Goal: Task Accomplishment & Management: Manage account settings

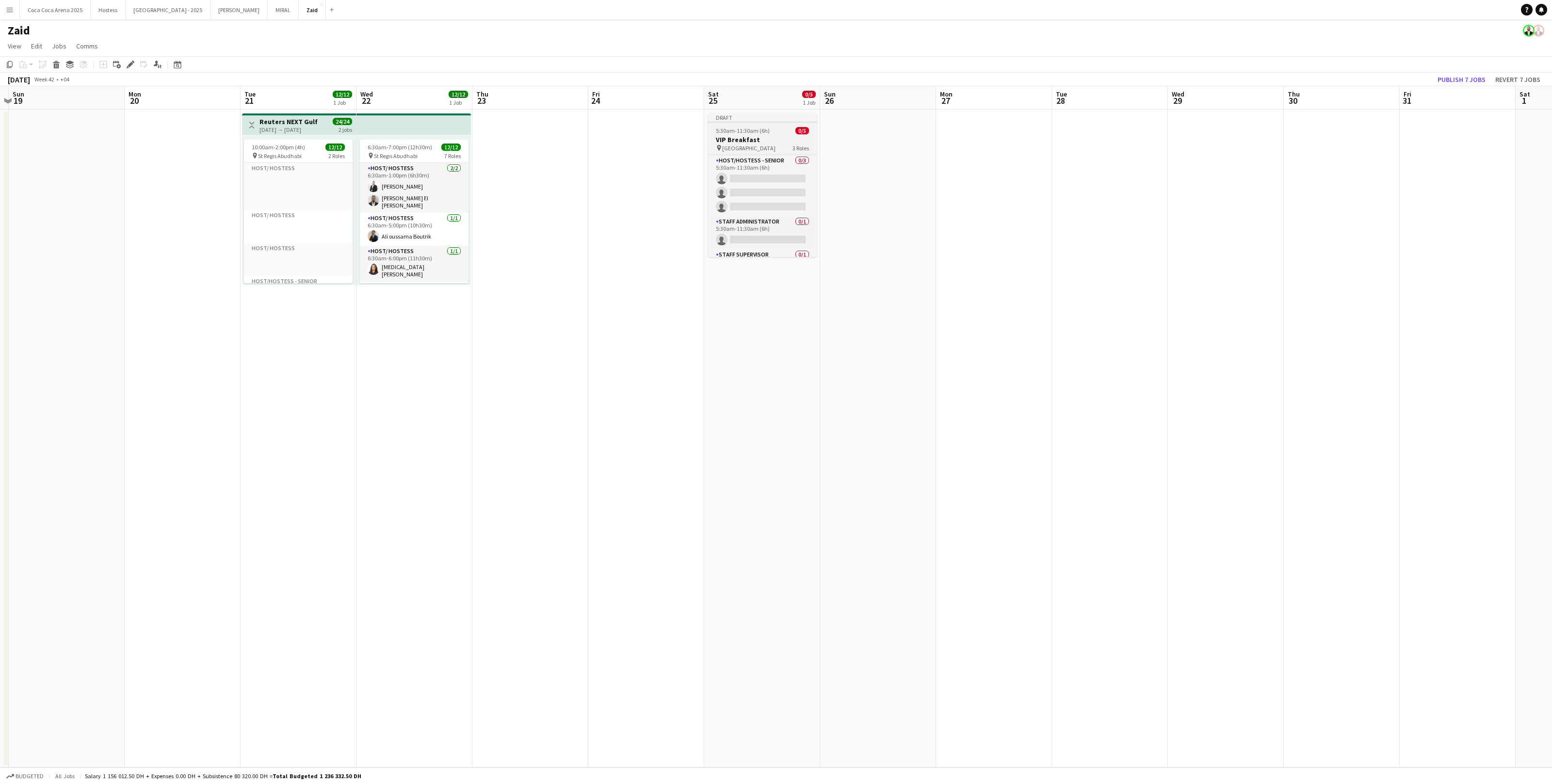
click at [789, 144] on div "pin Dubai Creek Resort 3 Roles" at bounding box center [762, 148] width 109 height 8
click at [795, 208] on app-card-role "Staff Administrator 0/1 5:30am-11:30am (6h) single-neutral-actions" at bounding box center [762, 207] width 107 height 33
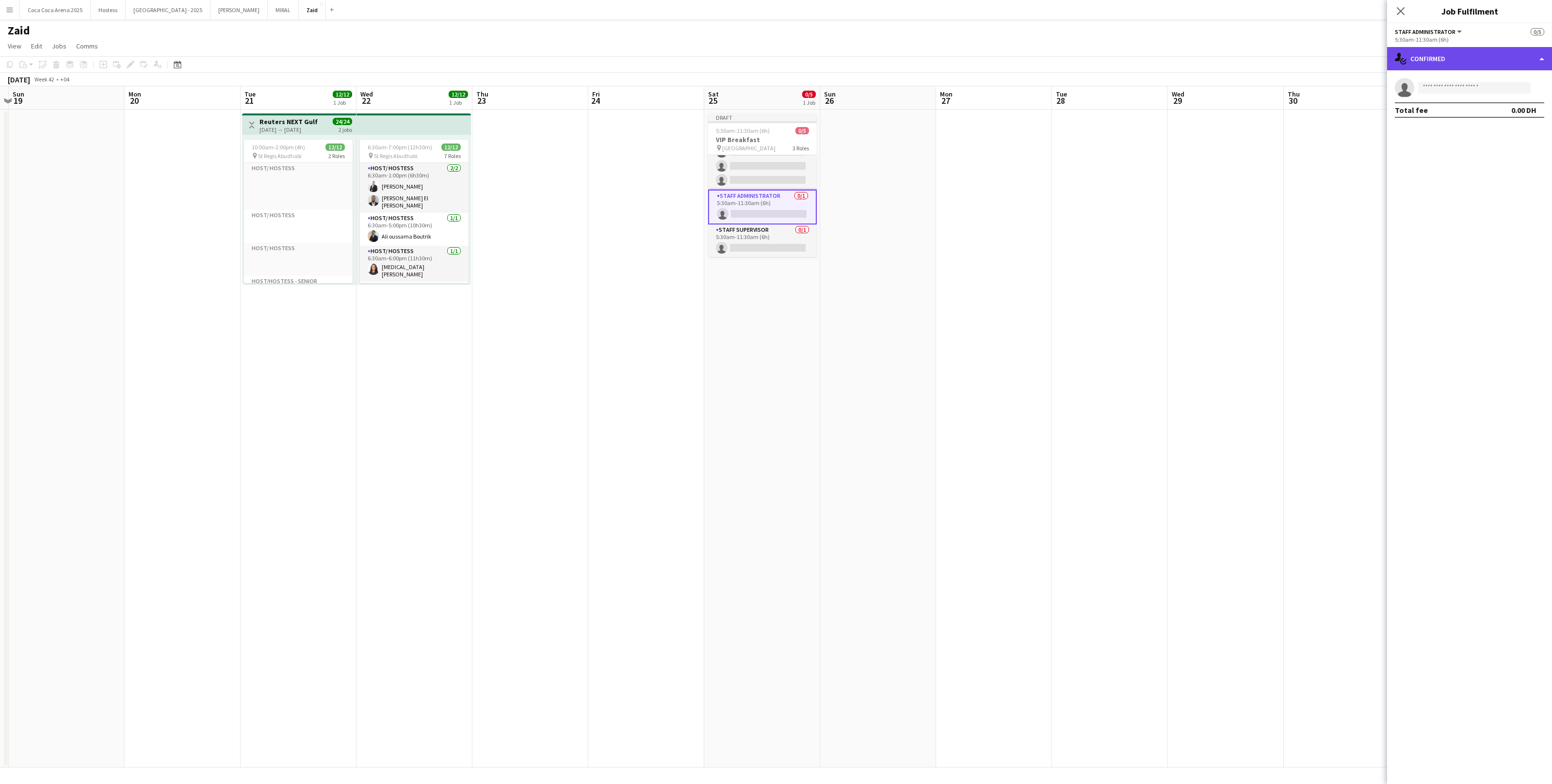
click at [1434, 66] on div "single-neutral-actions-check-2 Confirmed" at bounding box center [1470, 58] width 165 height 23
click at [1504, 192] on div "pen-write Job Details" at bounding box center [1501, 198] width 96 height 20
click at [1448, 36] on div "multiple-users-add Roles" at bounding box center [1470, 35] width 165 height 23
click at [788, 137] on h3 "VIP Breakfast" at bounding box center [762, 140] width 109 height 9
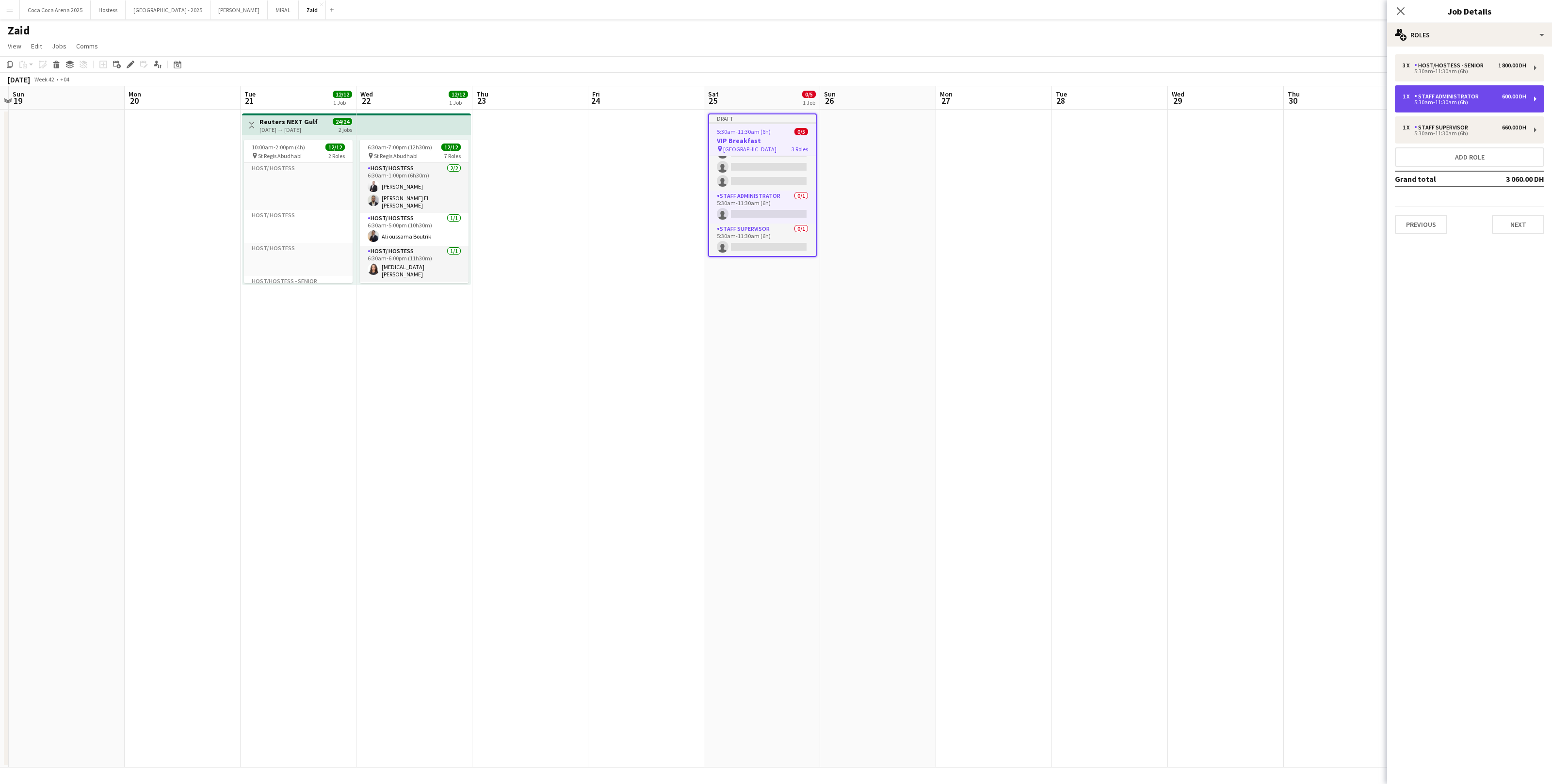
click at [1424, 109] on div "1 x Staff Administrator 600.00 DH 5:30am-11:30am (6h)" at bounding box center [1470, 99] width 150 height 27
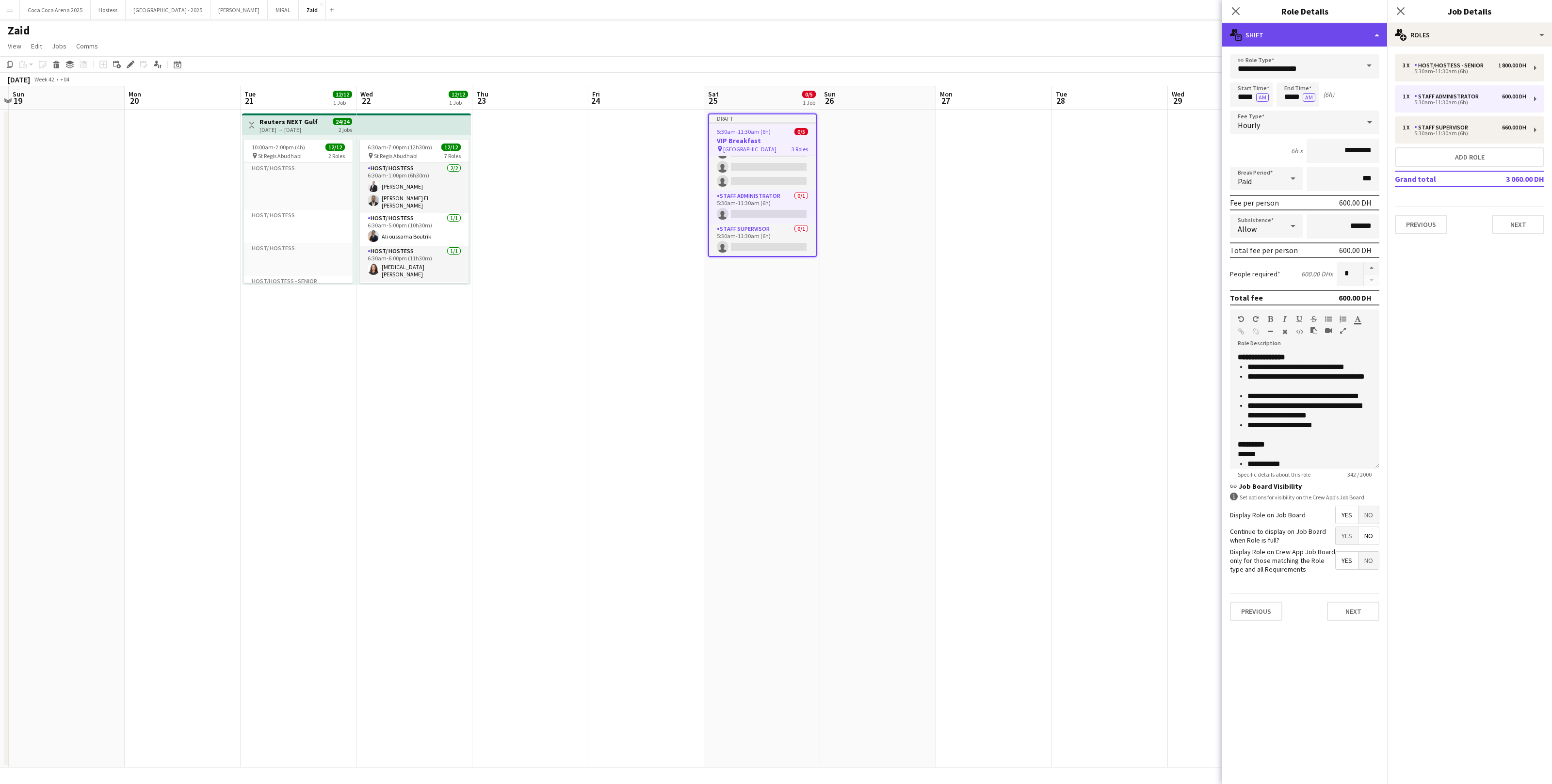
click at [1294, 38] on div "multiple-actions-text Shift" at bounding box center [1305, 35] width 165 height 23
click at [1324, 120] on div "bin-2 Delete Role" at bounding box center [1337, 116] width 96 height 20
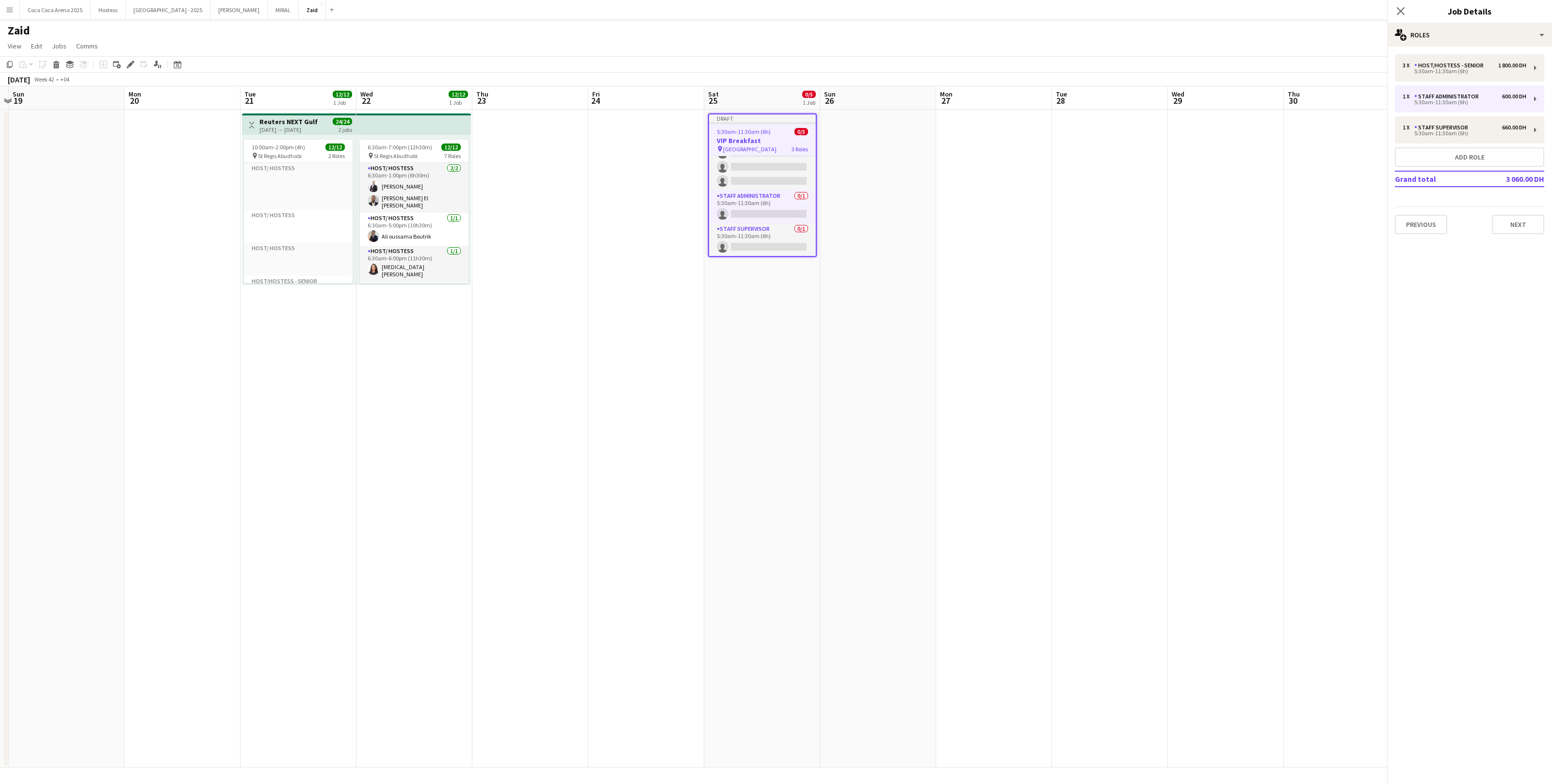
scroll to position [0, 0]
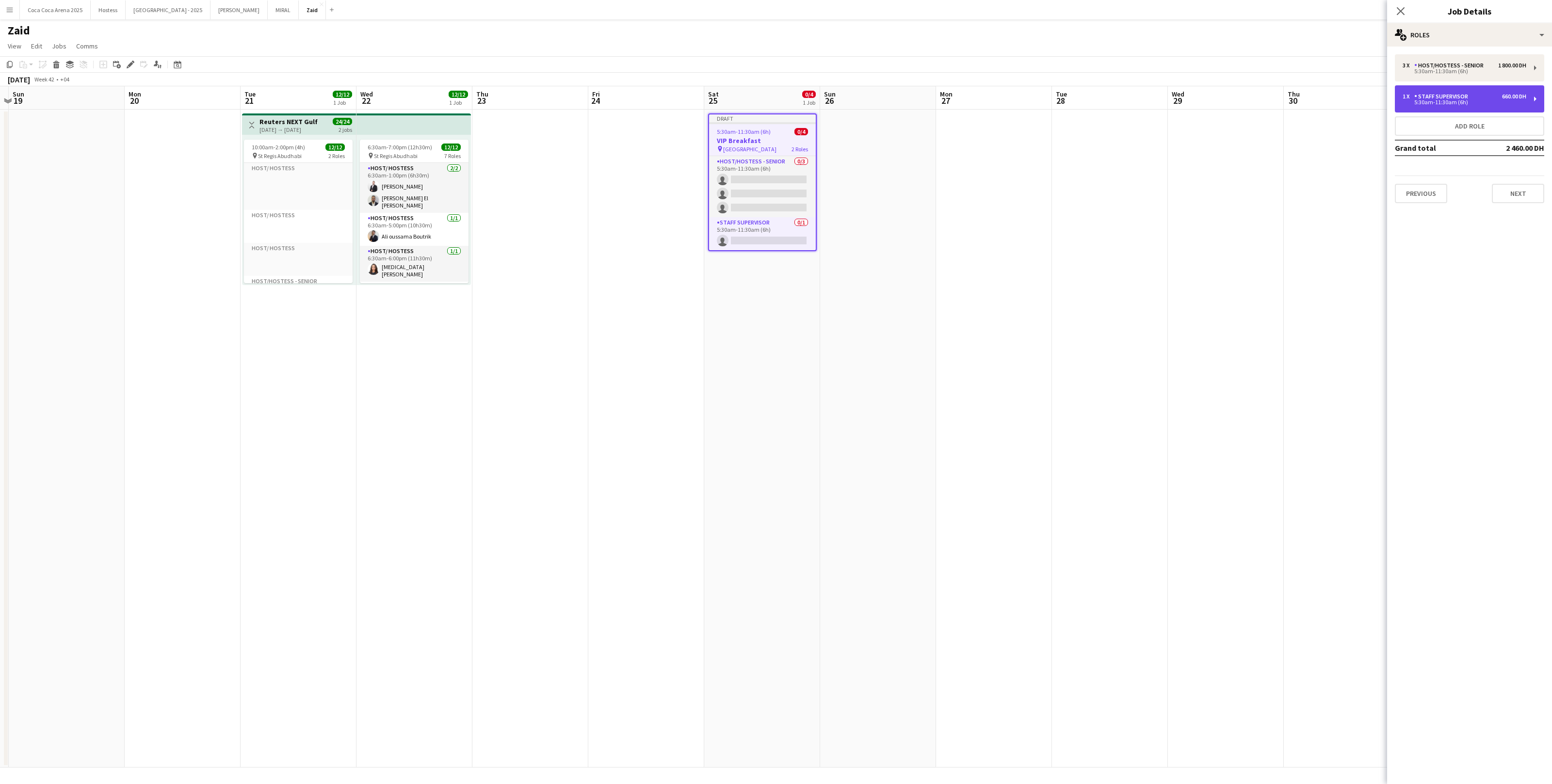
click at [1421, 111] on div "1 x Staff Supervisor 660.00 DH 5:30am-11:30am (6h)" at bounding box center [1470, 99] width 150 height 27
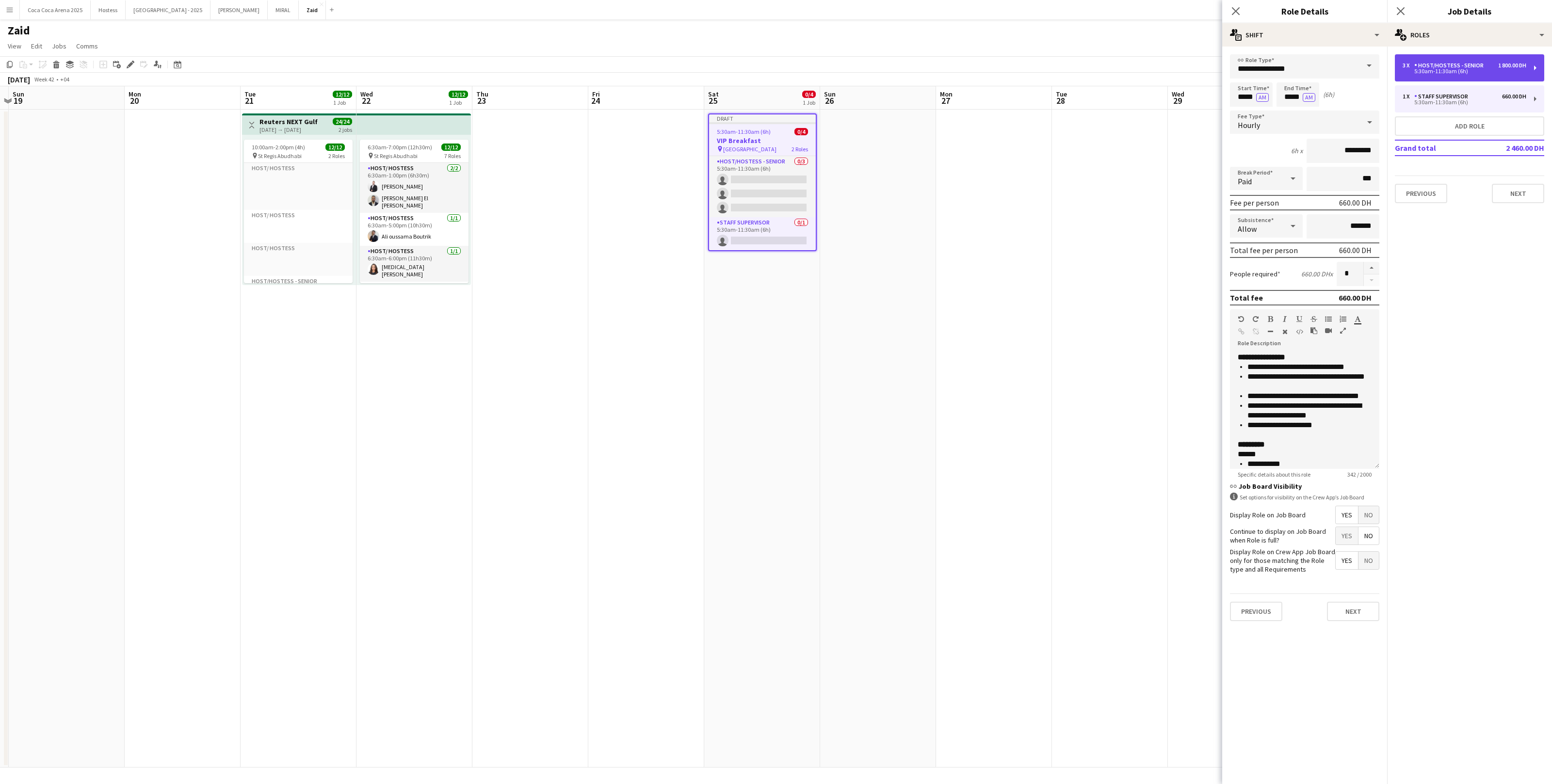
click at [1425, 79] on div "3 x Host/Hostess - Senior 1 800.00 DH 5:30am-11:30am (6h)" at bounding box center [1470, 68] width 150 height 27
type input "**********"
type input "*********"
type input "*"
click at [1418, 91] on div "1 x Staff Supervisor 660.00 DH 5:30am-11:30am (6h)" at bounding box center [1470, 99] width 150 height 27
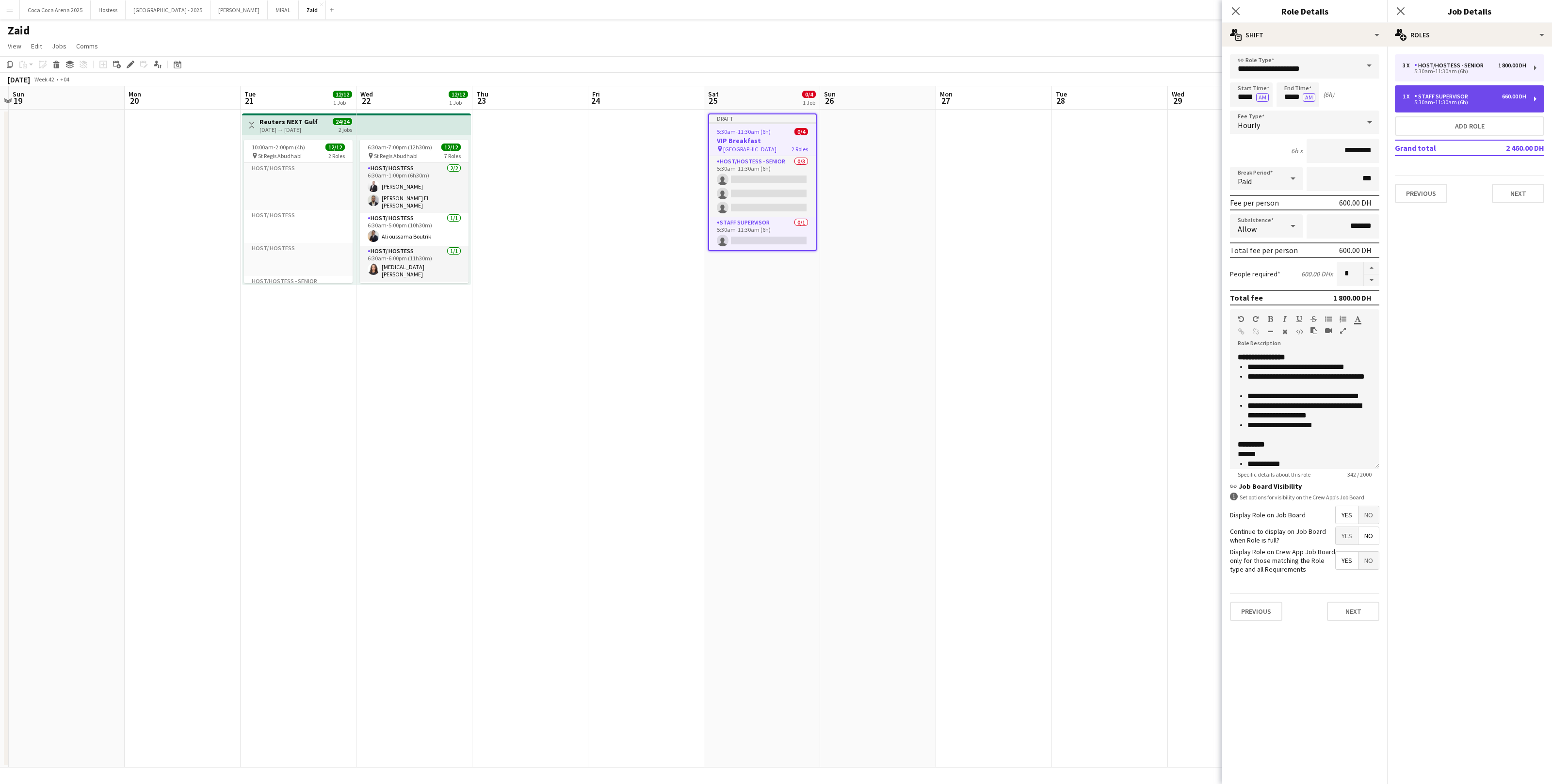
type input "**********"
type input "*********"
type input "*"
click at [1424, 189] on button "Previous" at bounding box center [1421, 193] width 52 height 20
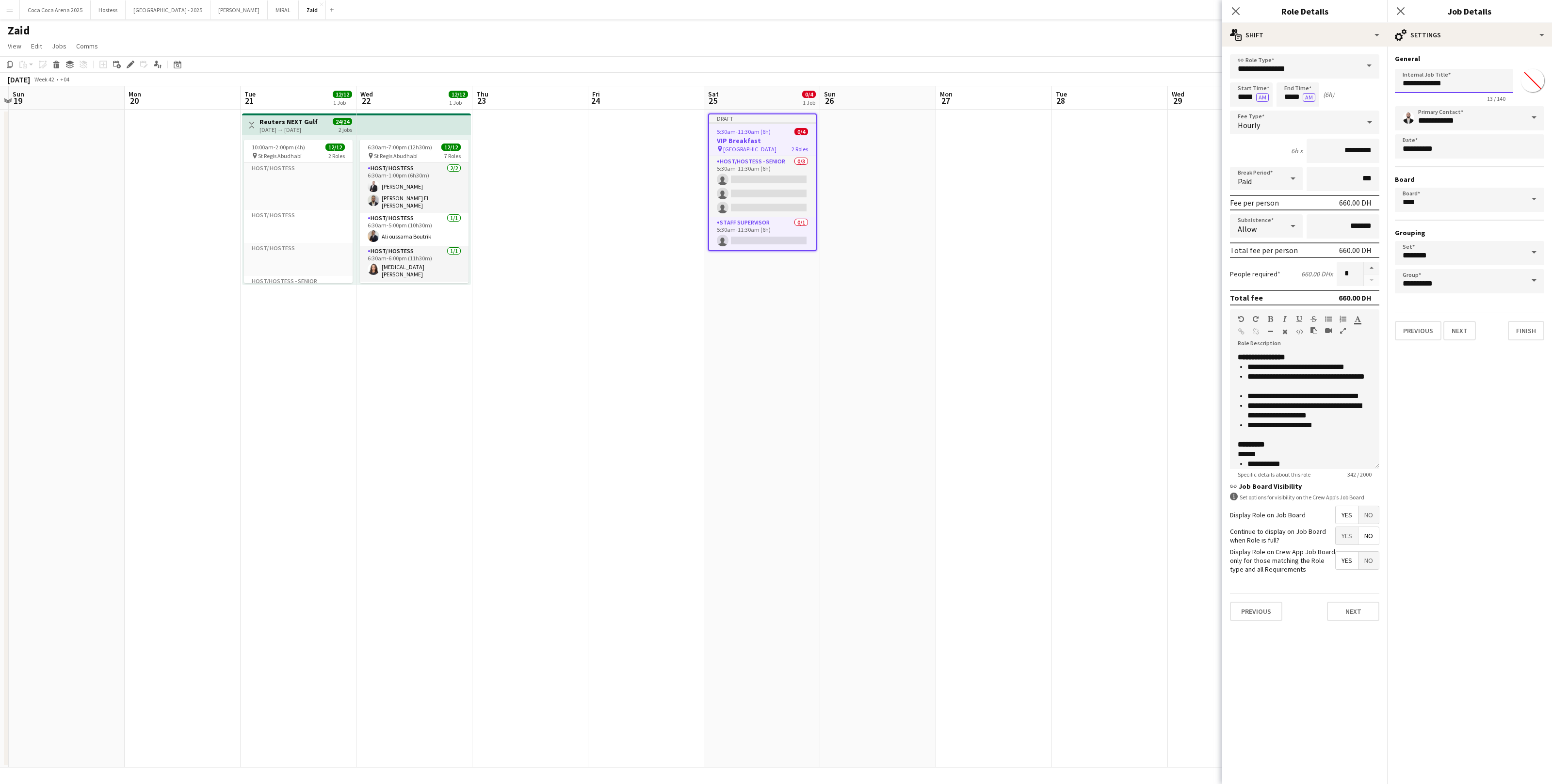
click at [1445, 79] on input "**********" at bounding box center [1454, 81] width 119 height 24
type input "*"
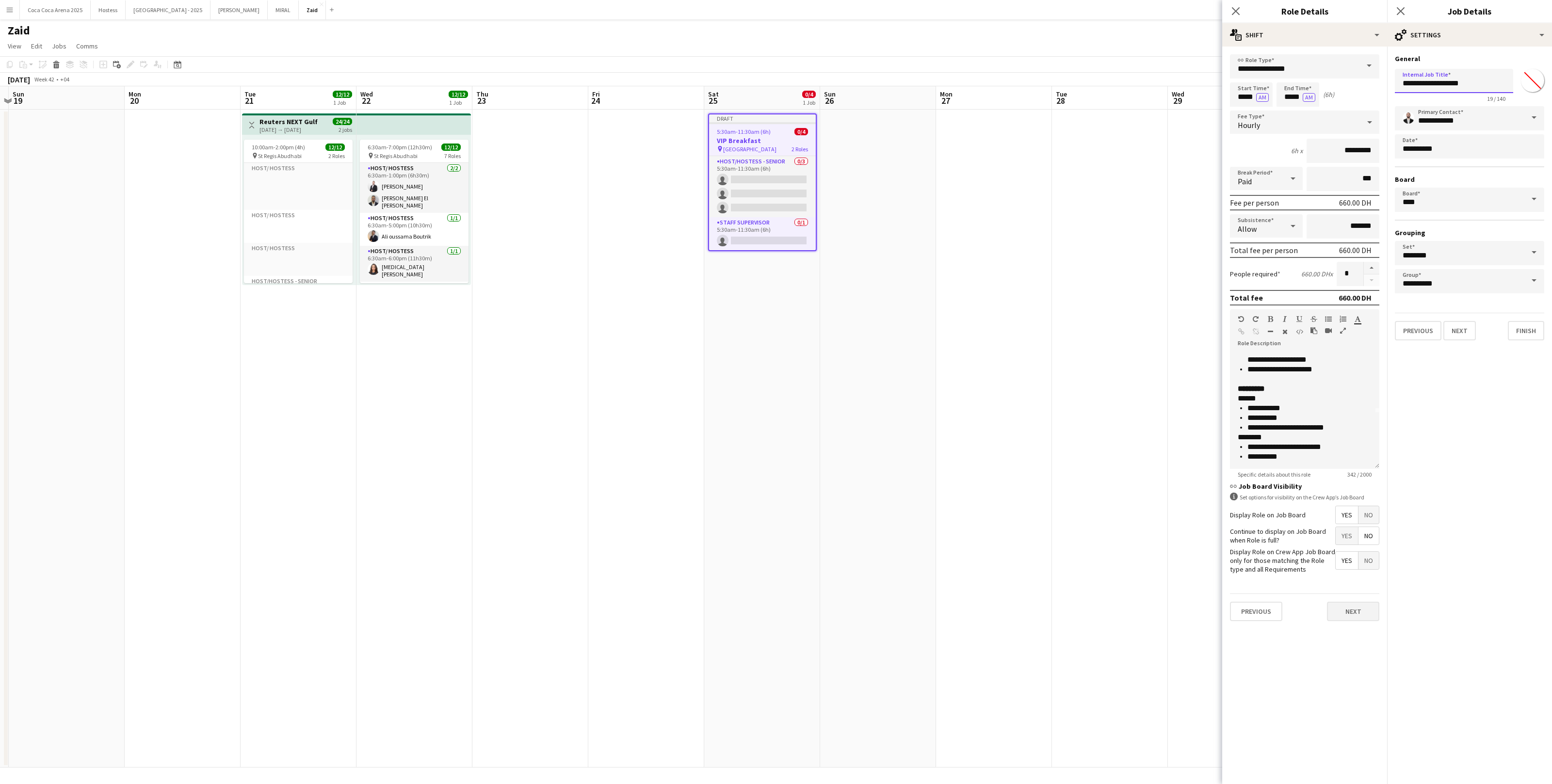
type input "**********"
click at [1358, 606] on button "Next" at bounding box center [1353, 612] width 52 height 20
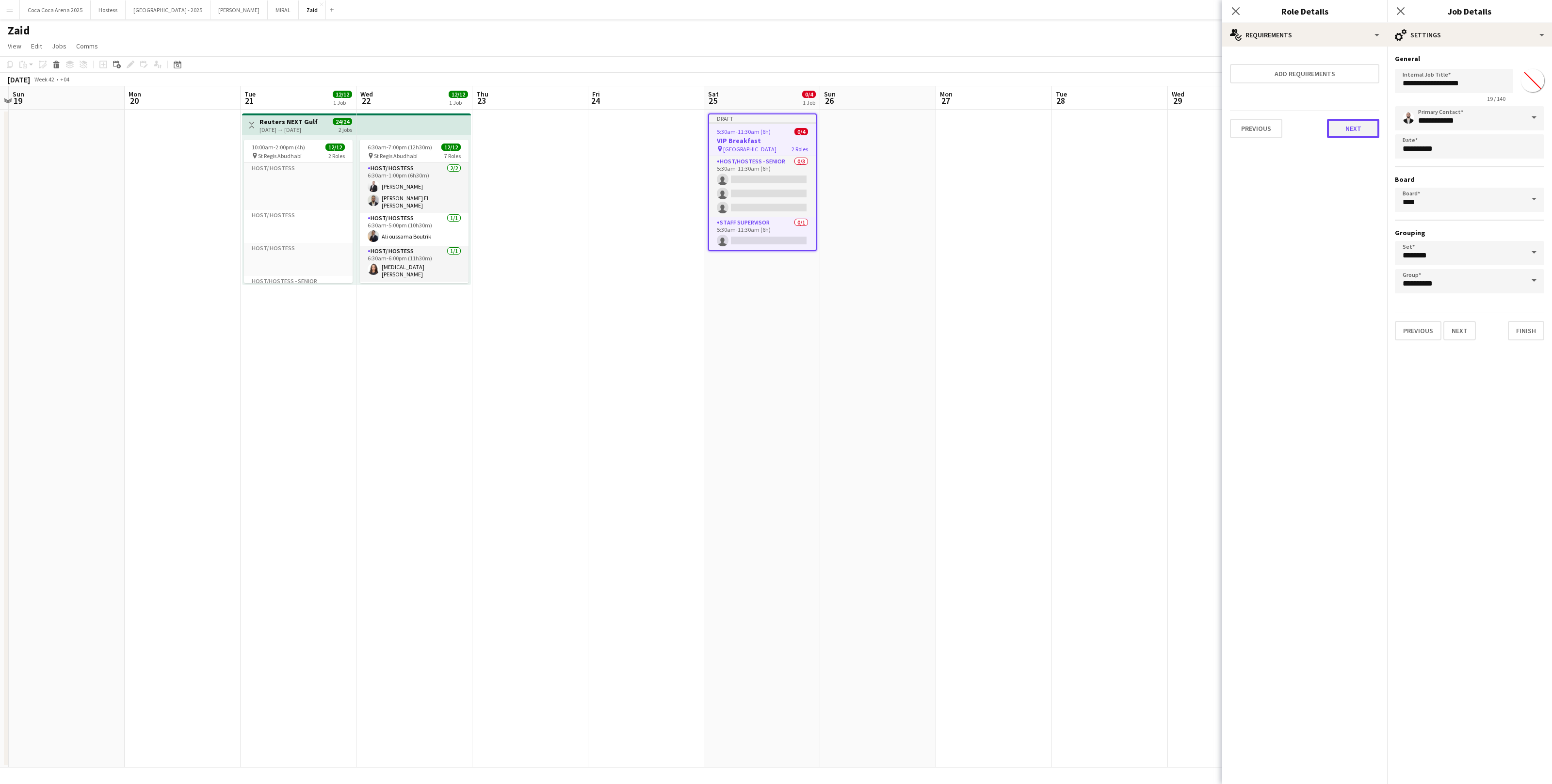
click at [1356, 128] on button "Next" at bounding box center [1353, 128] width 52 height 20
click at [1362, 134] on button "Finish" at bounding box center [1362, 130] width 36 height 20
click at [794, 233] on app-card-role "Staff Supervisor 0/1 5:30am-11:30am (6h) single-neutral-actions" at bounding box center [762, 234] width 107 height 33
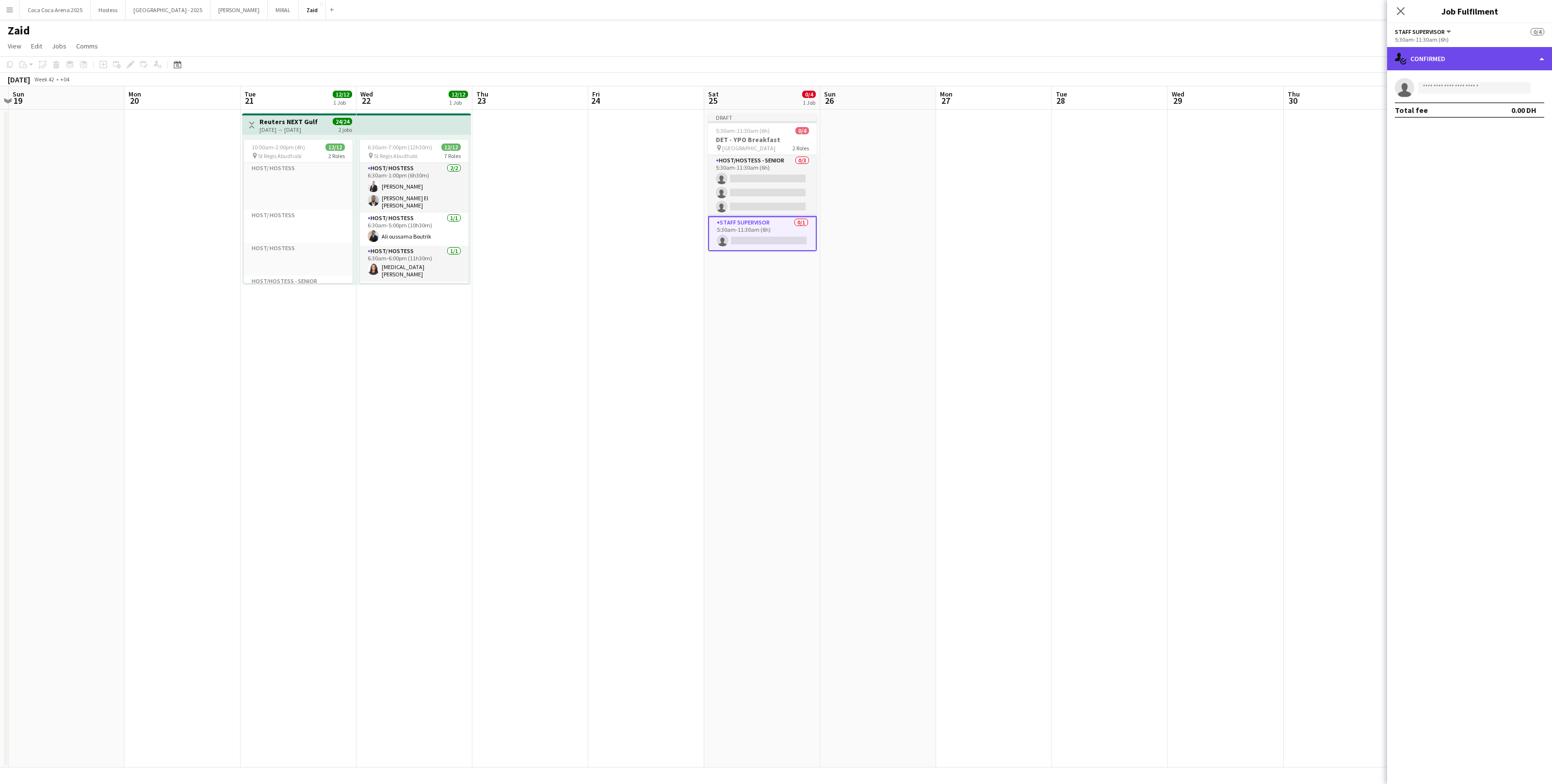
click at [1406, 65] on div "single-neutral-actions-check-2 Confirmed" at bounding box center [1470, 58] width 165 height 23
click at [1525, 200] on div "pen-write Job Details" at bounding box center [1501, 198] width 96 height 20
click at [1521, 148] on div "1 x Staff Supervisor 660.00 DH 5:30am-11:30am (6h) Grand total 660.00 DH Previo…" at bounding box center [1470, 102] width 165 height 110
click at [1490, 80] on div "1 x Staff Supervisor 660.00 DH 5:30am-11:30am (6h)" at bounding box center [1470, 68] width 150 height 27
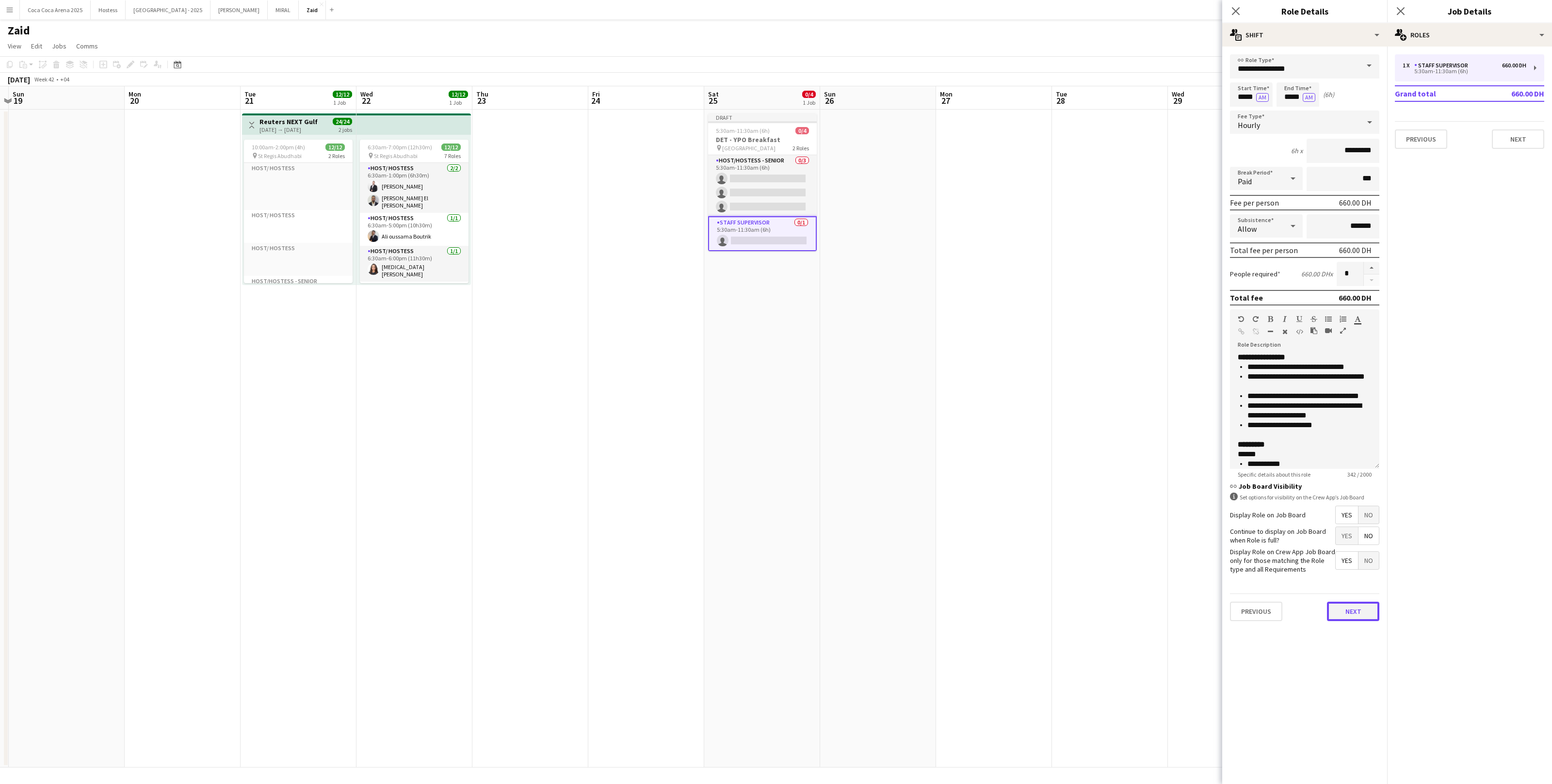
click at [1352, 613] on button "Next" at bounding box center [1353, 612] width 52 height 20
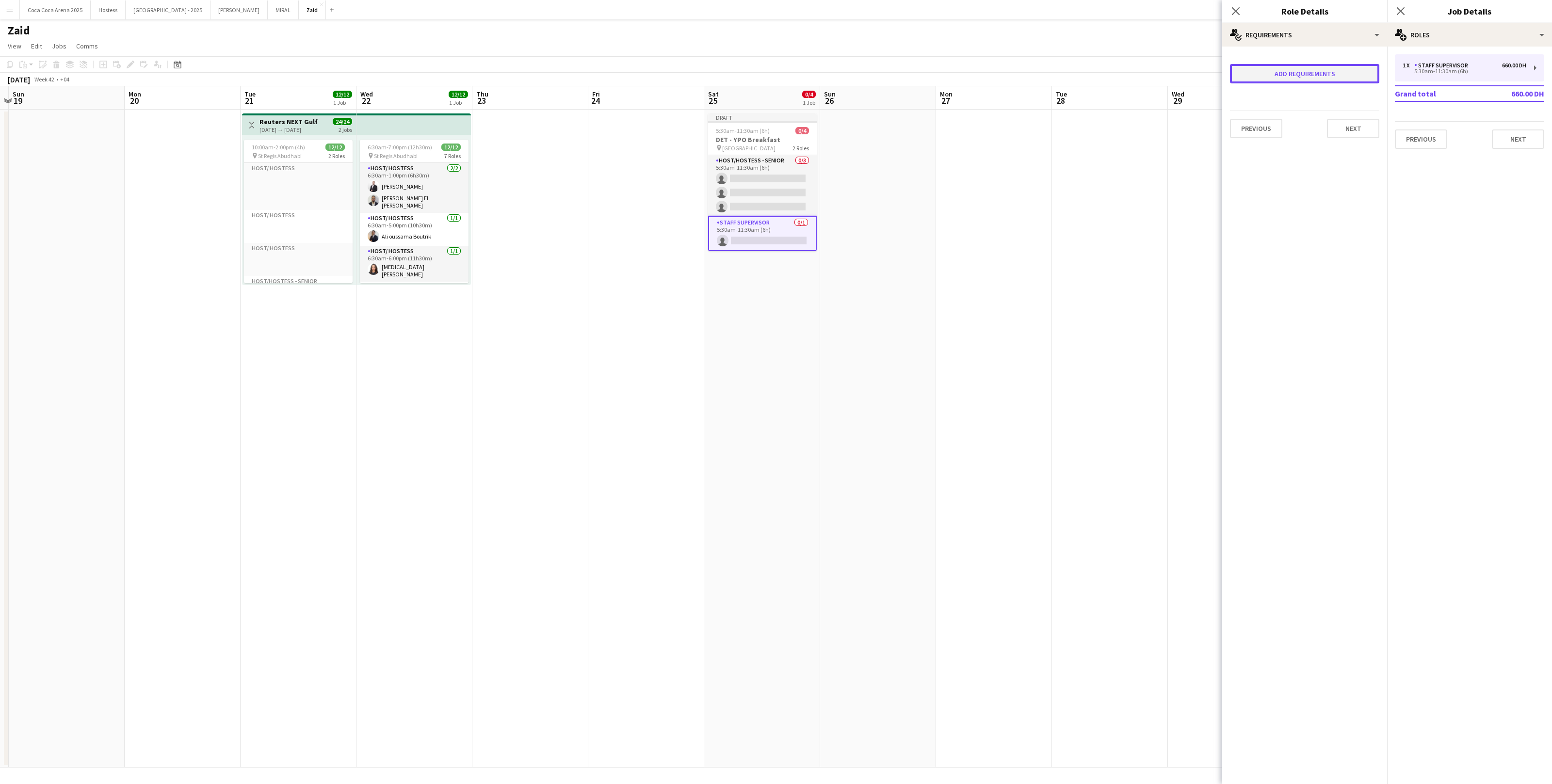
click at [1322, 73] on button "Add requirements" at bounding box center [1305, 74] width 150 height 20
click at [1310, 82] on div "Please select" at bounding box center [1295, 82] width 119 height 23
click at [1106, 233] on div at bounding box center [776, 392] width 1552 height 784
click at [1148, 248] on app-date-cell at bounding box center [1110, 438] width 116 height 658
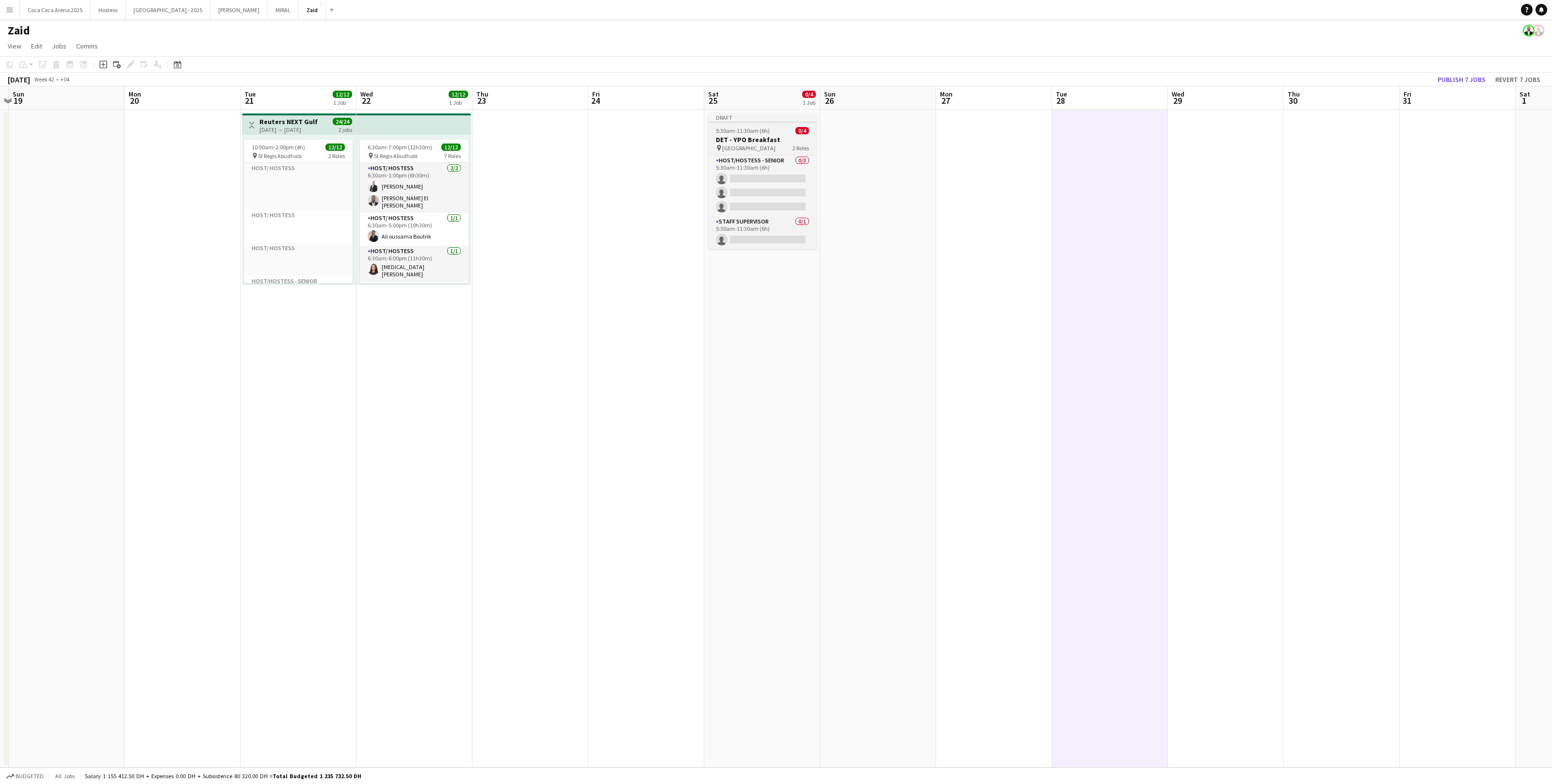
click at [796, 134] on span "0/4" at bounding box center [802, 131] width 14 height 8
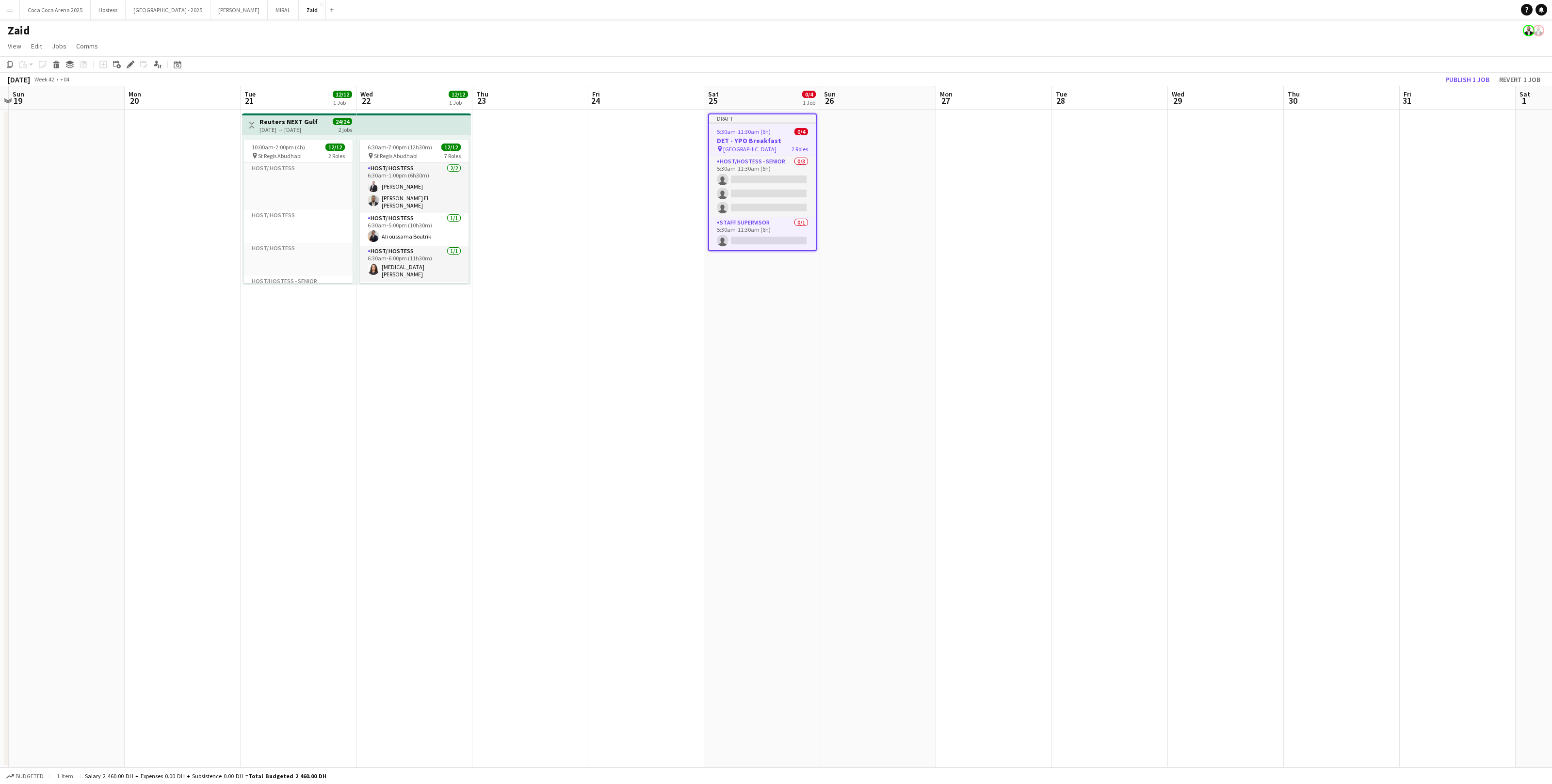
click at [778, 139] on h3 "DET - YPO Breakfast" at bounding box center [762, 140] width 107 height 9
click at [778, 139] on h3 "DET - YPO Breakfast" at bounding box center [762, 140] width 109 height 9
click at [128, 63] on icon "Edit" at bounding box center [131, 64] width 8 height 8
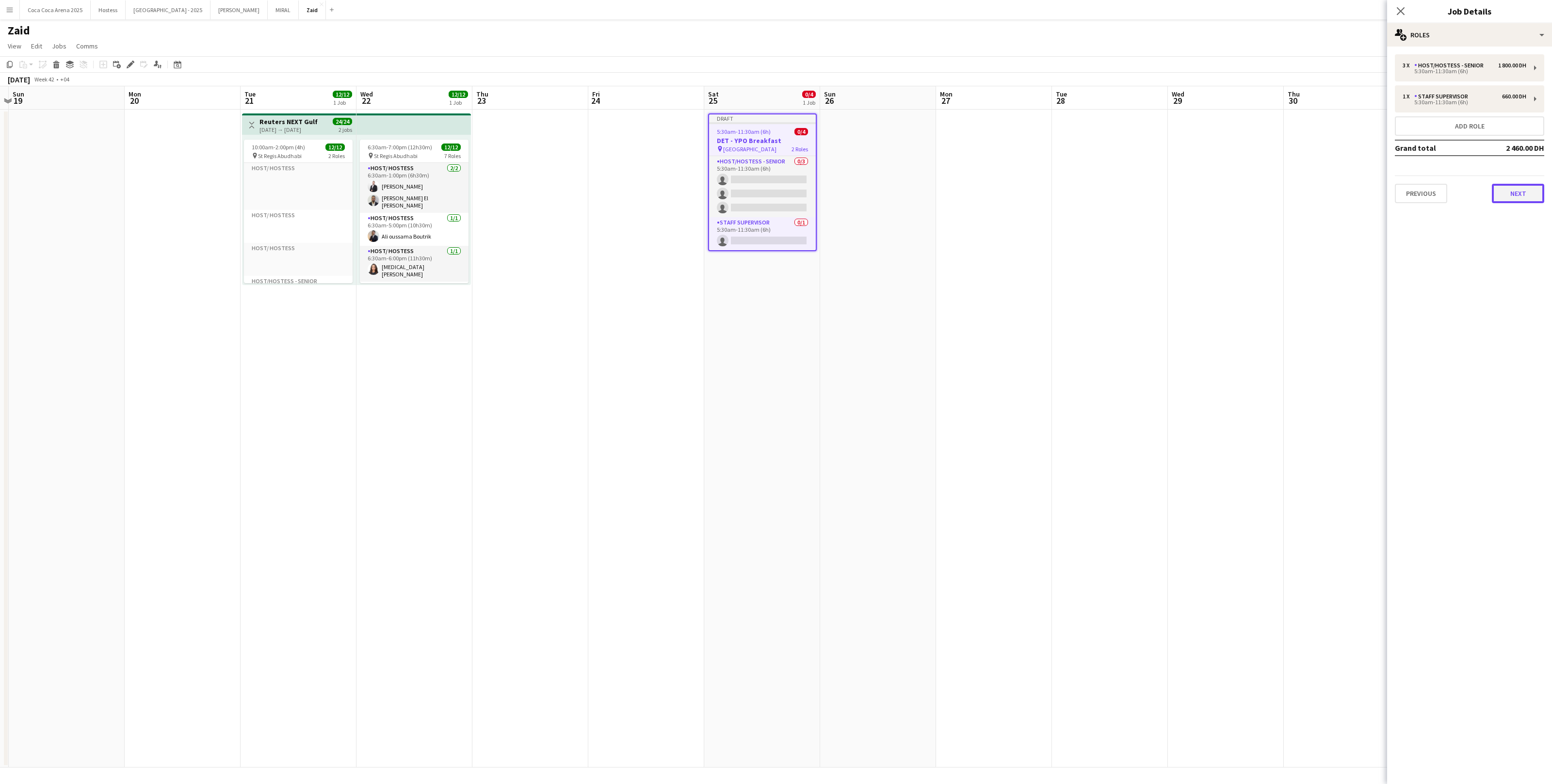
click at [1523, 190] on button "Next" at bounding box center [1518, 193] width 52 height 20
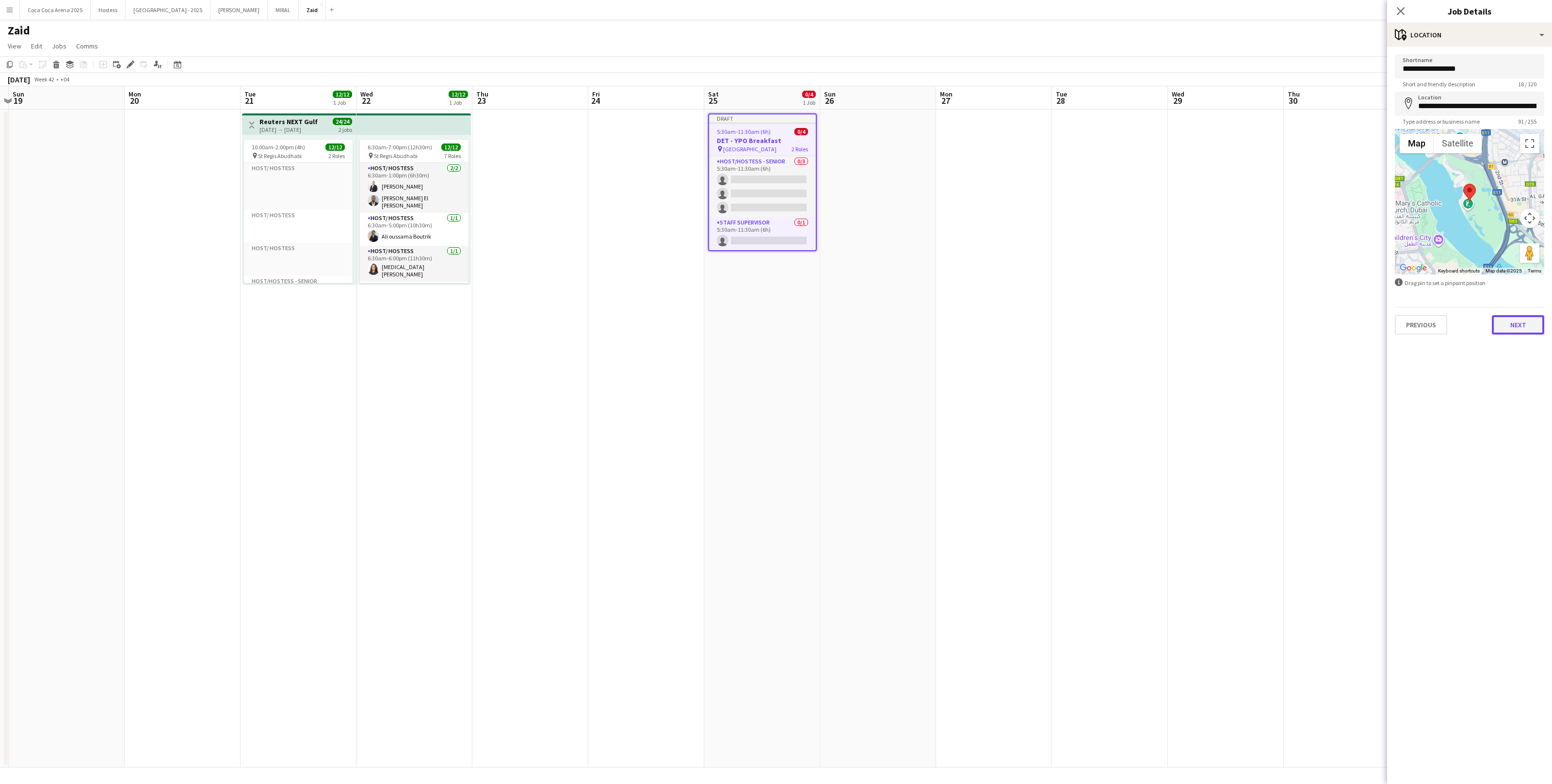
click at [1519, 319] on button "Next" at bounding box center [1518, 325] width 52 height 20
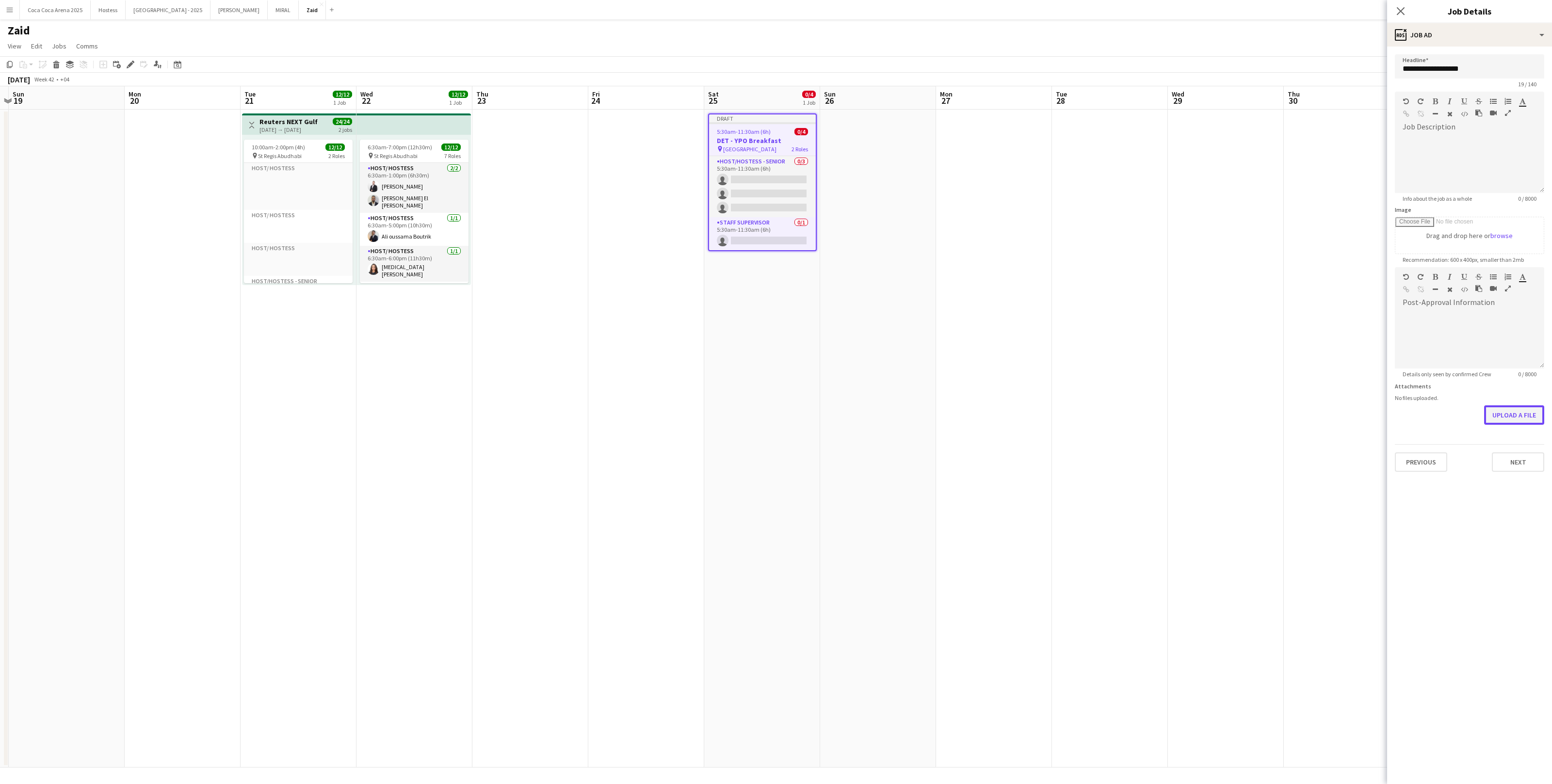
click at [1531, 421] on button "Upload a file" at bounding box center [1515, 415] width 60 height 20
type input "**********"
click at [1526, 472] on button "Next" at bounding box center [1518, 472] width 52 height 20
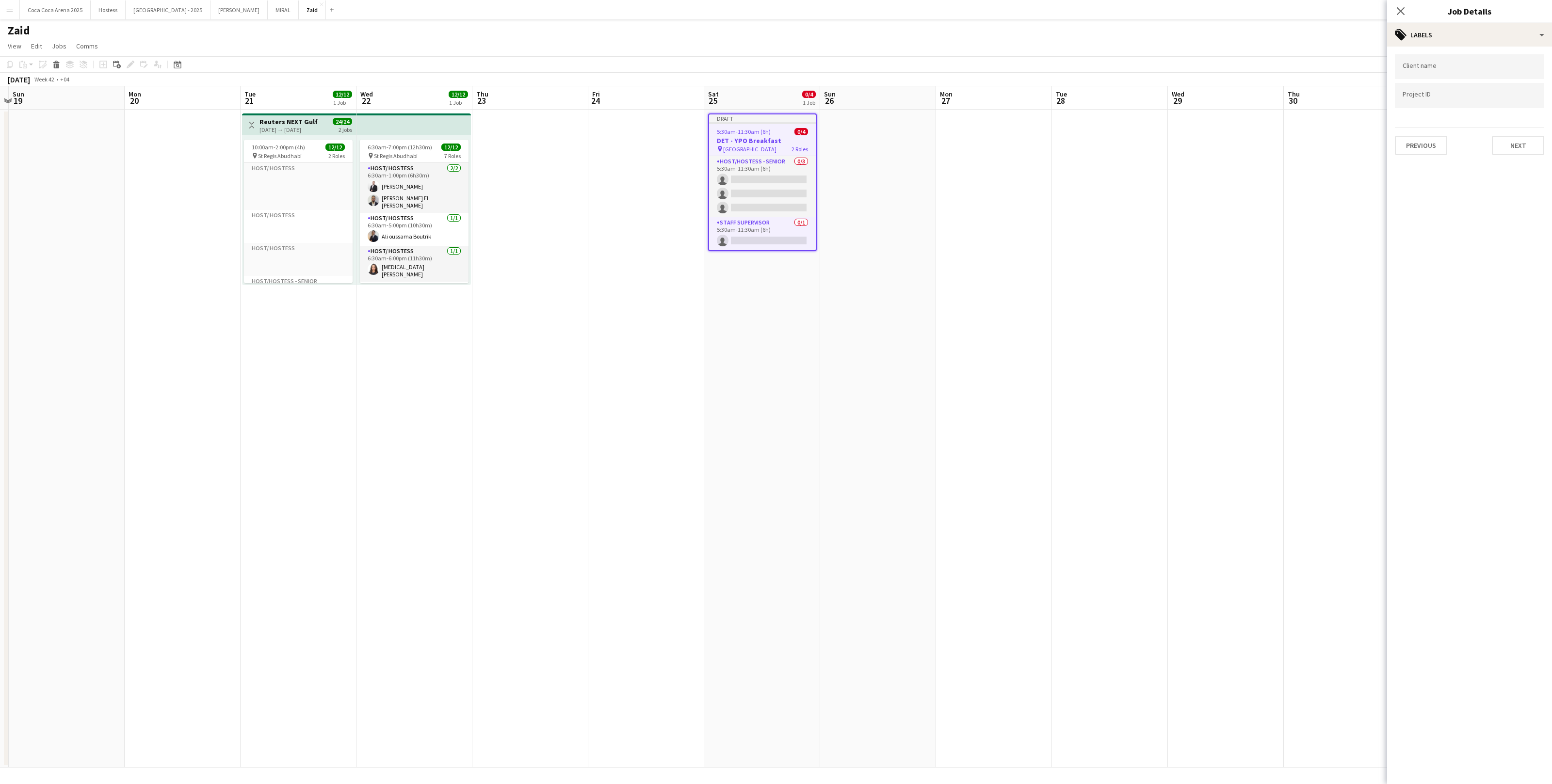
click at [1479, 84] on div at bounding box center [1470, 82] width 150 height 6
click at [1476, 71] on input "Type to search client labels..." at bounding box center [1470, 70] width 134 height 9
type input "*******"
click at [1458, 93] on div "Identity" at bounding box center [1470, 97] width 150 height 23
click at [1458, 93] on form at bounding box center [1470, 94] width 134 height 10
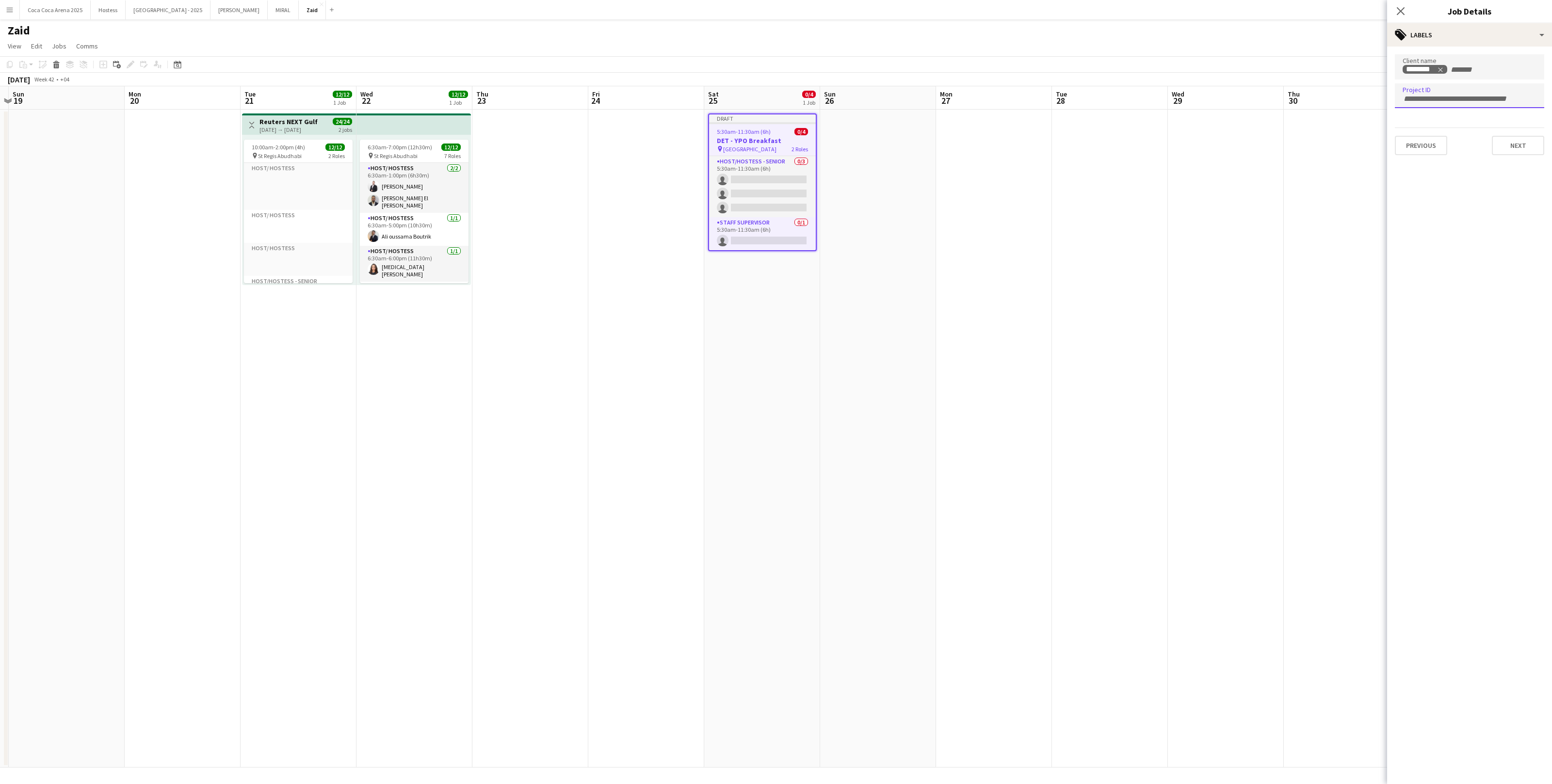
paste input "**********"
type input "**********"
click at [1534, 140] on button "Next" at bounding box center [1518, 144] width 52 height 20
click at [1210, 235] on app-date-cell at bounding box center [1226, 438] width 116 height 658
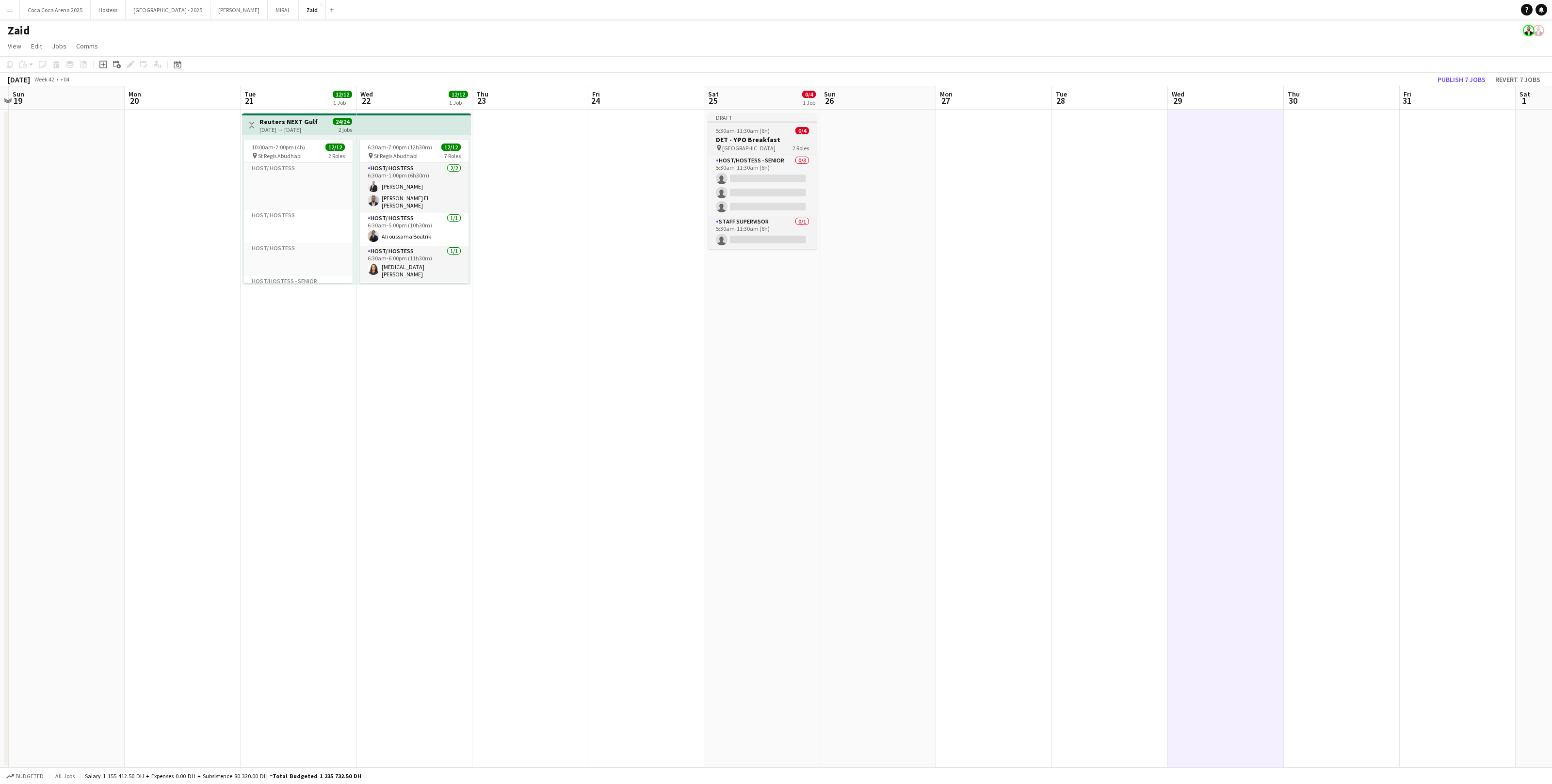
click at [785, 124] on app-job-card "Draft 5:30am-11:30am (6h) 0/4 DET - YPO Breakfast pin Dubai Creek Resort 2 Role…" at bounding box center [762, 181] width 109 height 136
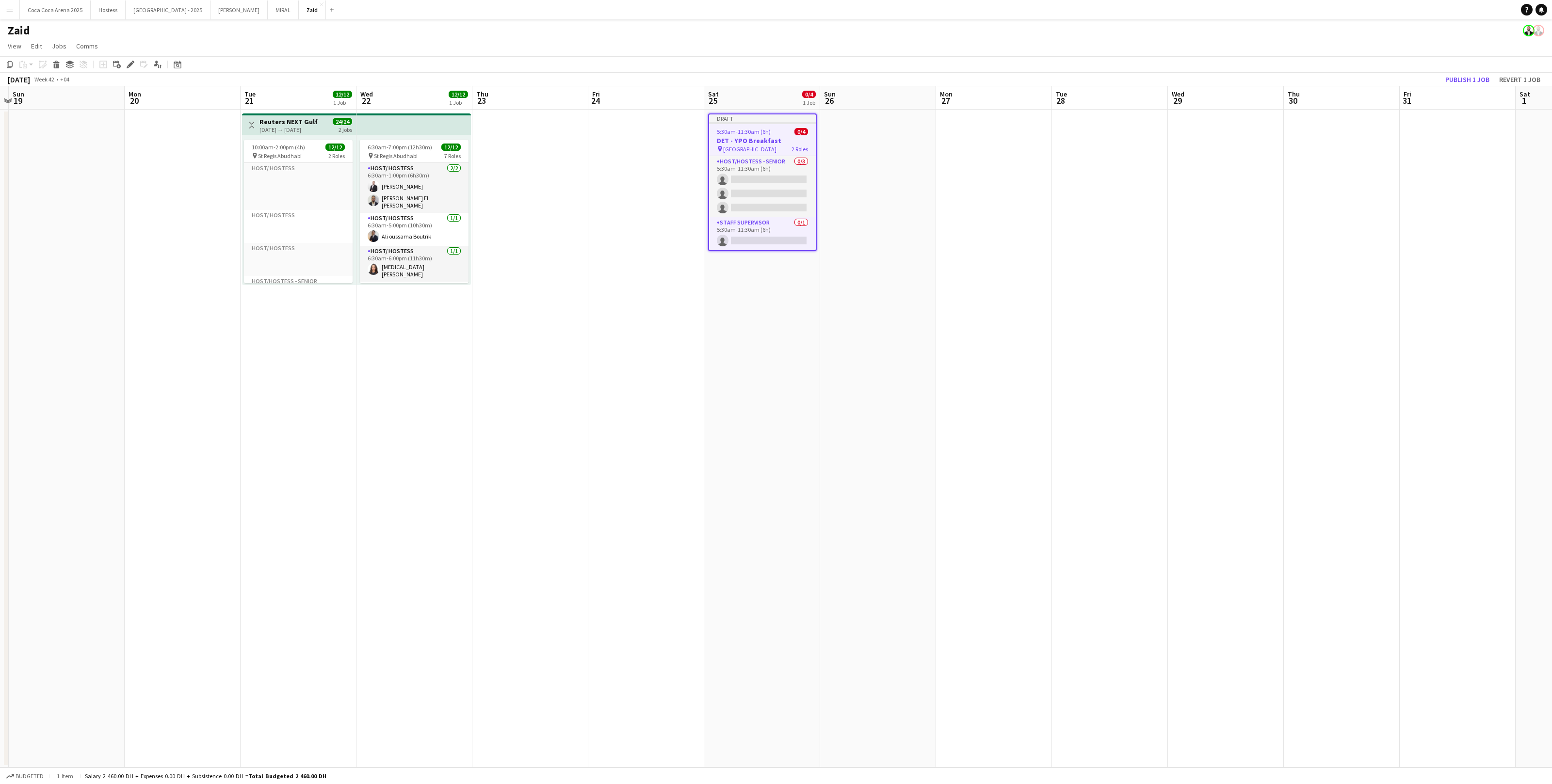
click at [1476, 68] on app-toolbar "Copy Paste Paste Command V Paste with crew Command Shift V Paste linked Job Del…" at bounding box center [776, 64] width 1552 height 17
click at [778, 135] on h3 "DET - YPO Breakfast" at bounding box center [762, 140] width 109 height 9
click at [1482, 76] on button "Publish 1 job" at bounding box center [1467, 79] width 52 height 13
click at [1482, 76] on button "Publish 6 jobs" at bounding box center [1462, 79] width 56 height 13
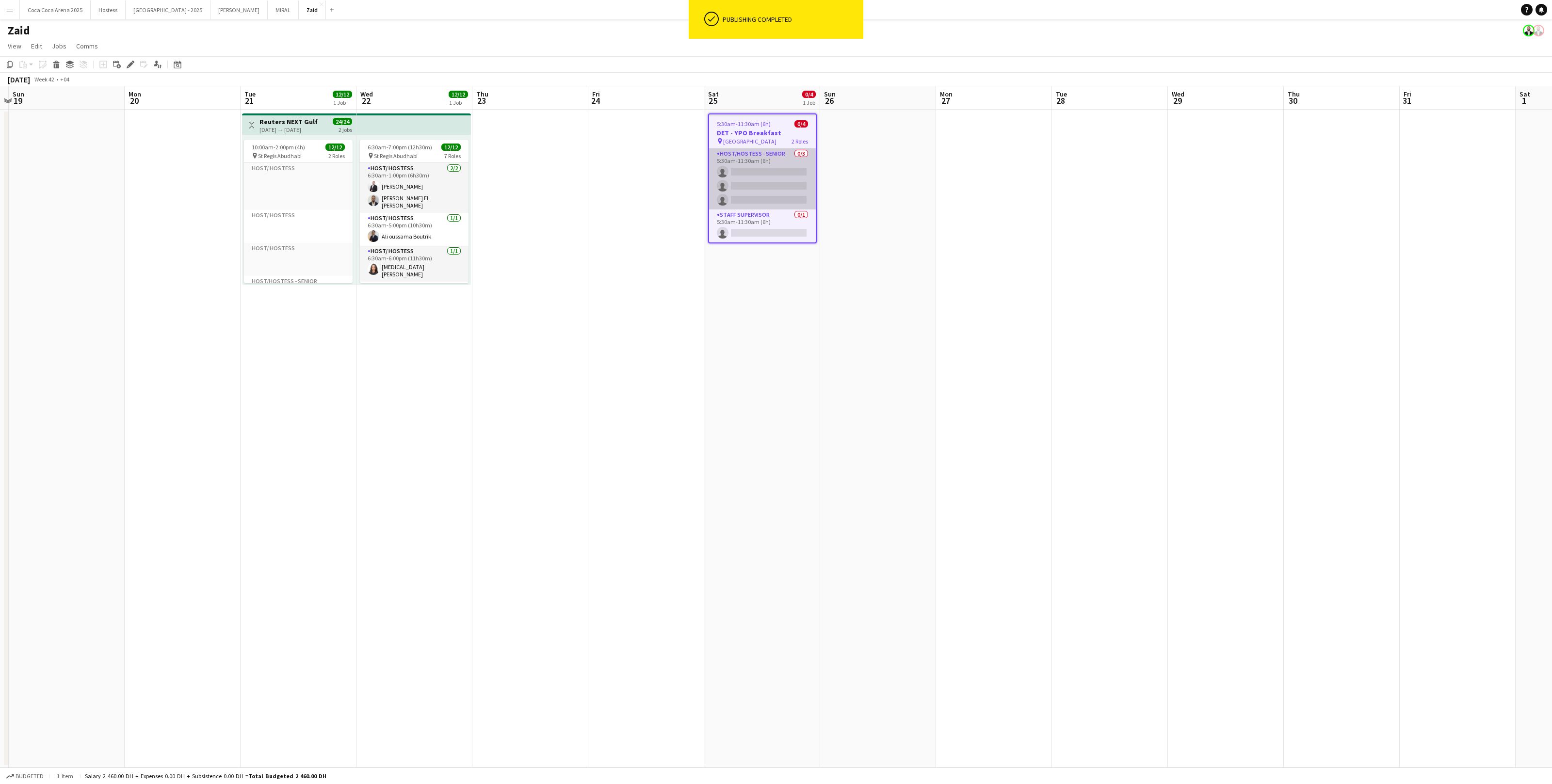
click at [785, 173] on app-card-role "Host/Hostess - Senior 0/3 5:30am-11:30am (6h) single-neutral-actions single-neu…" at bounding box center [762, 178] width 107 height 61
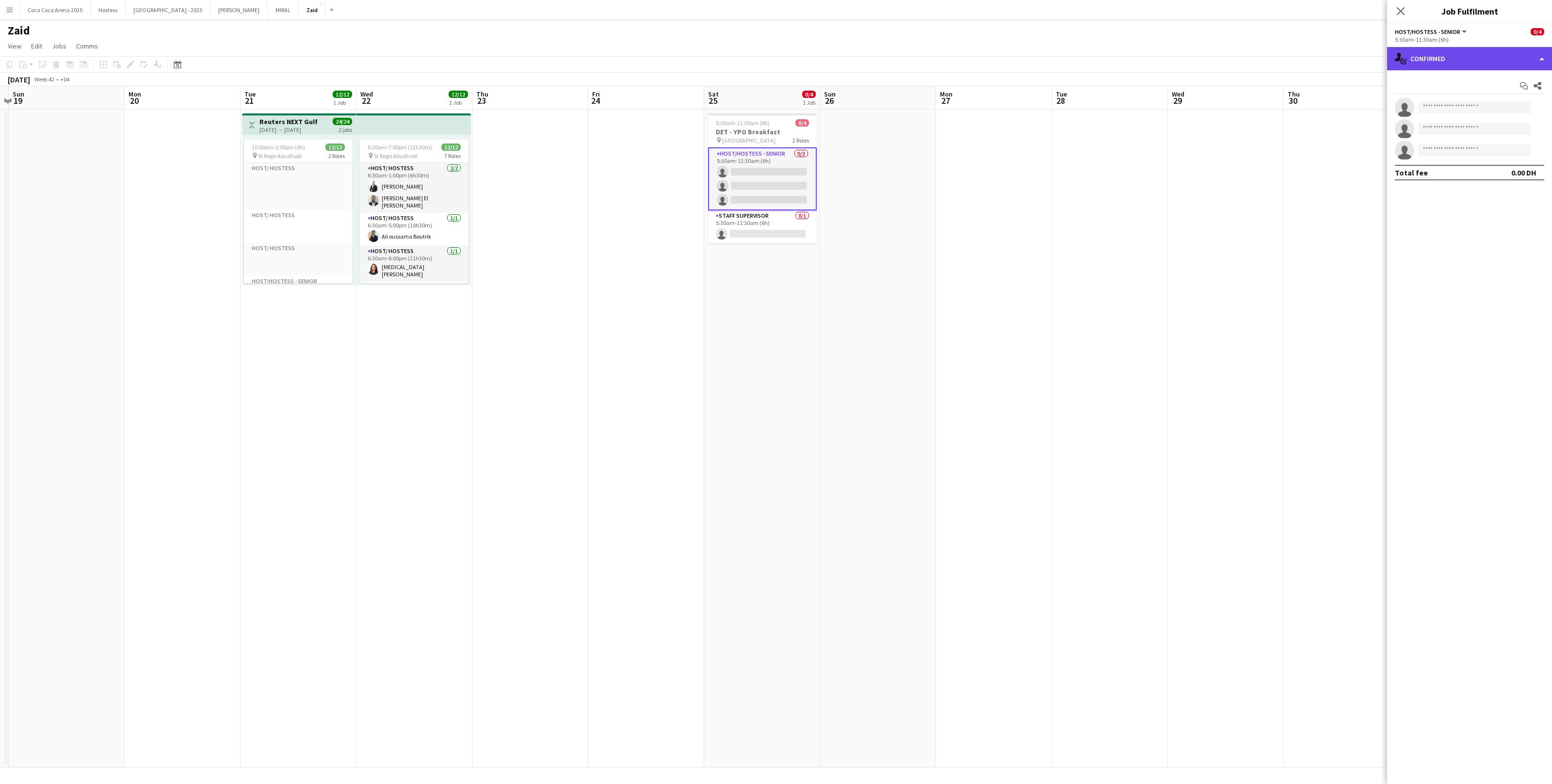
click at [1453, 51] on div "single-neutral-actions-check-2 Confirmed" at bounding box center [1470, 58] width 165 height 23
click at [1526, 205] on div "advertising-megaphone Promote" at bounding box center [1501, 197] width 96 height 20
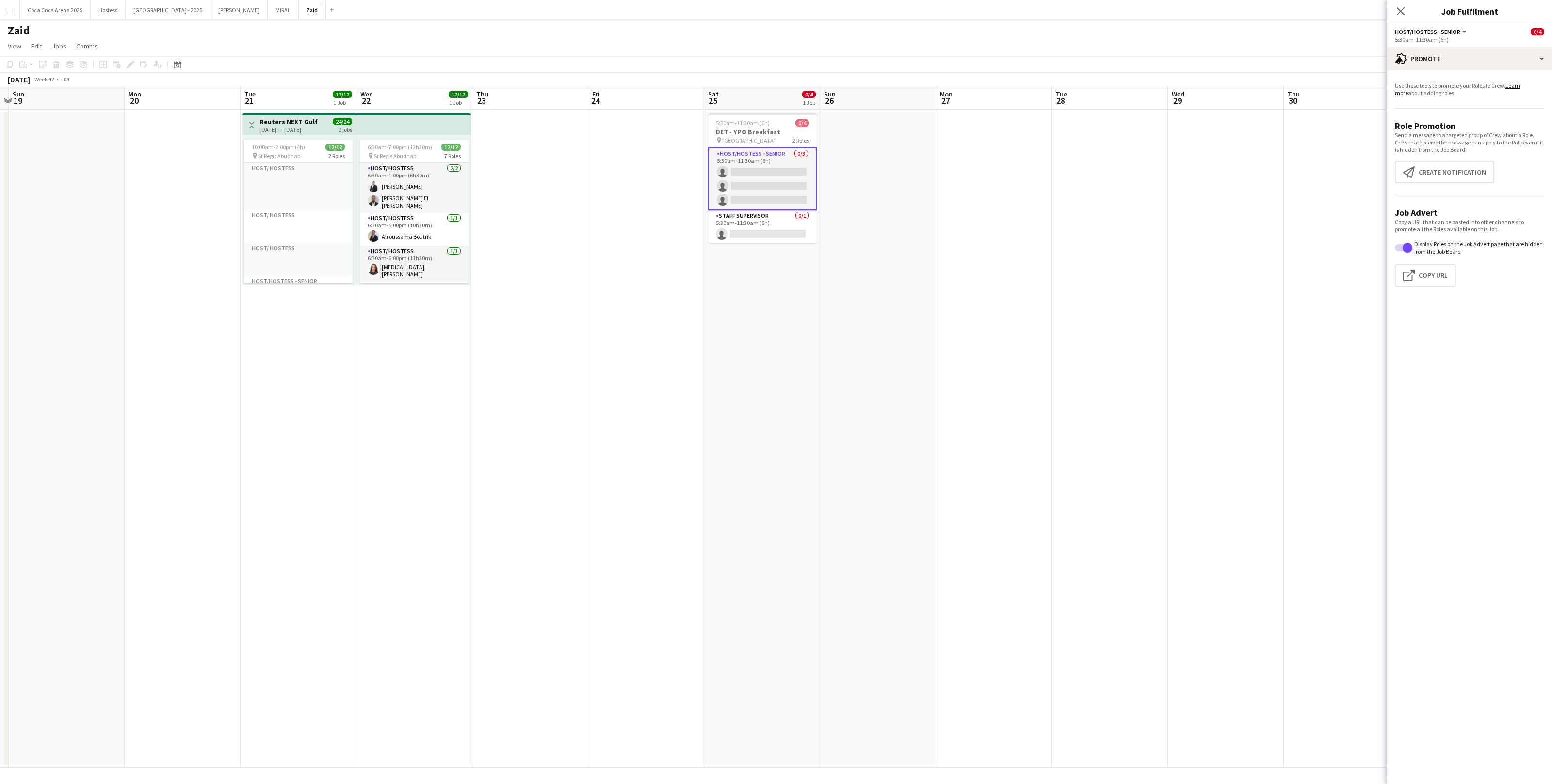
click at [1142, 297] on app-date-cell at bounding box center [1110, 438] width 116 height 658
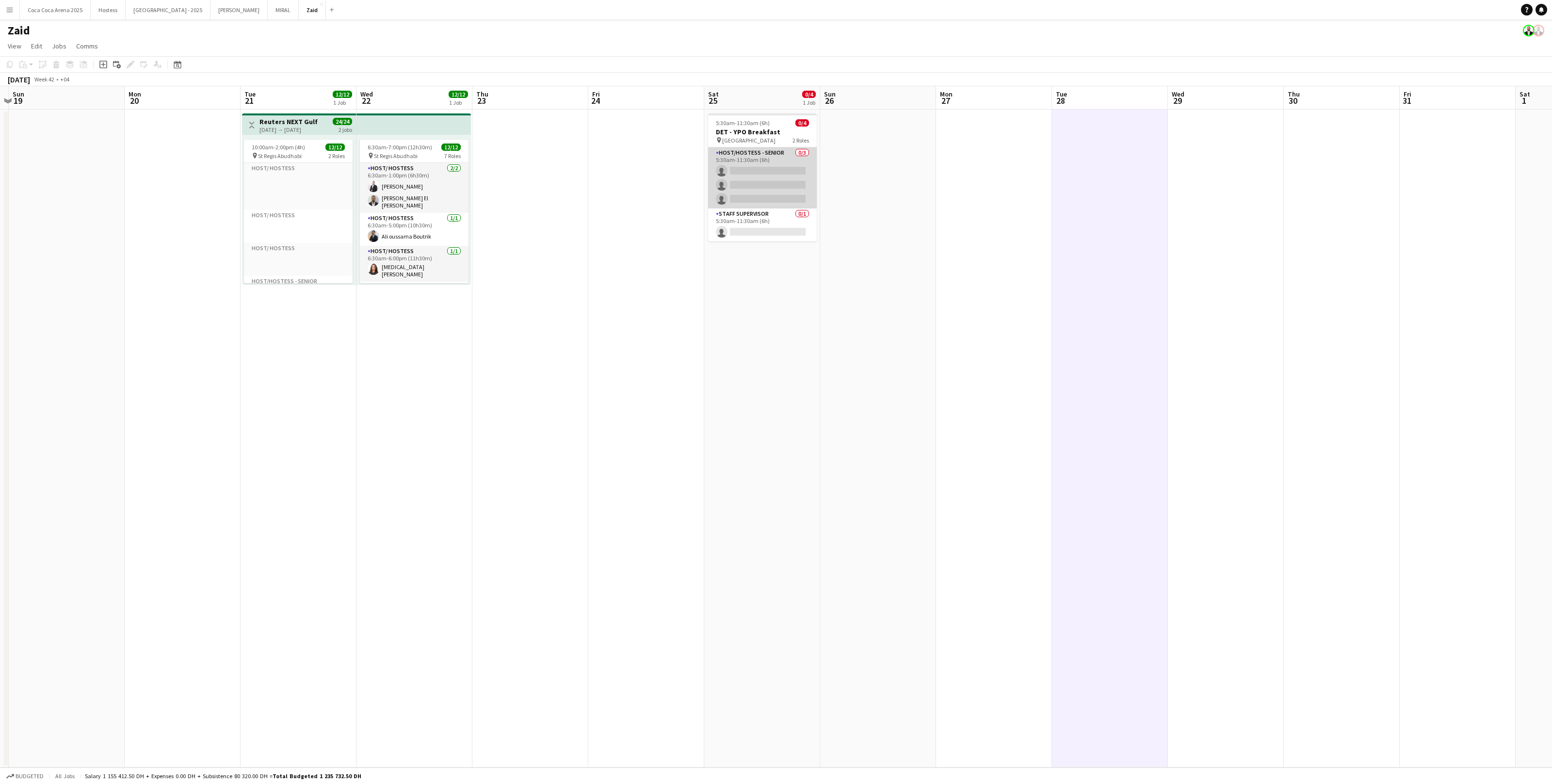
click at [808, 191] on app-card-role "Host/Hostess - Senior 0/3 5:30am-11:30am (6h) single-neutral-actions single-neu…" at bounding box center [762, 177] width 109 height 61
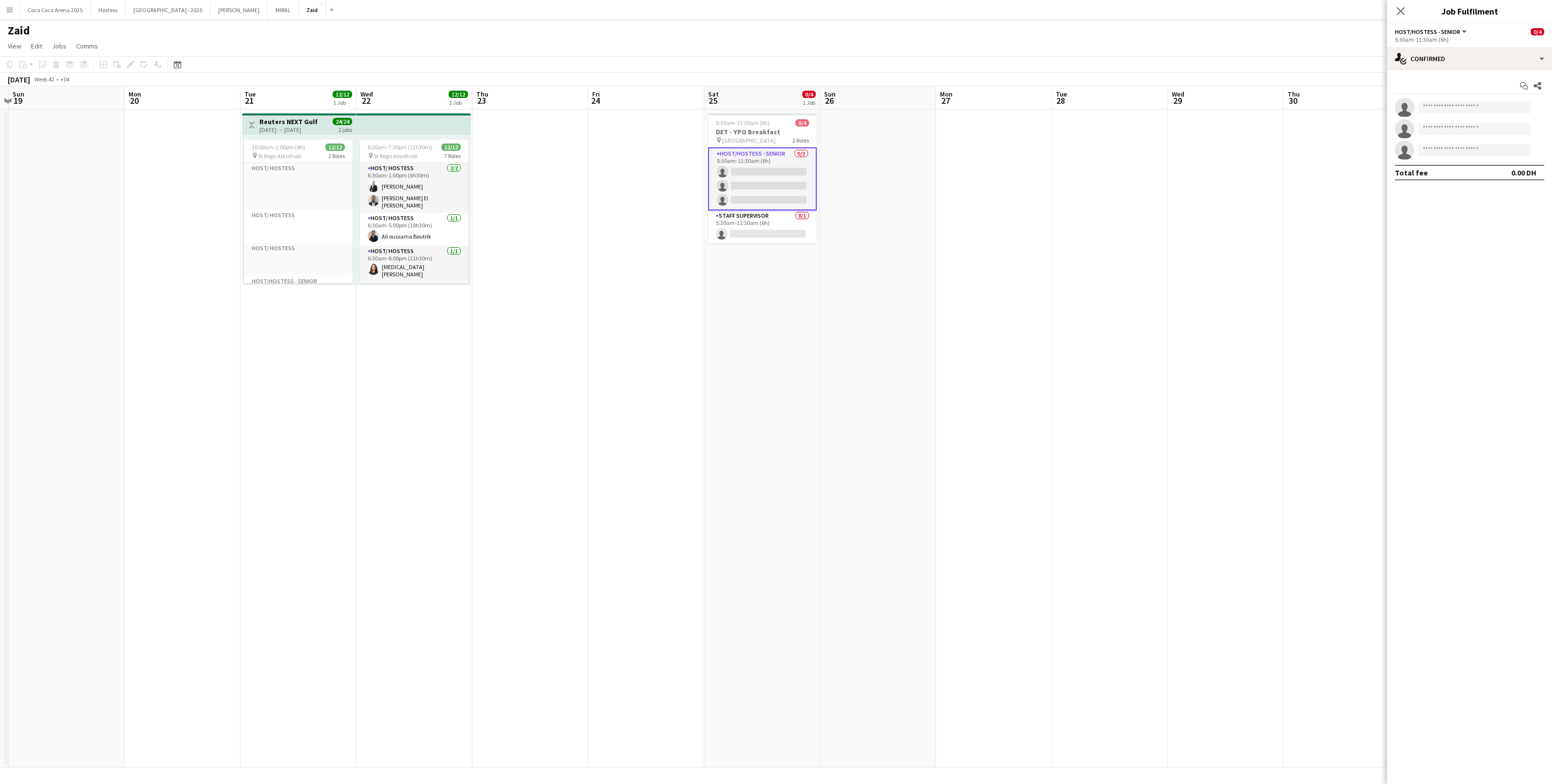
click at [932, 330] on app-date-cell at bounding box center [878, 438] width 116 height 658
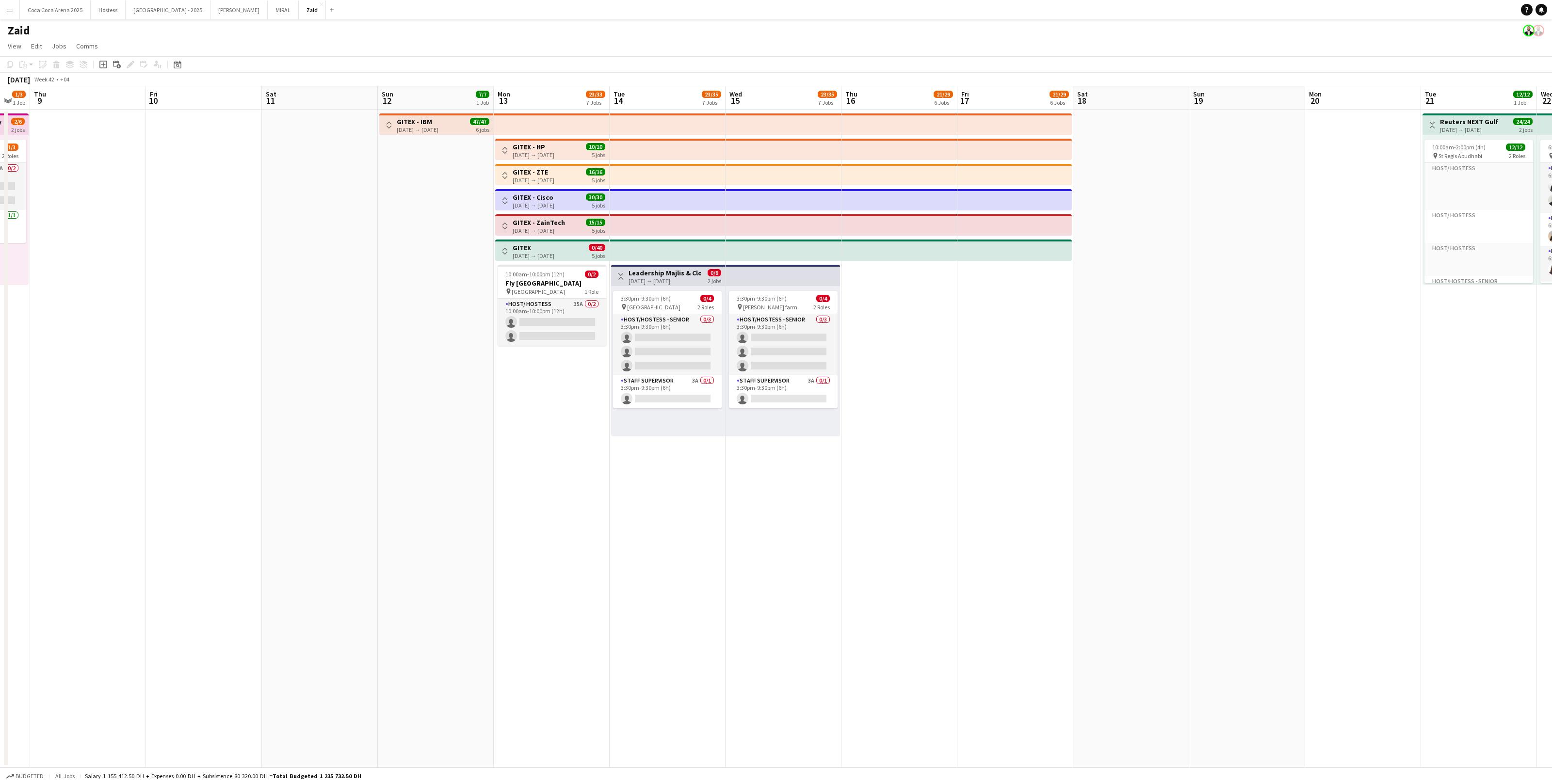
scroll to position [0, 341]
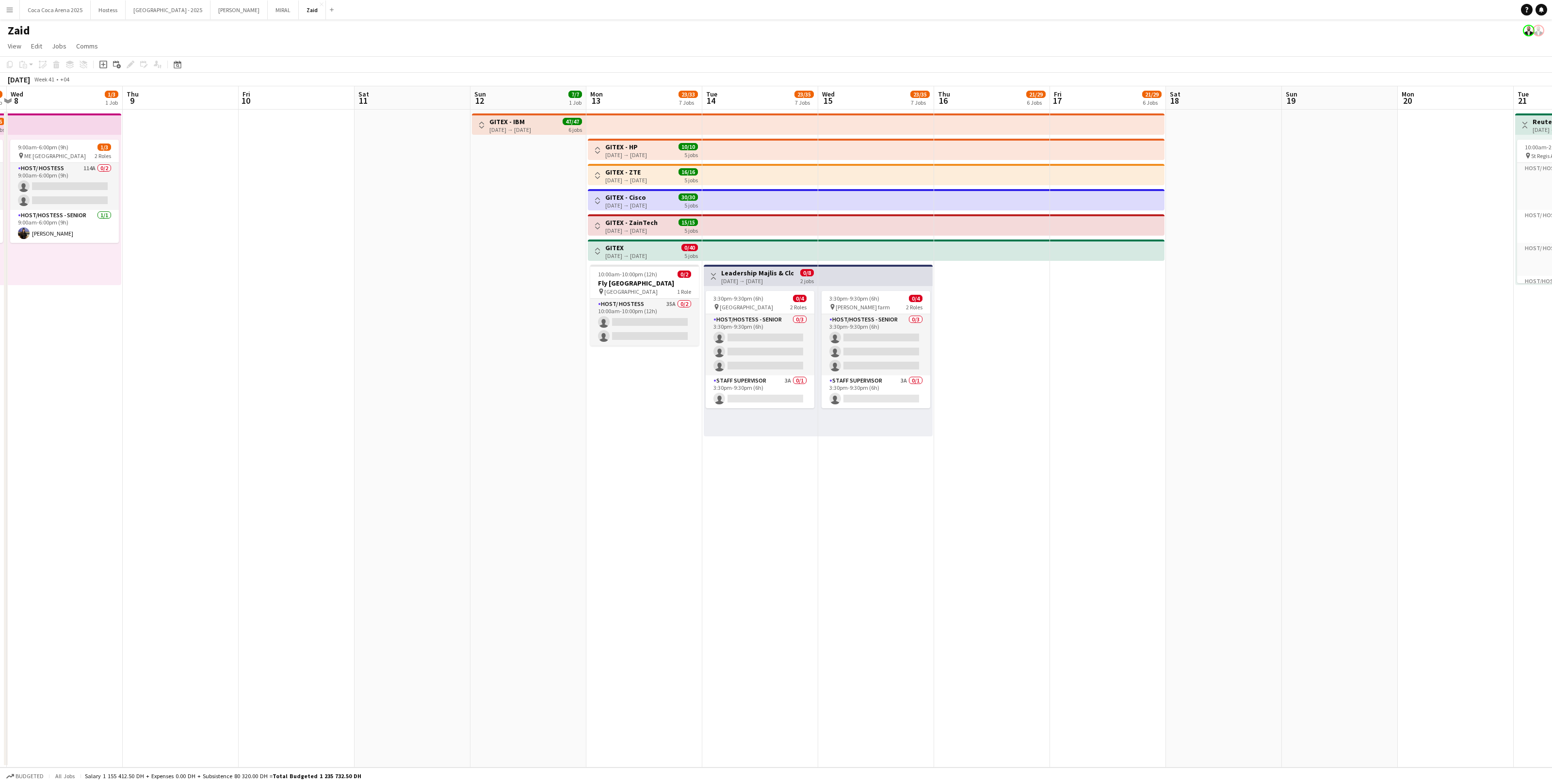
click at [932, 330] on app-date-cell "3:30pm-9:30pm (6h) 0/4 pin Al Rawda farm 2 Roles Host/Hostess - Senior 0/3 3:30…" at bounding box center [876, 438] width 116 height 658
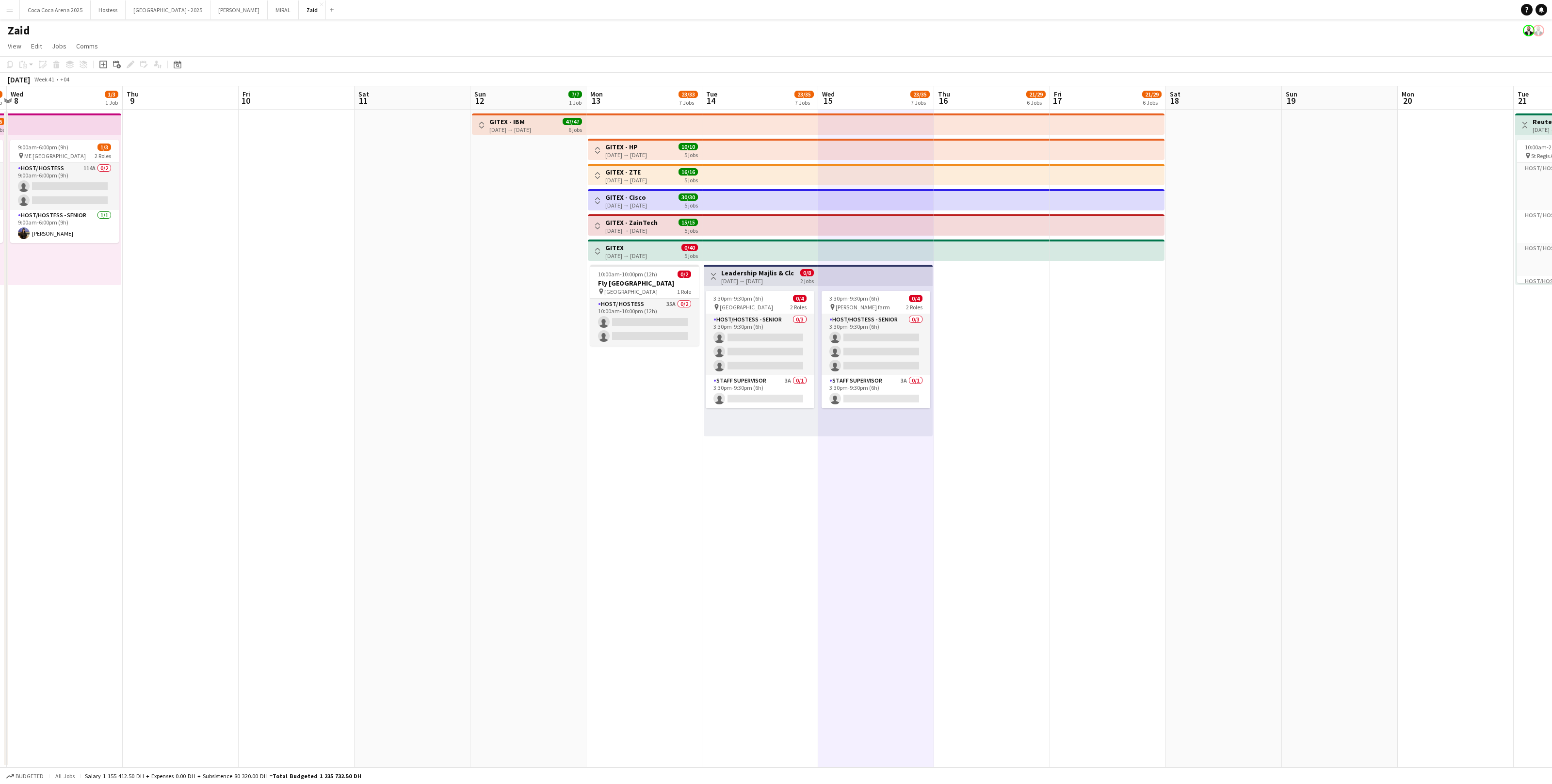
click at [761, 284] on div "Toggle View Leadership Majlis & Closing Dinner 14-10-2025 → 15-10-2025 0/8 2 jo…" at bounding box center [761, 276] width 107 height 17
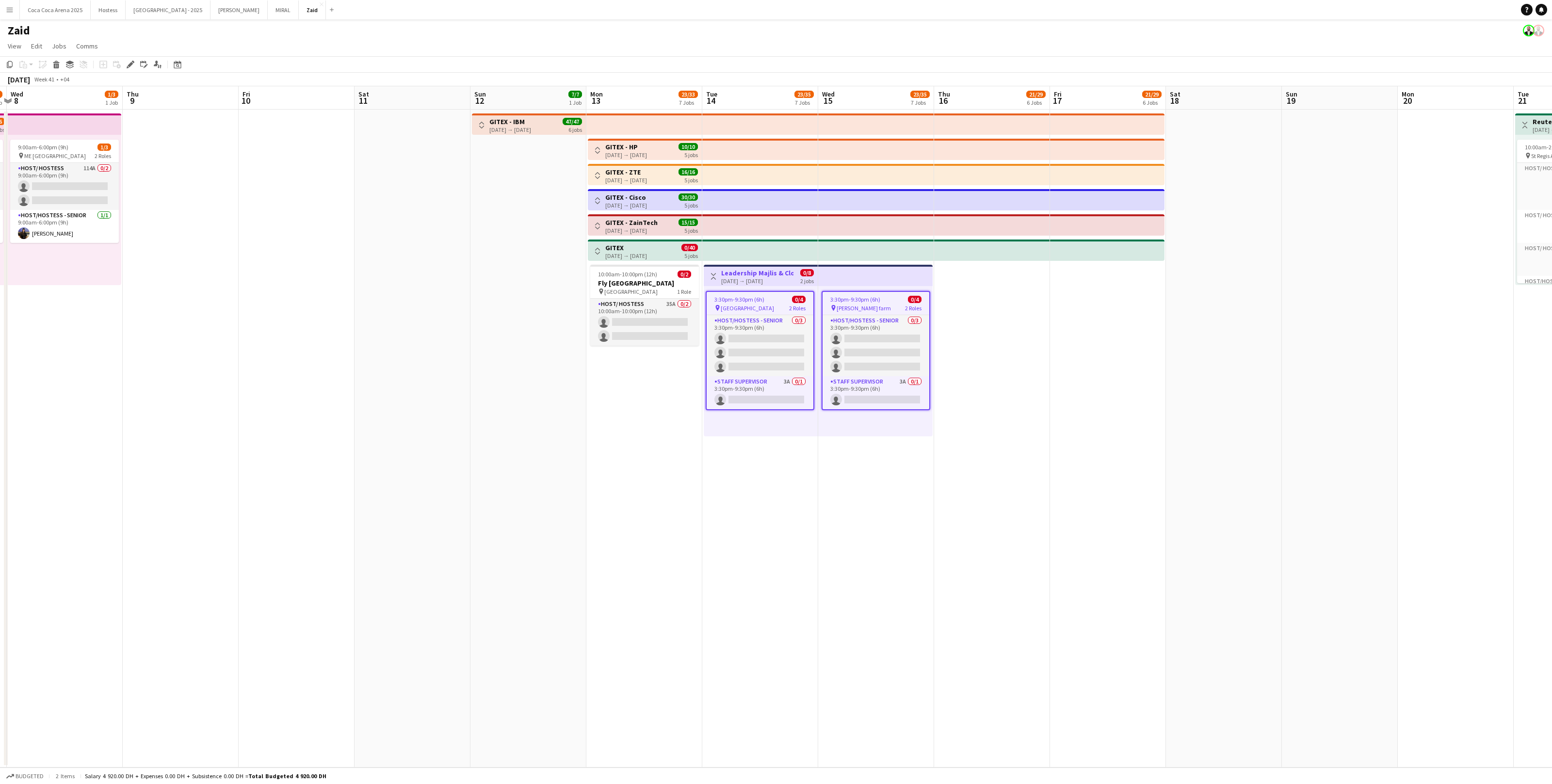
click at [753, 271] on h3 "Leadership Majlis & Closing Dinner" at bounding box center [758, 273] width 73 height 9
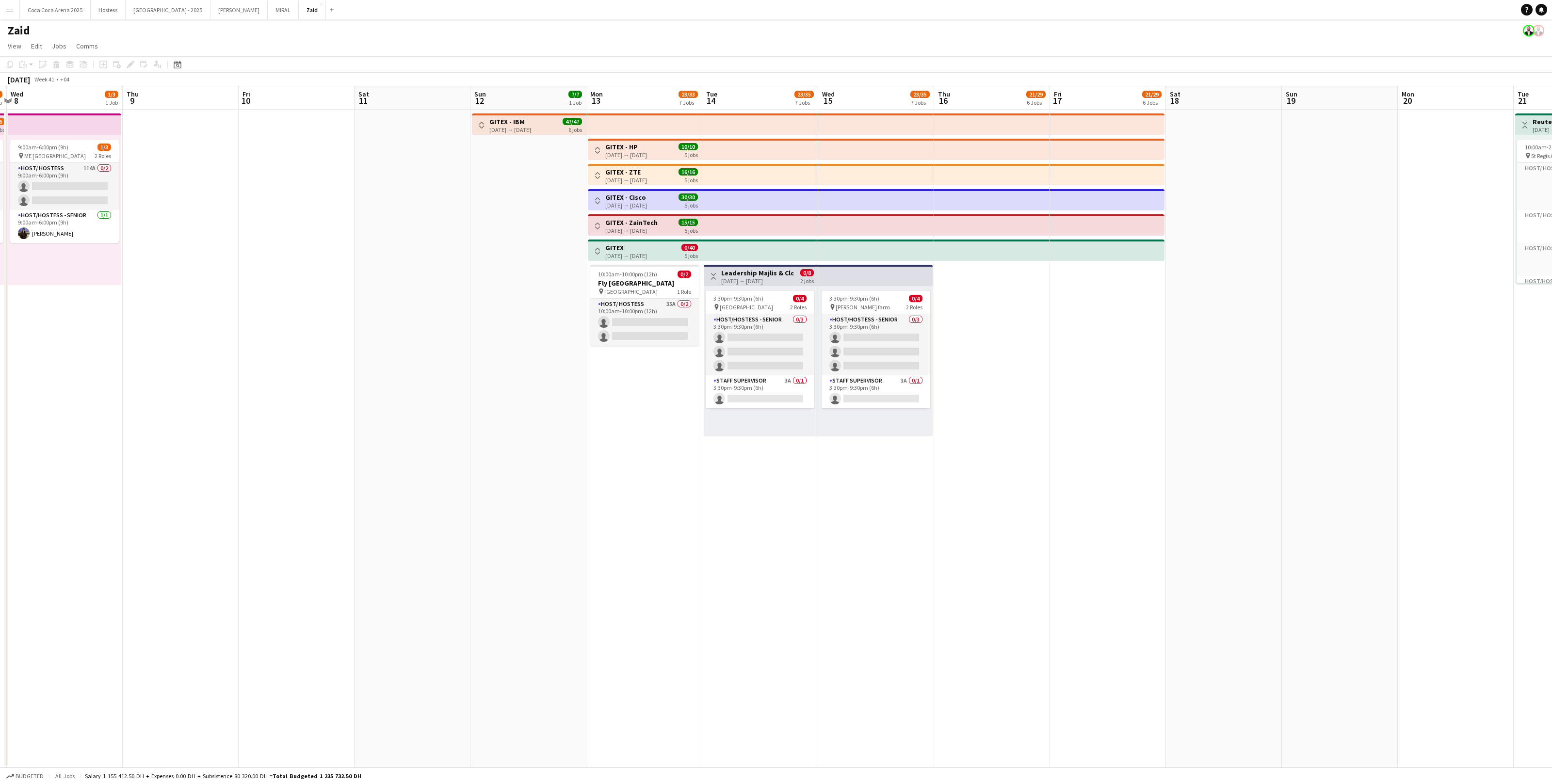
click at [761, 283] on div "14-10-2025 → 15-10-2025" at bounding box center [758, 281] width 73 height 8
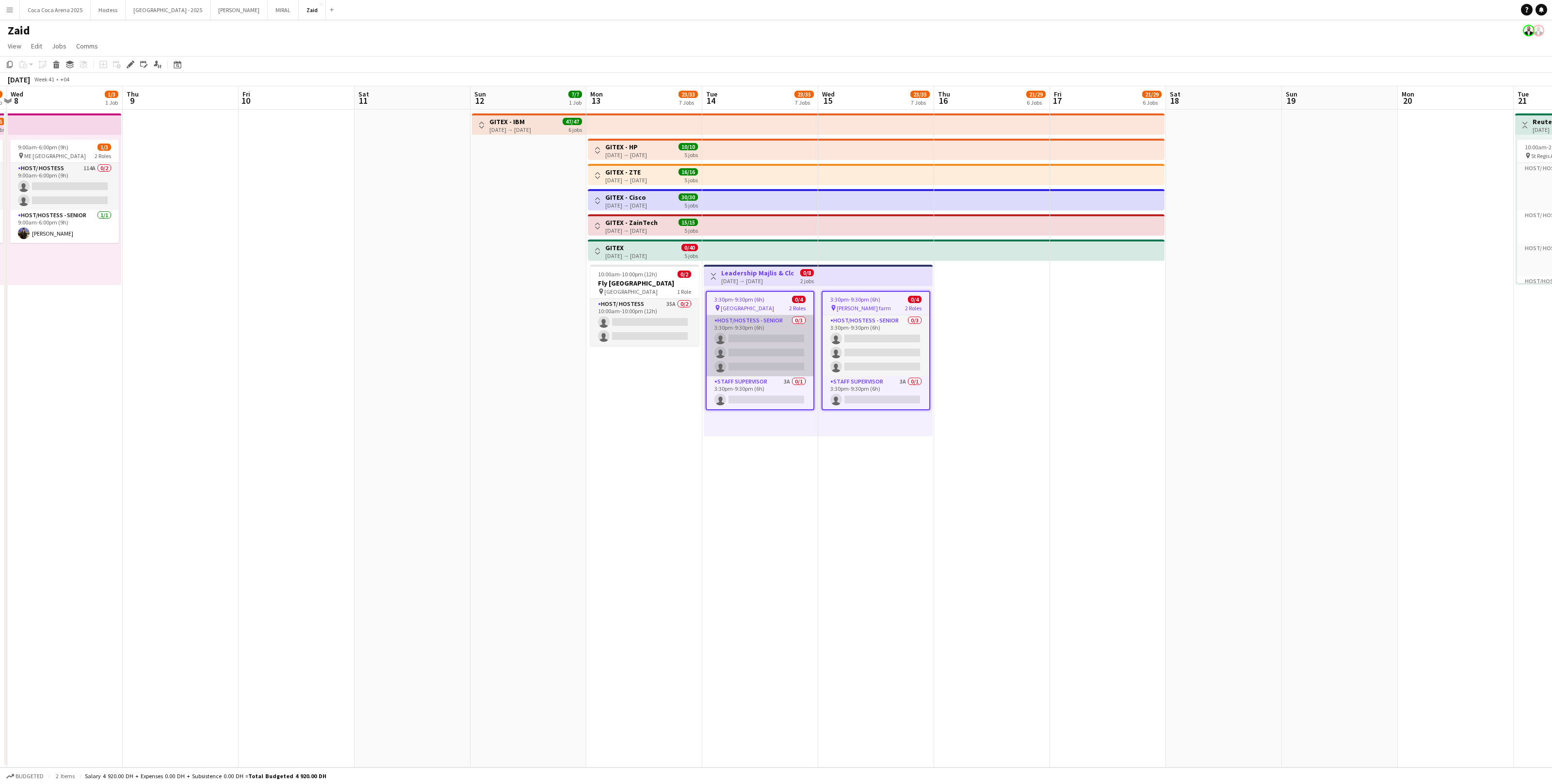
click at [805, 375] on app-card-role "Host/Hostess - Senior 0/3 3:30pm-9:30pm (6h) single-neutral-actions single-neut…" at bounding box center [759, 345] width 107 height 61
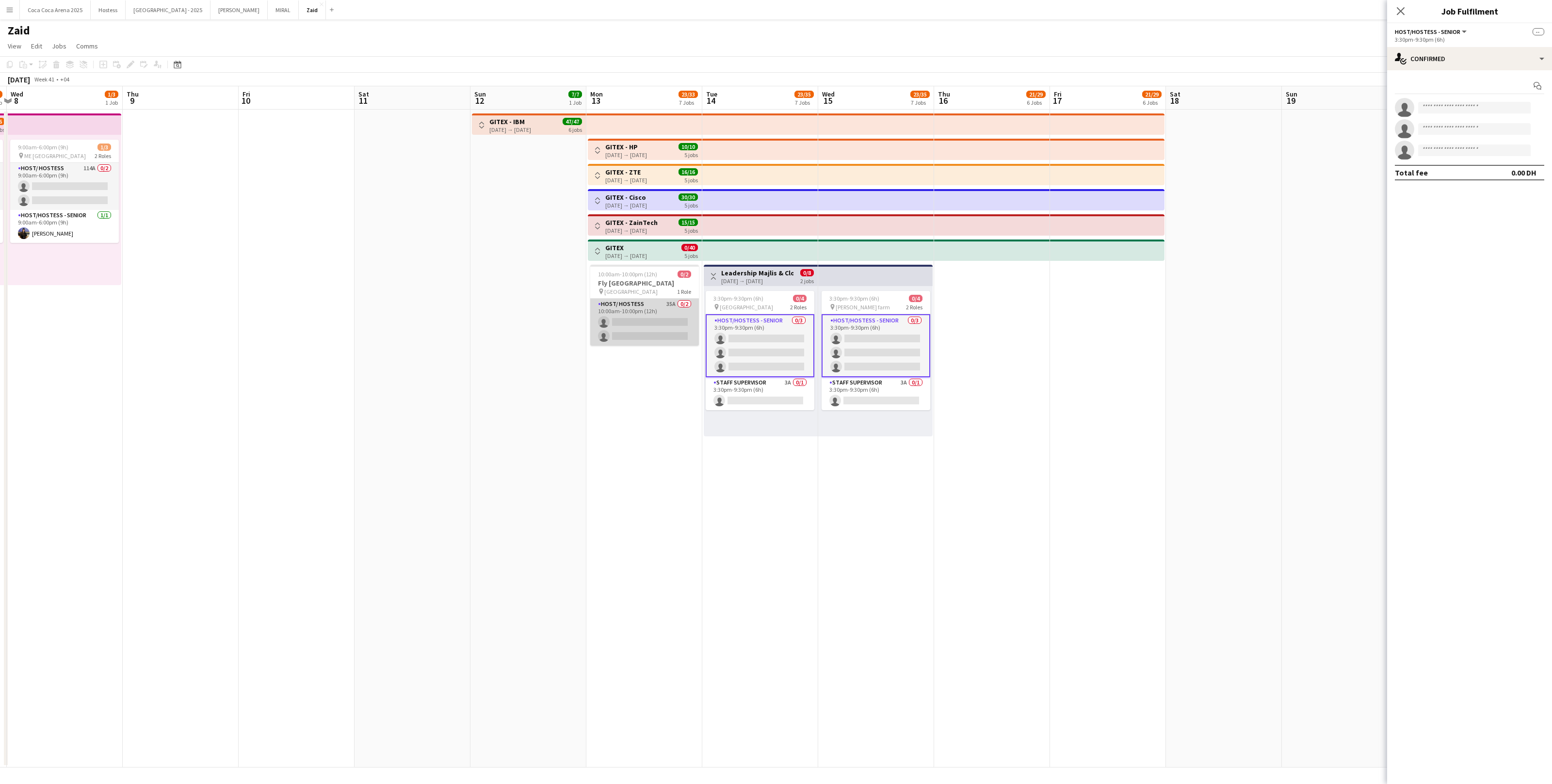
click at [698, 335] on app-date-cell "Toggle View GITEX - HP 13-10-2025 → 17-10-2025 10/10 5 jobs Toggle View GITEX -…" at bounding box center [644, 438] width 116 height 658
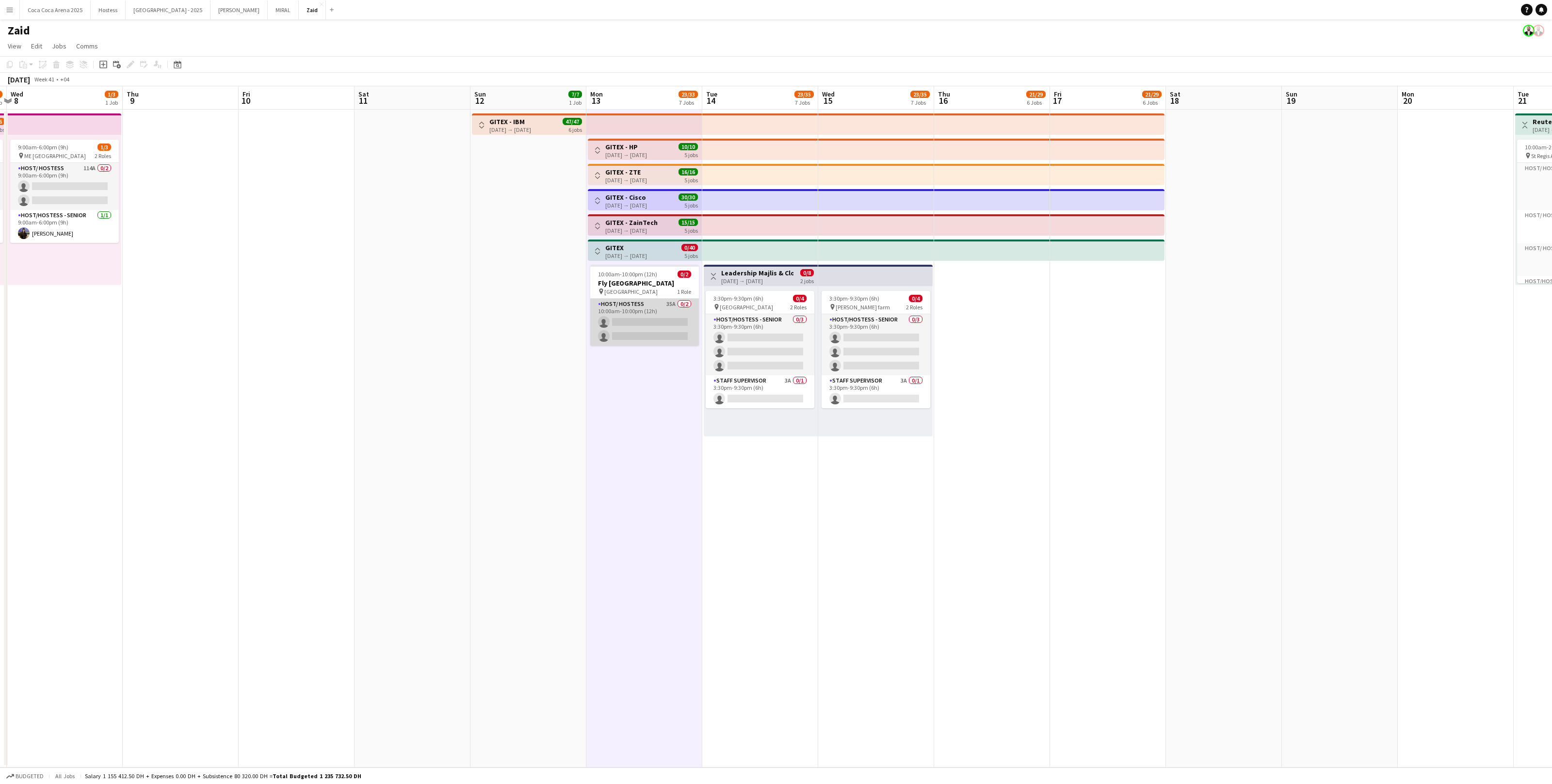
click at [674, 305] on app-card-role "Host/ Hostess 35A 0/2 10:00am-10:00pm (12h) single-neutral-actions single-neutr…" at bounding box center [645, 322] width 109 height 47
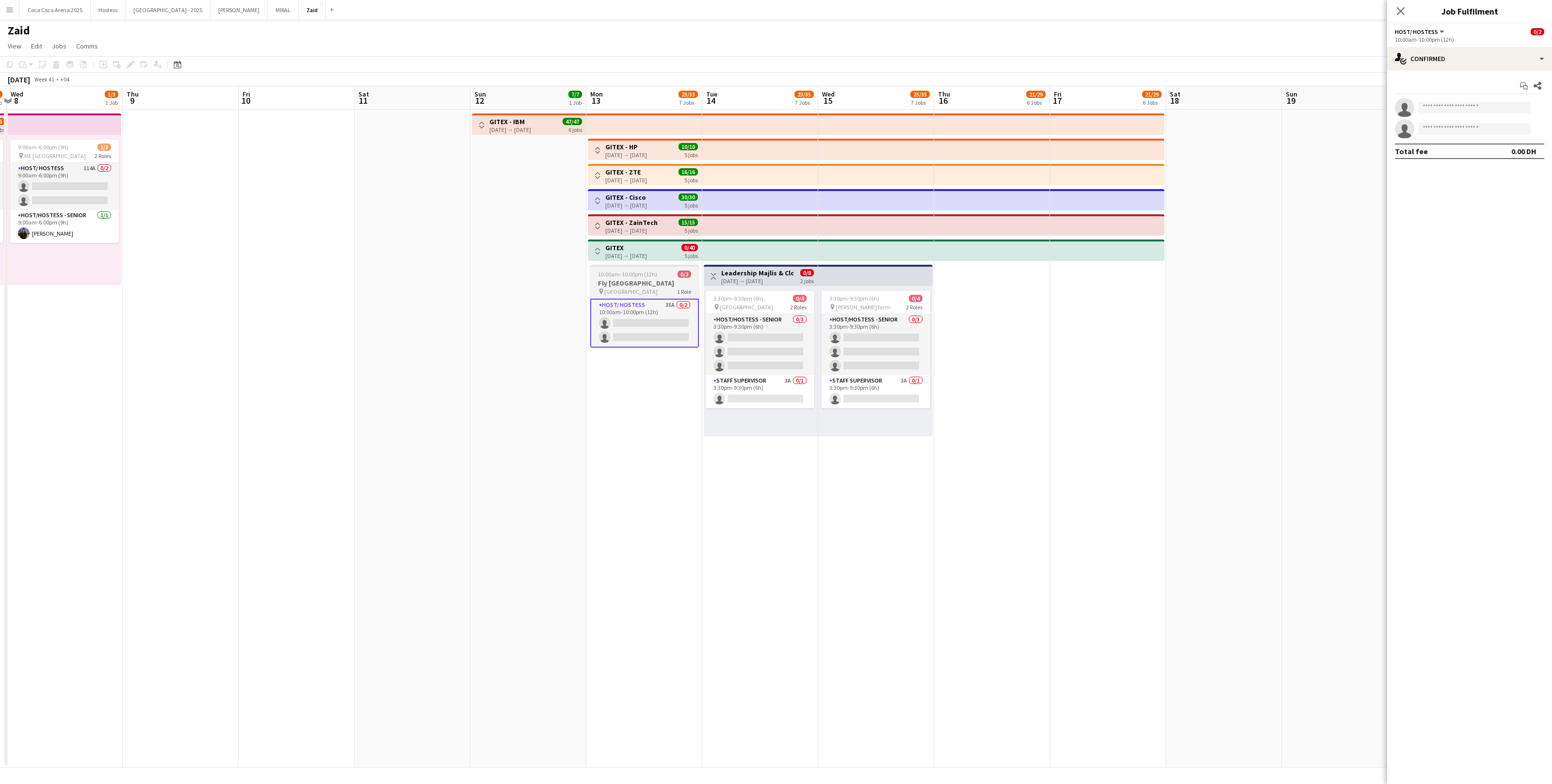
click at [670, 286] on h3 "Fly Dubai" at bounding box center [645, 283] width 109 height 9
click at [689, 398] on app-date-cell "Toggle View GITEX - HP 13-10-2025 → 17-10-2025 10/10 5 jobs Toggle View GITEX -…" at bounding box center [644, 438] width 116 height 658
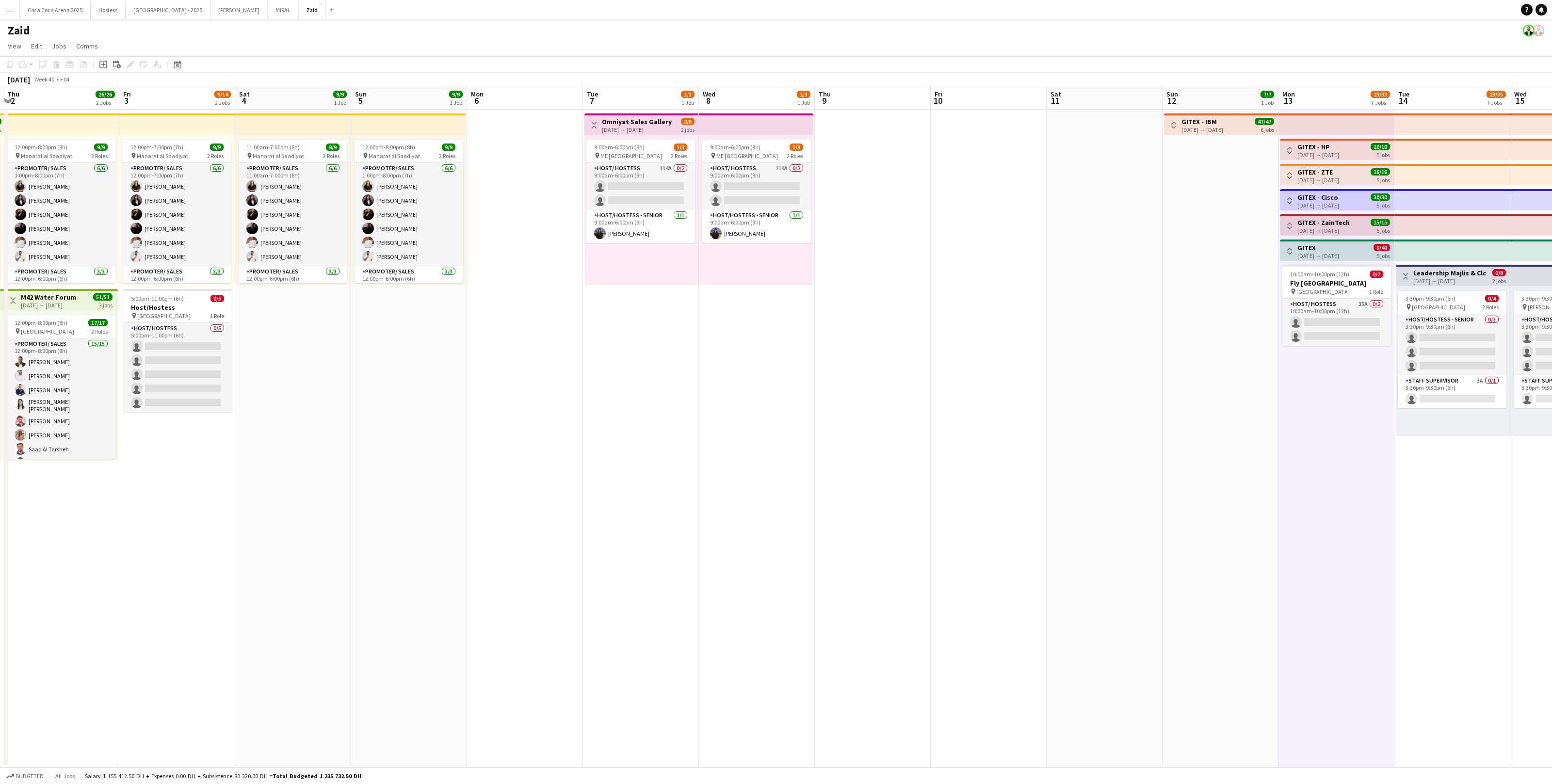
scroll to position [0, 245]
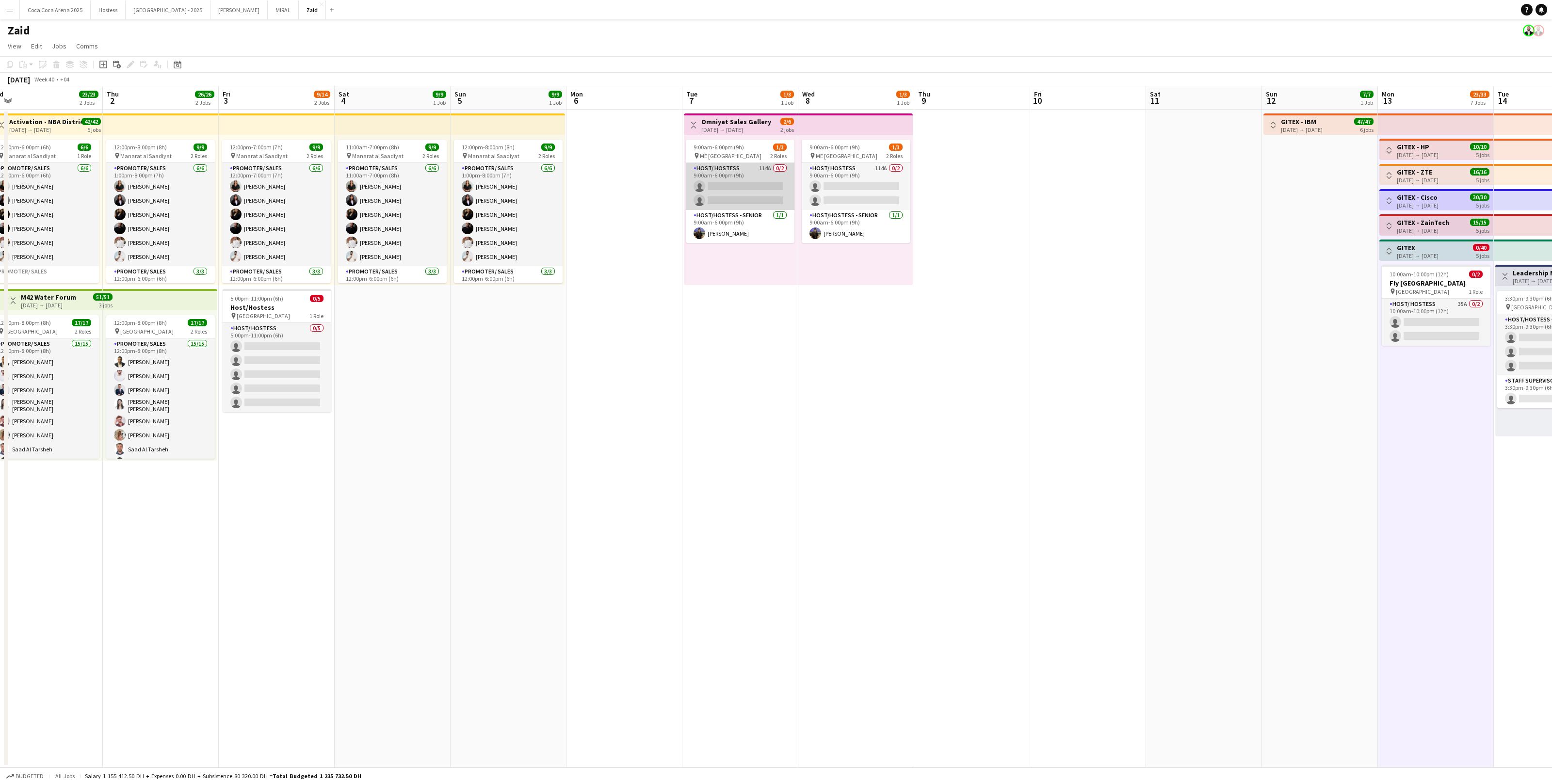
click at [757, 184] on app-card-role "Host/ Hostess 114A 0/2 9:00am-6:00pm (9h) single-neutral-actions single-neutral…" at bounding box center [740, 187] width 109 height 47
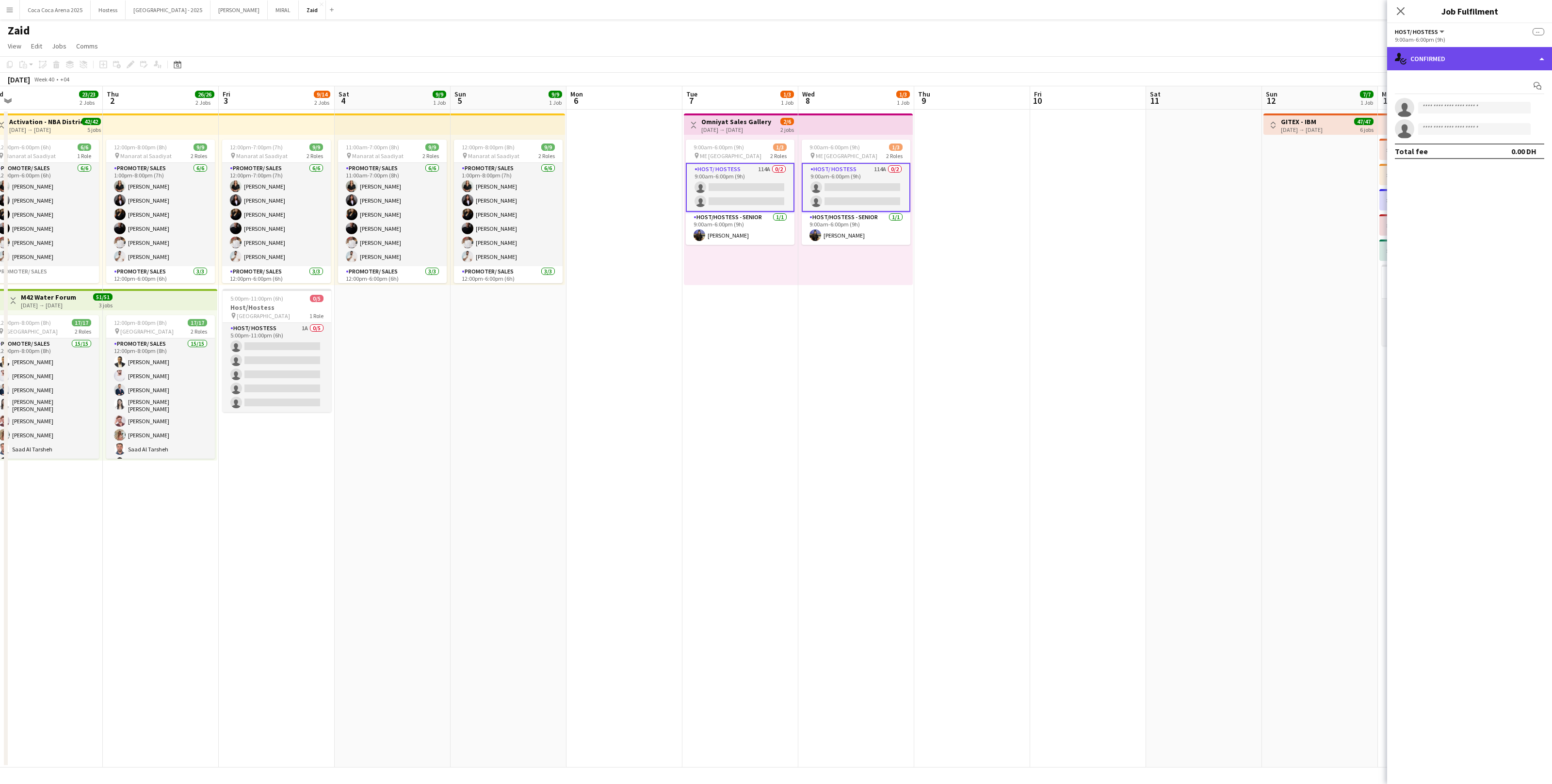
click at [1459, 65] on div "single-neutral-actions-check-2 Confirmed" at bounding box center [1470, 58] width 165 height 23
click at [1514, 167] on div "single-neutral-actions-information Applicants" at bounding box center [1501, 158] width 96 height 20
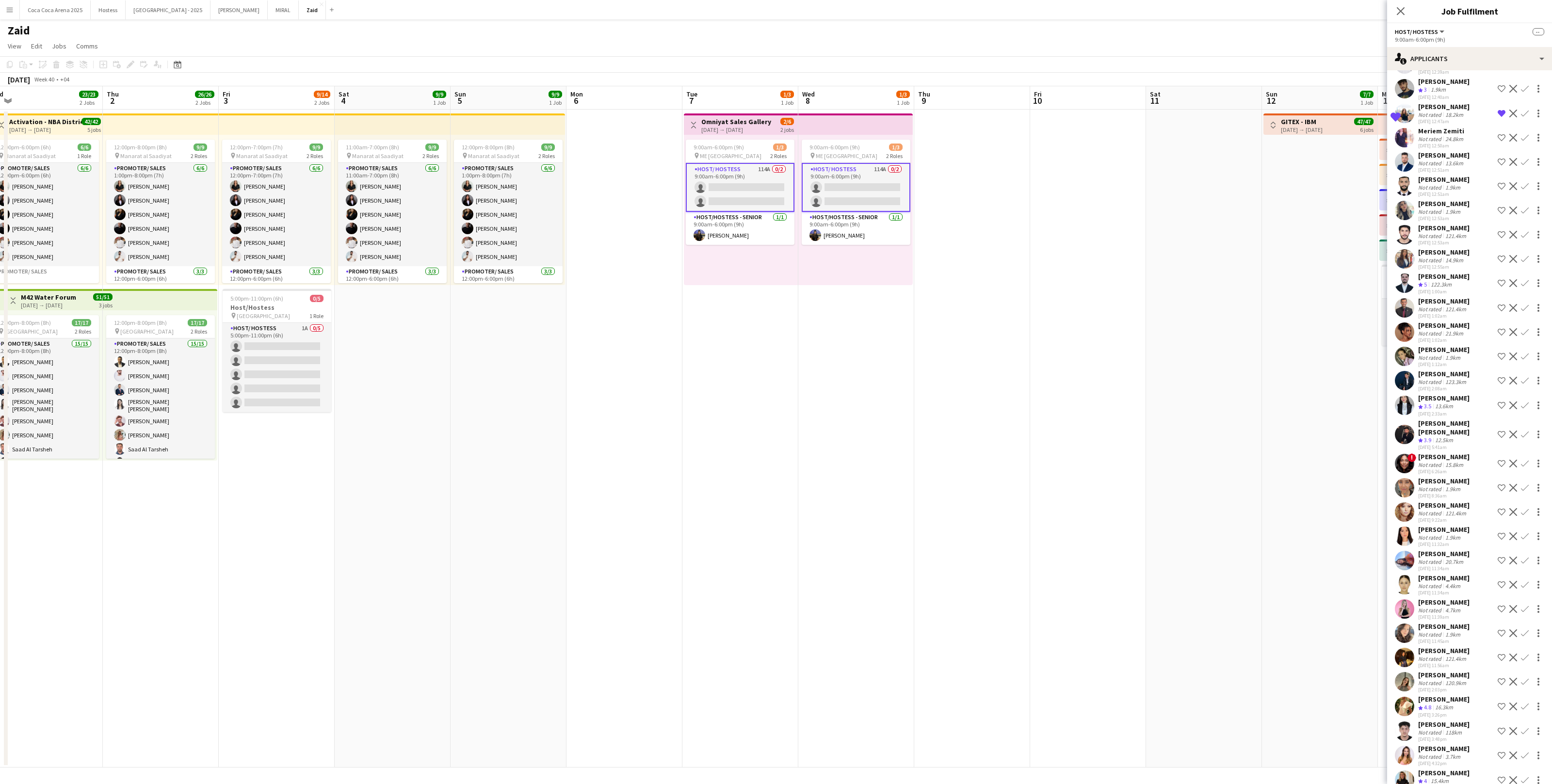
scroll to position [2123, 0]
click at [1449, 659] on div "24-09-2025 11:56am" at bounding box center [1444, 662] width 51 height 6
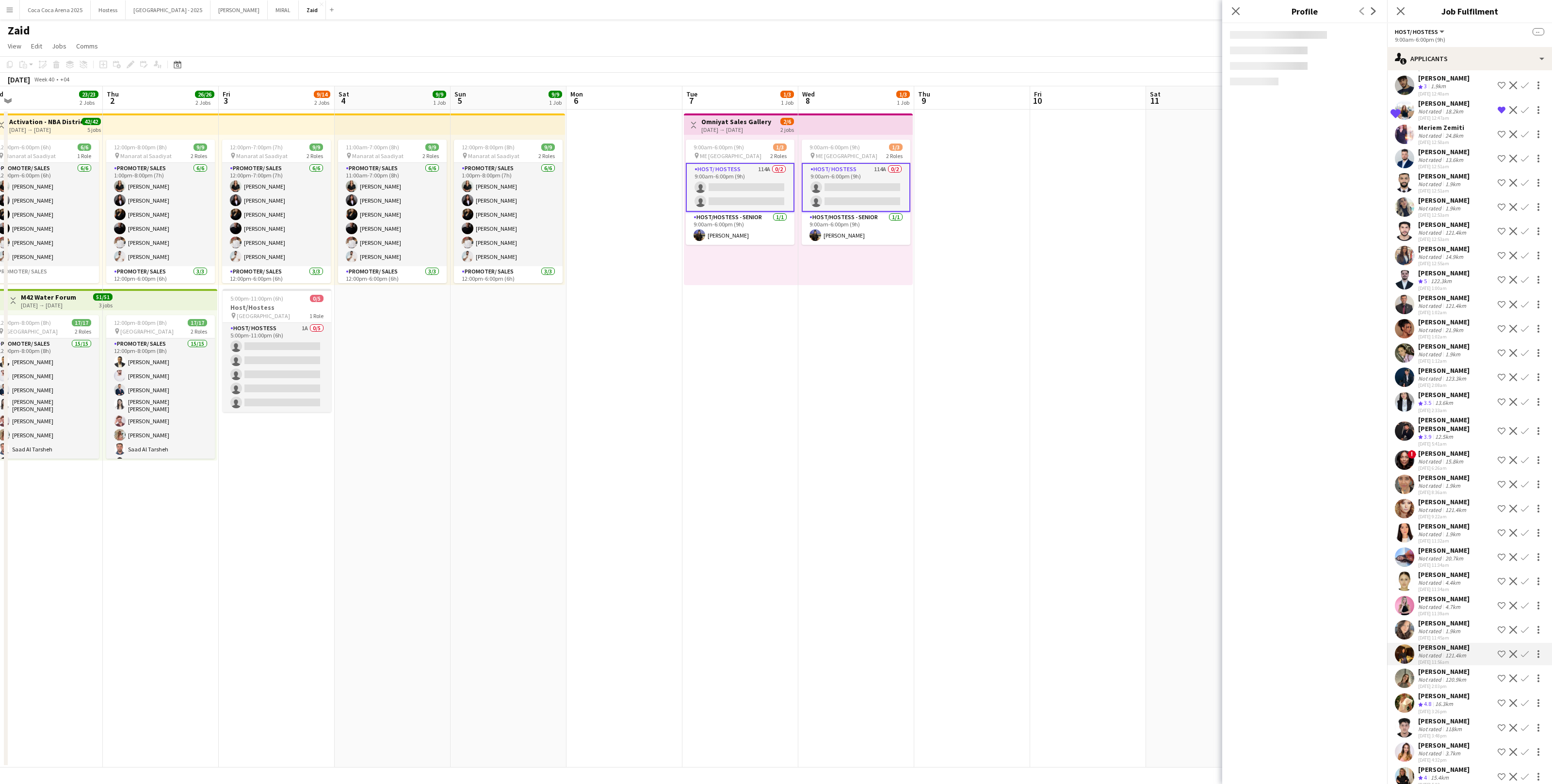
click at [1105, 647] on app-date-cell at bounding box center [1088, 438] width 116 height 658
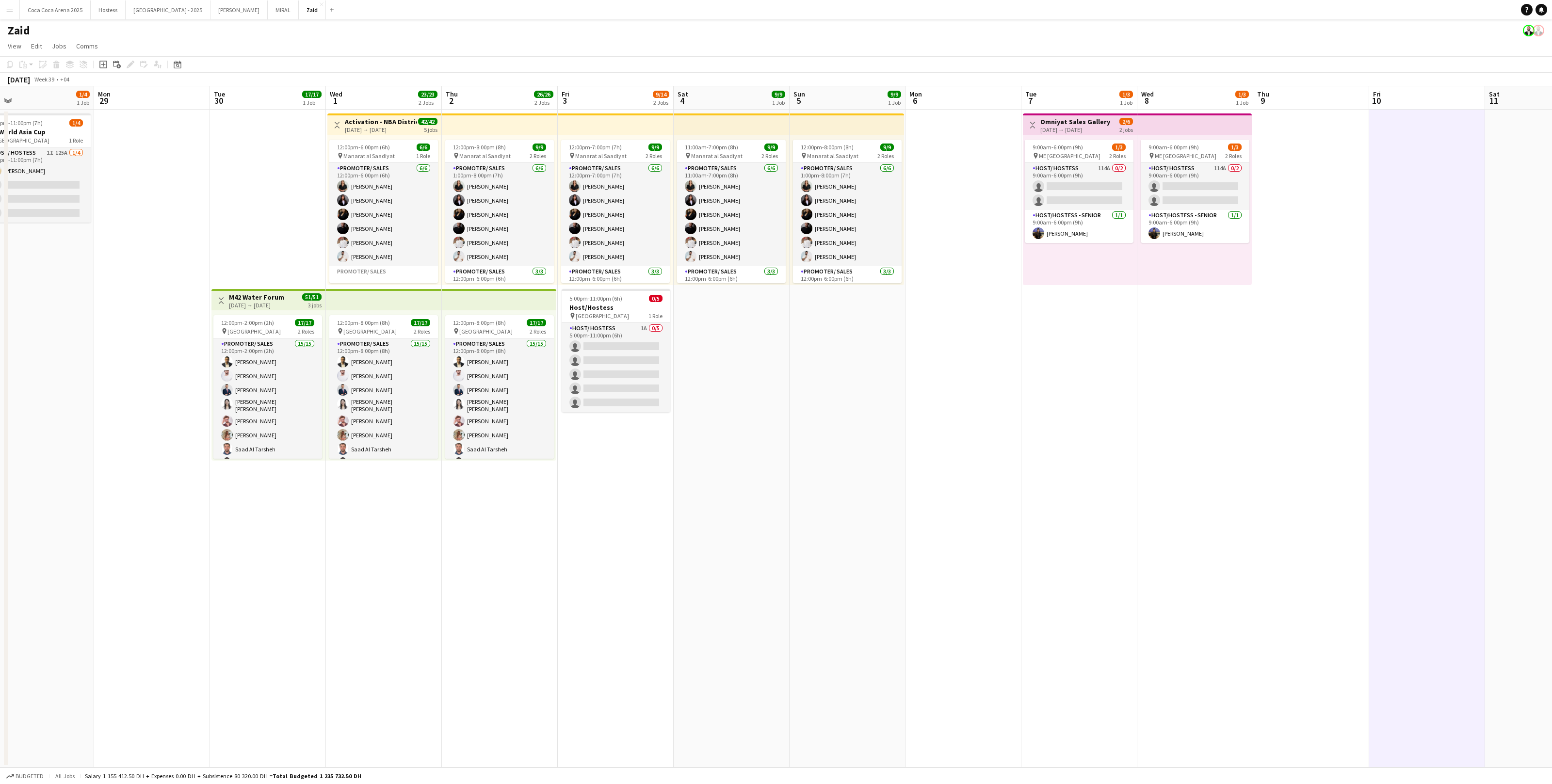
scroll to position [0, 255]
click at [614, 306] on h3 "Host/Hostess" at bounding box center [615, 307] width 109 height 9
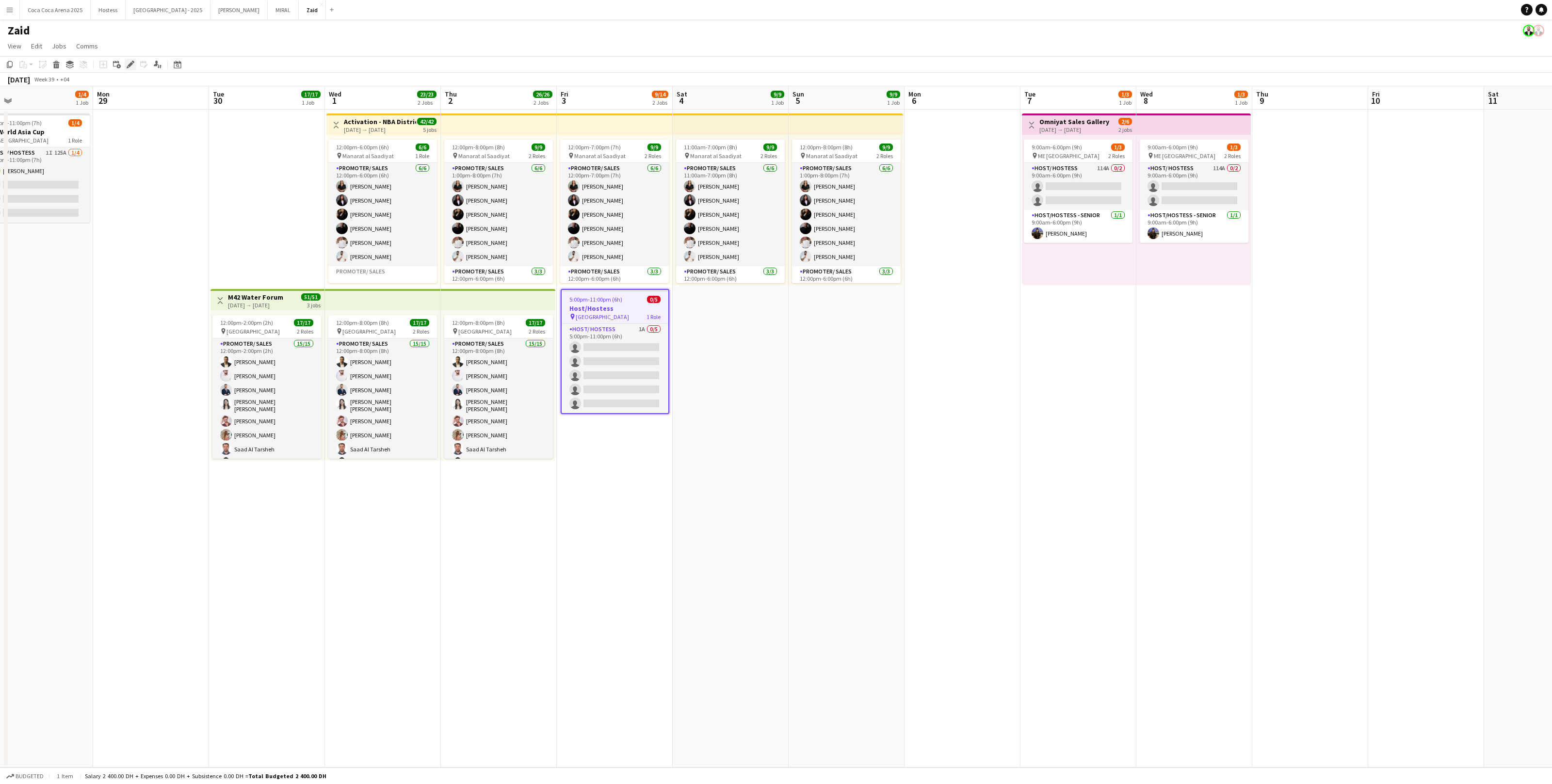
click at [135, 61] on div "Edit" at bounding box center [130, 64] width 11 height 11
type input "*******"
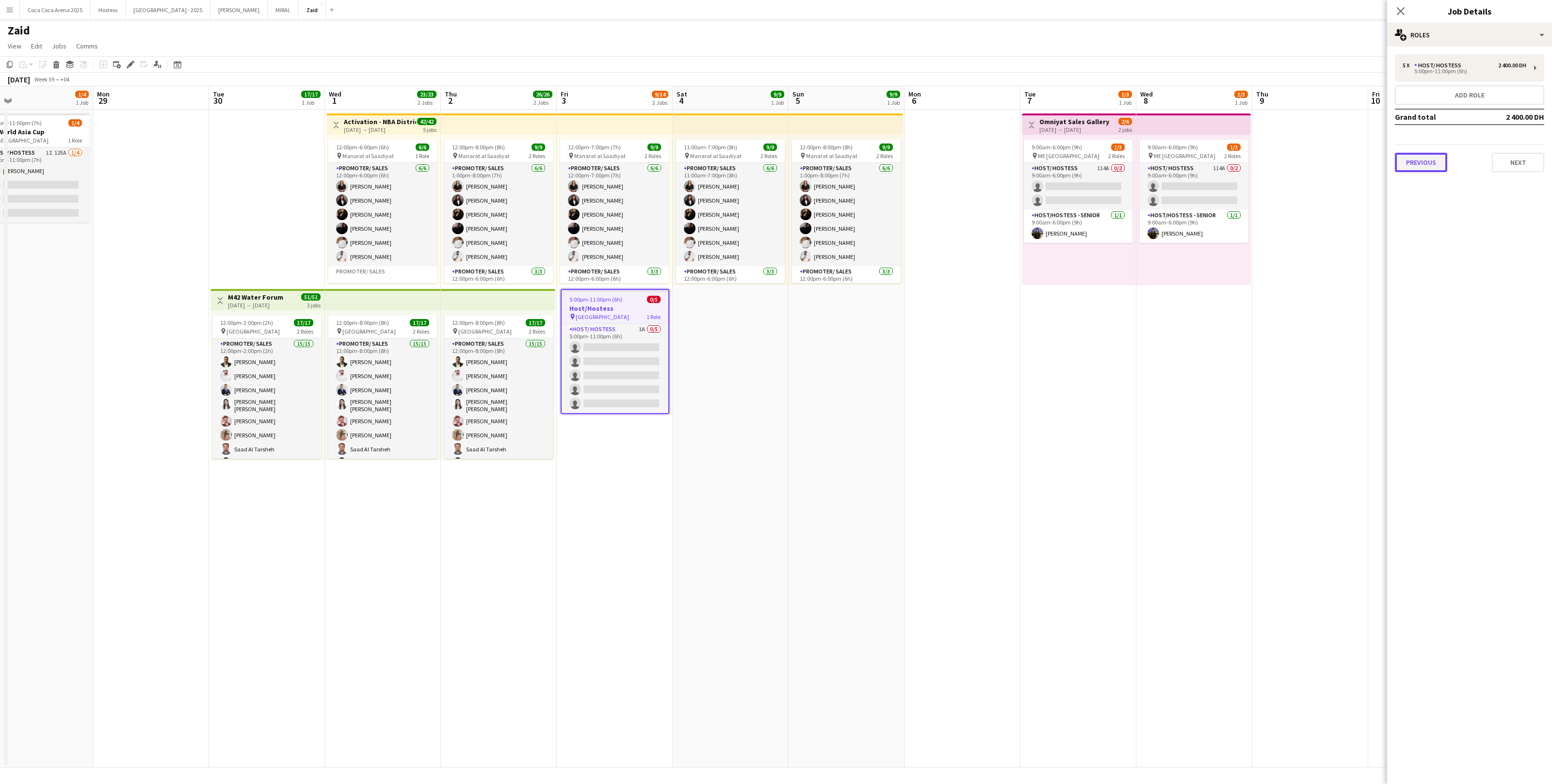
click at [1432, 159] on button "Previous" at bounding box center [1421, 162] width 52 height 20
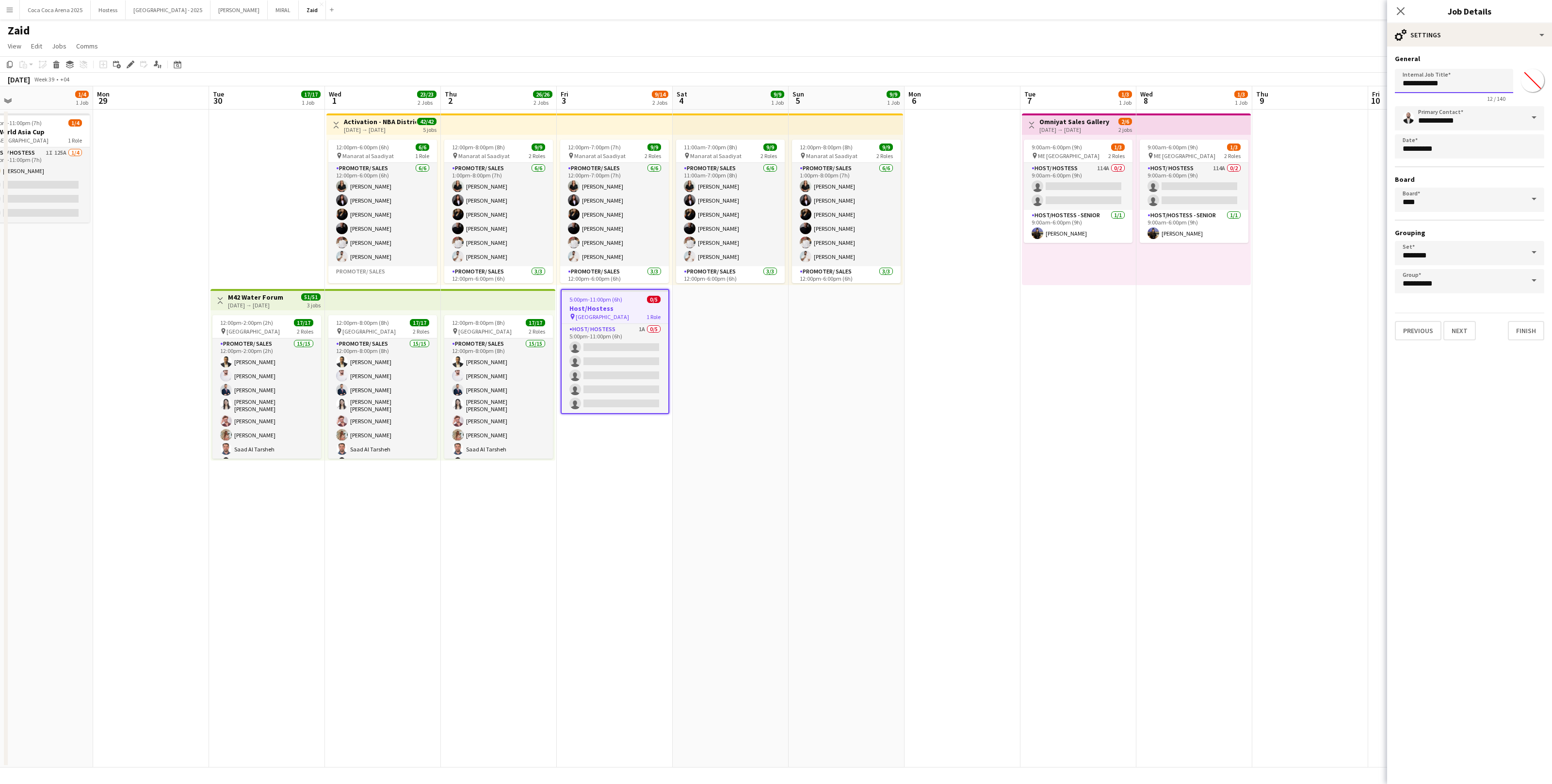
click at [1456, 80] on input "**********" at bounding box center [1454, 81] width 119 height 24
click at [1443, 85] on input "**********" at bounding box center [1454, 81] width 119 height 24
type input "**********"
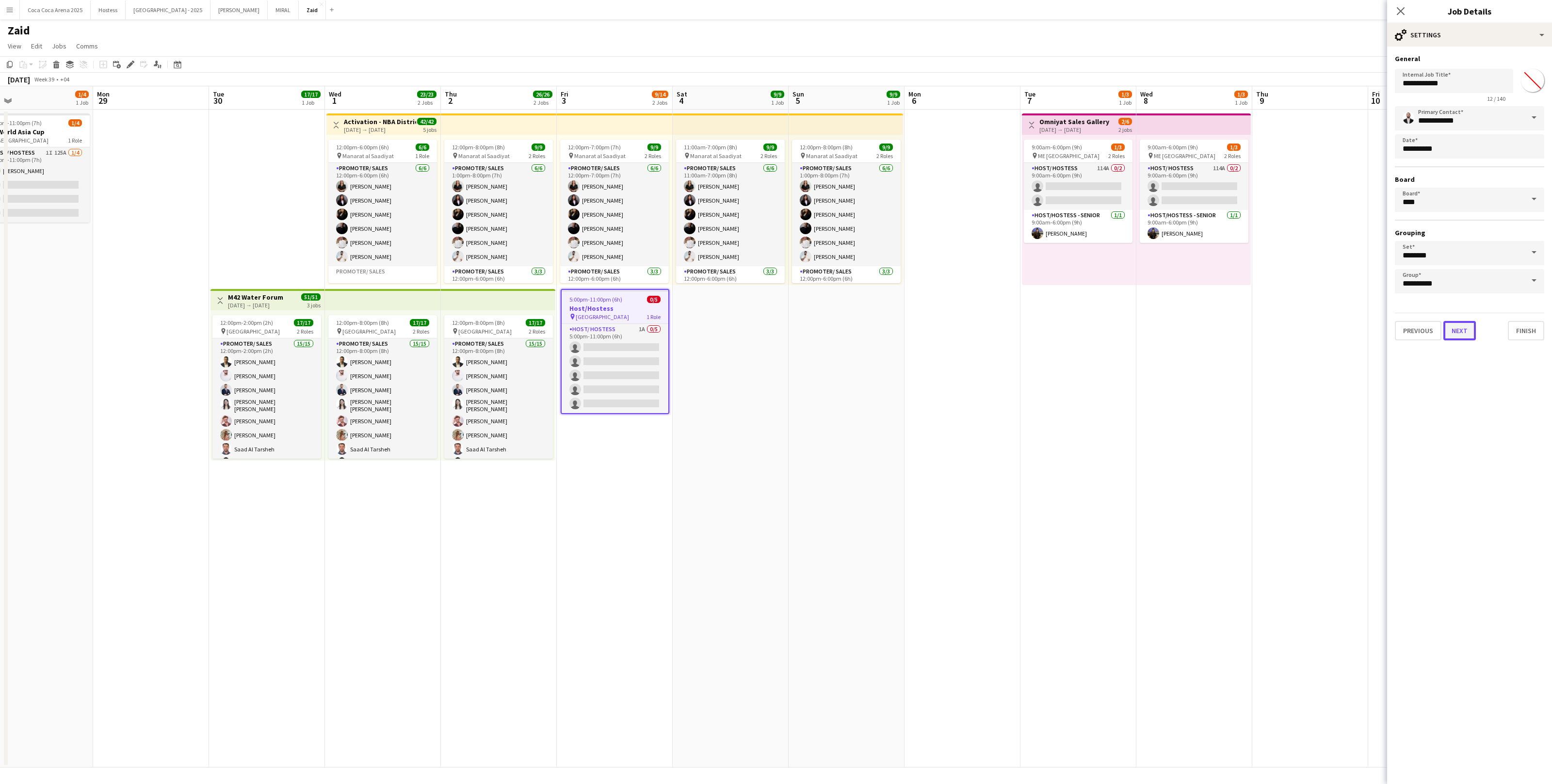
click at [1458, 332] on button "Next" at bounding box center [1460, 331] width 32 height 20
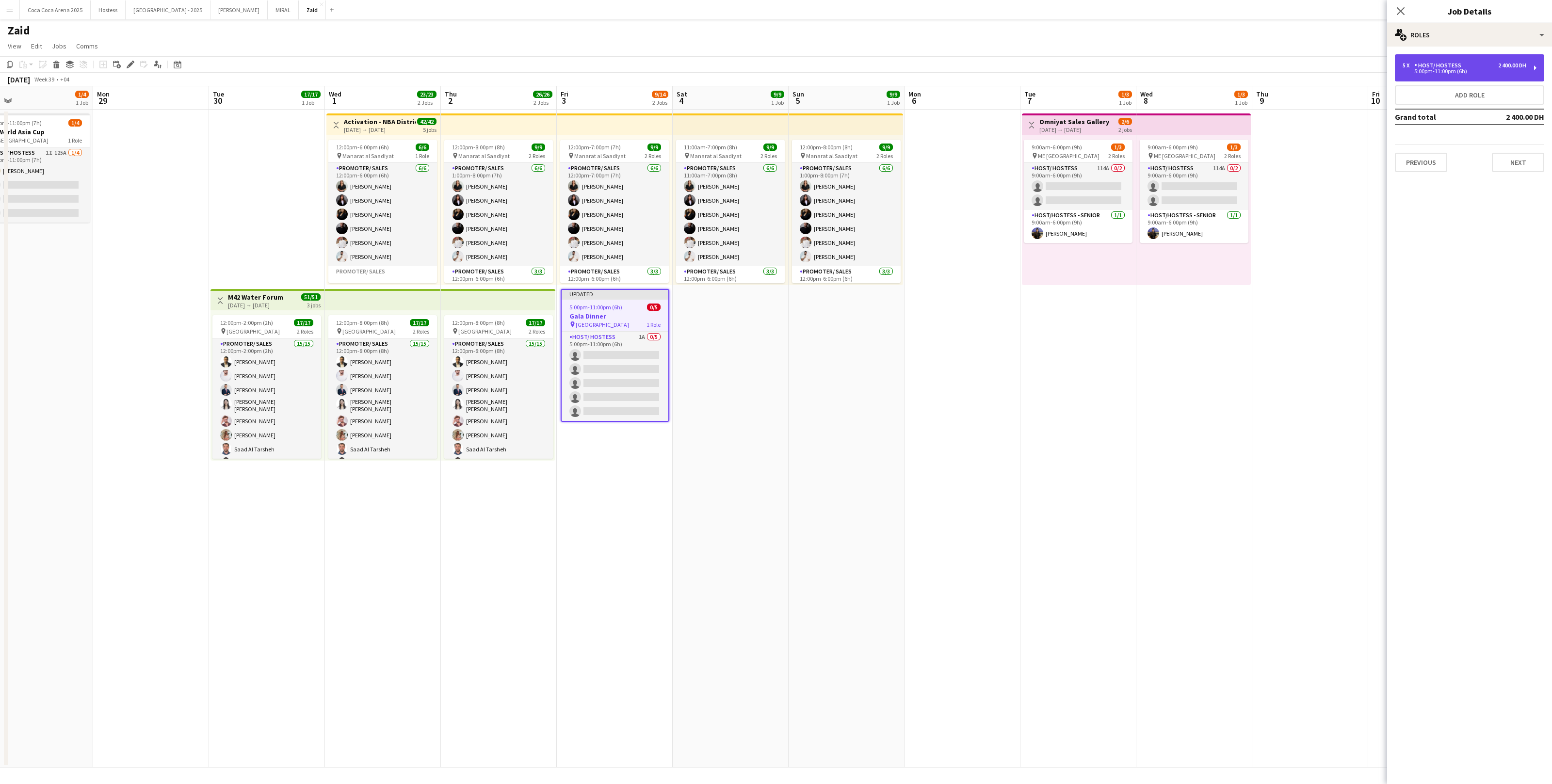
click at [1461, 62] on div "Host/ Hostess" at bounding box center [1439, 65] width 51 height 7
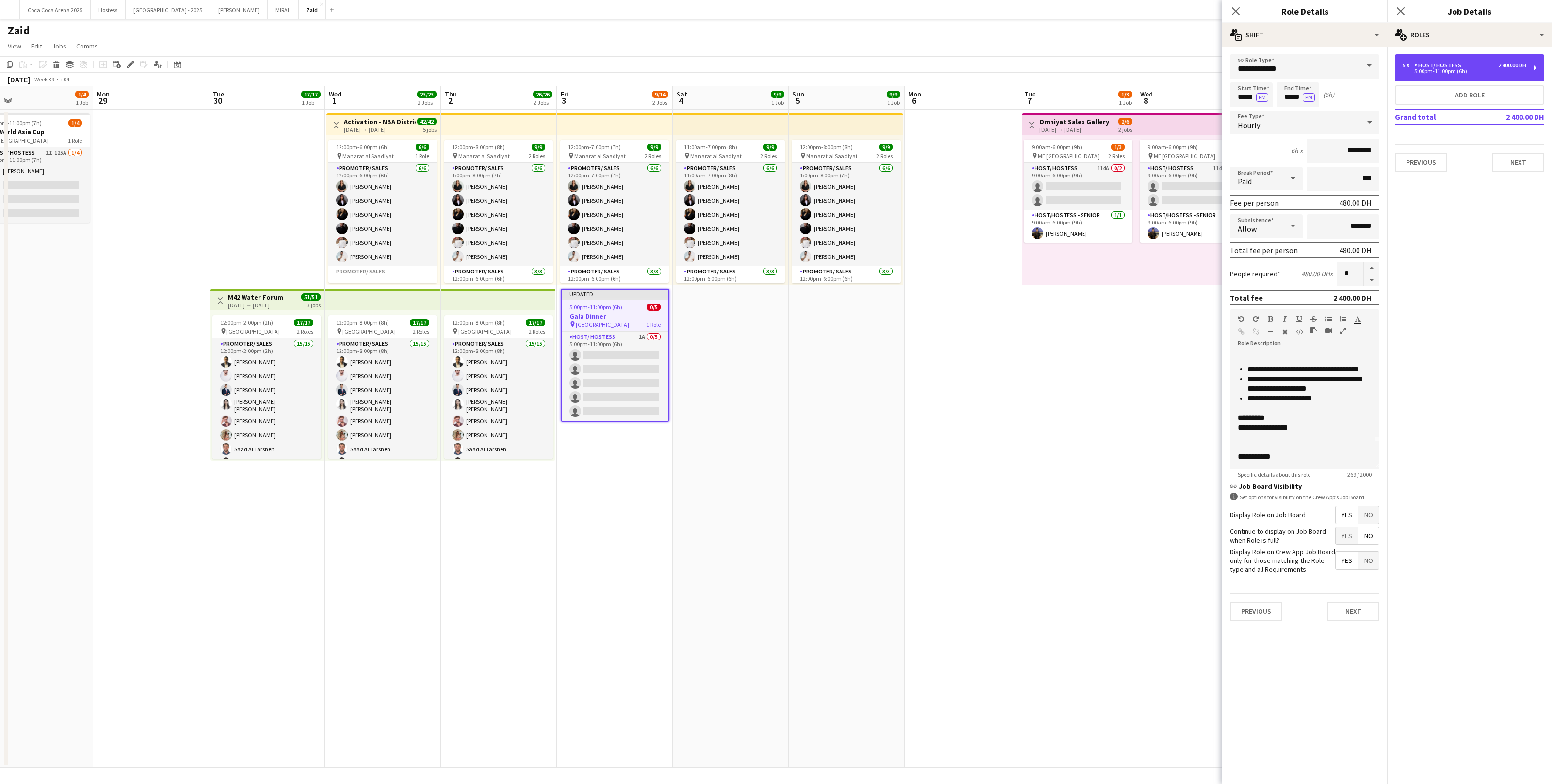
scroll to position [0, 0]
click at [1303, 353] on p "**********" at bounding box center [1304, 357] width 134 height 10
click at [1303, 394] on span "**********" at bounding box center [1280, 396] width 65 height 8
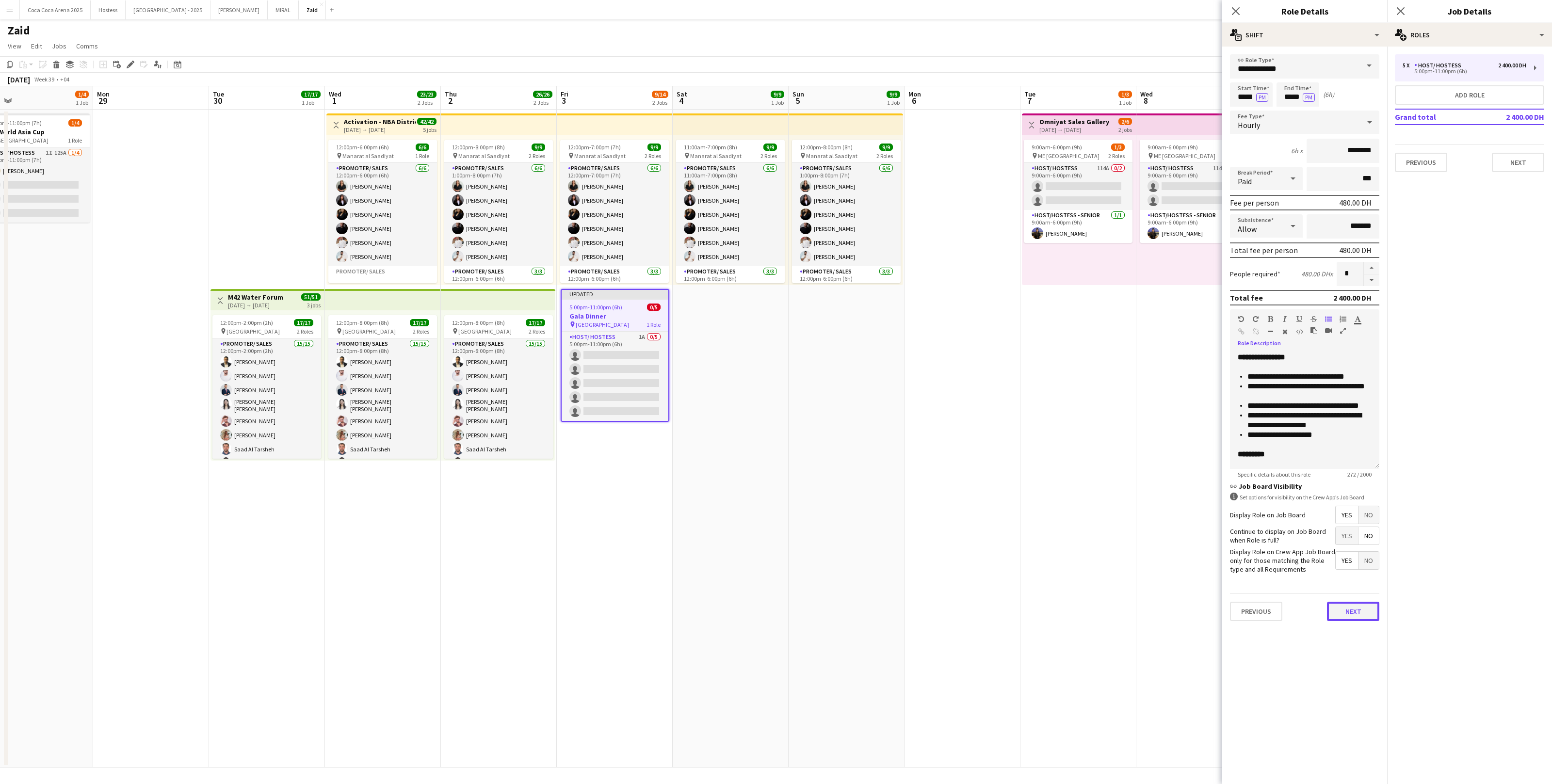
click at [1365, 612] on button "Next" at bounding box center [1353, 612] width 52 height 20
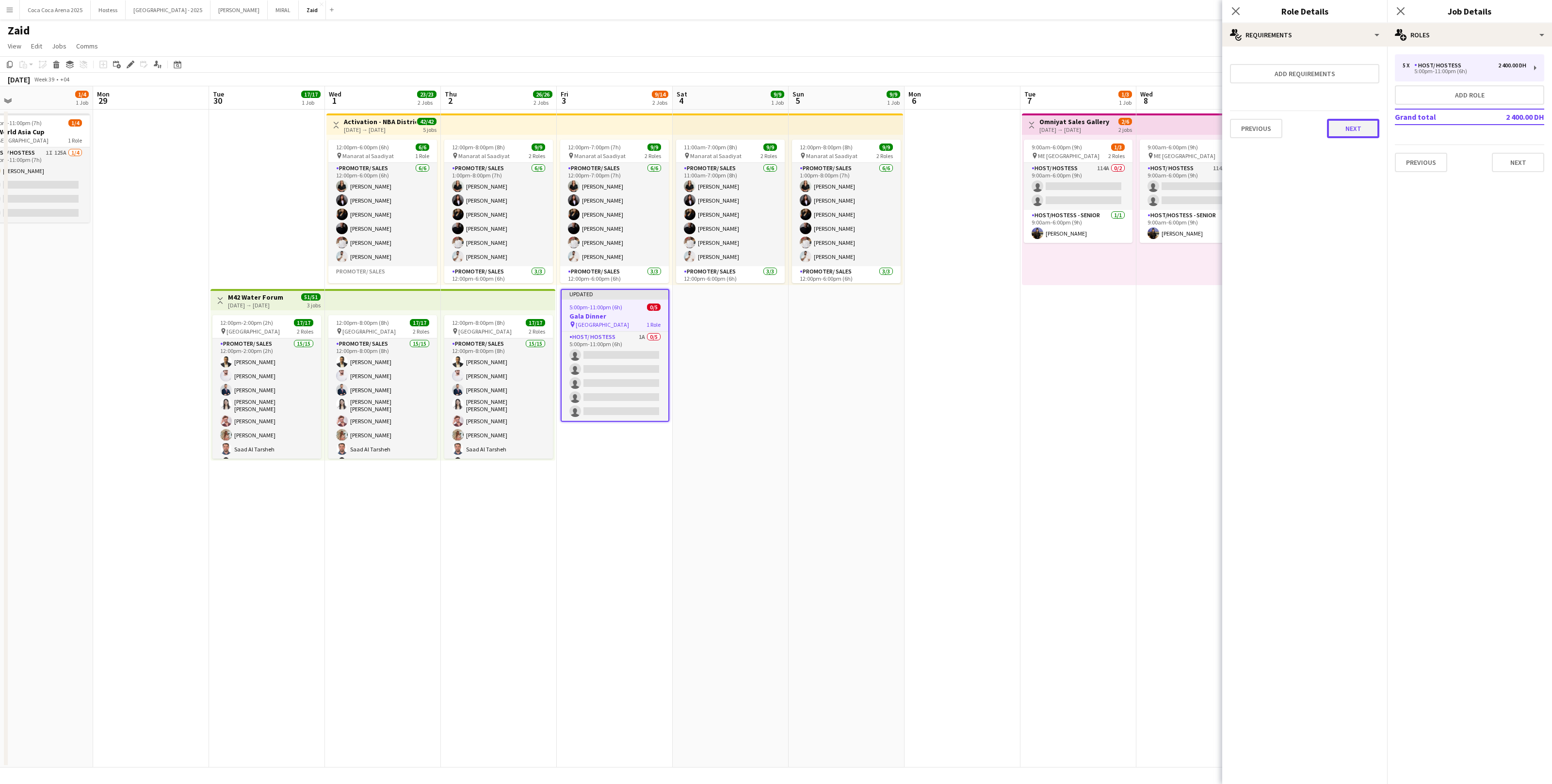
click at [1359, 133] on button "Next" at bounding box center [1353, 128] width 52 height 20
click at [1359, 133] on button "Finish" at bounding box center [1362, 130] width 36 height 20
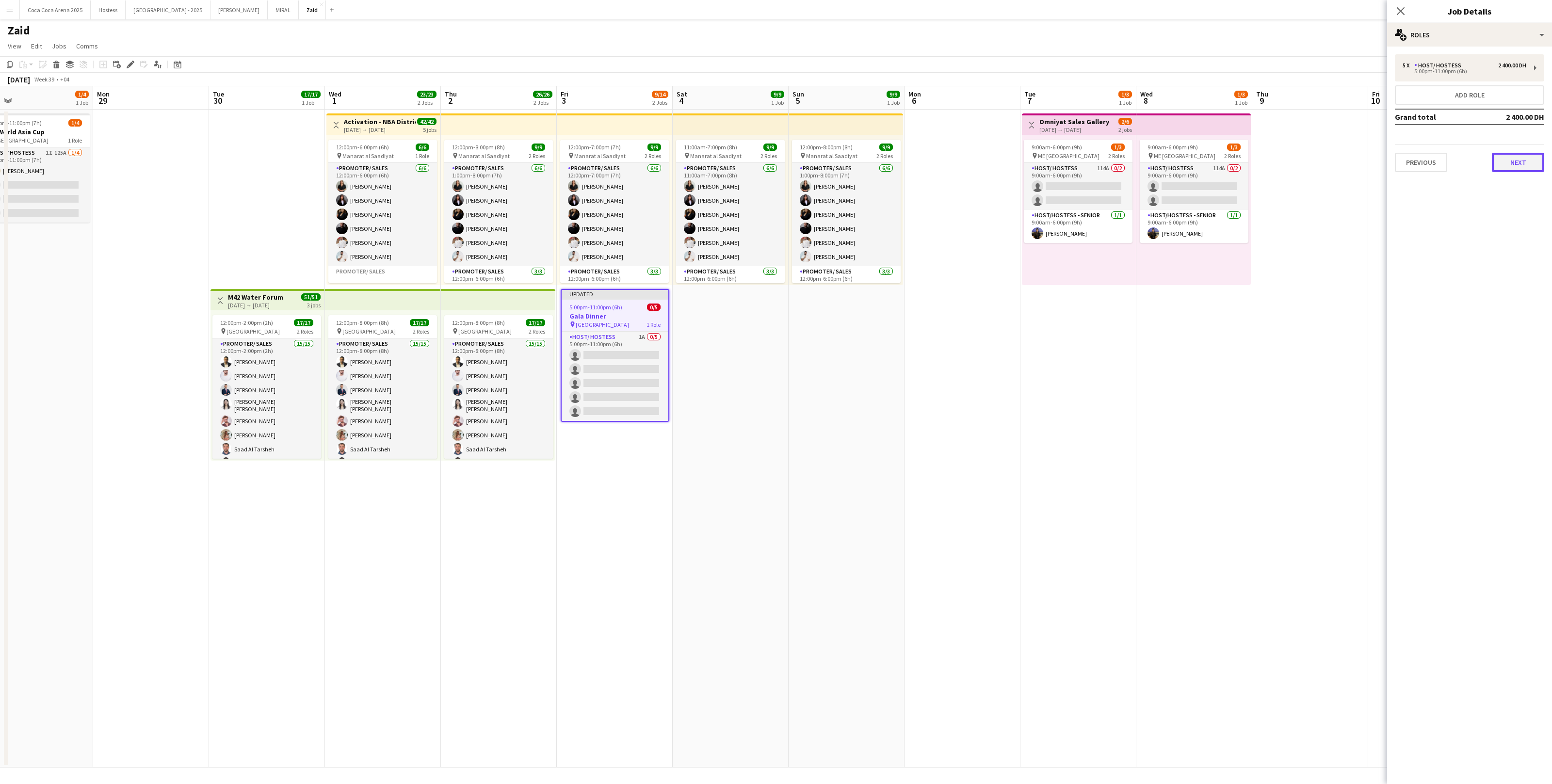
click at [1532, 154] on button "Next" at bounding box center [1518, 162] width 52 height 20
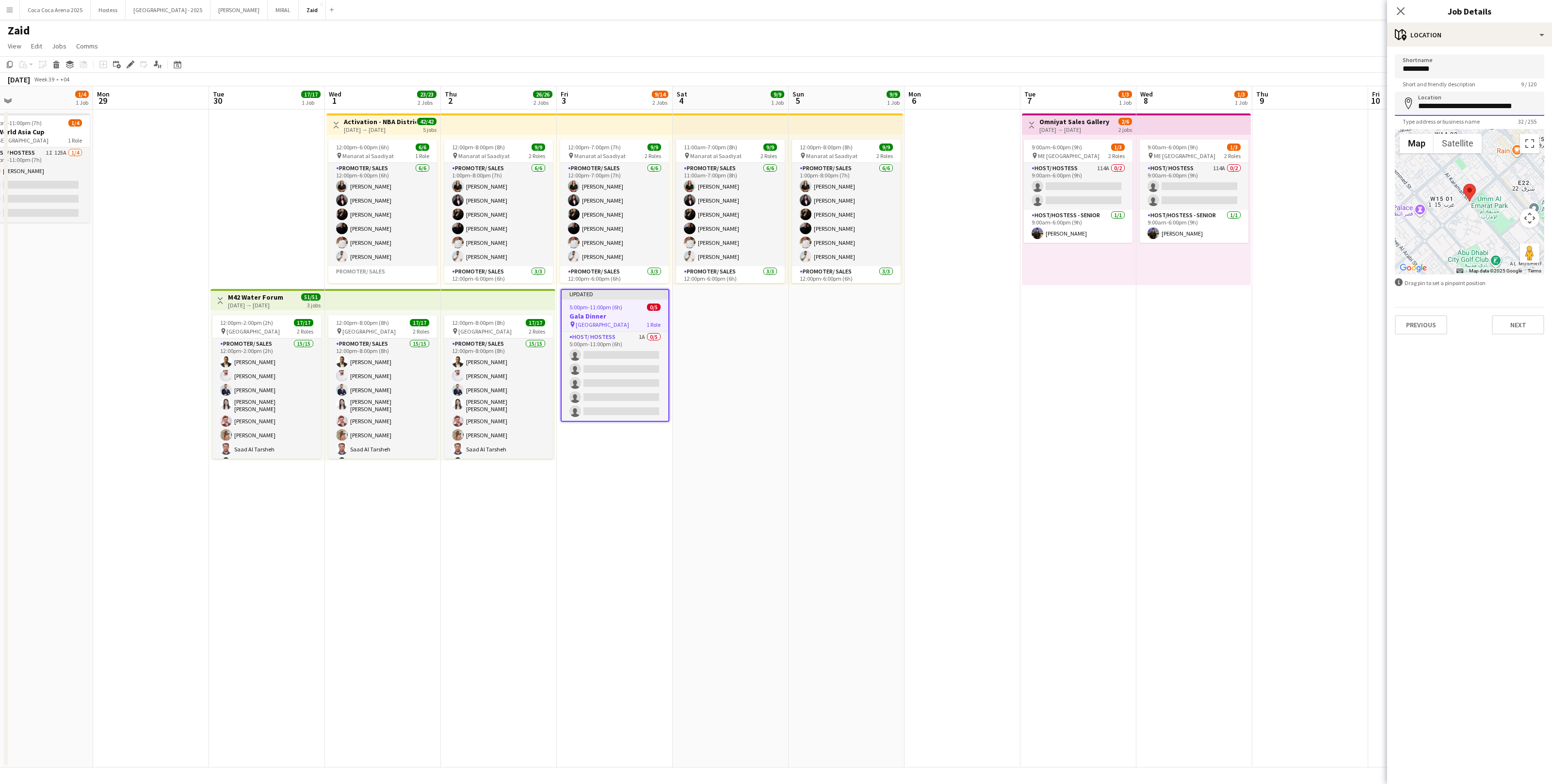
click at [1504, 108] on input "**********" at bounding box center [1470, 103] width 150 height 24
type input "*"
click at [1517, 319] on button "Next" at bounding box center [1518, 325] width 52 height 20
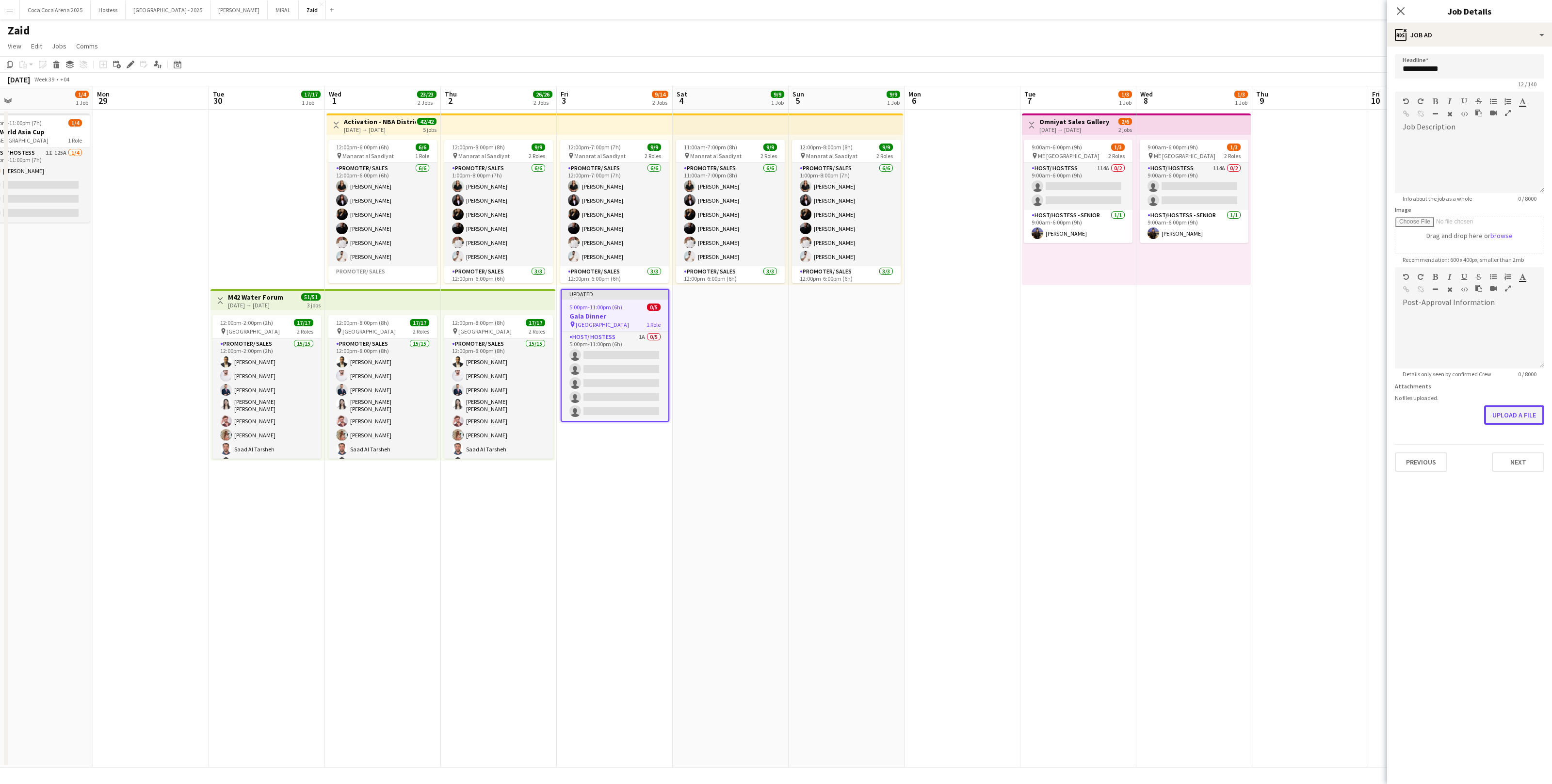
click at [1522, 414] on button "Upload a file" at bounding box center [1515, 415] width 60 height 20
click at [1514, 460] on button "Next" at bounding box center [1518, 470] width 52 height 20
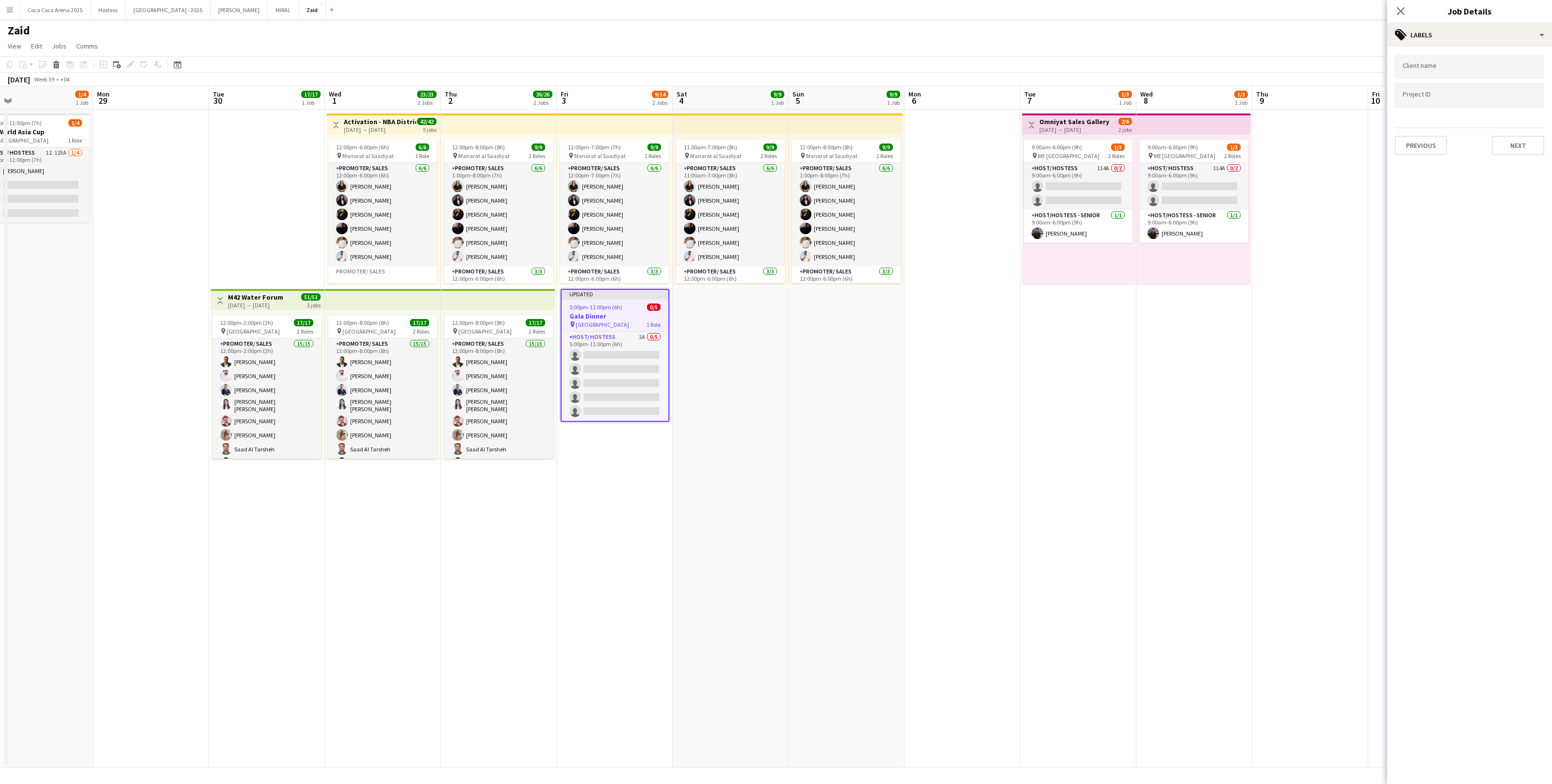
click at [1499, 69] on input "Type to search client labels..." at bounding box center [1470, 67] width 134 height 9
type input "******"
click at [1495, 98] on div "Ethara" at bounding box center [1470, 97] width 150 height 23
click at [1489, 103] on div at bounding box center [1470, 95] width 150 height 25
click at [1421, 101] on input "Type to search project ID labels..." at bounding box center [1470, 99] width 134 height 9
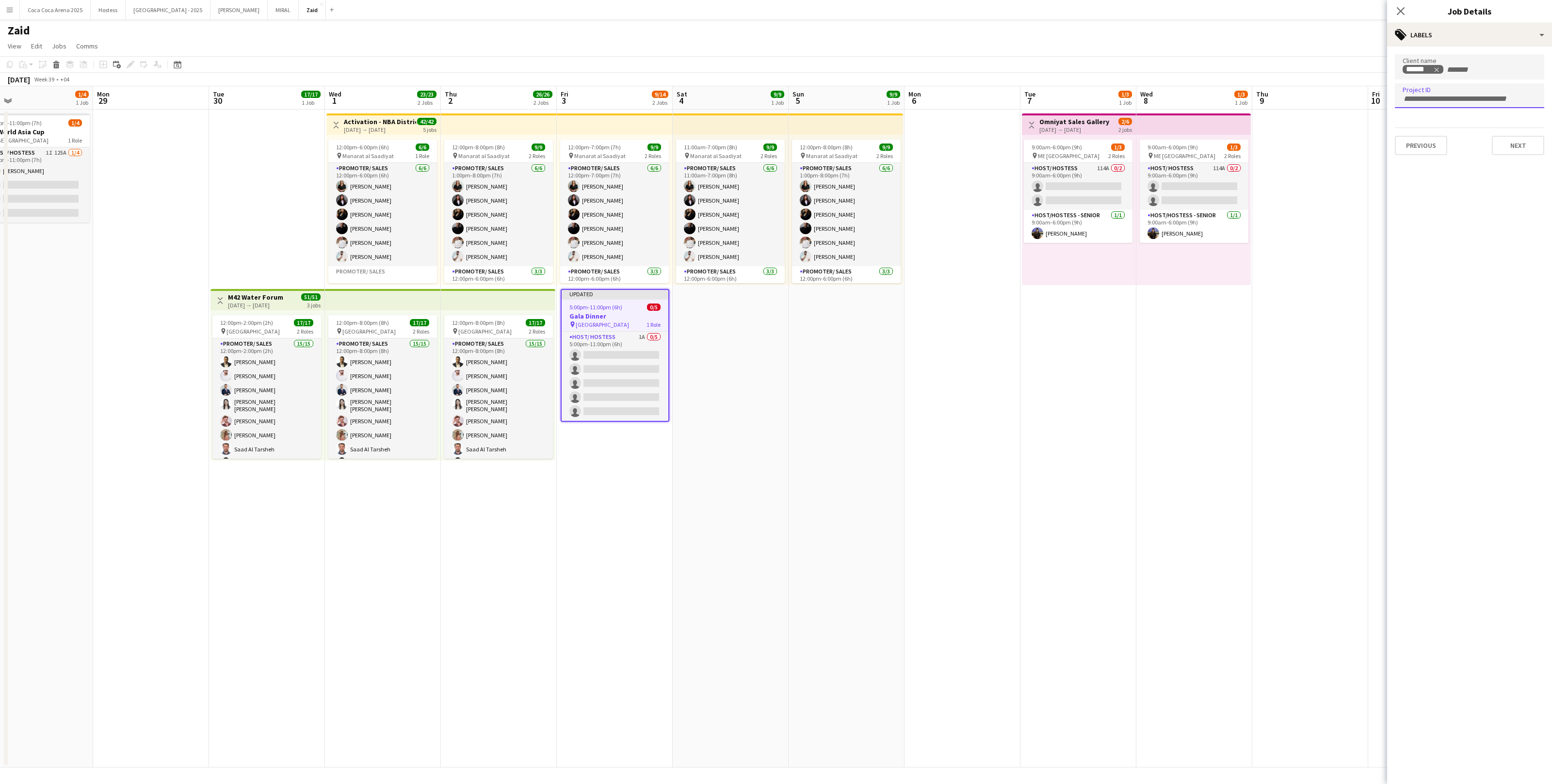
paste input "**********"
type input "**********"
click at [1526, 149] on button "Next" at bounding box center [1518, 146] width 52 height 20
click at [1523, 187] on button "Next" at bounding box center [1518, 187] width 52 height 20
click at [1519, 198] on button "Next" at bounding box center [1518, 202] width 52 height 20
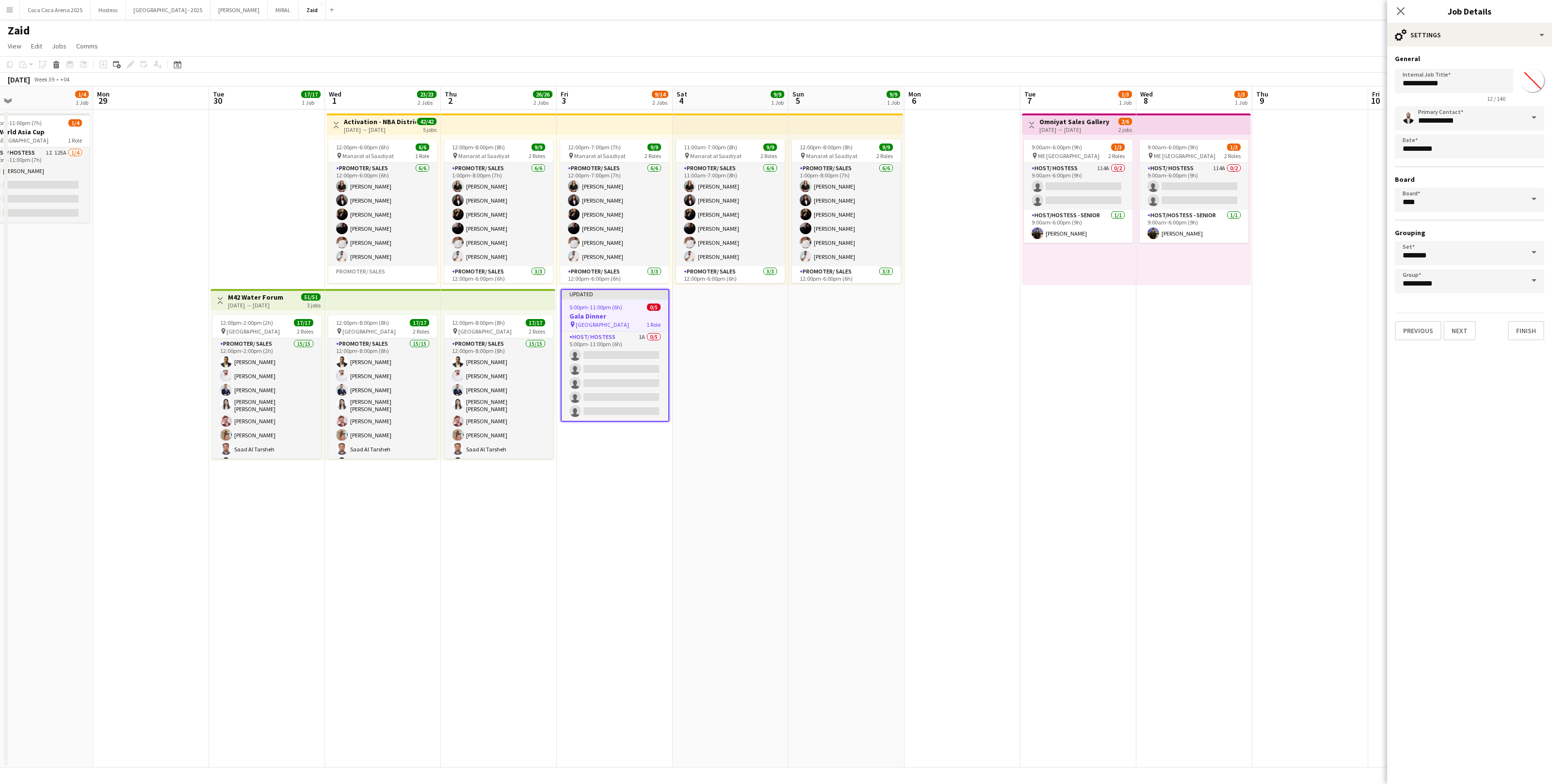
click at [1181, 387] on app-date-cell "9:00am-6:00pm (9h) 1/3 pin ME Dubai 2 Roles Host/ Hostess 114A 0/2 9:00am-6:00p…" at bounding box center [1194, 438] width 116 height 658
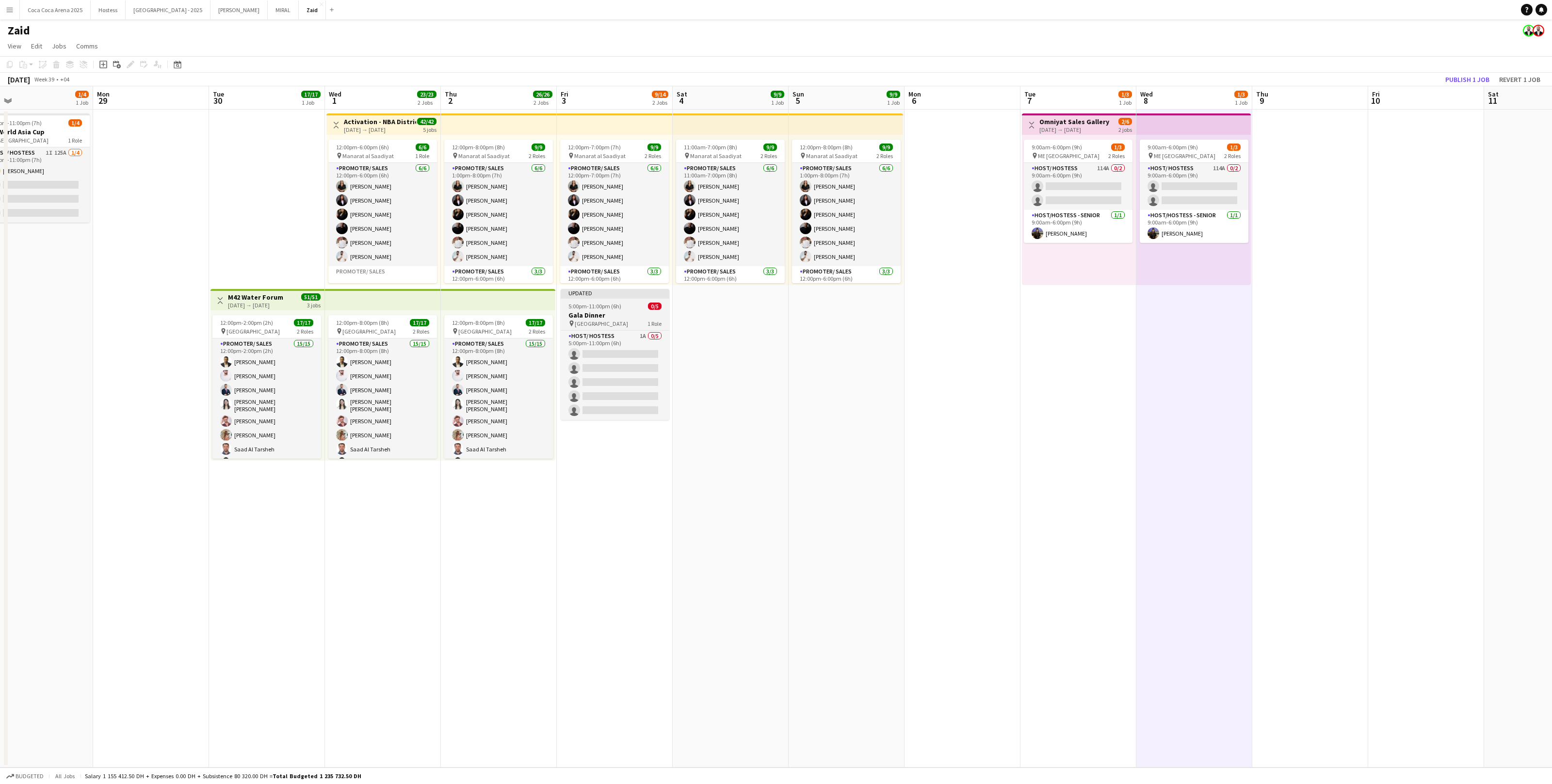
click at [642, 310] on div "5:00pm-11:00pm (6h) 0/5" at bounding box center [615, 307] width 109 height 8
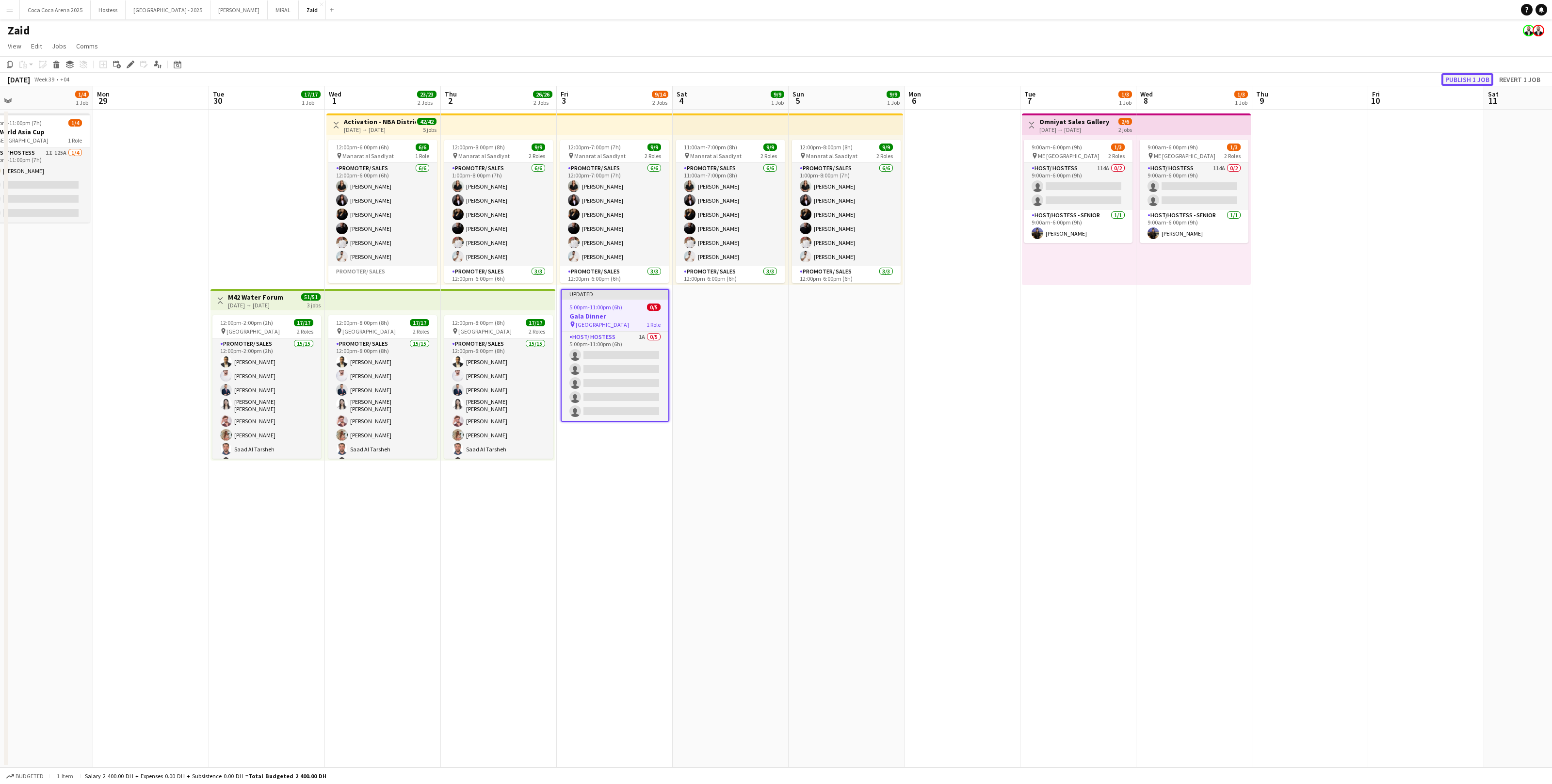
click at [1461, 73] on button "Publish 1 job" at bounding box center [1467, 79] width 52 height 13
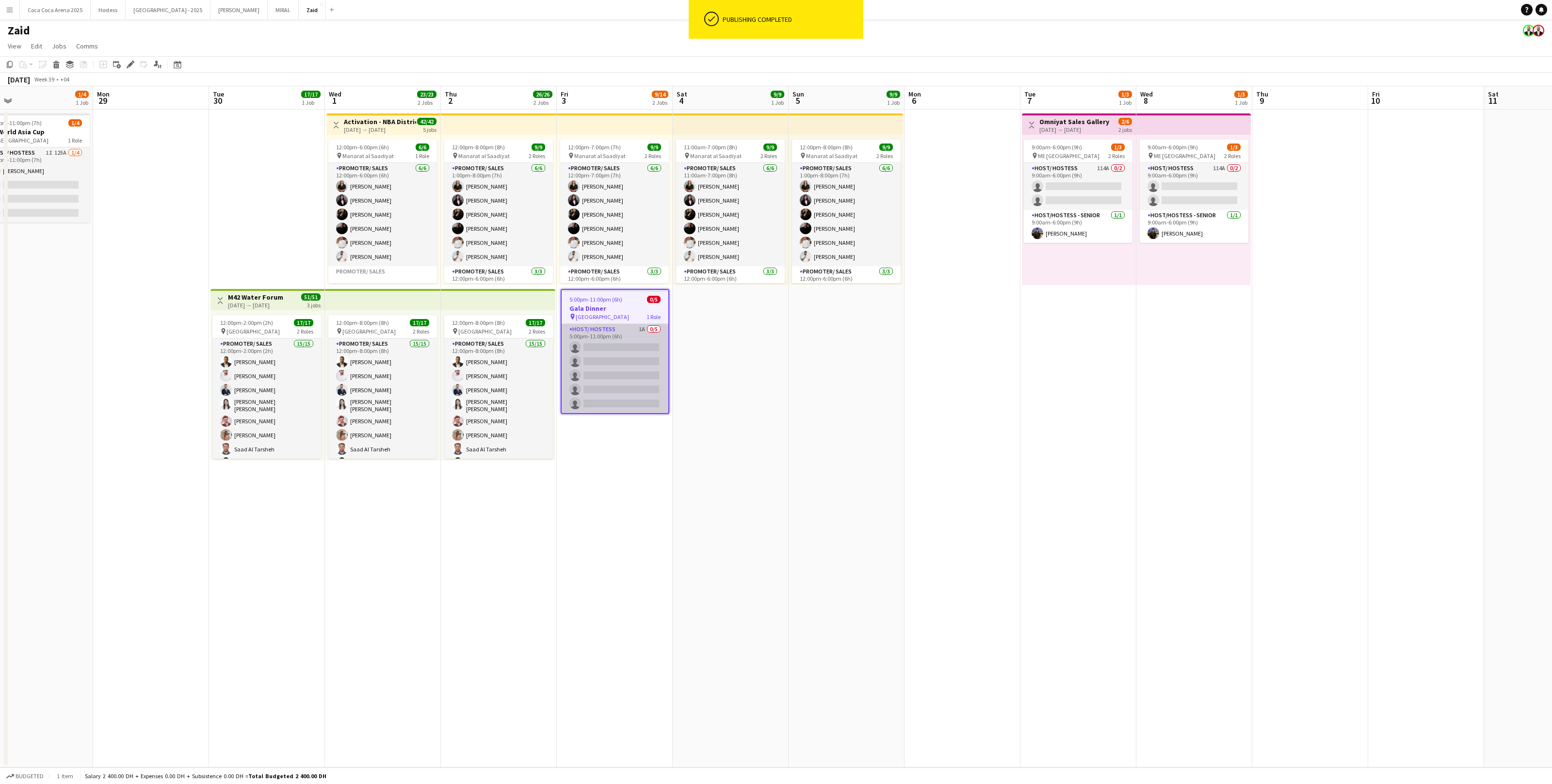
click at [624, 366] on app-card-role "Host/ Hostess 1A 0/5 5:00pm-11:00pm (6h) single-neutral-actions single-neutral-…" at bounding box center [614, 369] width 107 height 89
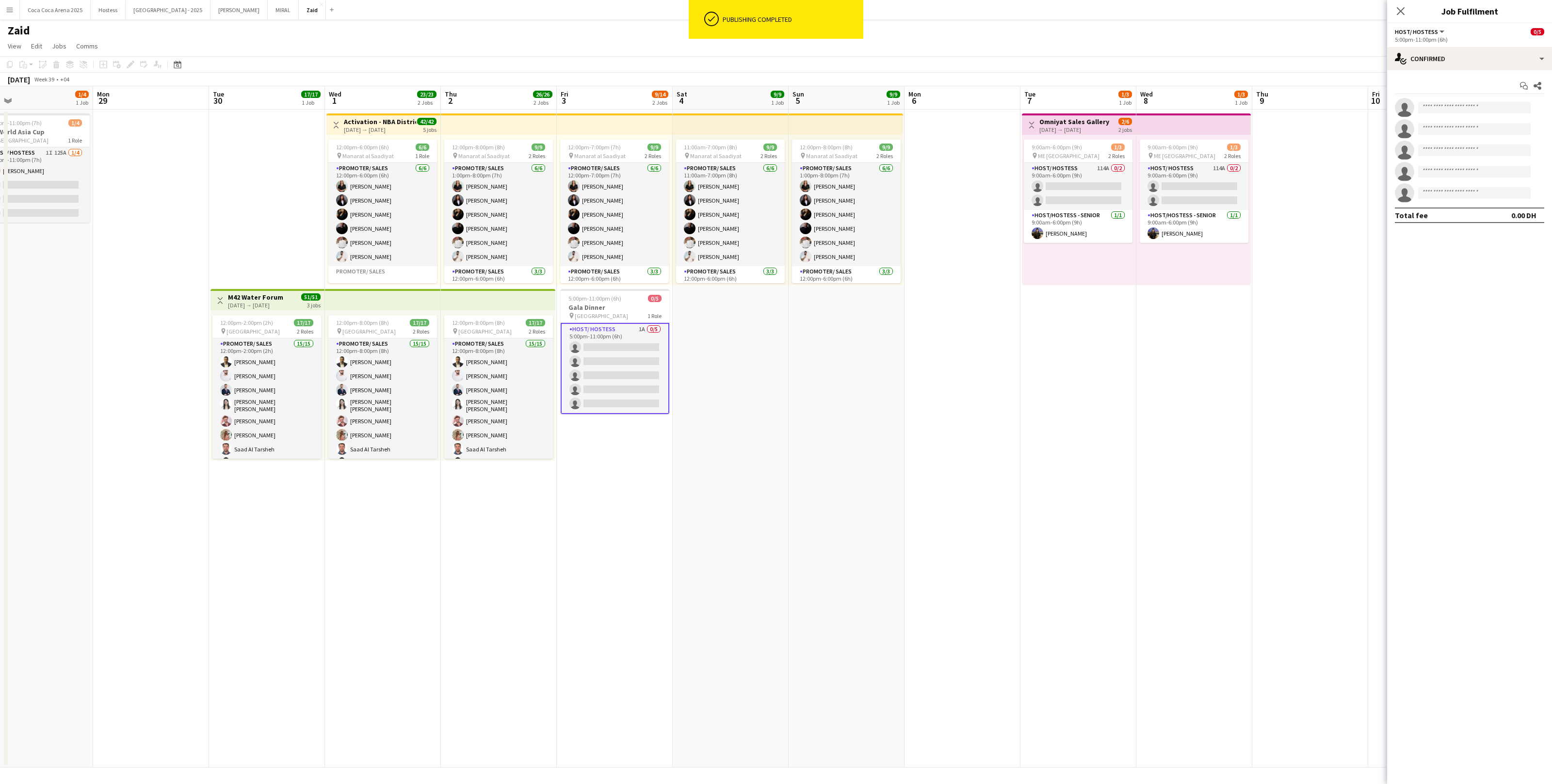
click at [1504, 46] on app-options-switcher "Host/ Hostess All roles Host/ Hostess 0/5 5:00pm-11:00pm (6h)" at bounding box center [1470, 35] width 165 height 23
click at [1498, 63] on div "single-neutral-actions-check-2 Confirmed" at bounding box center [1470, 58] width 165 height 23
click at [1519, 198] on div "advertising-megaphone Promote" at bounding box center [1501, 197] width 96 height 20
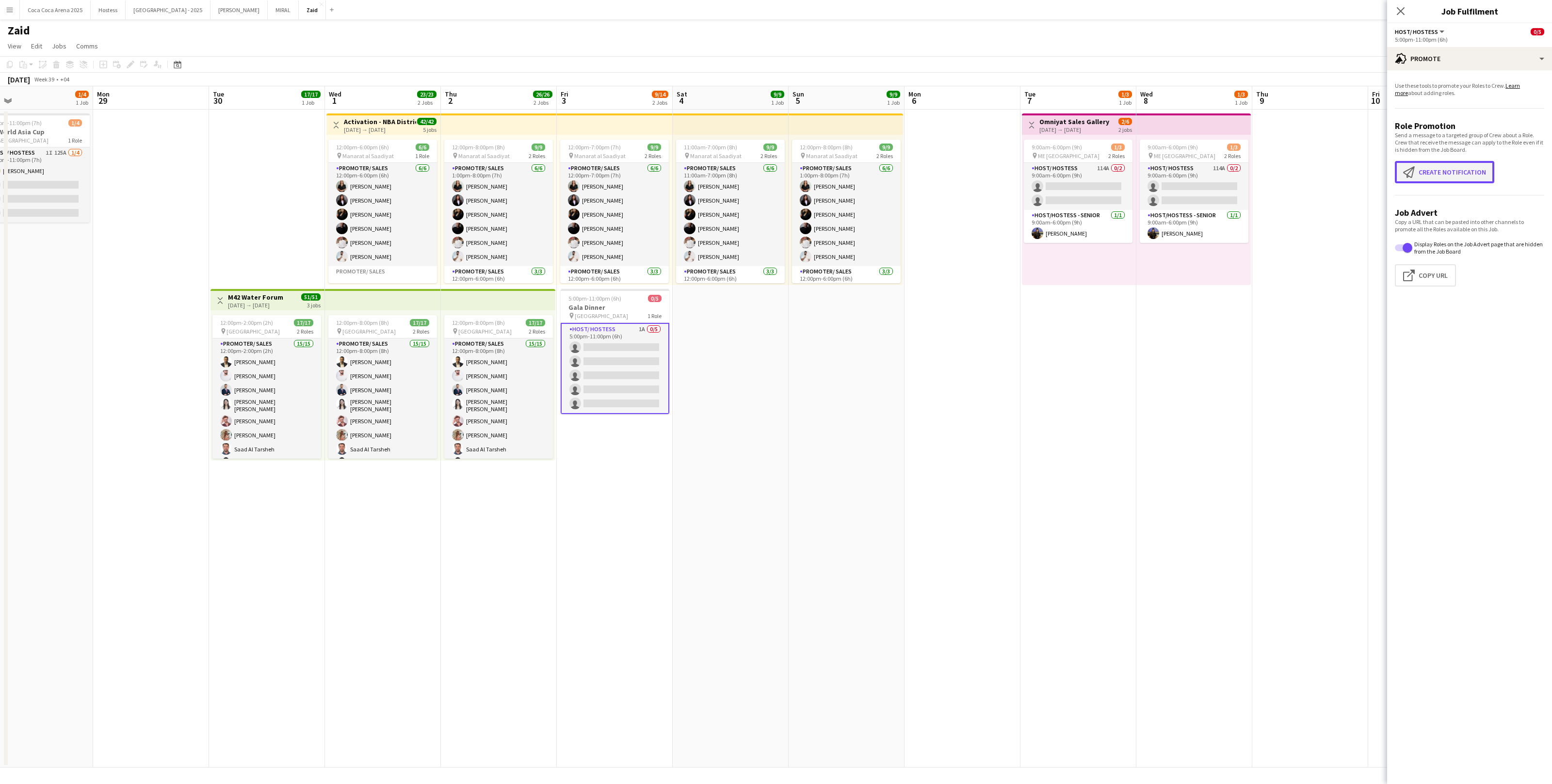
click at [1436, 174] on button "Create notification Create notification" at bounding box center [1445, 172] width 100 height 23
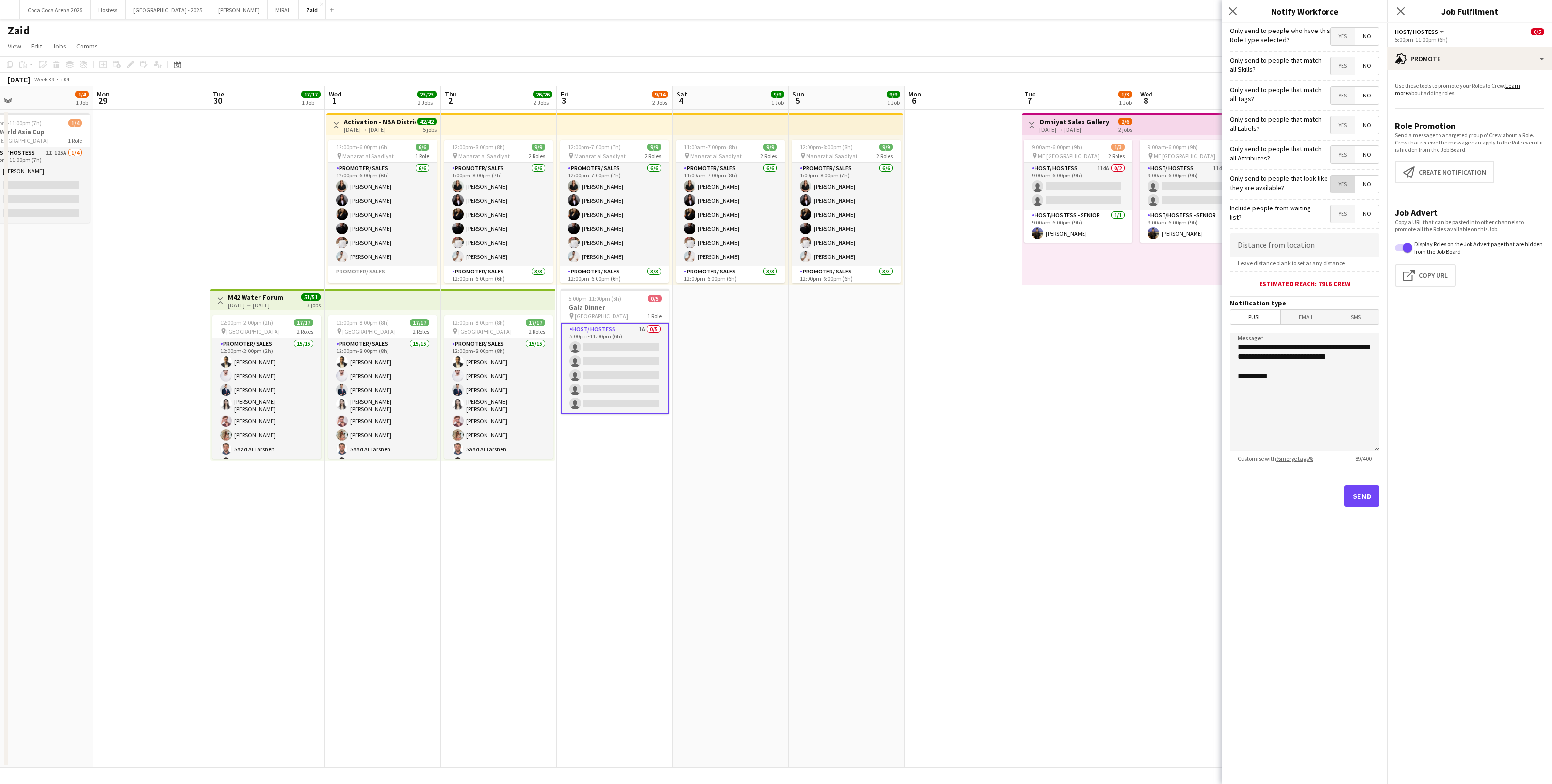
click at [1340, 187] on span "Yes" at bounding box center [1343, 184] width 23 height 17
click at [1343, 150] on span "Yes" at bounding box center [1343, 154] width 23 height 17
click at [1344, 128] on span "Yes" at bounding box center [1343, 125] width 23 height 17
click at [1343, 99] on span "Yes" at bounding box center [1343, 95] width 23 height 17
click at [1346, 73] on span "Yes" at bounding box center [1343, 66] width 23 height 17
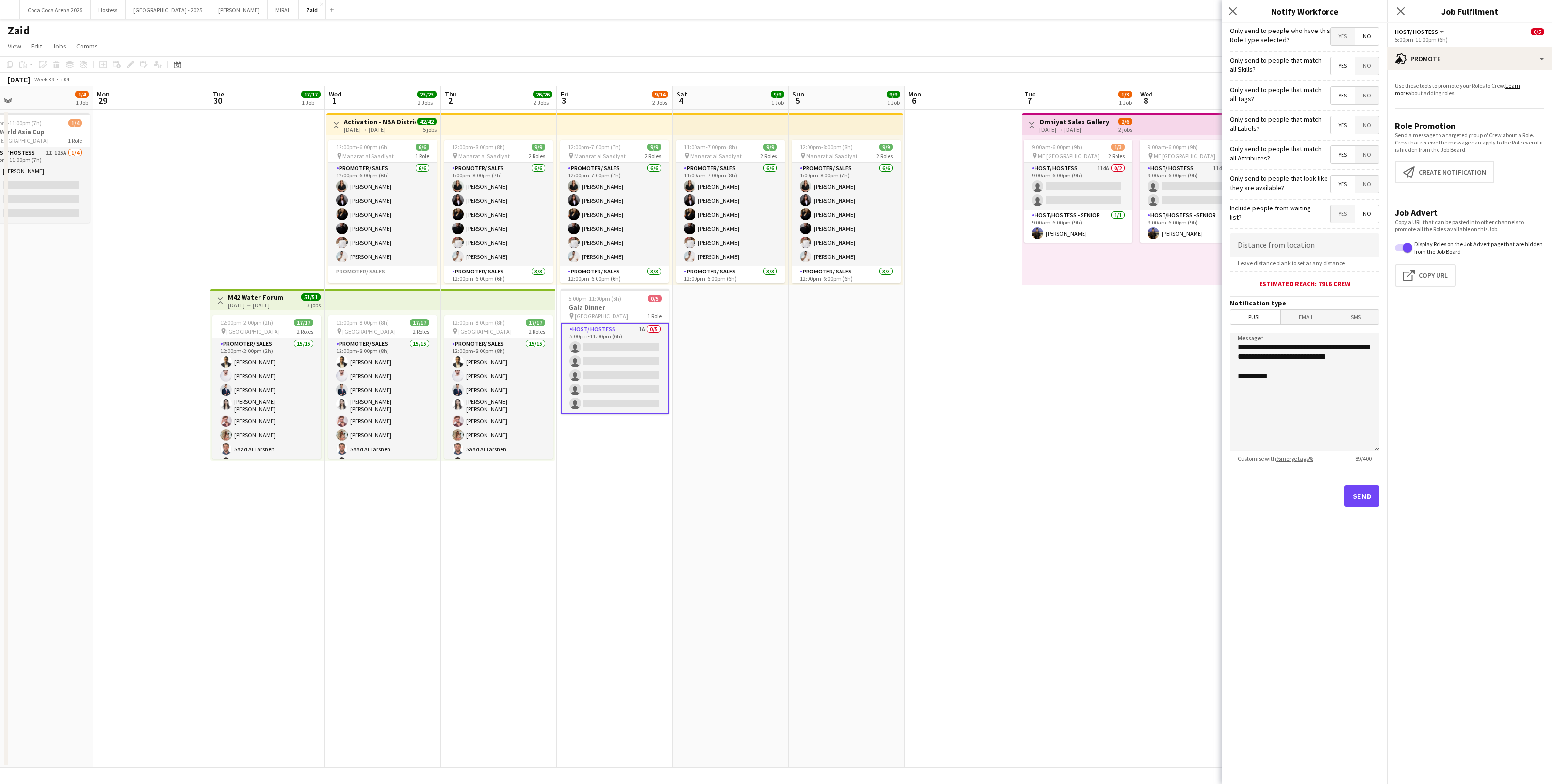
click at [1351, 26] on div "Only send to people who have this Role Type selected? Yes No" at bounding box center [1305, 35] width 150 height 23
click at [1348, 33] on span "Yes" at bounding box center [1343, 36] width 23 height 17
click at [1362, 505] on button "Send" at bounding box center [1362, 496] width 35 height 21
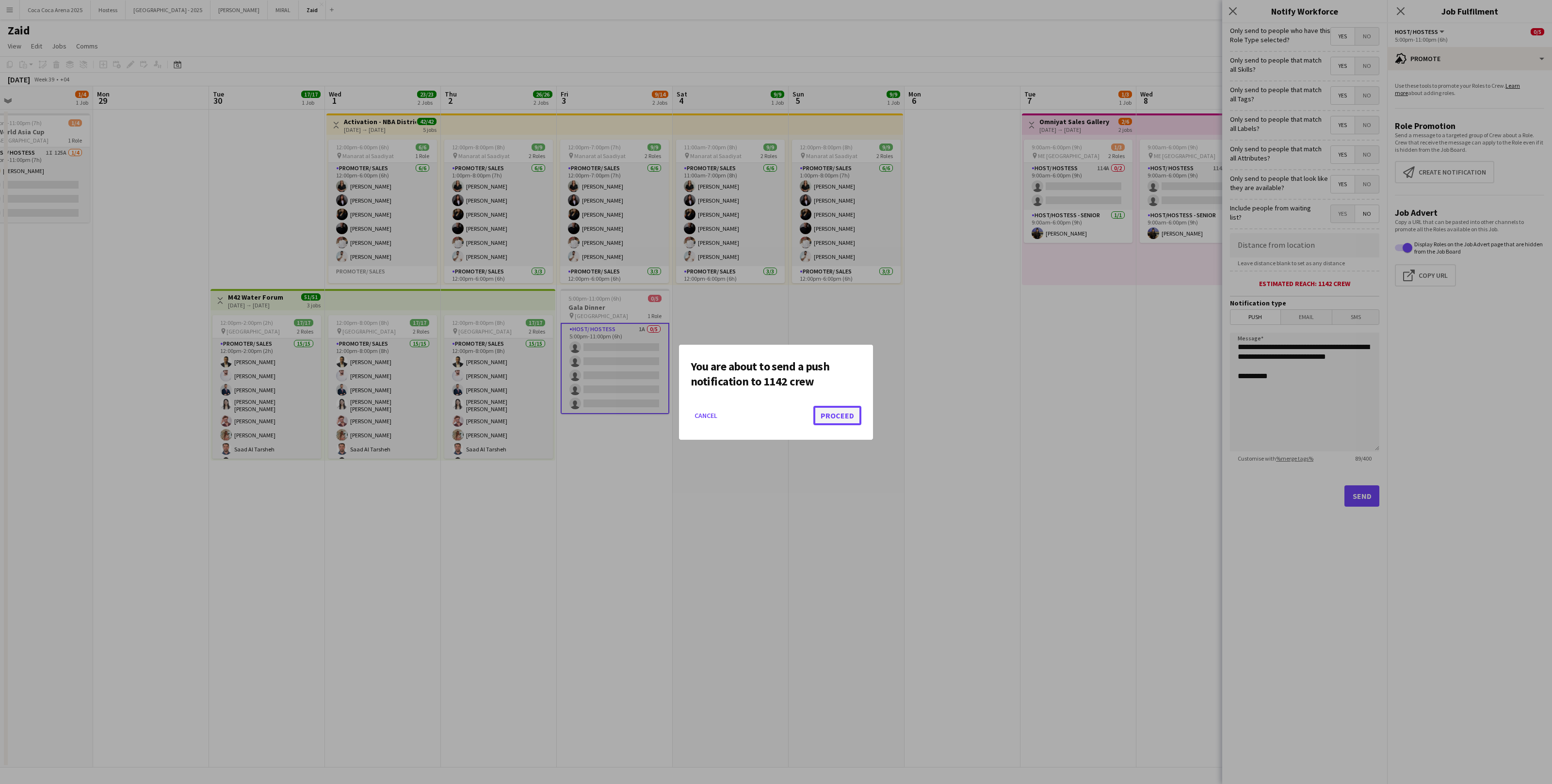
click at [827, 418] on button "Proceed" at bounding box center [838, 415] width 48 height 20
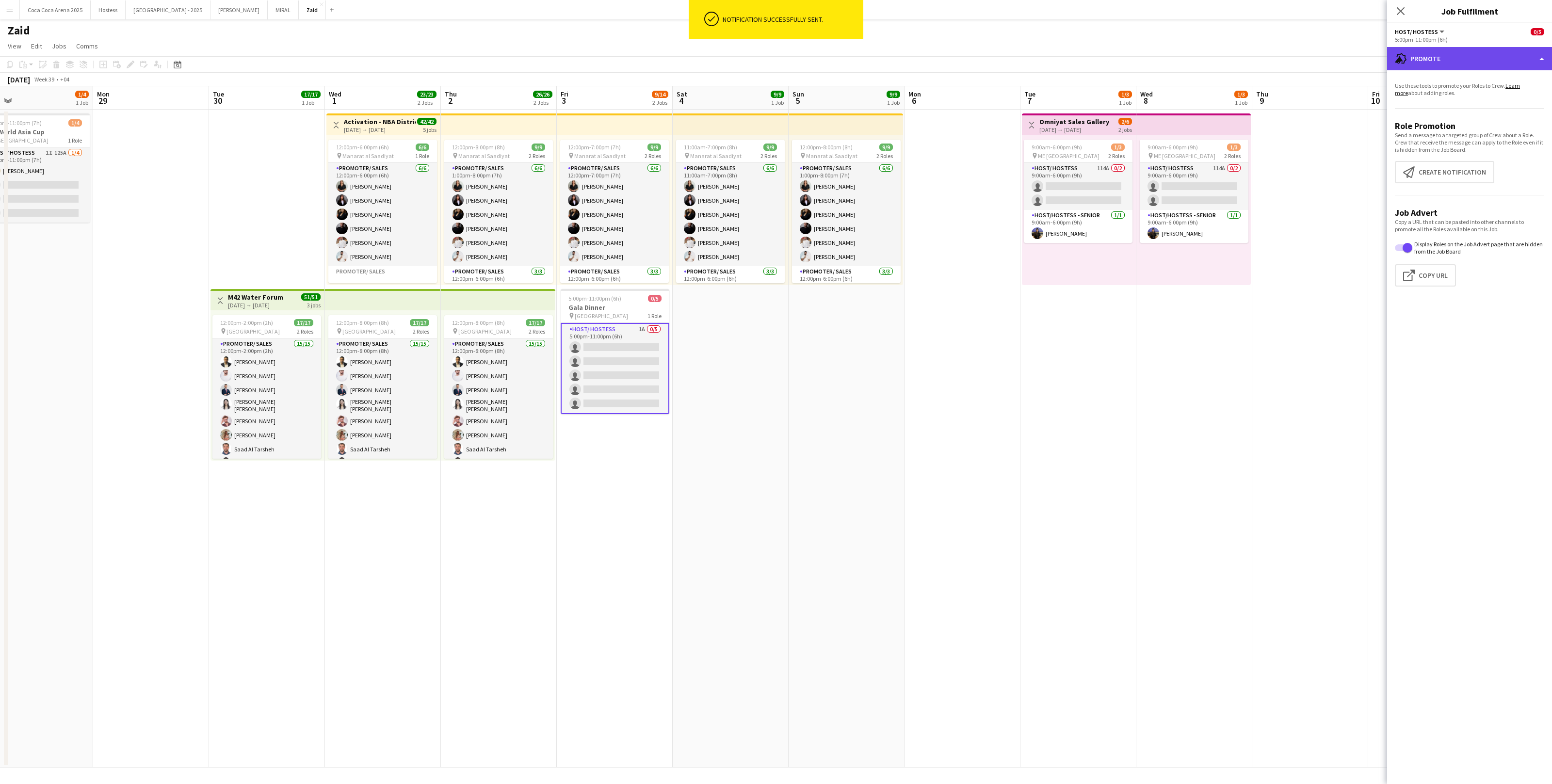
click at [1435, 59] on div "advertising-megaphone Promote" at bounding box center [1470, 58] width 165 height 23
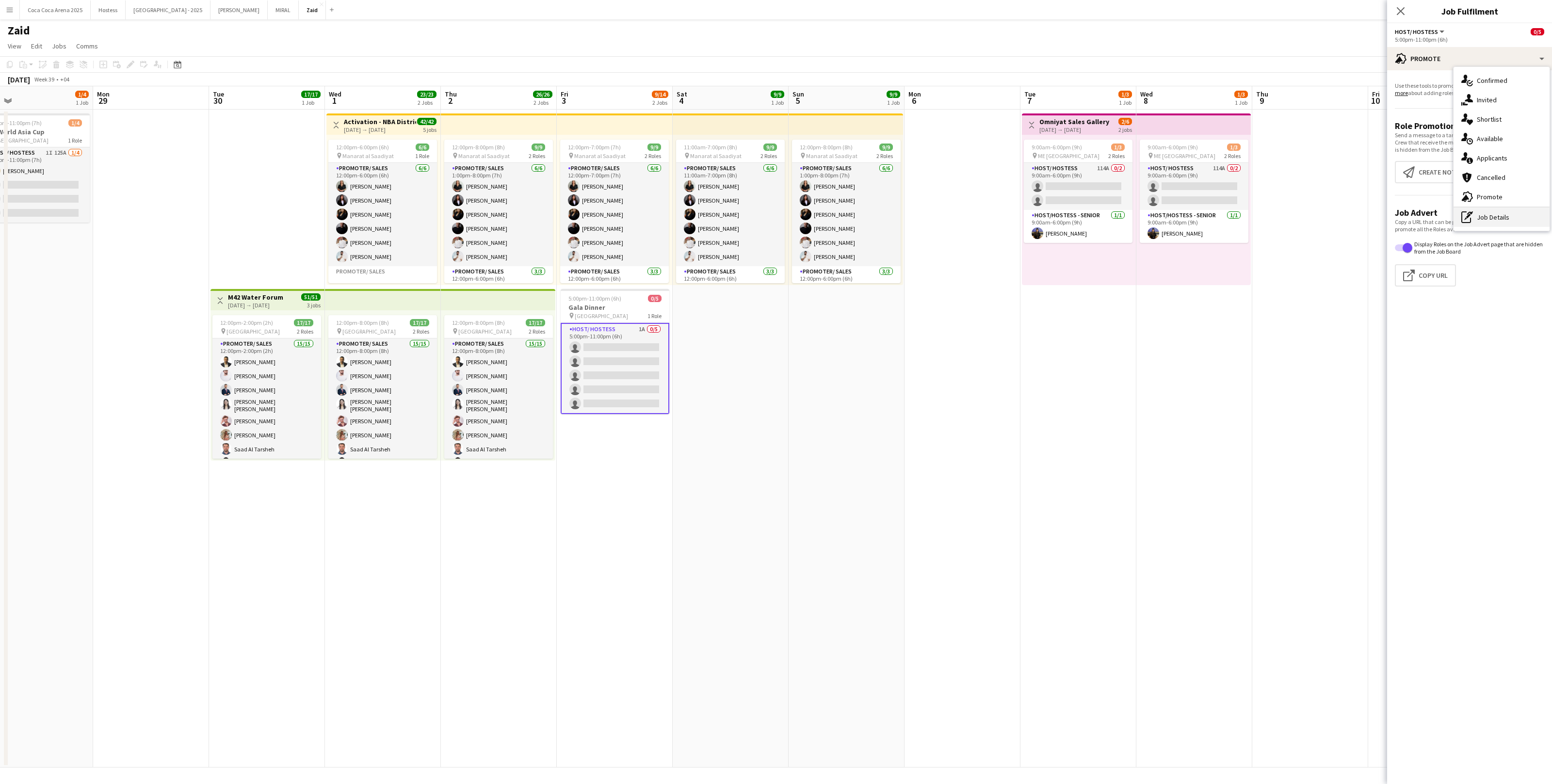
click at [1504, 213] on div "pen-write Job Details" at bounding box center [1501, 218] width 96 height 20
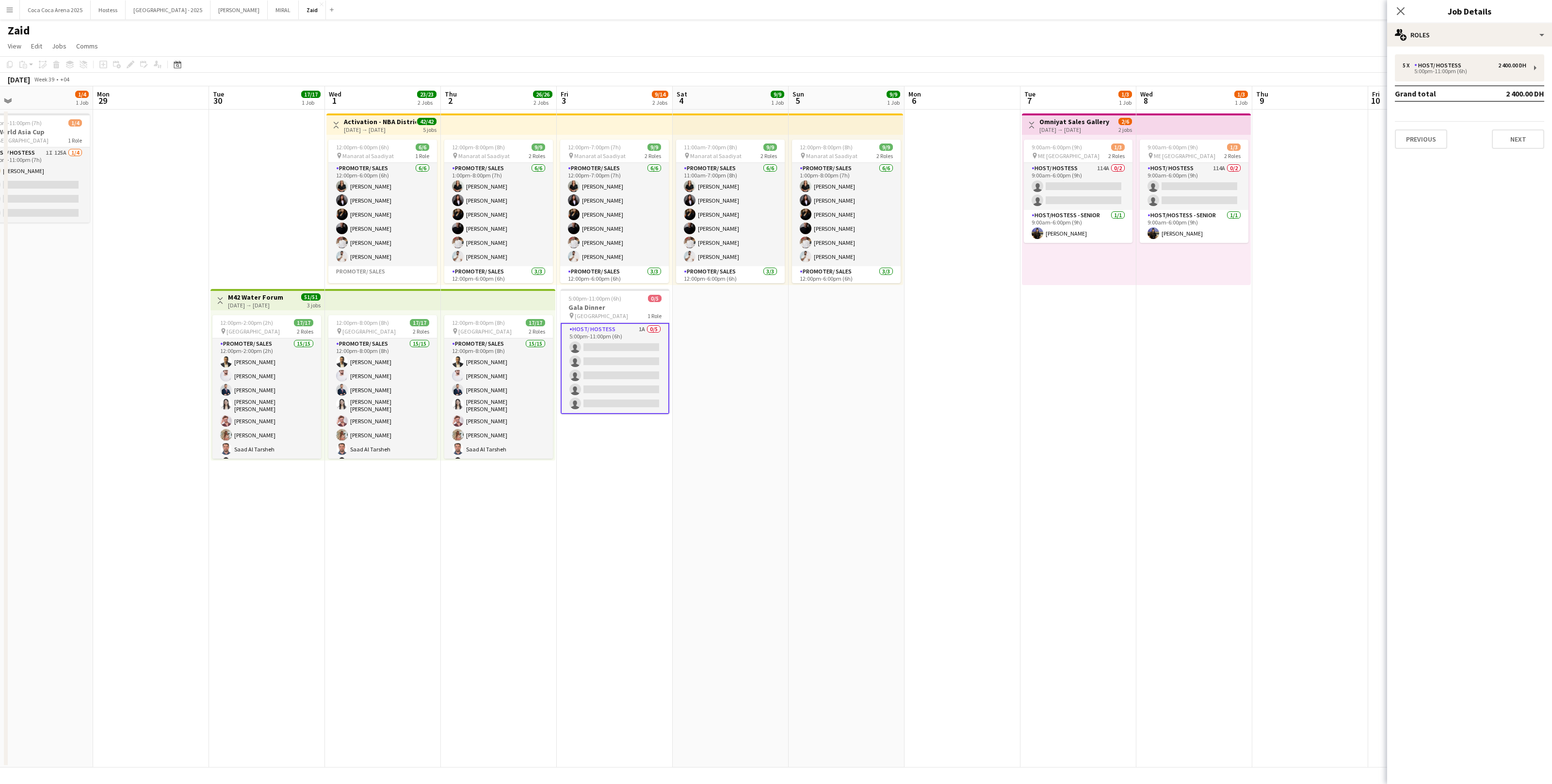
click at [1488, 90] on td "2 400.00 DH" at bounding box center [1513, 94] width 61 height 16
click at [1487, 86] on td "2 400.00 DH" at bounding box center [1513, 94] width 61 height 16
click at [1479, 76] on div "5 x Host/ Hostess 2 400.00 DH 5:00pm-11:00pm (6h)" at bounding box center [1470, 68] width 150 height 27
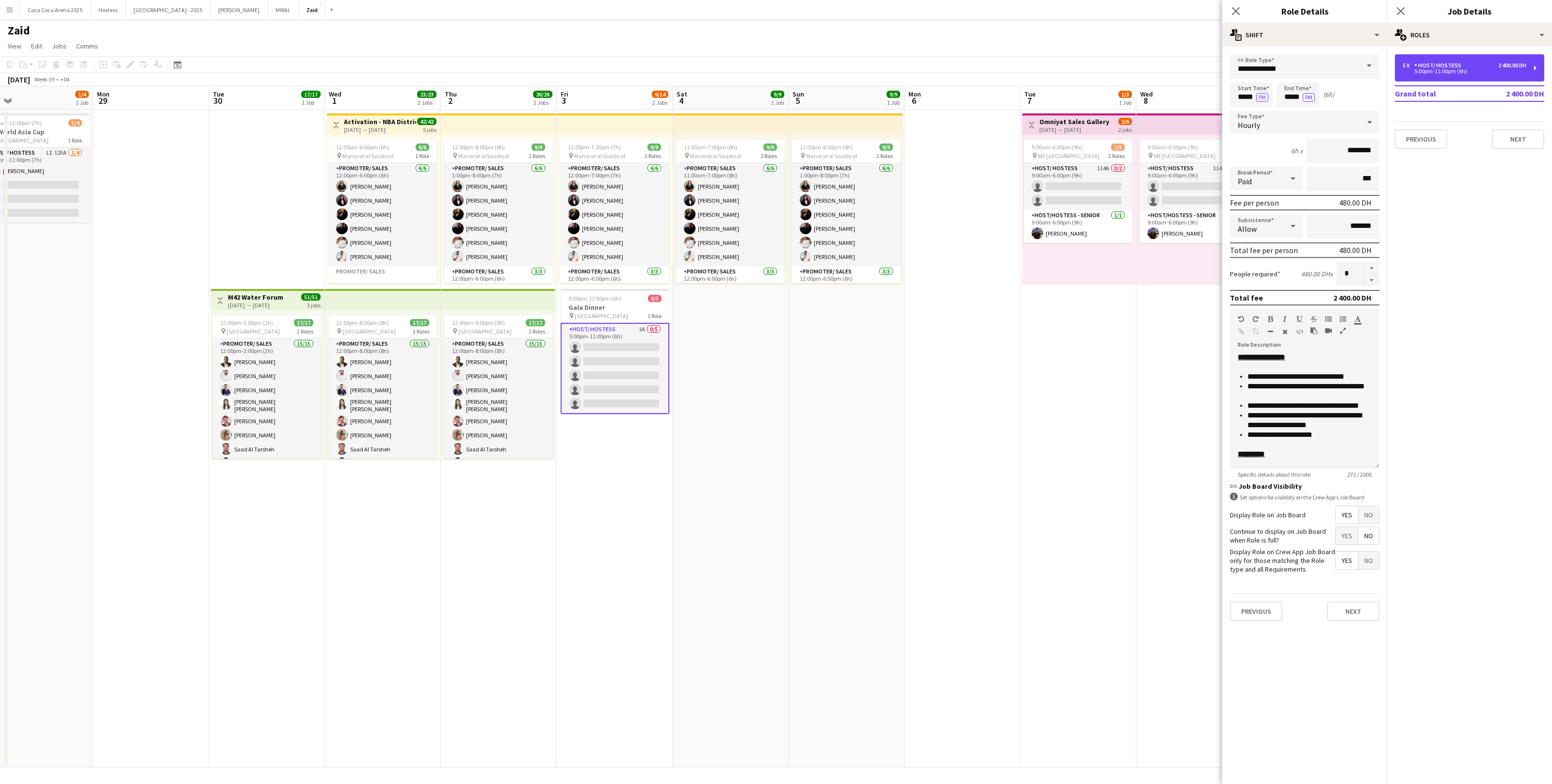
scroll to position [46, 0]
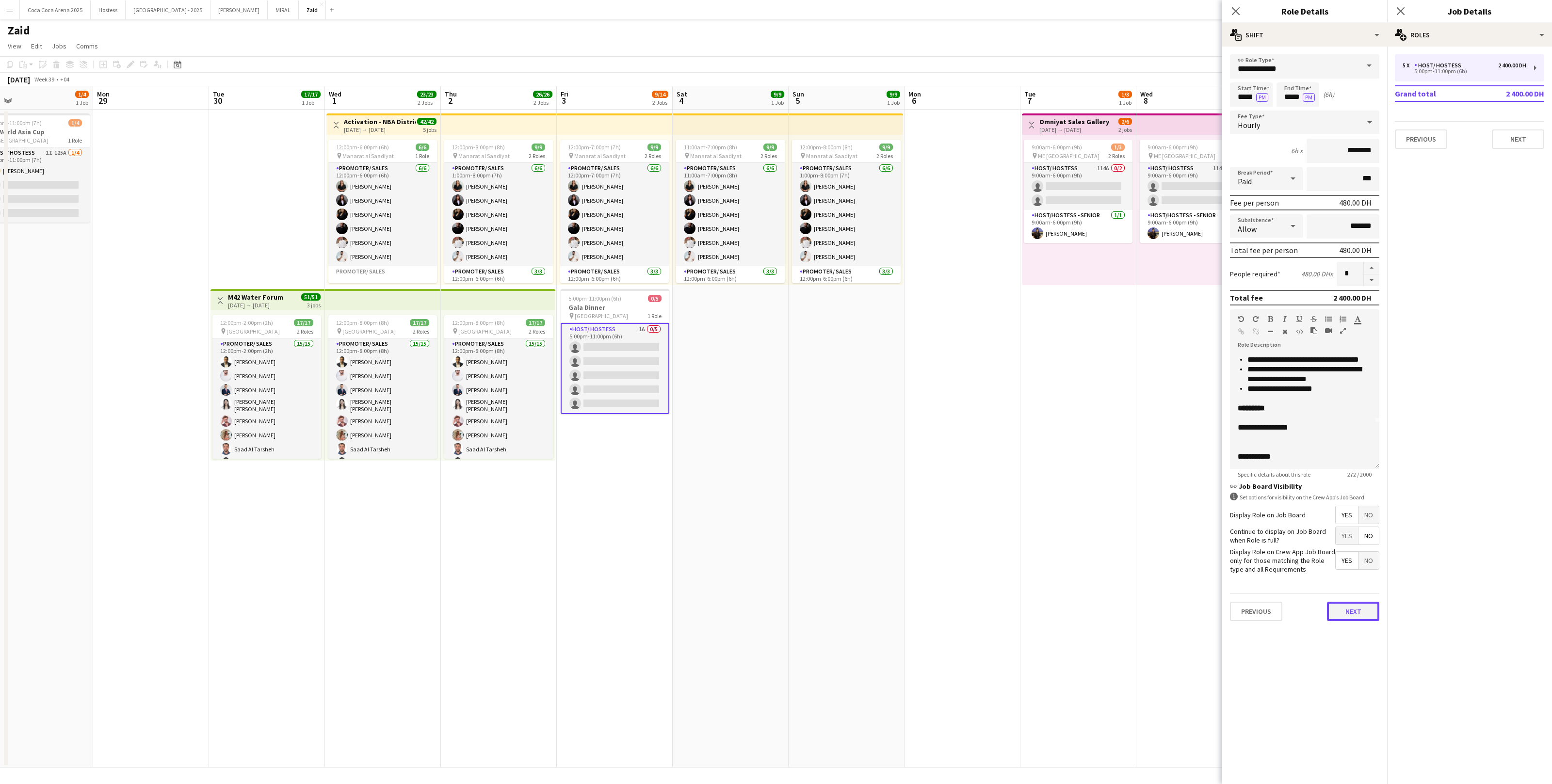
click at [1363, 614] on button "Next" at bounding box center [1353, 612] width 52 height 20
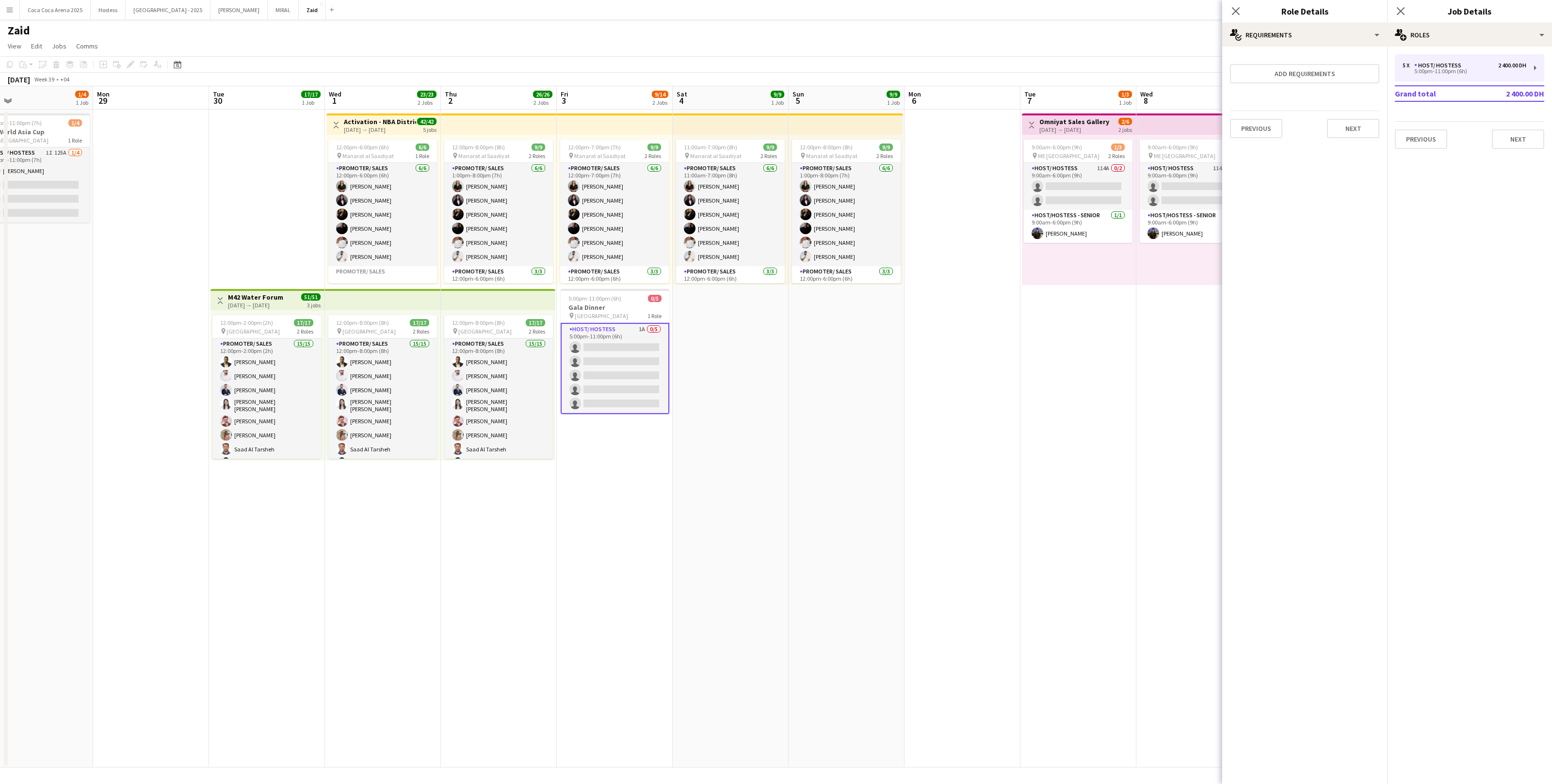
click at [1312, 86] on form "Add requirements Previous Next" at bounding box center [1305, 100] width 165 height 91
click at [1312, 83] on form "Add requirements Previous Next" at bounding box center [1305, 100] width 165 height 91
click at [1309, 75] on button "Add requirements" at bounding box center [1305, 74] width 150 height 20
click at [1294, 83] on div "Please select" at bounding box center [1295, 82] width 119 height 23
click at [1295, 202] on span "Gender" at bounding box center [1304, 207] width 123 height 9
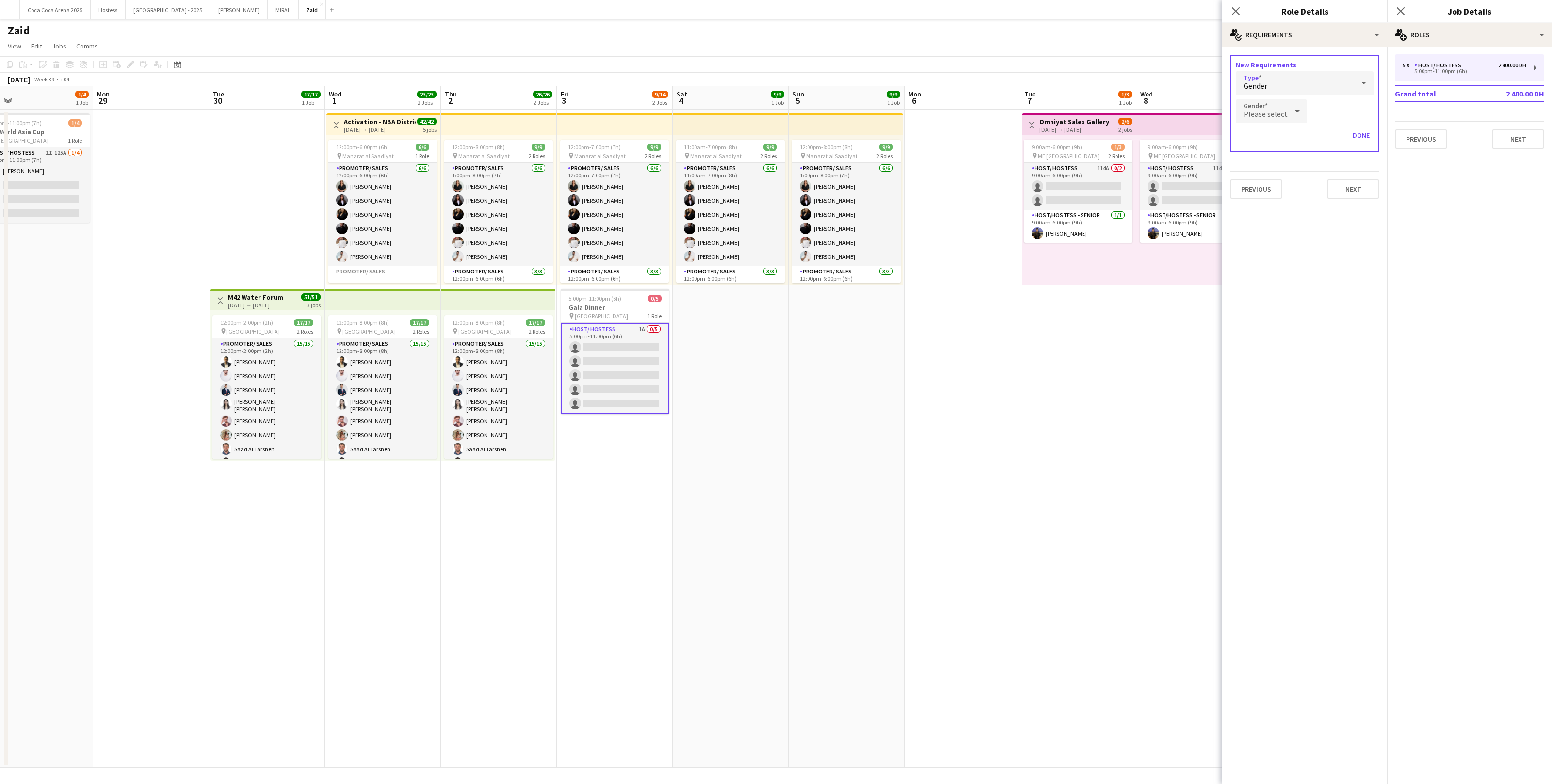
click at [1292, 101] on icon at bounding box center [1297, 111] width 11 height 20
click at [1282, 134] on span "[DEMOGRAPHIC_DATA]" at bounding box center [1269, 138] width 54 height 9
click at [1364, 213] on button "Next" at bounding box center [1353, 211] width 52 height 20
click at [1096, 353] on app-date-cell "Toggle View Omniyat Sales Gallery 07-10-2025 → 08-10-2025 2/6 2 jobs 9:00am-6:0…" at bounding box center [1078, 438] width 116 height 658
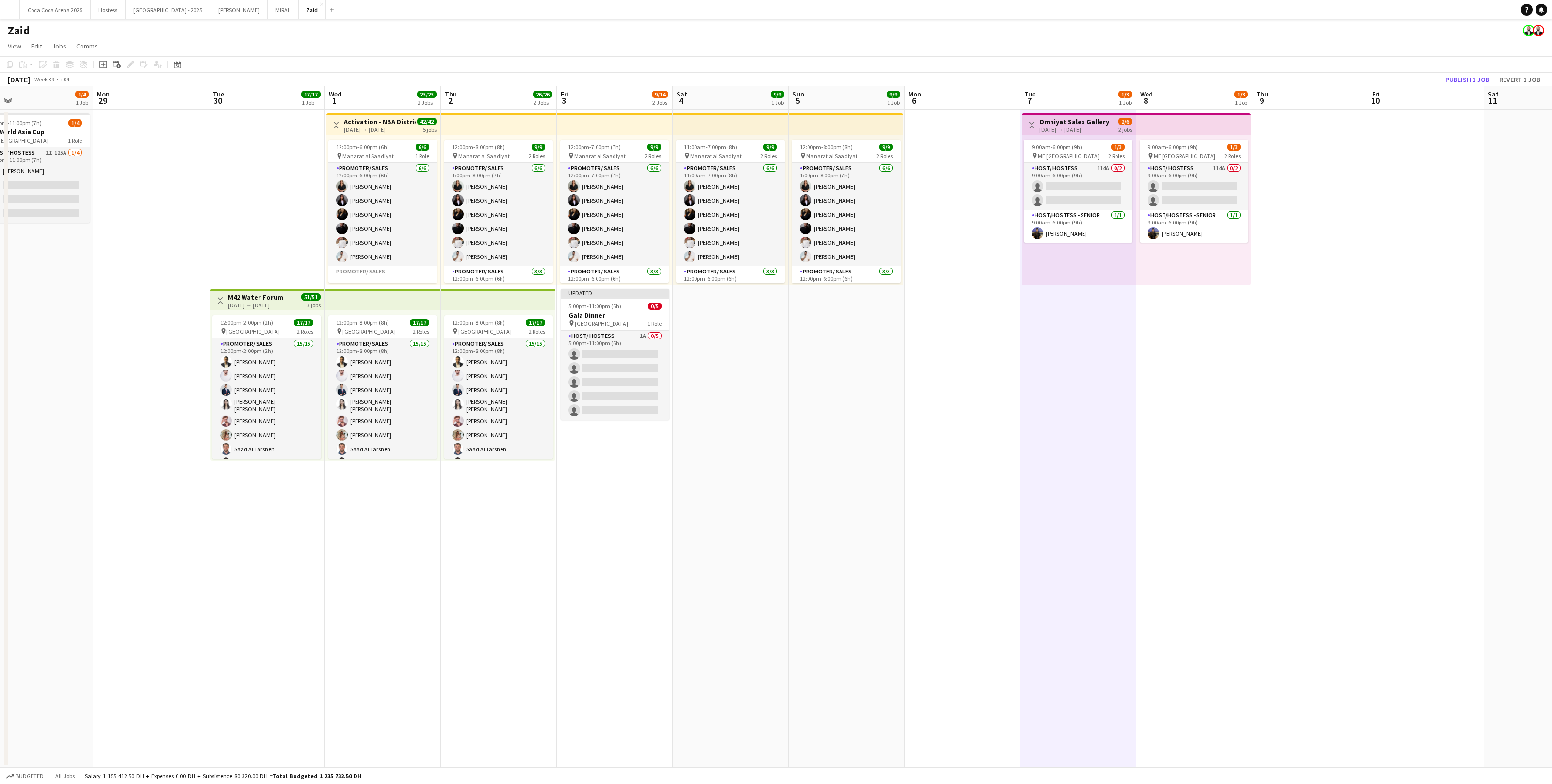
click at [1477, 73] on div "September 2025 Week 39 • +04 Publish 1 job Revert 1 job" at bounding box center [776, 79] width 1552 height 14
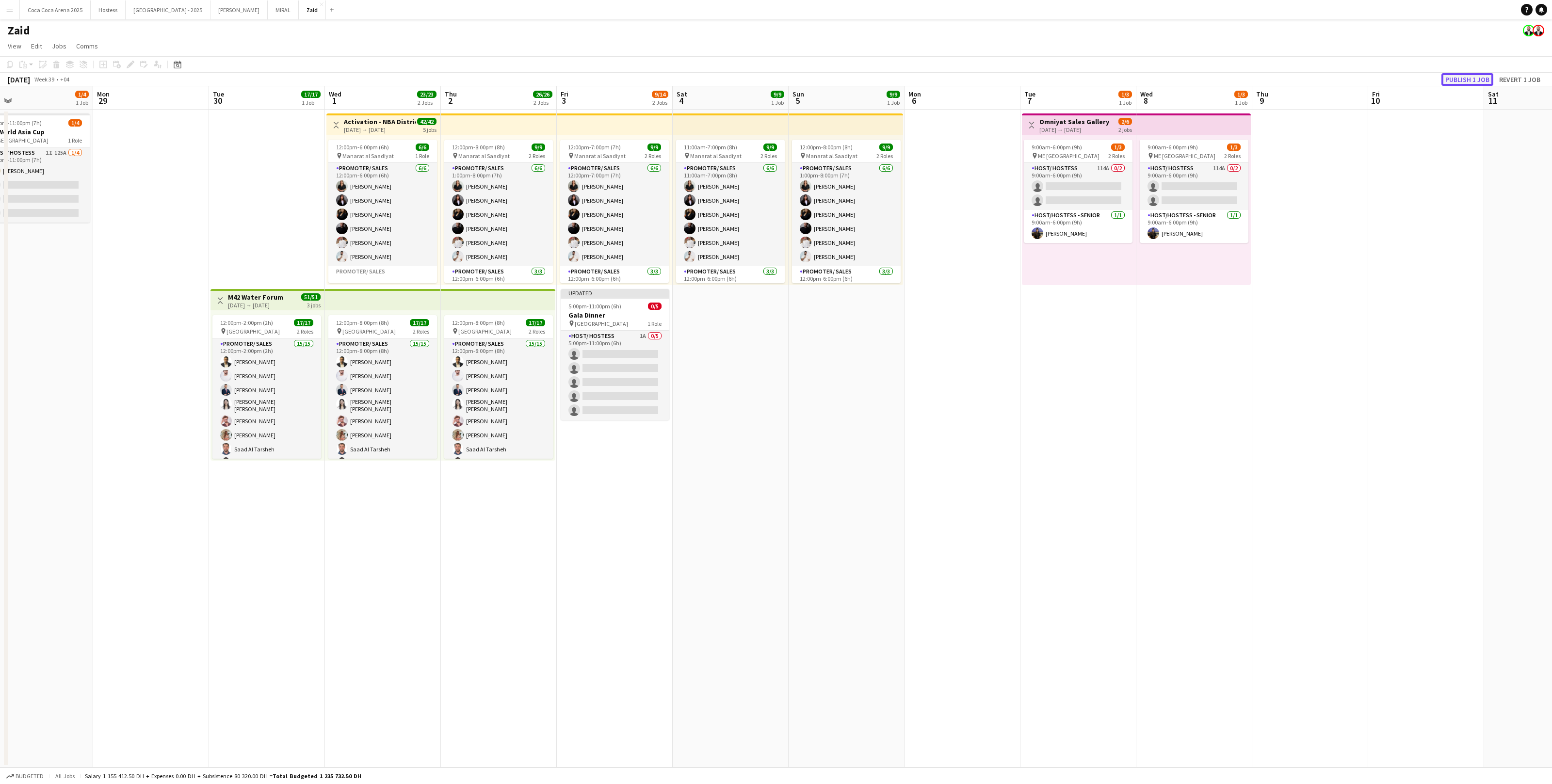
click at [1477, 79] on button "Publish 1 job" at bounding box center [1467, 79] width 52 height 13
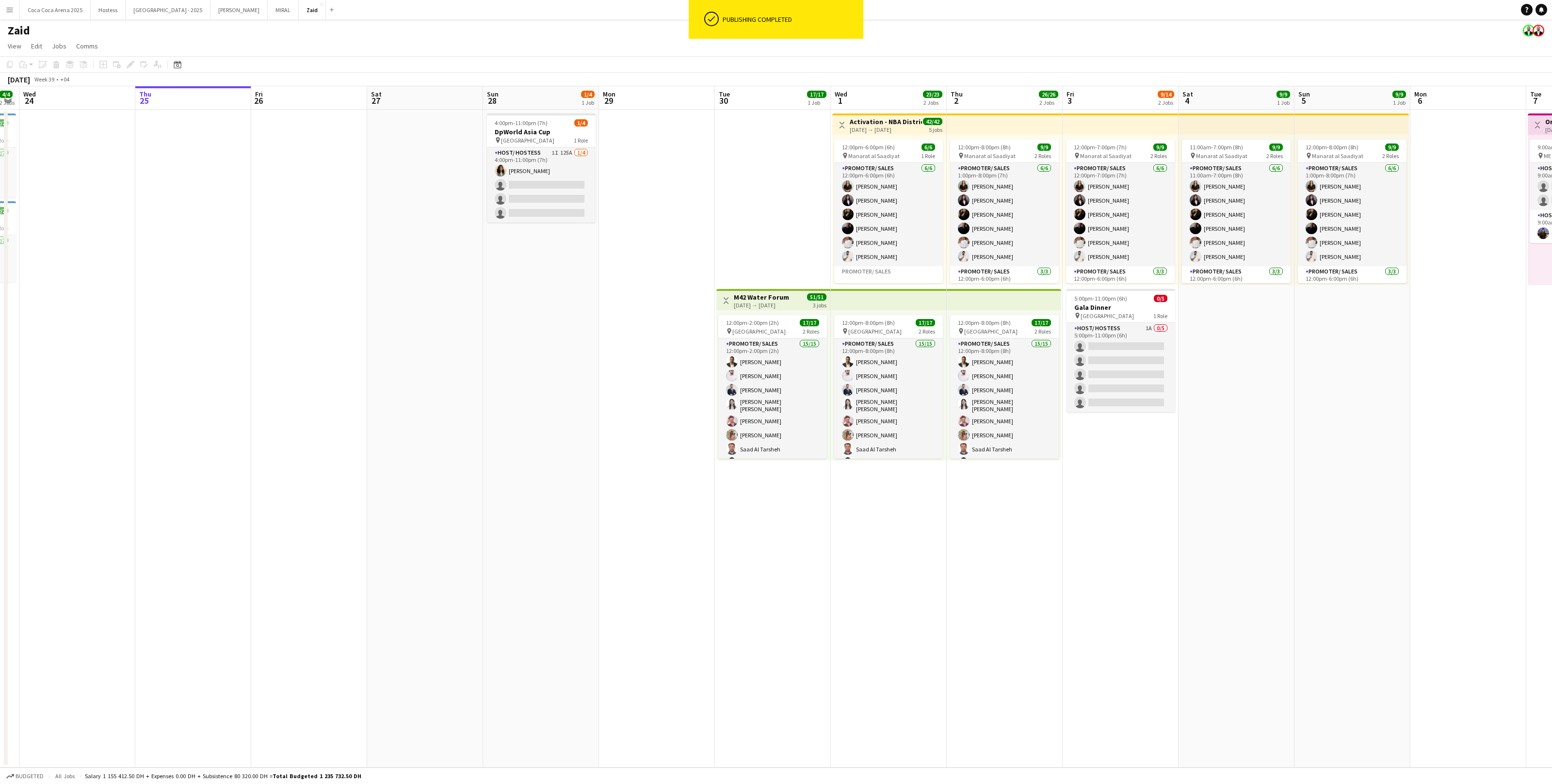
scroll to position [0, 197]
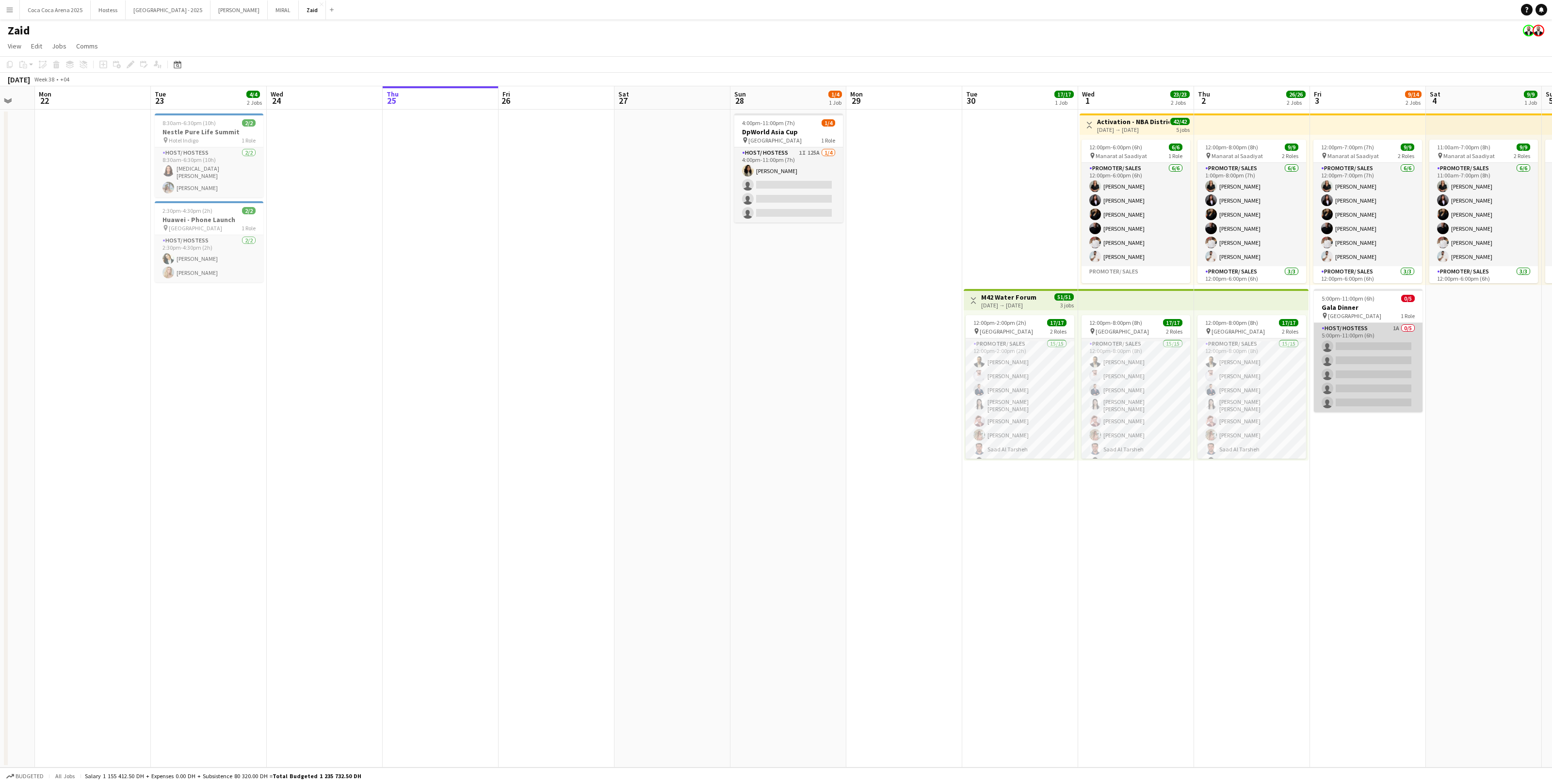
click at [1384, 351] on app-card-role "Host/ Hostess 1A 0/5 5:00pm-11:00pm (6h) single-neutral-actions single-neutral-…" at bounding box center [1368, 368] width 109 height 89
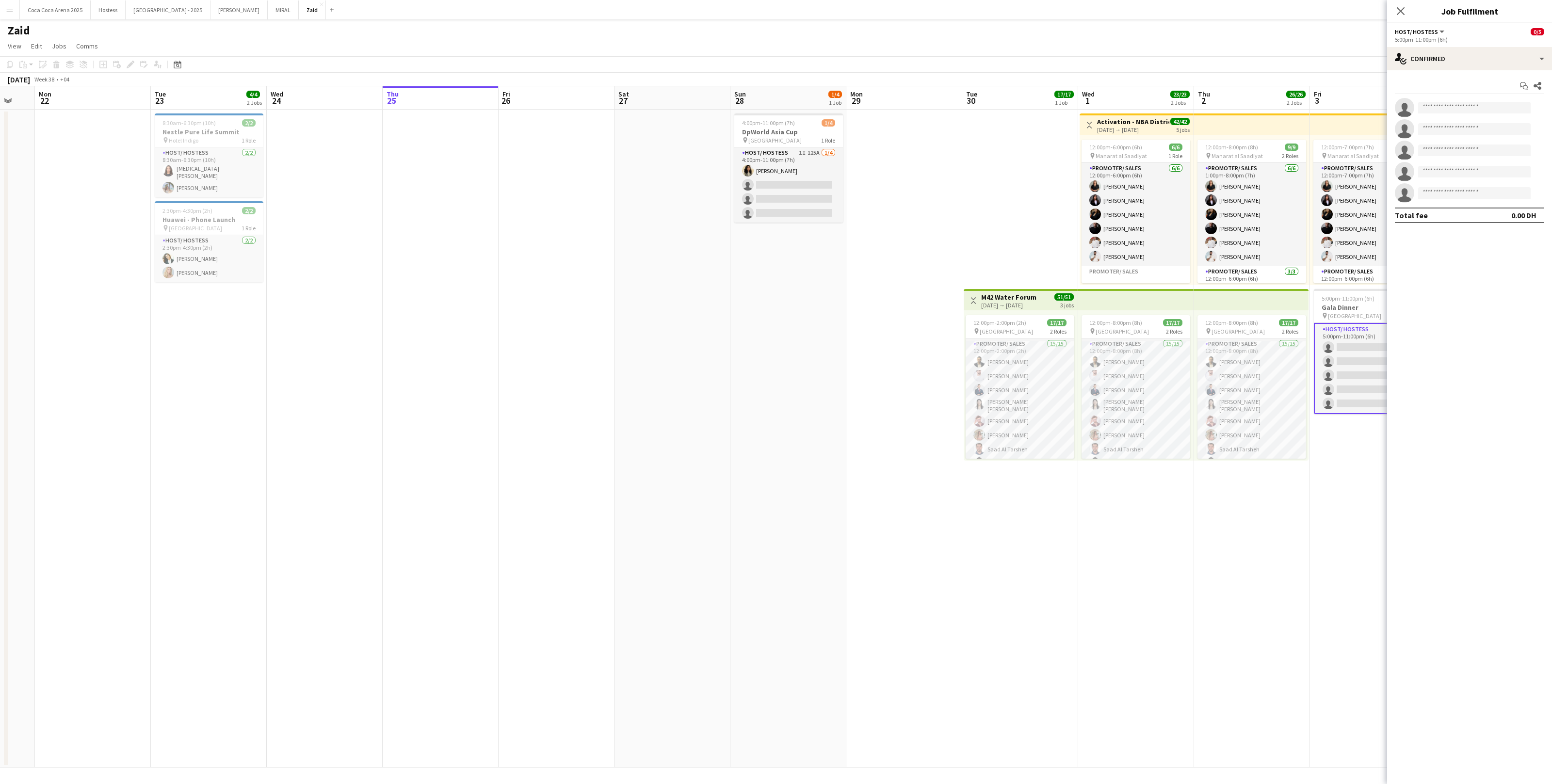
click at [1152, 495] on app-date-cell "Toggle View Activation - NBA District 01-10-2025 → 05-10-2025 42/42 5 jobs 12:0…" at bounding box center [1136, 438] width 116 height 658
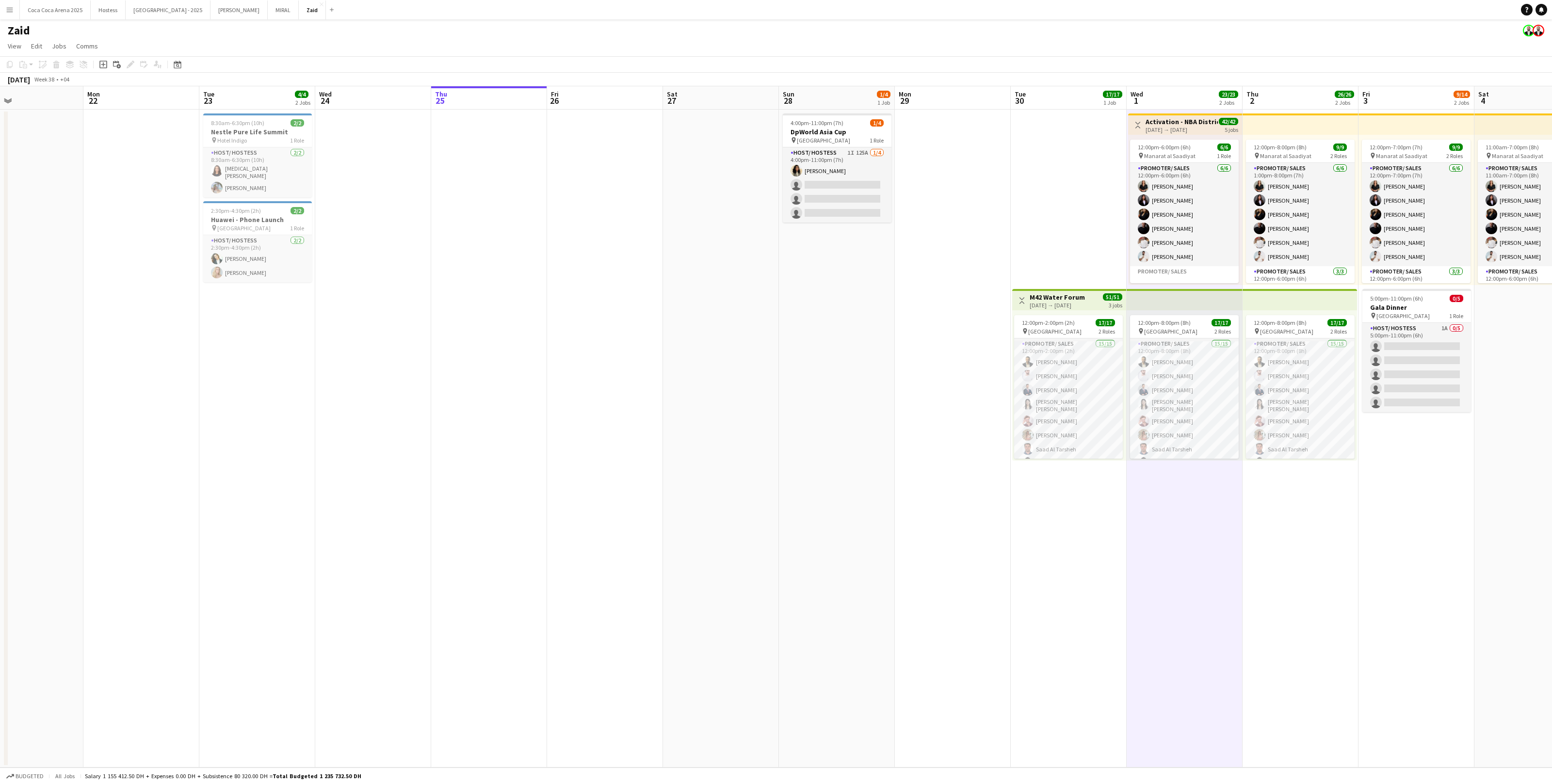
scroll to position [0, 267]
click at [849, 197] on app-card-role "Host/ Hostess 1I 125A 1/4 4:00pm-11:00pm (7h) Urooj Naseem single-neutral-actio…" at bounding box center [835, 185] width 109 height 76
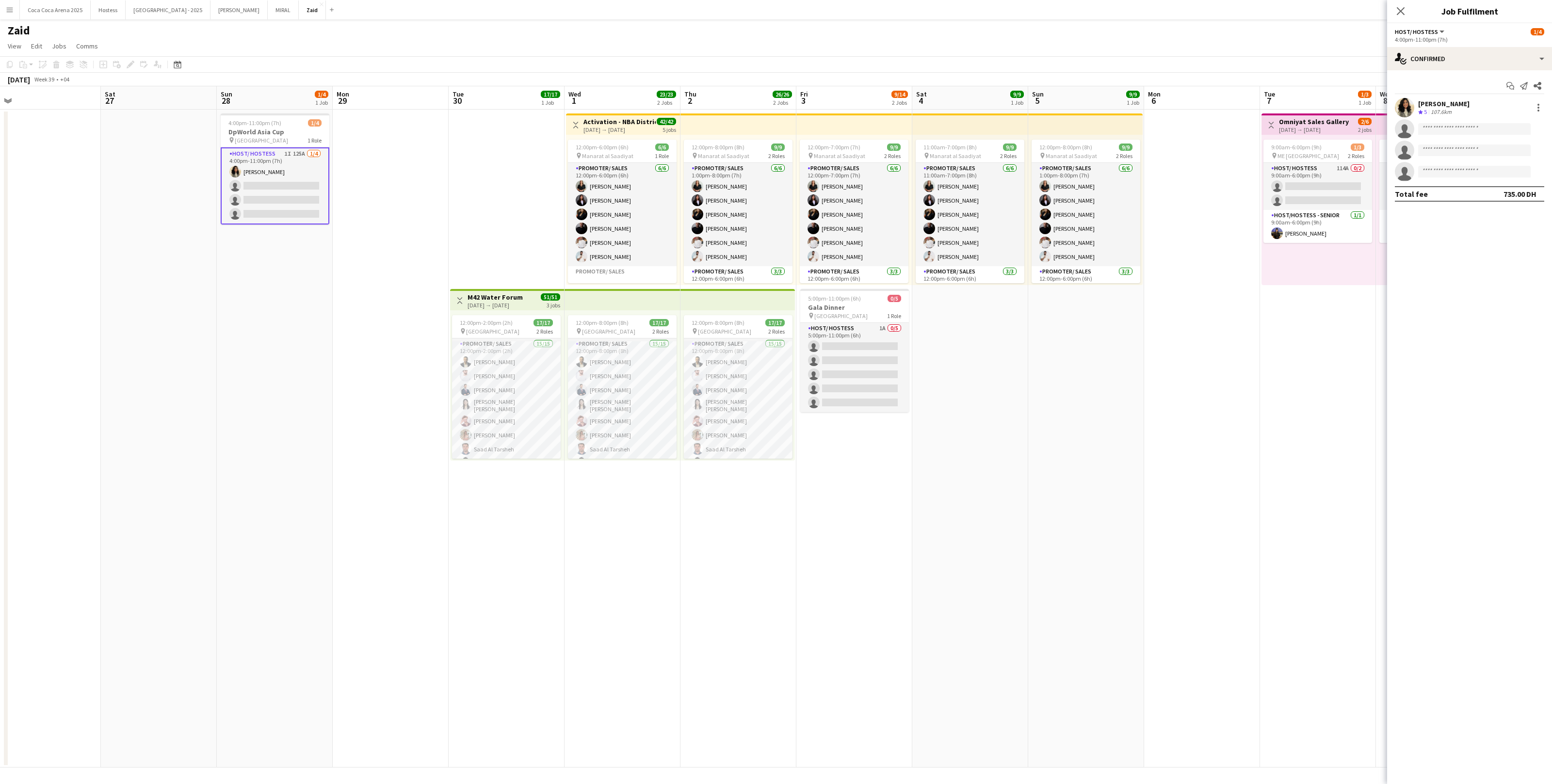
scroll to position [0, 363]
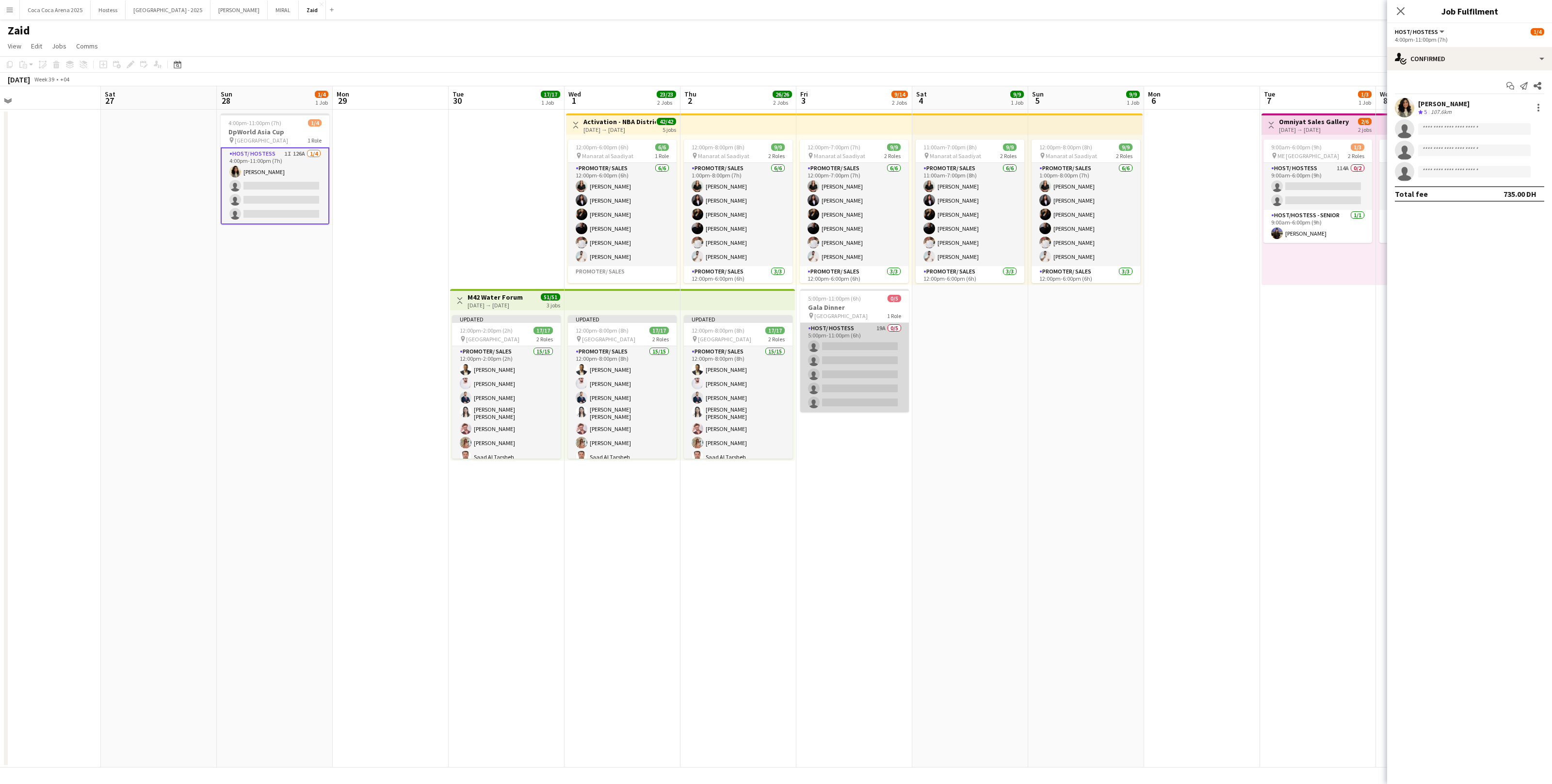
click at [871, 339] on app-card-role "Host/ Hostess 19A 0/5 5:00pm-11:00pm (6h) single-neutral-actions single-neutral…" at bounding box center [855, 368] width 109 height 89
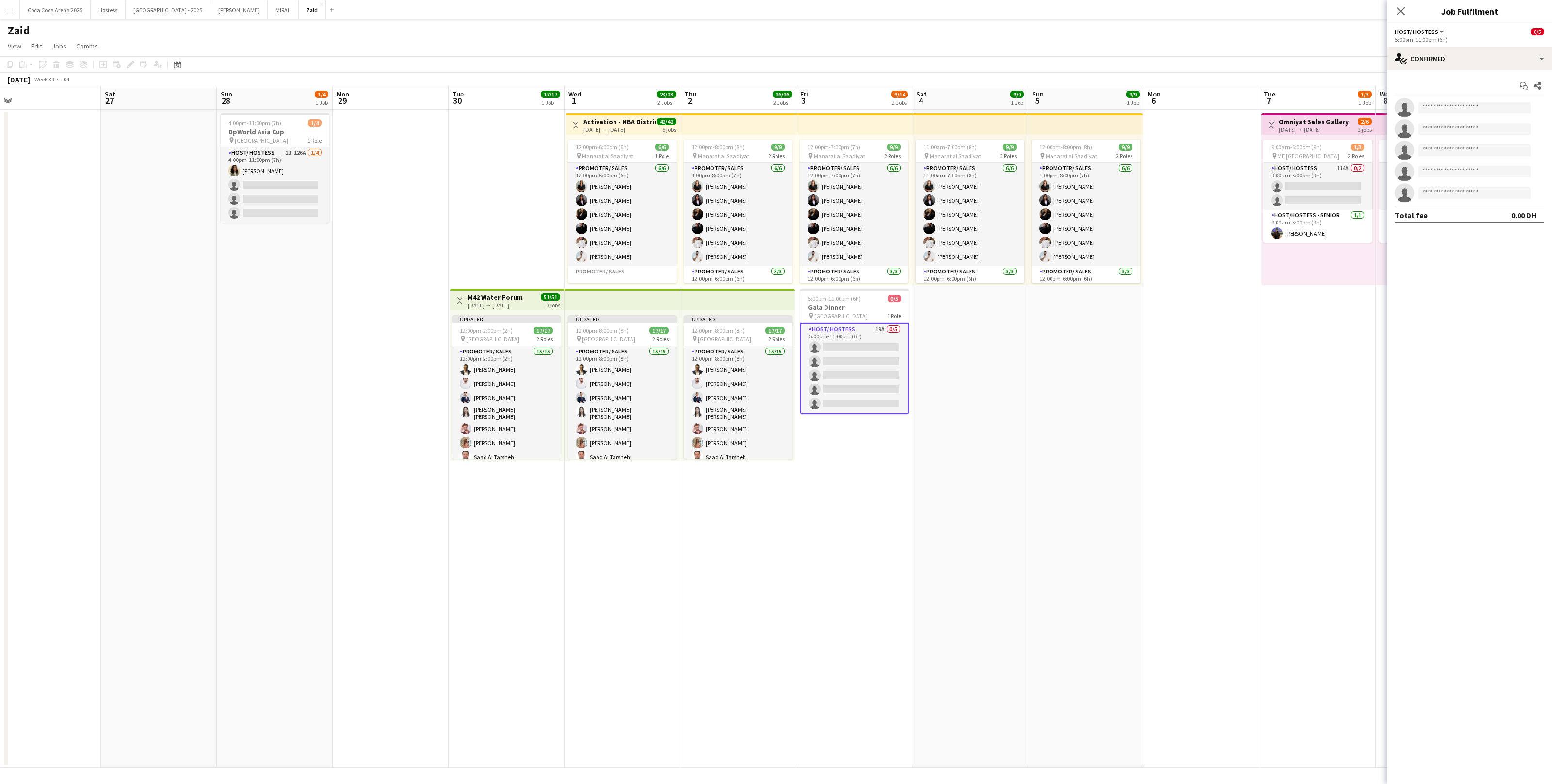
click at [957, 375] on app-date-cell "11:00am-7:00pm (8h) 9/9 pin Manarat al Saadiyat 2 Roles Promoter/ Sales 6/6 11:…" at bounding box center [970, 438] width 116 height 658
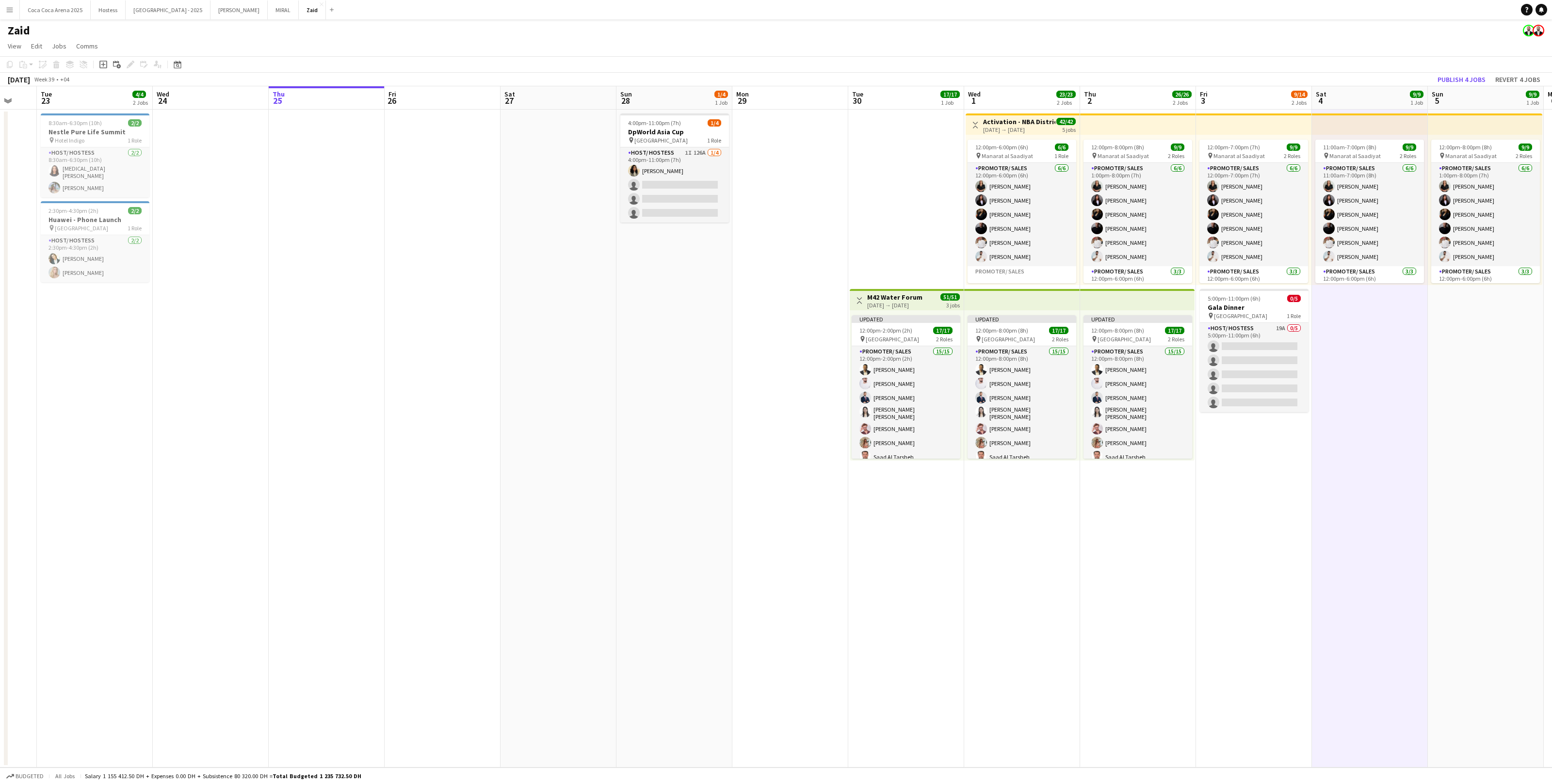
scroll to position [0, 304]
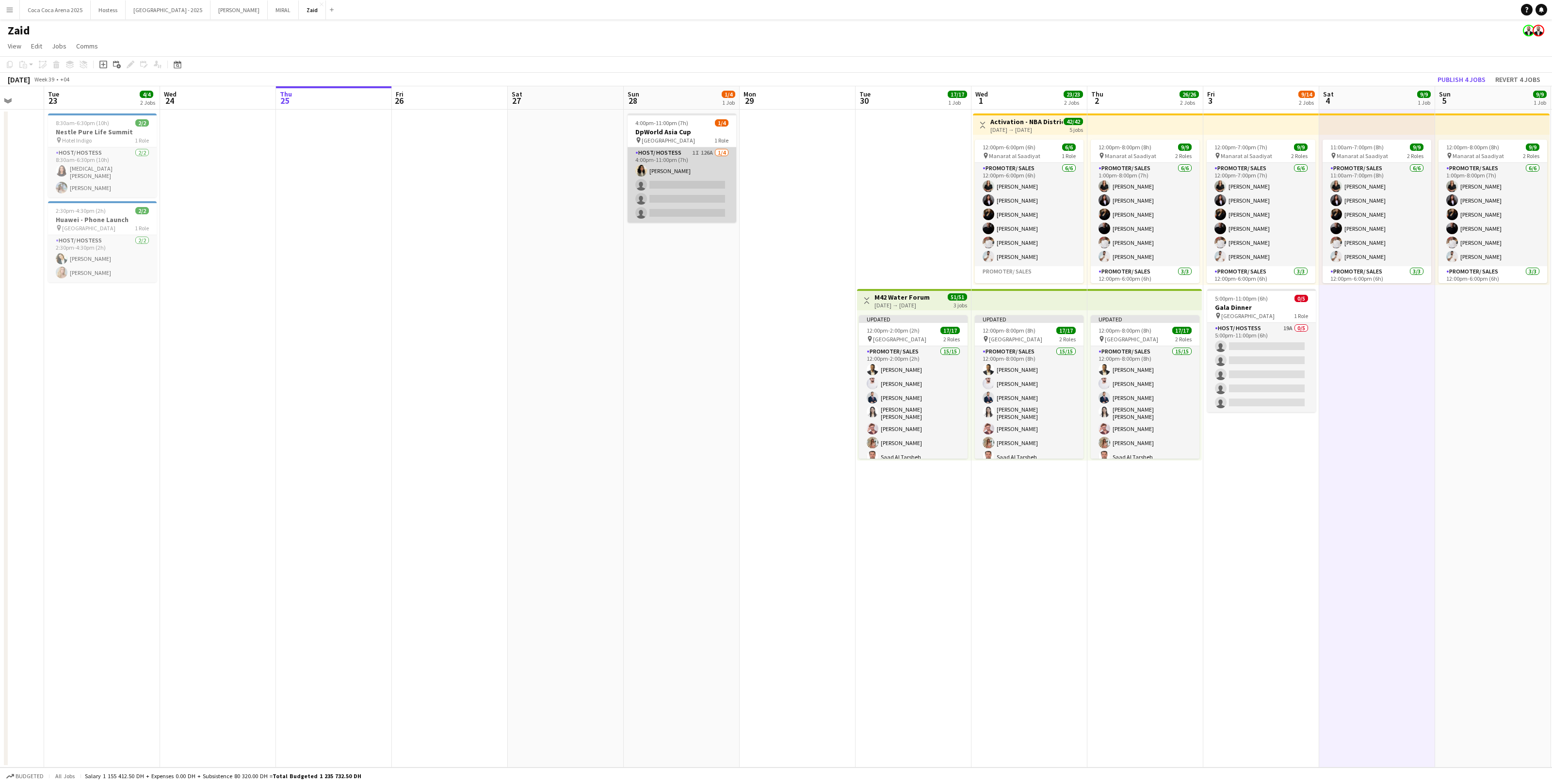
click at [682, 202] on app-card-role "Host/ Hostess 1I 126A 1/4 4:00pm-11:00pm (7h) Urooj Naseem single-neutral-actio…" at bounding box center [682, 185] width 109 height 76
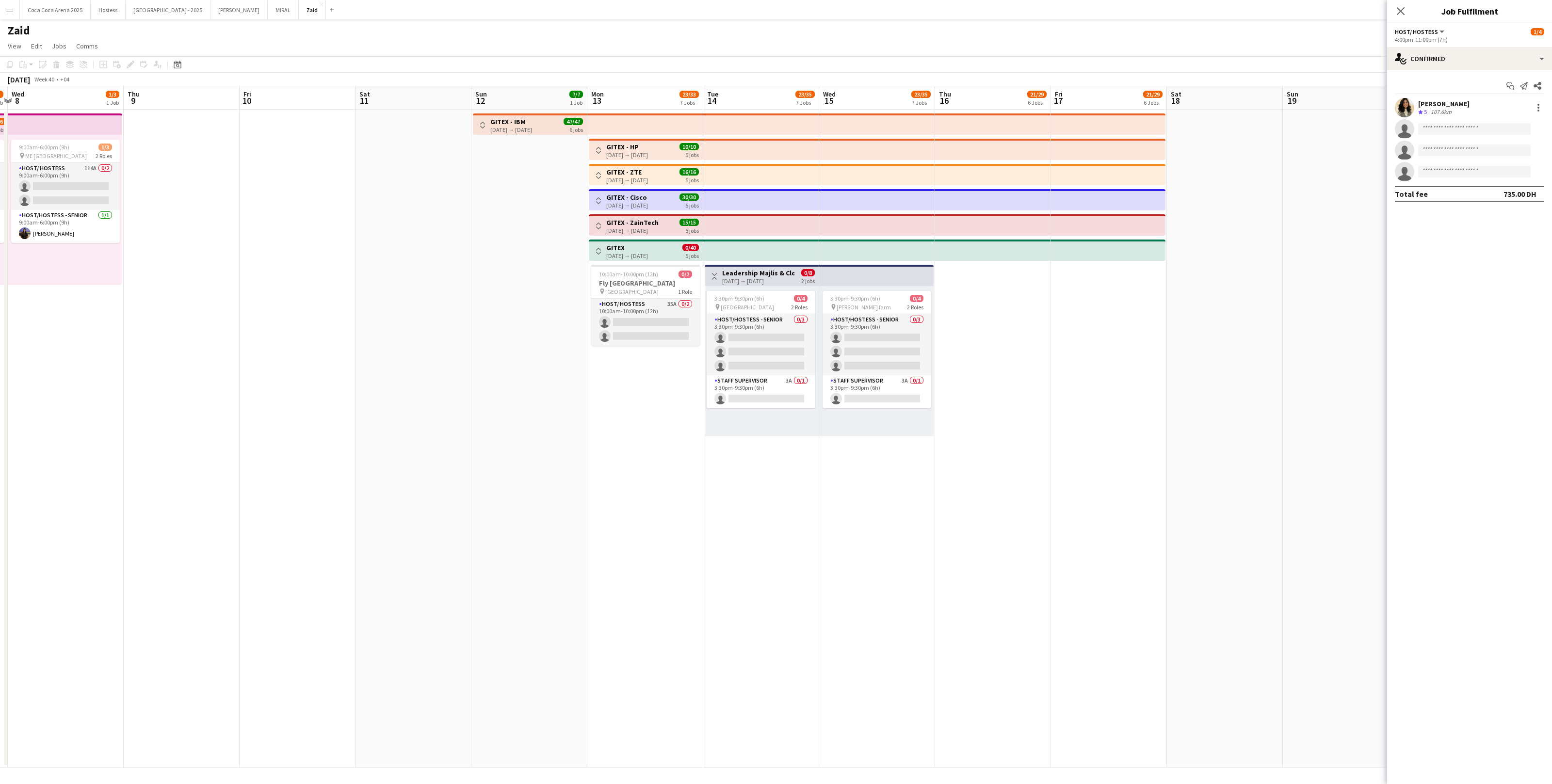
scroll to position [0, 342]
click at [768, 304] on span "Al Shindagha Museum" at bounding box center [745, 307] width 54 height 8
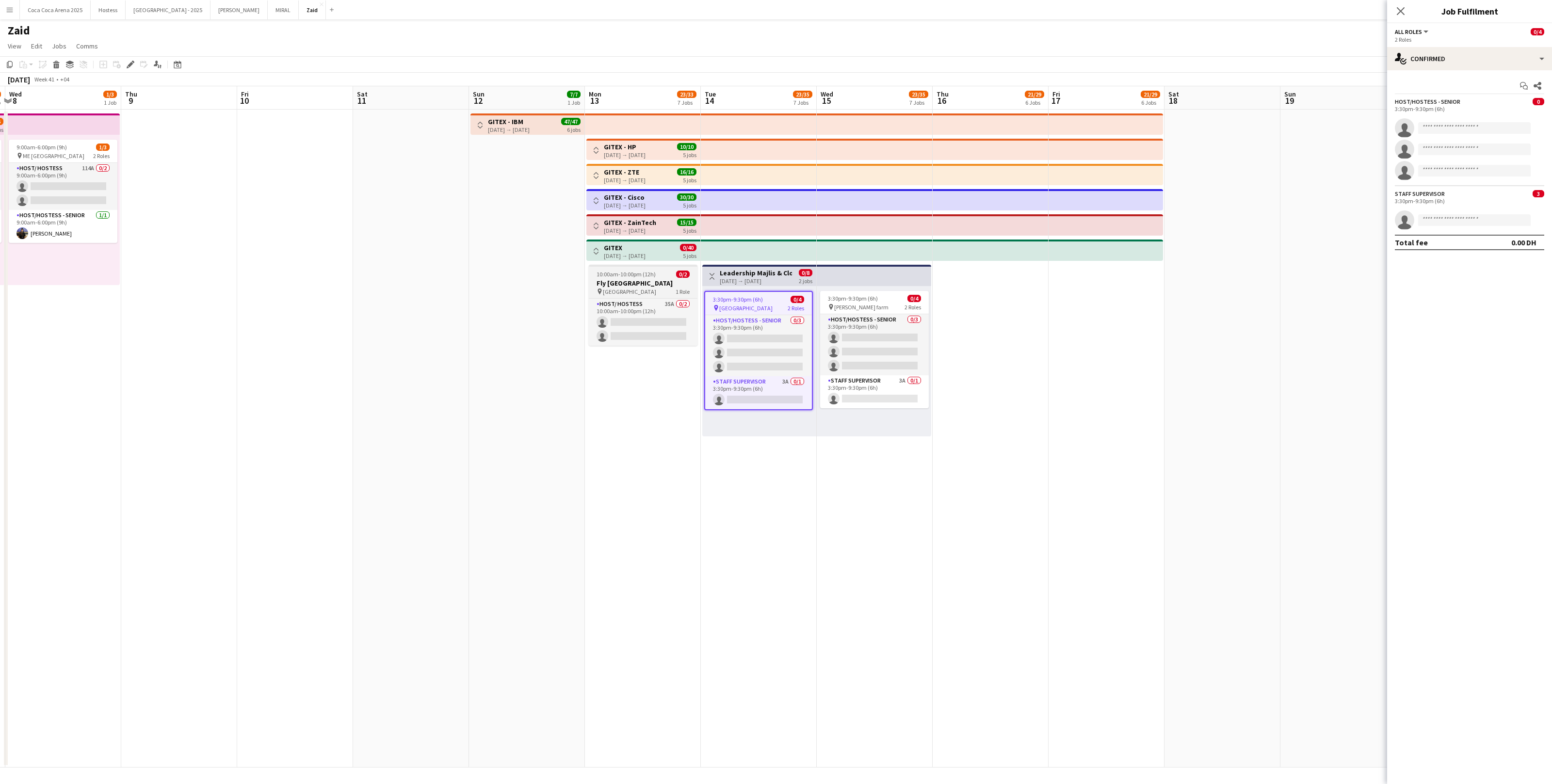
click at [666, 270] on div "10:00am-10:00pm (12h) 0/2" at bounding box center [643, 274] width 109 height 8
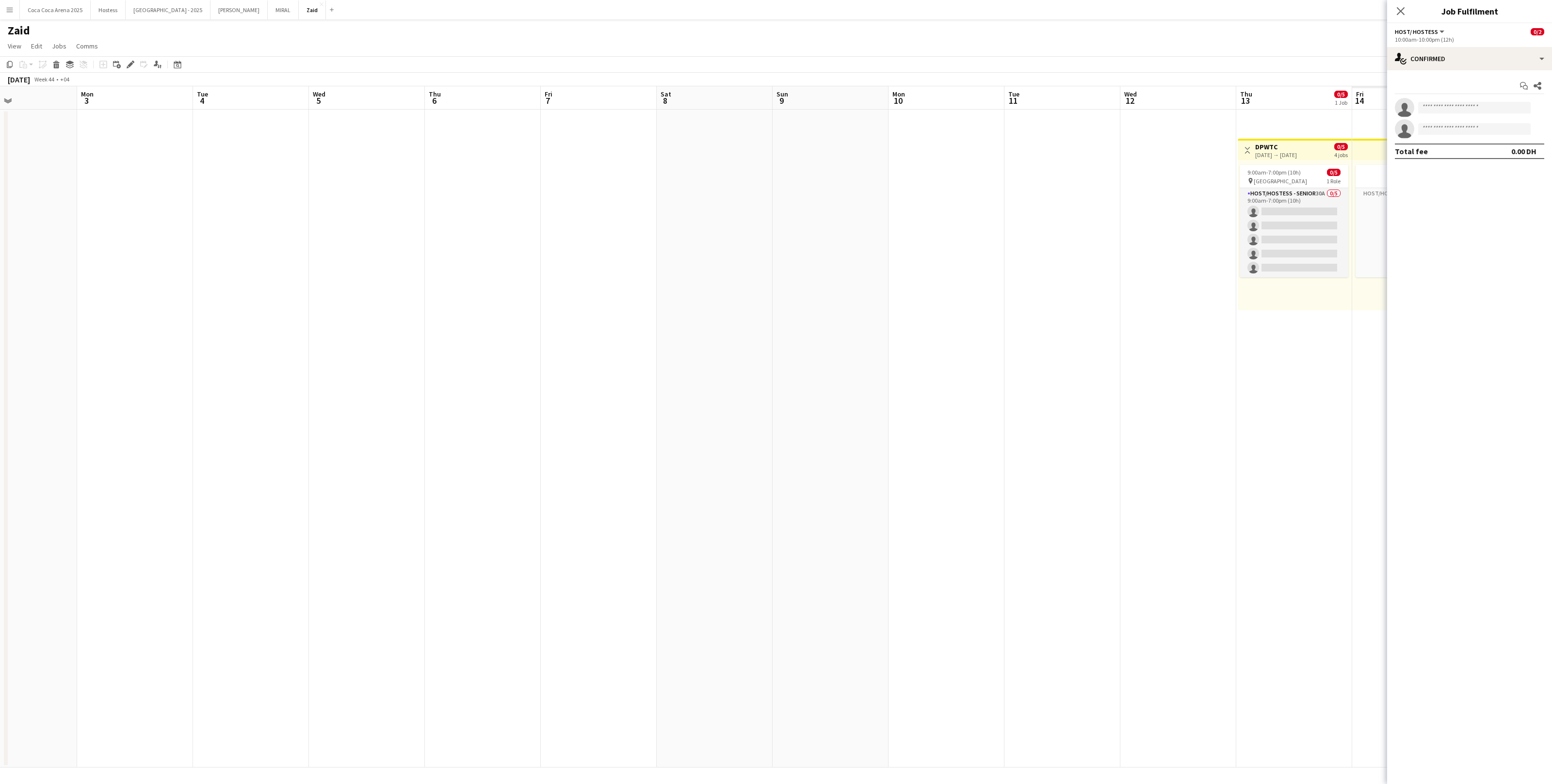
scroll to position [0, 387]
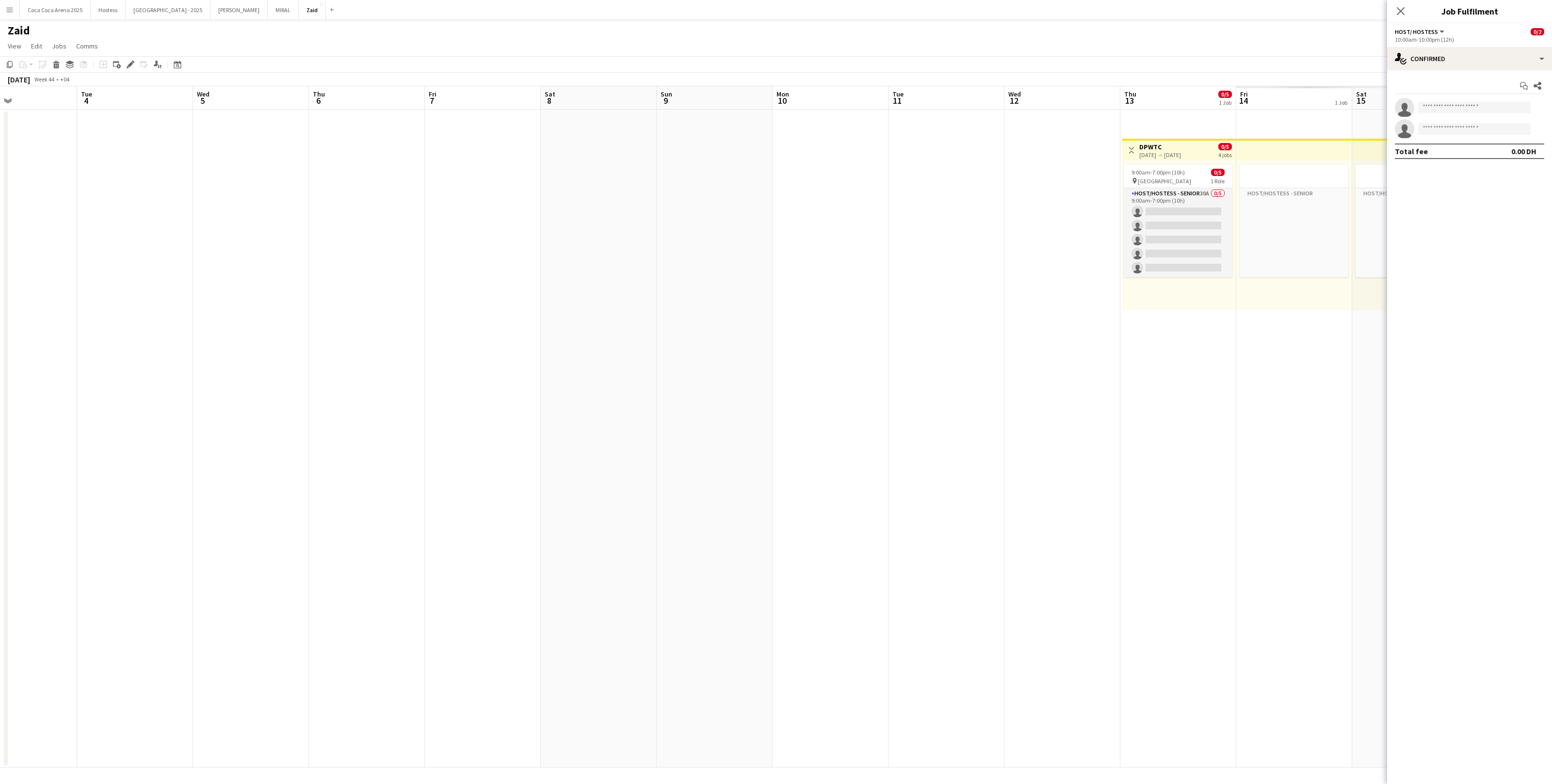
click at [1005, 277] on app-date-cell at bounding box center [1062, 438] width 116 height 658
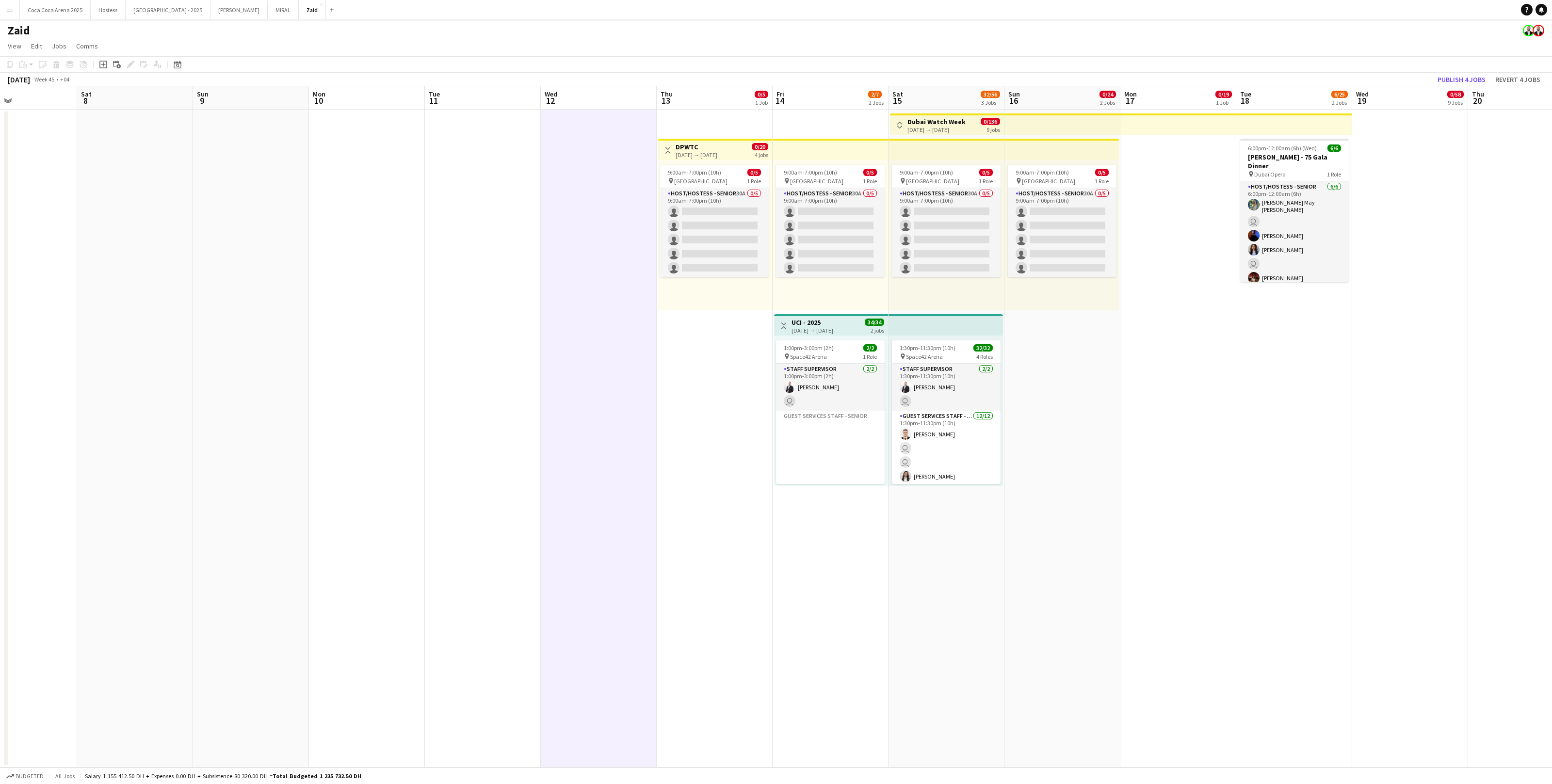
scroll to position [0, 332]
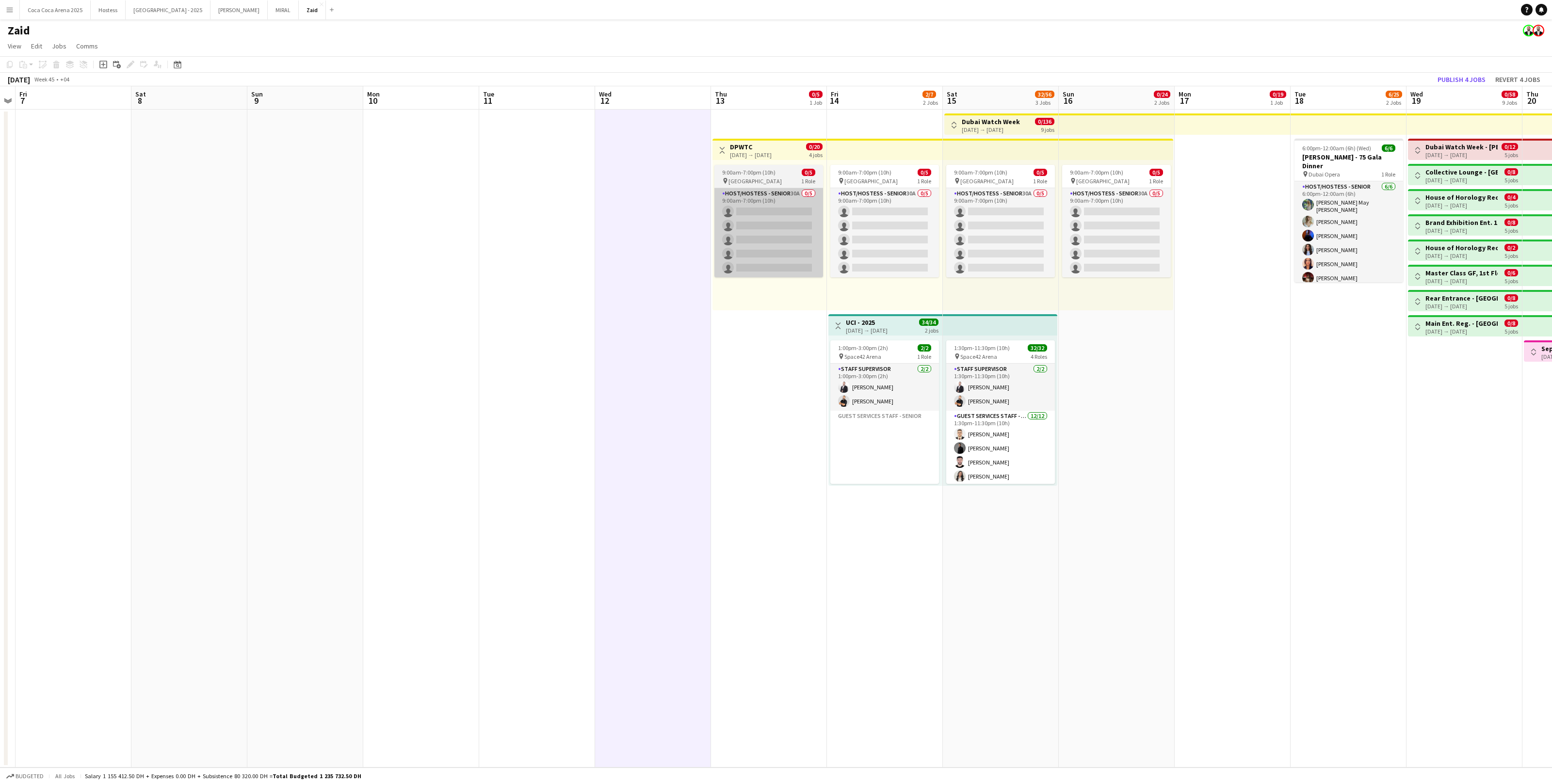
click at [736, 238] on app-card-role "Host/Hostess - Senior 30A 0/5 9:00am-7:00pm (10h) single-neutral-actions single…" at bounding box center [769, 233] width 109 height 89
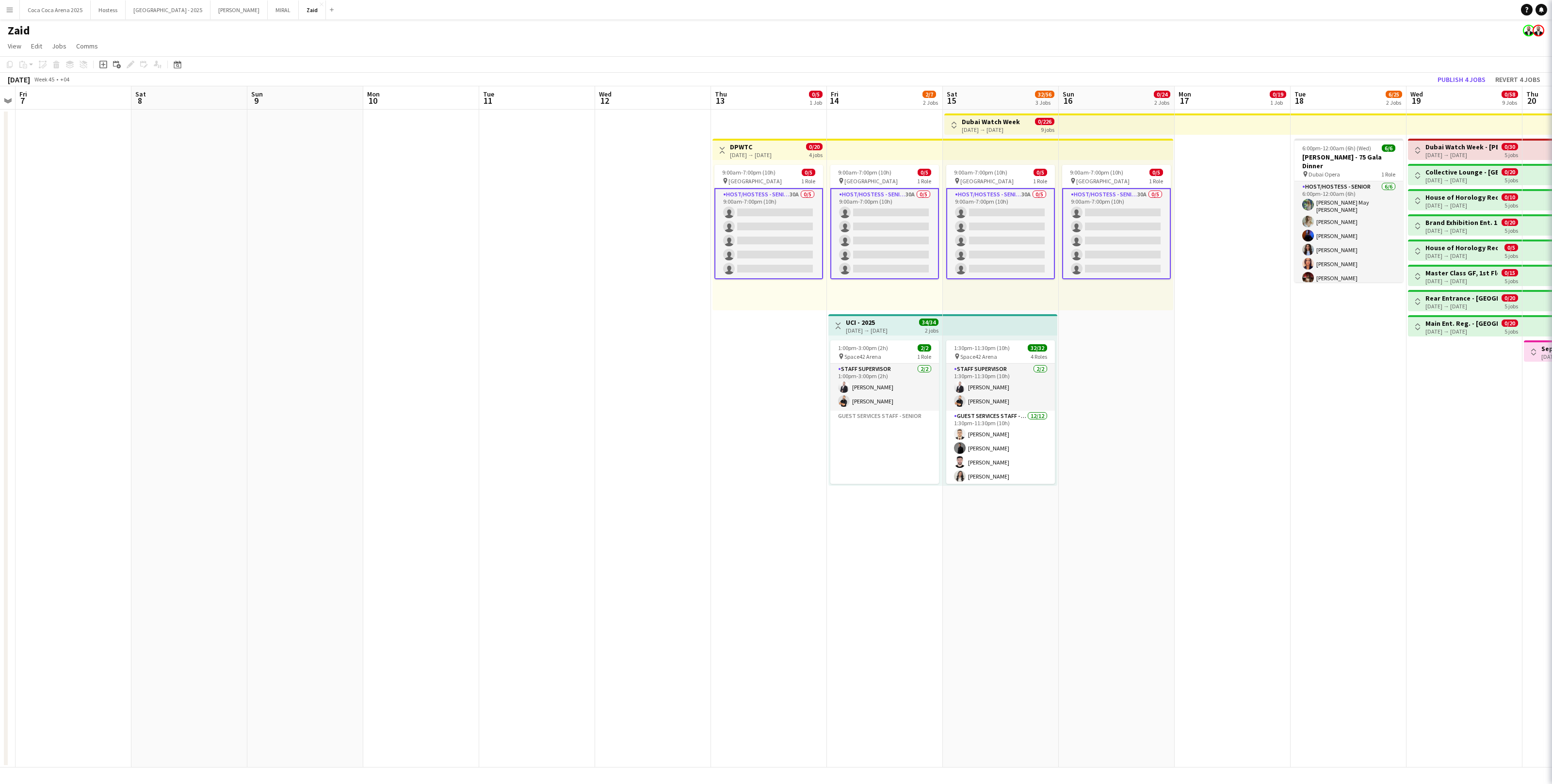
scroll to position [0, 361]
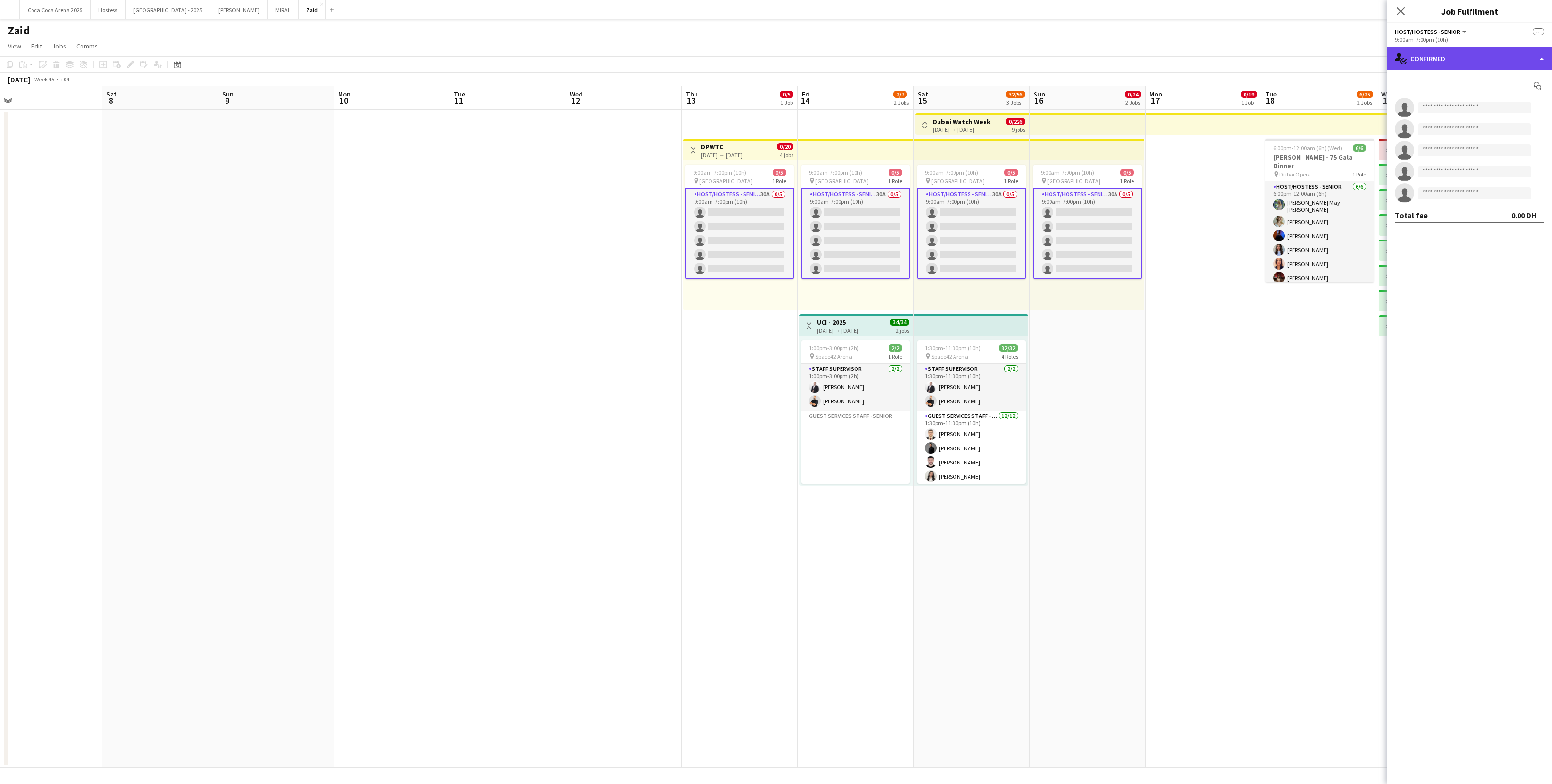
click at [1461, 53] on div "single-neutral-actions-check-2 Confirmed" at bounding box center [1470, 58] width 165 height 23
click at [1516, 166] on div "single-neutral-actions-information Applicants" at bounding box center [1501, 158] width 96 height 20
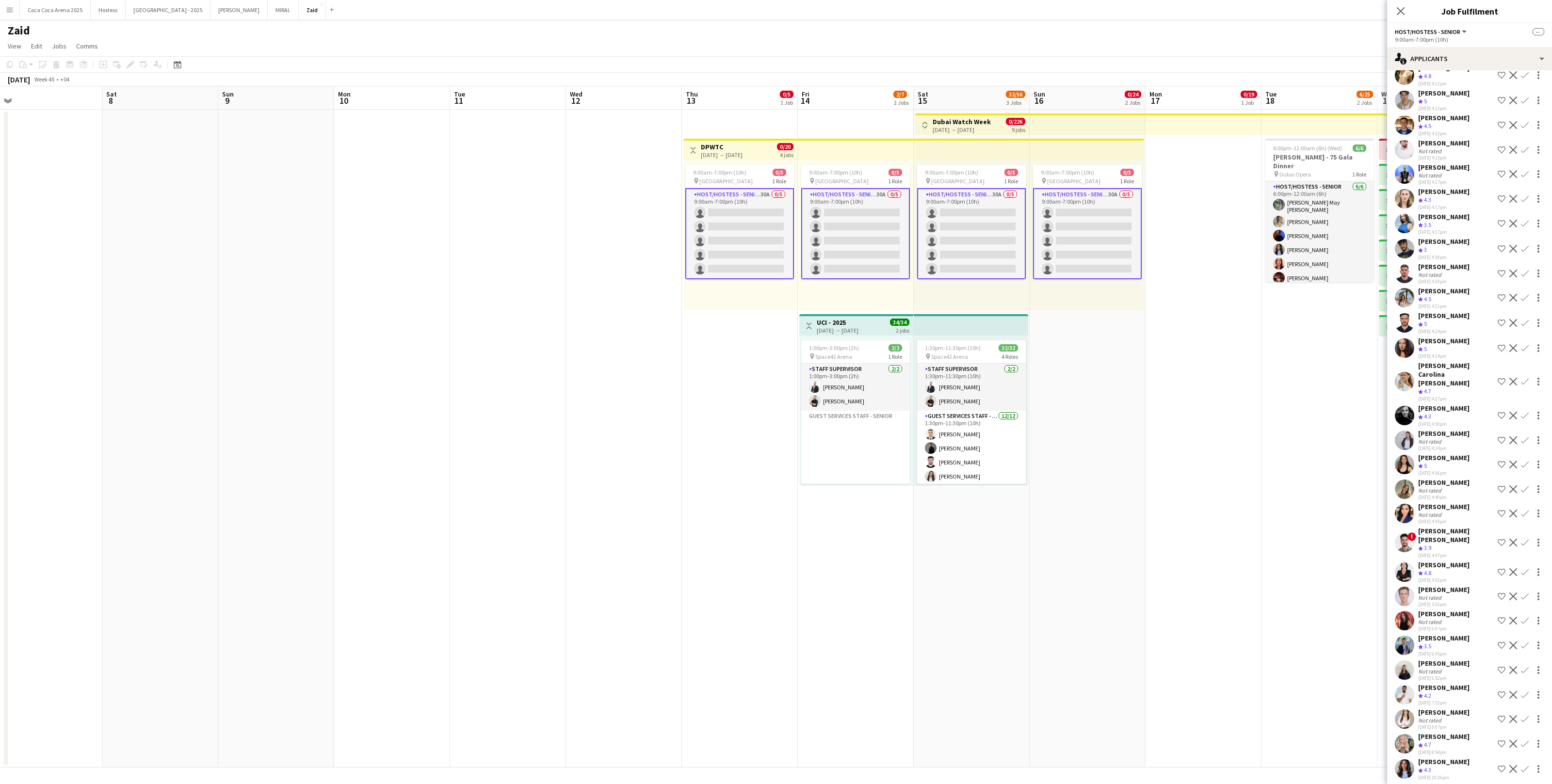
scroll to position [83, 0]
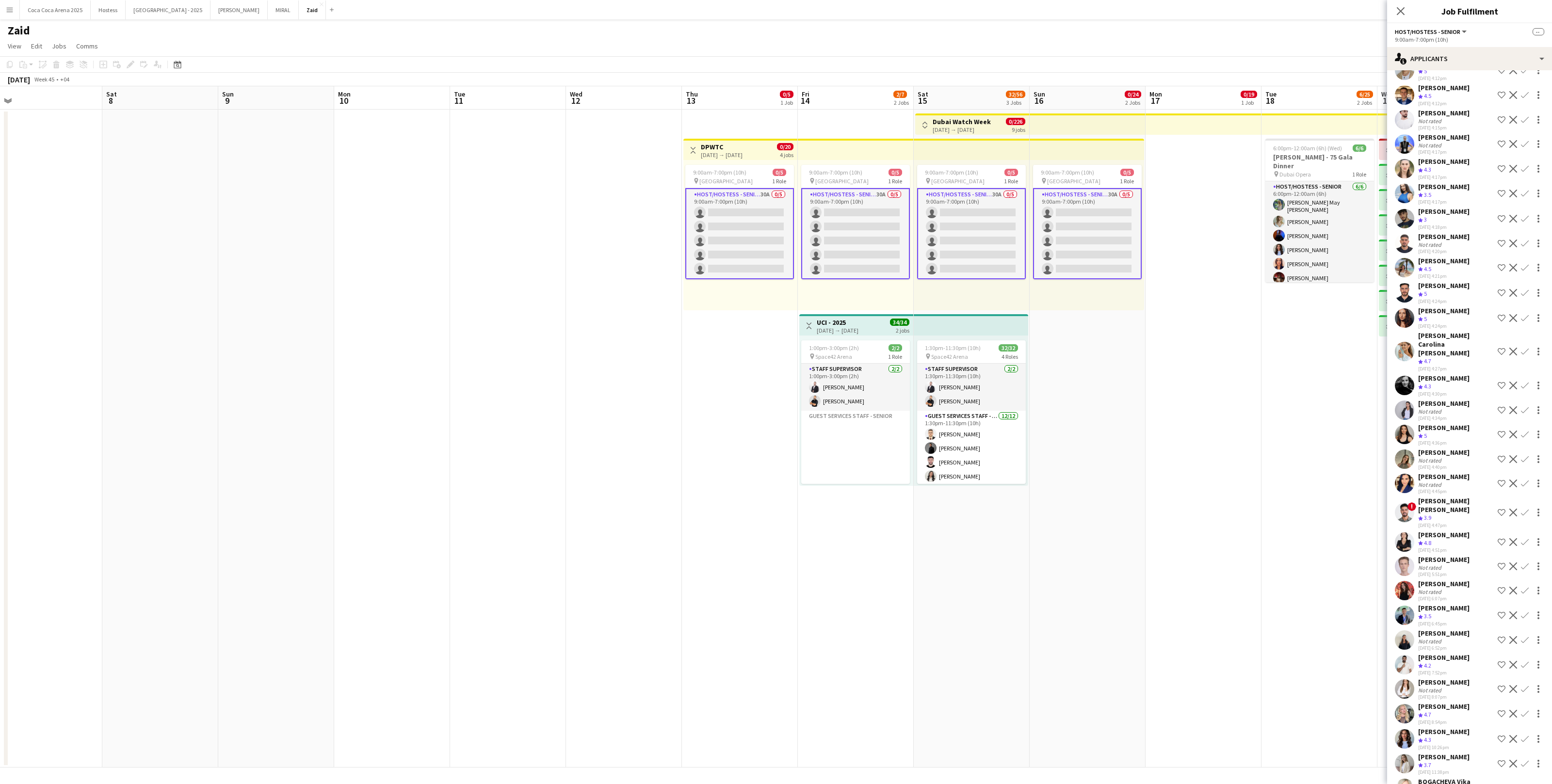
click at [1451, 769] on div "24-09-2025 11:38pm" at bounding box center [1444, 772] width 51 height 6
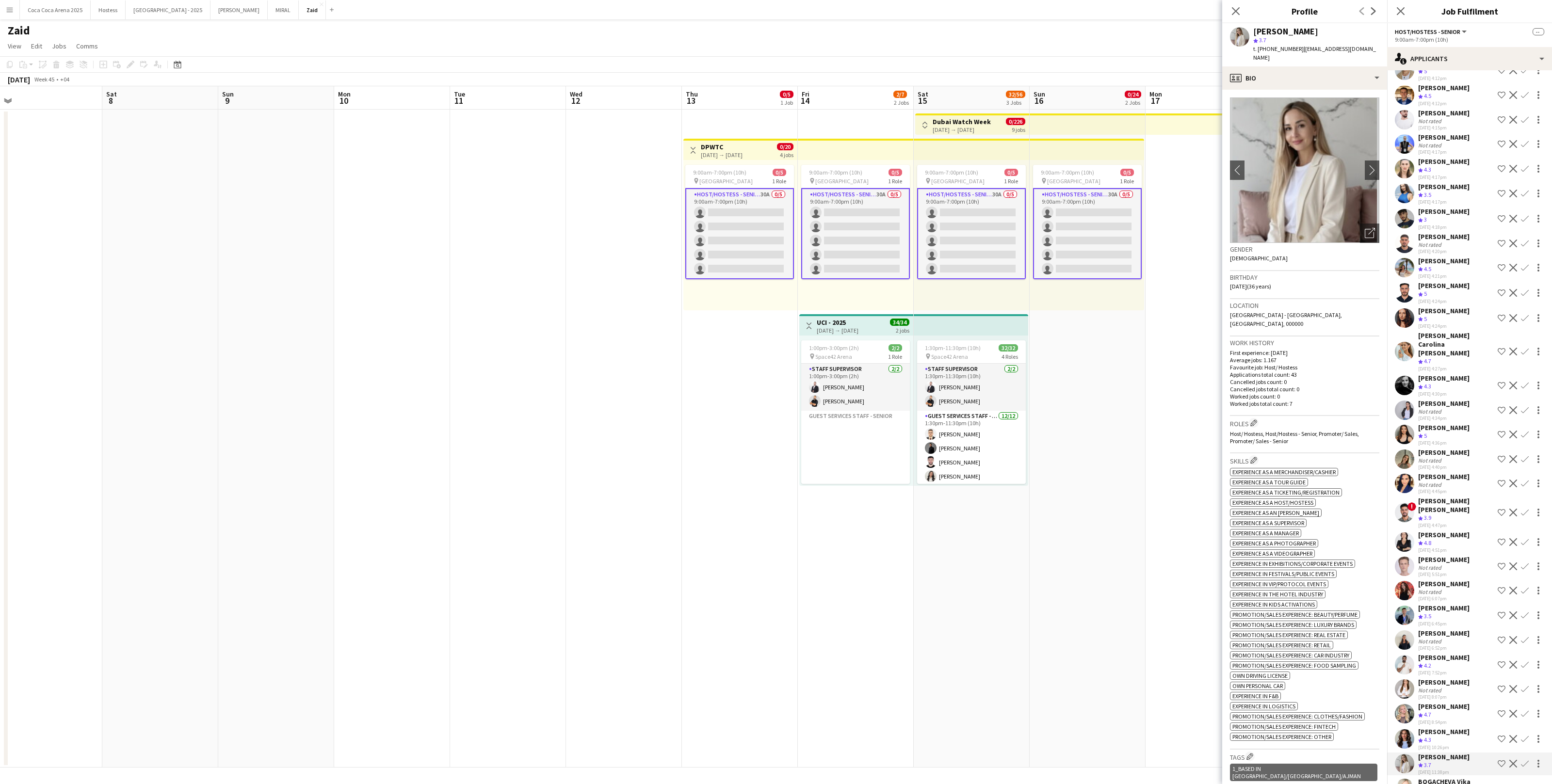
click at [1473, 727] on div "Yasmine Al khayat Crew rating 4.3 24-09-2025 10:26pm Shortlist crew Decline Con…" at bounding box center [1470, 739] width 165 height 23
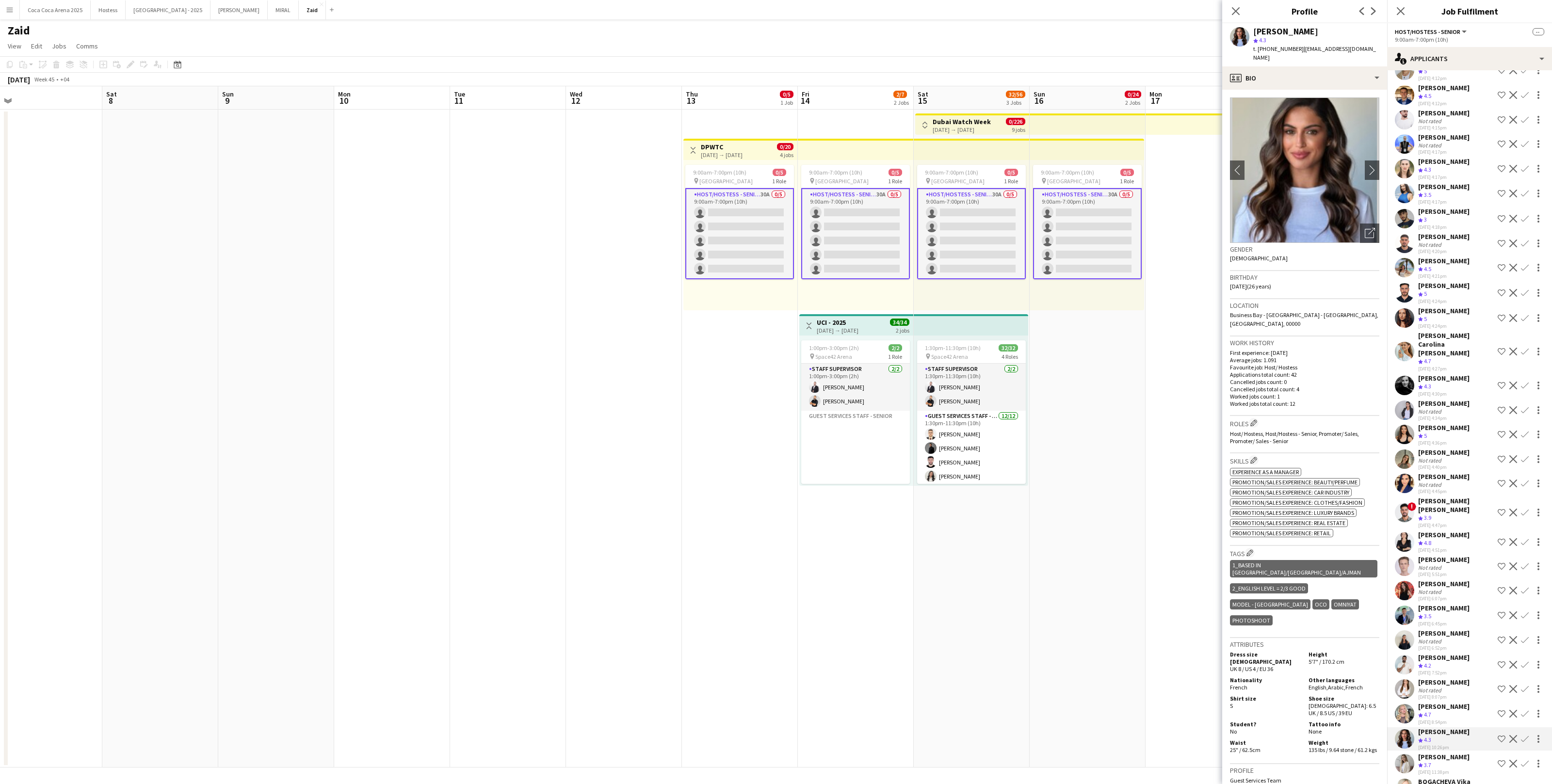
click at [1470, 719] on div "24-09-2025 8:54pm" at bounding box center [1444, 722] width 51 height 6
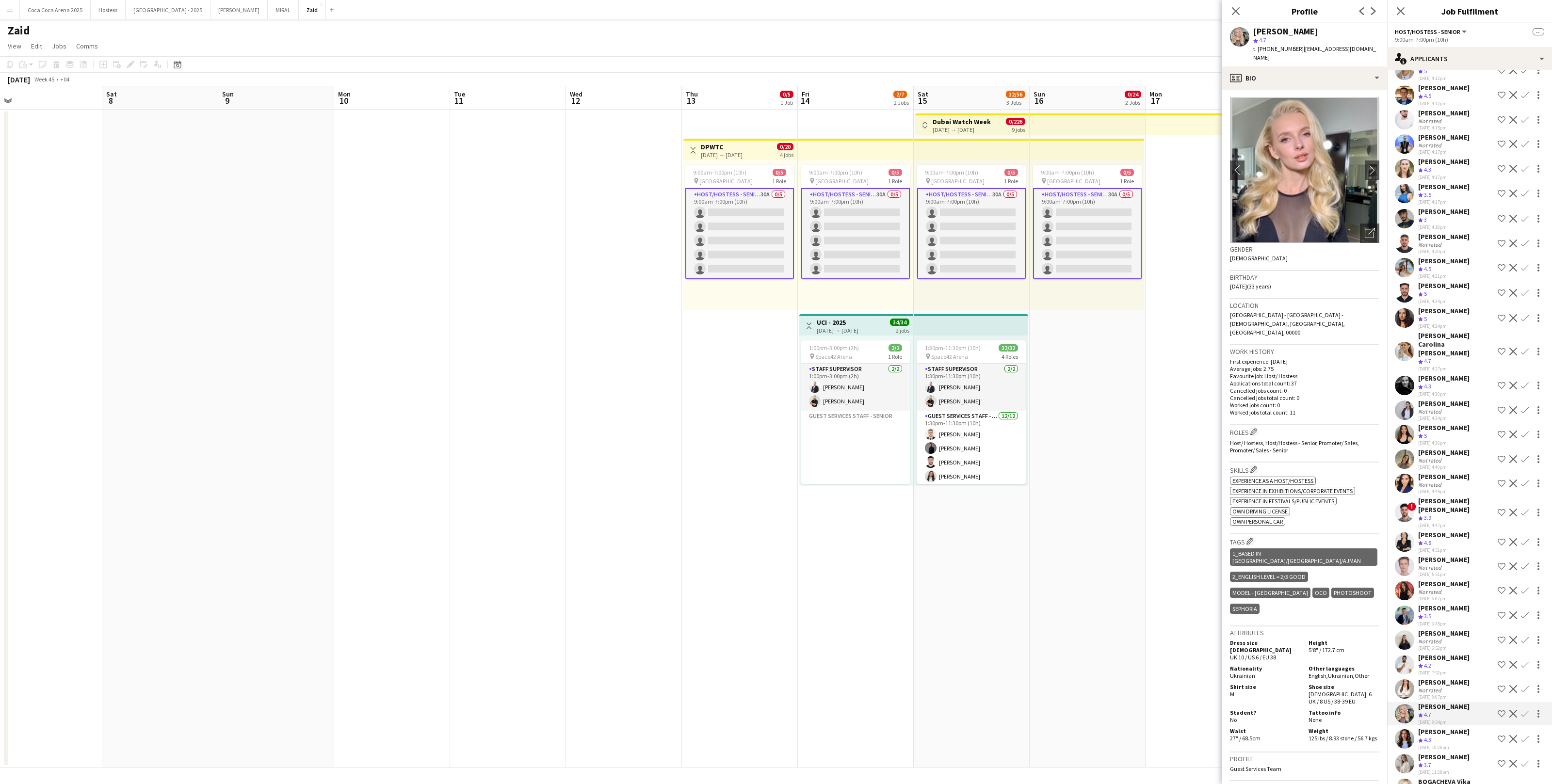
click at [1471, 678] on div "Monika Lenc Not rated 24-09-2025 8:07pm Shortlist crew Decline Confirm" at bounding box center [1470, 690] width 165 height 23
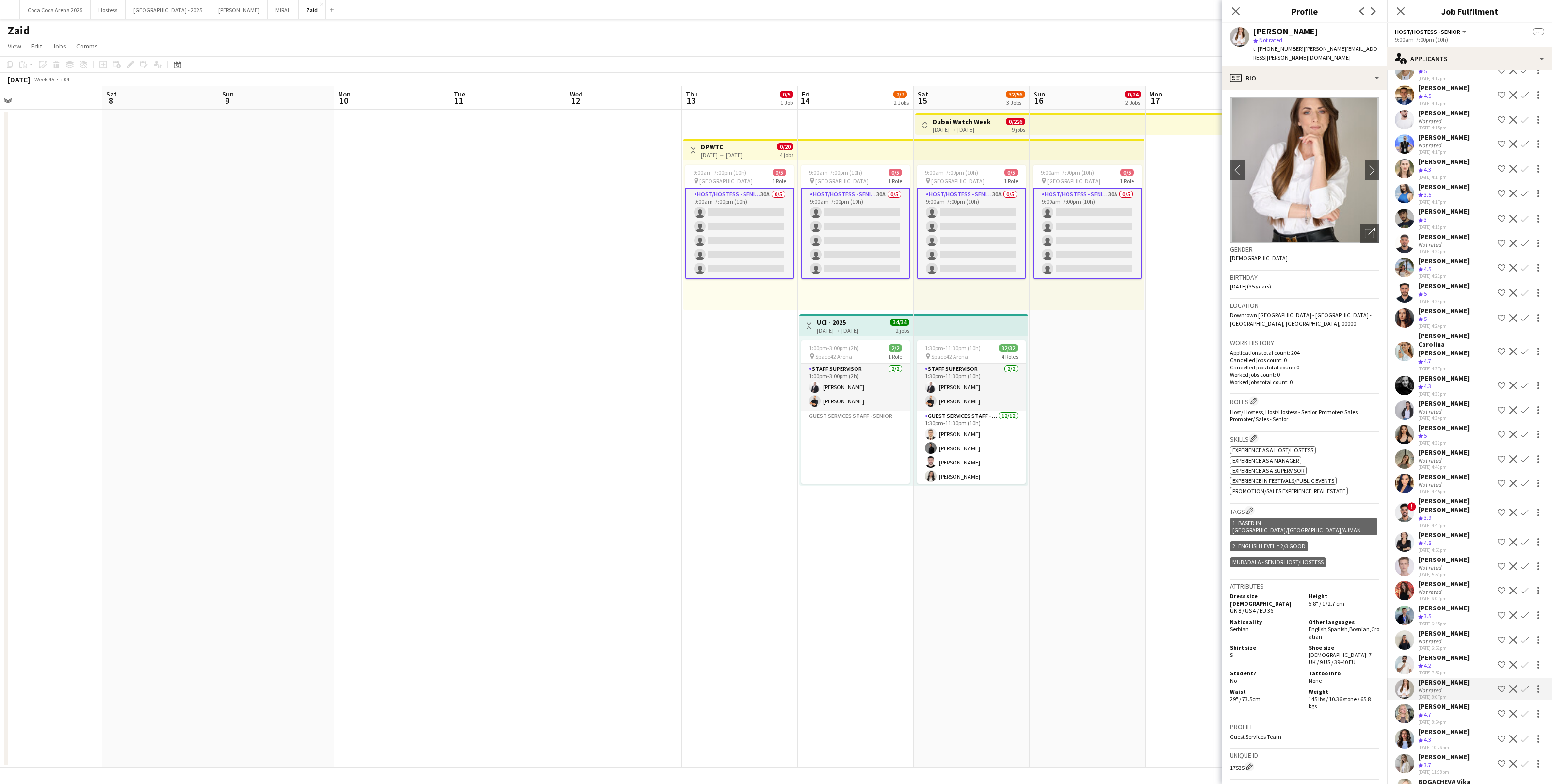
click at [1470, 662] on div "Crew rating 4.2" at bounding box center [1444, 665] width 51 height 8
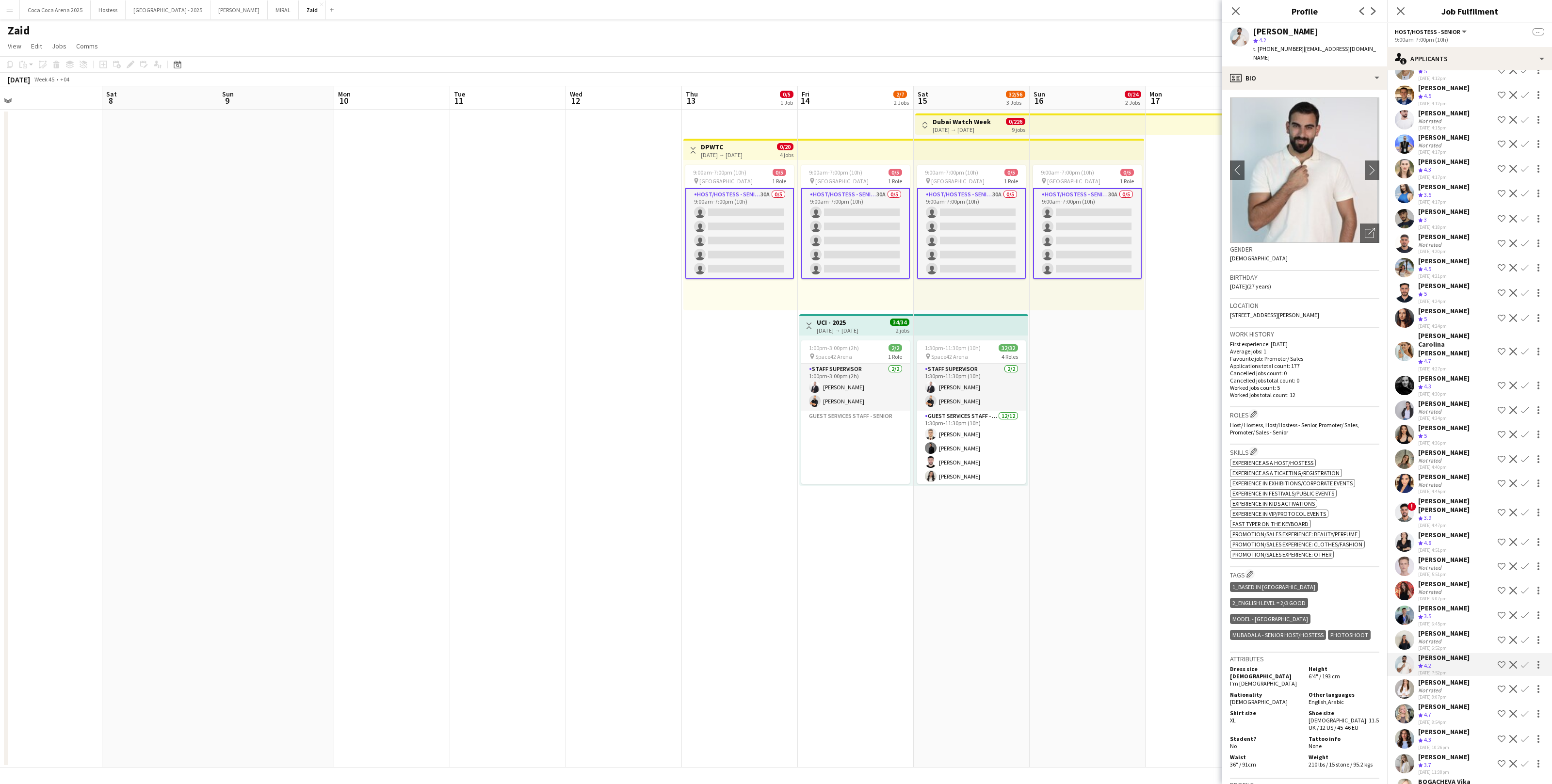
click at [1470, 637] on div "Not rated" at bounding box center [1444, 641] width 51 height 8
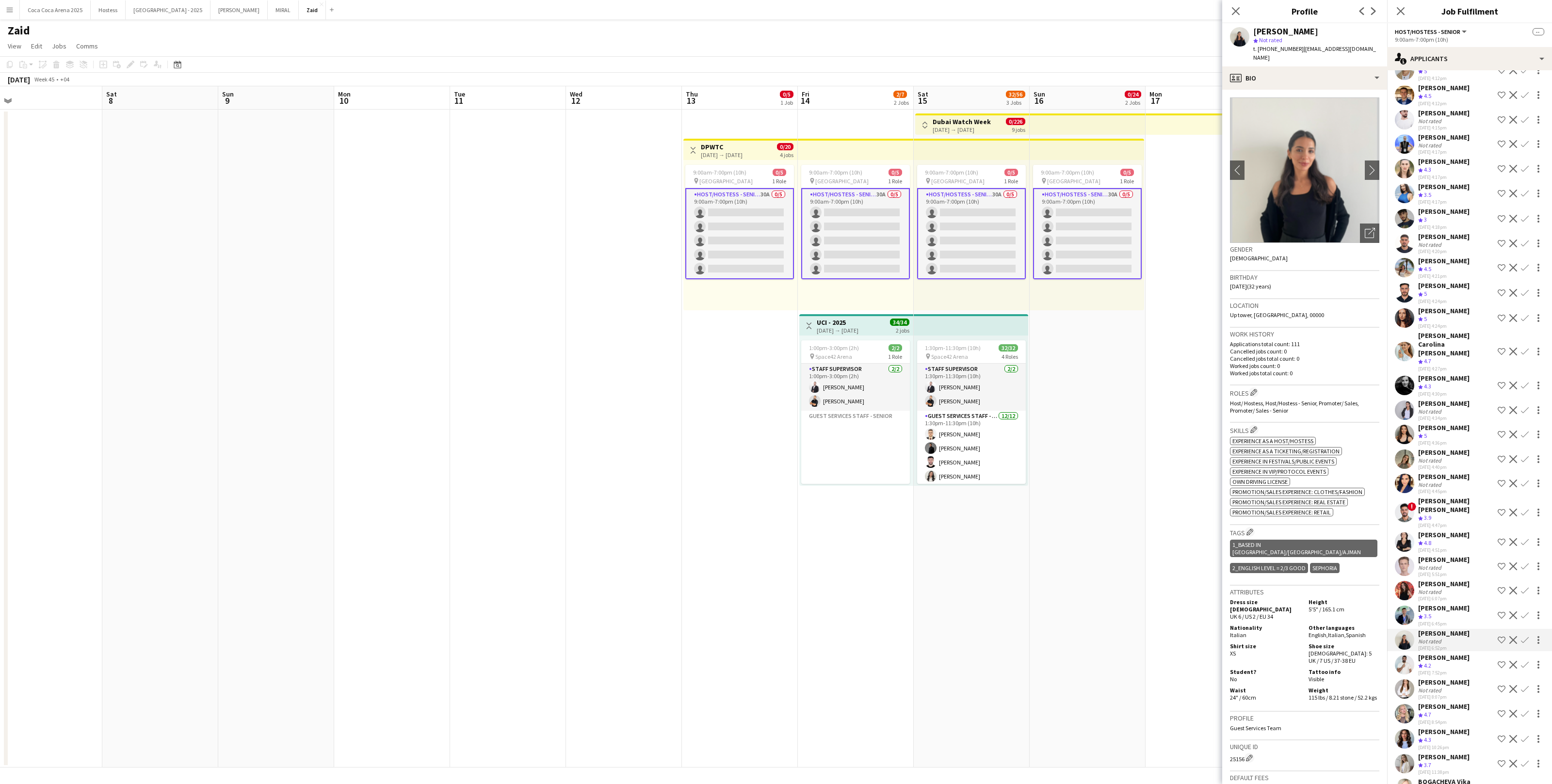
scroll to position [0, 0]
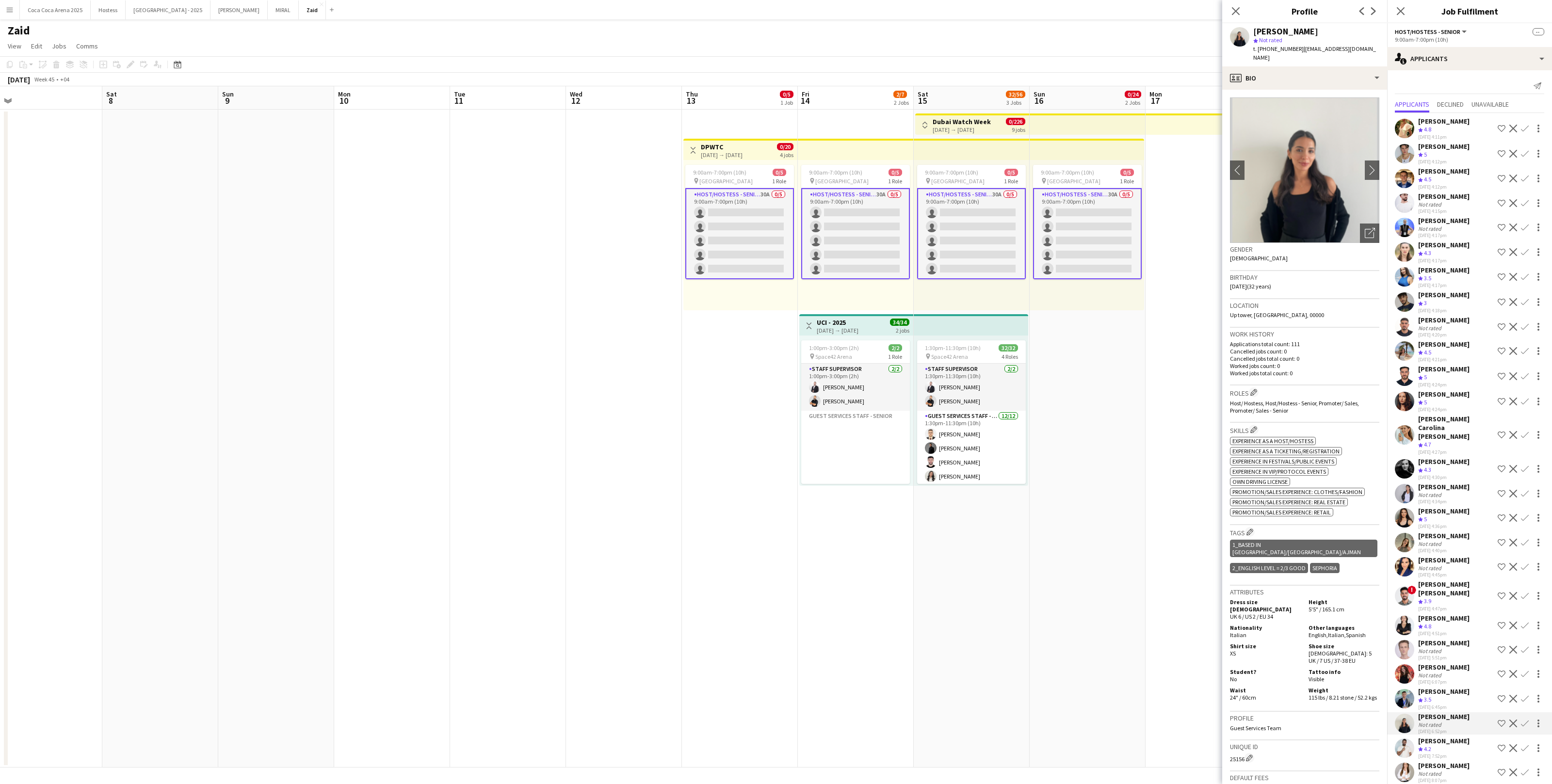
click at [1458, 507] on div "Olha Dudnik Crew rating 5 24-09-2025 4:36pm Shortlist crew Decline Confirm" at bounding box center [1470, 518] width 165 height 23
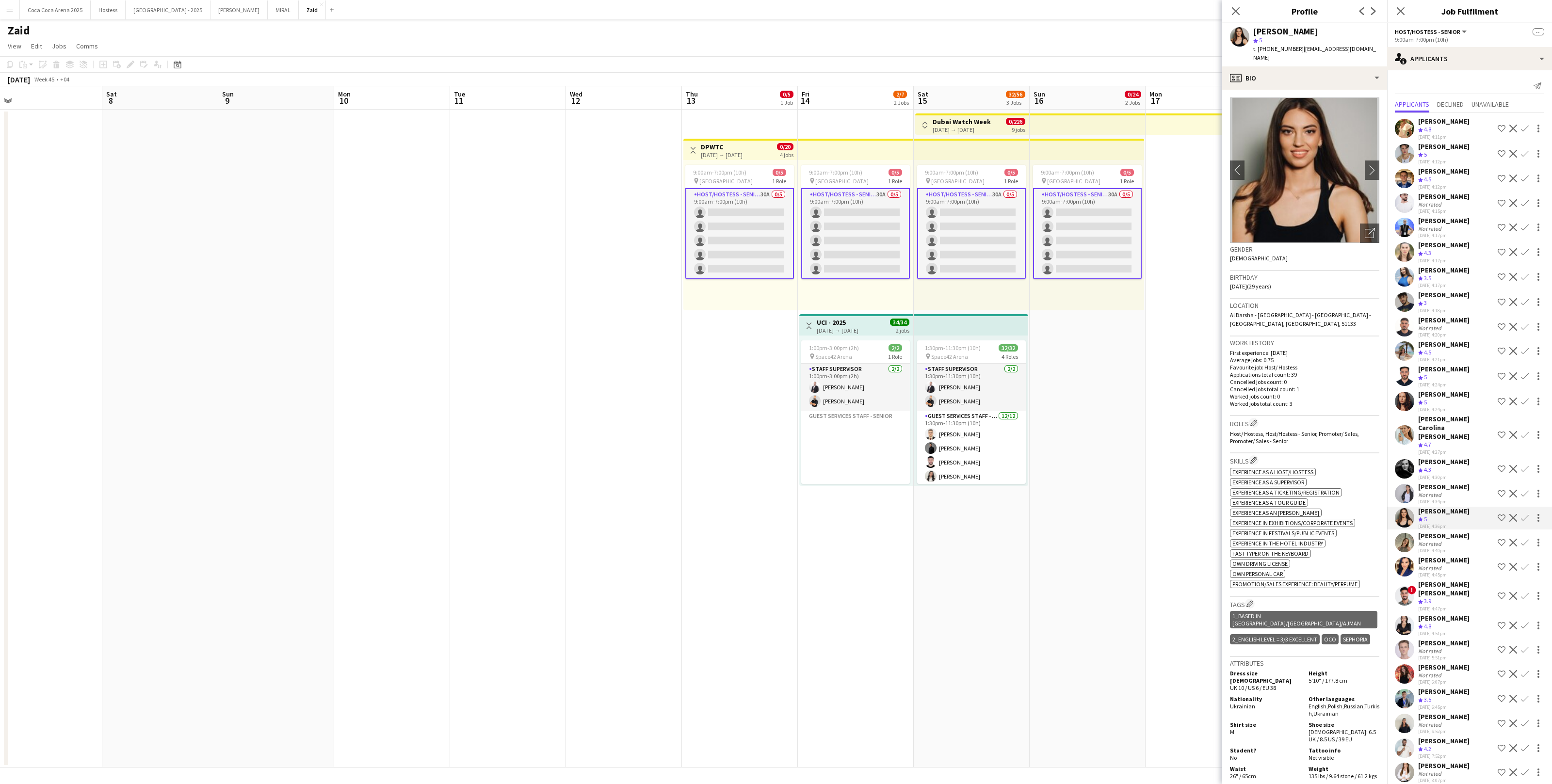
click at [1476, 275] on div "Anna Lymar Crew rating 3.5 24-09-2025 4:17pm Shortlist crew Decline Confirm" at bounding box center [1470, 277] width 165 height 23
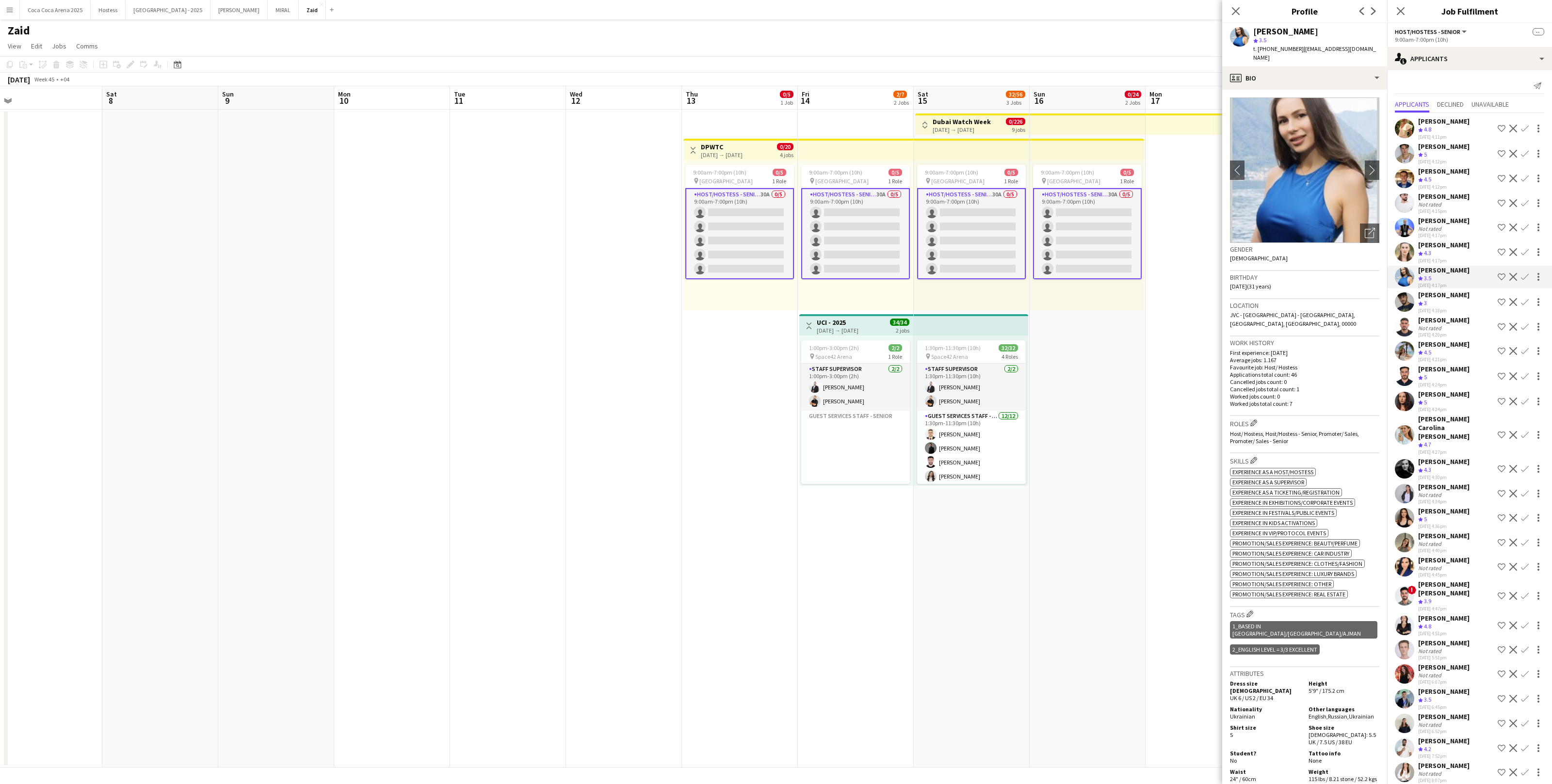
click at [1498, 273] on app-icon "Shortlist crew" at bounding box center [1502, 276] width 8 height 8
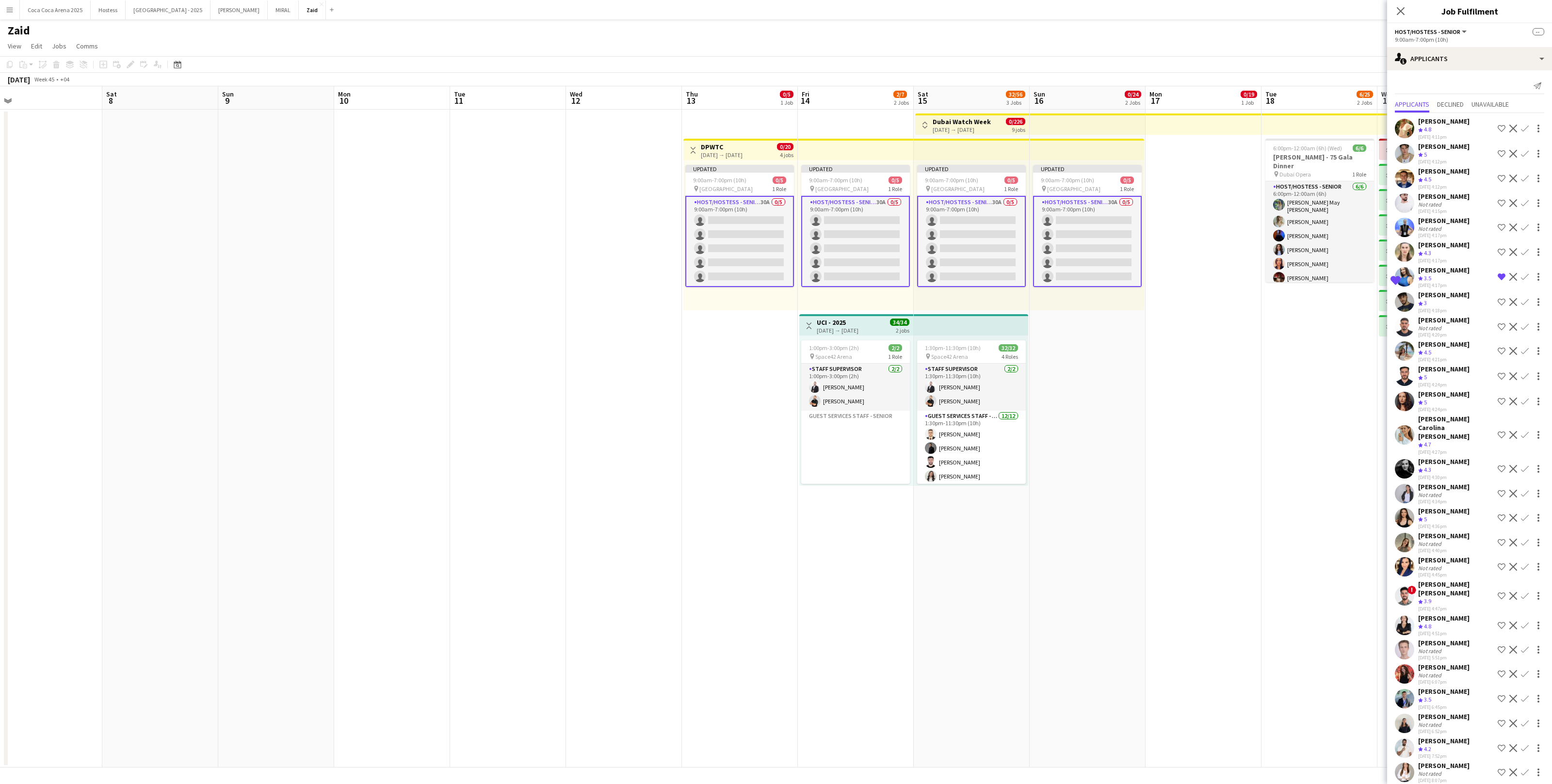
click at [1502, 250] on app-icon "Shortlist crew" at bounding box center [1502, 252] width 8 height 8
click at [1466, 325] on div "Not rated" at bounding box center [1444, 329] width 51 height 8
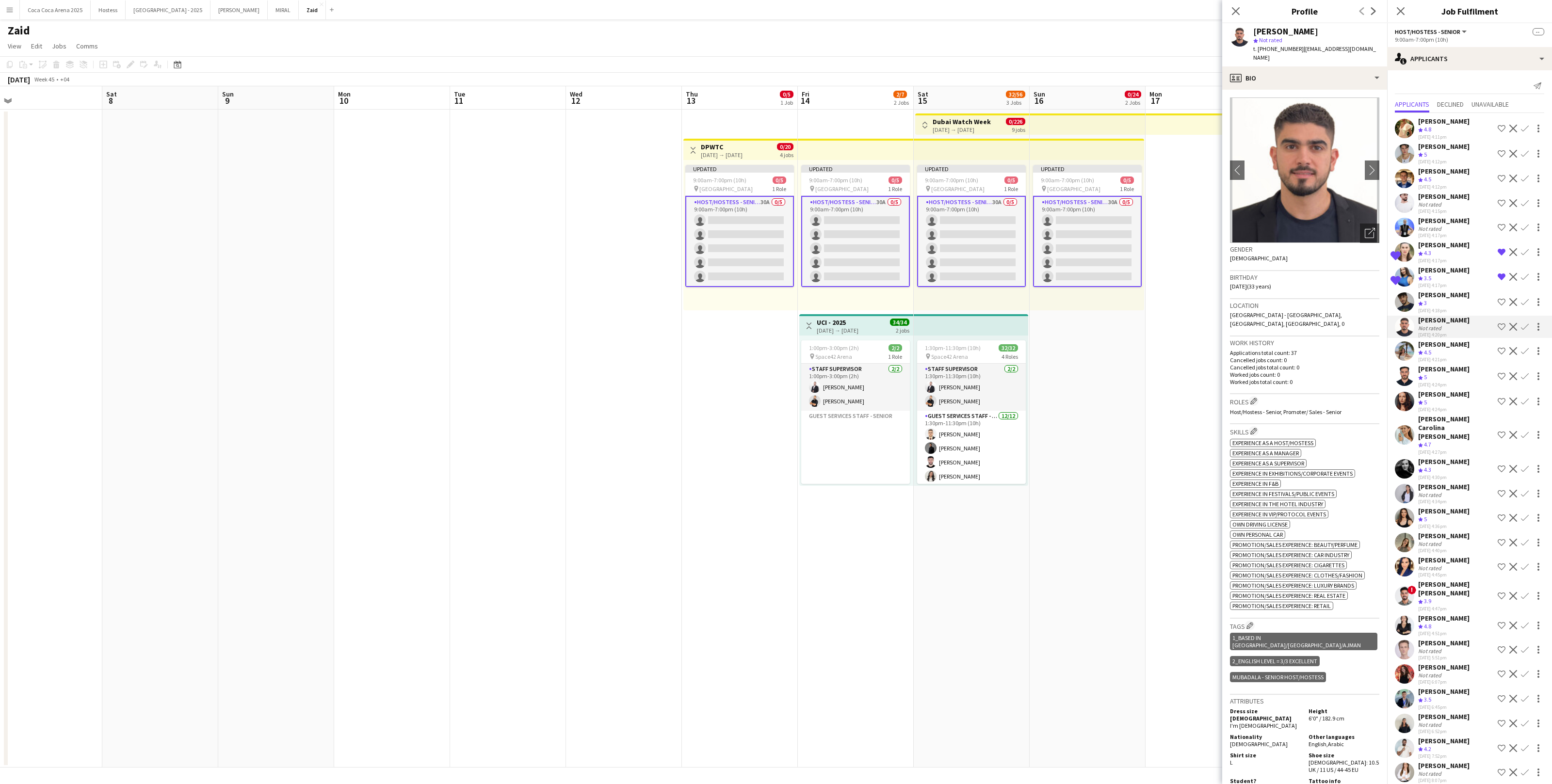
click at [1473, 354] on div "Polina Podkolzina Crew rating 4.5 24-09-2025 4:21pm Shortlist crew Decline Conf…" at bounding box center [1470, 351] width 165 height 23
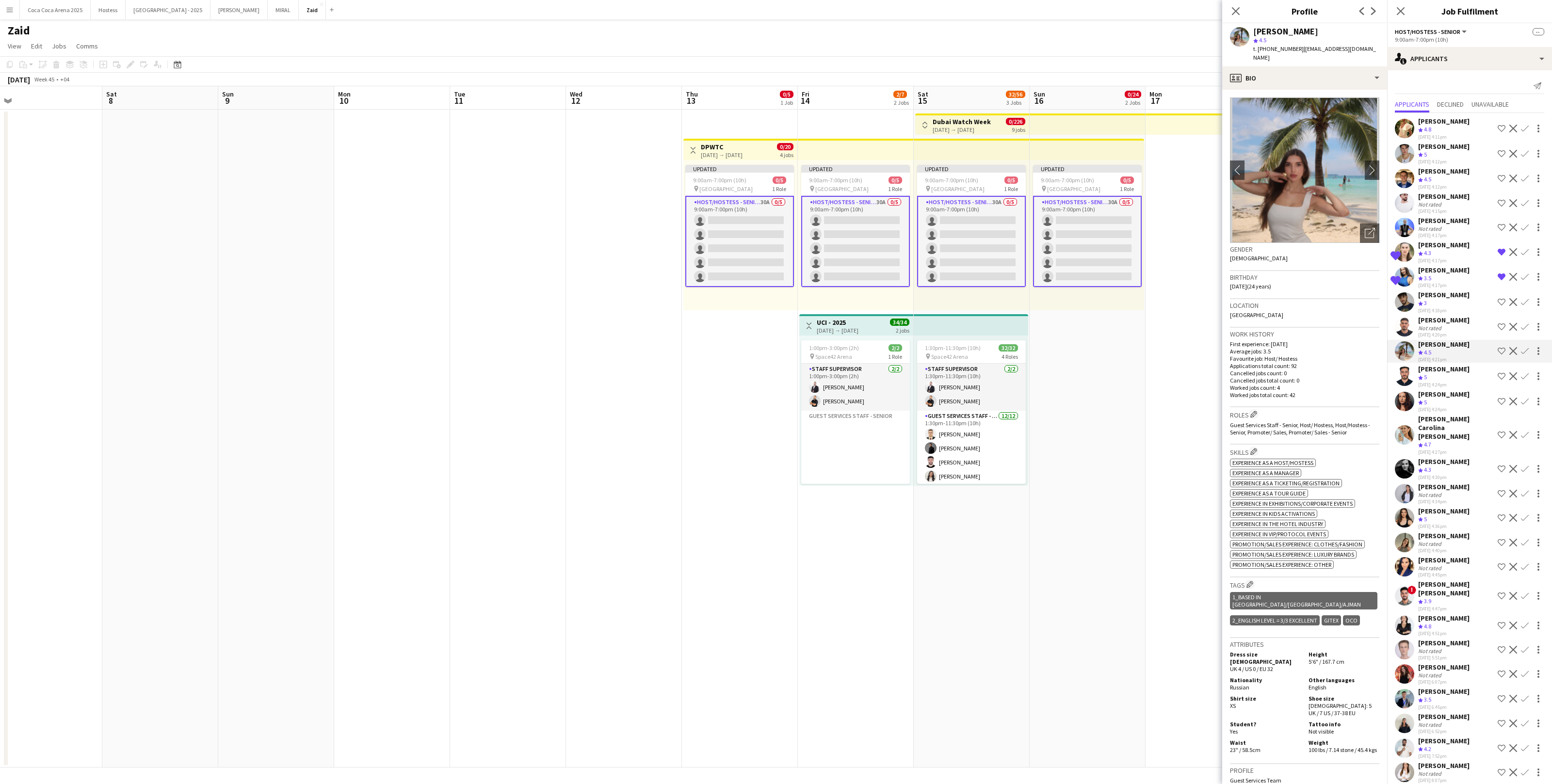
click at [1503, 347] on app-icon "Shortlist crew" at bounding box center [1502, 351] width 8 height 8
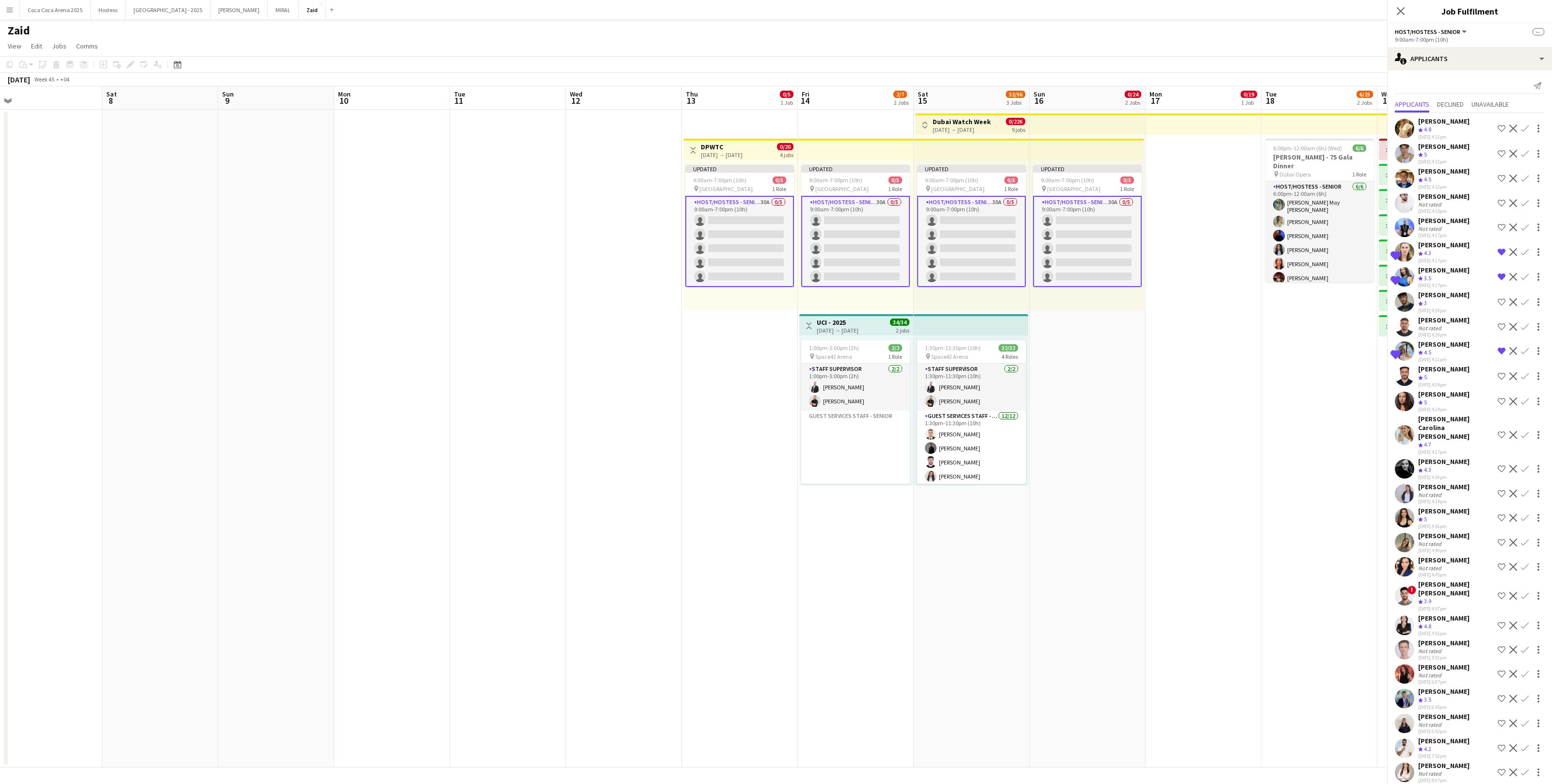
click at [1503, 347] on app-icon "Remove crew from shortlist" at bounding box center [1502, 351] width 8 height 8
click at [1497, 397] on button "Shortlist crew" at bounding box center [1501, 401] width 11 height 11
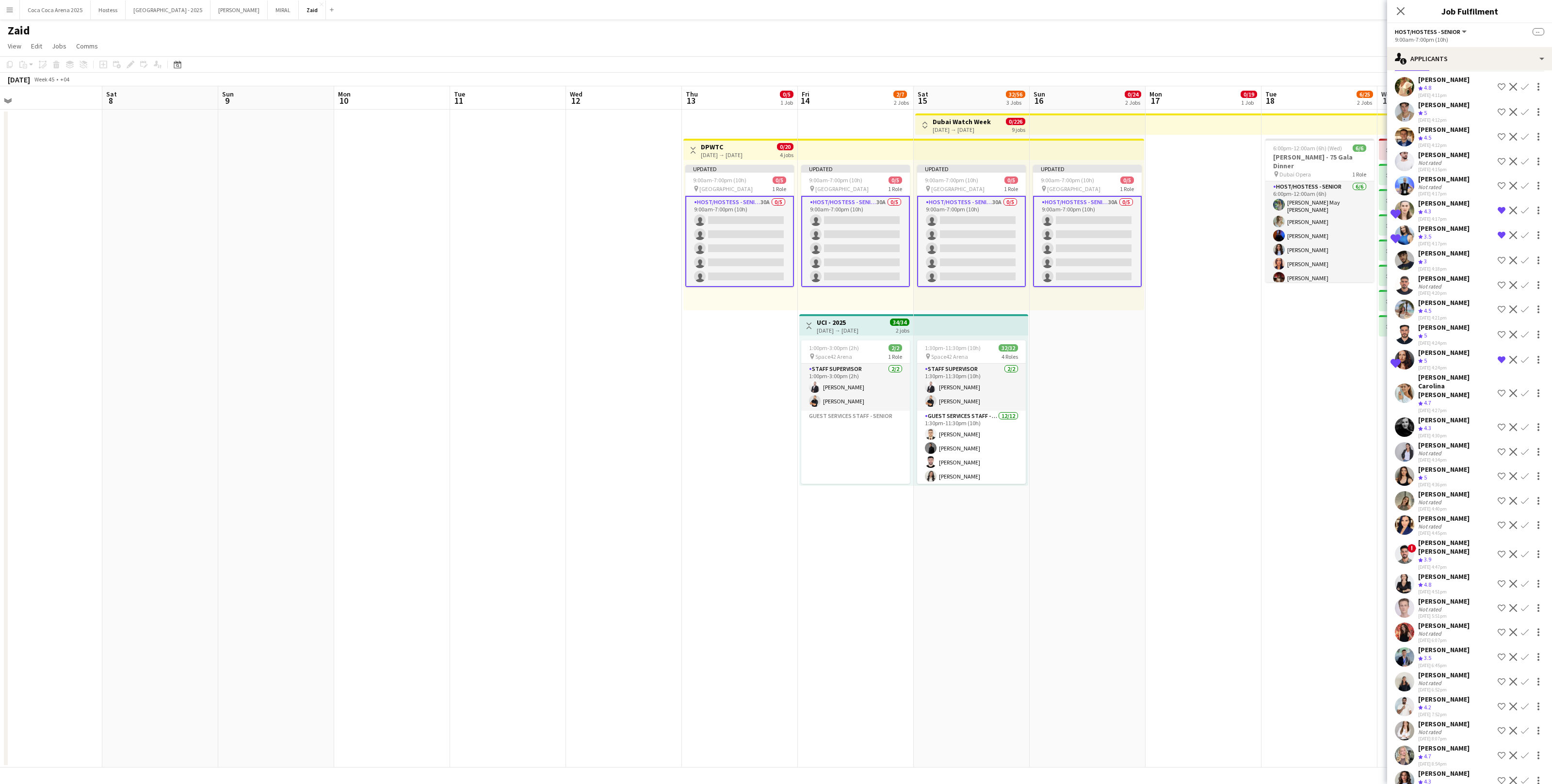
click at [1499, 472] on app-icon "Shortlist crew" at bounding box center [1502, 476] width 8 height 8
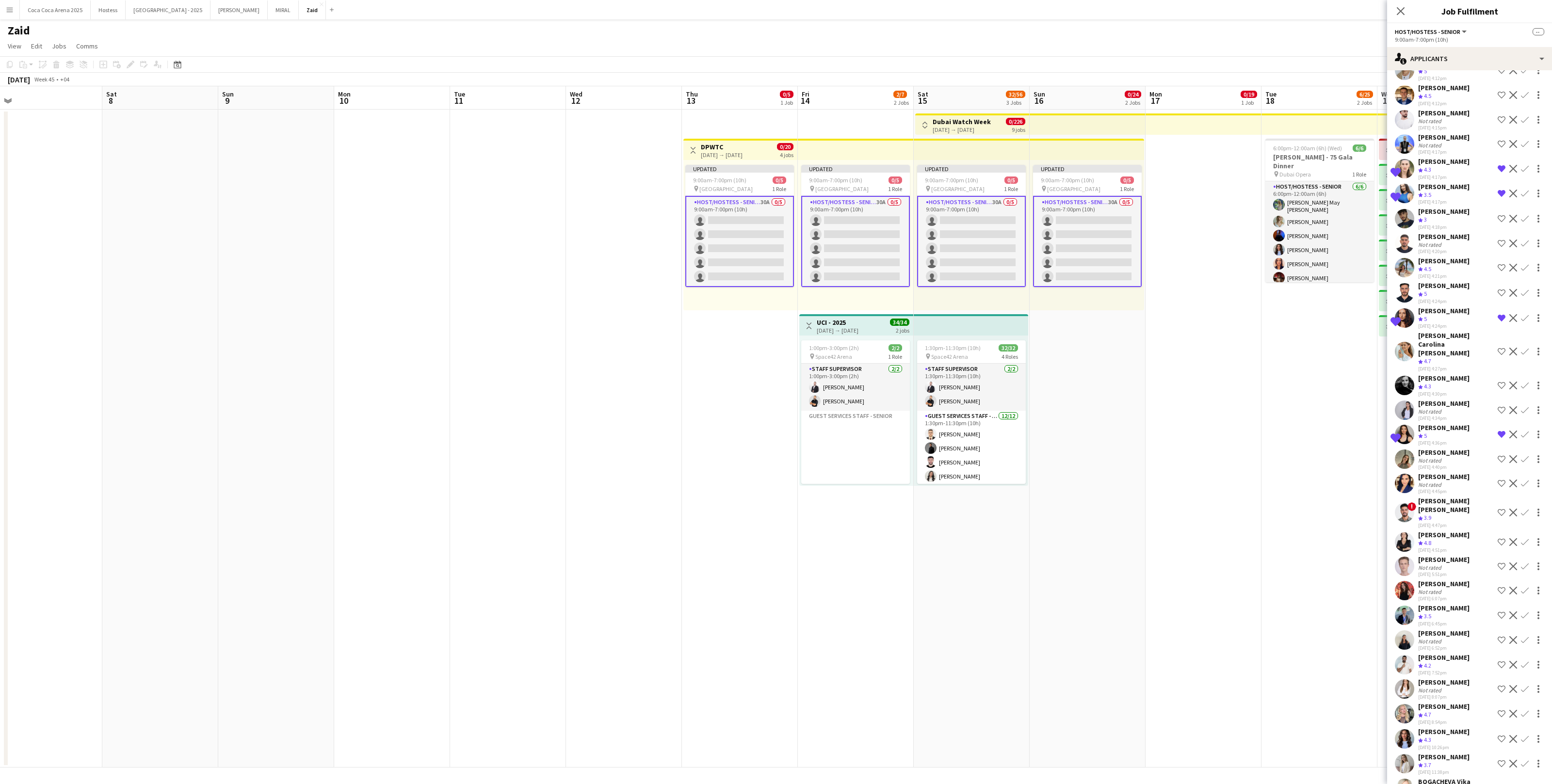
click at [1501, 585] on button "Shortlist crew" at bounding box center [1501, 590] width 11 height 11
click at [1499, 710] on app-icon "Shortlist crew" at bounding box center [1502, 714] width 8 height 8
click at [1502, 733] on button "Shortlist crew" at bounding box center [1501, 739] width 11 height 11
click at [1301, 583] on app-date-cell "6:00pm-12:00am (6h) (Wed) 6/6 Ahmed Seddiqi - 75 Gala Dinner pin Dubai Opera 1 …" at bounding box center [1319, 438] width 116 height 658
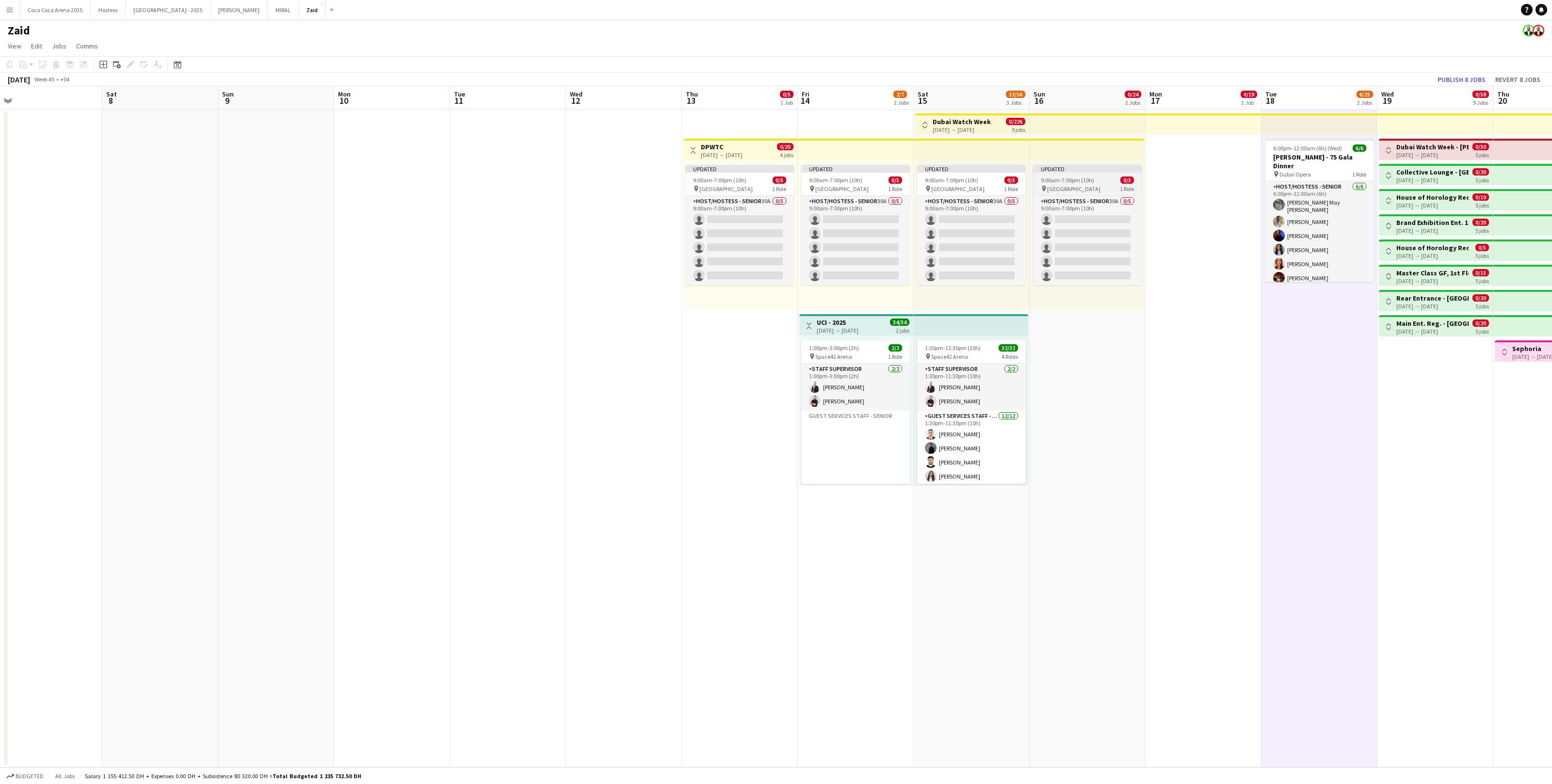
click at [1110, 181] on div "9:00am-7:00pm (10h) 0/5" at bounding box center [1087, 181] width 109 height 8
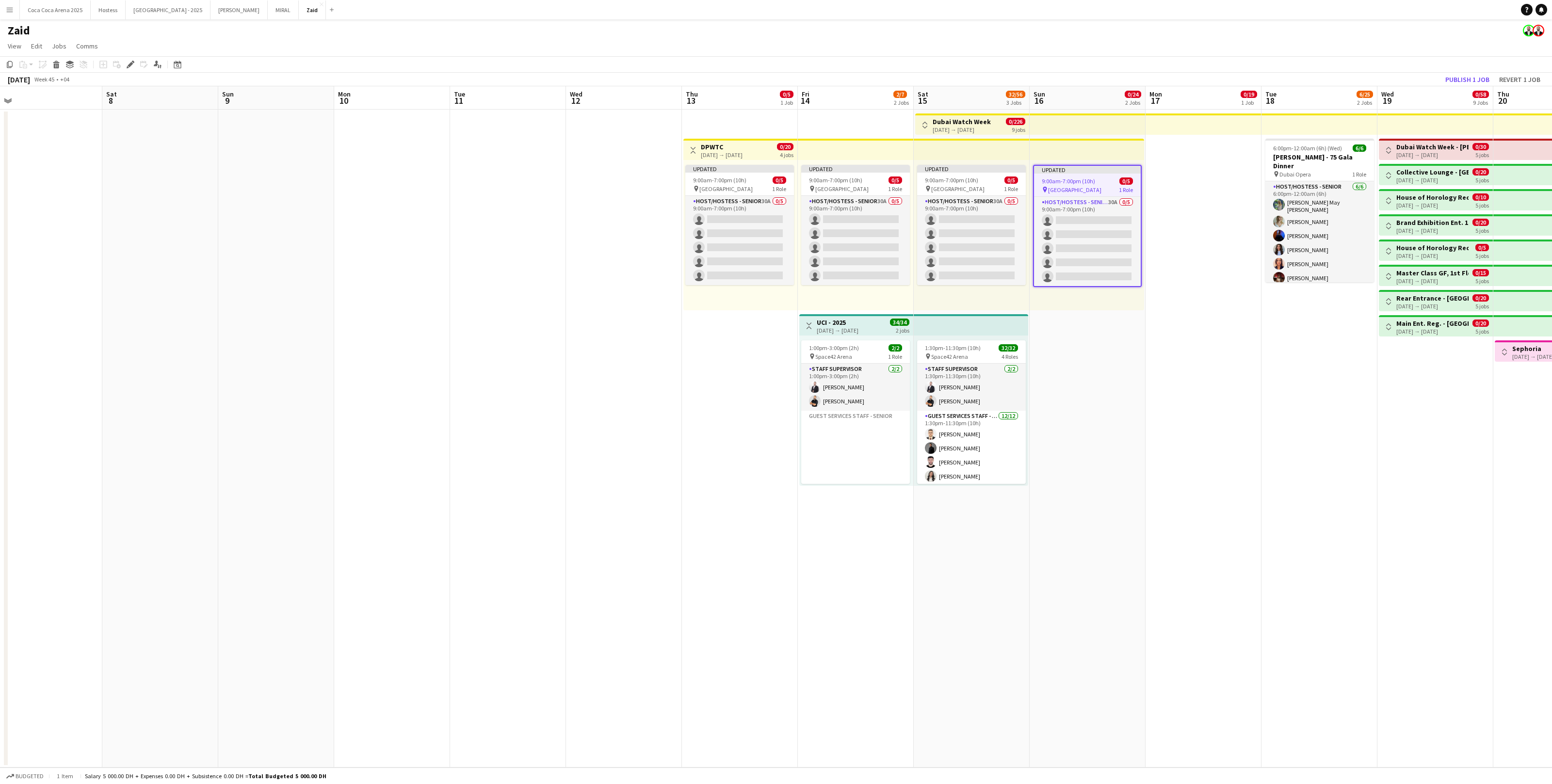
click at [1133, 141] on app-top-bar at bounding box center [1087, 150] width 115 height 21
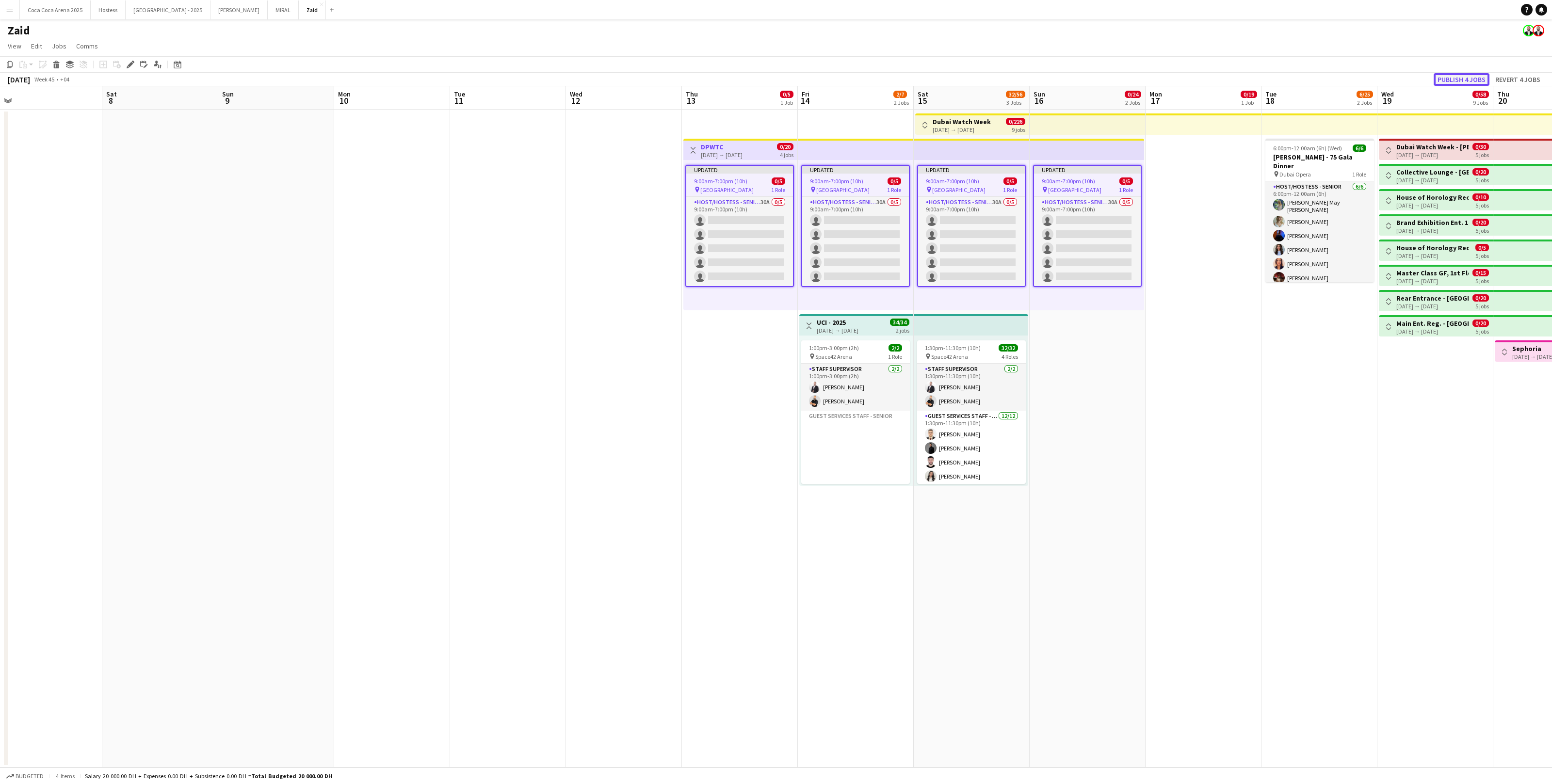
click at [1442, 76] on button "Publish 4 jobs" at bounding box center [1462, 79] width 56 height 13
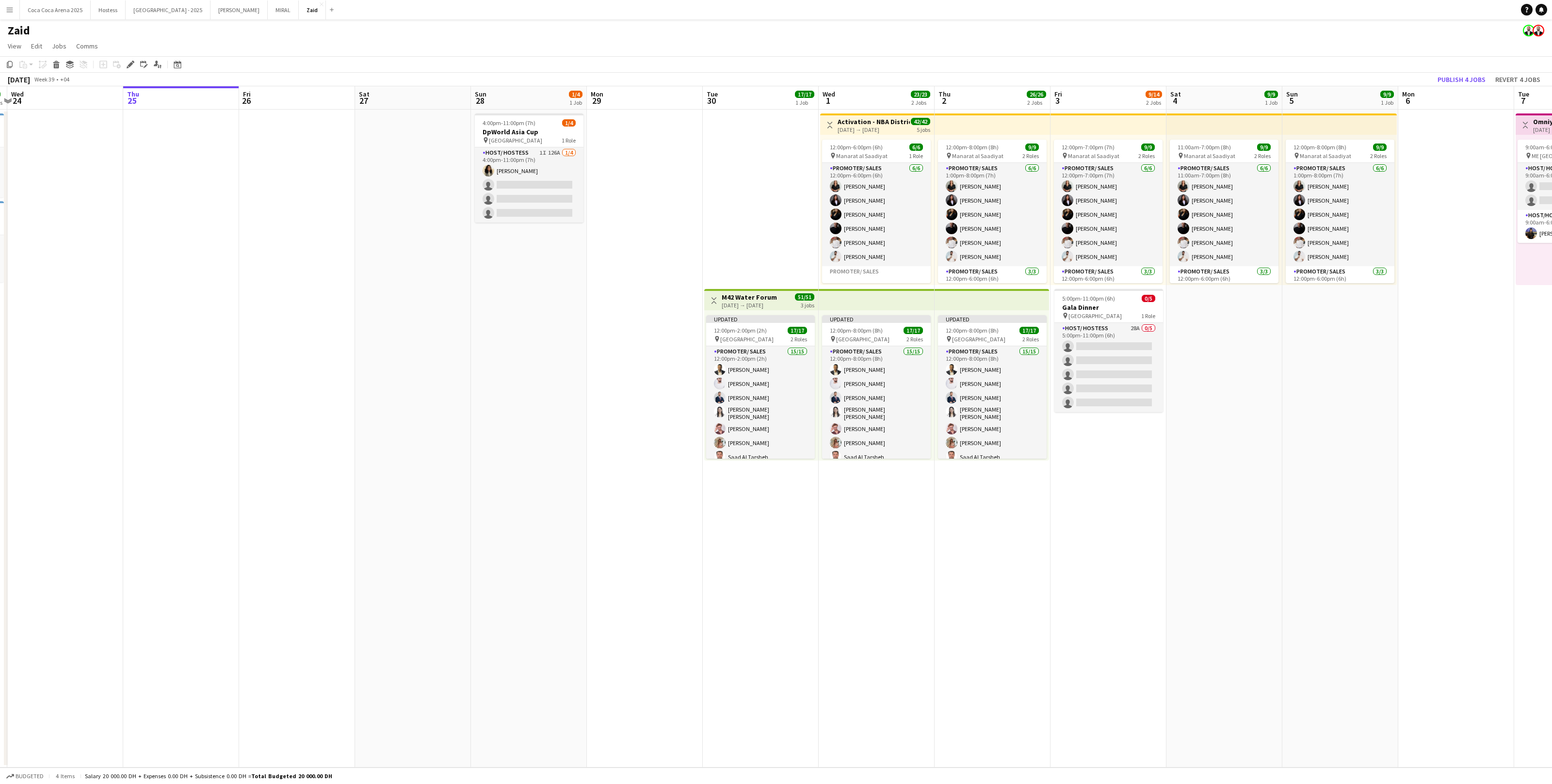
scroll to position [0, 307]
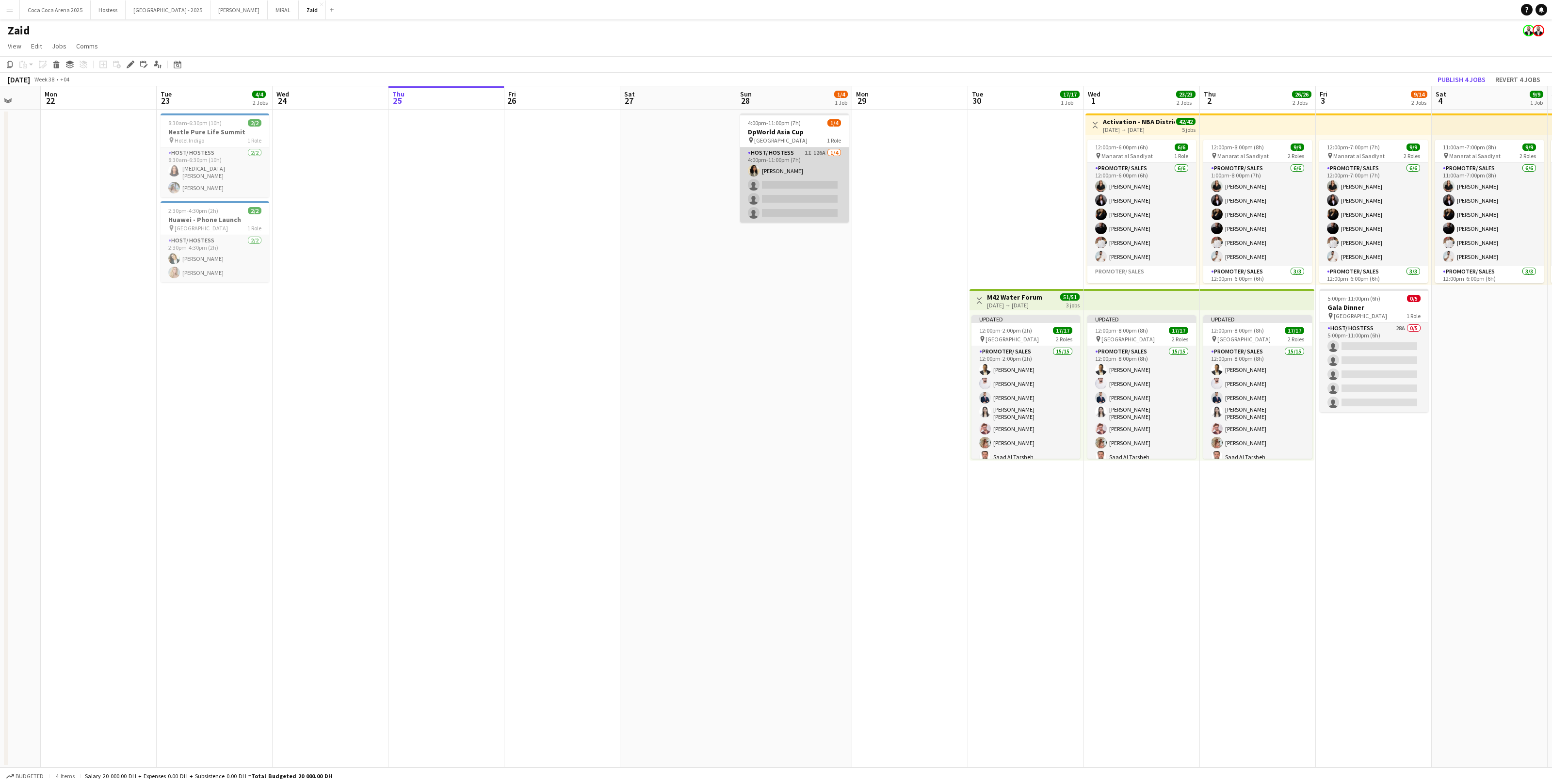
click at [813, 184] on app-card-role "Host/ Hostess 1I 126A 1/4 4:00pm-11:00pm (7h) Urooj Naseem single-neutral-actio…" at bounding box center [795, 185] width 109 height 76
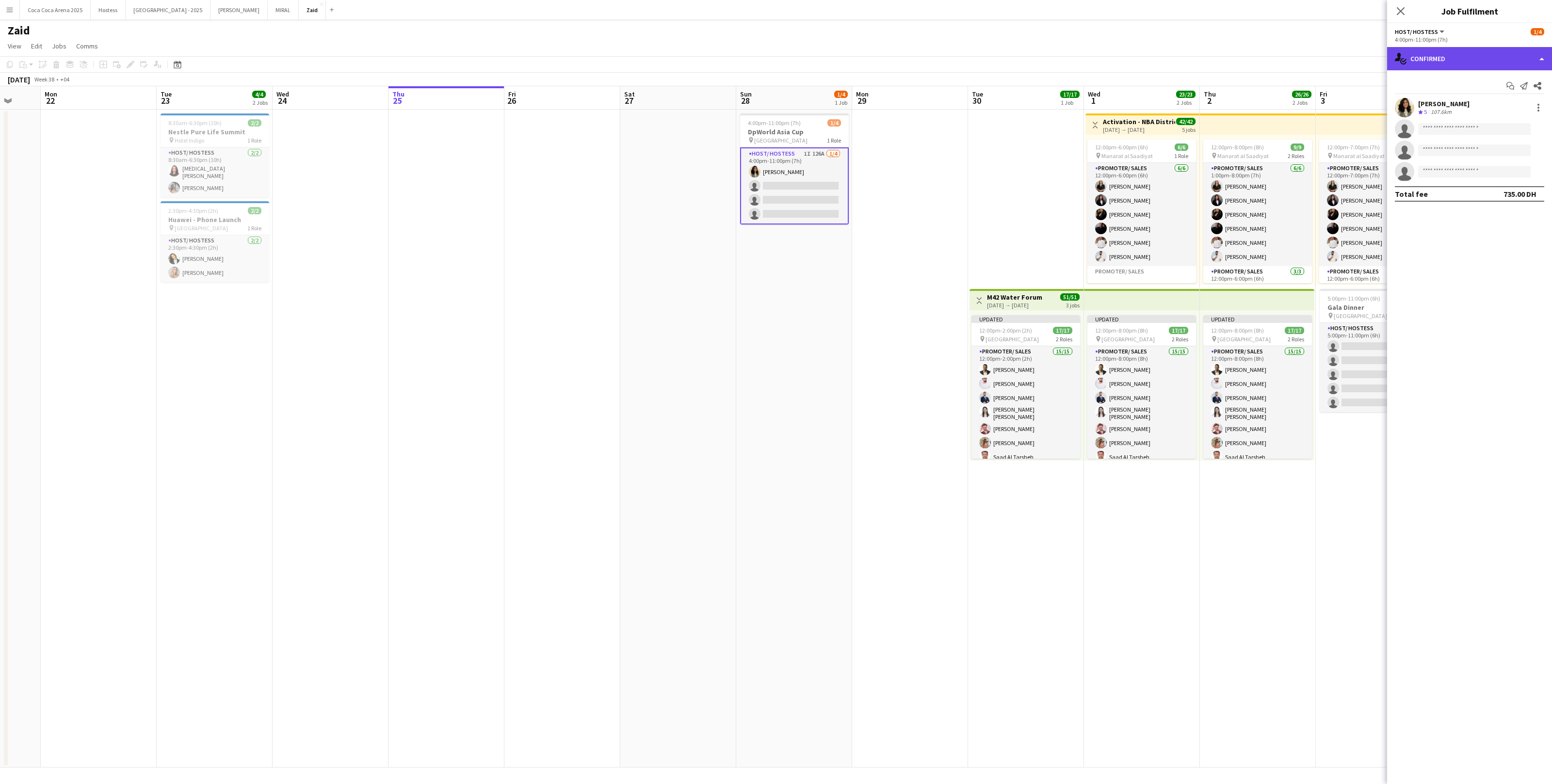
click at [1439, 59] on div "single-neutral-actions-check-2 Confirmed" at bounding box center [1470, 58] width 165 height 23
click at [1511, 122] on div "single-neutral-actions-heart Shortlist" at bounding box center [1501, 119] width 96 height 20
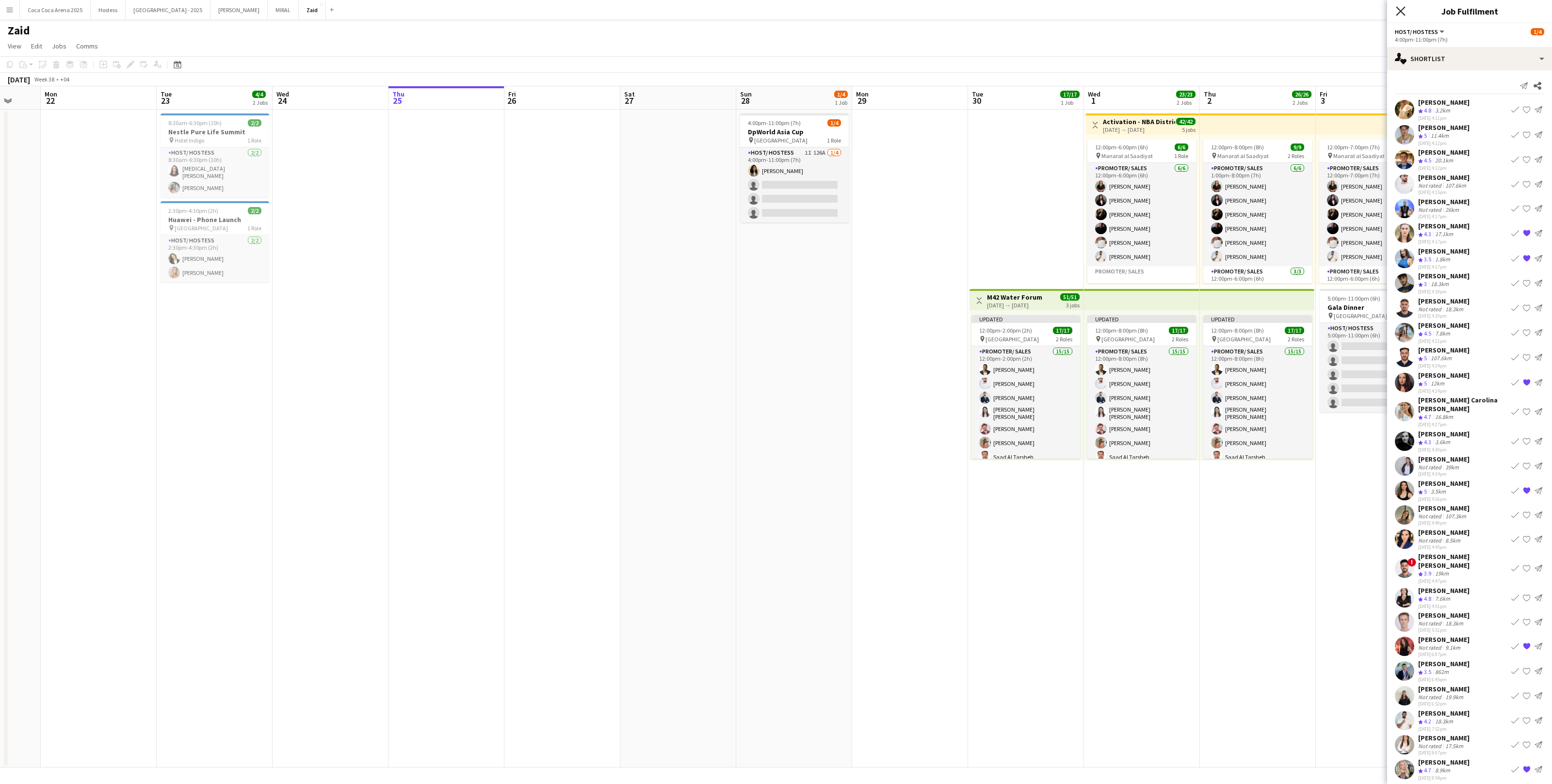
click at [1399, 6] on icon "Close pop-in" at bounding box center [1401, 11] width 9 height 9
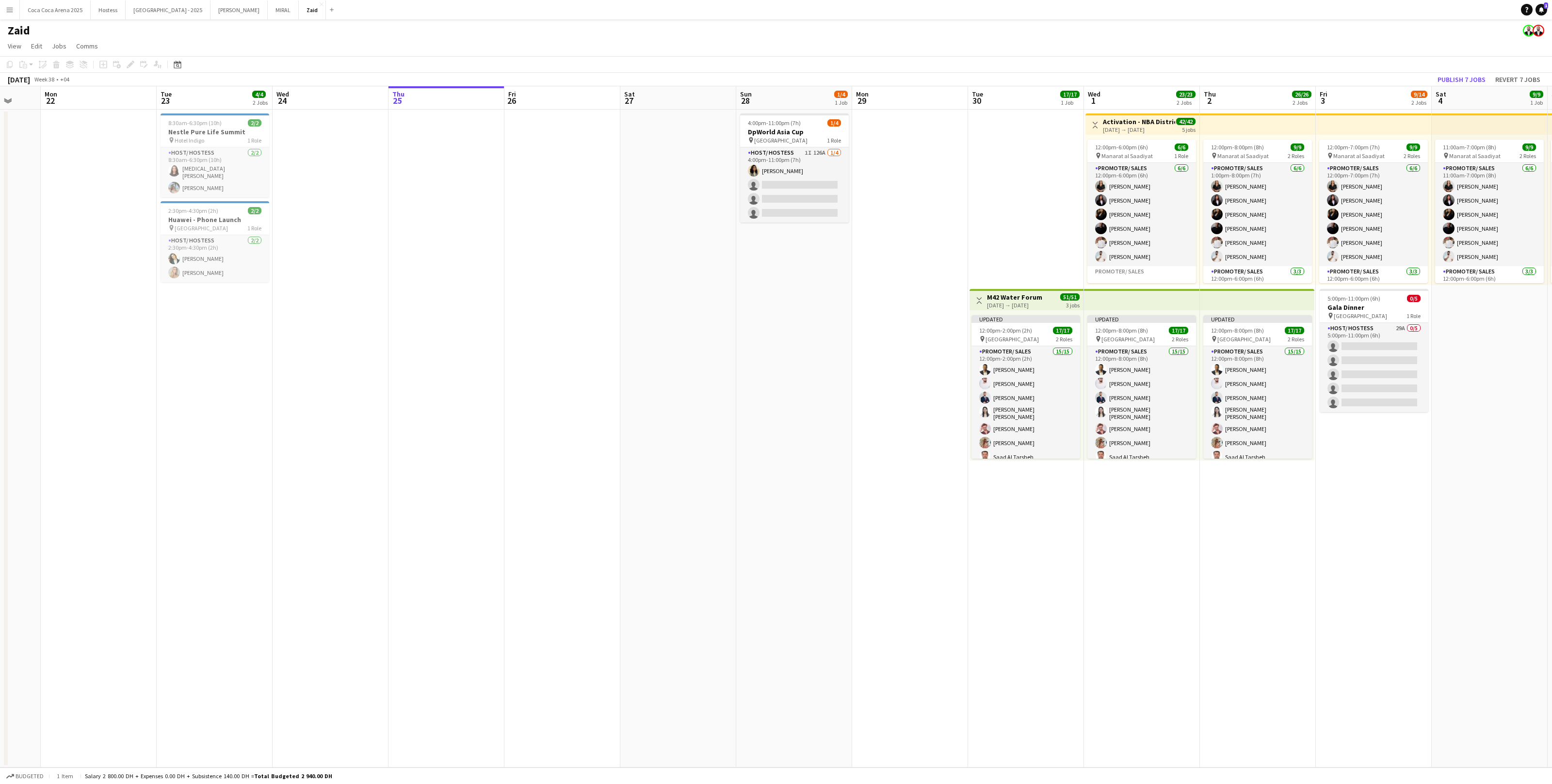
click at [1547, 9] on div "Help Notifications 1" at bounding box center [1536, 9] width 31 height 11
click at [1544, 8] on span "1" at bounding box center [1547, 5] width 5 height 6
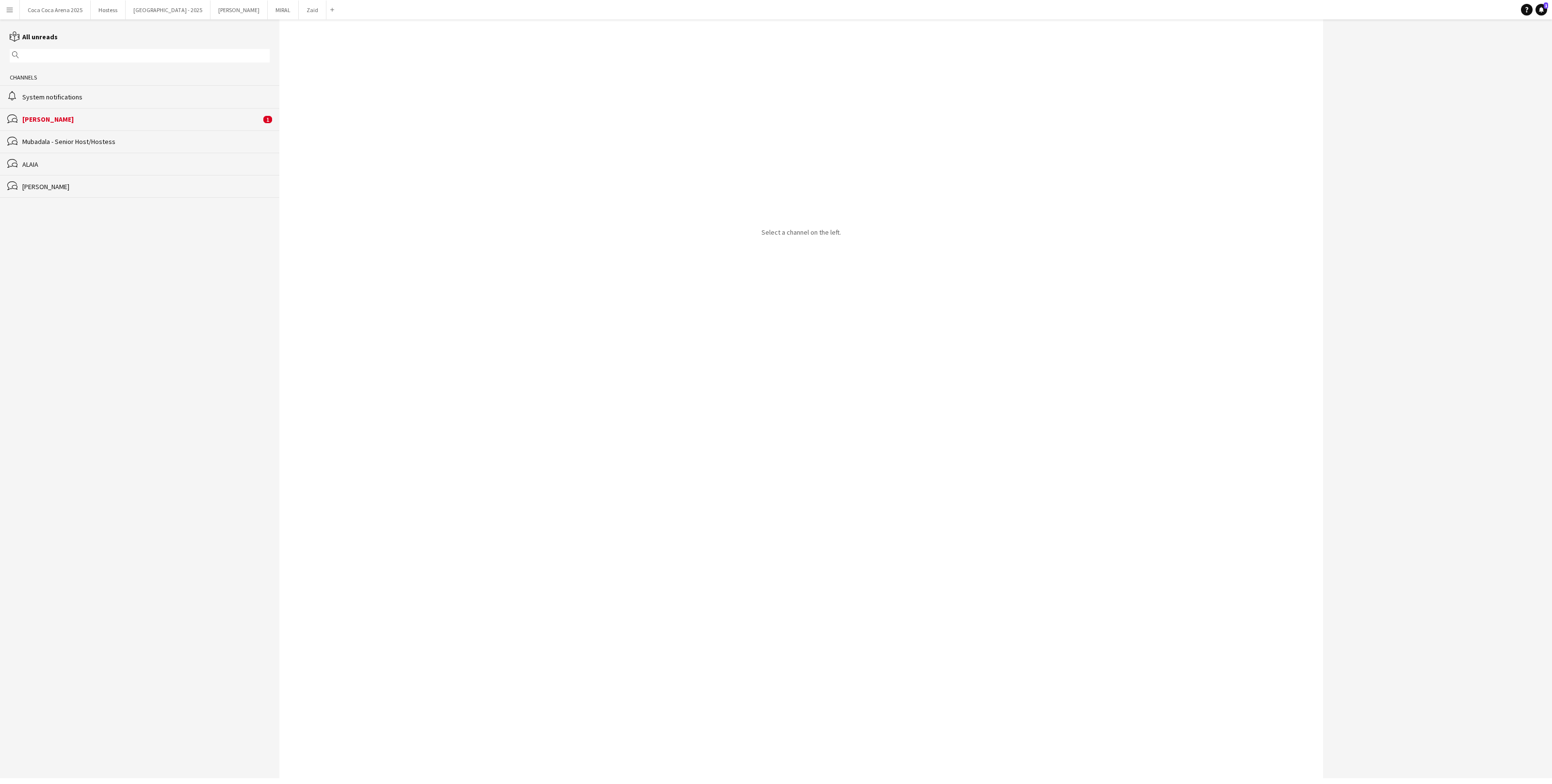
click at [197, 122] on div "Carla Guerra" at bounding box center [142, 119] width 239 height 9
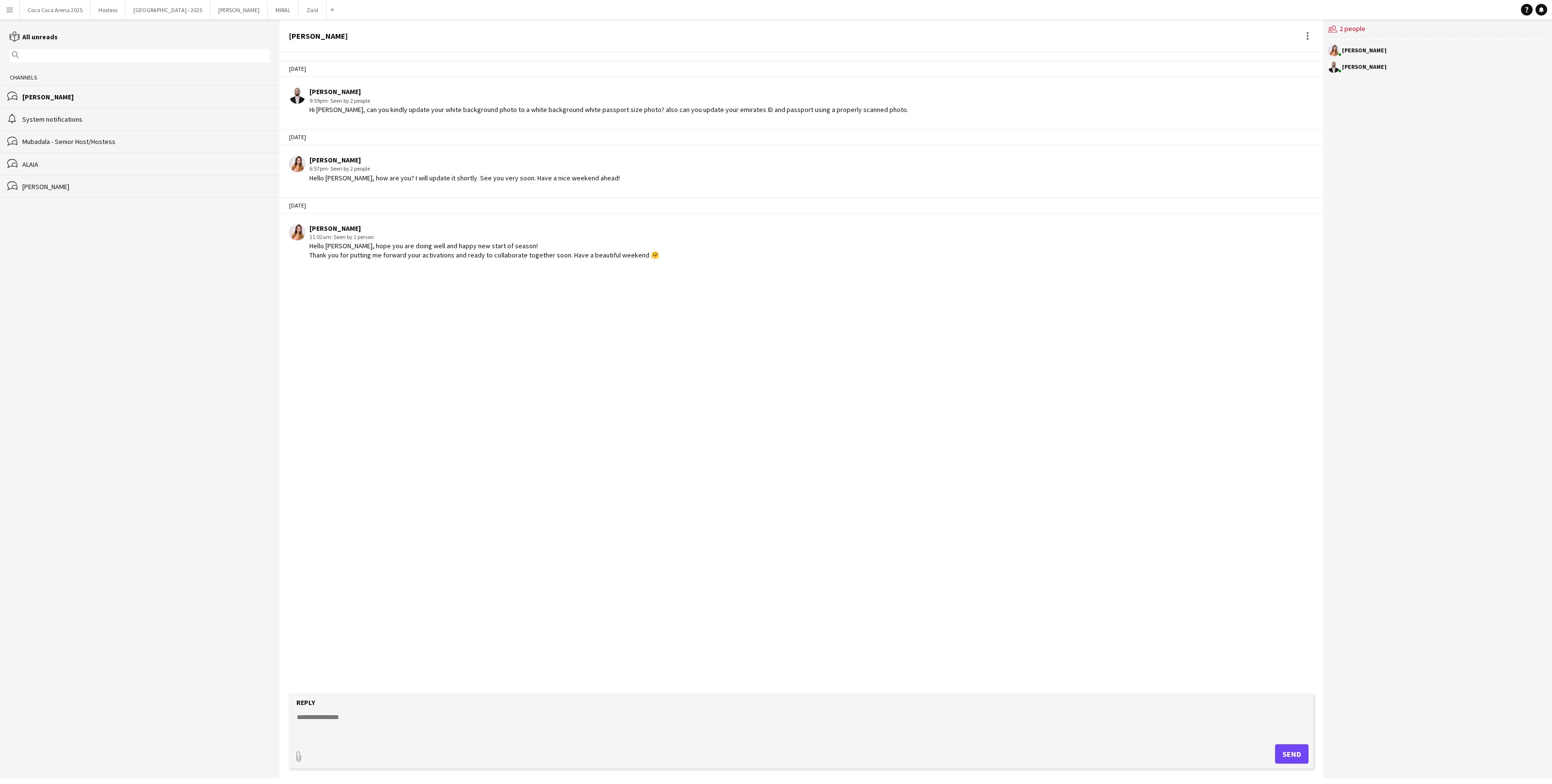
click at [310, 226] on div "Carla Guerra" at bounding box center [484, 229] width 350 height 9
click at [425, 708] on form "Reply paperclip Send" at bounding box center [802, 731] width 1025 height 76
click at [416, 716] on textarea at bounding box center [803, 724] width 1015 height 25
click at [298, 9] on button "Zaid Close" at bounding box center [312, 10] width 28 height 19
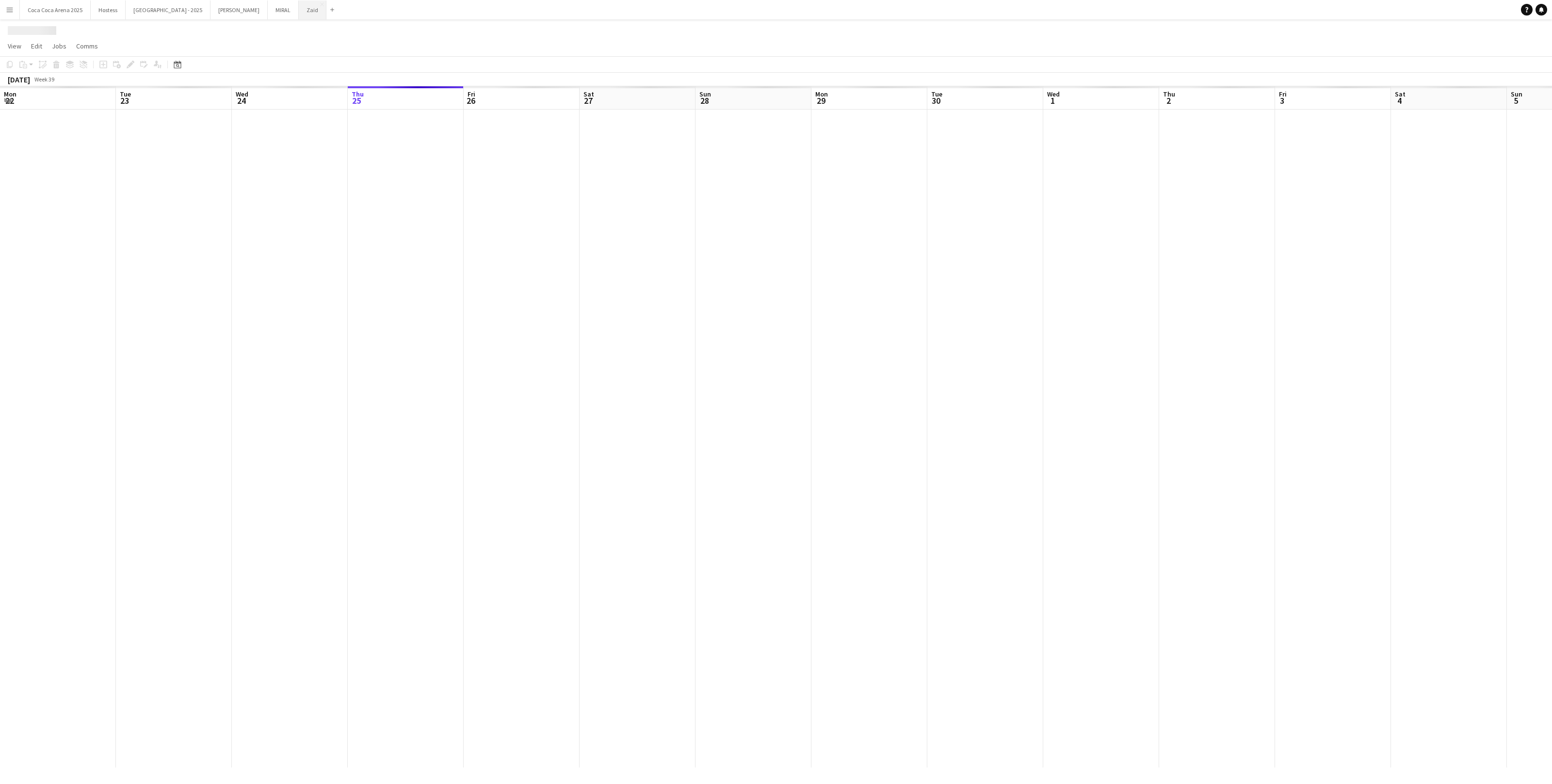
scroll to position [0, 231]
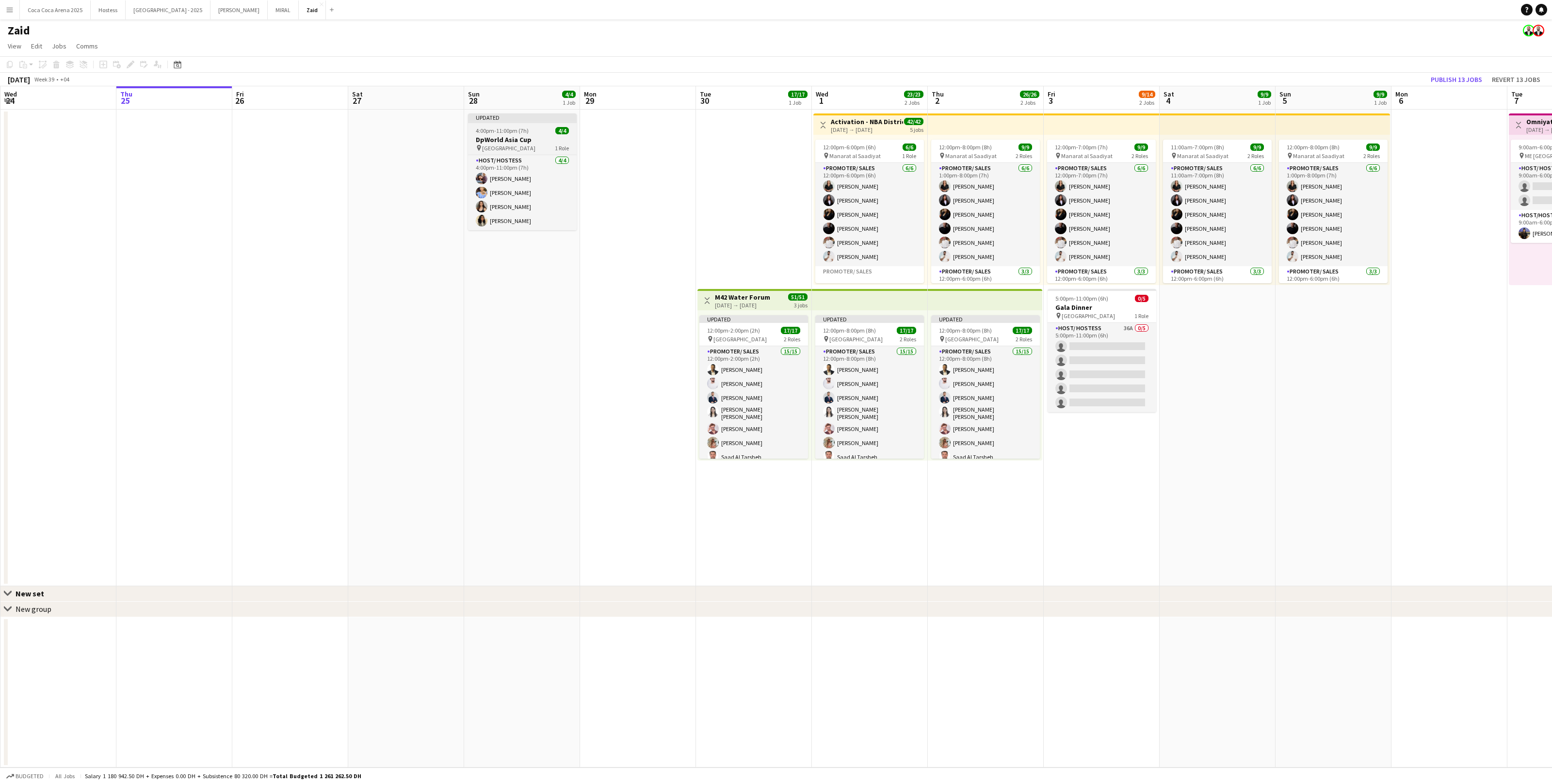
click at [551, 118] on div "Updated" at bounding box center [523, 117] width 109 height 8
click at [512, 199] on app-card-role "Host/ Hostess 4/4 4:00pm-11:00pm (7h) Sabrina Akkouche Yana Lazareva Olha Dudni…" at bounding box center [522, 194] width 107 height 76
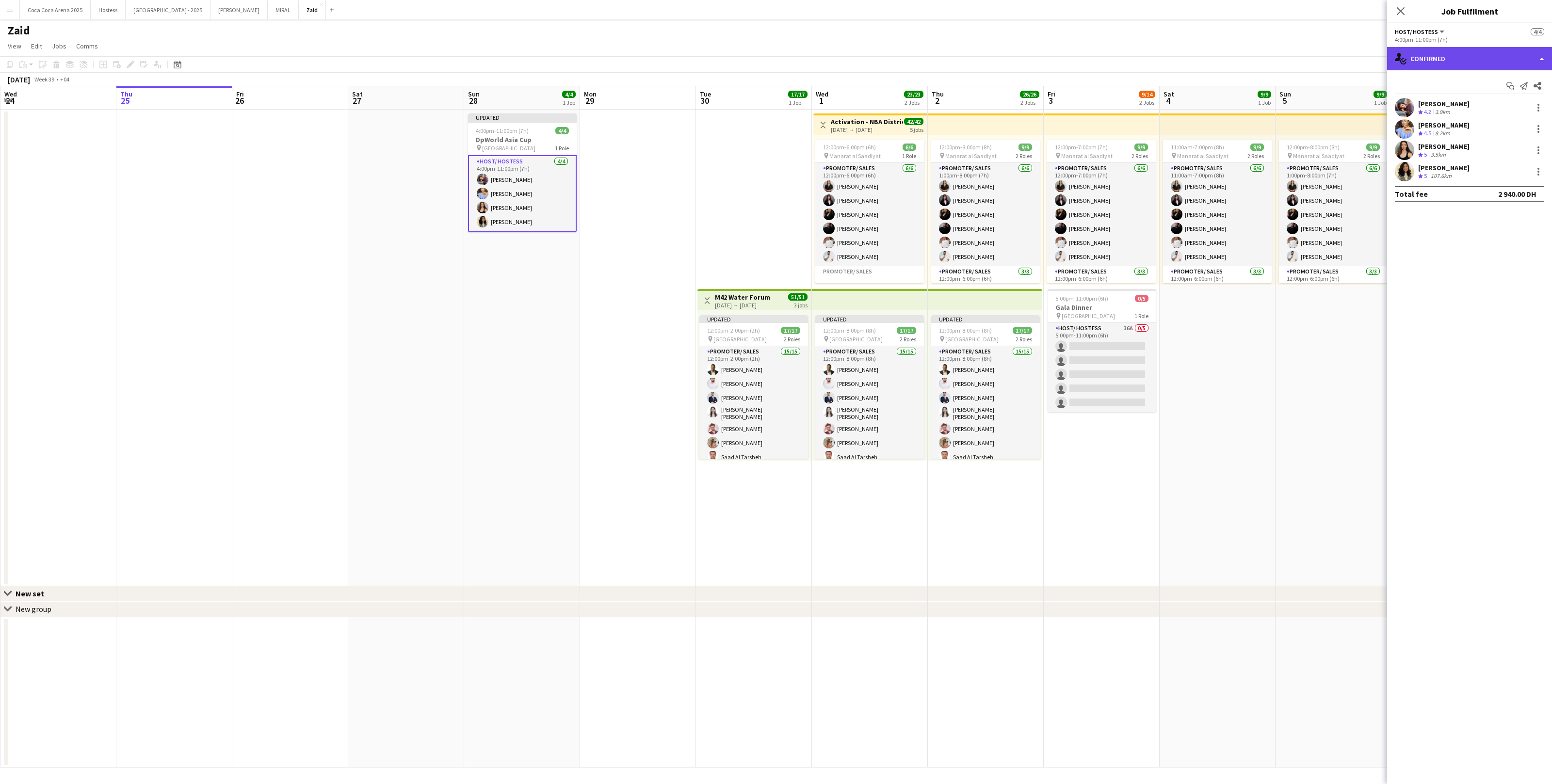
click at [1517, 66] on div "single-neutral-actions-check-2 Confirmed" at bounding box center [1470, 58] width 165 height 23
click at [1541, 217] on div "pen-write Job Details" at bounding box center [1501, 218] width 96 height 20
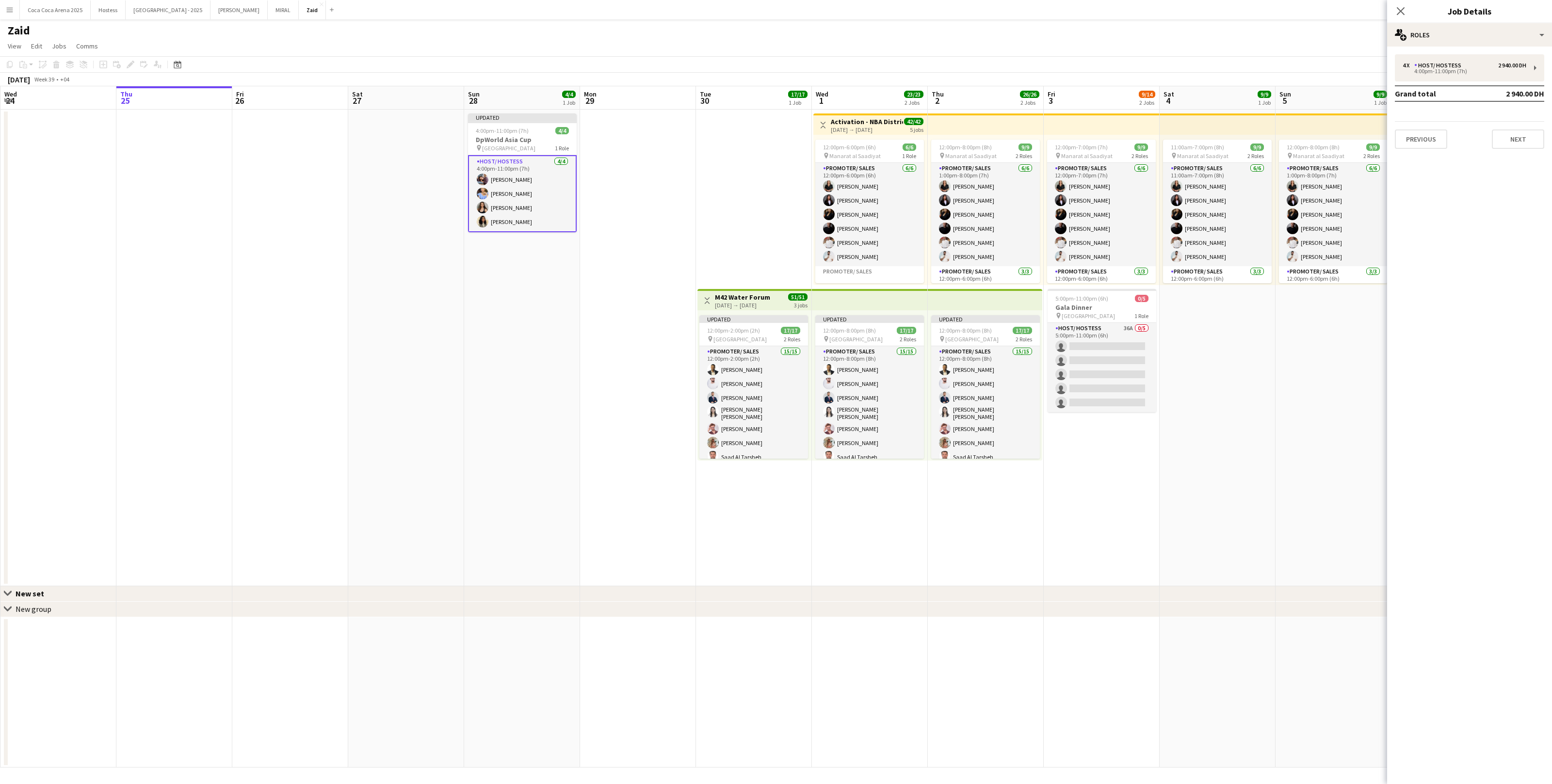
click at [478, 211] on app-user-avatar at bounding box center [482, 207] width 11 height 11
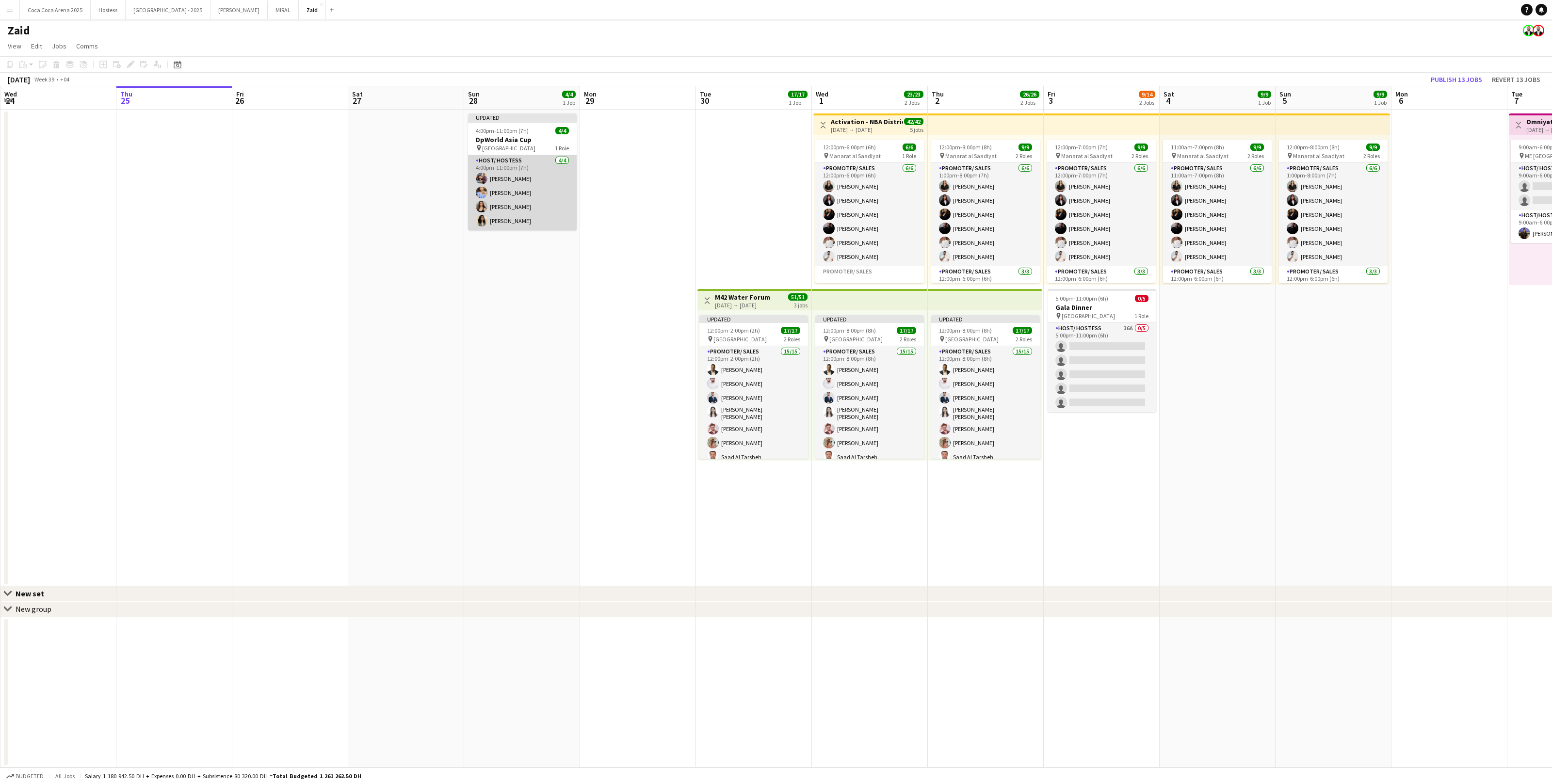
click at [515, 217] on app-card-role "Host/ Hostess 4/4 4:00pm-11:00pm (7h) Sabrina Akkouche Yana Lazareva Olha Dudni…" at bounding box center [523, 193] width 109 height 76
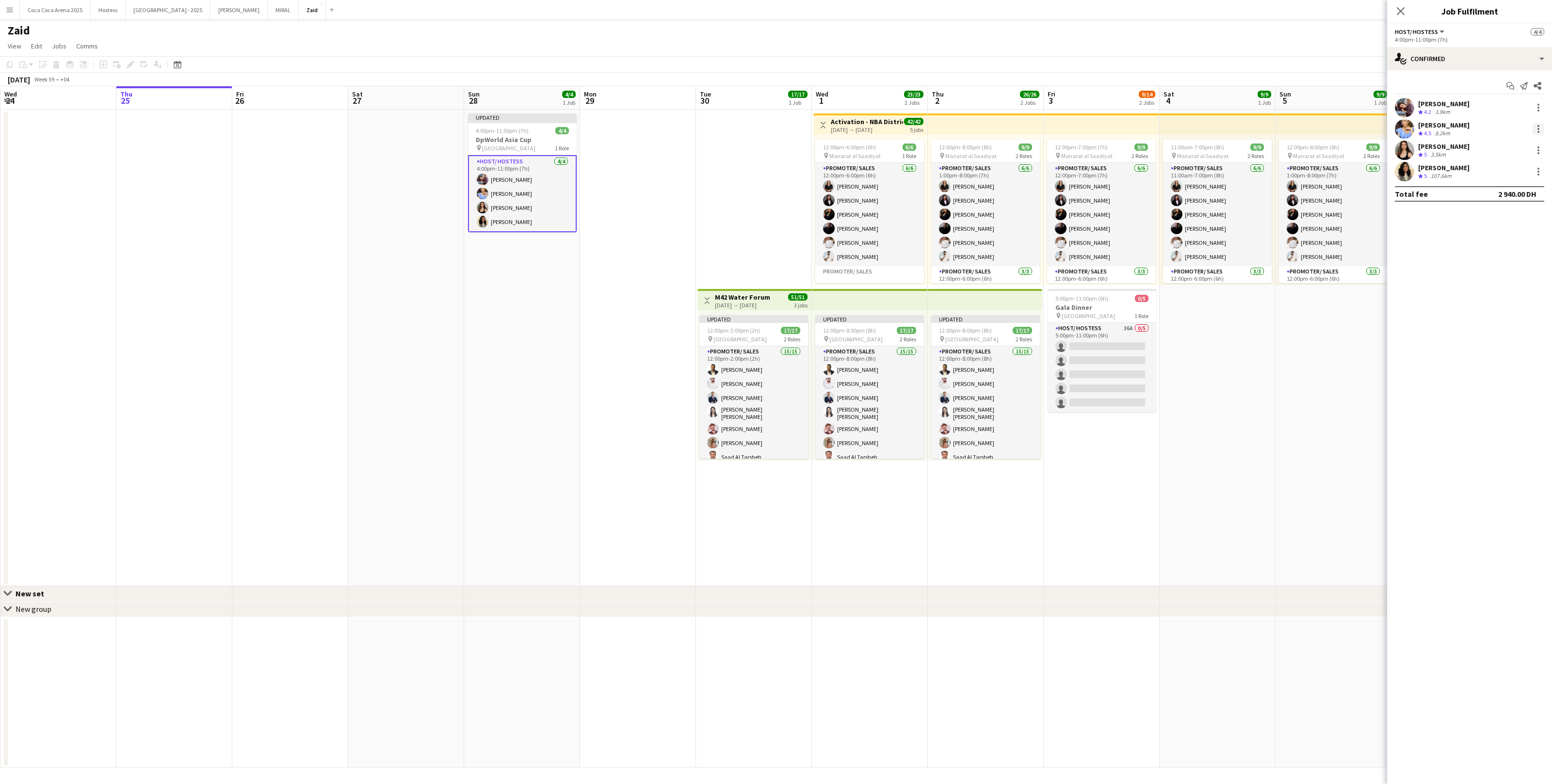
click at [1538, 124] on div at bounding box center [1538, 128] width 11 height 11
click at [679, 187] on div at bounding box center [776, 392] width 1552 height 784
click at [592, 158] on app-date-cell at bounding box center [638, 347] width 116 height 477
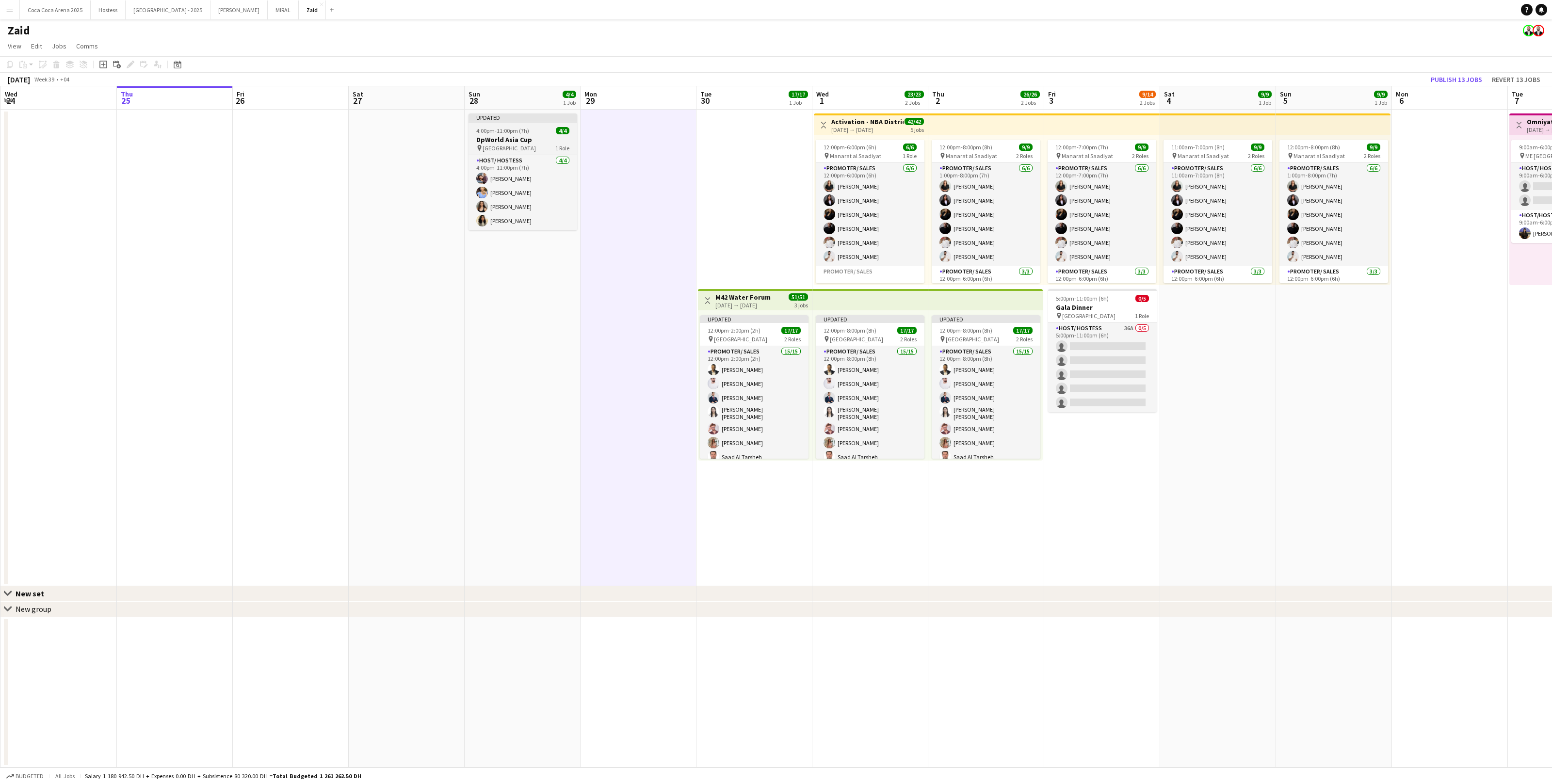
click at [563, 140] on h3 "DpWorld Asia Cup" at bounding box center [523, 140] width 109 height 9
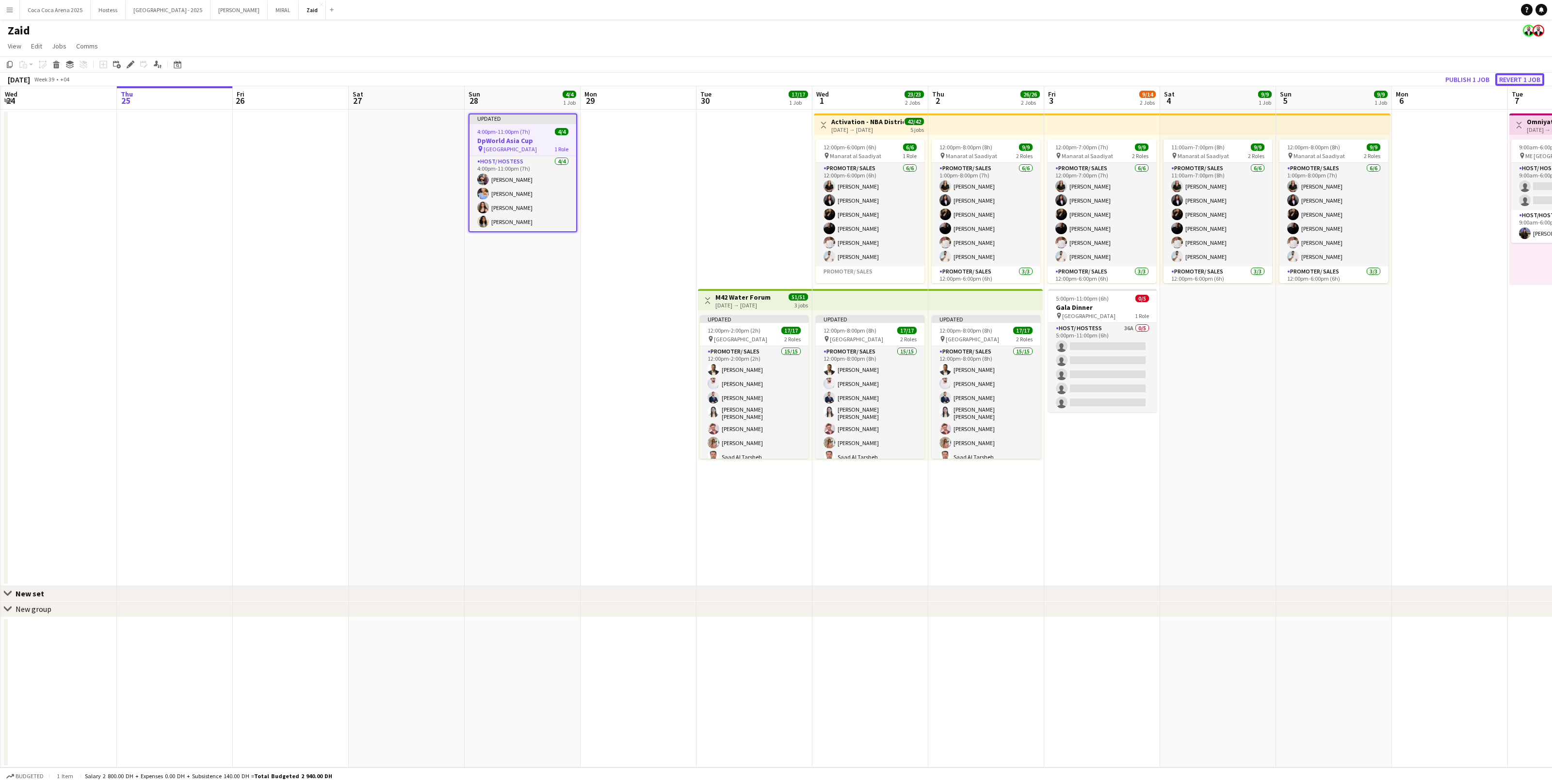
click at [1538, 80] on button "Revert 1 job" at bounding box center [1520, 79] width 49 height 13
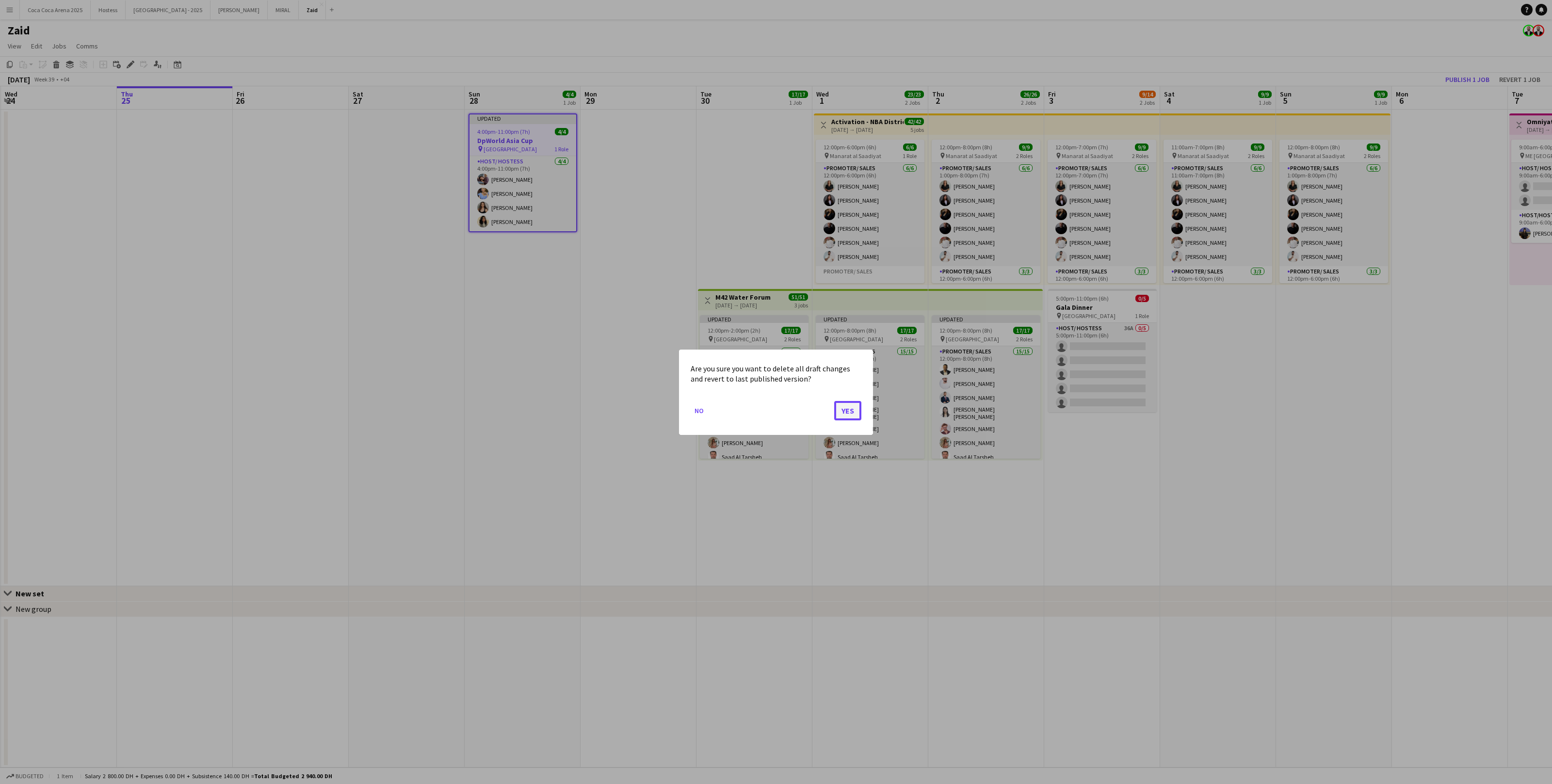
click at [854, 413] on button "Yes" at bounding box center [848, 410] width 27 height 20
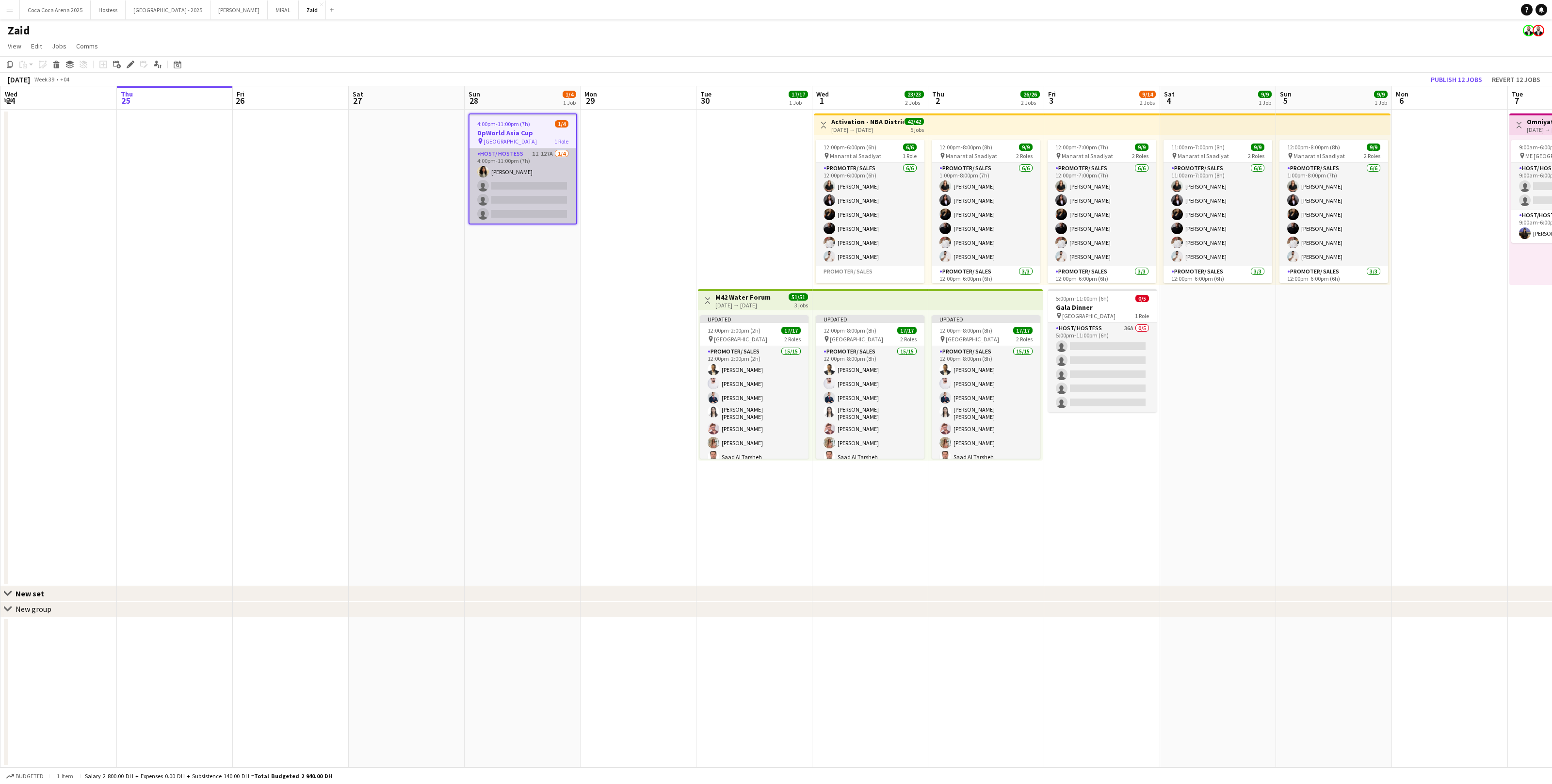
click at [519, 196] on app-card-role "Host/ Hostess 1I 127A 1/4 4:00pm-11:00pm (7h) Urooj Naseem single-neutral-actio…" at bounding box center [522, 186] width 107 height 76
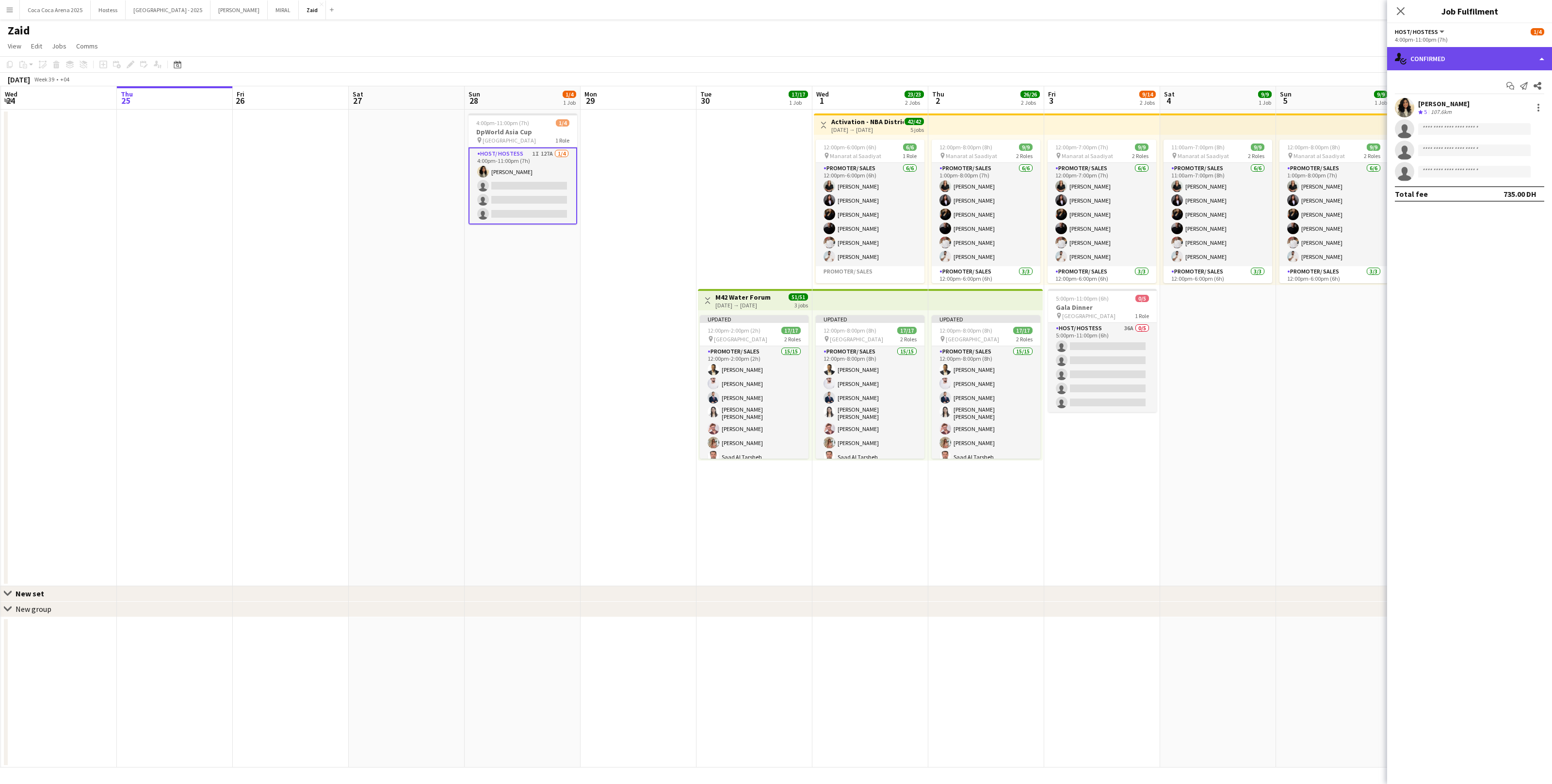
click at [1444, 56] on div "single-neutral-actions-check-2 Confirmed" at bounding box center [1470, 58] width 165 height 23
click at [1480, 117] on span "Shortlist" at bounding box center [1489, 119] width 25 height 9
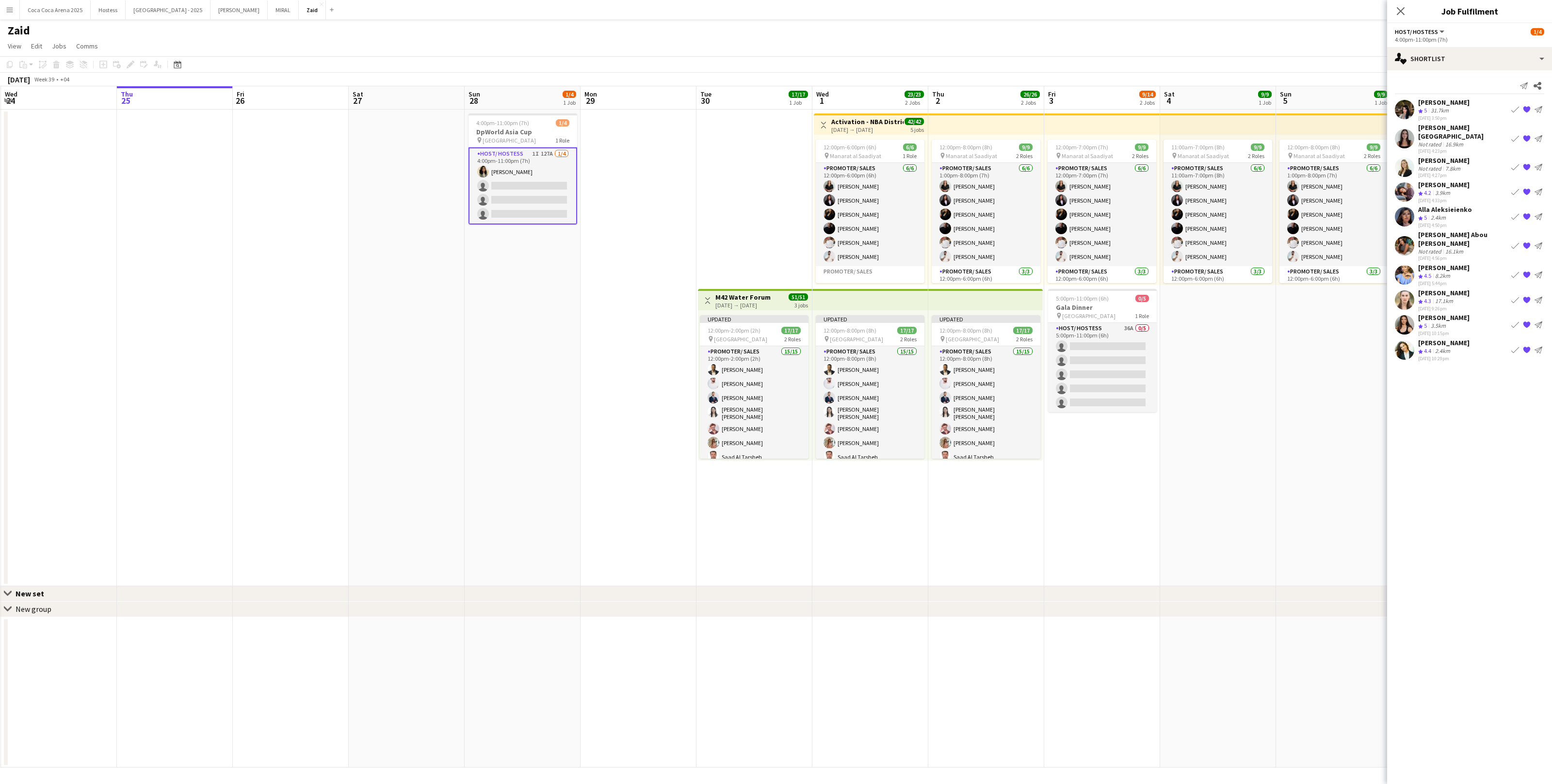
click at [1519, 135] on app-icon "Book crew" at bounding box center [1516, 138] width 8 height 8
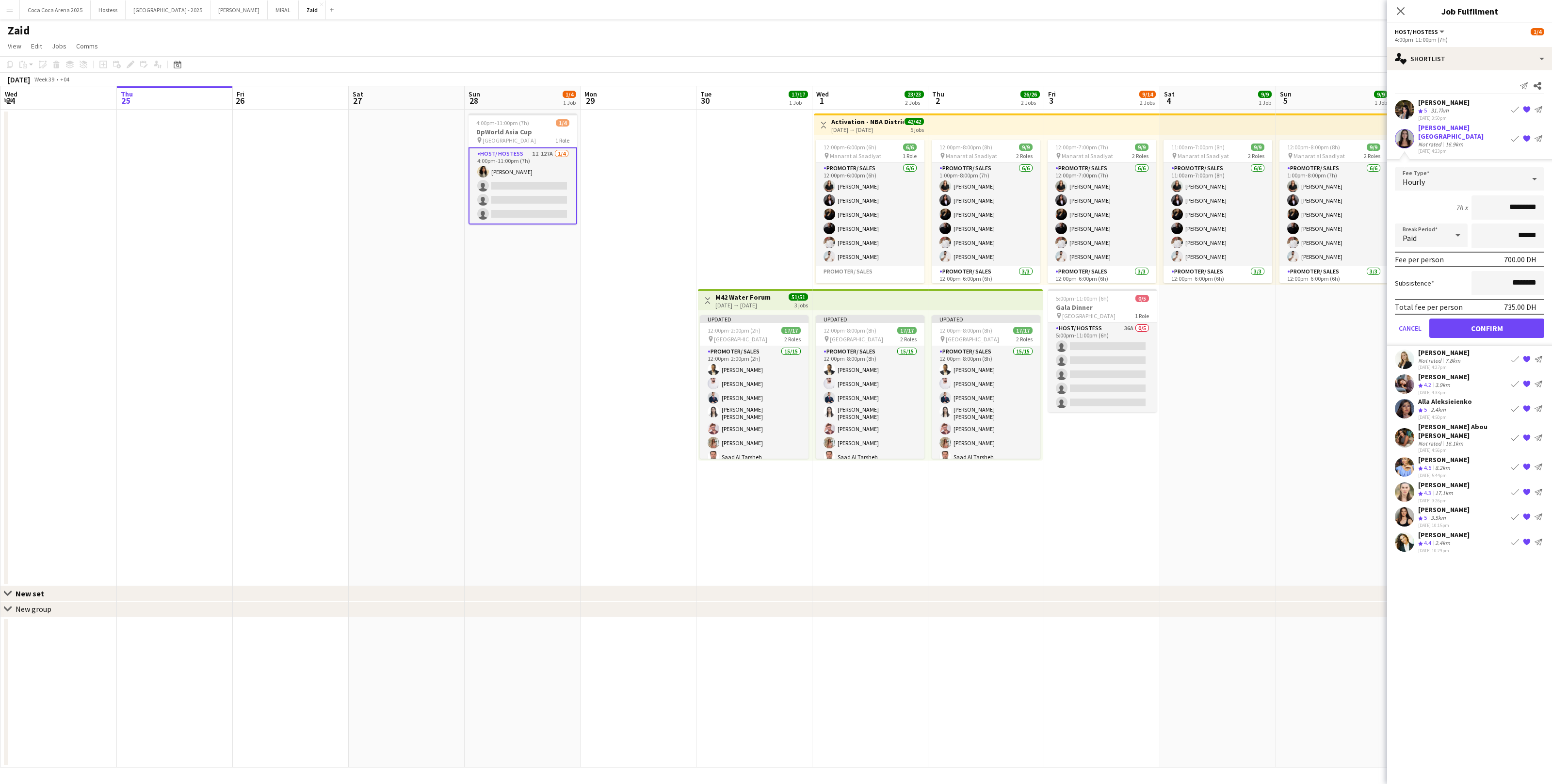
click at [1477, 301] on div "Total fee per person 735.00 DH" at bounding box center [1470, 307] width 150 height 16
click at [1477, 319] on button "Confirm" at bounding box center [1487, 329] width 115 height 20
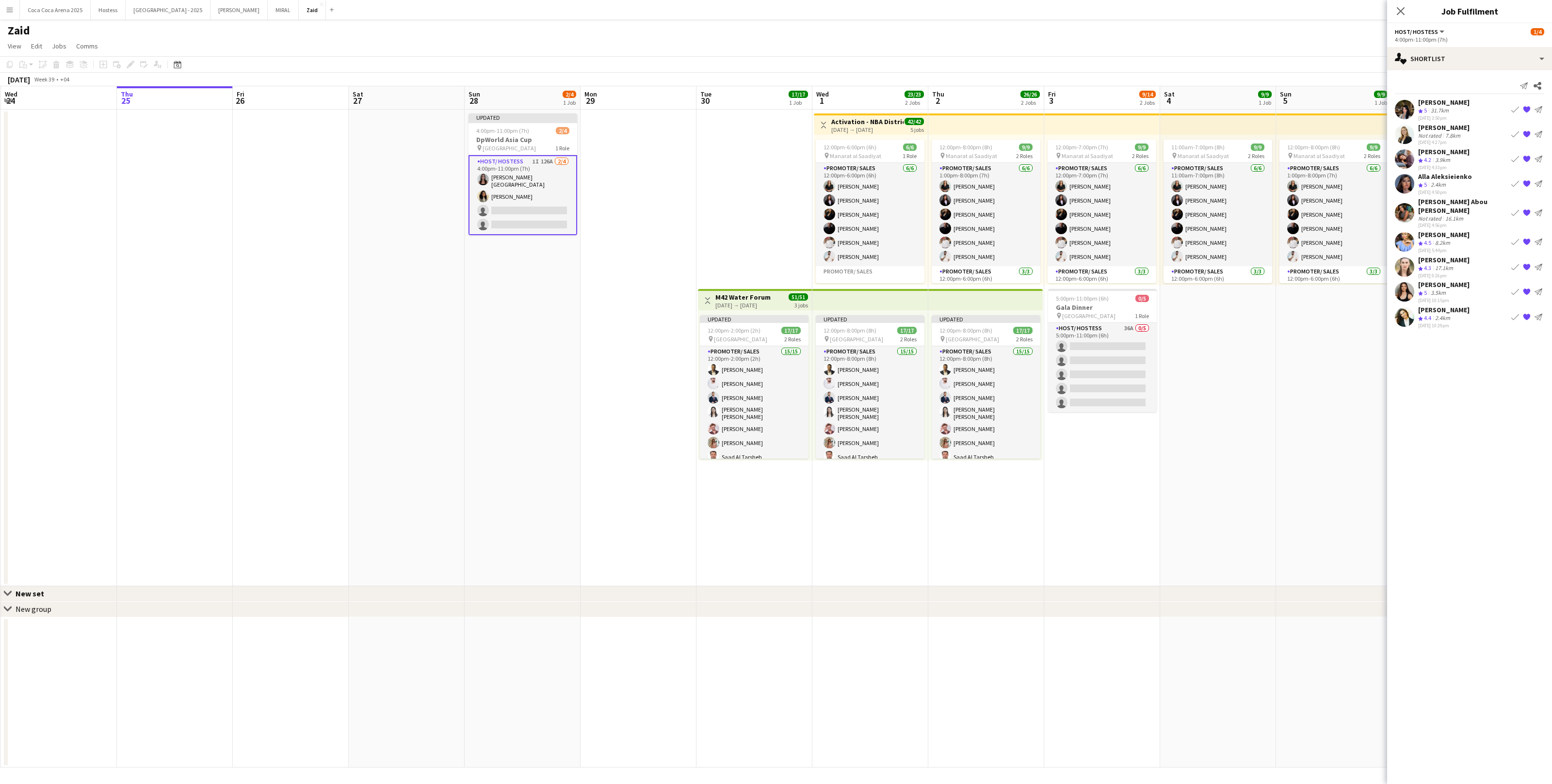
click at [1517, 186] on app-icon "Book crew" at bounding box center [1516, 184] width 8 height 8
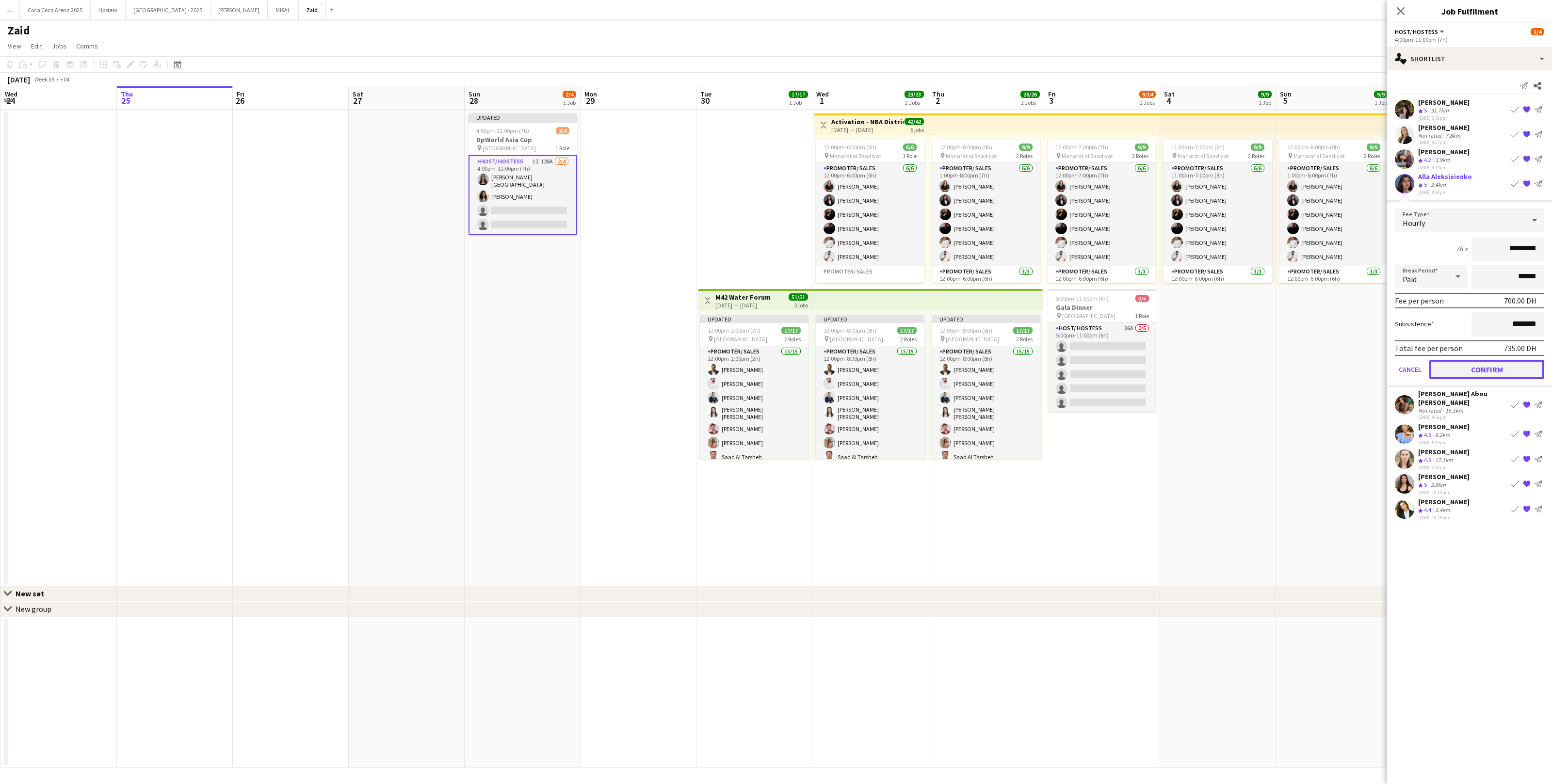
click at [1469, 364] on button "Confirm" at bounding box center [1487, 369] width 115 height 20
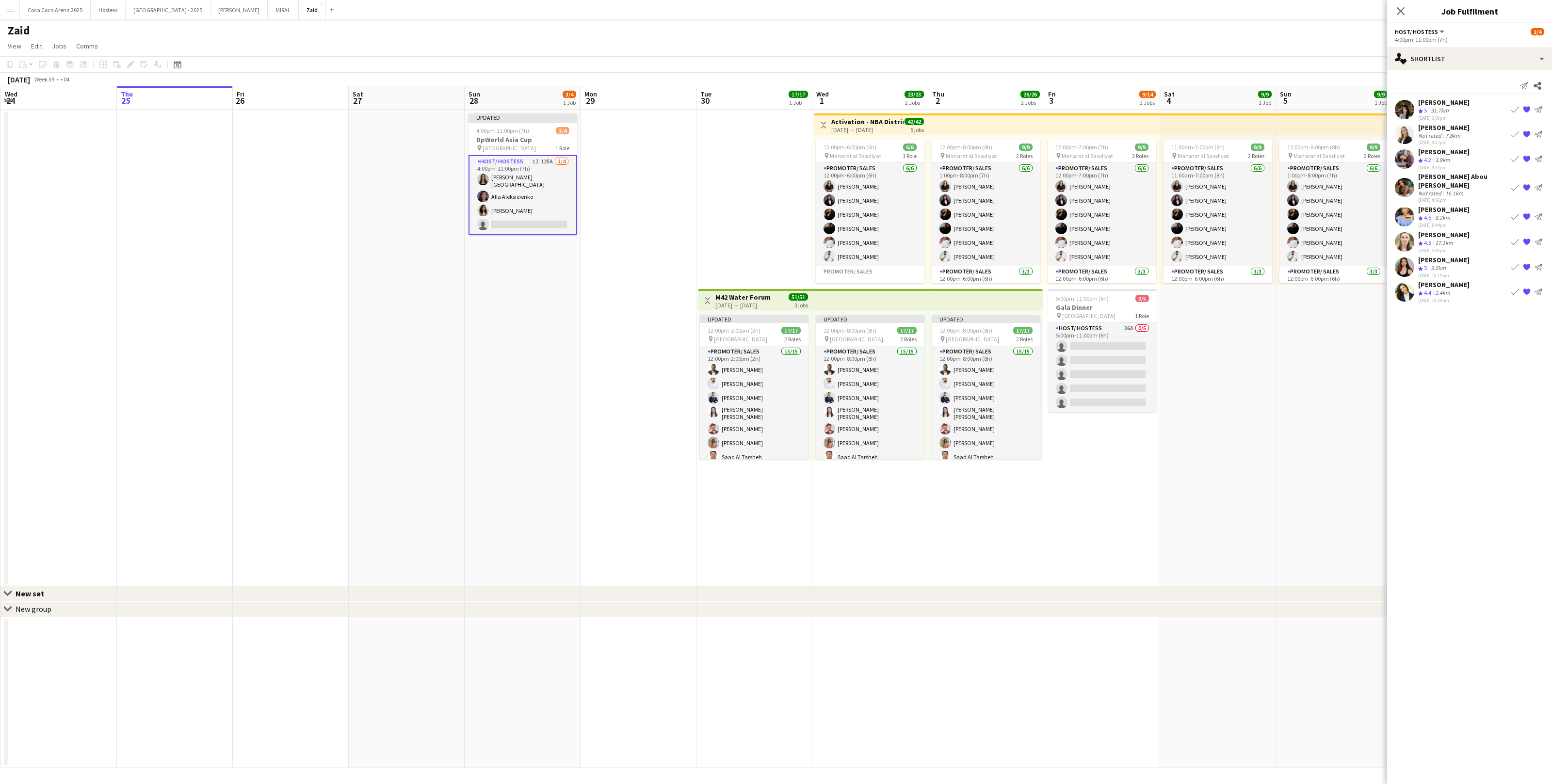
click at [1517, 238] on app-icon "Book crew" at bounding box center [1516, 242] width 8 height 8
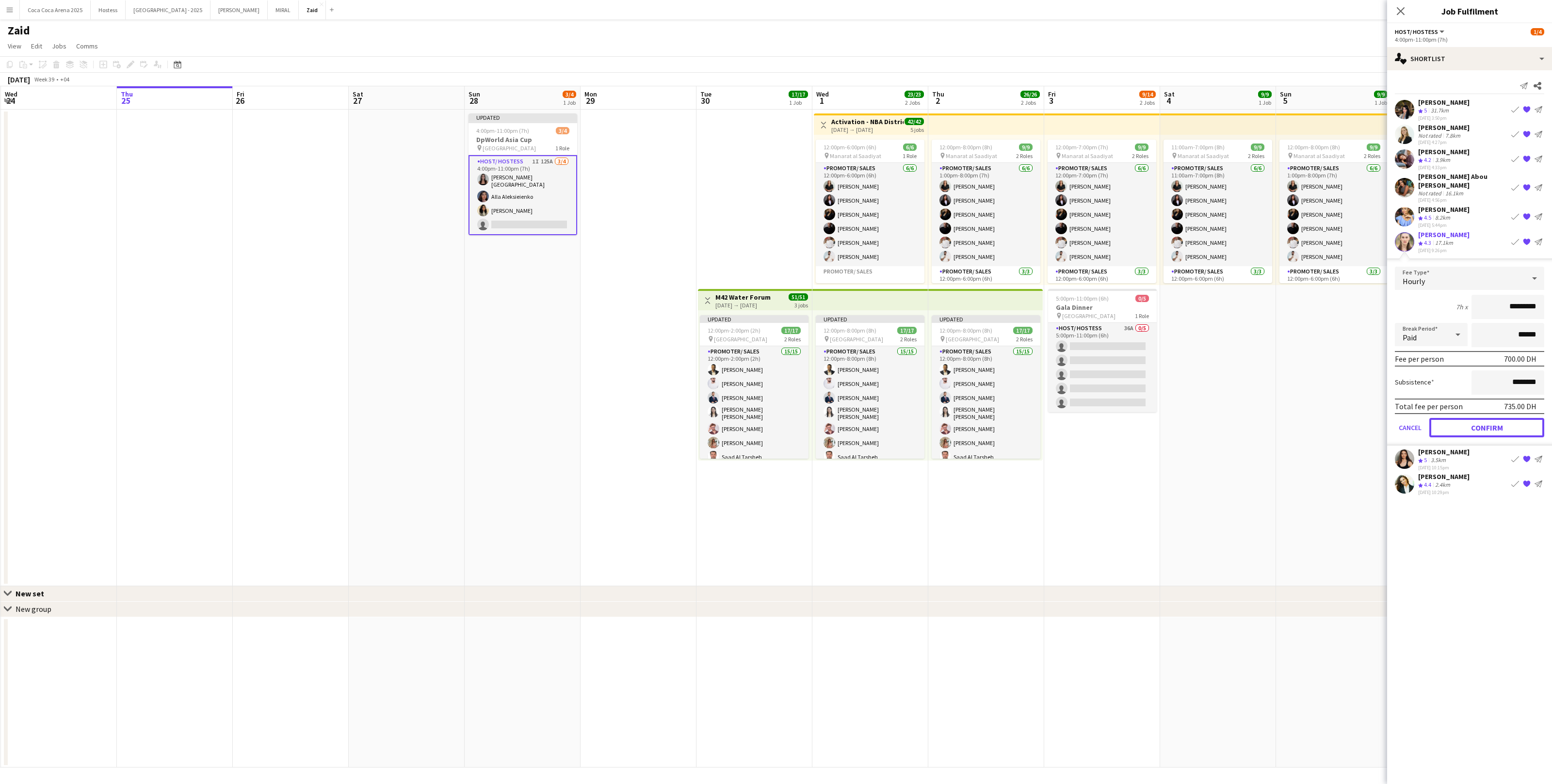
click at [1462, 418] on button "Confirm" at bounding box center [1487, 427] width 115 height 20
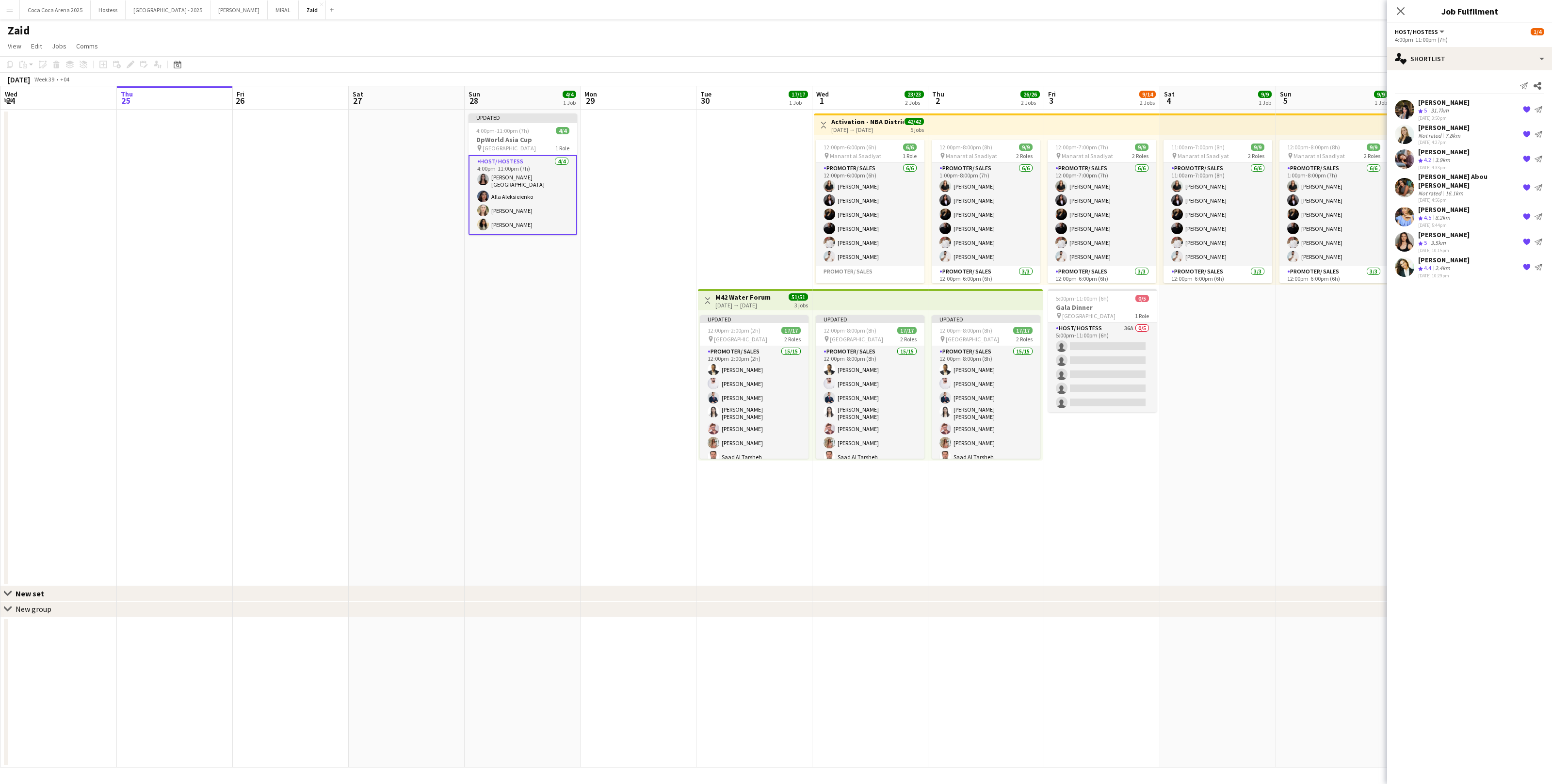
click at [691, 310] on app-date-cell at bounding box center [638, 347] width 116 height 477
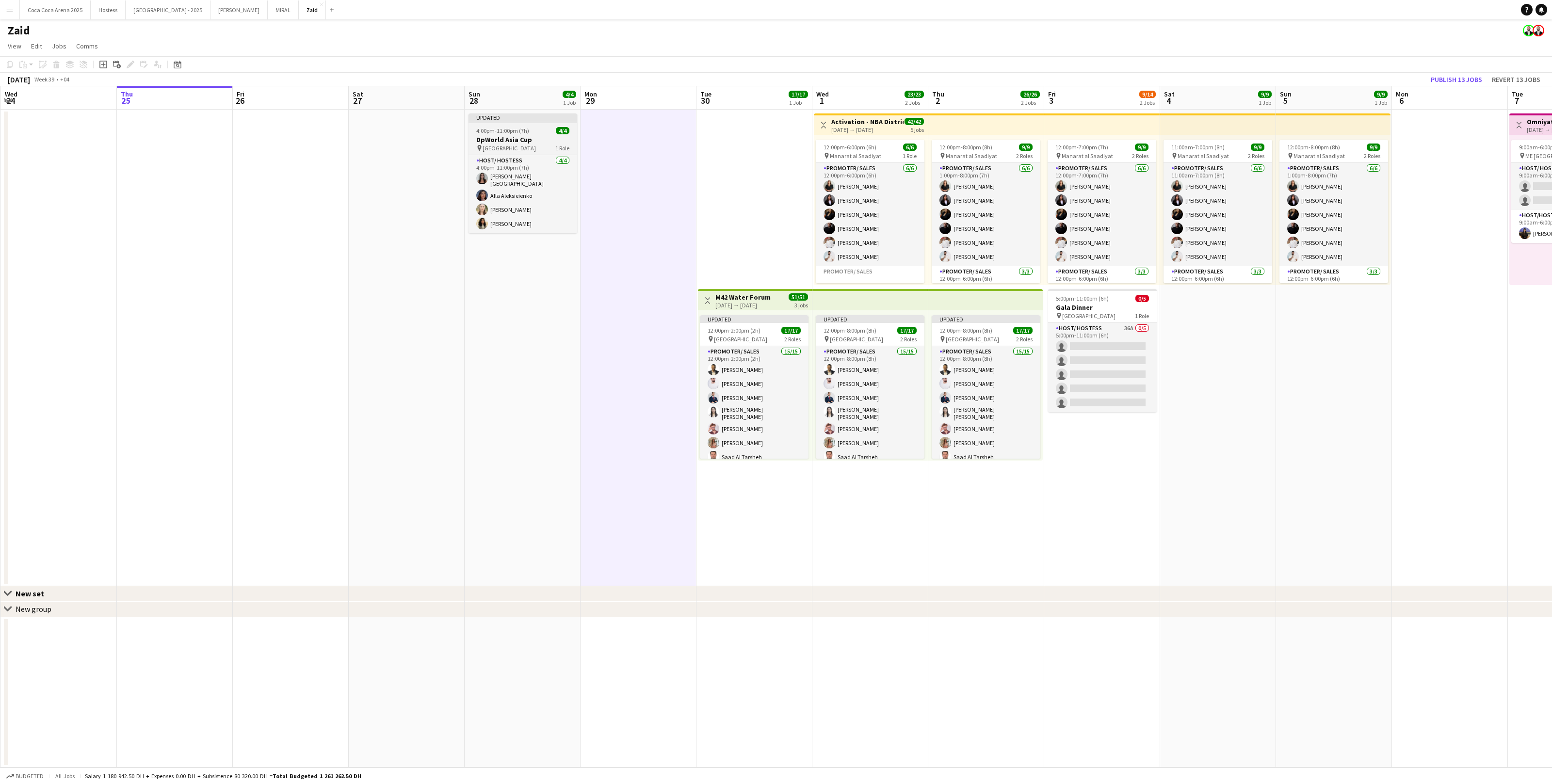
click at [531, 122] on div at bounding box center [523, 122] width 109 height 2
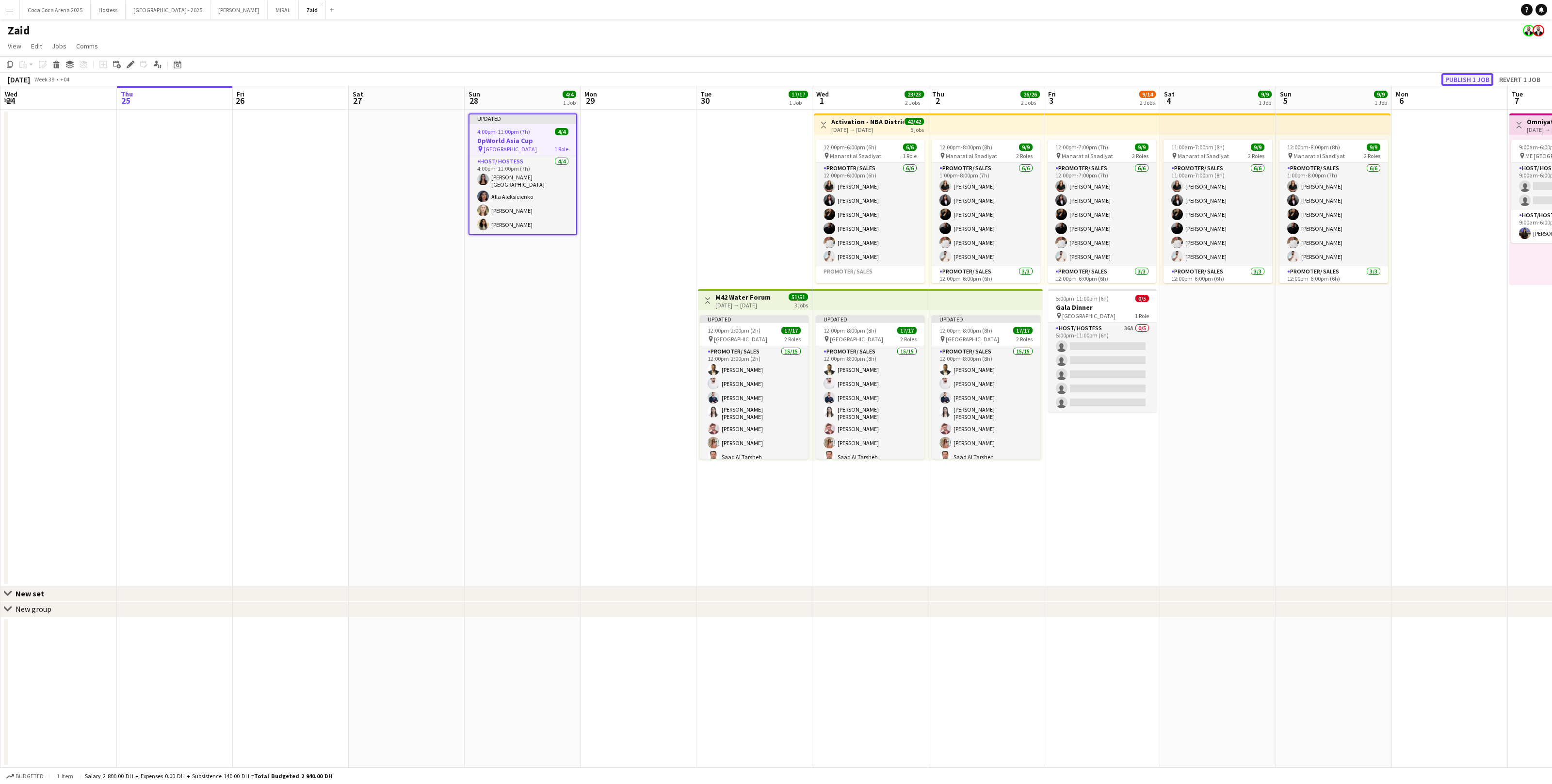
click at [1478, 76] on button "Publish 1 job" at bounding box center [1467, 79] width 52 height 13
click at [671, 244] on app-date-cell at bounding box center [638, 347] width 116 height 477
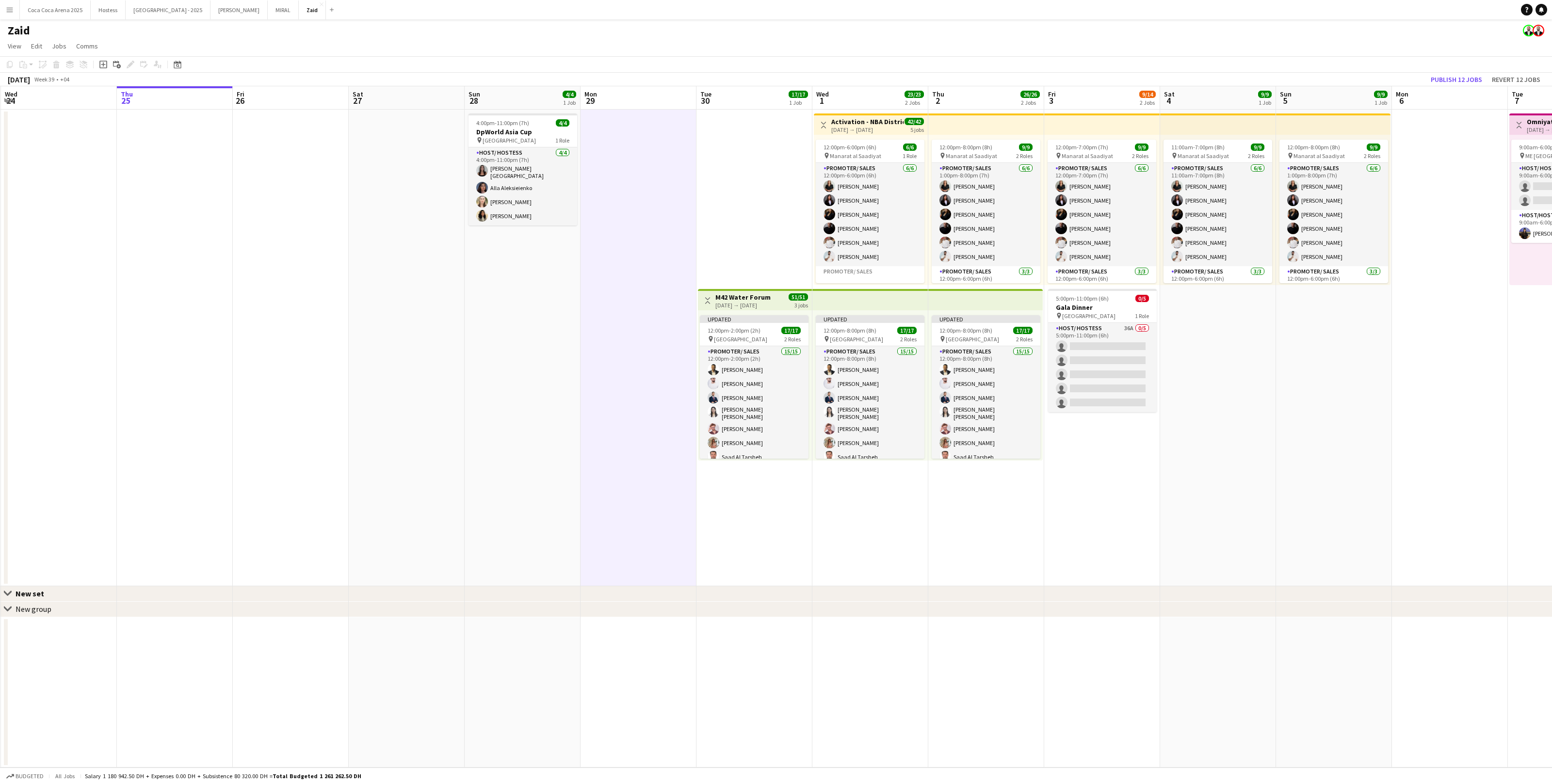
click at [810, 327] on div "Updated 12:00pm-2:00pm (2h) 17/17 pin Erth Hotel Abudhabi 2 Roles Promoter/ Sal…" at bounding box center [755, 385] width 114 height 150
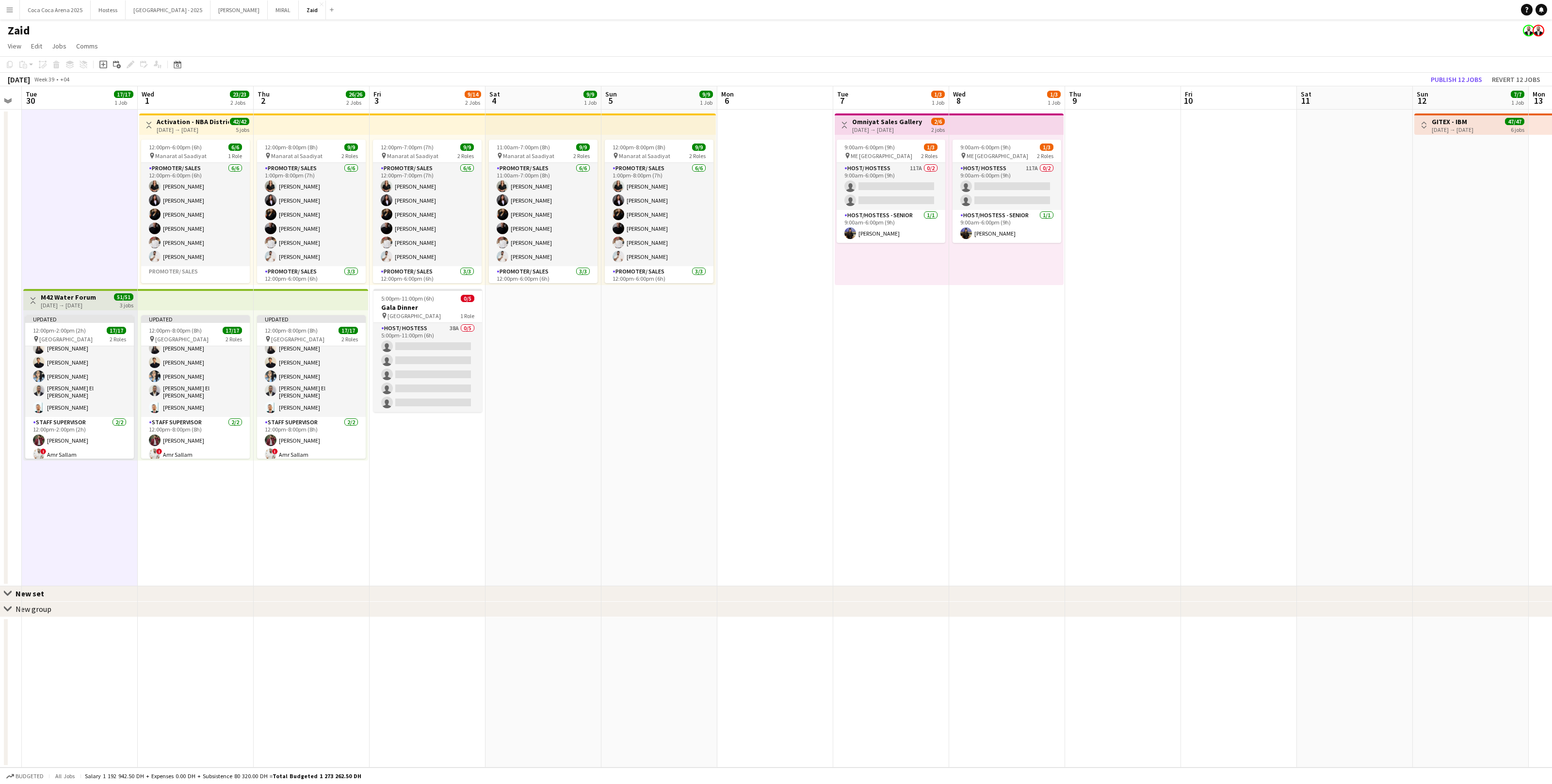
scroll to position [0, 302]
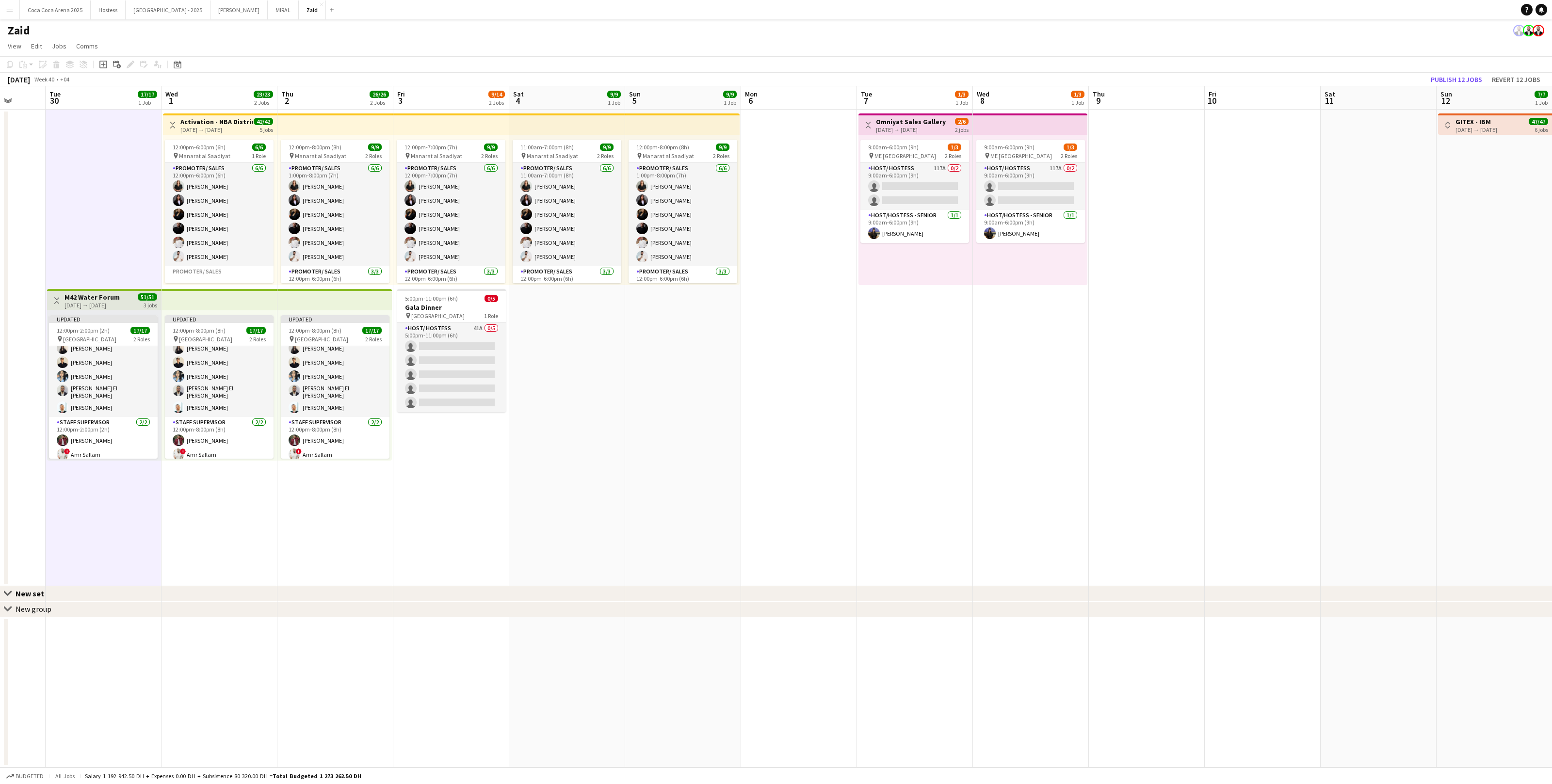
click at [13, 18] on button "Menu" at bounding box center [10, 10] width 20 height 20
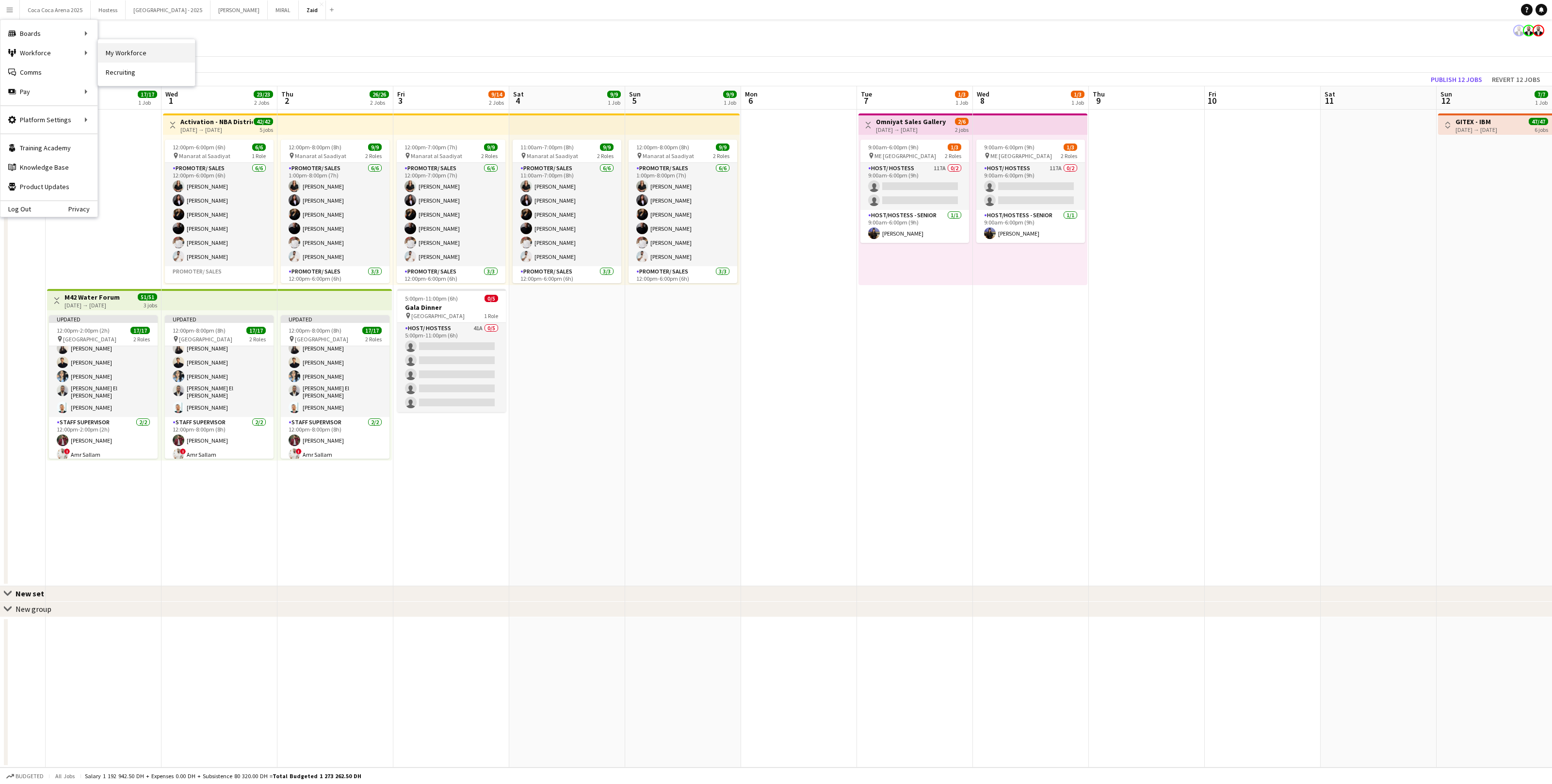
click at [116, 56] on link "My Workforce" at bounding box center [147, 53] width 97 height 20
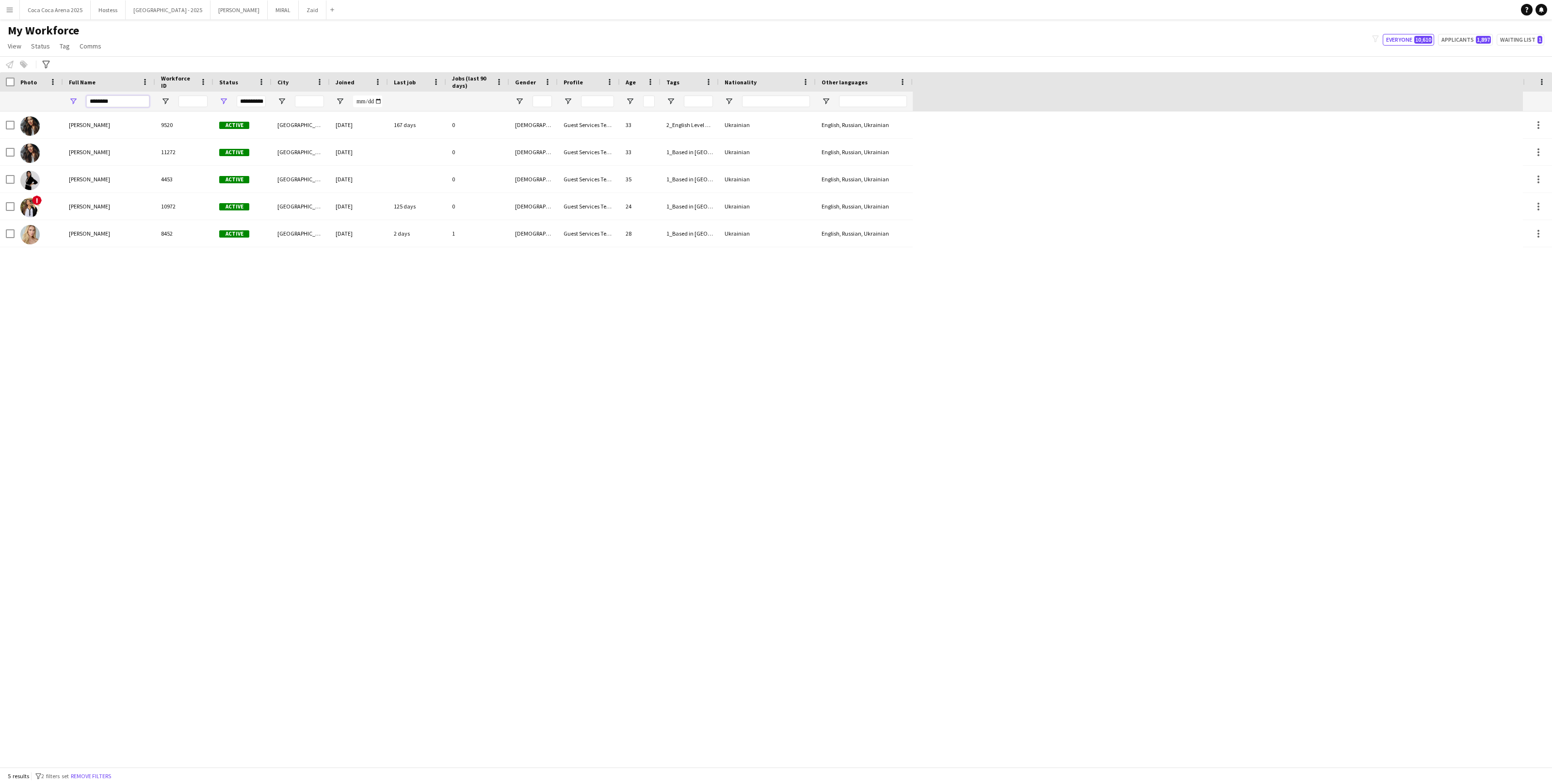
click at [117, 100] on input "********" at bounding box center [117, 100] width 63 height 11
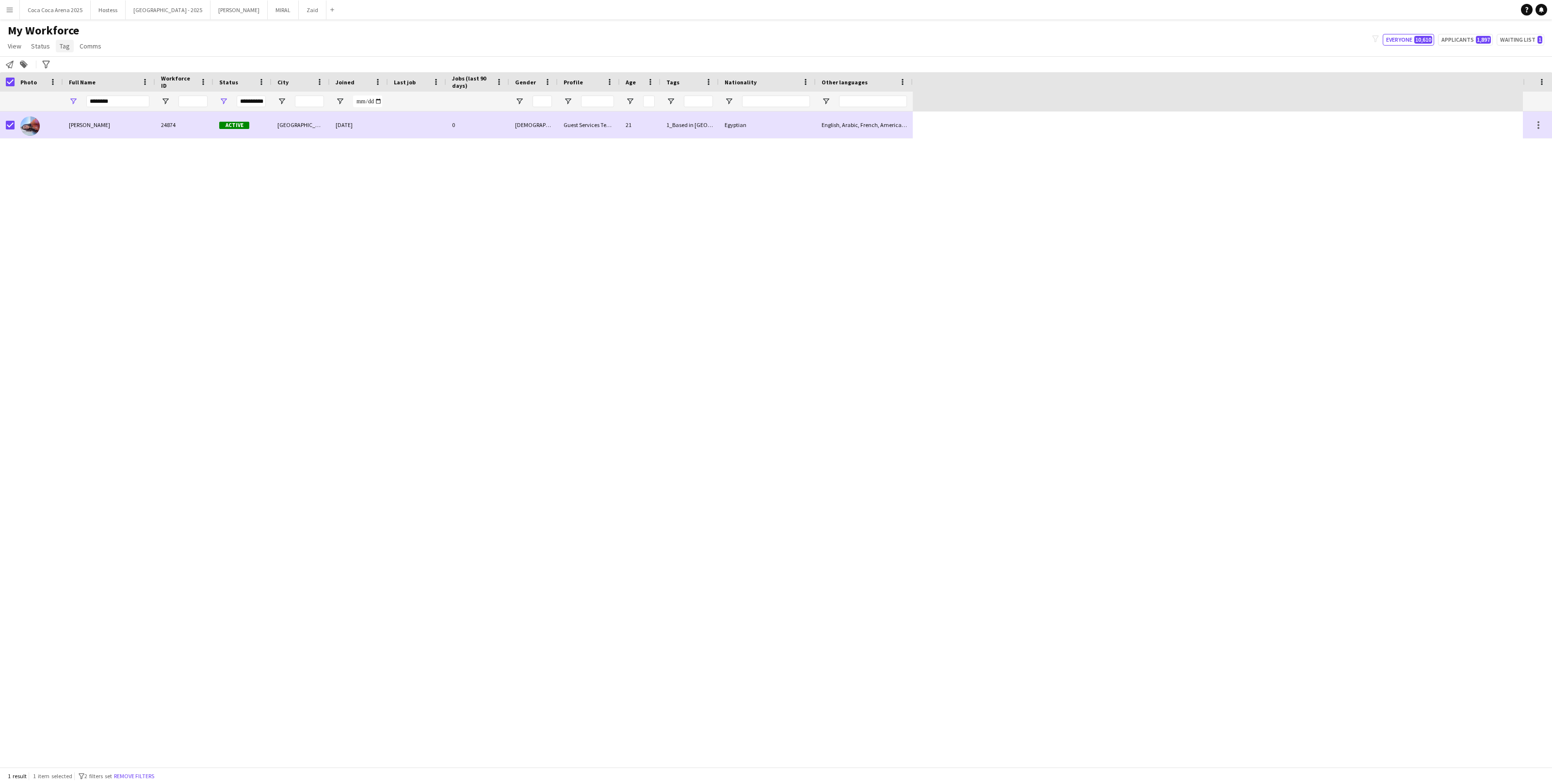
click at [60, 45] on span "Tag" at bounding box center [64, 46] width 10 height 9
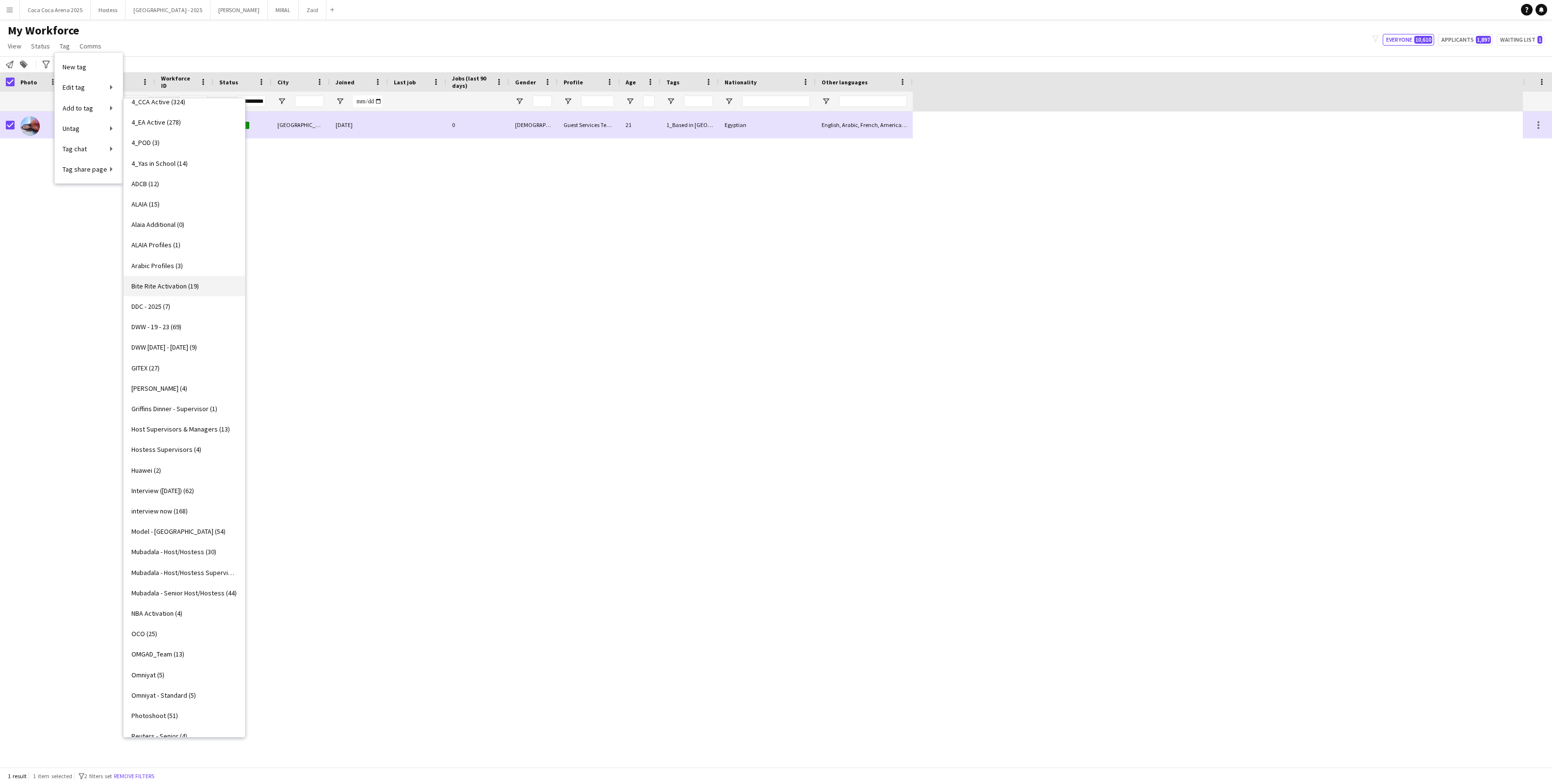
scroll to position [238, 0]
click at [211, 339] on link "DWW 15 - 23 Nov (9)" at bounding box center [184, 344] width 122 height 20
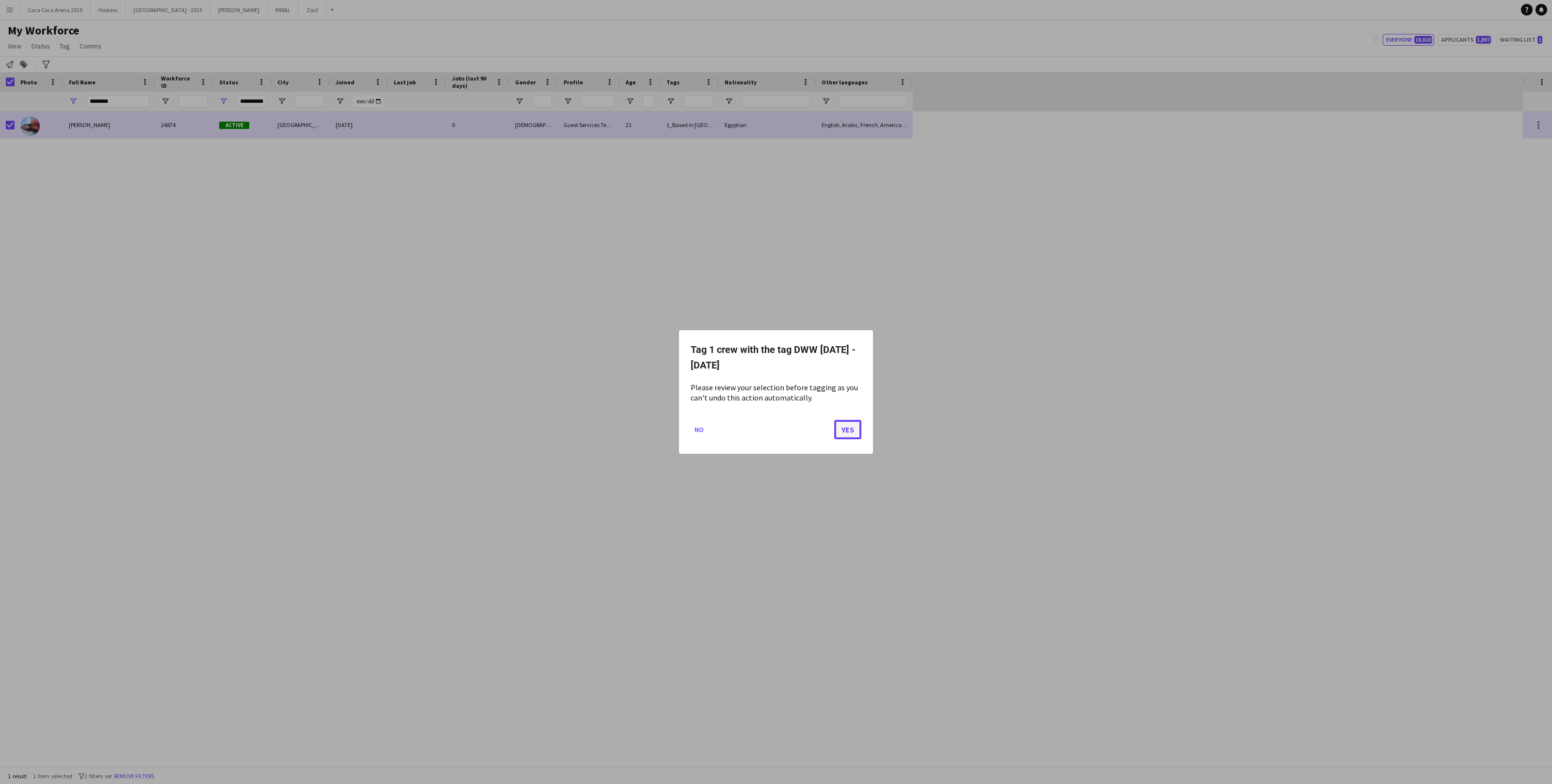
click at [844, 422] on button "Yes" at bounding box center [848, 430] width 27 height 20
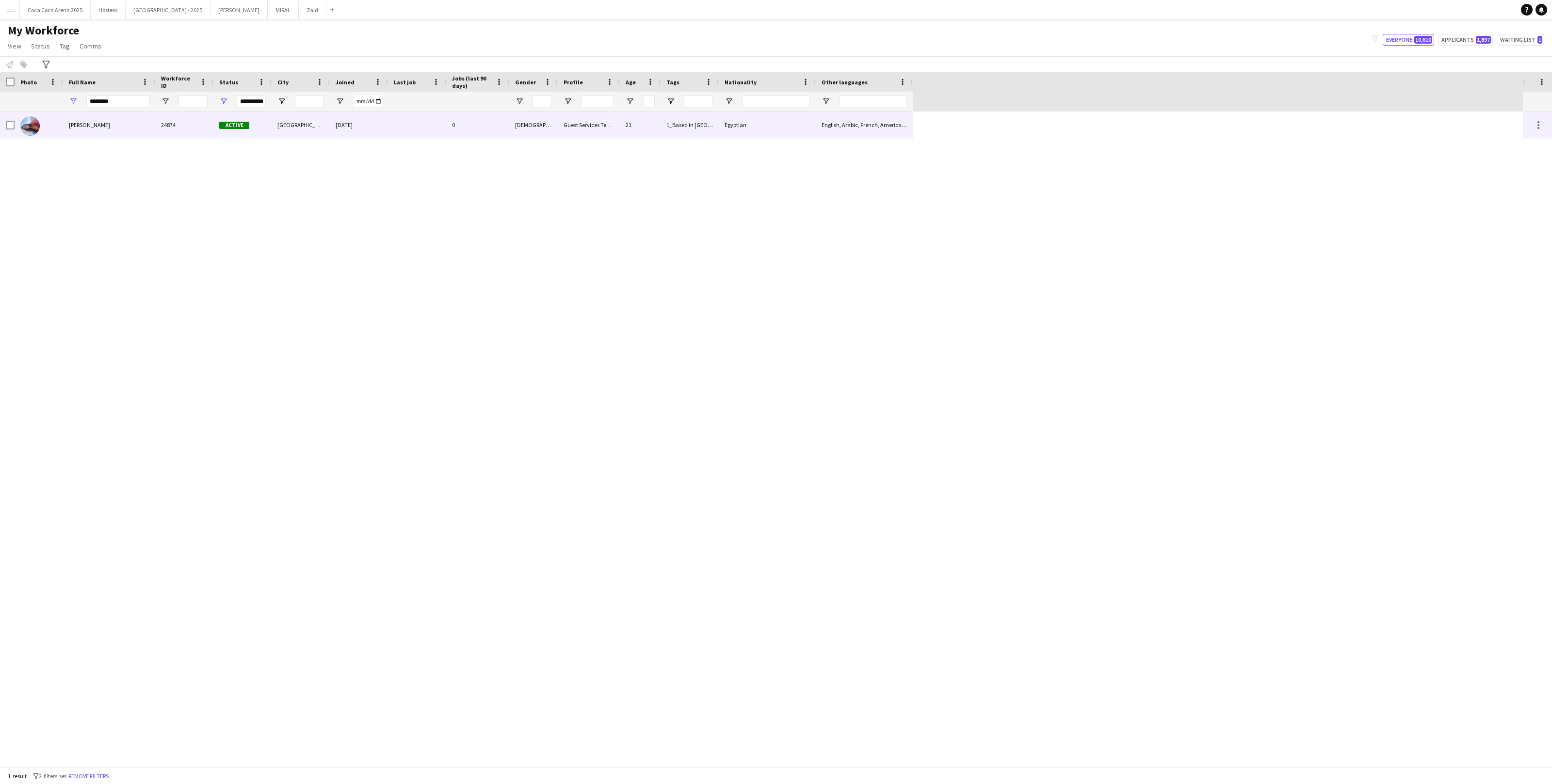
click at [740, 128] on div "Egyptian" at bounding box center [767, 125] width 97 height 26
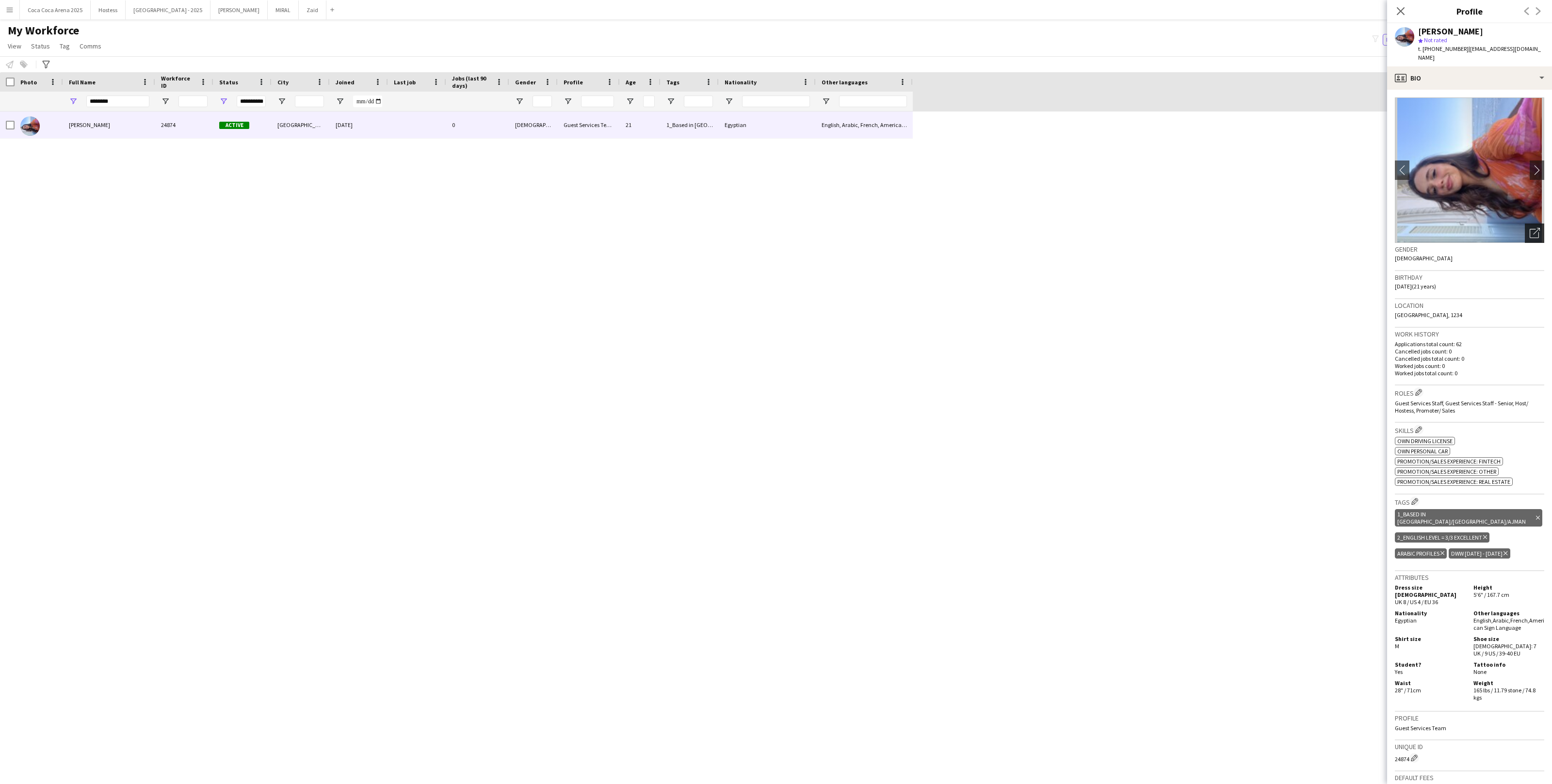
click at [1533, 233] on div "Open photos pop-in" at bounding box center [1535, 233] width 20 height 20
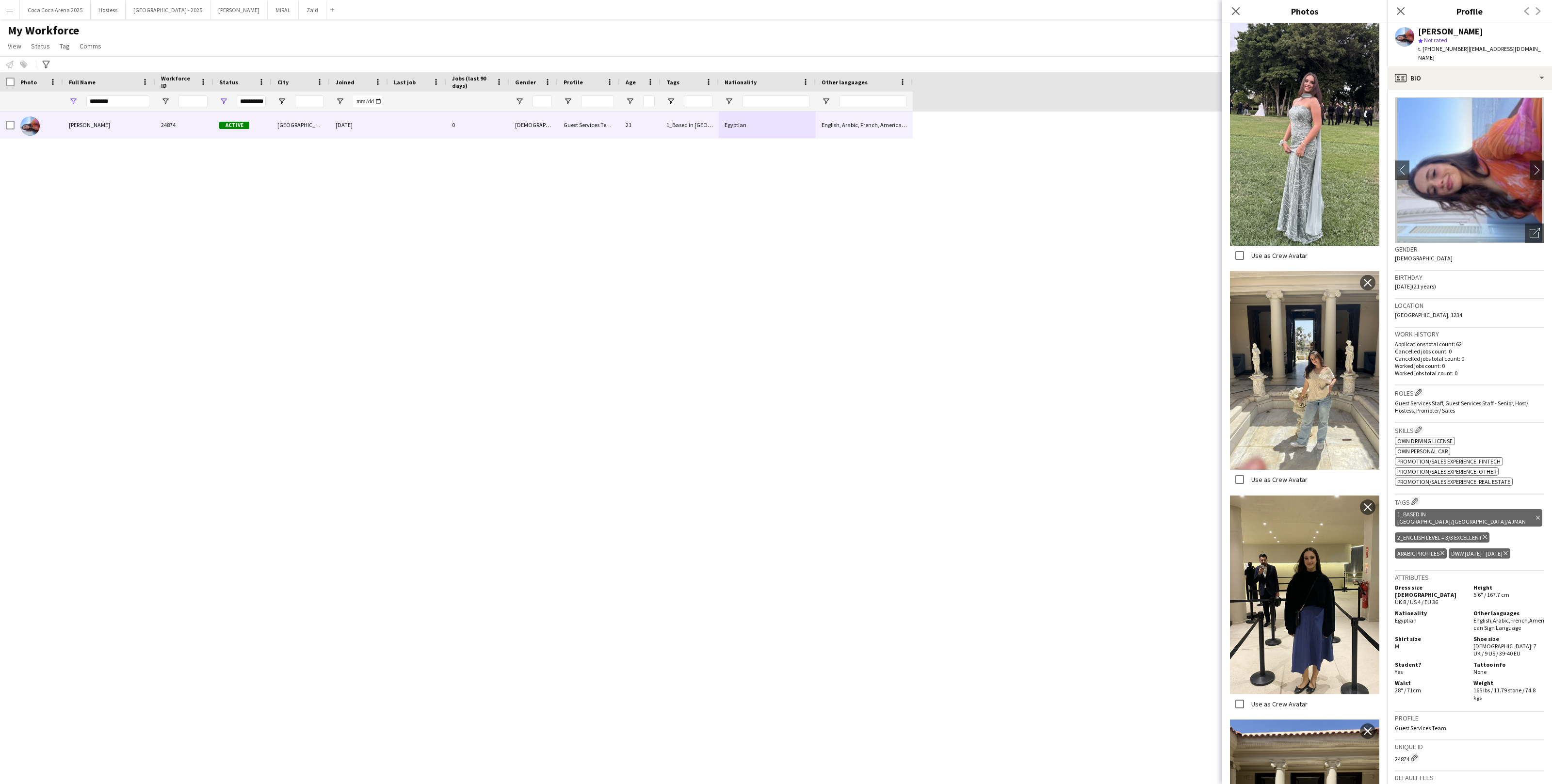
scroll to position [243, 0]
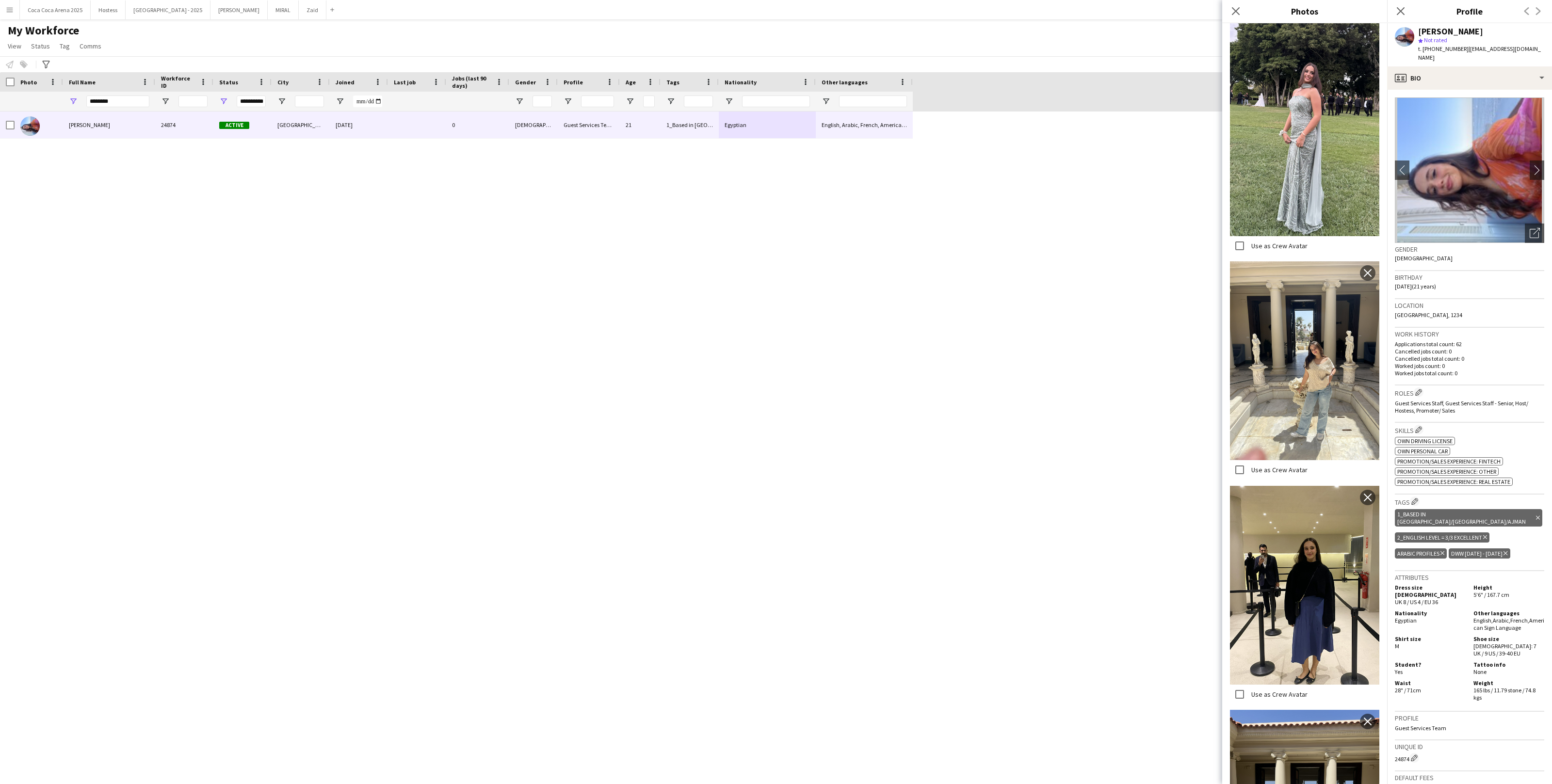
click at [1299, 244] on label "Use as Crew Avatar" at bounding box center [1278, 245] width 58 height 9
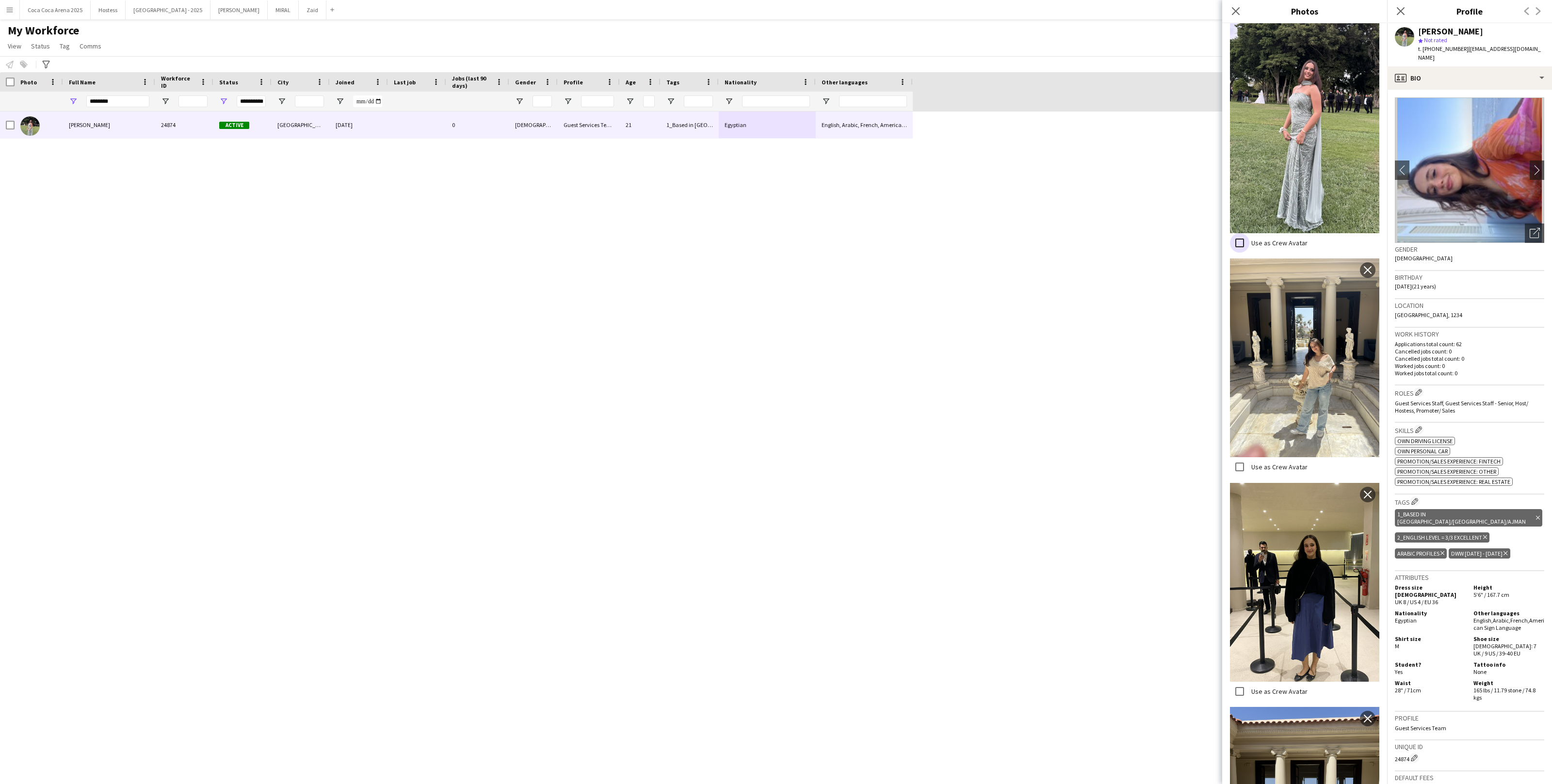
scroll to position [0, 0]
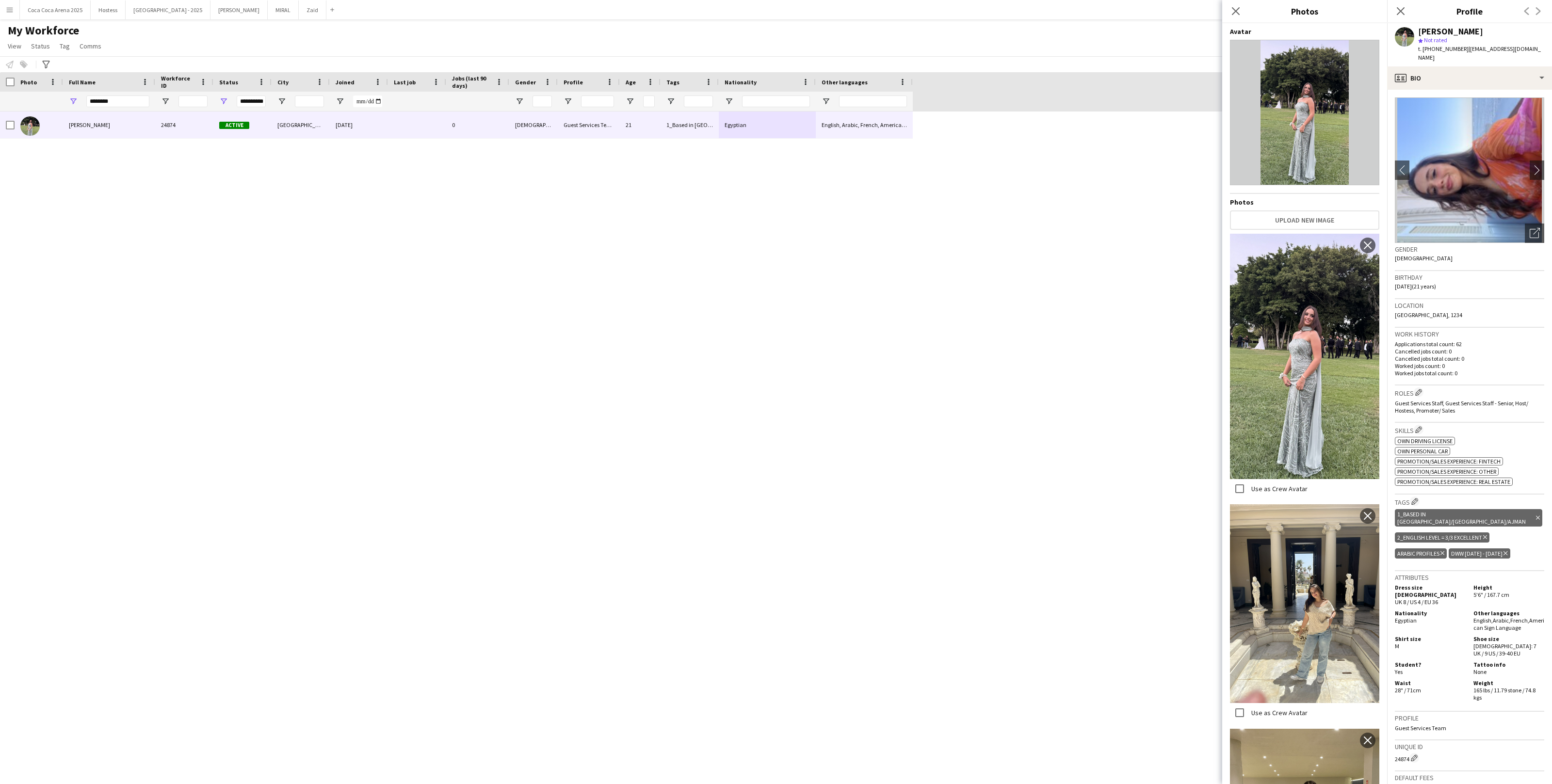
click at [1102, 352] on div "Sarah Eshra 24874 Active Dubai 03-09-2025 0 Female Guest Services Team 21 1_Bas…" at bounding box center [762, 440] width 1523 height 656
click at [104, 103] on input "********" at bounding box center [117, 100] width 63 height 11
type input "**********"
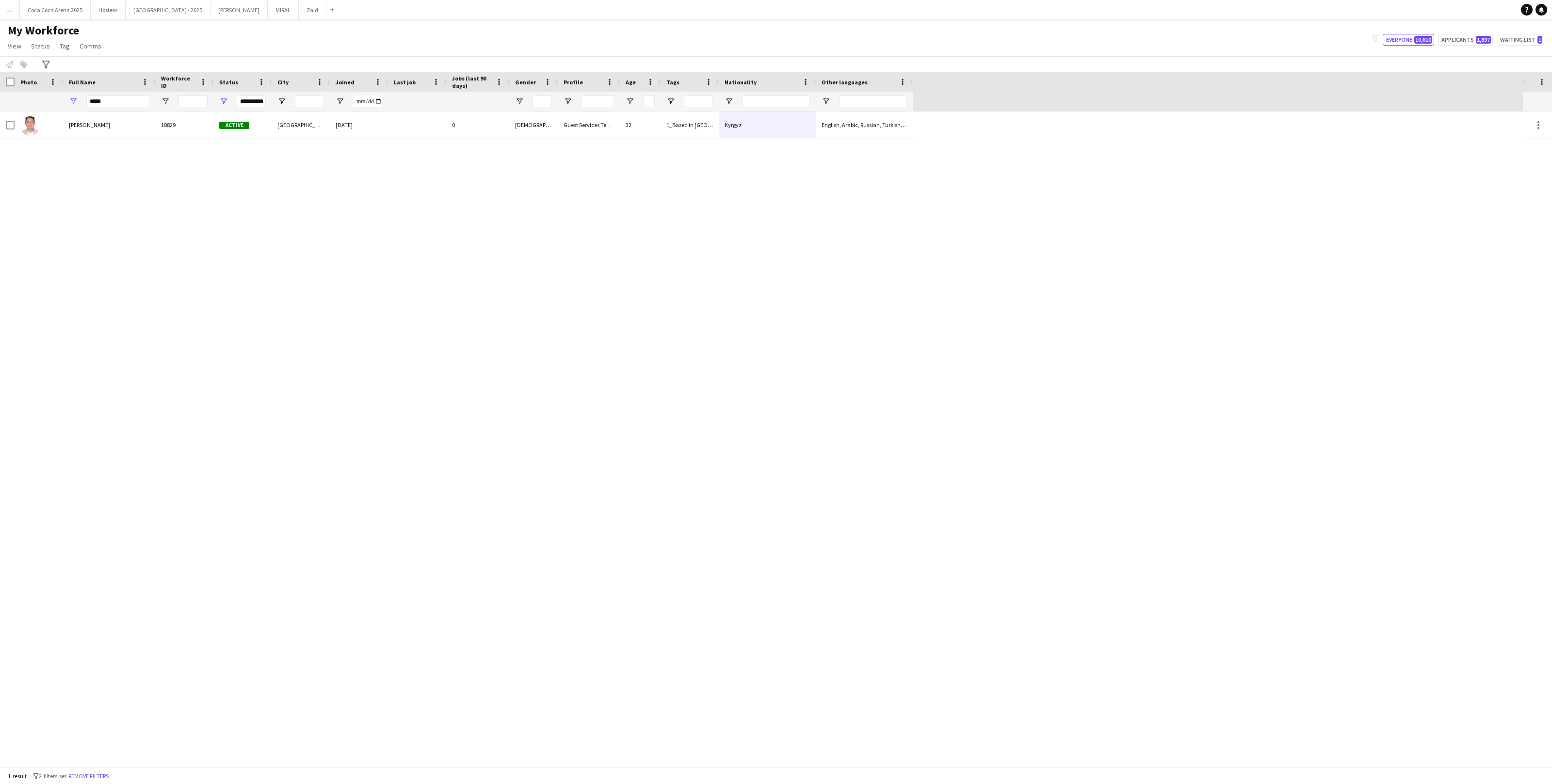
click at [116, 137] on div "Belek Mazhitov" at bounding box center [109, 125] width 92 height 26
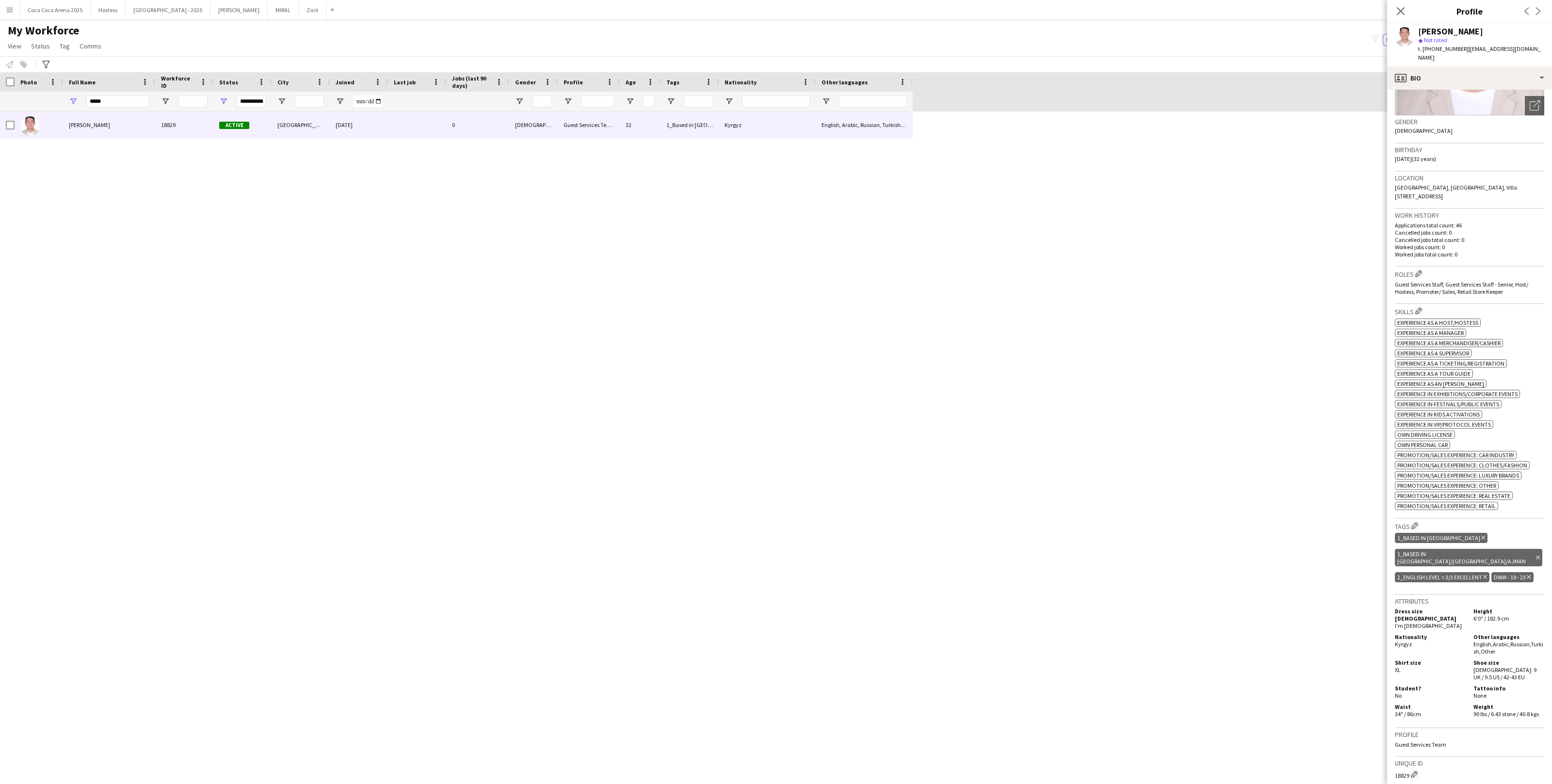
scroll to position [170, 0]
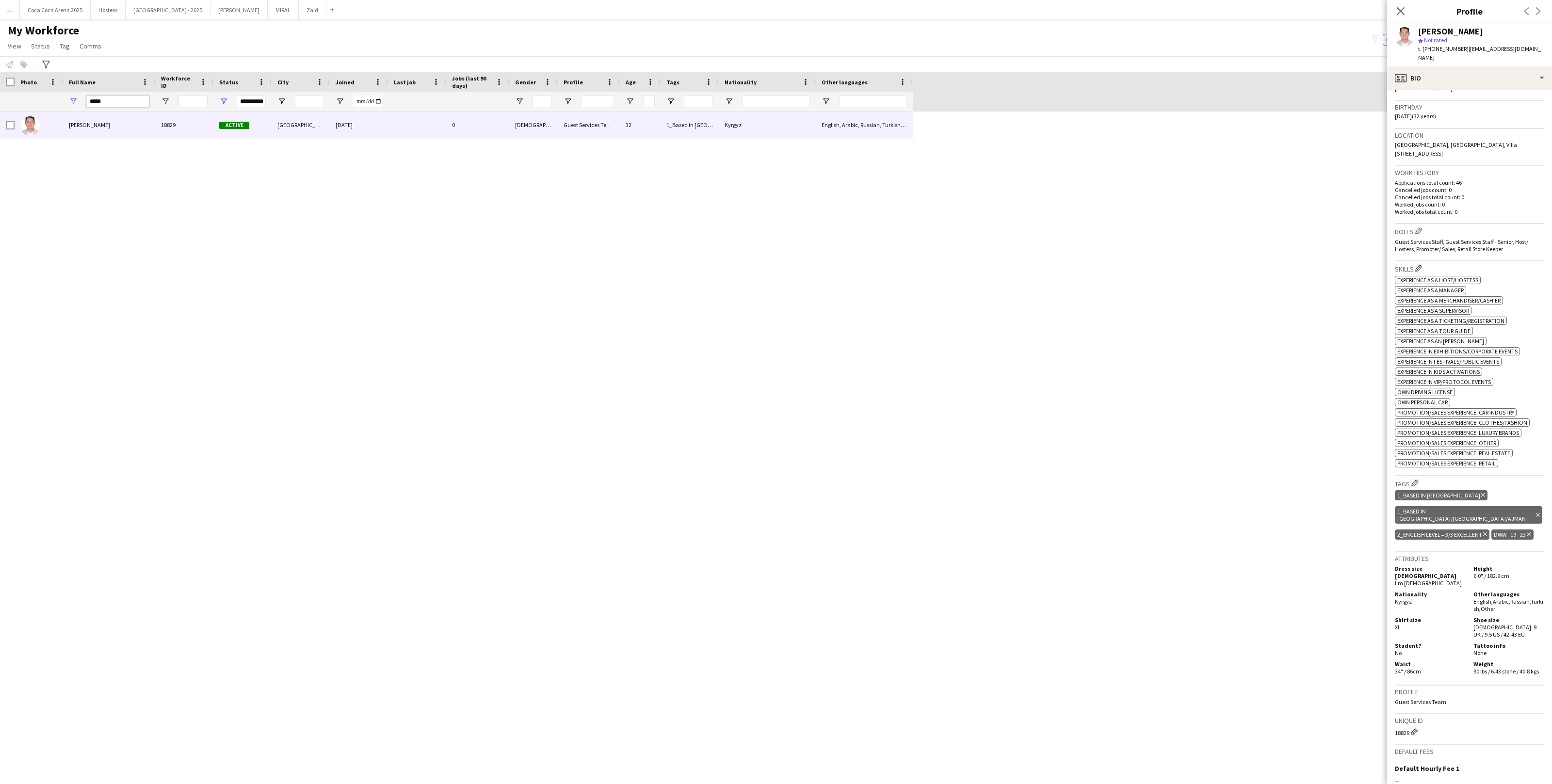
click at [119, 100] on input "*****" at bounding box center [117, 100] width 63 height 11
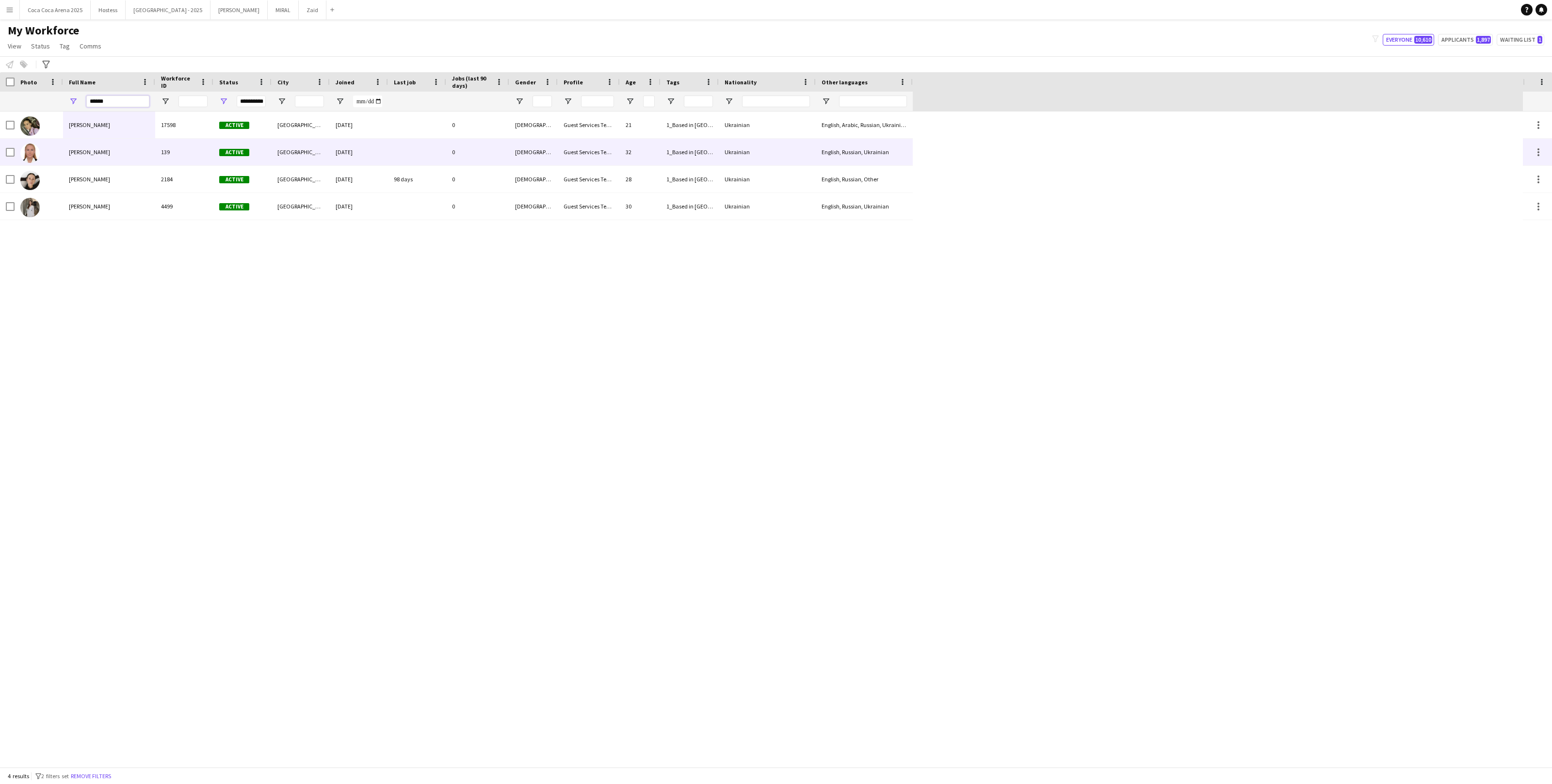
type input "******"
click at [122, 133] on div "Mariia Babych" at bounding box center [109, 125] width 92 height 26
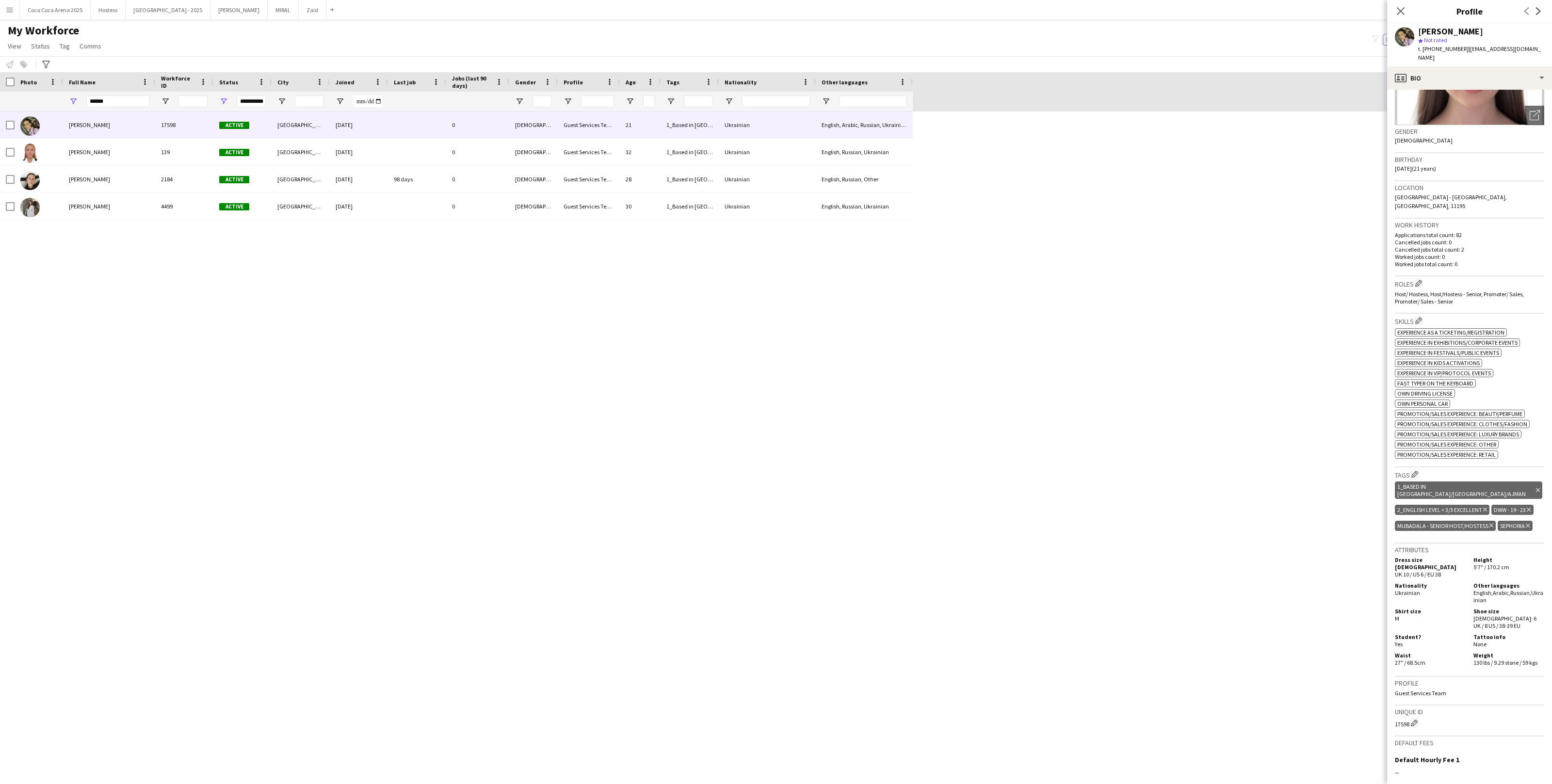
scroll to position [117, 0]
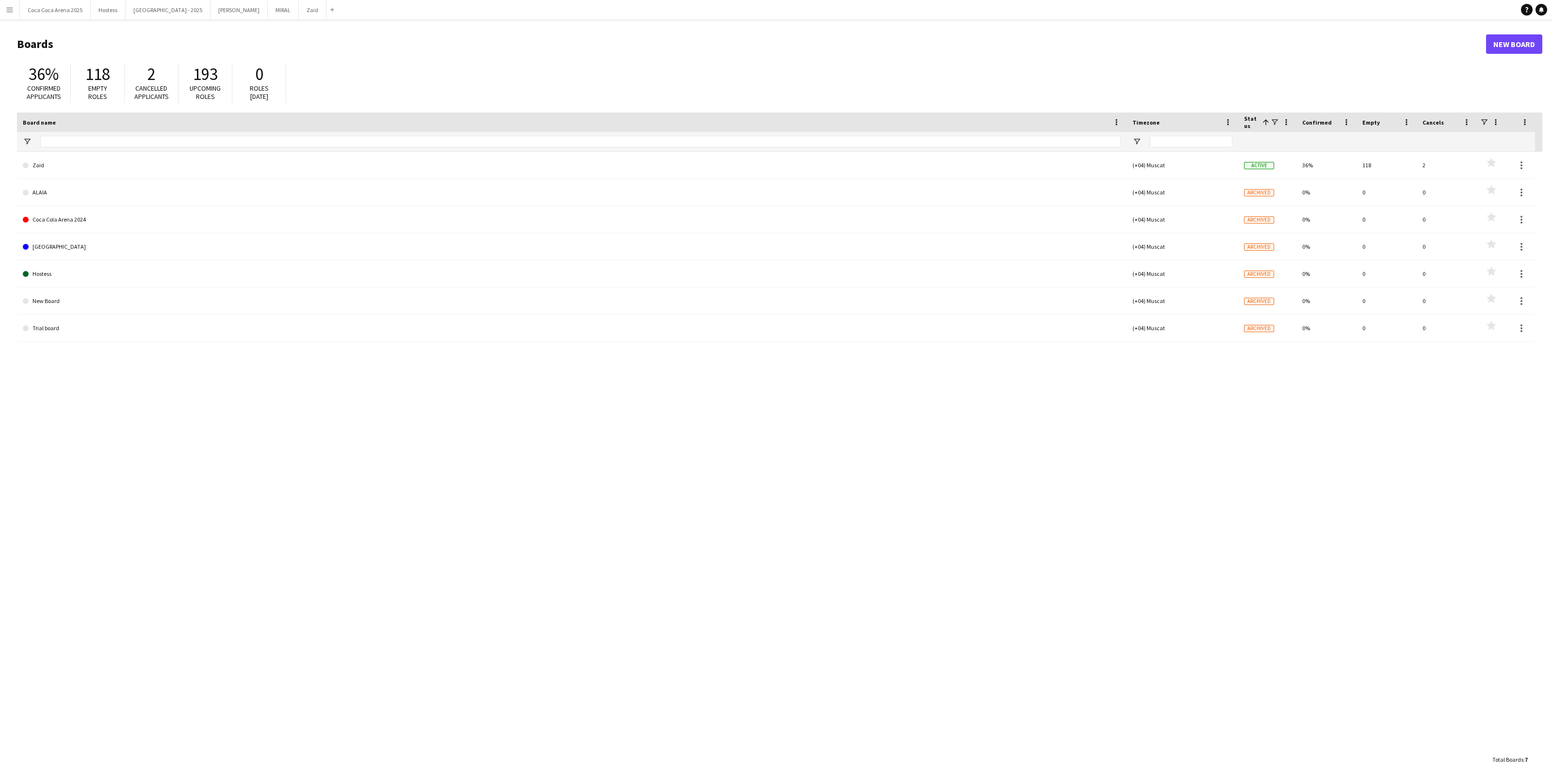
click at [9, 14] on button "Menu" at bounding box center [10, 10] width 20 height 20
click at [124, 54] on link "My Workforce" at bounding box center [147, 53] width 97 height 20
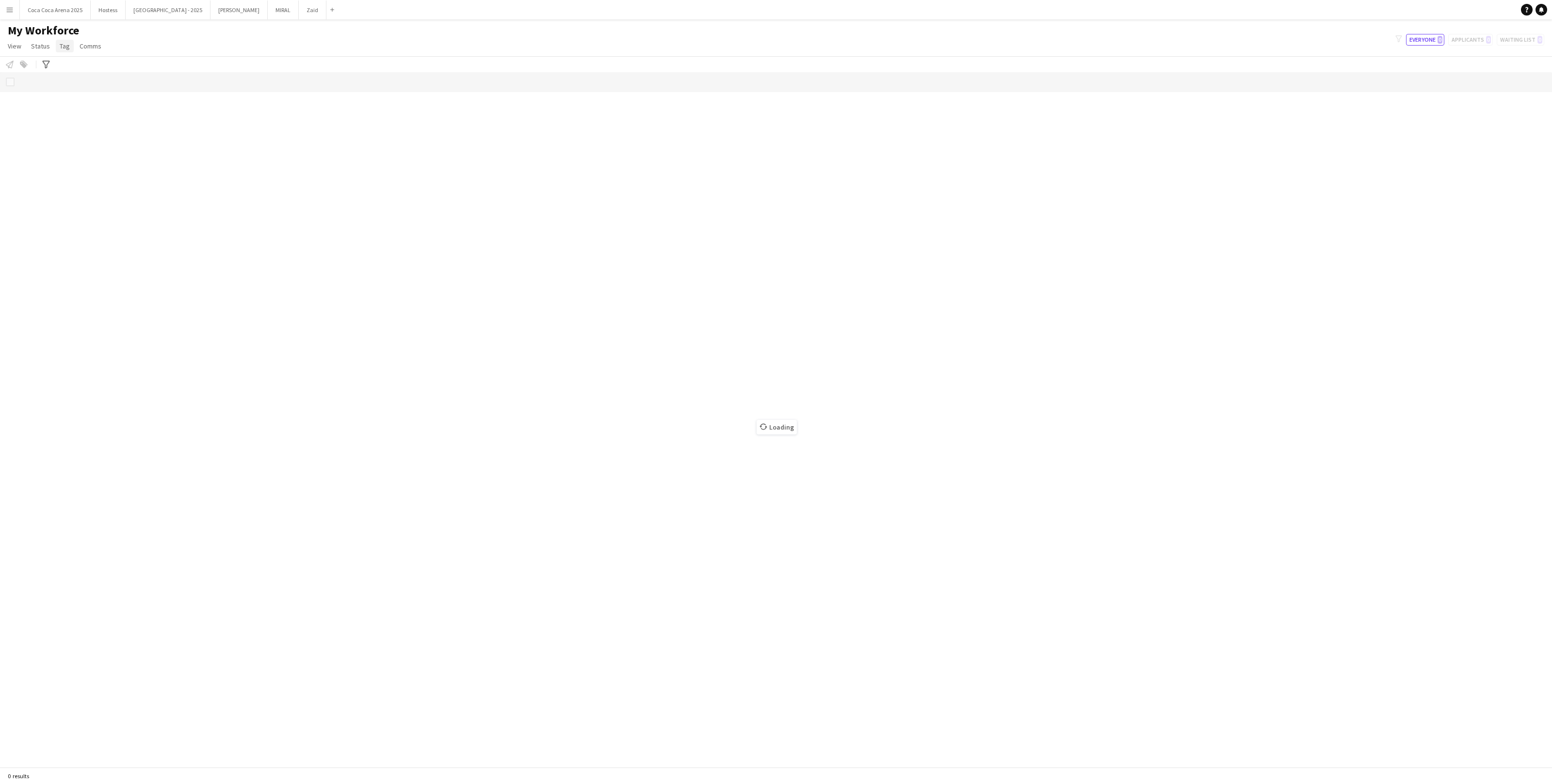
click at [62, 46] on span "Tag" at bounding box center [64, 46] width 10 height 9
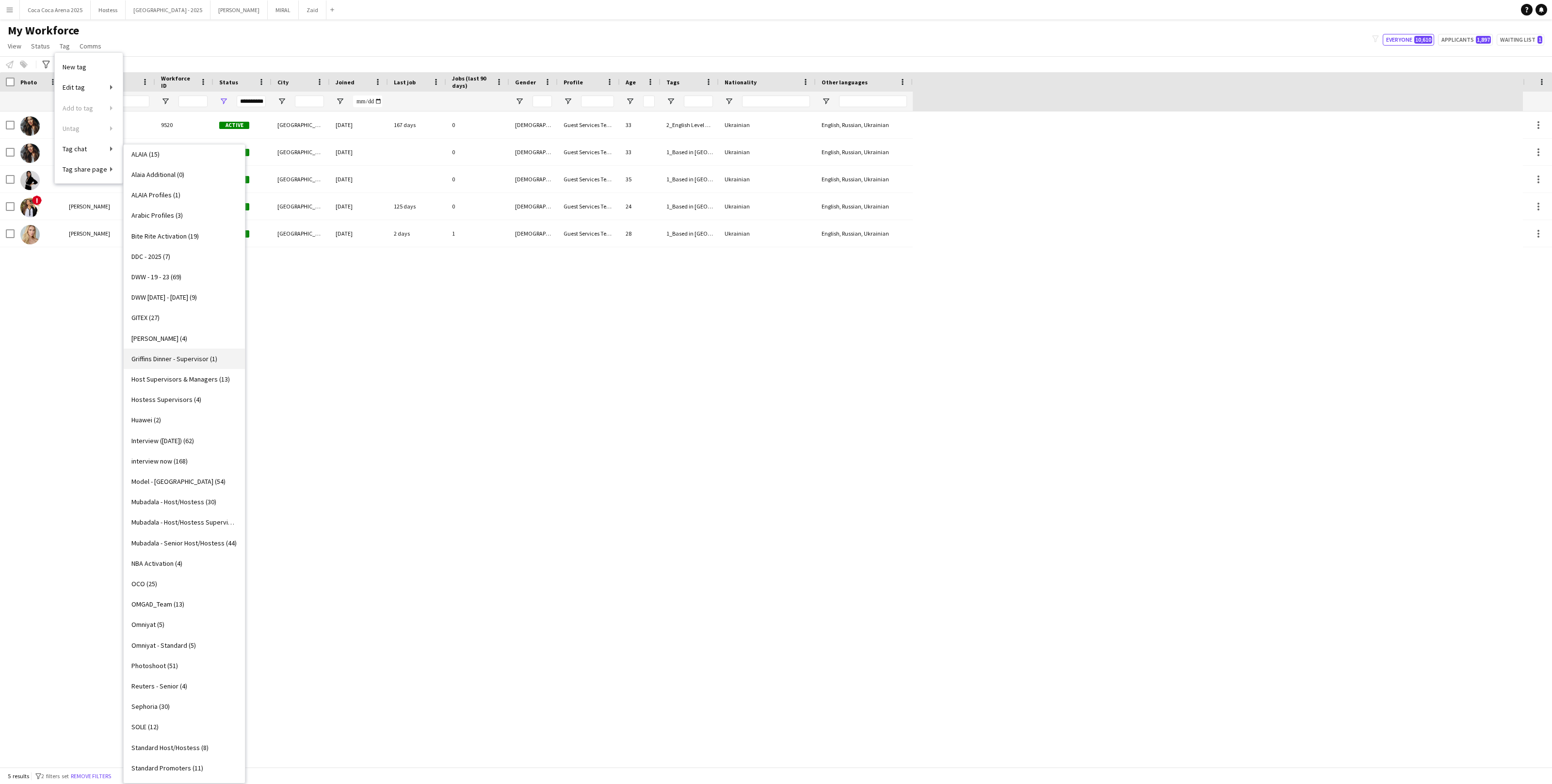
scroll to position [326, 0]
click at [190, 288] on link "DWW - 19 - 23 (69)" at bounding box center [184, 282] width 122 height 20
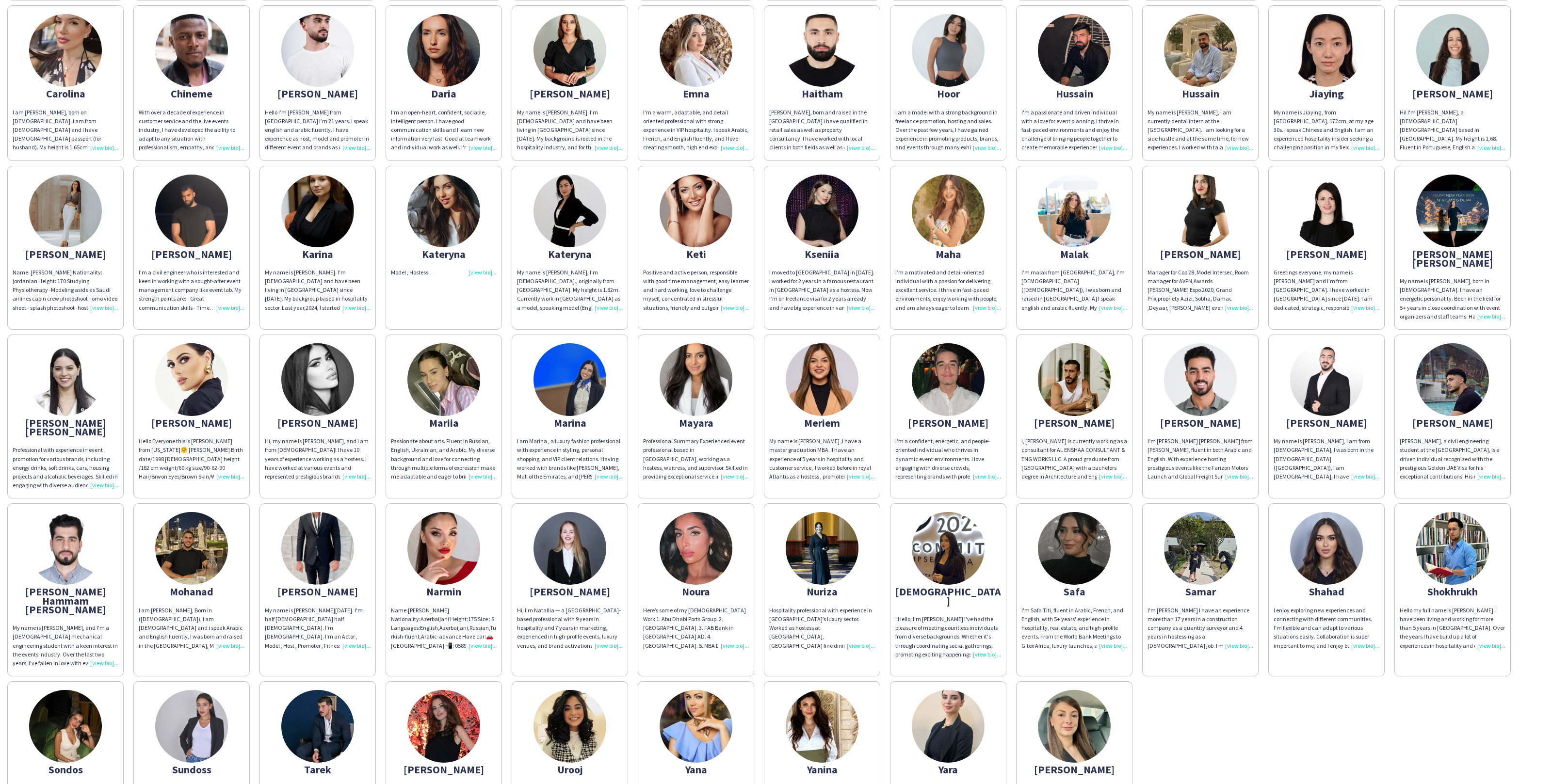
scroll to position [246, 0]
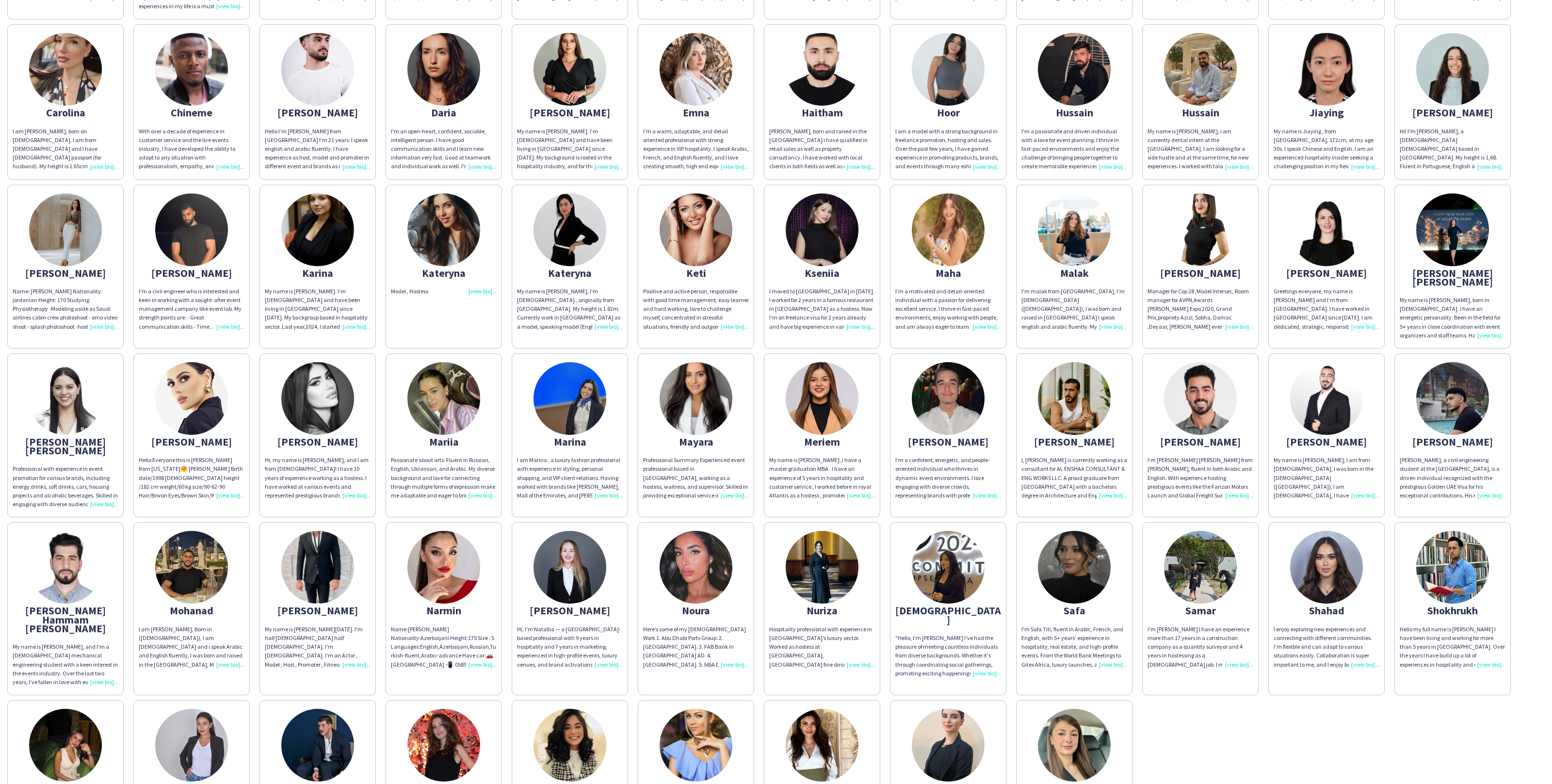
click at [749, 587] on app-share-pages-crew-card "Noura Here’s some of my [DEMOGRAPHIC_DATA] Work 1. Abu Dhabi Ports Group. 2. [G…" at bounding box center [696, 608] width 116 height 173
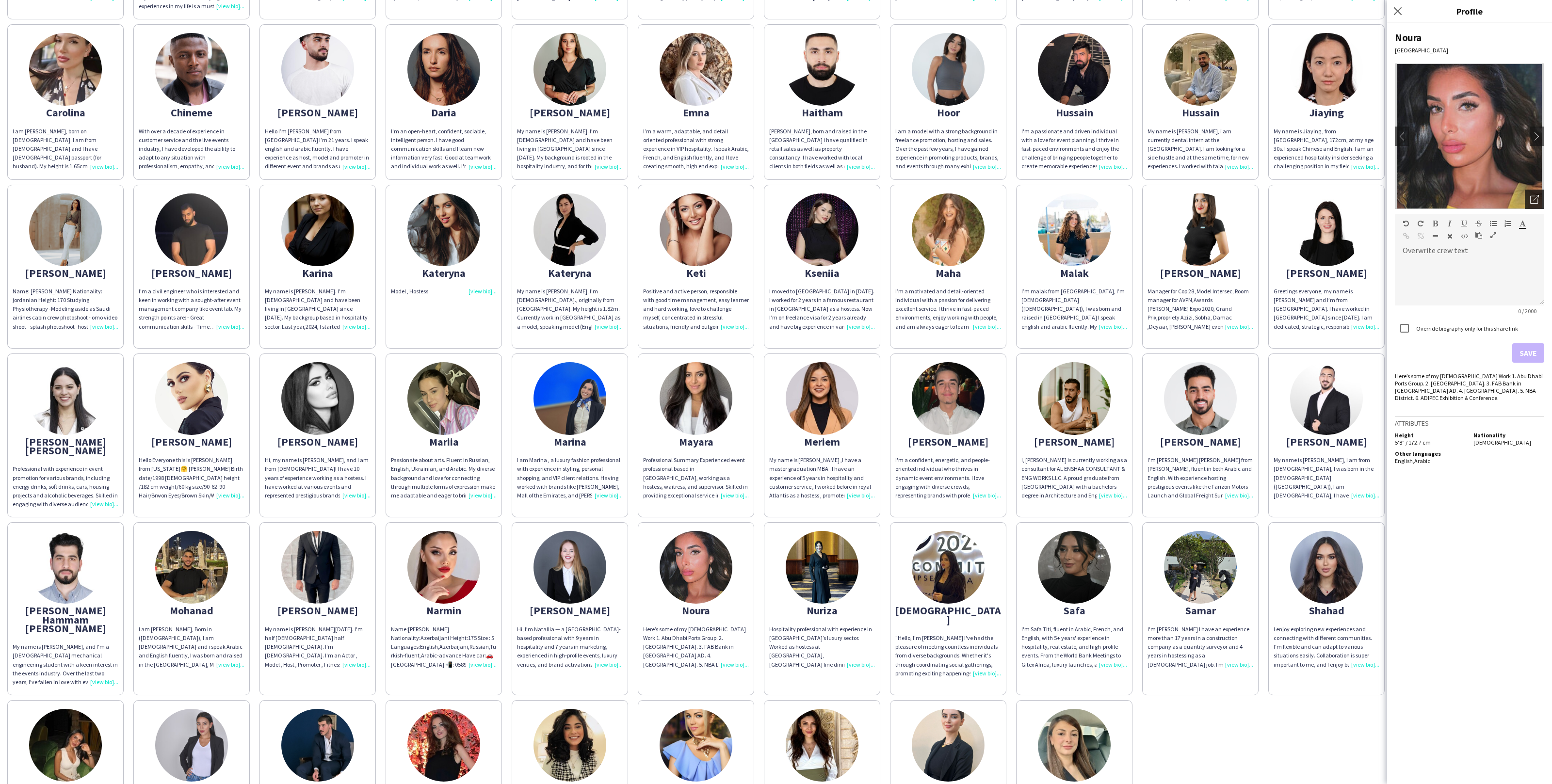
click at [1525, 204] on div "Open photos pop-in" at bounding box center [1535, 199] width 20 height 20
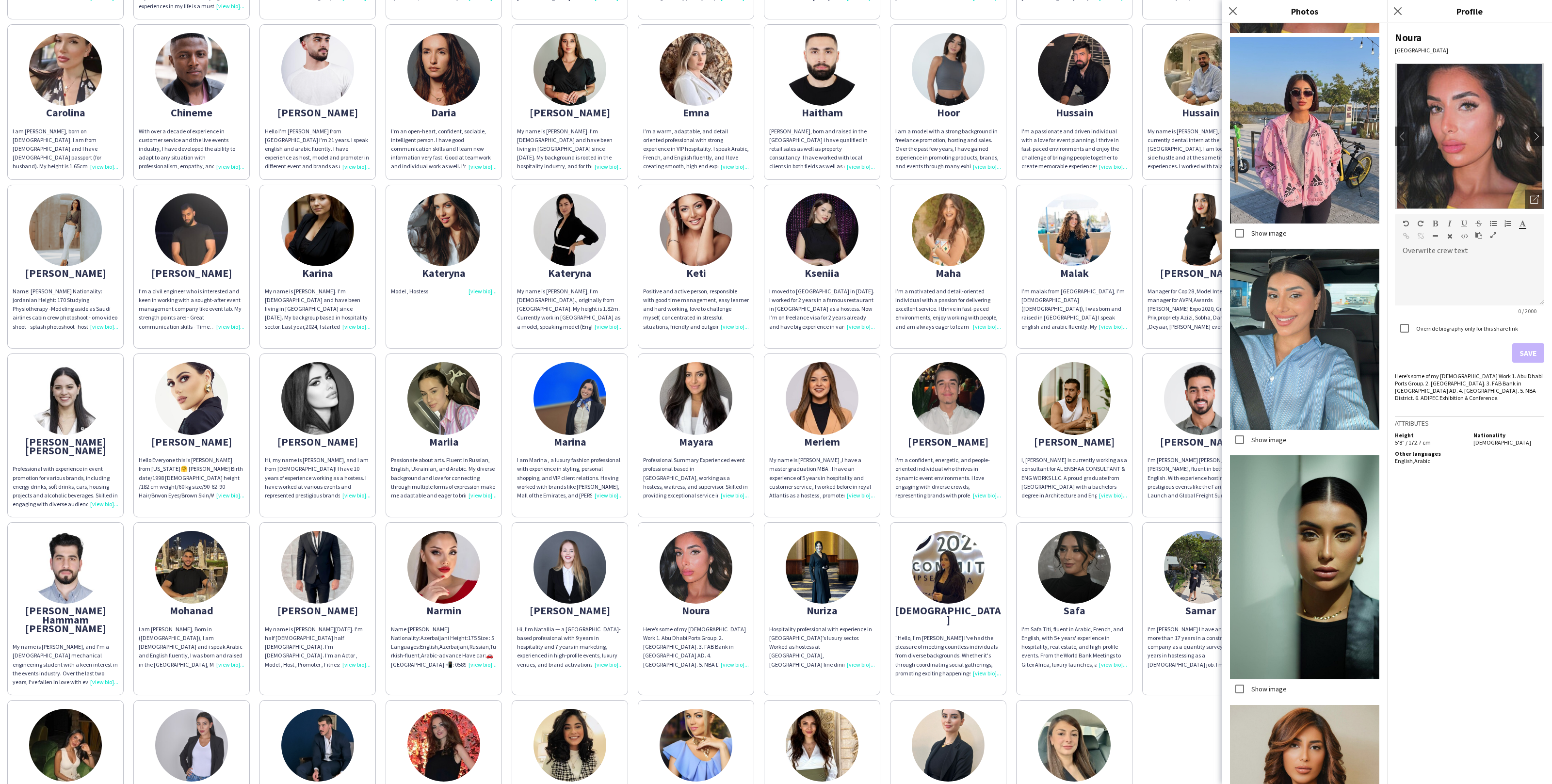
scroll to position [152, 0]
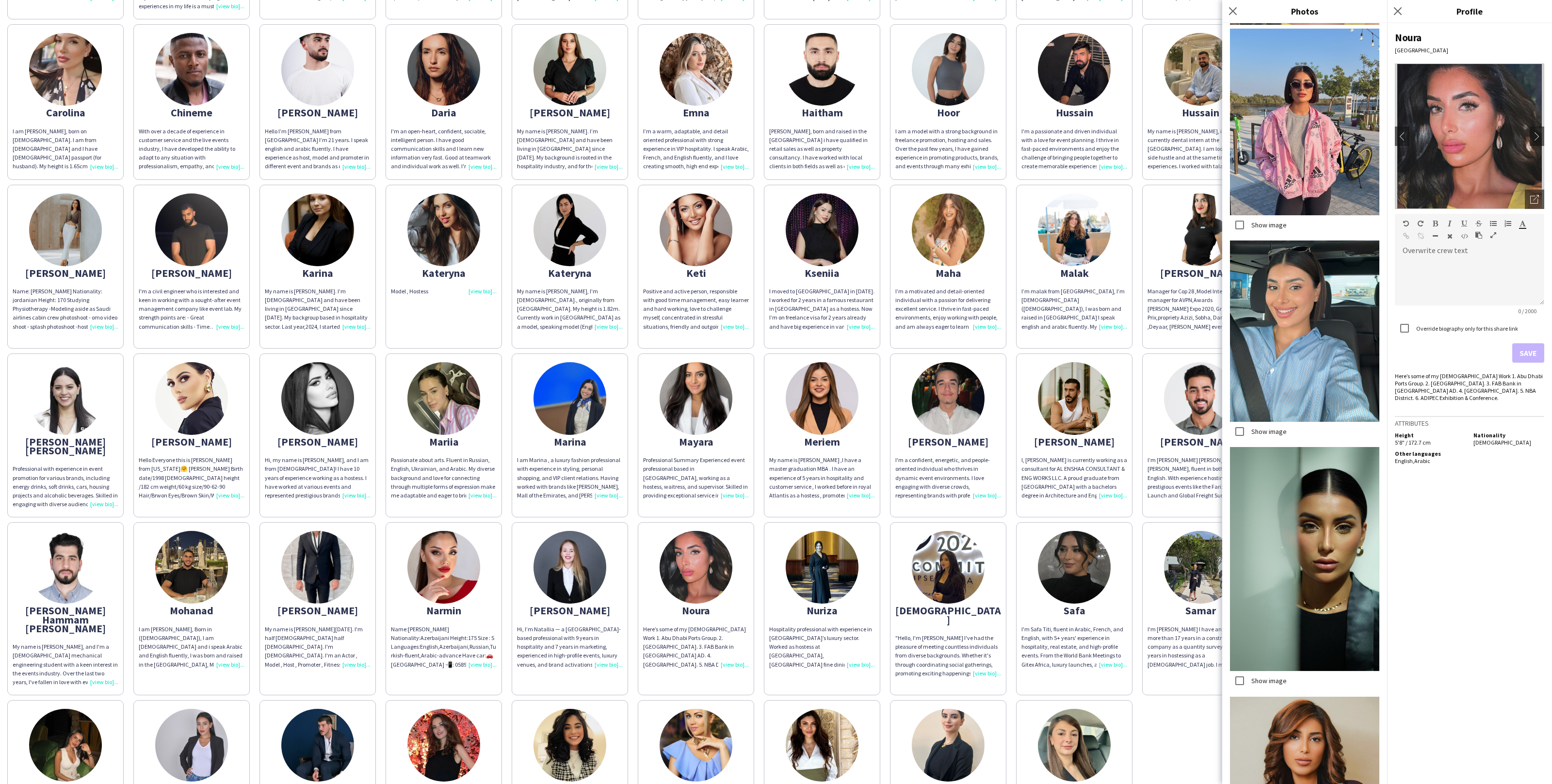
click at [1273, 429] on label "Show image" at bounding box center [1268, 432] width 37 height 9
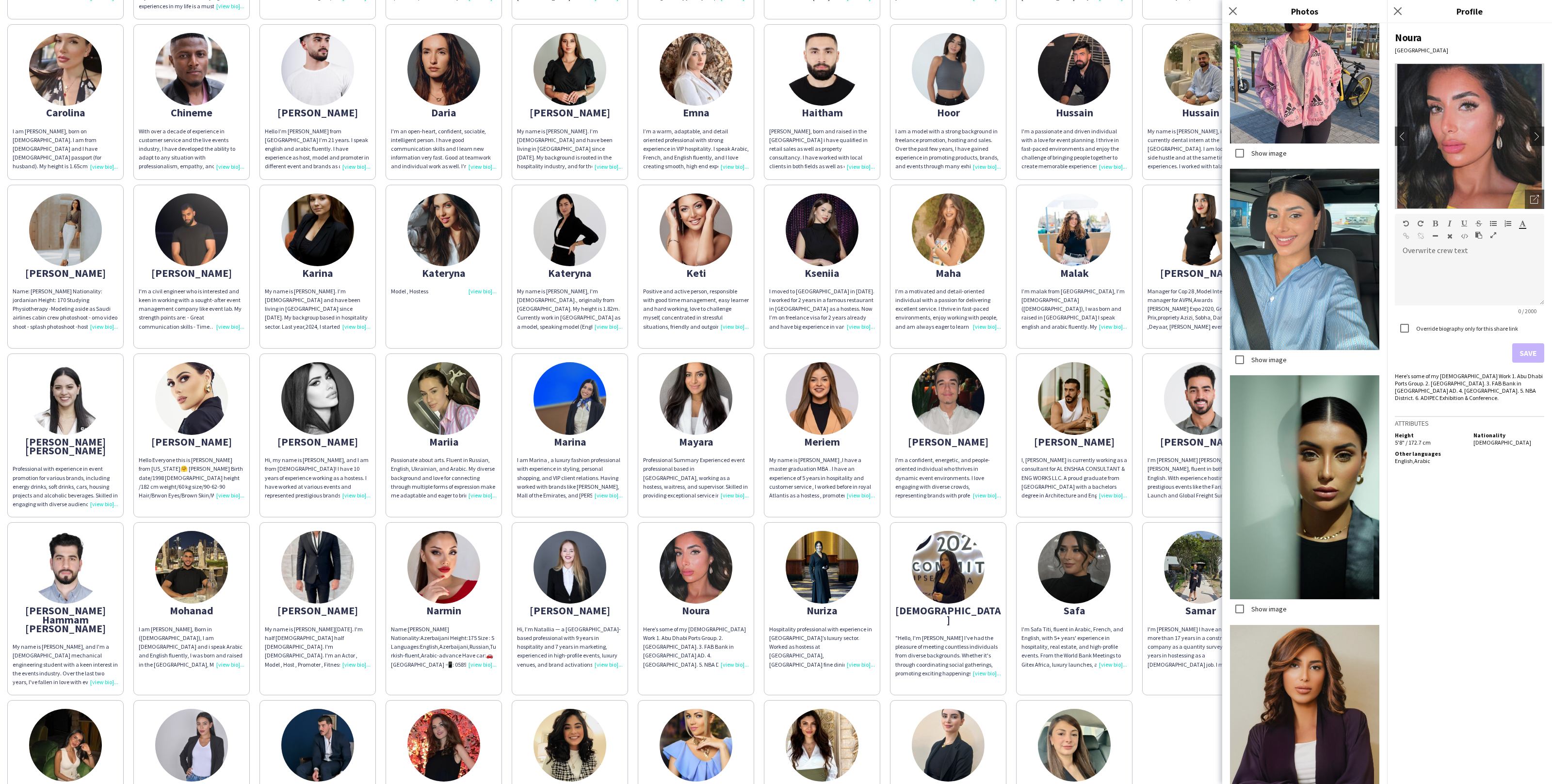
click at [1278, 610] on label "Show image" at bounding box center [1268, 610] width 37 height 9
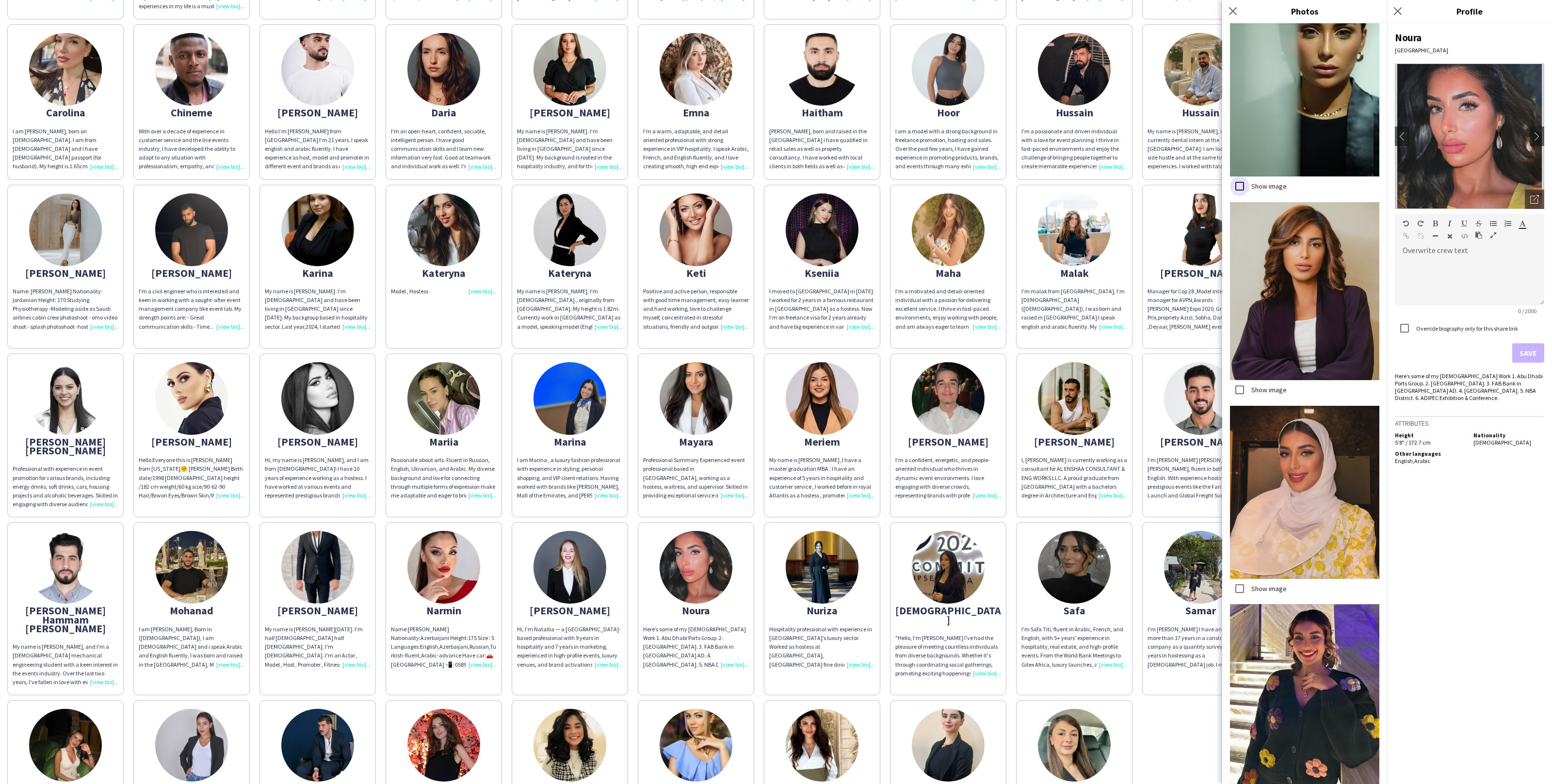
scroll to position [626, 0]
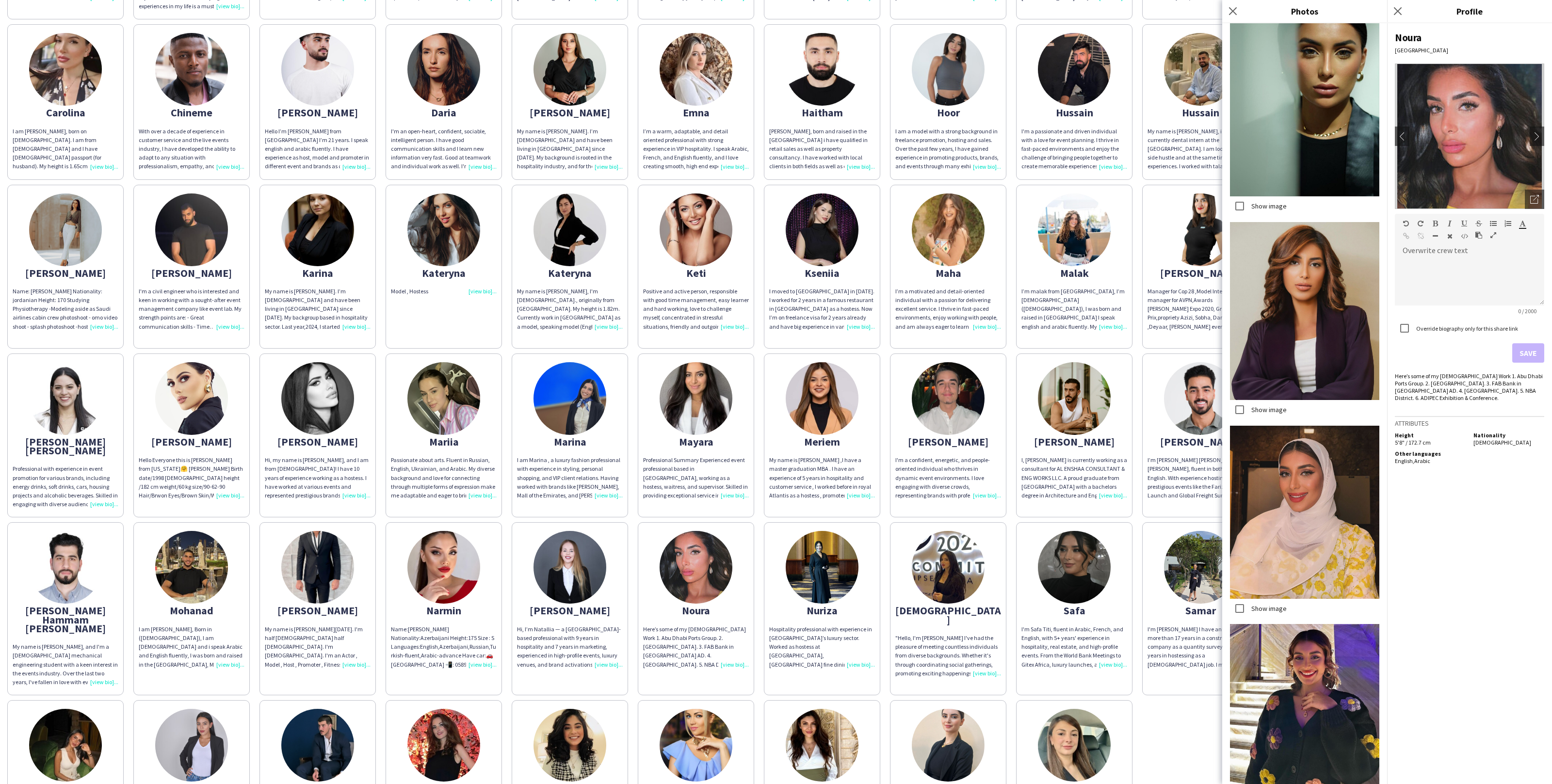
click at [1272, 406] on label "Show image" at bounding box center [1268, 410] width 37 height 9
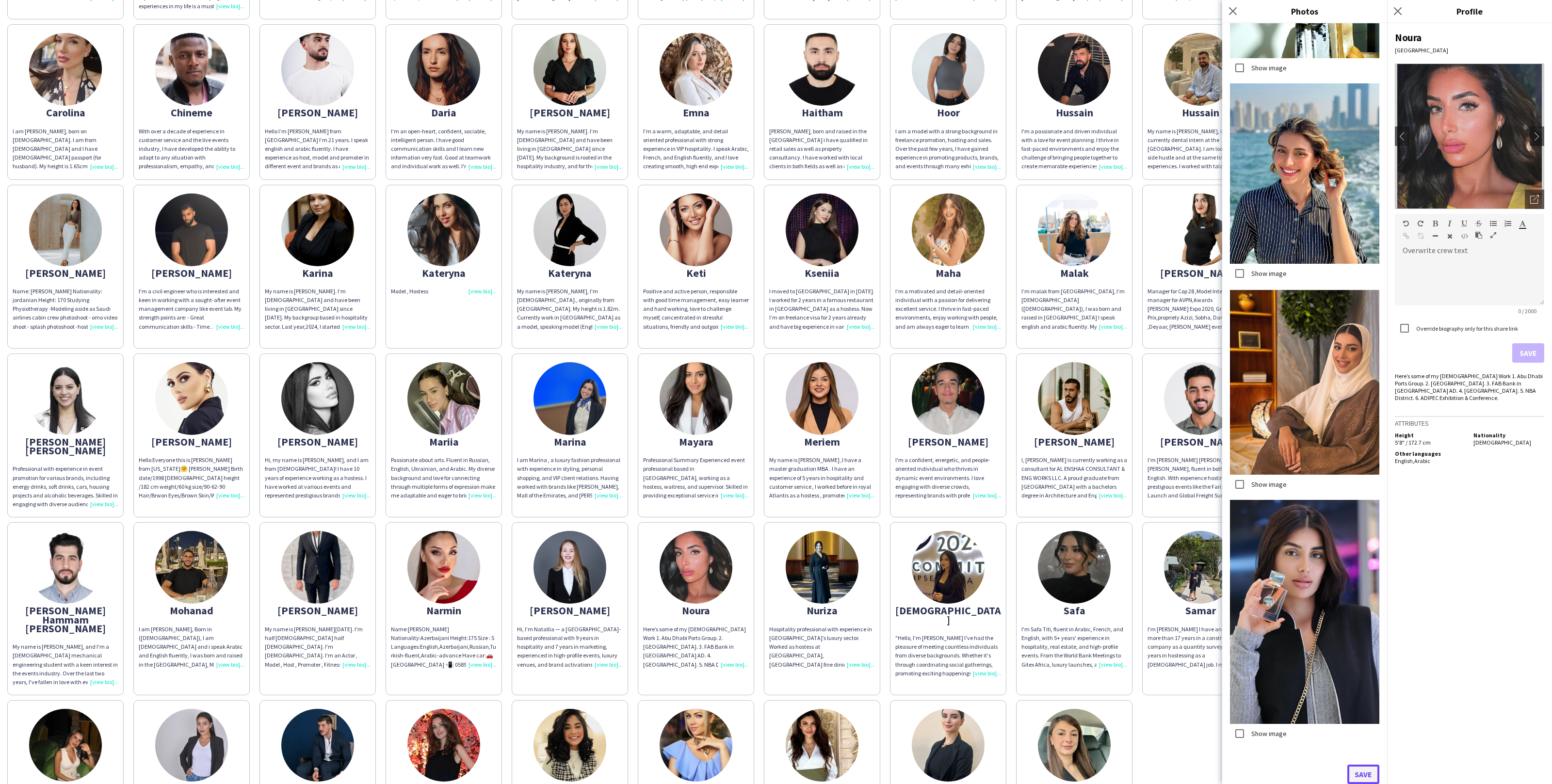
click at [1370, 777] on button "Save" at bounding box center [1364, 774] width 32 height 20
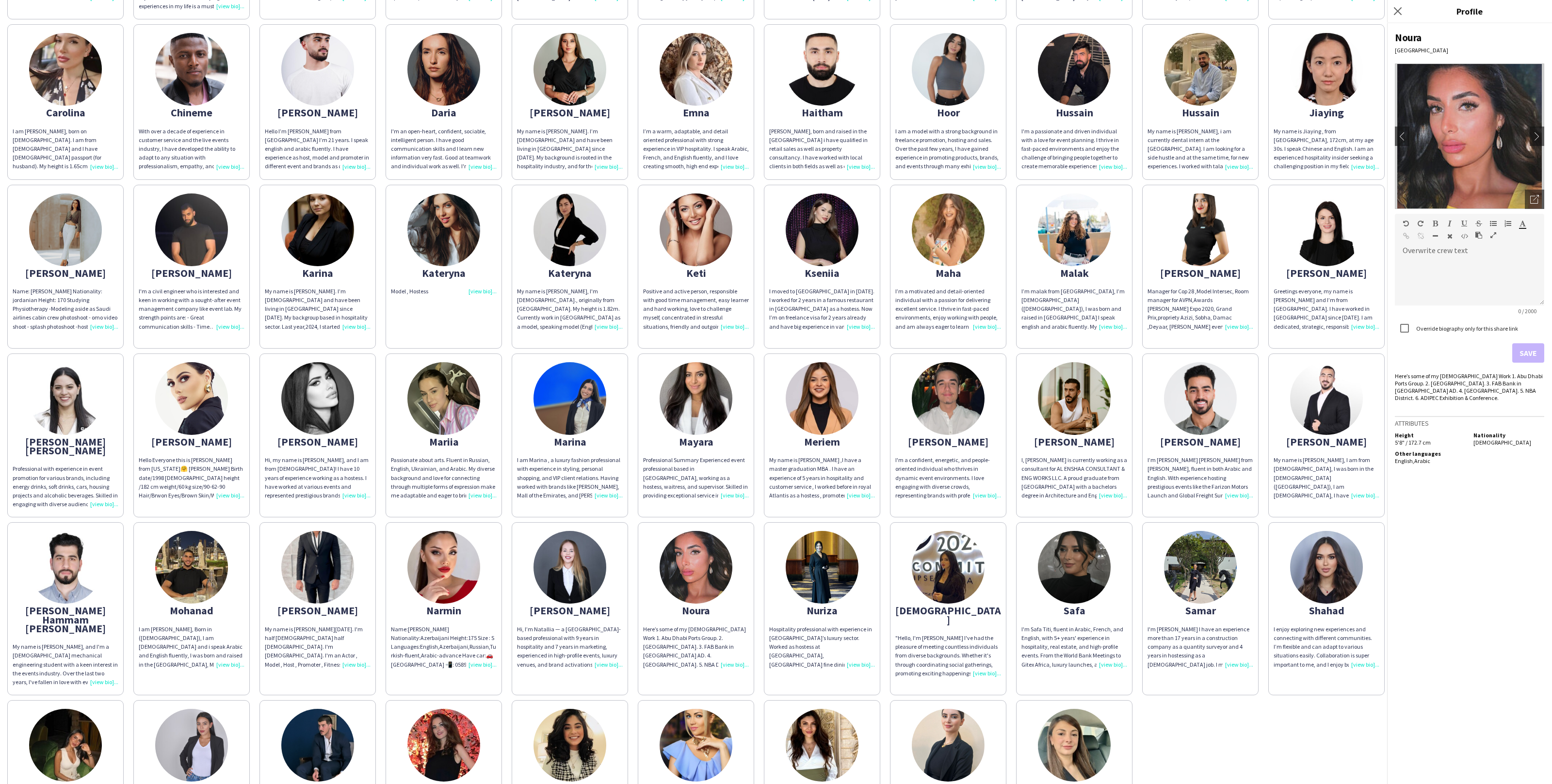
click at [1195, 718] on div "[PERSON_NAME]. ENTHUSIASTIC. FLEXIBLE LOCATION: [GEOGRAPHIC_DATA] 5 YEARS EVENT…" at bounding box center [776, 353] width 1538 height 1005
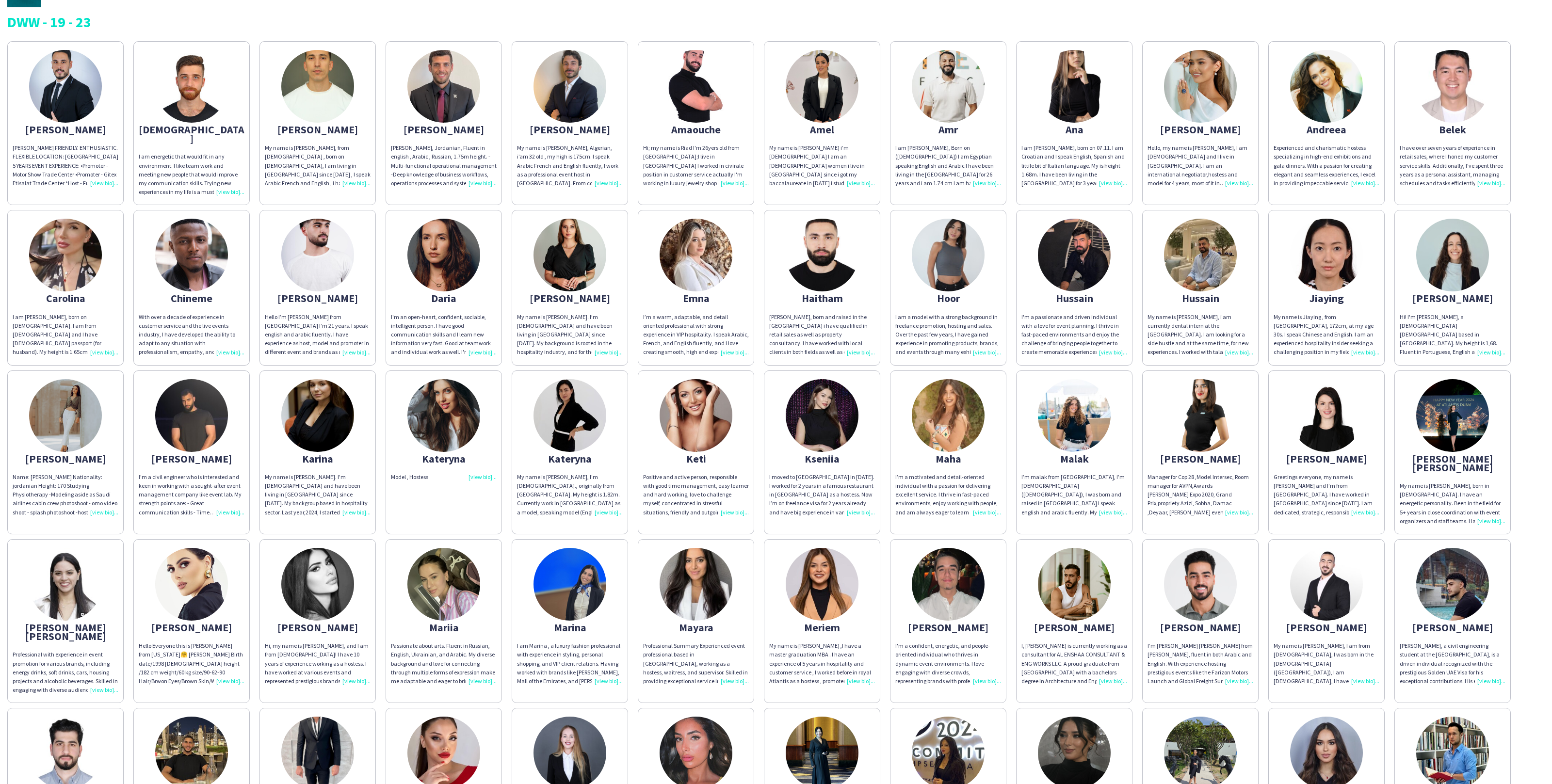
scroll to position [0, 0]
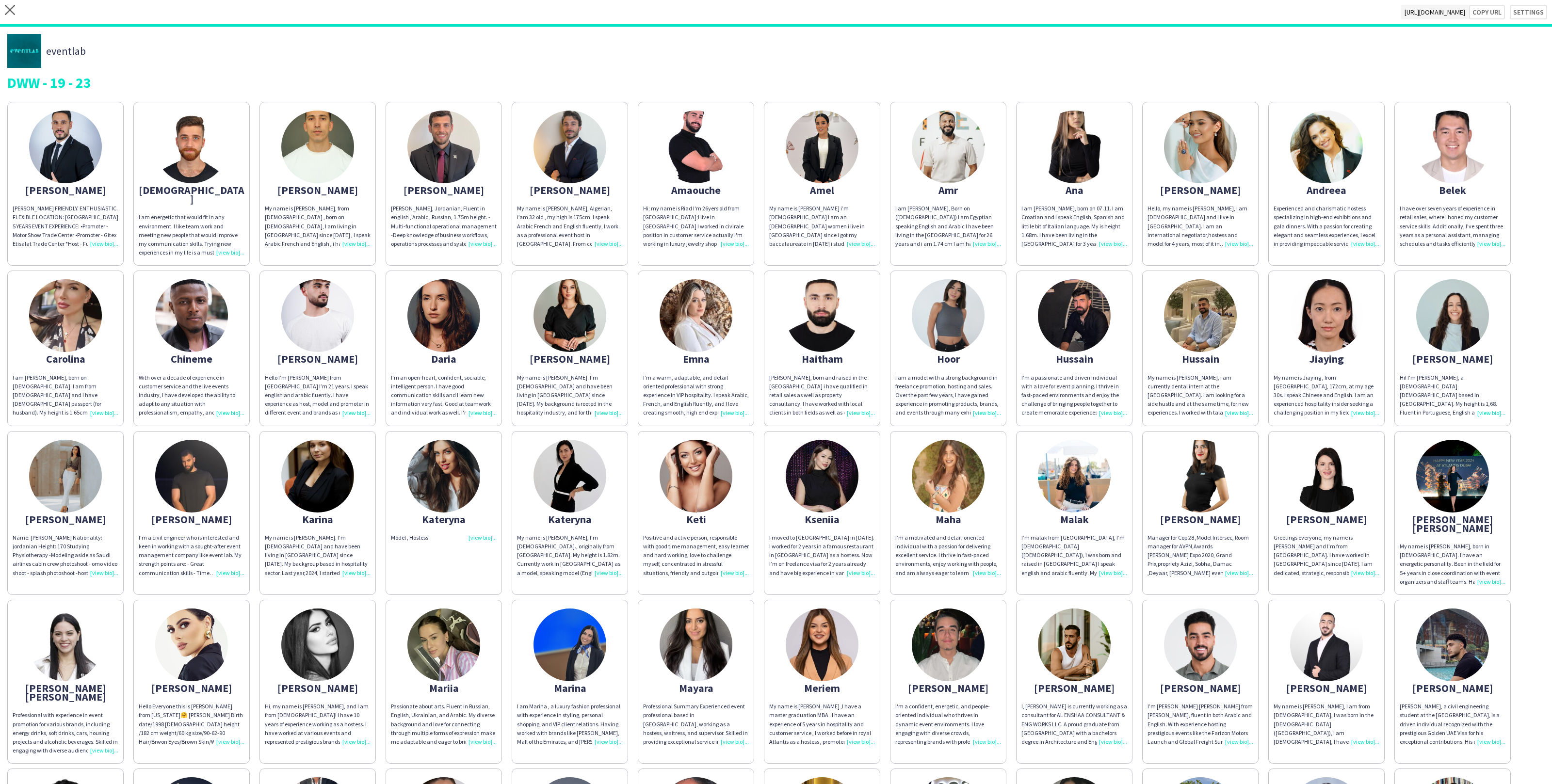
click at [1369, 381] on div "My name is Jiaying , from [GEOGRAPHIC_DATA], 172cm, at my age 30s. I speak Chin…" at bounding box center [1327, 395] width 106 height 44
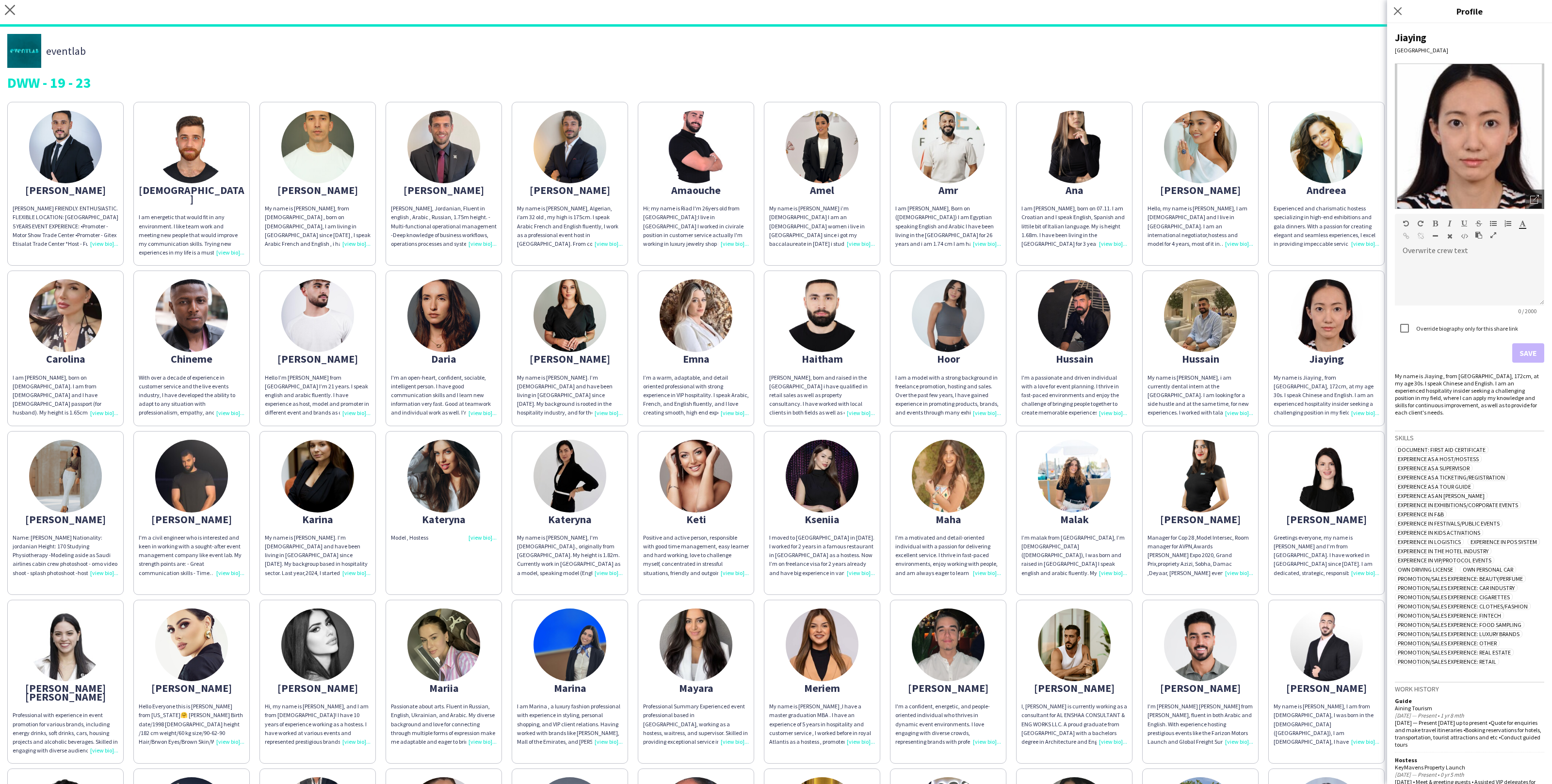
click at [1382, 412] on app-share-pages-crew-card "Jiaying My name is Jiaying , from [GEOGRAPHIC_DATA], 172cm, at my age 30s. I sp…" at bounding box center [1327, 347] width 116 height 155
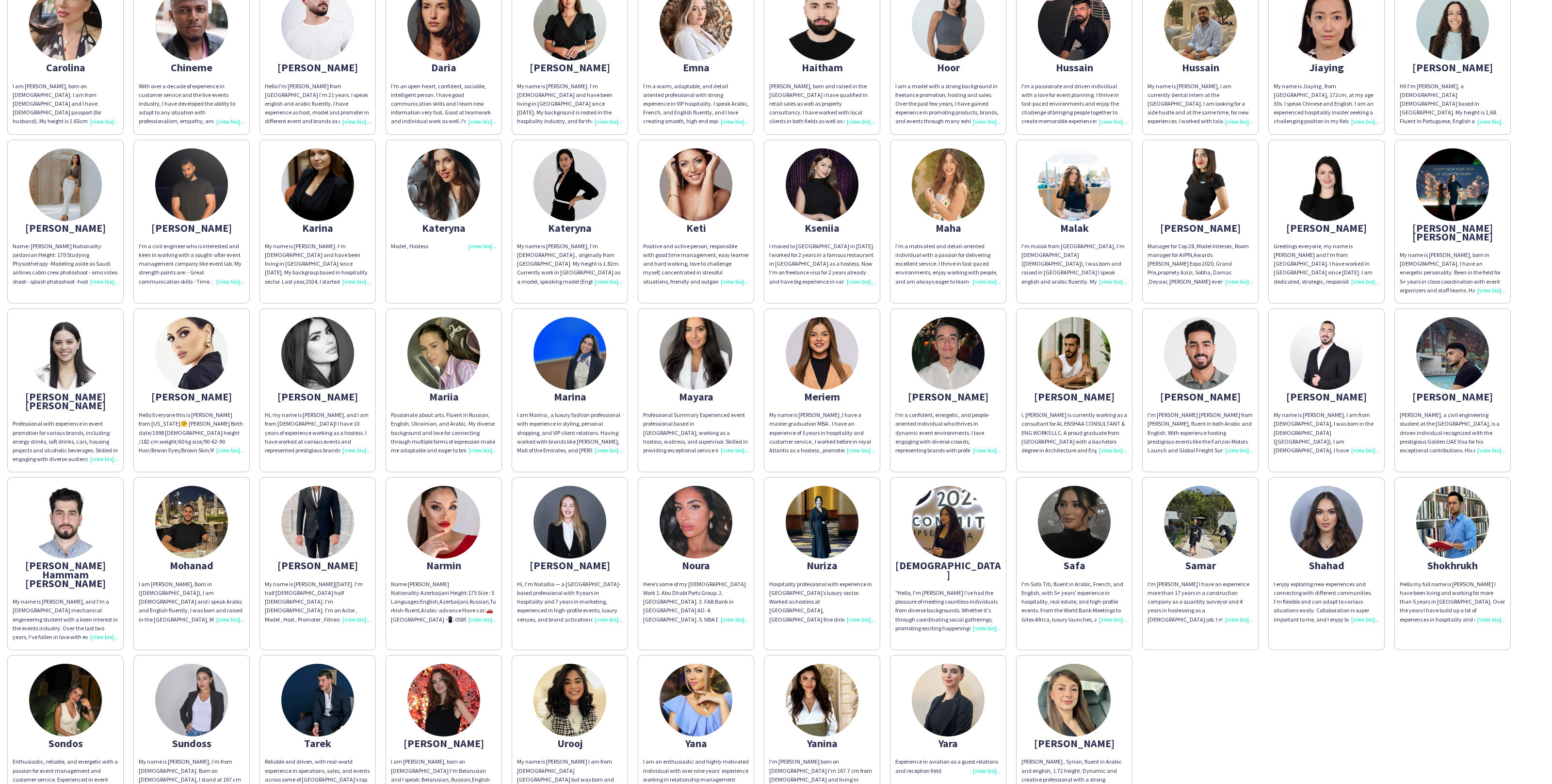
scroll to position [326, 0]
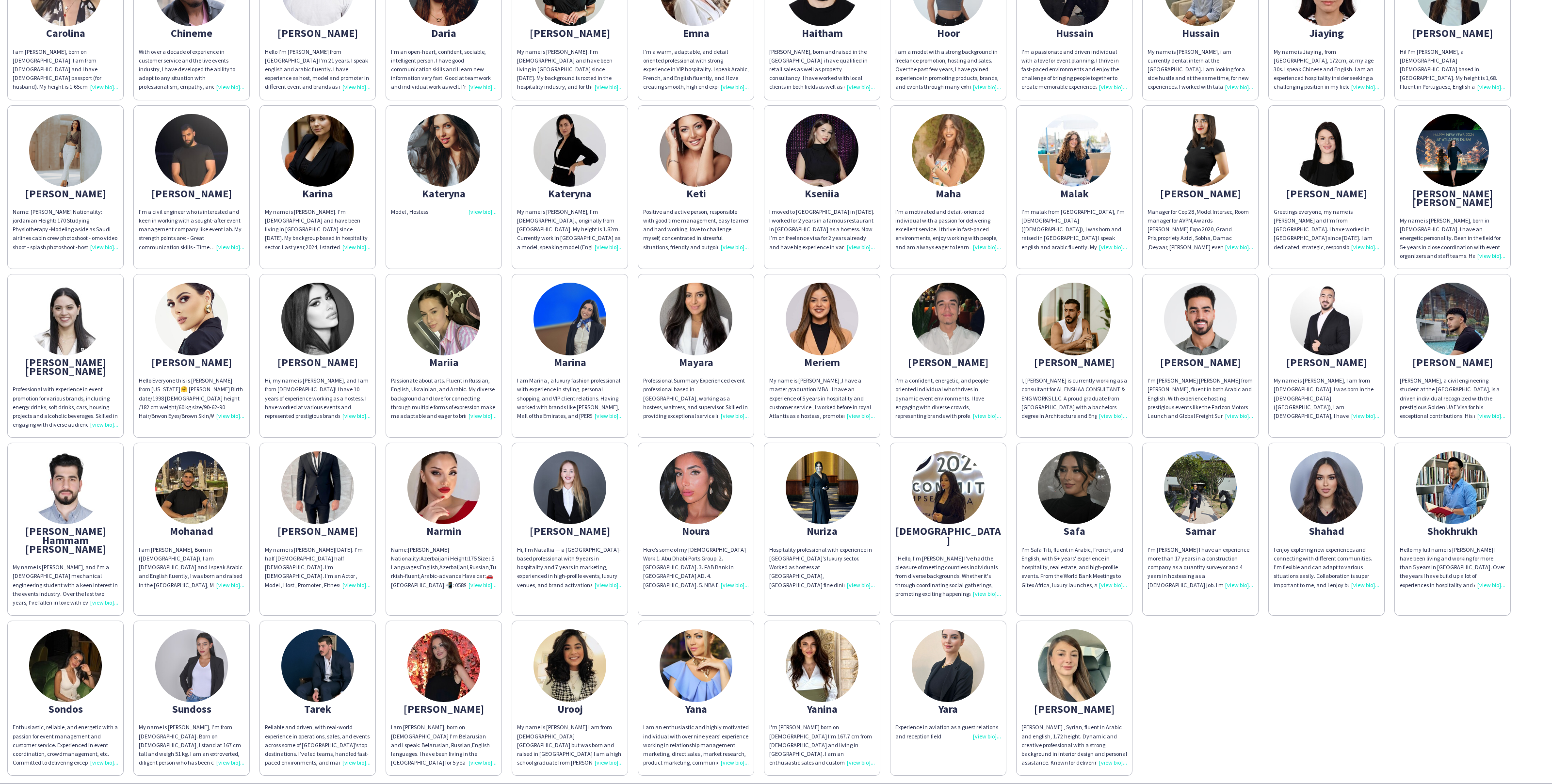
click at [595, 653] on img at bounding box center [570, 665] width 73 height 73
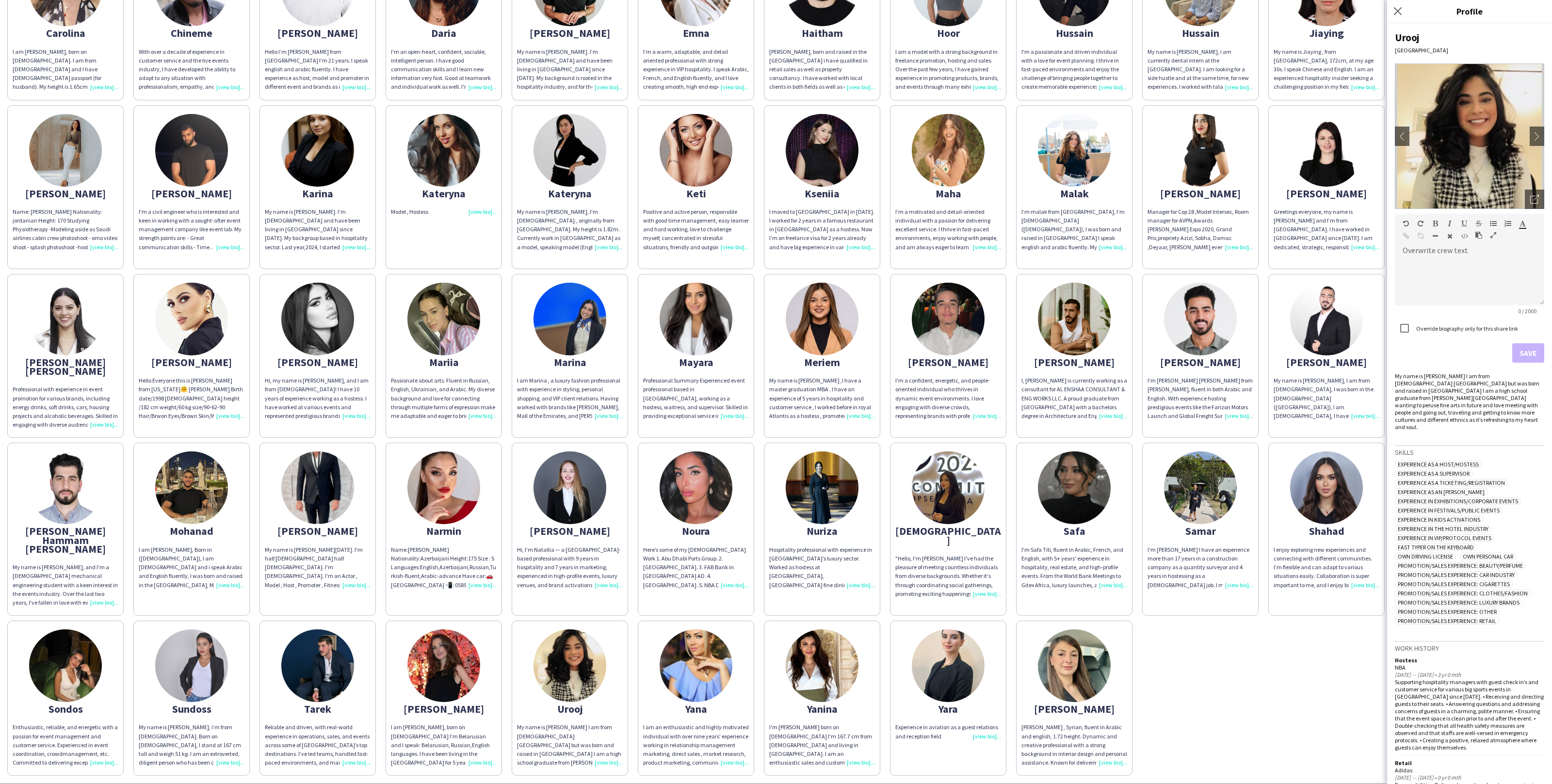
click at [589, 651] on img at bounding box center [570, 665] width 73 height 73
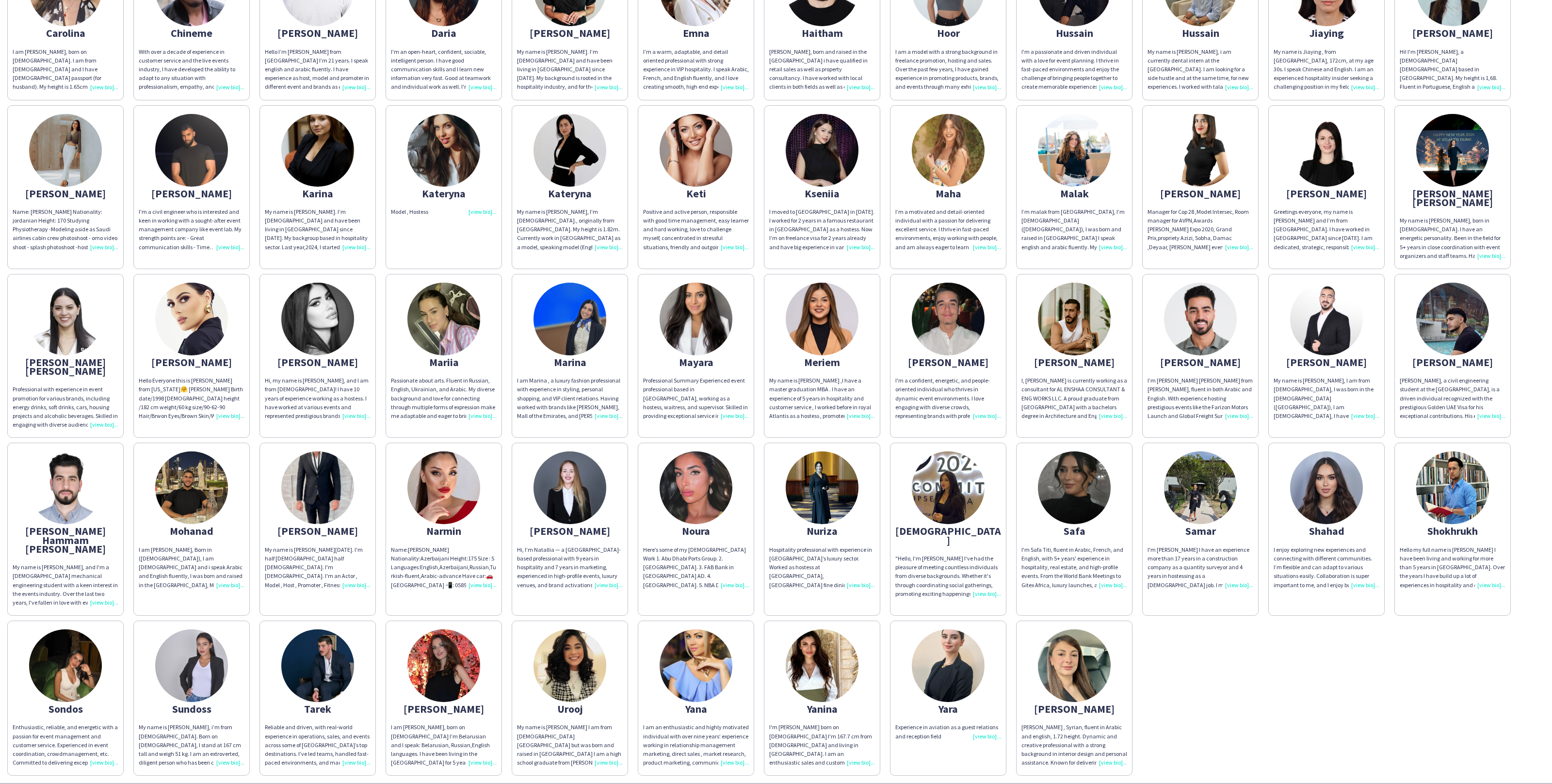
click at [589, 651] on img at bounding box center [570, 665] width 73 height 73
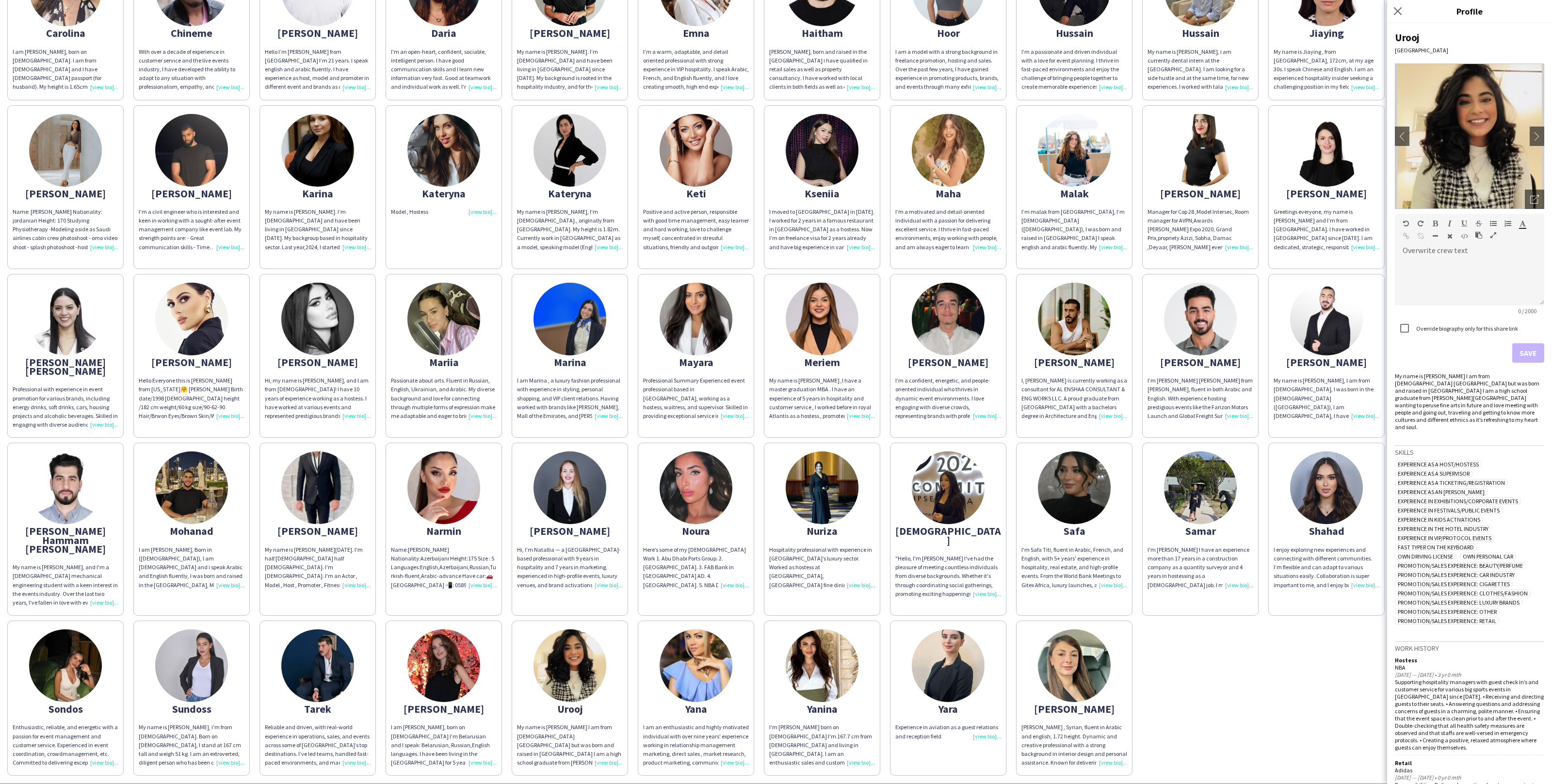
click at [1547, 201] on div "Urooj [GEOGRAPHIC_DATA] chevron-left chevron-right Open photos pop-in Overwrite…" at bounding box center [1470, 403] width 165 height 761
click at [1538, 196] on icon at bounding box center [1536, 198] width 6 height 6
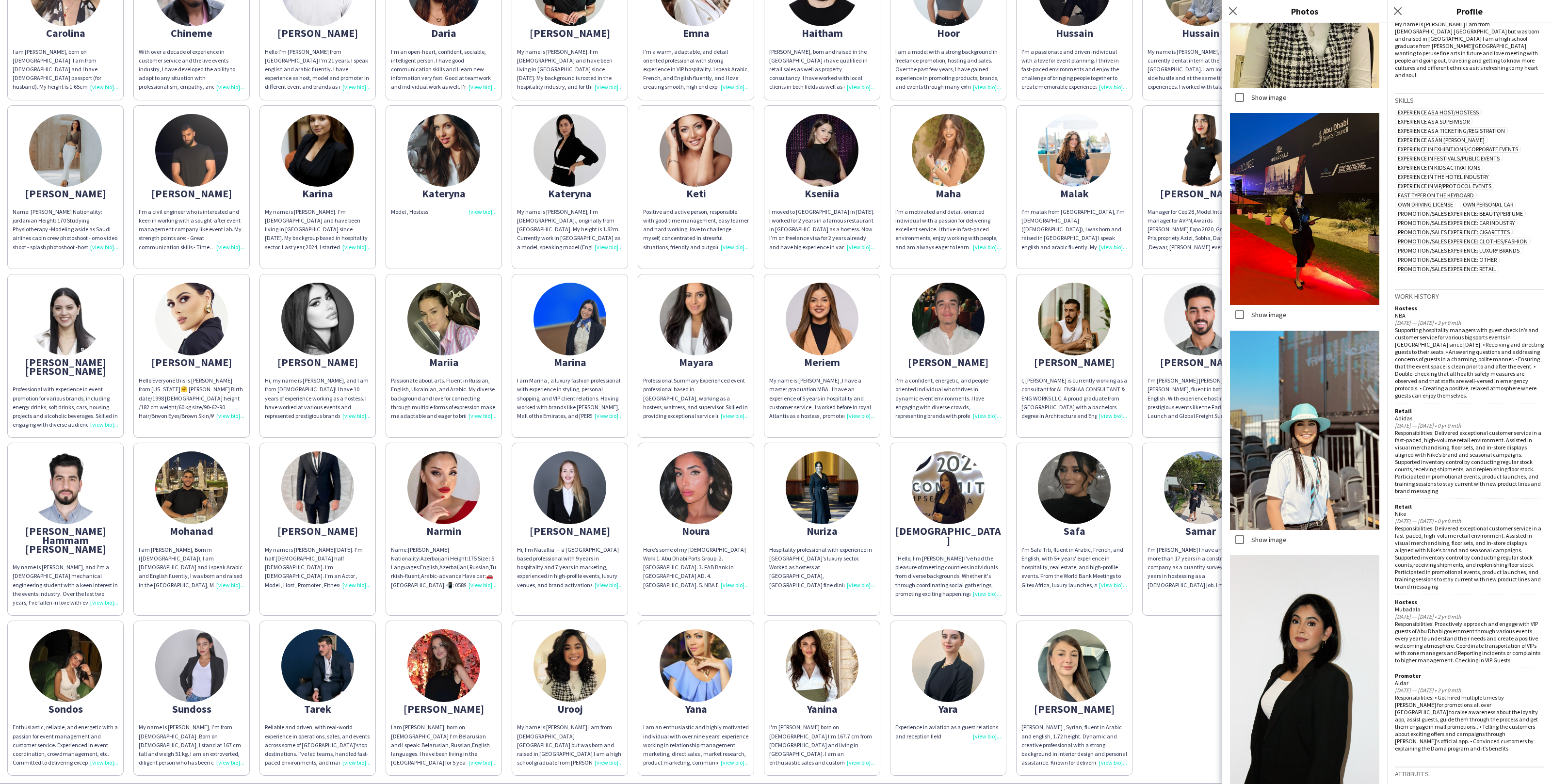
scroll to position [261, 0]
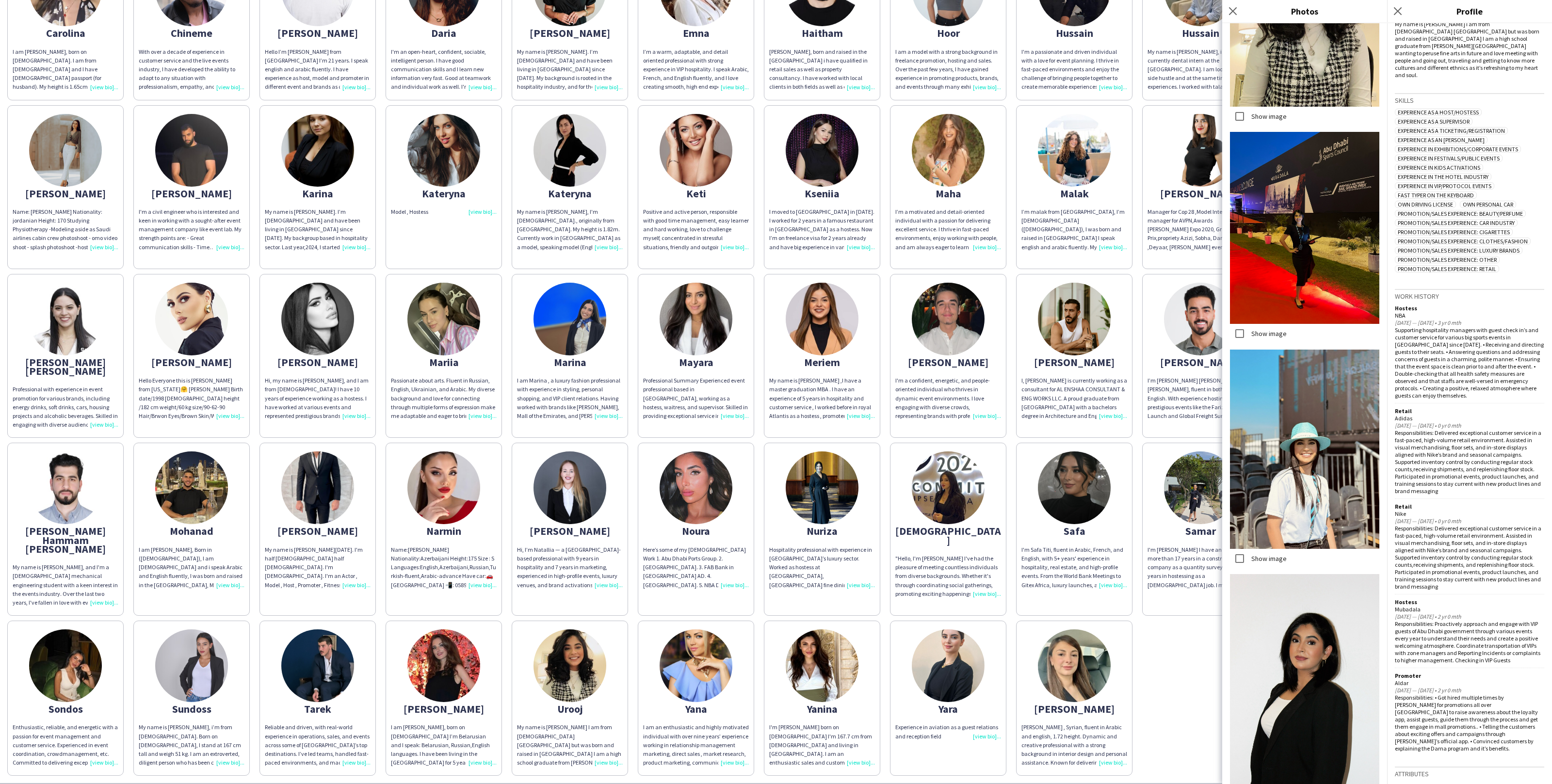
click at [1202, 640] on div "[PERSON_NAME]. ENTHUSIASTIC. FLEXIBLE LOCATION: [GEOGRAPHIC_DATA] 5 YEARS EVENT…" at bounding box center [776, 273] width 1538 height 1005
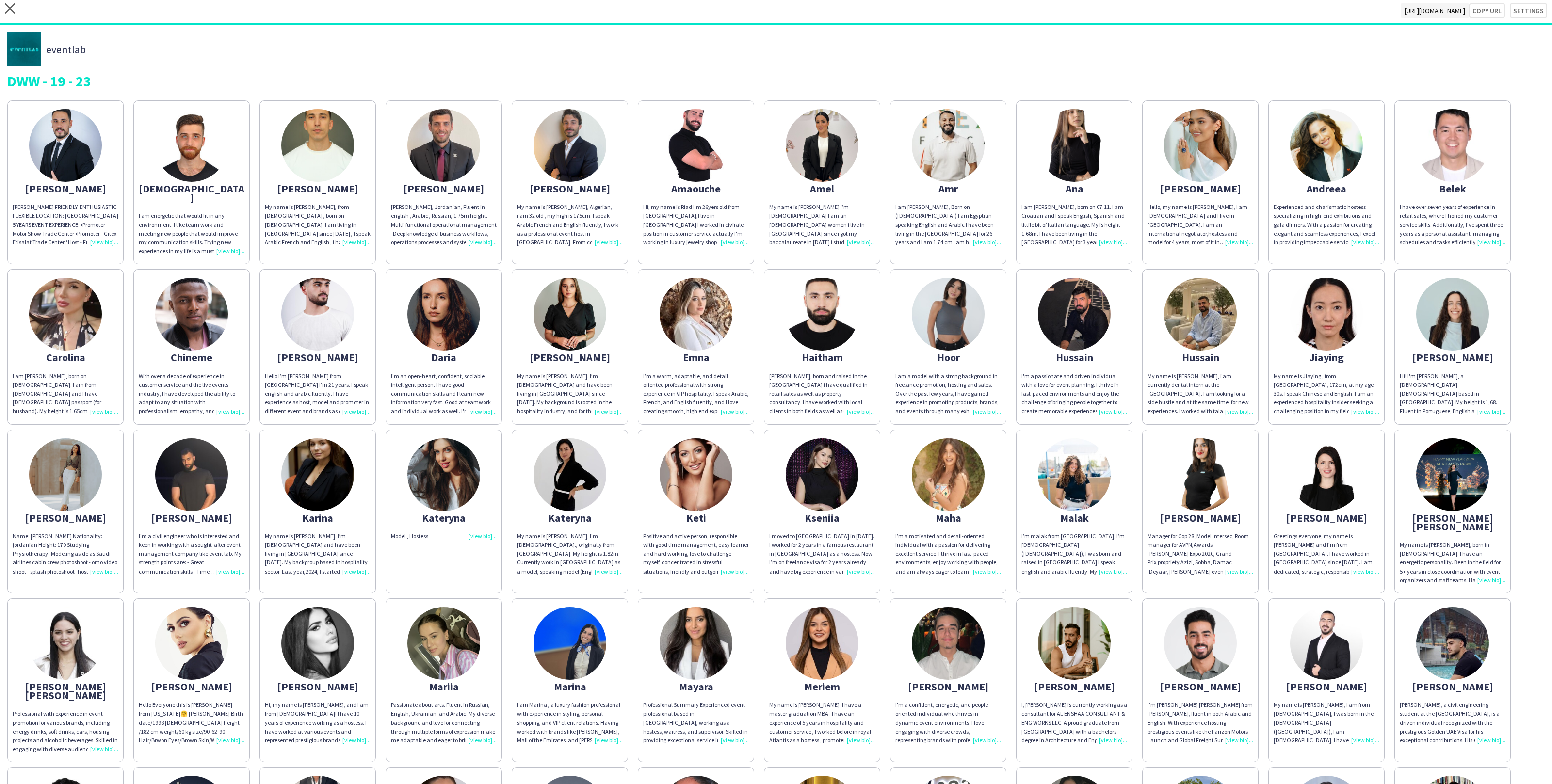
scroll to position [0, 0]
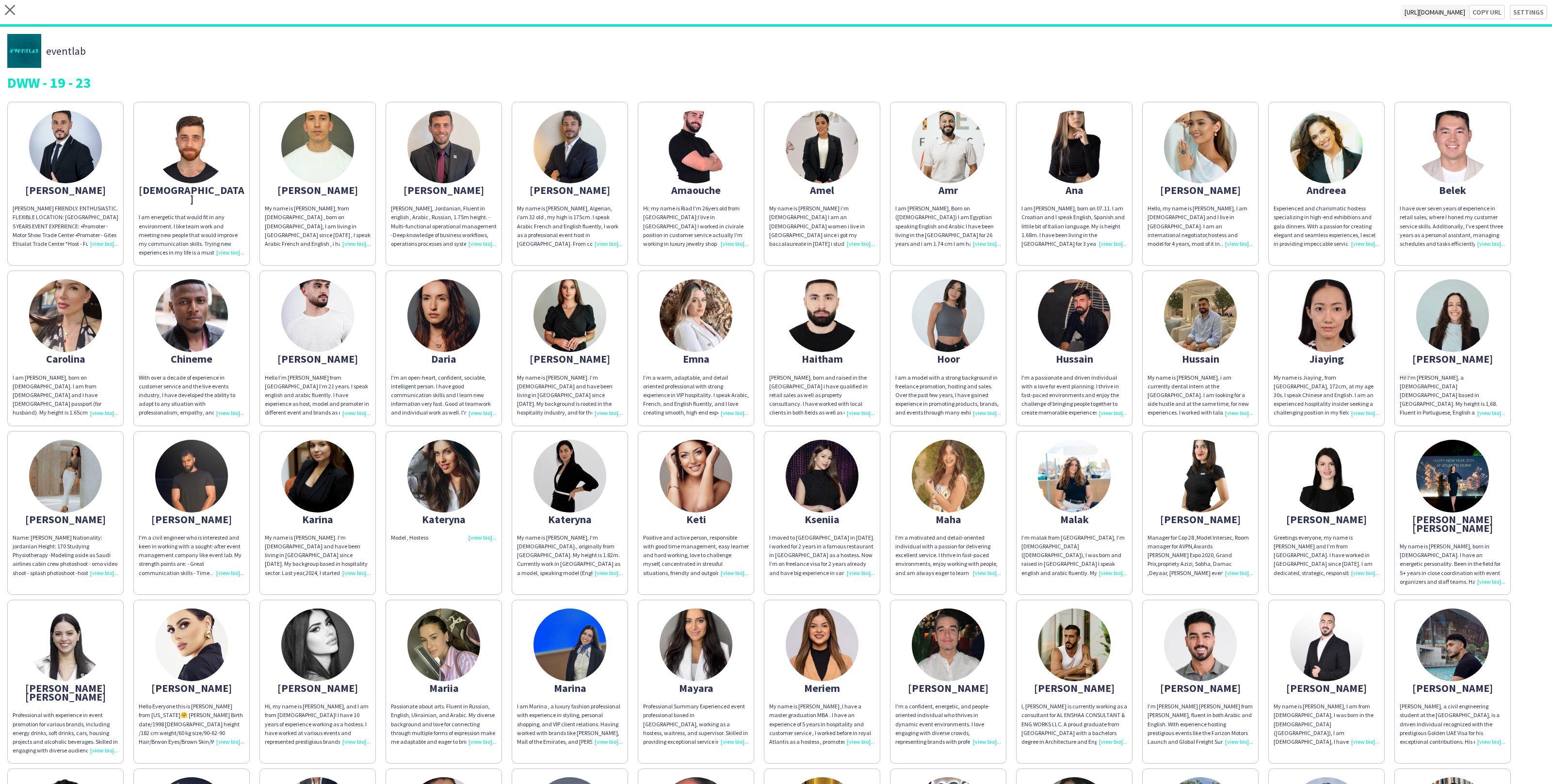
click at [464, 354] on div "Daria" at bounding box center [444, 359] width 106 height 9
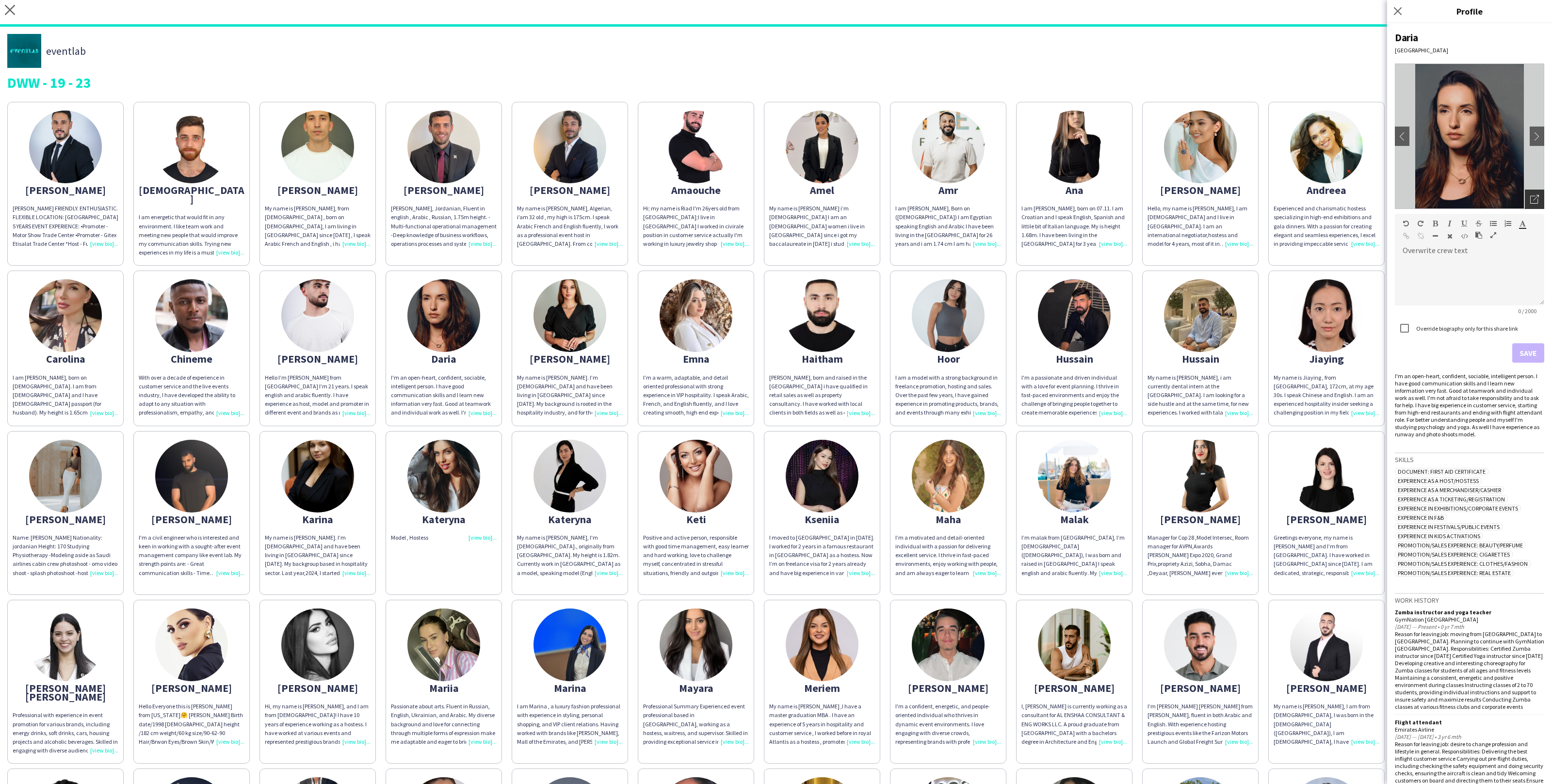
click at [1531, 195] on icon "Open photos pop-in" at bounding box center [1535, 199] width 9 height 9
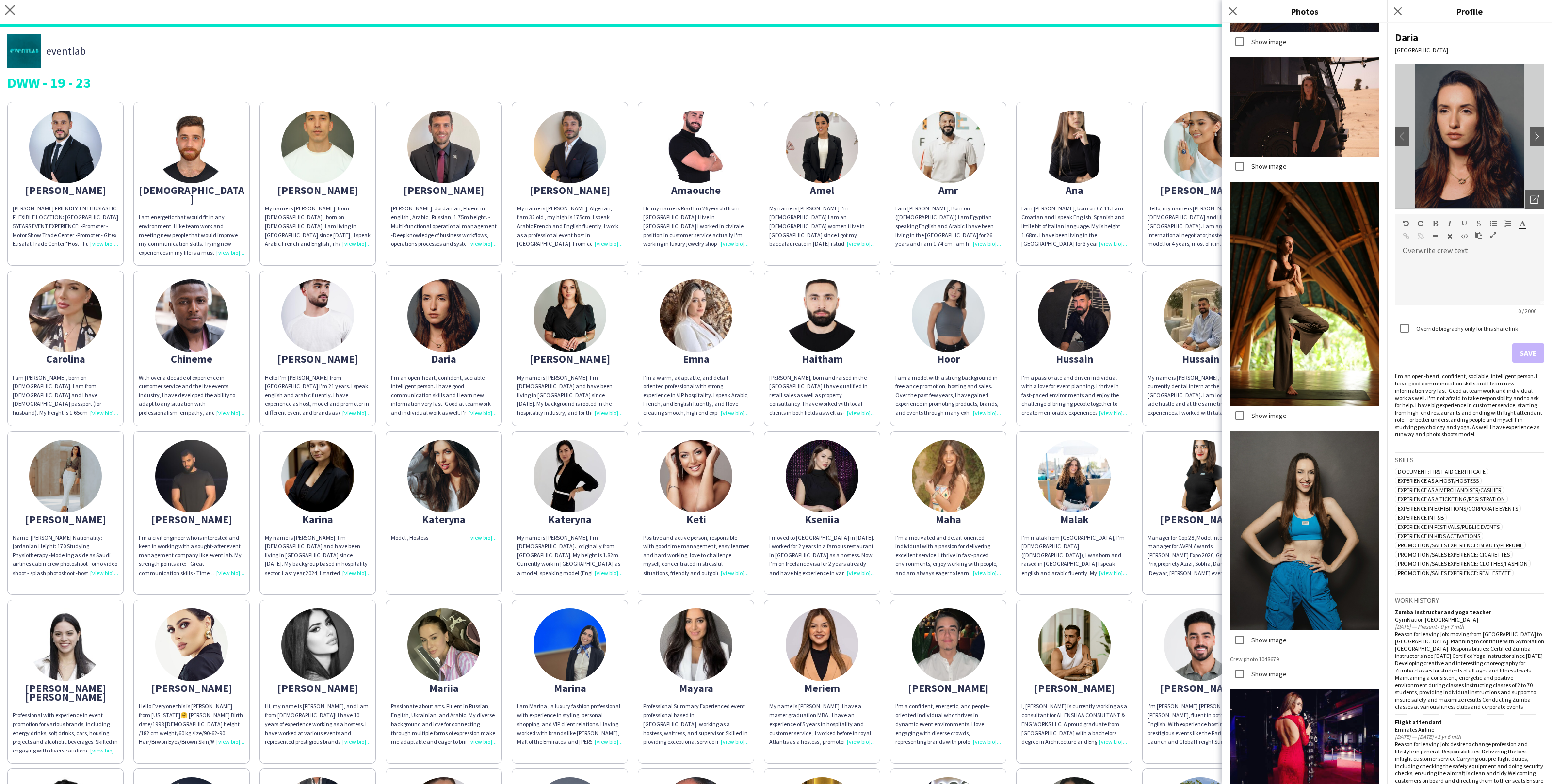
scroll to position [551, 0]
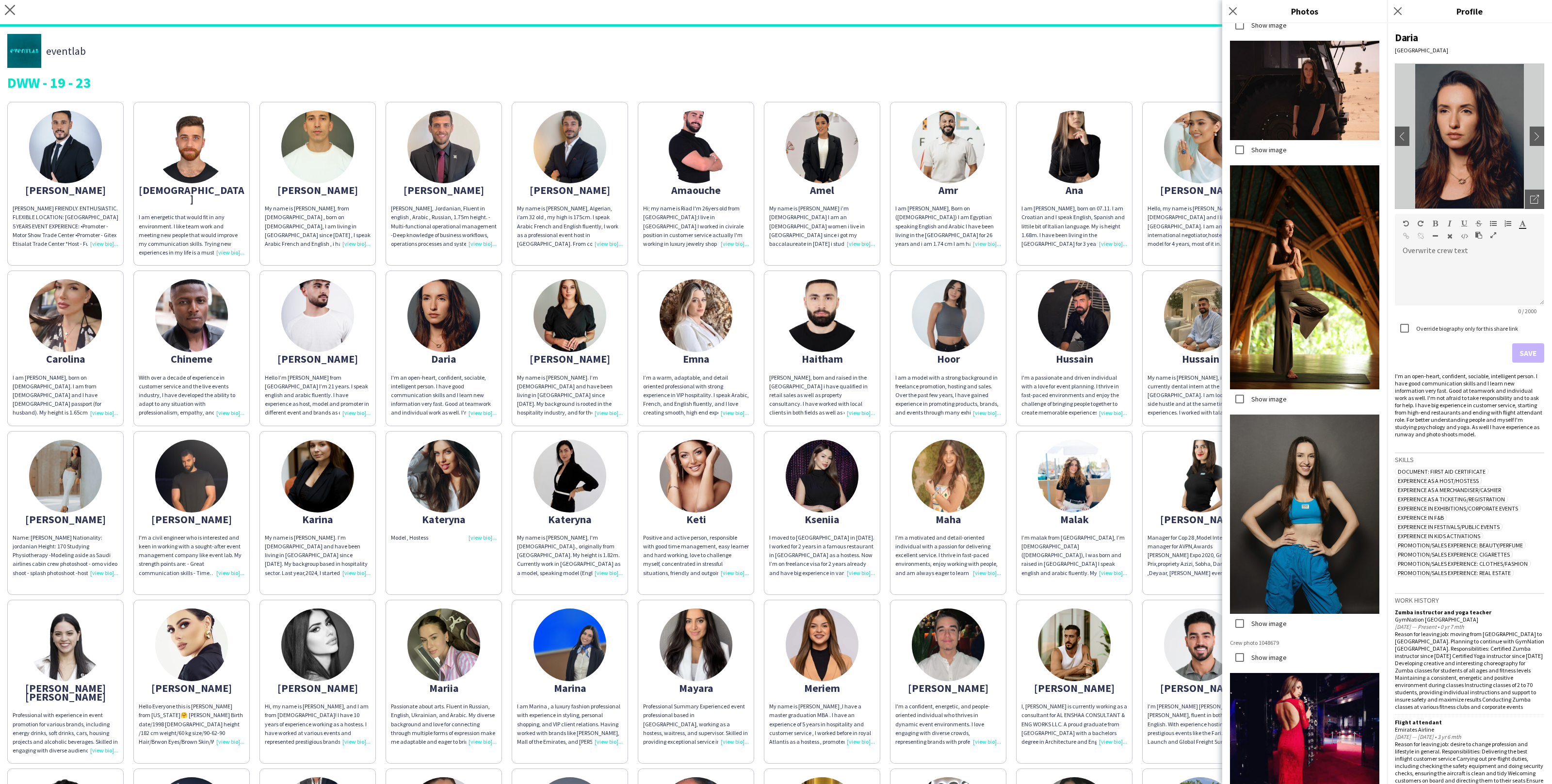
click at [1140, 415] on div "[PERSON_NAME]. ENTHUSIASTIC. FLEXIBLE LOCATION: [GEOGRAPHIC_DATA] 5 YEARS EVENT…" at bounding box center [776, 599] width 1538 height 1005
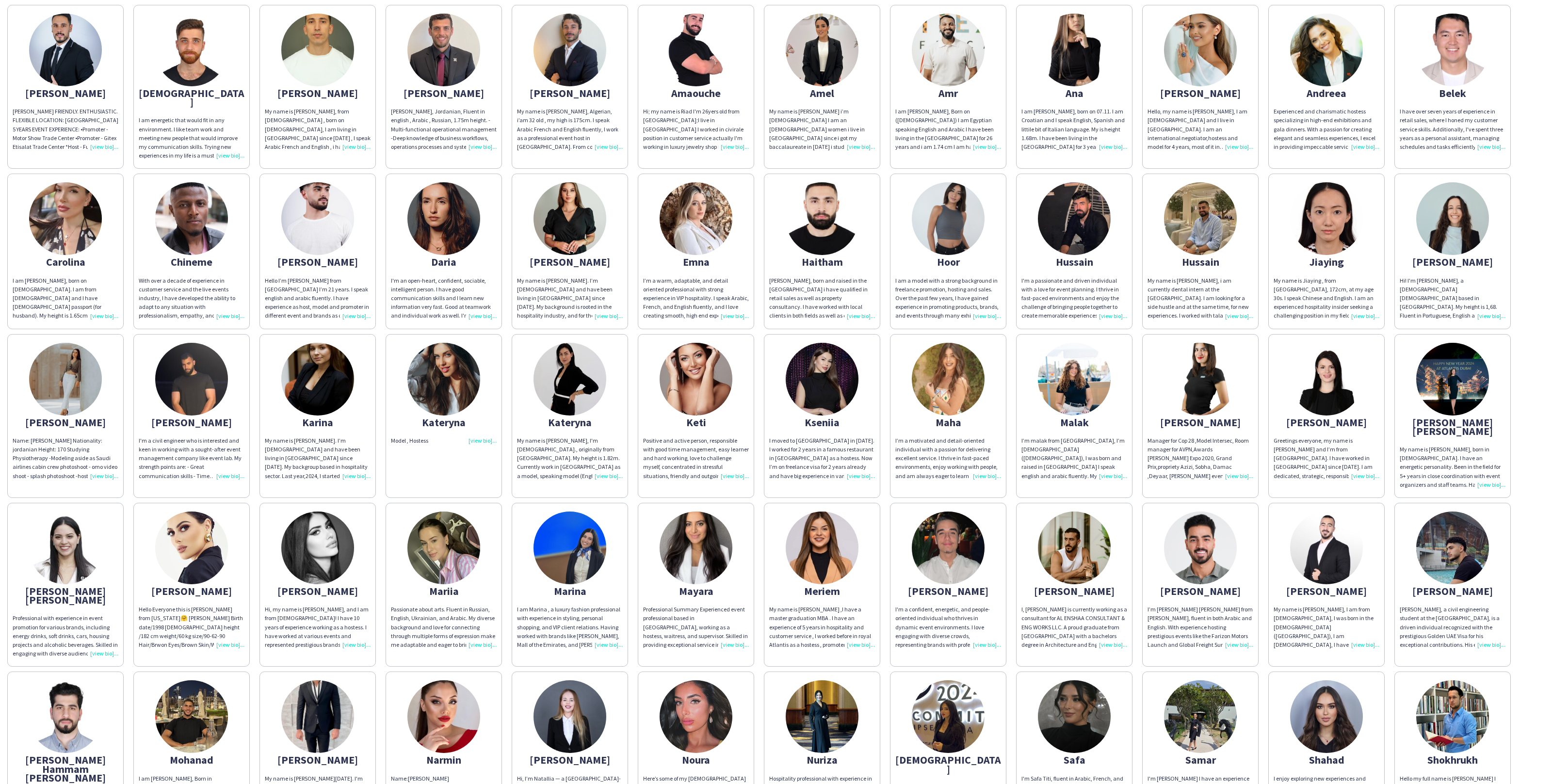
scroll to position [0, 0]
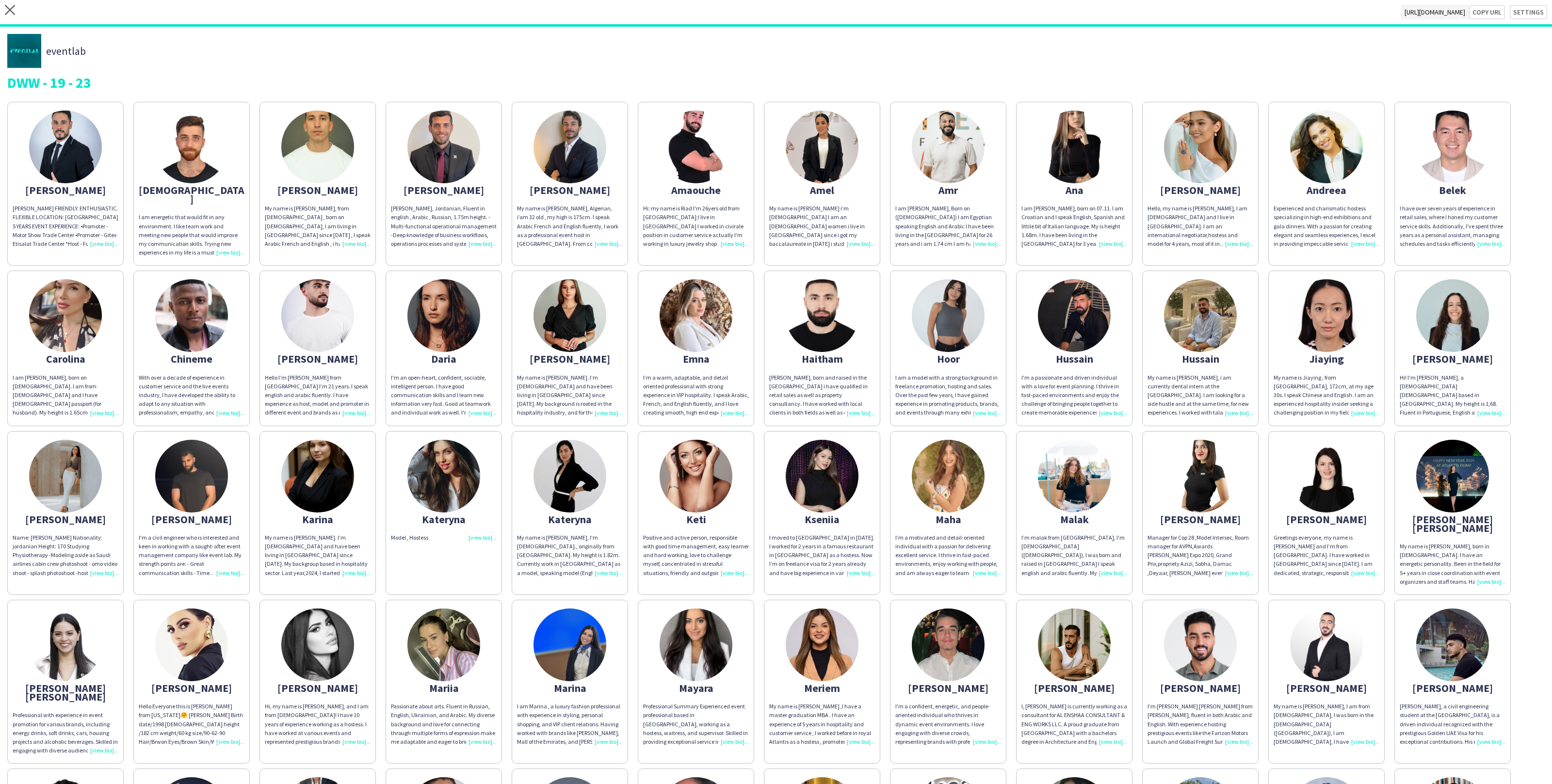
click at [478, 154] on img at bounding box center [444, 147] width 73 height 73
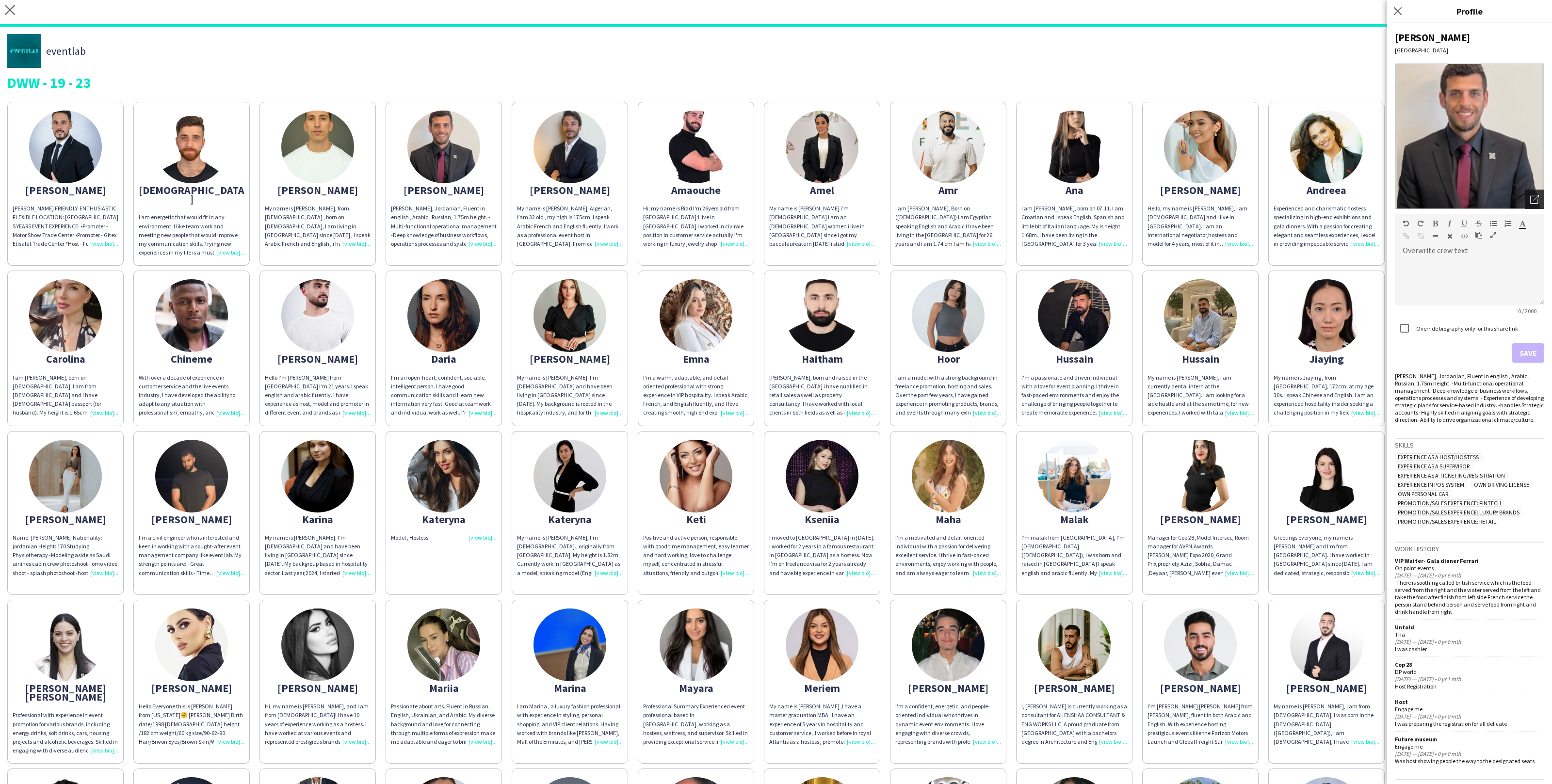
click at [1535, 197] on icon "Open photos pop-in" at bounding box center [1535, 199] width 9 height 9
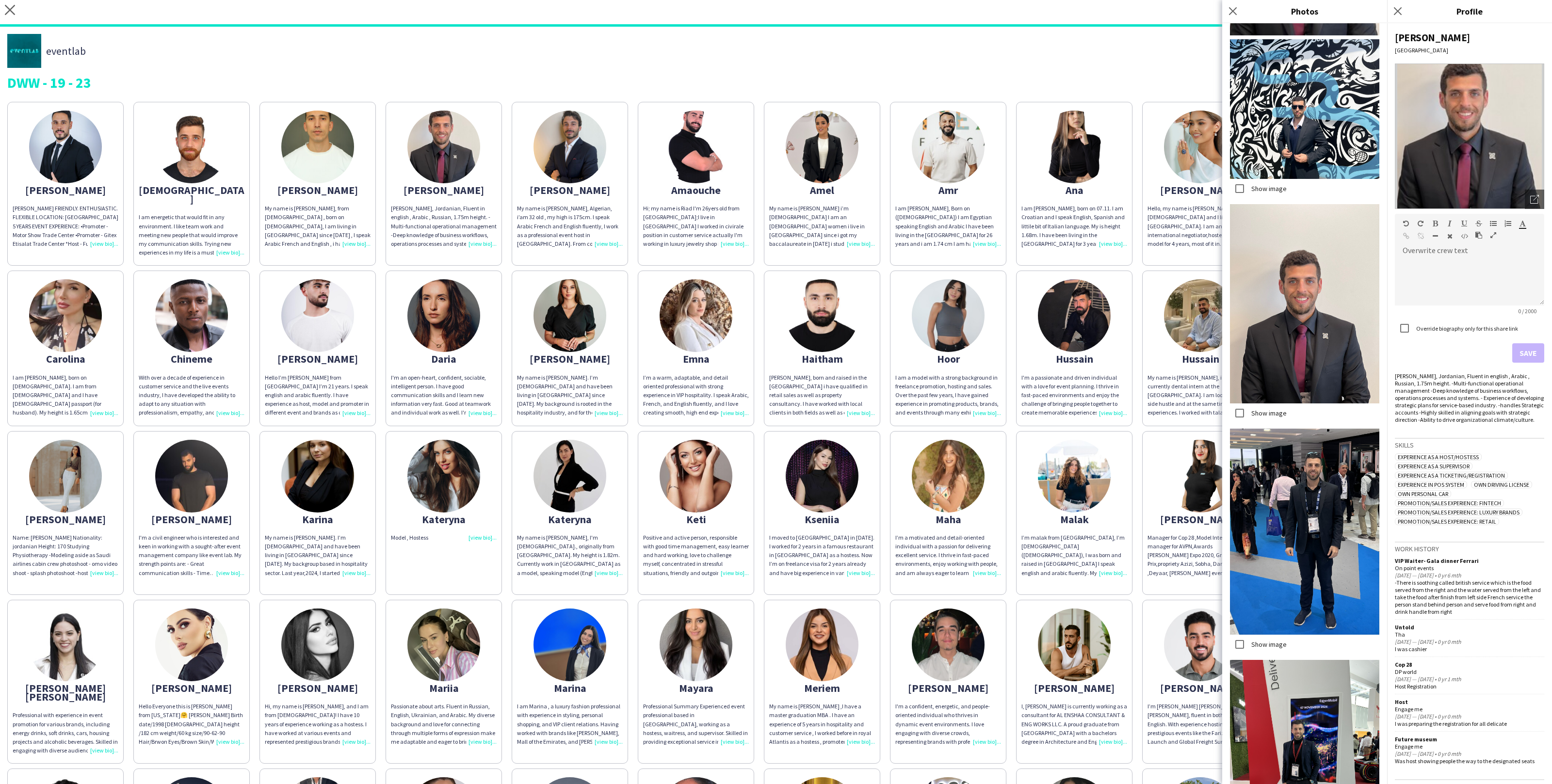
scroll to position [141, 0]
click at [982, 83] on div "DWW - 19 - 23" at bounding box center [776, 82] width 1538 height 14
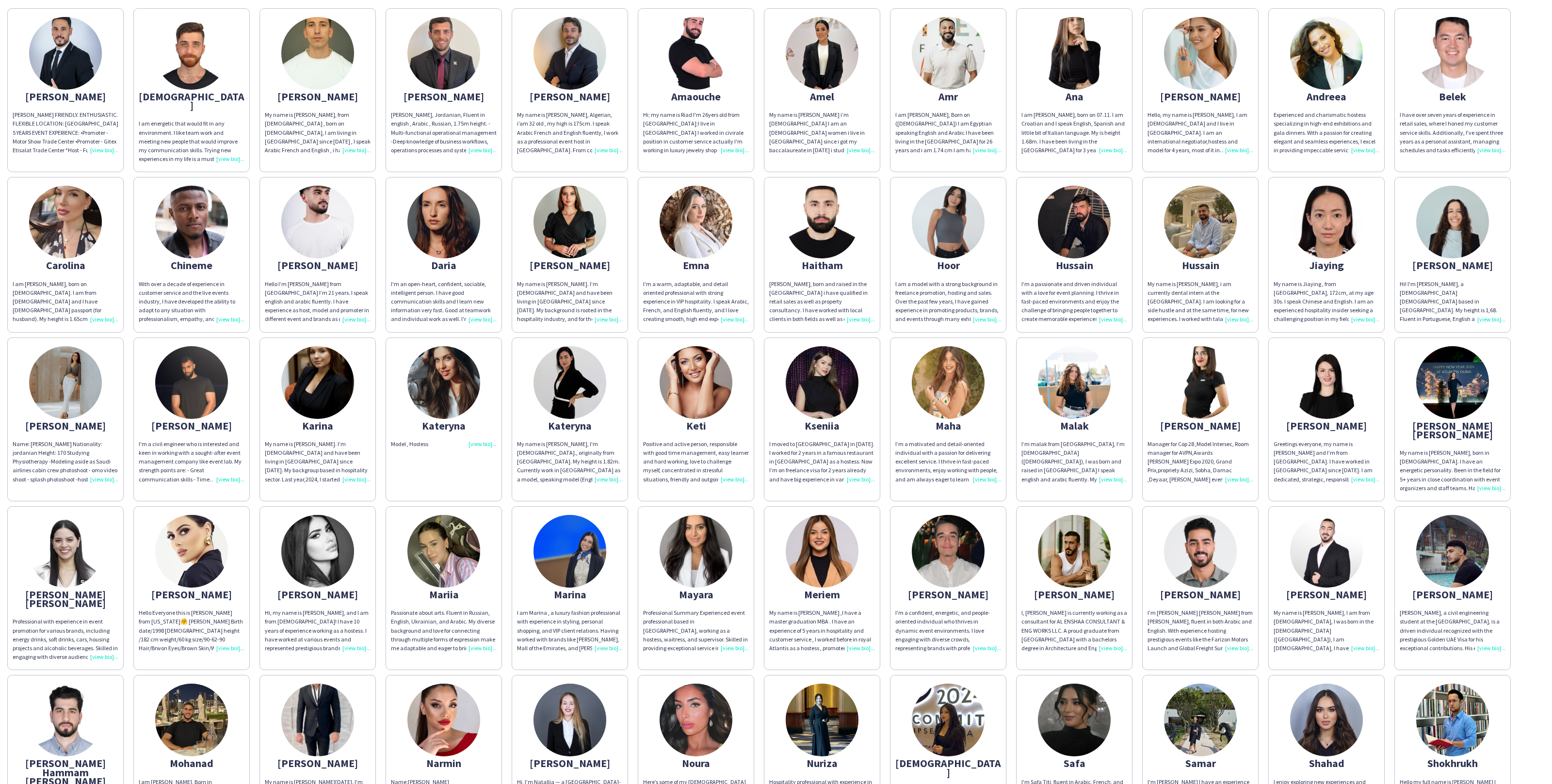
scroll to position [92, 0]
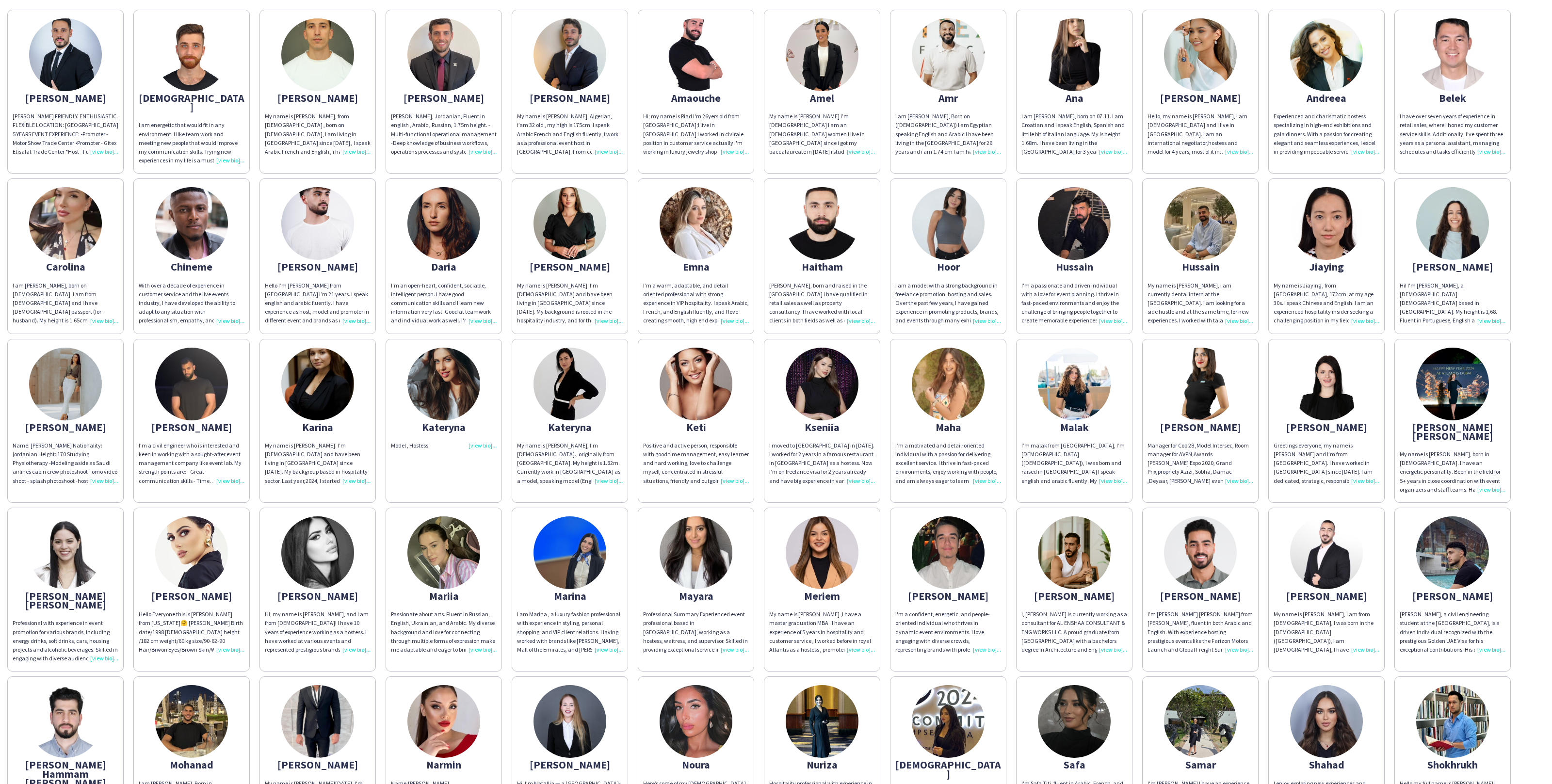
drag, startPoint x: 1219, startPoint y: 613, endPoint x: 1145, endPoint y: 574, distance: 83.6
click at [1193, 610] on div "I’m [PERSON_NAME] [PERSON_NAME] from [PERSON_NAME], fluent in both Arabic and E…" at bounding box center [1201, 632] width 106 height 44
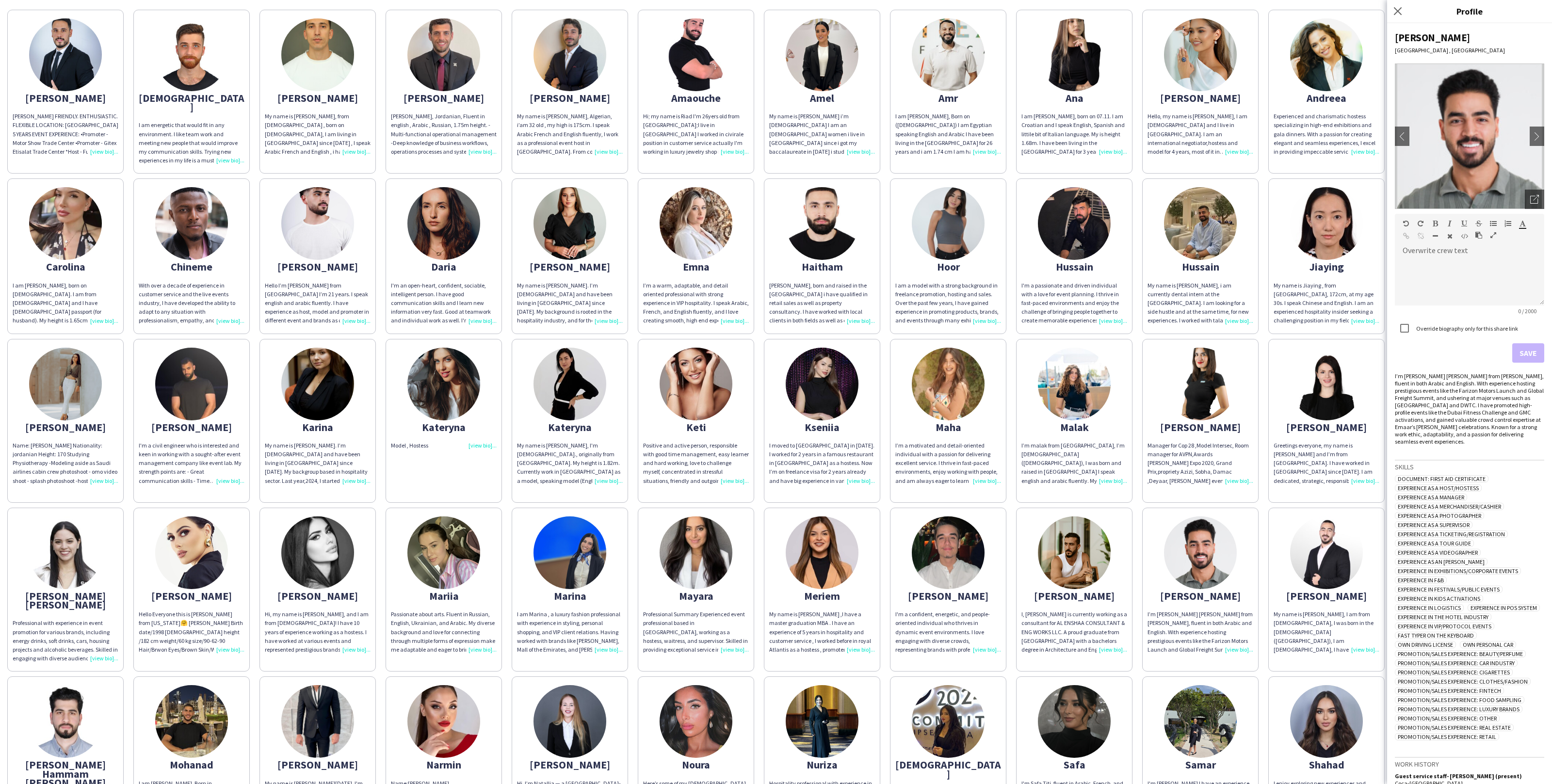
click at [948, 610] on div "I'm a confident, energetic, and people-oriented individual who thrives in dynam…" at bounding box center [948, 632] width 106 height 44
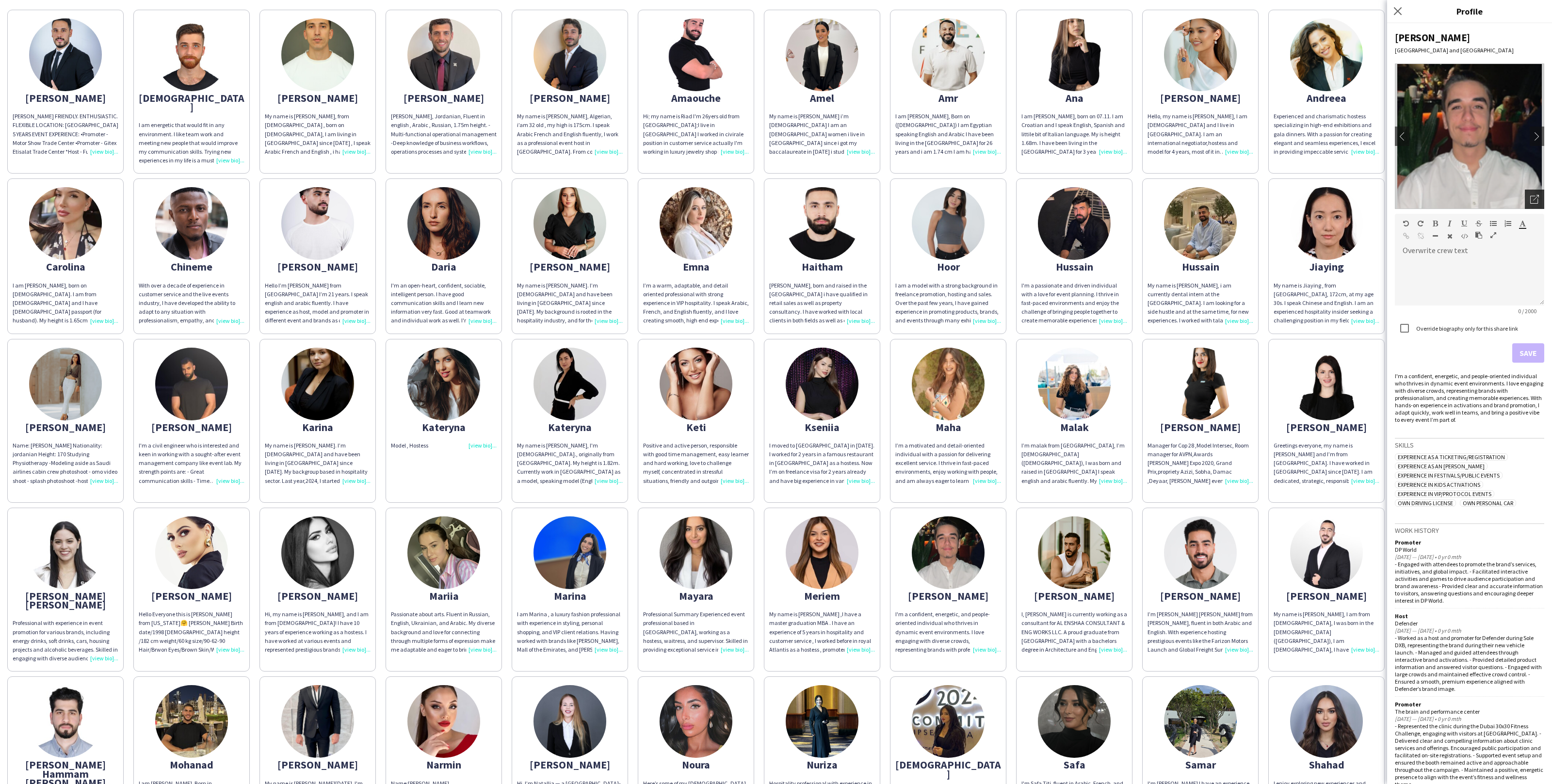
click at [1538, 203] on icon "Open photos pop-in" at bounding box center [1535, 199] width 9 height 9
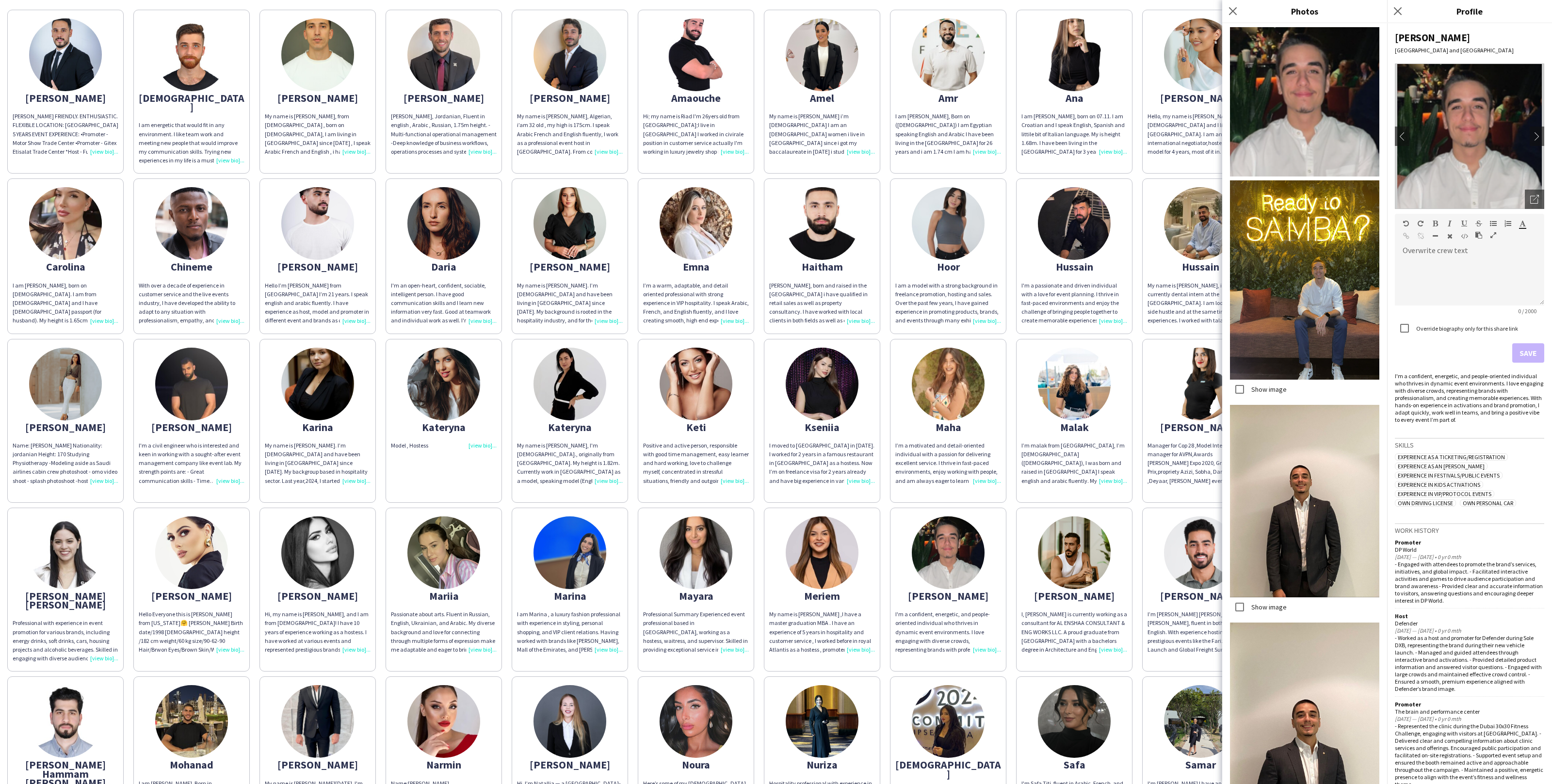
click at [1136, 486] on div "Abdulrahman ABDULRAHMAN DARWISH FRIENDLY. ENTHUSIASTIC. FLEXIBLE LOCATION: DUBA…" at bounding box center [776, 507] width 1538 height 1005
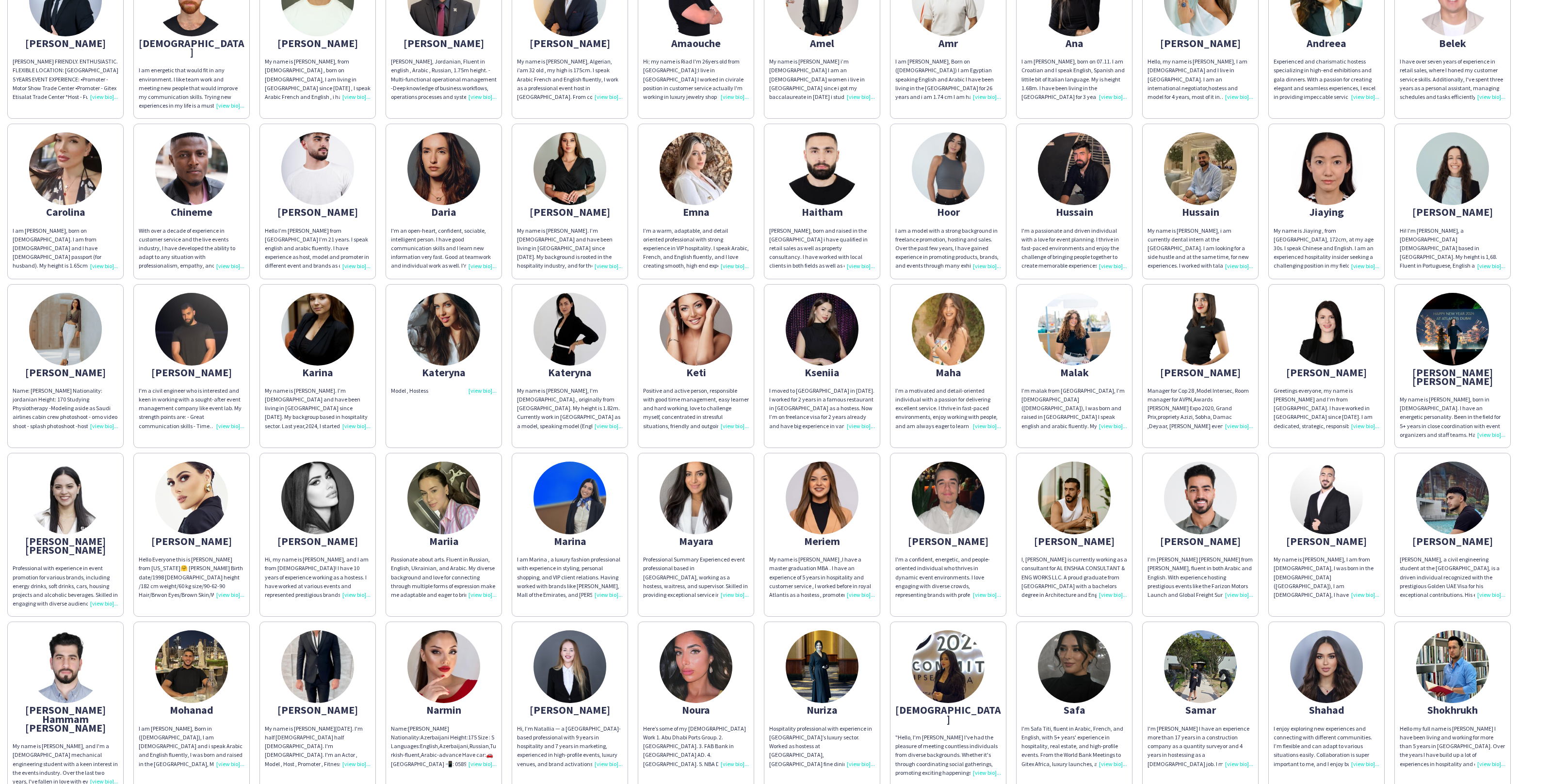
scroll to position [150, 0]
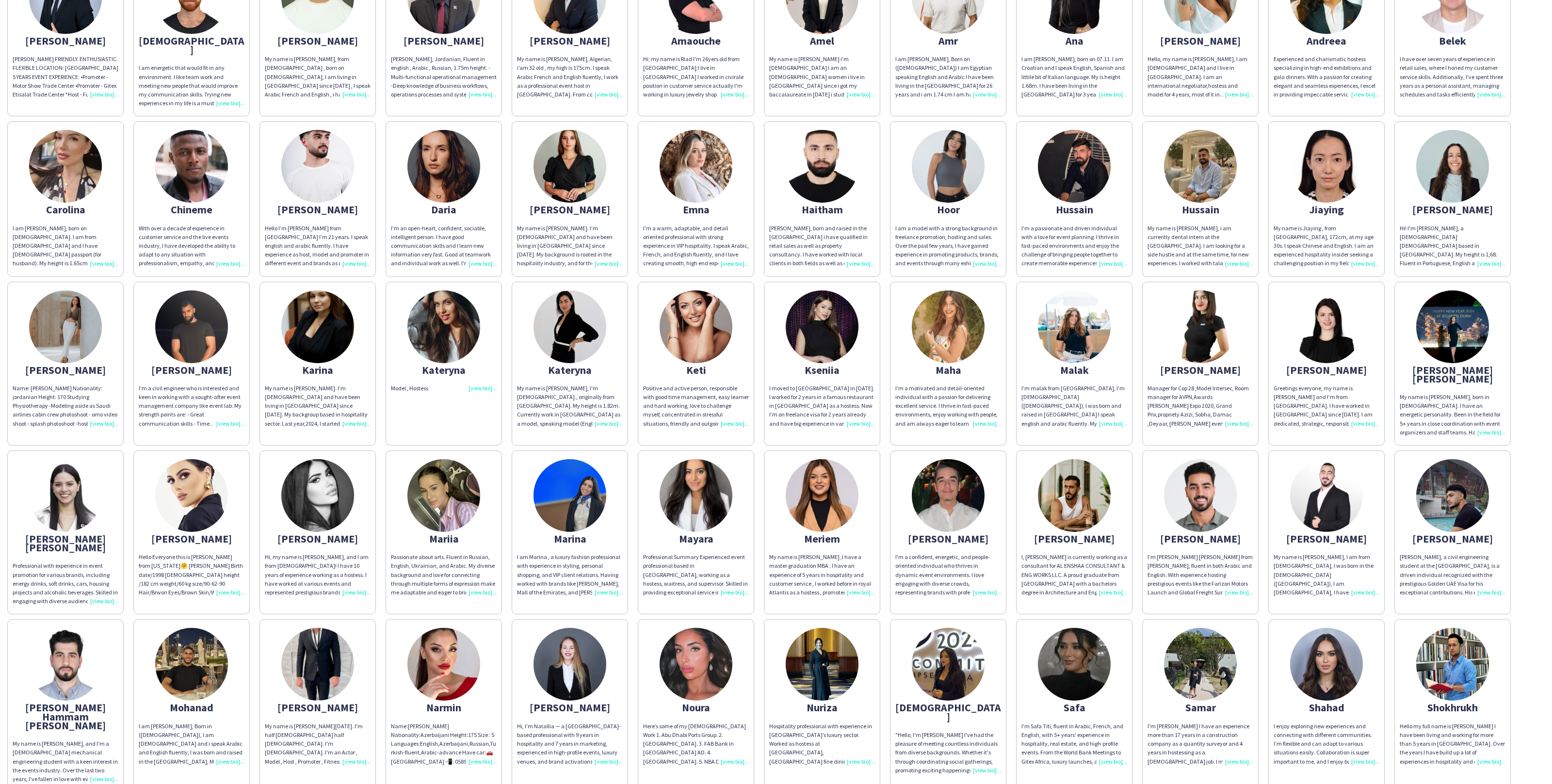
click at [1220, 483] on img at bounding box center [1201, 495] width 73 height 73
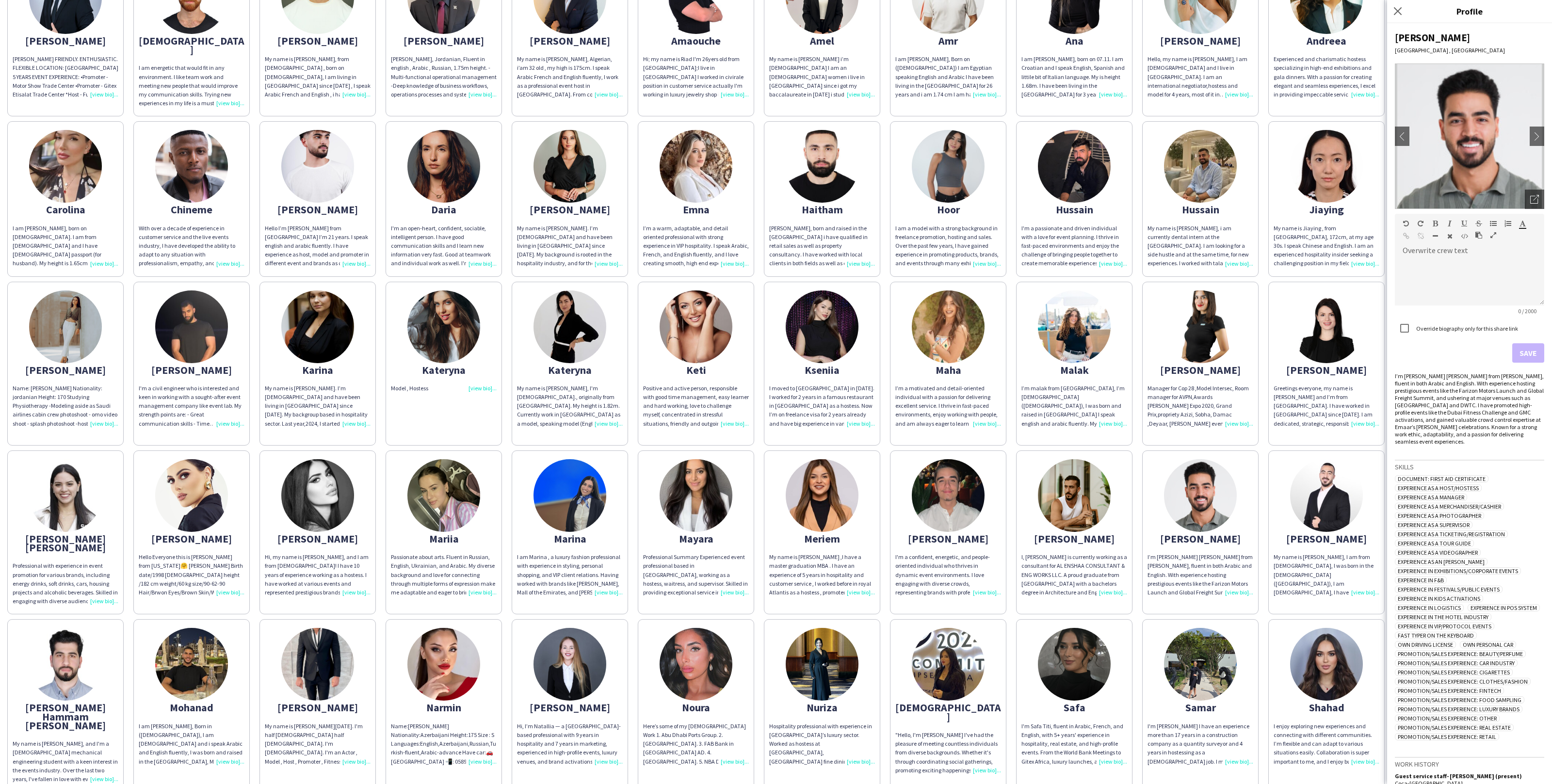
click at [1213, 529] on app-share-pages-crew-card "Mohammad I’m Mohammad Abu Othman from Jordan, fluent in both Arabic and English…" at bounding box center [1201, 532] width 116 height 164
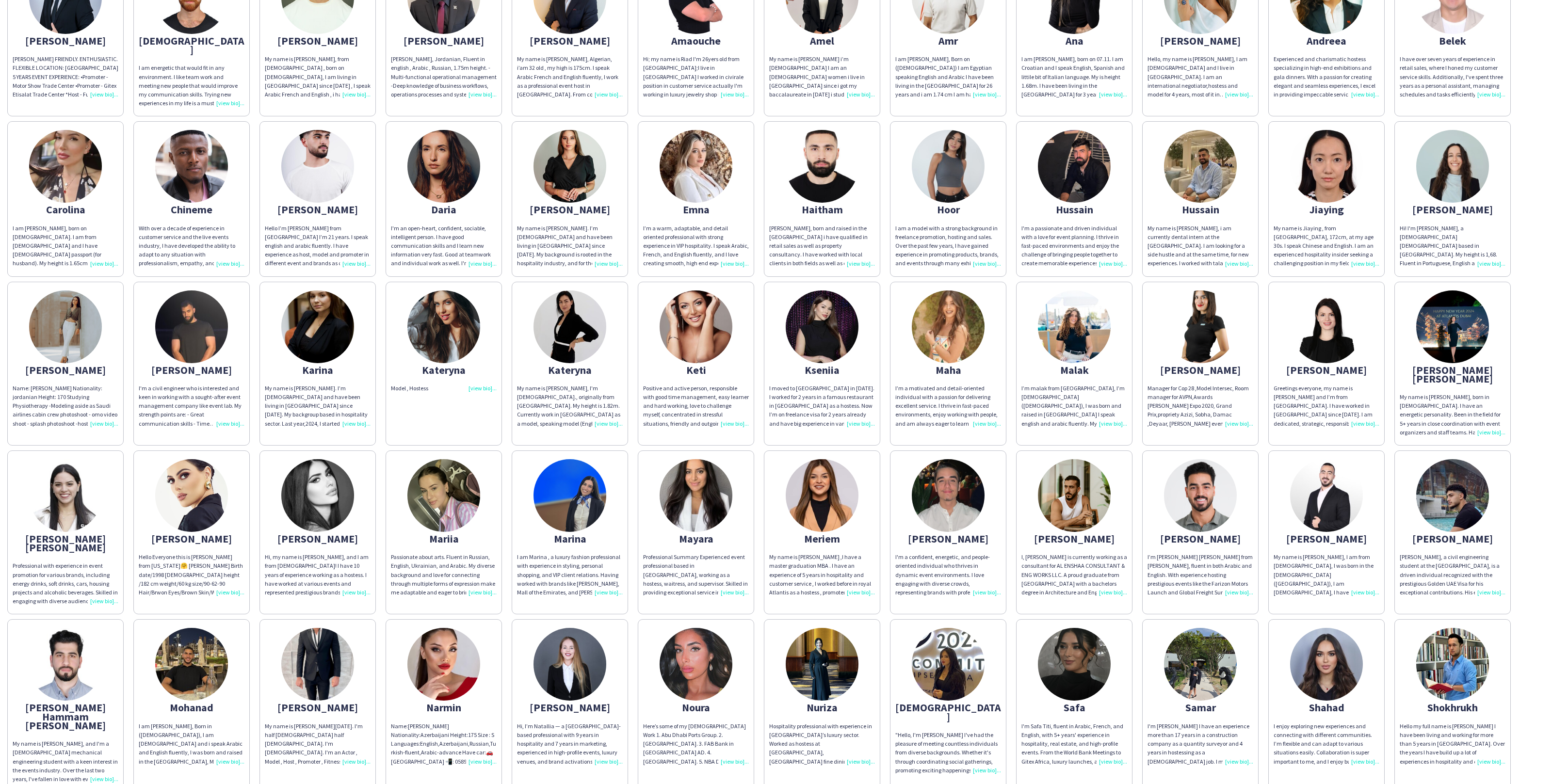
click at [1013, 514] on div "Abdulrahman ABDULRAHMAN DARWISH FRIENDLY. ENTHUSIASTIC. FLEXIBLE LOCATION: DUBA…" at bounding box center [776, 450] width 1538 height 1005
click at [985, 514] on app-share-pages-crew-card "Mohamad I'm a confident, energetic, and people-oriented individual who thrives …" at bounding box center [948, 532] width 116 height 164
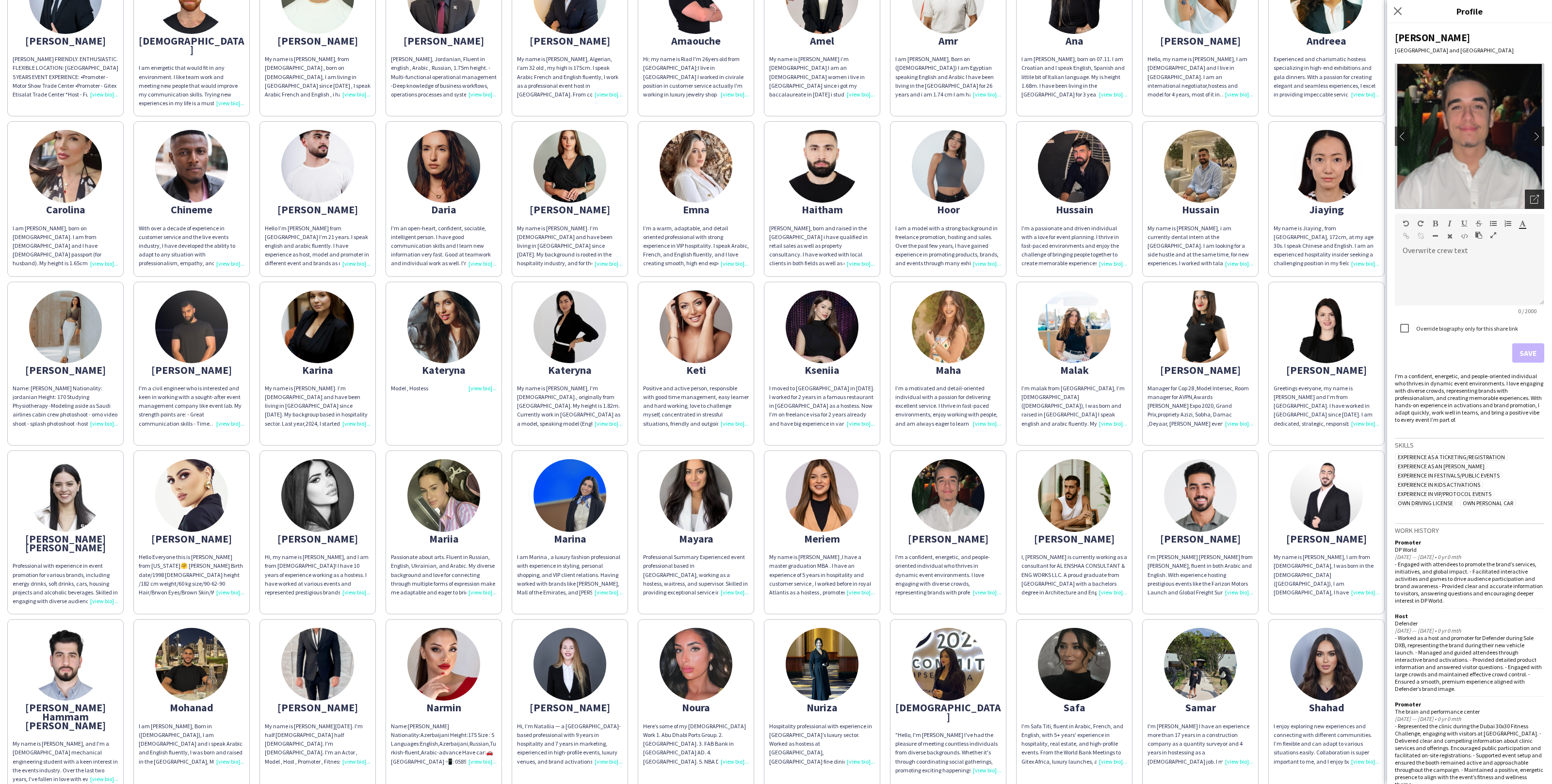
click at [1535, 196] on icon "Open photos pop-in" at bounding box center [1535, 199] width 9 height 9
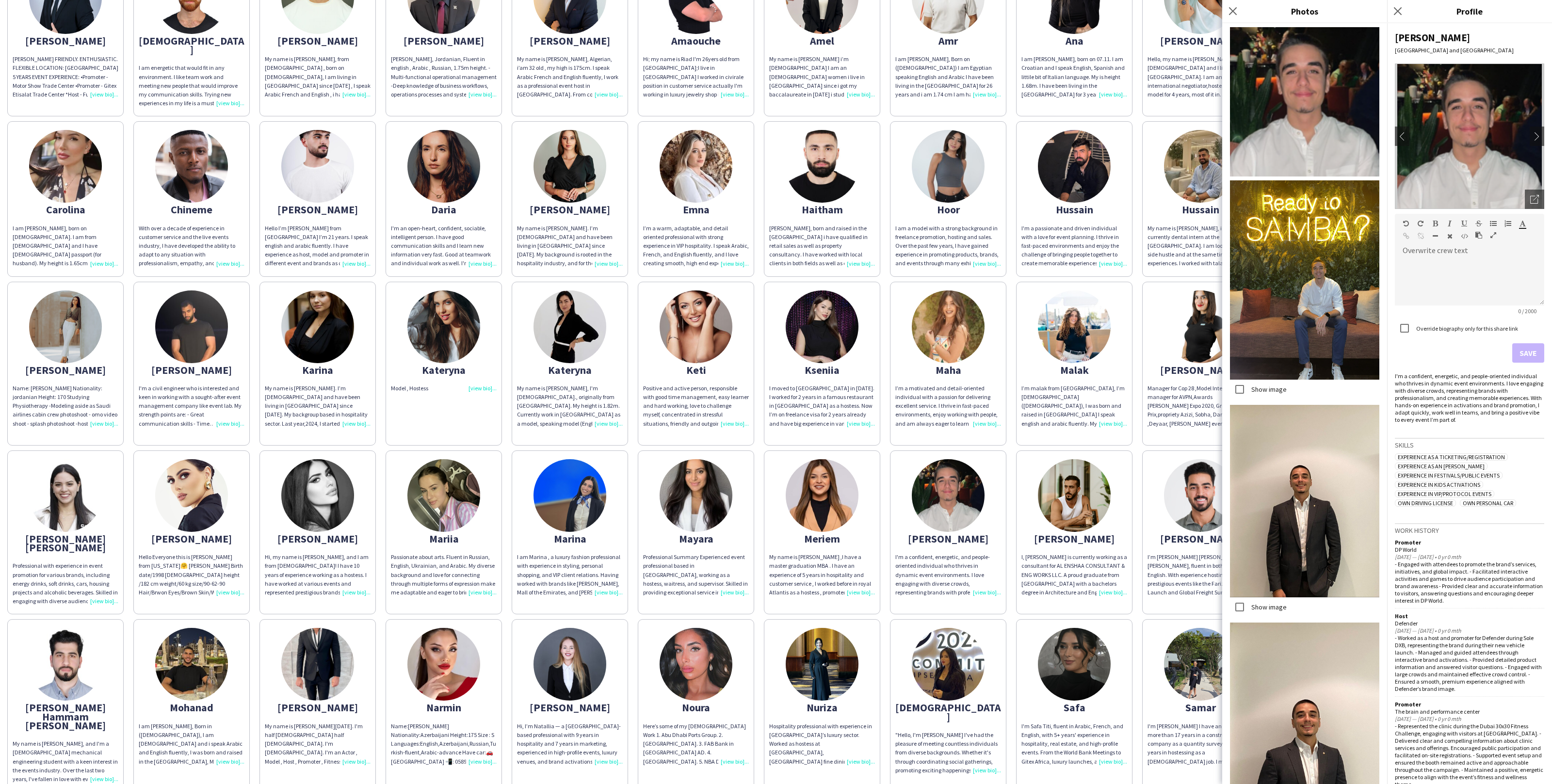
scroll to position [62, 0]
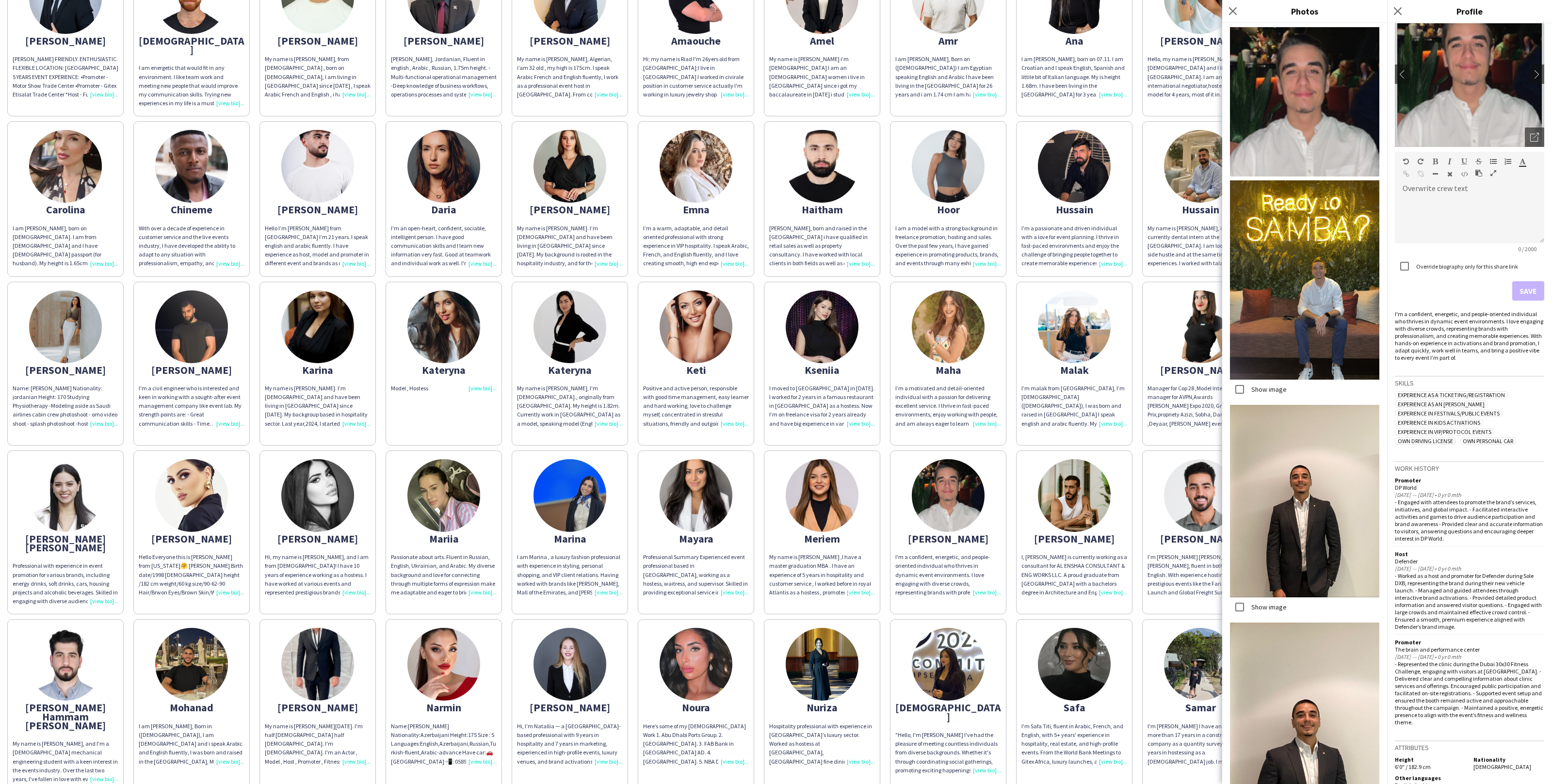
click at [616, 105] on app-share-pages-crew-card "Ali oussama My name is Ali Oussama boutrik, Algerian, i’am 32 old , my high is …" at bounding box center [570, 34] width 116 height 164
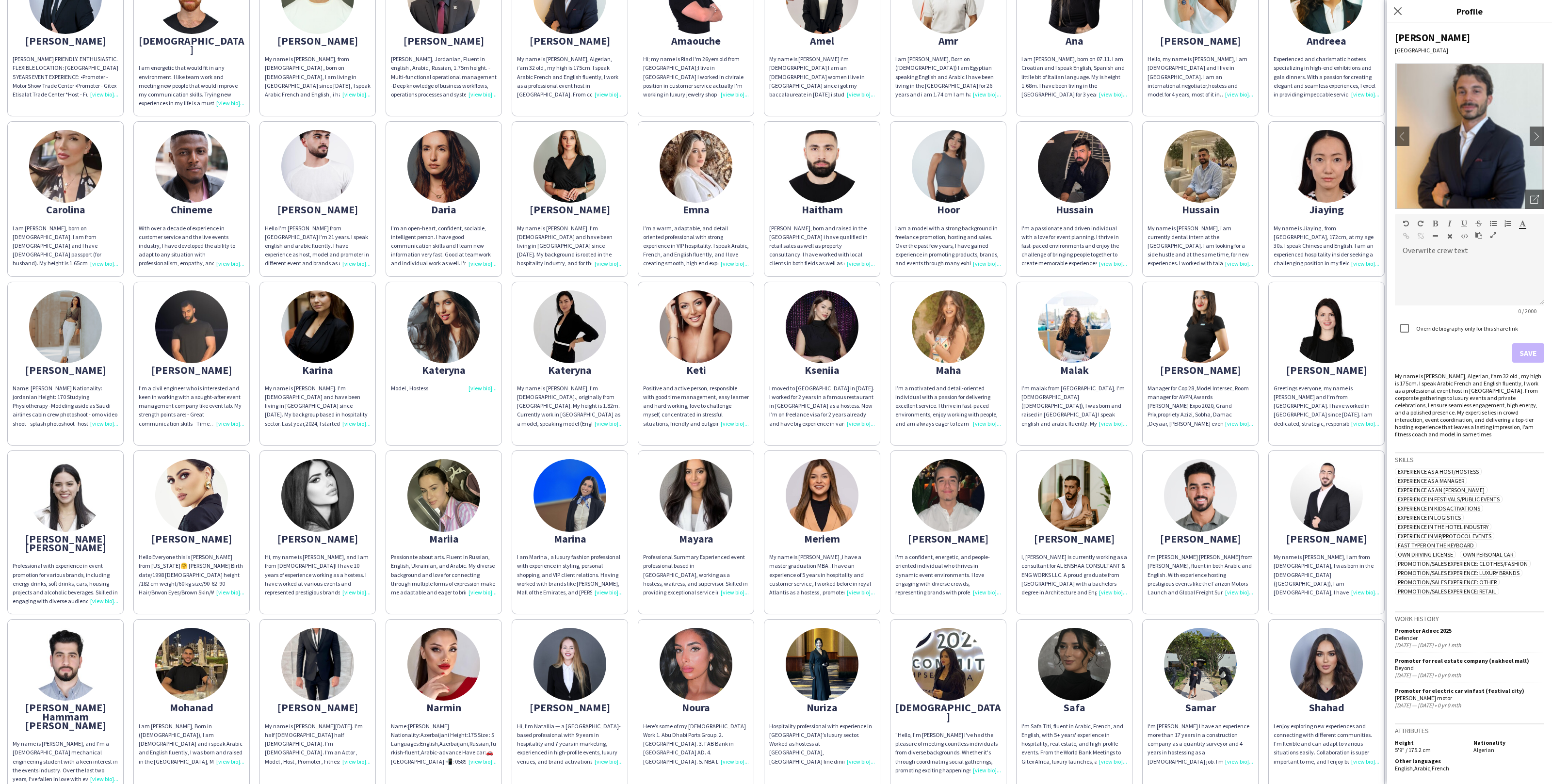
scroll to position [0, 0]
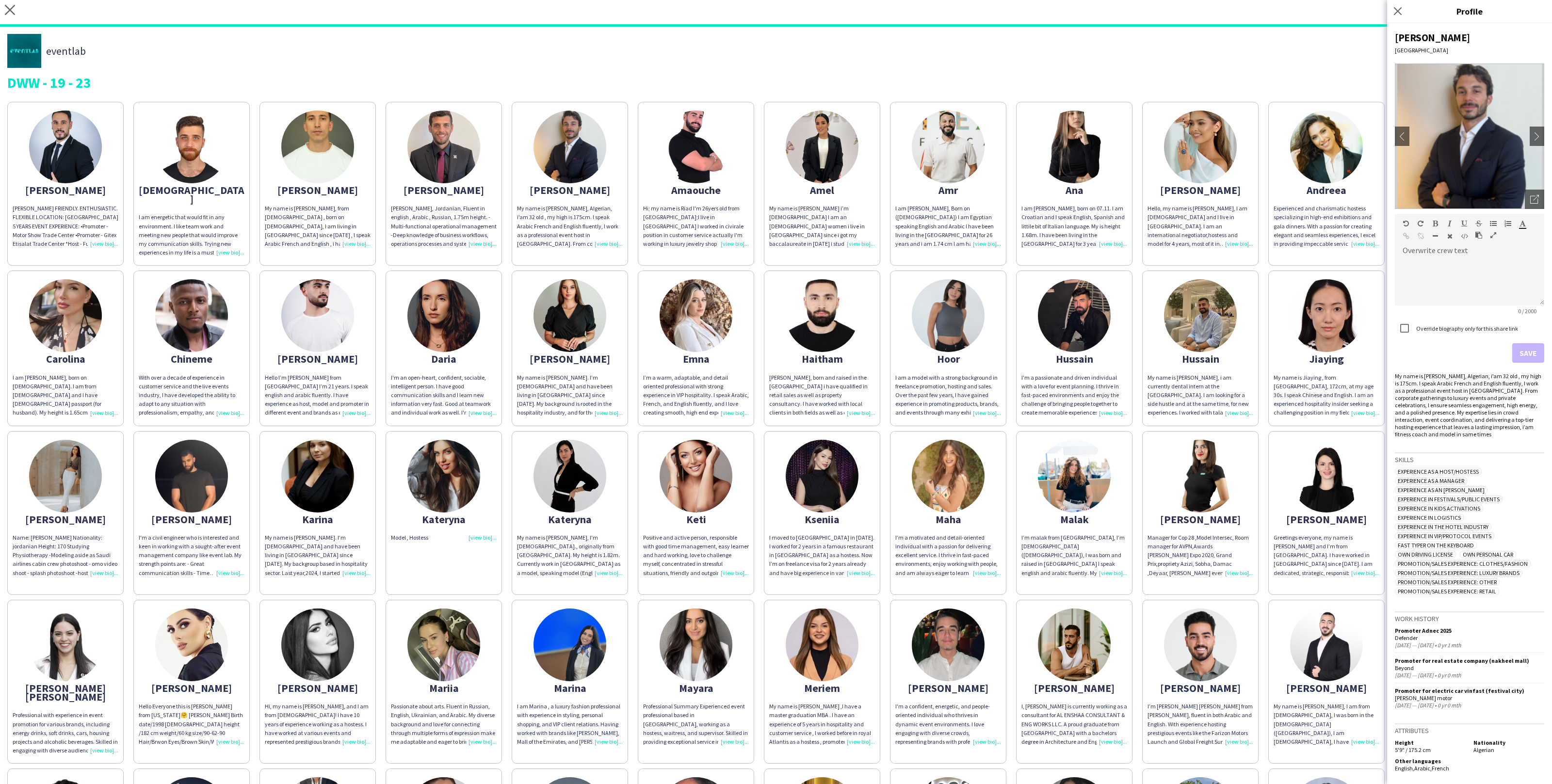
click at [861, 37] on div "eventlab" at bounding box center [776, 51] width 1538 height 34
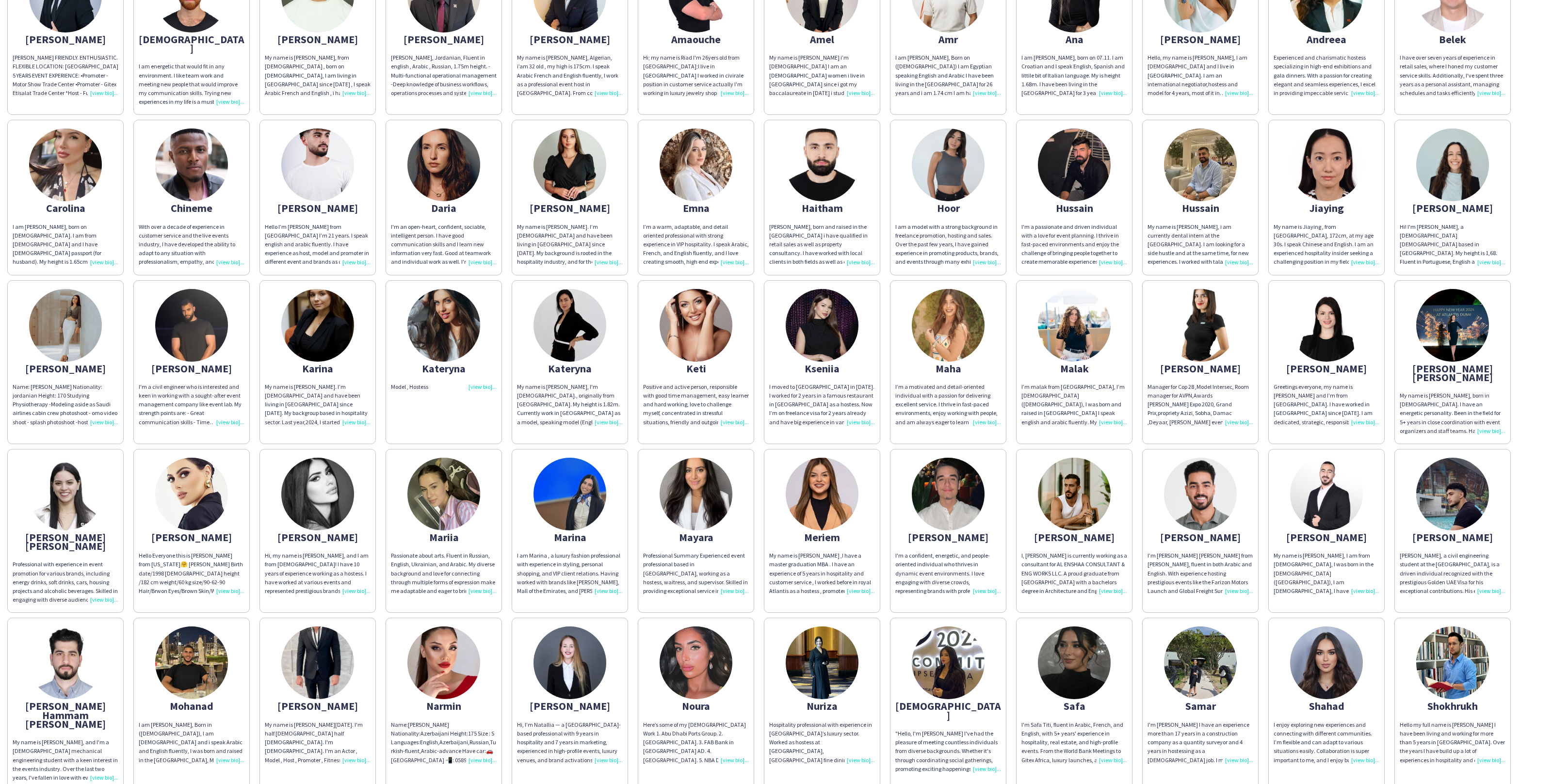
scroll to position [29, 0]
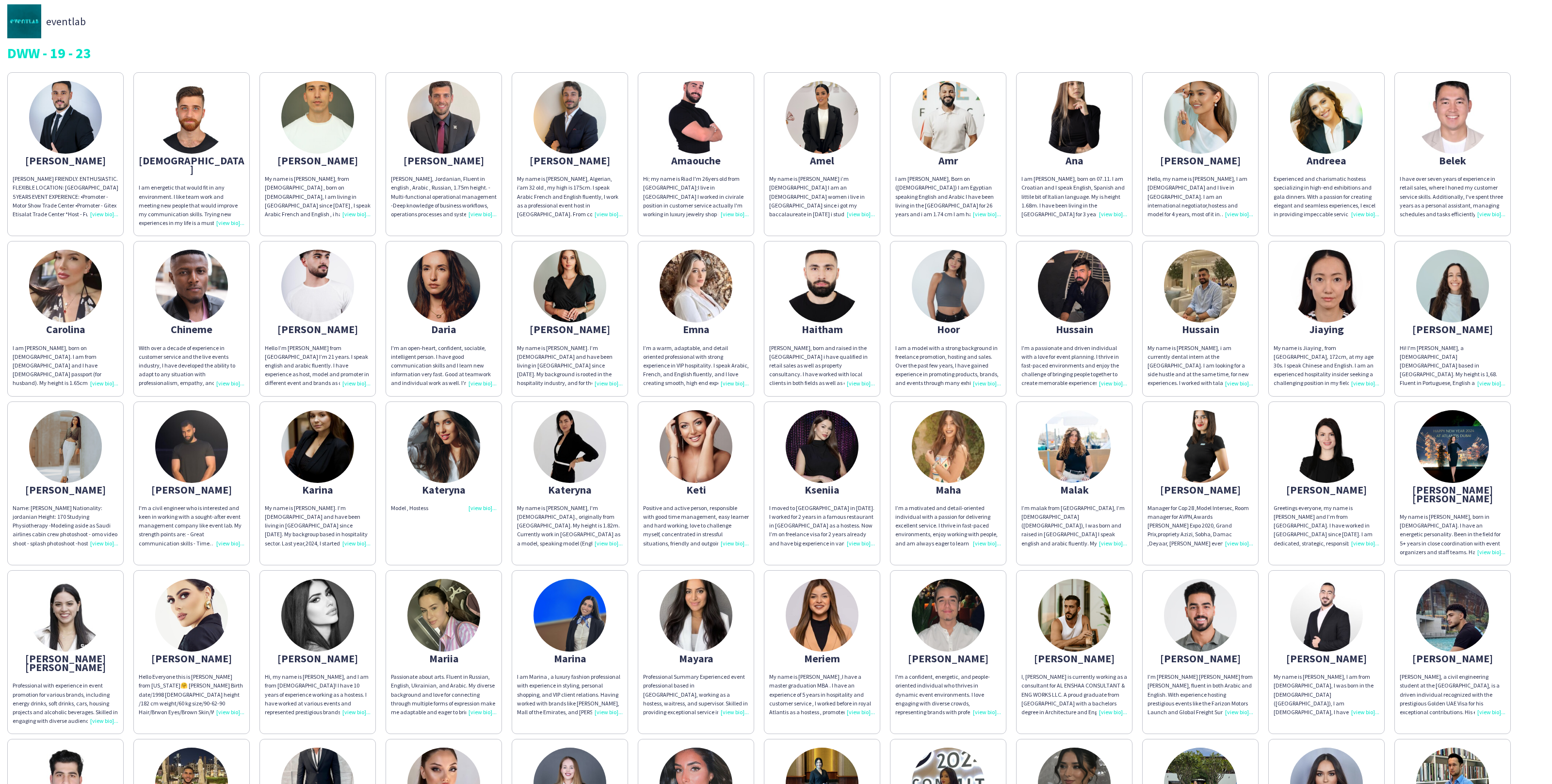
click at [1436, 175] on div "I have over seven years of experience in retail sales, where I honed my custome…" at bounding box center [1453, 196] width 106 height 44
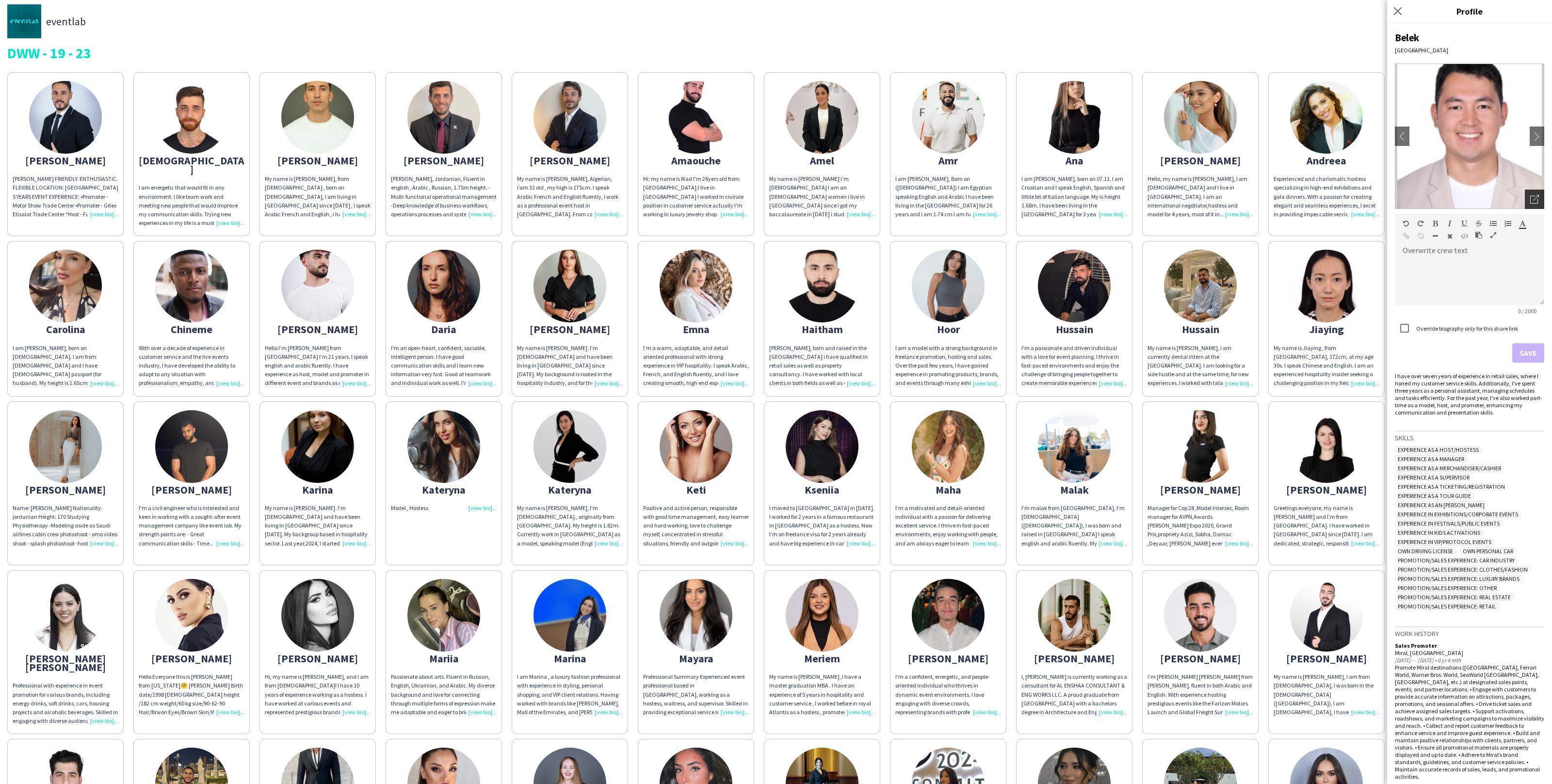
click at [1537, 202] on icon "Open photos pop-in" at bounding box center [1535, 199] width 9 height 9
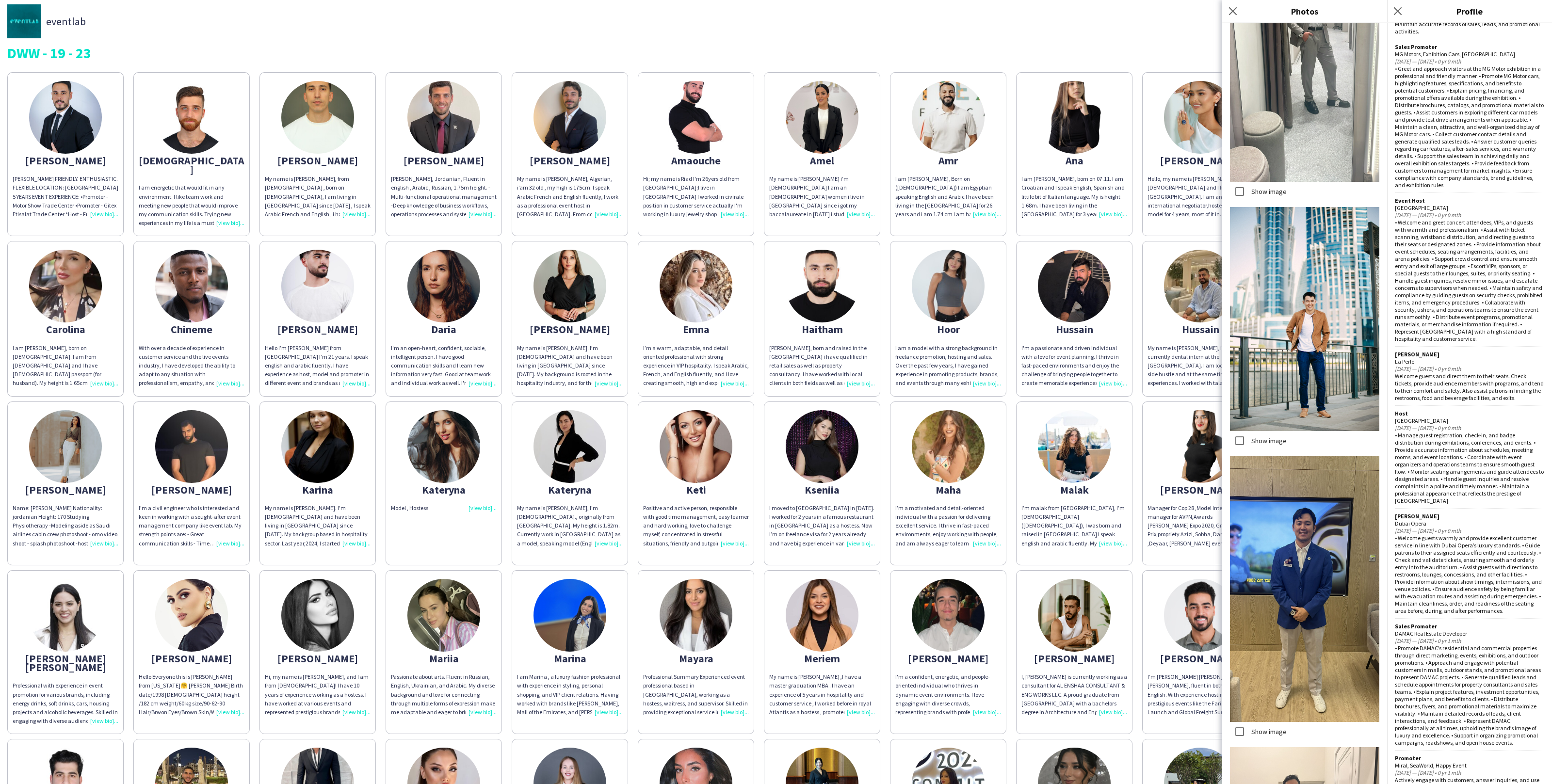
scroll to position [1100, 0]
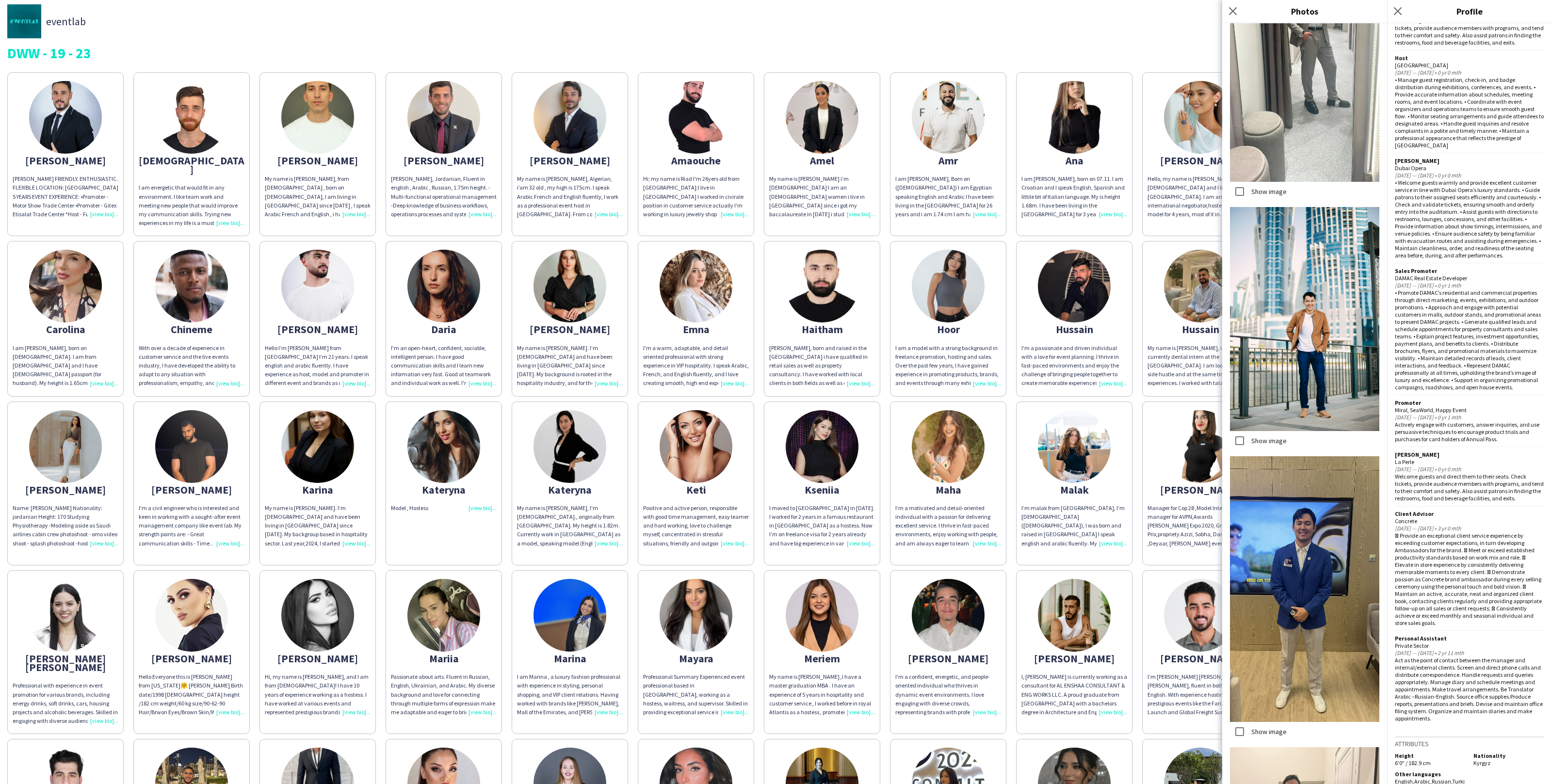
click at [630, 388] on div "Abdulrahman ABDULRAHMAN DARWISH FRIENDLY. ENTHUSIASTIC. FLEXIBLE LOCATION: DUBA…" at bounding box center [776, 569] width 1538 height 1005
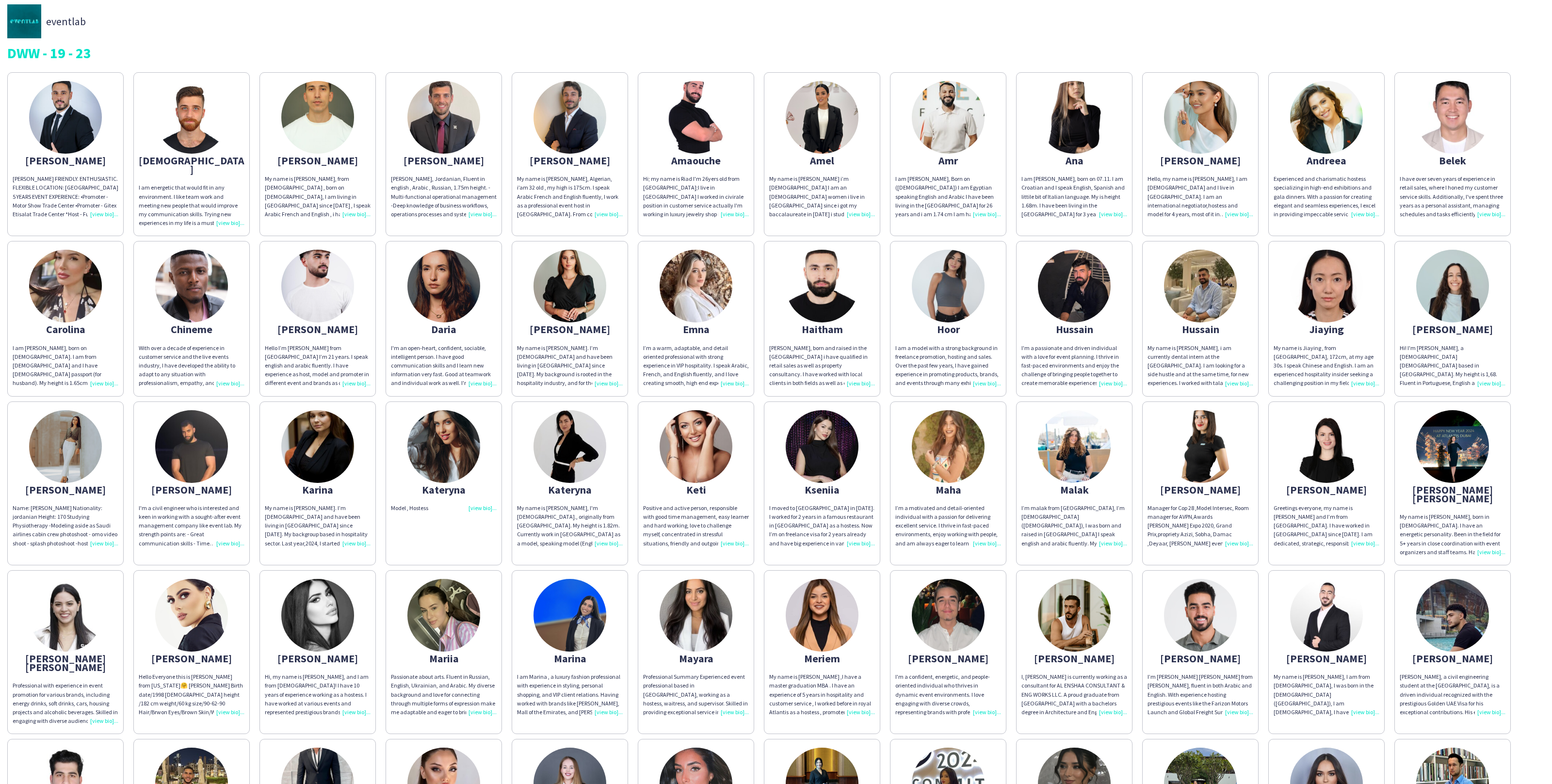
scroll to position [28, 0]
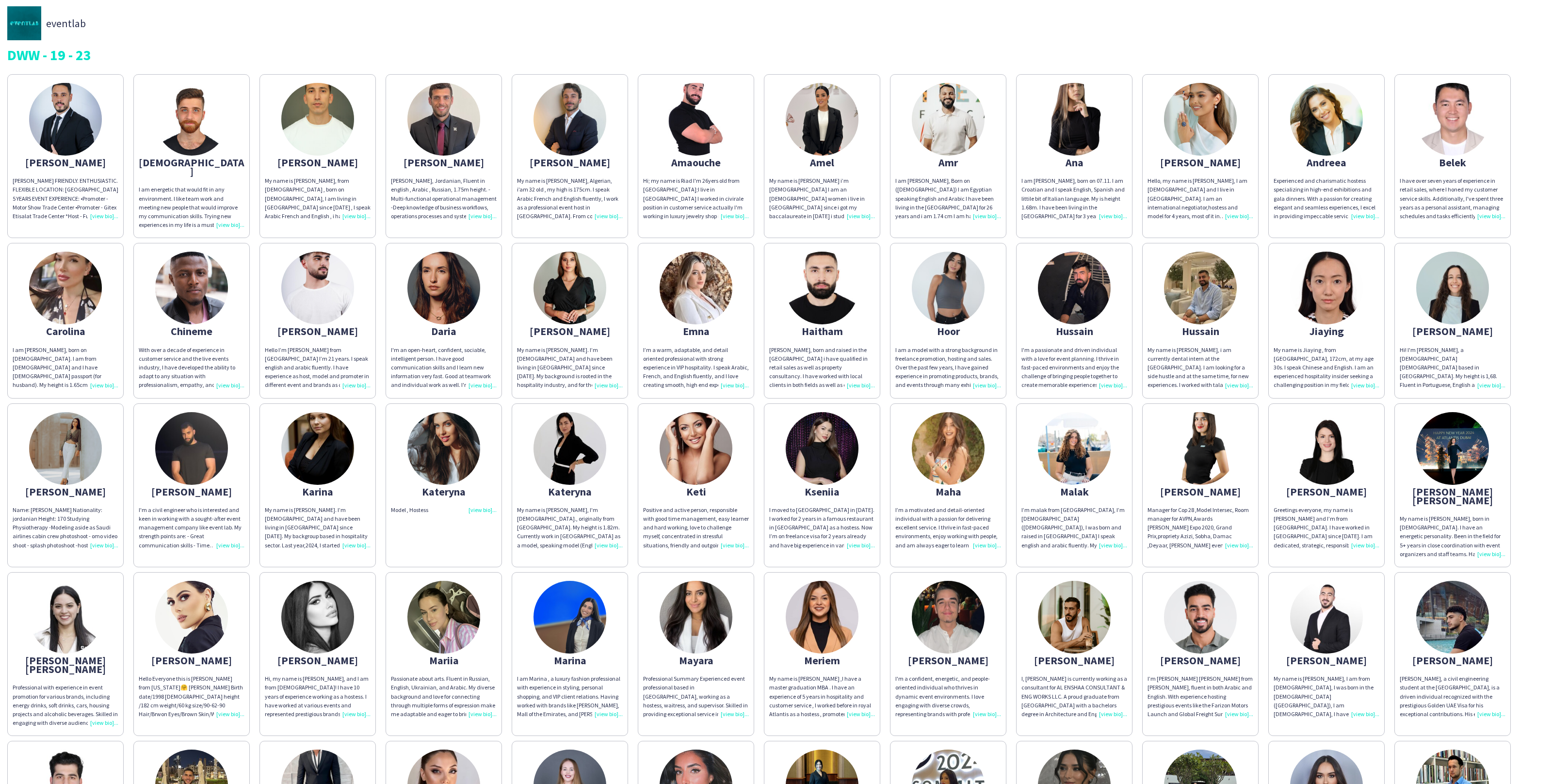
click at [938, 146] on img at bounding box center [948, 119] width 73 height 73
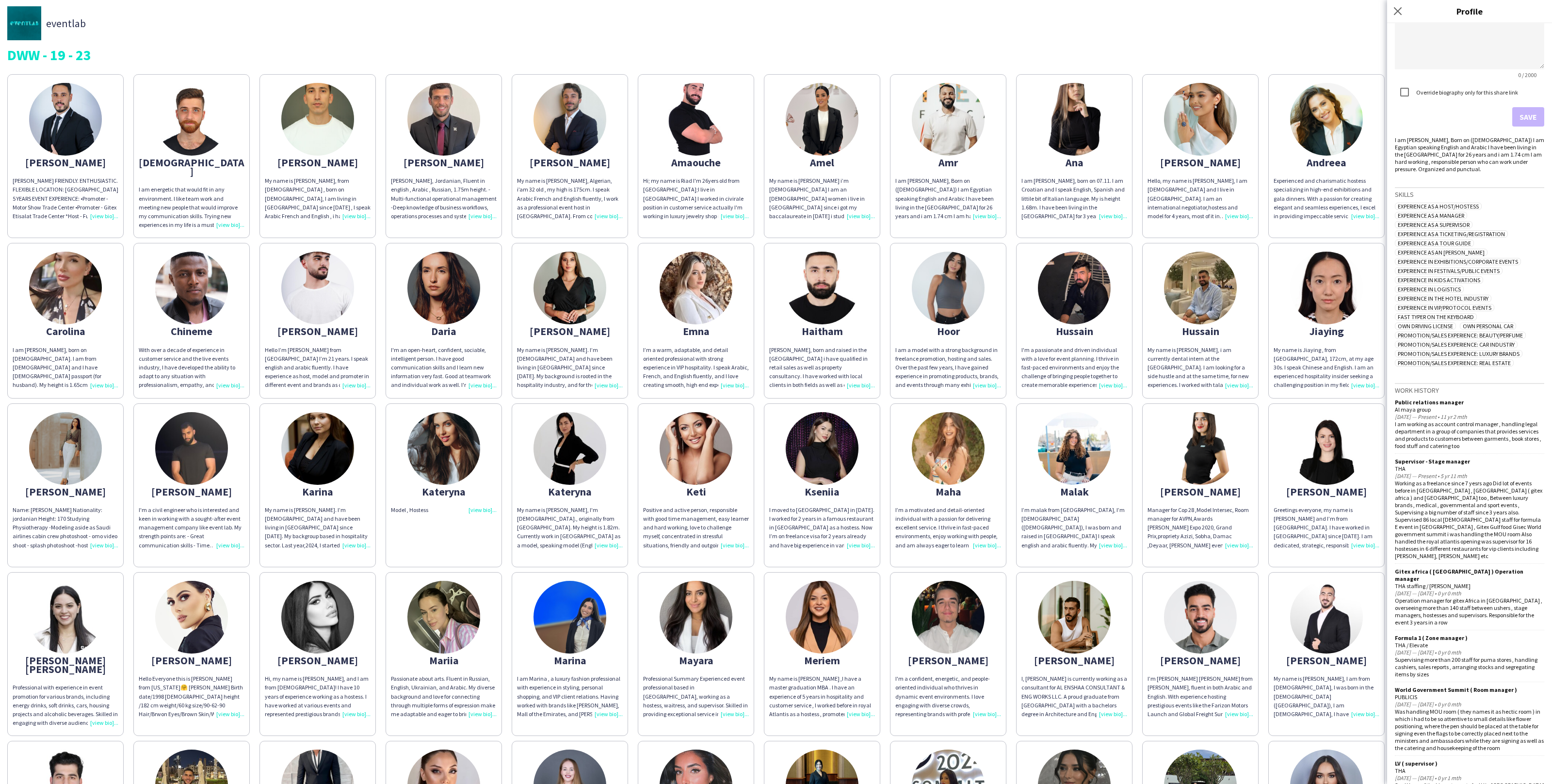
scroll to position [310, 0]
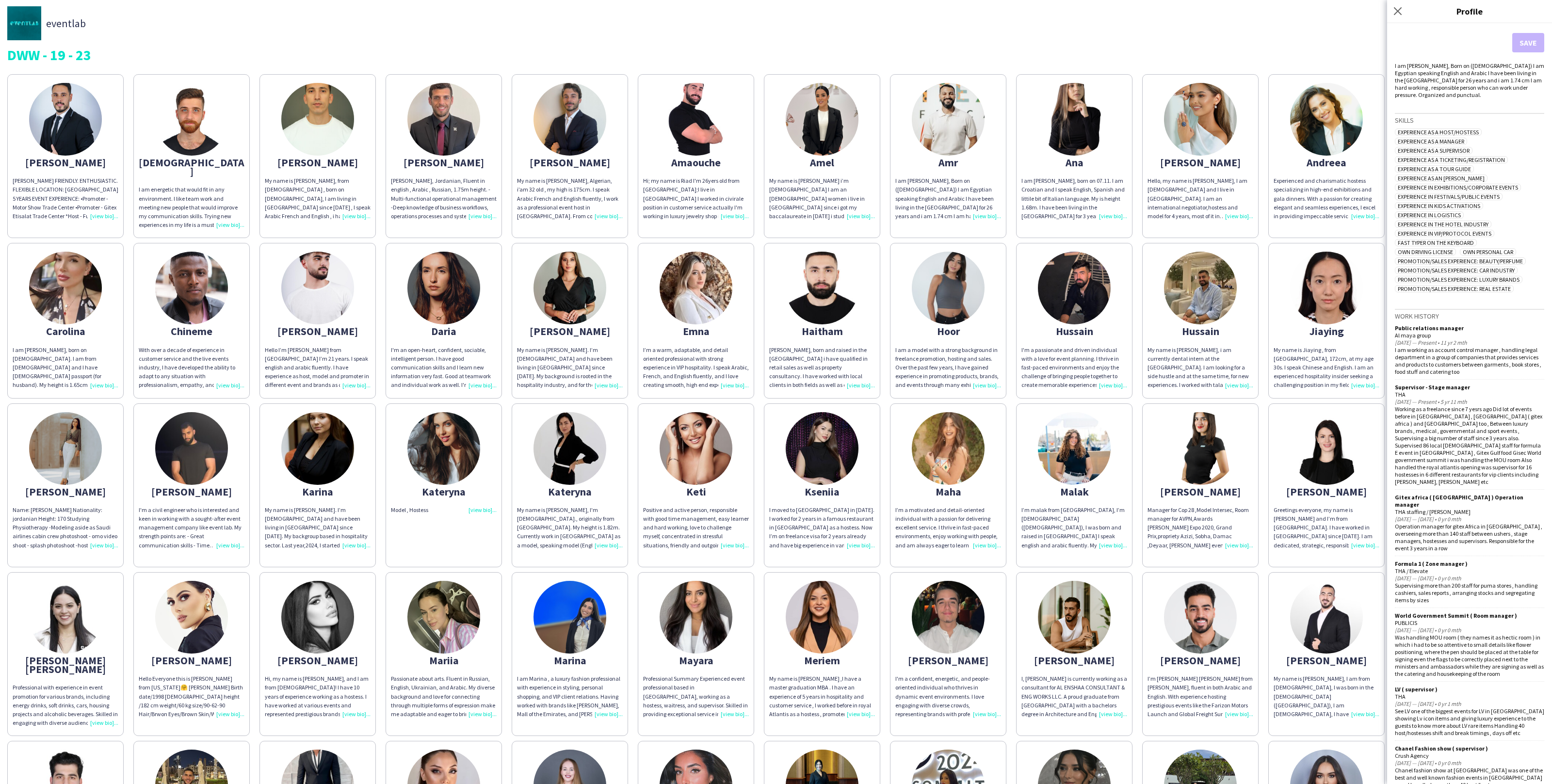
click at [318, 315] on img at bounding box center [317, 288] width 73 height 73
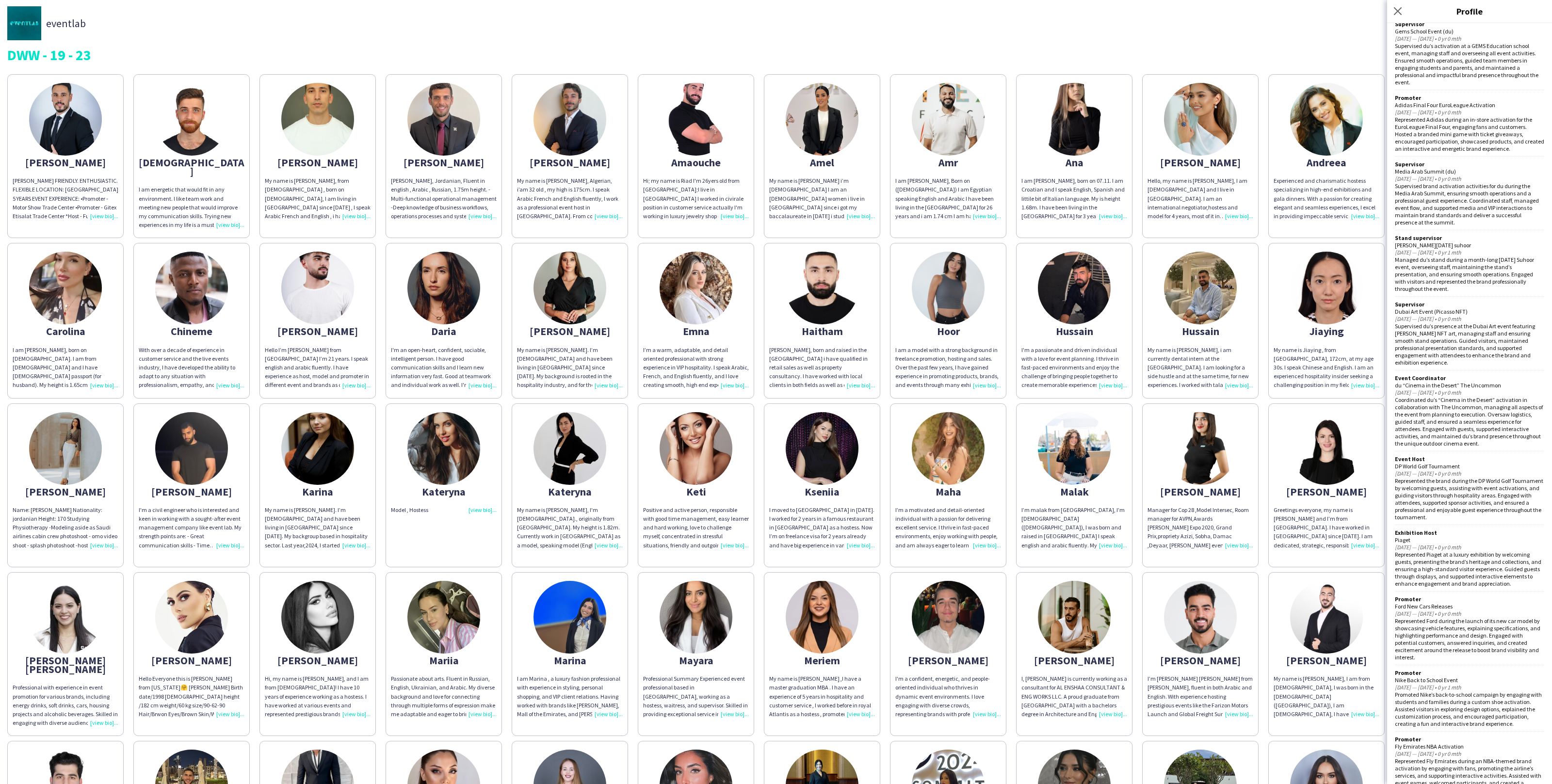
scroll to position [718, 0]
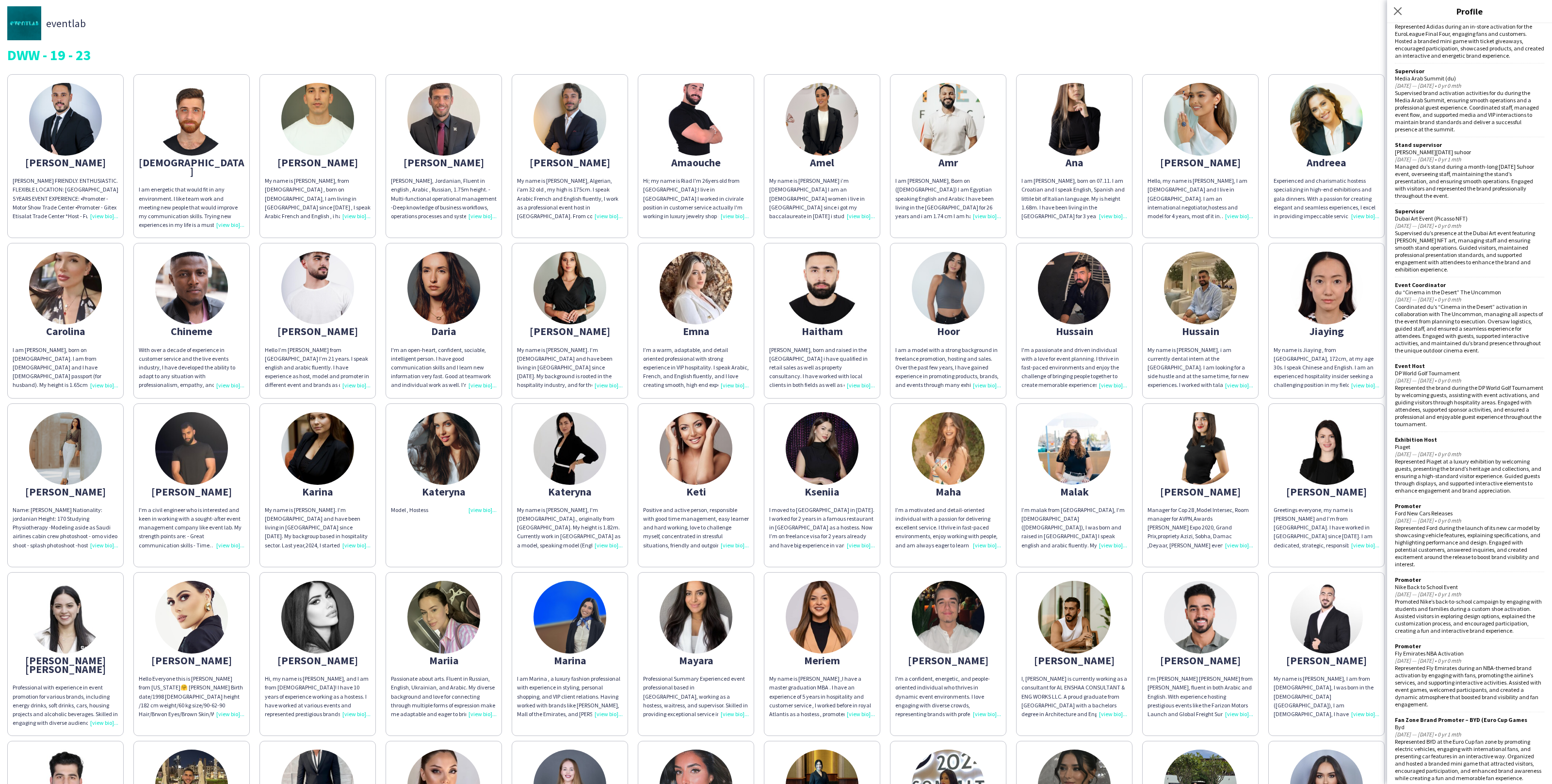
click at [730, 189] on div "Hi; my name is Riad I'm 26yers old from Algeria;I live in Dubai I worked in civ…" at bounding box center [696, 199] width 106 height 44
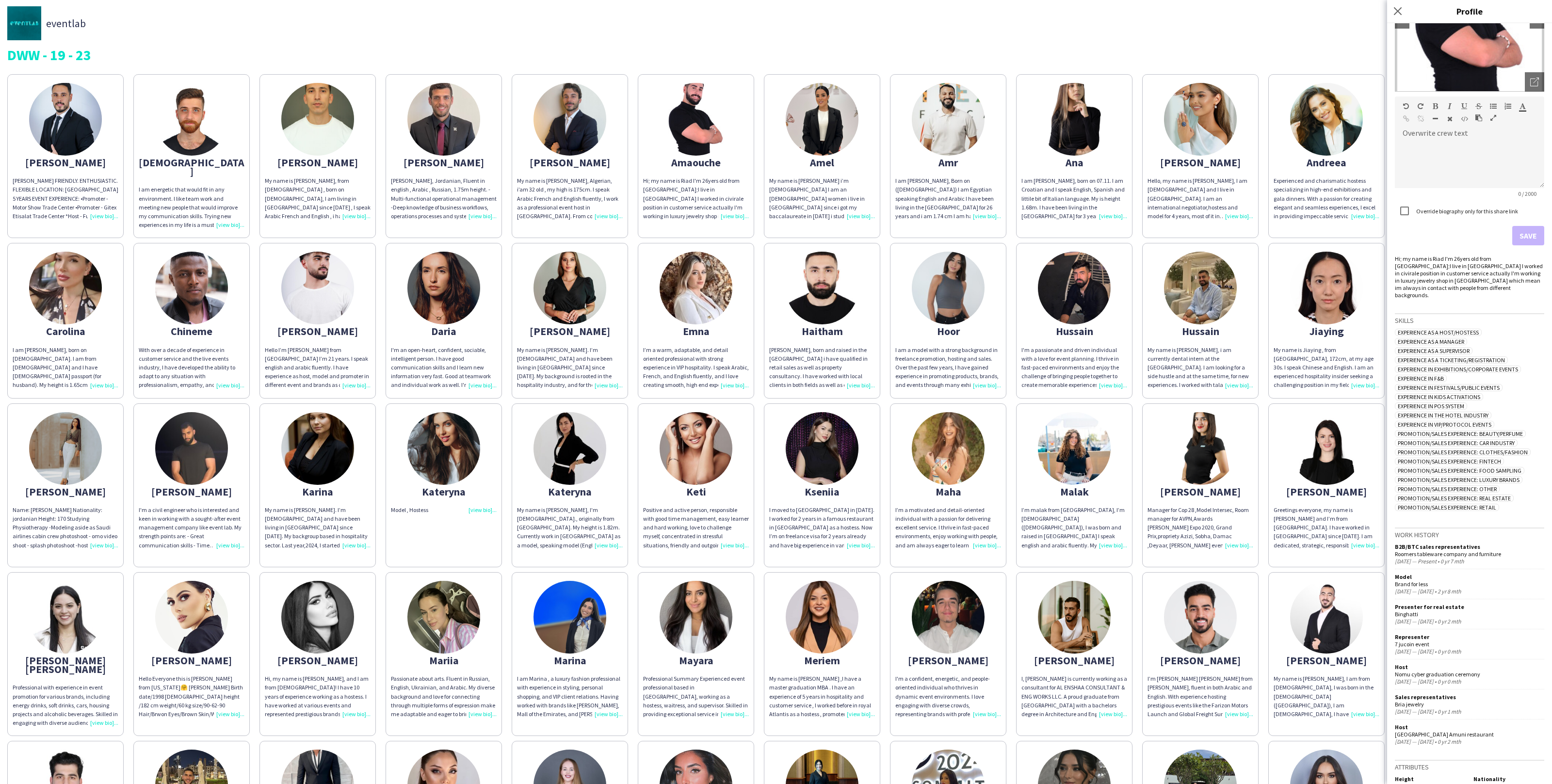
scroll to position [136, 0]
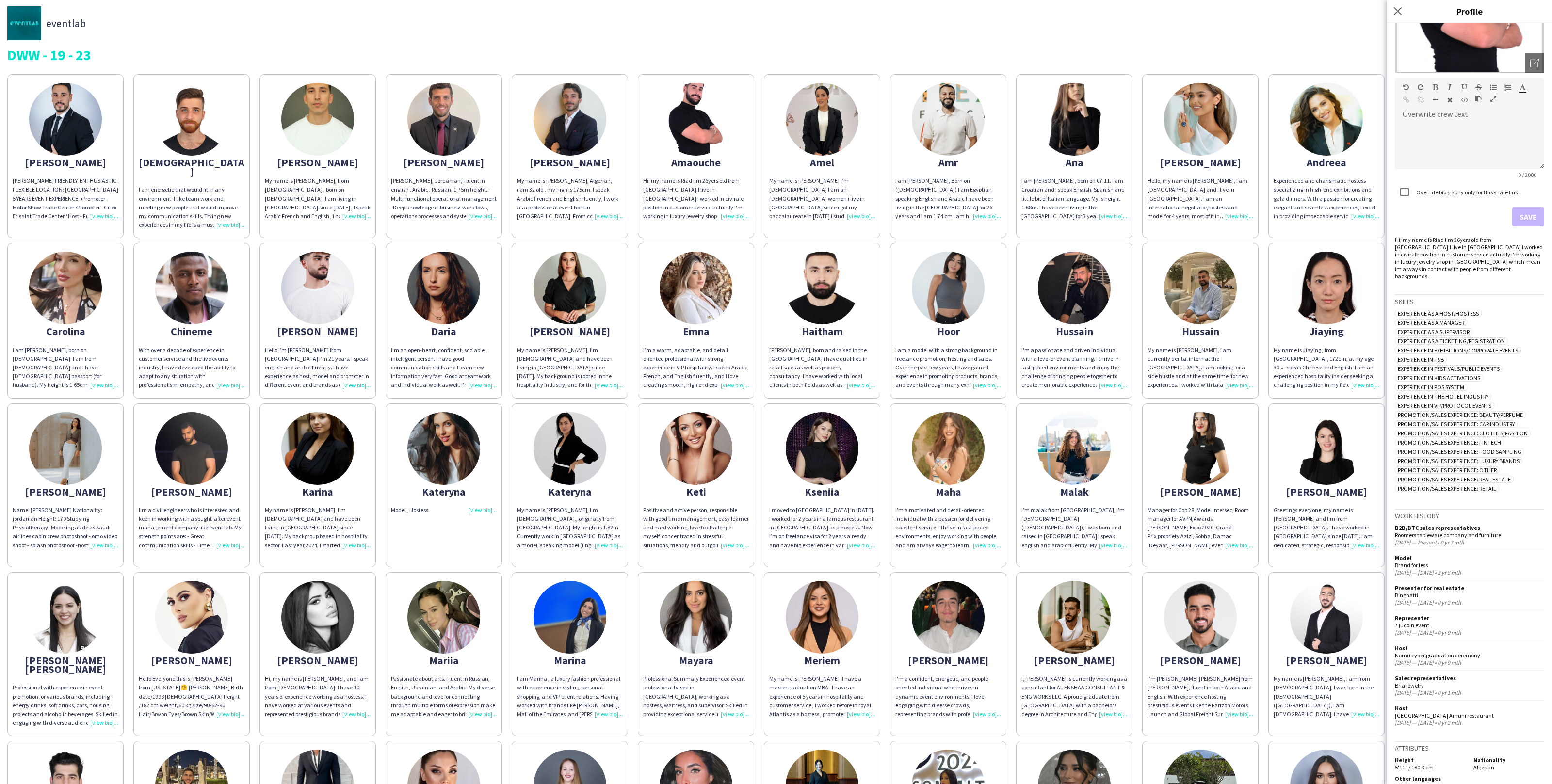
click at [1096, 346] on div "I'm a passionate and driven individual with a love for event planning. I thrive…" at bounding box center [1074, 368] width 106 height 44
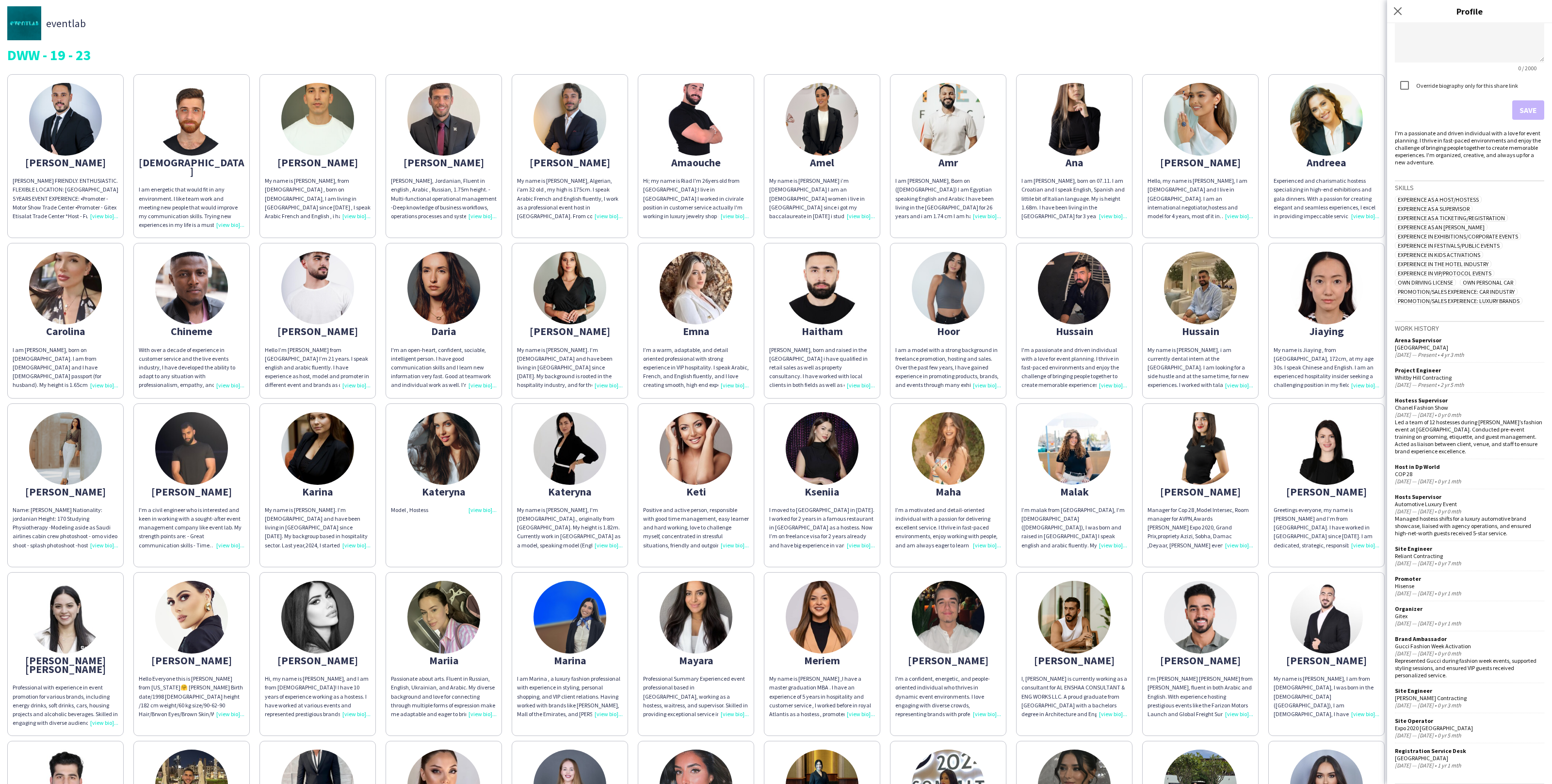
scroll to position [243, 0]
click at [961, 301] on img at bounding box center [948, 288] width 73 height 73
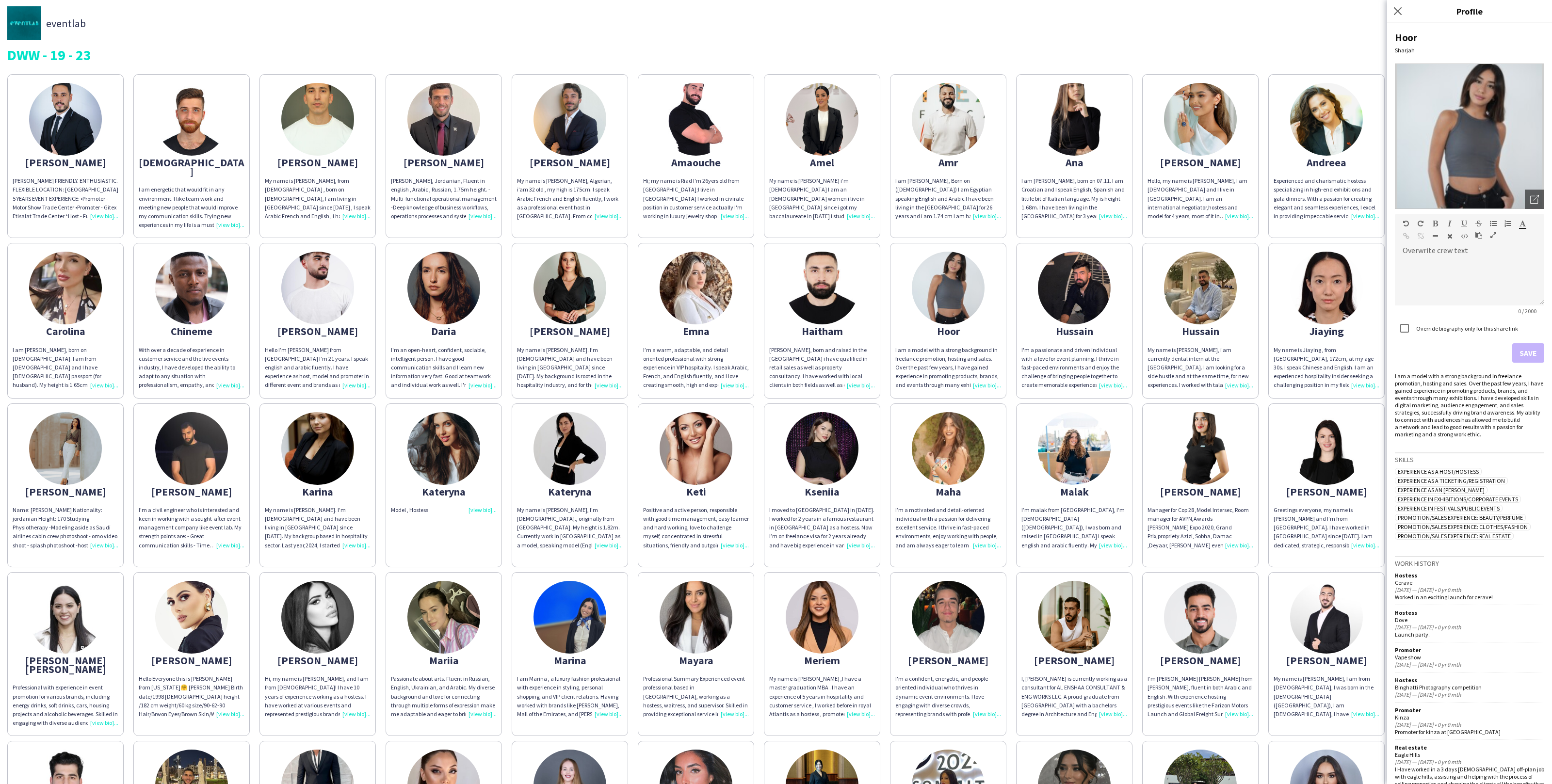
click at [1053, 327] on div "Hussain" at bounding box center [1074, 332] width 106 height 9
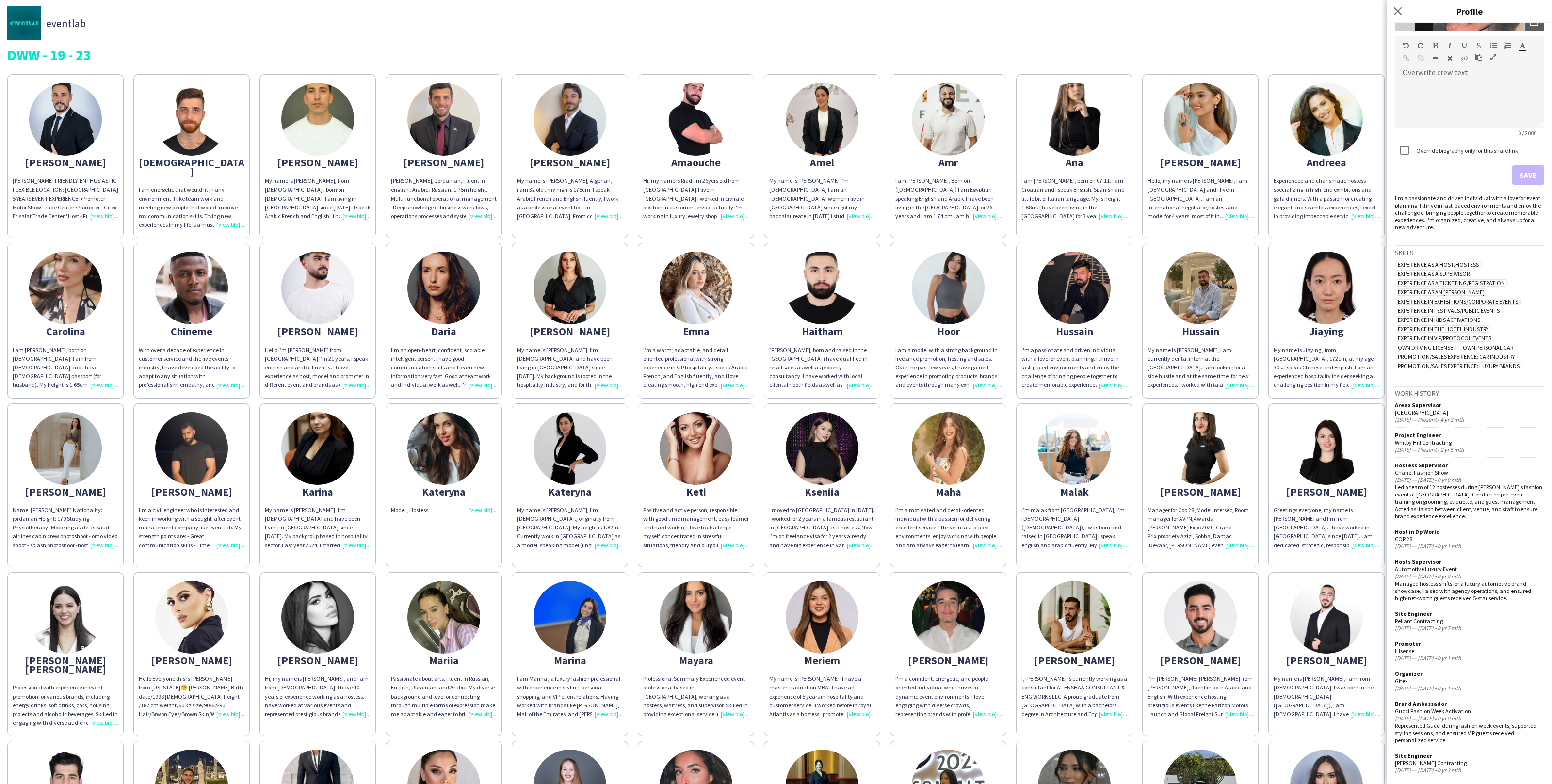
scroll to position [136, 0]
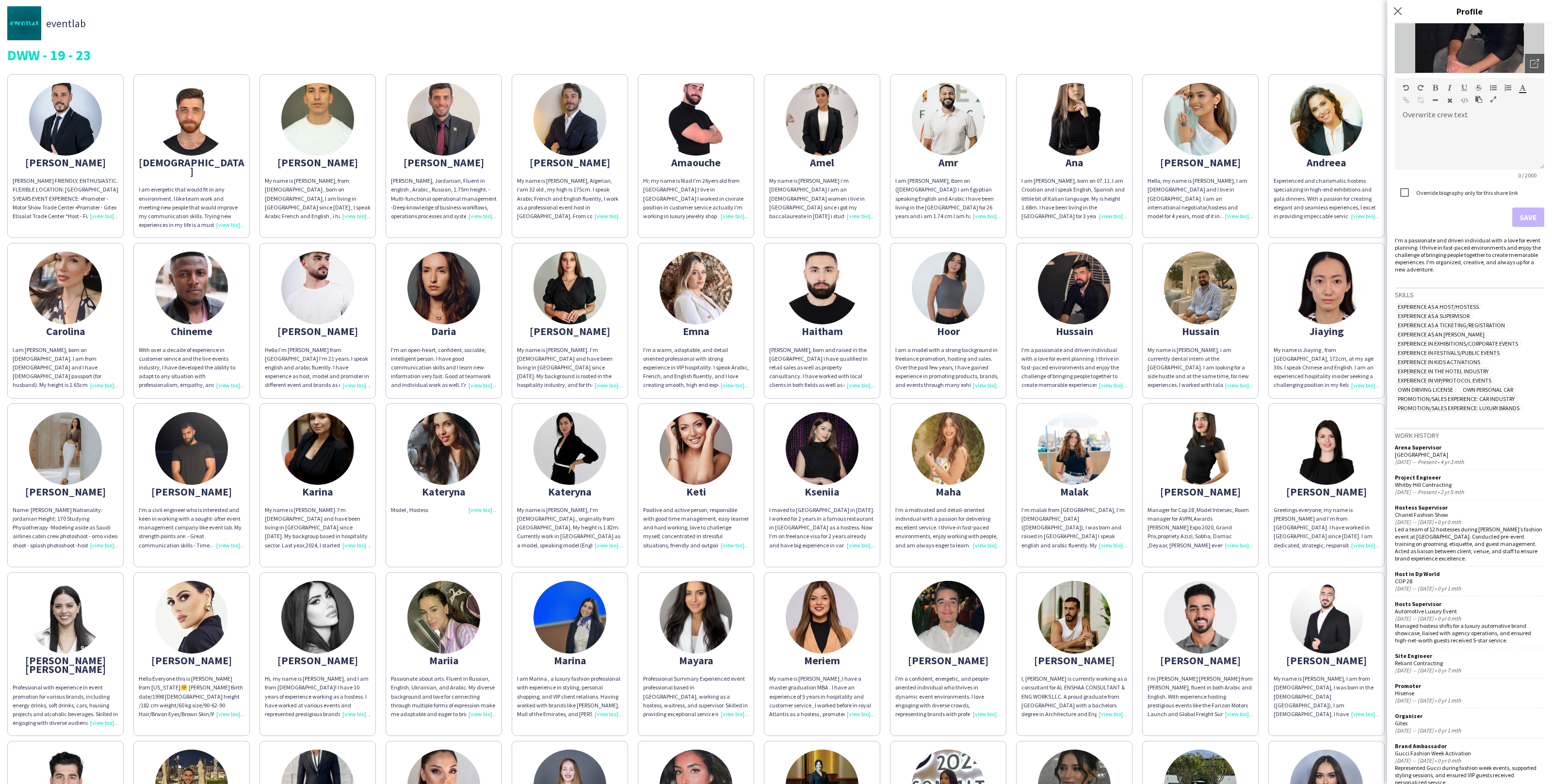
click at [1220, 350] on div "My name is Hussain Almeshal, i am currently dental intern at the university of …" at bounding box center [1201, 368] width 106 height 44
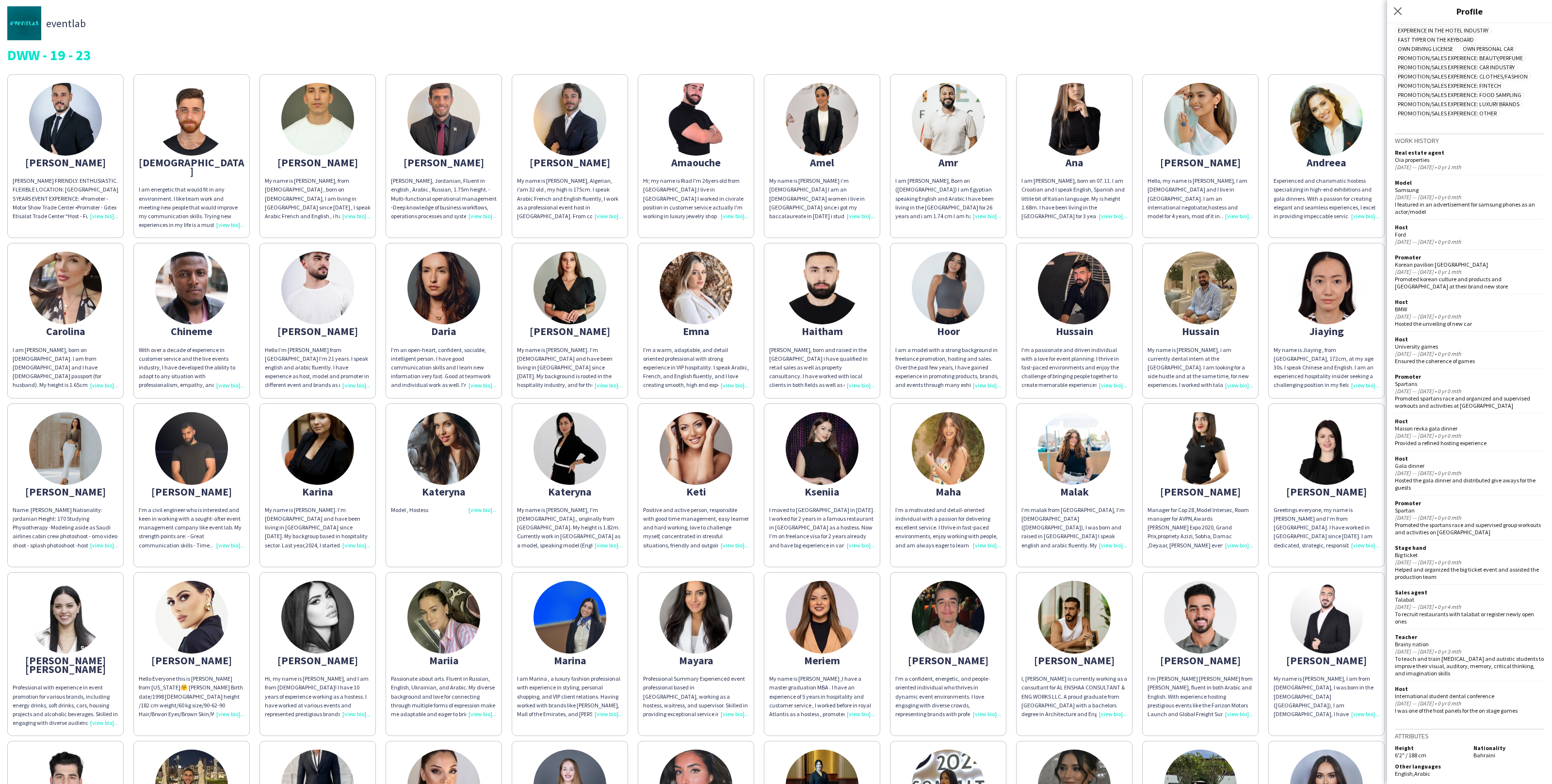
scroll to position [326, 0]
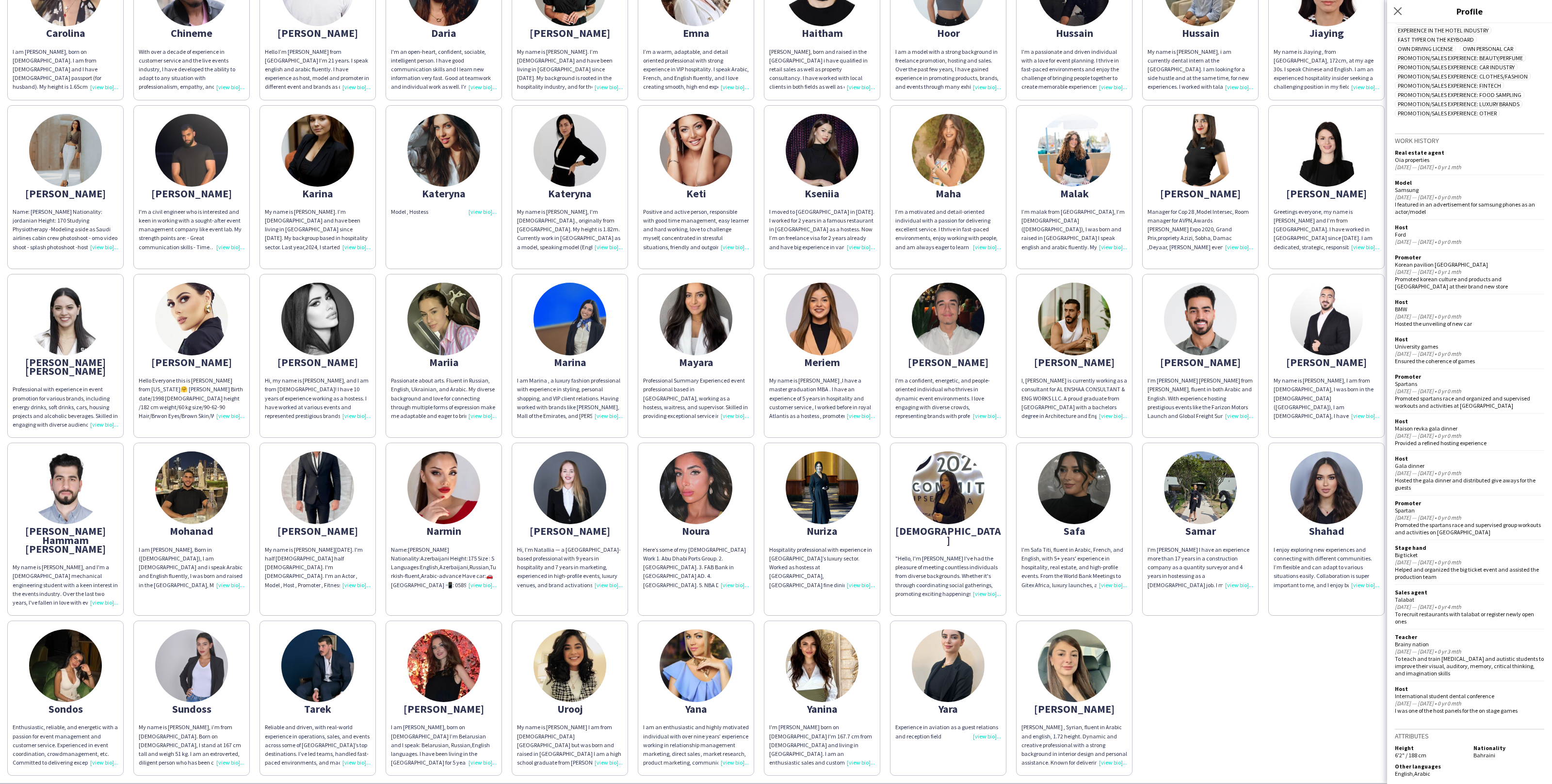
click at [1210, 690] on div "Abdulrahman ABDULRAHMAN DARWISH FRIENDLY. ENTHUSIASTIC. FLEXIBLE LOCATION: DUBA…" at bounding box center [776, 273] width 1538 height 1005
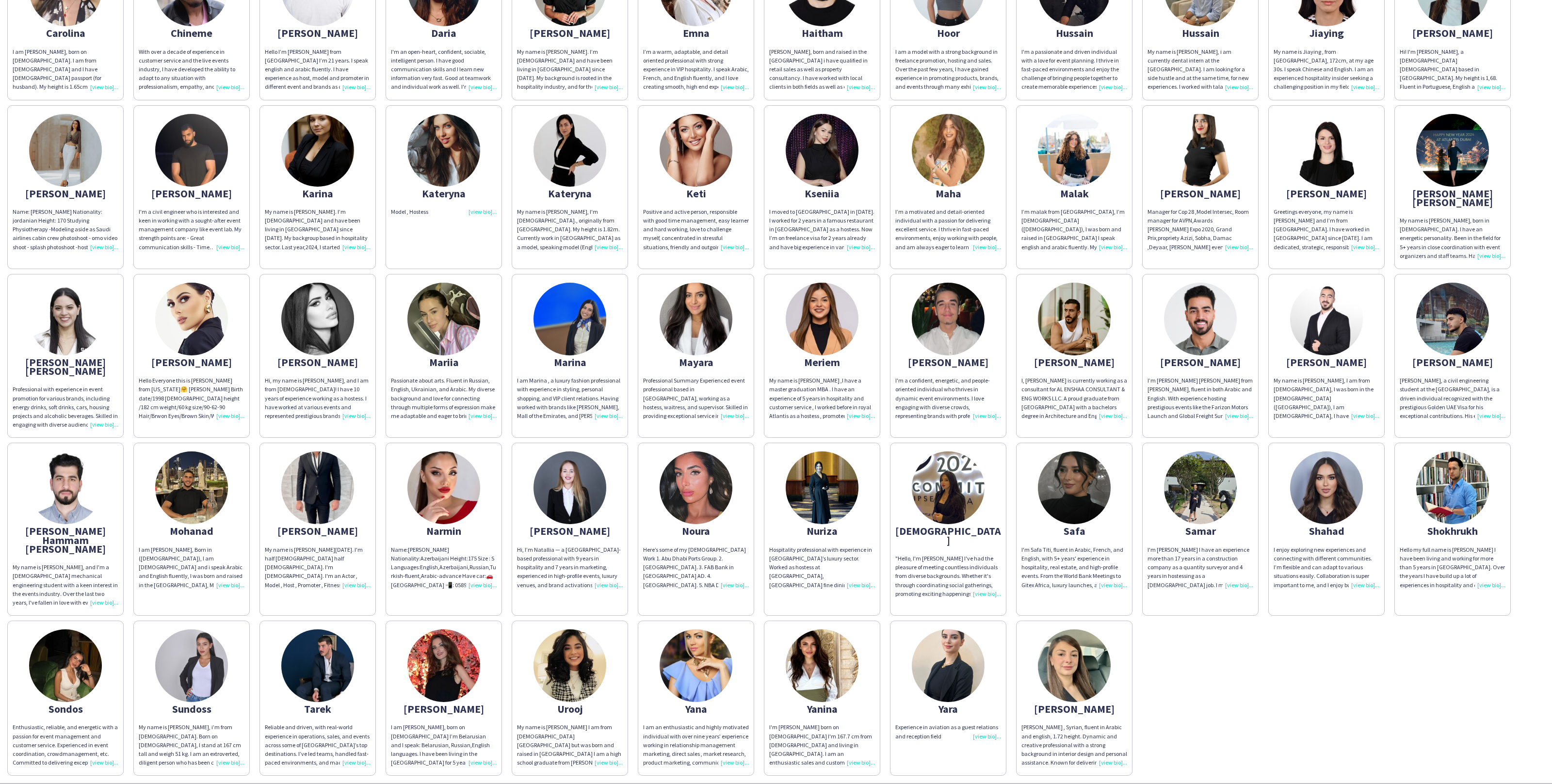
scroll to position [262, 0]
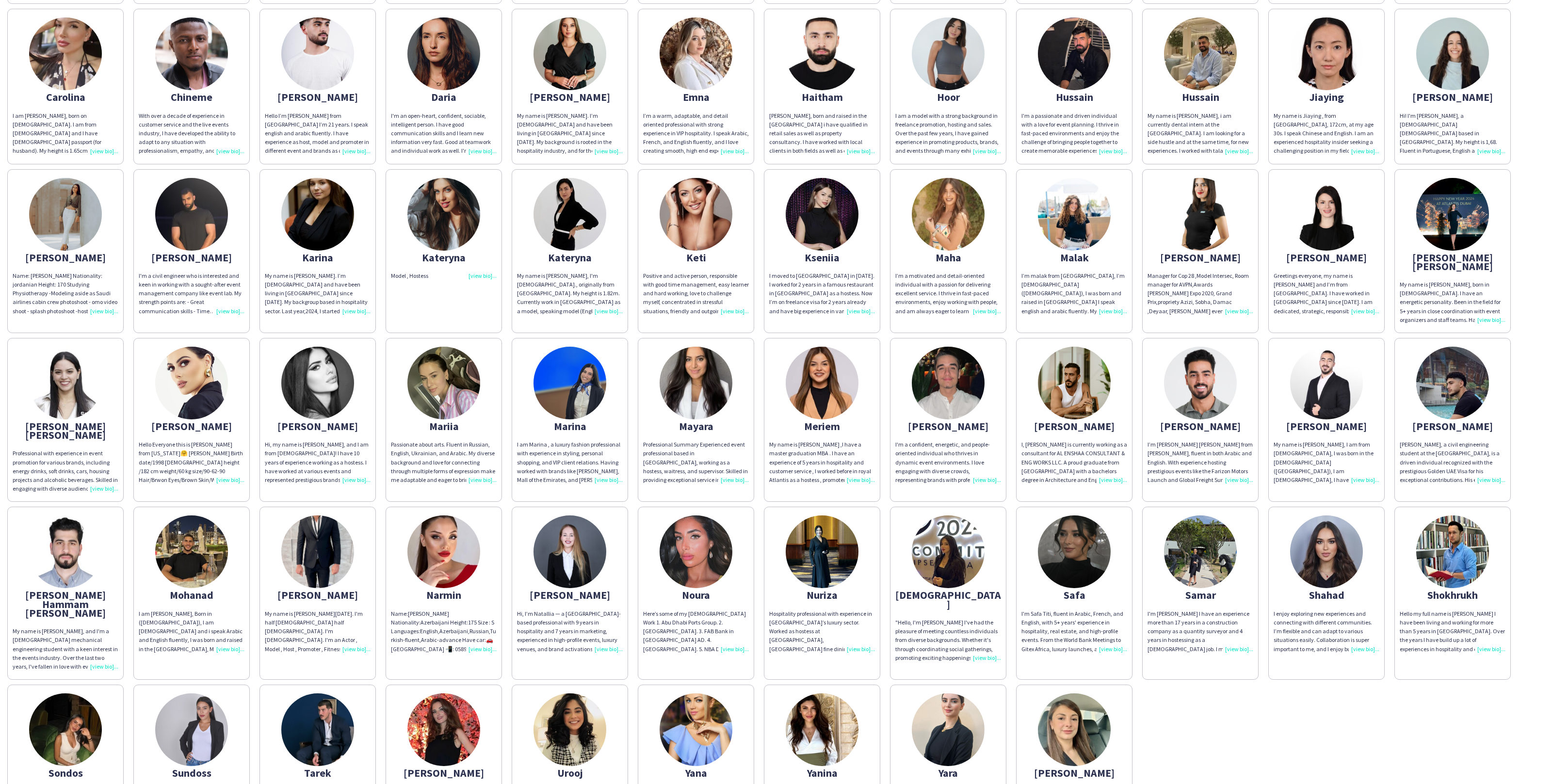
click at [596, 279] on div "My name is Kateryna, I'm 34 y.o., originally from Ukraine. My height is 1.82m. …" at bounding box center [570, 294] width 106 height 44
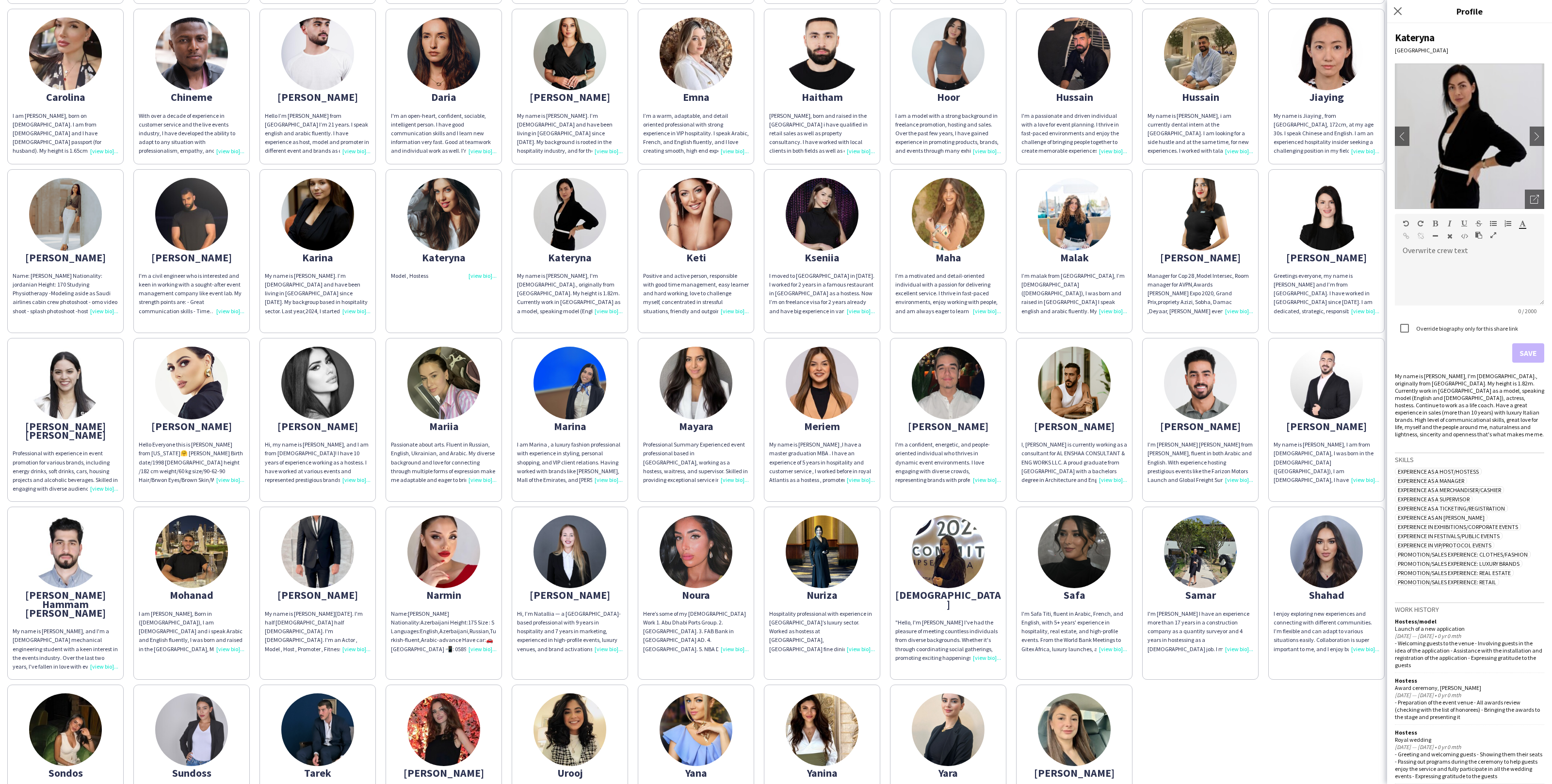
click at [509, 268] on div "Abdulrahman ABDULRAHMAN DARWISH FRIENDLY. ENTHUSIASTIC. FLEXIBLE LOCATION: DUBA…" at bounding box center [776, 338] width 1538 height 1005
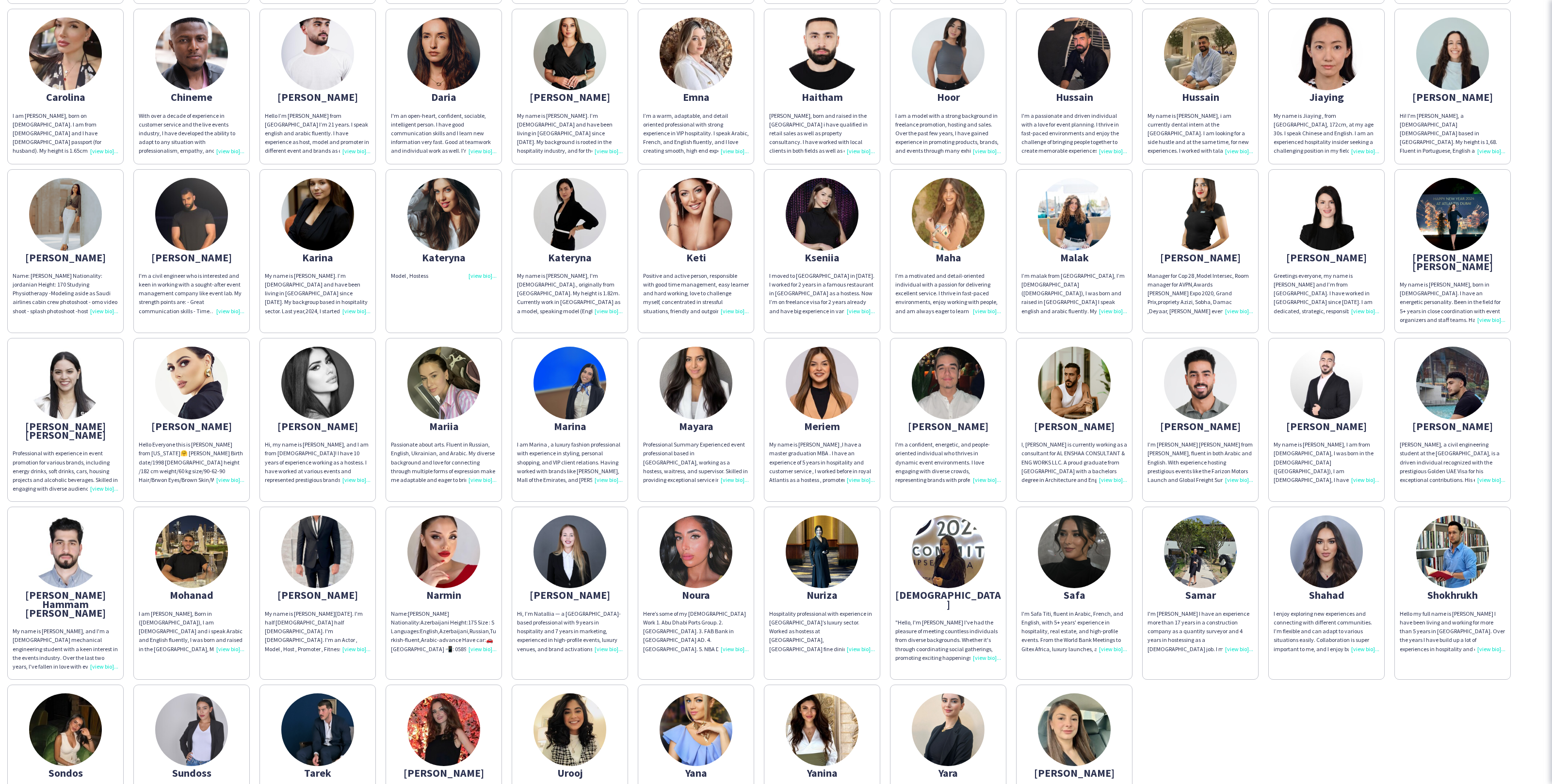
click at [486, 272] on div "Model , Hostess" at bounding box center [444, 276] width 106 height 9
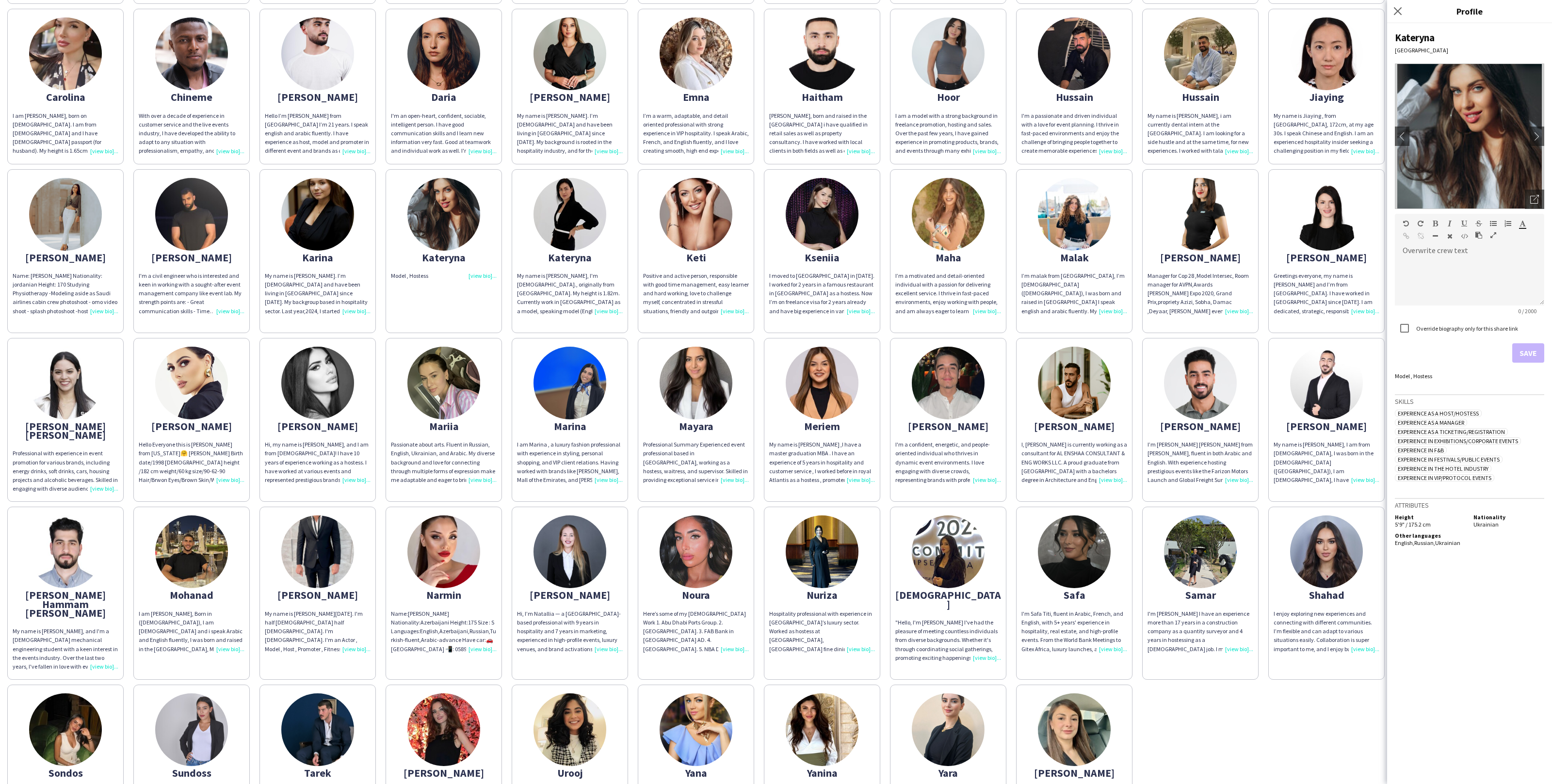
click at [606, 275] on div "My name is Kateryna, I'm 34 y.o., originally from Ukraine. My height is 1.82m. …" at bounding box center [570, 294] width 106 height 44
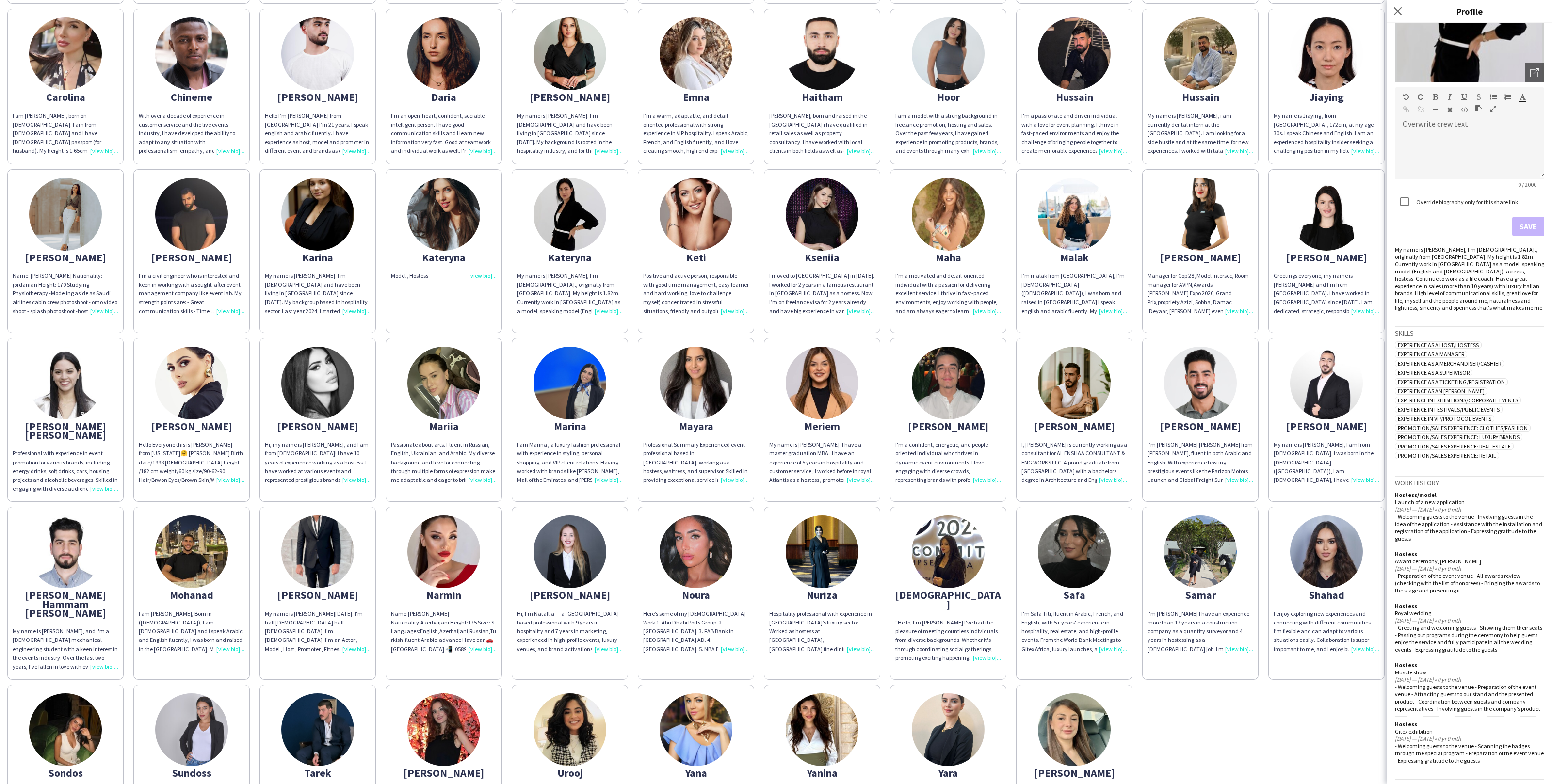
scroll to position [0, 0]
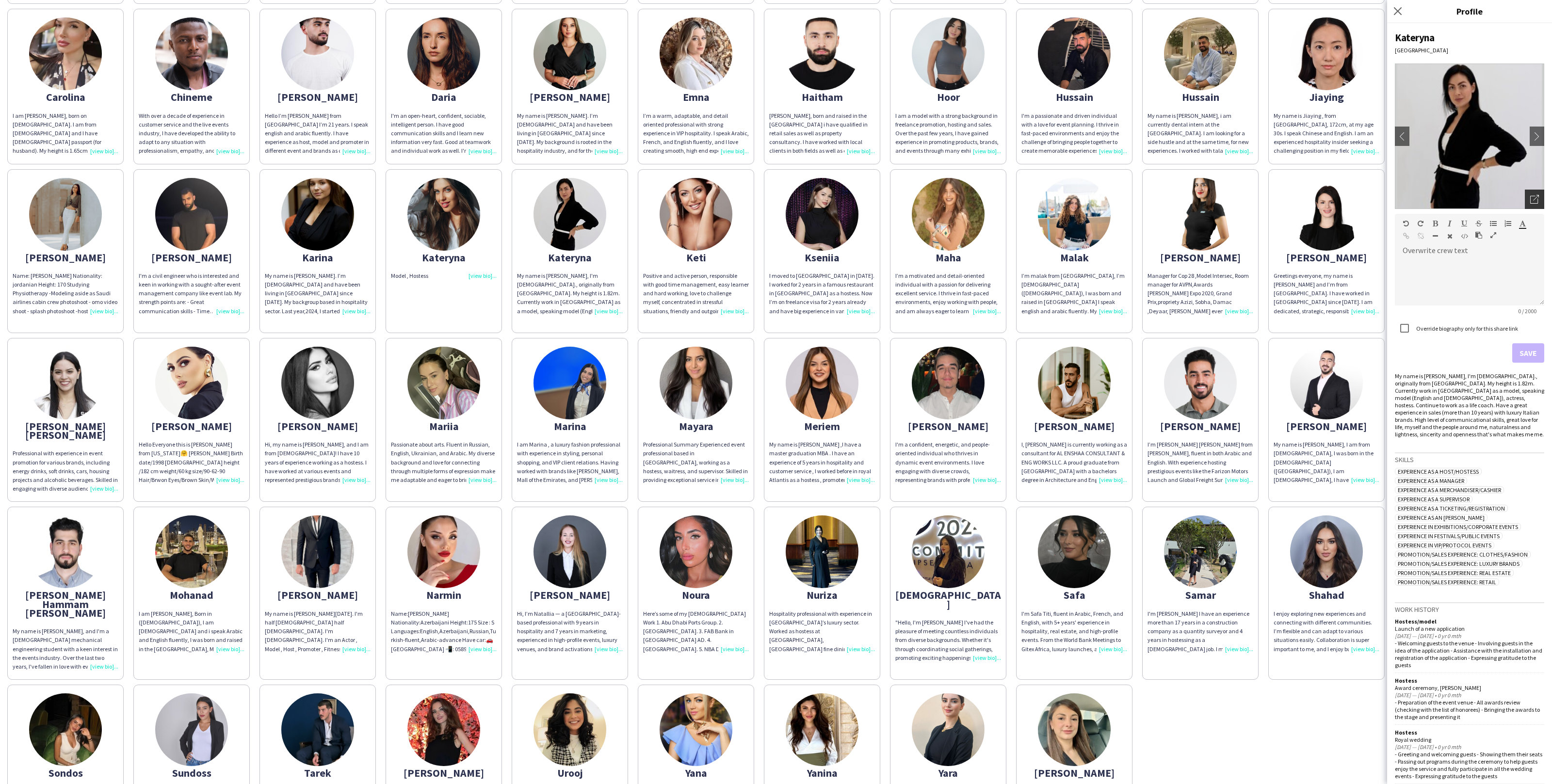
click at [1529, 202] on div "Open photos pop-in" at bounding box center [1535, 199] width 20 height 20
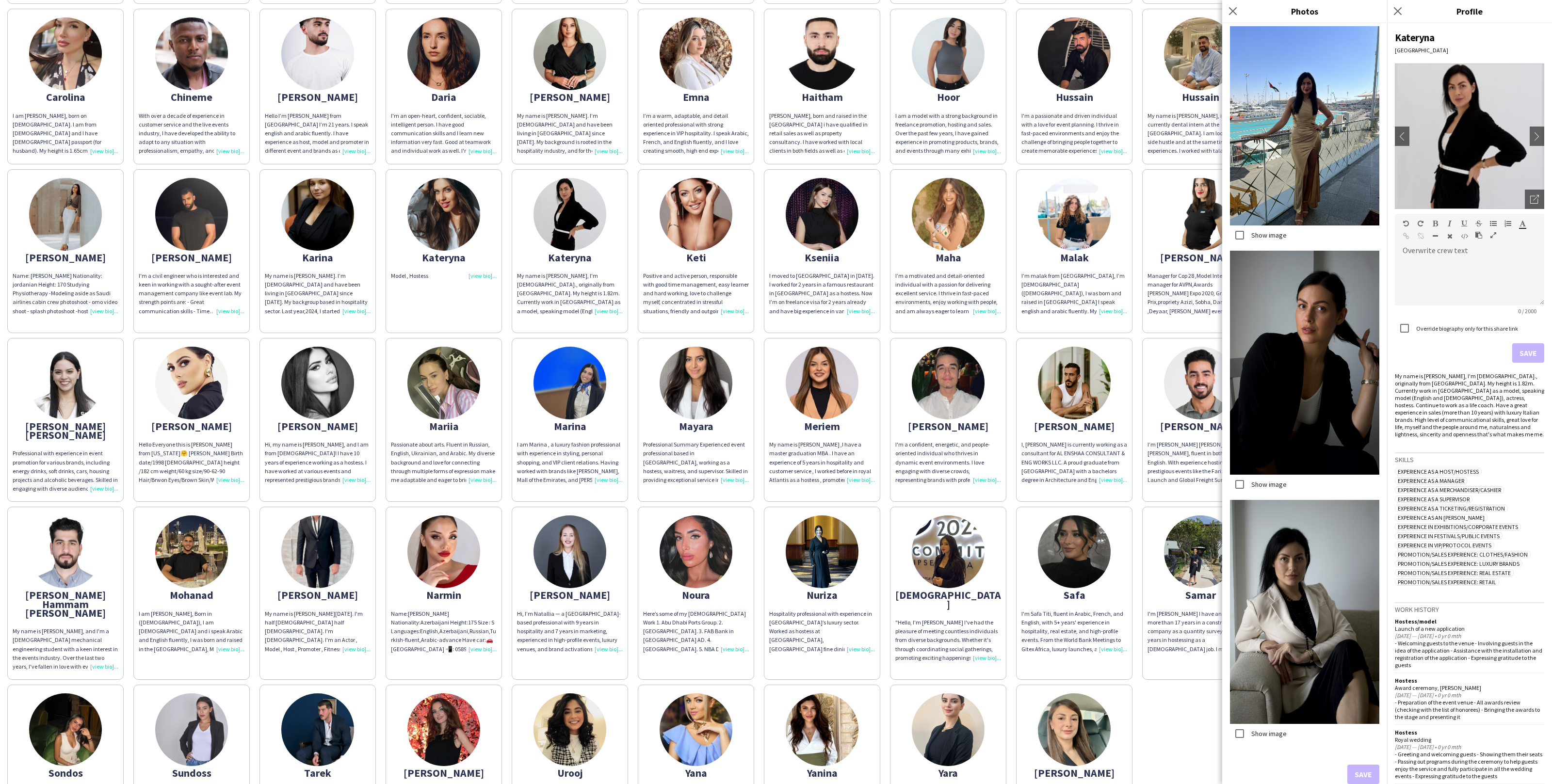
scroll to position [174, 0]
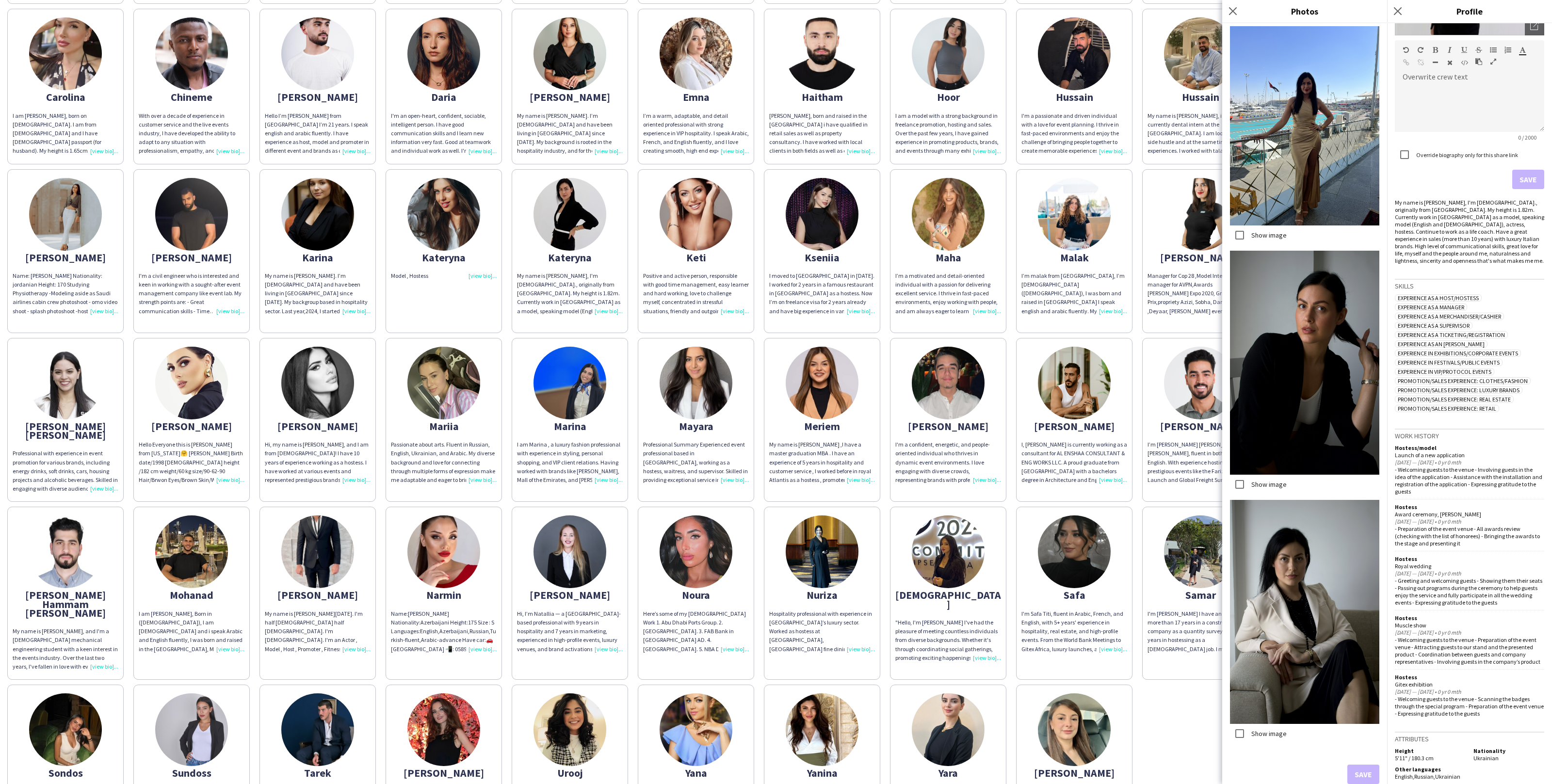
click at [483, 253] on div "Kateryna" at bounding box center [444, 258] width 106 height 9
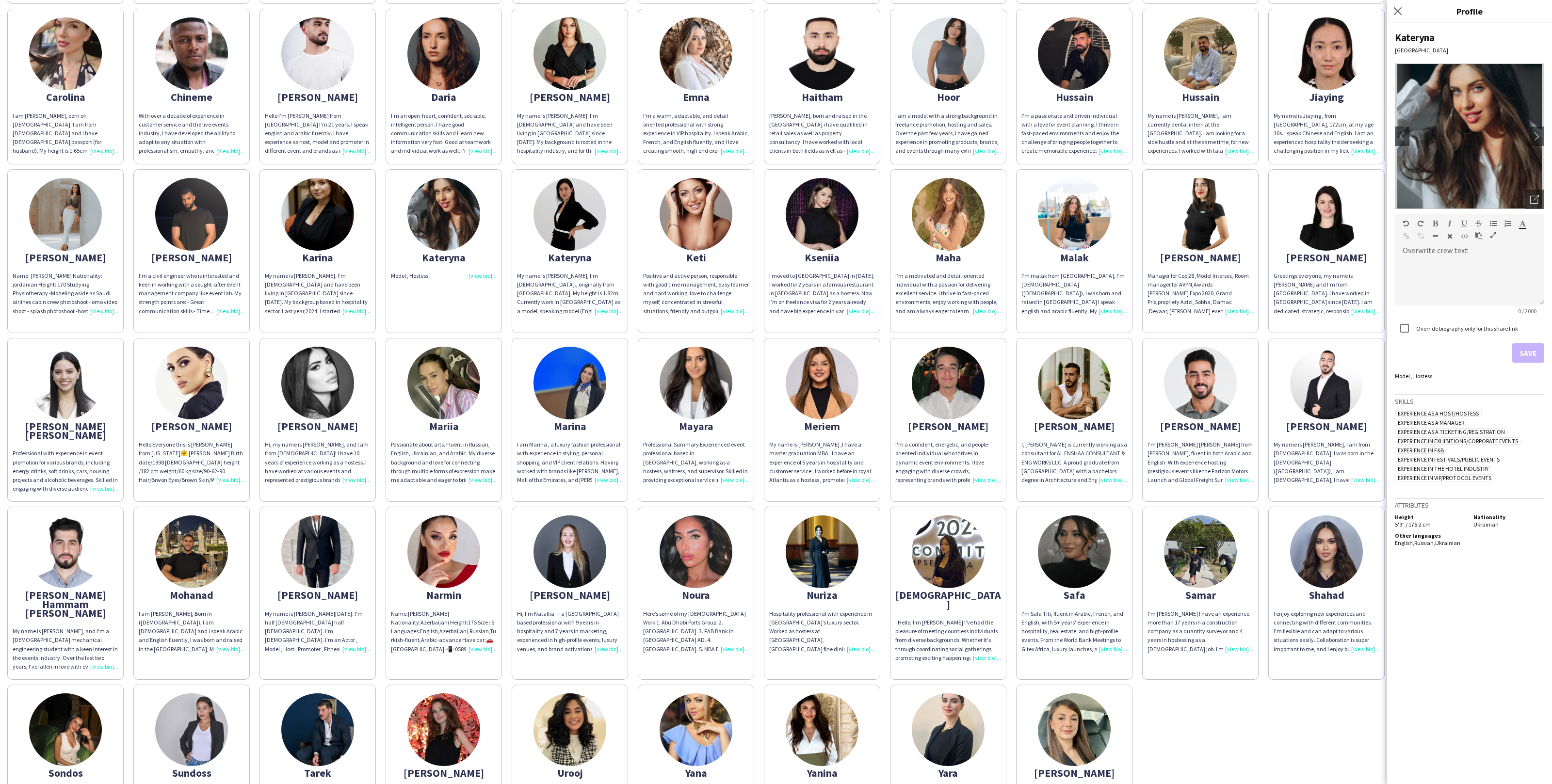
click at [1513, 180] on img at bounding box center [1470, 136] width 150 height 146
click at [1547, 215] on div "Kateryna Dubai chevron-left chevron-right Open photos pop-in Overwrite crew tex…" at bounding box center [1470, 403] width 165 height 761
click at [1533, 202] on icon "Open photos pop-in" at bounding box center [1535, 199] width 9 height 9
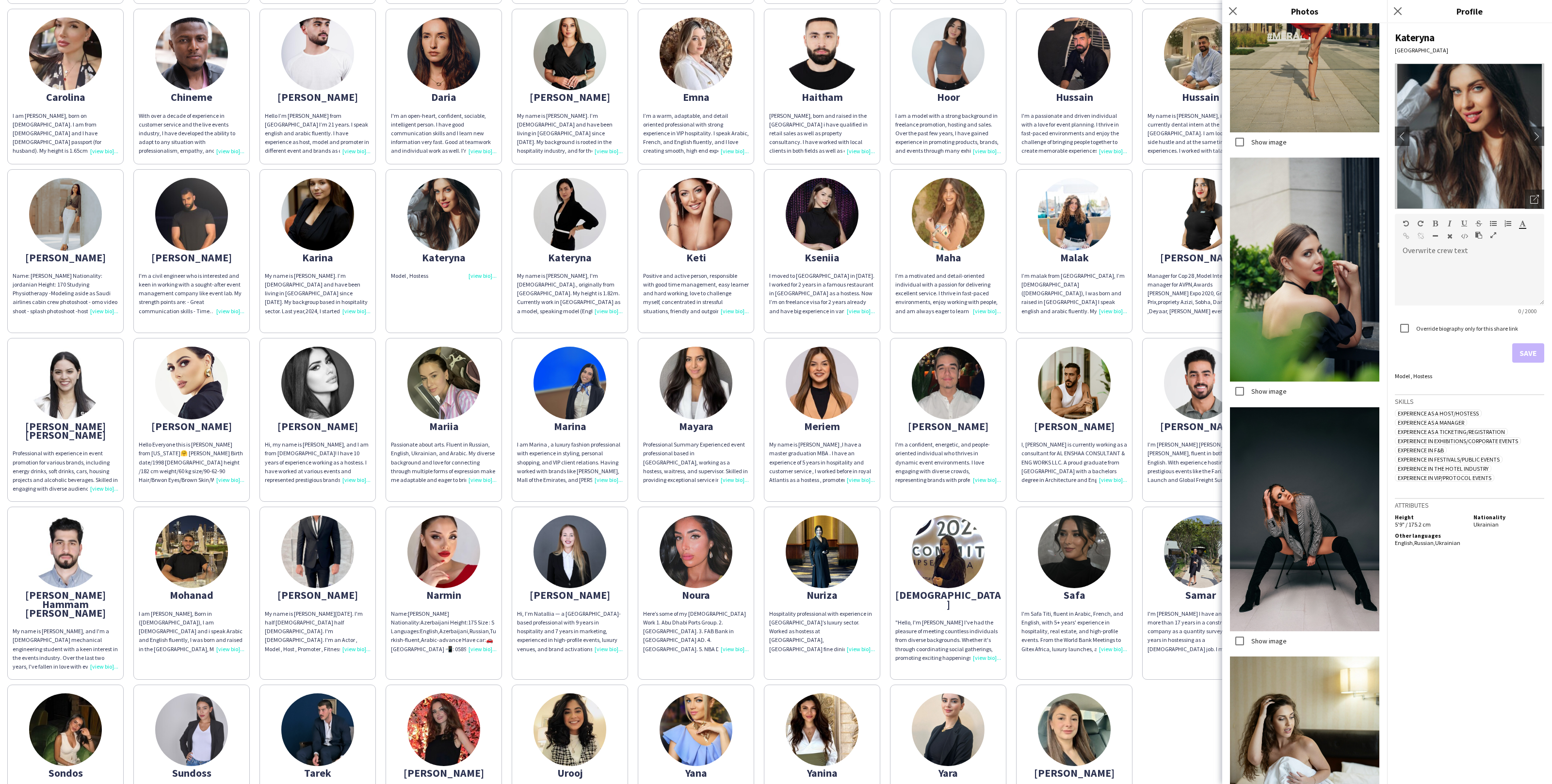
scroll to position [4563, 0]
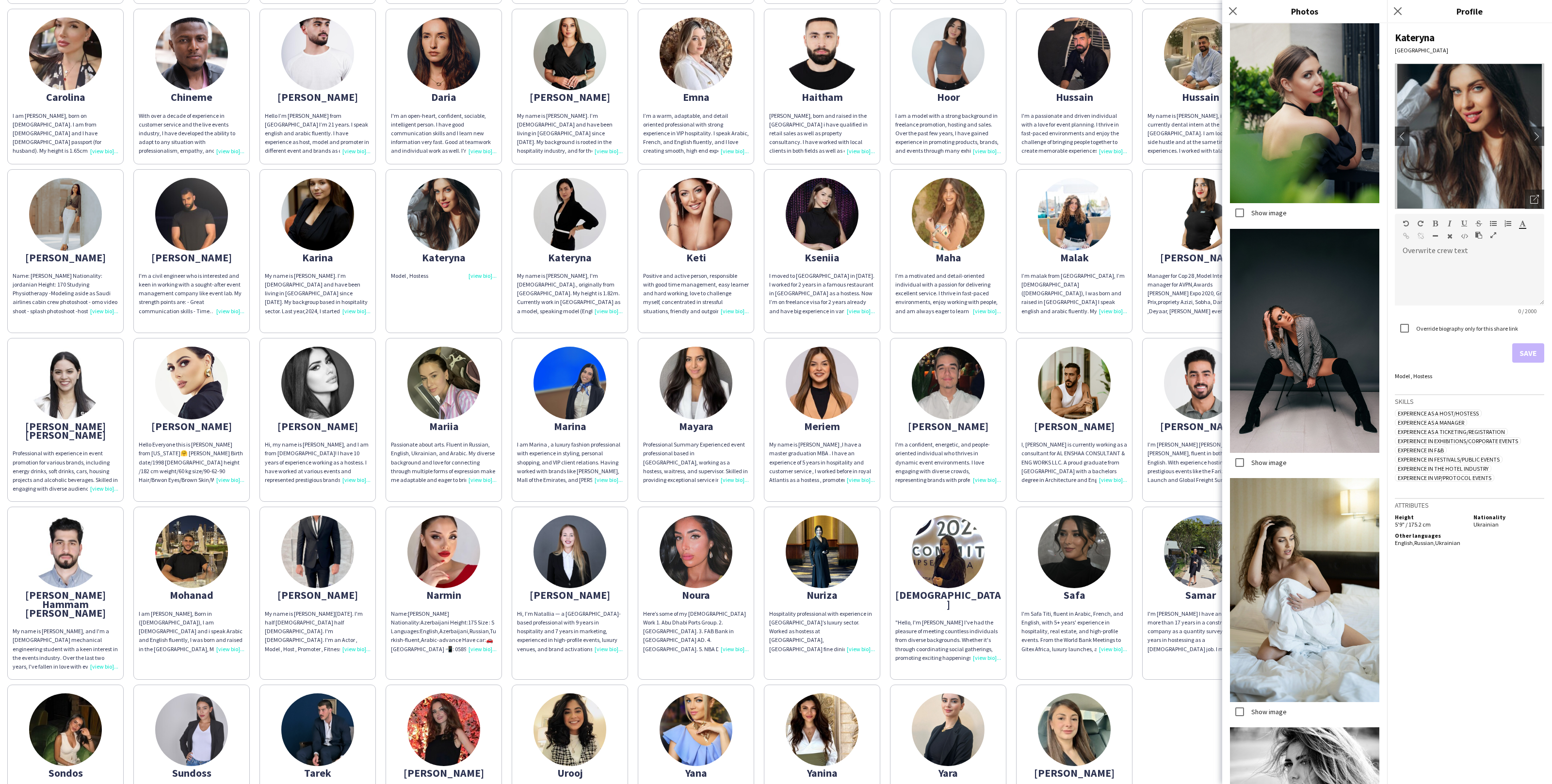
click at [1139, 478] on div "Abdulrahman ABDULRAHMAN DARWISH FRIENDLY. ENTHUSIASTIC. FLEXIBLE LOCATION: DUBA…" at bounding box center [776, 338] width 1538 height 1005
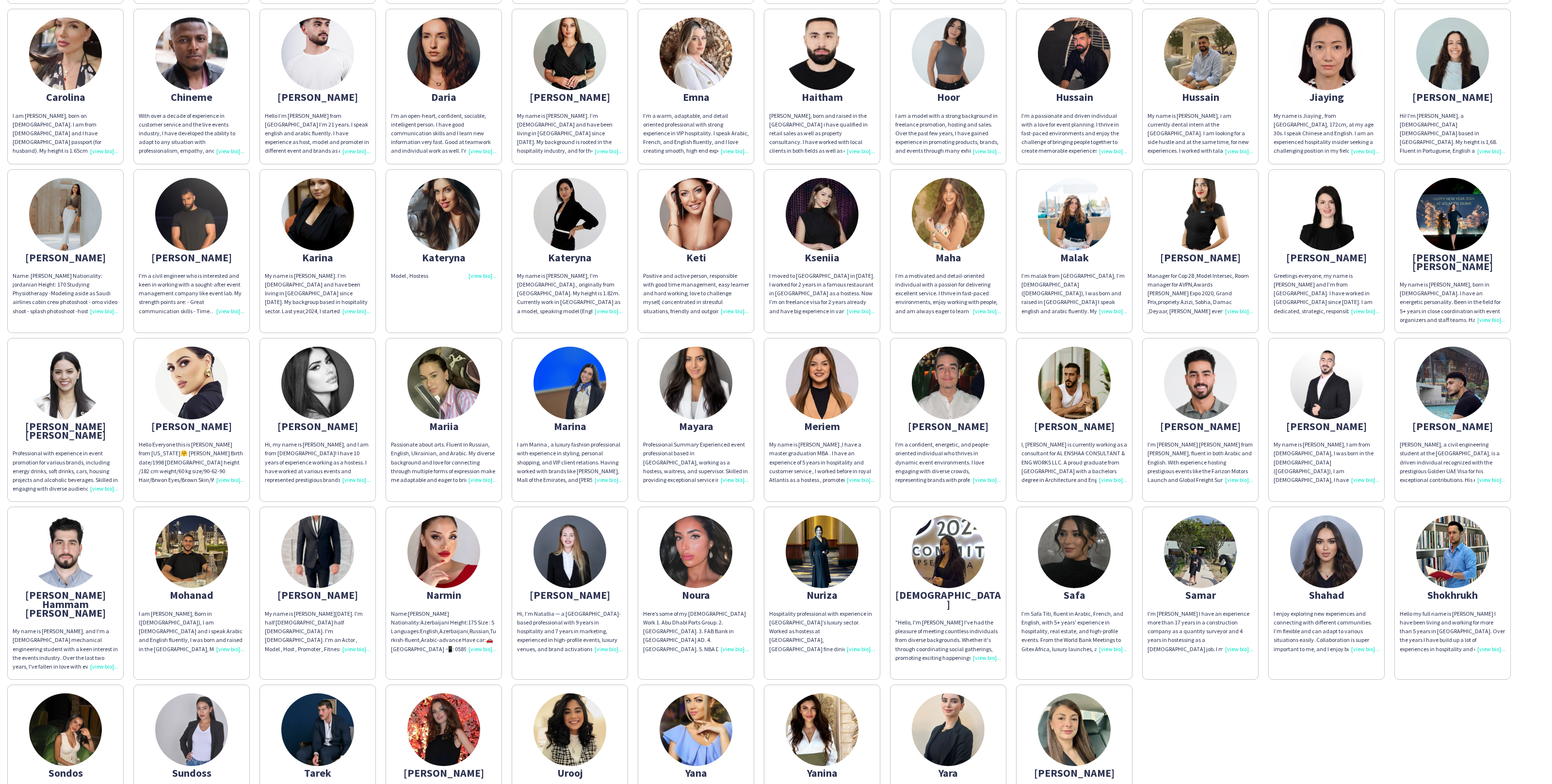
click at [1108, 201] on img at bounding box center [1074, 215] width 73 height 73
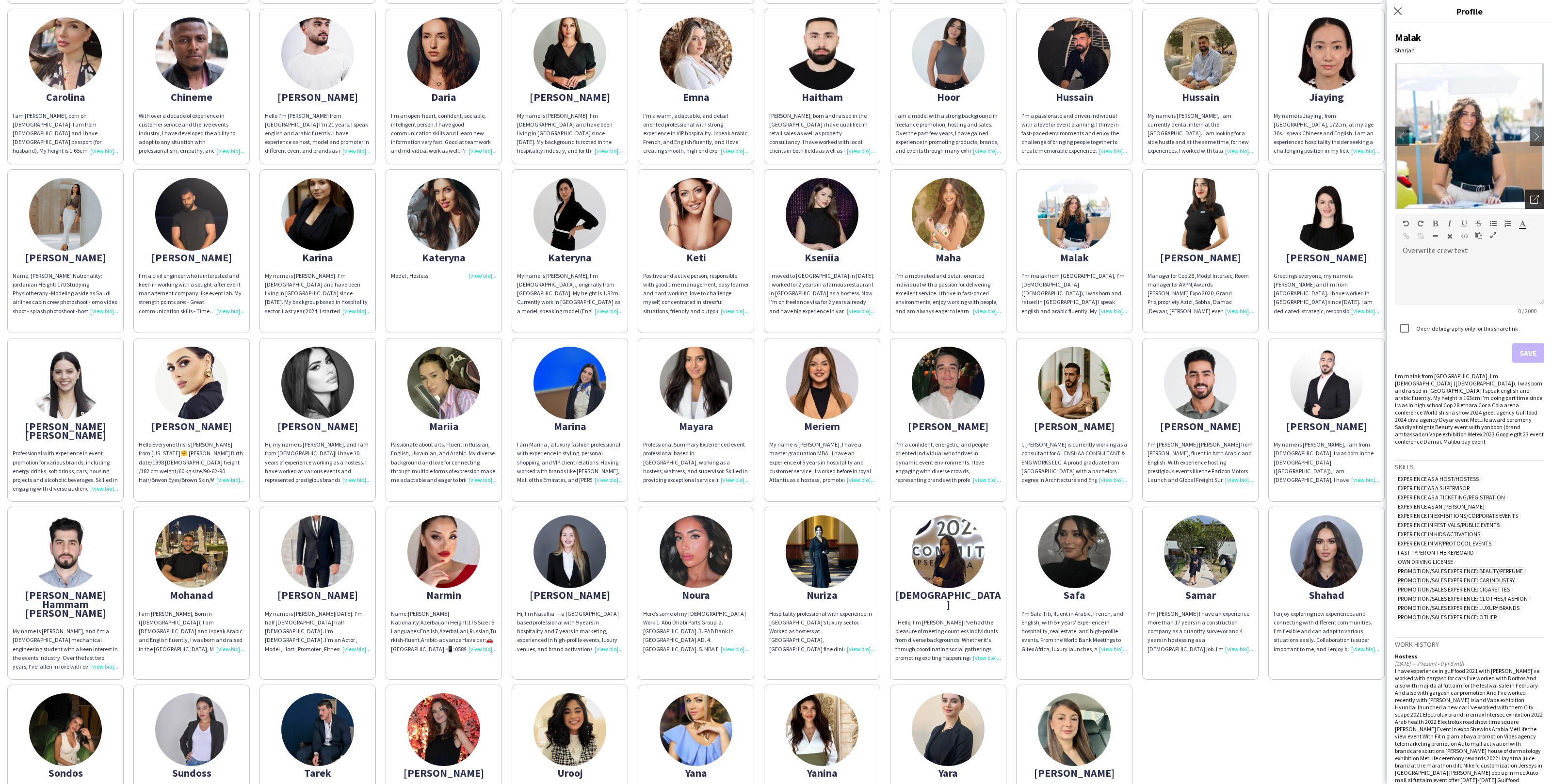
click at [1538, 190] on div "Open photos pop-in" at bounding box center [1535, 199] width 20 height 20
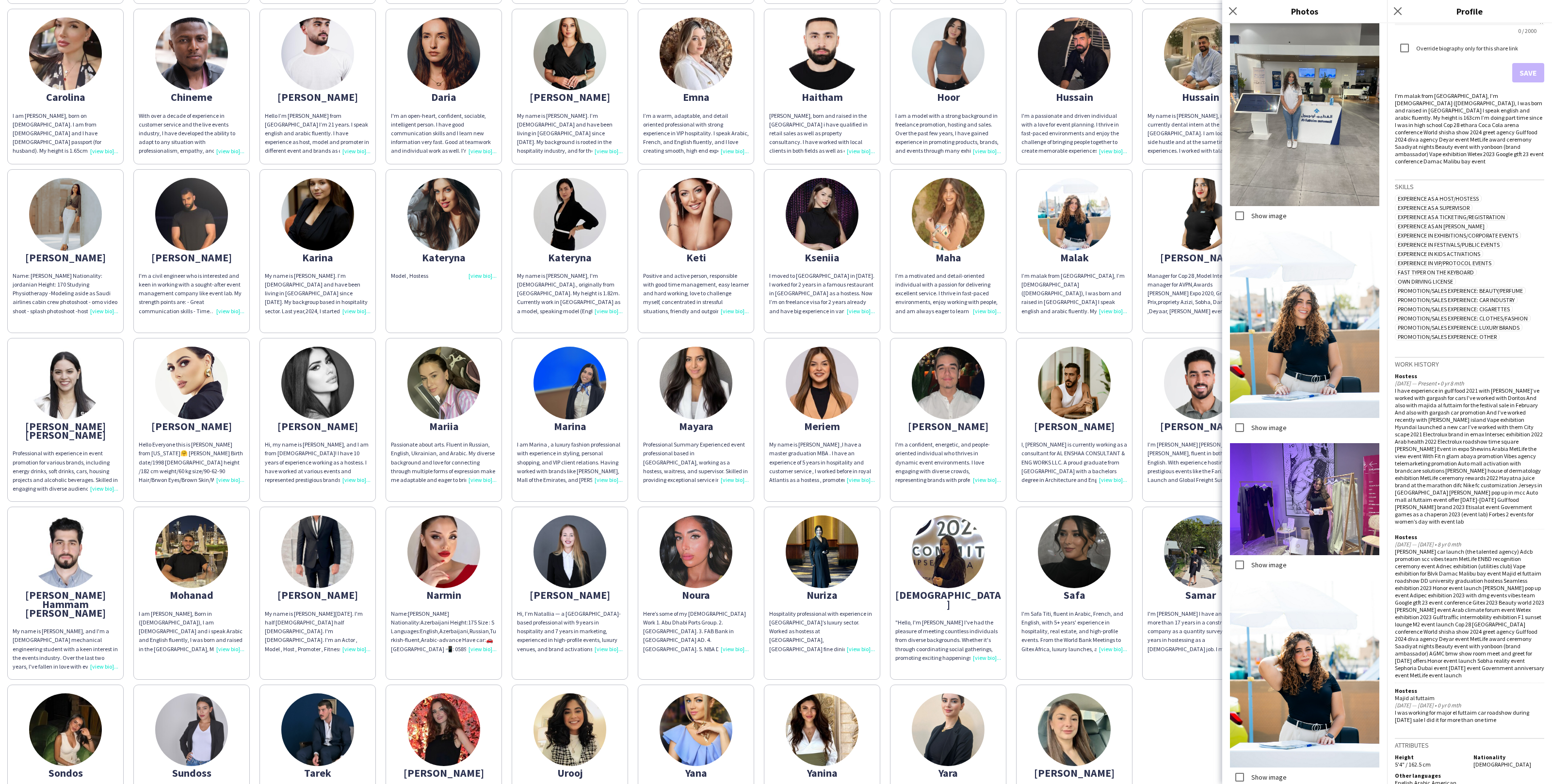
scroll to position [4135, 0]
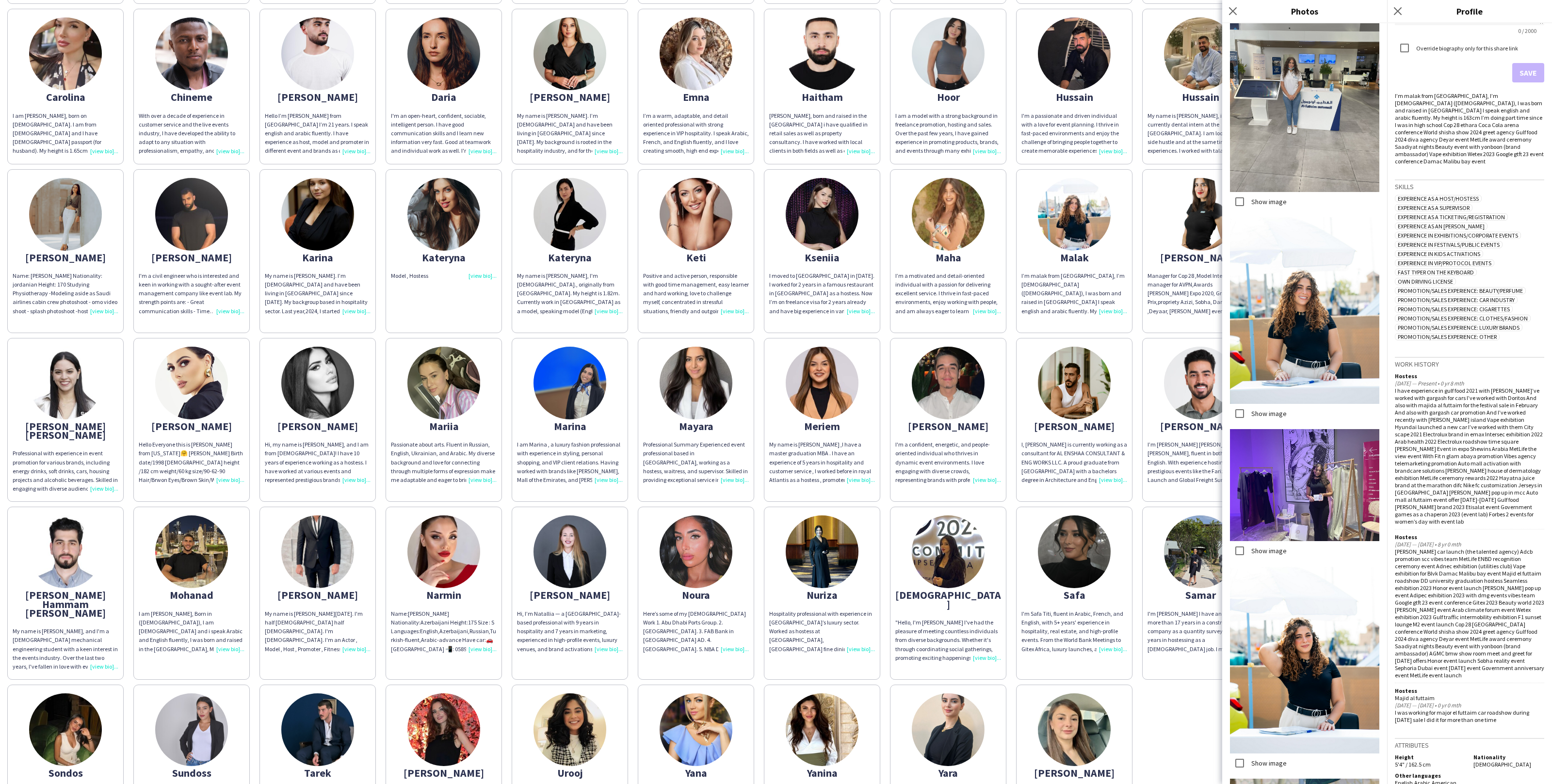
click at [1189, 704] on div "Abdulrahman ABDULRAHMAN DARWISH FRIENDLY. ENTHUSIASTIC. FLEXIBLE LOCATION: DUBA…" at bounding box center [776, 338] width 1538 height 1005
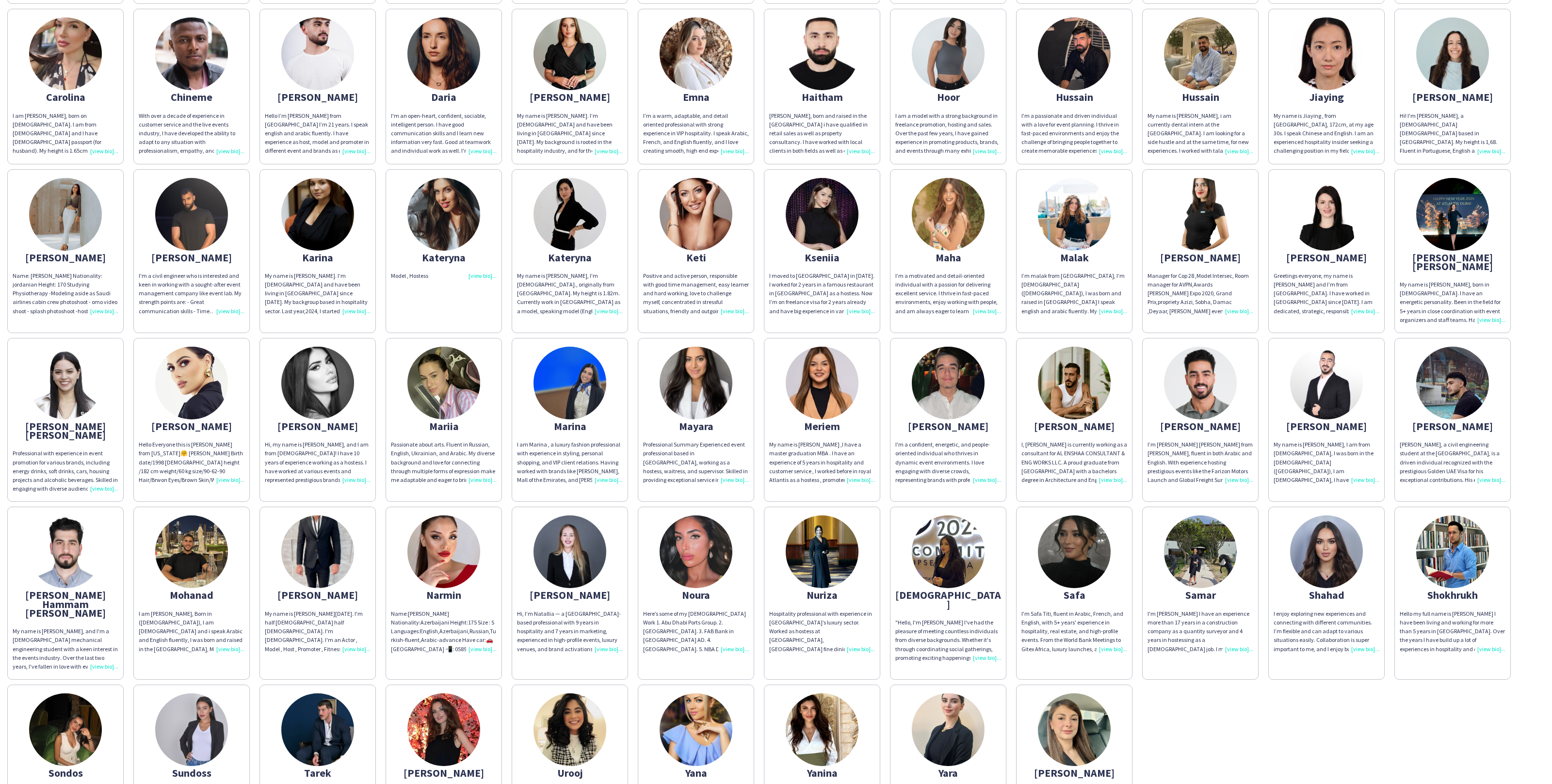
scroll to position [197, 0]
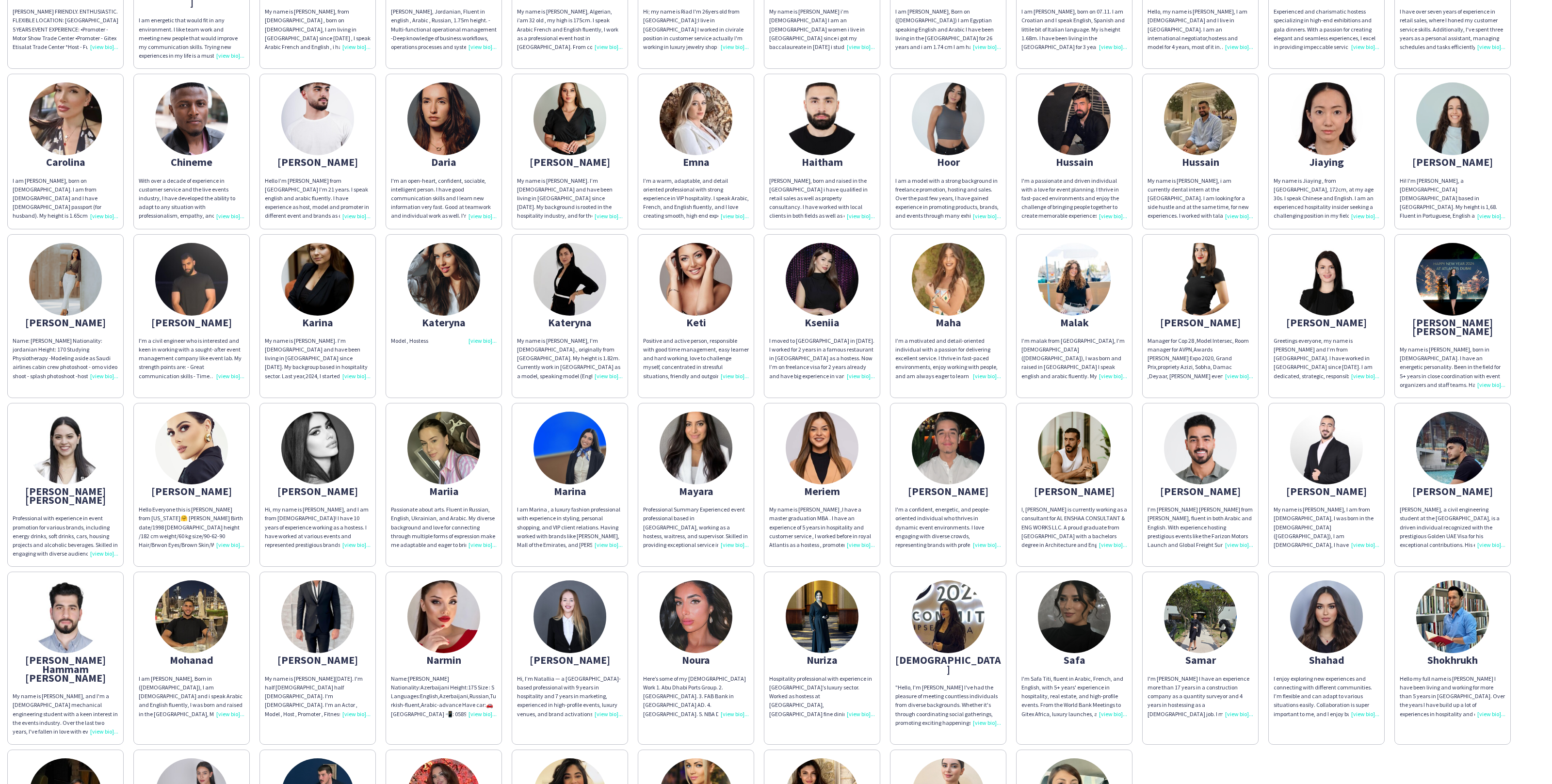
click at [1244, 318] on div "maria" at bounding box center [1201, 323] width 106 height 9
click at [1343, 337] on div "Greetings everyone, my name is Maria and I’m from Bulgaria. I have worked in UA…" at bounding box center [1327, 359] width 106 height 44
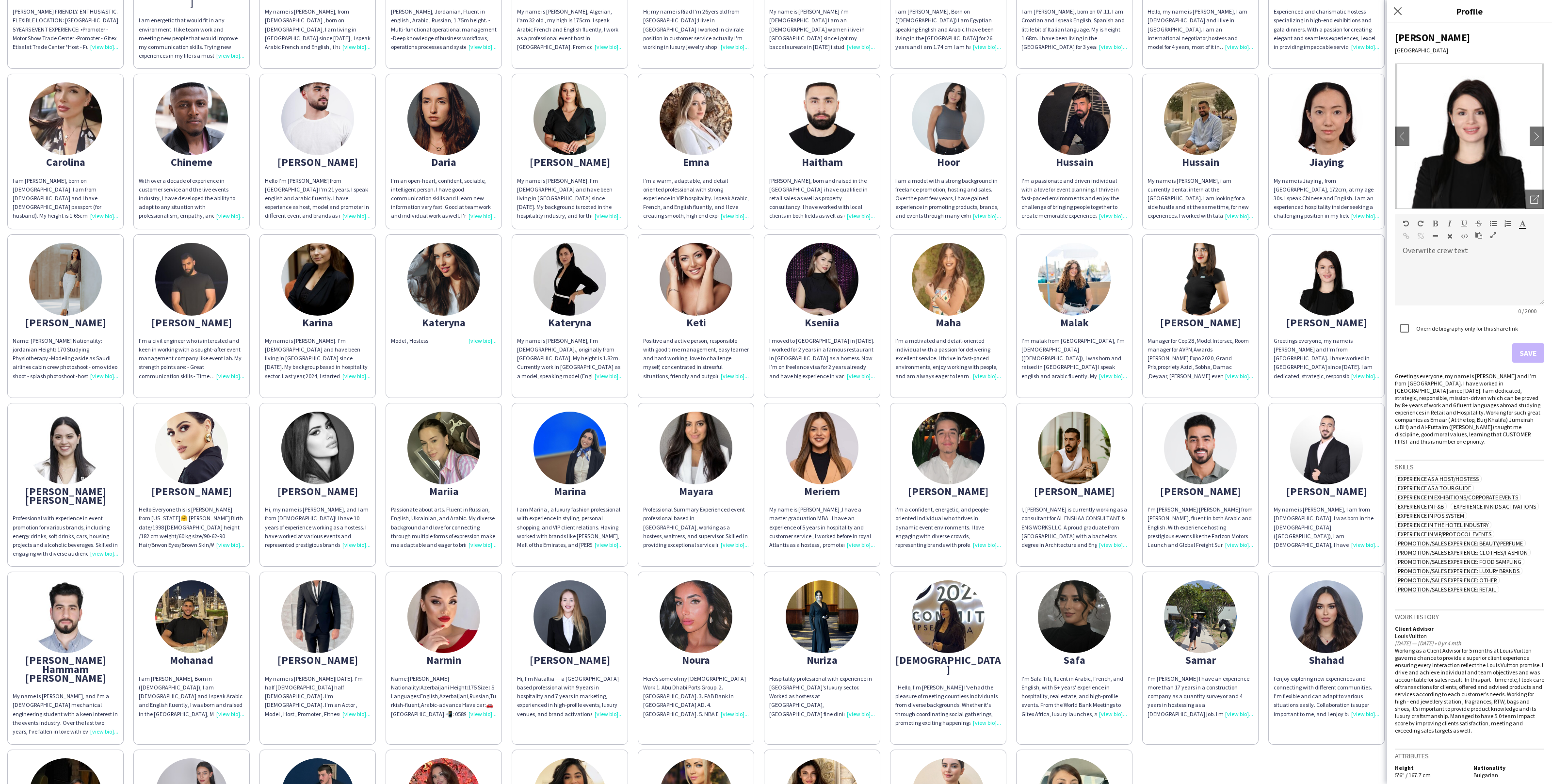
click at [1374, 337] on div "Greetings everyone, my name is Maria and I’m from Bulgaria. I have worked in UA…" at bounding box center [1327, 359] width 106 height 44
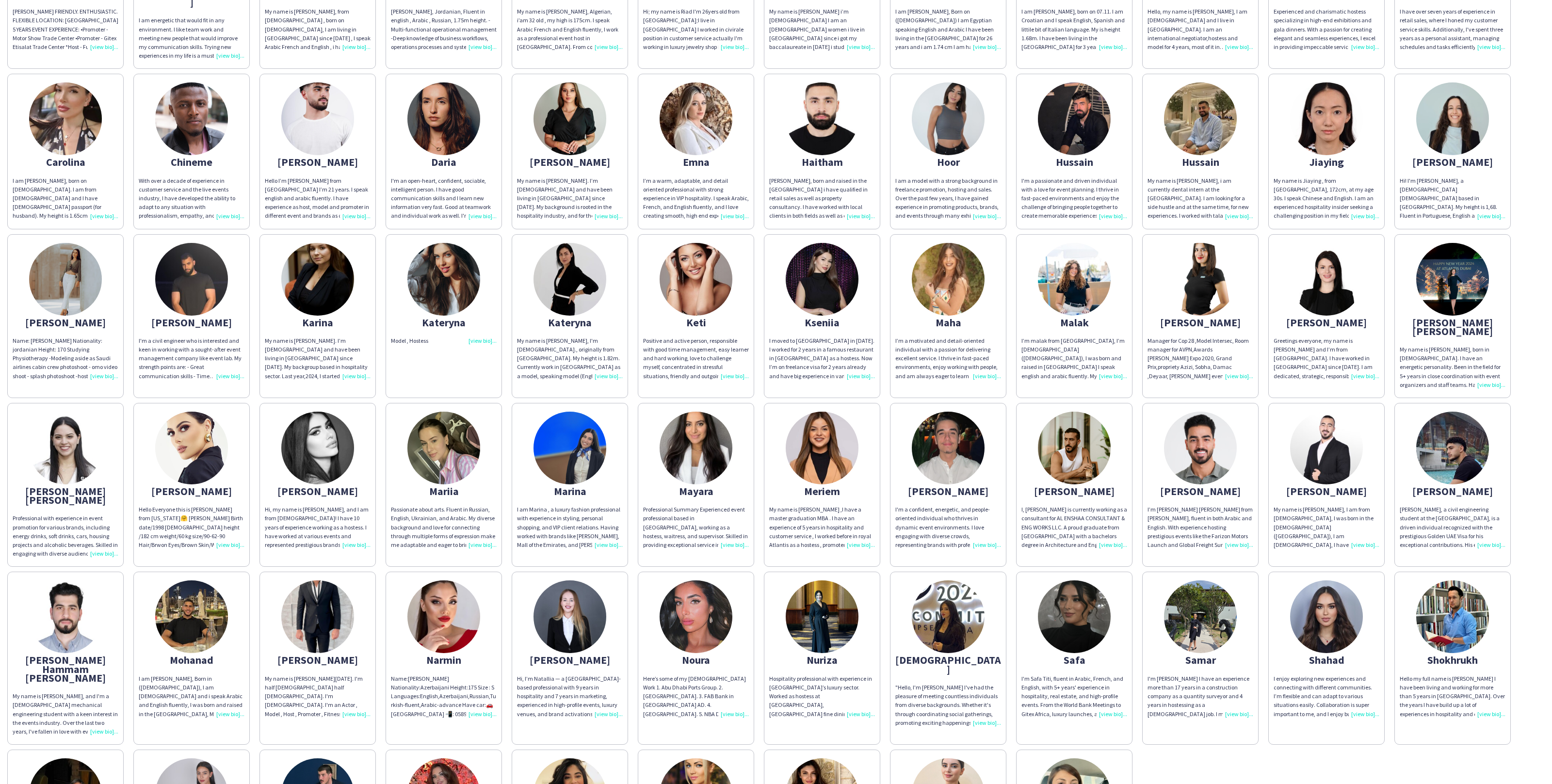
click at [1422, 345] on div "My name is Fernanda, born in Mexico. I have an energetic personality. Been in t…" at bounding box center [1453, 367] width 106 height 44
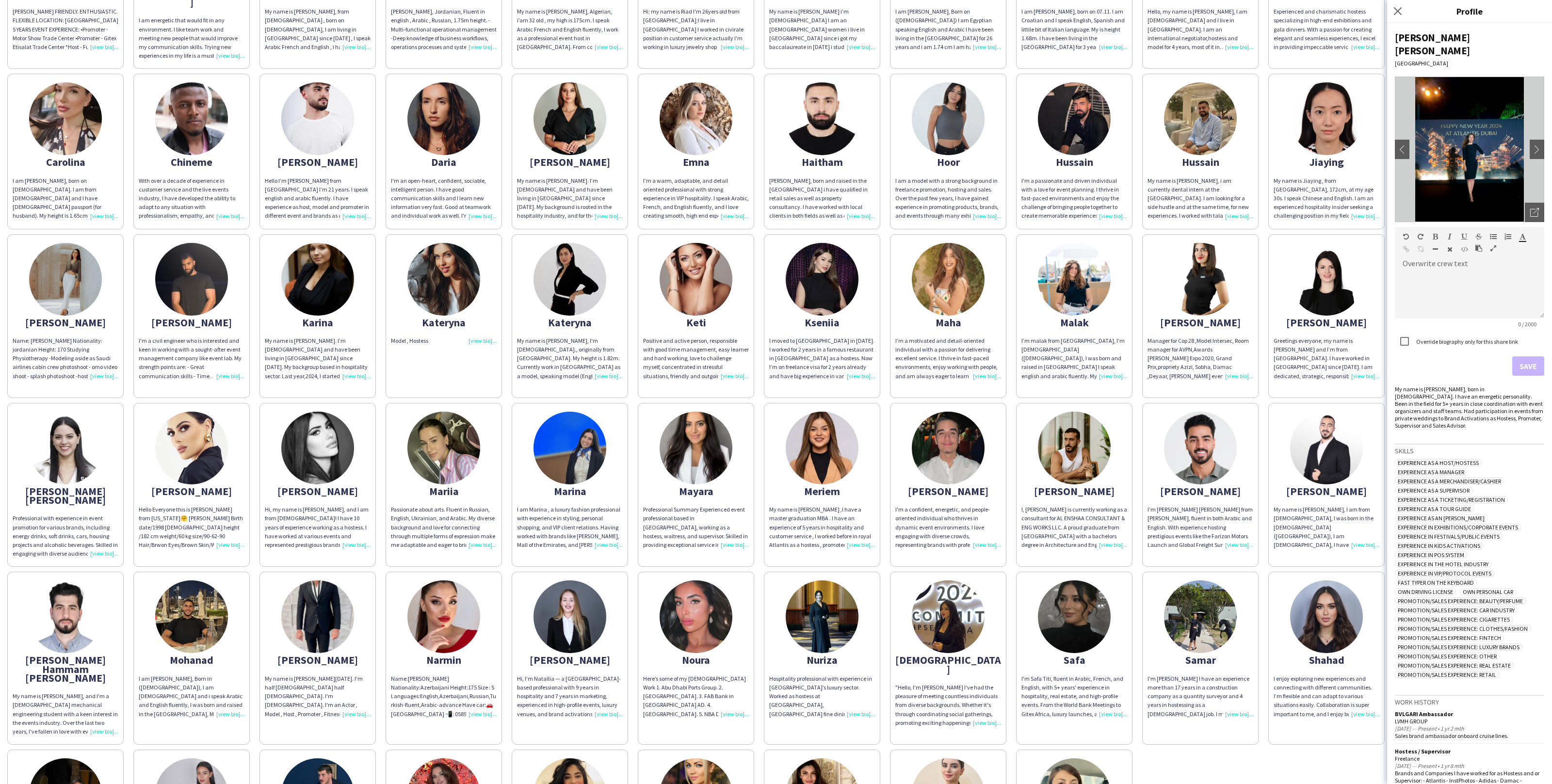
click at [1381, 234] on app-share-pages-crew-card "Maria Greetings everyone, my name is Maria and I’m from Bulgaria. I have worked…" at bounding box center [1327, 316] width 116 height 164
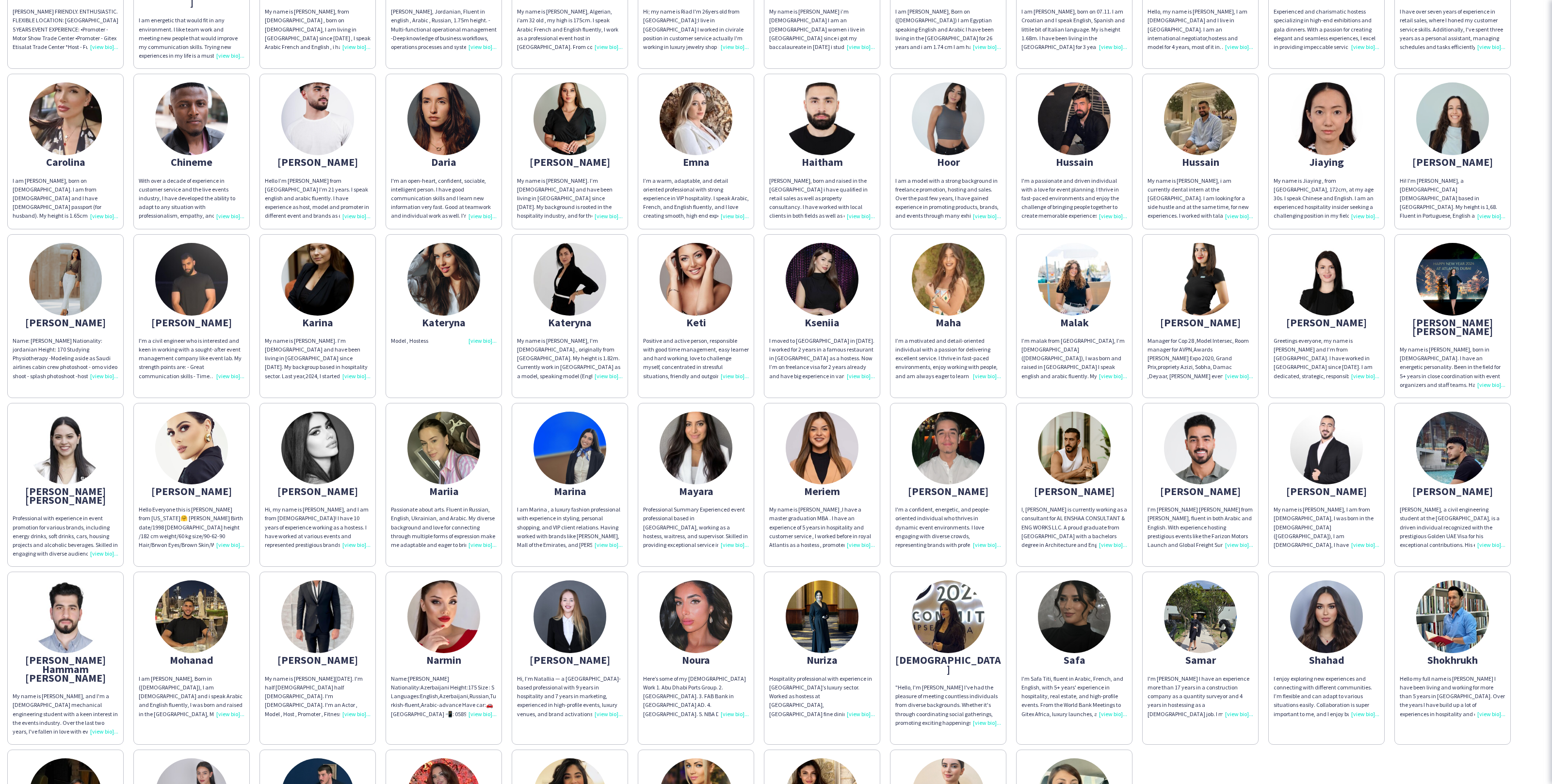
click at [1383, 223] on div "Abdulrahman ABDULRAHMAN DARWISH FRIENDLY. ENTHUSIASTIC. FLEXIBLE LOCATION: DUBA…" at bounding box center [776, 403] width 1538 height 1005
click at [1226, 337] on div "Manager for Cop 28 ,Model Intersec, Room manager for AVPN,Awards Sheikh Mansoor…" at bounding box center [1201, 359] width 106 height 44
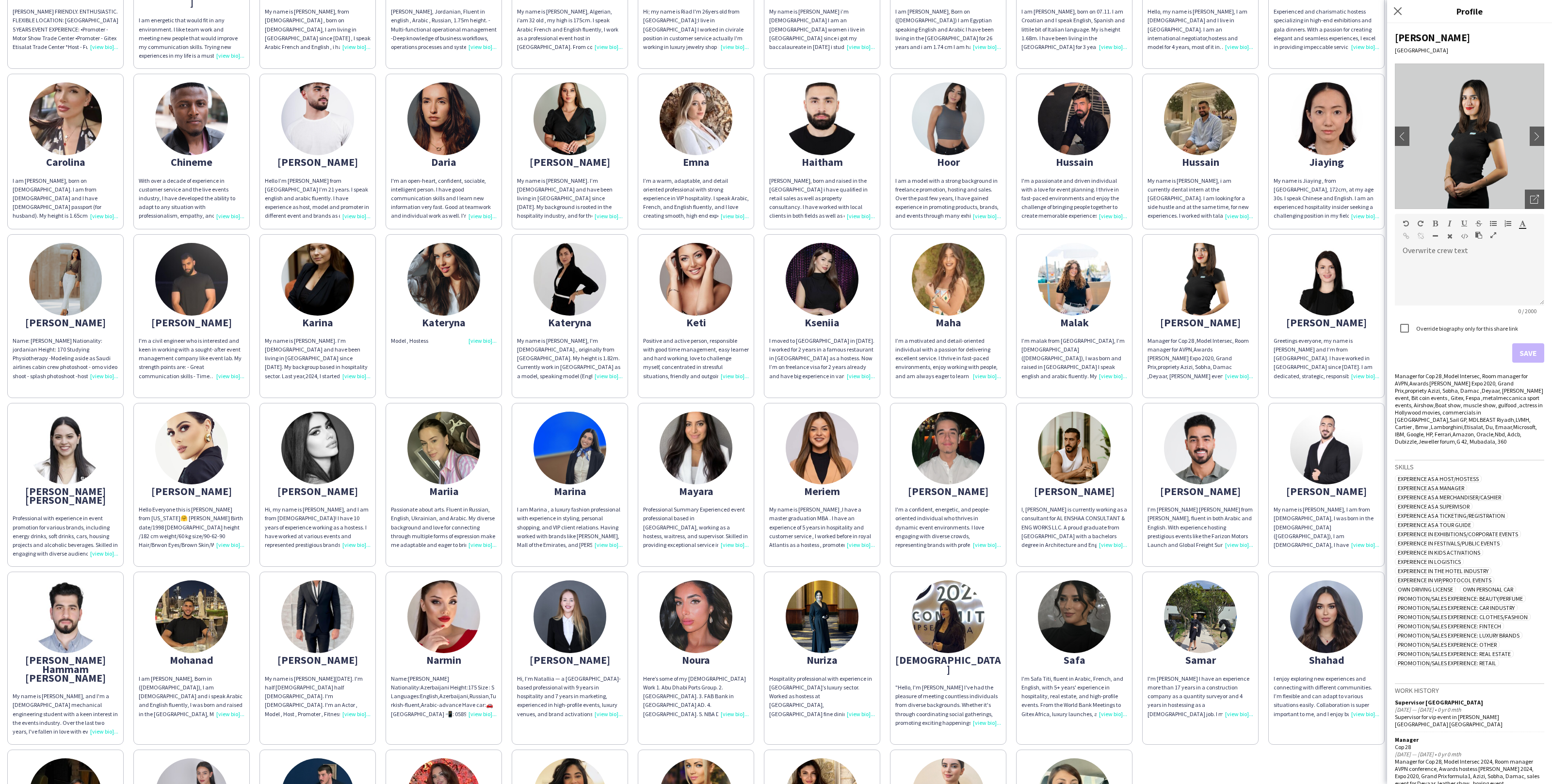
click at [1254, 364] on app-share-pages-crew-card "maria Manager for Cop 28 ,Model Intersec, Room manager for AVPN,Awards Sheikh M…" at bounding box center [1201, 316] width 116 height 164
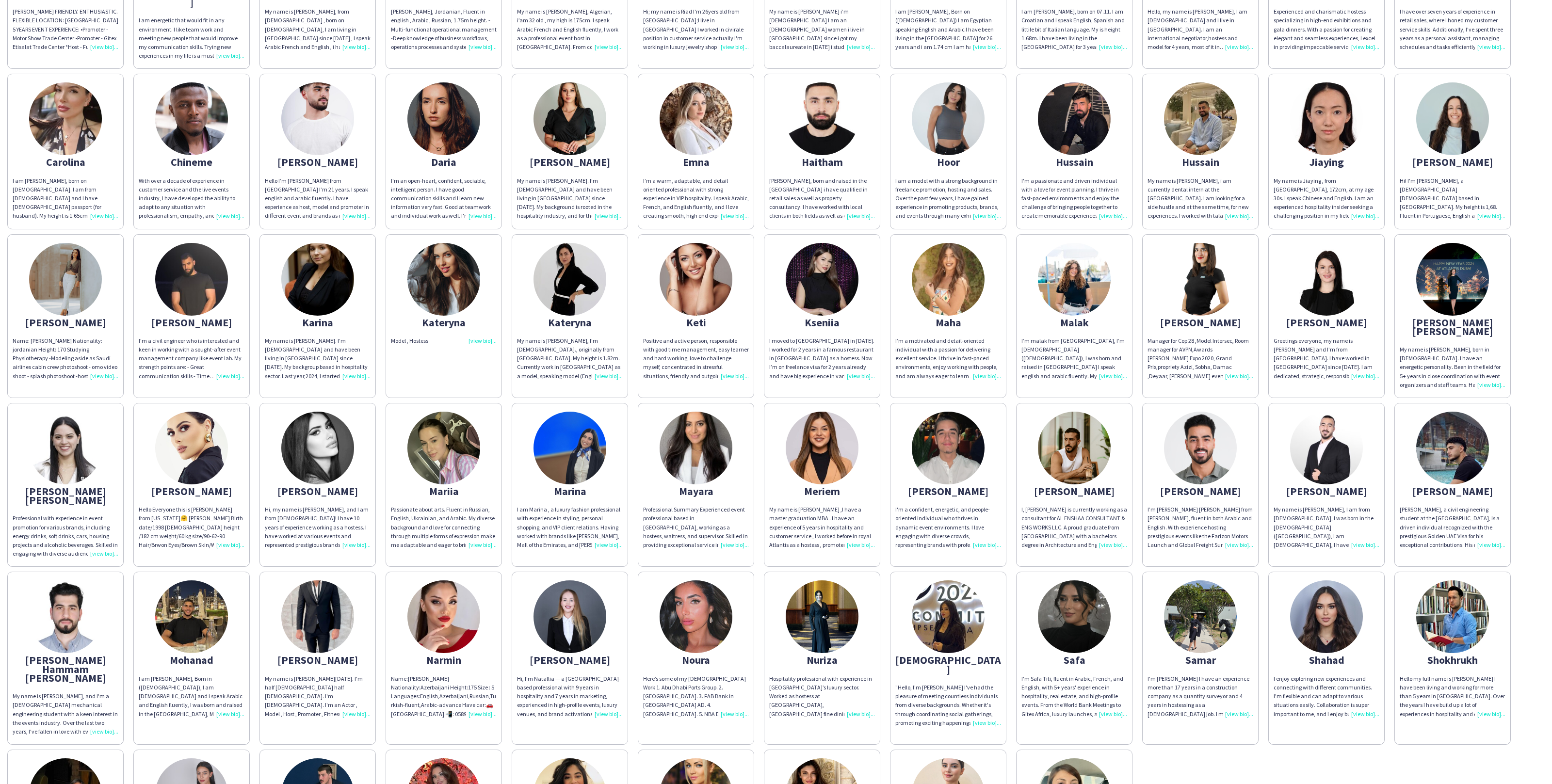
click at [1270, 403] on app-share-pages-crew-card "Mohammad My name is Mohammed joudeh, I am from Jordan, I was born in the United…" at bounding box center [1327, 485] width 116 height 164
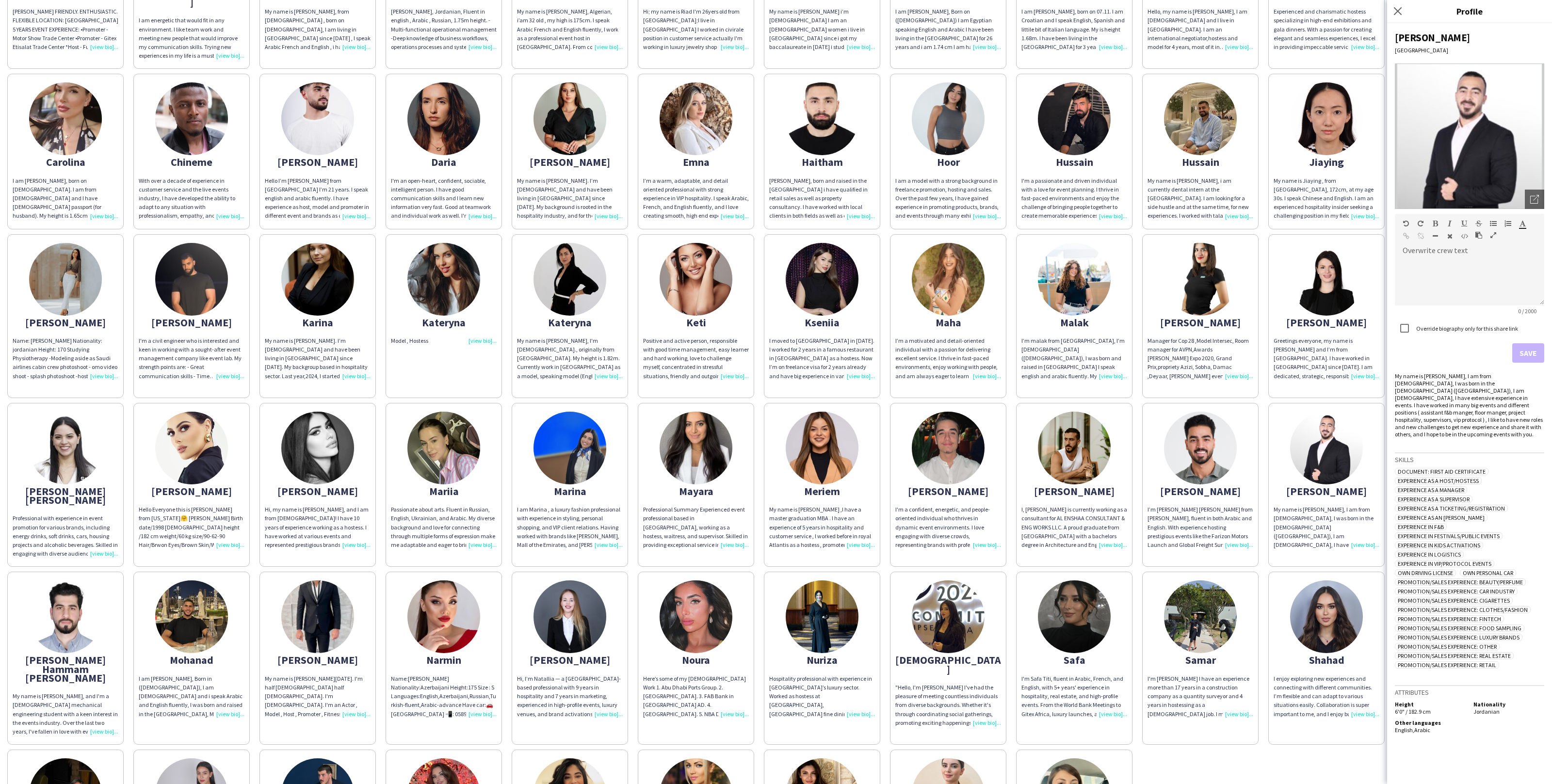
click at [1264, 387] on div "Abdulrahman ABDULRAHMAN DARWISH FRIENDLY. ENTHUSIASTIC. FLEXIBLE LOCATION: DUBA…" at bounding box center [776, 403] width 1538 height 1005
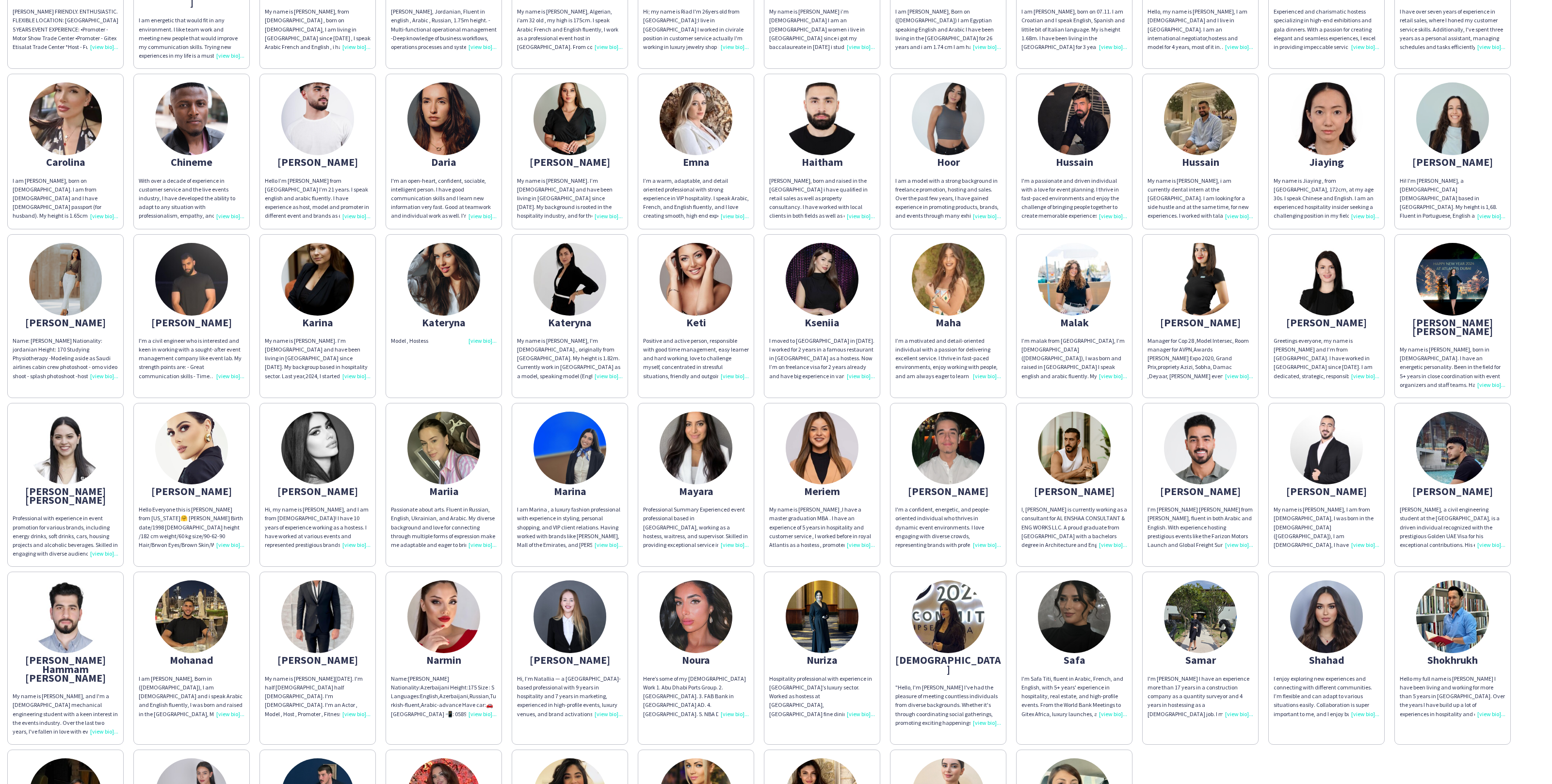
click at [1230, 351] on div "Manager for Cop 28 ,Model Intersec, Room manager for AVPN,Awards Sheikh Mansoor…" at bounding box center [1201, 359] width 106 height 44
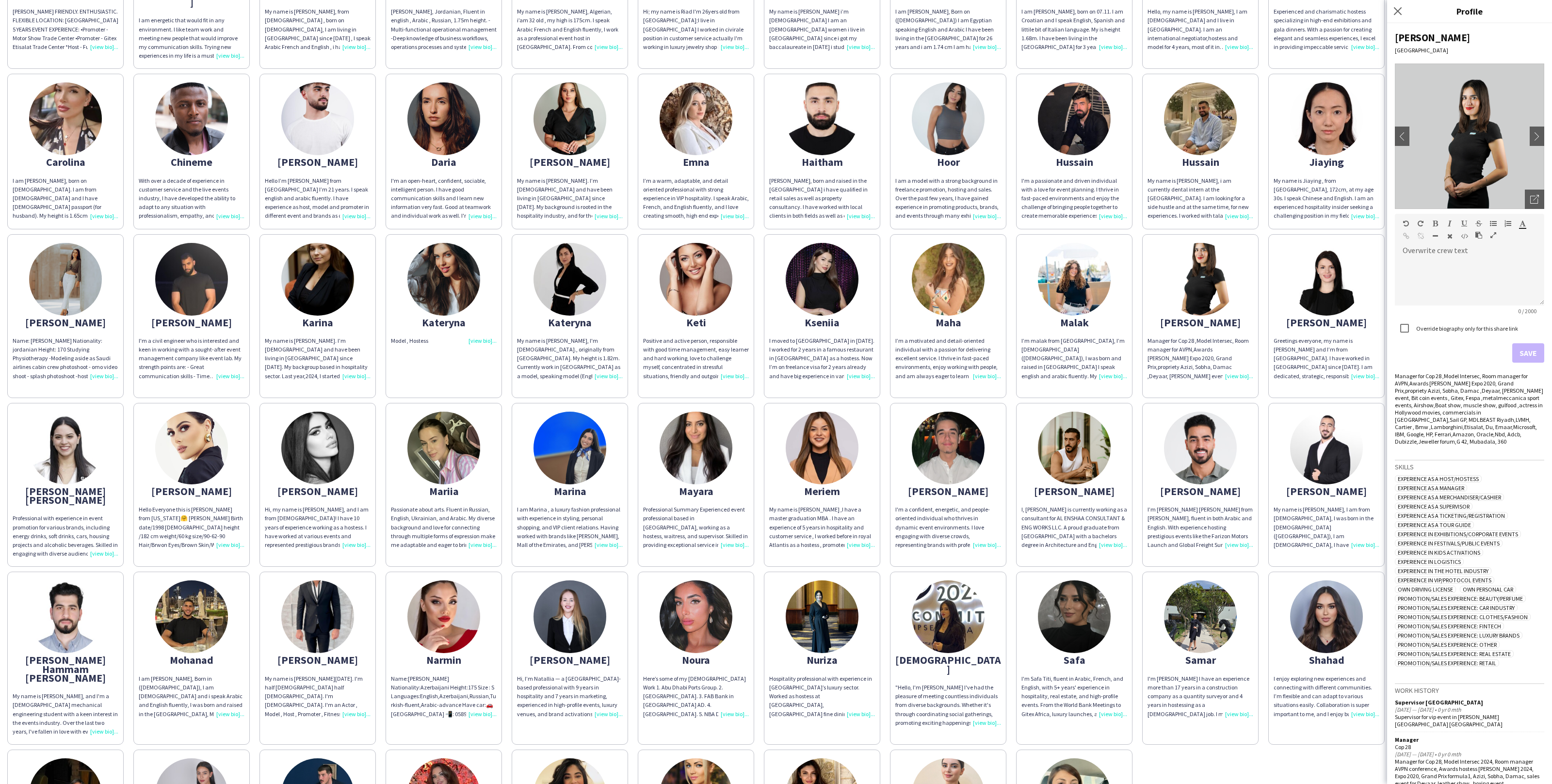
scroll to position [181, 0]
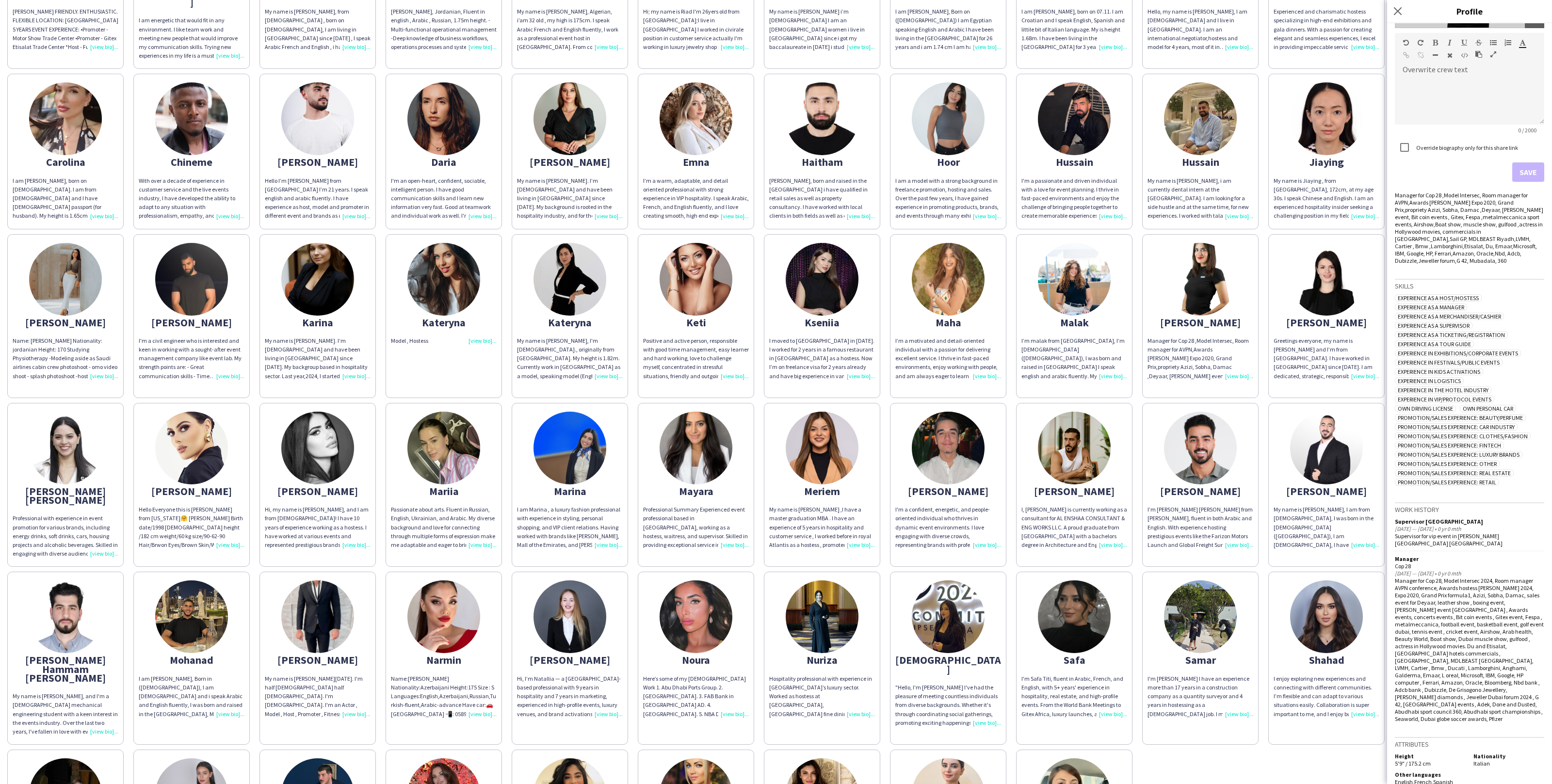
click at [1330, 353] on div "Greetings everyone, my name is Maria and I’m from Bulgaria. I have worked in UA…" at bounding box center [1327, 359] width 106 height 44
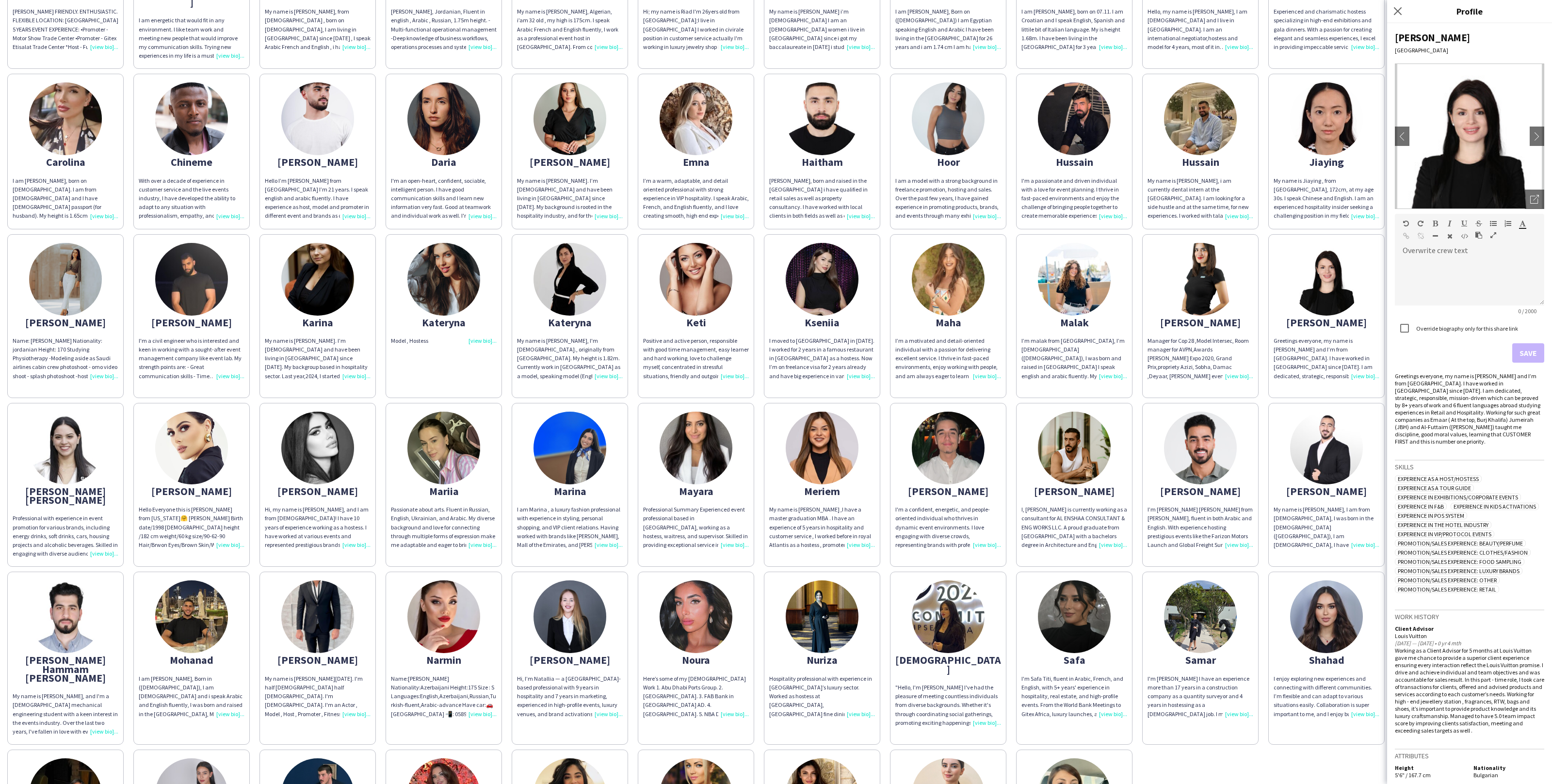
click at [1270, 378] on app-share-pages-crew-card "Maria Greetings everyone, my name is Maria and I’m from Bulgaria. I have worked…" at bounding box center [1327, 316] width 116 height 164
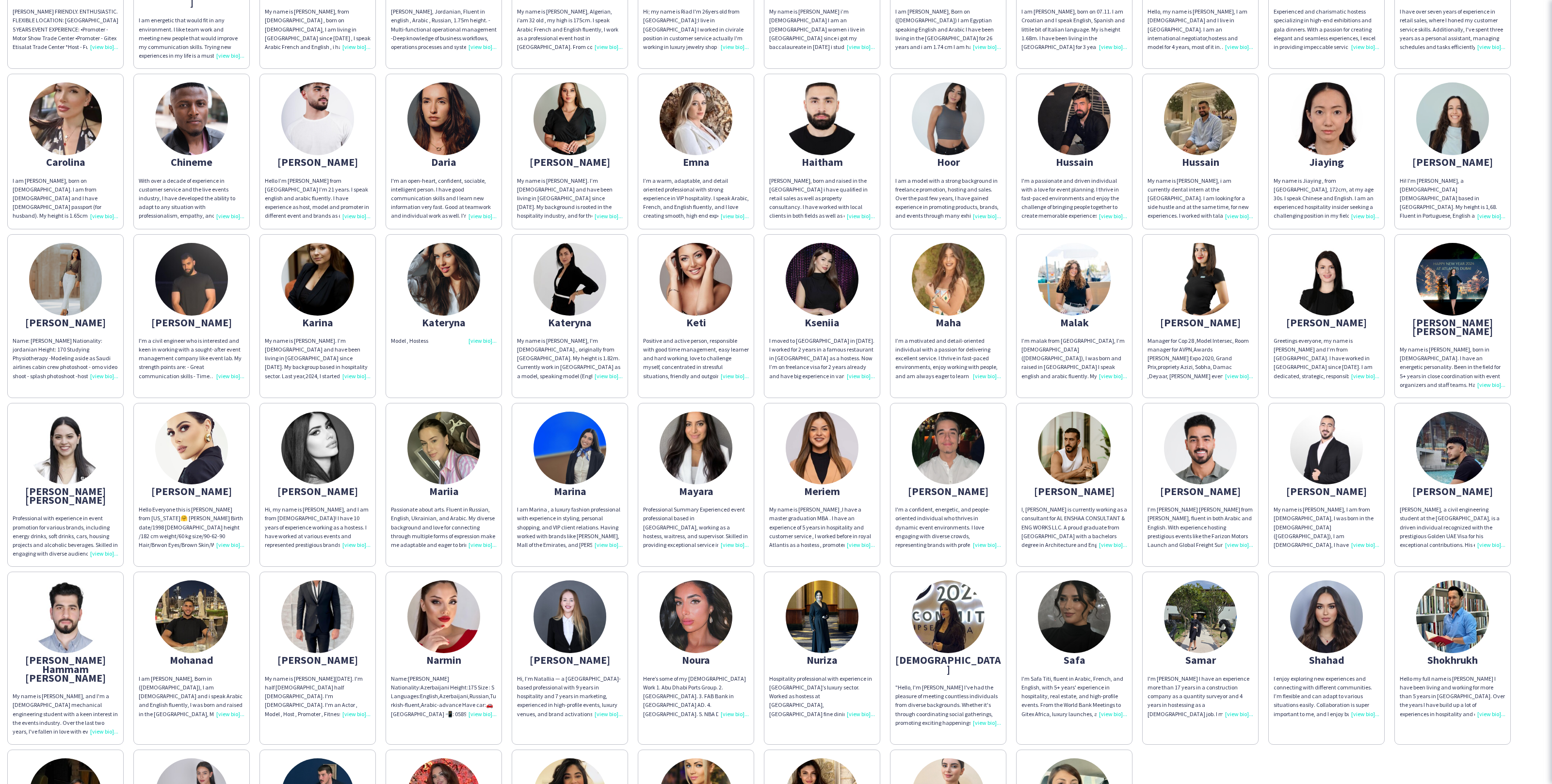
click at [1267, 378] on div "Abdulrahman ABDULRAHMAN DARWISH FRIENDLY. ENTHUSIASTIC. FLEXIBLE LOCATION: DUBA…" at bounding box center [776, 403] width 1538 height 1005
click at [1458, 345] on div "My name is Fernanda, born in Mexico. I have an energetic personality. Been in t…" at bounding box center [1453, 367] width 106 height 44
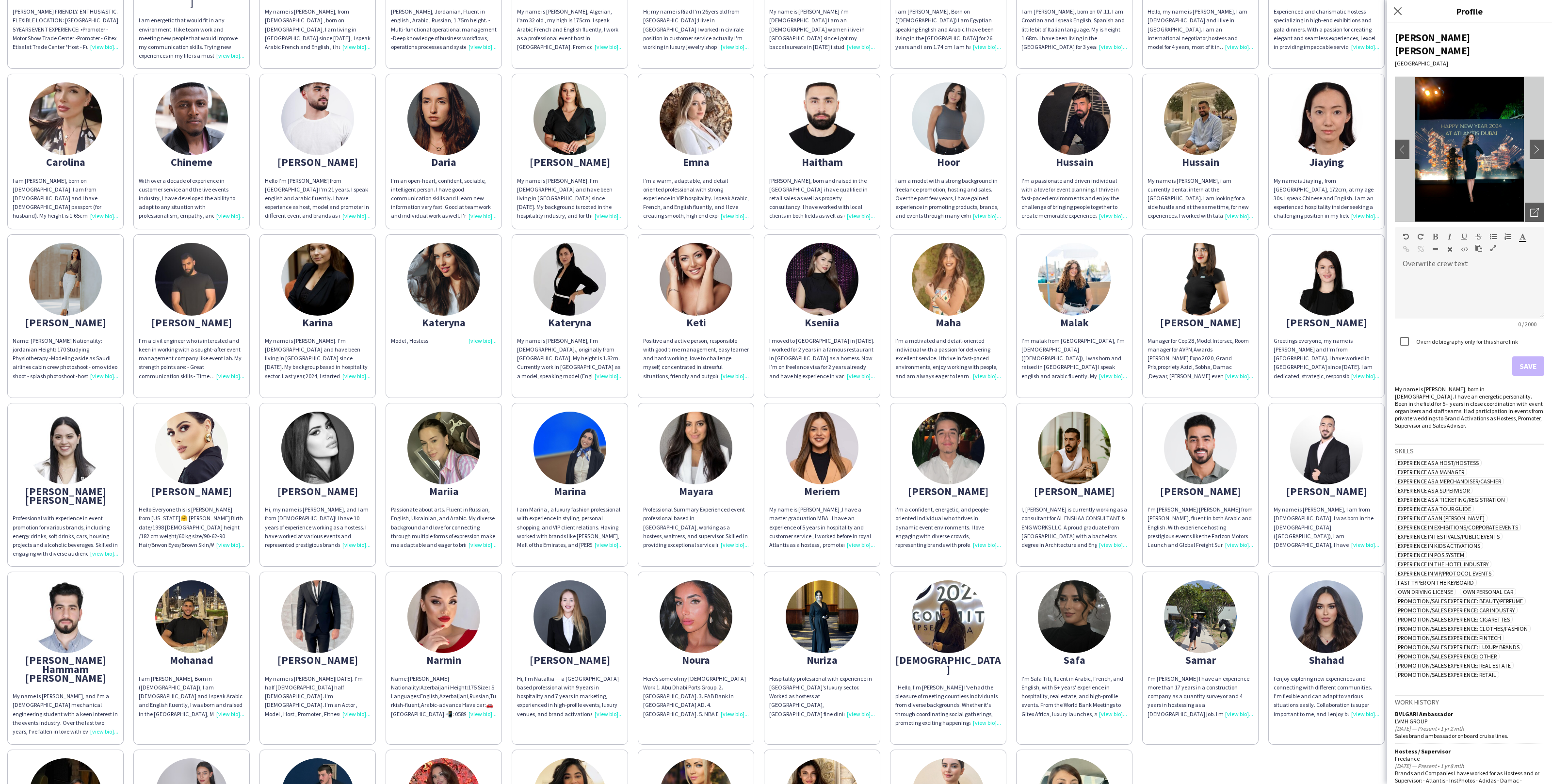
click at [1259, 307] on div "Abdulrahman ABDULRAHMAN DARWISH FRIENDLY. ENTHUSIASTIC. FLEXIBLE LOCATION: DUBA…" at bounding box center [776, 403] width 1538 height 1005
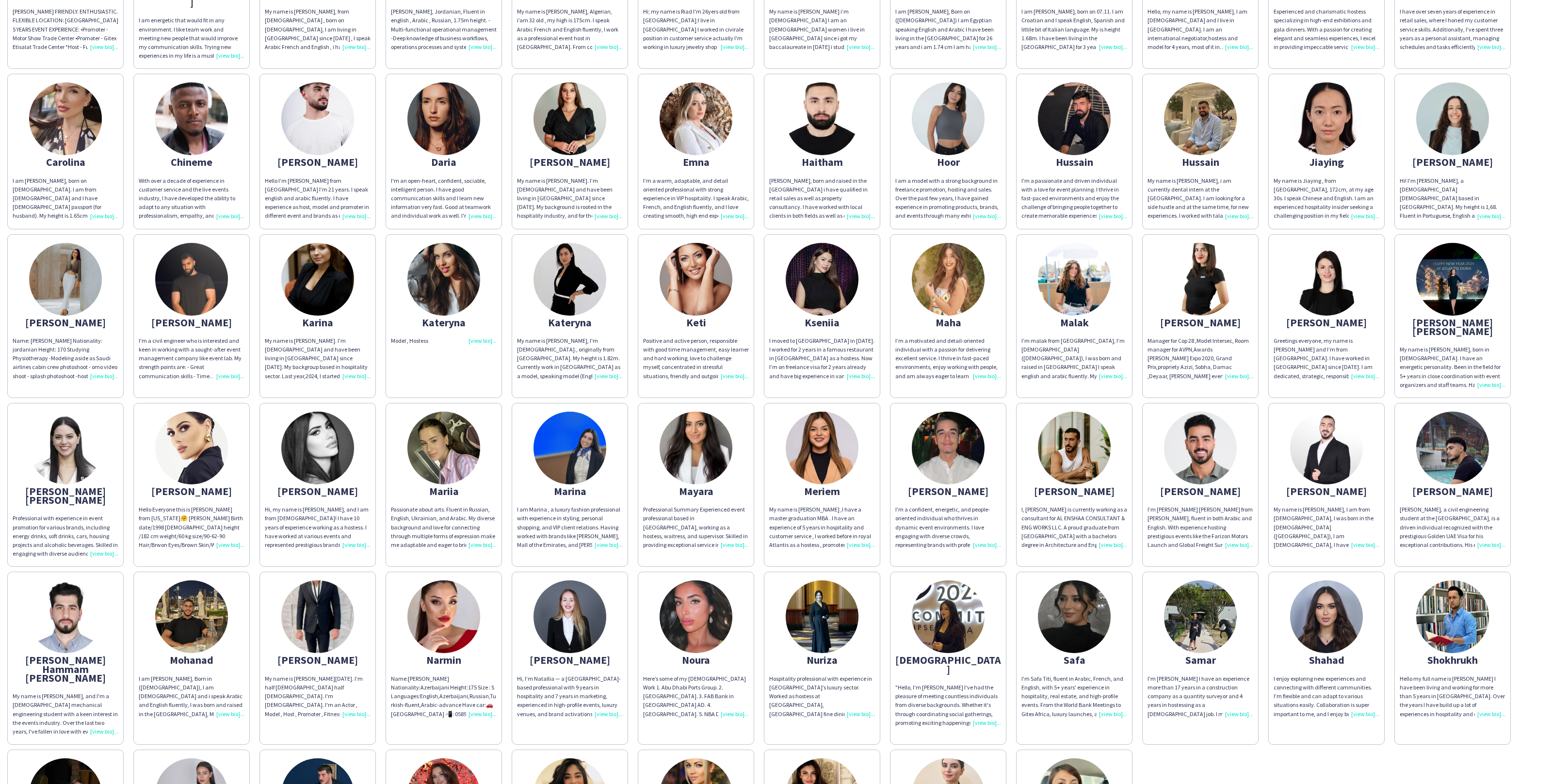
click at [1247, 306] on app-share-pages-crew-card "maria Manager for Cop 28 ,Model Intersec, Room manager for AVPN,Awards Sheikh M…" at bounding box center [1201, 316] width 116 height 164
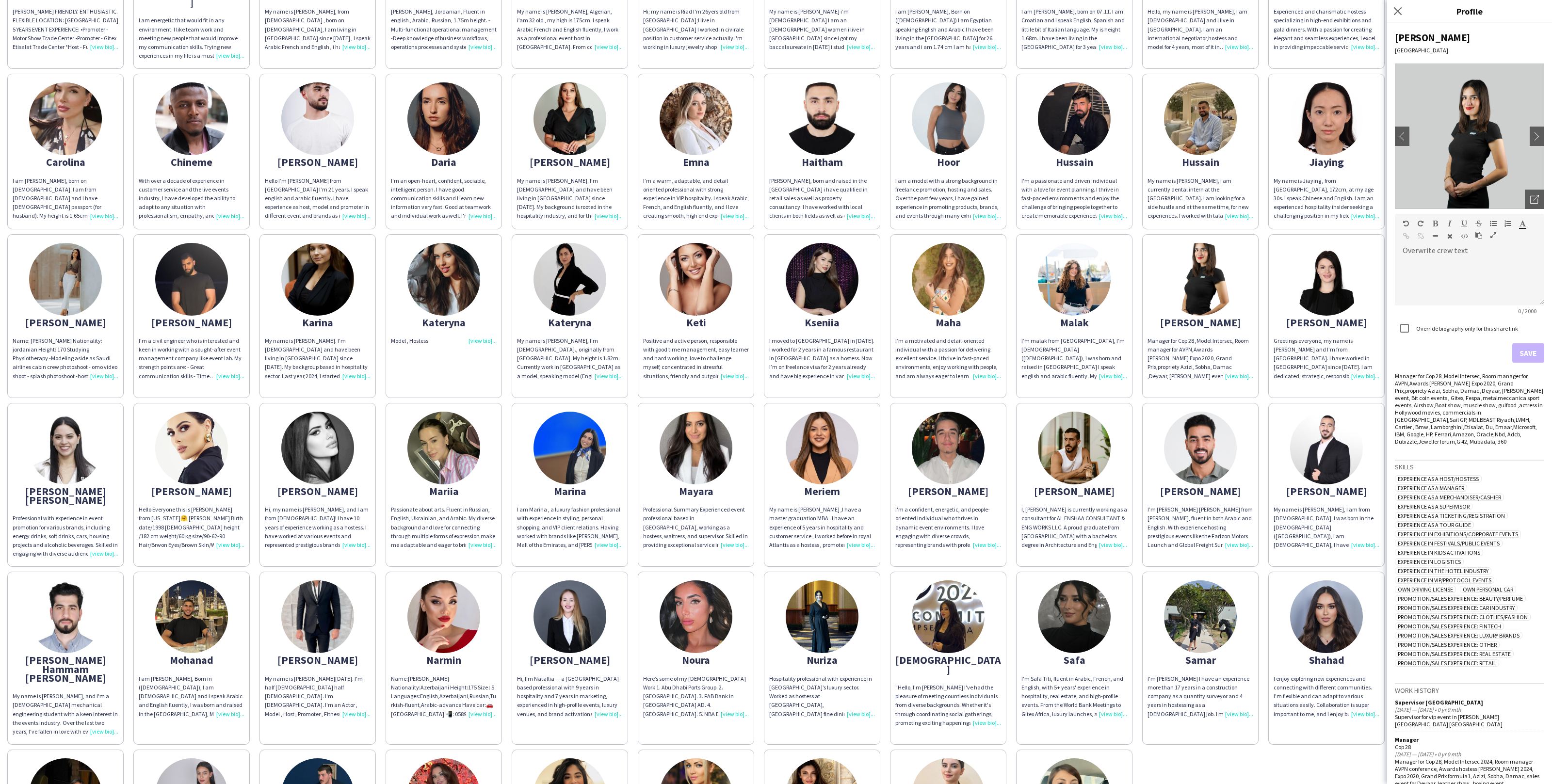
click at [1334, 327] on app-share-pages-crew-card "Maria Greetings everyone, my name is Maria and I’m from Bulgaria. I have worked…" at bounding box center [1327, 316] width 116 height 164
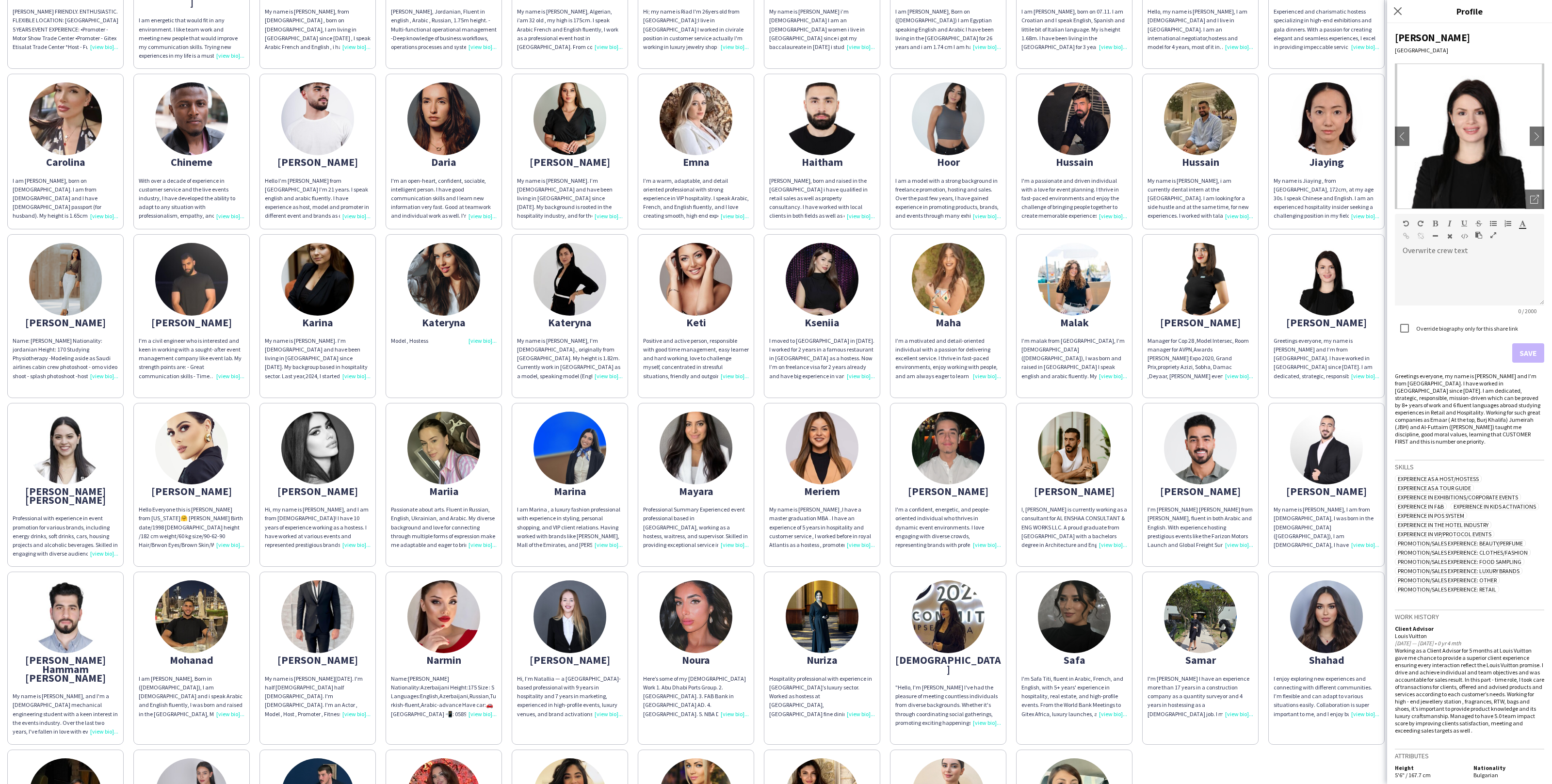
click at [1269, 286] on app-share-pages-crew-card "Maria Greetings everyone, my name is Maria and I’m from Bulgaria. I have worked…" at bounding box center [1327, 316] width 116 height 164
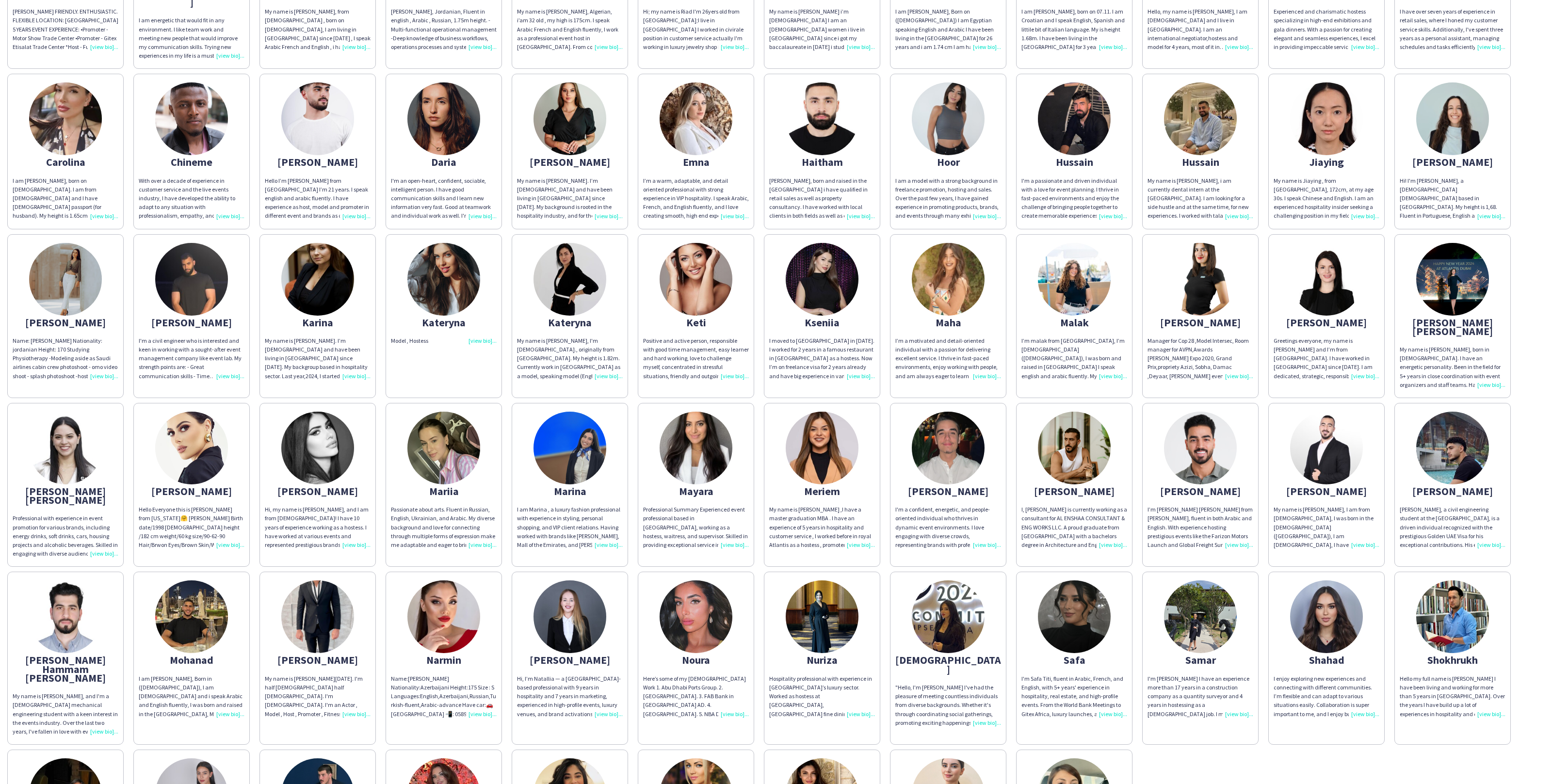
click at [1451, 320] on app-share-pages-crew-card "Maria Fernanda My name is Fernanda, born in Mexico. I have an energetic persona…" at bounding box center [1453, 316] width 116 height 164
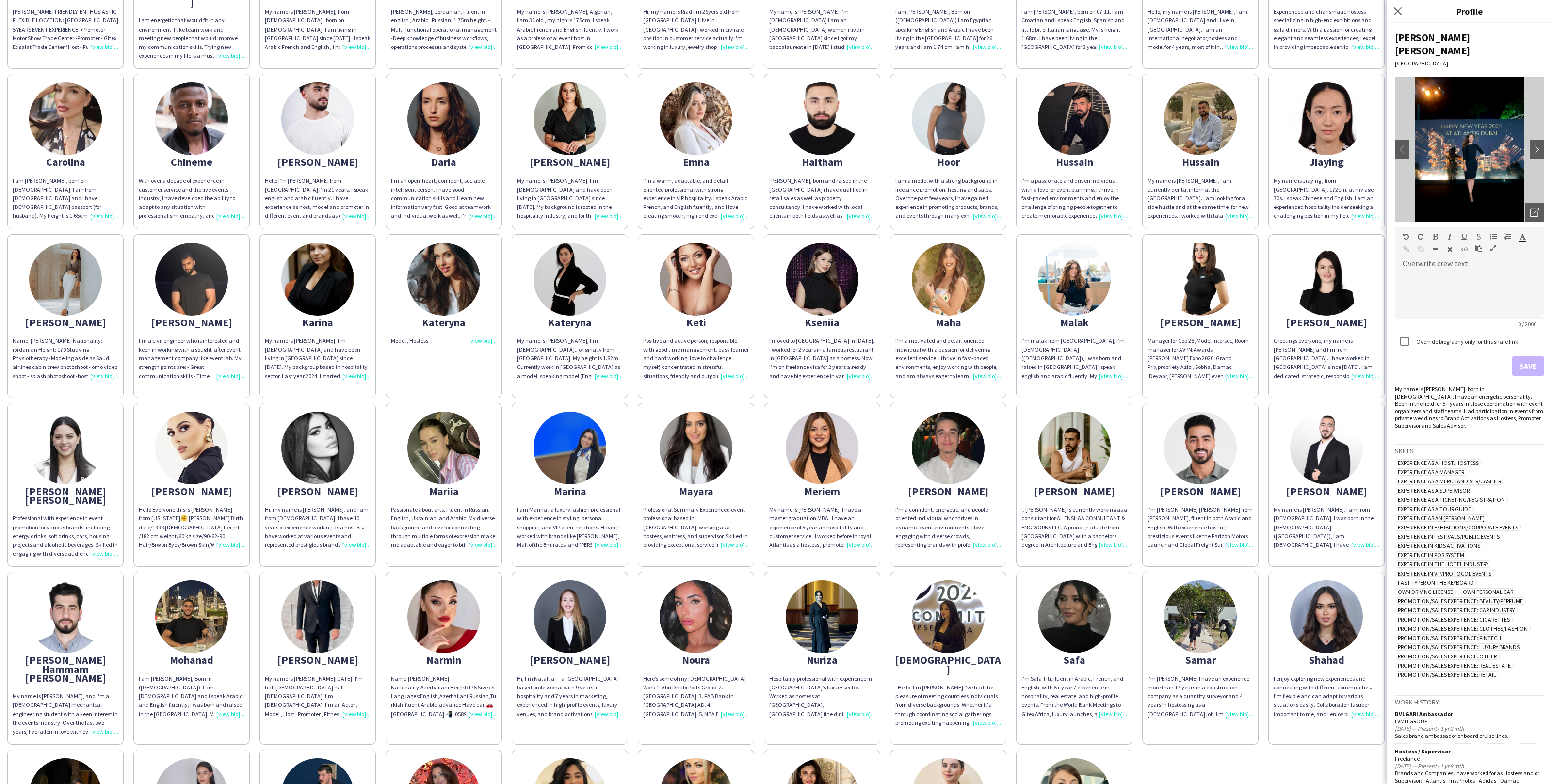
click at [1358, 339] on div "Greetings everyone, my name is Maria and I’m from Bulgaria. I have worked in UA…" at bounding box center [1327, 359] width 106 height 44
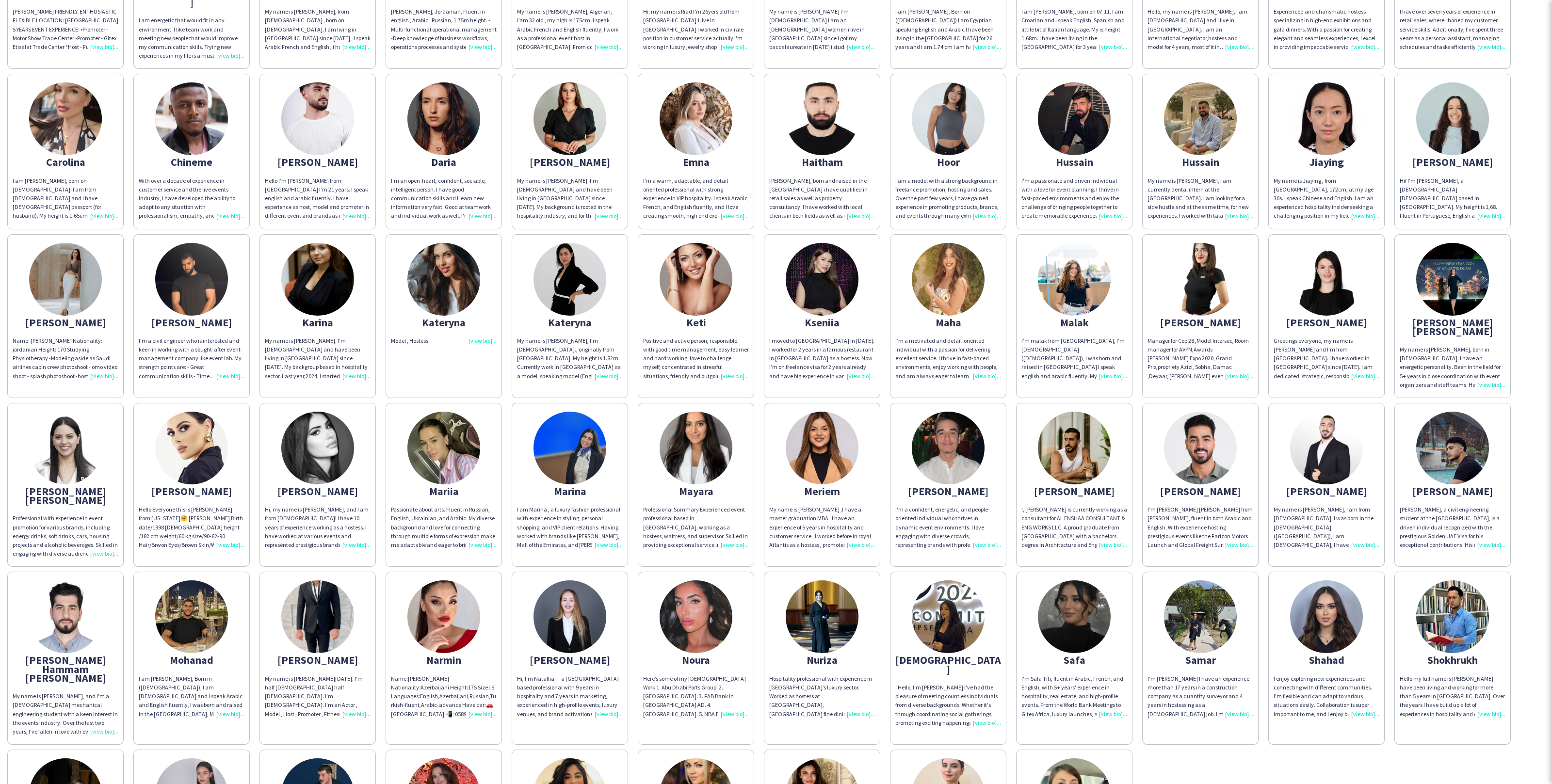
click at [1358, 339] on div "Greetings everyone, my name is Maria and I’m from Bulgaria. I have worked in UA…" at bounding box center [1327, 359] width 106 height 44
click at [1376, 339] on div "Greetings everyone, my name is Maria and I’m from Bulgaria. I have worked in UA…" at bounding box center [1327, 359] width 106 height 44
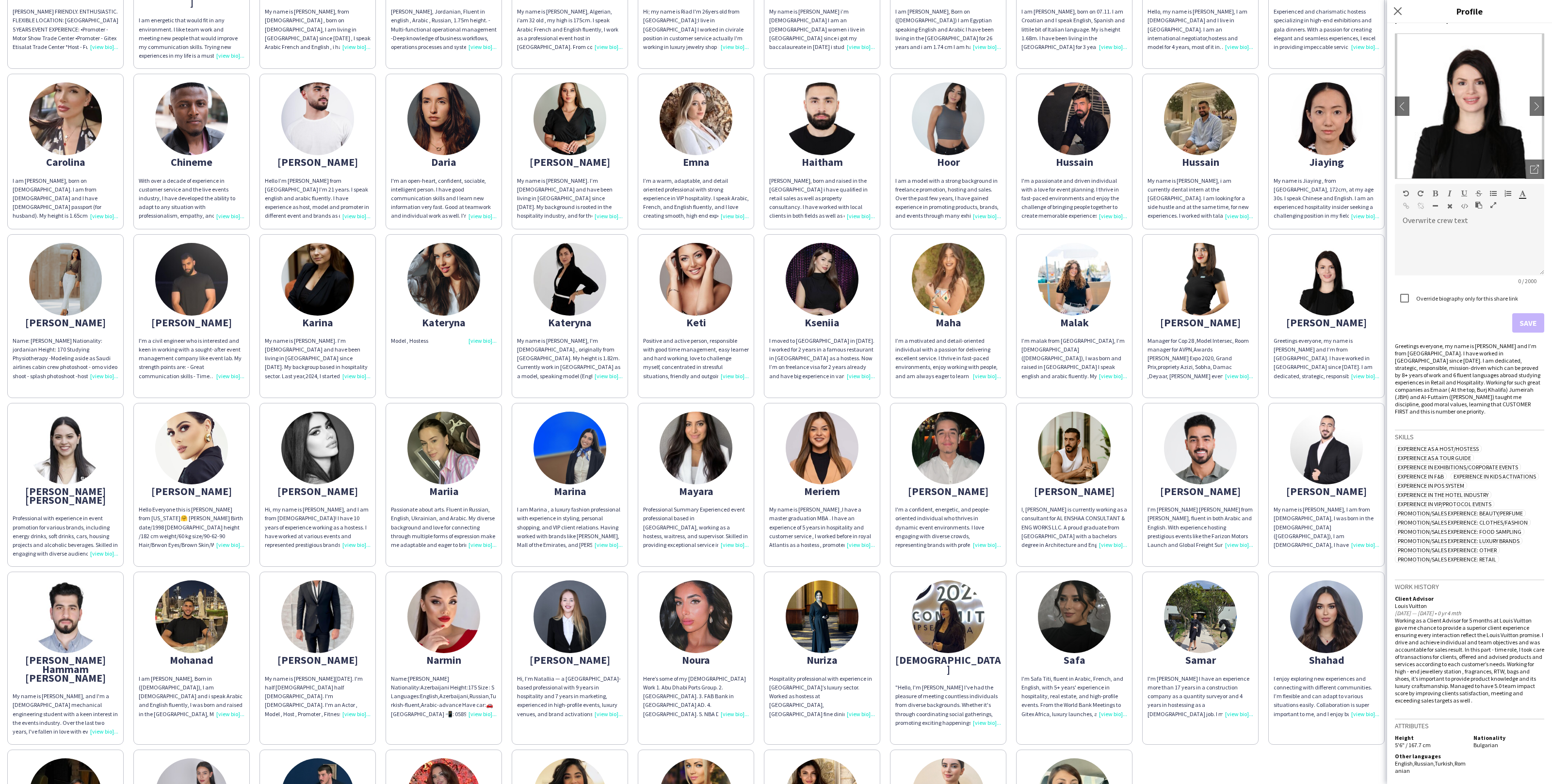
scroll to position [0, 0]
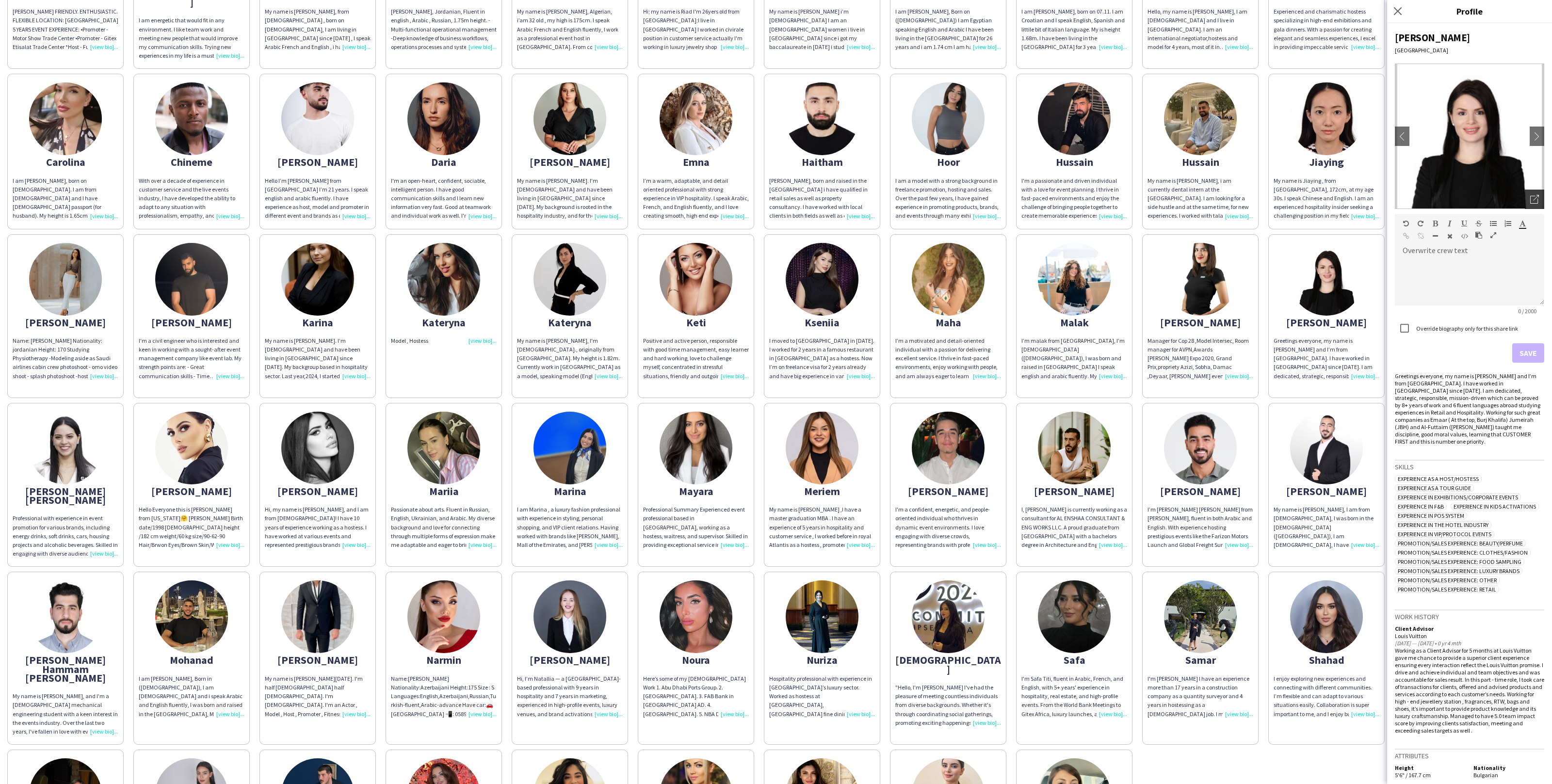
click at [1538, 190] on div "Open photos pop-in" at bounding box center [1535, 199] width 20 height 20
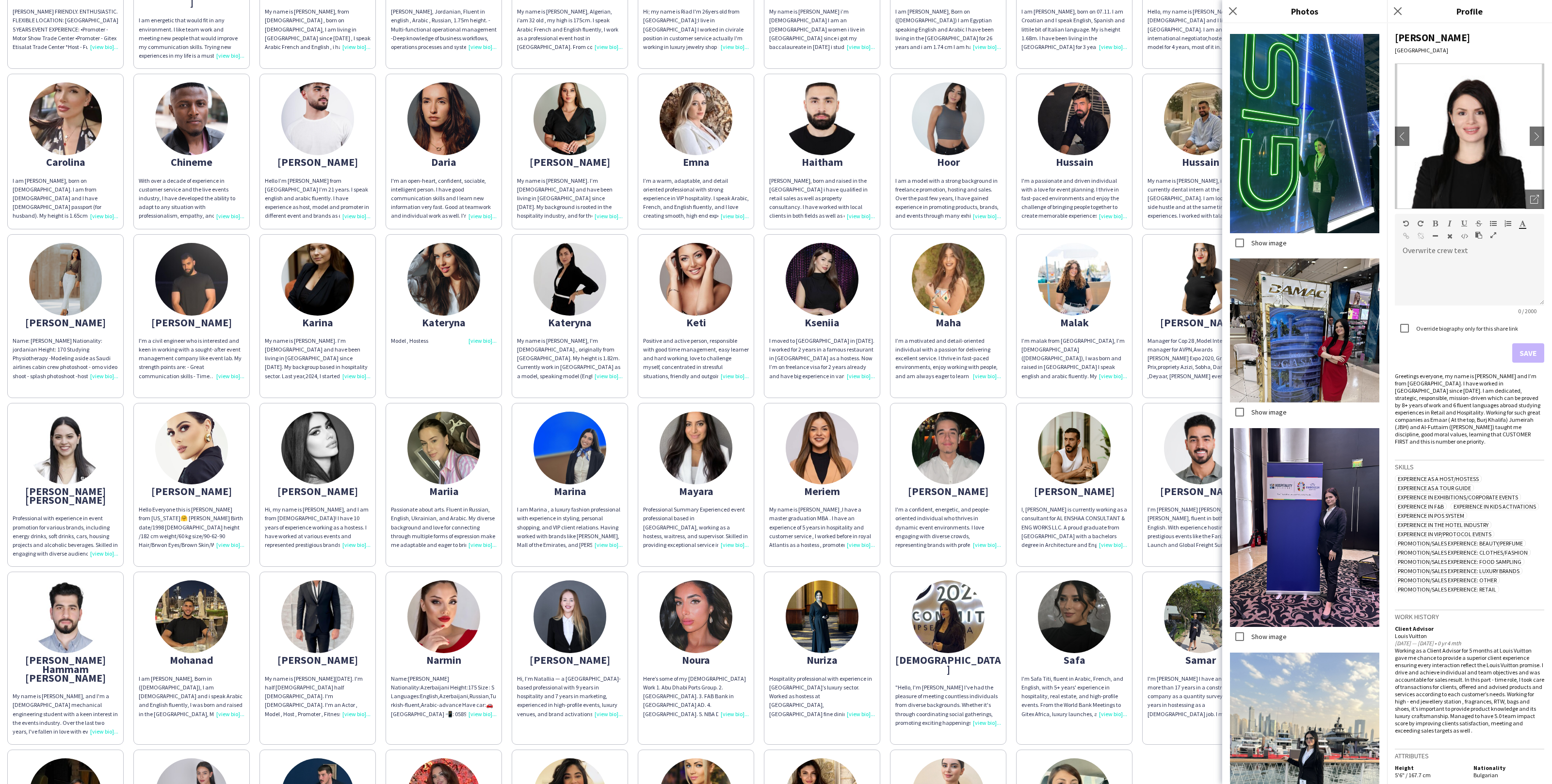
scroll to position [992, 0]
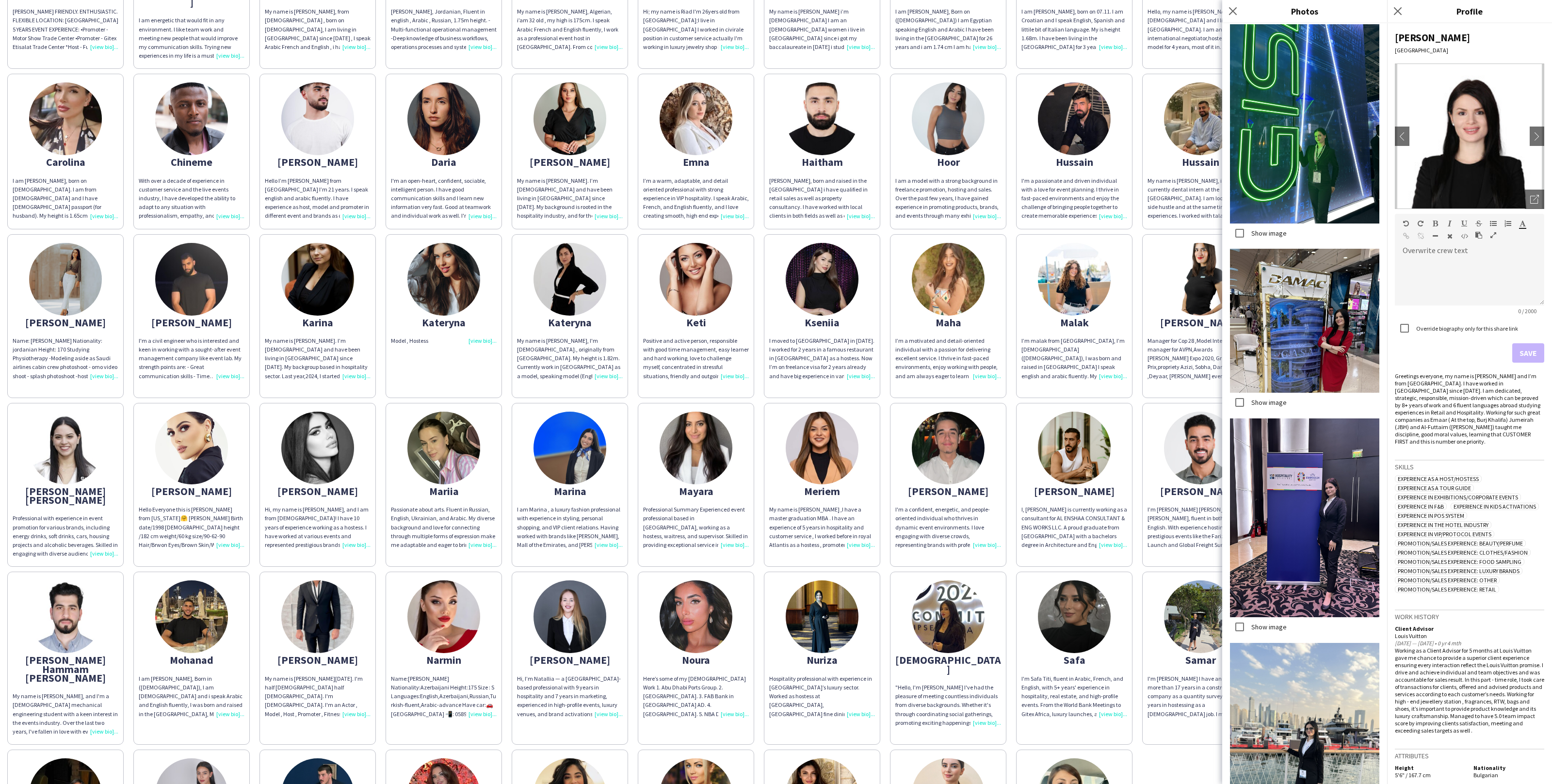
click at [1269, 228] on div "Show image" at bounding box center [1258, 233] width 57 height 20
click at [1270, 233] on label "Show image" at bounding box center [1268, 233] width 37 height 9
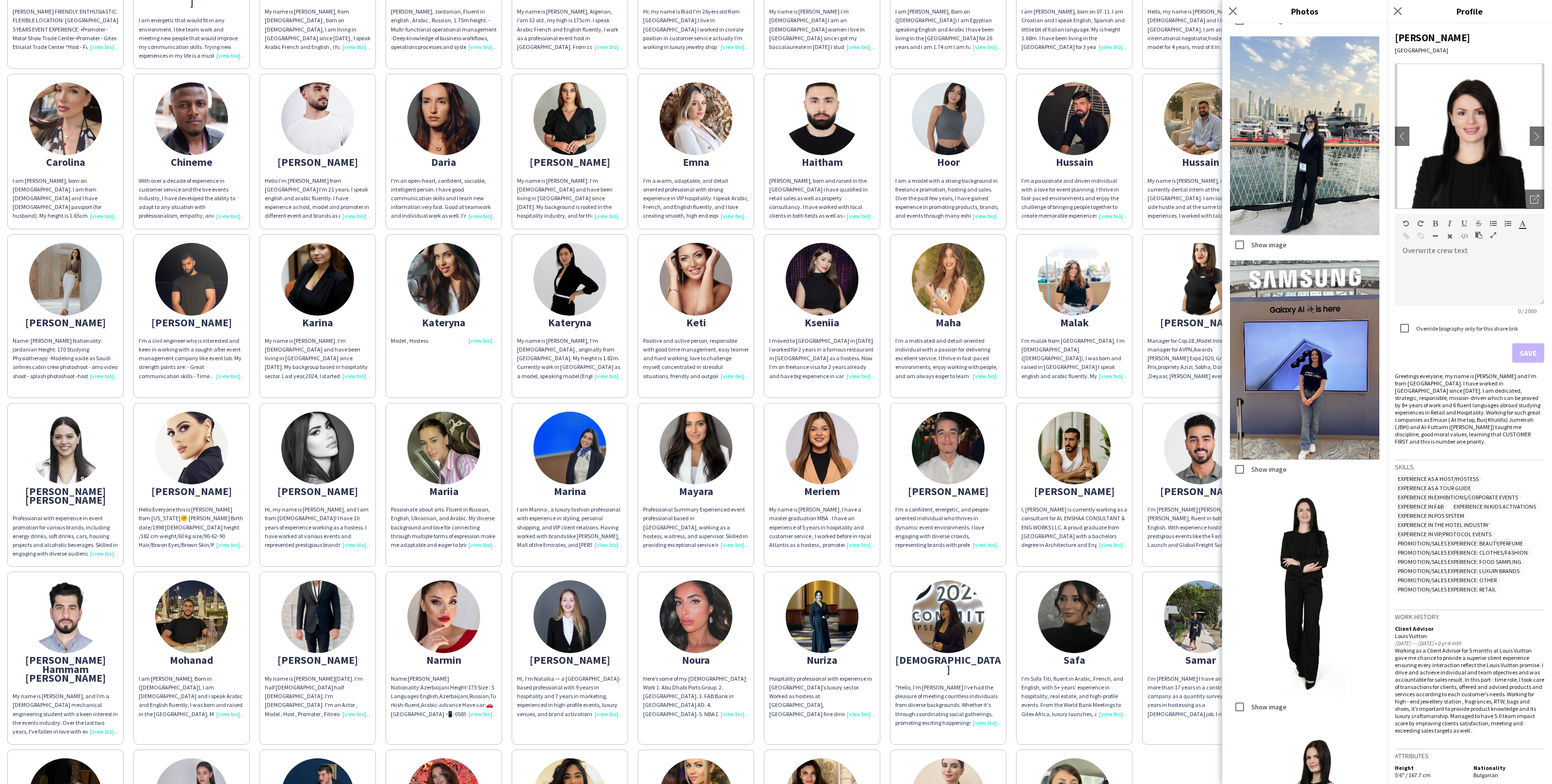
scroll to position [1613, 0]
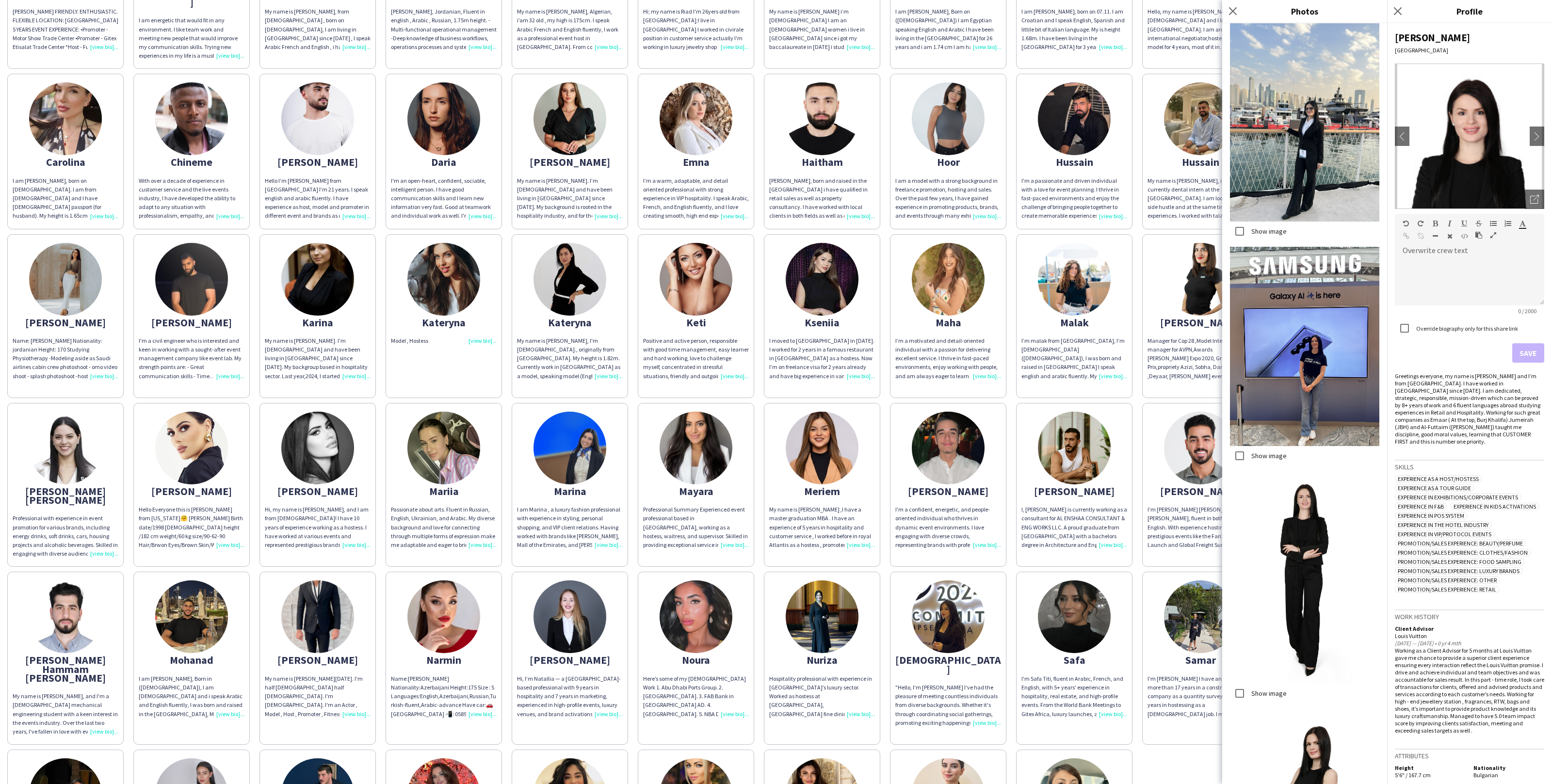
click at [1275, 448] on div "Show image" at bounding box center [1258, 456] width 57 height 20
click at [1275, 458] on label "Show image" at bounding box center [1268, 456] width 37 height 9
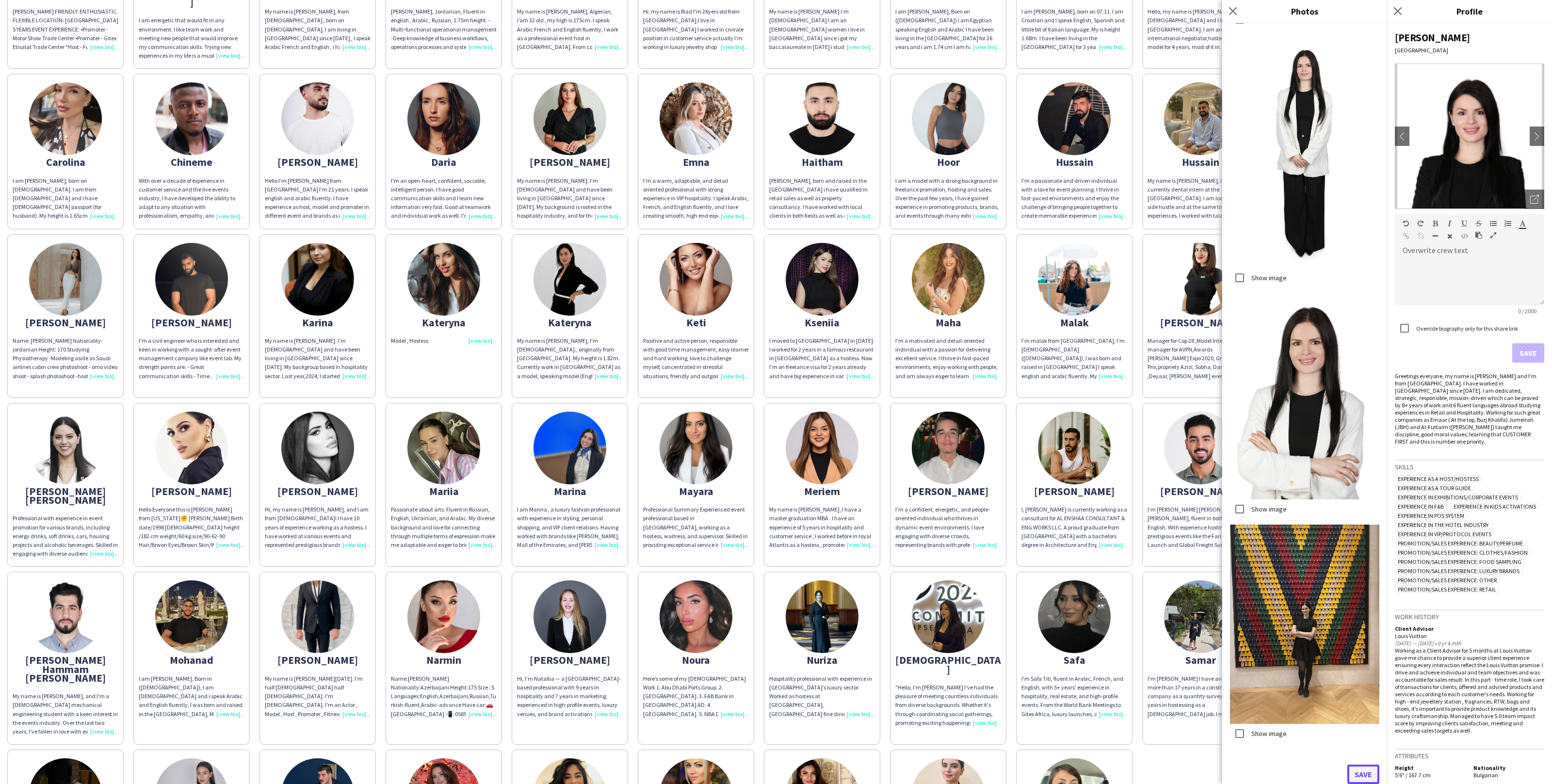
click at [1365, 769] on button "Save" at bounding box center [1364, 774] width 32 height 20
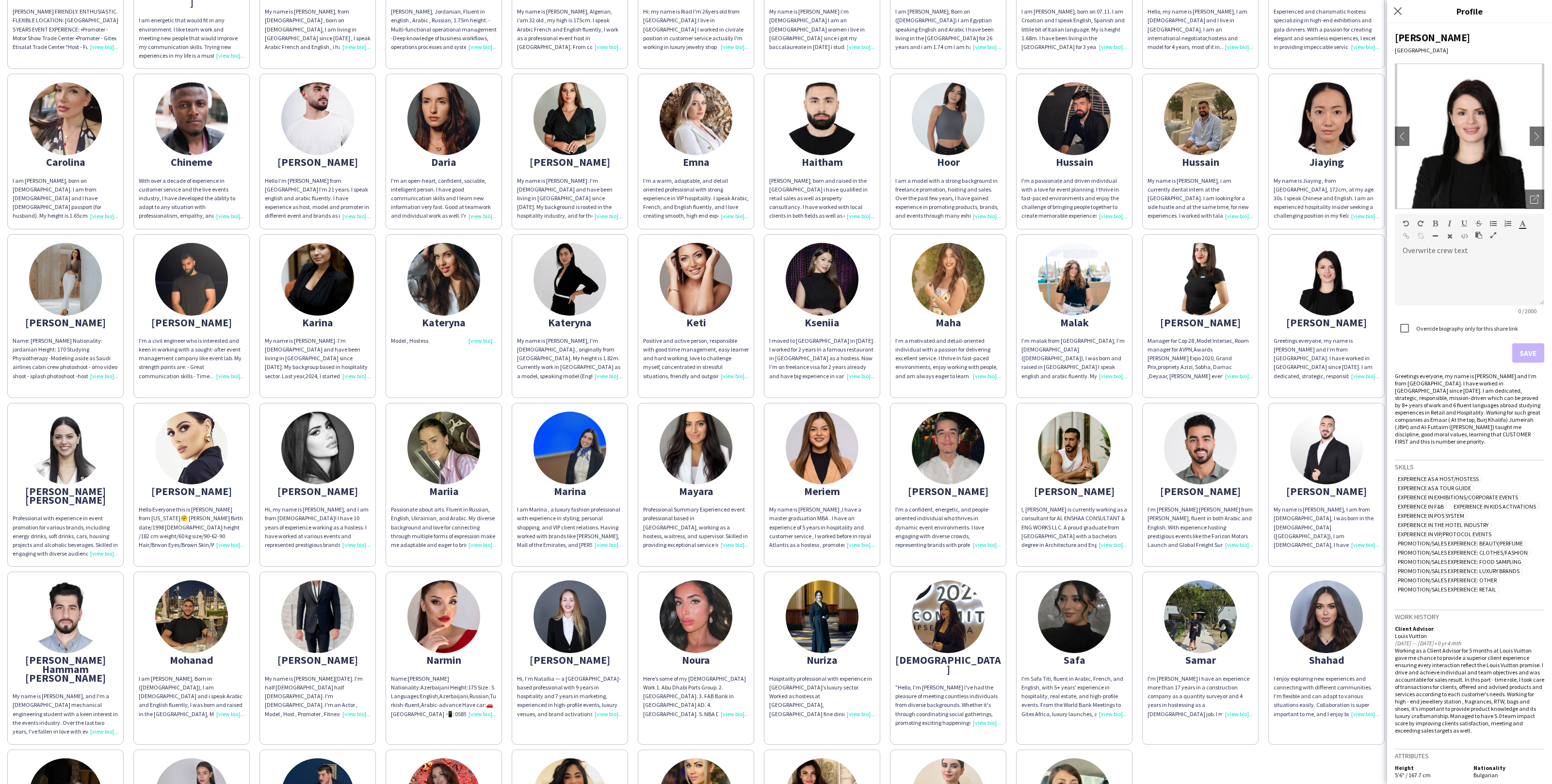
click at [1240, 375] on app-share-pages-crew-card "maria Manager for Cop 28 ,Model Intersec, Room manager for AVPN,Awards Sheikh M…" at bounding box center [1201, 316] width 116 height 164
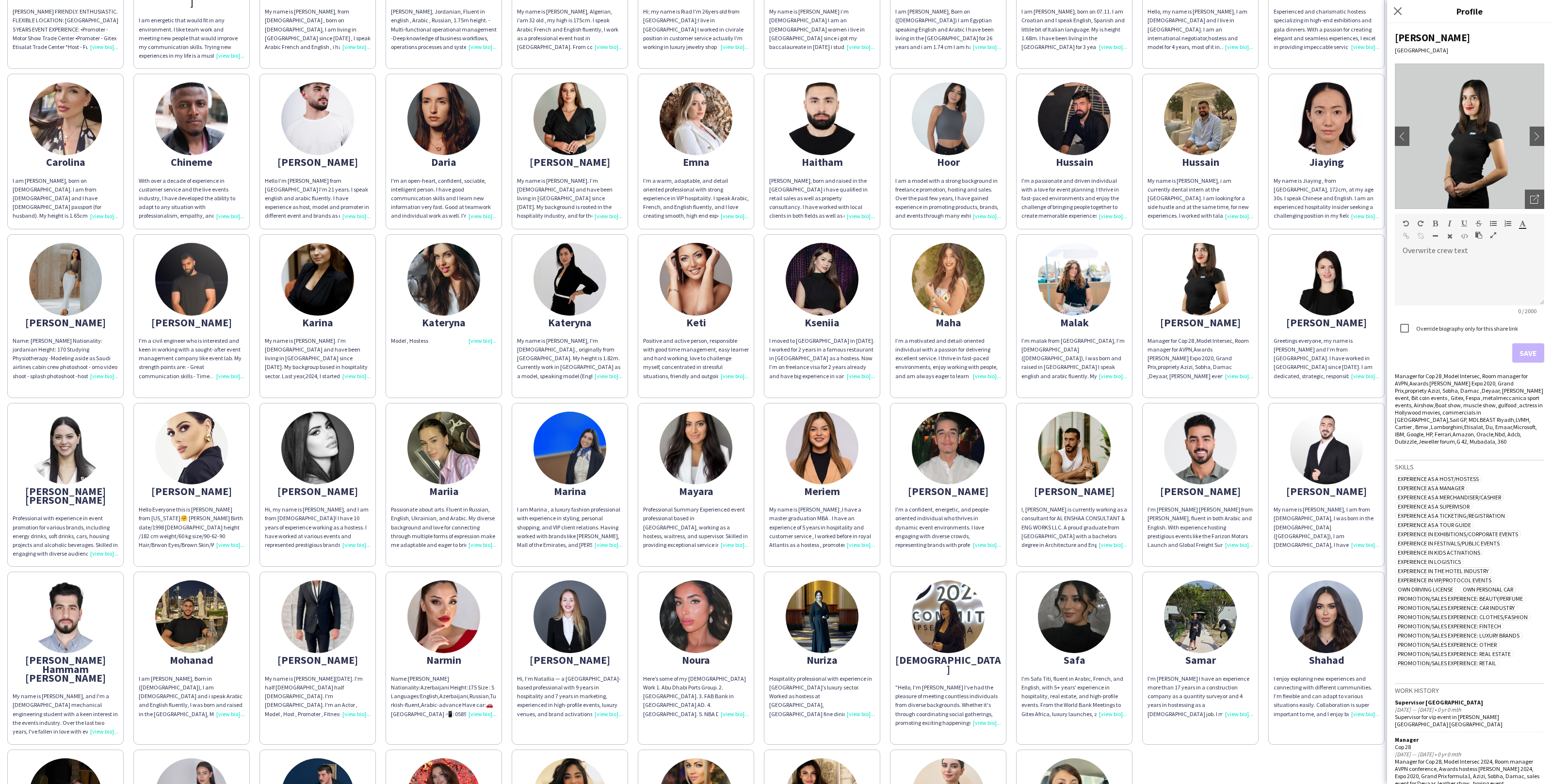
click at [1302, 378] on app-share-pages-crew-card "Maria Greetings everyone, my name is Maria and I’m from Bulgaria. I have worked…" at bounding box center [1327, 316] width 116 height 164
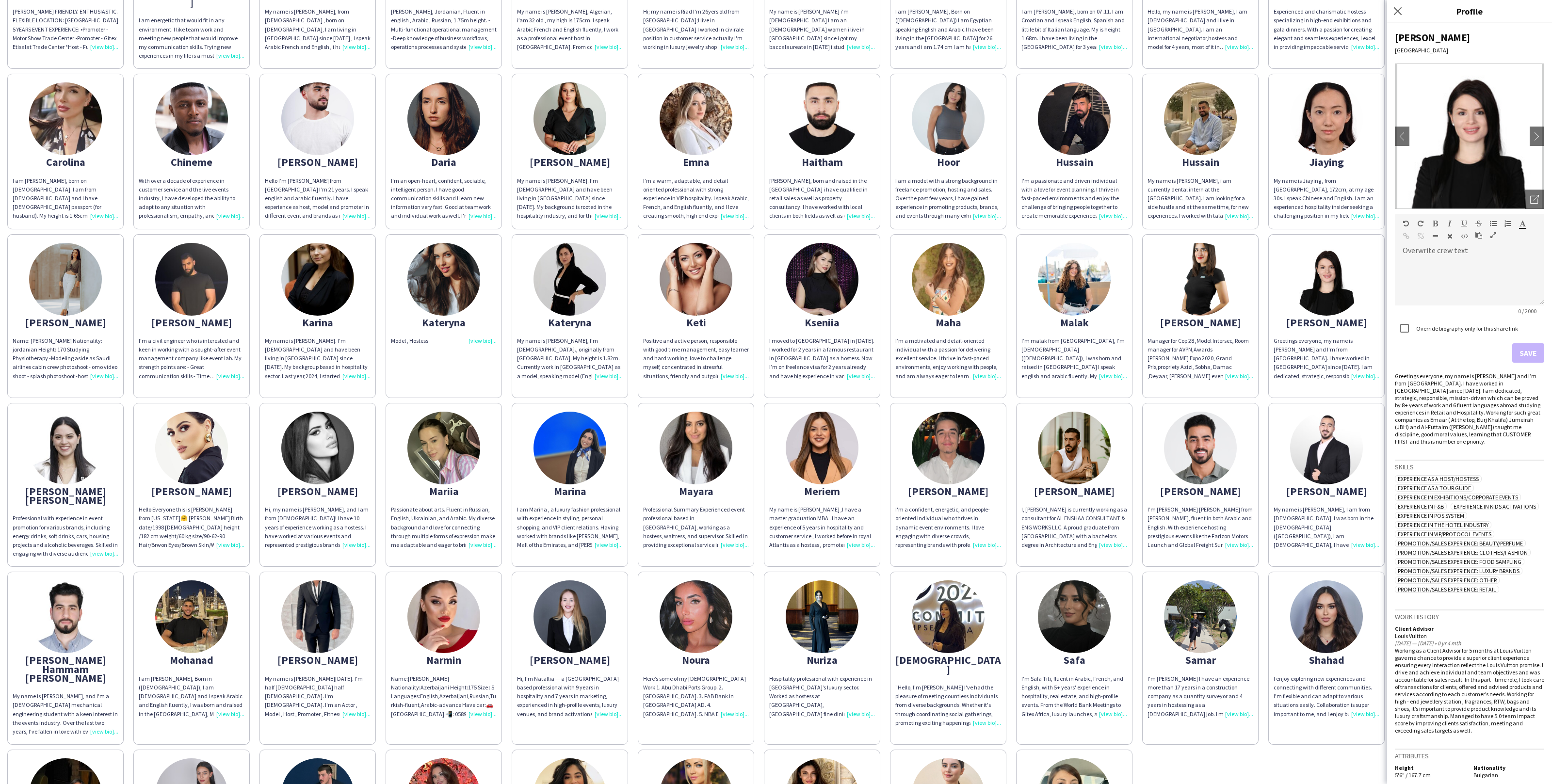
click at [89, 445] on img at bounding box center [66, 448] width 73 height 73
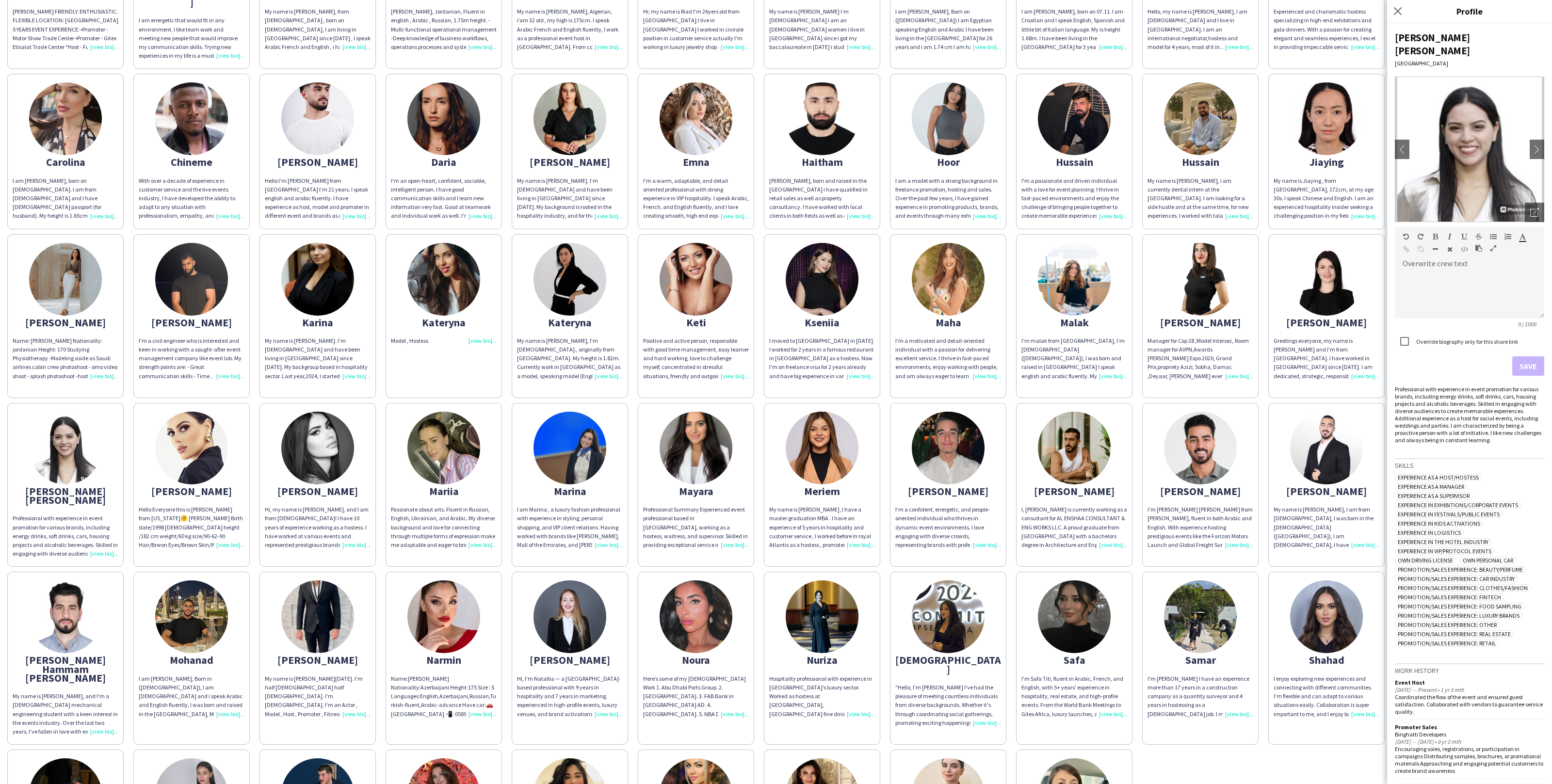
click at [882, 388] on div "Abdulrahman ABDULRAHMAN DARWISH FRIENDLY. ENTHUSIASTIC. FLEXIBLE LOCATION: DUBA…" at bounding box center [776, 403] width 1538 height 1005
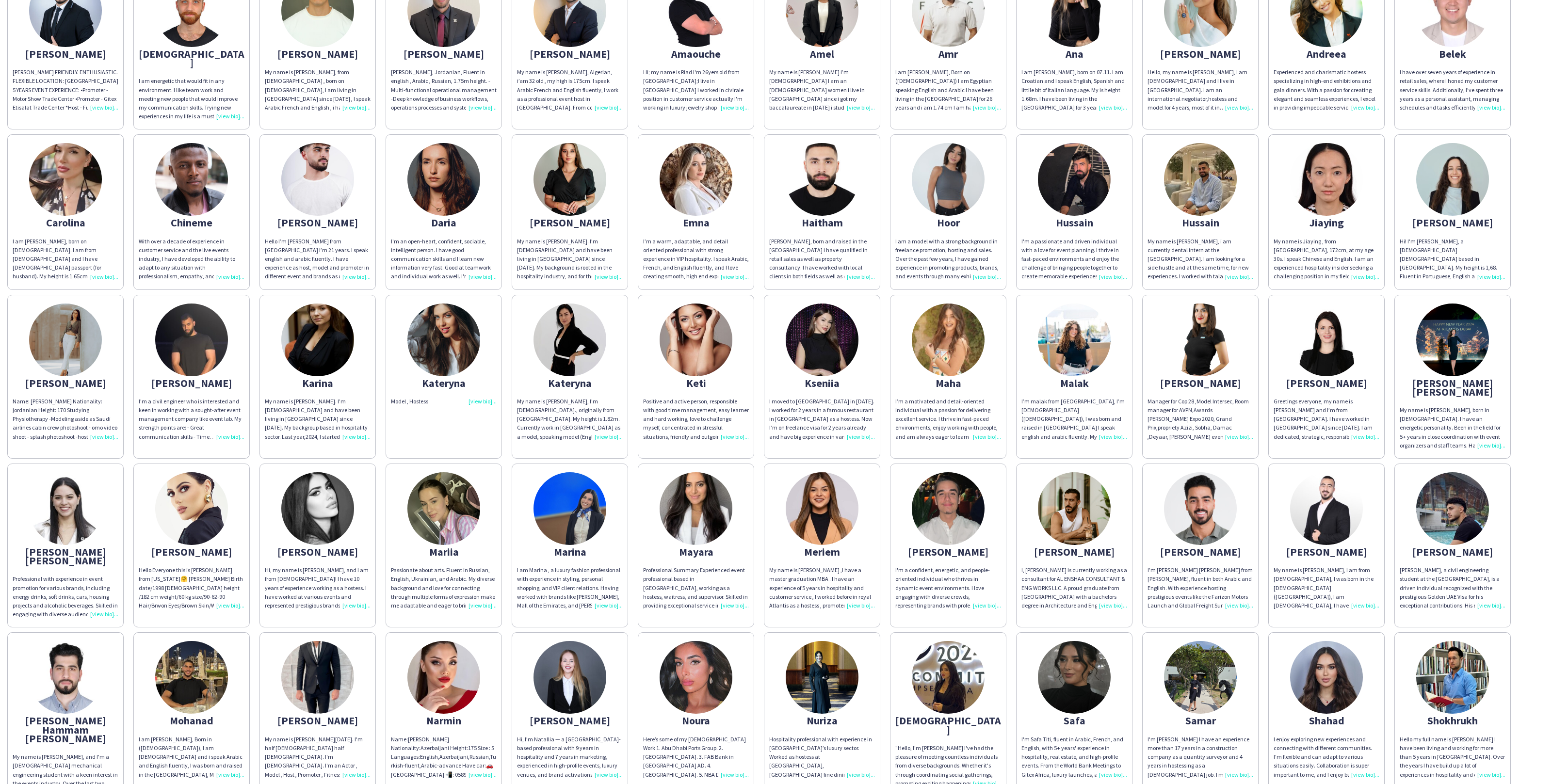
scroll to position [149, 0]
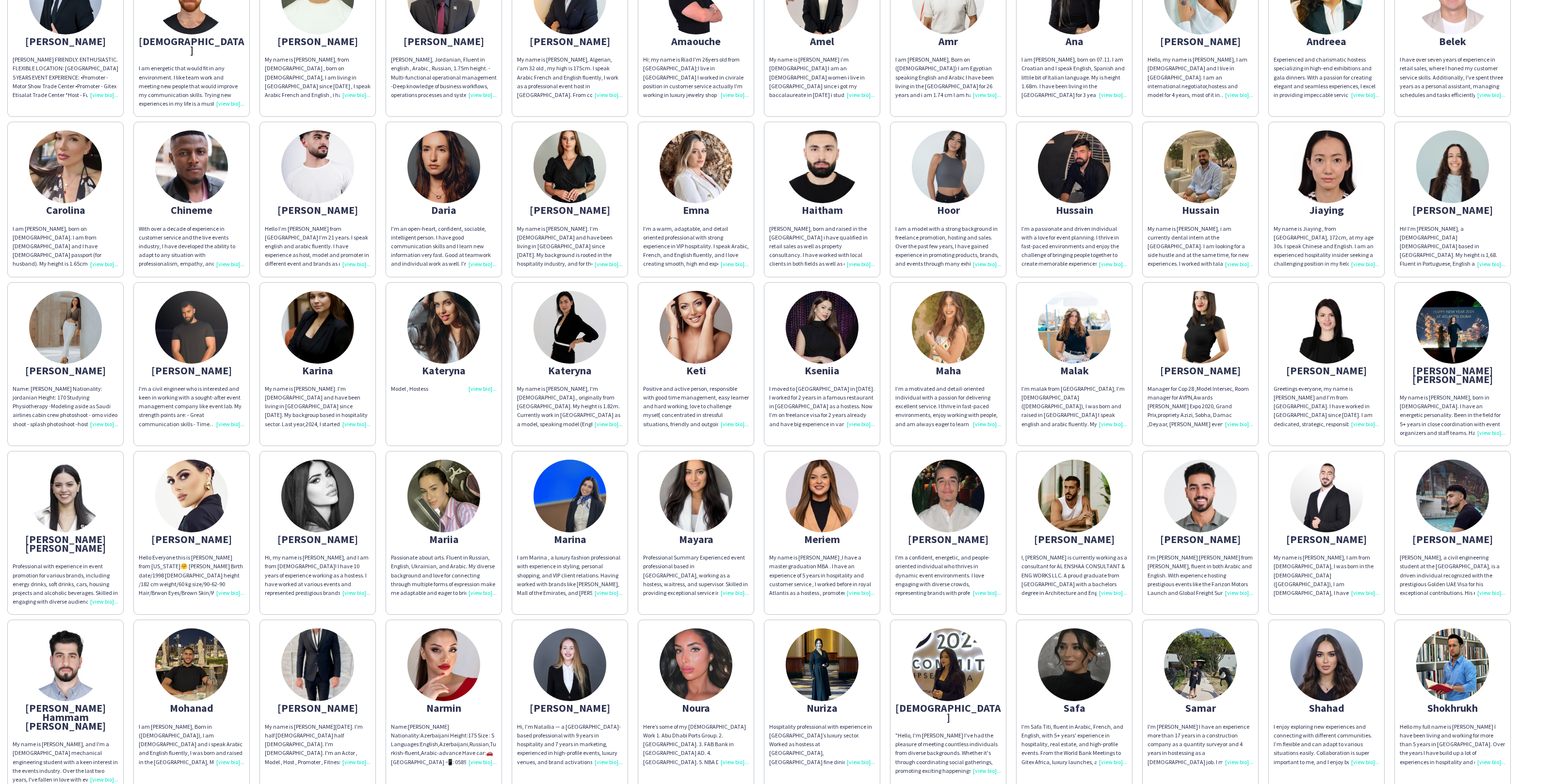
click at [402, 492] on app-share-pages-crew-card "Mariia Passionate about arts. Fluent in Russian, English, Ukrainian, and Arabic…" at bounding box center [444, 532] width 116 height 164
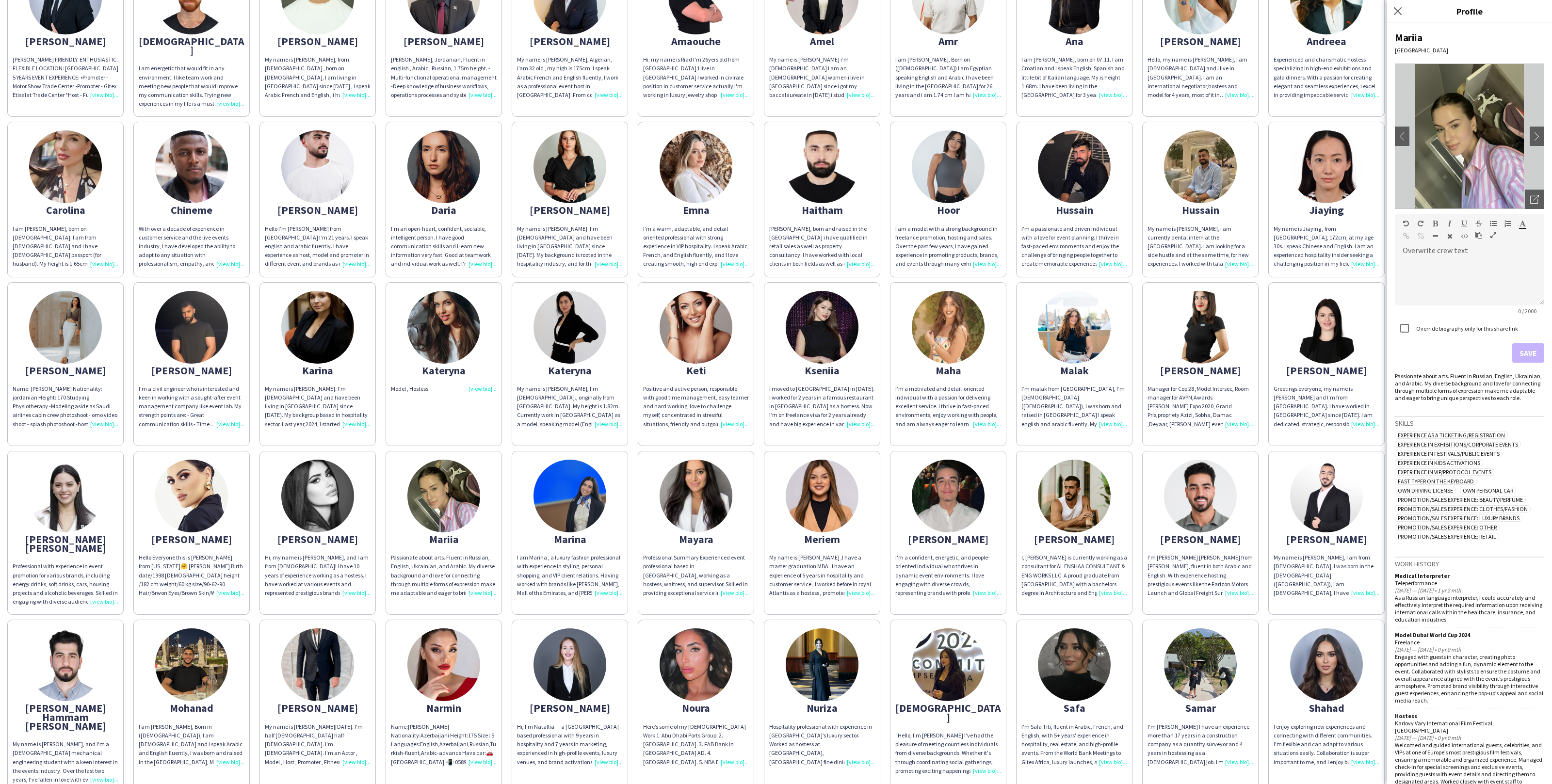
click at [1523, 202] on img at bounding box center [1470, 136] width 150 height 146
click at [1540, 203] on div "Open photos pop-in" at bounding box center [1535, 199] width 20 height 20
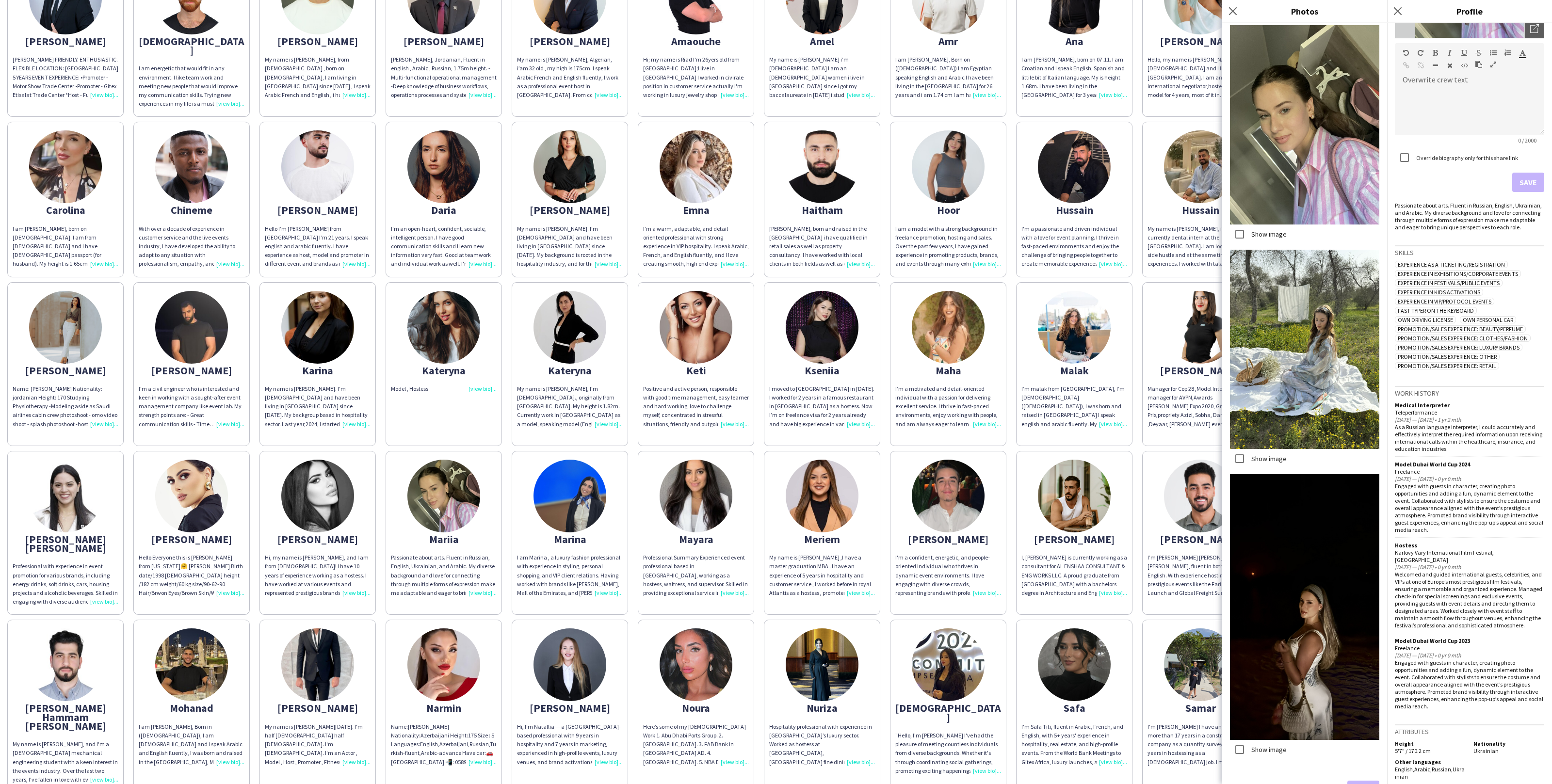
scroll to position [1092, 0]
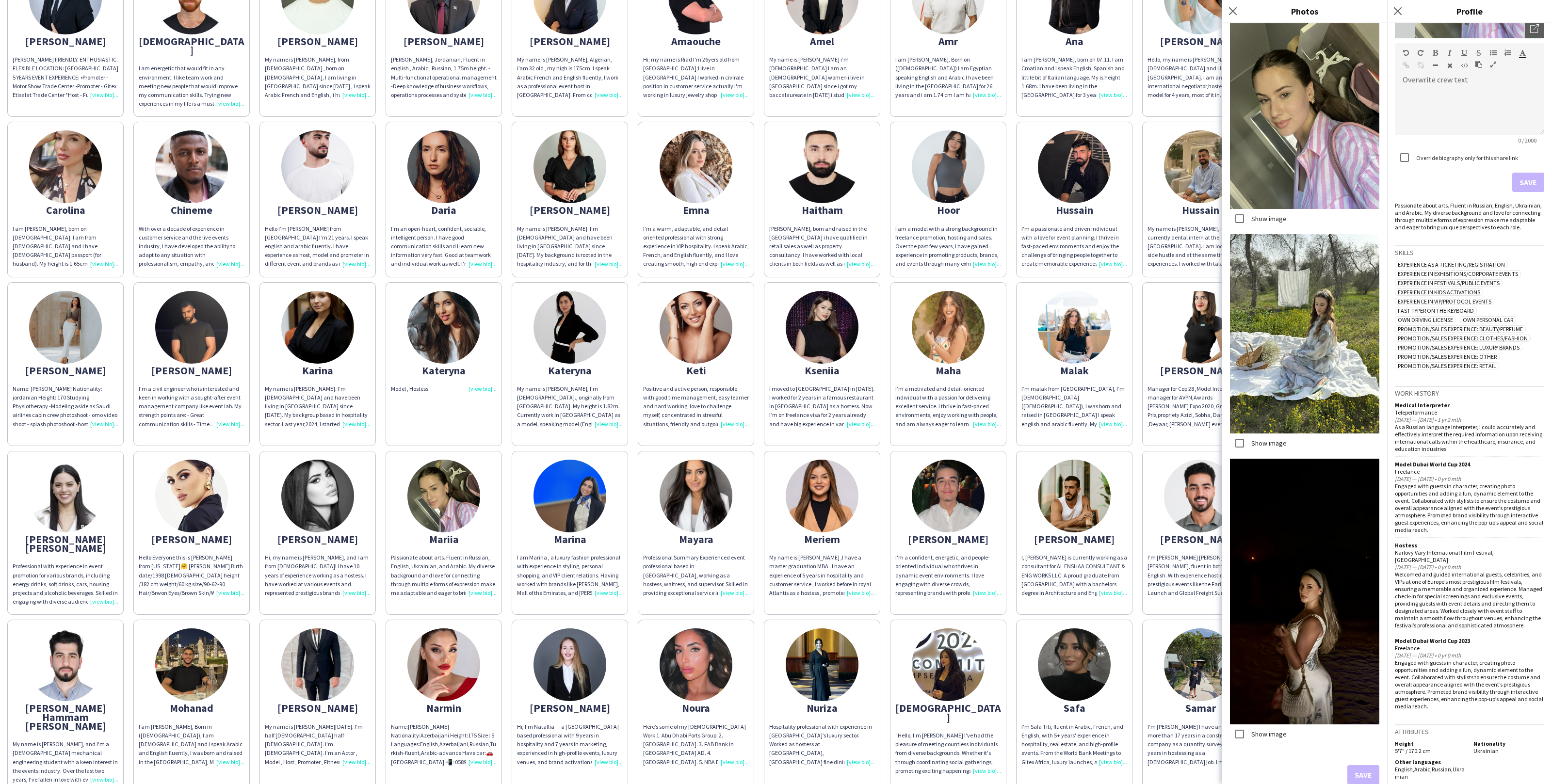
click at [1452, 538] on div "Model Dubai World Cup 2024 Freelance Mar 2024 — Mar 2024 • 0 yr 0 mth Engaged w…" at bounding box center [1470, 499] width 150 height 77
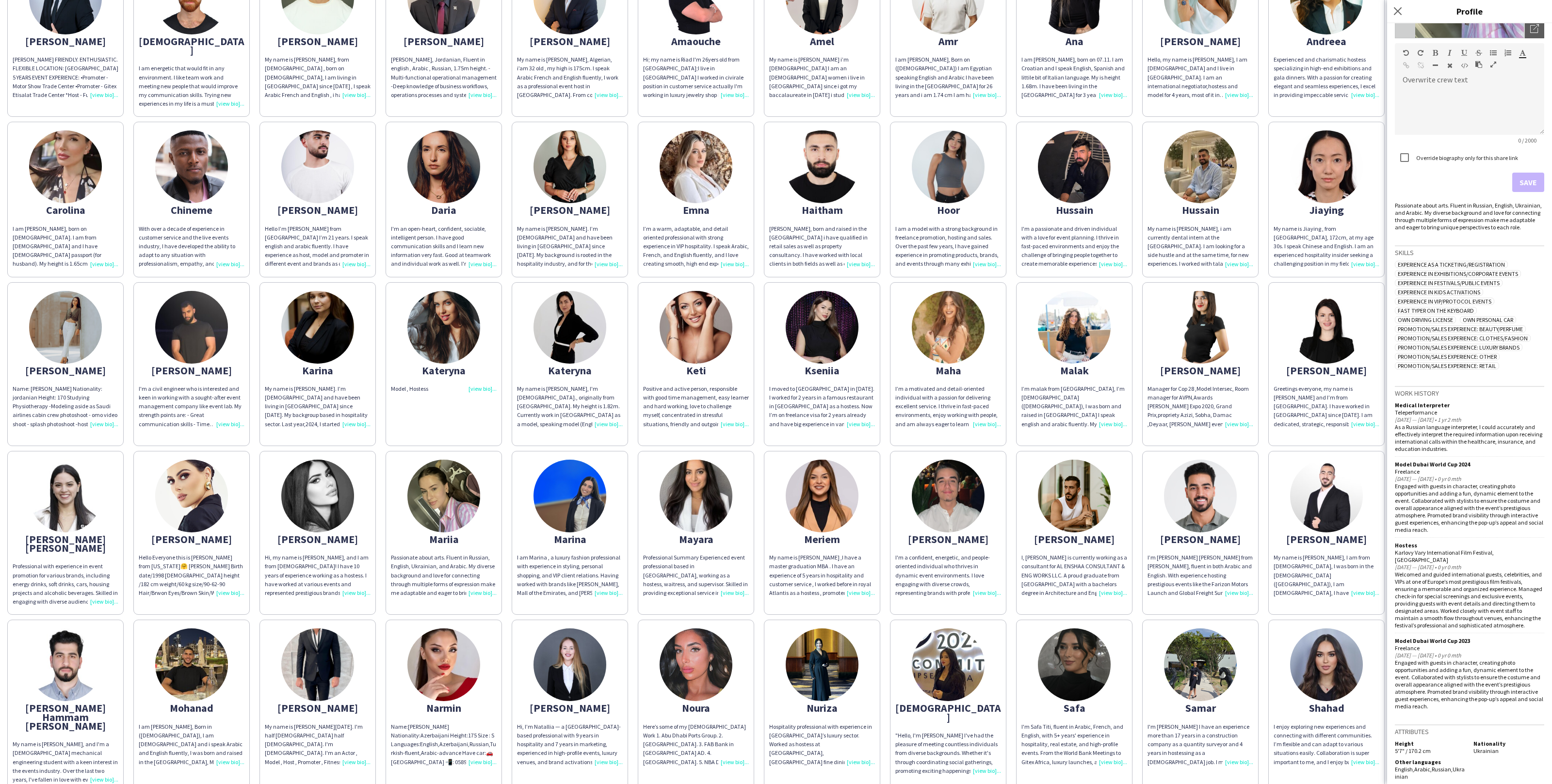
click at [1265, 272] on div "Abdulrahman ABDULRAHMAN DARWISH FRIENDLY. ENTHUSIASTIC. FLEXIBLE LOCATION: DUBA…" at bounding box center [776, 450] width 1538 height 1005
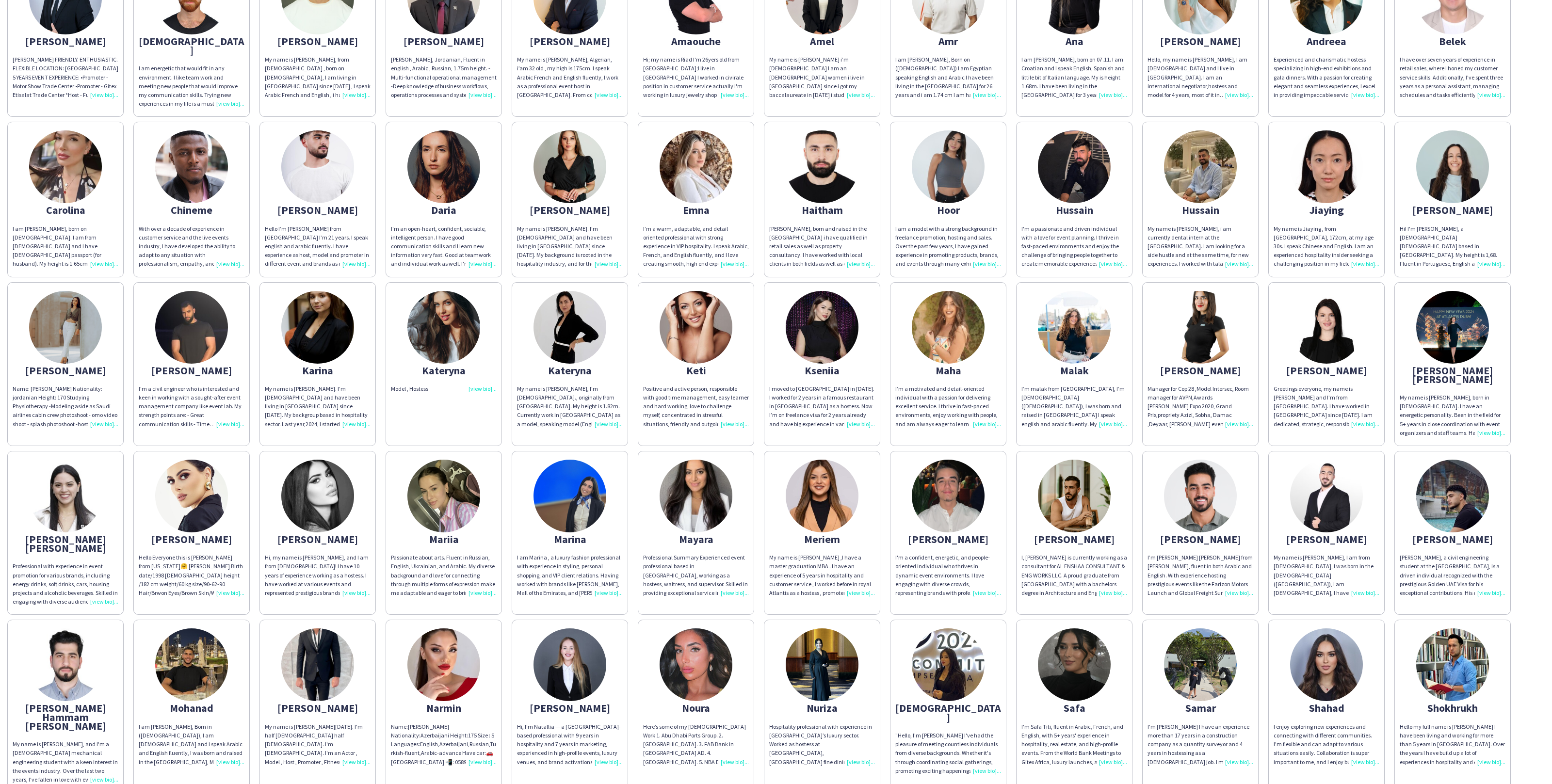
click at [1424, 366] on div "Maria Fernanda" at bounding box center [1453, 375] width 106 height 17
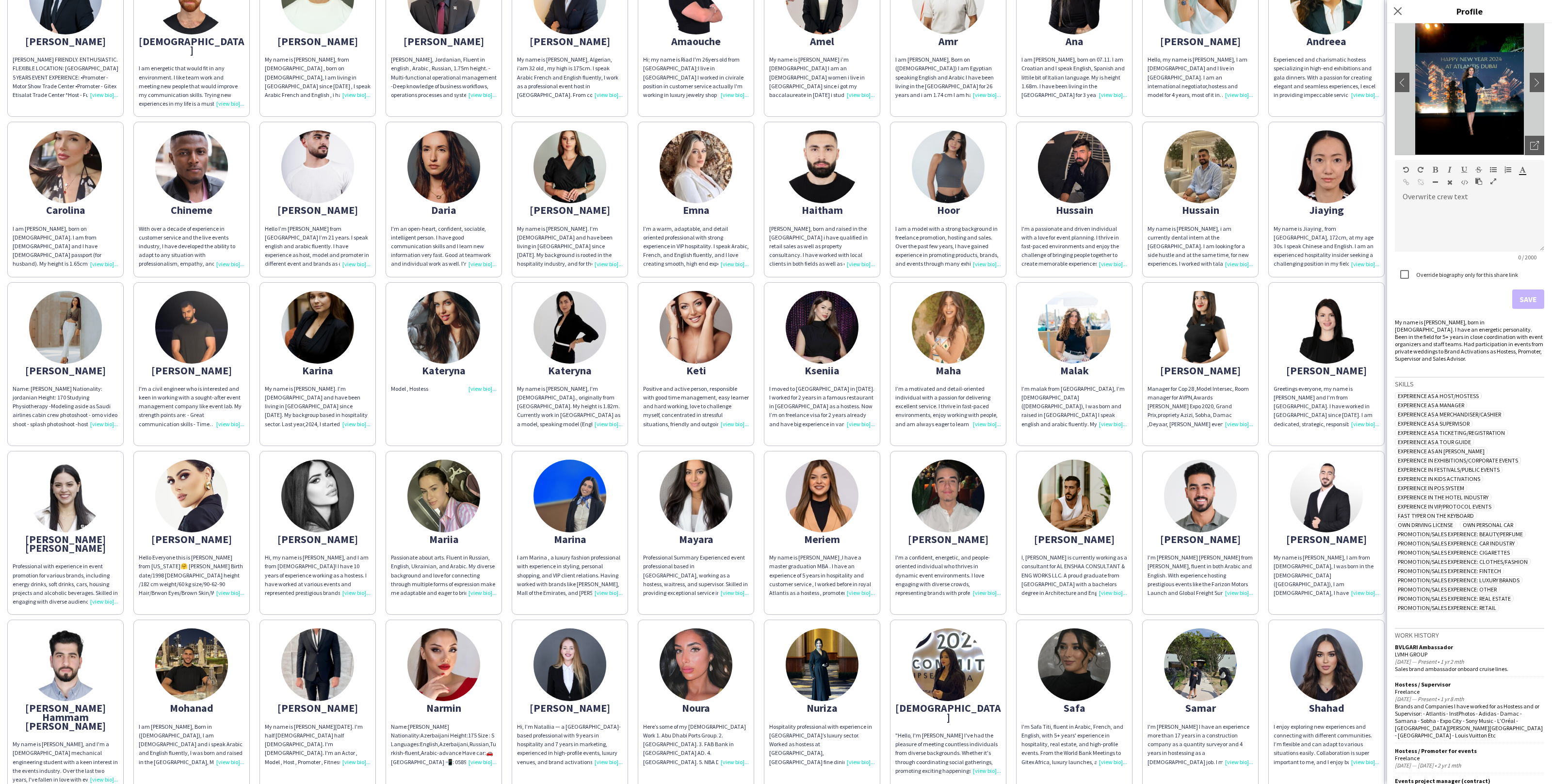
scroll to position [0, 0]
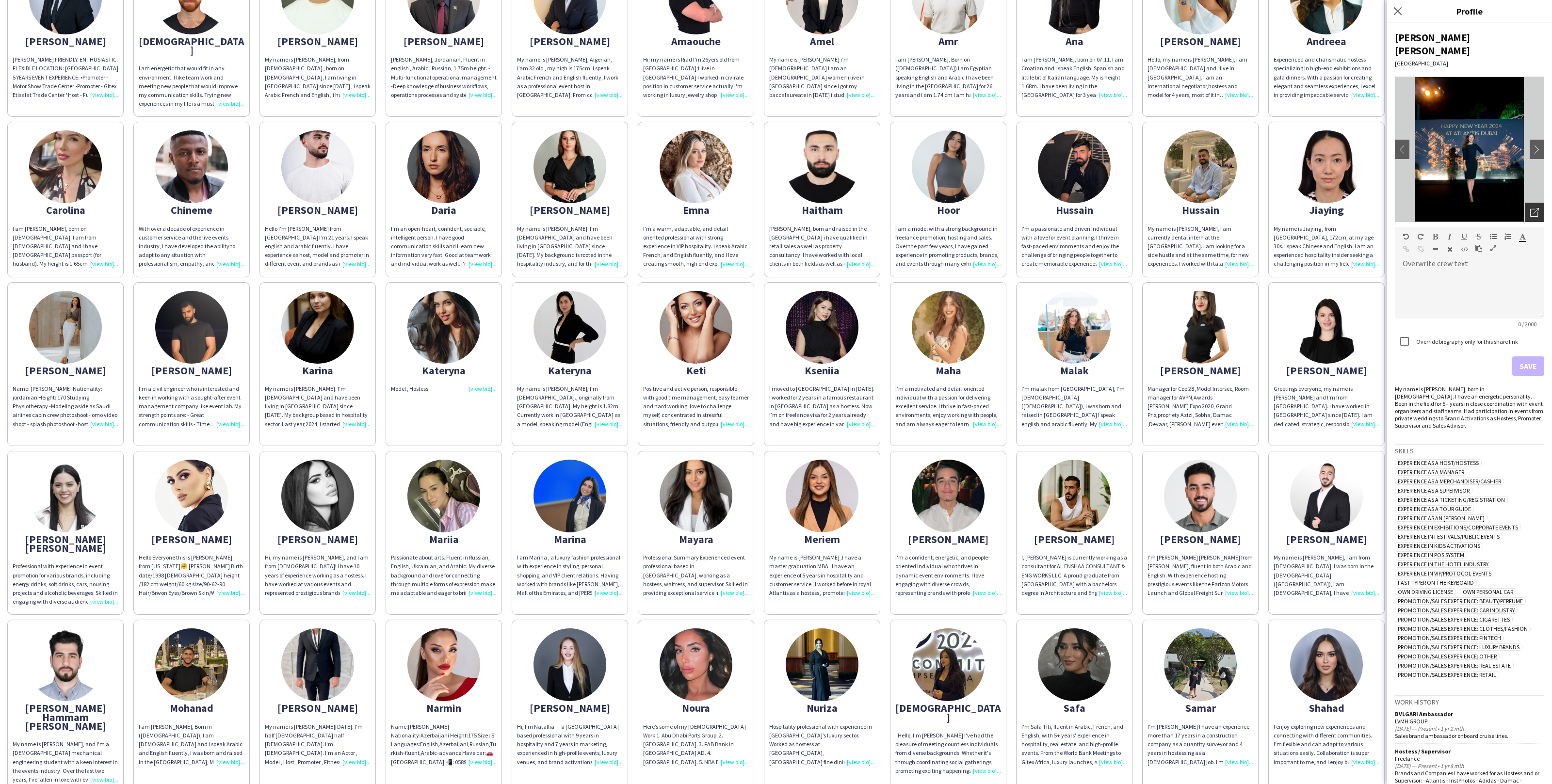
click at [1532, 206] on div "Open photos pop-in" at bounding box center [1535, 212] width 20 height 20
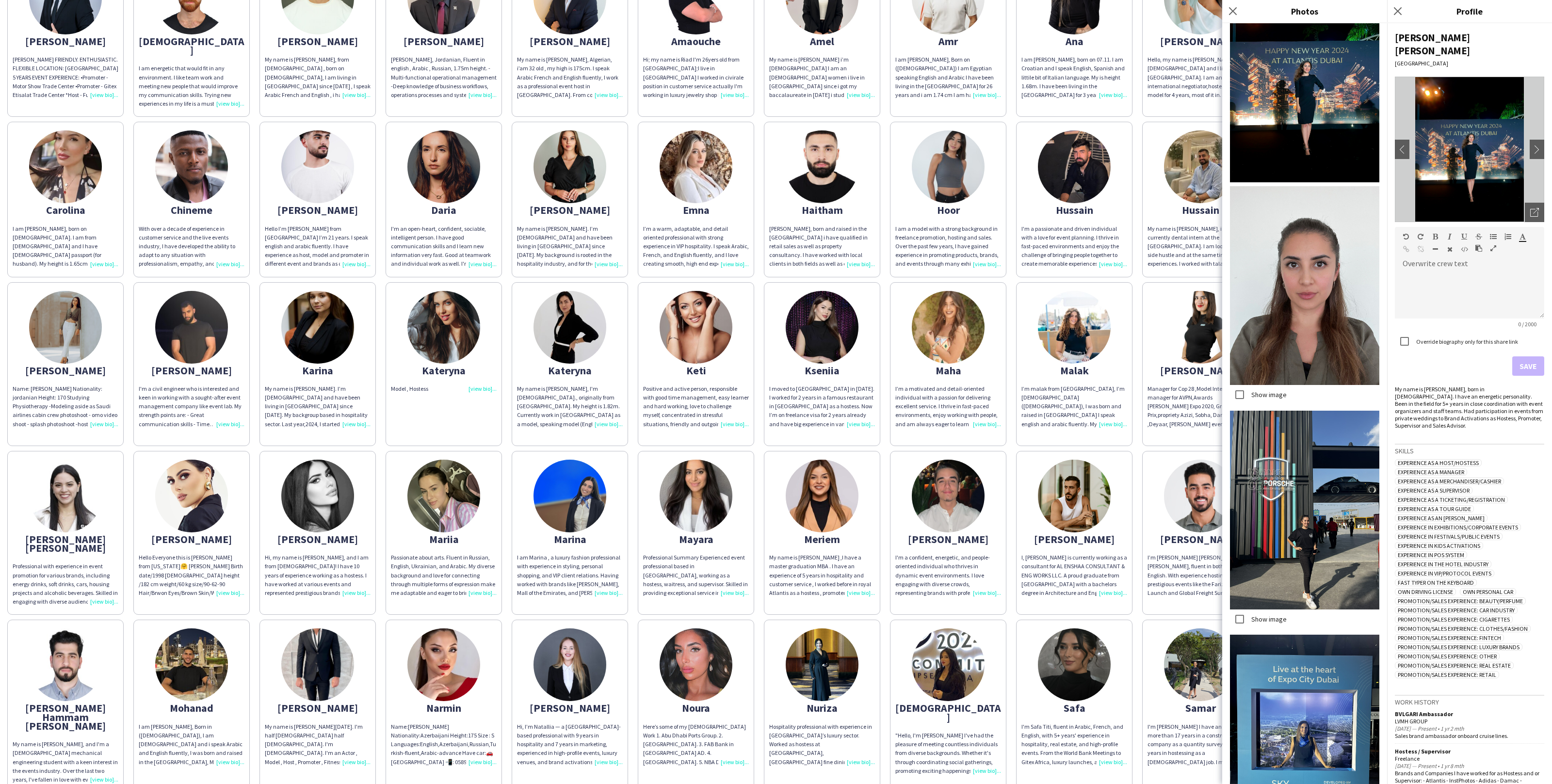
scroll to position [47, 0]
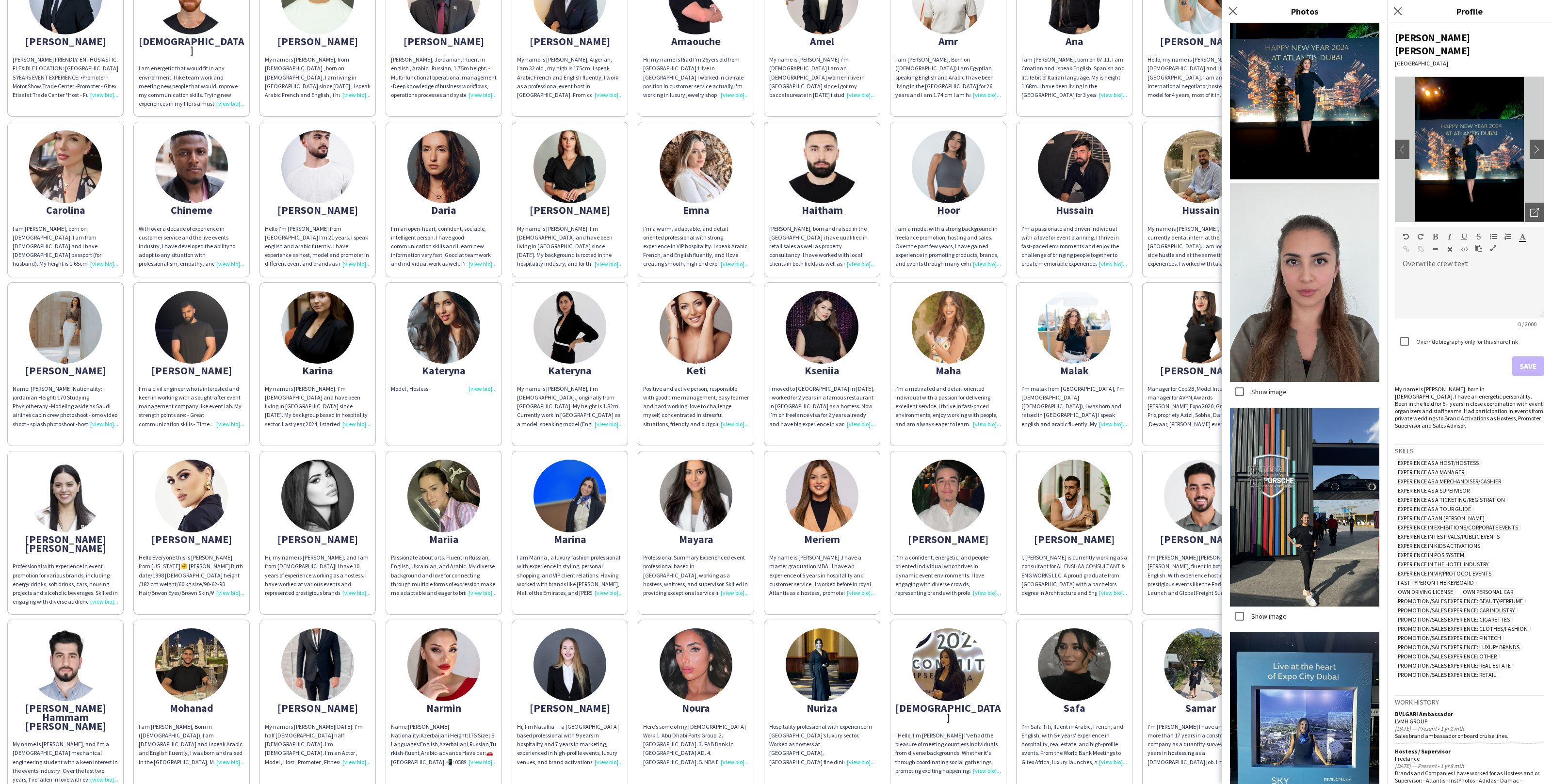
click at [1007, 427] on div "Abdulrahman ABDULRAHMAN DARWISH FRIENDLY. ENTHUSIASTIC. FLEXIBLE LOCATION: DUBA…" at bounding box center [776, 450] width 1538 height 1005
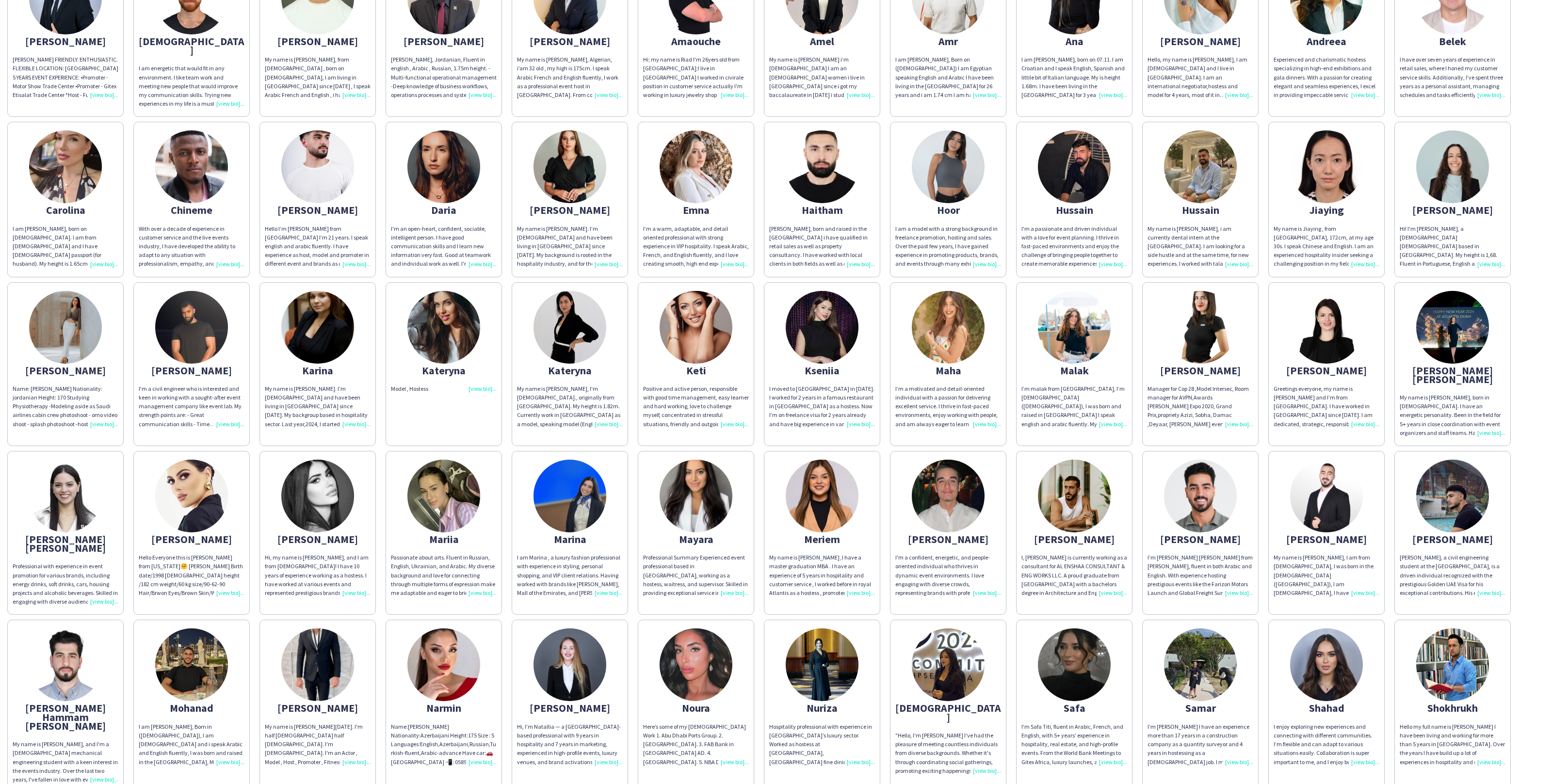
click at [56, 495] on img at bounding box center [66, 496] width 73 height 73
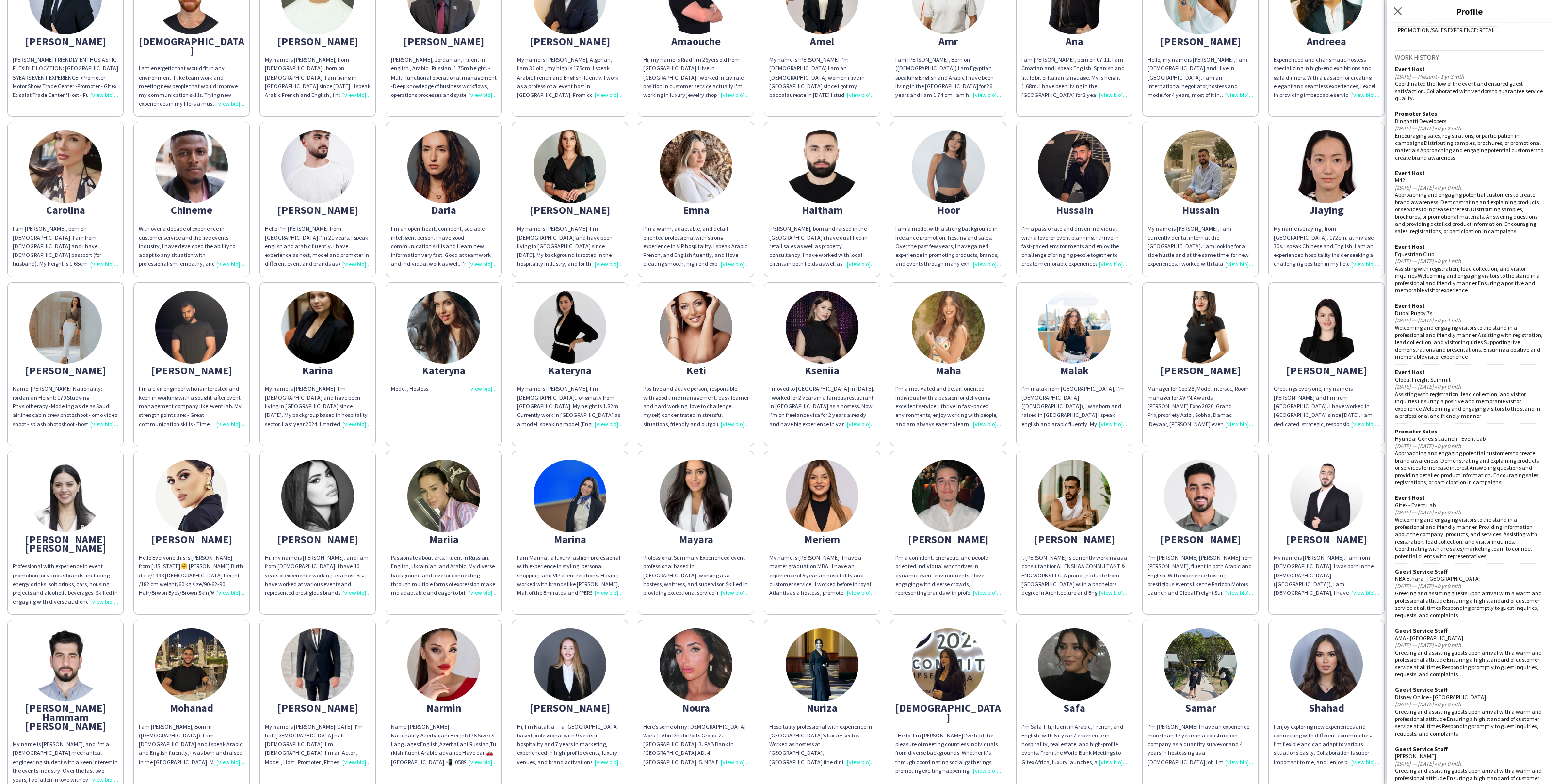
scroll to position [617, 0]
click at [636, 602] on div "Abdulrahman ABDULRAHMAN DARWISH FRIENDLY. ENTHUSIASTIC. FLEXIBLE LOCATION: DUBA…" at bounding box center [776, 450] width 1538 height 1005
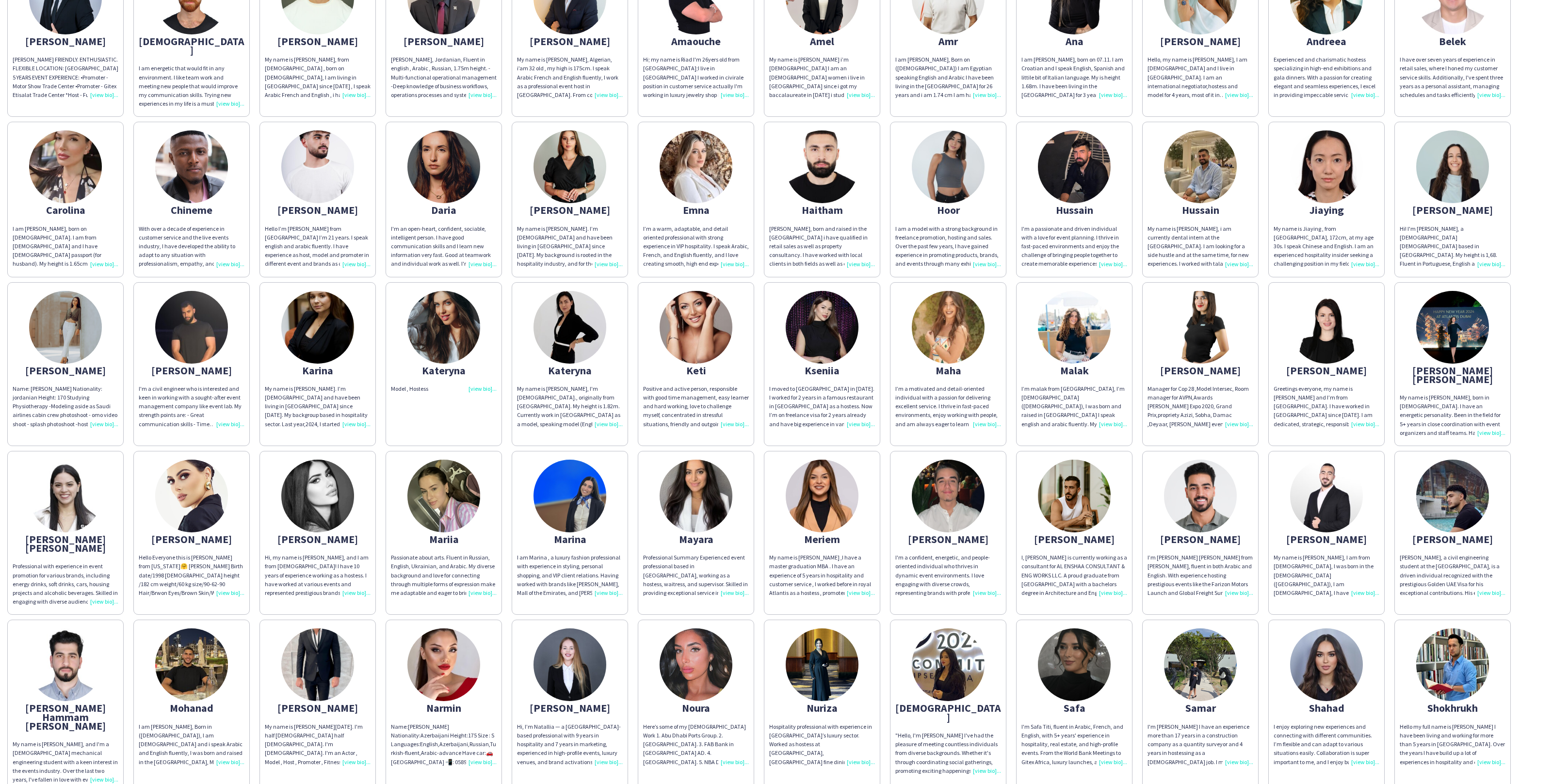
click at [342, 497] on img at bounding box center [317, 496] width 73 height 73
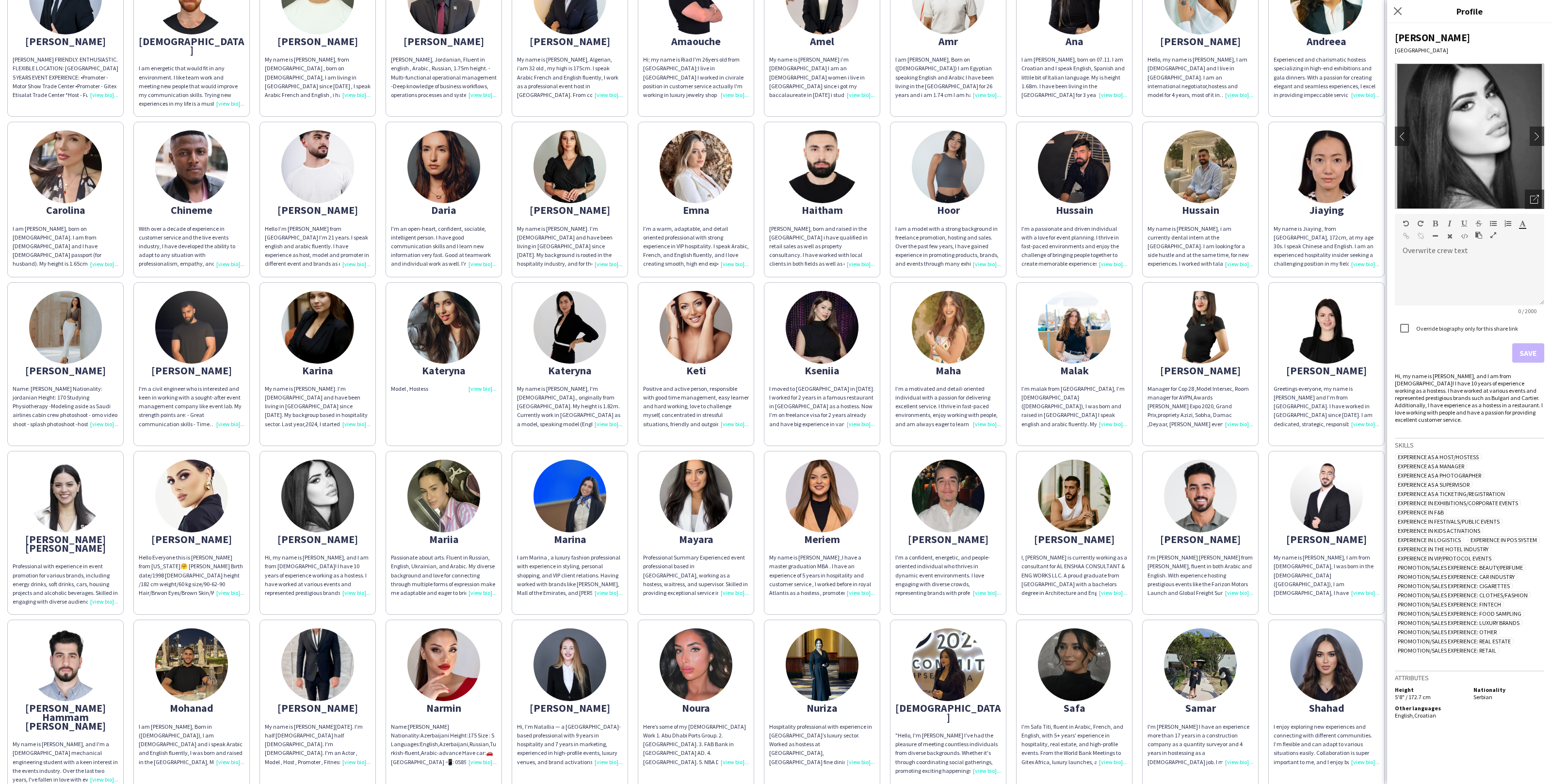
click at [1533, 181] on img at bounding box center [1470, 136] width 150 height 146
click at [1533, 205] on div "Open photos pop-in" at bounding box center [1535, 199] width 20 height 20
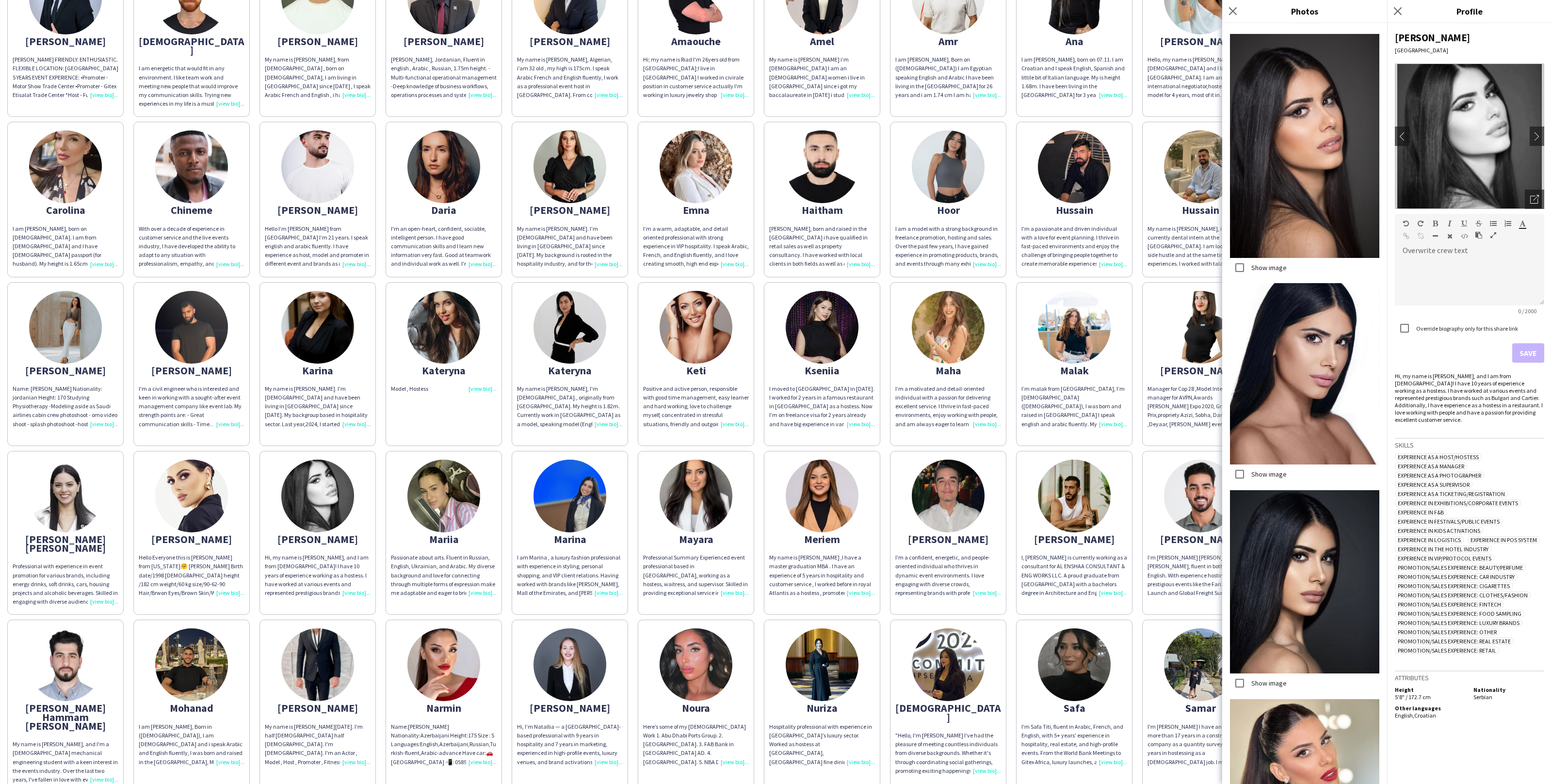
scroll to position [2113, 0]
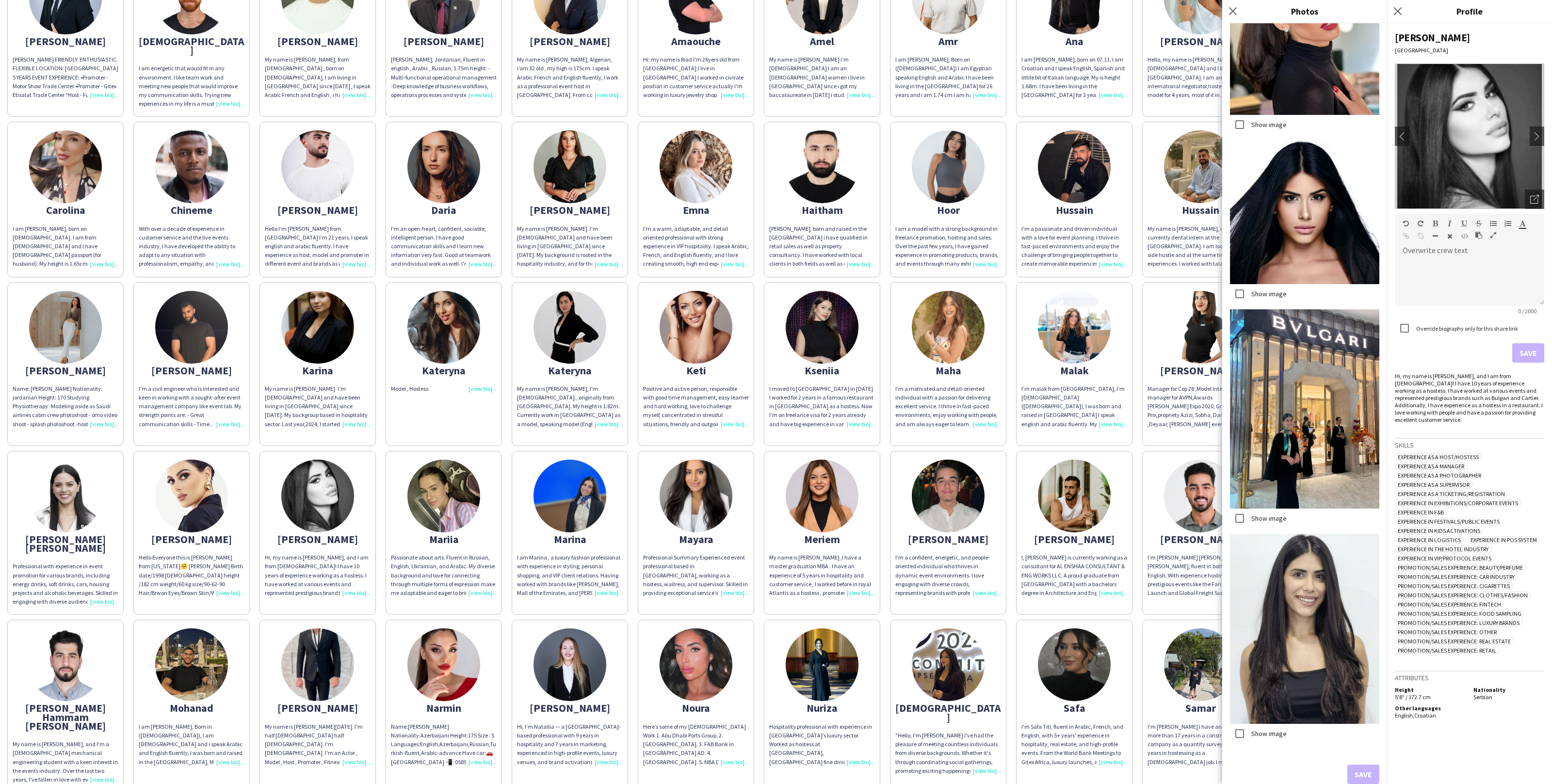
click at [632, 600] on div "Abdulrahman ABDULRAHMAN DARWISH FRIENDLY. ENTHUSIASTIC. FLEXIBLE LOCATION: DUBA…" at bounding box center [776, 450] width 1538 height 1005
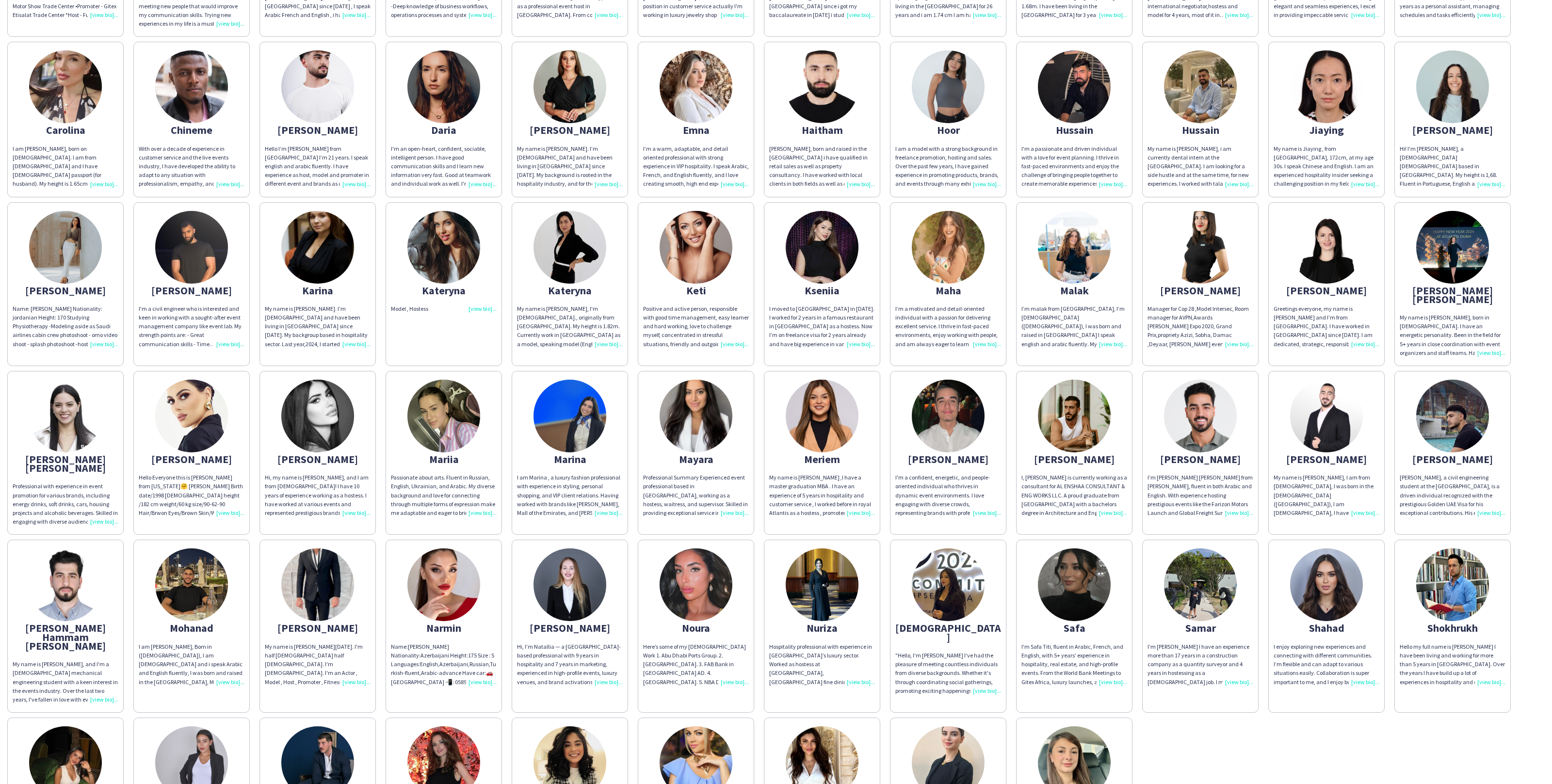
scroll to position [230, 0]
click at [578, 486] on div "I am Marina , a luxury fashion professional with experience in styling, persona…" at bounding box center [570, 495] width 106 height 44
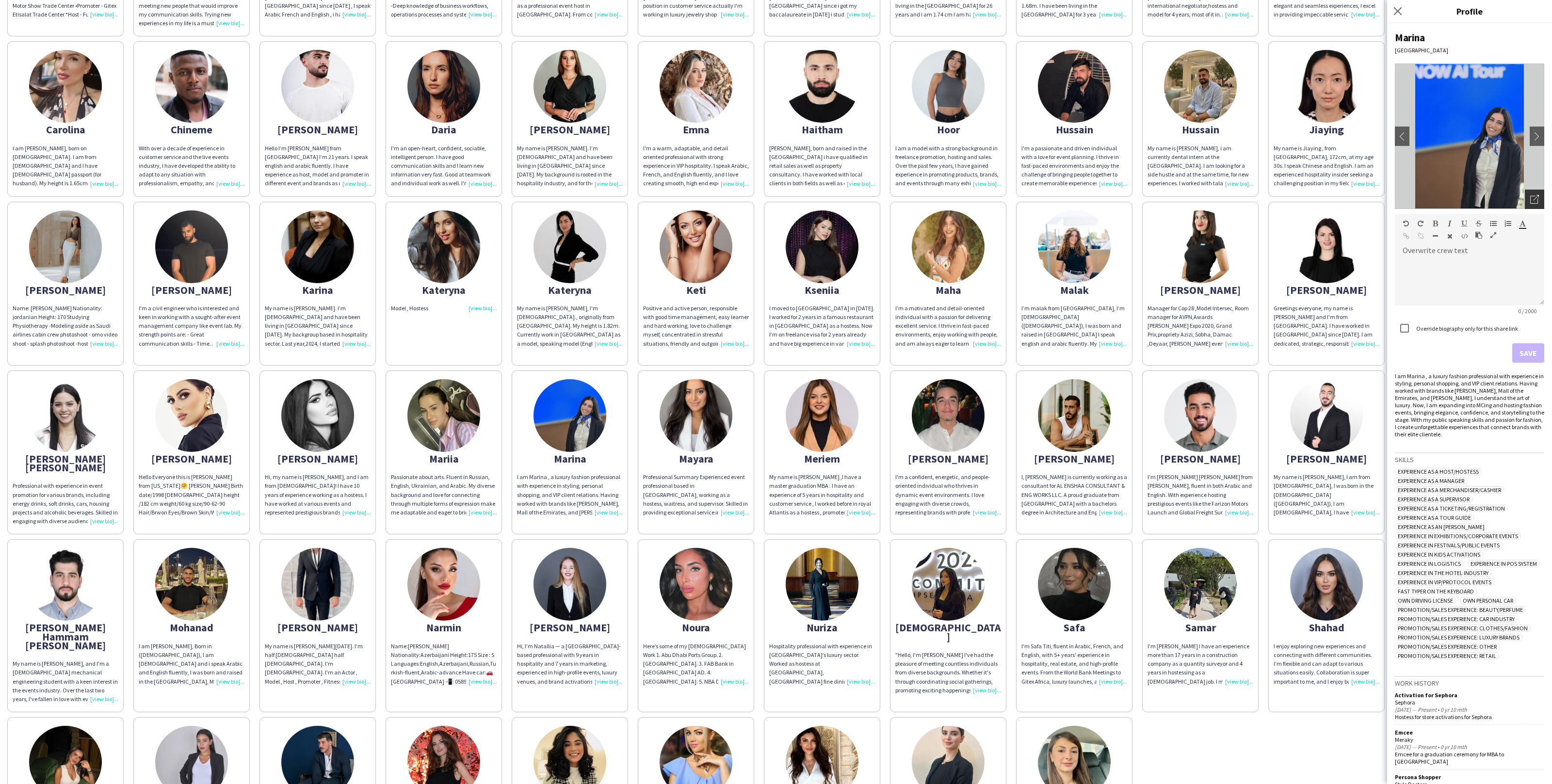
click at [1538, 196] on icon at bounding box center [1536, 198] width 6 height 6
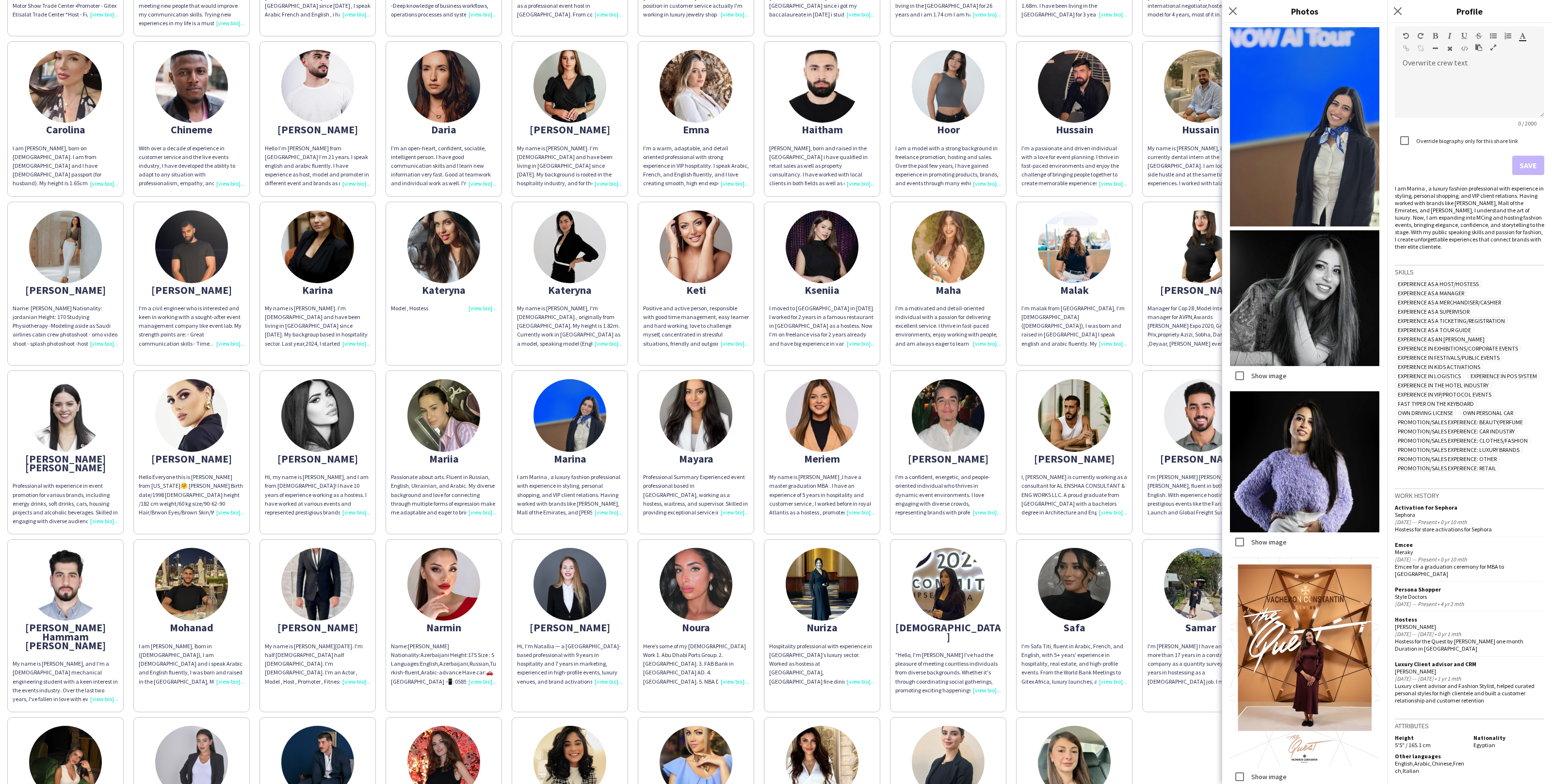
scroll to position [267, 0]
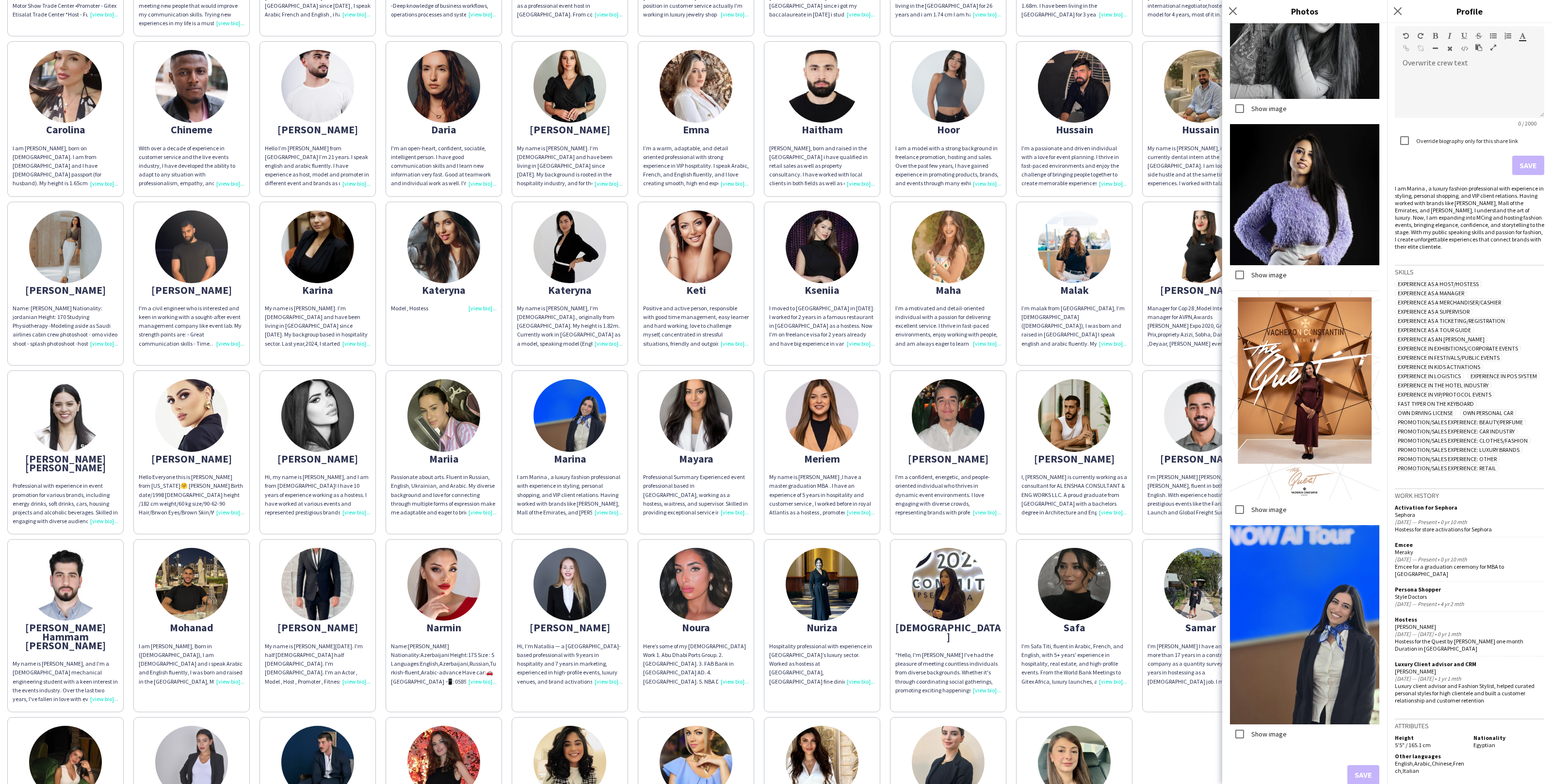
click at [1332, 526] on img at bounding box center [1305, 625] width 150 height 199
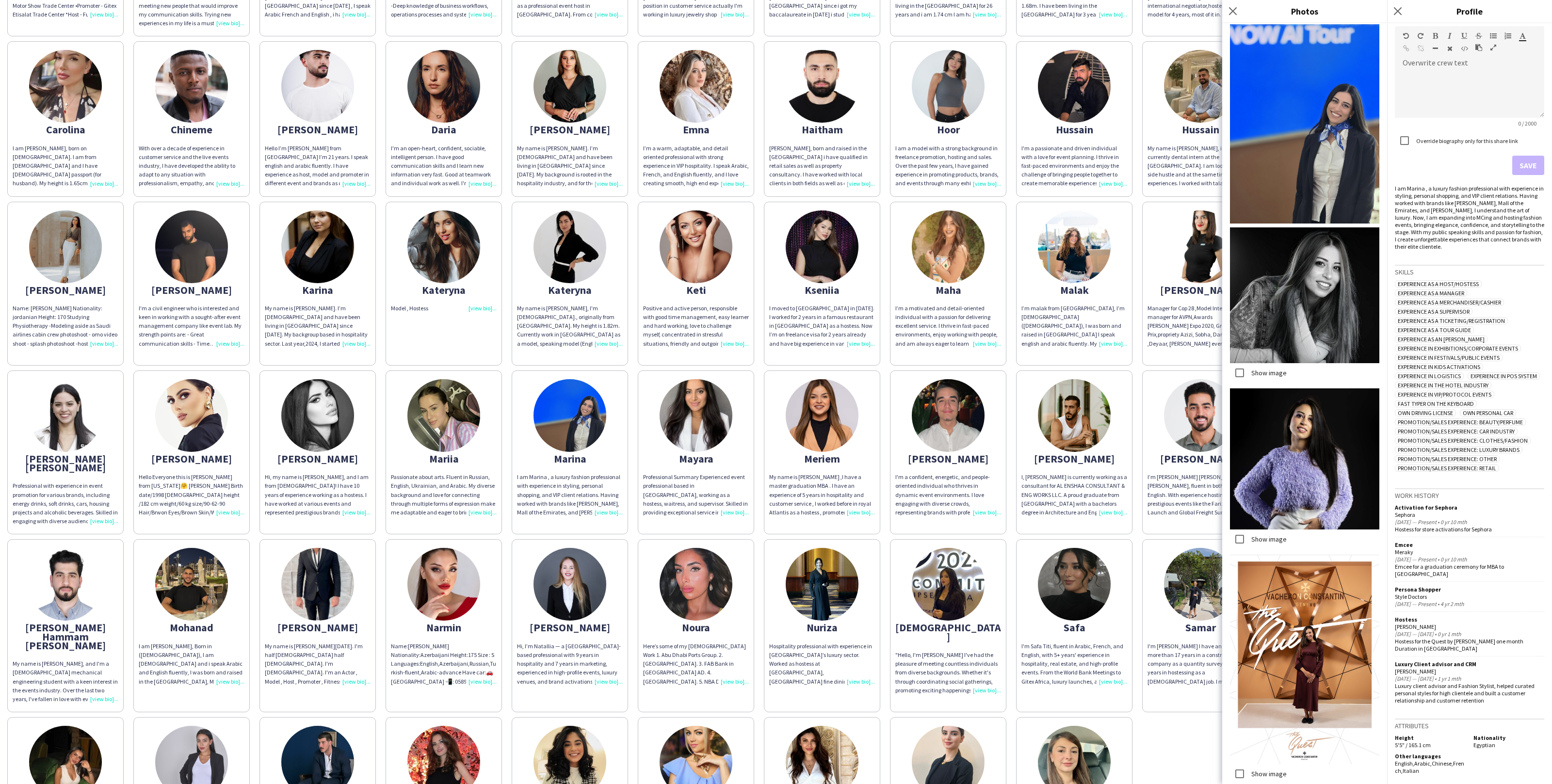
scroll to position [0, 0]
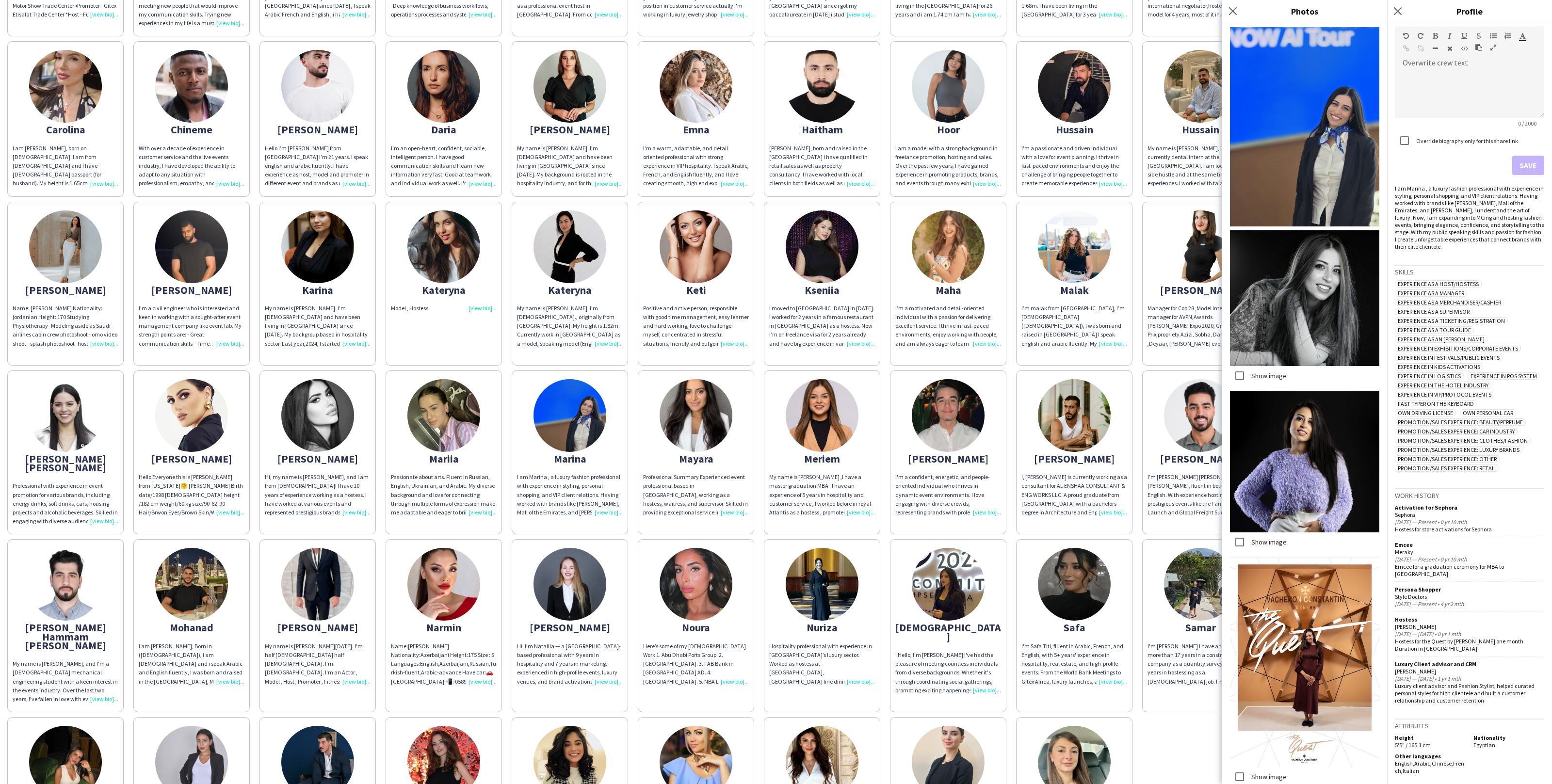
click at [1198, 144] on div "My name is Hussain Almeshal, i am currently dental intern at the university of …" at bounding box center [1201, 166] width 106 height 44
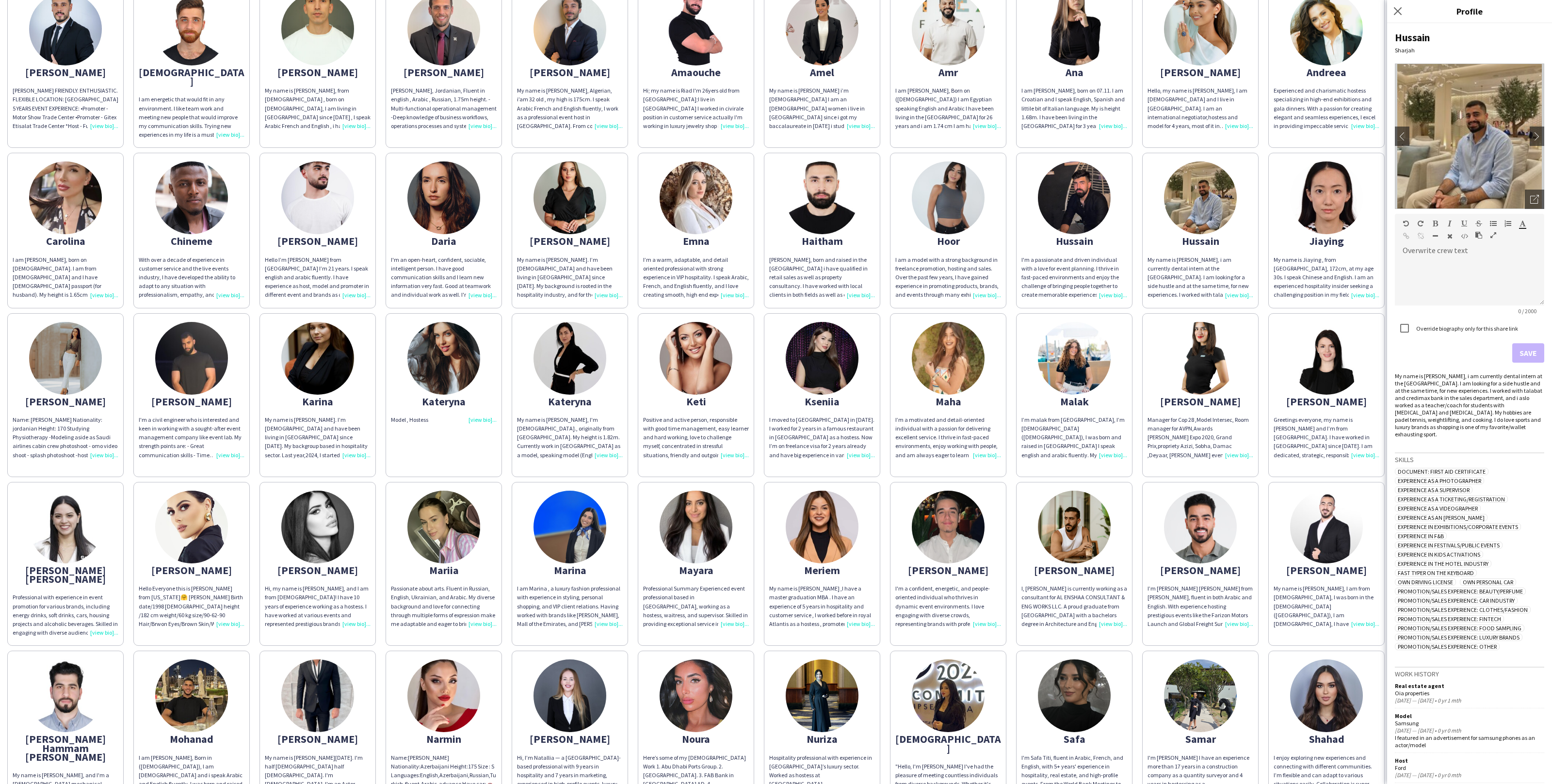
scroll to position [119, 0]
click at [1256, 313] on app-share-pages-crew-card "maria Manager for Cop 28 ,Model Intersec, Room manager for AVPN,Awards Sheikh M…" at bounding box center [1201, 394] width 116 height 164
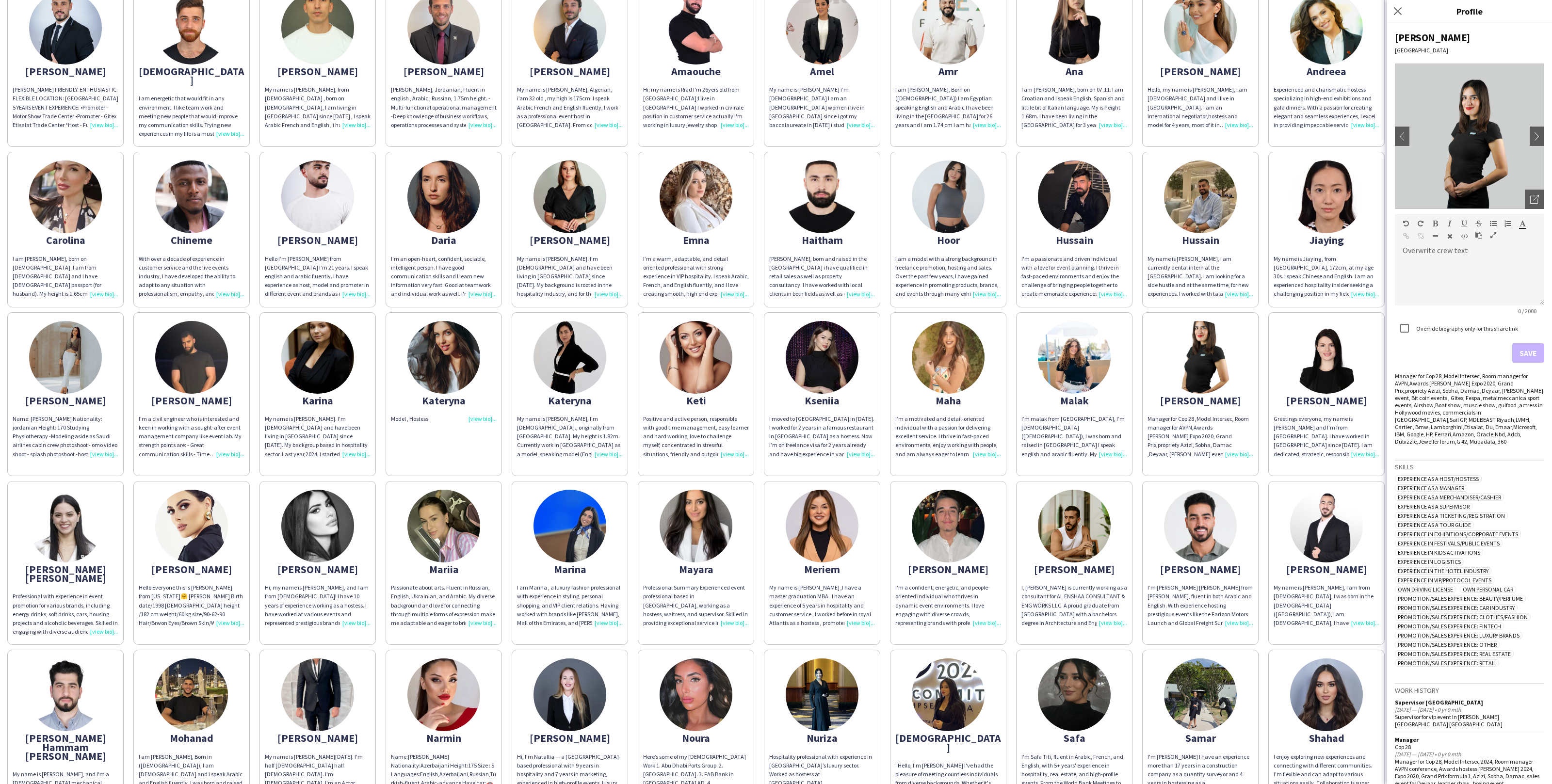
click at [1257, 302] on div "Abdulrahman ABDULRAHMAN DARWISH FRIENDLY. ENTHUSIASTIC. FLEXIBLE LOCATION: DUBA…" at bounding box center [776, 480] width 1538 height 1005
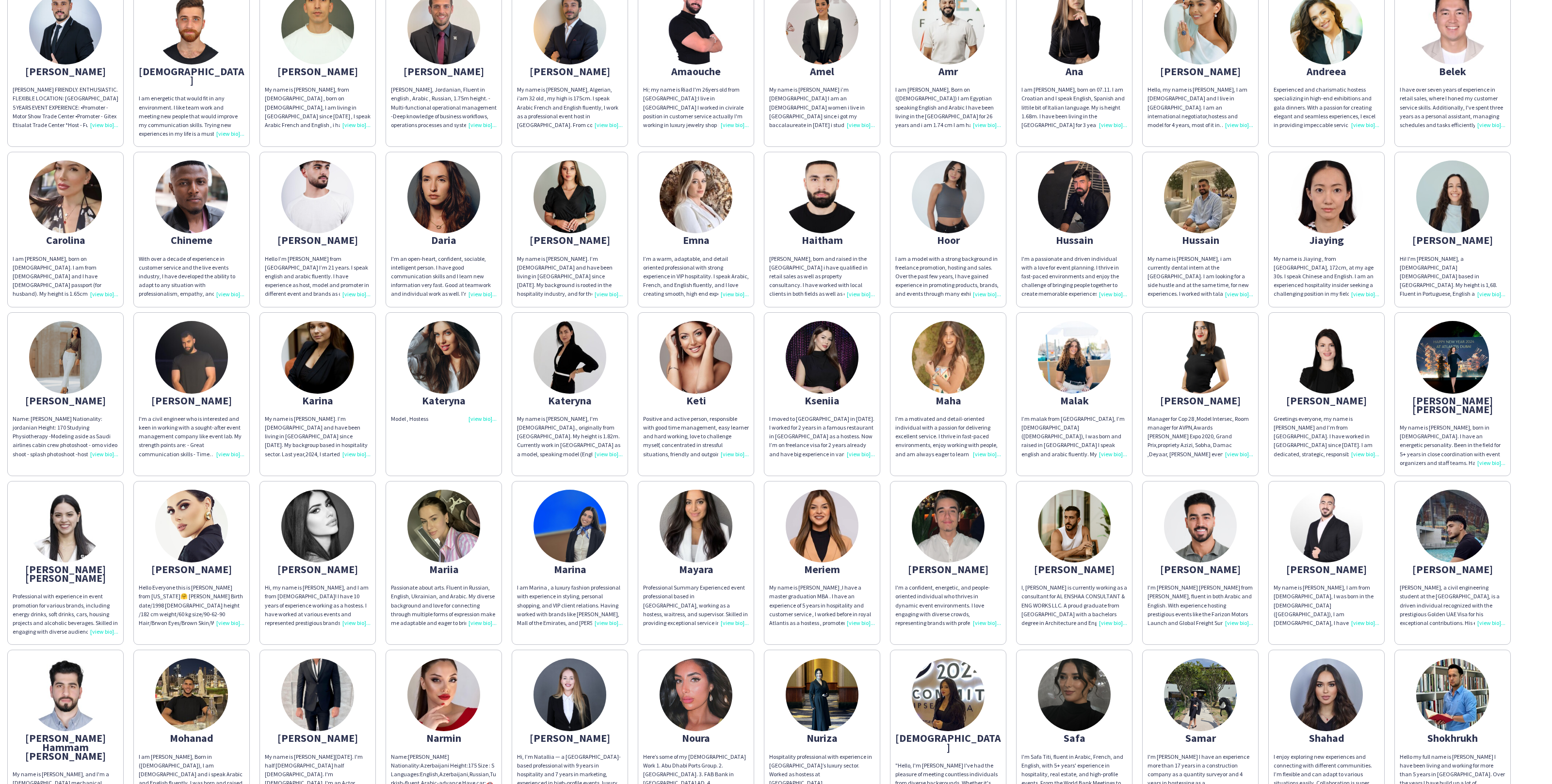
click at [1283, 289] on div "My name is Jiaying , from China, 172cm, at my age 30s. I speak Chinese and Engl…" at bounding box center [1327, 276] width 106 height 44
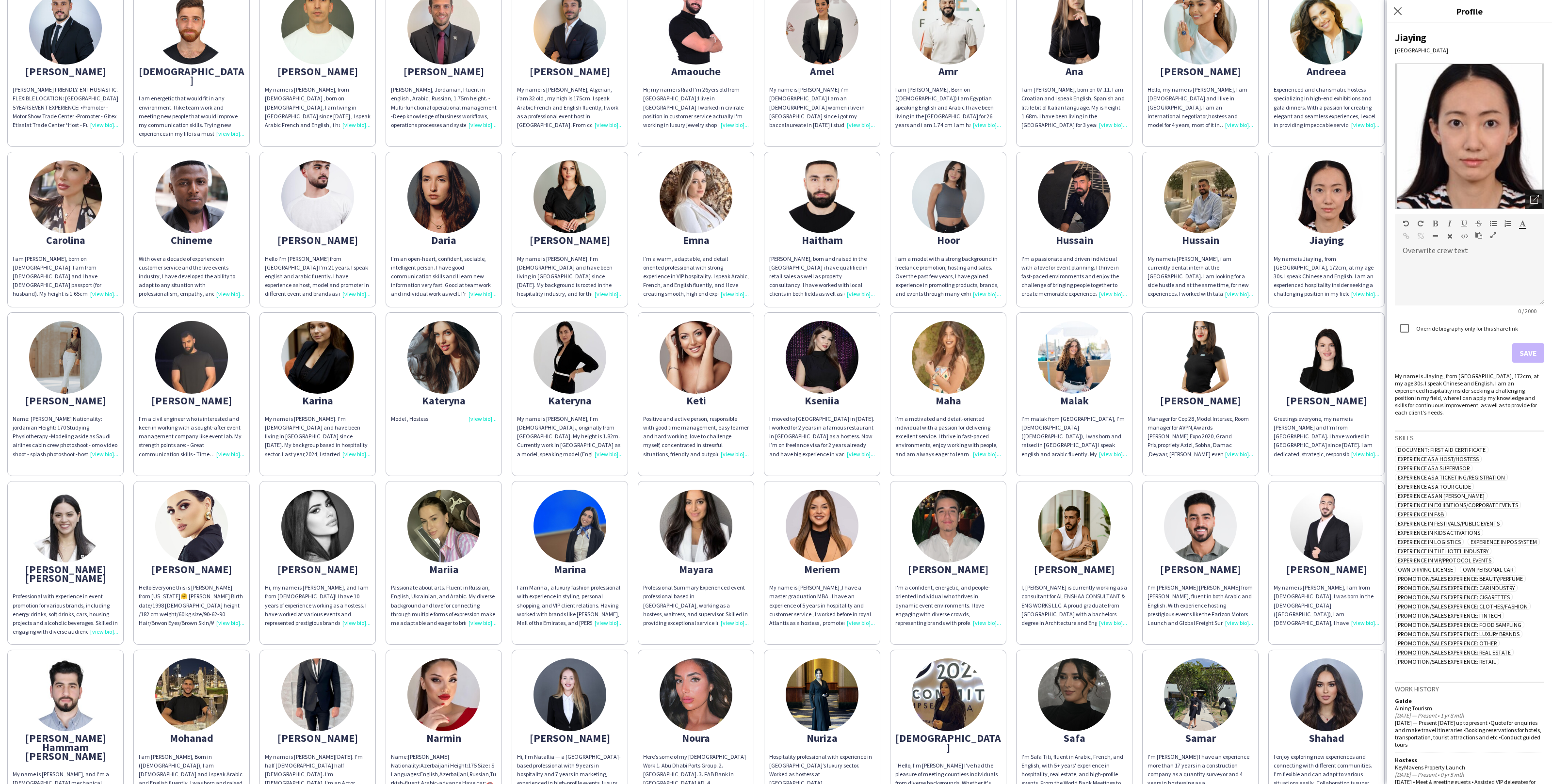
click at [1544, 197] on div "Open photos pop-in" at bounding box center [1535, 199] width 20 height 20
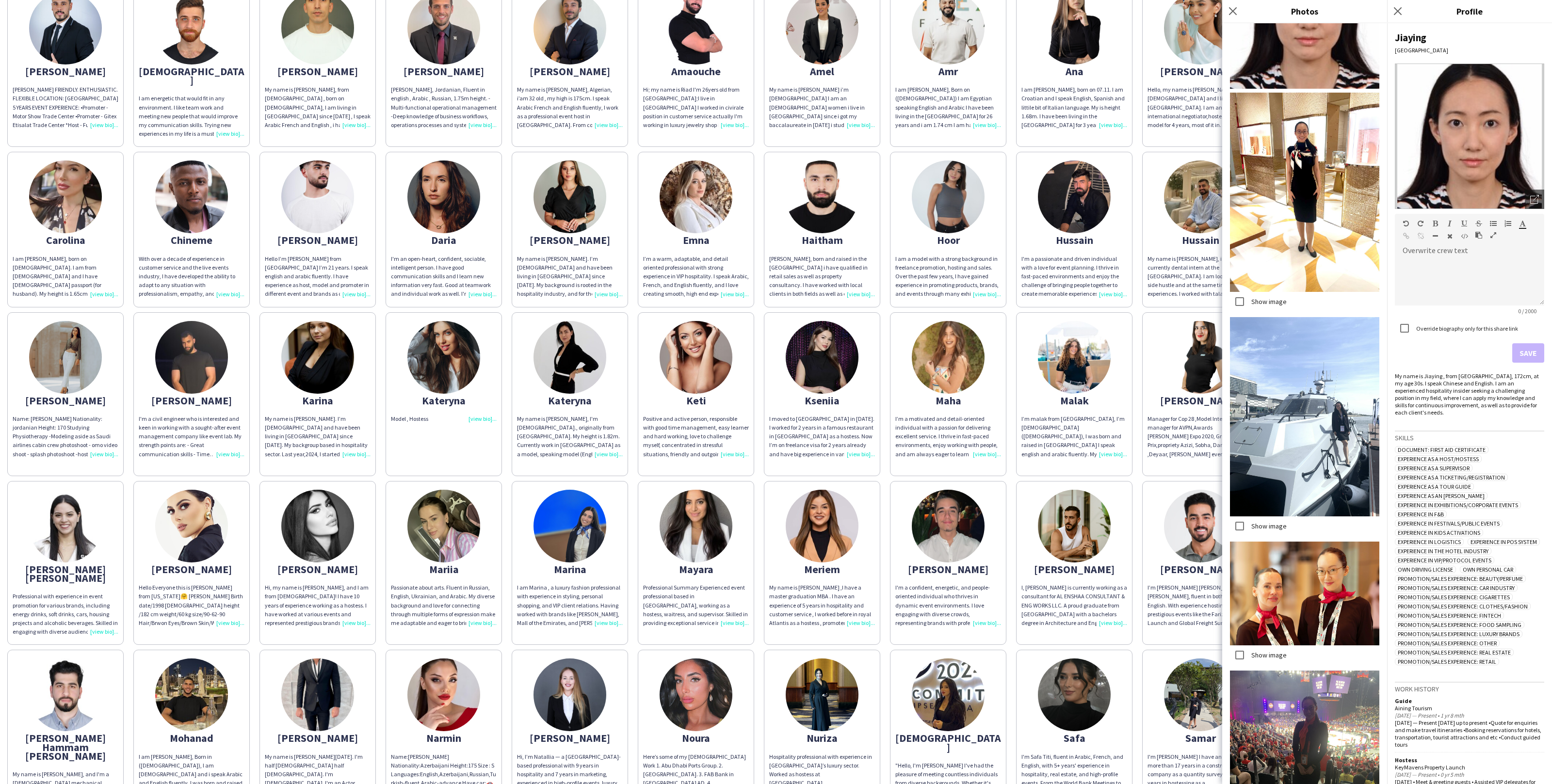
scroll to position [127, 0]
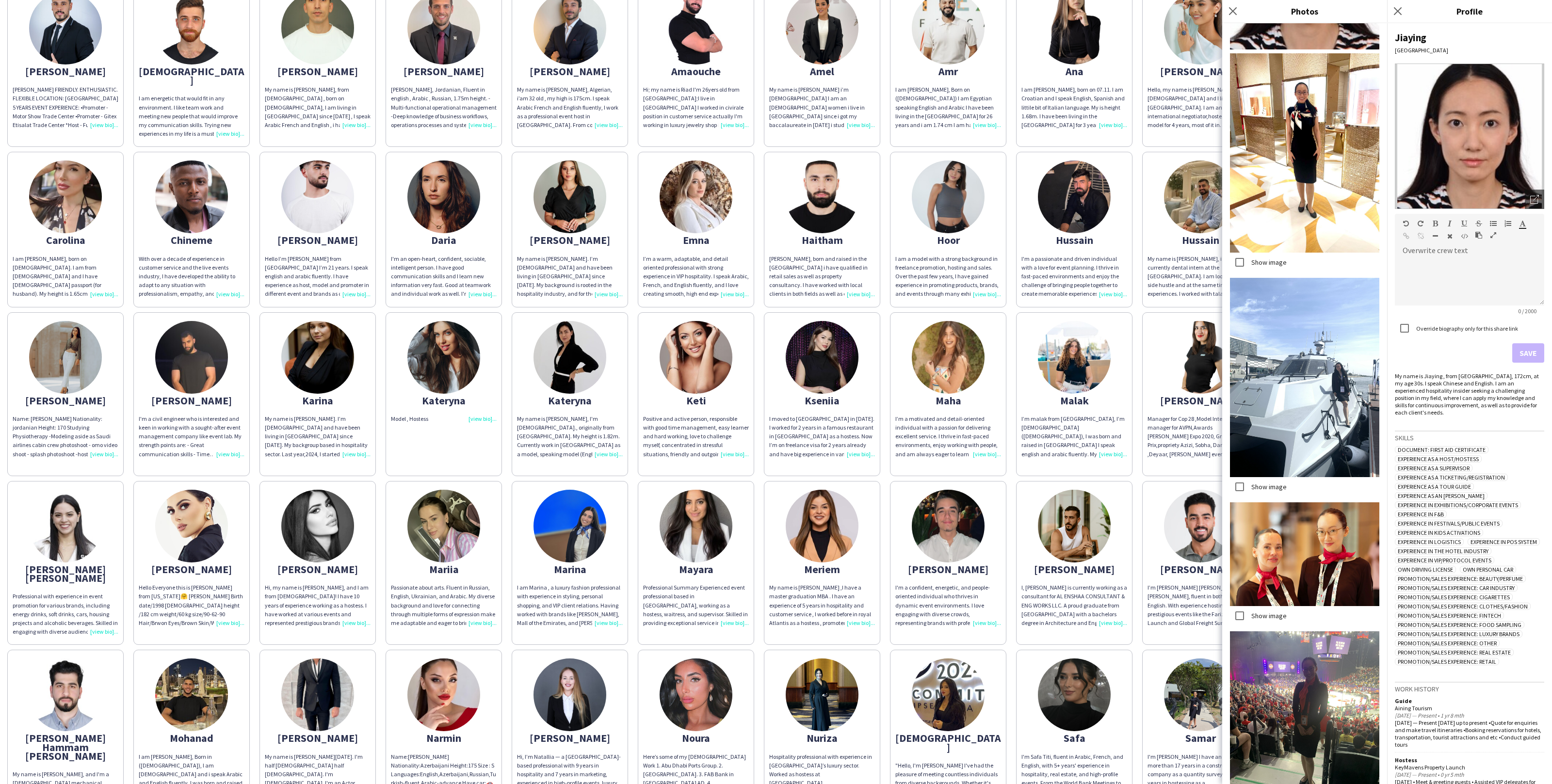
click at [1263, 600] on img at bounding box center [1305, 554] width 150 height 104
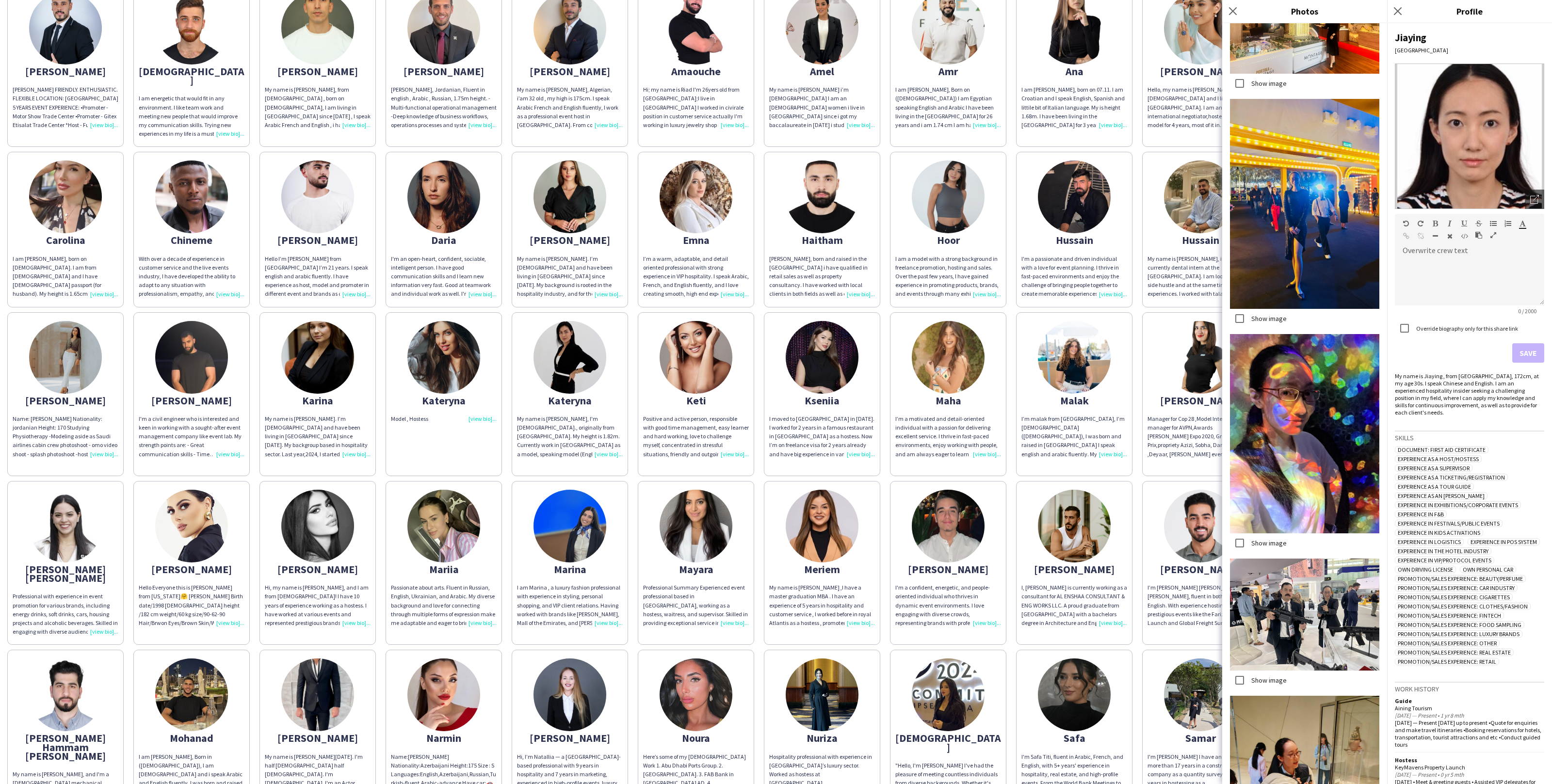
click at [1265, 544] on label "Show image" at bounding box center [1268, 543] width 37 height 9
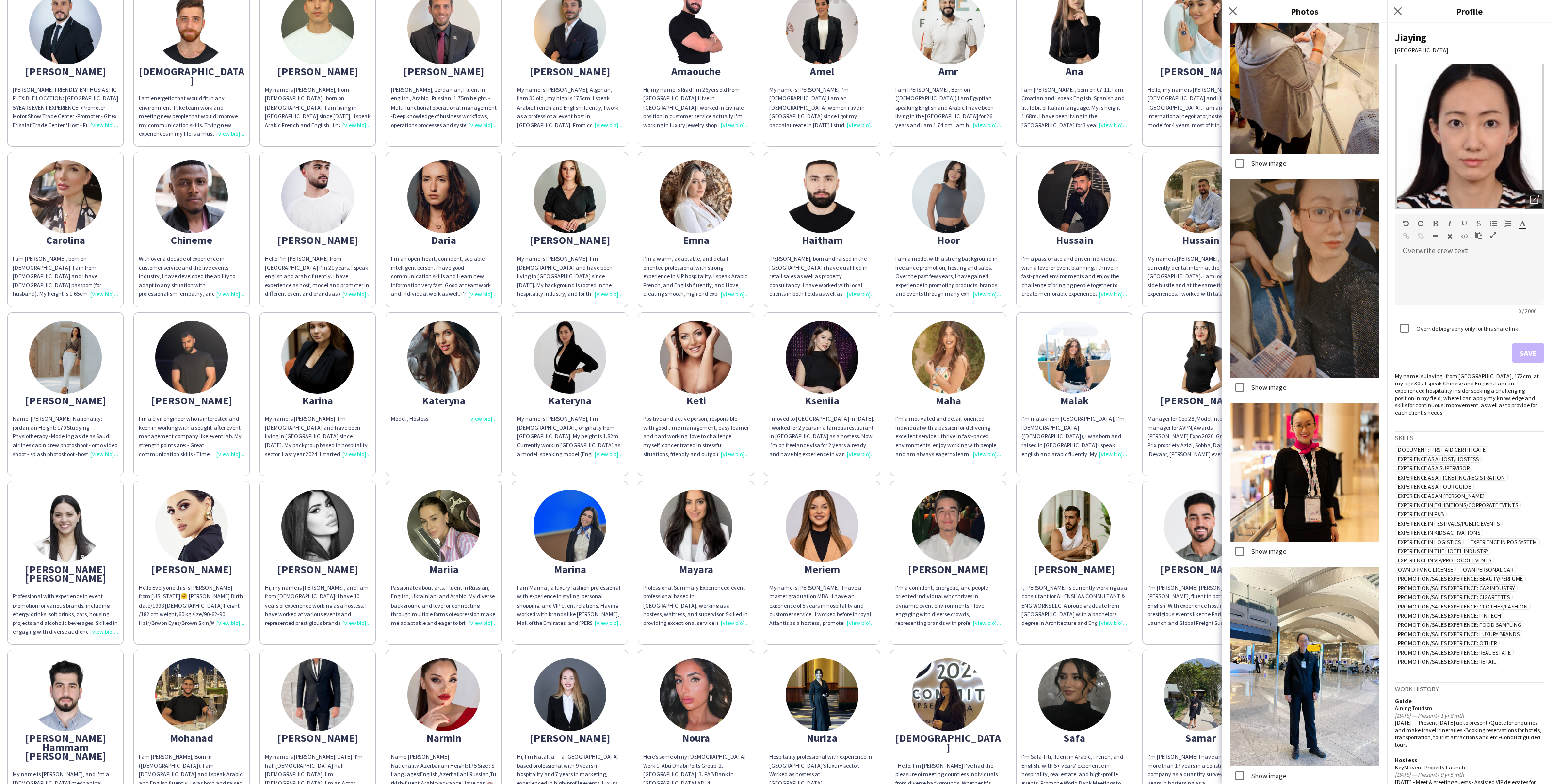
scroll to position [2271, 0]
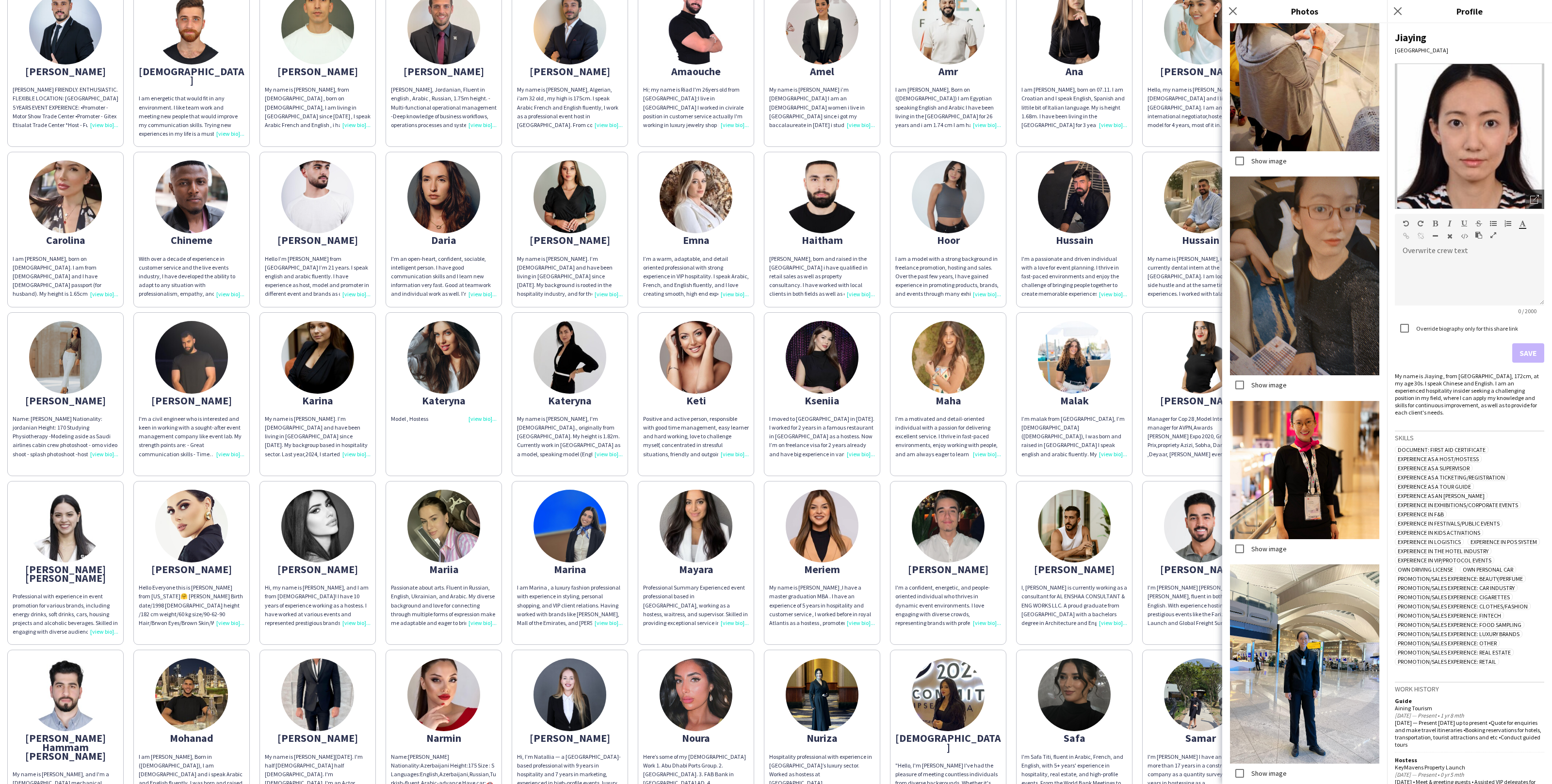
click at [1276, 547] on label "Show image" at bounding box center [1268, 549] width 37 height 9
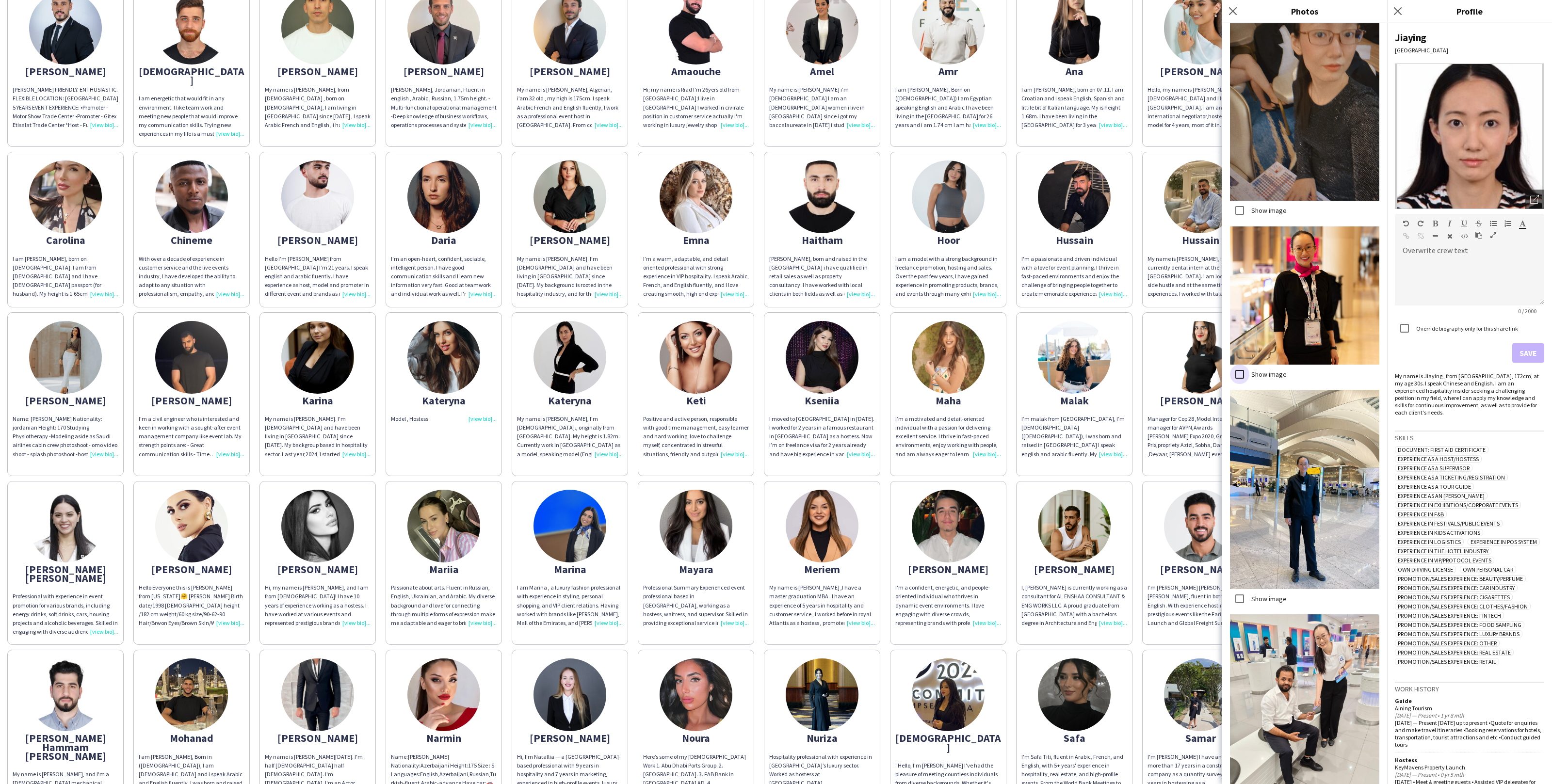
scroll to position [2535, 0]
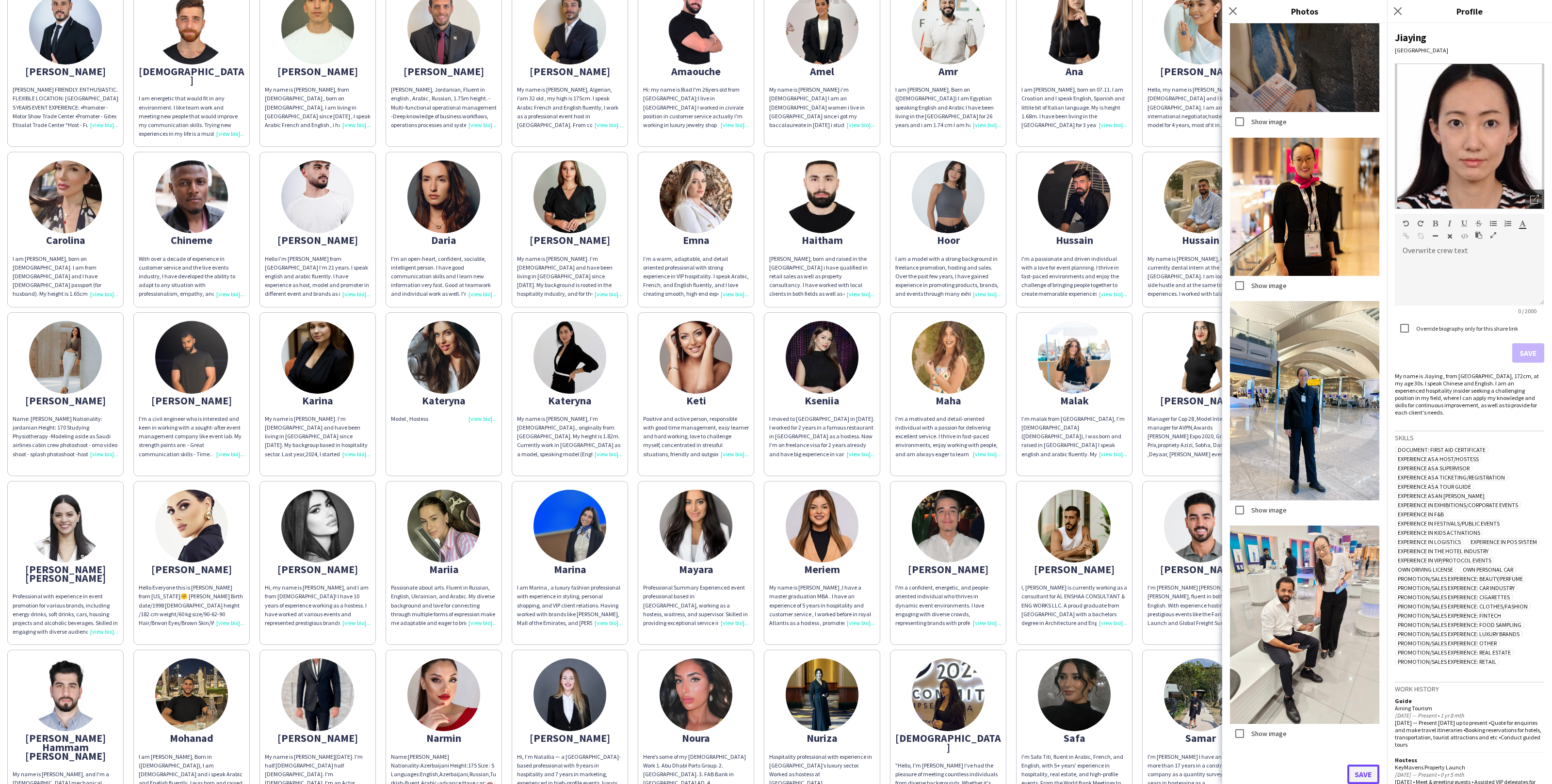
click at [1370, 773] on button "Save" at bounding box center [1364, 774] width 32 height 20
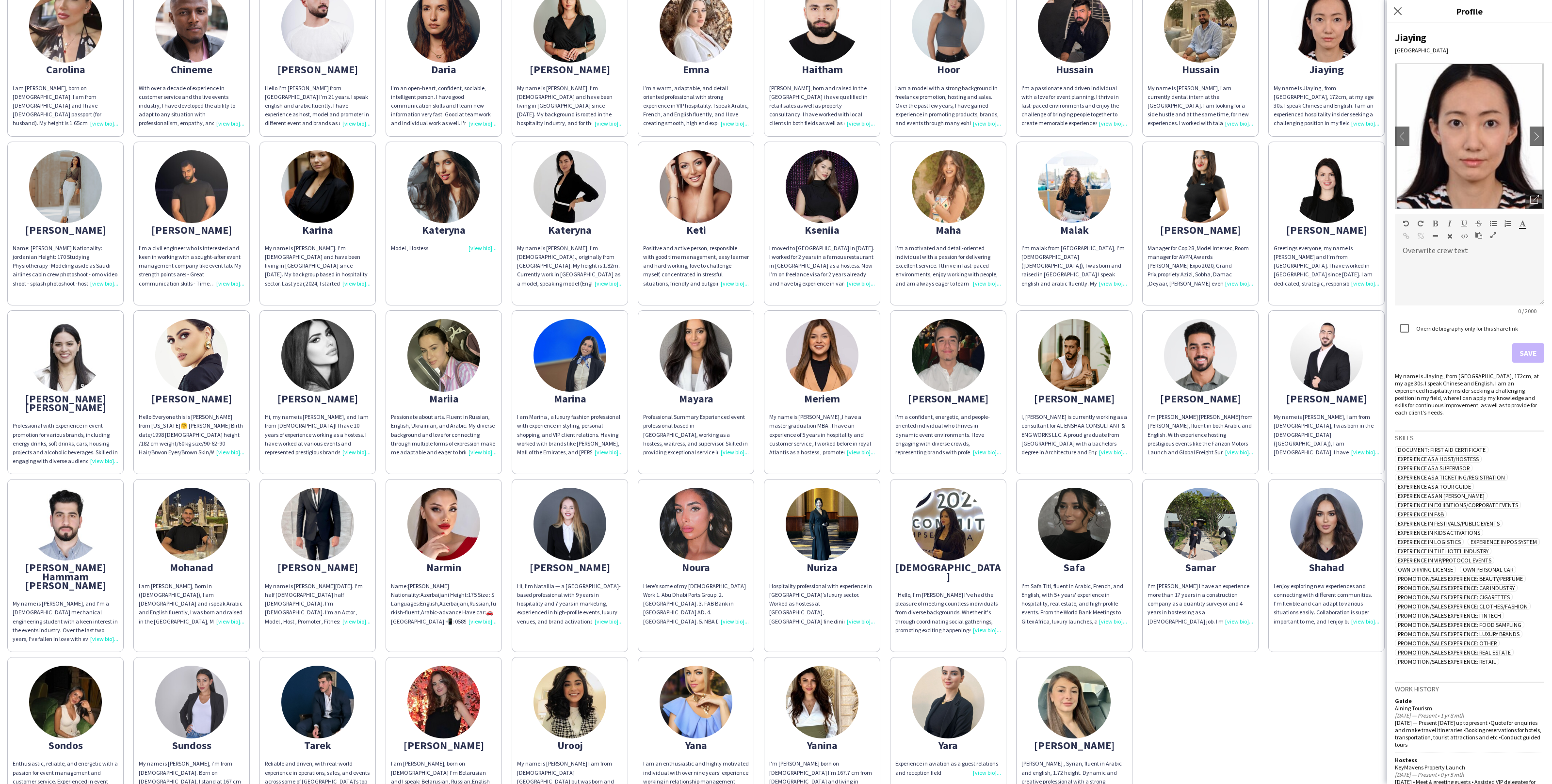
scroll to position [326, 0]
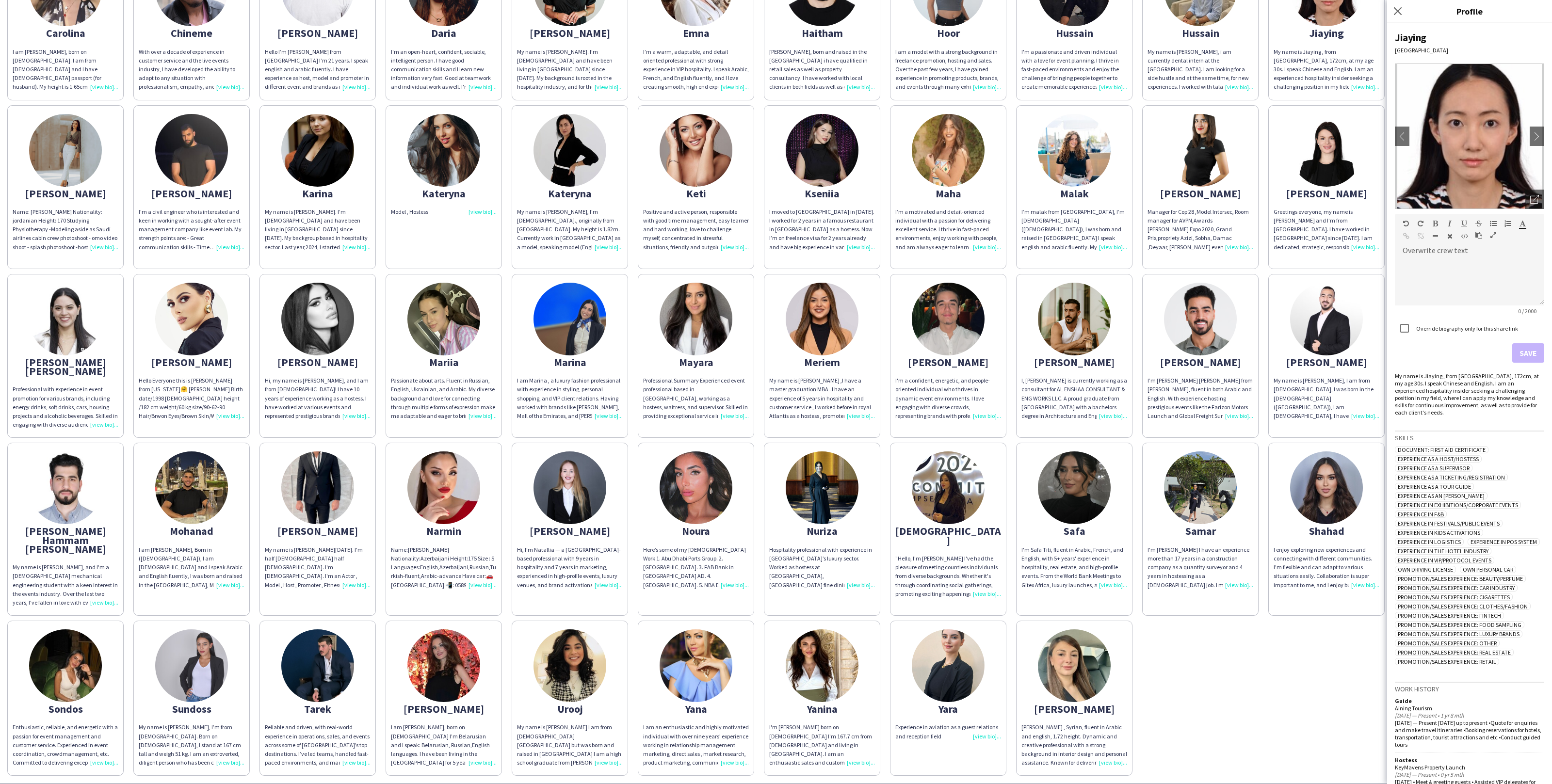
click at [1210, 662] on div "Abdulrahman ABDULRAHMAN DARWISH FRIENDLY. ENTHUSIASTIC. FLEXIBLE LOCATION: DUBA…" at bounding box center [776, 273] width 1538 height 1005
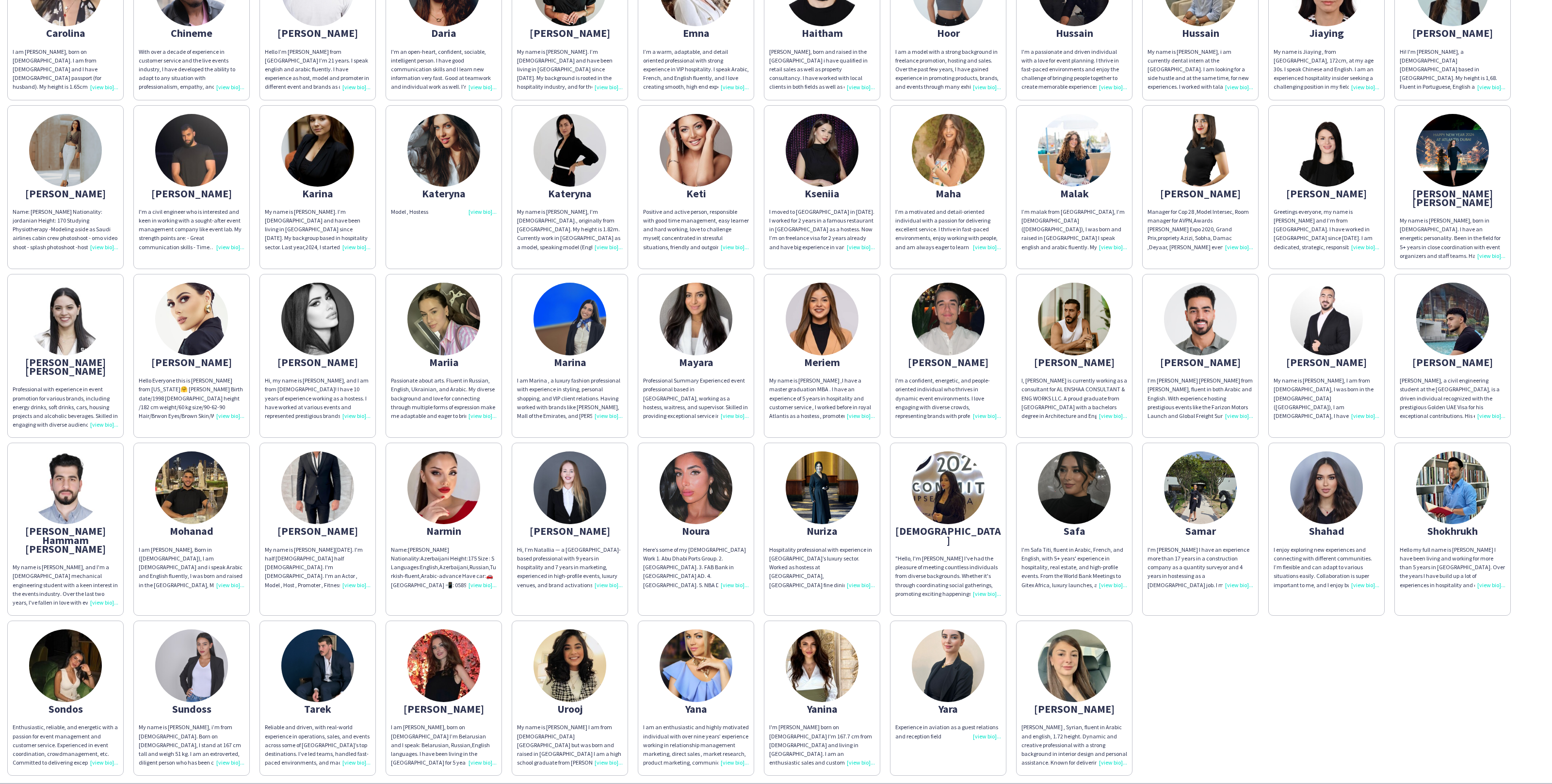
click at [215, 653] on img at bounding box center [191, 665] width 73 height 73
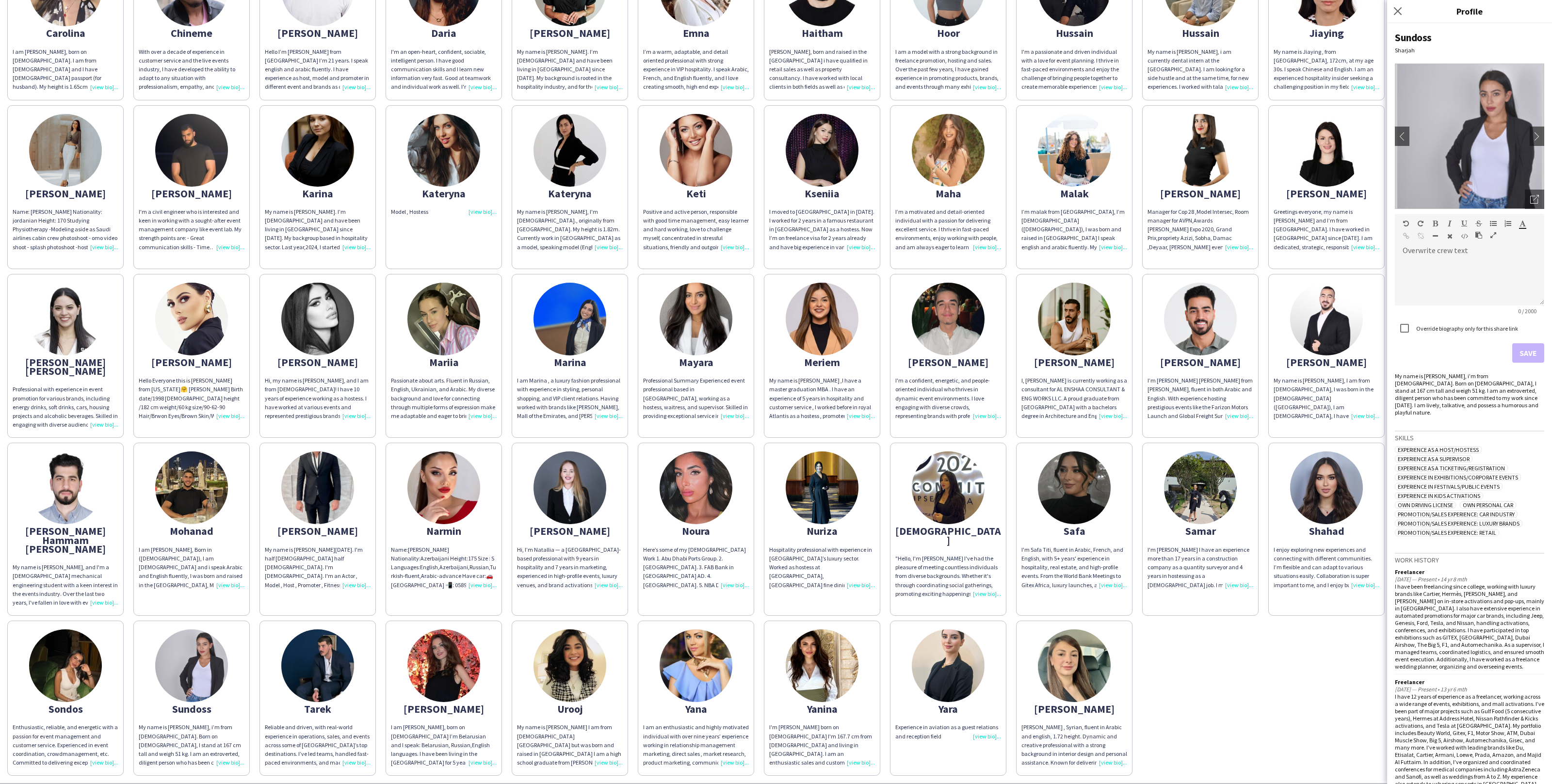
click at [97, 665] on app-share-pages-crew-card "Sondos Enthusiastic, reliable, and energetic with a passion for event managemen…" at bounding box center [66, 698] width 116 height 155
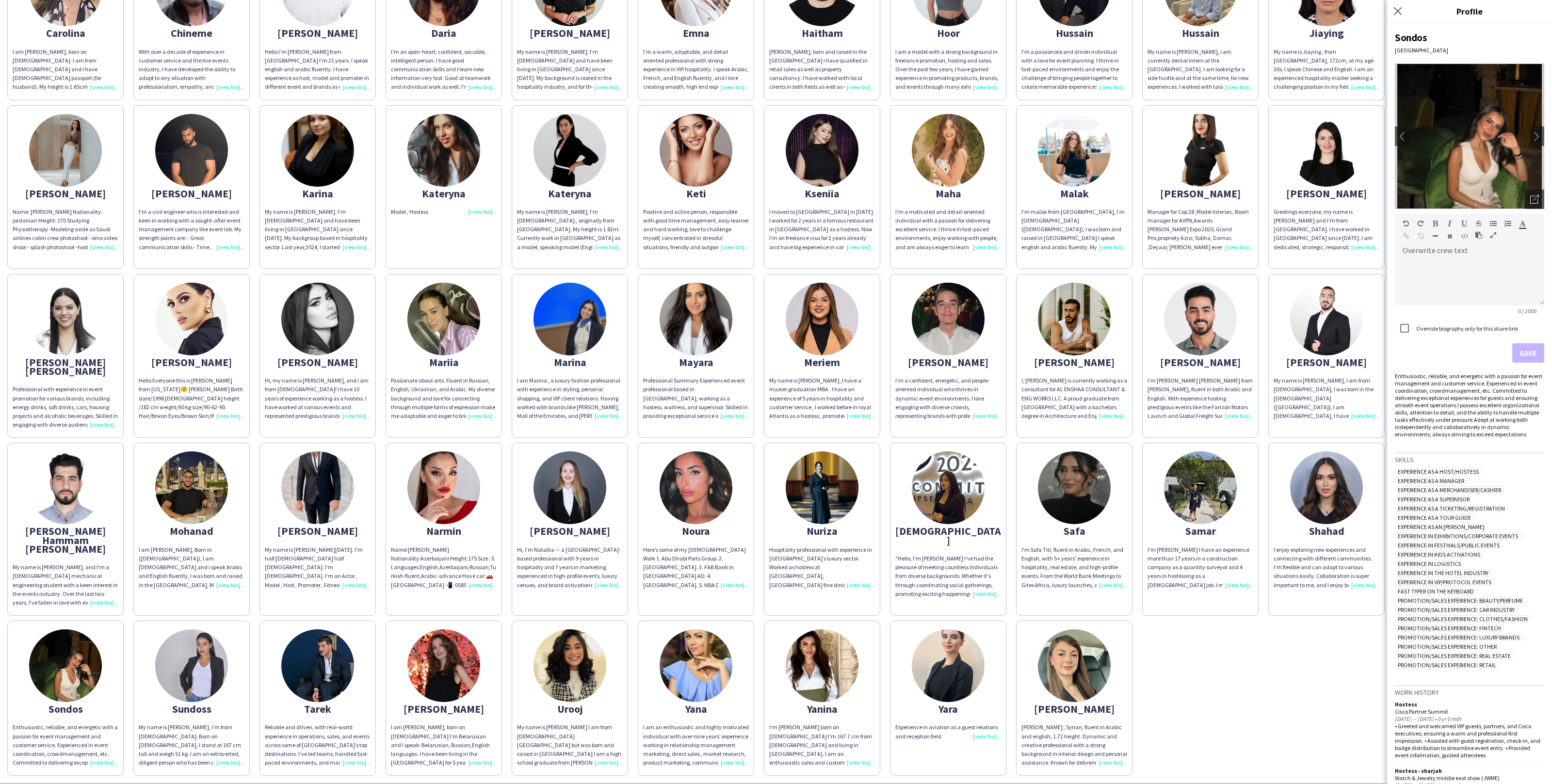
click at [165, 654] on img at bounding box center [191, 665] width 73 height 73
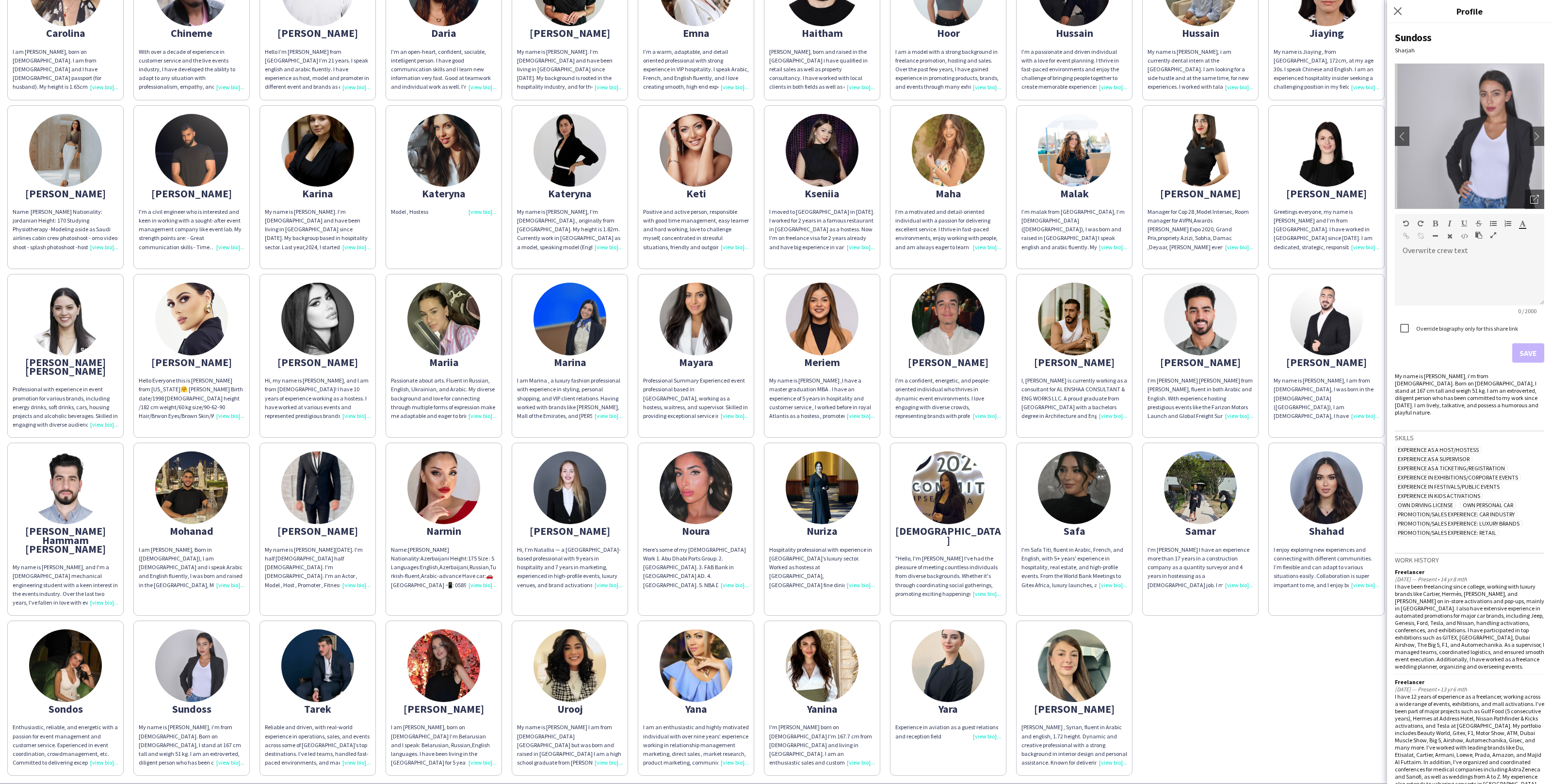
scroll to position [76, 0]
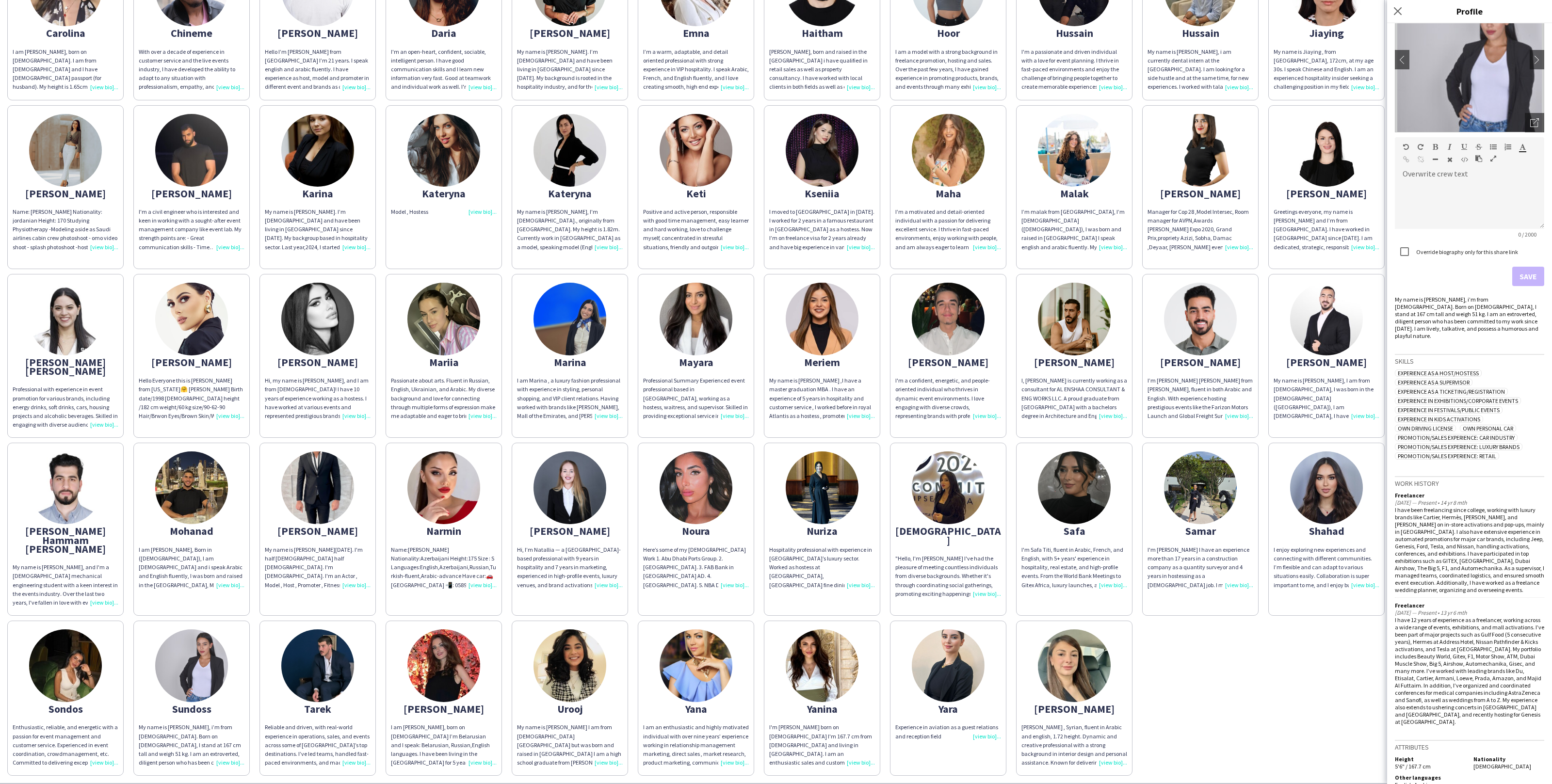
click at [1178, 692] on div "Abdulrahman ABDULRAHMAN DARWISH FRIENDLY. ENTHUSIASTIC. FLEXIBLE LOCATION: DUBA…" at bounding box center [776, 273] width 1538 height 1005
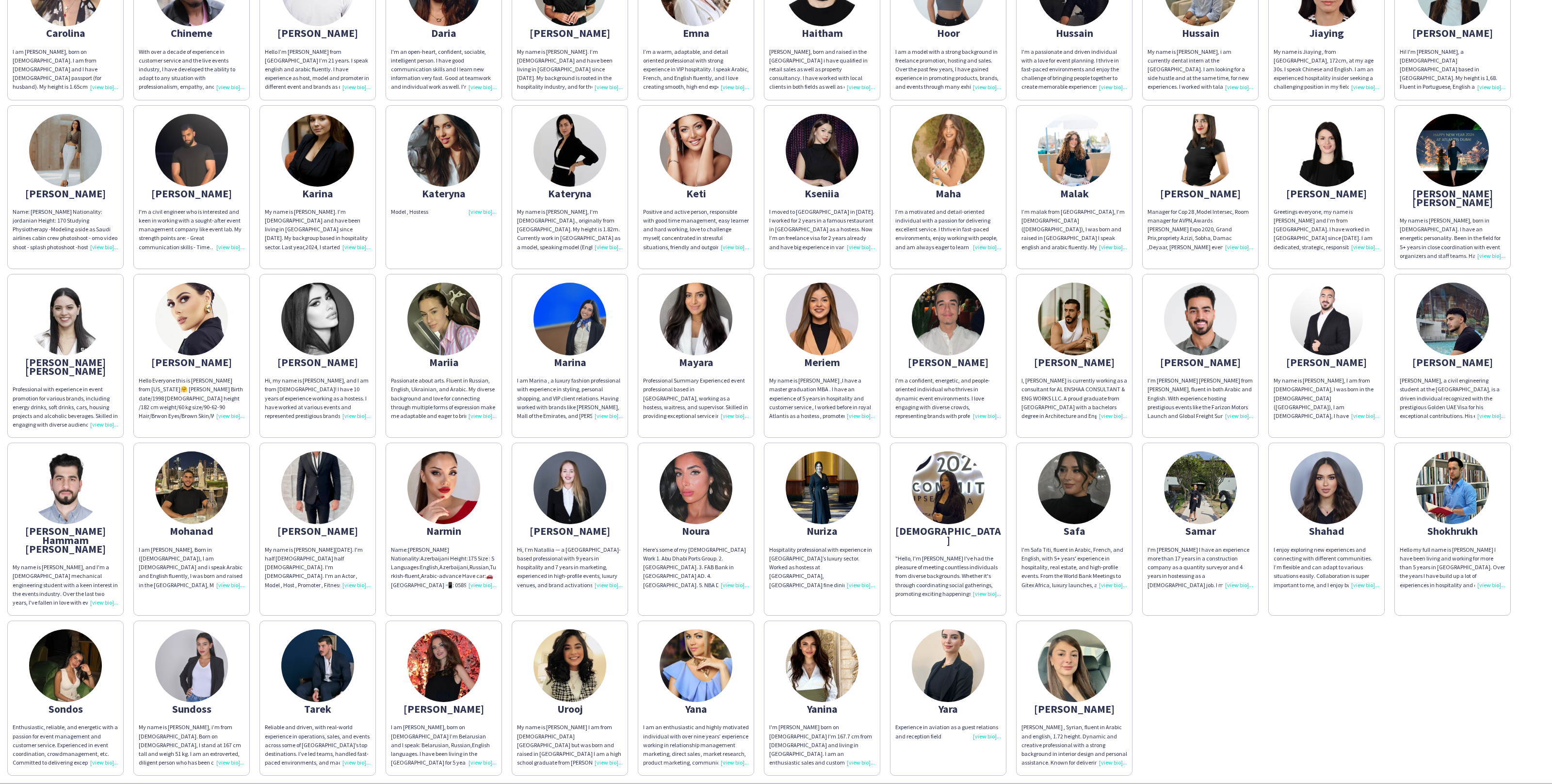
click at [185, 654] on img at bounding box center [191, 665] width 73 height 73
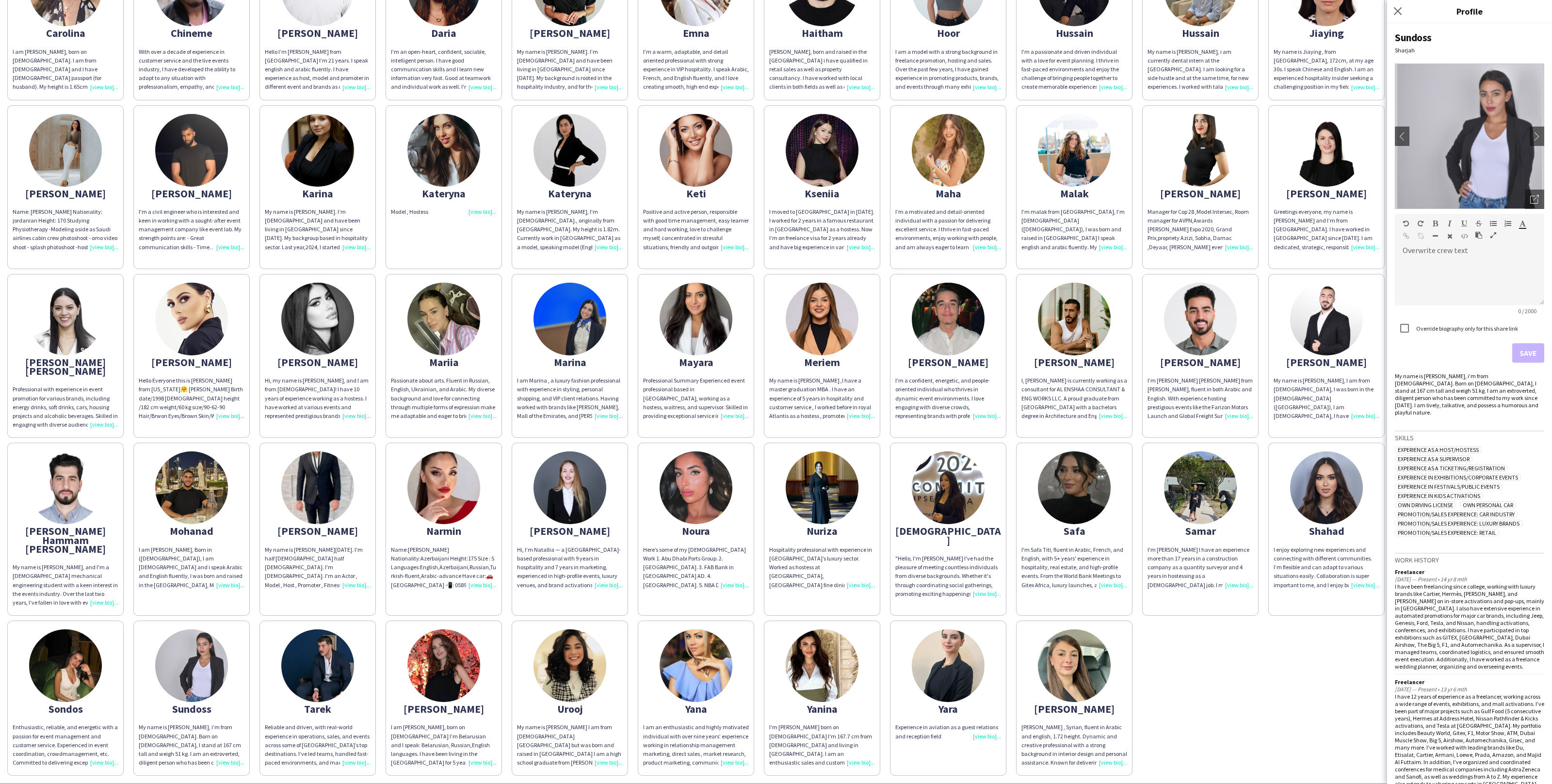
click at [102, 660] on app-share-pages-crew-card "Sondos Enthusiastic, reliable, and energetic with a passion for event managemen…" at bounding box center [66, 698] width 116 height 155
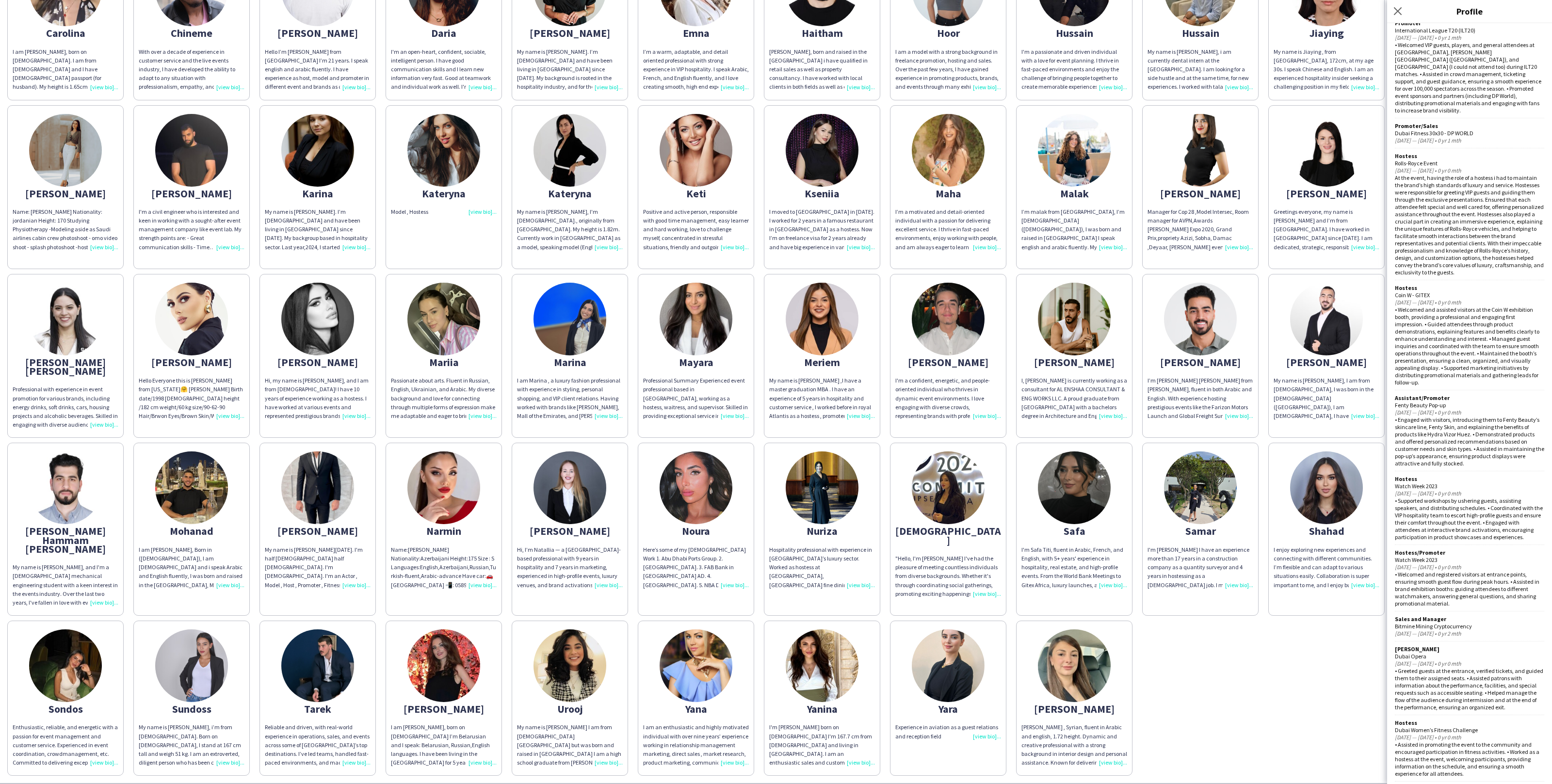
scroll to position [1641, 0]
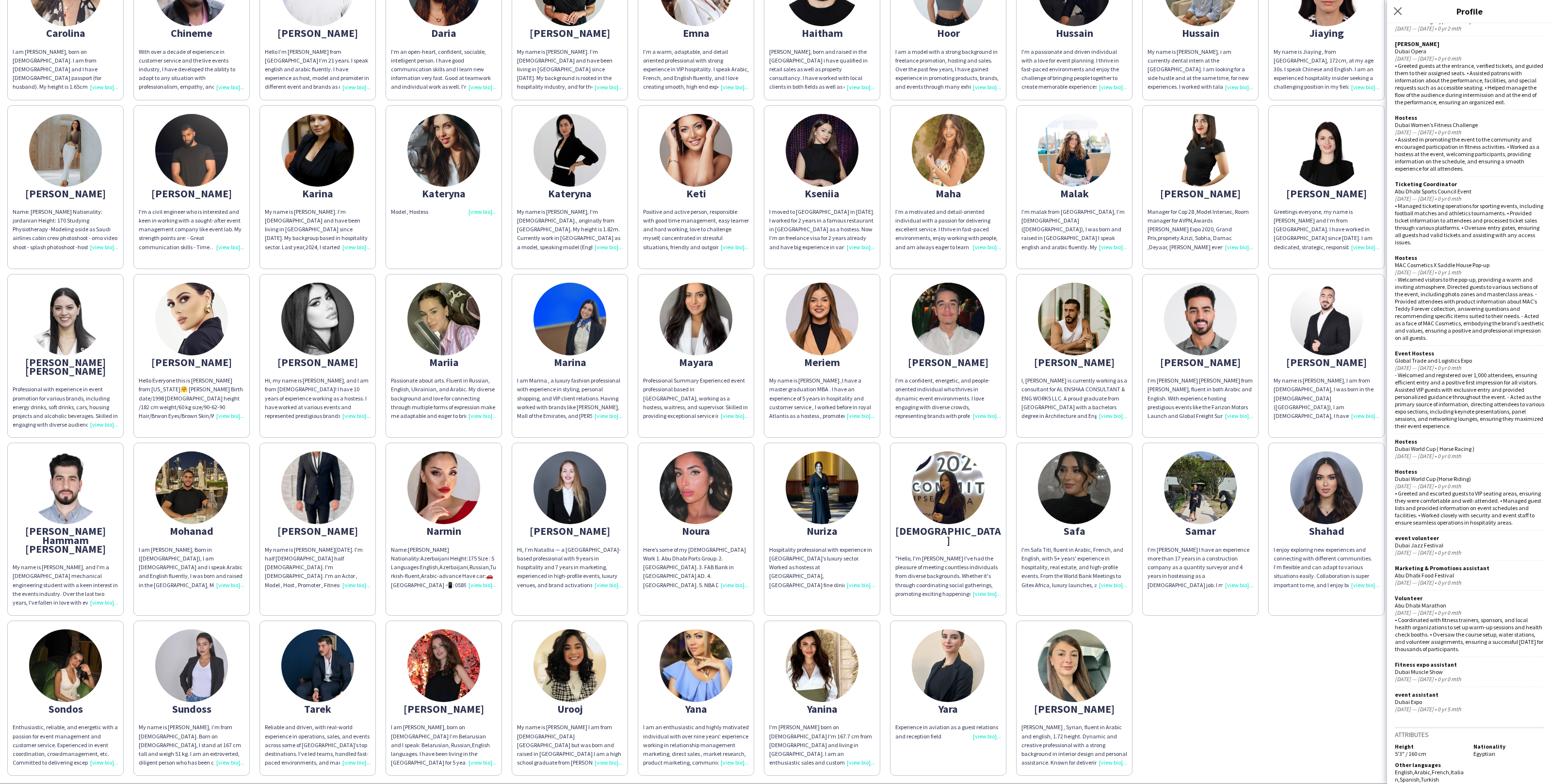
click at [1158, 673] on div "Abdulrahman ABDULRAHMAN DARWISH FRIENDLY. ENTHUSIASTIC. FLEXIBLE LOCATION: DUBA…" at bounding box center [776, 273] width 1538 height 1005
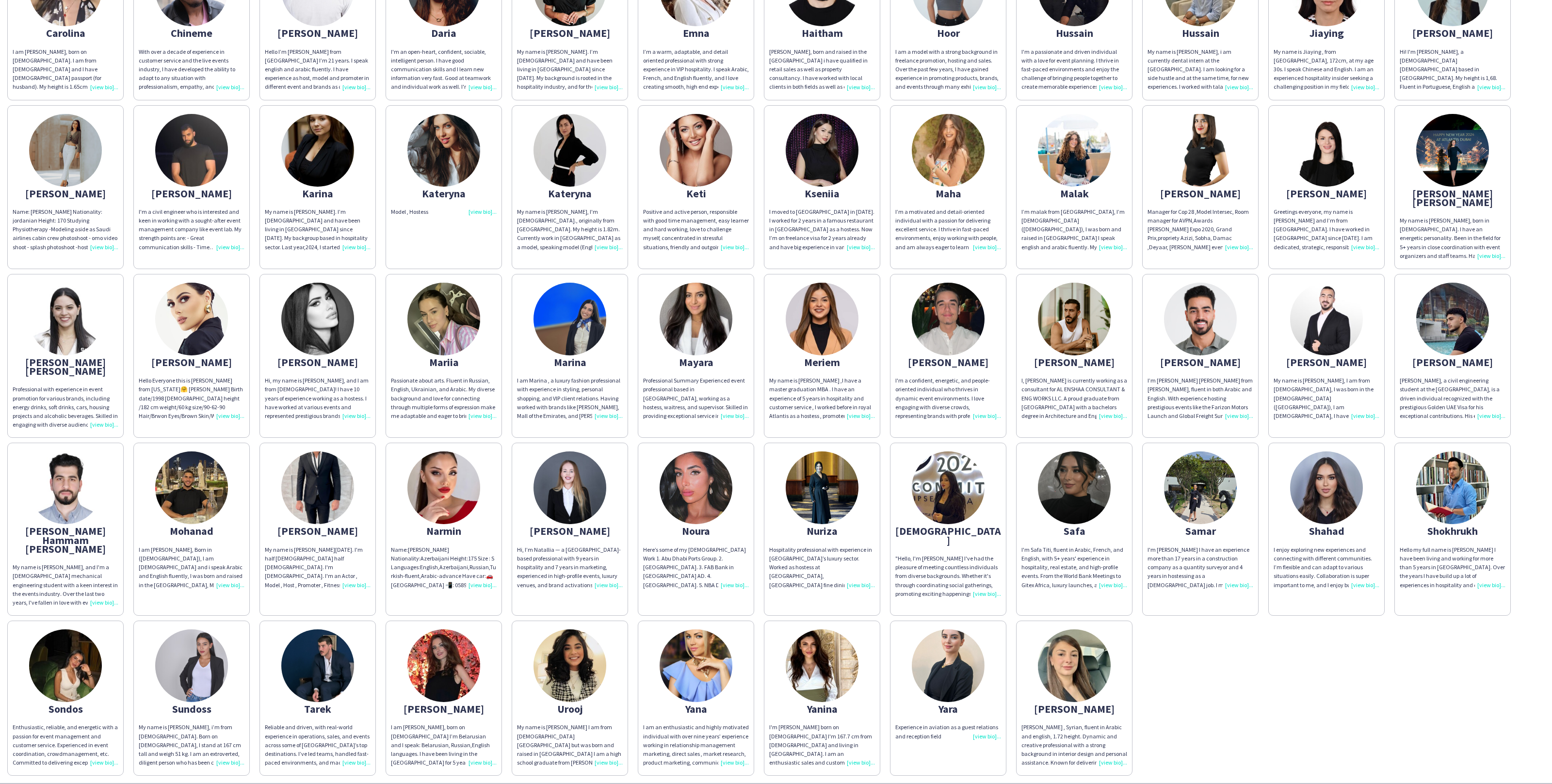
click at [849, 723] on div "I'm Yanina born on 1 Mar 1994 I'm 167.7 cm from Lebanon and living in Dubai. I …" at bounding box center [822, 745] width 106 height 44
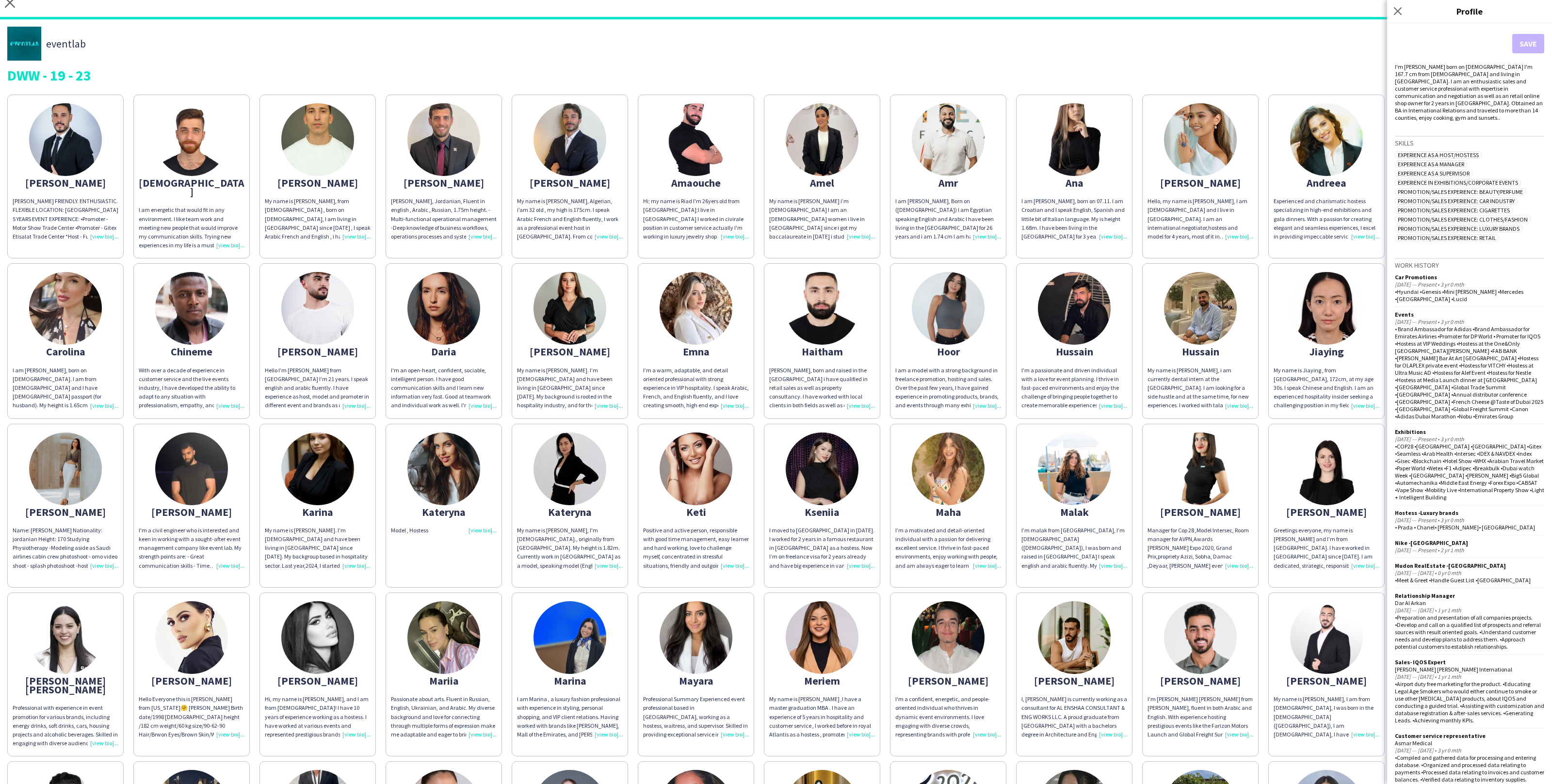
scroll to position [0, 0]
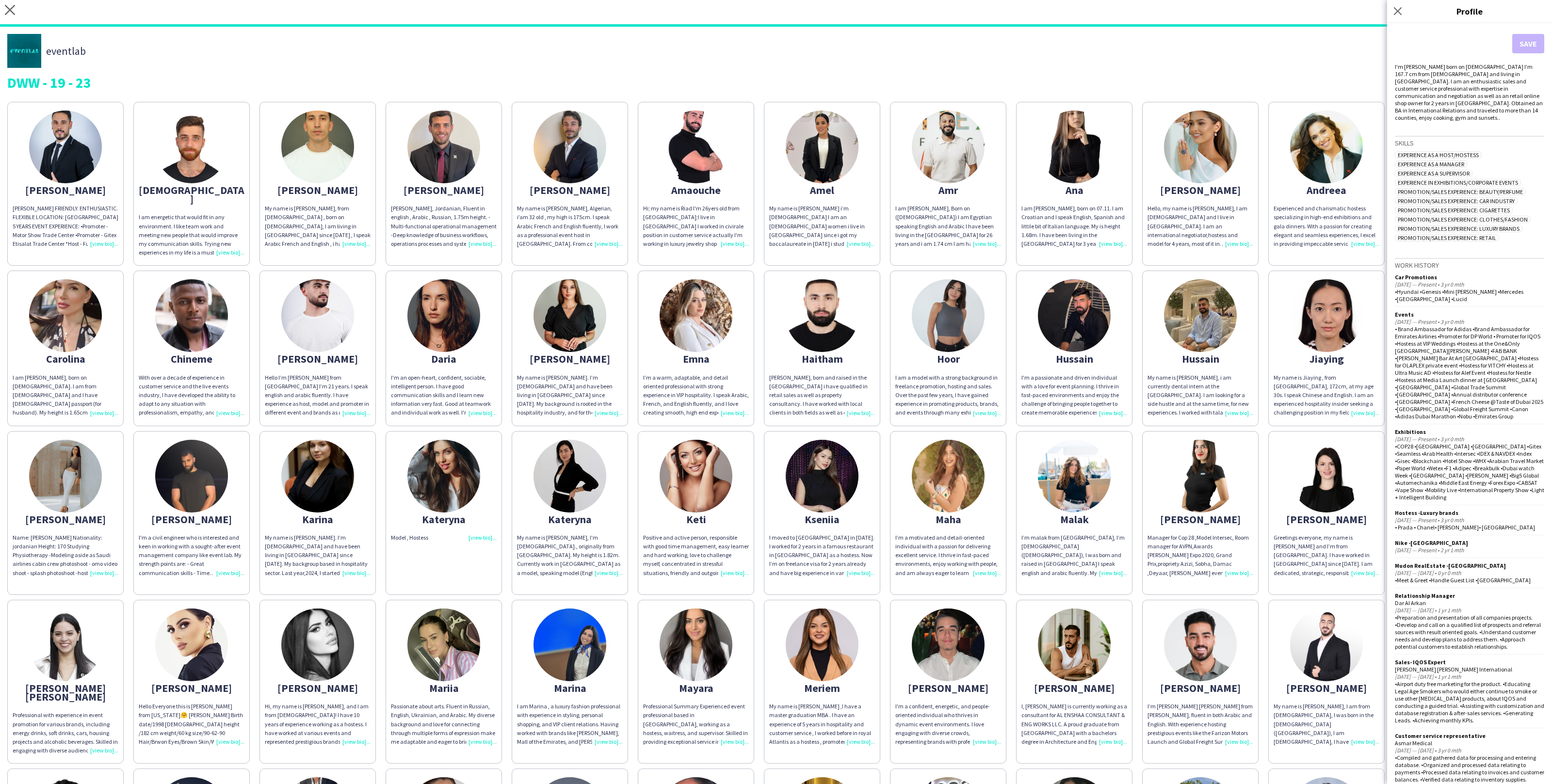
click at [509, 419] on div "Abdulrahman ABDULRAHMAN DARWISH FRIENDLY. ENTHUSIASTIC. FLEXIBLE LOCATION: DUBA…" at bounding box center [776, 599] width 1538 height 1005
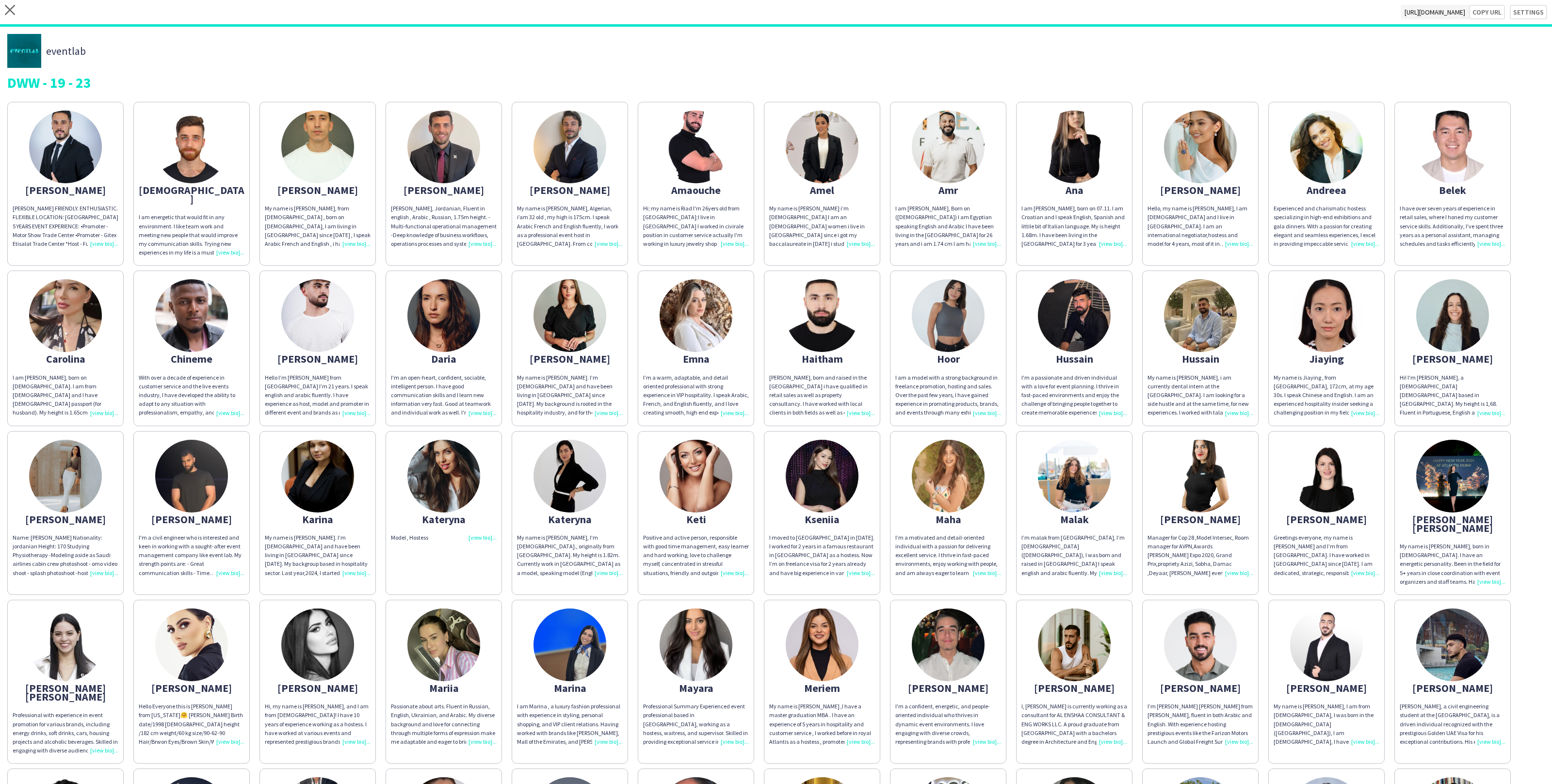
scroll to position [326, 0]
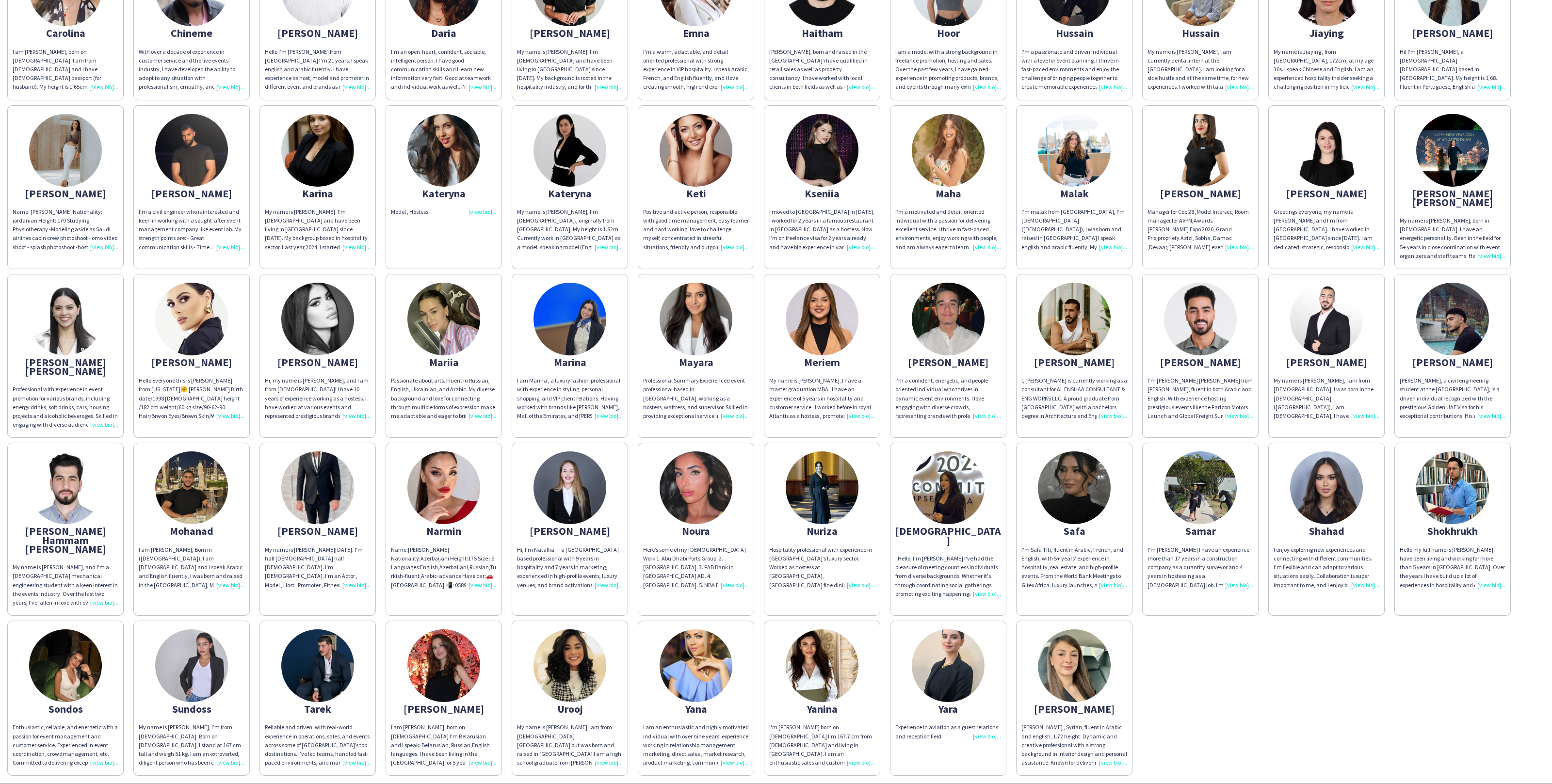
click at [1309, 545] on div "I enjoy exploring new experiences and connecting with different communities. I’…" at bounding box center [1327, 567] width 106 height 44
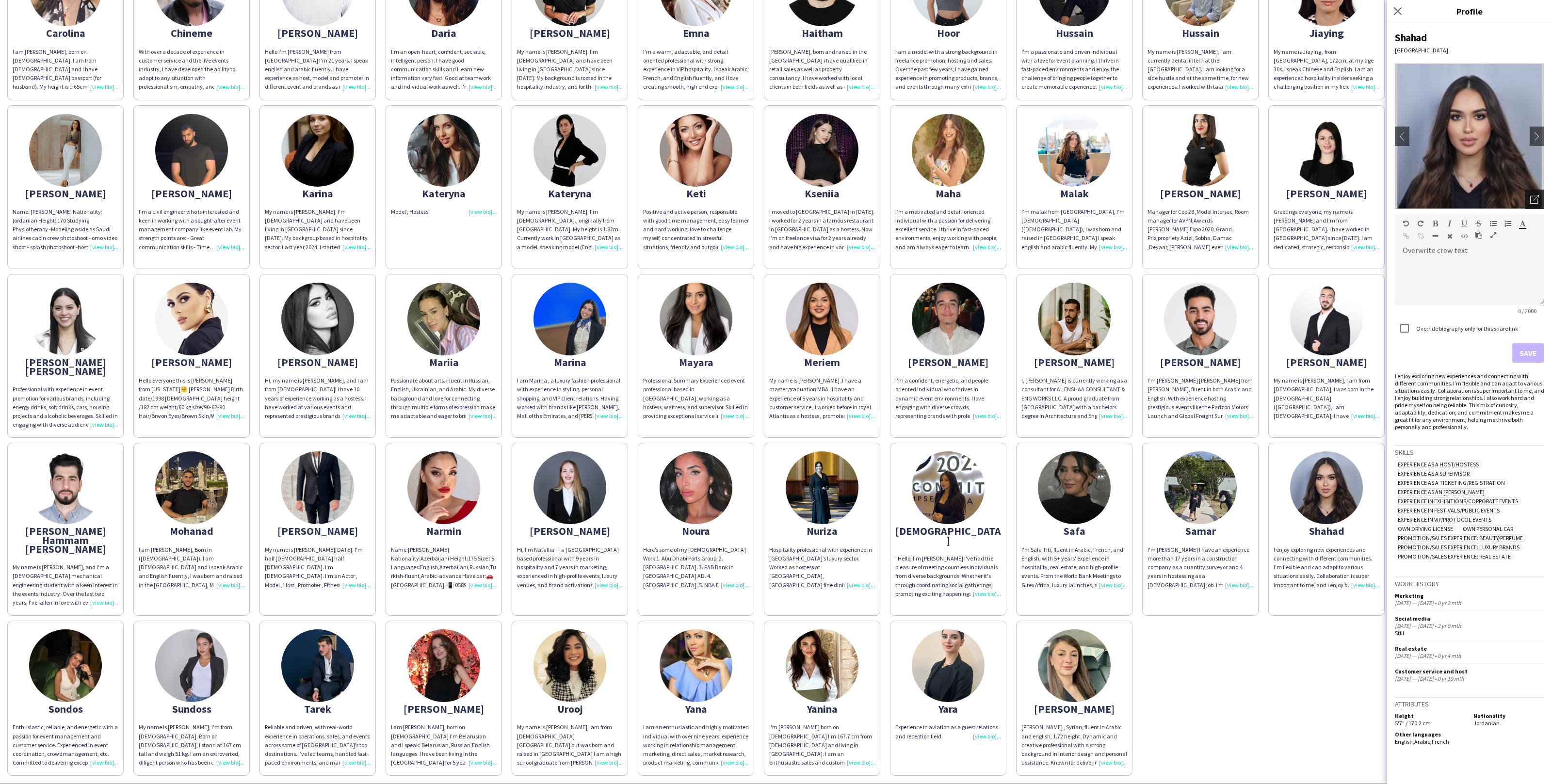
click at [1539, 200] on div "Open photos pop-in" at bounding box center [1535, 199] width 20 height 20
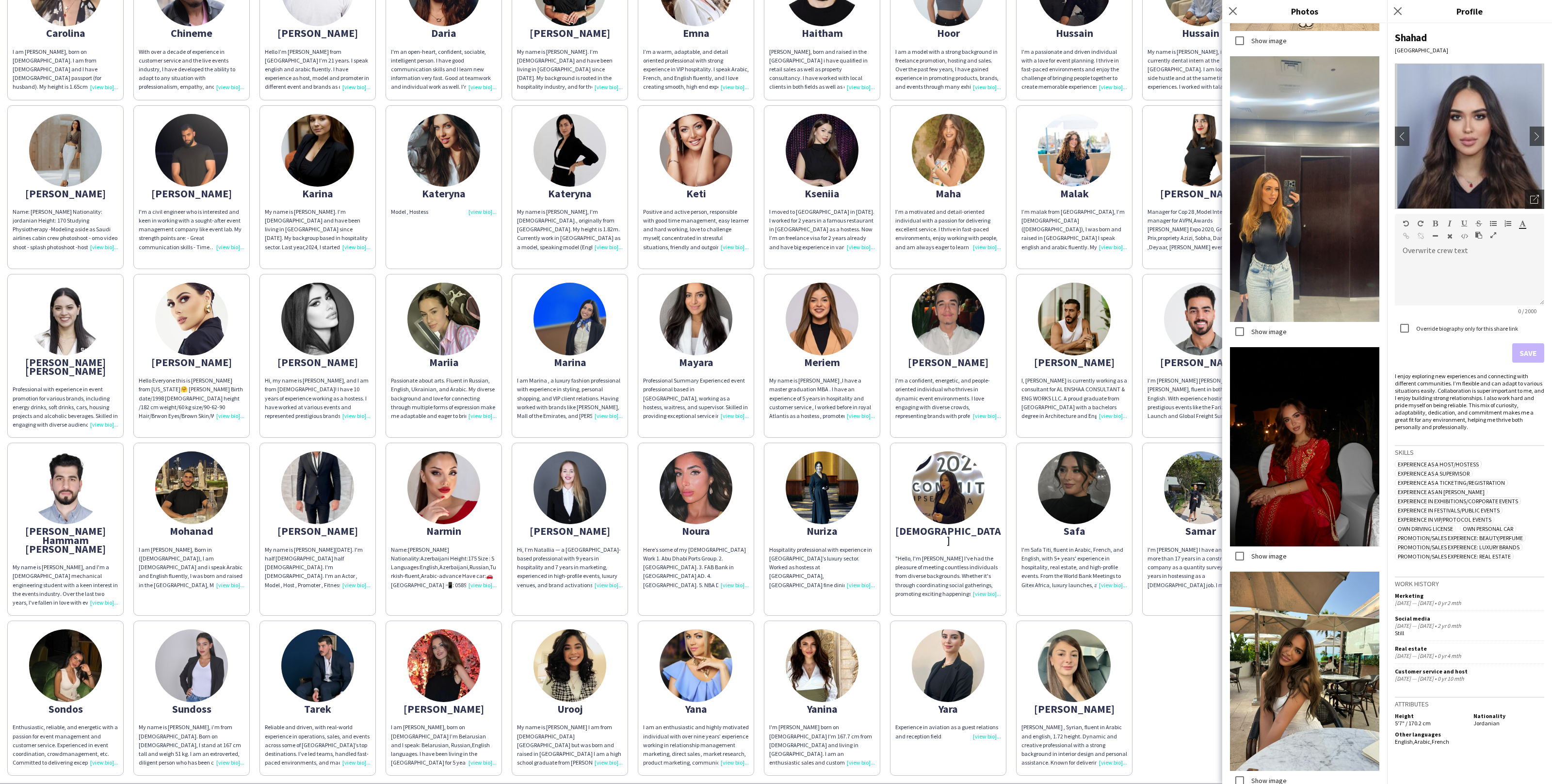
scroll to position [0, 0]
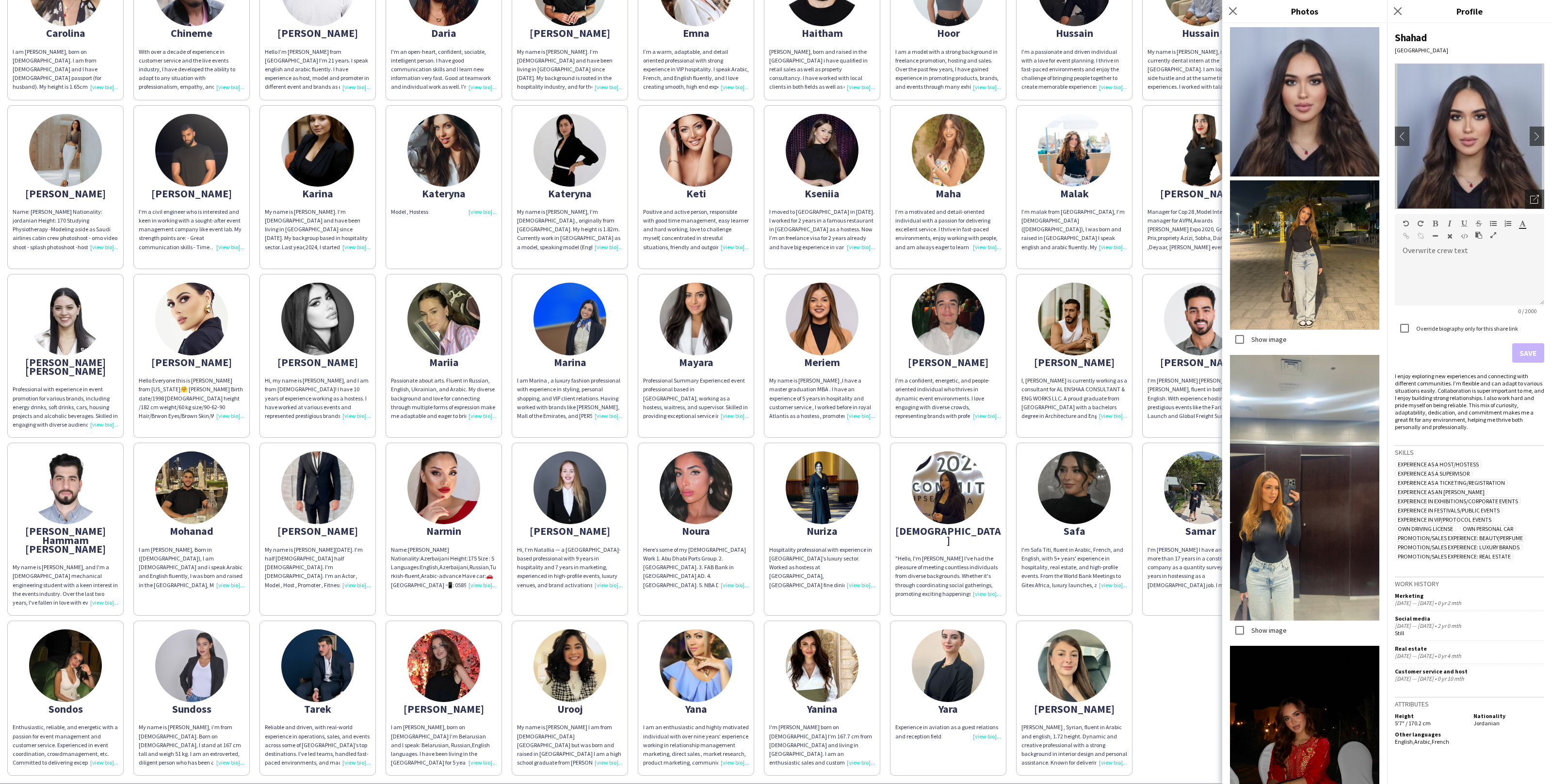
click at [761, 422] on div "Abdulrahman ABDULRAHMAN DARWISH FRIENDLY. ENTHUSIASTIC. FLEXIBLE LOCATION: DUBA…" at bounding box center [776, 273] width 1538 height 1005
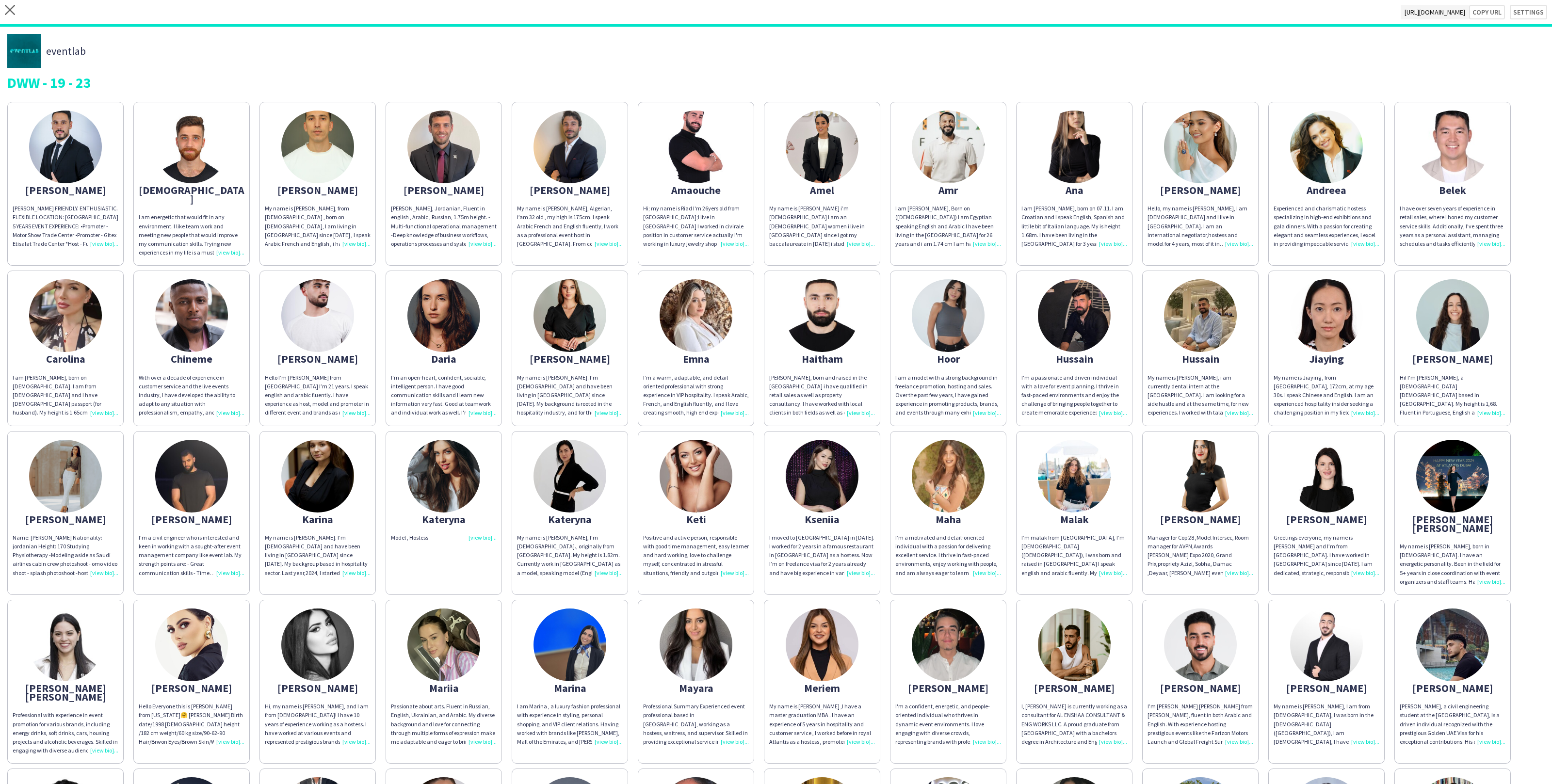
click at [347, 460] on img at bounding box center [317, 476] width 73 height 73
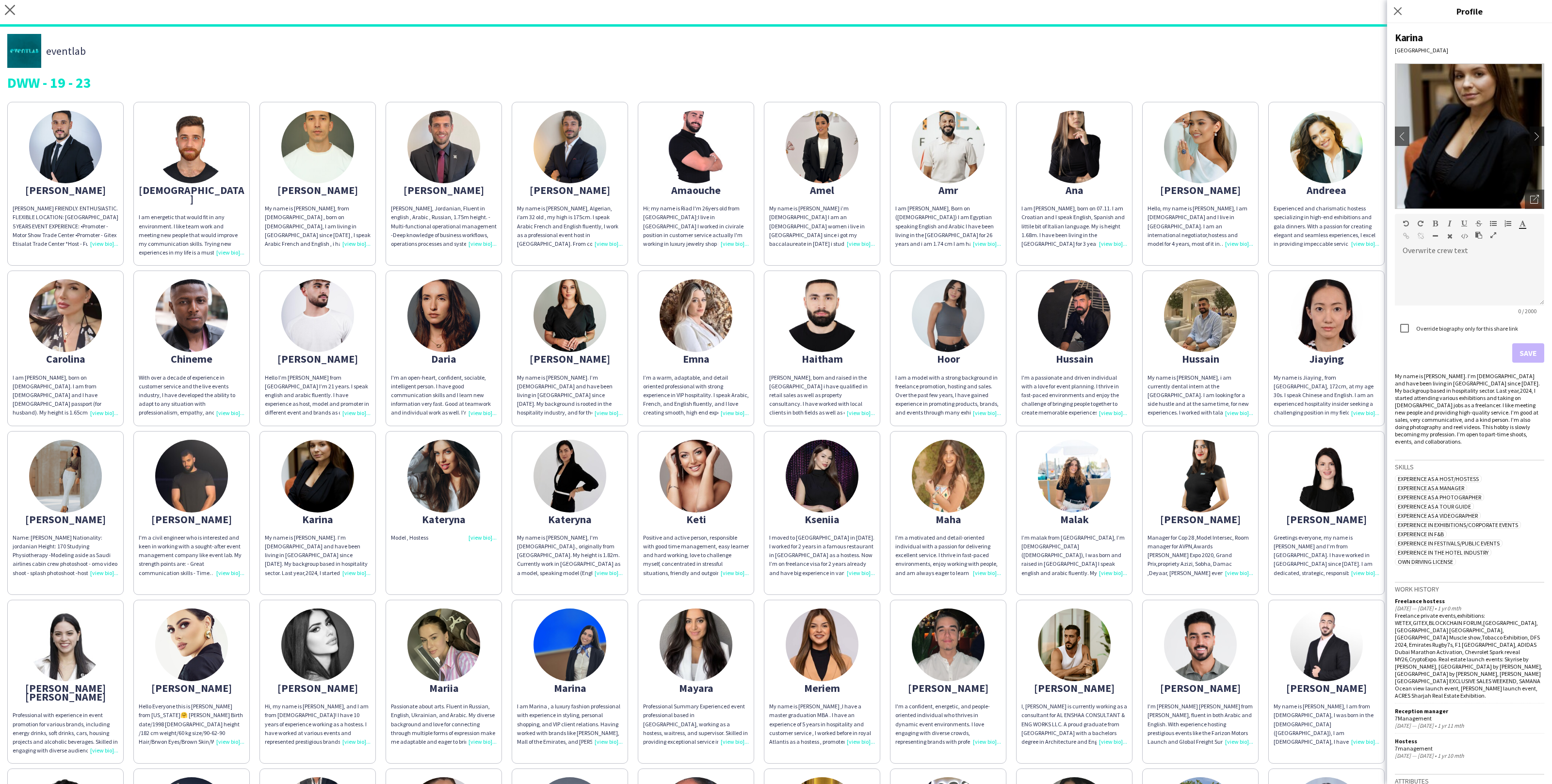
scroll to position [27, 0]
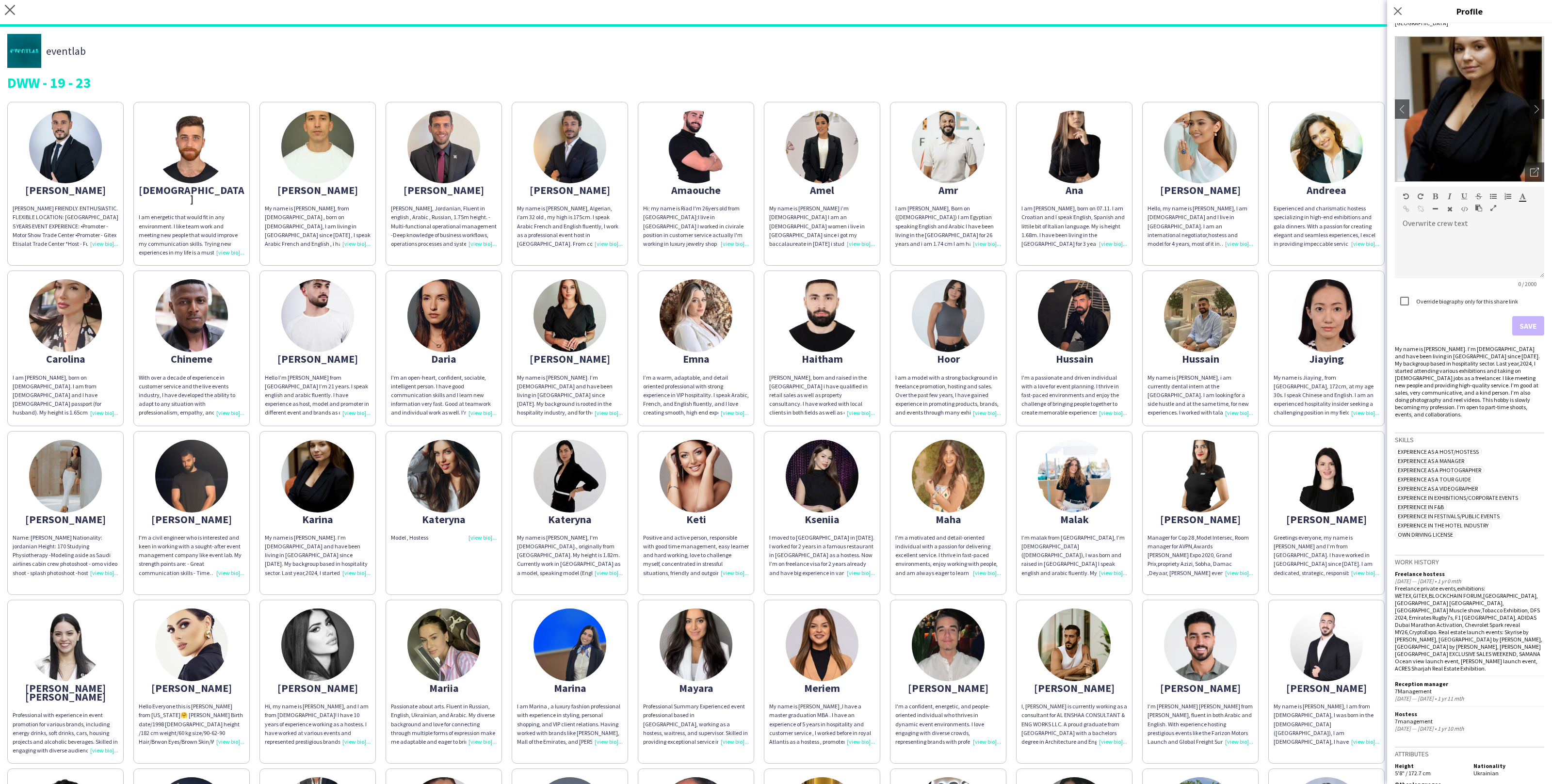
click at [884, 575] on div "Abdulrahman ABDULRAHMAN DARWISH FRIENDLY. ENTHUSIASTIC. FLEXIBLE LOCATION: DUBA…" at bounding box center [776, 599] width 1538 height 1005
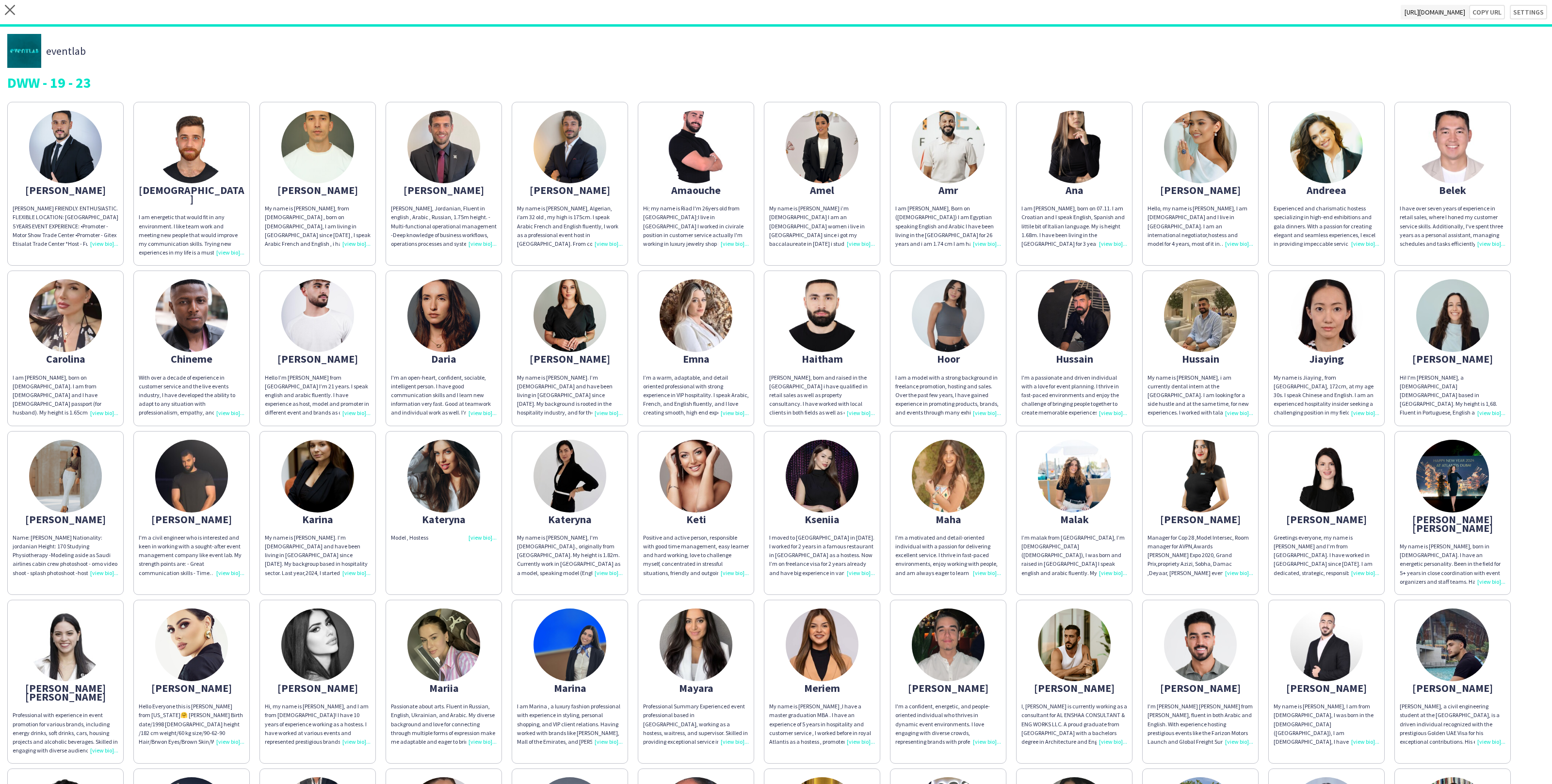
click at [835, 518] on app-share-pages-crew-card "Kseniia I moved to Dubai in 2020. I worked for 2 years in a famous restaurant i…" at bounding box center [822, 513] width 116 height 164
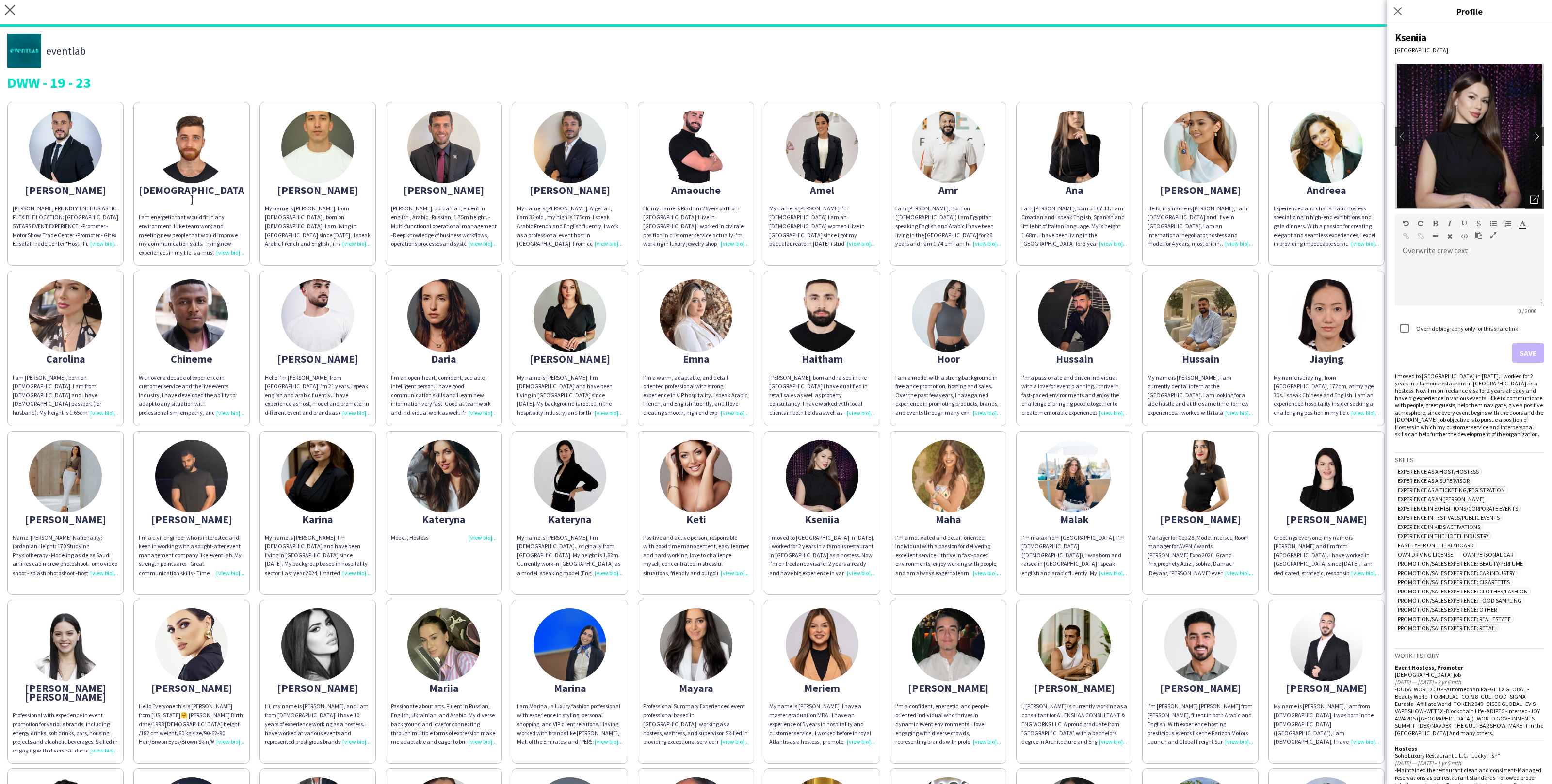
scroll to position [212, 0]
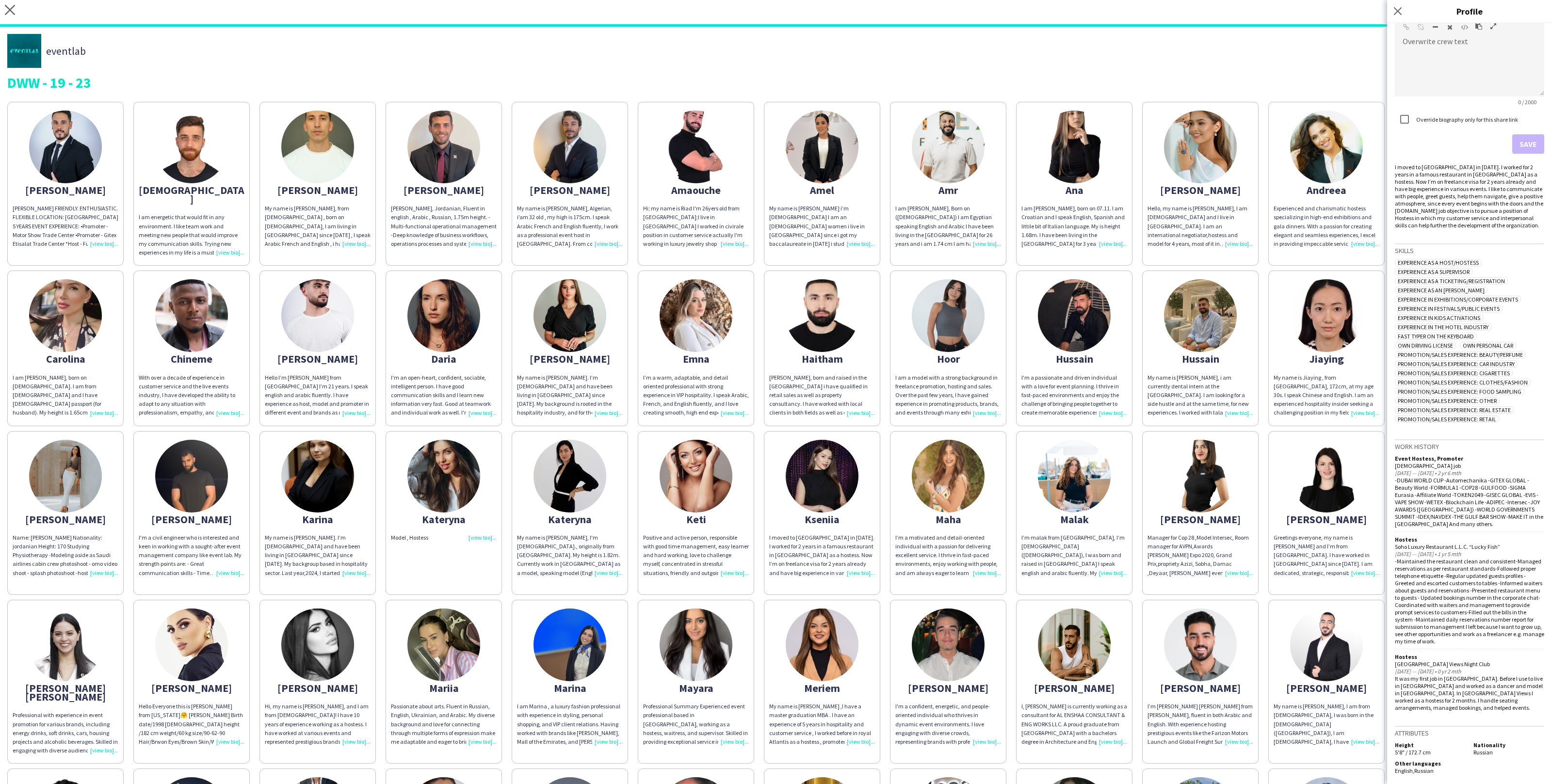
click at [1456, 586] on div "-Maintained the restaurant clean and consistent-Managed reservations as per res…" at bounding box center [1470, 601] width 150 height 88
click at [589, 354] on div "Daryna" at bounding box center [570, 359] width 106 height 9
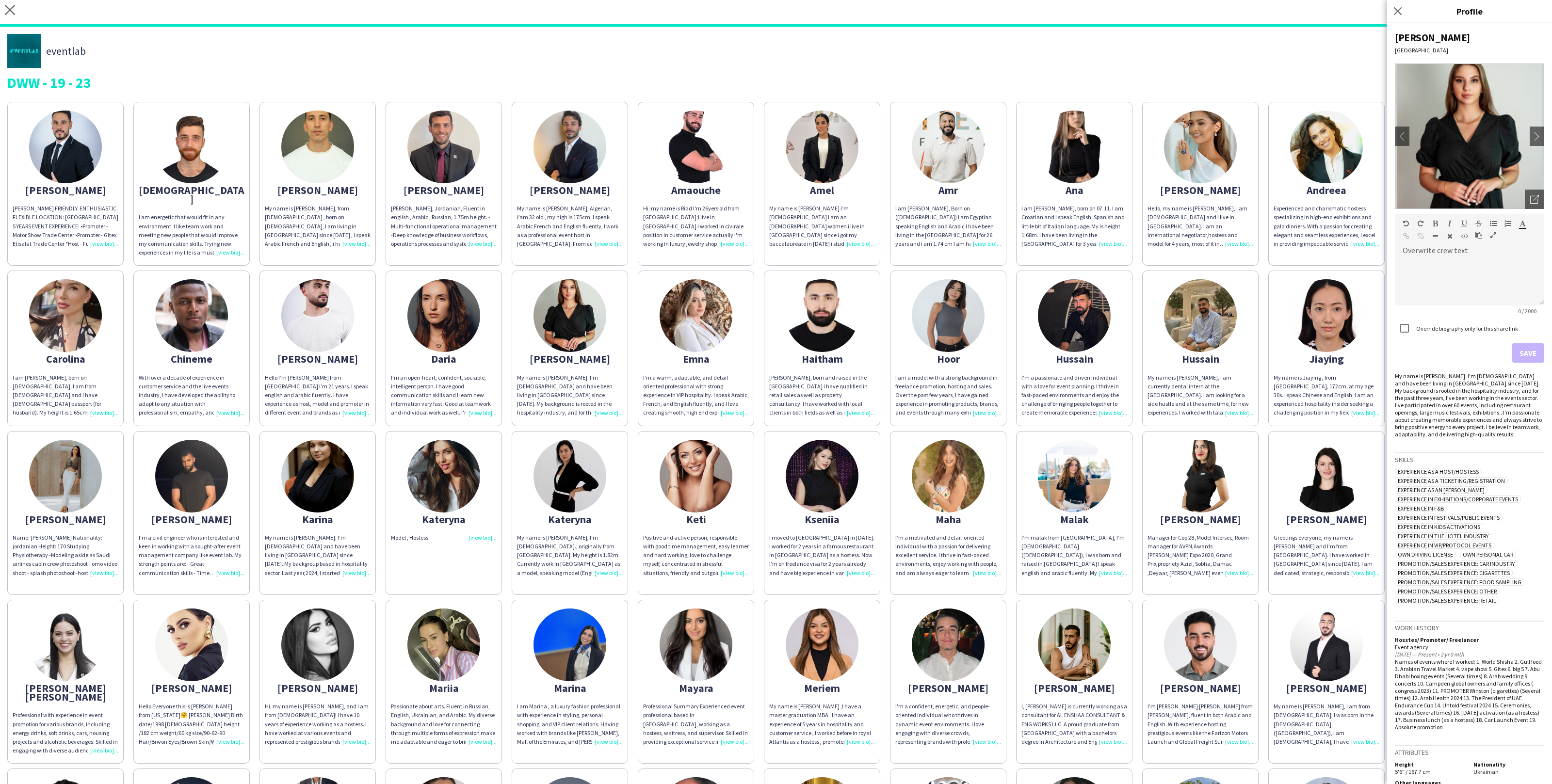
click at [654, 410] on app-share-pages-crew-card "Emna I’m a warm, adaptable, and detail oriented professional with strong experi…" at bounding box center [696, 347] width 116 height 155
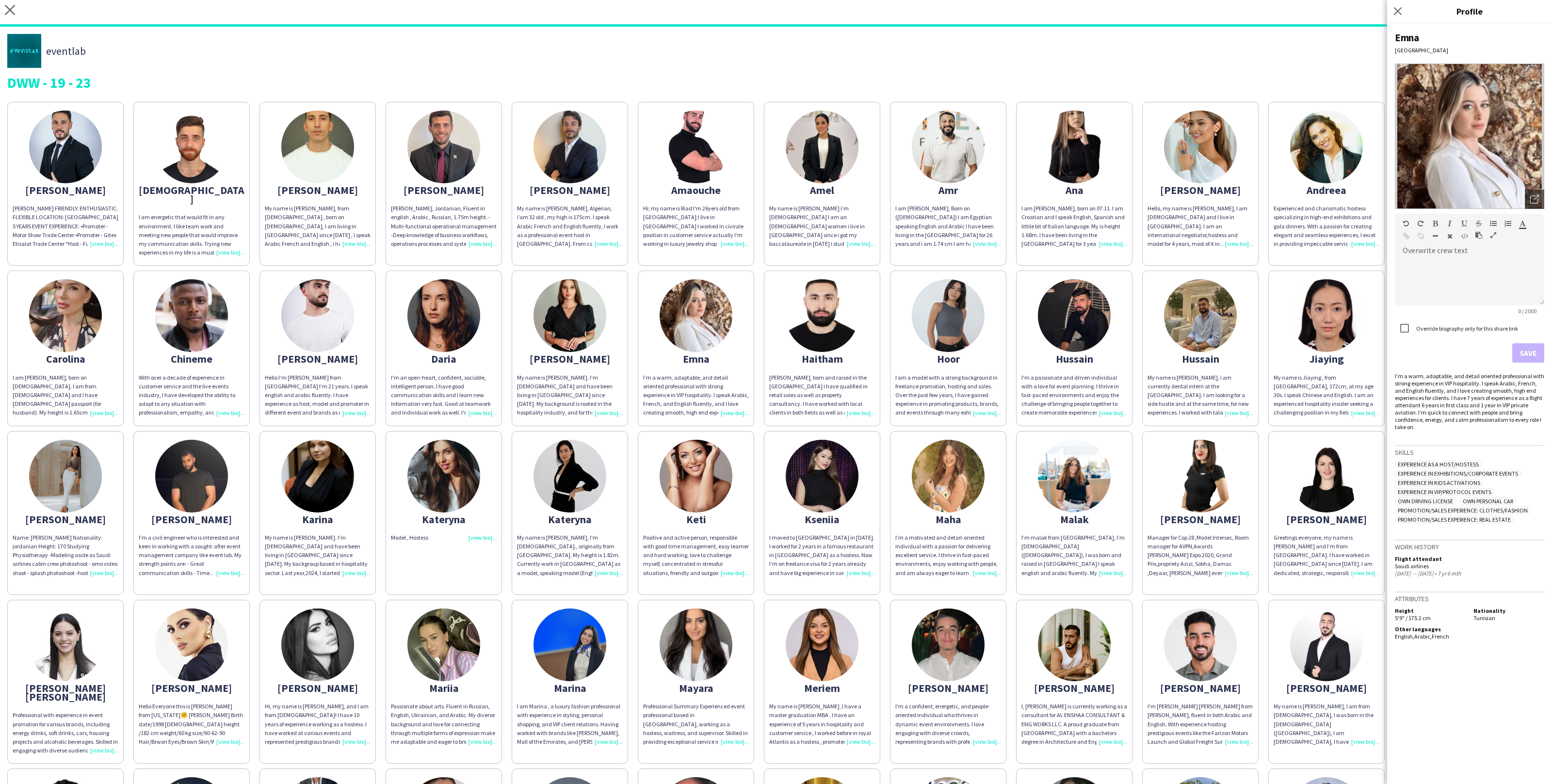
click at [355, 483] on app-share-pages-crew-card "Karina My name is Karina. I’m Ukrainian and have been living in Dubai since 202…" at bounding box center [317, 513] width 116 height 164
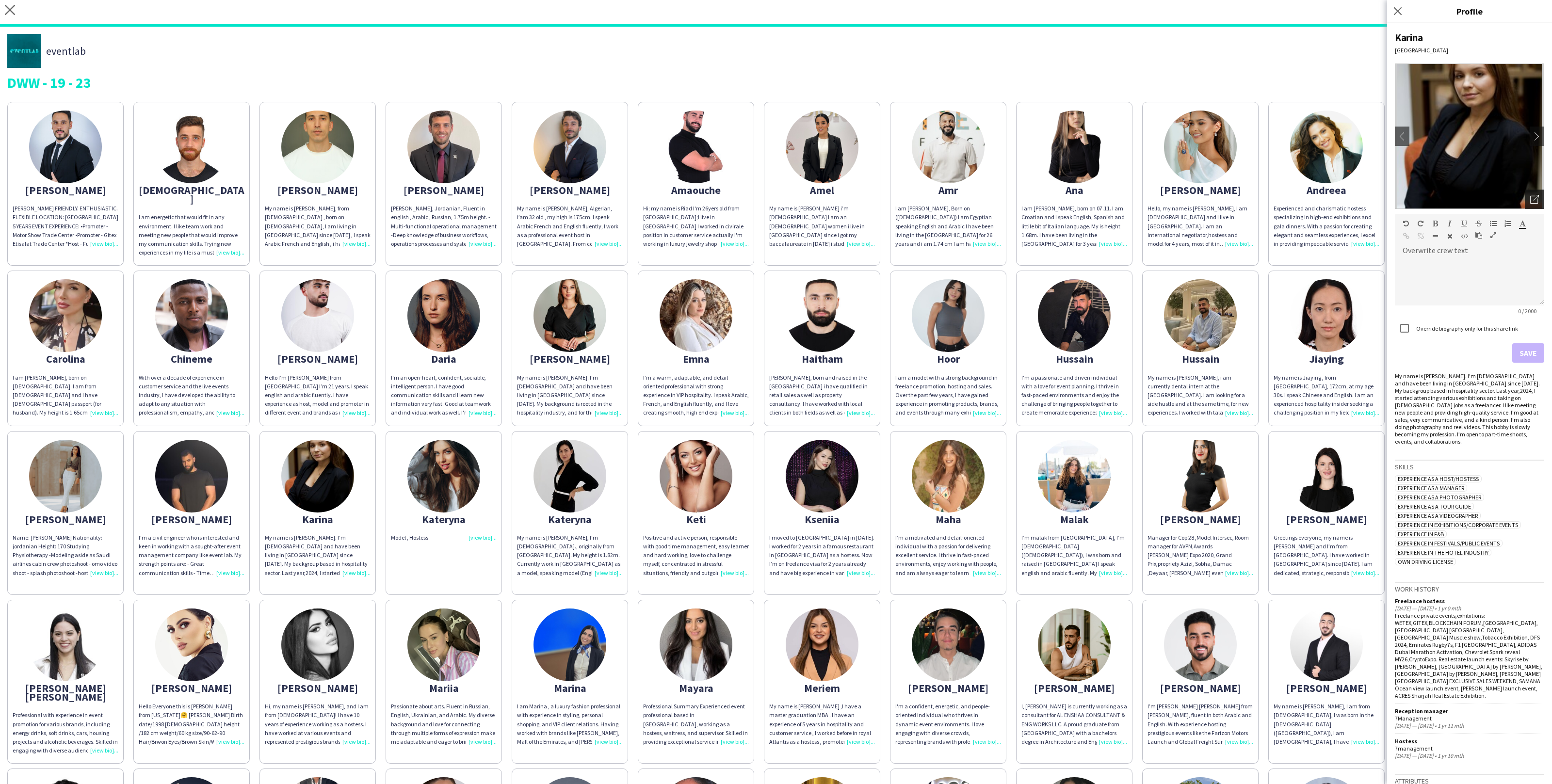
click at [1541, 201] on div "Open photos pop-in" at bounding box center [1535, 199] width 20 height 20
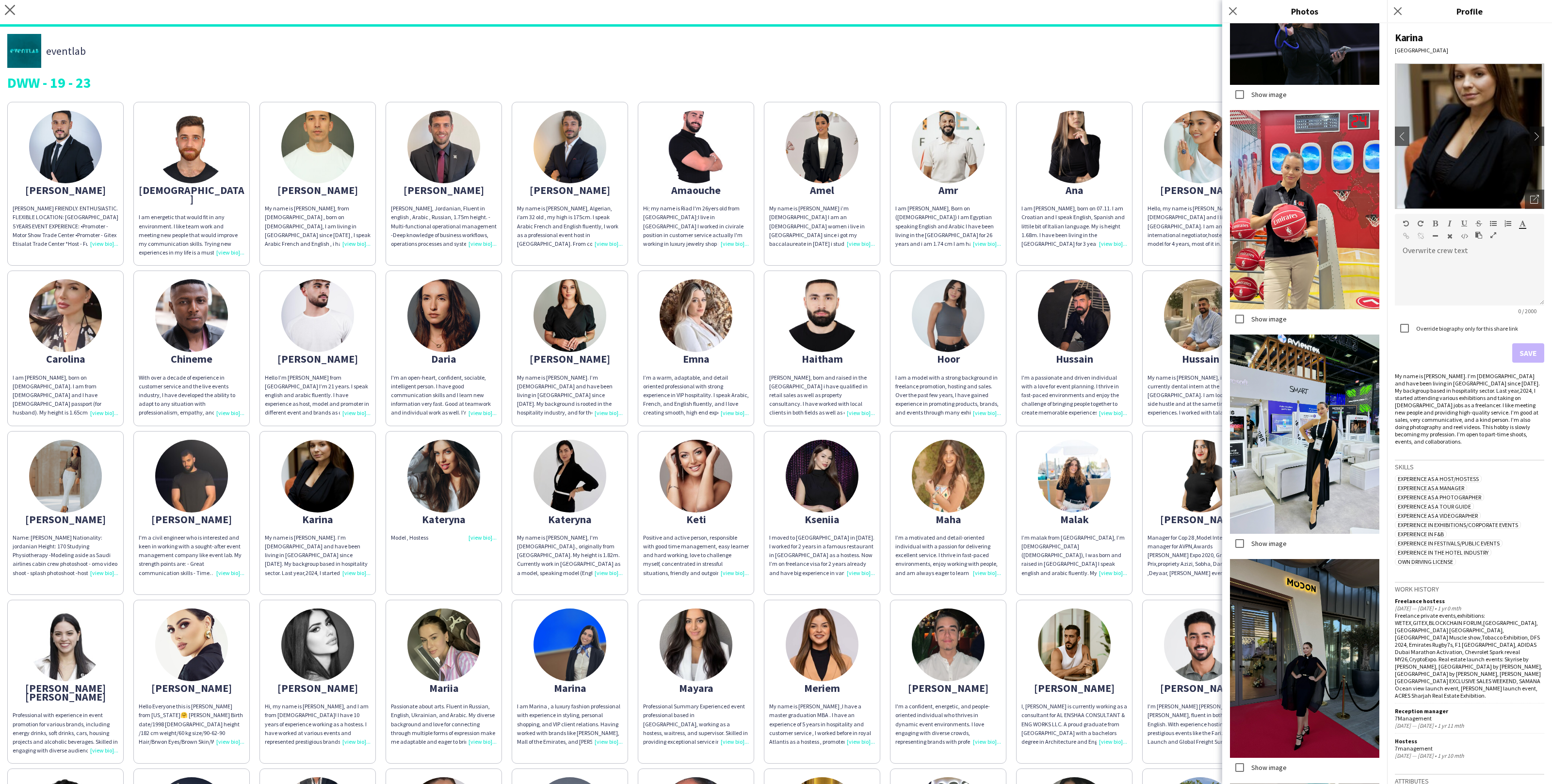
scroll to position [705, 0]
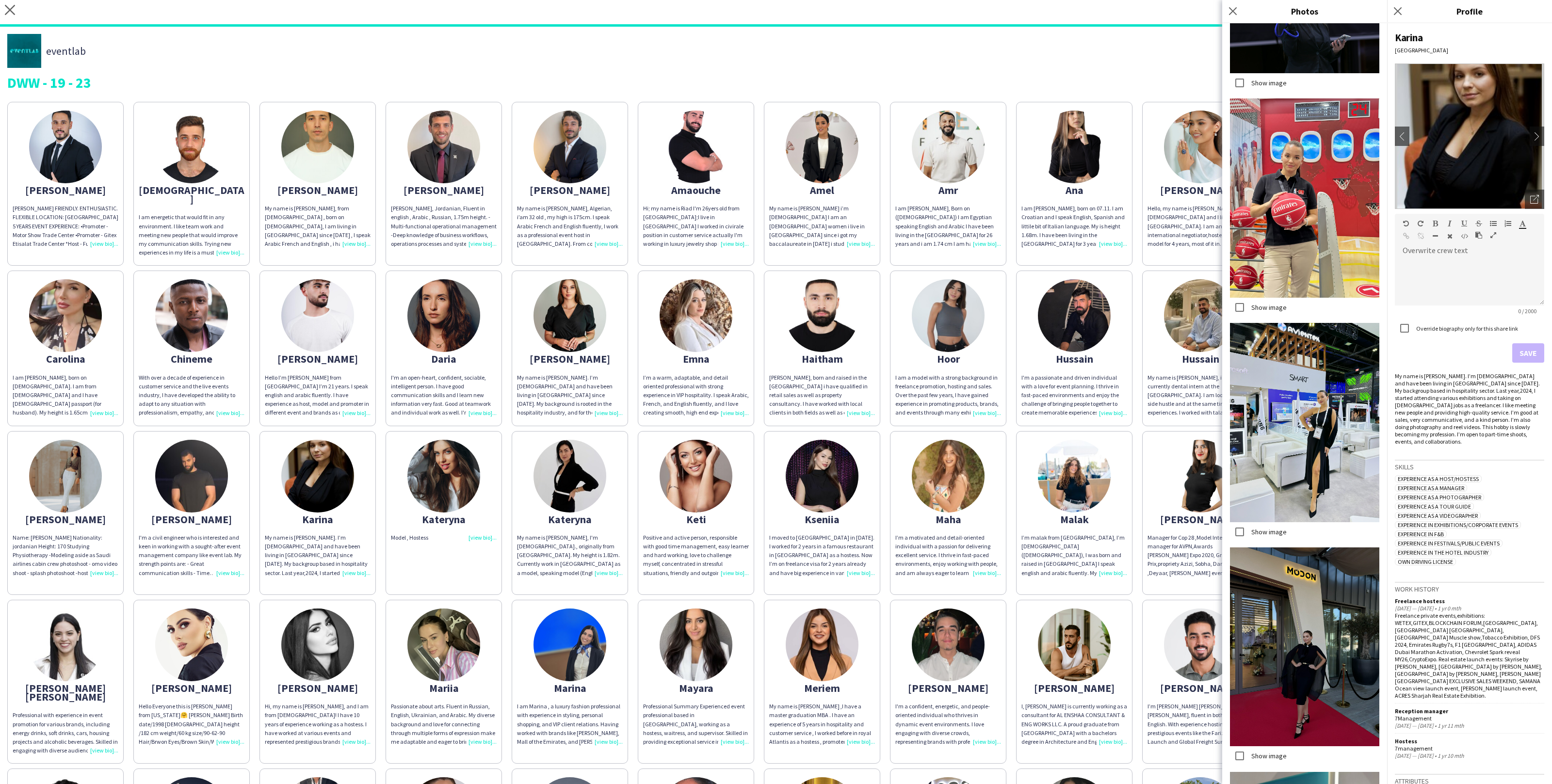
click at [868, 431] on app-share-pages-crew-card "Kseniia I moved to Dubai in 2020. I worked for 2 years in a famous restaurant i…" at bounding box center [822, 513] width 116 height 164
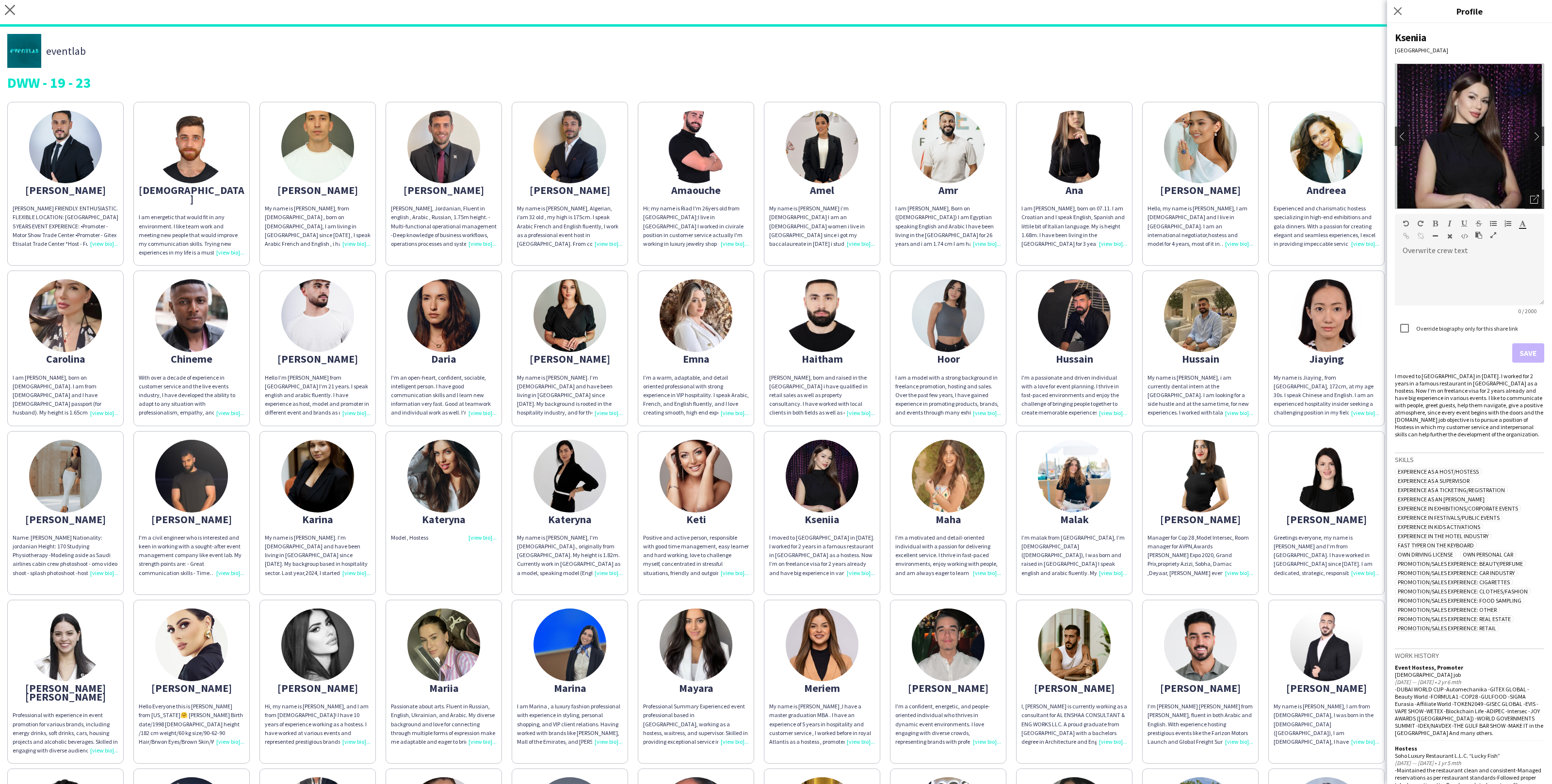
click at [872, 414] on app-share-pages-crew-card "Haitham Haitham, born and raised in the uae i have qualified in retail sales as…" at bounding box center [822, 347] width 116 height 155
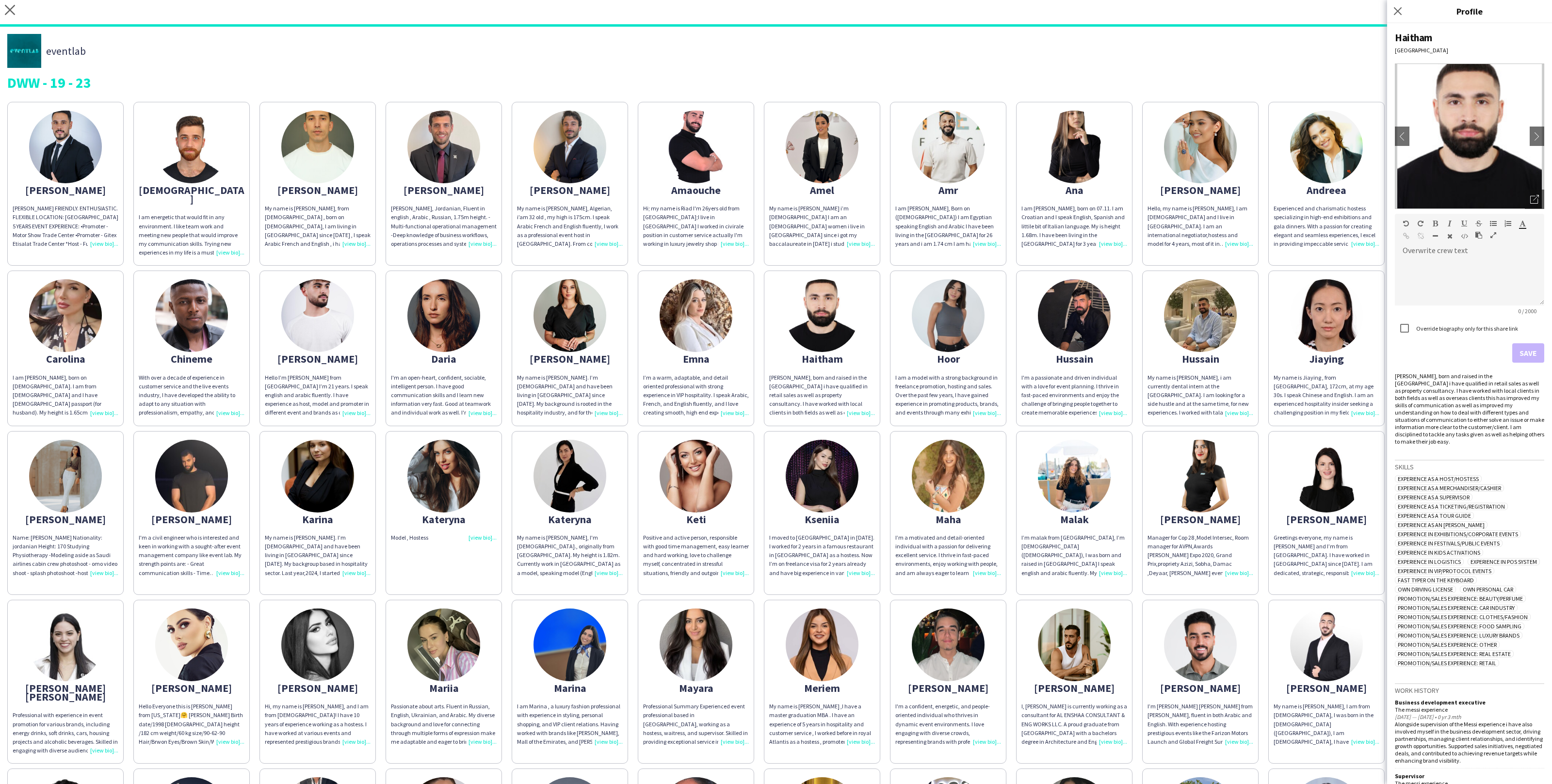
click at [903, 407] on div "I am a model with a strong background in freelance promotion, hosting and sales…" at bounding box center [948, 395] width 106 height 44
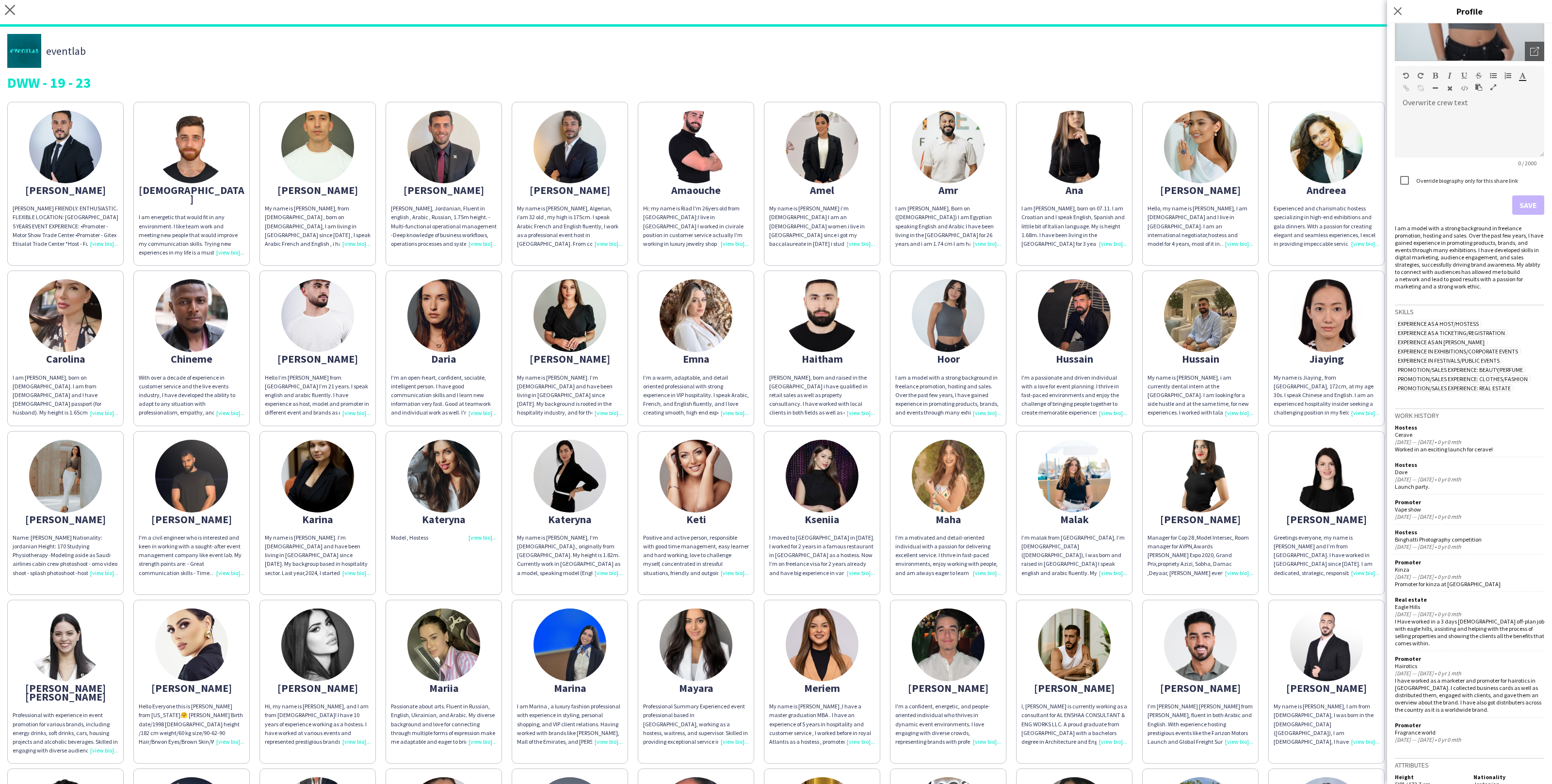
scroll to position [151, 0]
click at [886, 422] on div "Abdulrahman ABDULRAHMAN DARWISH FRIENDLY. ENTHUSIASTIC. FLEXIBLE LOCATION: DUBA…" at bounding box center [776, 599] width 1538 height 1005
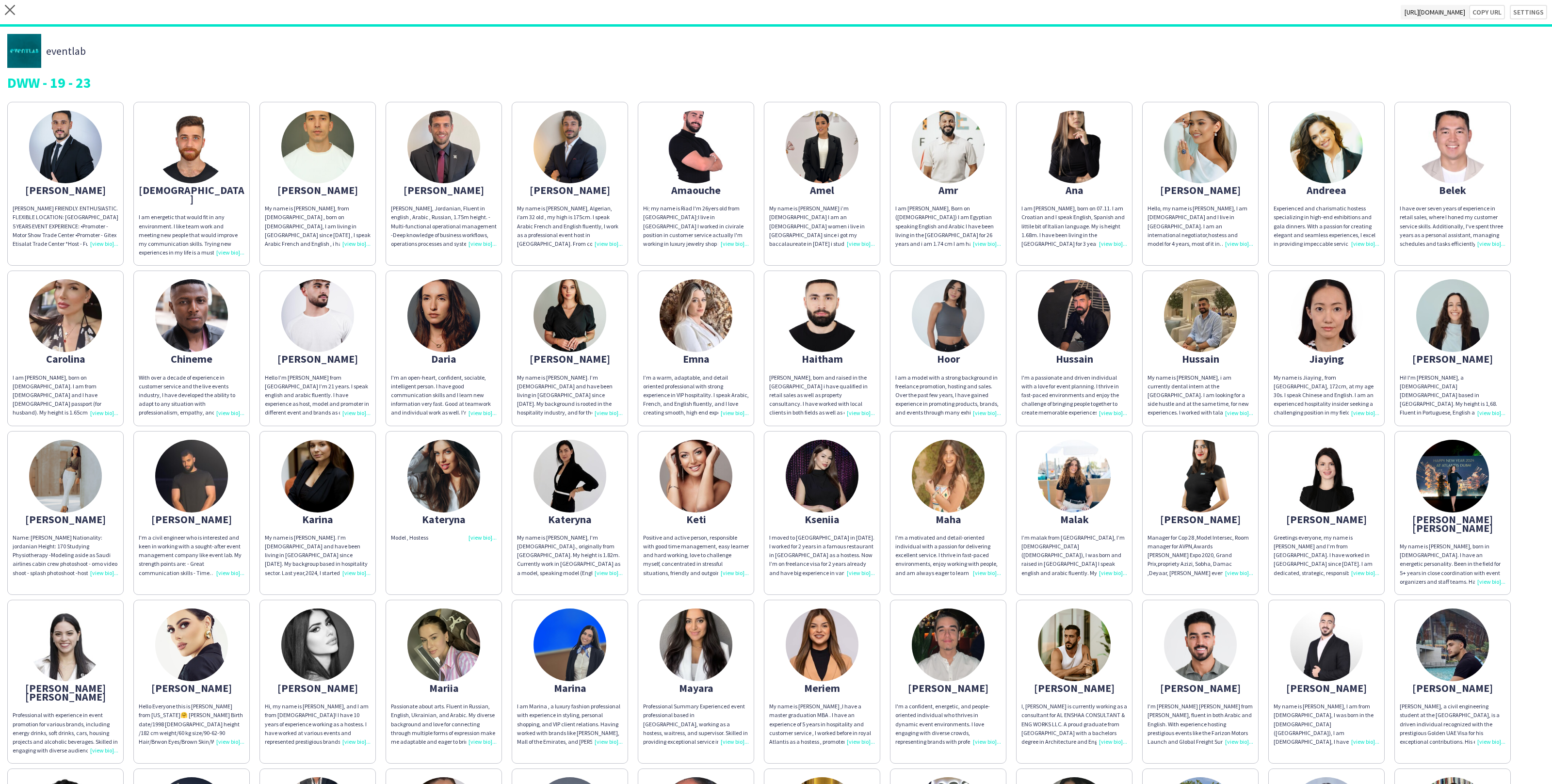
click at [597, 373] on div "My name is Daryna. I’m Ukrainian and have been living in Dubai since 2021. My b…" at bounding box center [570, 395] width 106 height 44
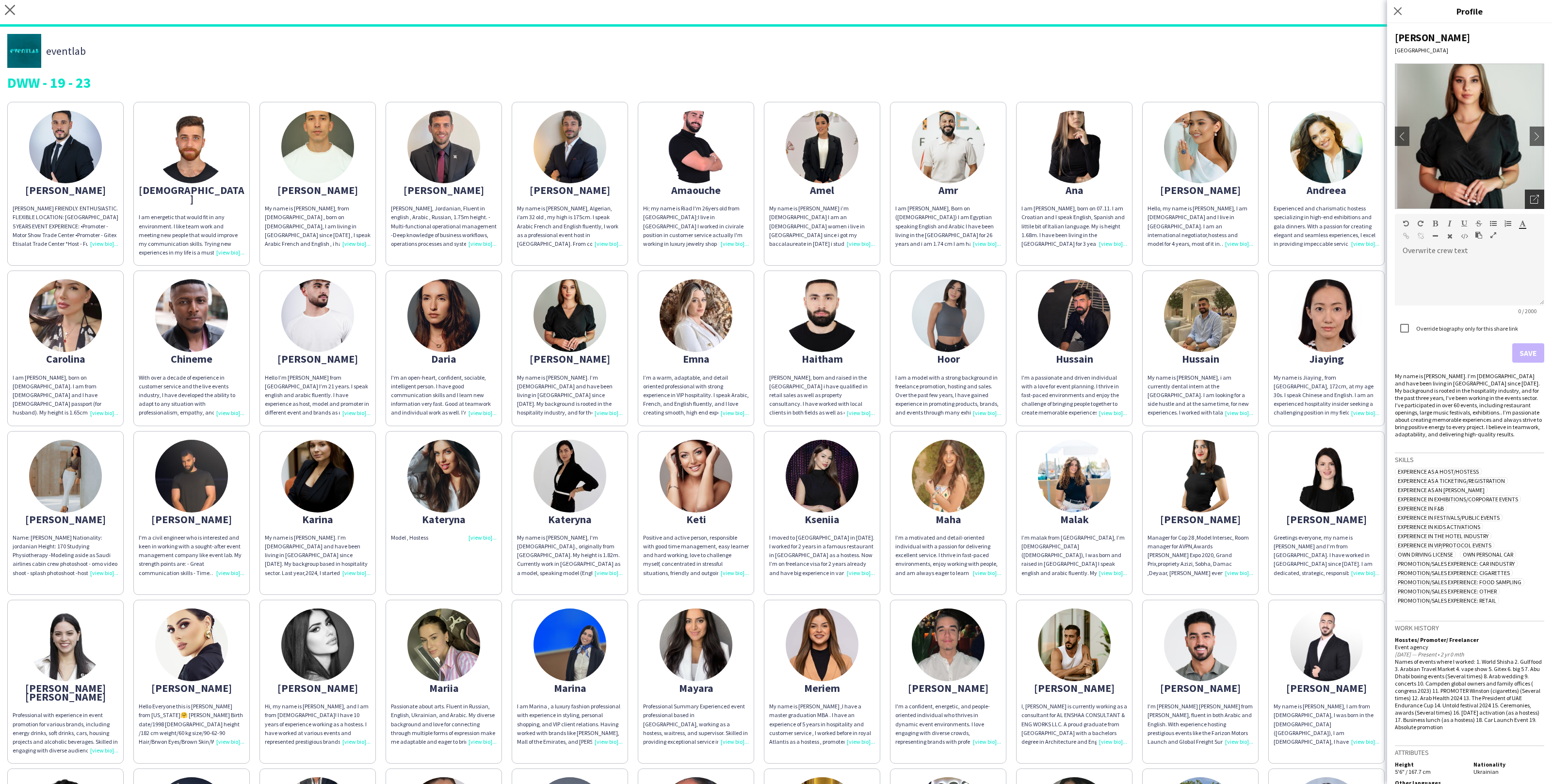
click at [1536, 193] on div "Open photos pop-in" at bounding box center [1535, 199] width 20 height 20
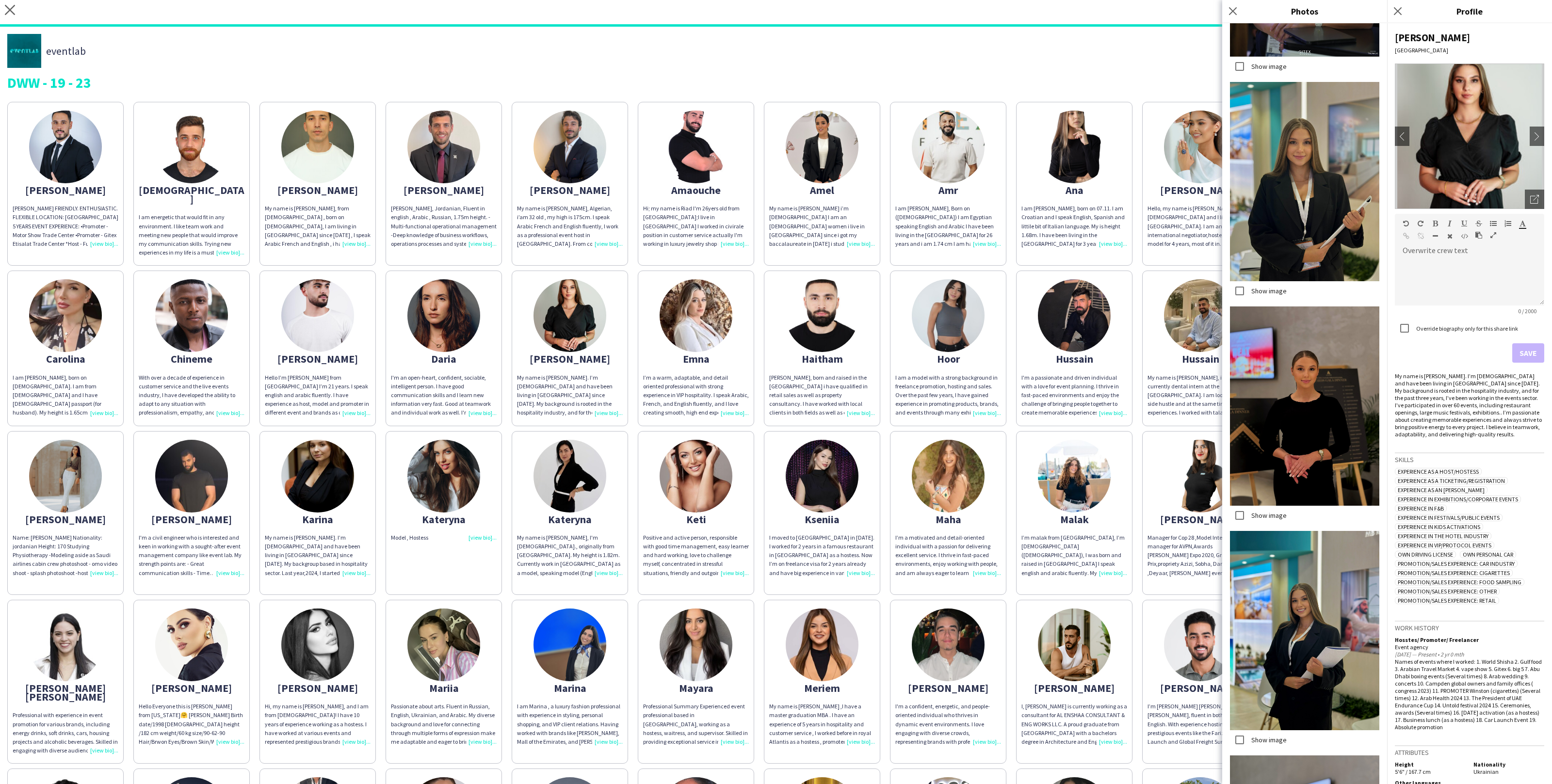
scroll to position [1325, 0]
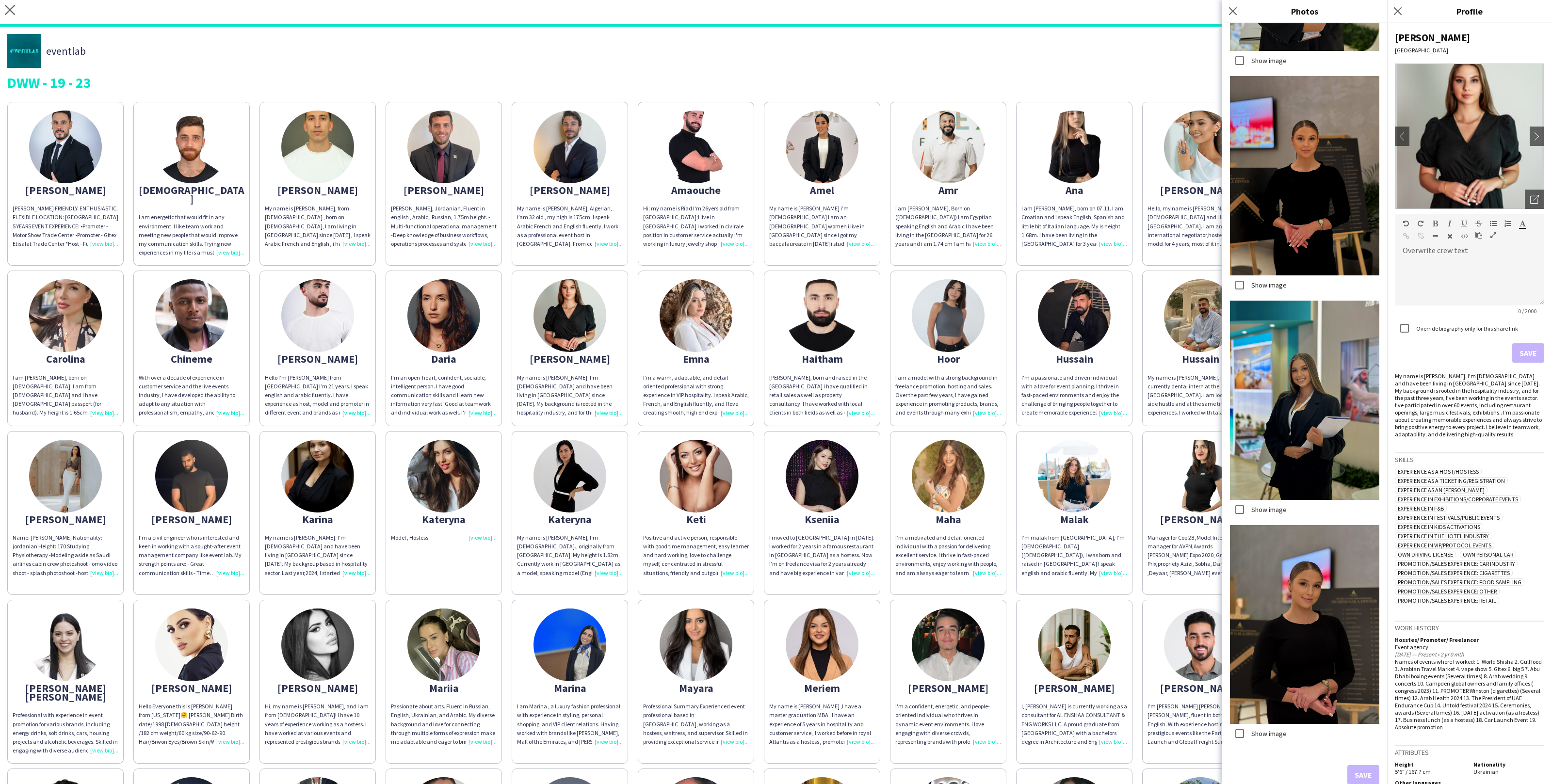
click at [884, 424] on div "Abdulrahman ABDULRAHMAN DARWISH FRIENDLY. ENTHUSIASTIC. FLEXIBLE LOCATION: DUBA…" at bounding box center [776, 599] width 1538 height 1005
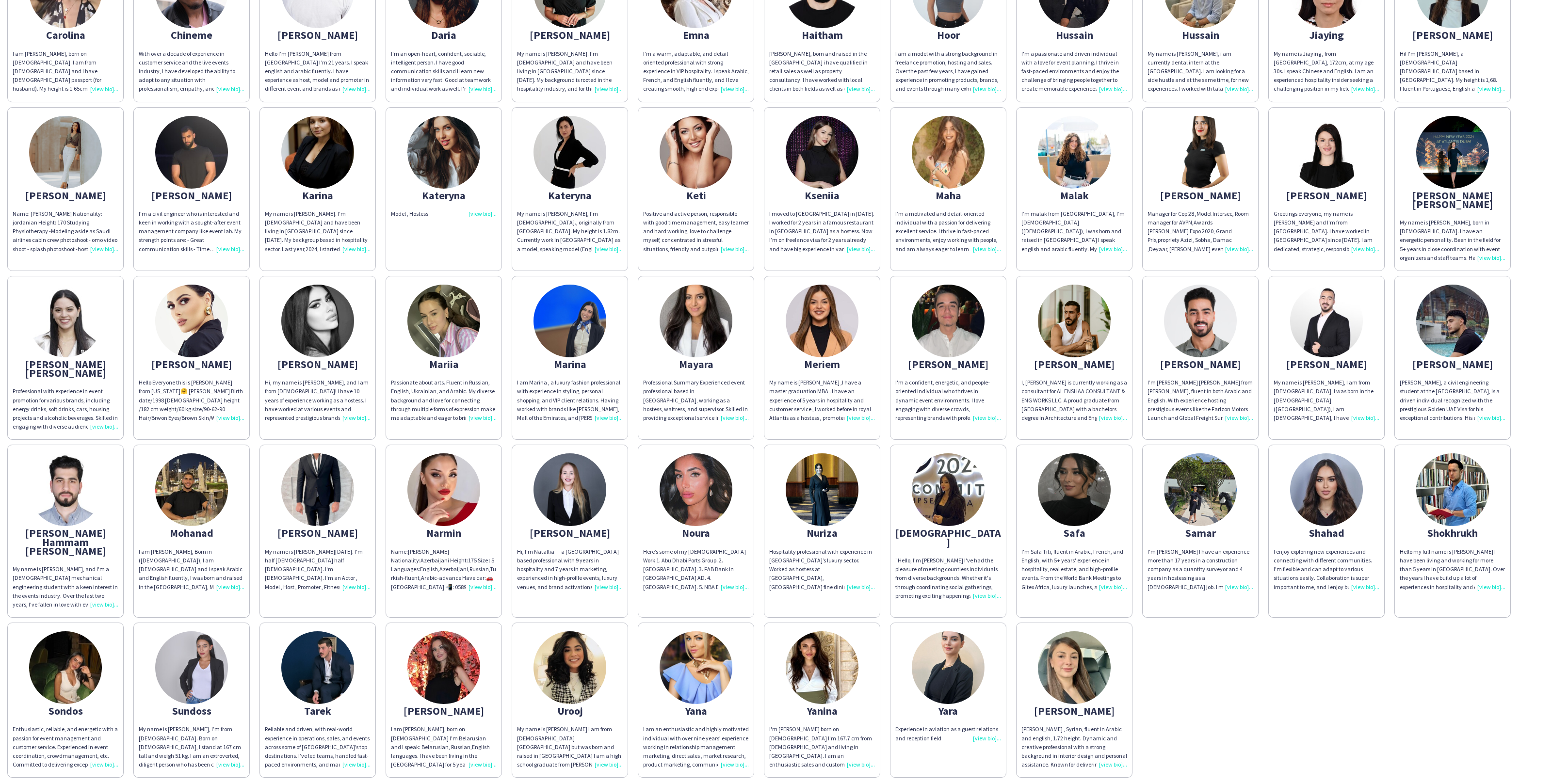
scroll to position [326, 0]
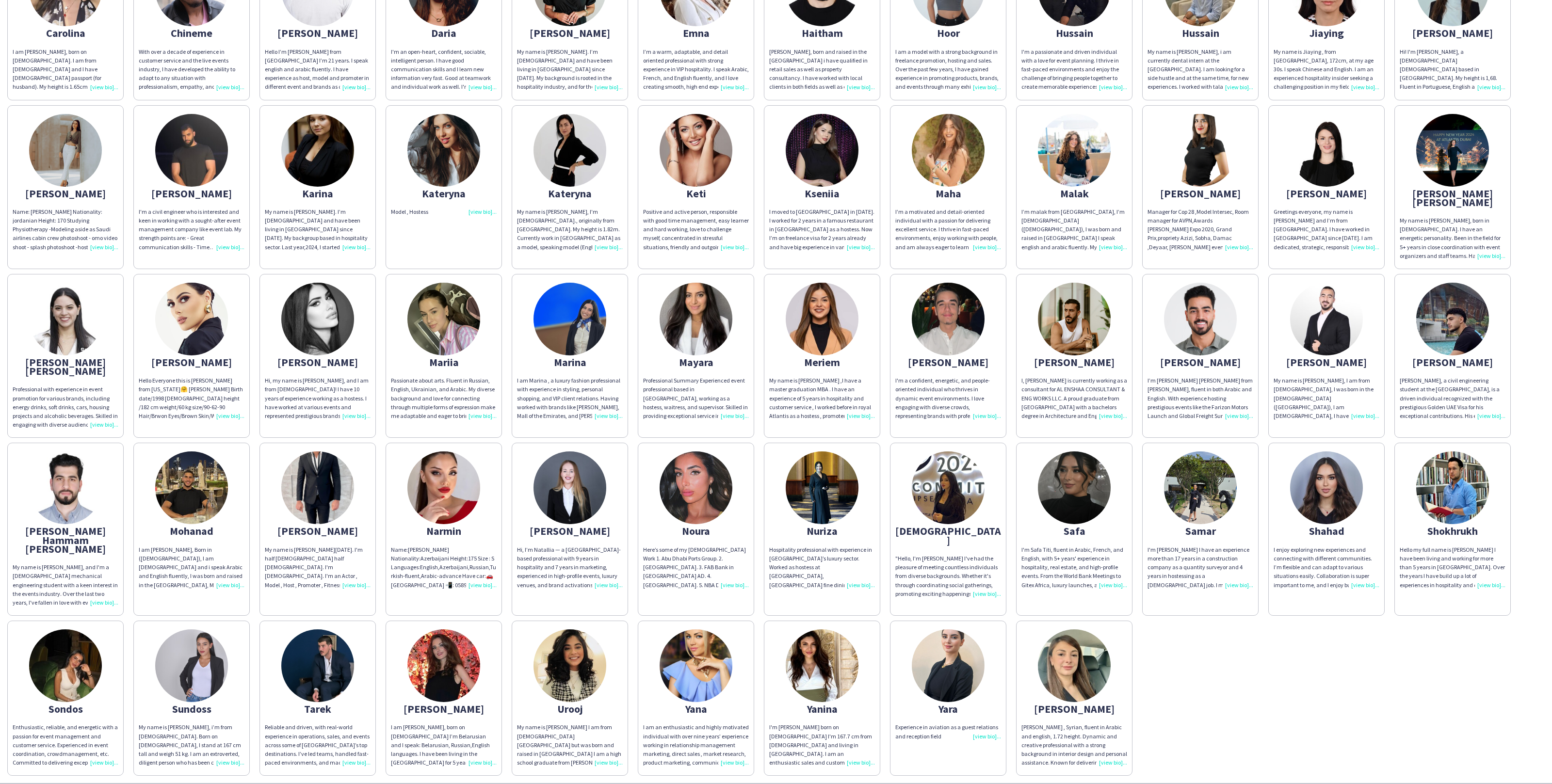
click at [898, 621] on app-share-pages-crew-card "Yara Experience in aviation as a guest relations and reception field" at bounding box center [948, 698] width 116 height 155
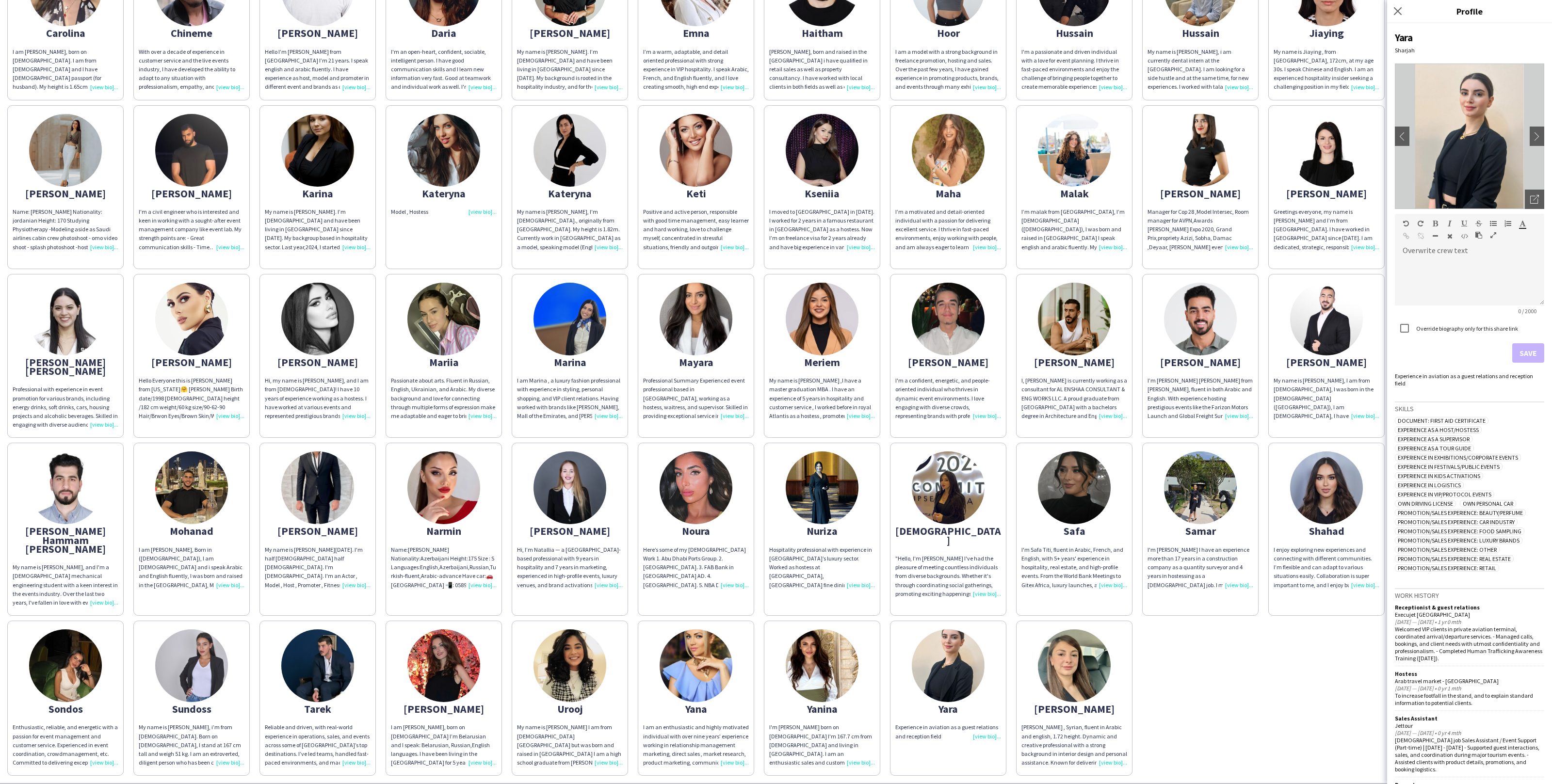
click at [895, 584] on div "Abdulrahman ABDULRAHMAN DARWISH FRIENDLY. ENTHUSIASTIC. FLEXIBLE LOCATION: DUBA…" at bounding box center [776, 273] width 1538 height 1005
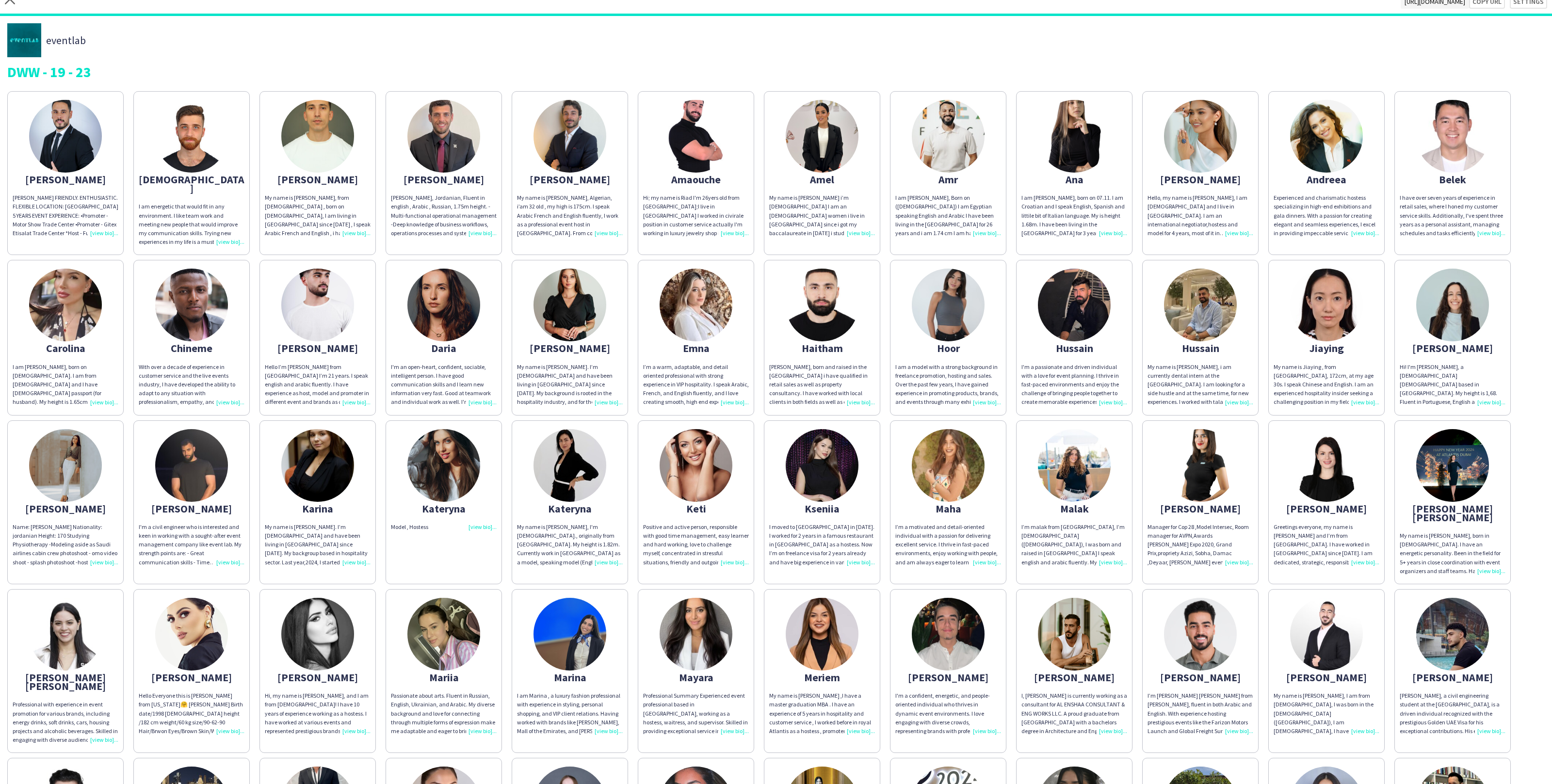
scroll to position [10, 0]
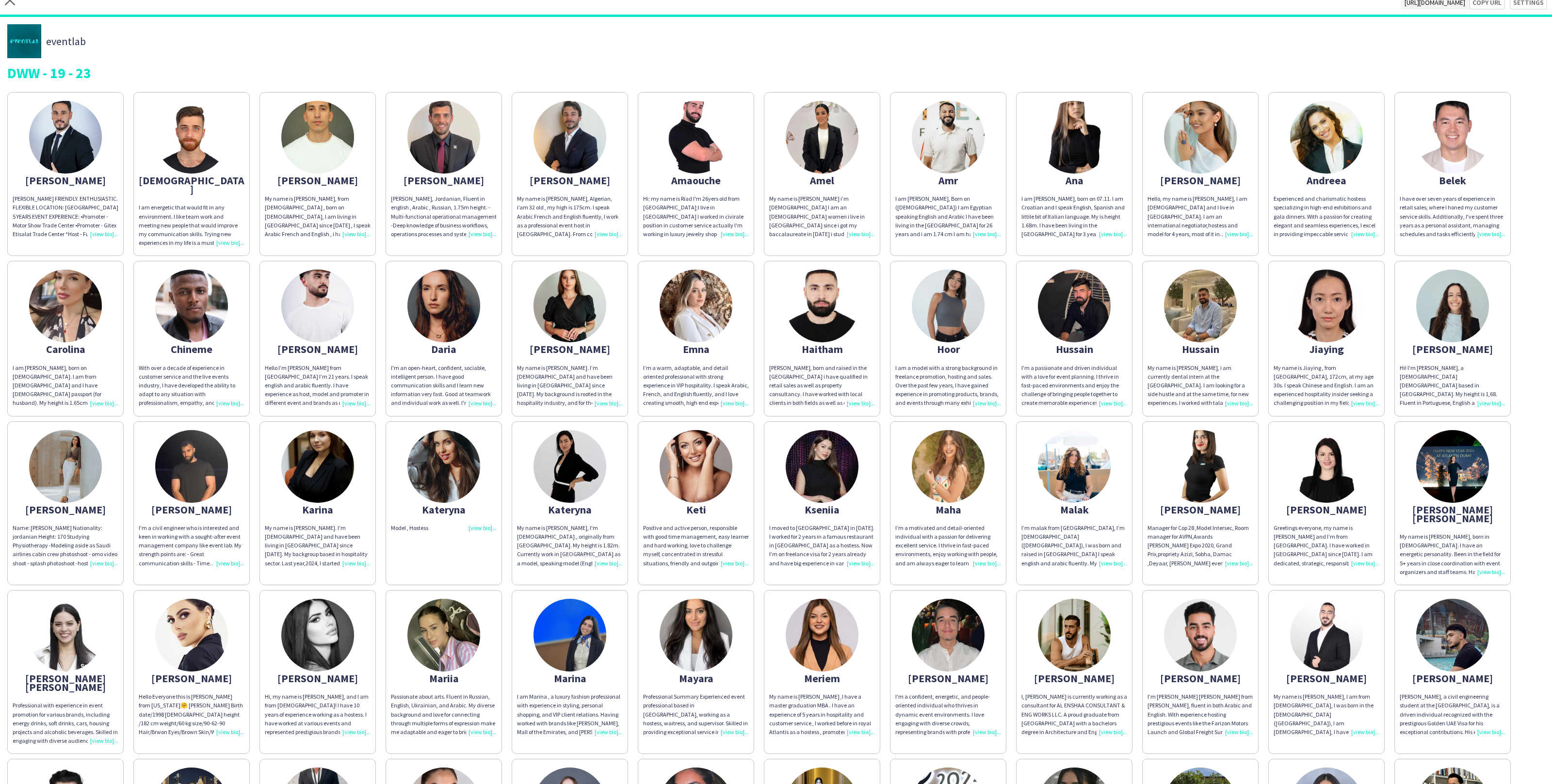
click at [1013, 412] on div "Abdulrahman ABDULRAHMAN DARWISH FRIENDLY. ENTHUSIASTIC. FLEXIBLE LOCATION: DUBA…" at bounding box center [776, 590] width 1538 height 1005
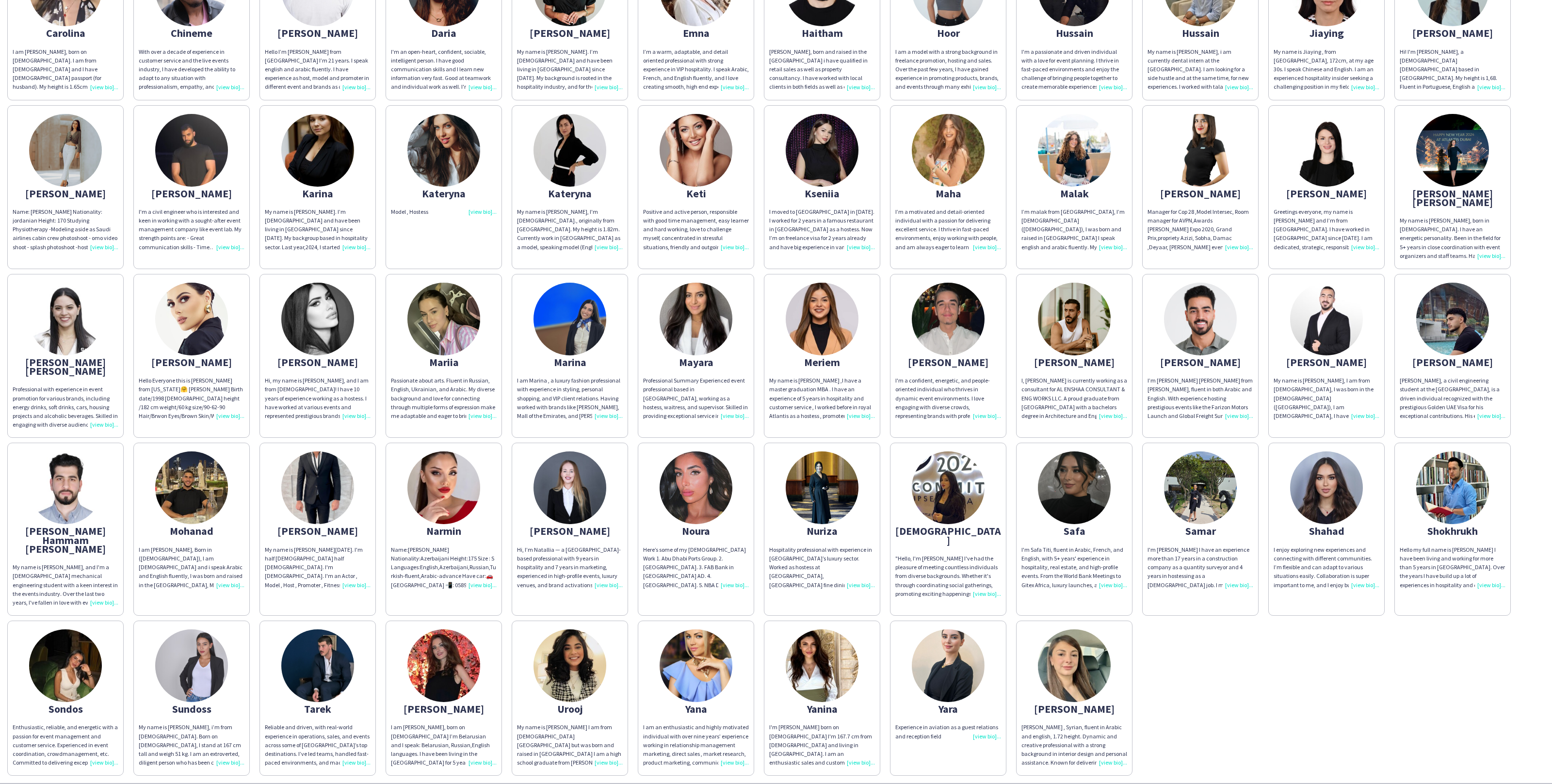
scroll to position [296, 0]
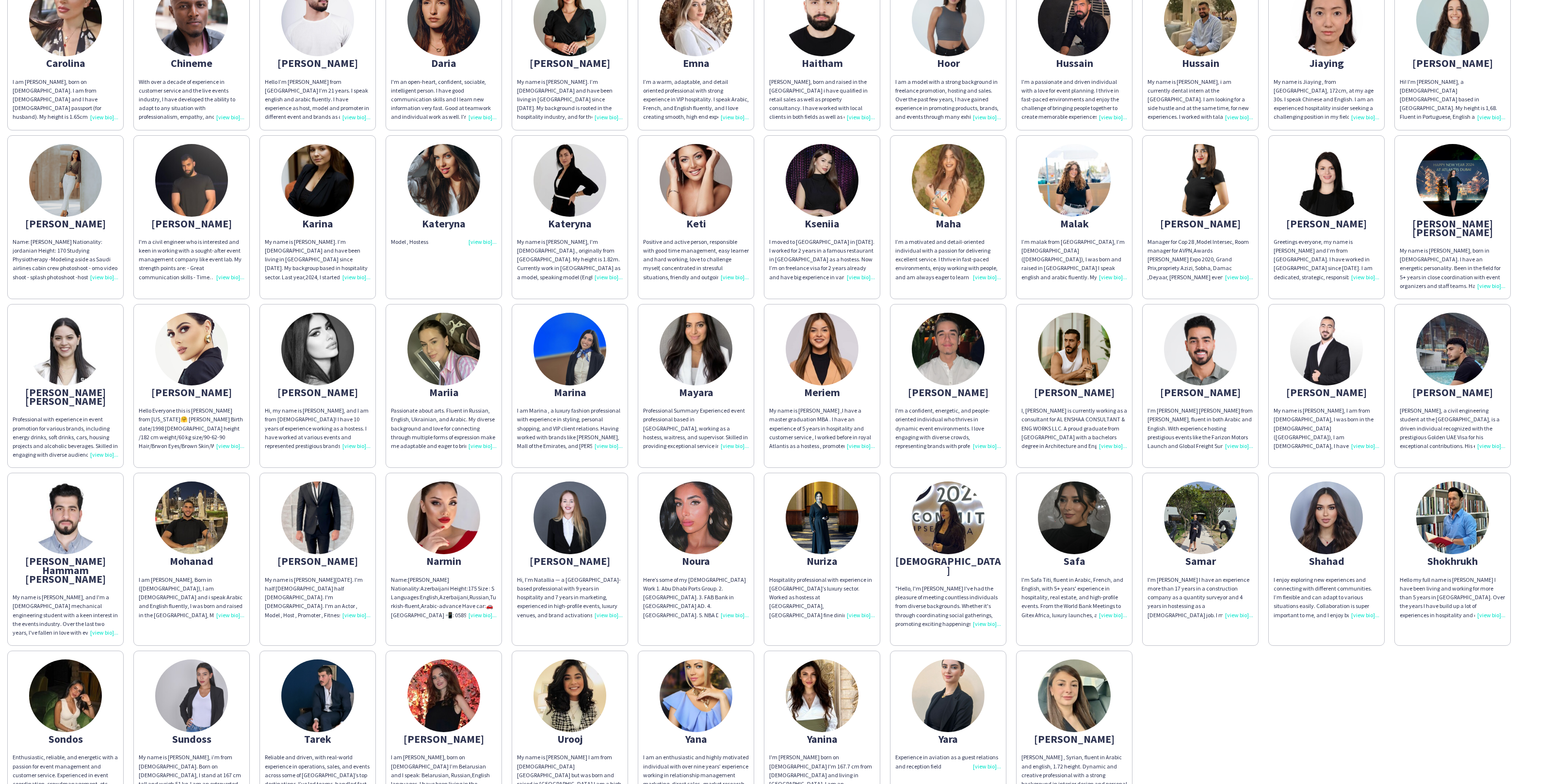
click at [477, 715] on app-share-pages-crew-card "Tatsiana I am Tatsiana K, born on 10th of February 1990 I’m Belarusian and I sp…" at bounding box center [444, 728] width 116 height 155
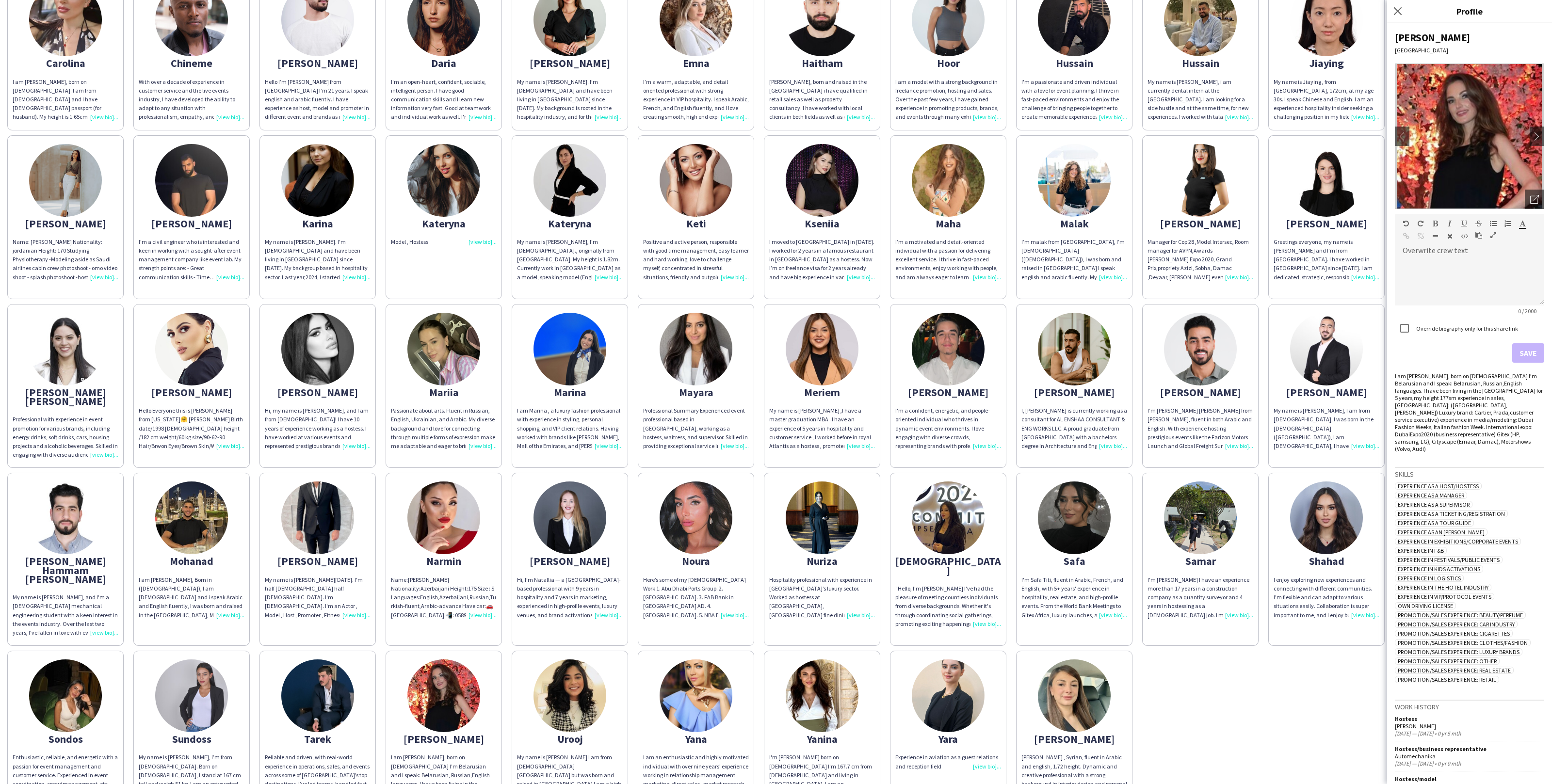
click at [626, 675] on app-share-pages-crew-card "Urooj My name is Urooj naseem kalis I am from Pakistan Lahore but was born and …" at bounding box center [570, 728] width 116 height 155
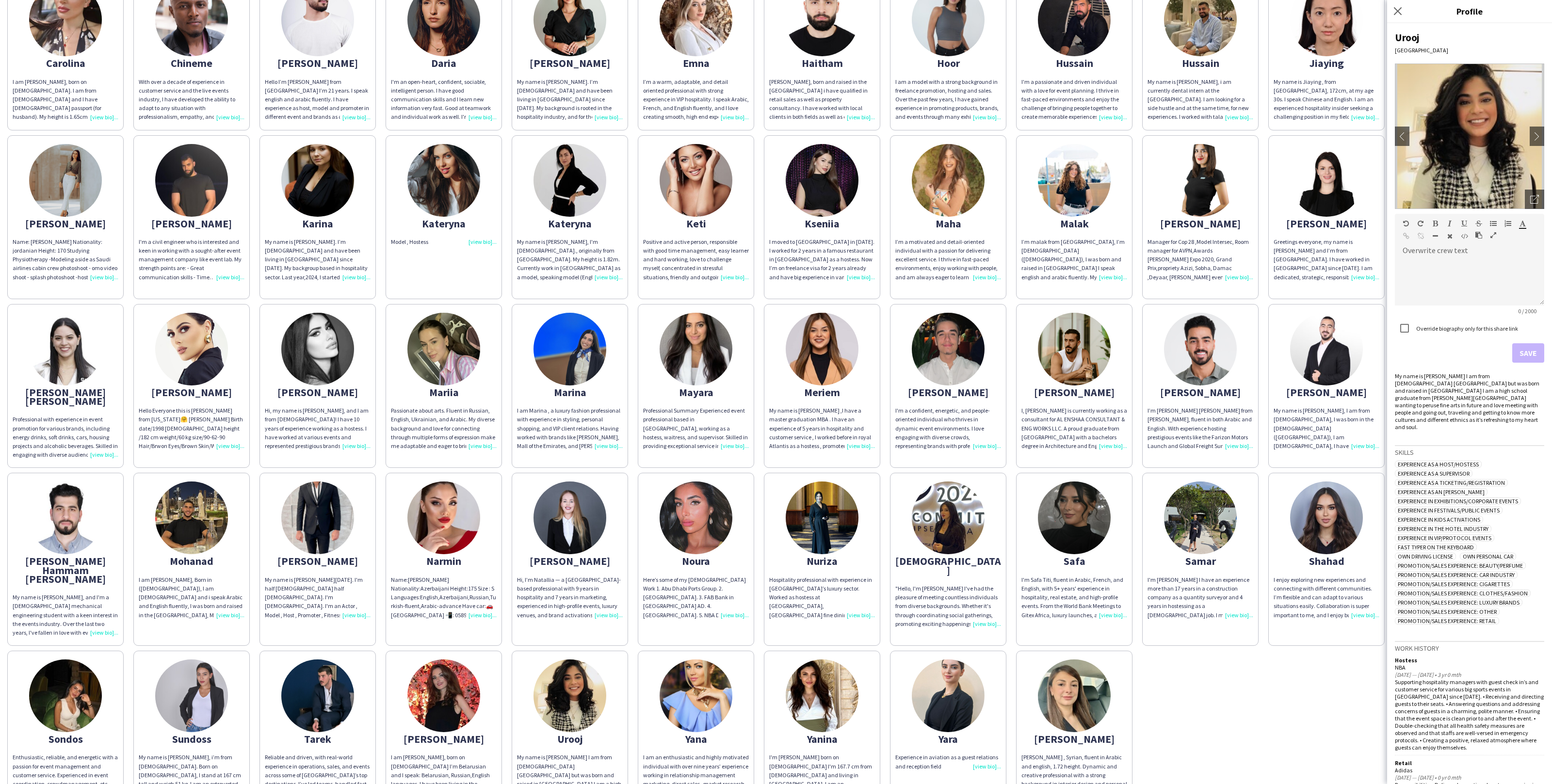
click at [626, 674] on app-share-pages-crew-card "Urooj My name is Urooj naseem kalis I am from Pakistan Lahore but was born and …" at bounding box center [570, 728] width 116 height 155
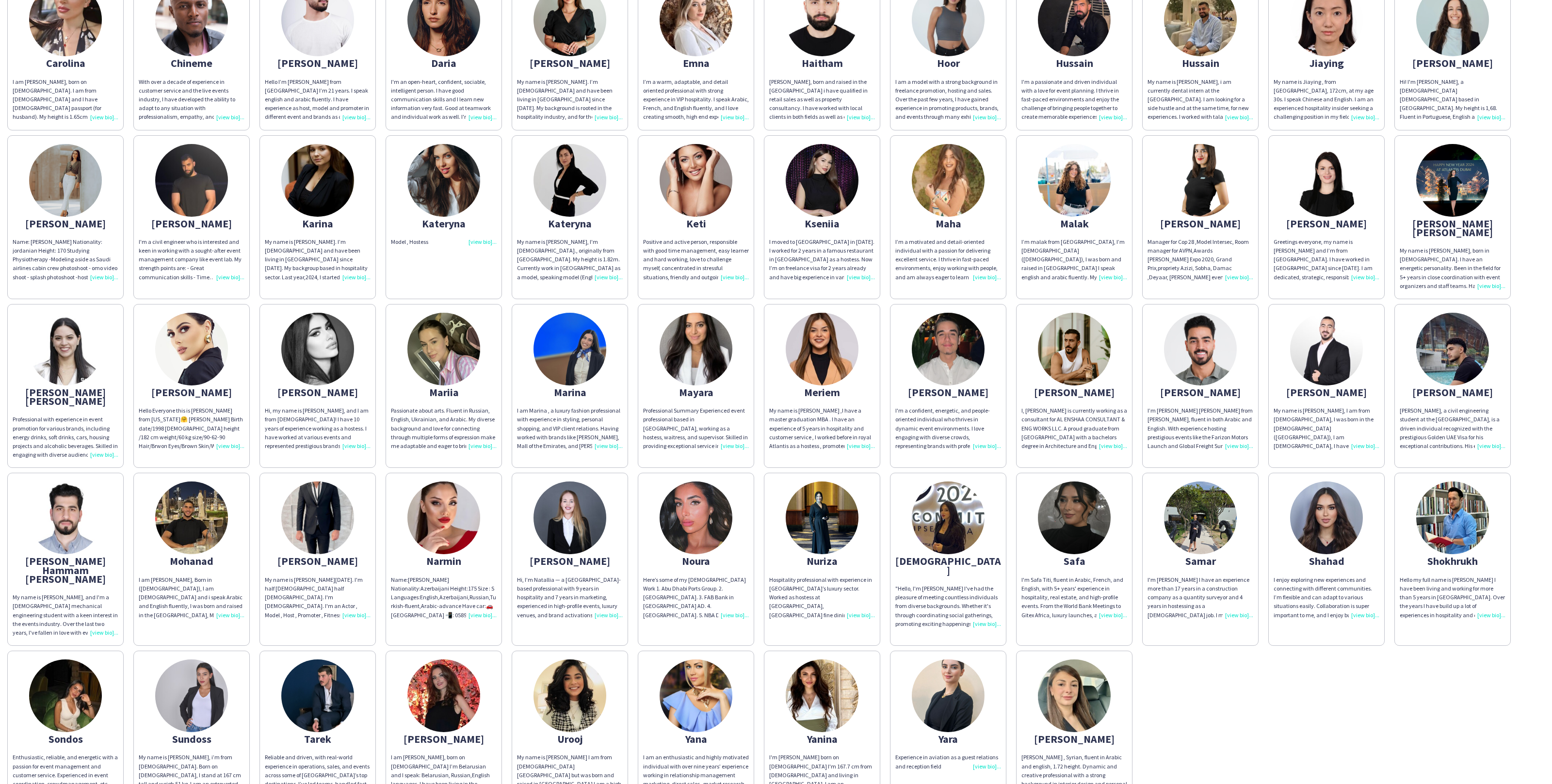
click at [1128, 668] on app-share-pages-crew-card "Yasmine Yasmine Nizameddin , Syrian, fluent in Arabic and english, 1.72 height.…" at bounding box center [1074, 728] width 116 height 155
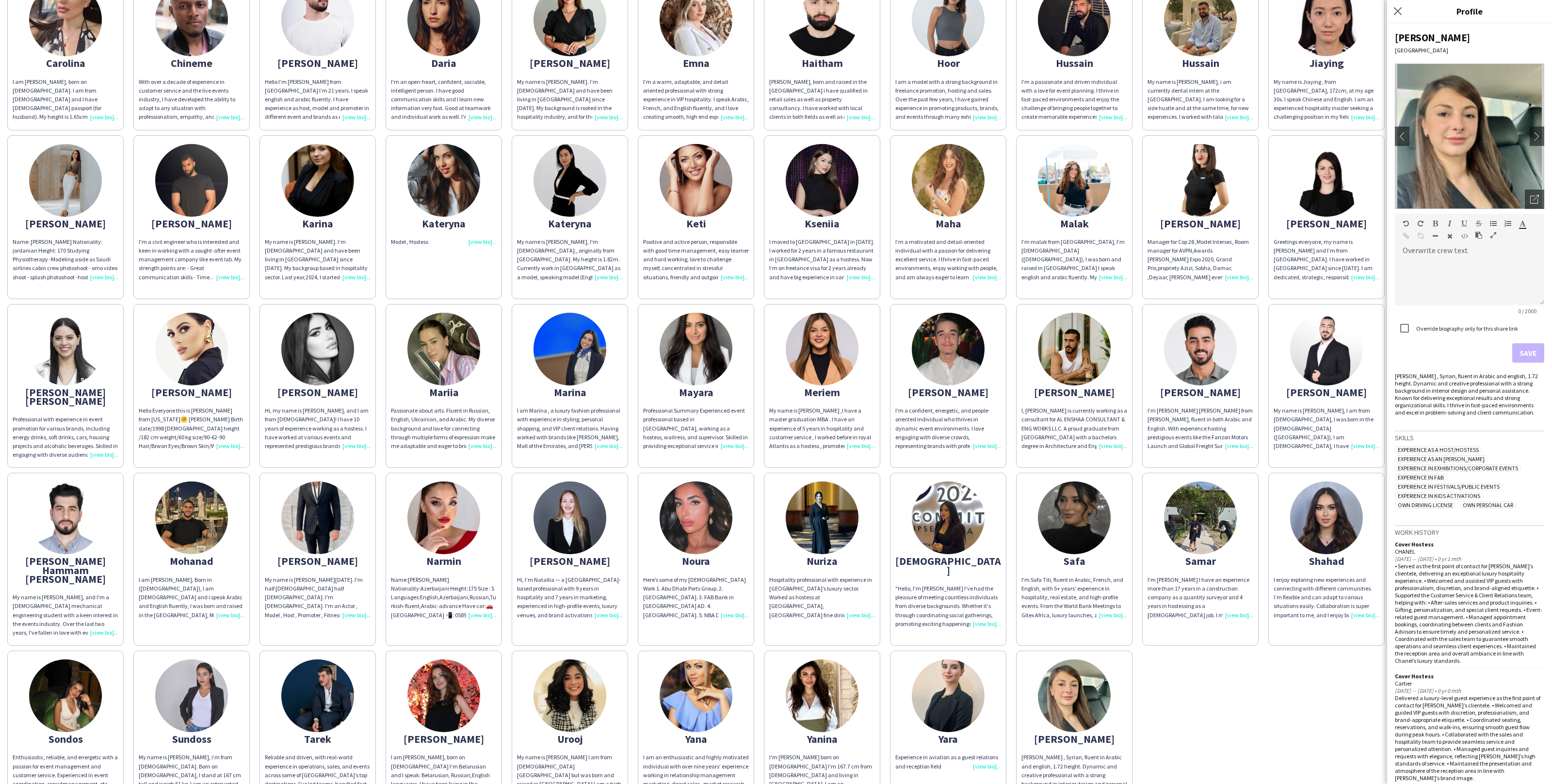
click at [1167, 699] on div "Abdulrahman ABDULRAHMAN DARWISH FRIENDLY. ENTHUSIASTIC. FLEXIBLE LOCATION: DUBA…" at bounding box center [776, 304] width 1538 height 1005
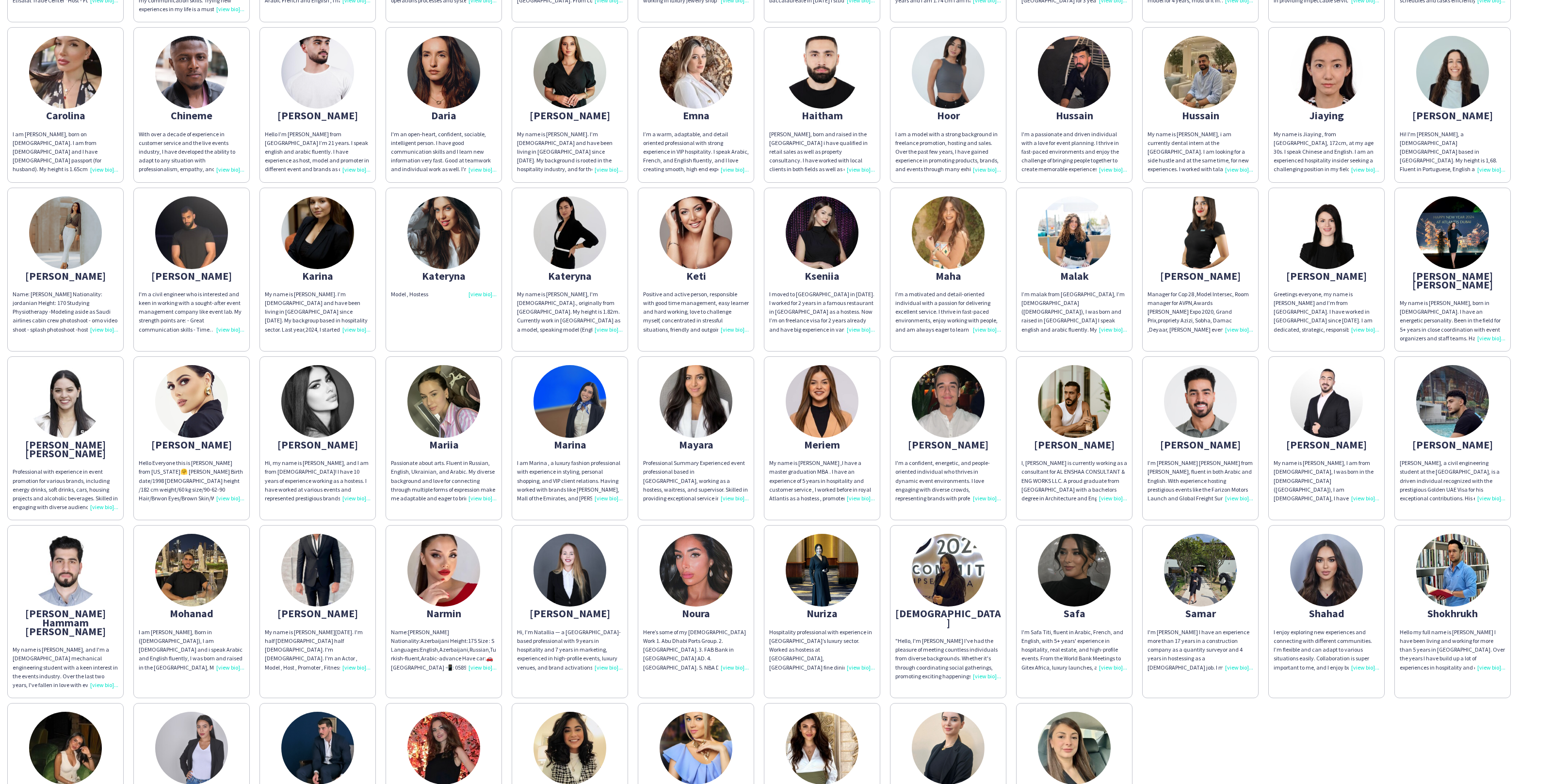
scroll to position [238, 0]
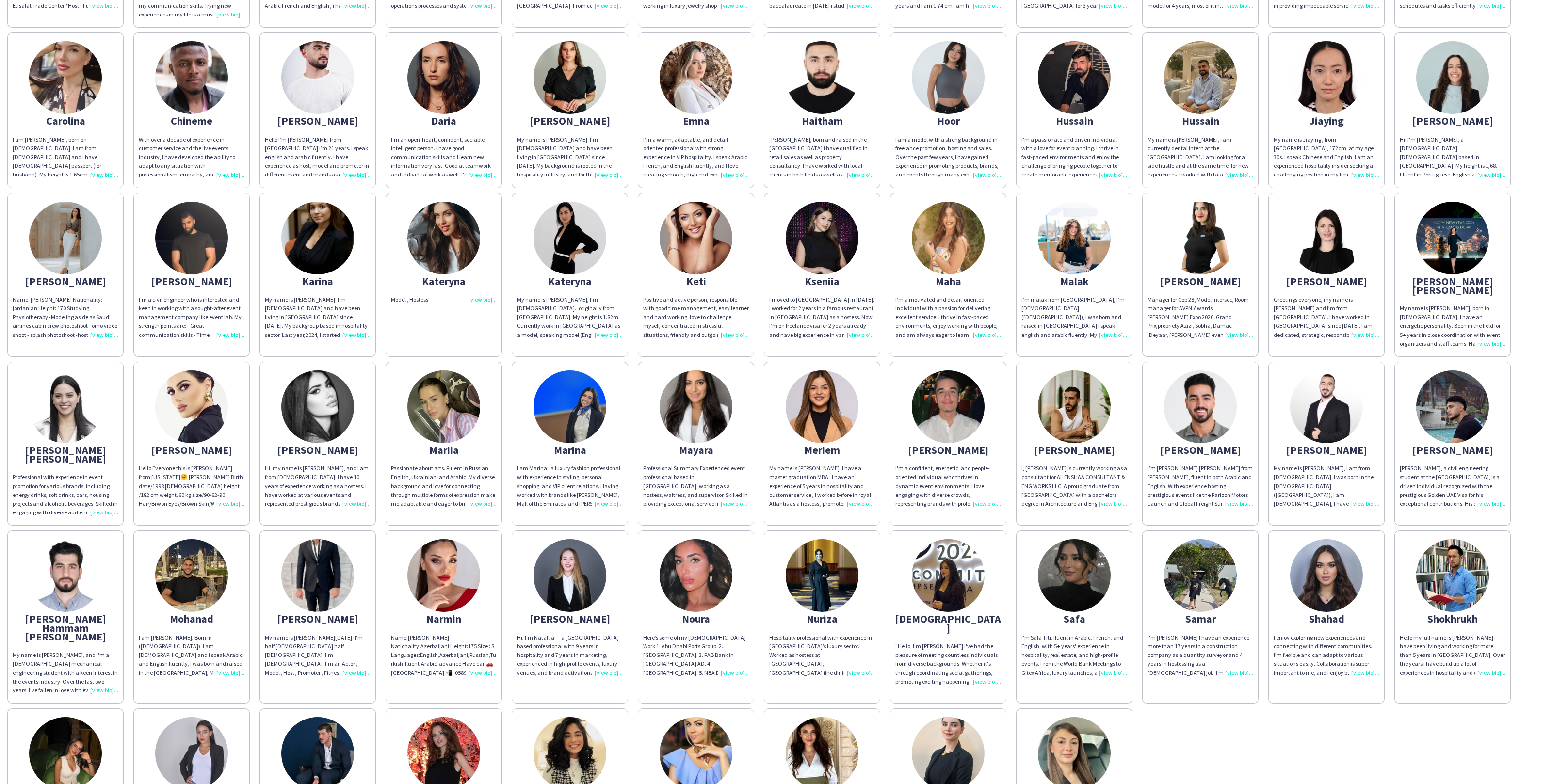
click at [1204, 633] on div "I'm samar mounzer Lebanese I have an experience more than 17 years in a constru…" at bounding box center [1201, 655] width 106 height 44
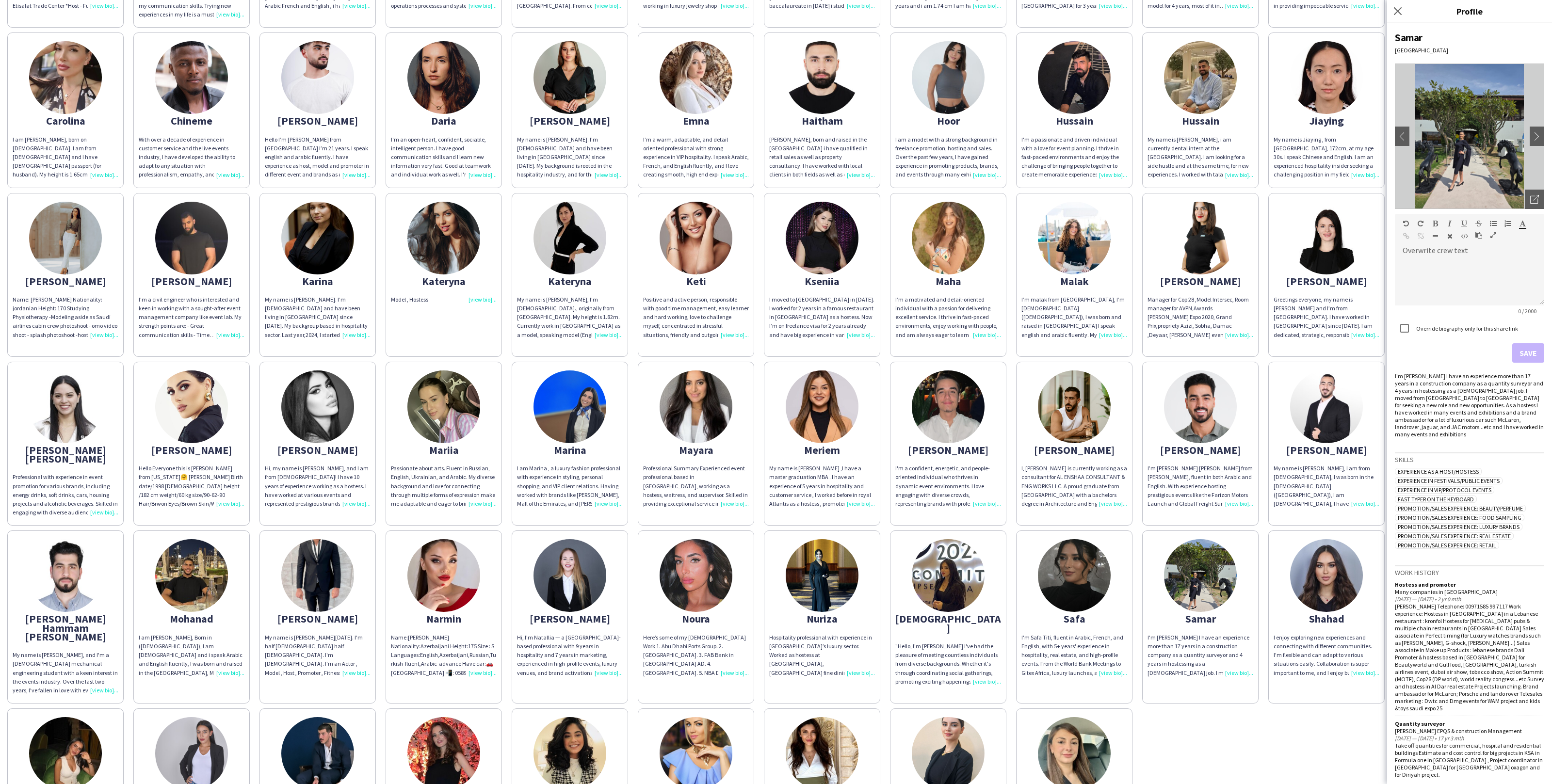
click at [1547, 202] on div "Samar Dubai chevron-left chevron-right Open photos pop-in Overwrite crew text d…" at bounding box center [1470, 403] width 165 height 761
click at [1534, 199] on icon "Open photos pop-in" at bounding box center [1535, 199] width 9 height 9
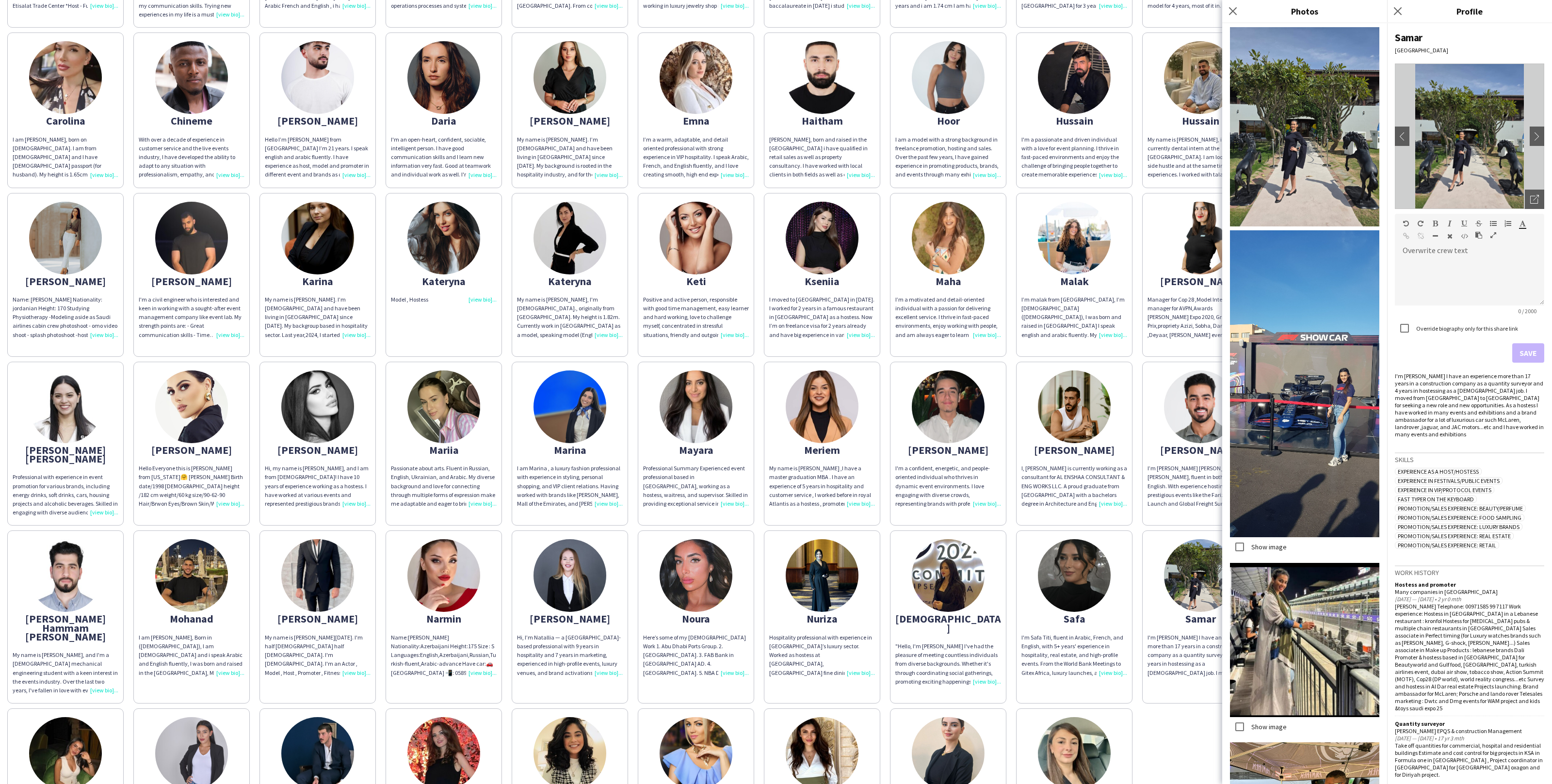
click at [1161, 479] on div "I’m Mohammad Abu Othman from Jordan, fluent in both Arabic and English. With ex…" at bounding box center [1201, 486] width 106 height 44
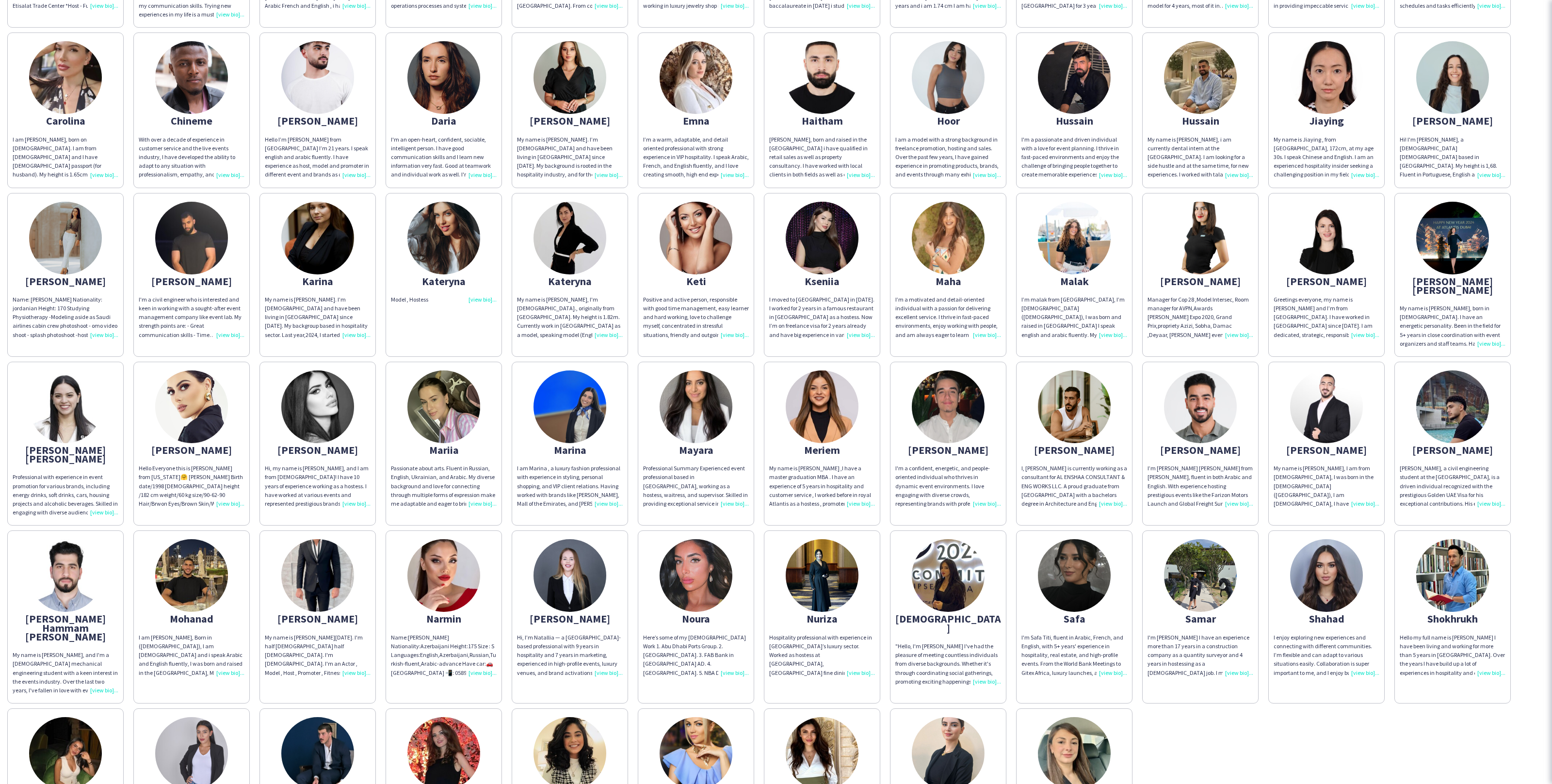
click at [1144, 499] on div "Abdulrahman ABDULRAHMAN DARWISH FRIENDLY. ENTHUSIASTIC. FLEXIBLE LOCATION: DUBA…" at bounding box center [776, 361] width 1538 height 1005
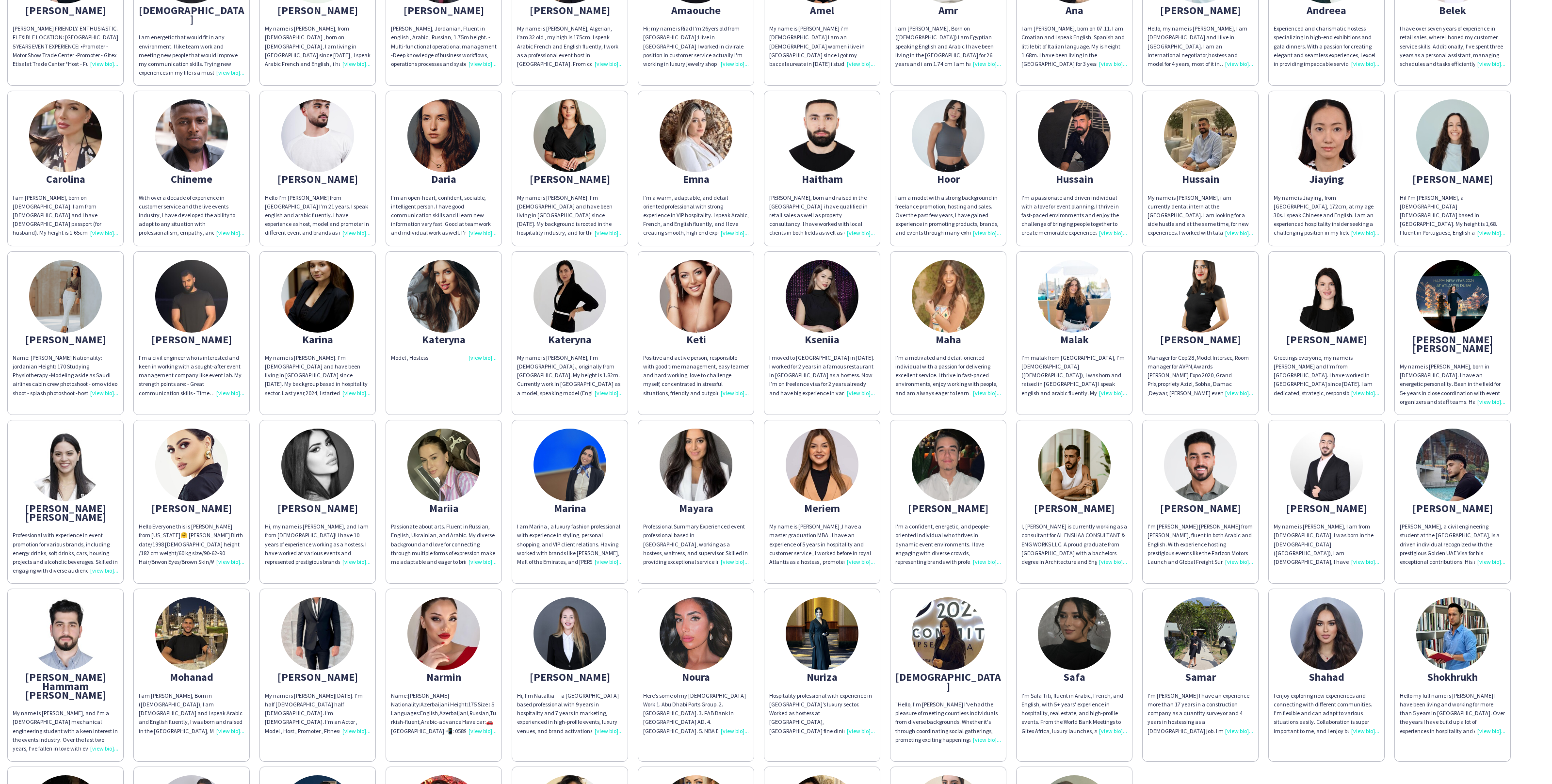
scroll to position [0, 0]
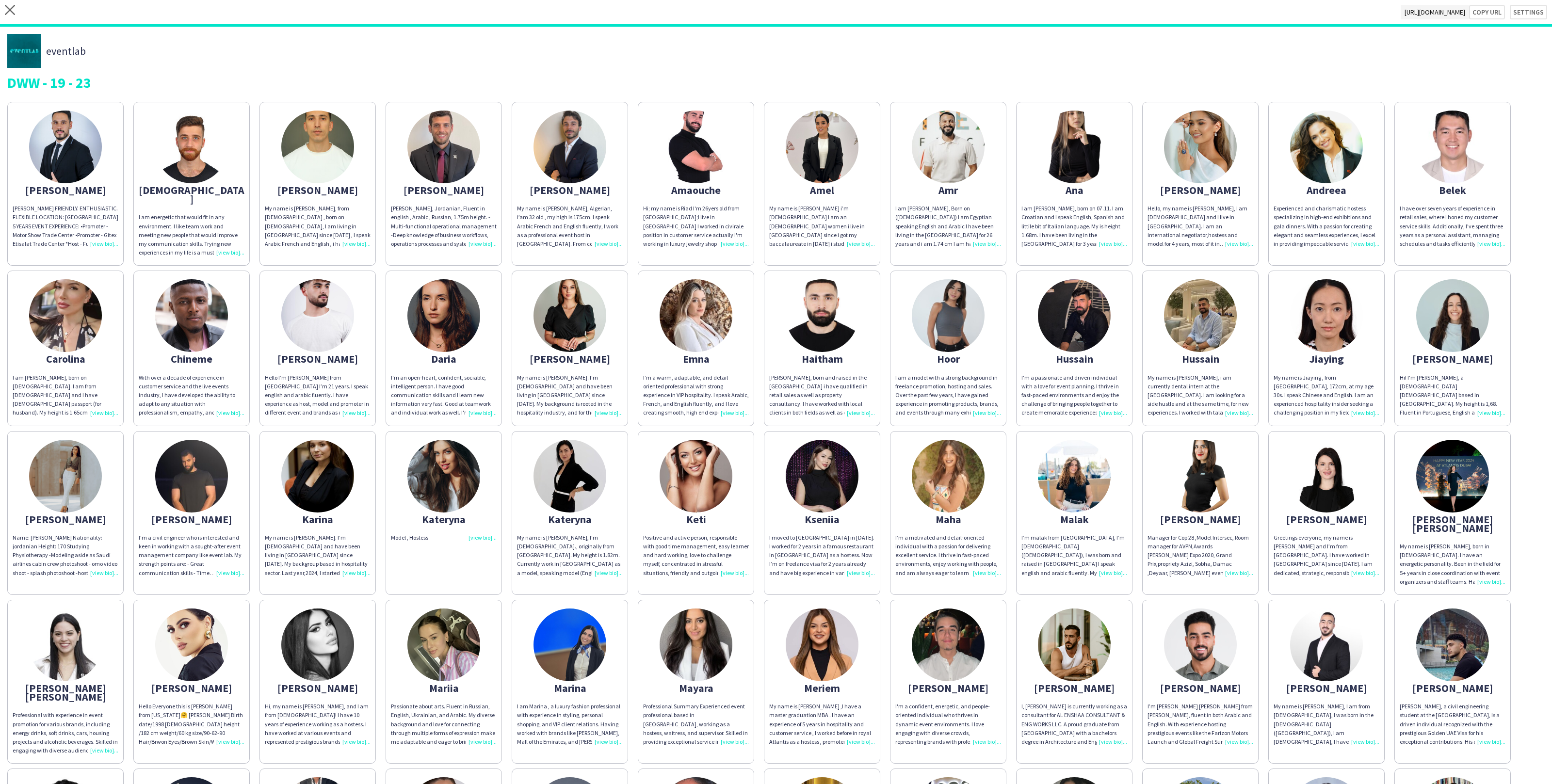
click at [883, 575] on div "Abdulrahman ABDULRAHMAN DARWISH FRIENDLY. ENTHUSIASTIC. FLEXIBLE LOCATION: DUBA…" at bounding box center [776, 599] width 1538 height 1005
click at [1314, 171] on img at bounding box center [1327, 147] width 73 height 73
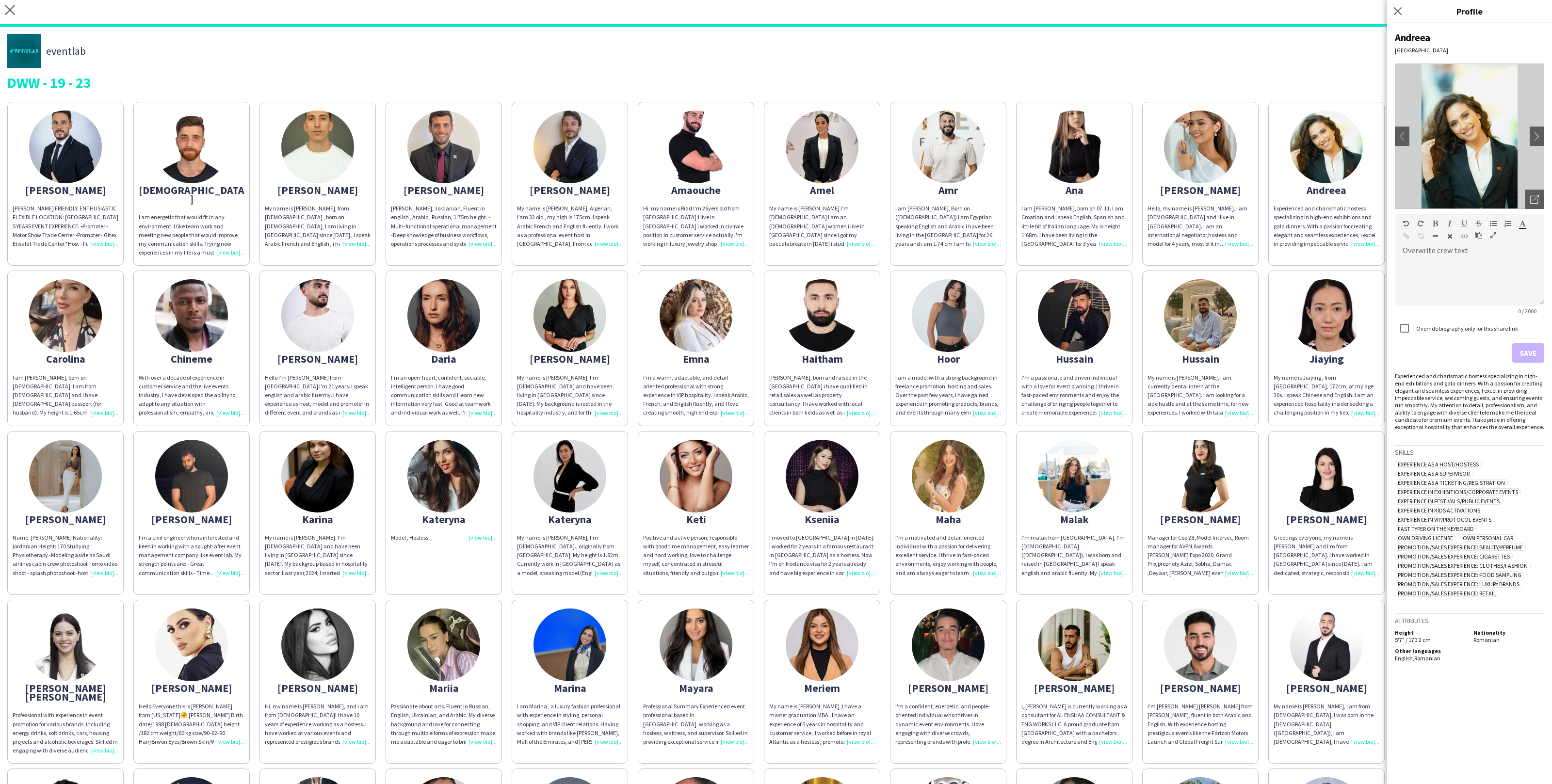
click at [1204, 205] on div "Hello, my name is Andrea Carolina, I am Colombian and I live in Dubai. I am an …" at bounding box center [1201, 226] width 106 height 44
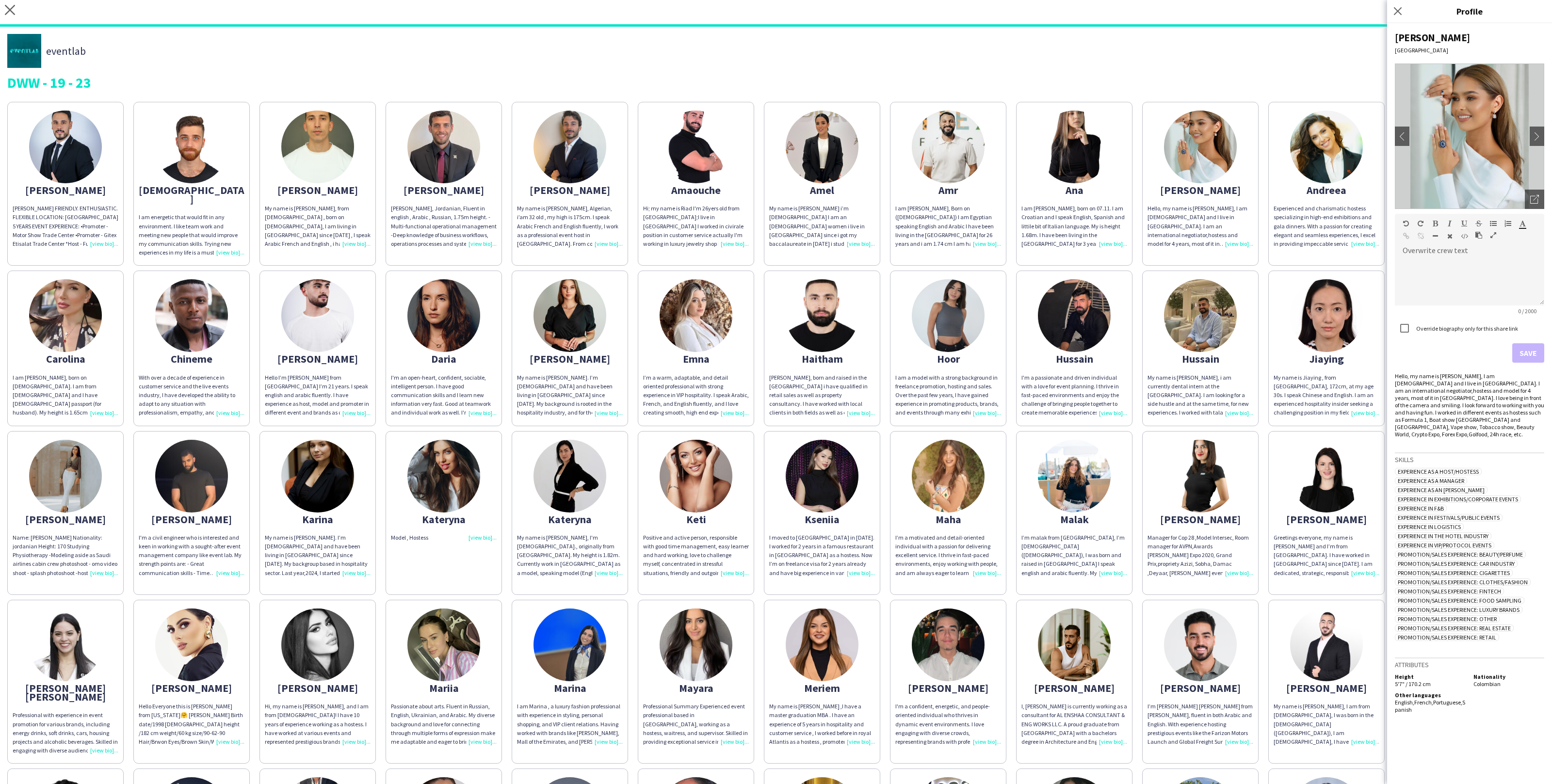
click at [1263, 260] on div "Abdulrahman ABDULRAHMAN DARWISH FRIENDLY. ENTHUSIASTIC. FLEXIBLE LOCATION: DUBA…" at bounding box center [776, 599] width 1538 height 1005
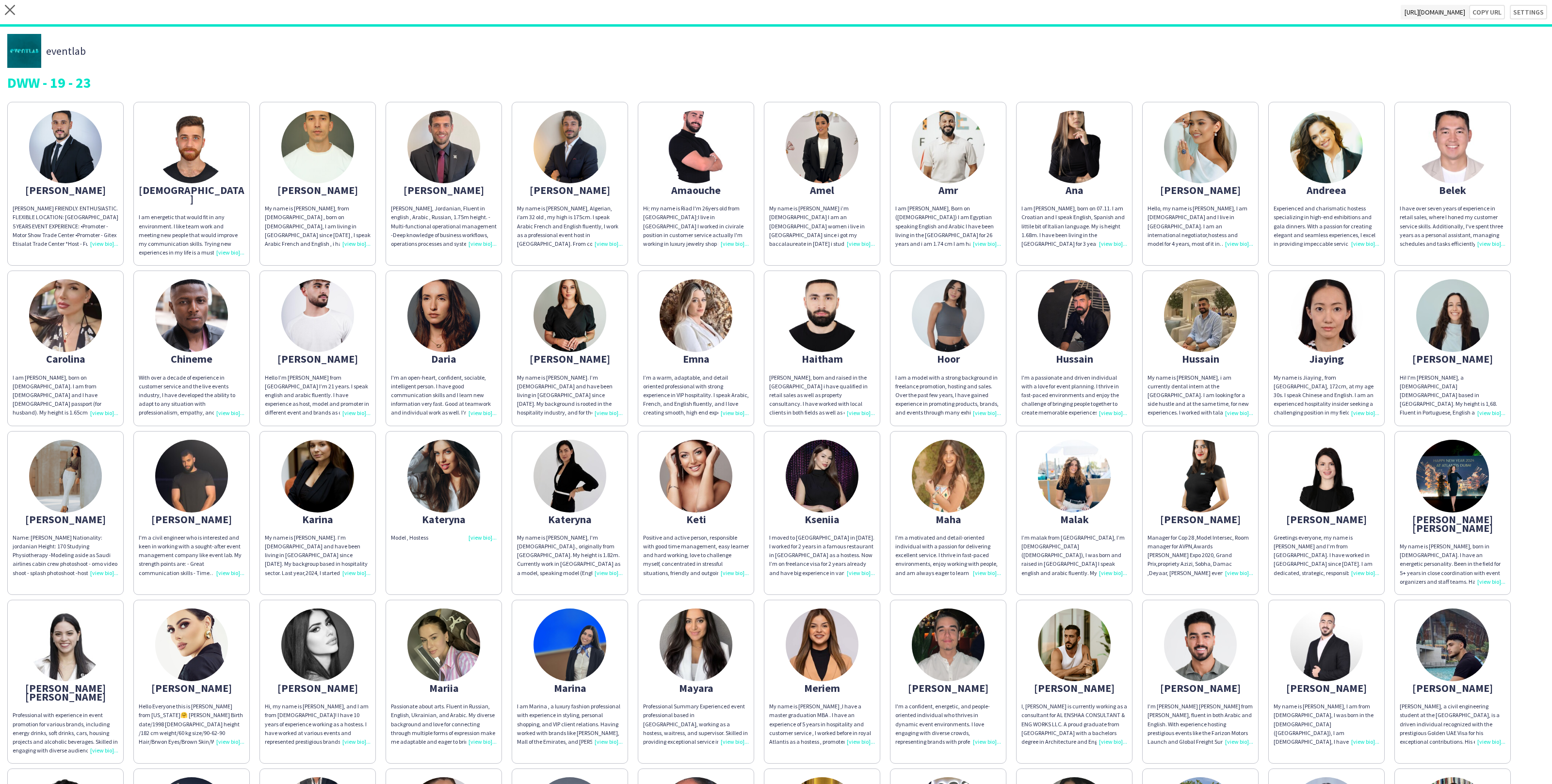
click at [1303, 188] on div "Andreea" at bounding box center [1327, 190] width 106 height 9
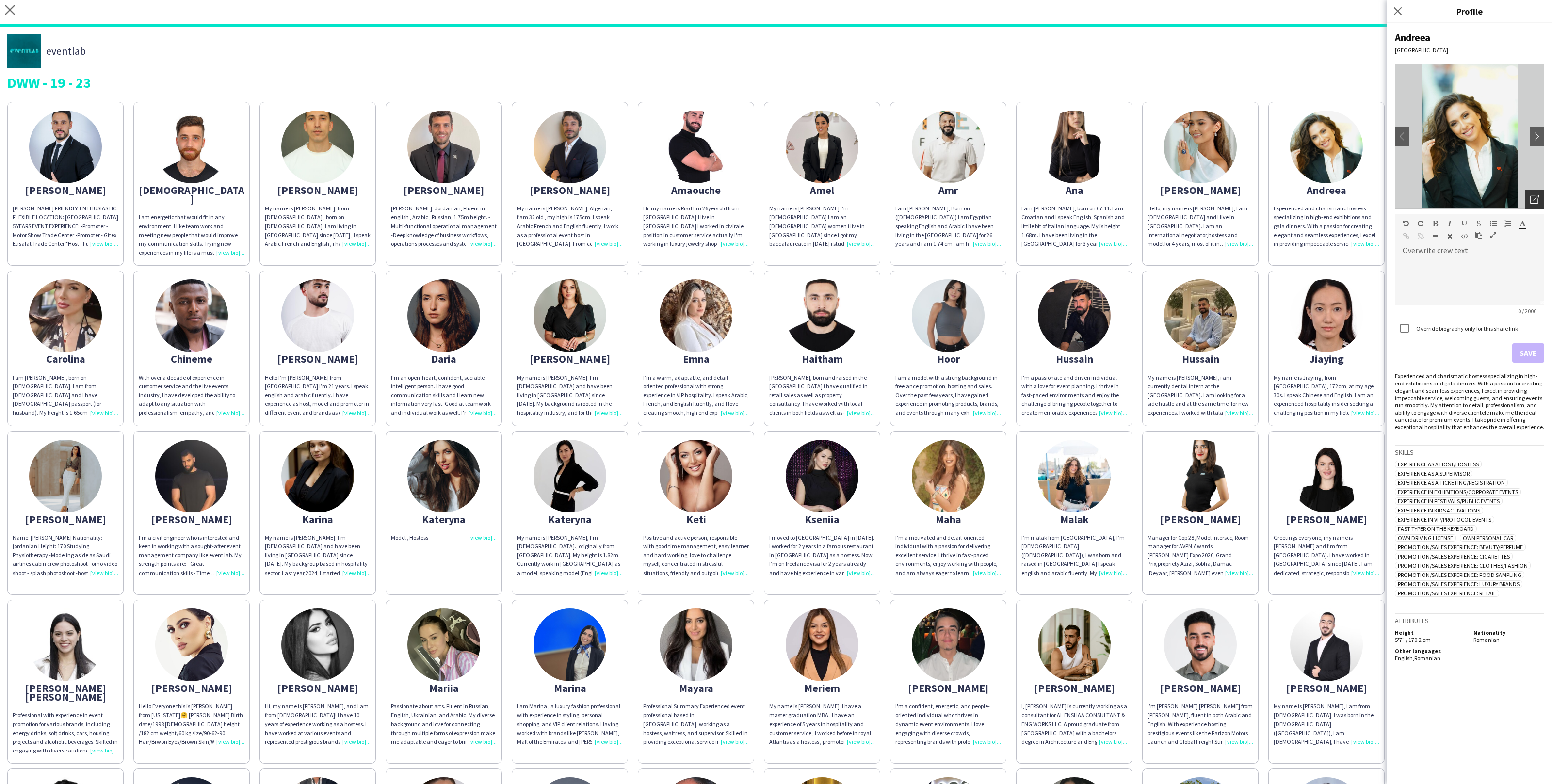
click at [1538, 197] on icon "Open photos pop-in" at bounding box center [1535, 199] width 9 height 9
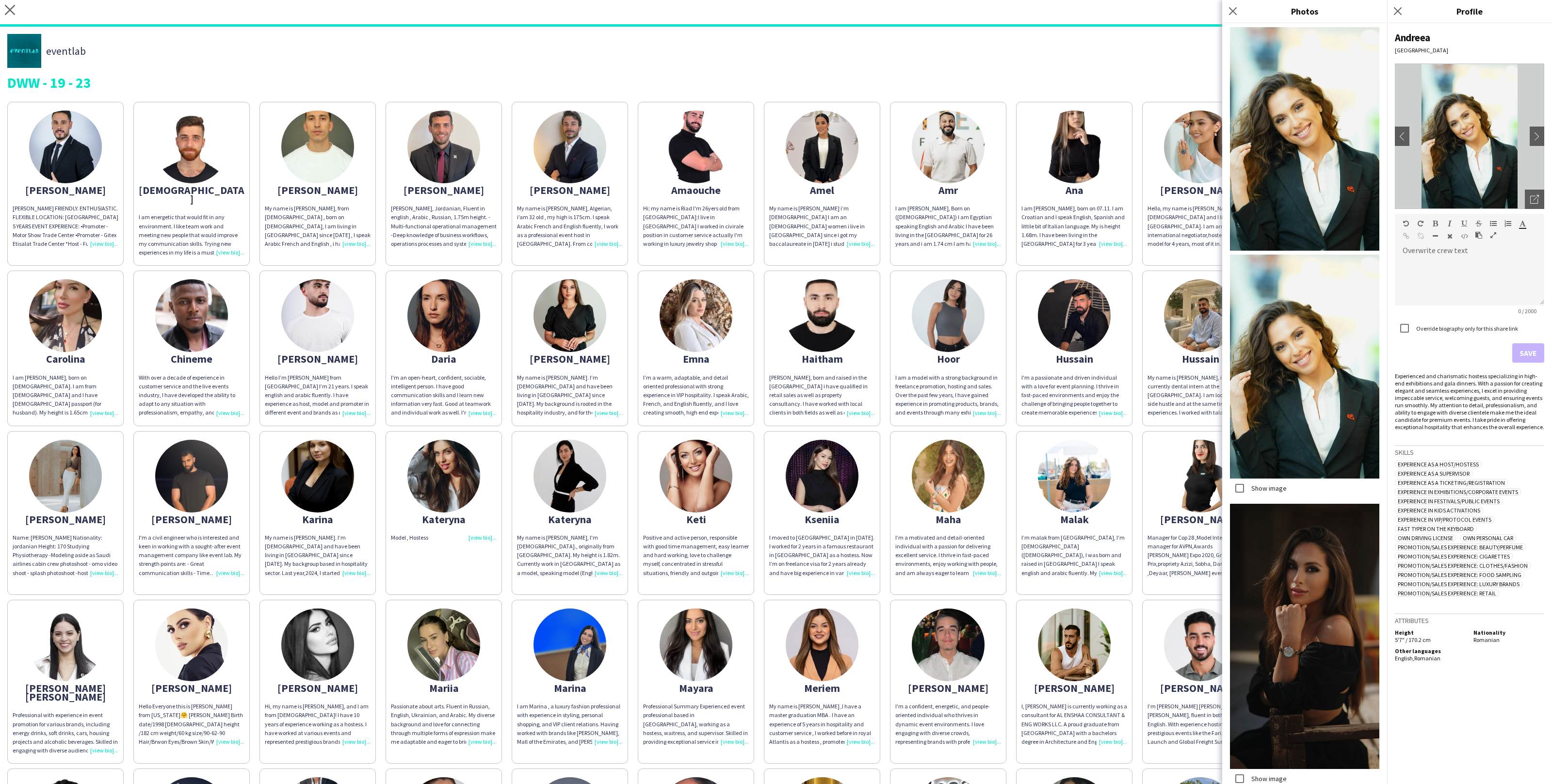
click at [1176, 228] on div "Hello, my name is Andrea Carolina, I am Colombian and I live in Dubai. I am an …" at bounding box center [1201, 226] width 106 height 44
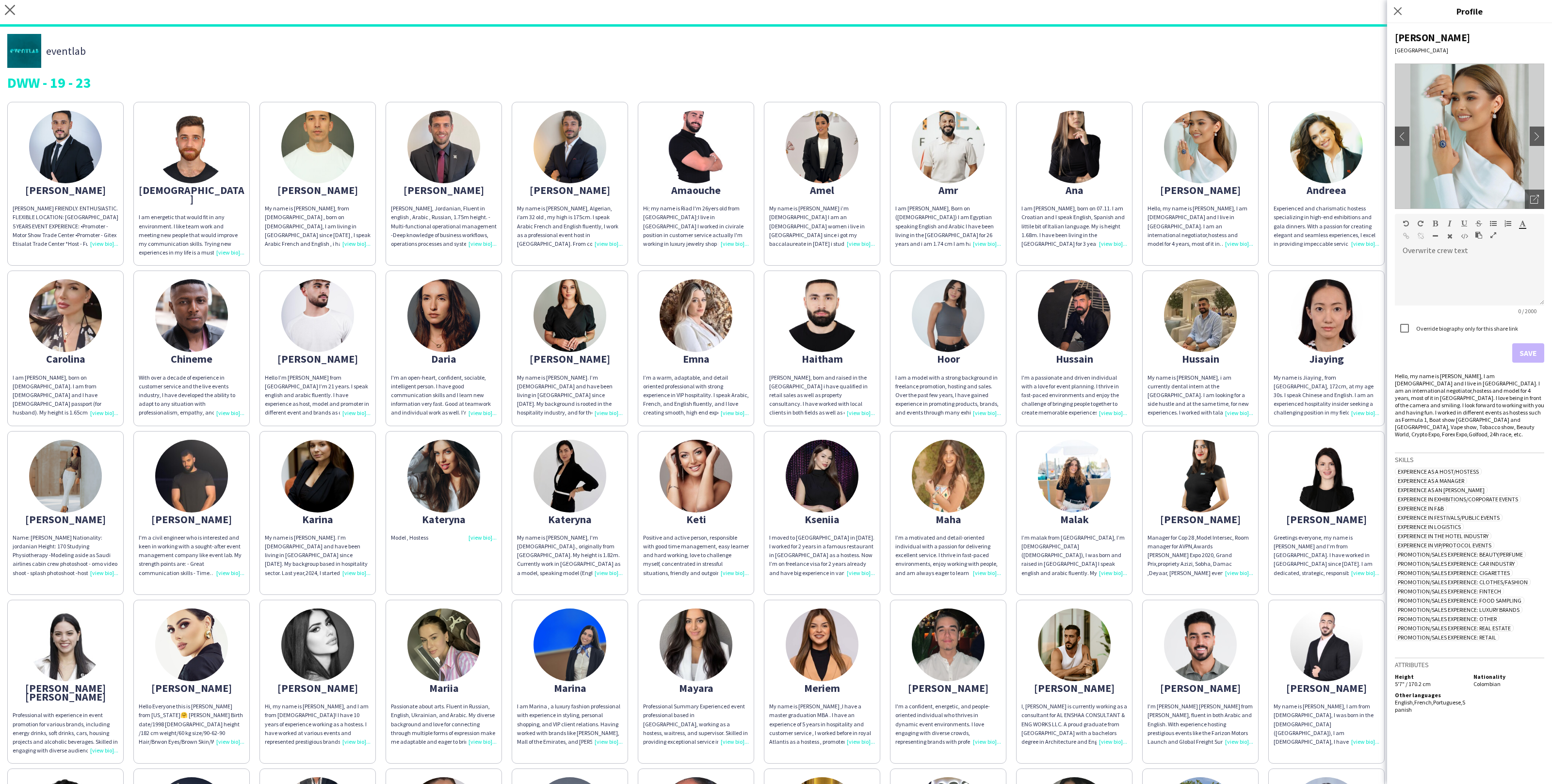
click at [1381, 248] on app-share-pages-crew-card "Andreea Experienced and charismatic hostess specializing in high-end exhibition…" at bounding box center [1327, 184] width 116 height 164
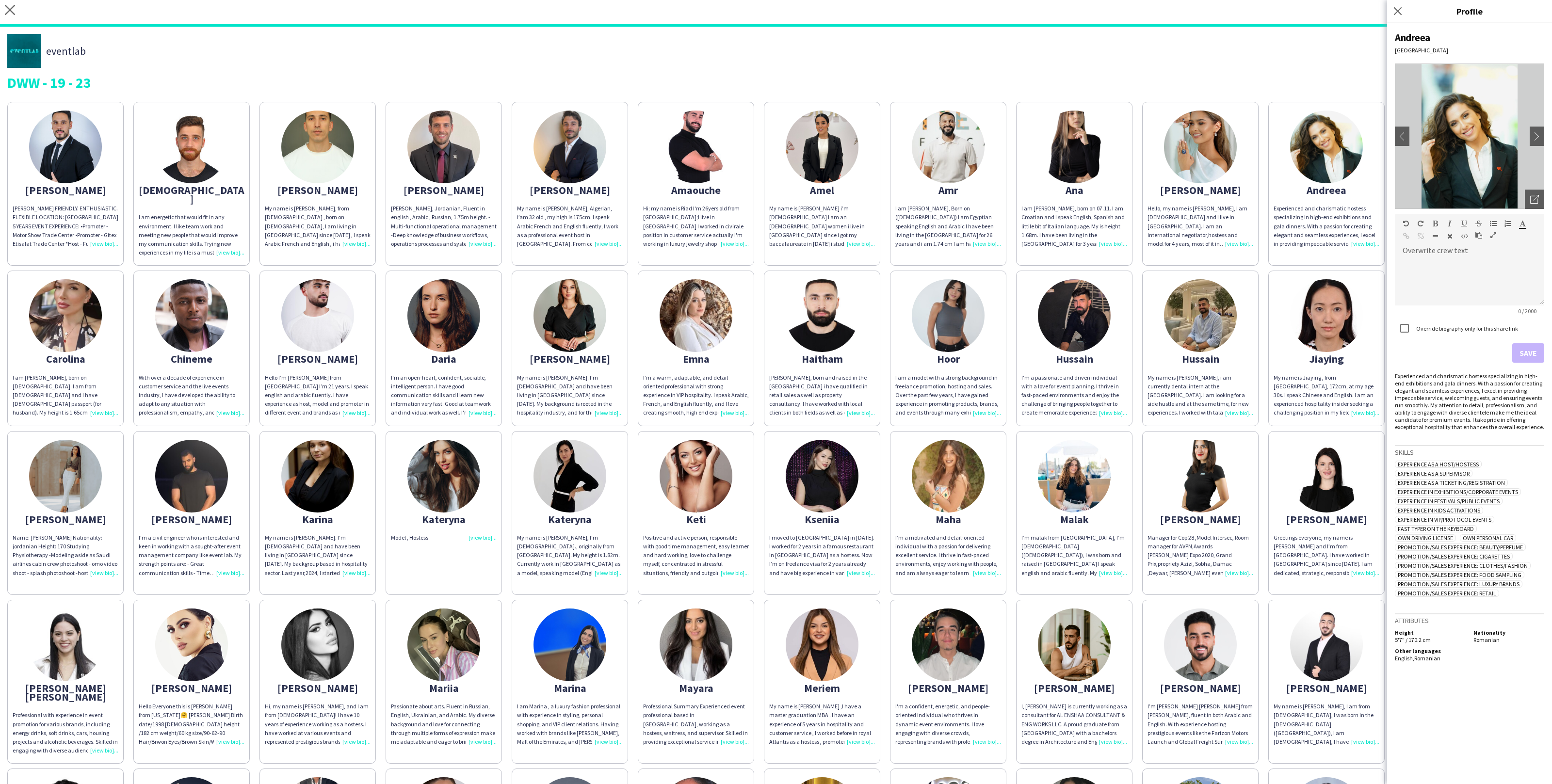
click at [1383, 252] on app-share-pages-crew-card "Andreea Experienced and charismatic hostess specializing in high-end exhibition…" at bounding box center [1327, 184] width 116 height 164
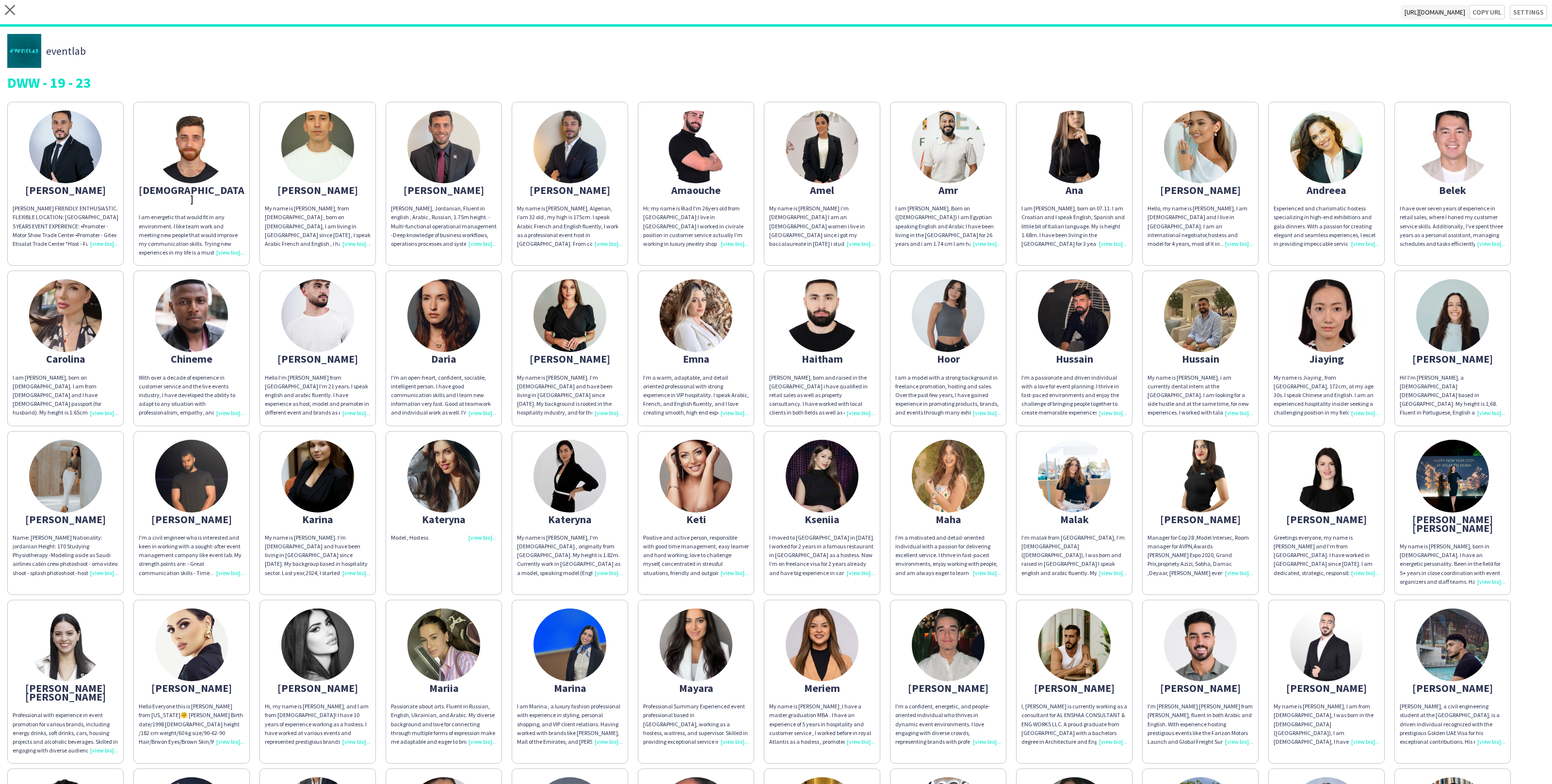
click at [1385, 259] on div "Abdulrahman ABDULRAHMAN DARWISH FRIENDLY. ENTHUSIASTIC. FLEXIBLE LOCATION: DUBA…" at bounding box center [776, 599] width 1538 height 1005
click at [1490, 338] on app-share-pages-crew-card "Joana Hi! I'm Joana, a 33-year-old Portuguese based in Dubai. My height is 1,68…" at bounding box center [1453, 347] width 116 height 155
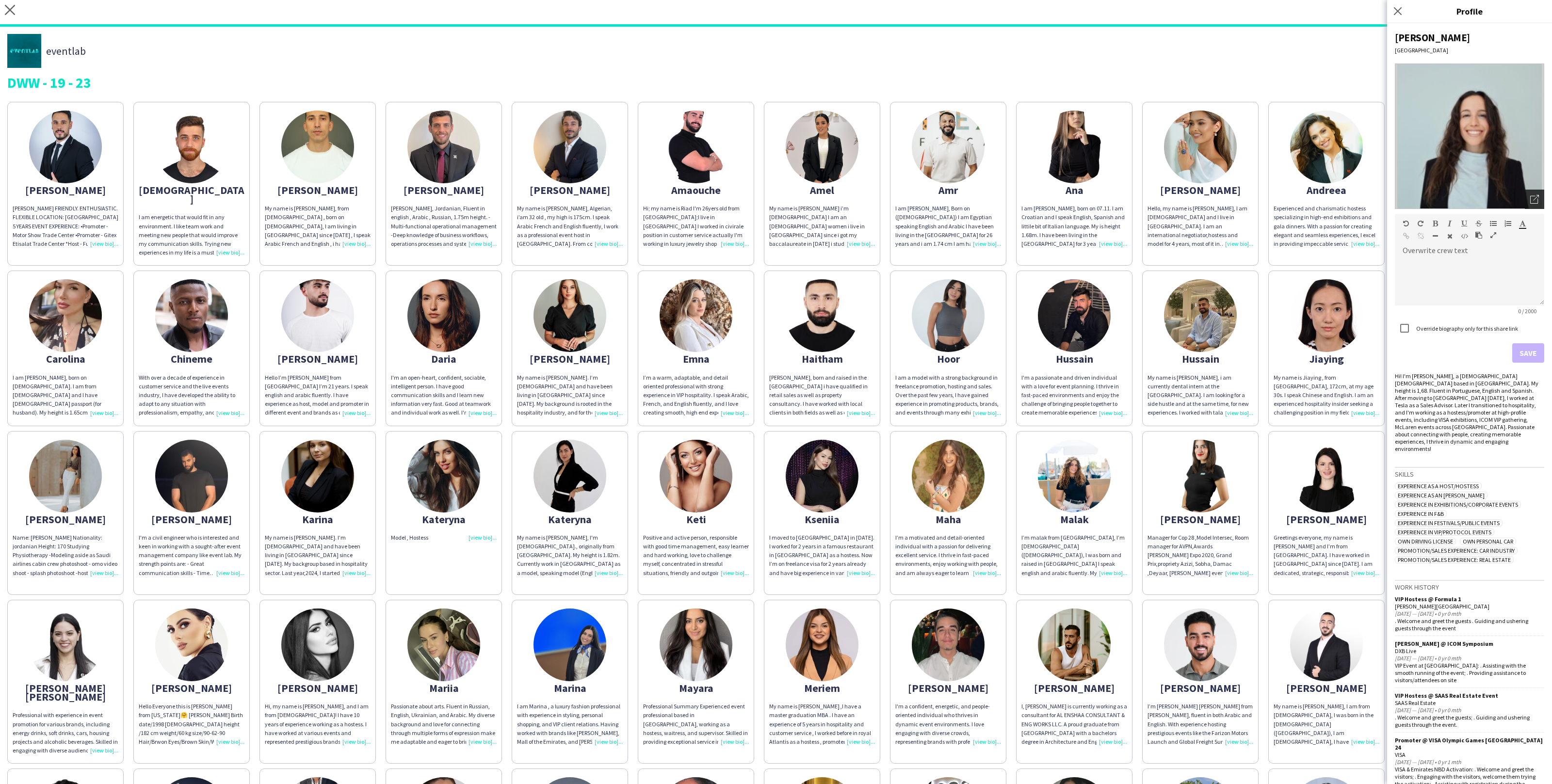
click at [1537, 201] on icon "Open photos pop-in" at bounding box center [1535, 199] width 9 height 9
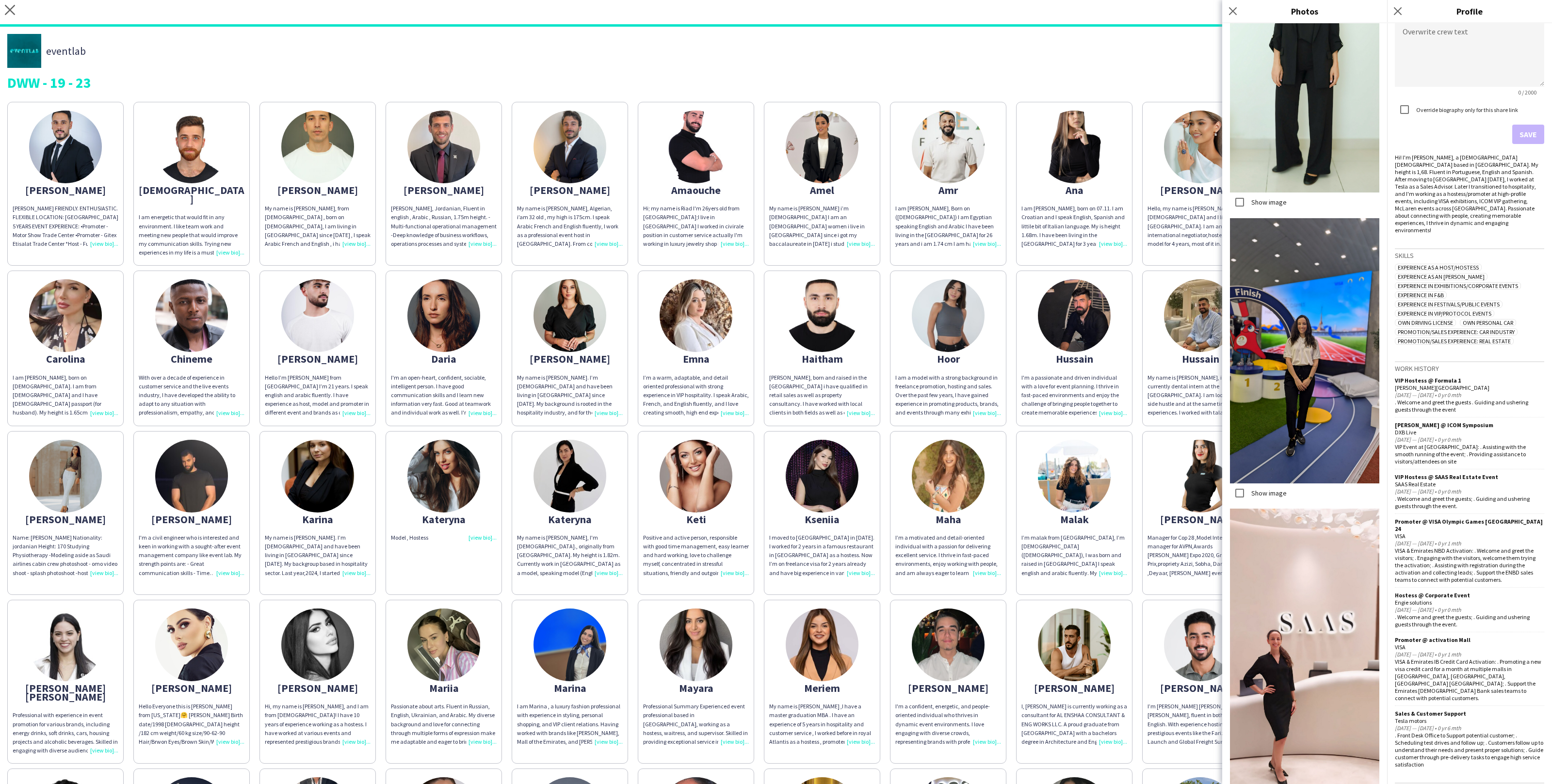
scroll to position [217, 0]
click at [764, 424] on div "Abdulrahman ABDULRAHMAN DARWISH FRIENDLY. ENTHUSIASTIC. FLEXIBLE LOCATION: DUBA…" at bounding box center [776, 599] width 1538 height 1005
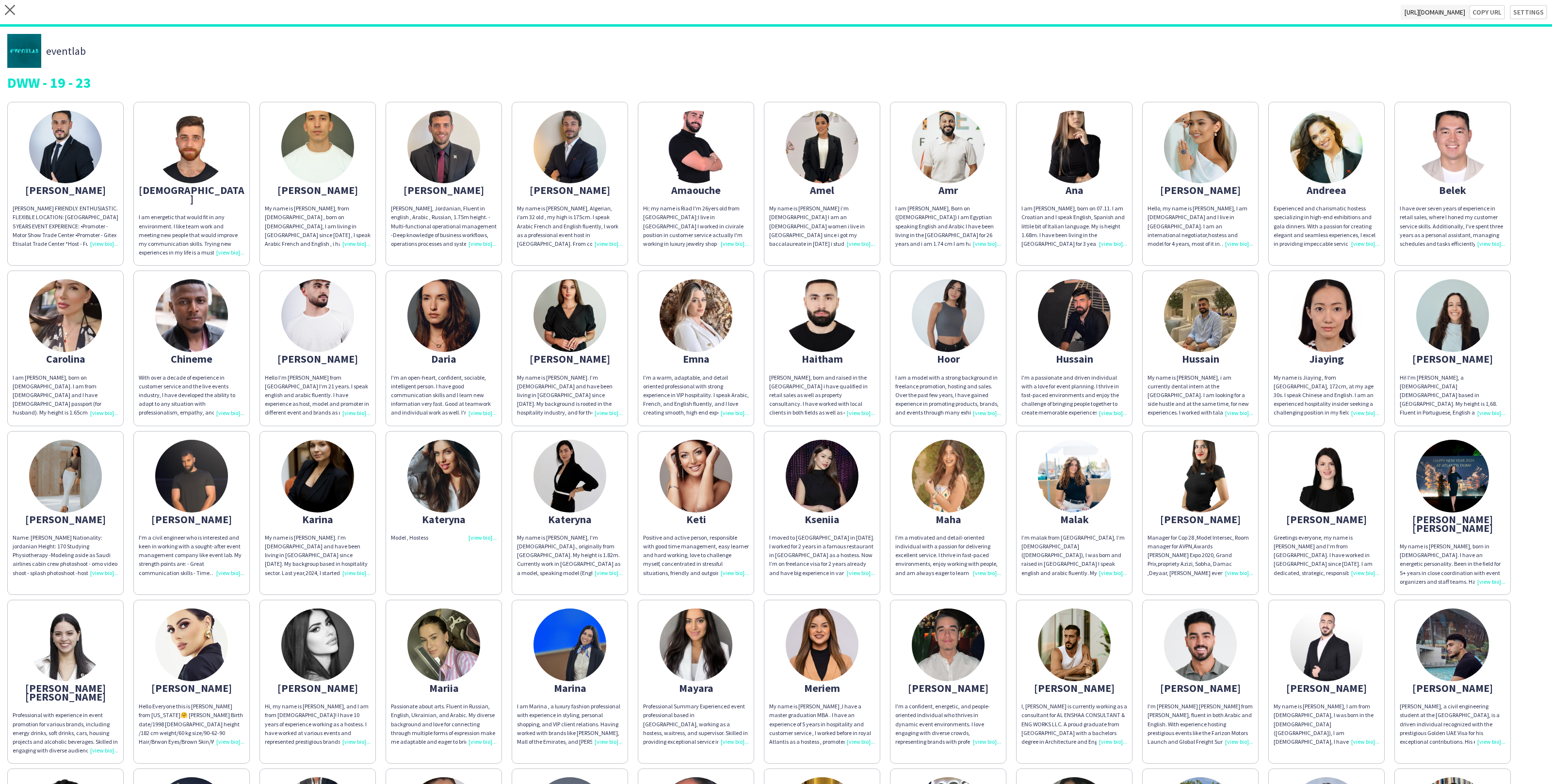
click at [1445, 357] on app-share-pages-crew-card "Joana Hi! I'm Joana, a 33-year-old Portuguese based in Dubai. My height is 1,68…" at bounding box center [1453, 347] width 116 height 155
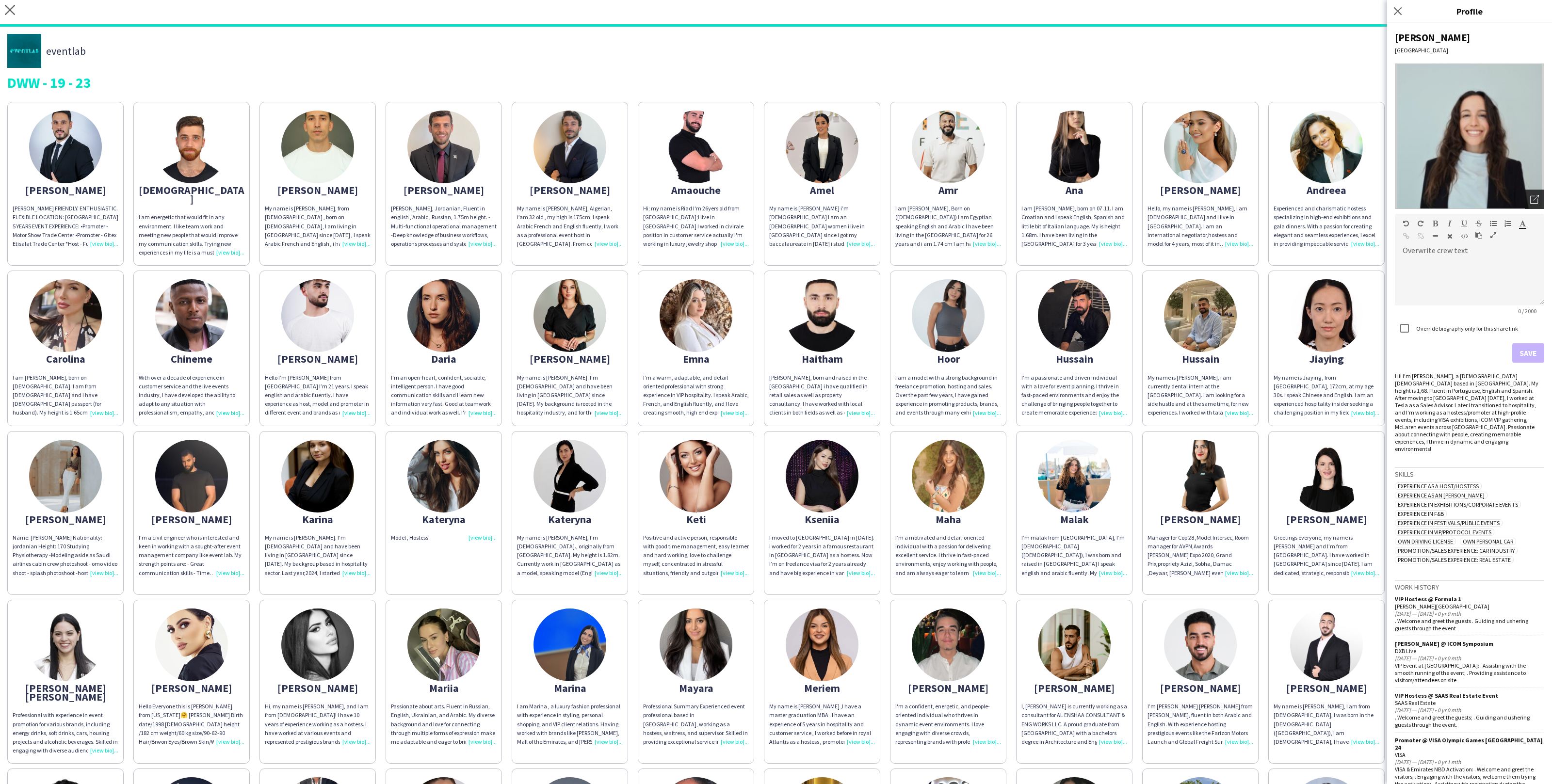
click at [1534, 198] on icon "Open photos pop-in" at bounding box center [1535, 199] width 9 height 9
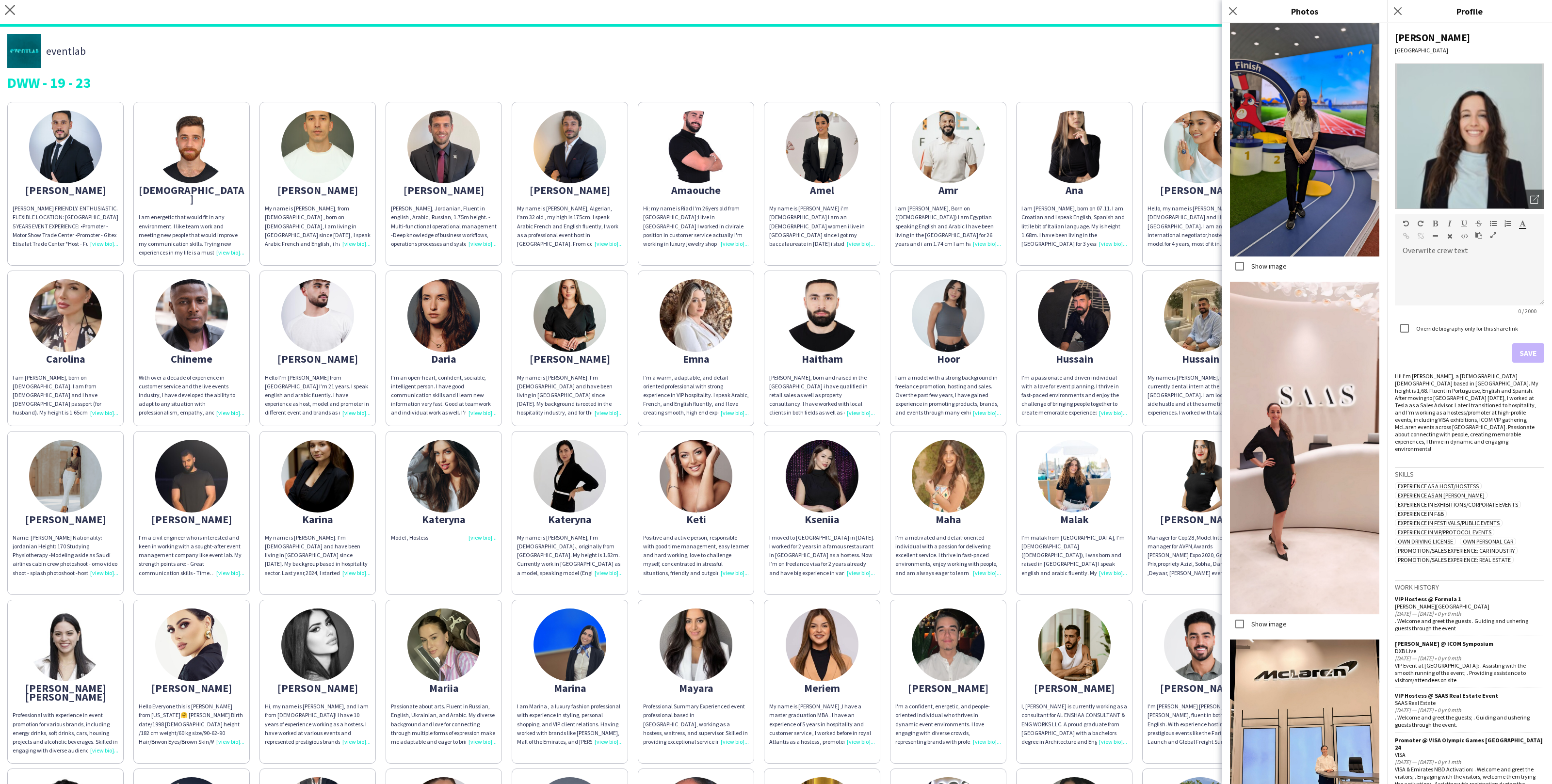
scroll to position [1018, 0]
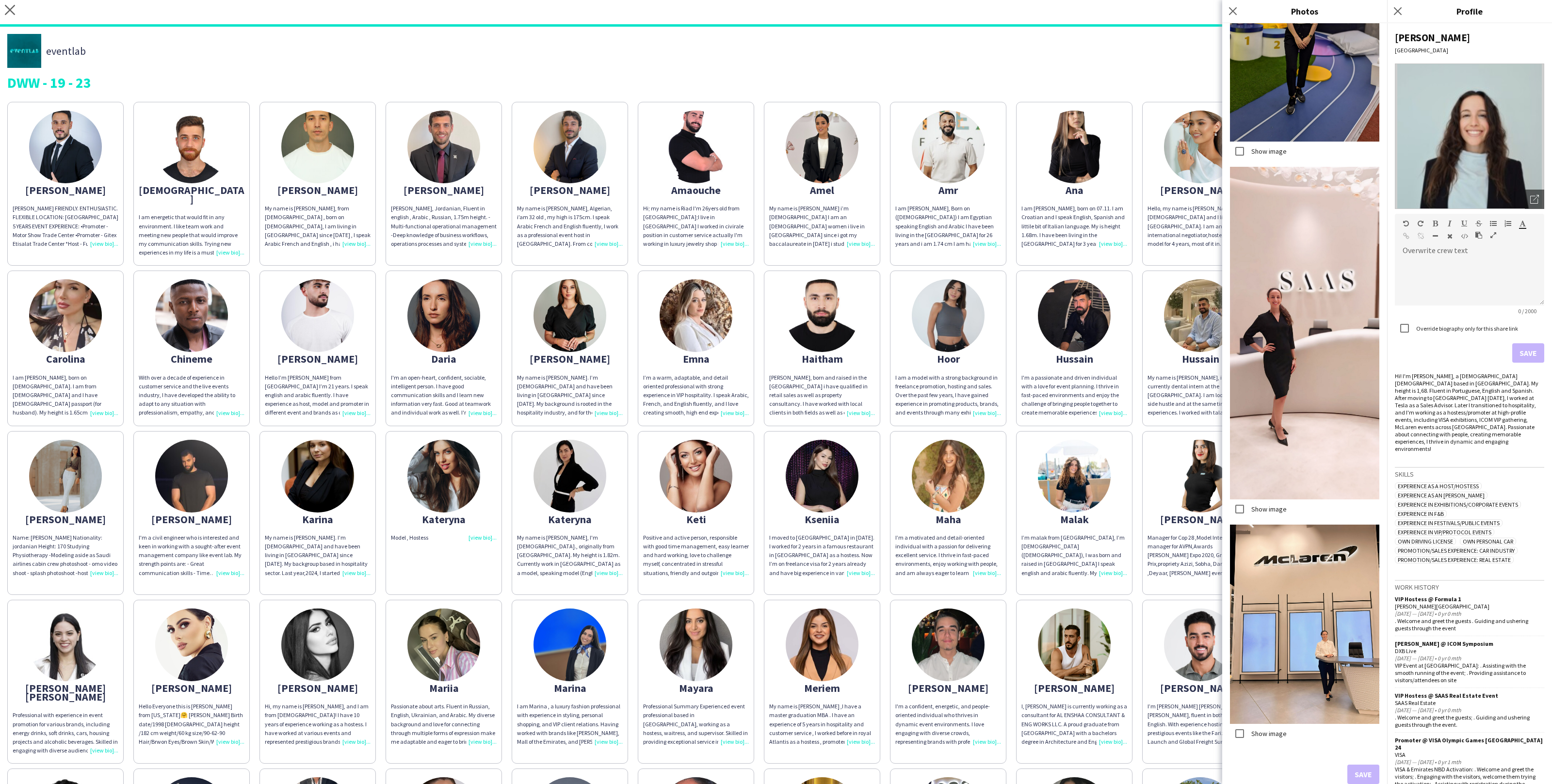
click at [1395, 360] on form "Overwrite crew text default Heading 1 Heading 2 Heading 3 Heading 4 Heading 5 H…" at bounding box center [1470, 288] width 150 height 149
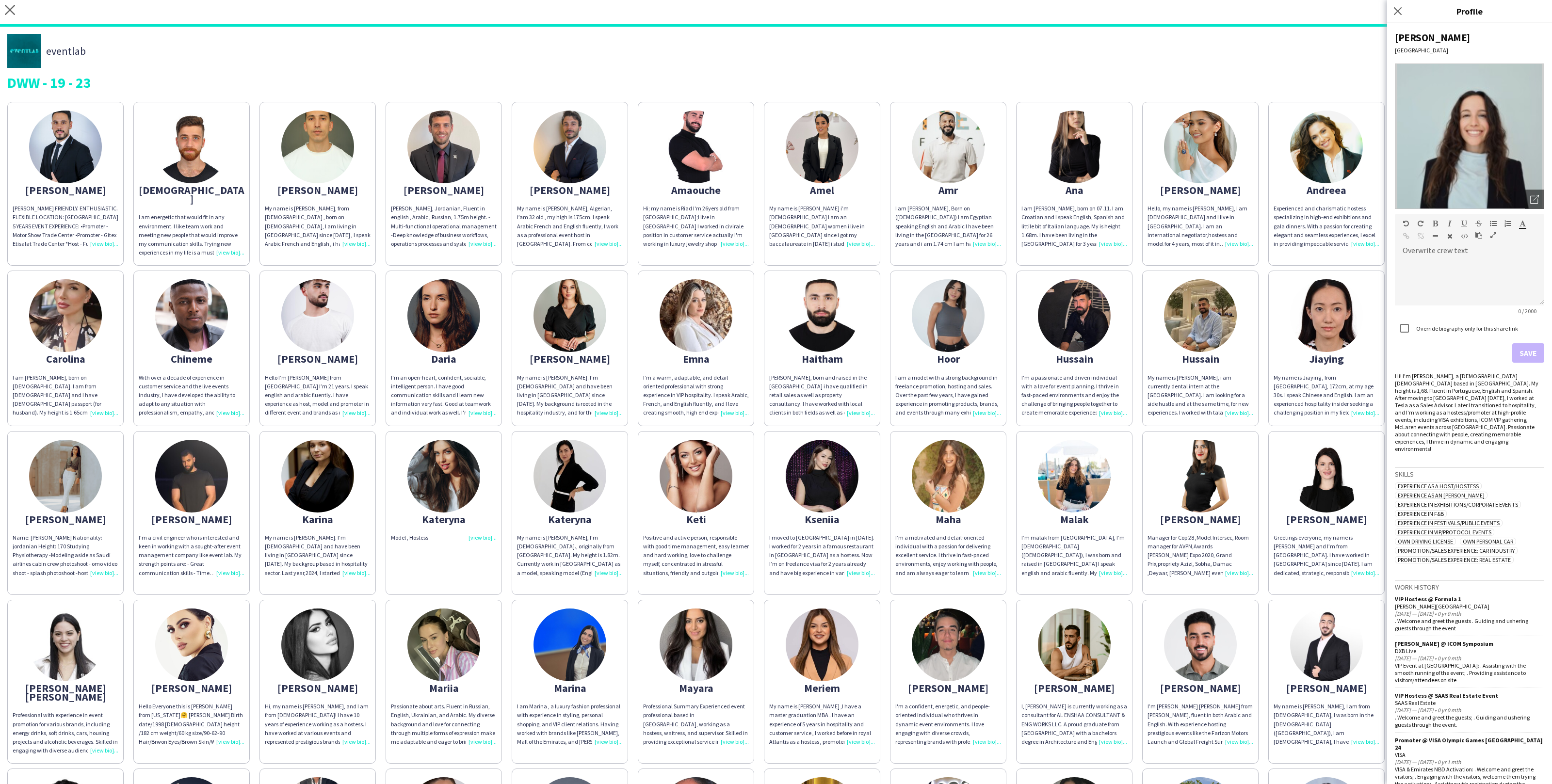
click at [97, 434] on app-share-pages-crew-card "Juana Name: Juana Alshaka Nationality: jordanian Height: 170 Studying Physiothe…" at bounding box center [66, 513] width 116 height 164
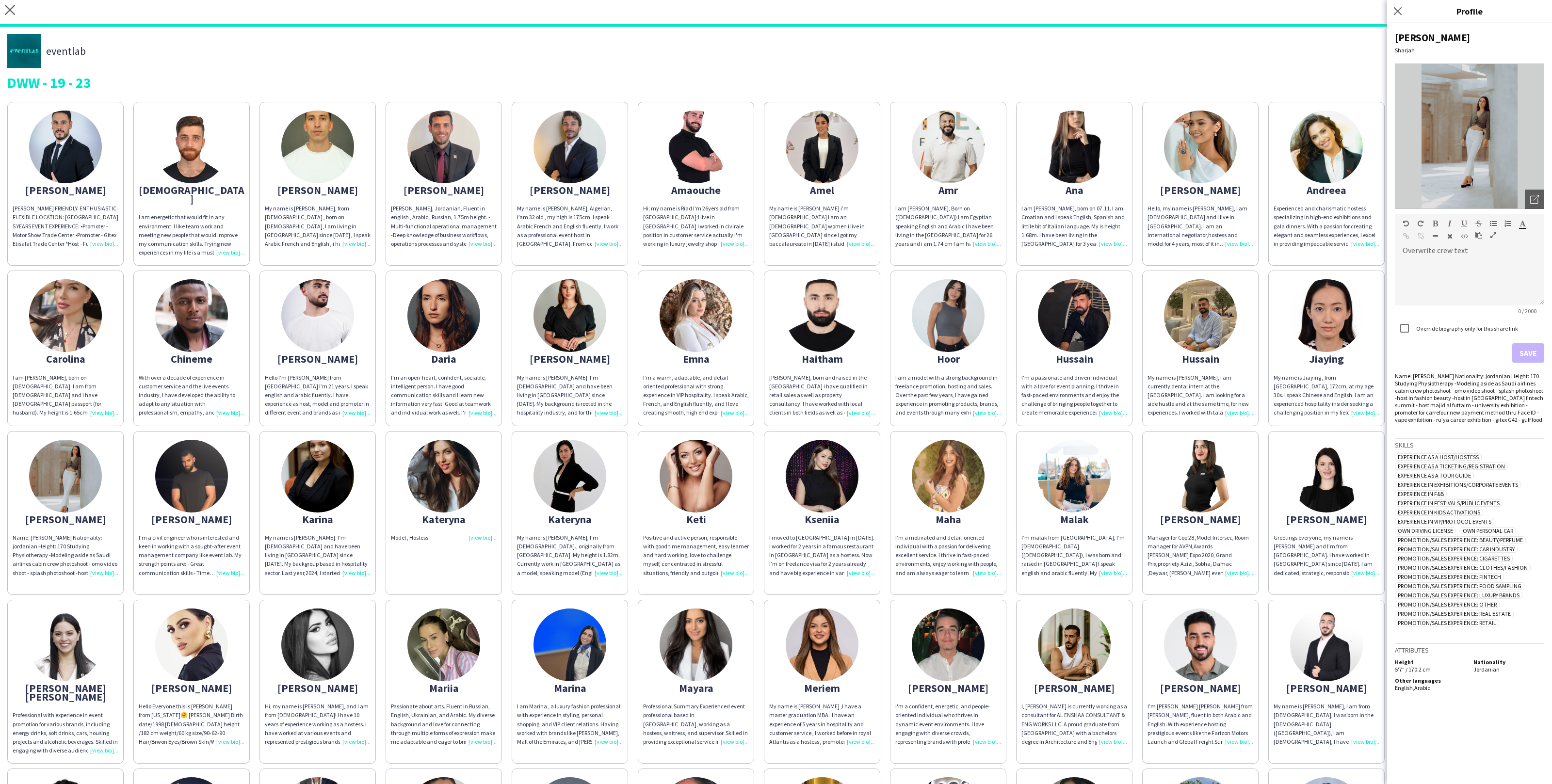
drag, startPoint x: 920, startPoint y: 409, endPoint x: 1195, endPoint y: 405, distance: 275.0
click at [1195, 405] on div "Abdulrahman ABDULRAHMAN DARWISH FRIENDLY. ENTHUSIASTIC. FLEXIBLE LOCATION: DUBA…" at bounding box center [776, 599] width 1538 height 1005
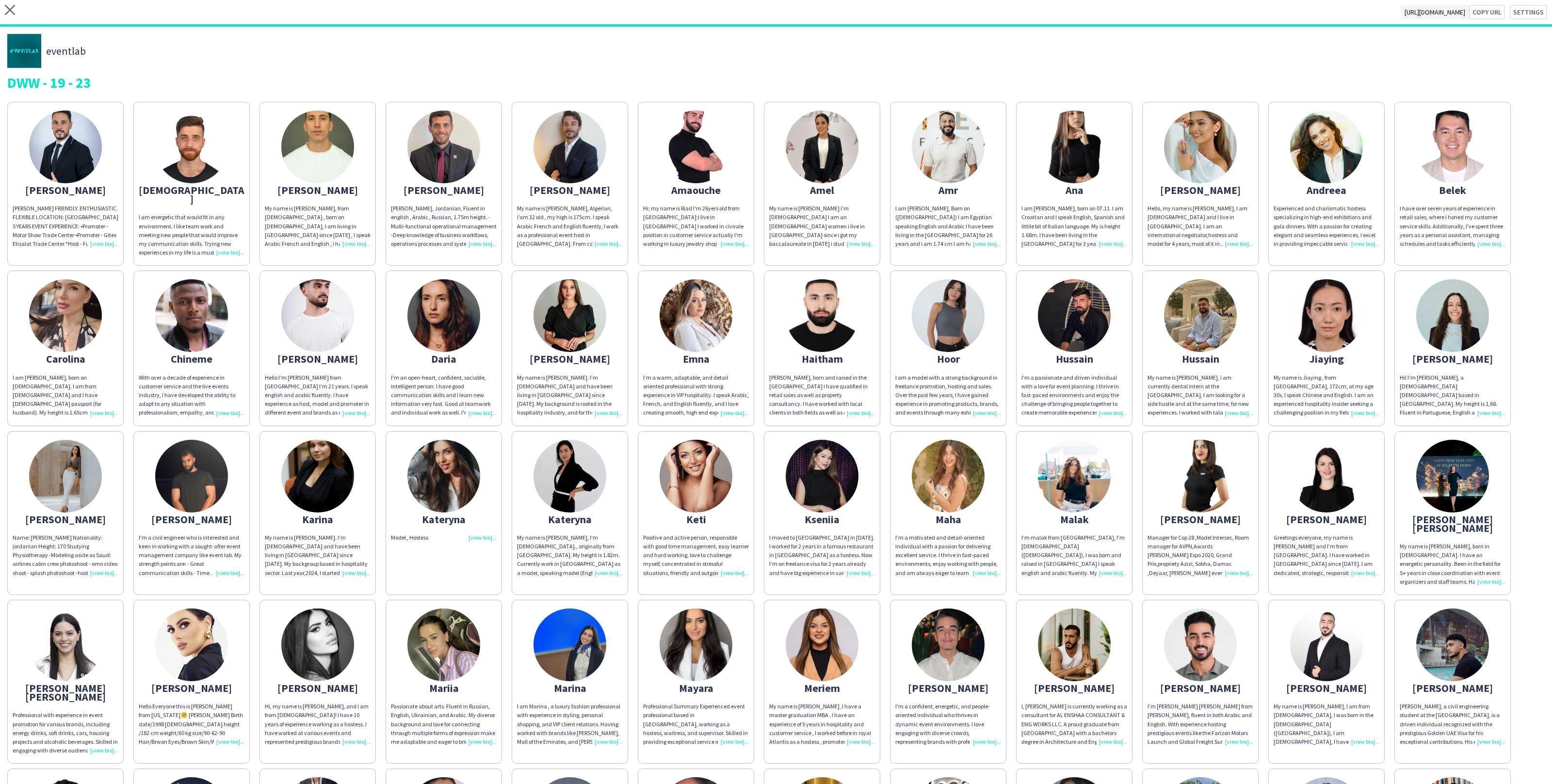
click at [41, 496] on app-share-pages-crew-card "Juana Name: Juana Alshaka Nationality: jordanian Height: 170 Studying Physiothe…" at bounding box center [66, 513] width 116 height 164
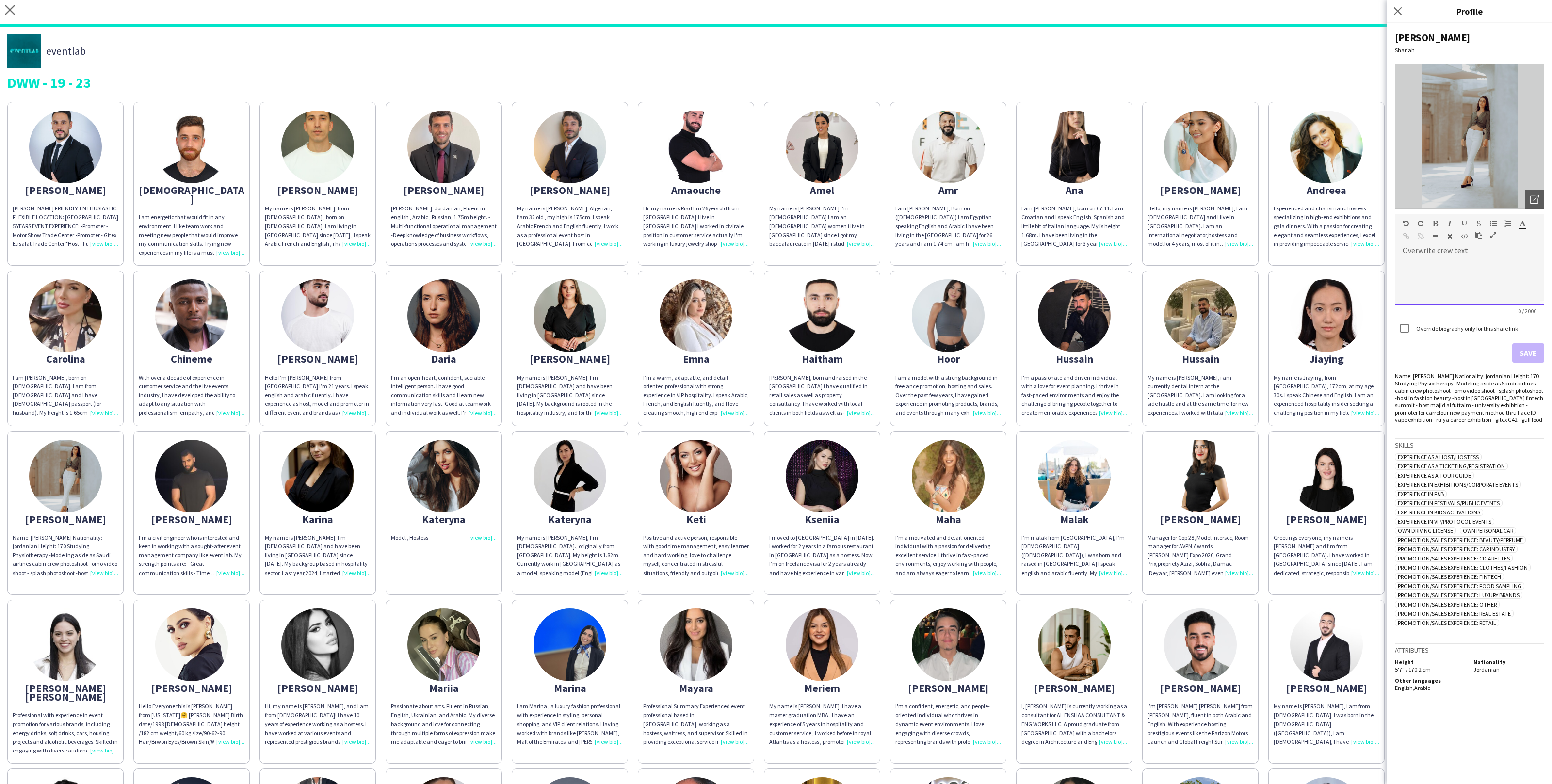
click at [1529, 214] on div "default Heading 1 Heading 2 Heading 3 Heading 4 Heading 5 Heading 6 Heading 7 P…" at bounding box center [1470, 232] width 150 height 36
click at [1536, 201] on icon "Open photos pop-in" at bounding box center [1535, 199] width 9 height 9
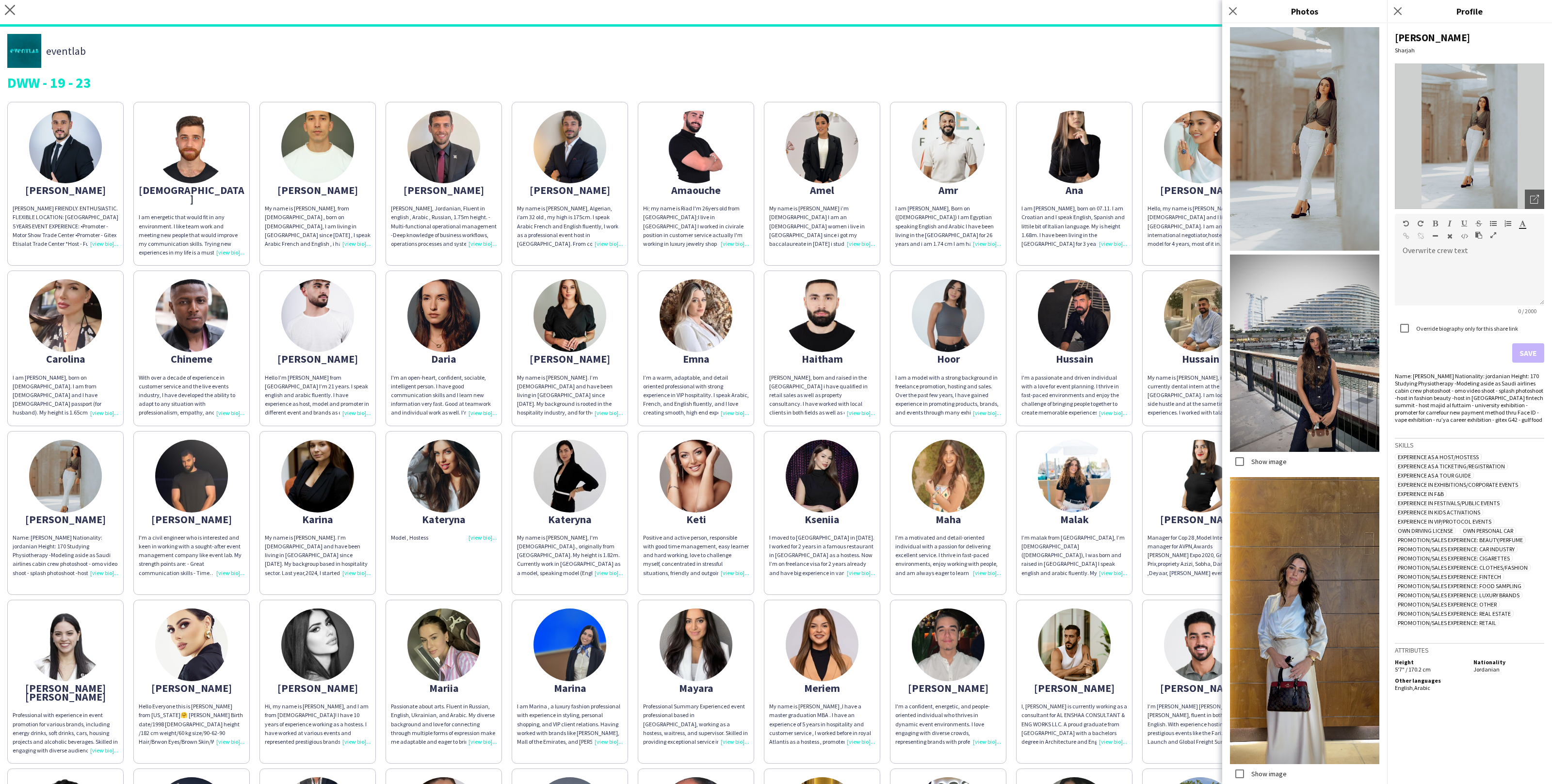
scroll to position [47, 0]
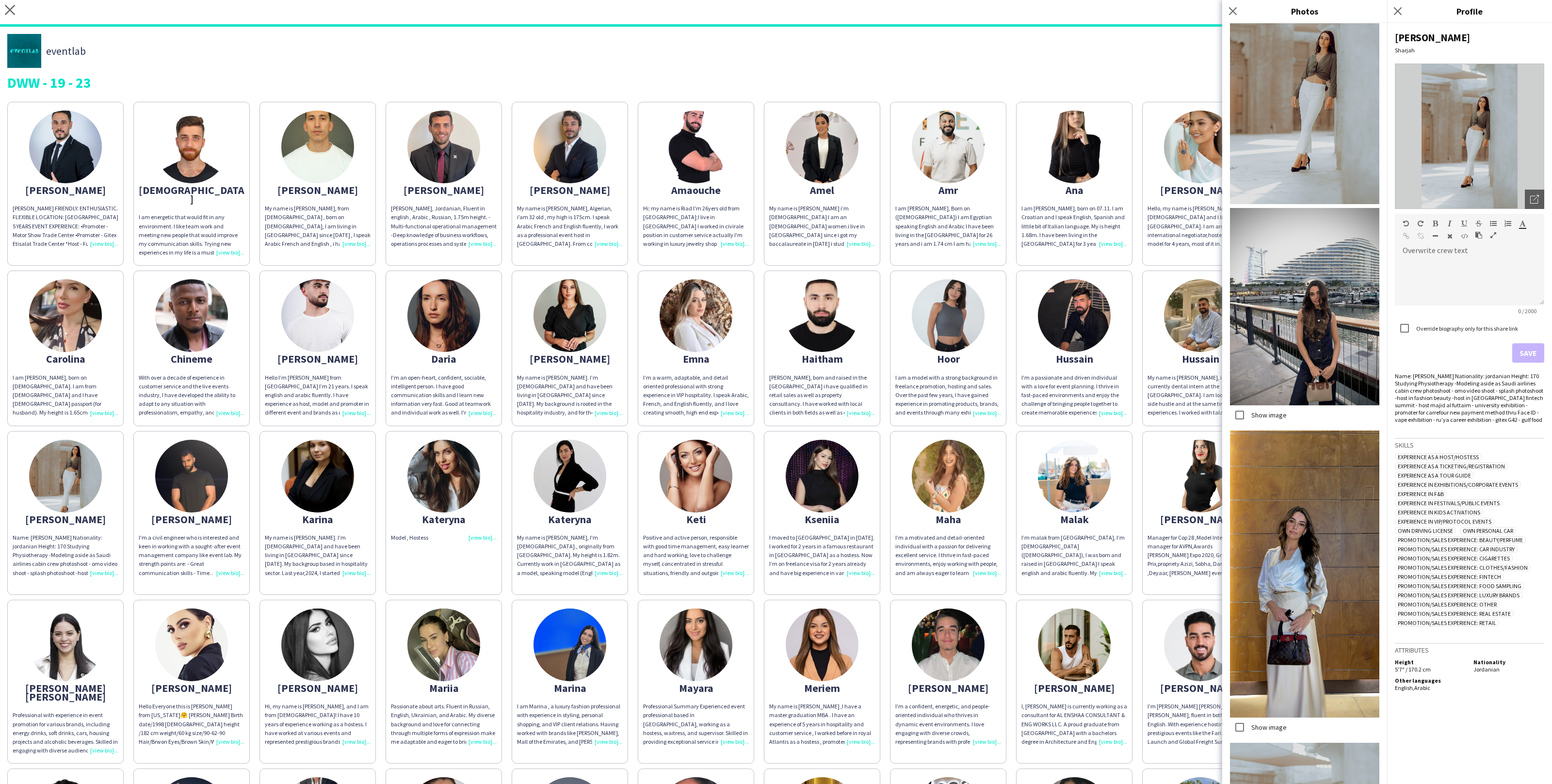
click at [1273, 728] on label "Show image" at bounding box center [1268, 727] width 37 height 9
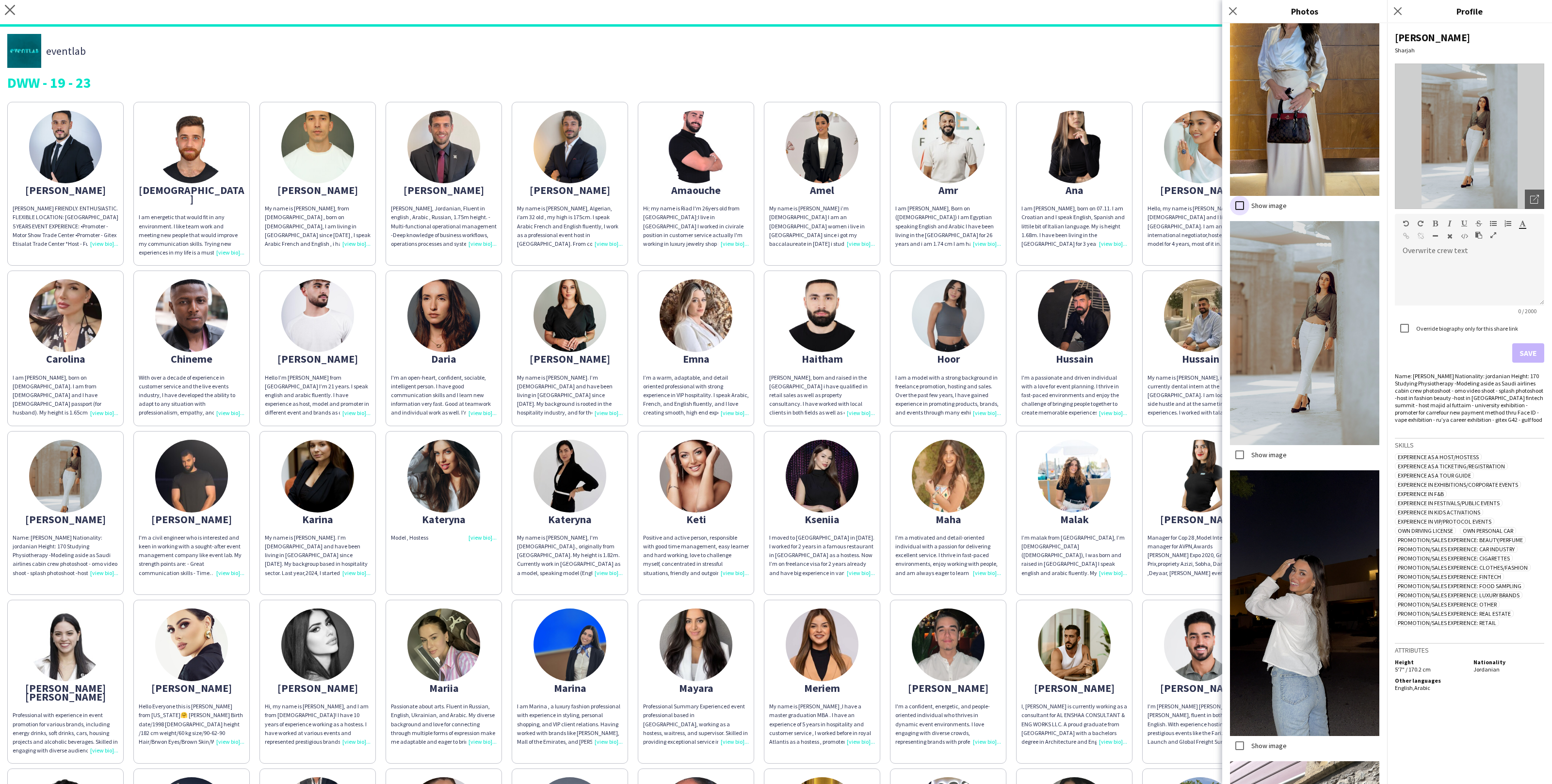
scroll to position [579, 0]
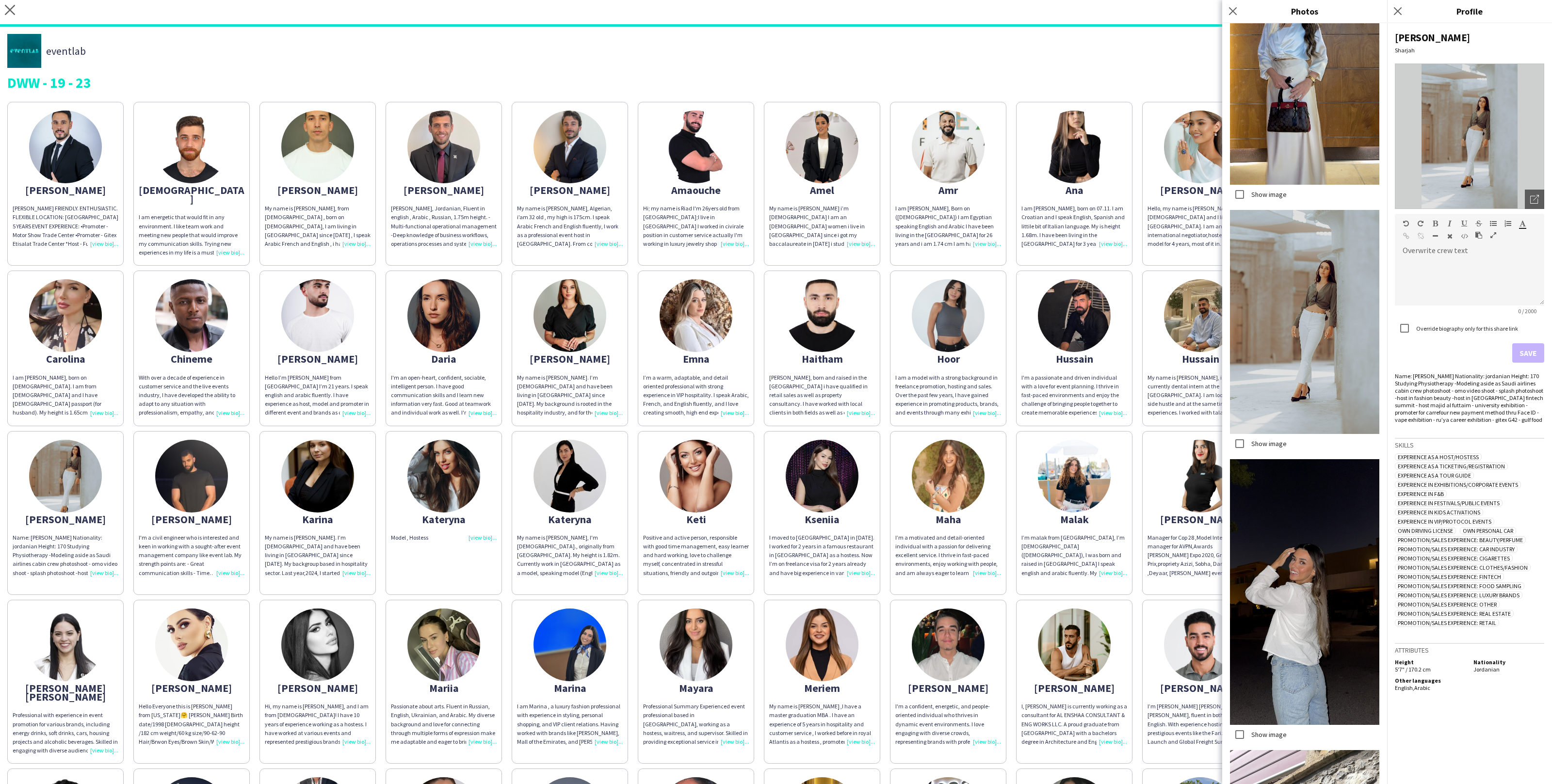
click at [1273, 737] on label "Show image" at bounding box center [1268, 735] width 37 height 9
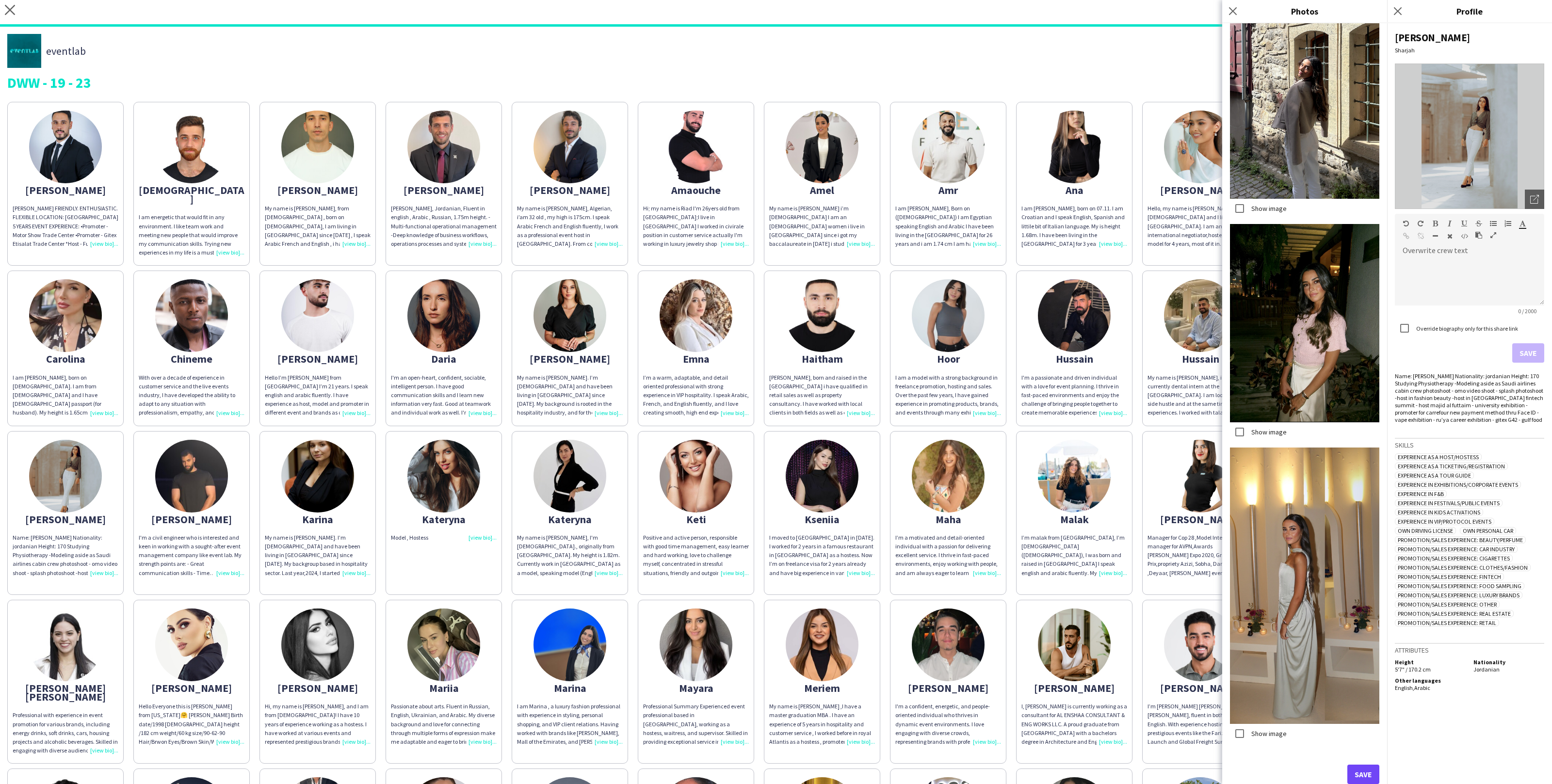
click at [1278, 738] on div "Show image" at bounding box center [1258, 734] width 57 height 20
click at [1278, 736] on label "Show image" at bounding box center [1268, 733] width 37 height 9
click at [1350, 772] on button "Save" at bounding box center [1364, 774] width 32 height 20
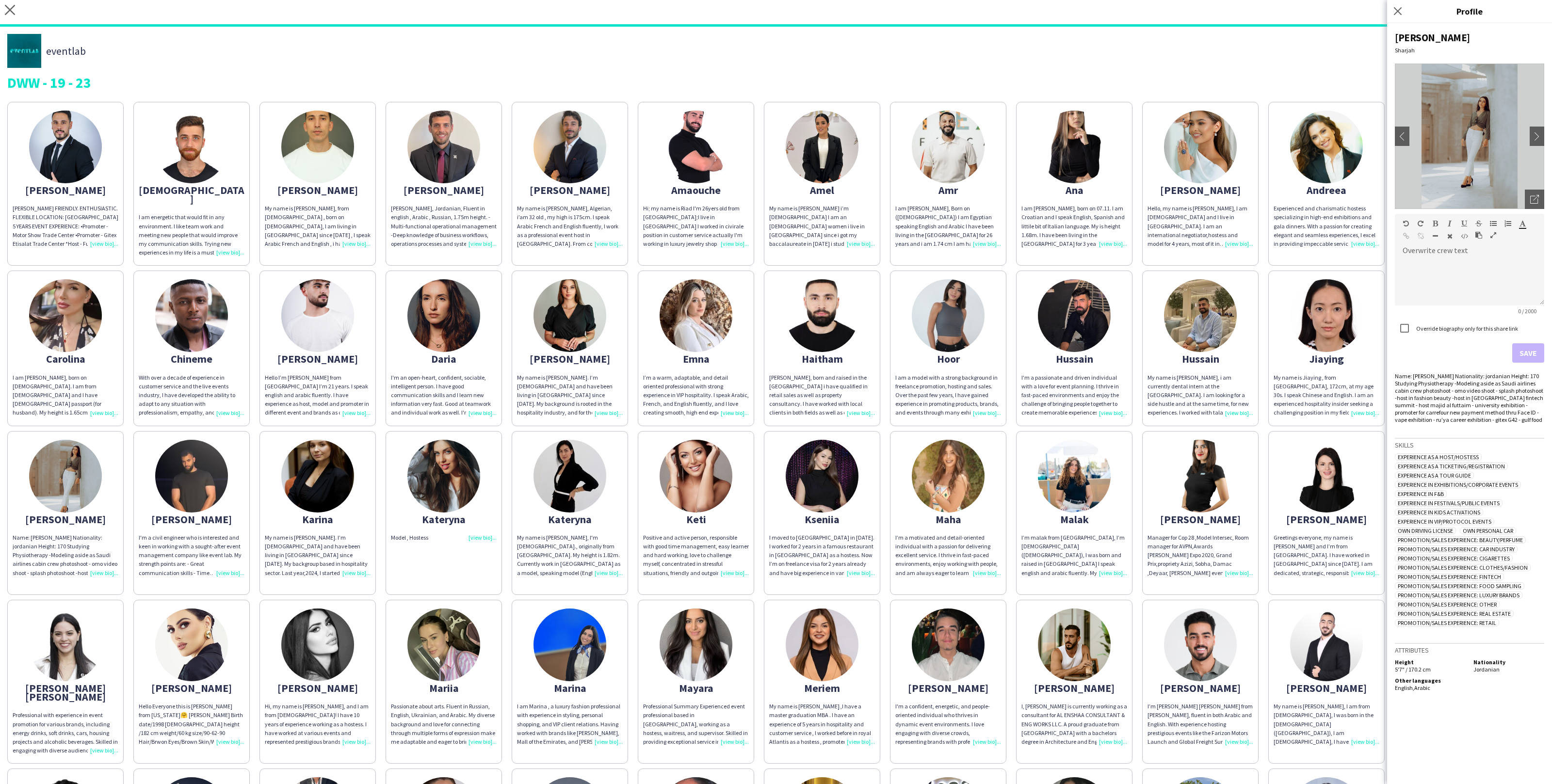
click at [1137, 580] on div "Abdulrahman ABDULRAHMAN DARWISH FRIENDLY. ENTHUSIASTIC. FLEXIBLE LOCATION: DUBA…" at bounding box center [776, 599] width 1538 height 1005
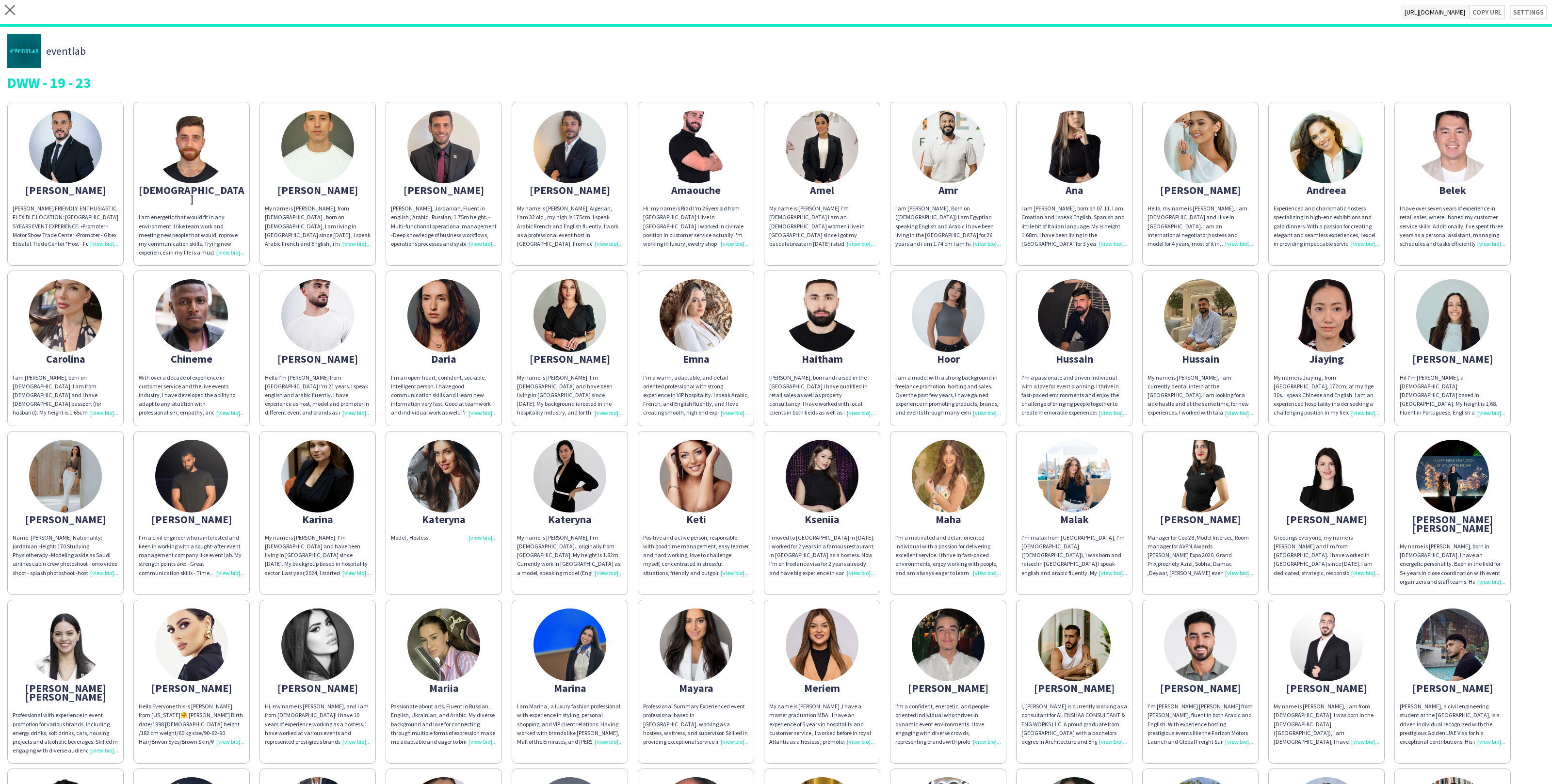
drag, startPoint x: 227, startPoint y: 573, endPoint x: 125, endPoint y: 556, distance: 103.4
click at [125, 556] on div "Abdulrahman ABDULRAHMAN DARWISH FRIENDLY. ENTHUSIASTIC. FLEXIBLE LOCATION: DUBA…" at bounding box center [776, 599] width 1538 height 1005
click at [88, 546] on div "Name: Juana Alshaka Nationality: jordanian Height: 170 Studying Physiotherapy -…" at bounding box center [66, 555] width 106 height 44
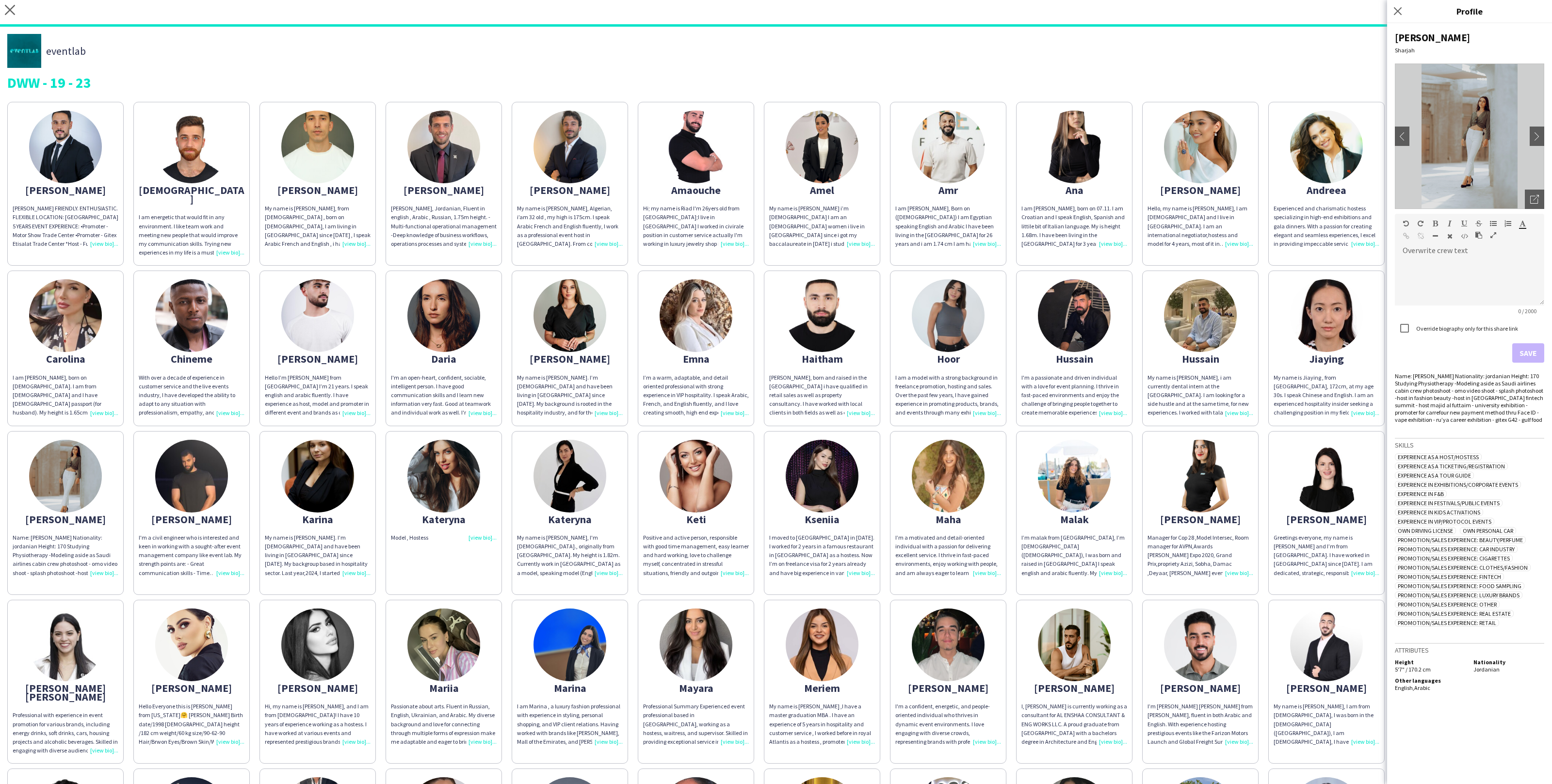
click at [834, 450] on img at bounding box center [822, 476] width 73 height 73
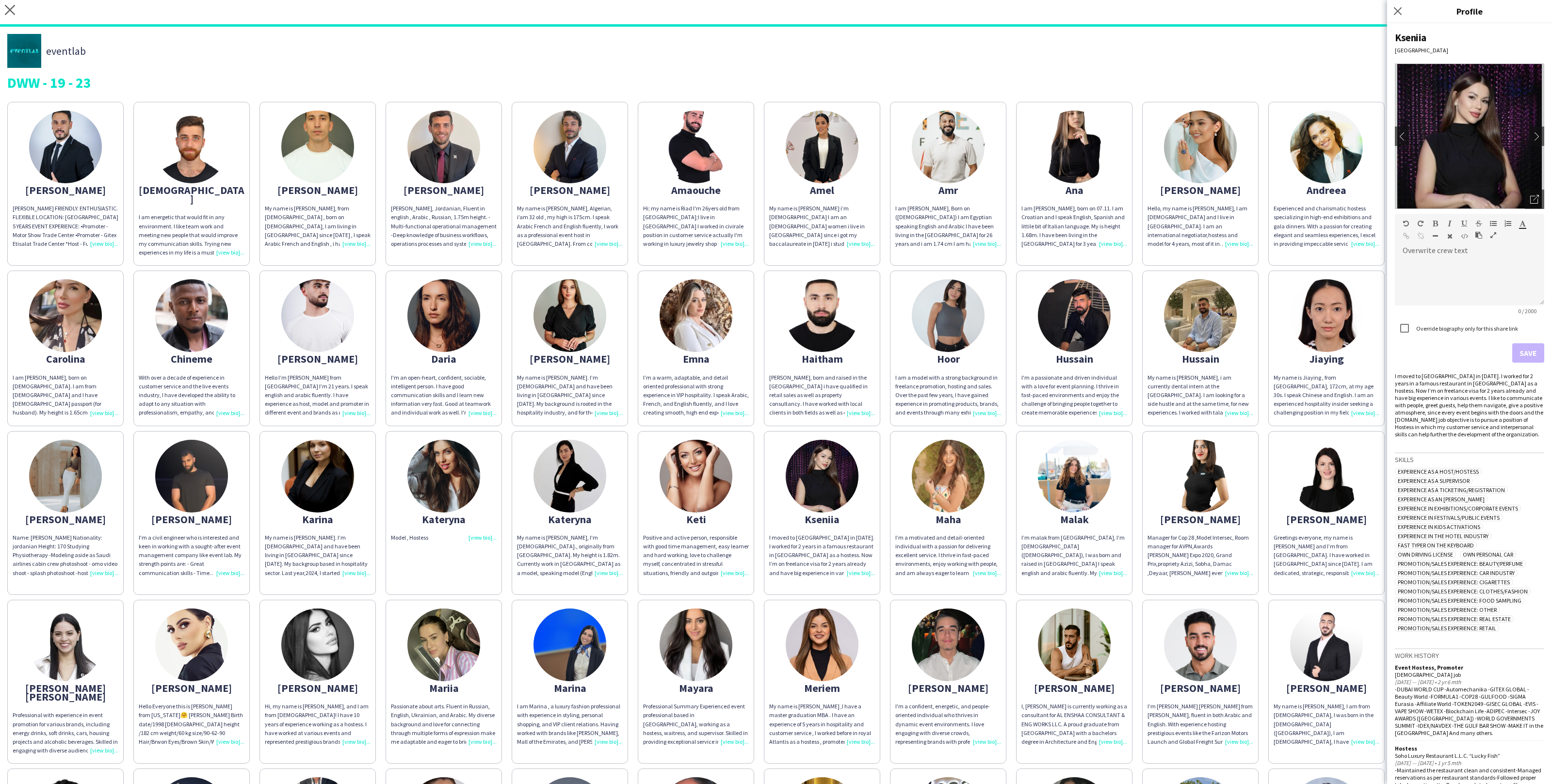
click at [779, 582] on div "Abdulrahman ABDULRAHMAN DARWISH FRIENDLY. ENTHUSIASTIC. FLEXIBLE LOCATION: DUBA…" at bounding box center [776, 599] width 1538 height 1005
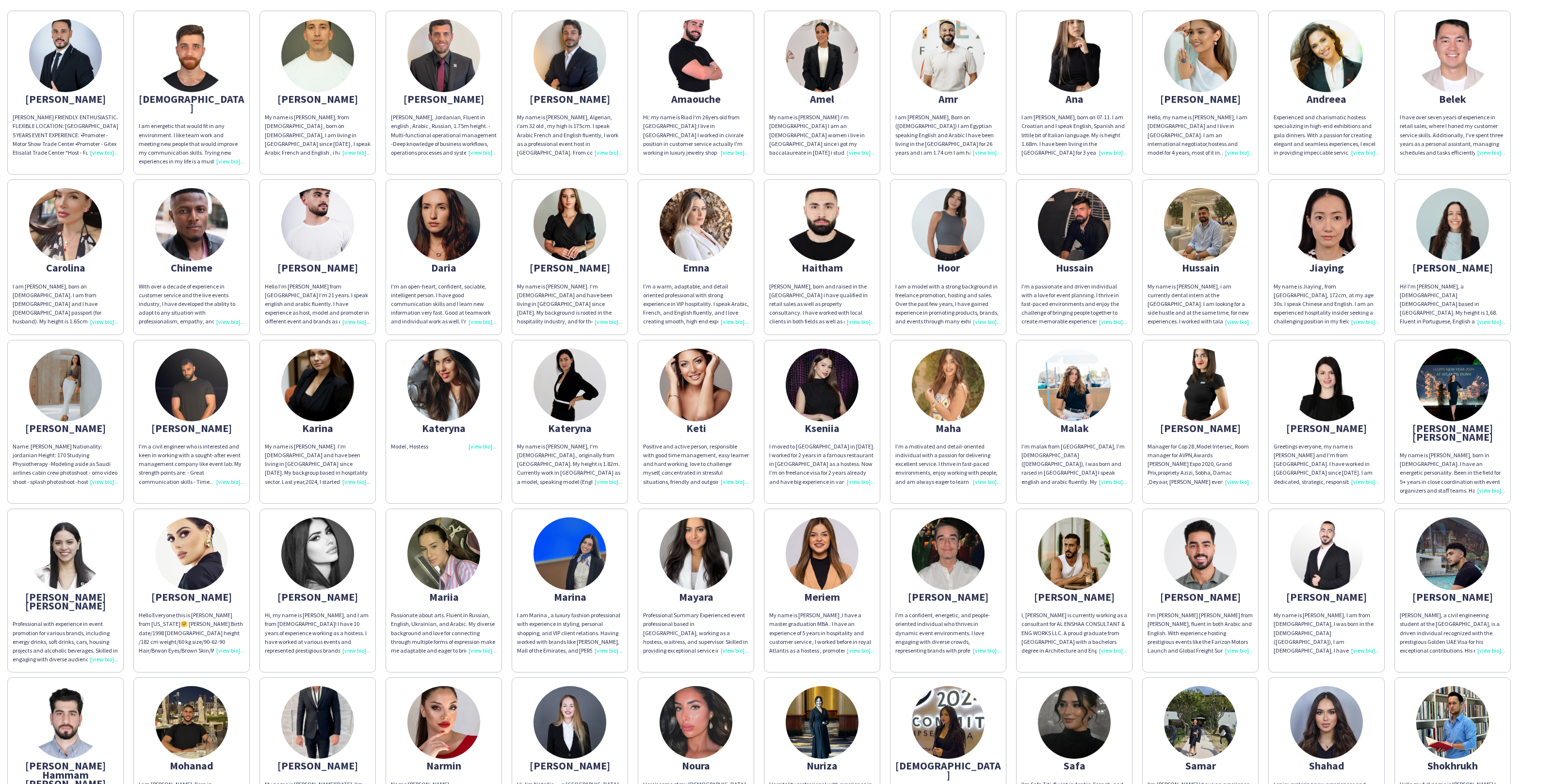
scroll to position [108, 0]
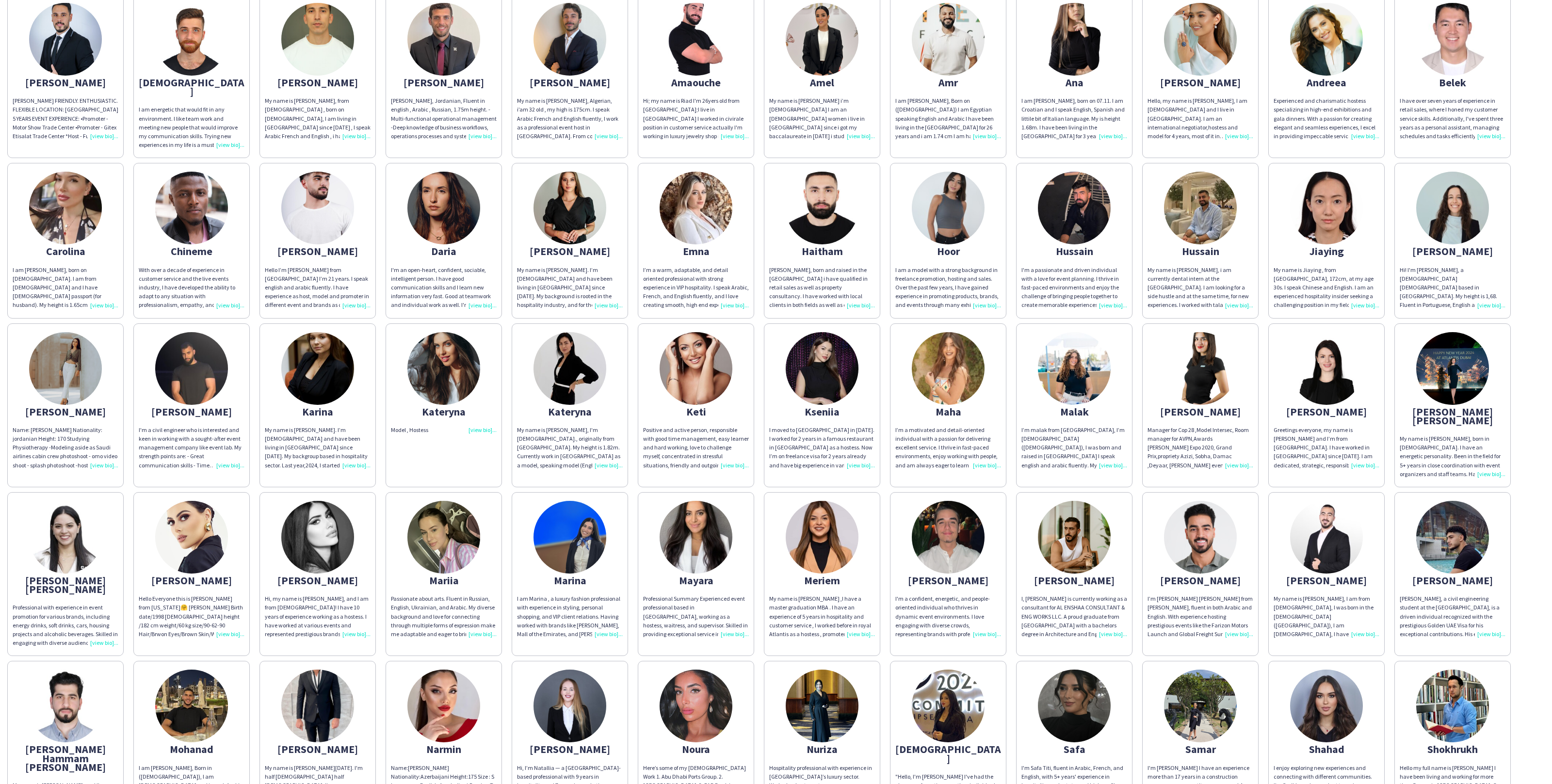
click at [812, 553] on img at bounding box center [822, 537] width 73 height 73
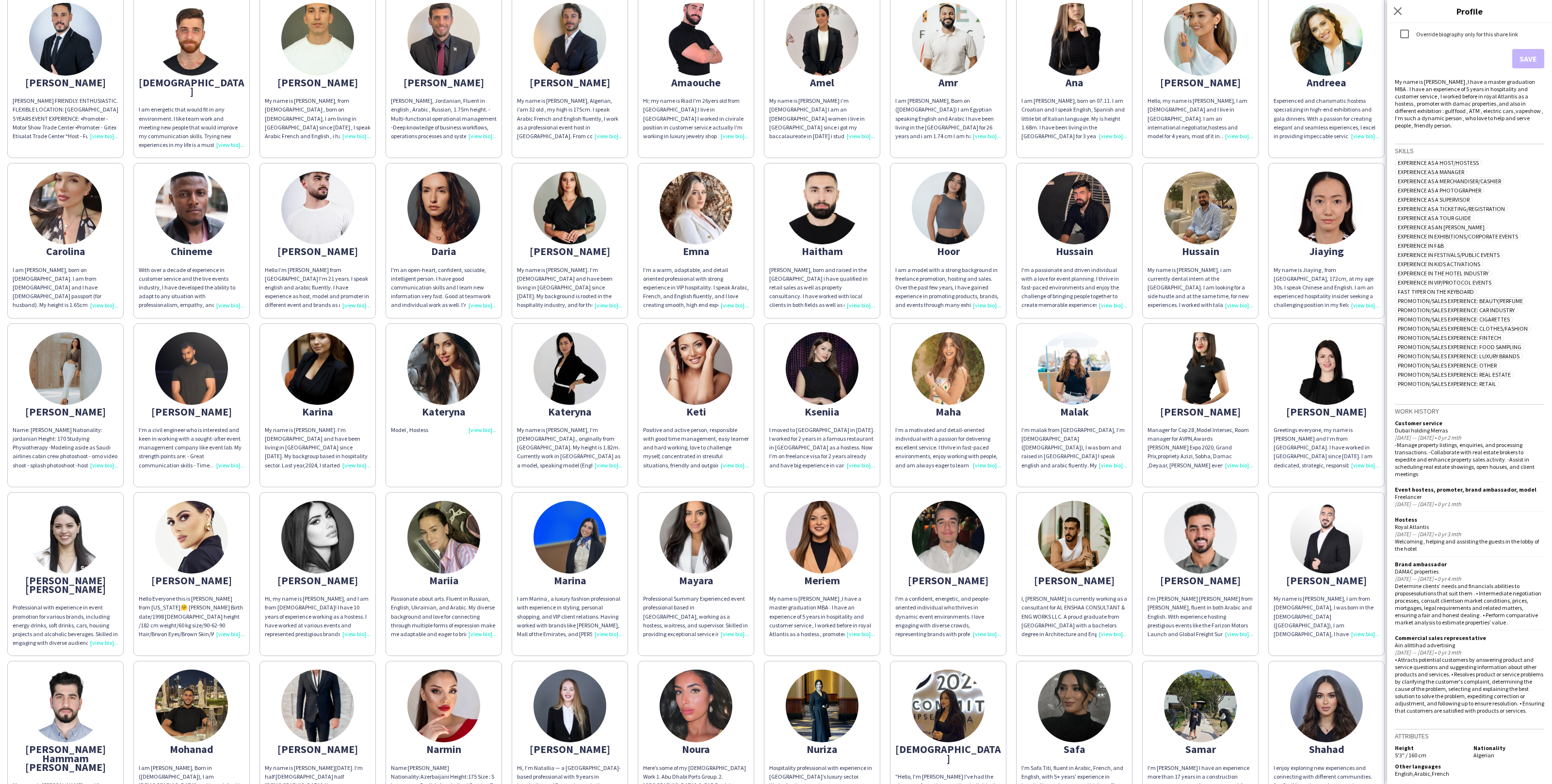
scroll to position [0, 0]
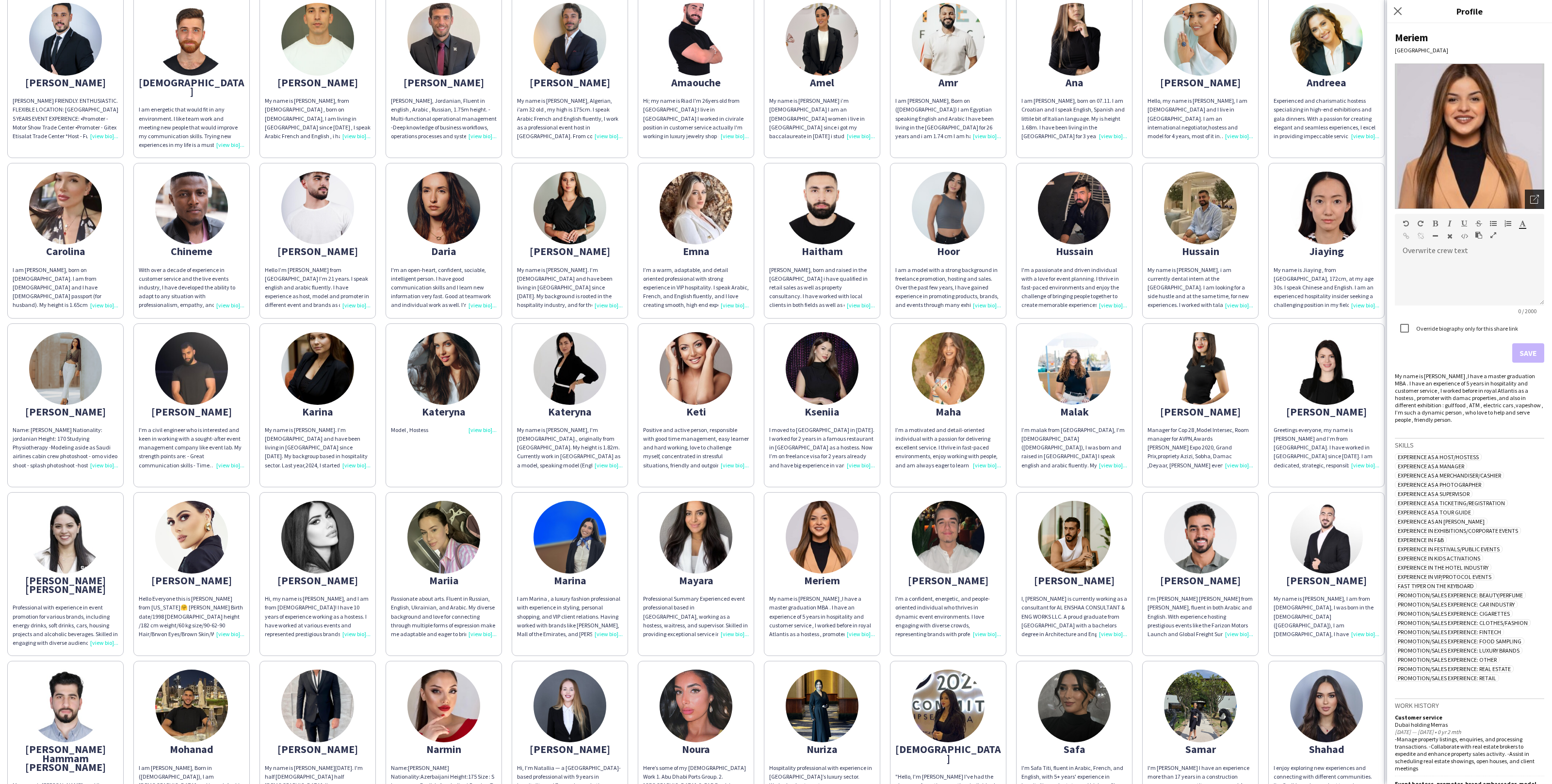
click at [1538, 193] on div "Open photos pop-in" at bounding box center [1535, 199] width 20 height 20
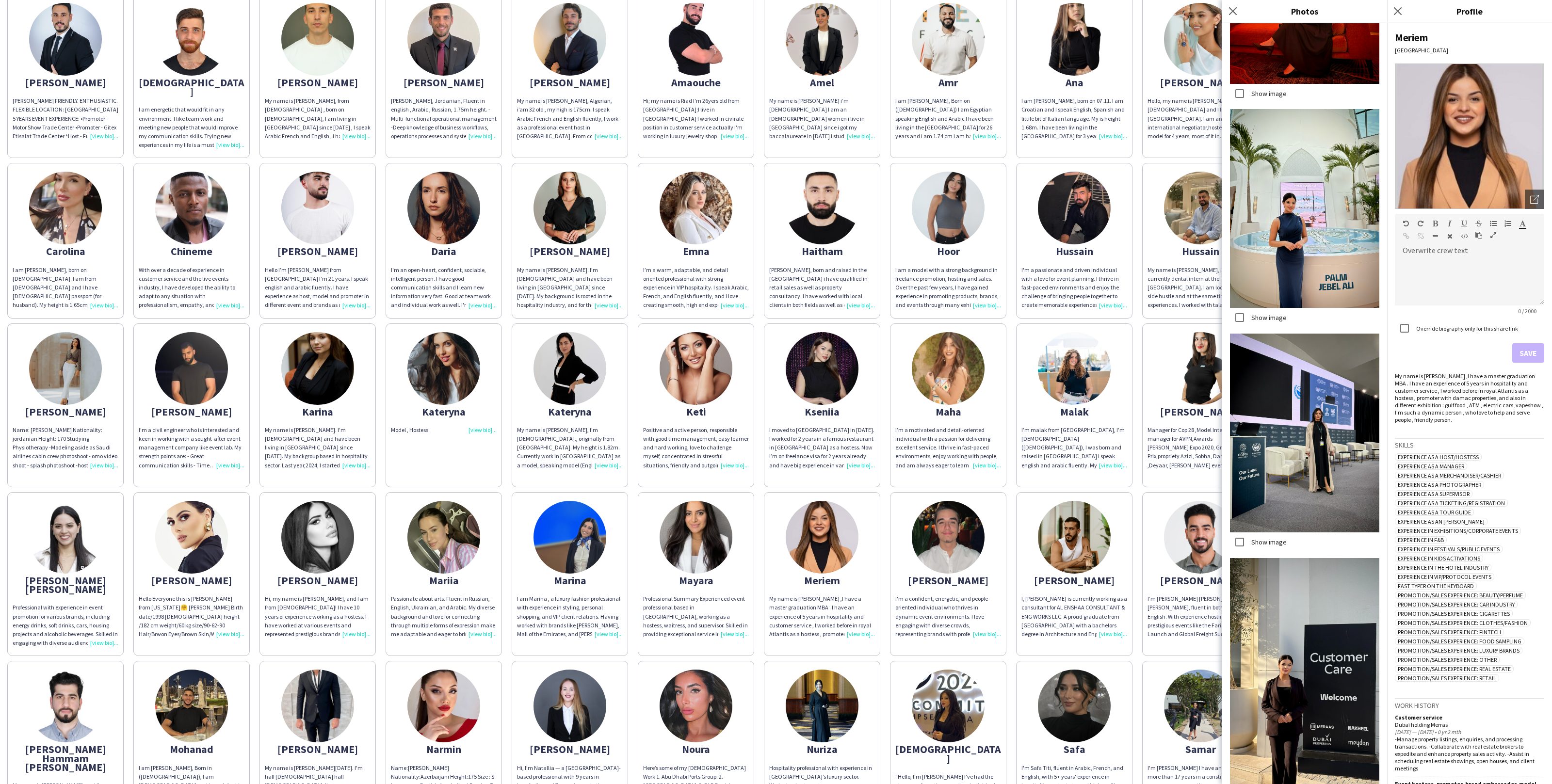
scroll to position [1756, 0]
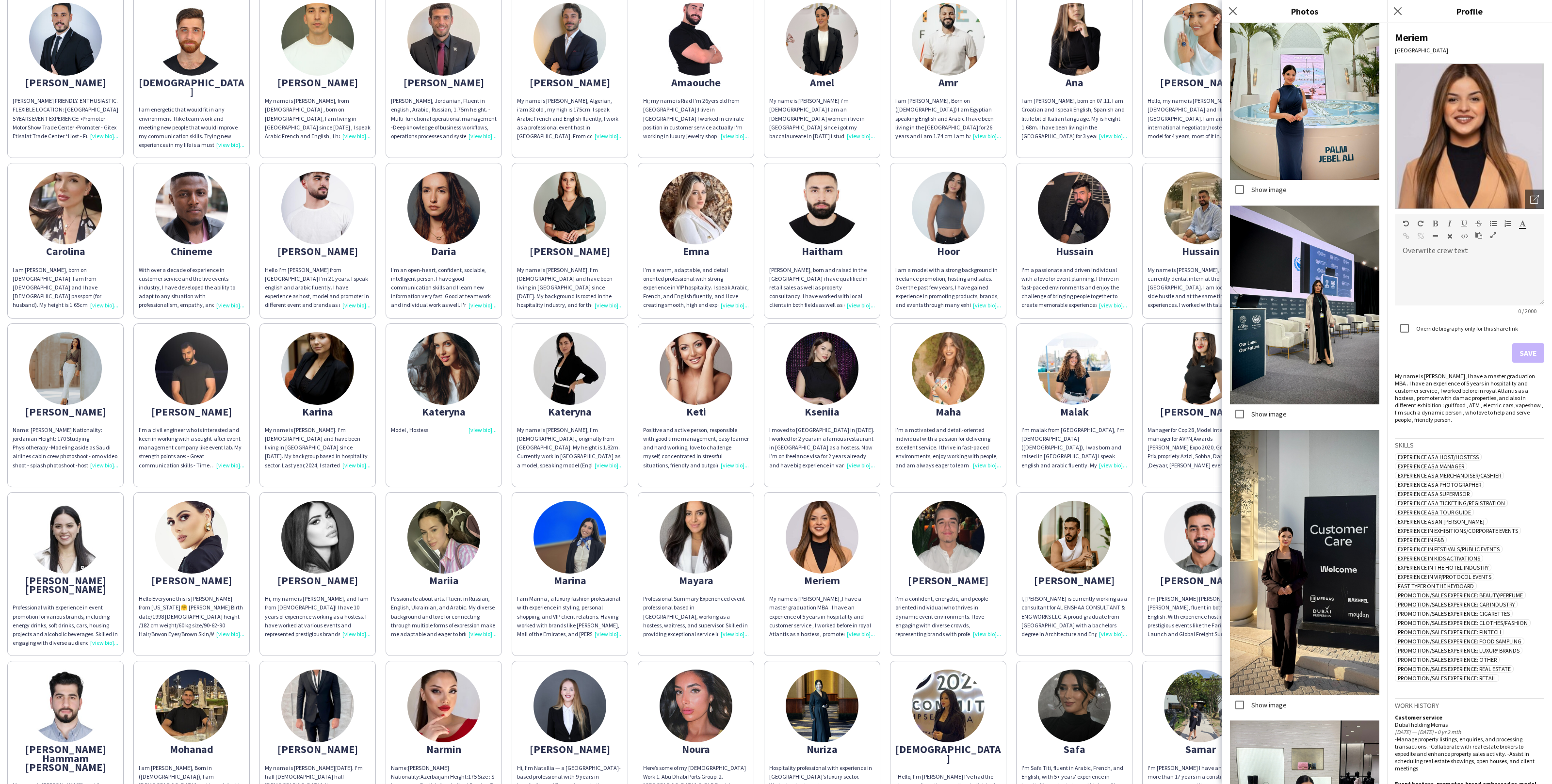
click at [1272, 690] on img at bounding box center [1305, 563] width 150 height 266
click at [1258, 707] on label "Show image" at bounding box center [1268, 705] width 37 height 9
click at [233, 550] on app-share-pages-crew-card "Mariam Hello Everyone this is Mariam from Georgia🤗 Mariam Managadze Birth date/…" at bounding box center [192, 574] width 116 height 164
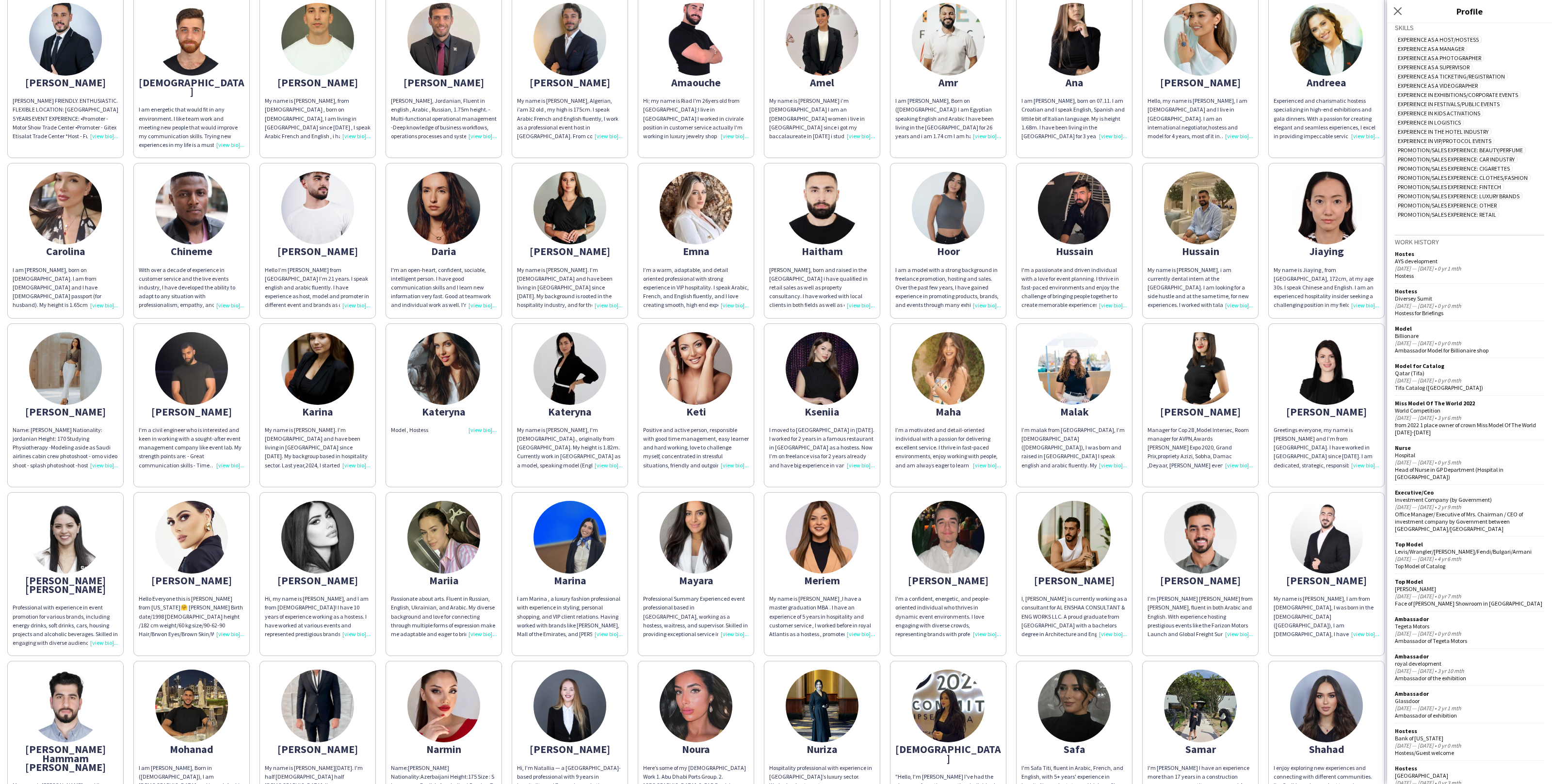
scroll to position [521, 0]
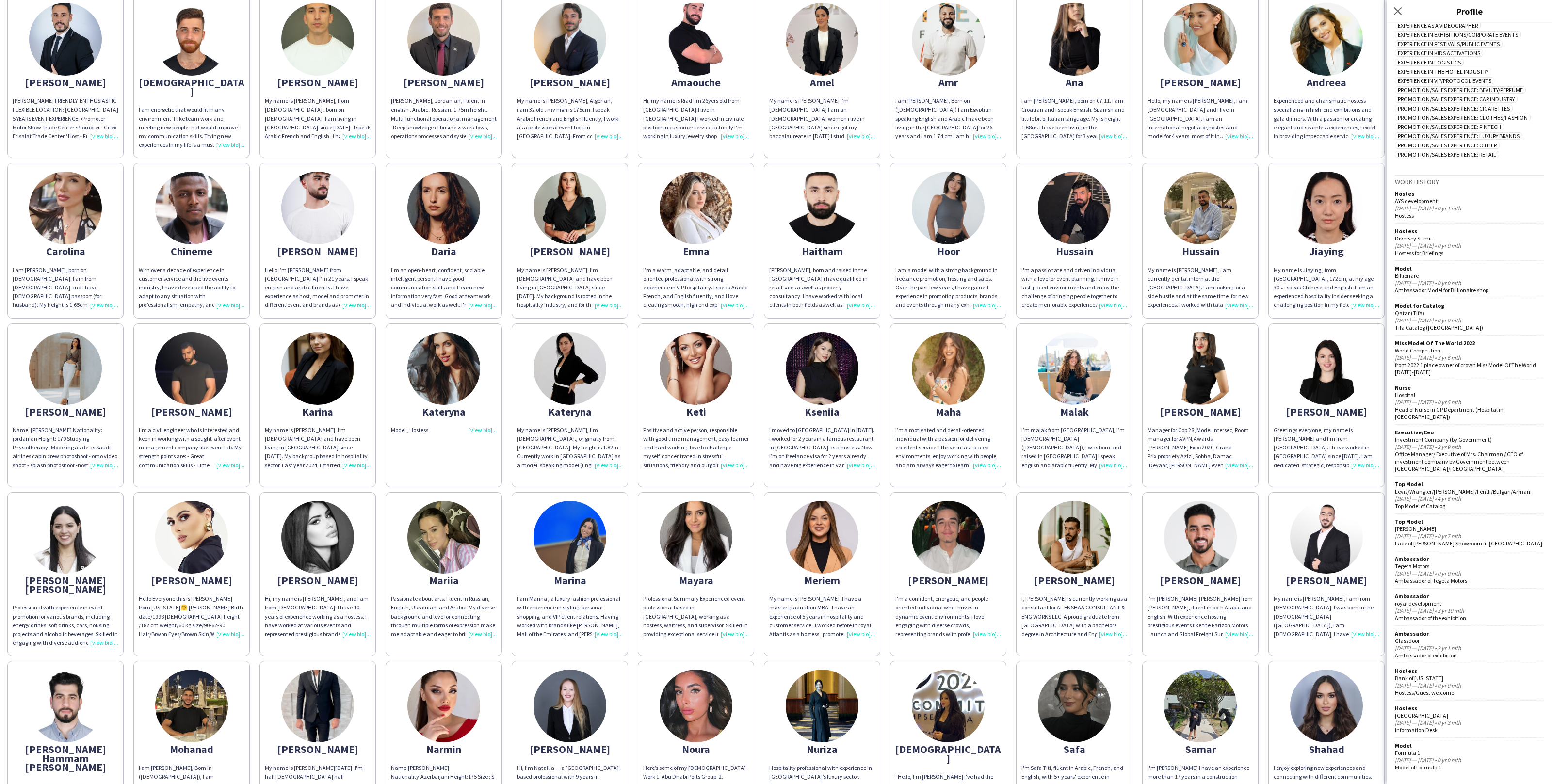
click at [882, 489] on div "Abdulrahman ABDULRAHMAN DARWISH FRIENDLY. ENTHUSIASTIC. FLEXIBLE LOCATION: DUBA…" at bounding box center [776, 492] width 1538 height 1005
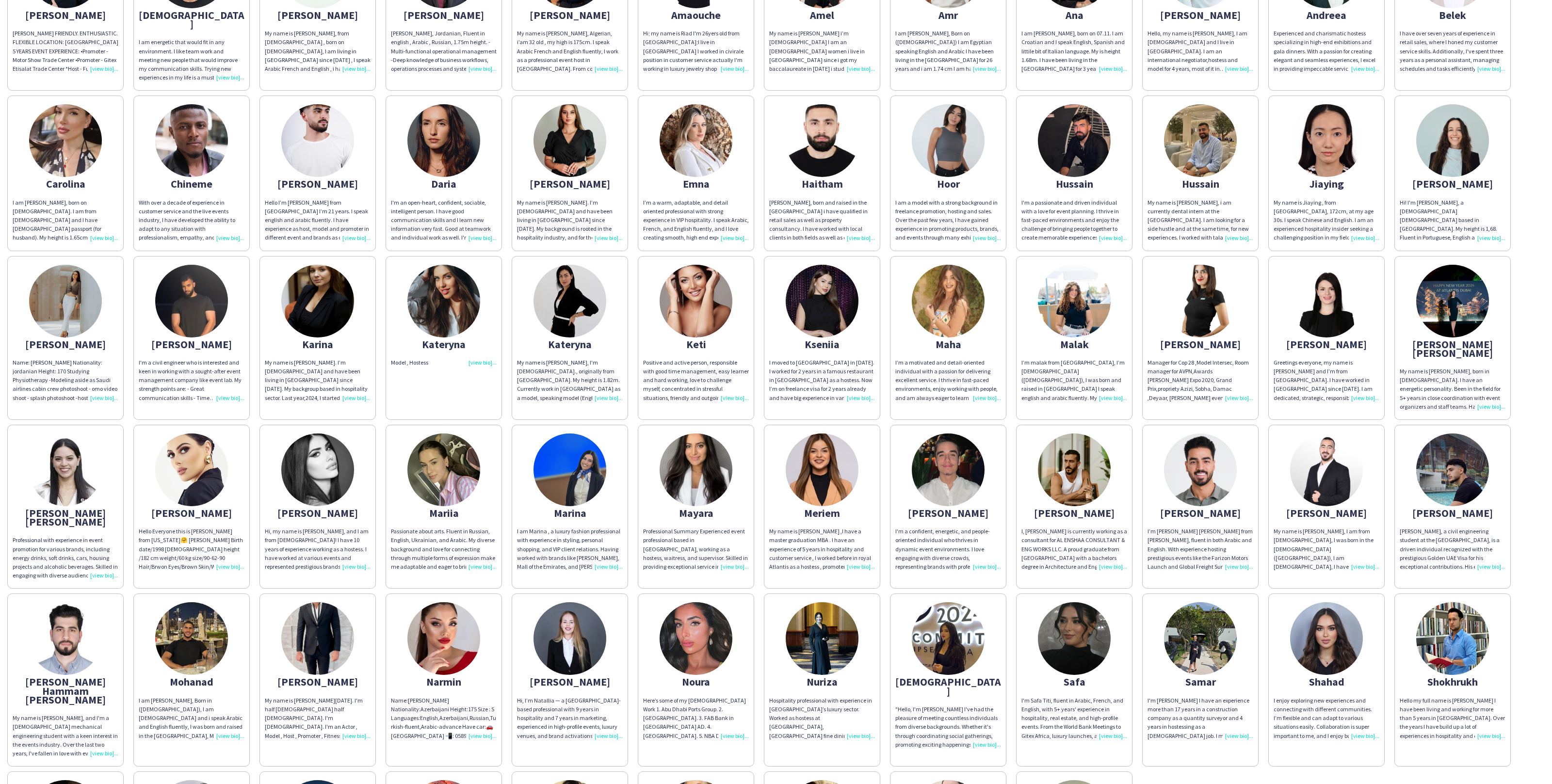
scroll to position [176, 0]
click at [409, 696] on div "Name:Narmin Haciyeva Nationality:Azerbaijani Height:175 Size : S Languages:Engl…" at bounding box center [444, 718] width 106 height 44
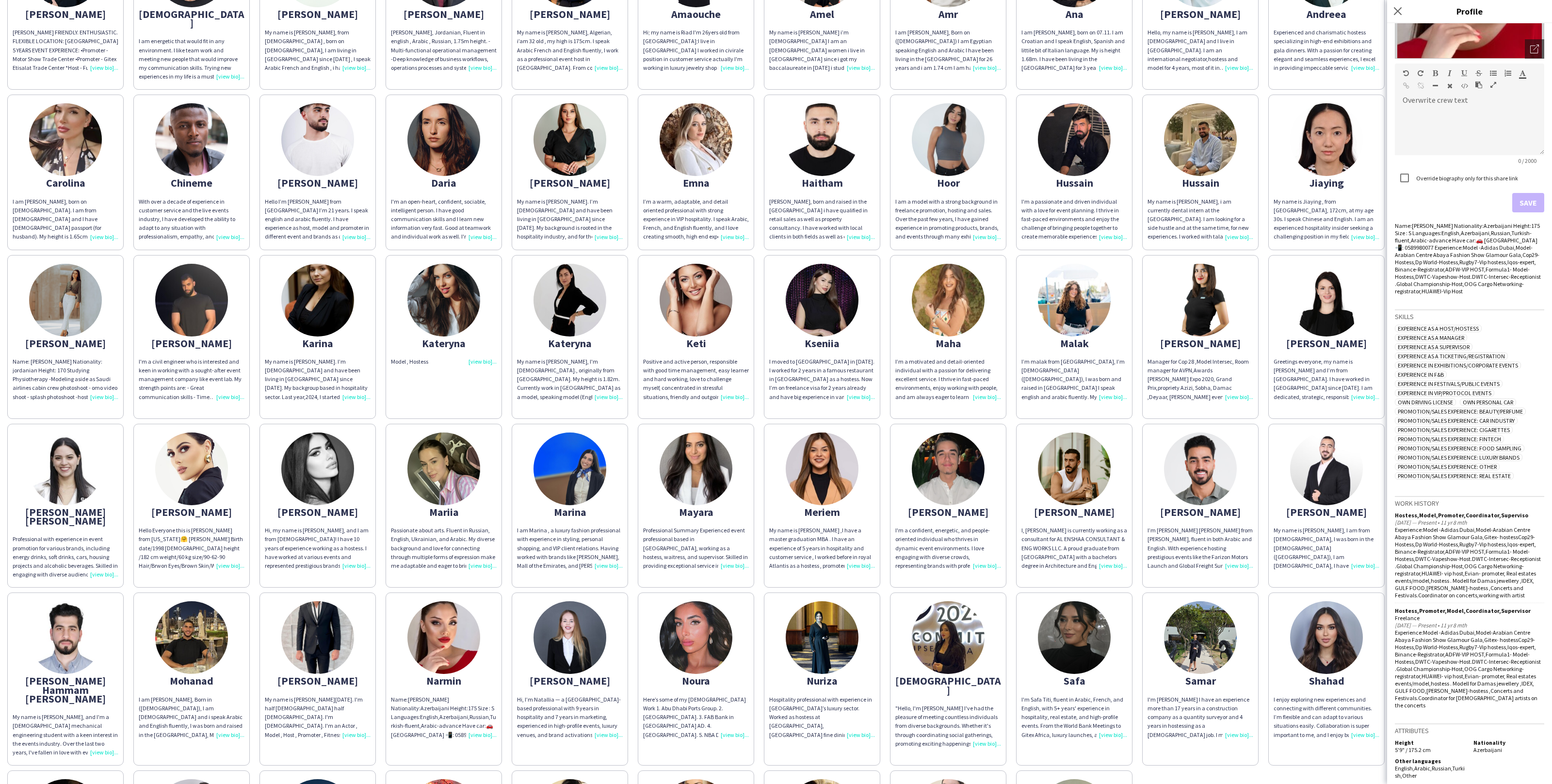
scroll to position [138, 0]
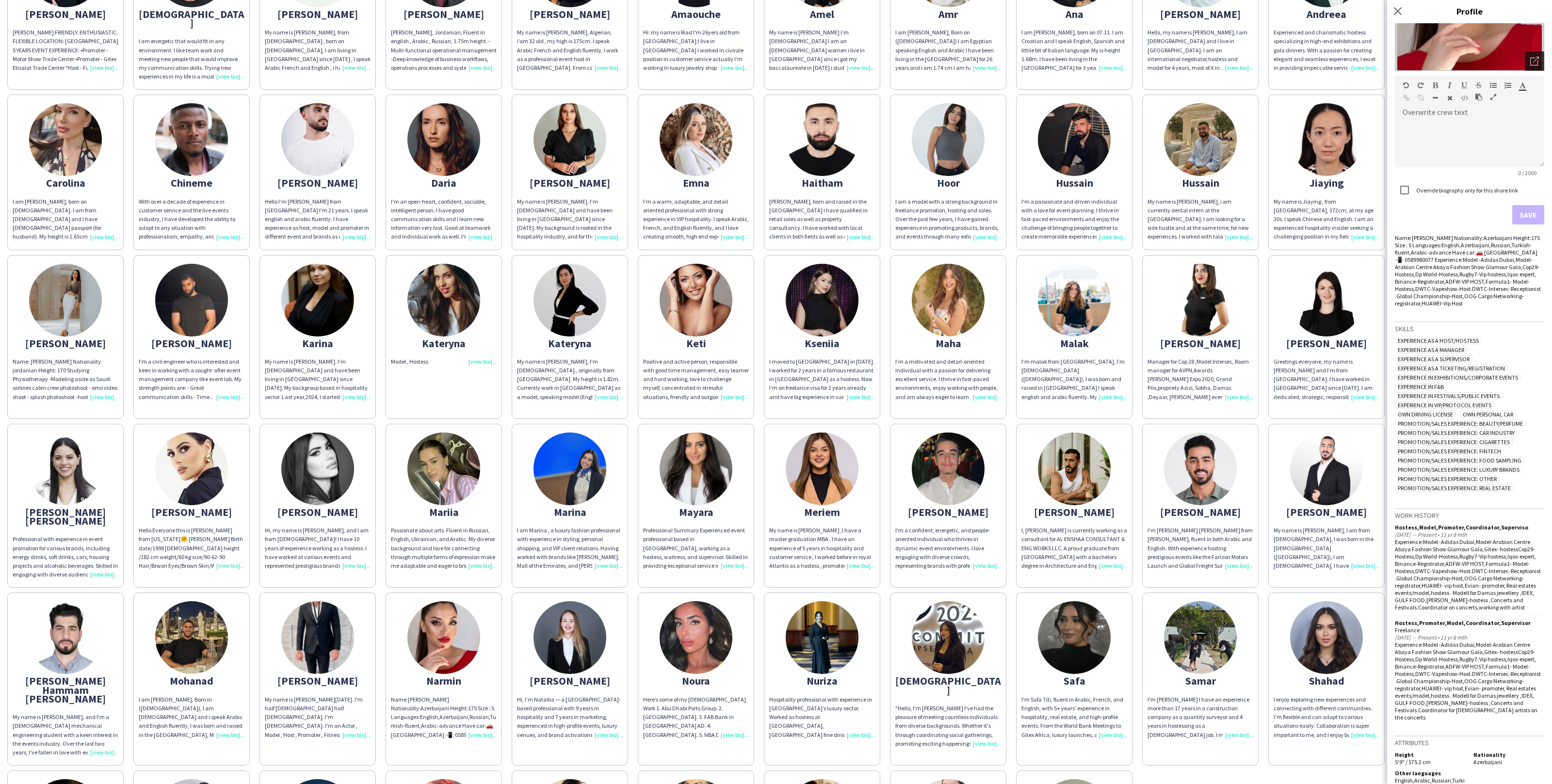
click at [1538, 60] on div "Open photos pop-in" at bounding box center [1535, 61] width 20 height 20
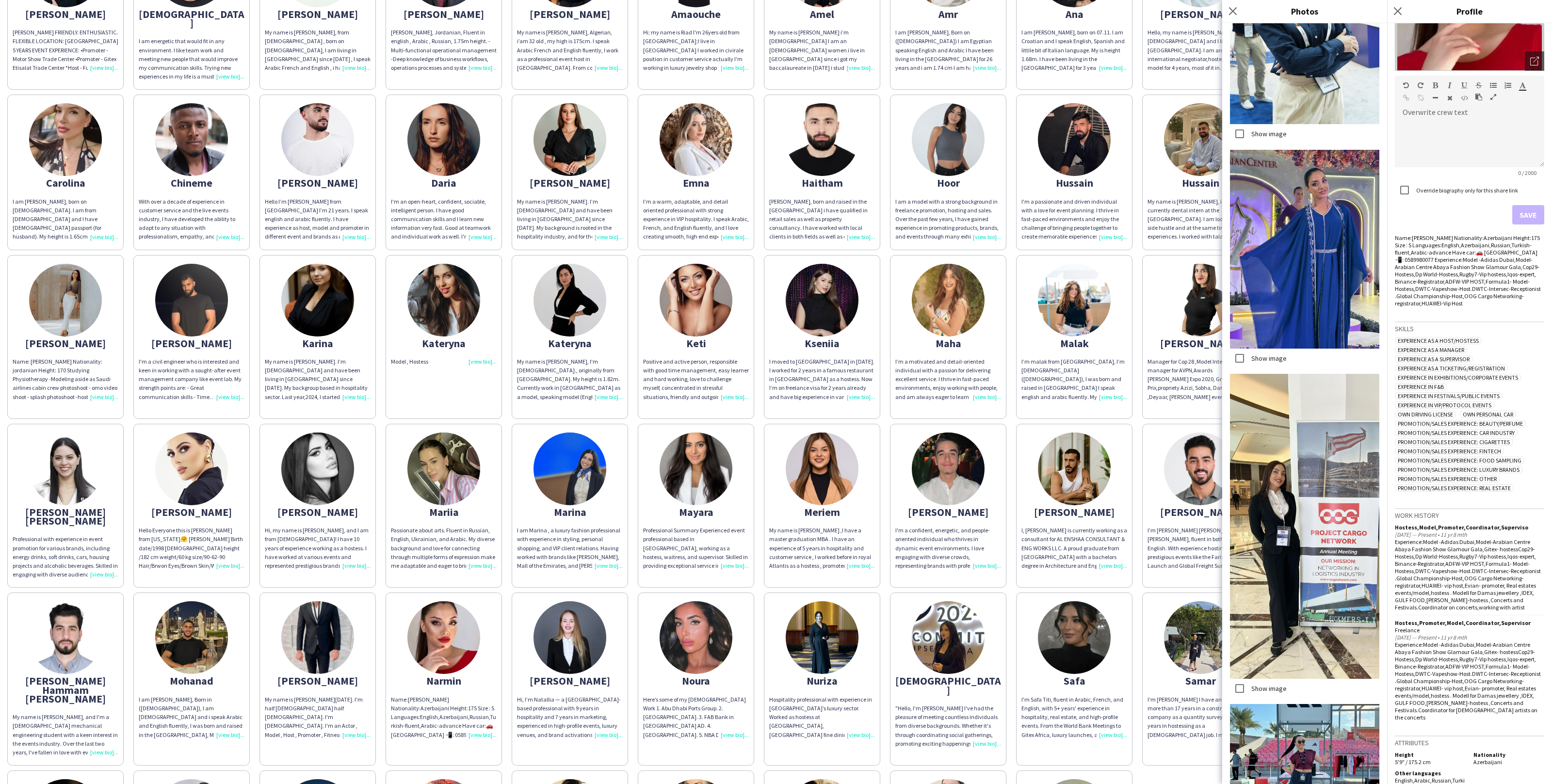
scroll to position [0, 0]
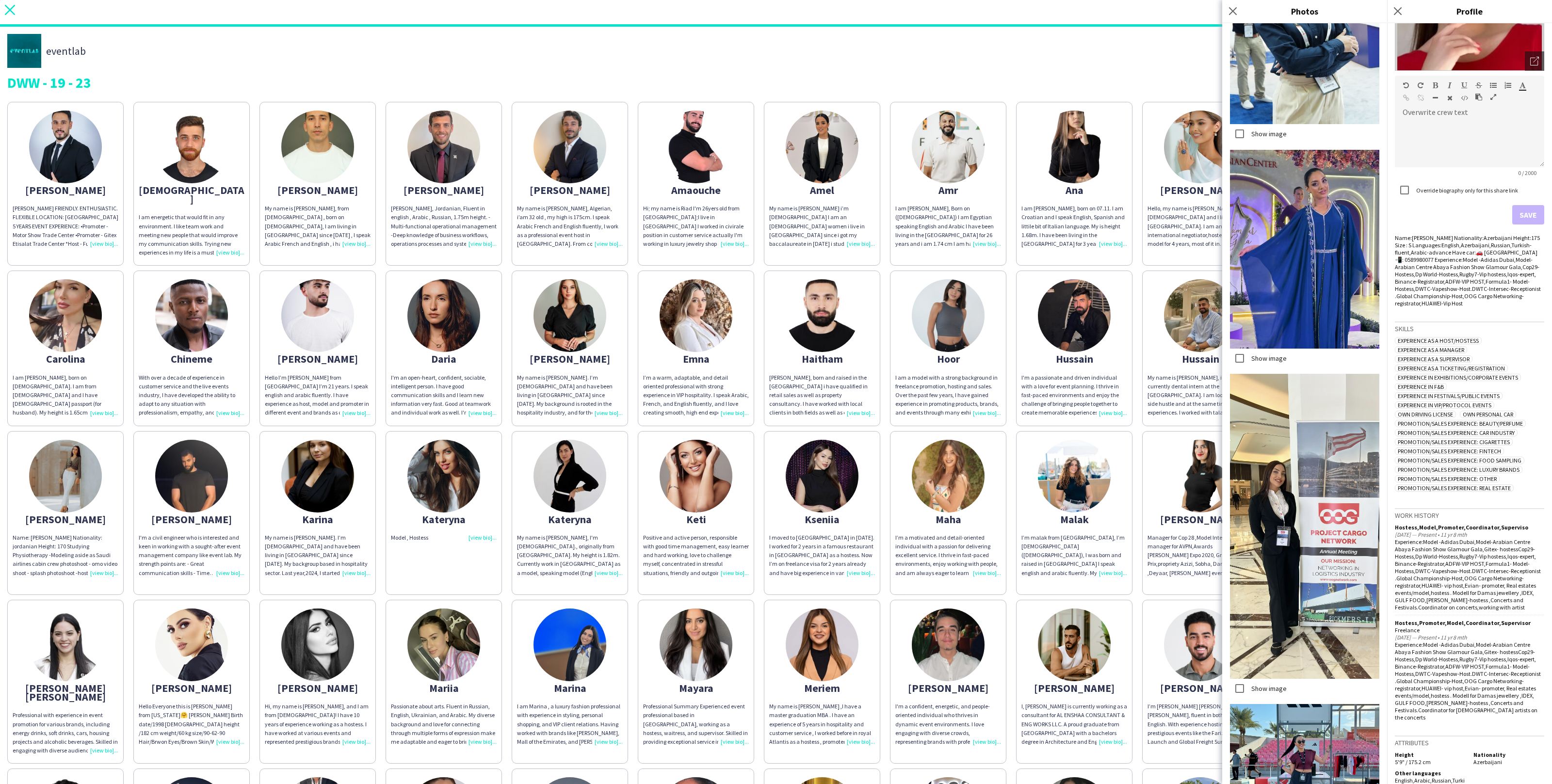
click at [12, 14] on icon "close" at bounding box center [9, 9] width 10 height 10
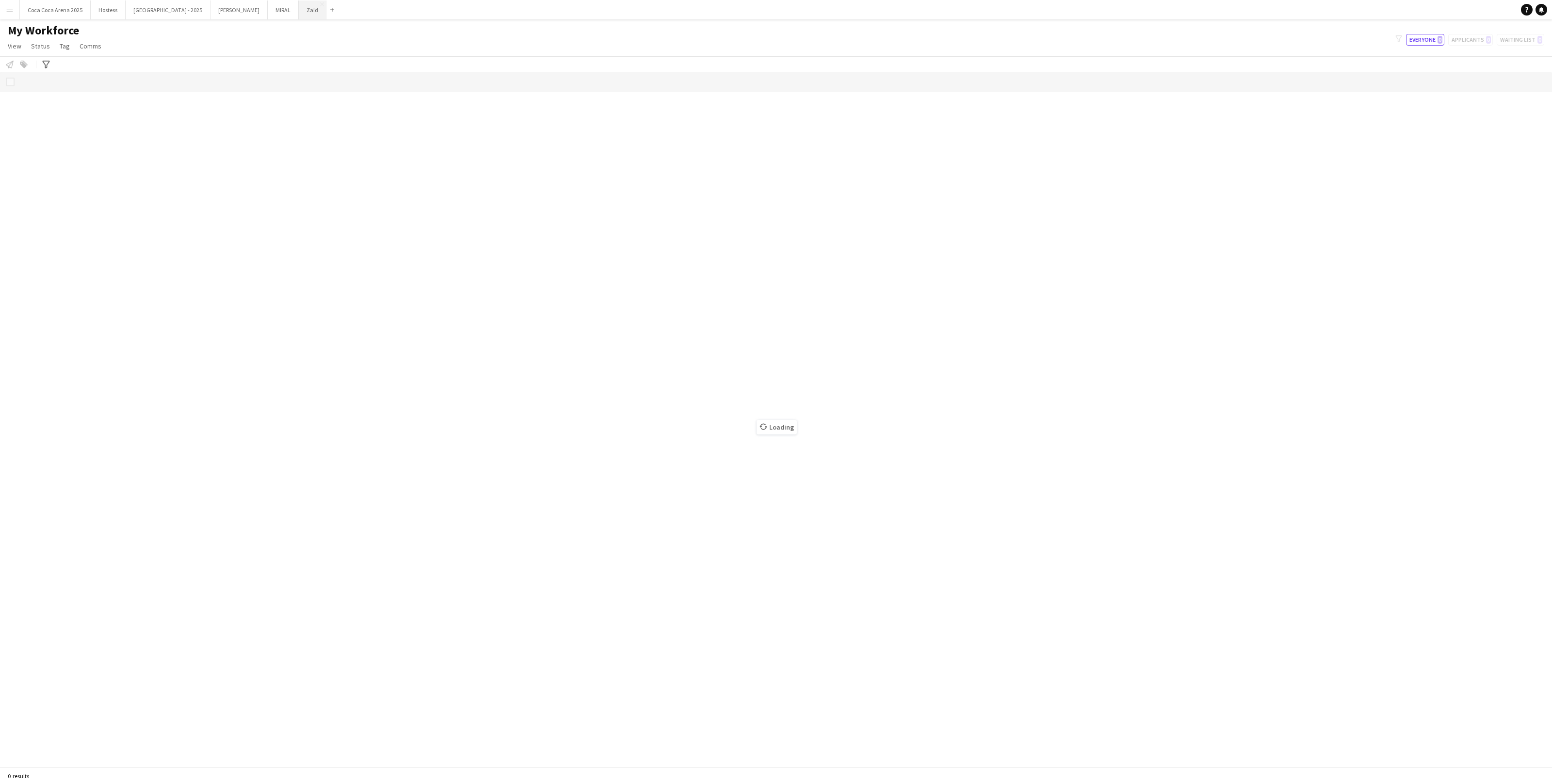
click at [298, 17] on button "Zaid Close" at bounding box center [312, 10] width 28 height 19
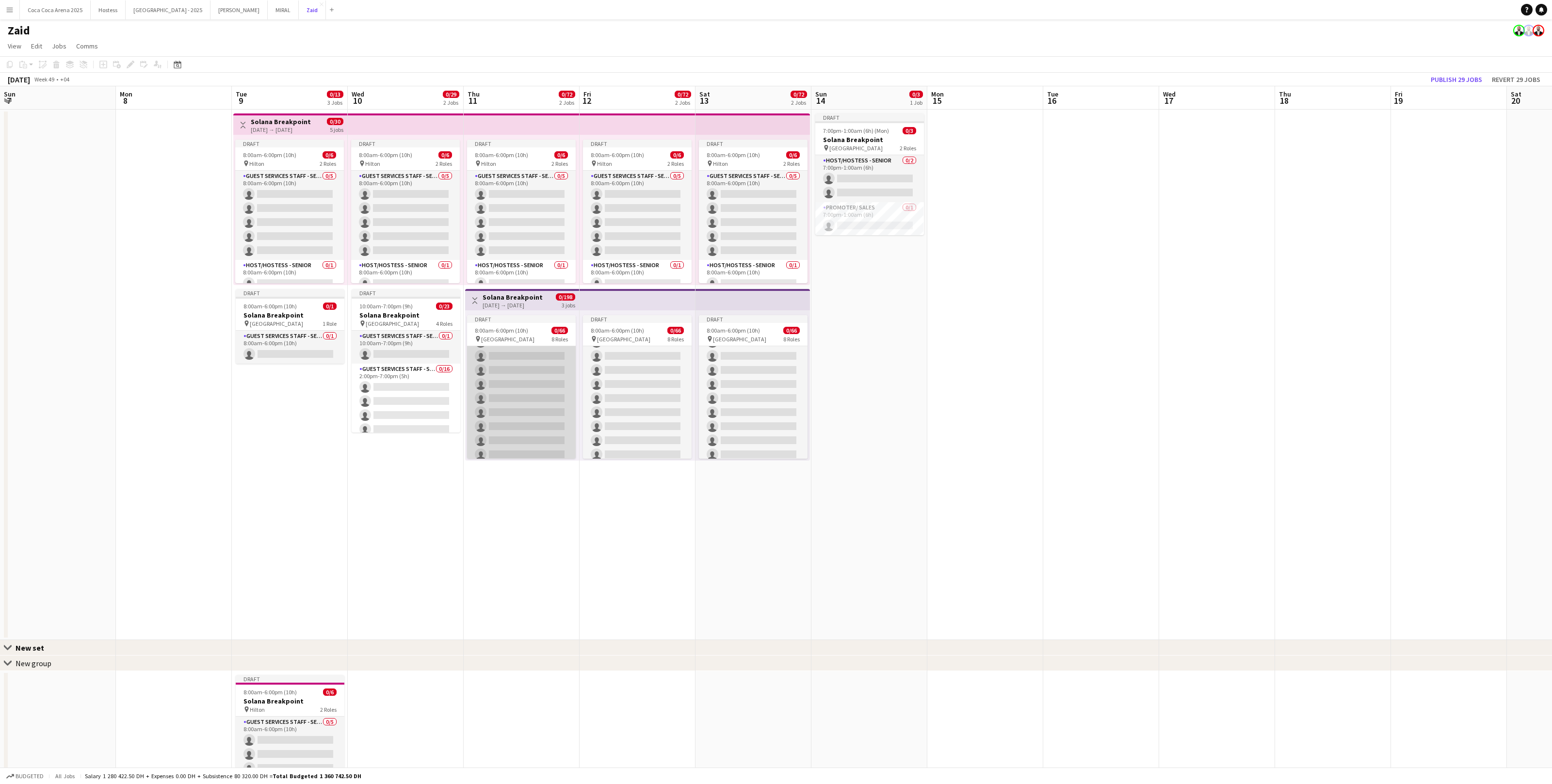
scroll to position [5, 0]
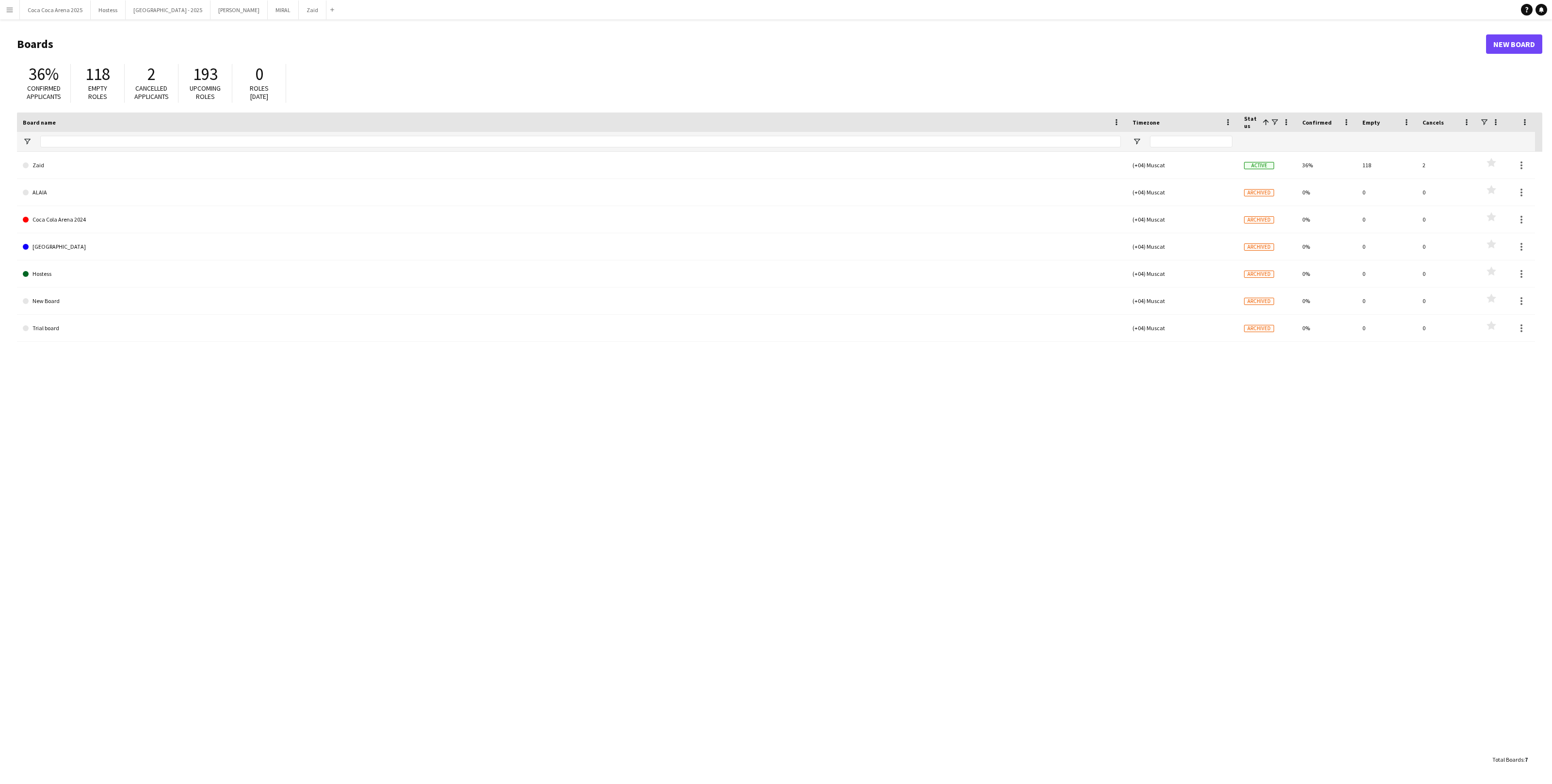
click at [18, 16] on button "Menu" at bounding box center [10, 10] width 20 height 20
click at [110, 54] on link "My Workforce" at bounding box center [147, 53] width 97 height 20
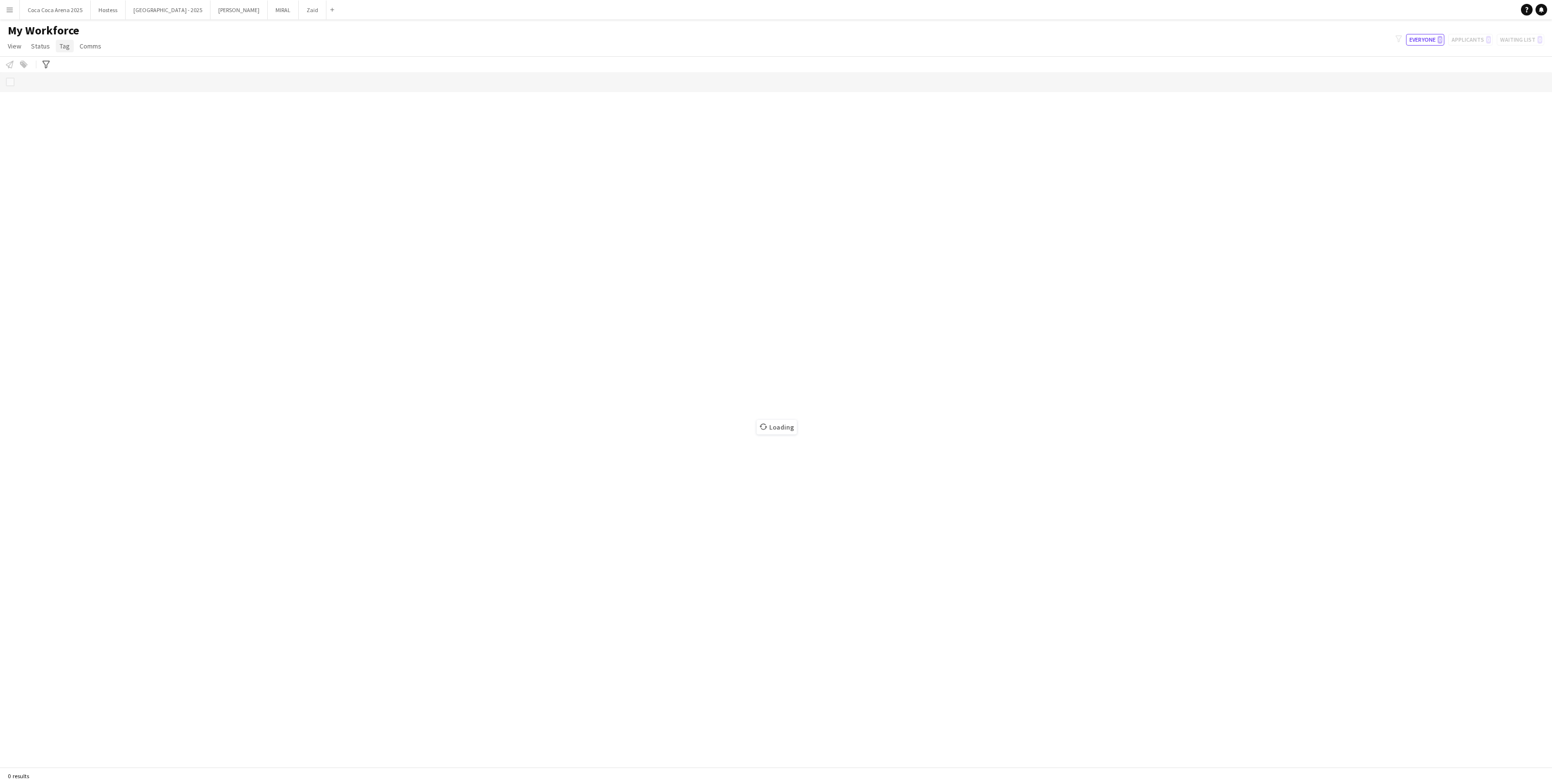
click at [66, 44] on span "Tag" at bounding box center [64, 46] width 10 height 9
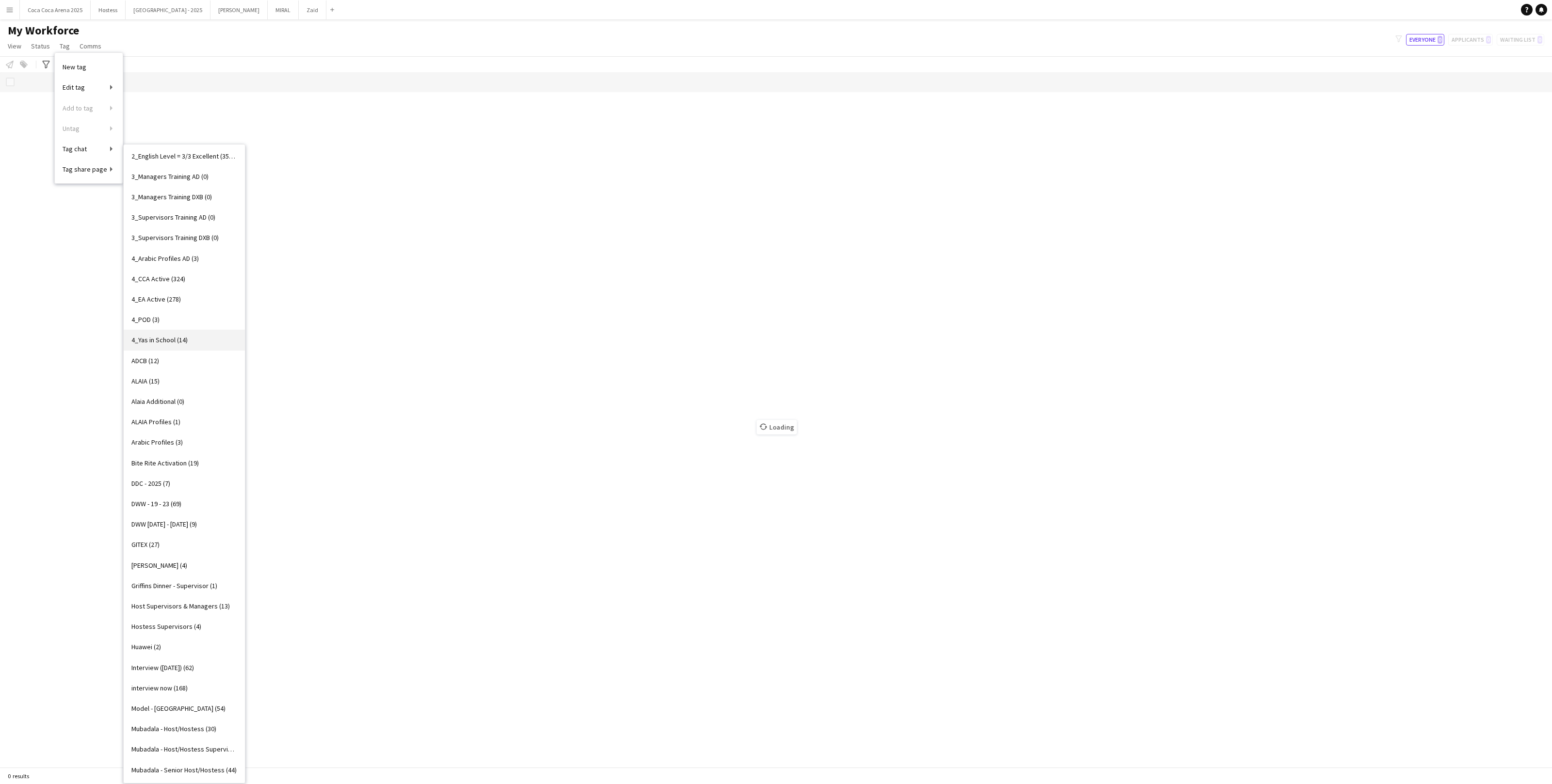
scroll to position [106, 0]
click at [210, 522] on link "DWW [DATE] - [DATE] (9)" at bounding box center [184, 523] width 122 height 20
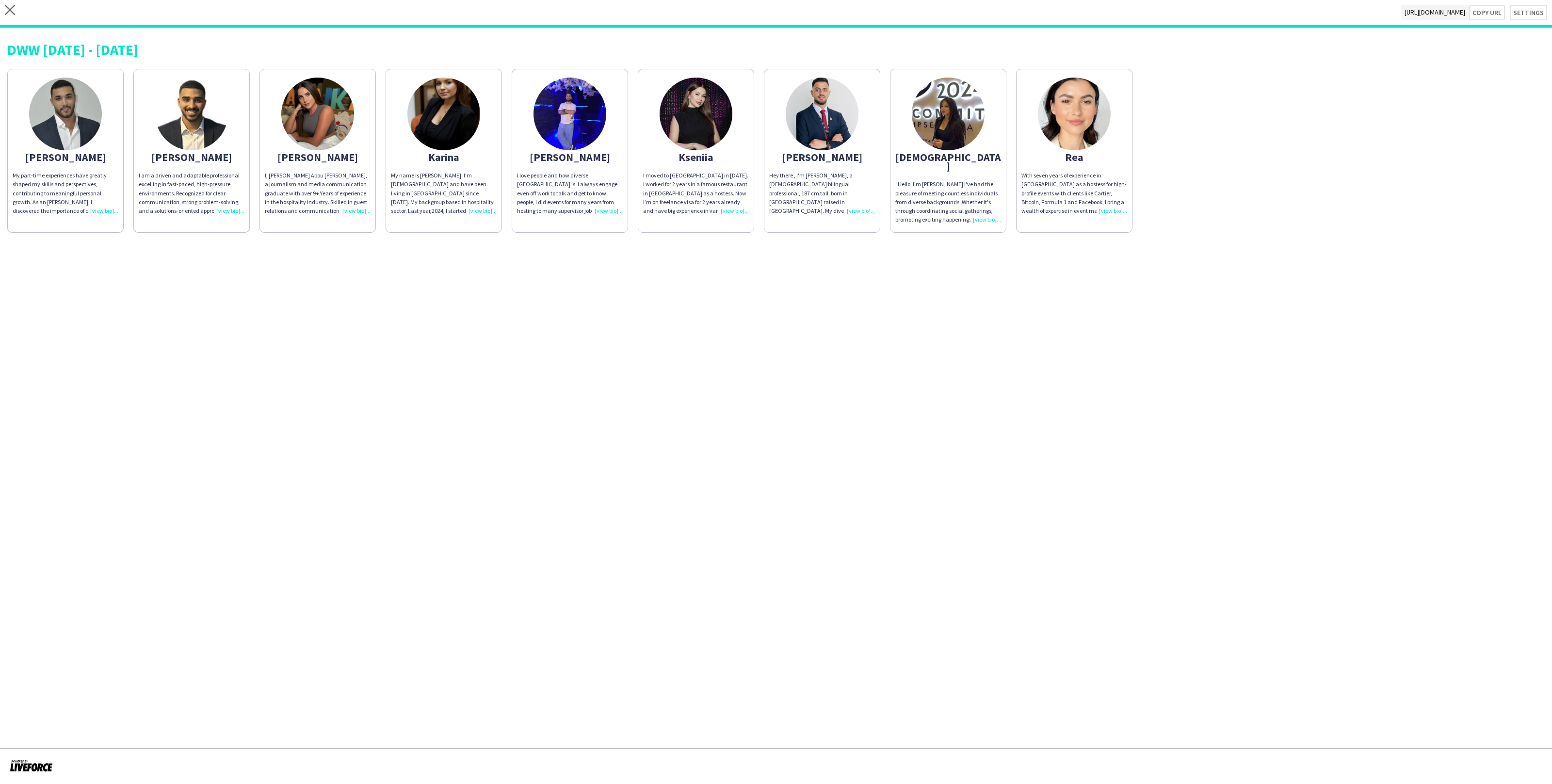
click at [1075, 135] on img at bounding box center [1074, 114] width 73 height 73
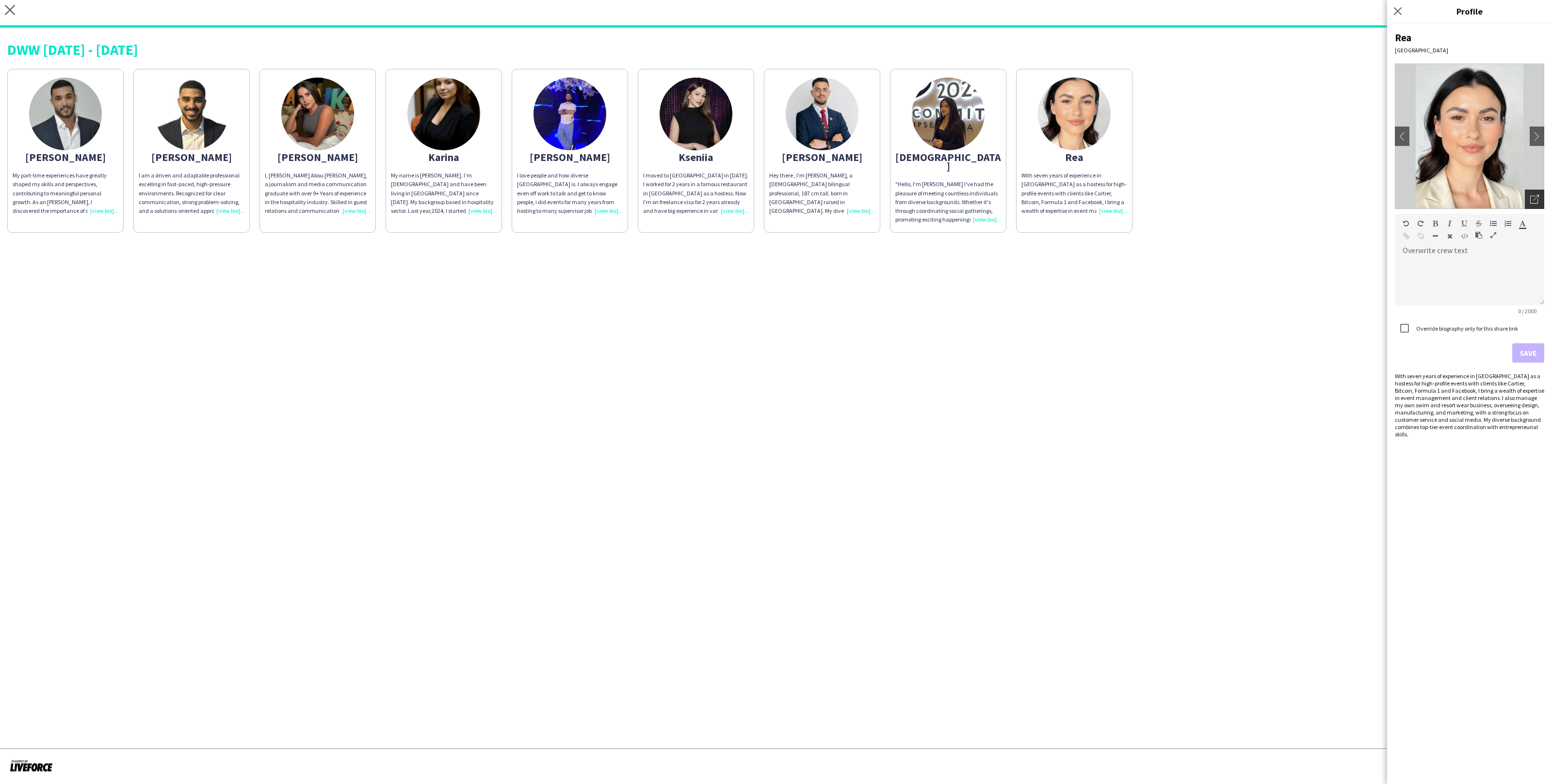
click at [1534, 206] on div "Open photos pop-in" at bounding box center [1535, 199] width 20 height 20
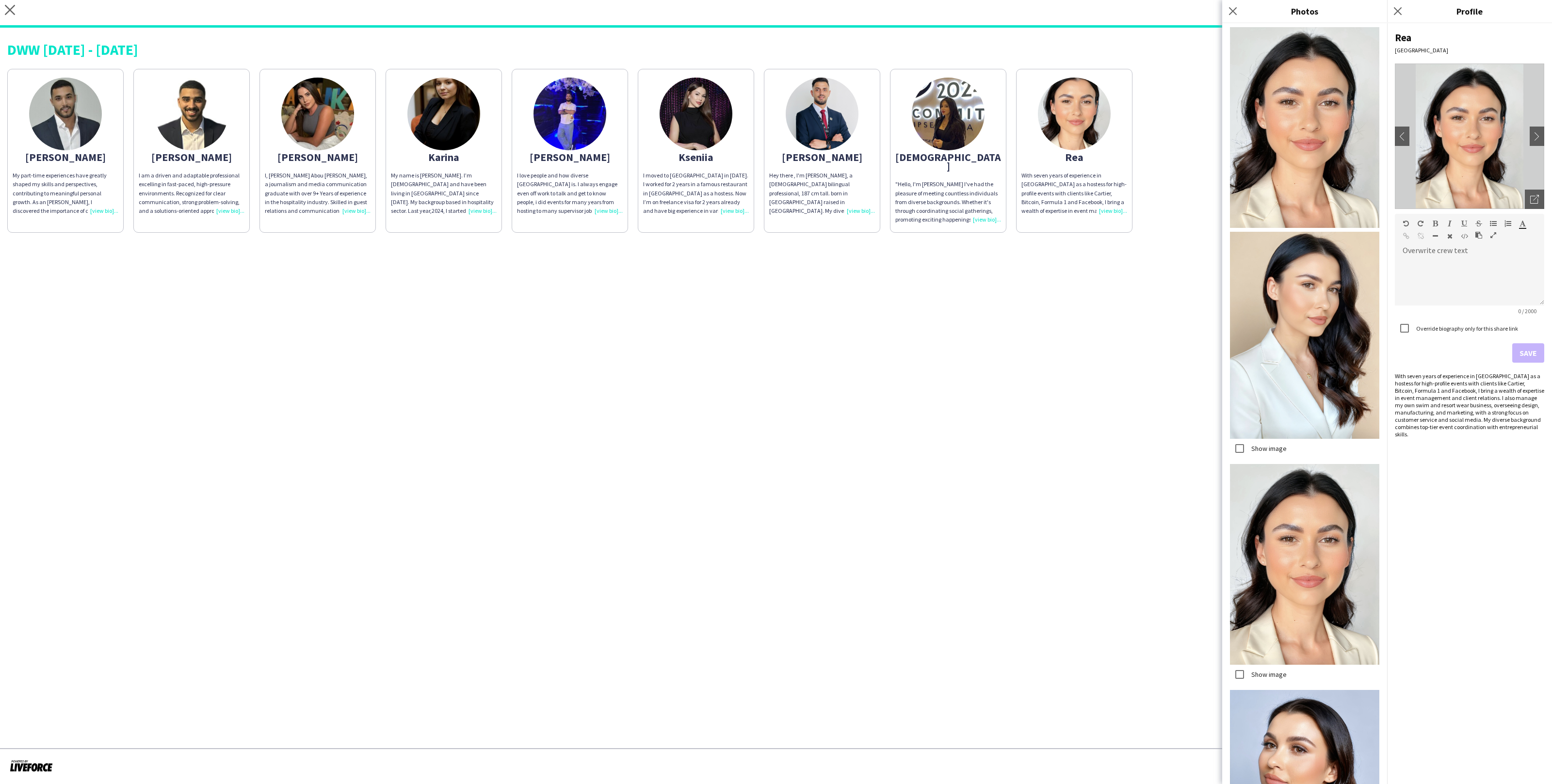
click at [1200, 347] on app-share-pages "close https://admin.liveforce.co/v2/s/2cfc99df-3c3e-4c5c-ac43-297bd19c213f Copy…" at bounding box center [776, 392] width 1552 height 784
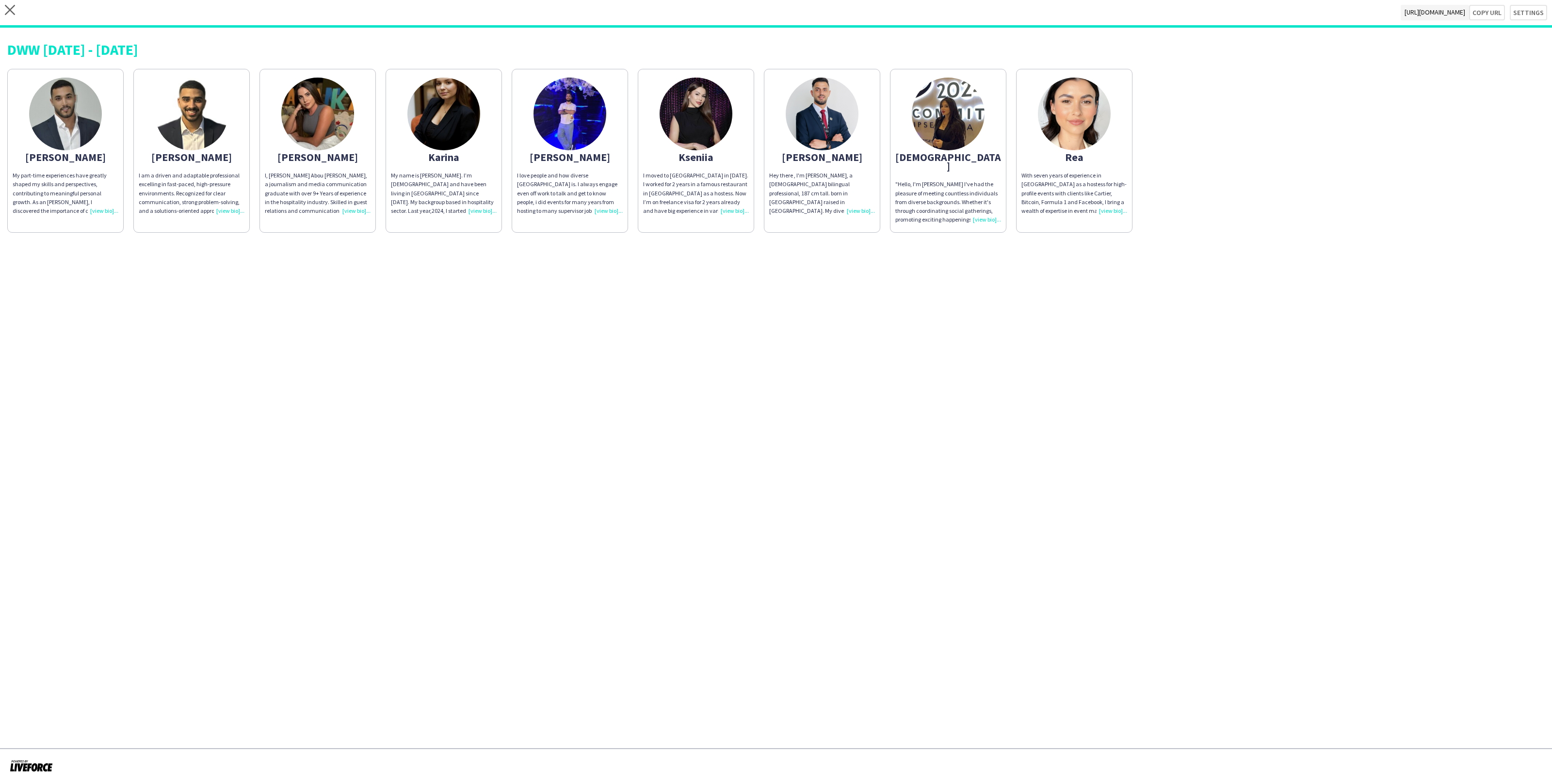
click at [1536, 20] on div "close https://admin.liveforce.co/v2/s/2cfc99df-3c3e-4c5c-ac43-297bd19c213f Copy…" at bounding box center [776, 14] width 1552 height 28
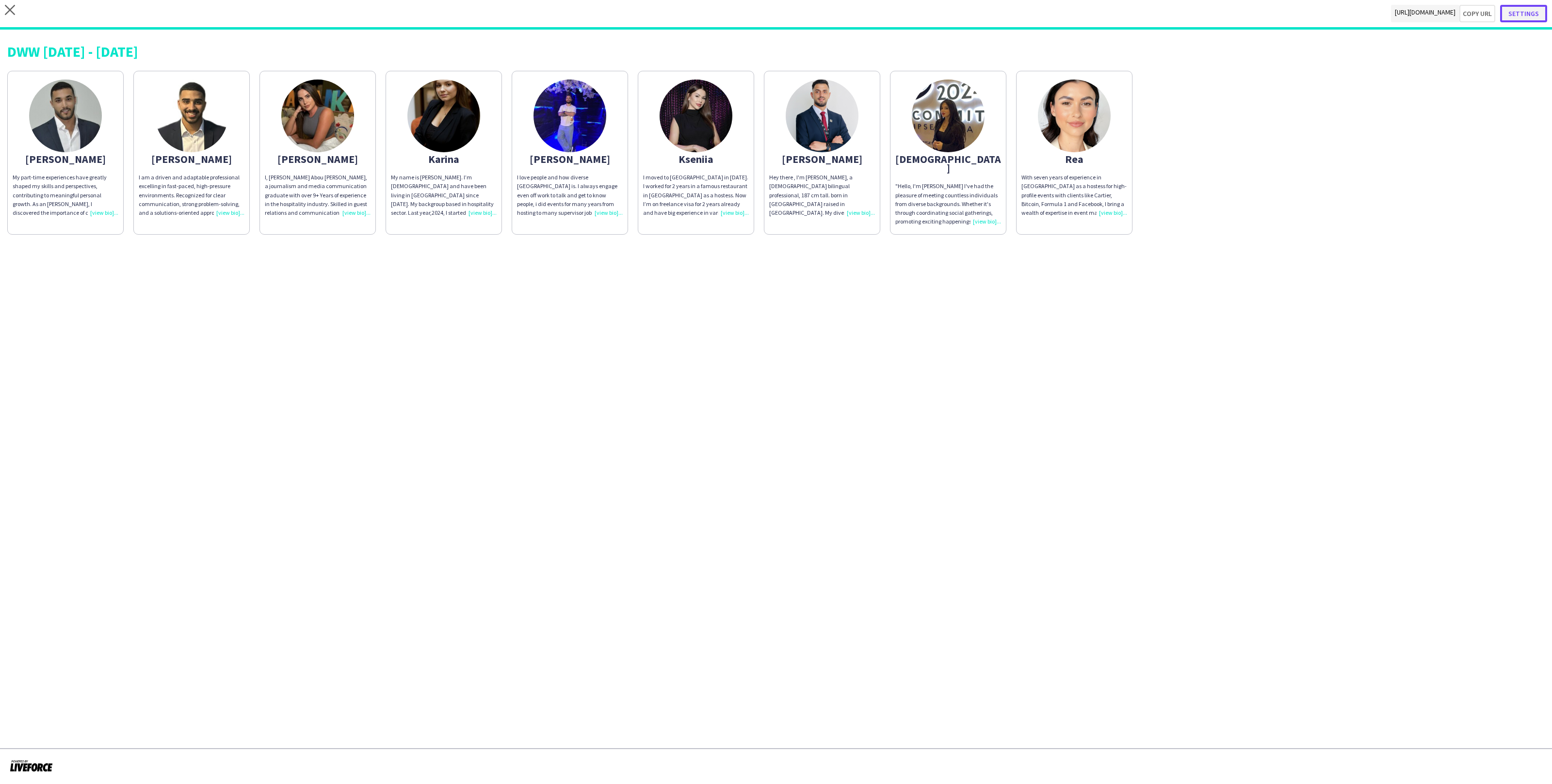
click at [1526, 8] on button "Settings" at bounding box center [1524, 13] width 47 height 17
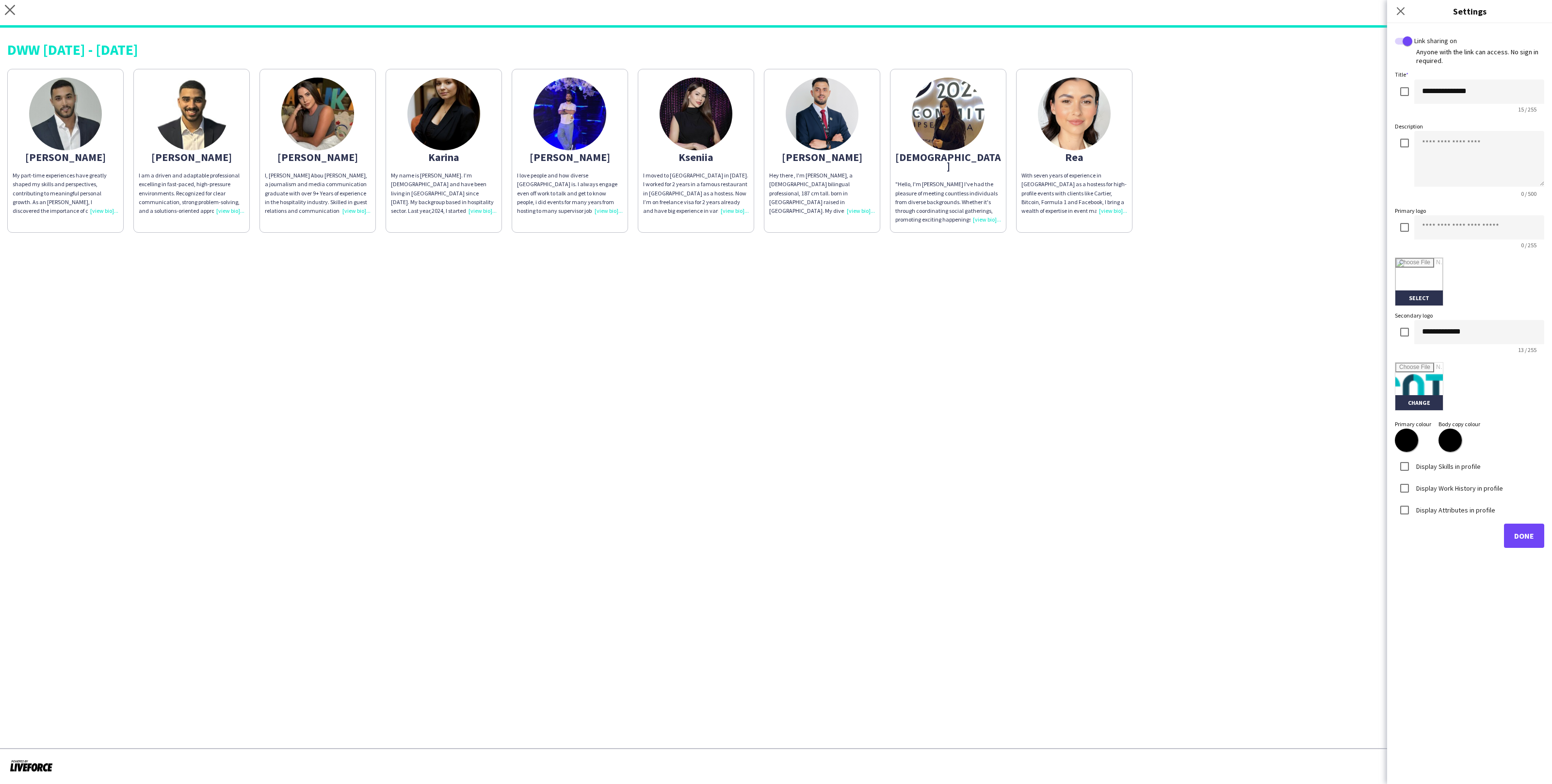
click at [1449, 502] on div "Display Attributes in profile" at bounding box center [1445, 511] width 100 height 20
click at [1449, 508] on label "Display Attributes in profile" at bounding box center [1455, 510] width 81 height 9
click at [1448, 482] on div "Display Work History in profile" at bounding box center [1448, 489] width 108 height 20
click at [1451, 486] on label "Display Work History in profile" at bounding box center [1458, 488] width 88 height 9
click at [1451, 470] on label "Display Skills in profile" at bounding box center [1448, 466] width 66 height 9
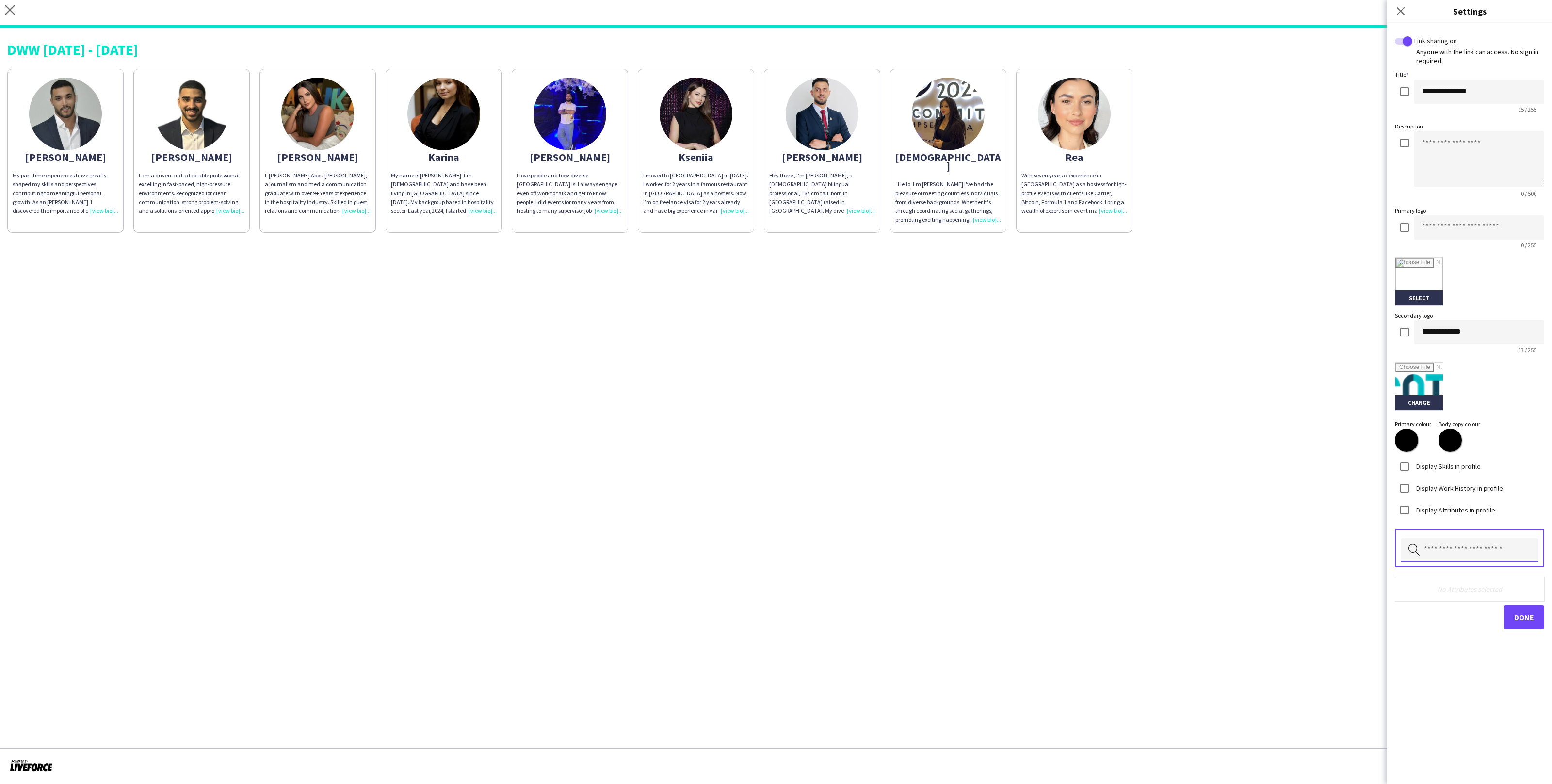
click at [1468, 539] on input "text" at bounding box center [1470, 551] width 138 height 24
click at [1480, 607] on mat-option "Height" at bounding box center [1470, 600] width 139 height 23
click at [1471, 552] on input "text" at bounding box center [1470, 551] width 138 height 24
click at [1467, 605] on mat-option "Nationality" at bounding box center [1470, 600] width 139 height 23
click at [1538, 628] on button "Done" at bounding box center [1524, 619] width 40 height 24
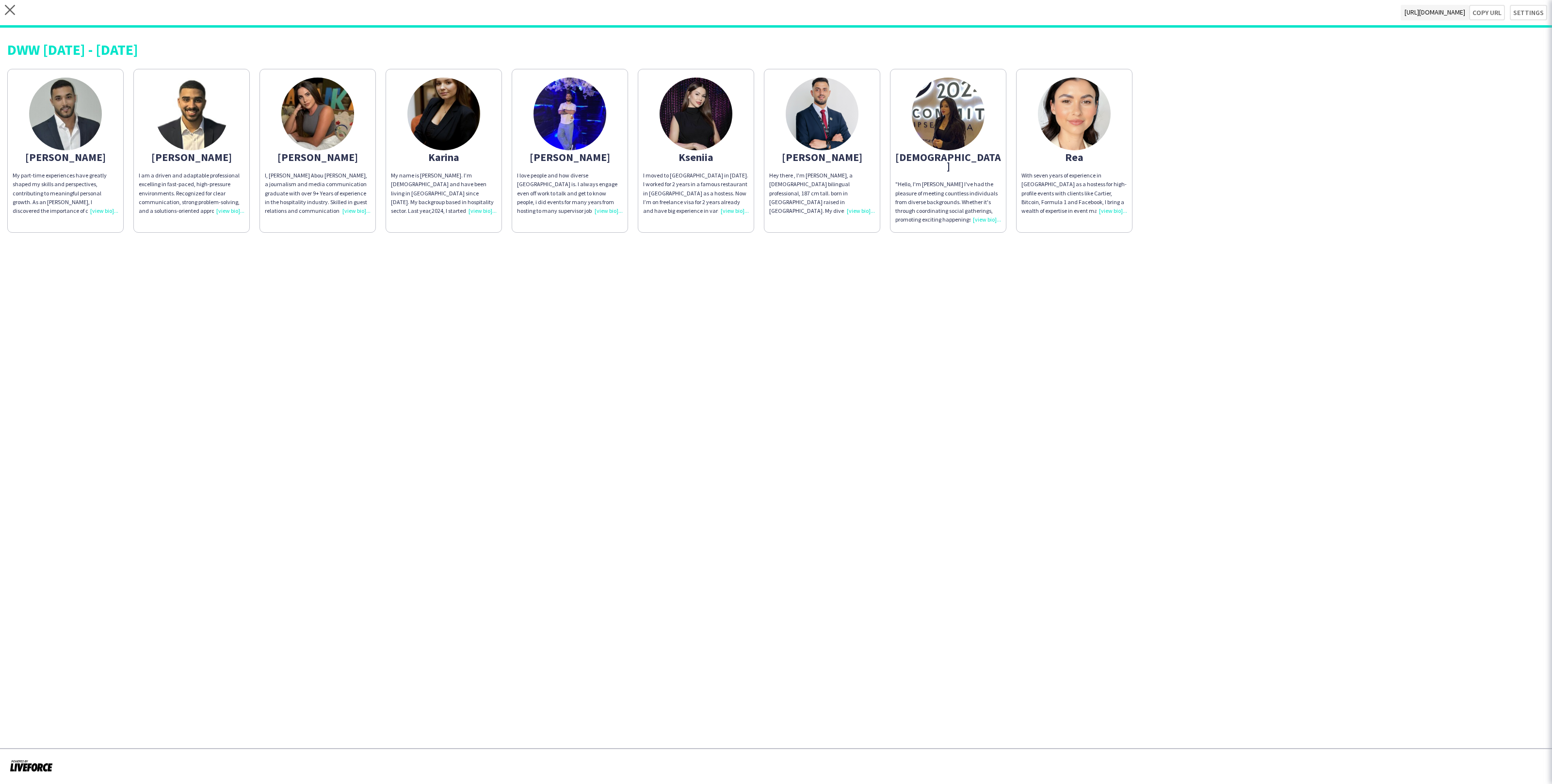
click at [1114, 205] on div "With seven years of experience in Dubai as a hostess for high-profile events wi…" at bounding box center [1074, 193] width 106 height 44
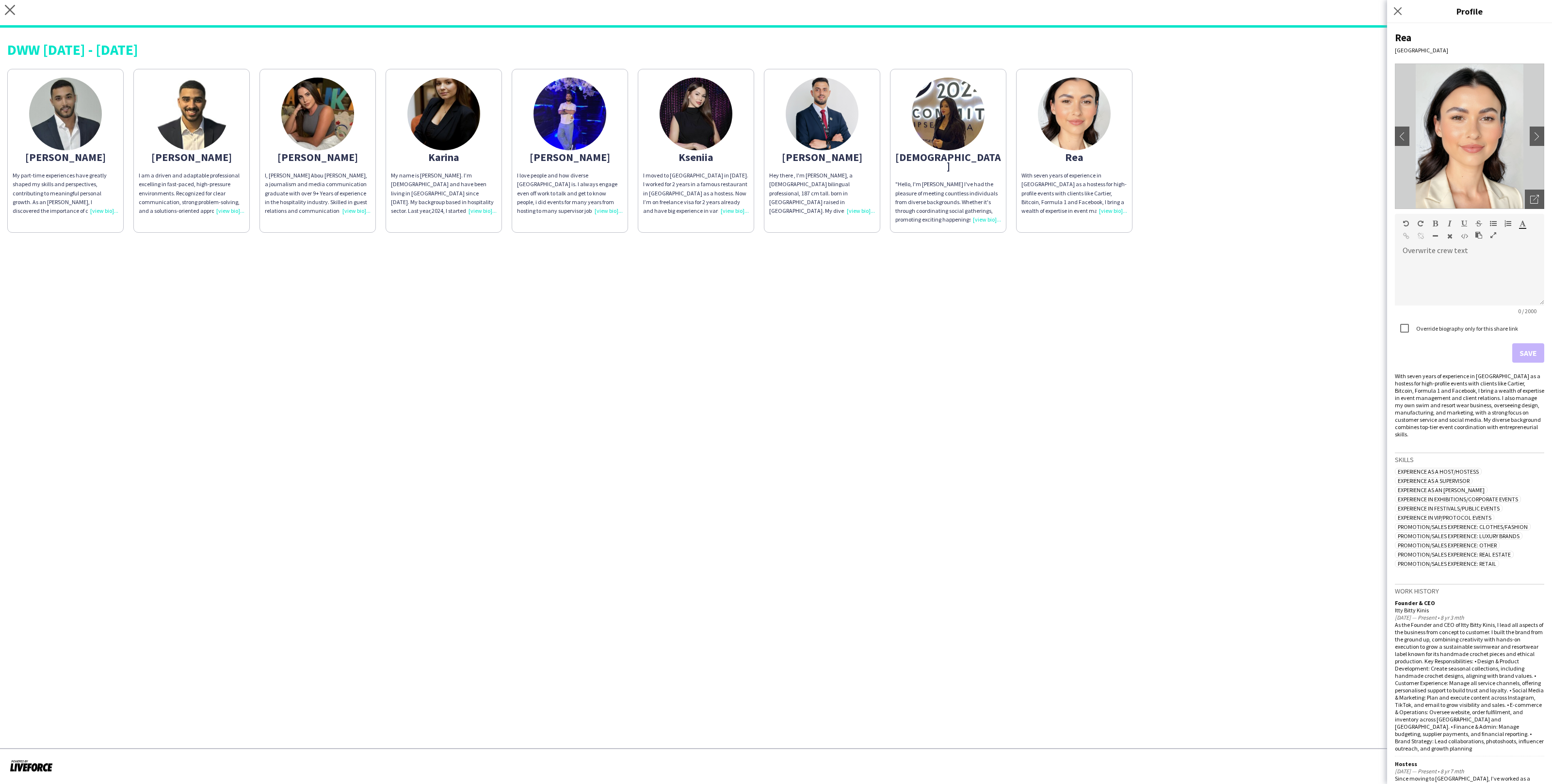
scroll to position [467, 0]
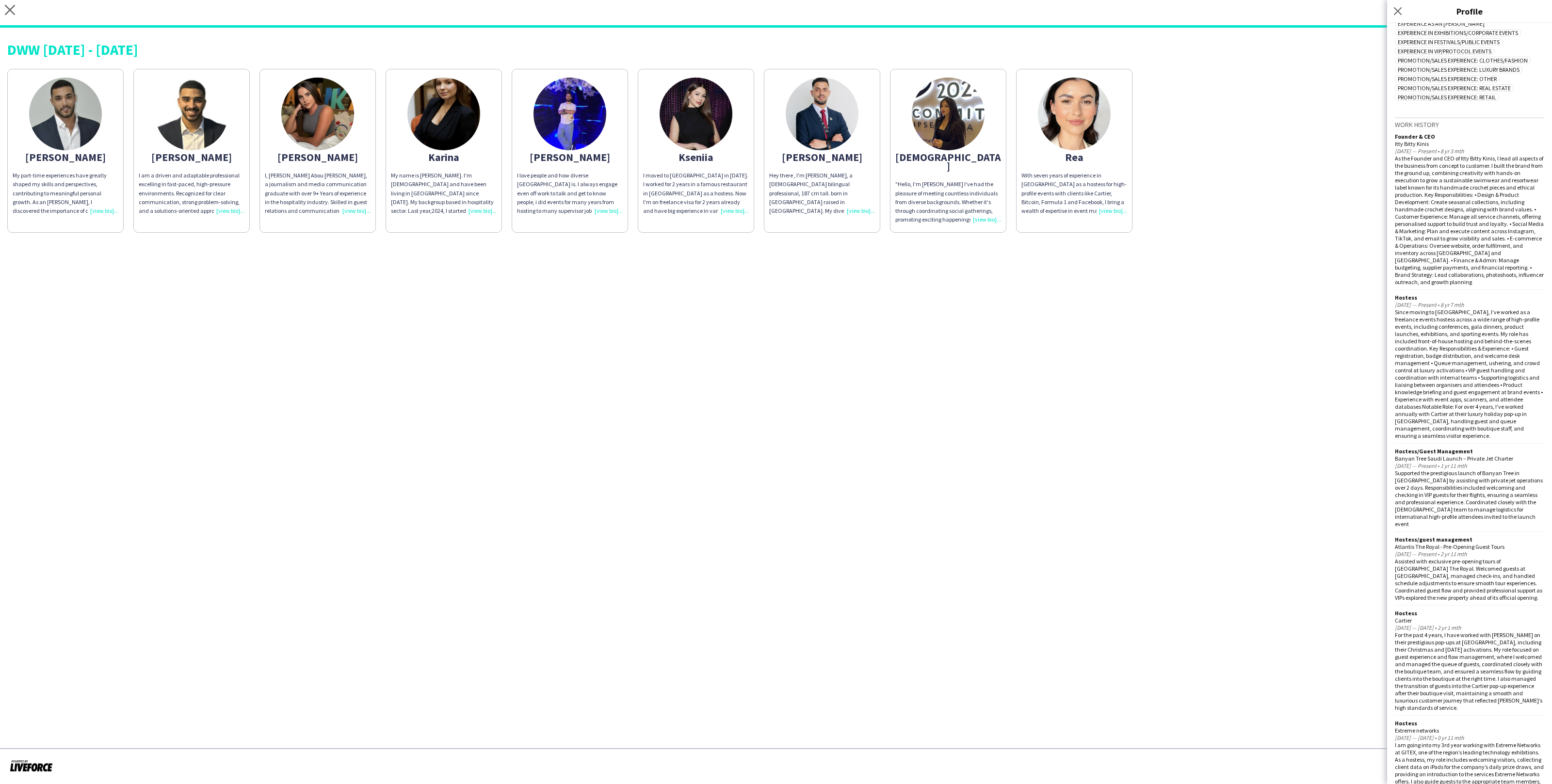
click at [948, 169] on app-share-pages-crew-card "Rama "Hello, I'm Rama I've had the pleasure of meeting countless individuals fr…" at bounding box center [948, 150] width 116 height 164
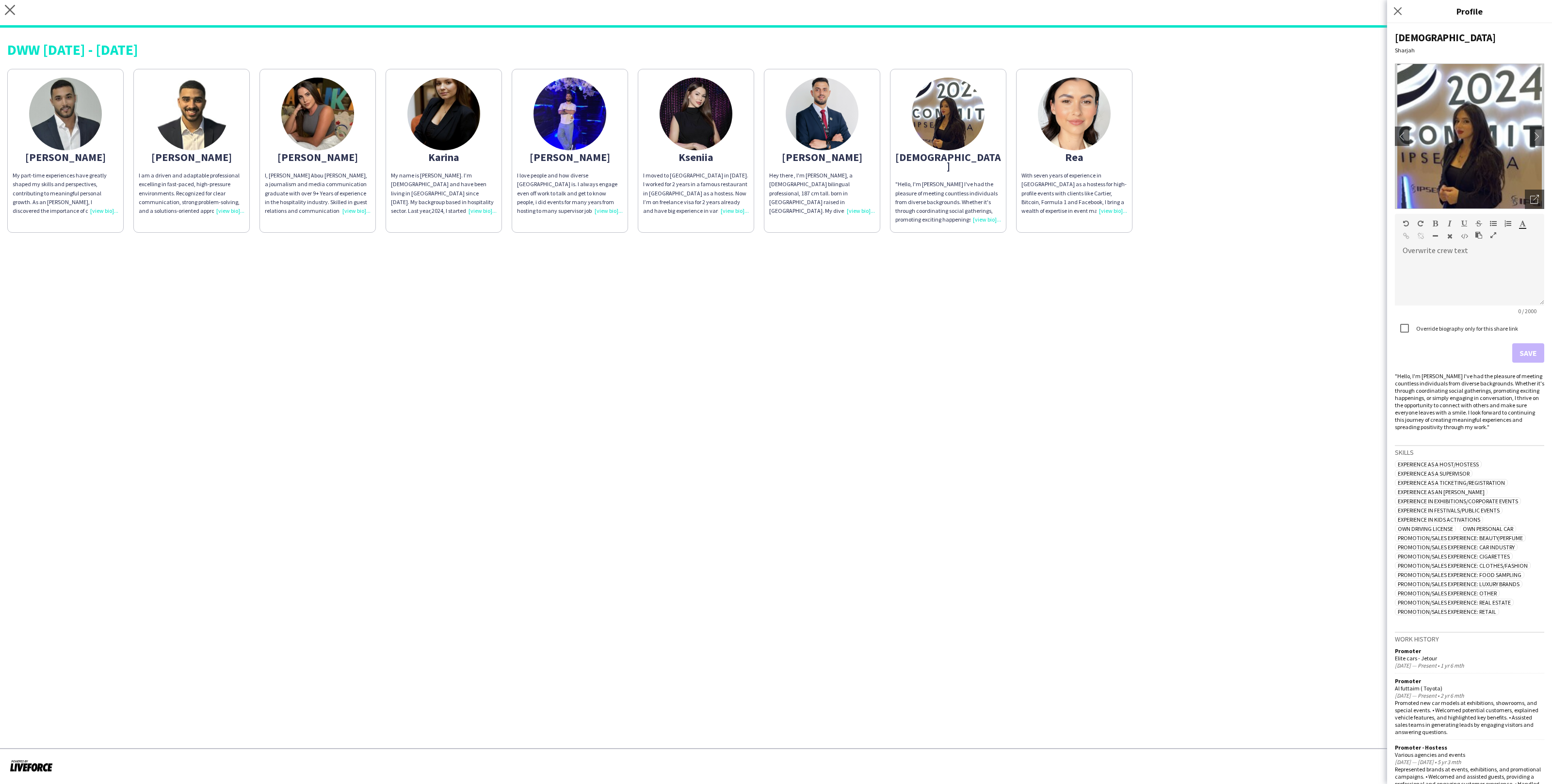
scroll to position [97, 0]
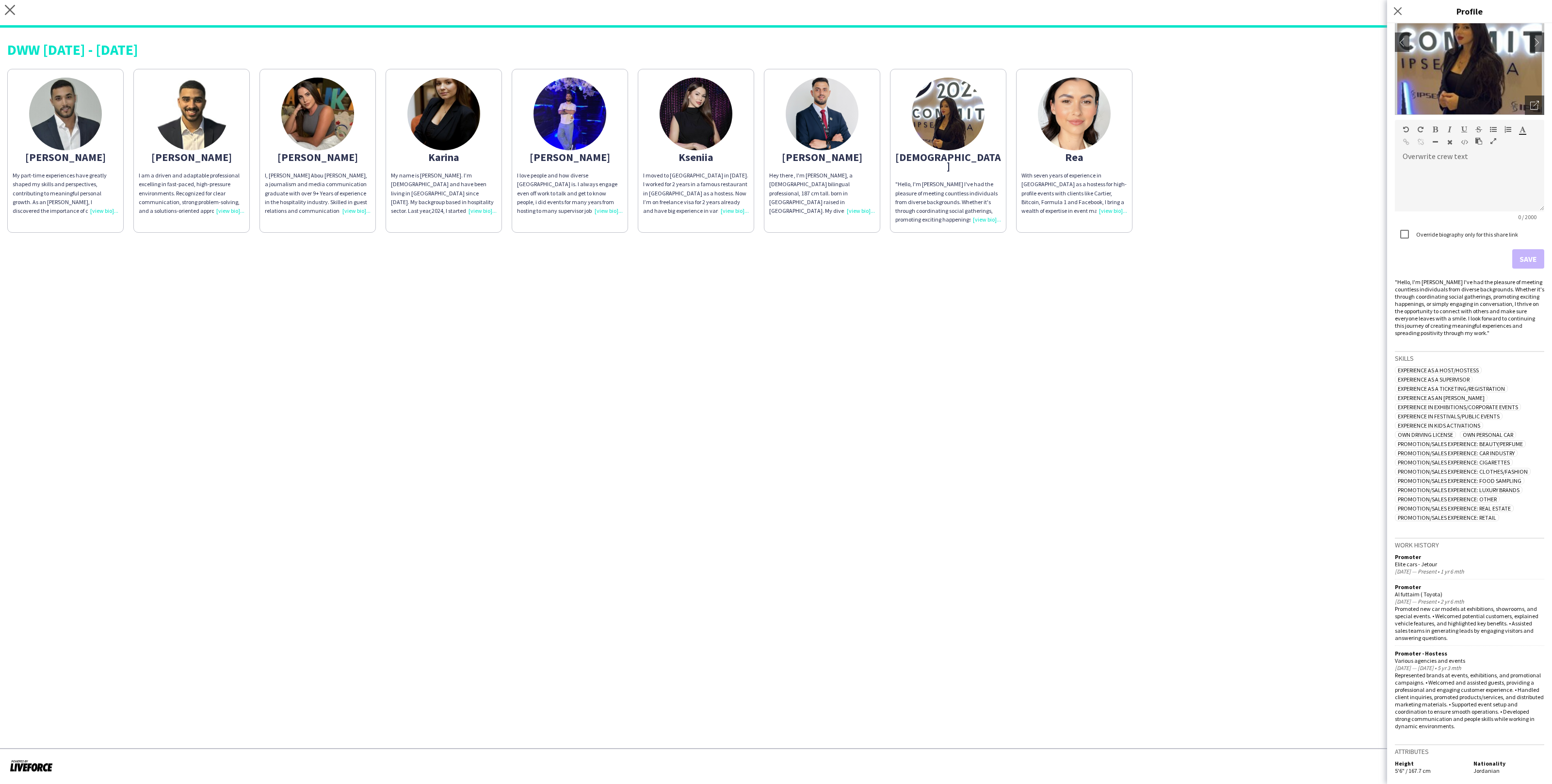
click at [815, 147] on img at bounding box center [822, 114] width 73 height 73
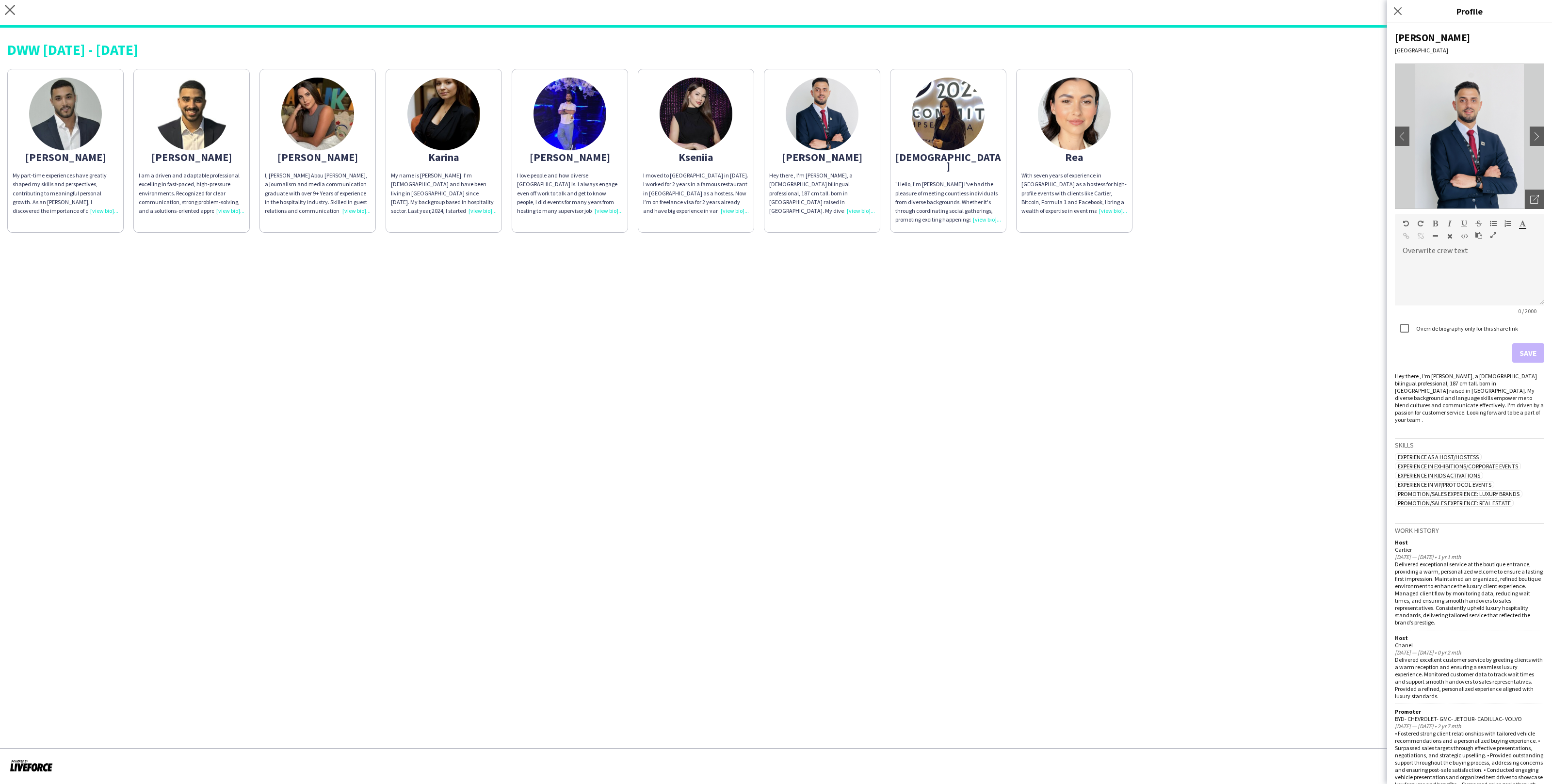
click at [723, 159] on div "Kseniia" at bounding box center [696, 157] width 106 height 9
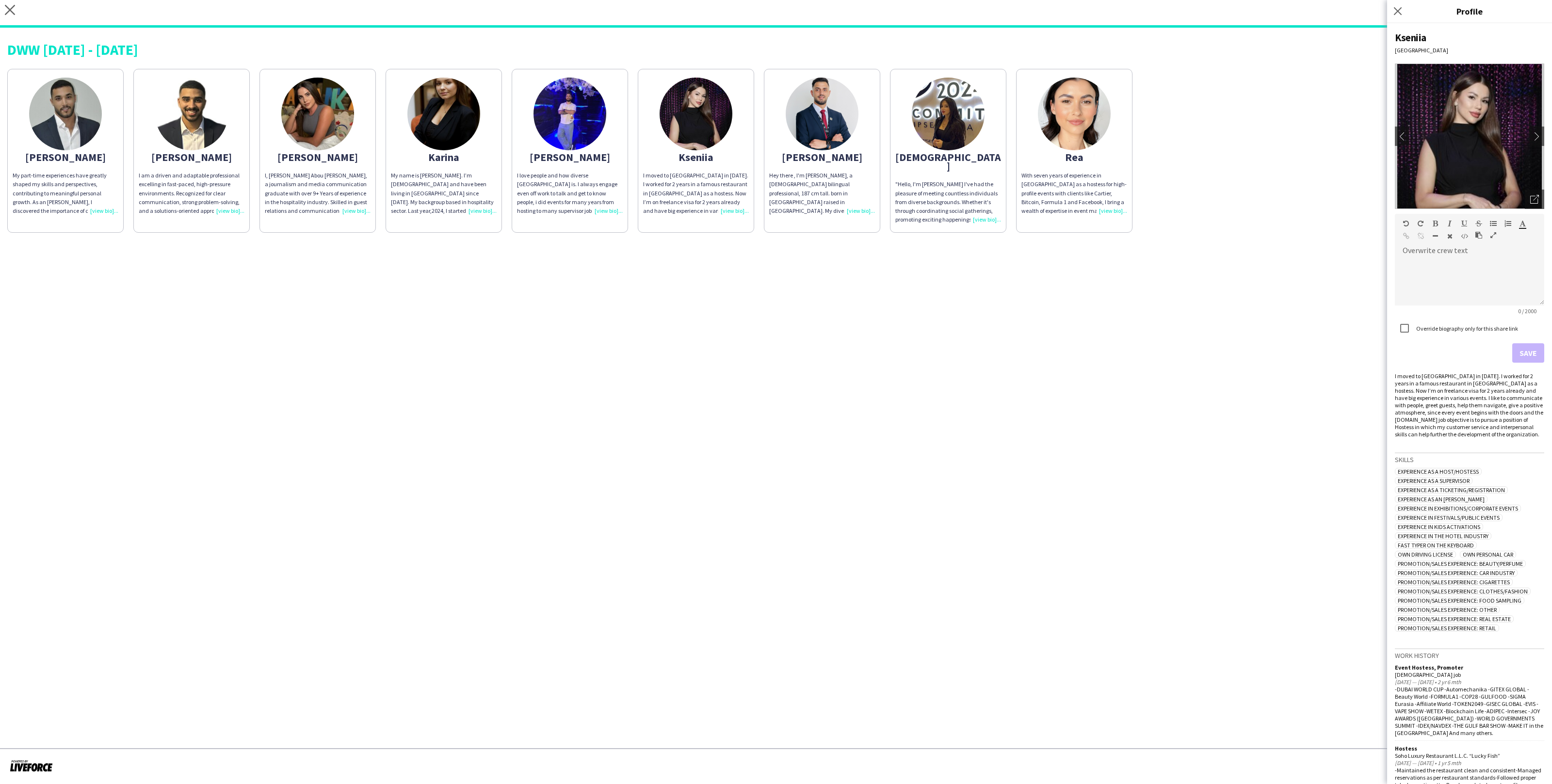
scroll to position [193, 0]
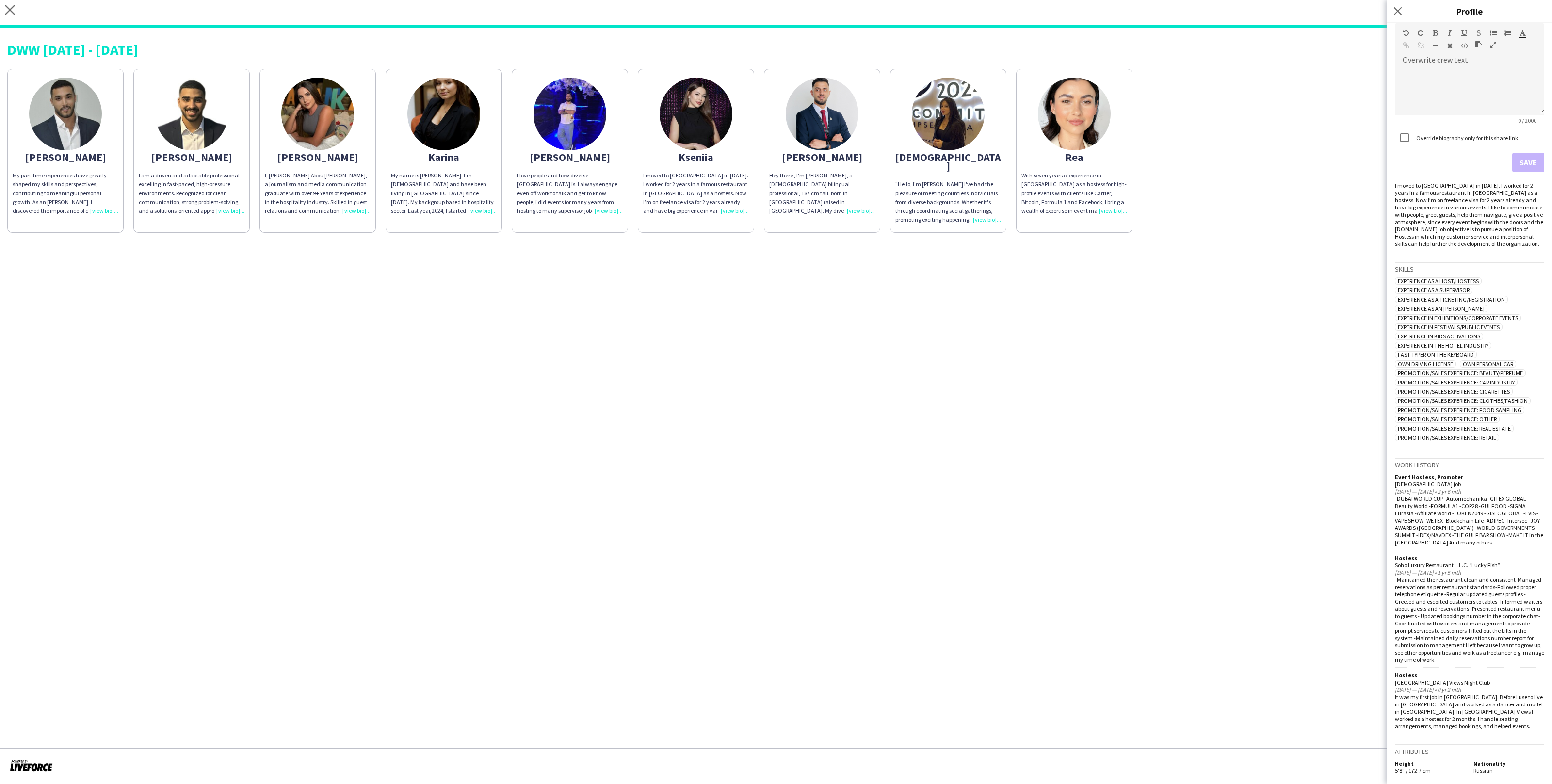
click at [629, 158] on div "Abdulkader My part-time experiences have greatly shaped my skills and perspecti…" at bounding box center [776, 148] width 1538 height 168
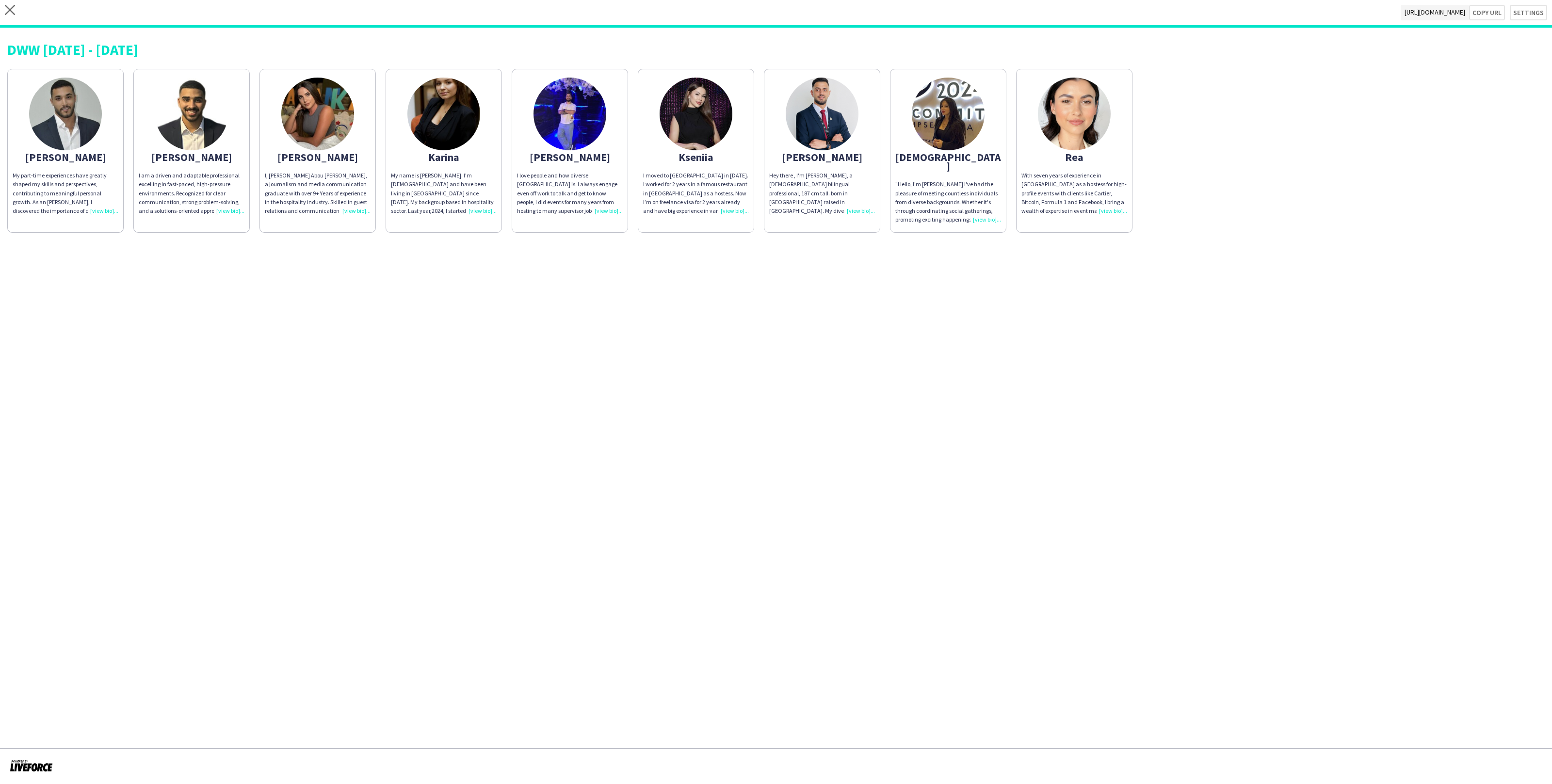
click at [601, 147] on app-share-pages-crew-card "Kourosh I love people and how diverse Dubai is. I always engage even off work t…" at bounding box center [570, 150] width 116 height 164
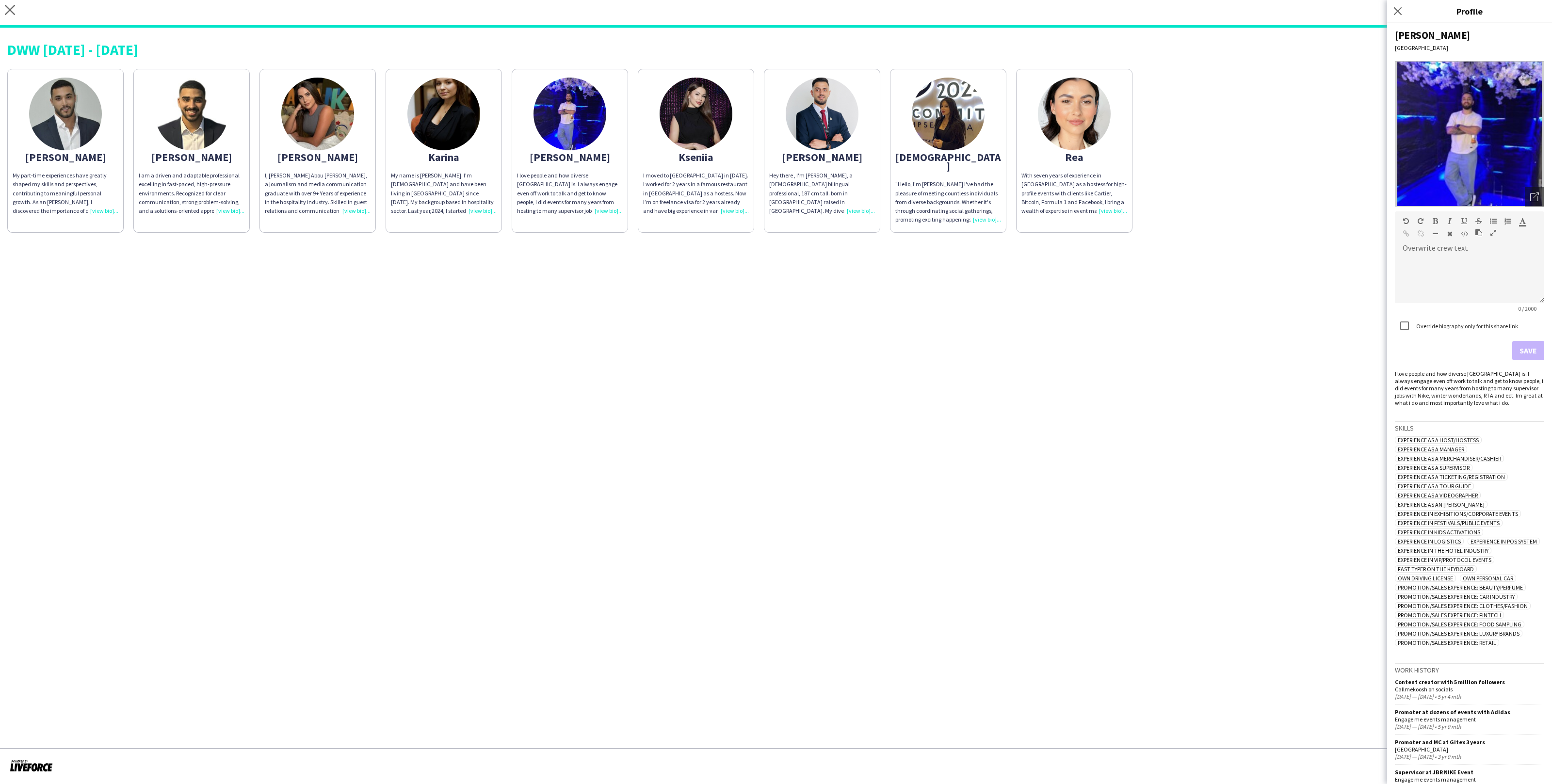
scroll to position [0, 0]
click at [983, 134] on app-share-pages-crew-card "Rama "Hello, I'm Rama I've had the pleasure of meeting countless individuals fr…" at bounding box center [948, 150] width 116 height 164
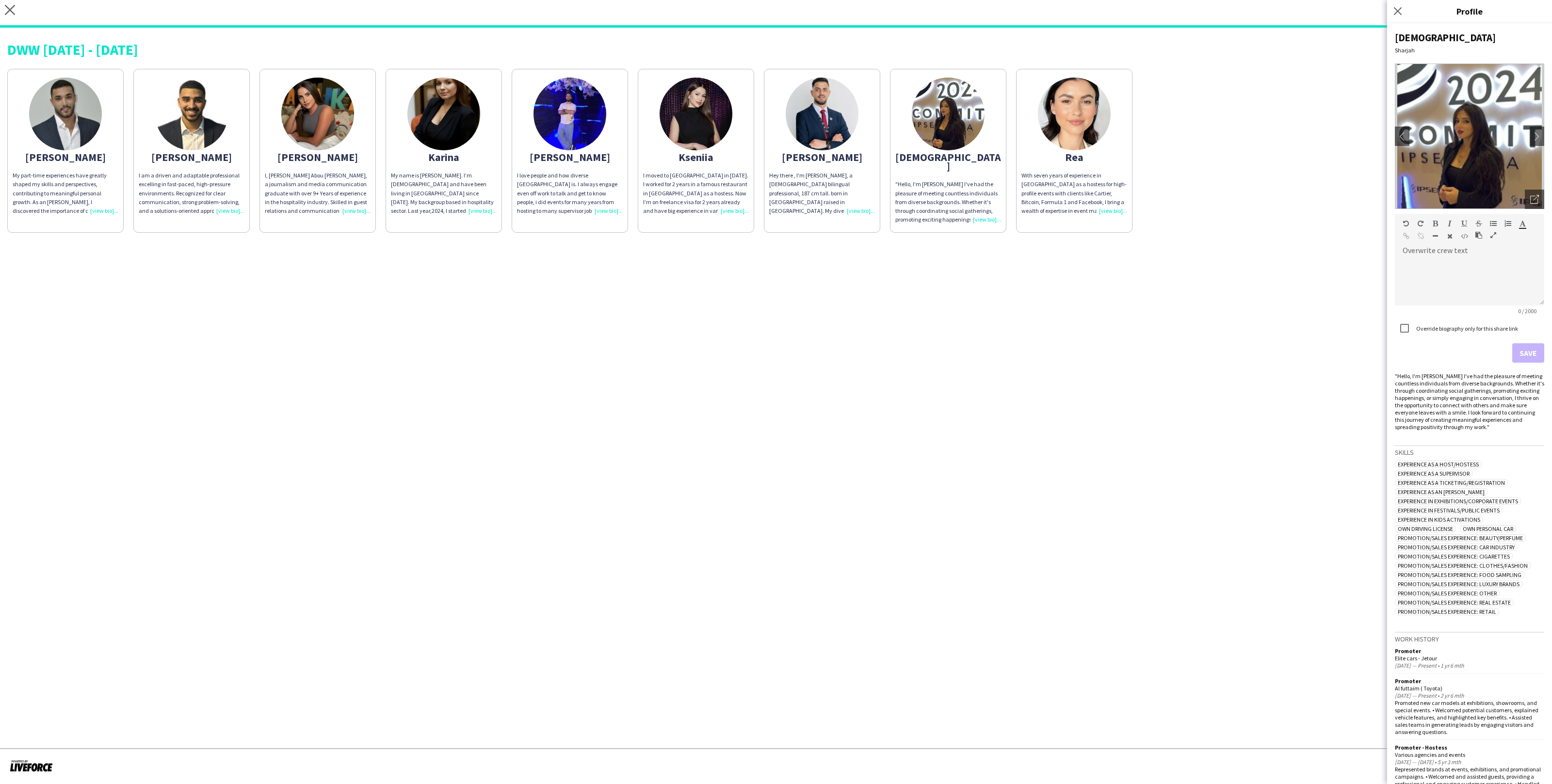
click at [476, 153] on div "Karina" at bounding box center [444, 157] width 106 height 9
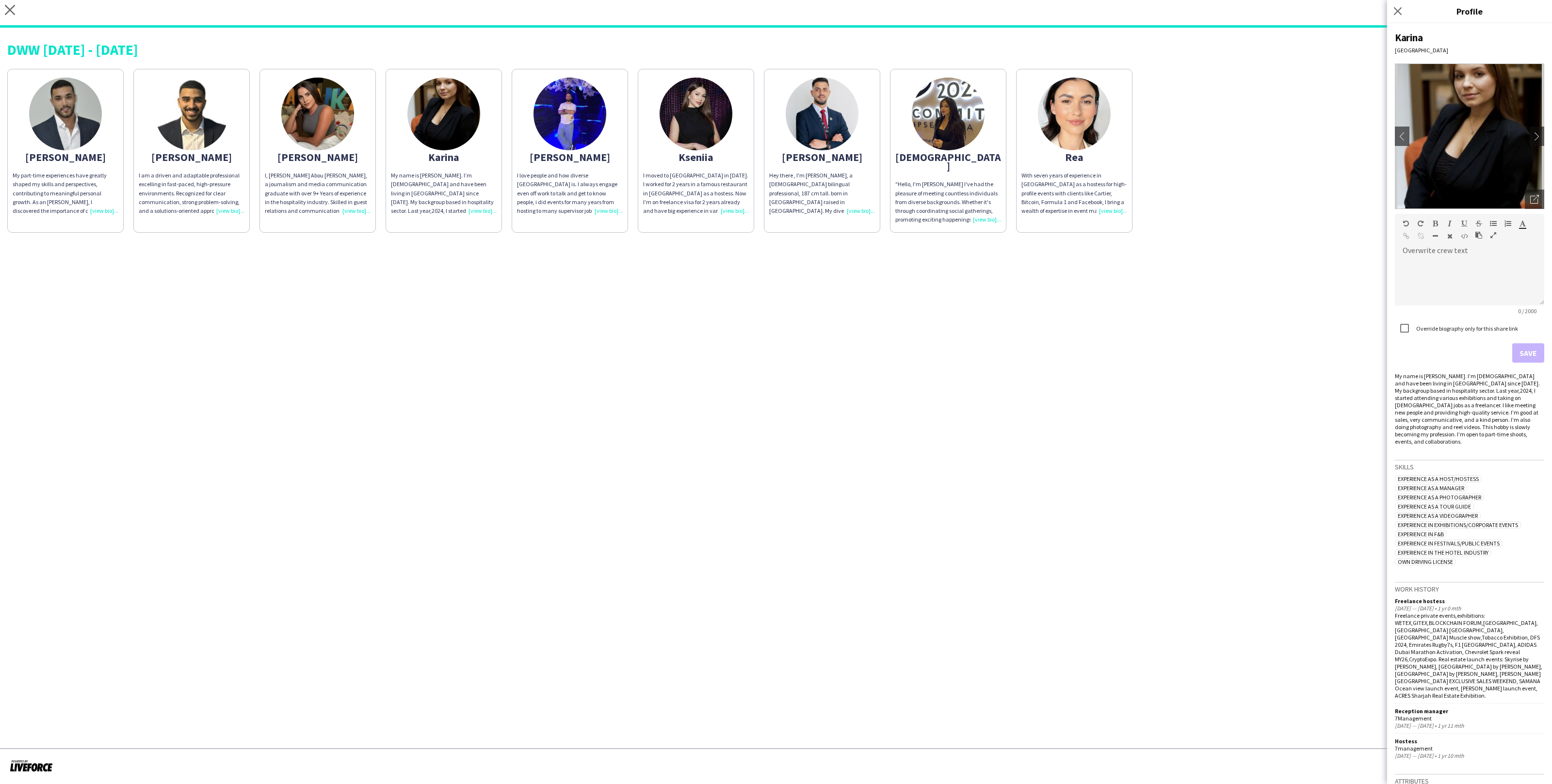
click at [1279, 350] on app-share-pages "close https://admin.liveforce.co/v2/s/2cfc99df-3c3e-4c5c-ac43-297bd19c213f Copy…" at bounding box center [776, 392] width 1552 height 784
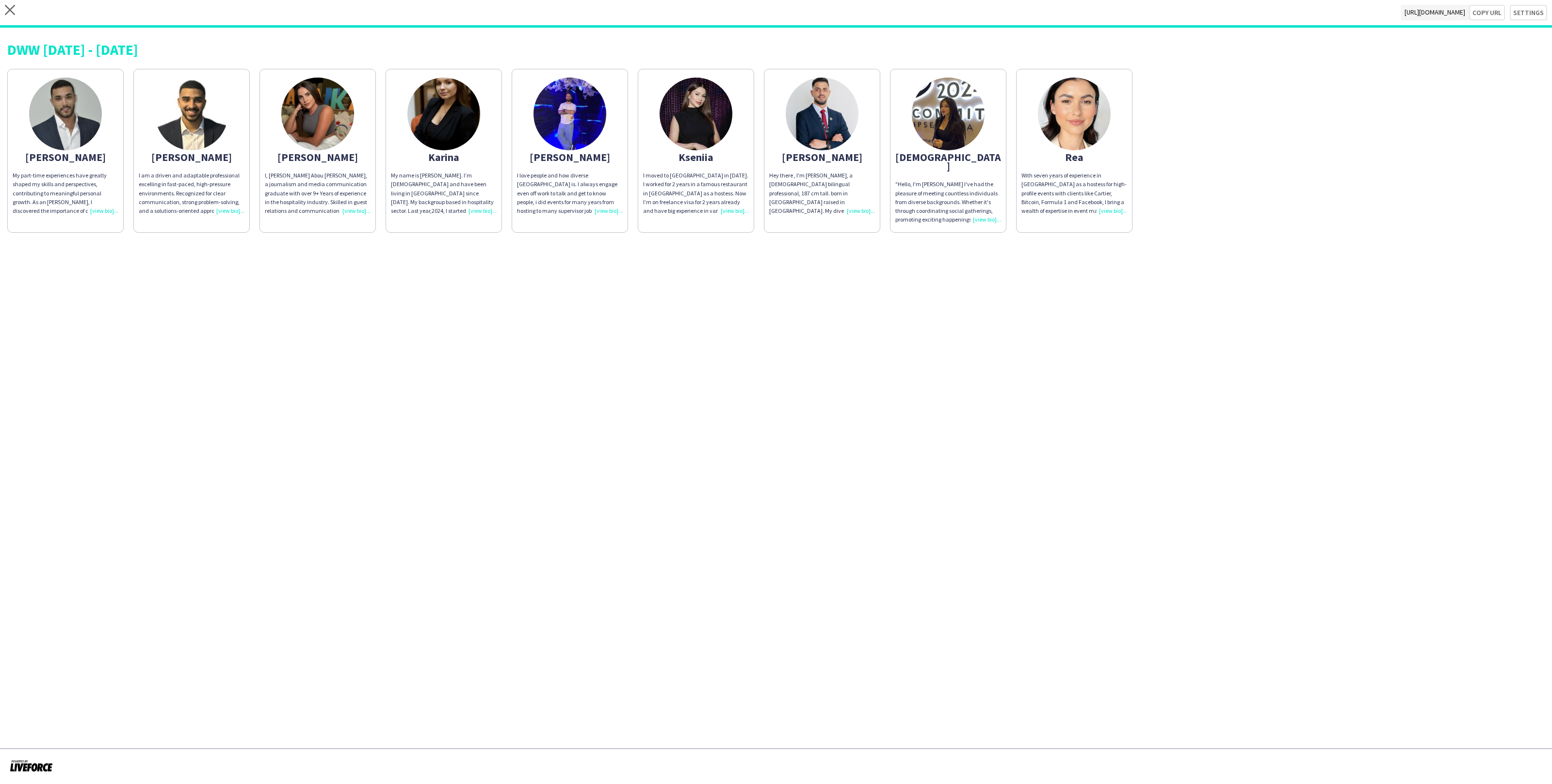
click at [1081, 122] on img at bounding box center [1074, 114] width 73 height 73
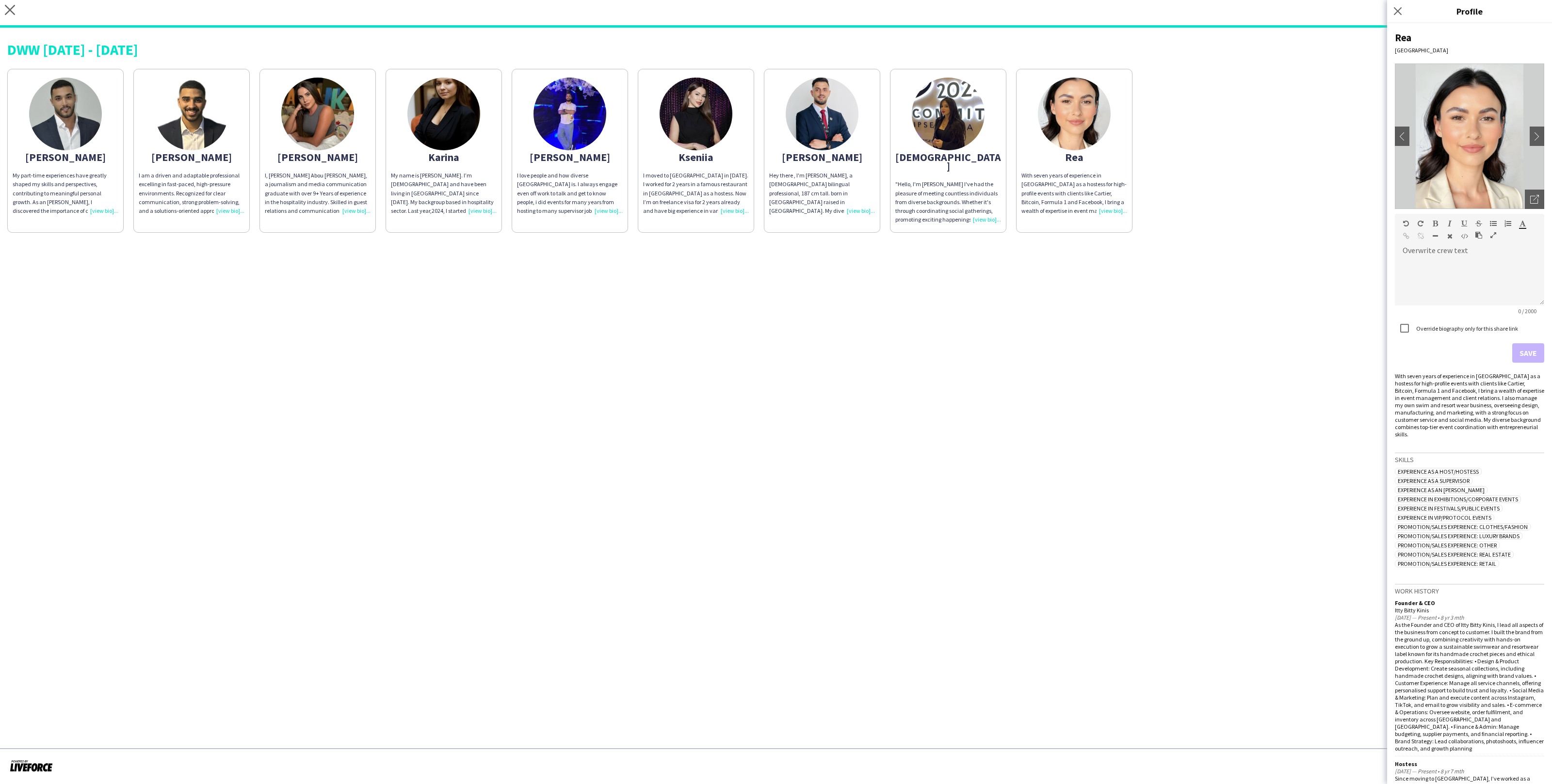
click at [948, 198] on div ""Hello, I'm [PERSON_NAME] I've had the pleasure of meeting countless individual…" at bounding box center [948, 202] width 106 height 44
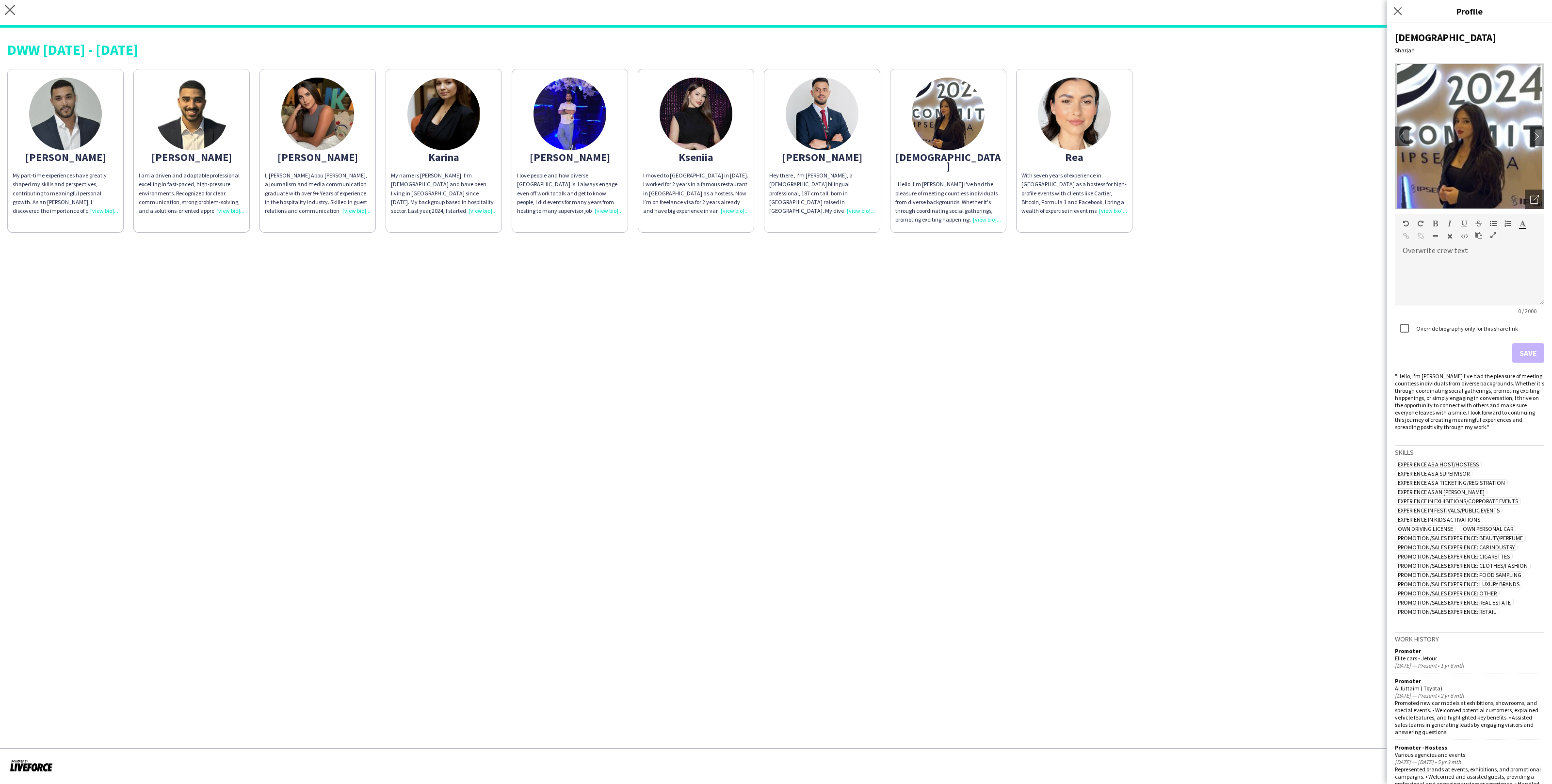
click at [836, 278] on app-share-pages "close https://admin.liveforce.co/v2/s/2cfc99df-3c3e-4c5c-ac43-297bd19c213f Copy…" at bounding box center [776, 392] width 1552 height 784
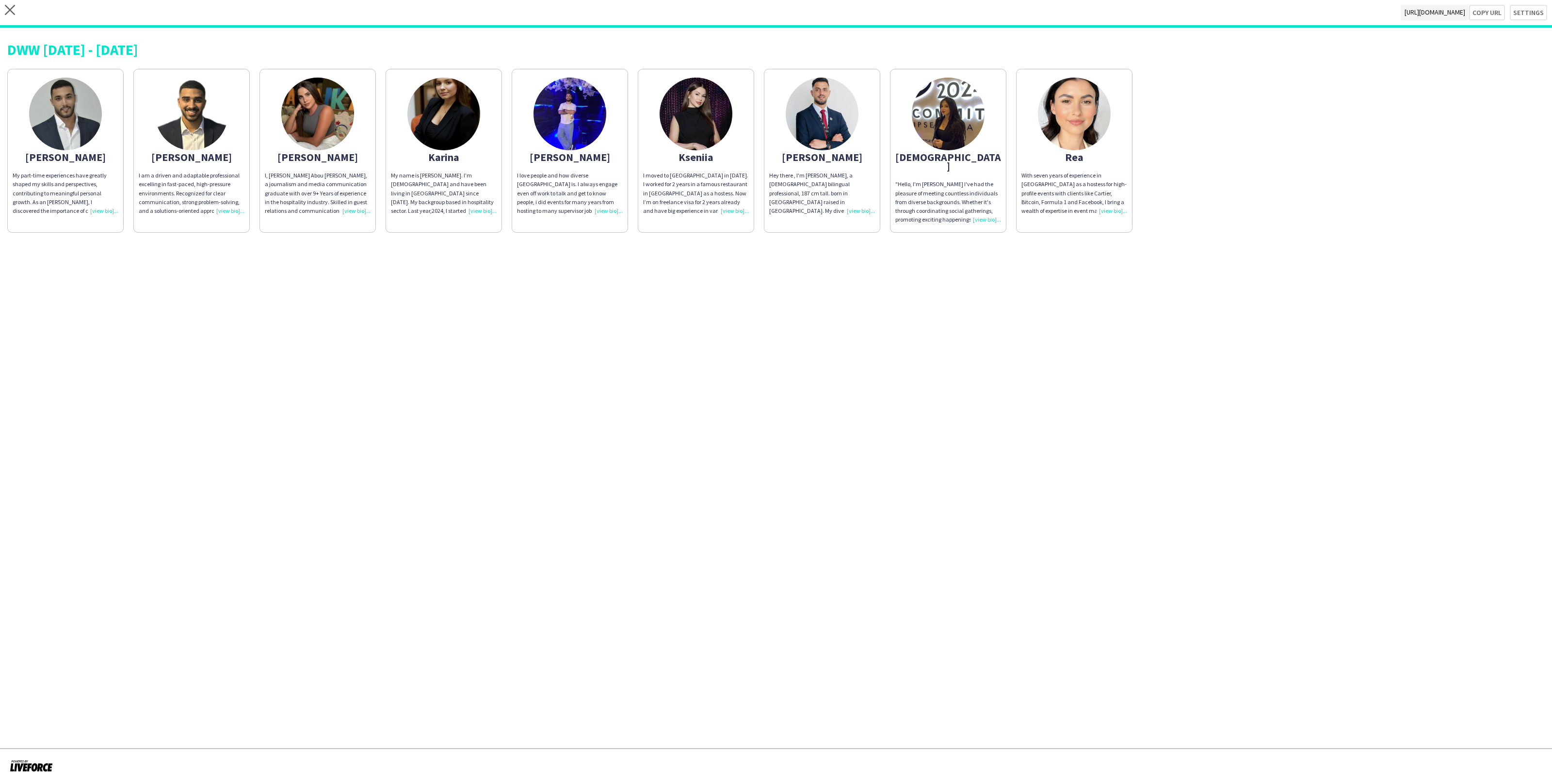
click at [360, 143] on app-share-pages-crew-card "Angela I, Angela Abou Karam, a journalism and media communication graduate with…" at bounding box center [317, 150] width 116 height 164
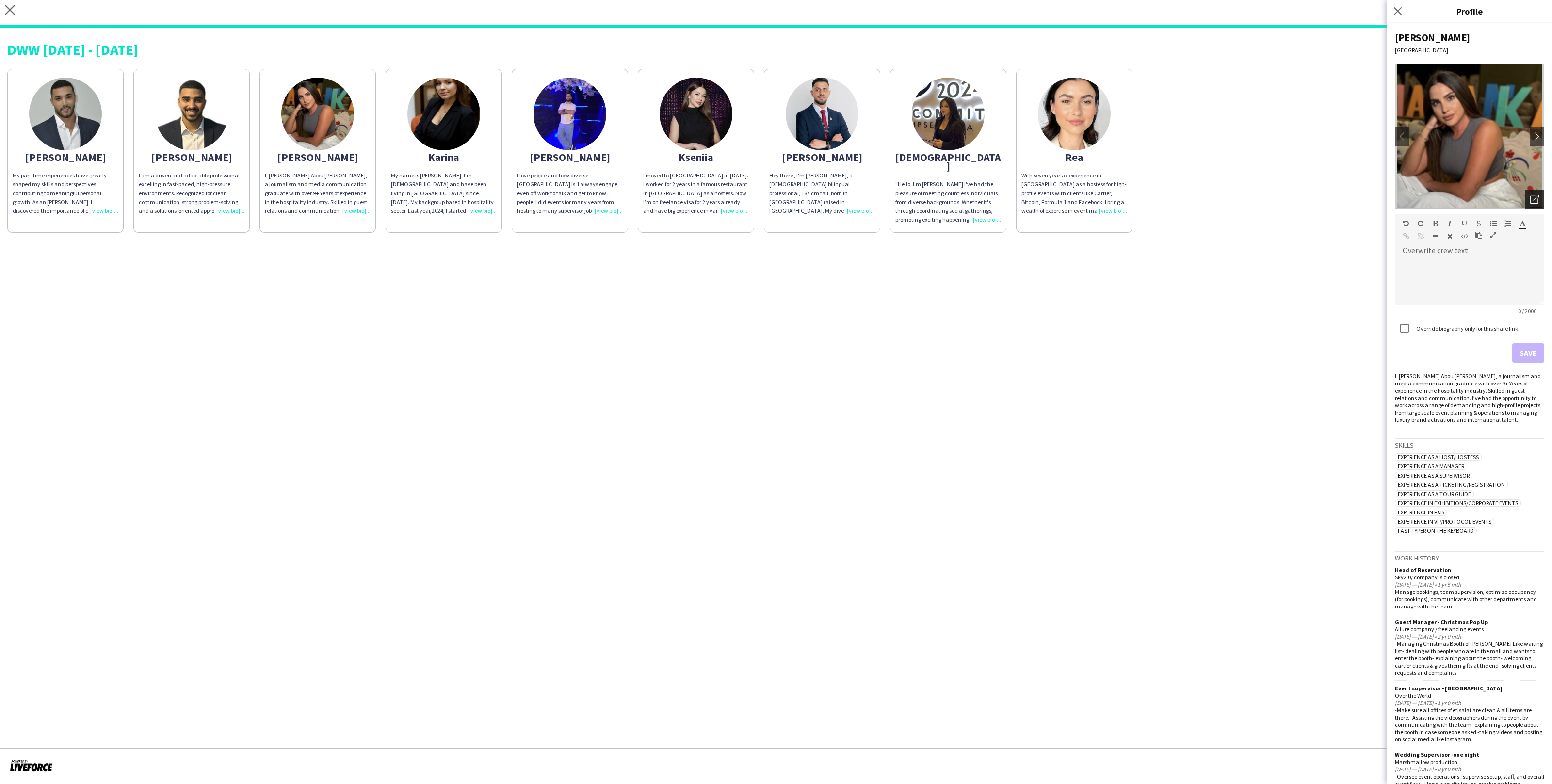
click at [1531, 201] on icon "Open photos pop-in" at bounding box center [1535, 199] width 9 height 9
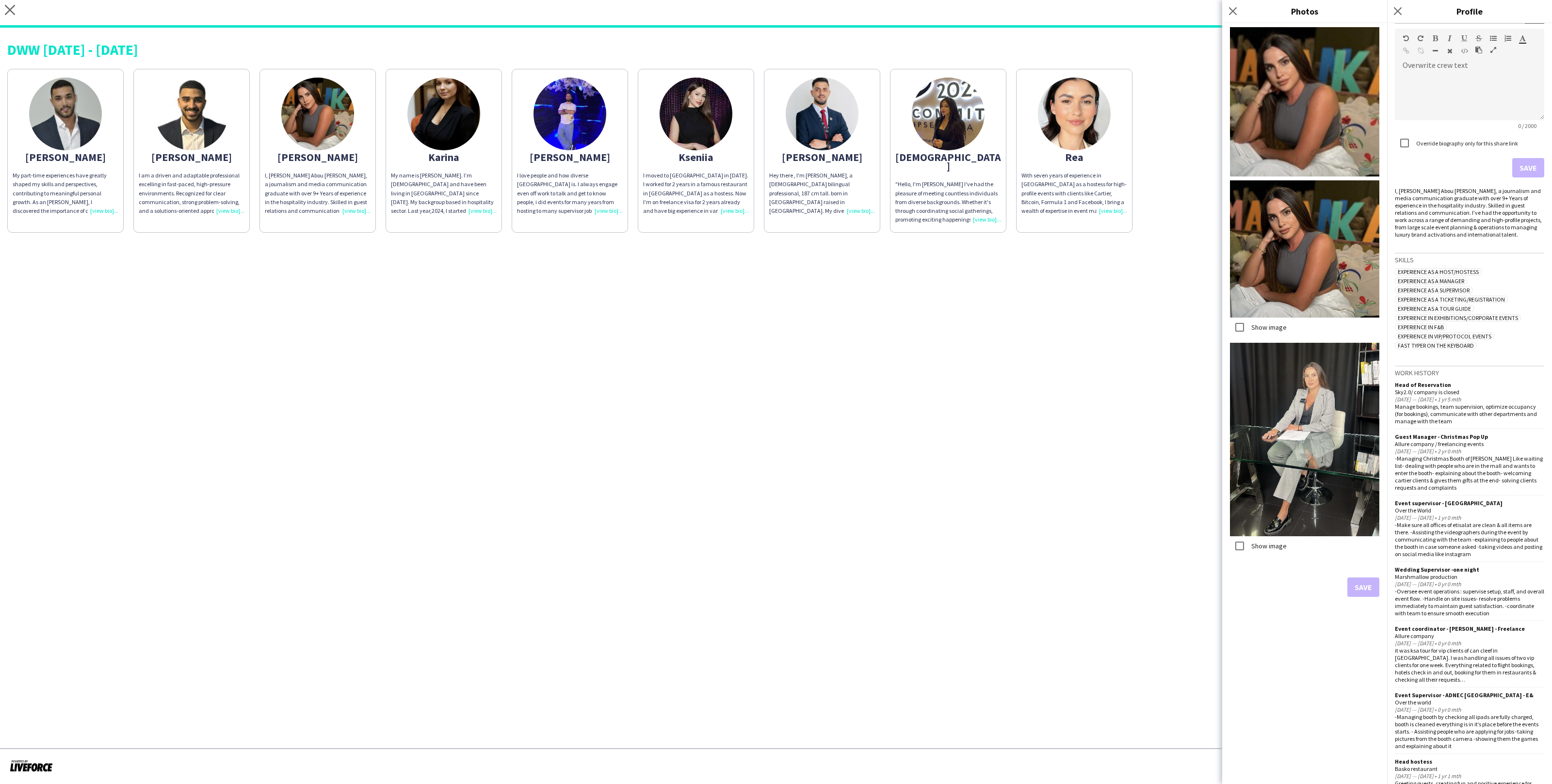
scroll to position [303, 0]
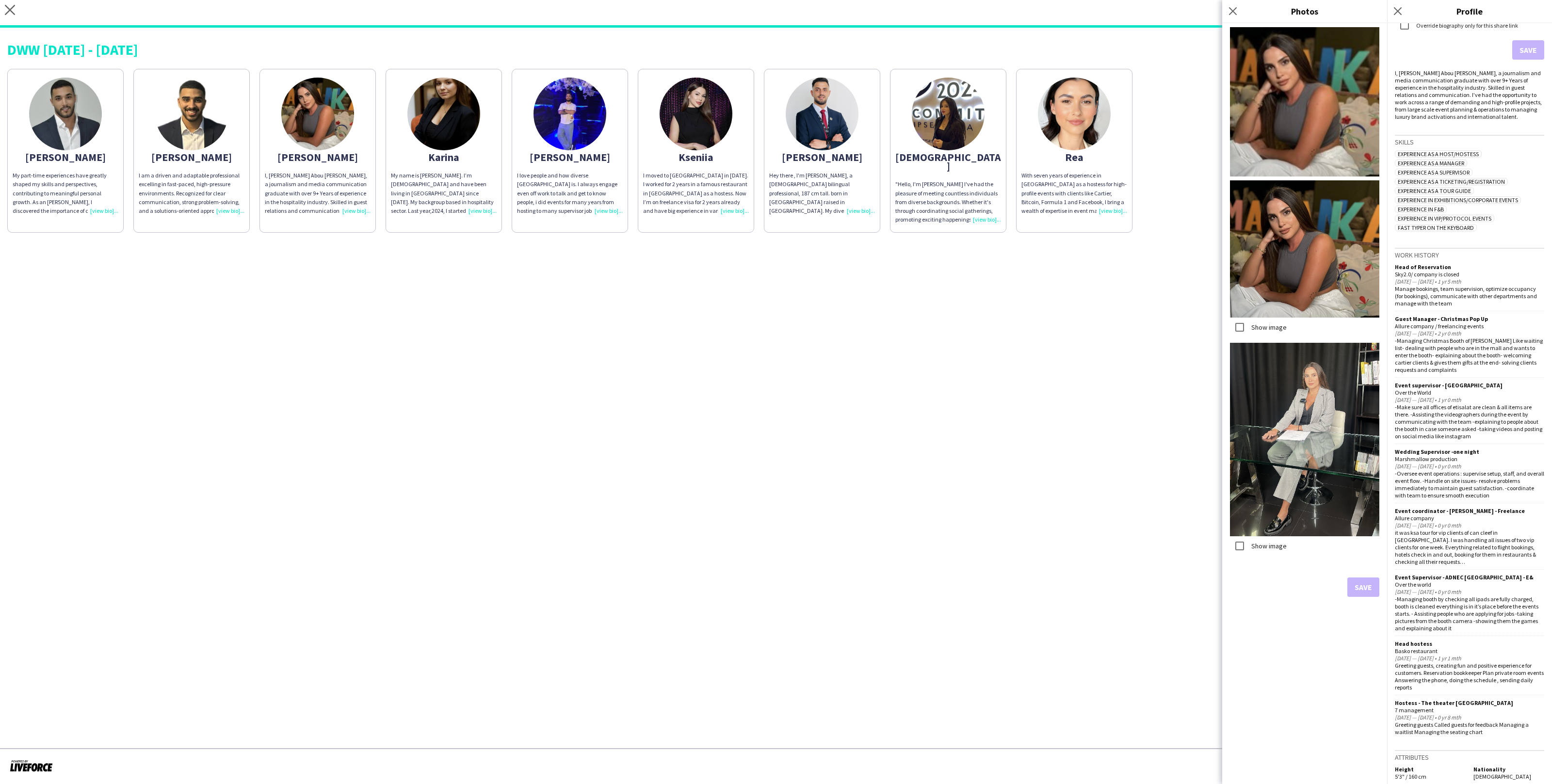
click at [1119, 245] on app-share-pages "close https://admin.liveforce.co/v2/s/2cfc99df-3c3e-4c5c-ac43-297bd19c213f Copy…" at bounding box center [776, 392] width 1552 height 784
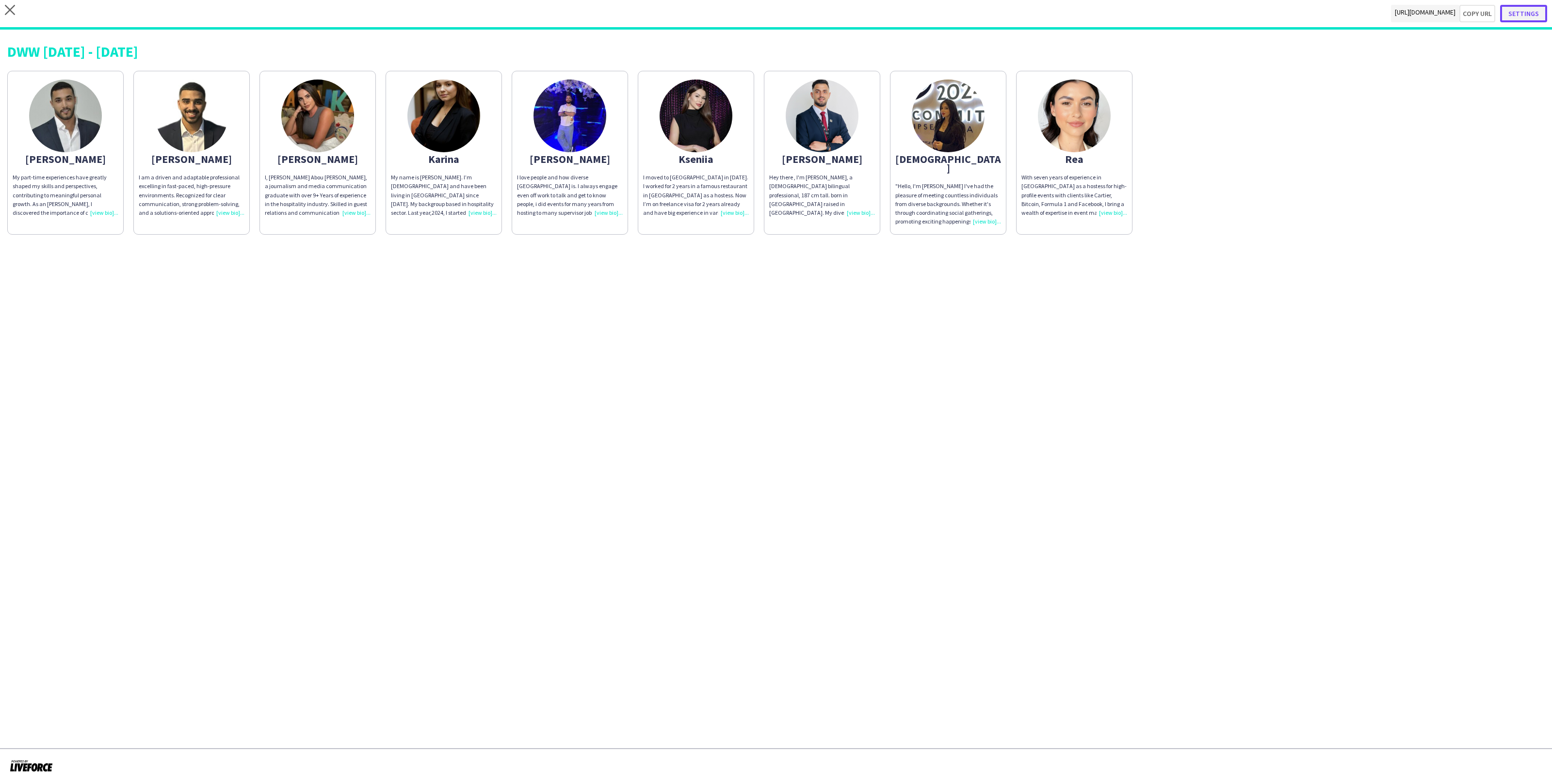
click at [1518, 10] on button "Settings" at bounding box center [1524, 13] width 47 height 17
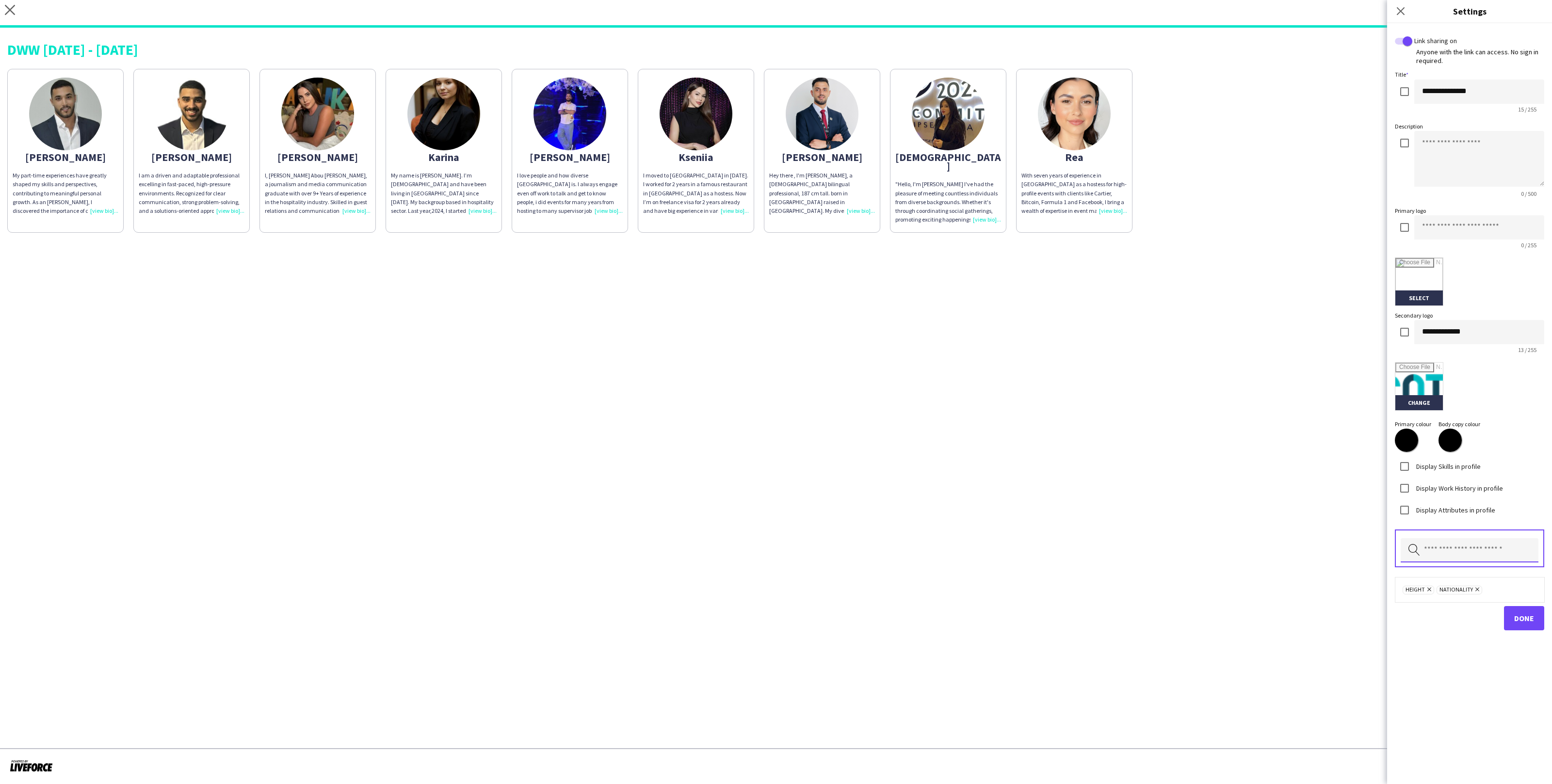
click at [1452, 556] on input "text" at bounding box center [1470, 551] width 138 height 24
click at [1484, 600] on span "Other languages" at bounding box center [1470, 600] width 123 height 9
click at [1513, 641] on div "**********" at bounding box center [1470, 376] width 165 height 705
click at [1521, 625] on span "Done" at bounding box center [1524, 628] width 20 height 10
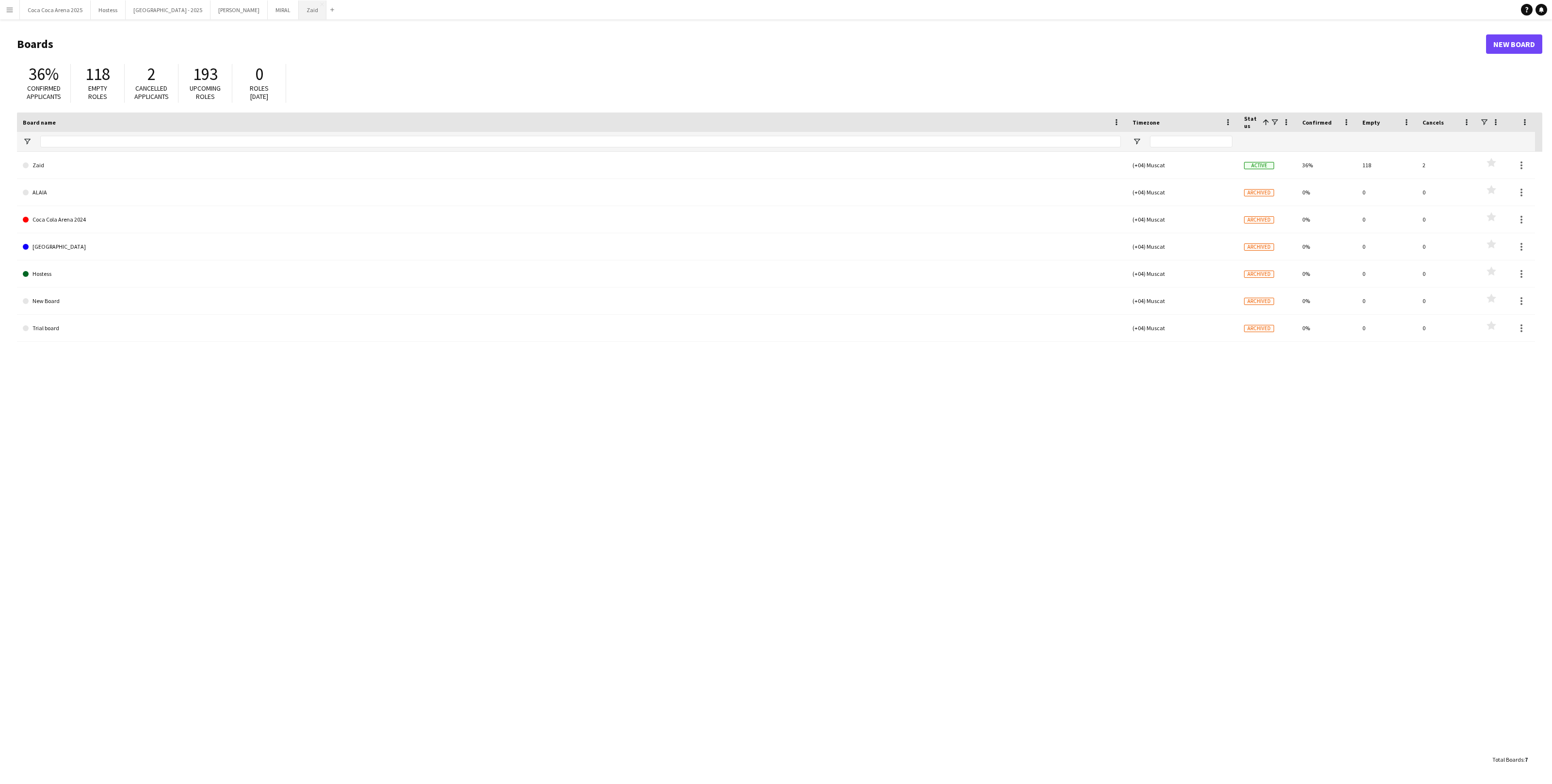
click at [298, 14] on button "Zaid Close" at bounding box center [312, 10] width 28 height 19
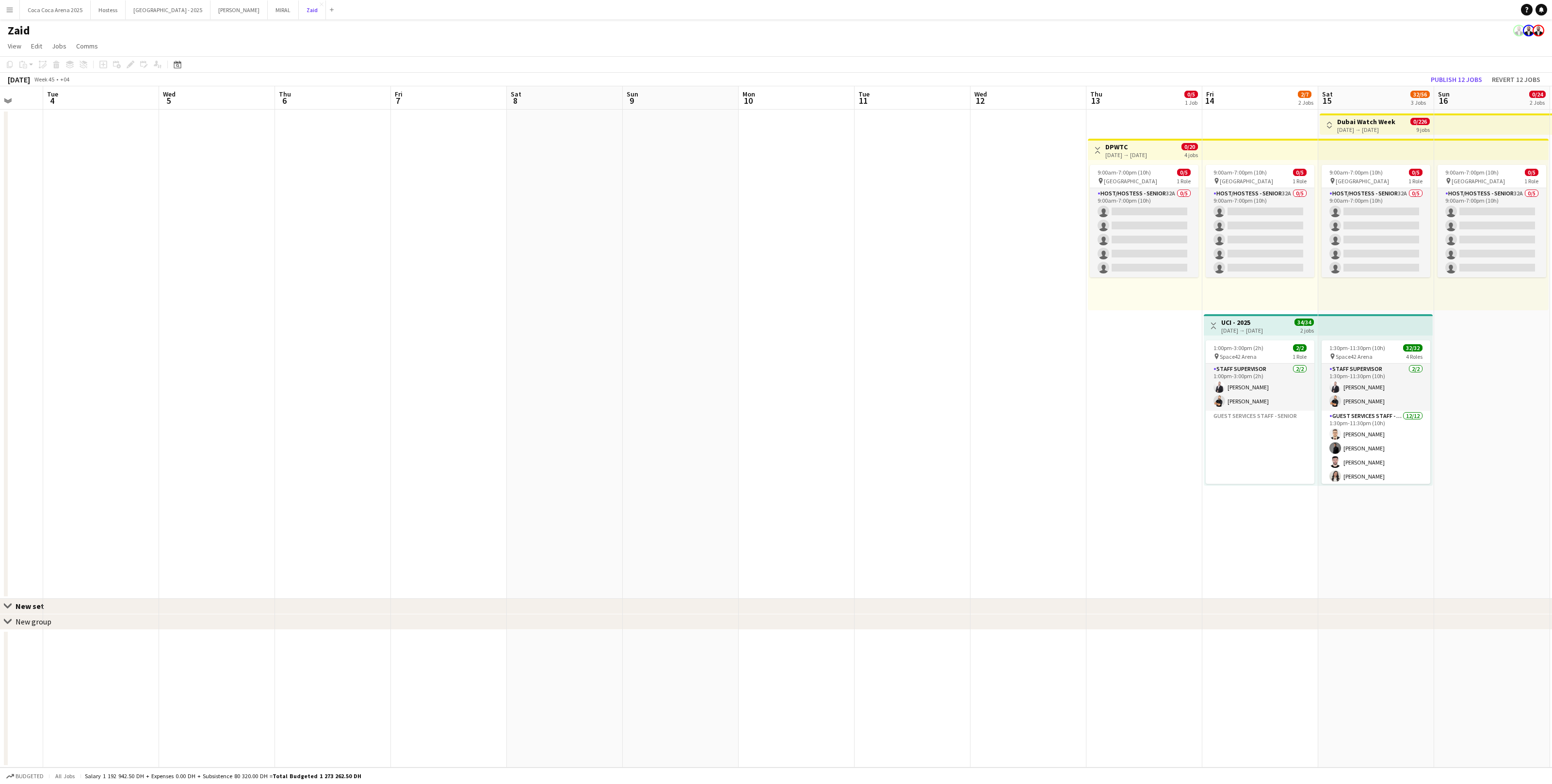
scroll to position [0, 302]
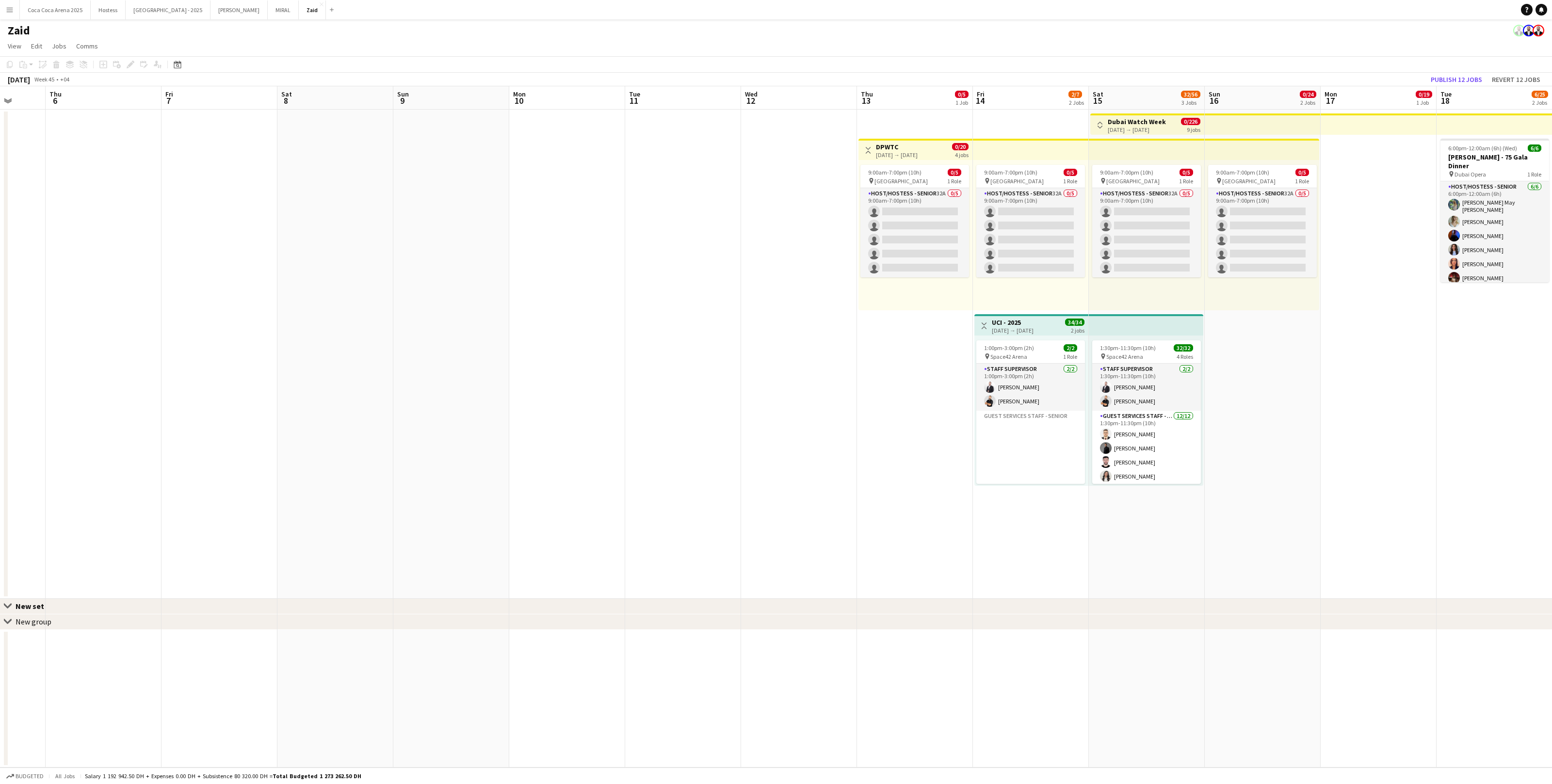
click at [1115, 131] on div "[DATE] → [DATE]" at bounding box center [1136, 130] width 58 height 8
click at [1094, 118] on div "Toggle View Dubai Watch Week 15-11-2025 → 23-11-2025 0/226 9 jobs" at bounding box center [1147, 125] width 107 height 17
click at [1102, 134] on app-top-bar "Toggle View Dubai Watch Week 15-11-2025 → 23-11-2025 0/226 9 jobs" at bounding box center [1147, 124] width 114 height 21
click at [1101, 128] on button "Toggle View" at bounding box center [1099, 125] width 11 height 11
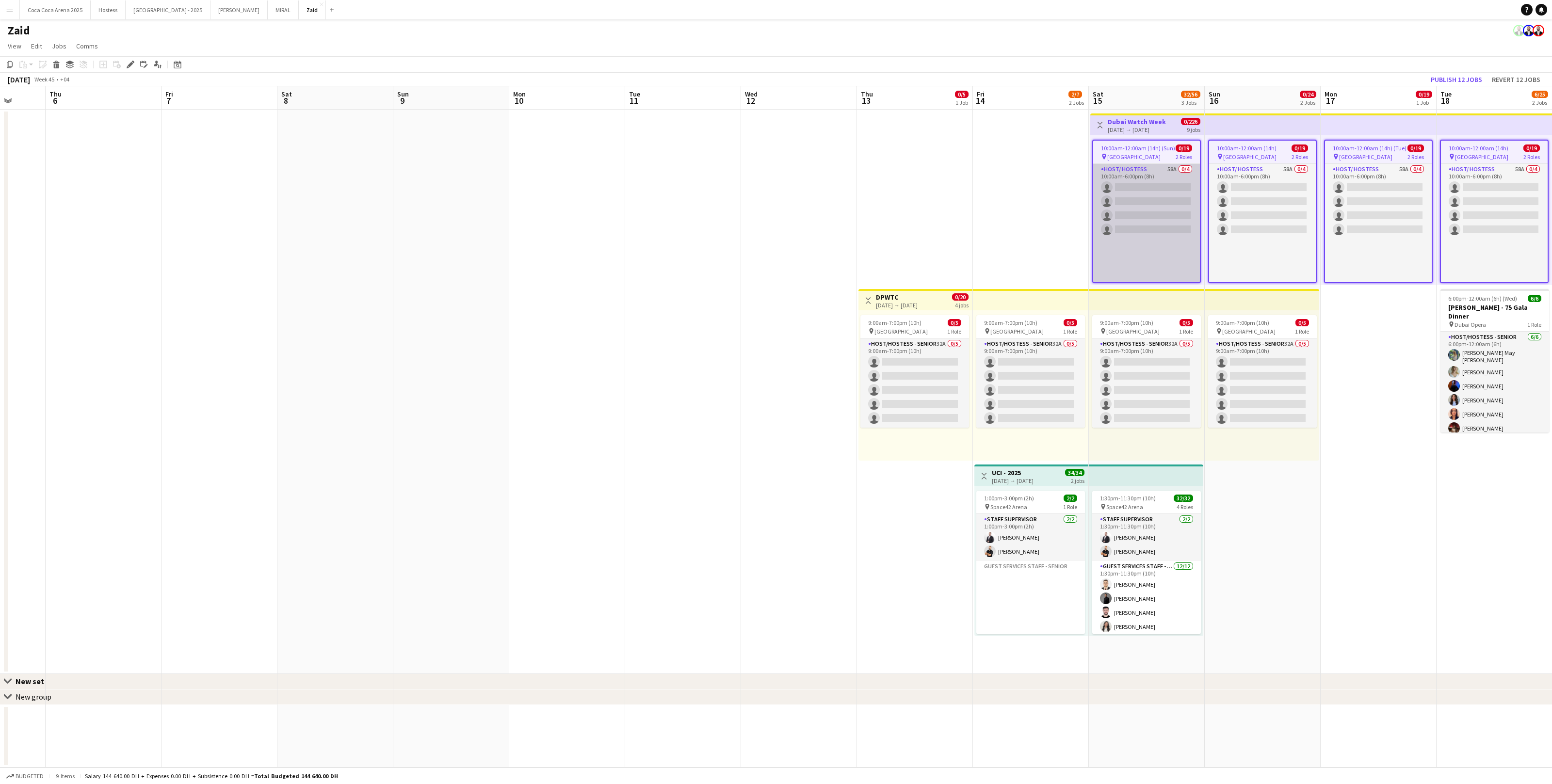
click at [1145, 184] on app-card-role "Host/ Hostess 58A 0/4 10:00am-6:00pm (8h) single-neutral-actions single-neutral…" at bounding box center [1146, 279] width 107 height 230
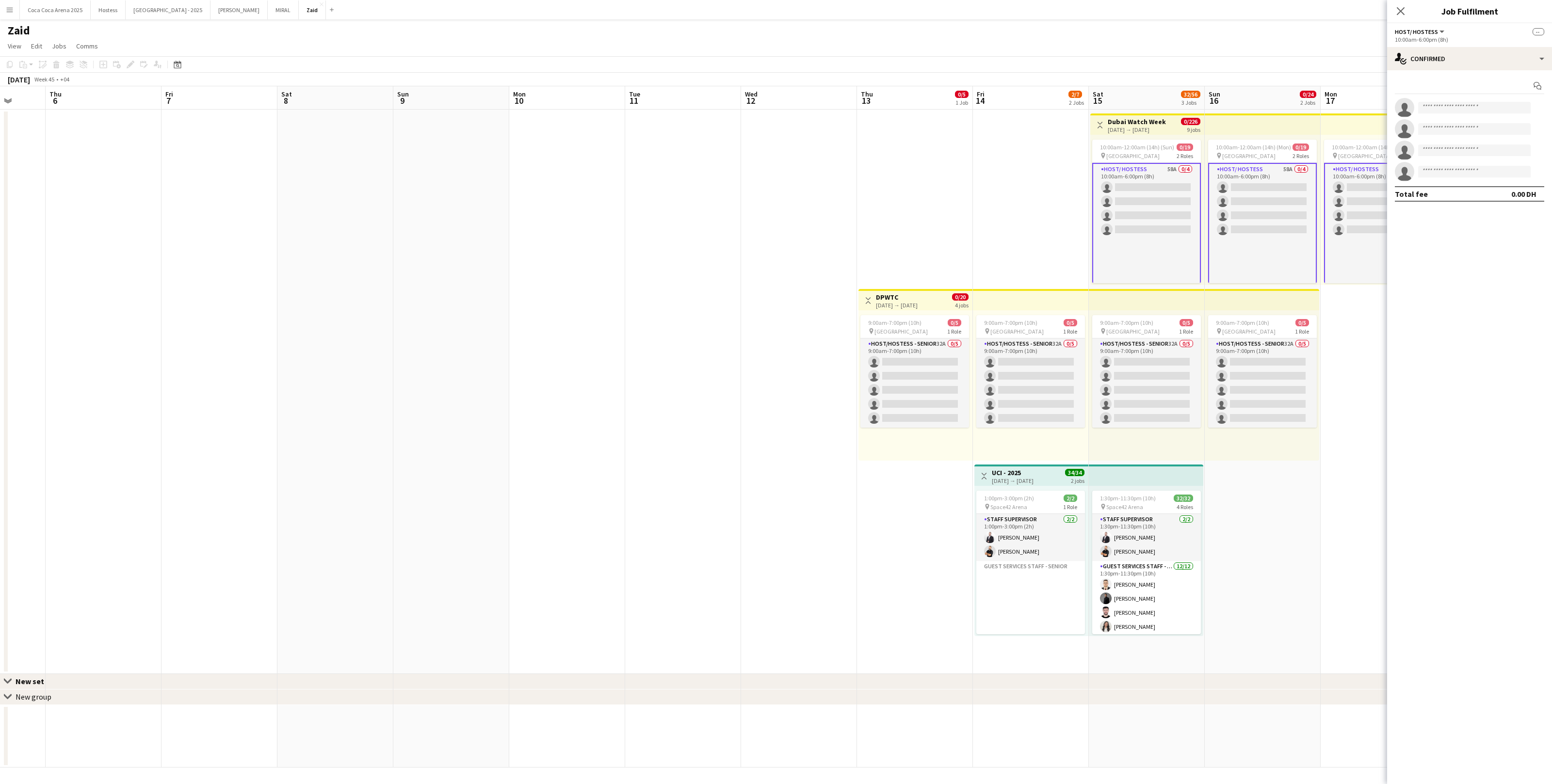
click at [1418, 43] on app-options-switcher "Host/ Hostess All roles Host/ Hostess -- 10:00am-6:00pm (8h)" at bounding box center [1470, 35] width 165 height 23
click at [1427, 54] on div "single-neutral-actions-check-2 Confirmed" at bounding box center [1470, 58] width 165 height 23
click at [1482, 161] on span "Applicants" at bounding box center [1492, 159] width 30 height 9
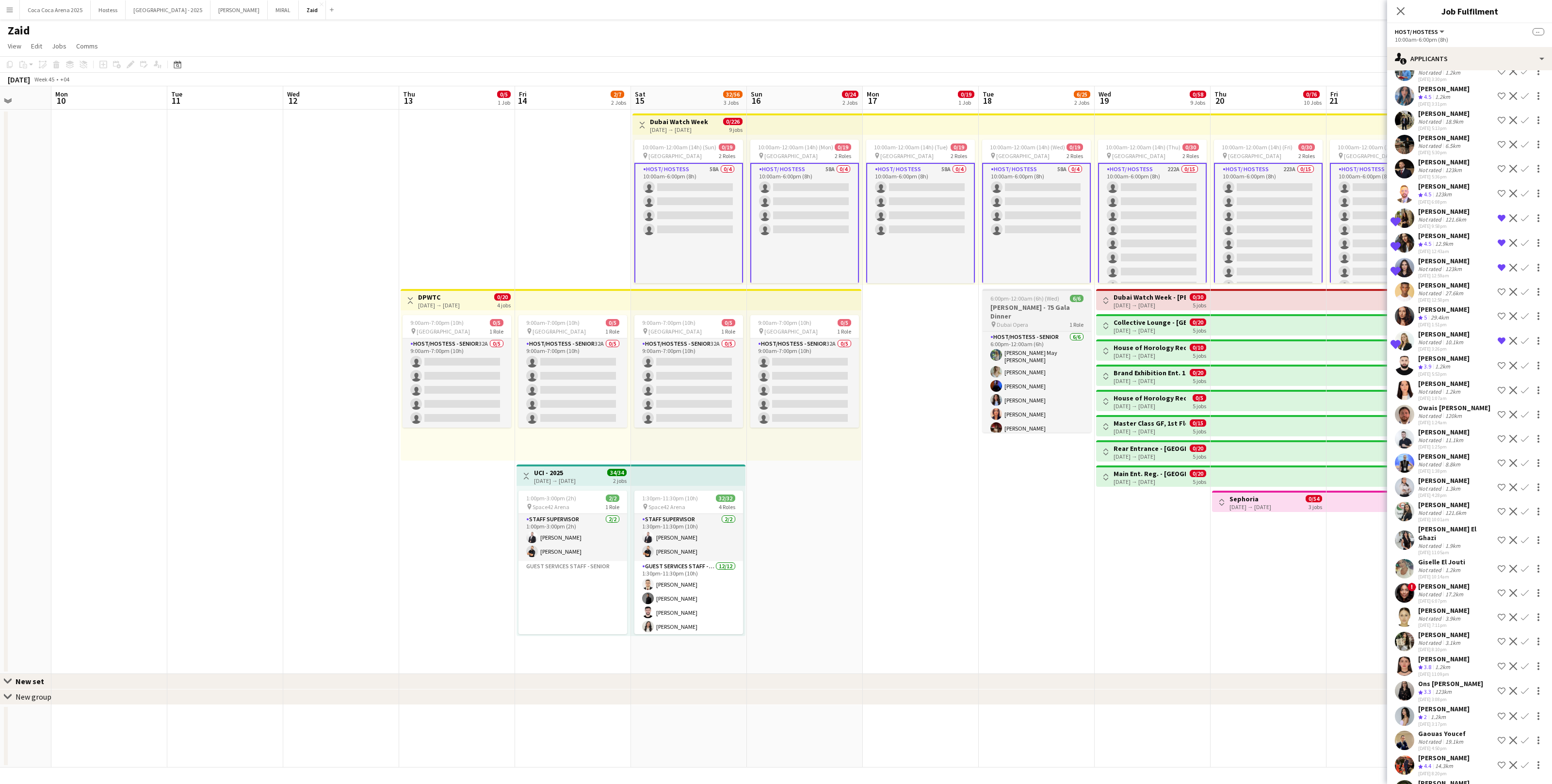
scroll to position [0, 337]
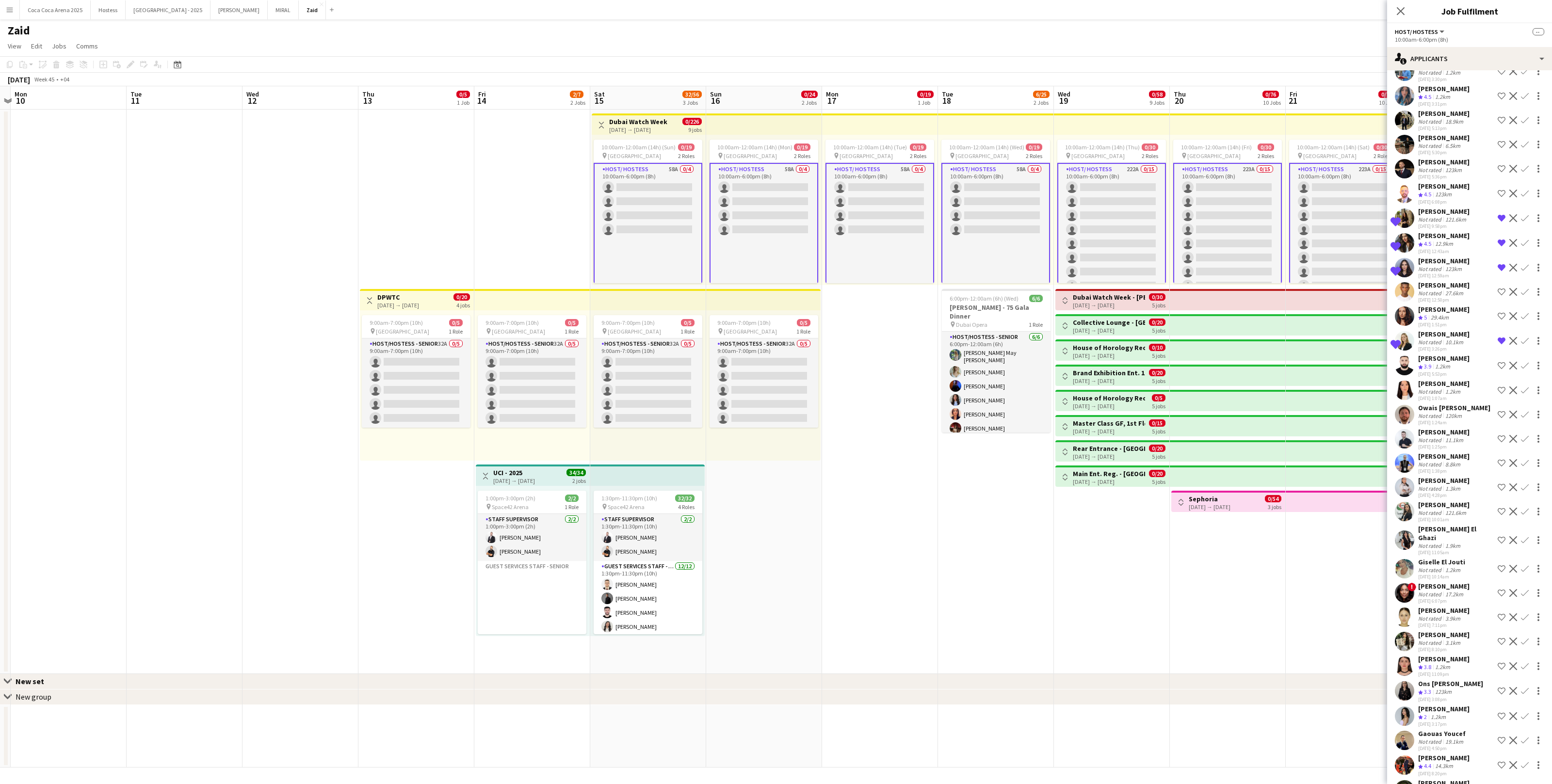
click at [1132, 221] on app-card-role "Host/ Hostess 222A 0/15 10:00am-6:00pm (8h) single-neutral-actions single-neutr…" at bounding box center [1112, 279] width 109 height 232
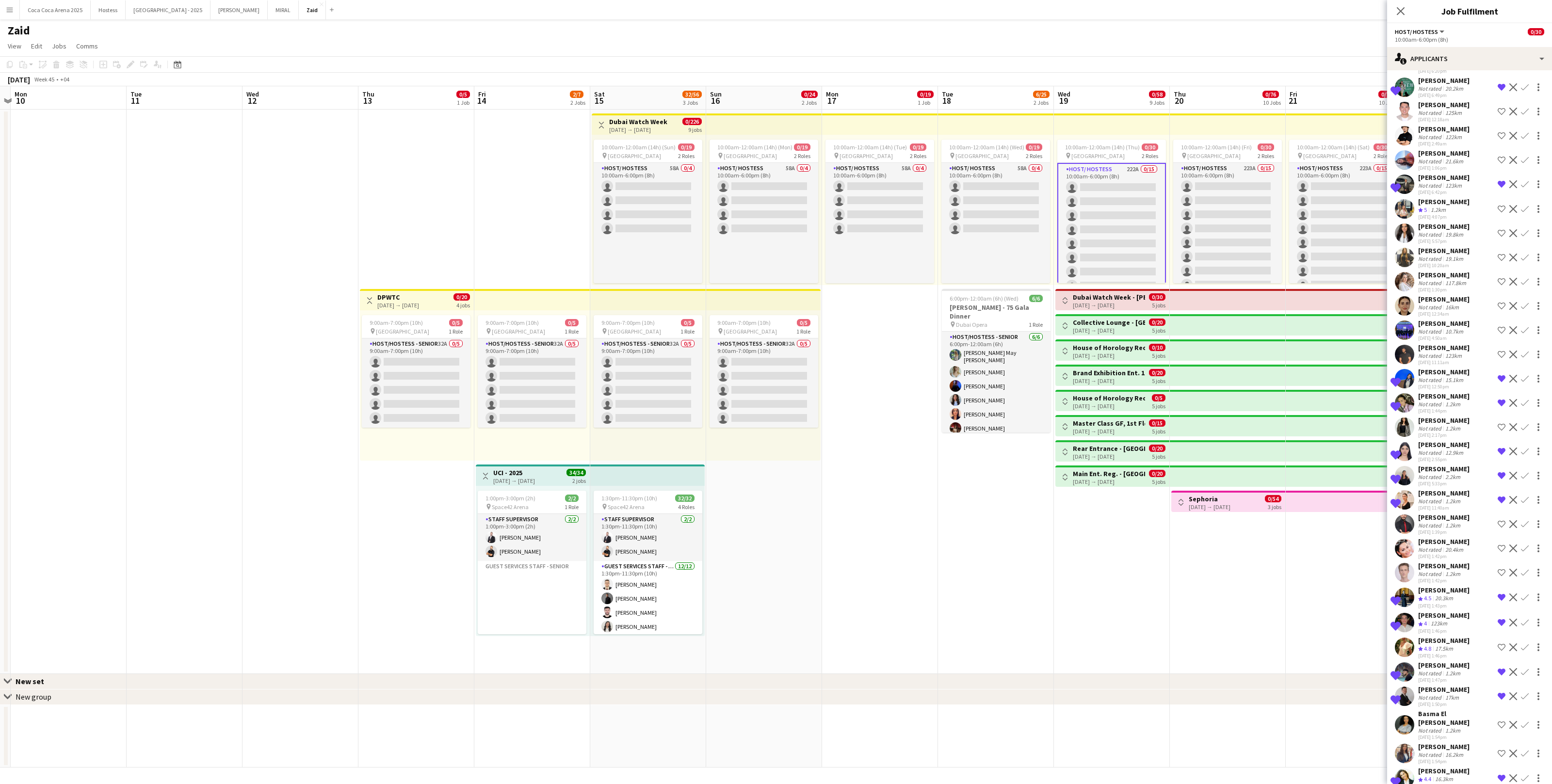
scroll to position [3594, 0]
click at [1455, 150] on div "Sarah Eshra" at bounding box center [1444, 154] width 51 height 9
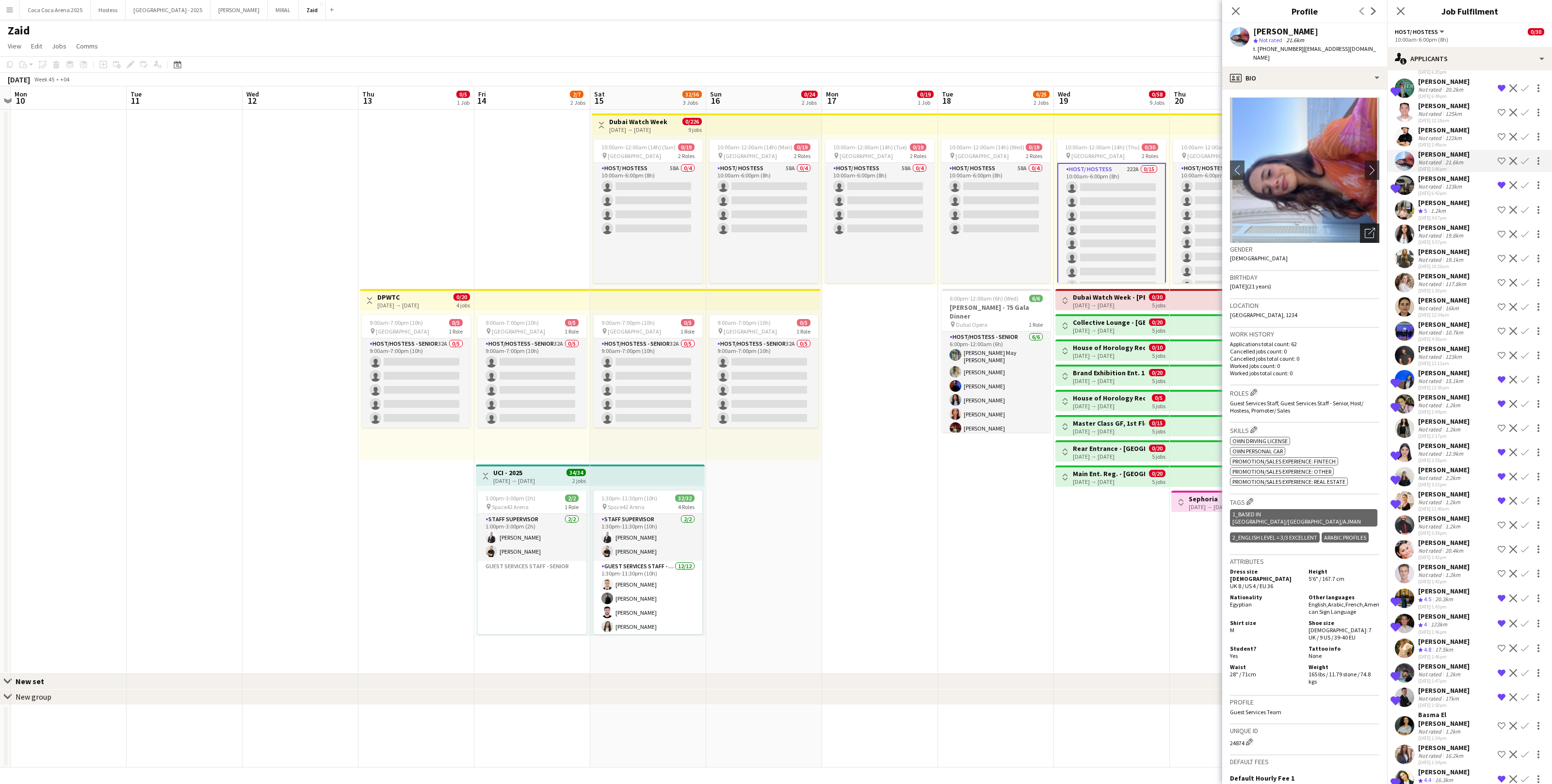
click at [1374, 228] on icon "Open photos pop-in" at bounding box center [1370, 233] width 10 height 10
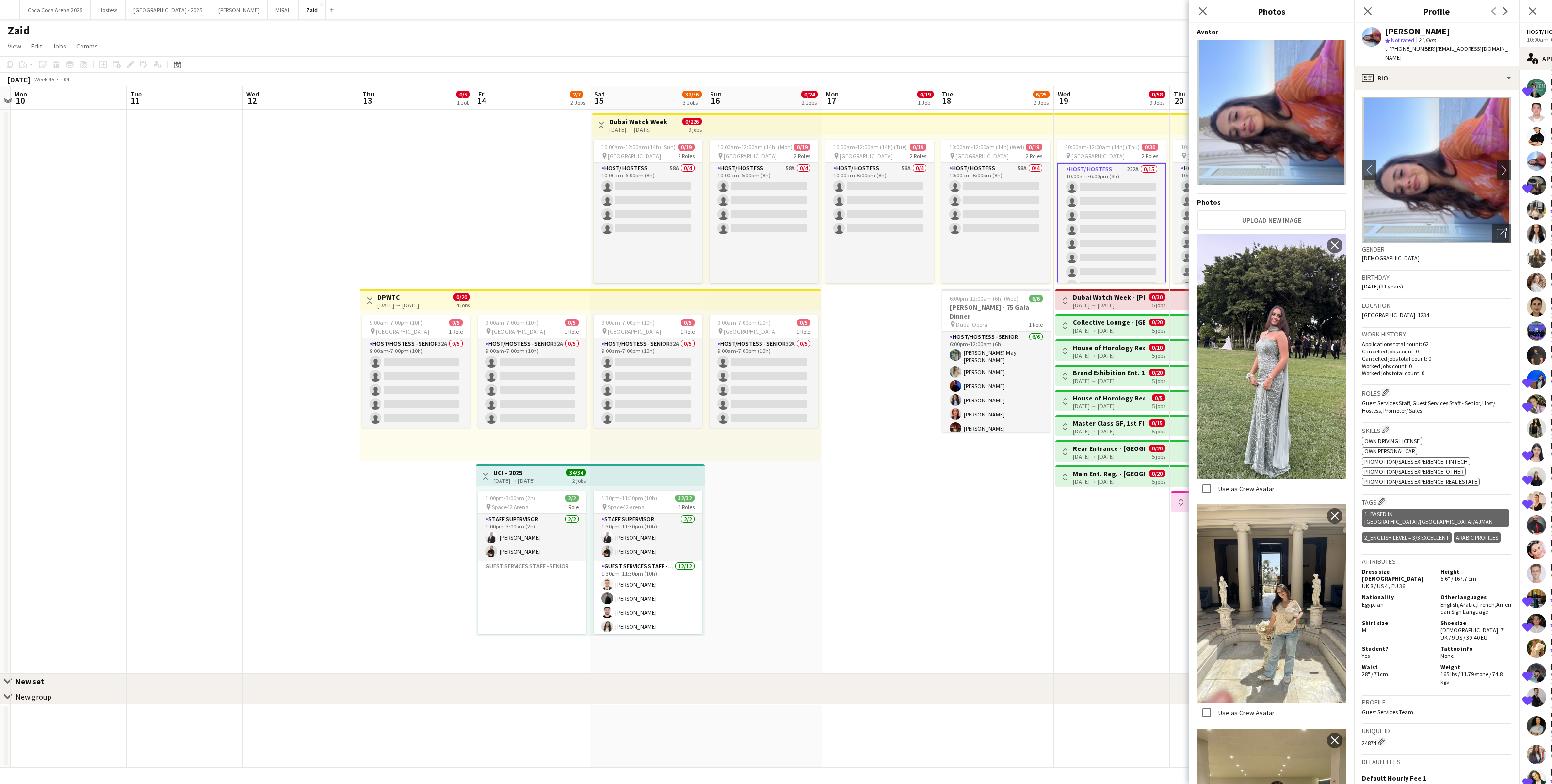
click at [1378, 341] on p "Applications total count: 62" at bounding box center [1437, 344] width 150 height 8
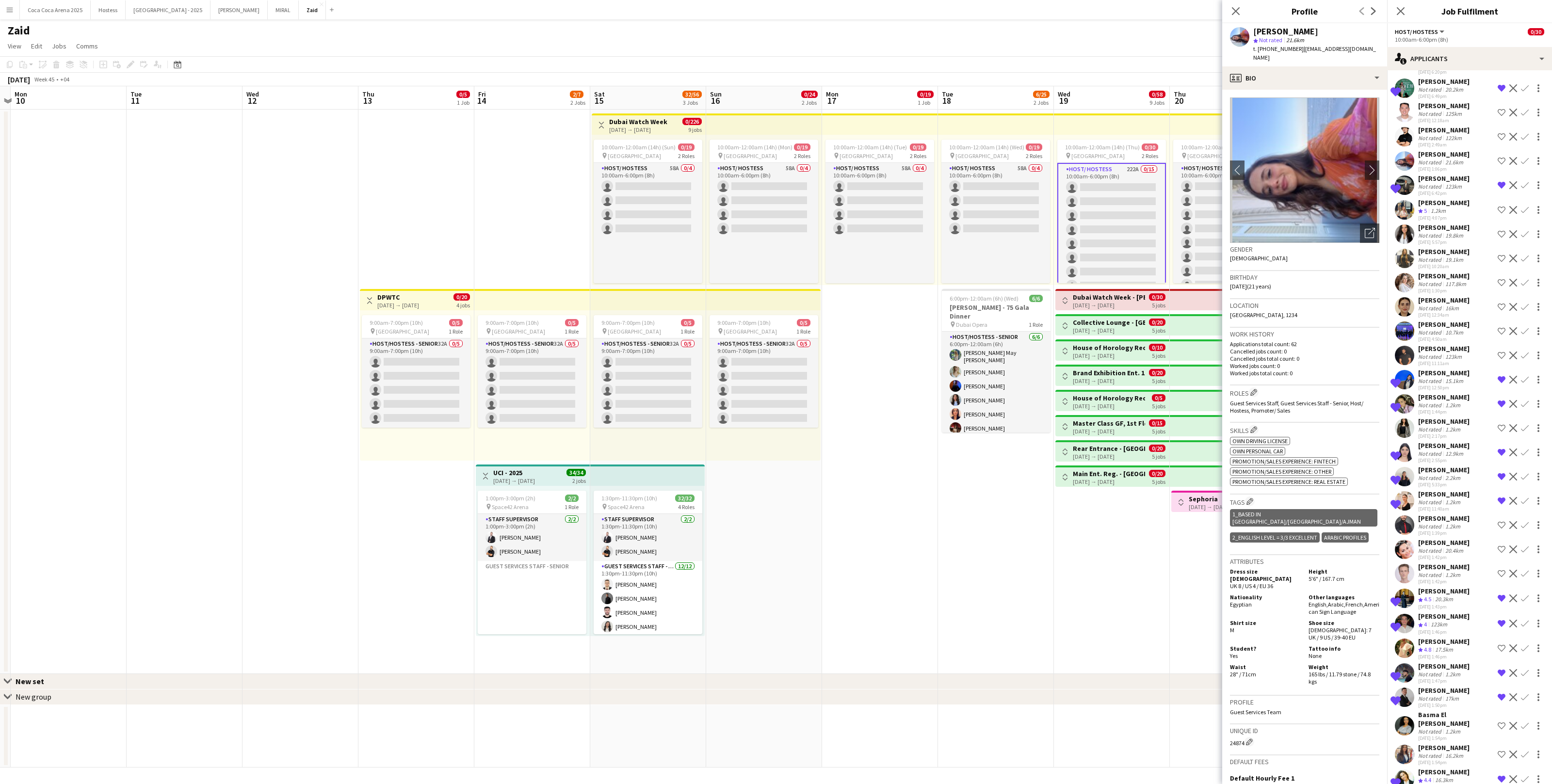
scroll to position [3683, 0]
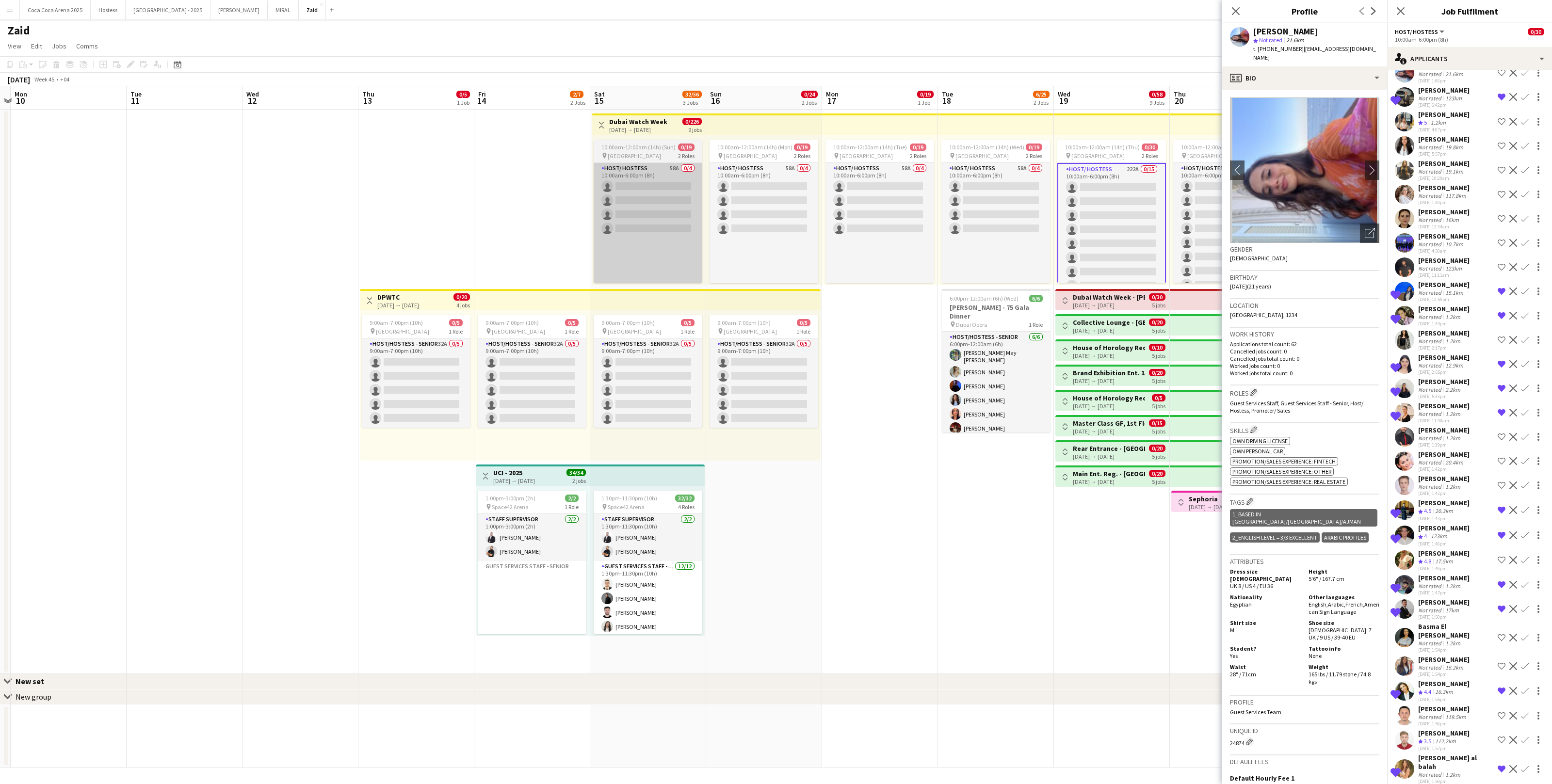
click at [661, 207] on app-card-role "Host/ Hostess 58A 0/4 10:00am-6:00pm (8h) single-neutral-actions single-neutral…" at bounding box center [648, 278] width 109 height 230
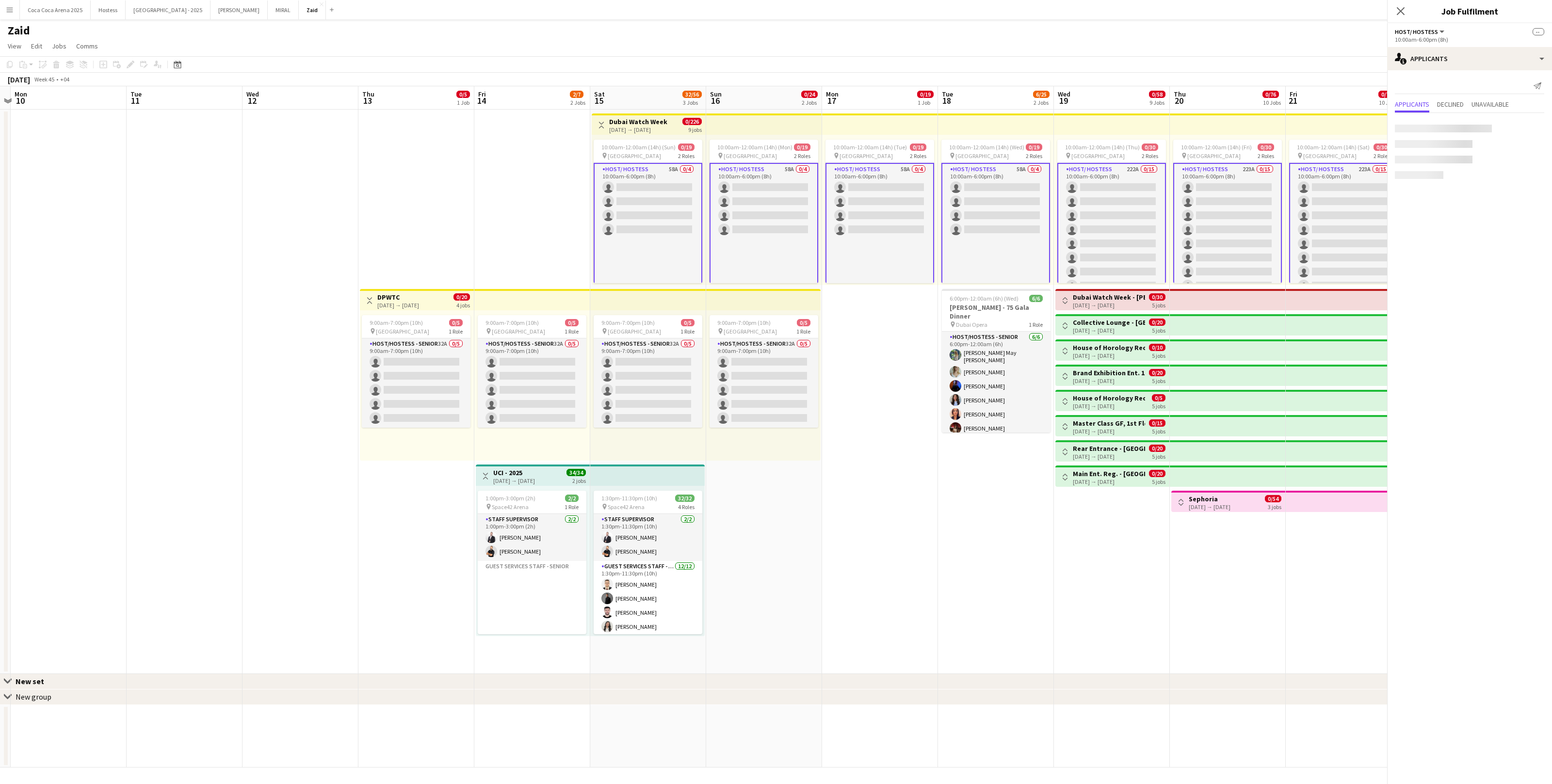
scroll to position [0, 0]
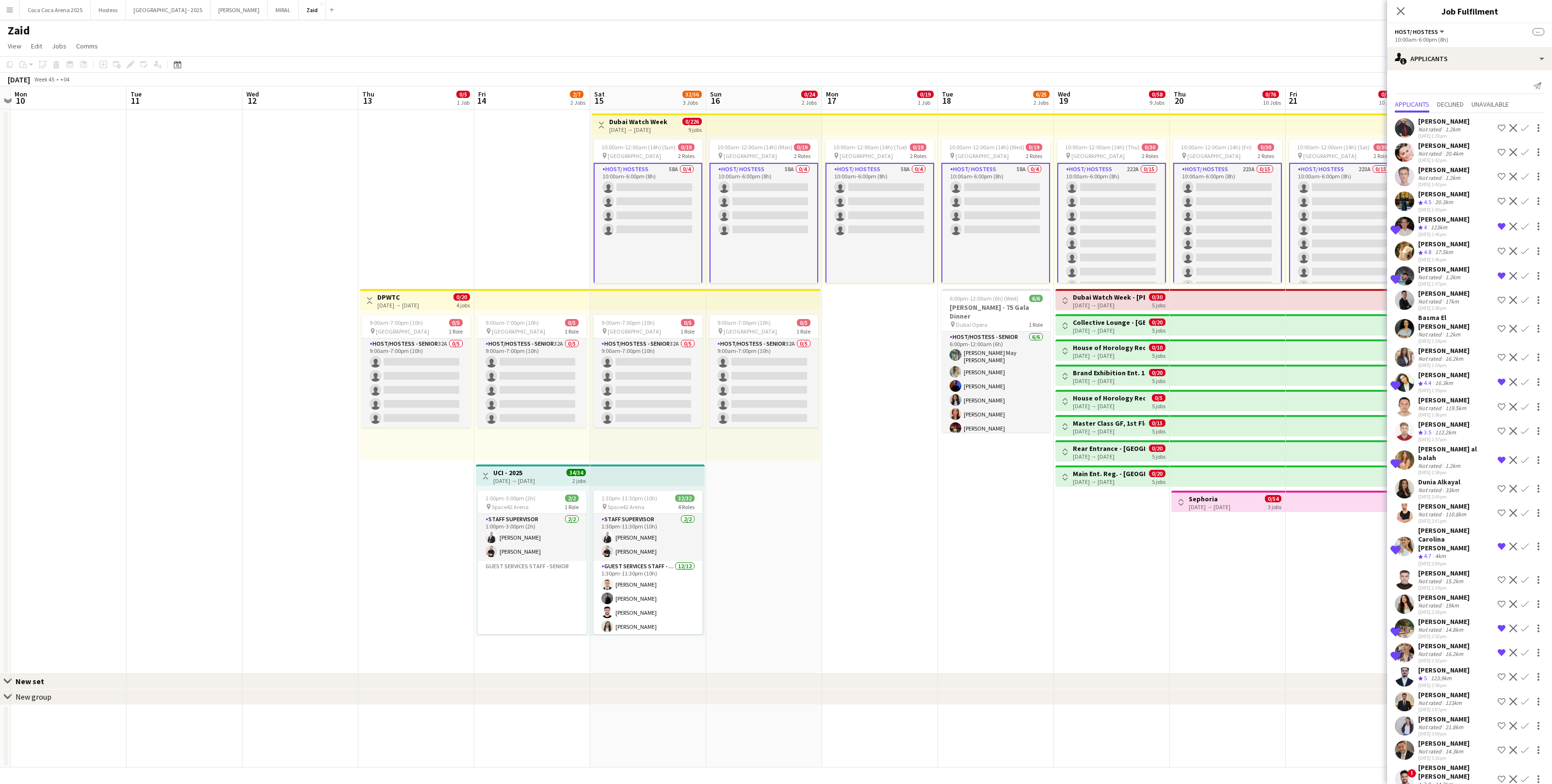
click at [787, 215] on app-card-role "Host/ Hostess 58A 0/4 10:00am-6:00pm (8h) single-neutral-actions single-neutral…" at bounding box center [764, 278] width 109 height 230
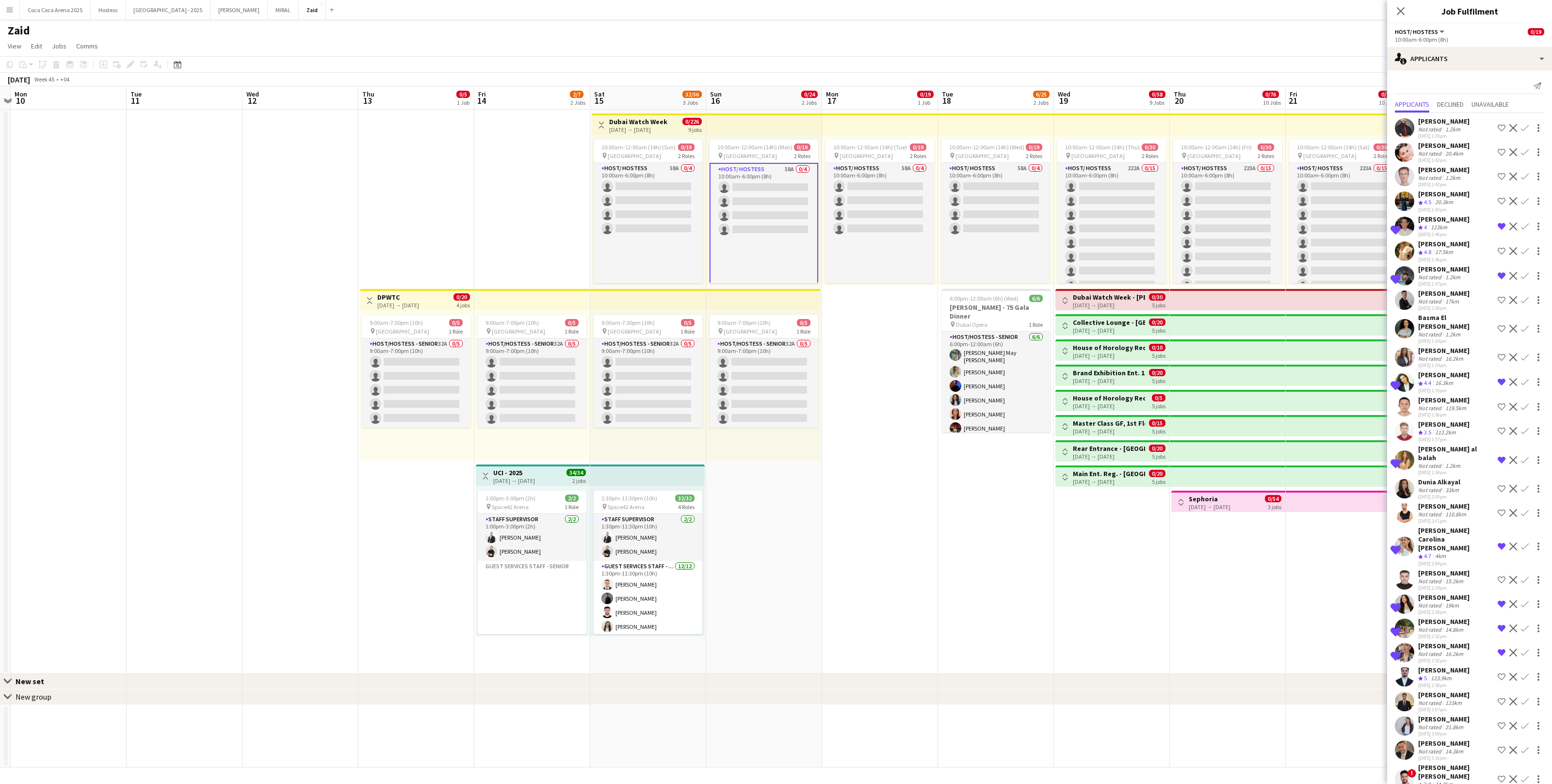
click at [725, 259] on app-card-role "Host/ Hostess 58A 0/4 10:00am-6:00pm (8h) single-neutral-actions single-neutral…" at bounding box center [764, 278] width 109 height 230
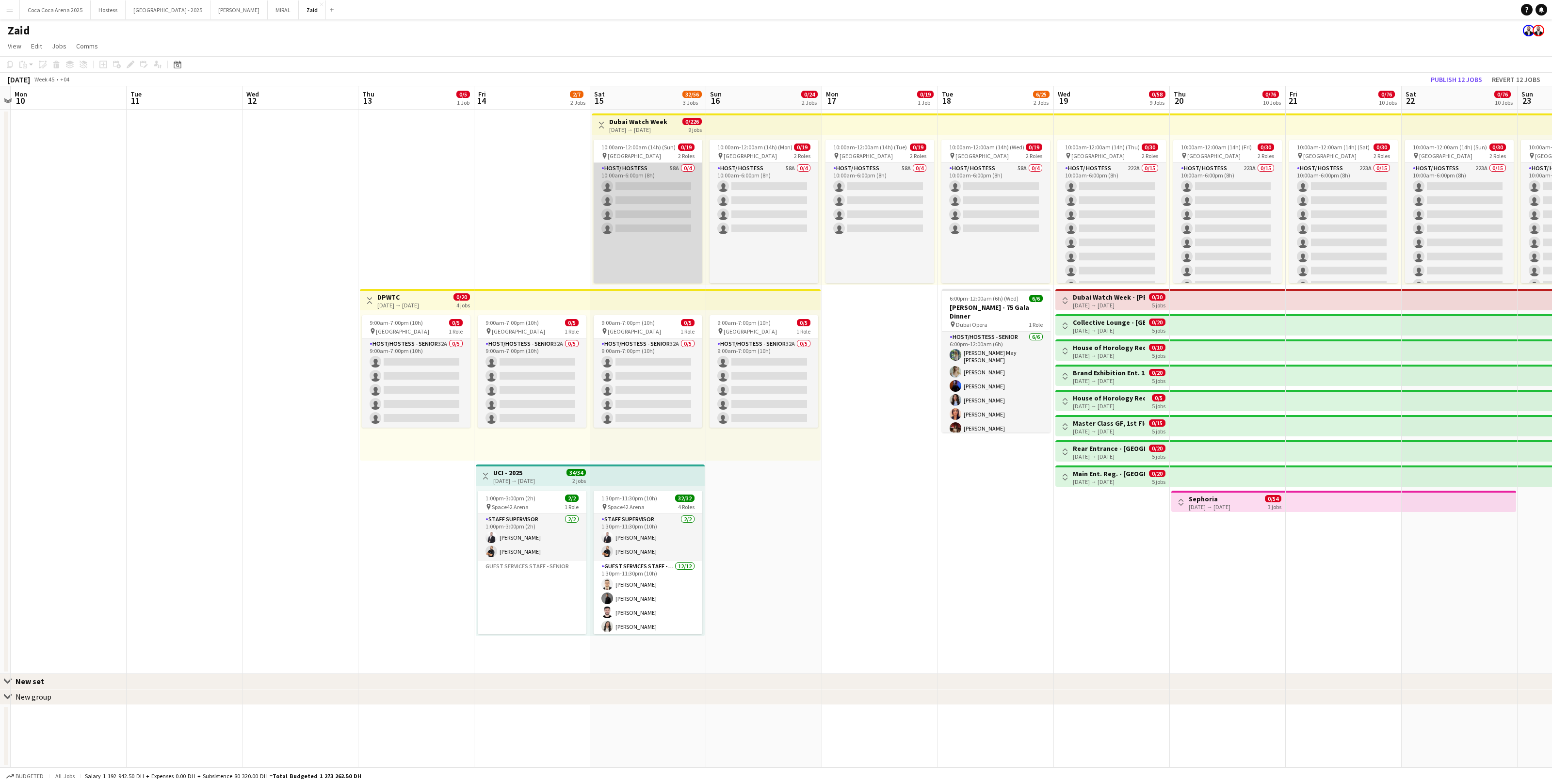
click at [672, 209] on app-card-role "Host/ Hostess 58A 0/4 10:00am-6:00pm (8h) single-neutral-actions single-neutral…" at bounding box center [648, 278] width 109 height 230
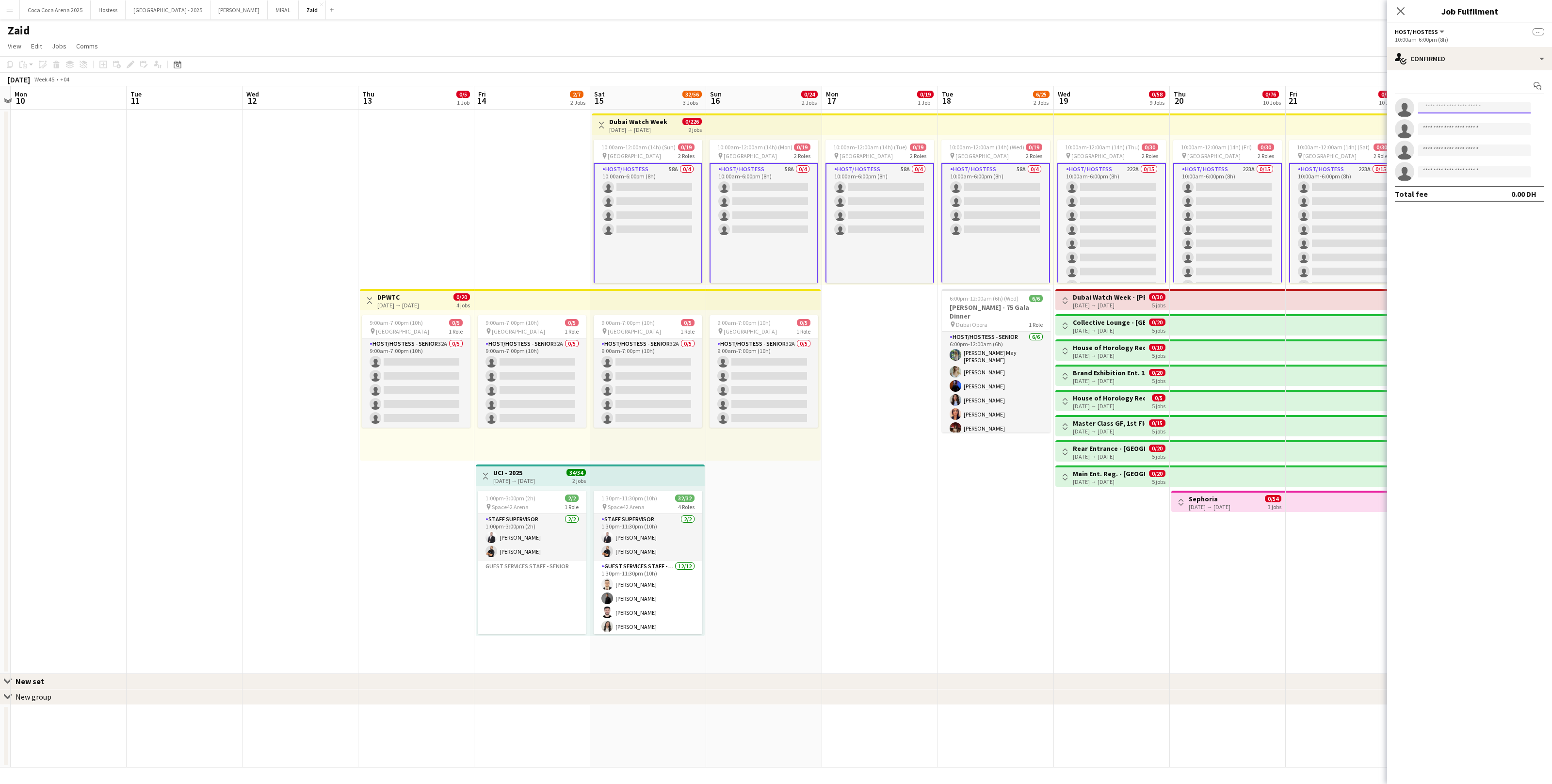
click at [1497, 103] on input at bounding box center [1474, 107] width 113 height 11
type input "*******"
click at [1470, 134] on span "reatraquair@hotmail.com" at bounding box center [1475, 138] width 97 height 8
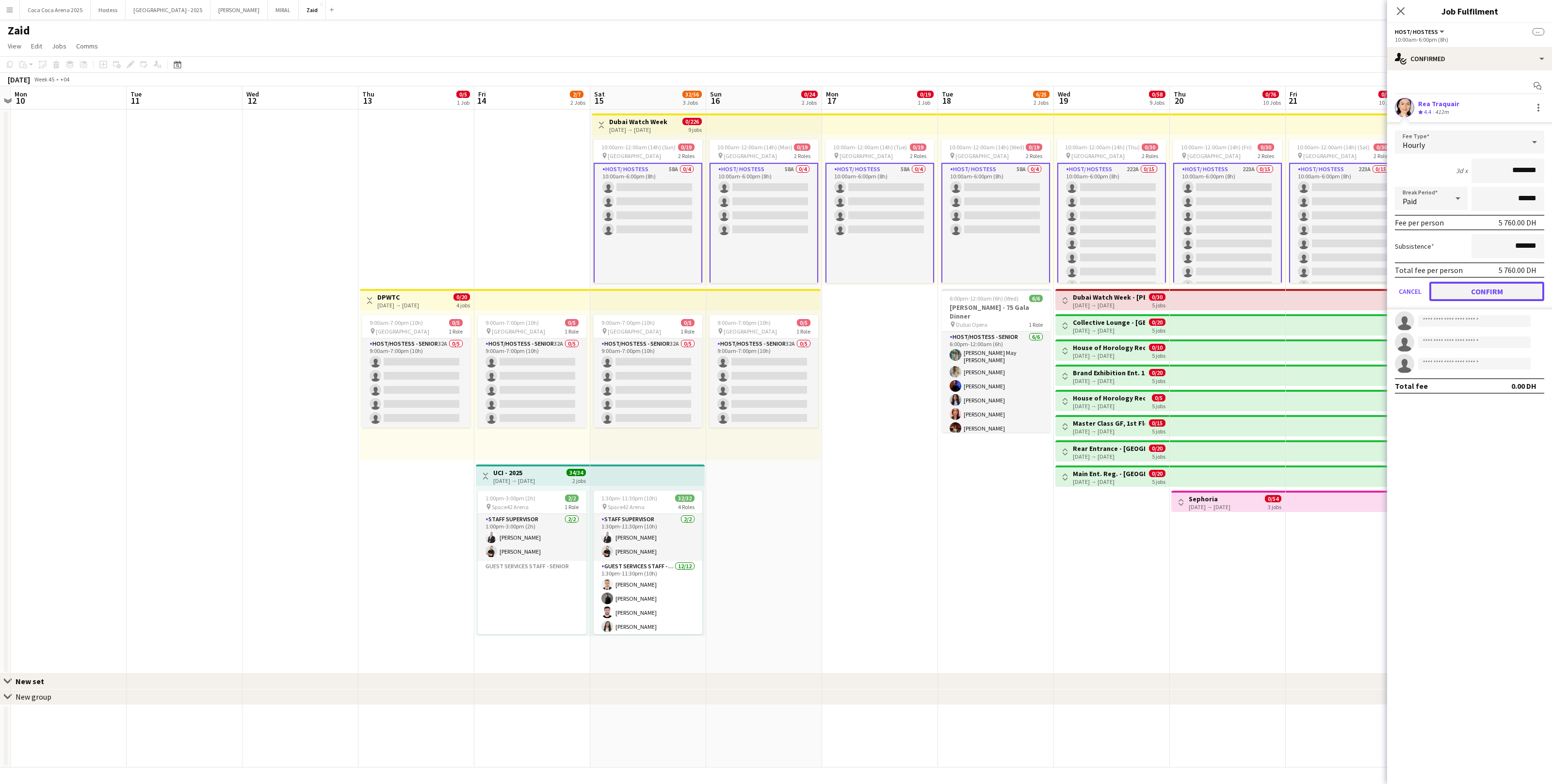
click at [1478, 293] on button "Confirm" at bounding box center [1487, 292] width 115 height 20
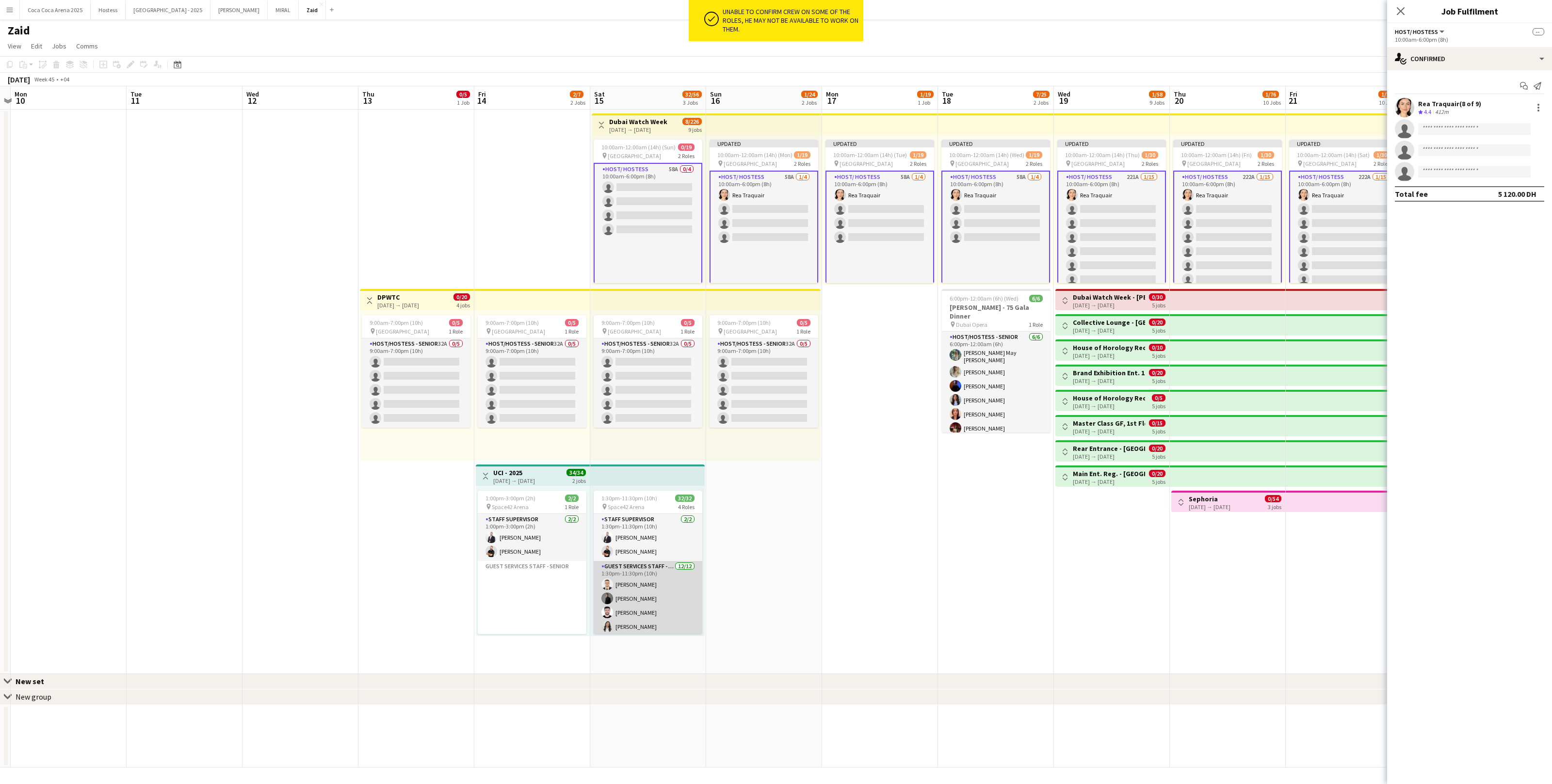
click at [650, 582] on app-card-role "Guest Services Staff - Senior 12/12 1:30pm-11:30pm (10h) Yazan Basheer Omar Tan…" at bounding box center [648, 655] width 109 height 187
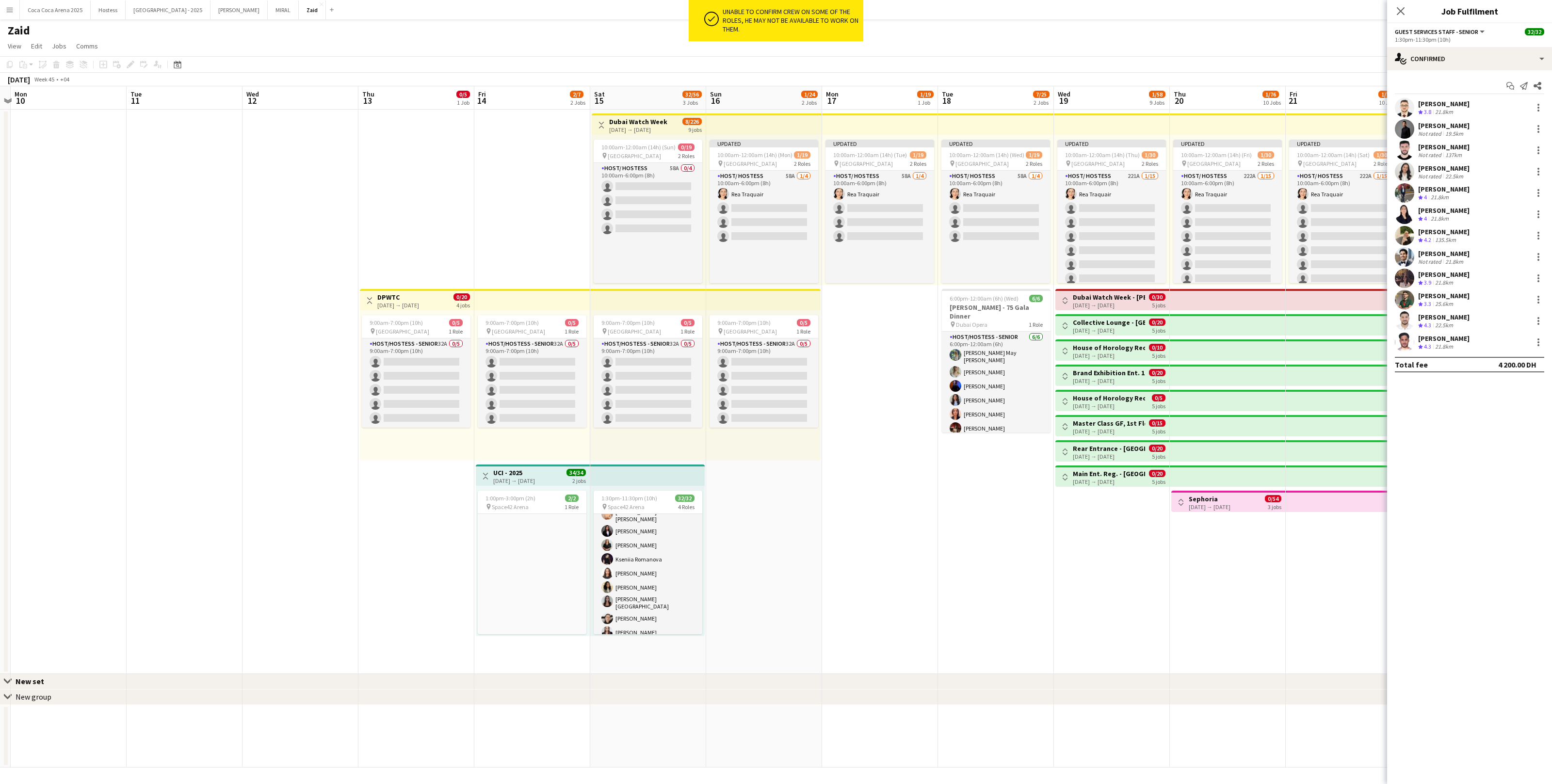
scroll to position [316, 0]
click at [650, 191] on app-card-role "Host/ Hostess 58A 0/4 10:00am-6:00pm (8h) single-neutral-actions single-neutral…" at bounding box center [648, 278] width 109 height 230
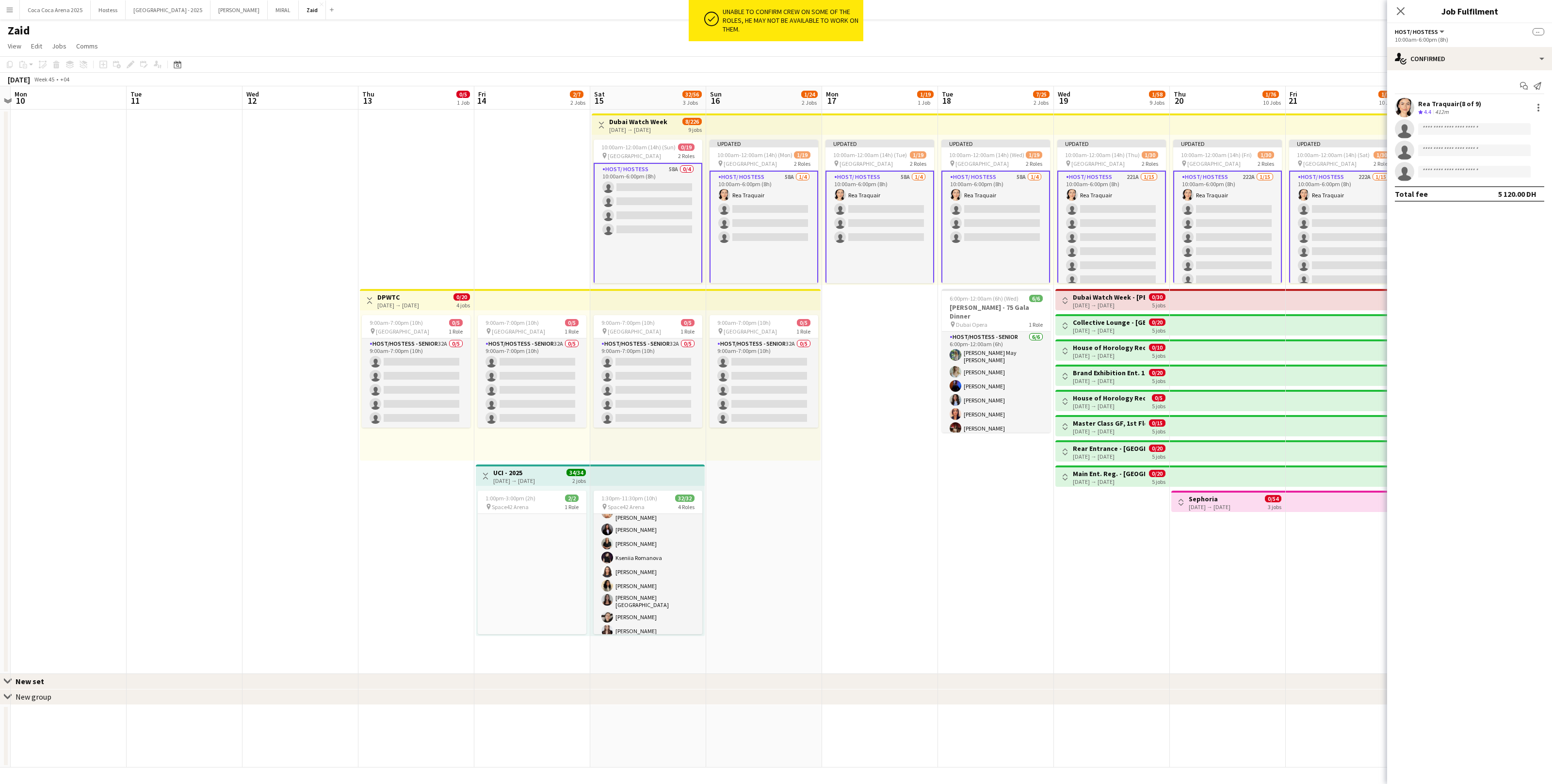
scroll to position [314, 0]
click at [1437, 134] on app-invite-slot "single-neutral-actions" at bounding box center [1470, 129] width 165 height 20
click at [1436, 125] on input at bounding box center [1474, 128] width 113 height 11
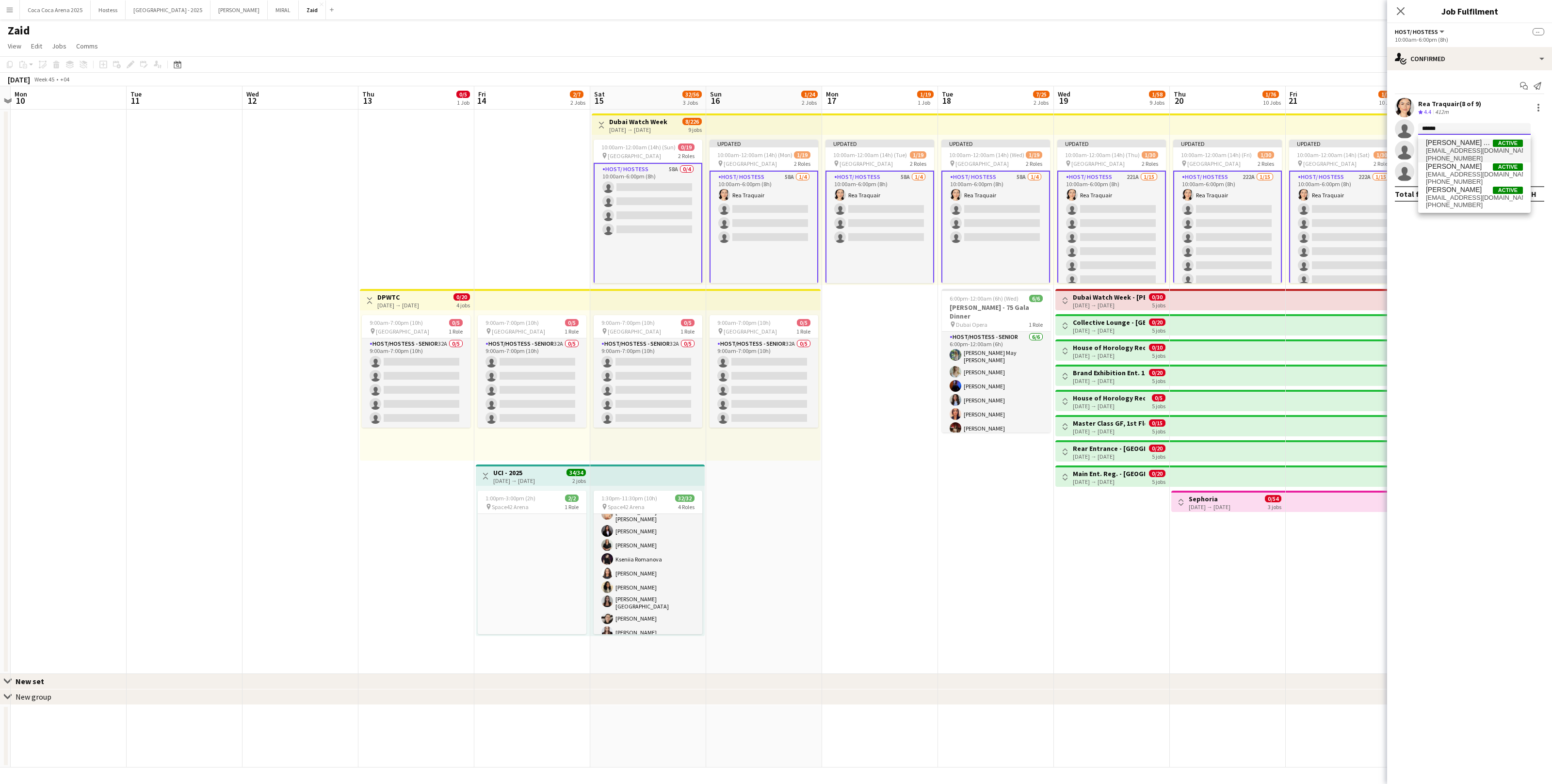
type input "******"
click at [1479, 153] on span "aboukaramangela7@gmail.com" at bounding box center [1475, 151] width 97 height 8
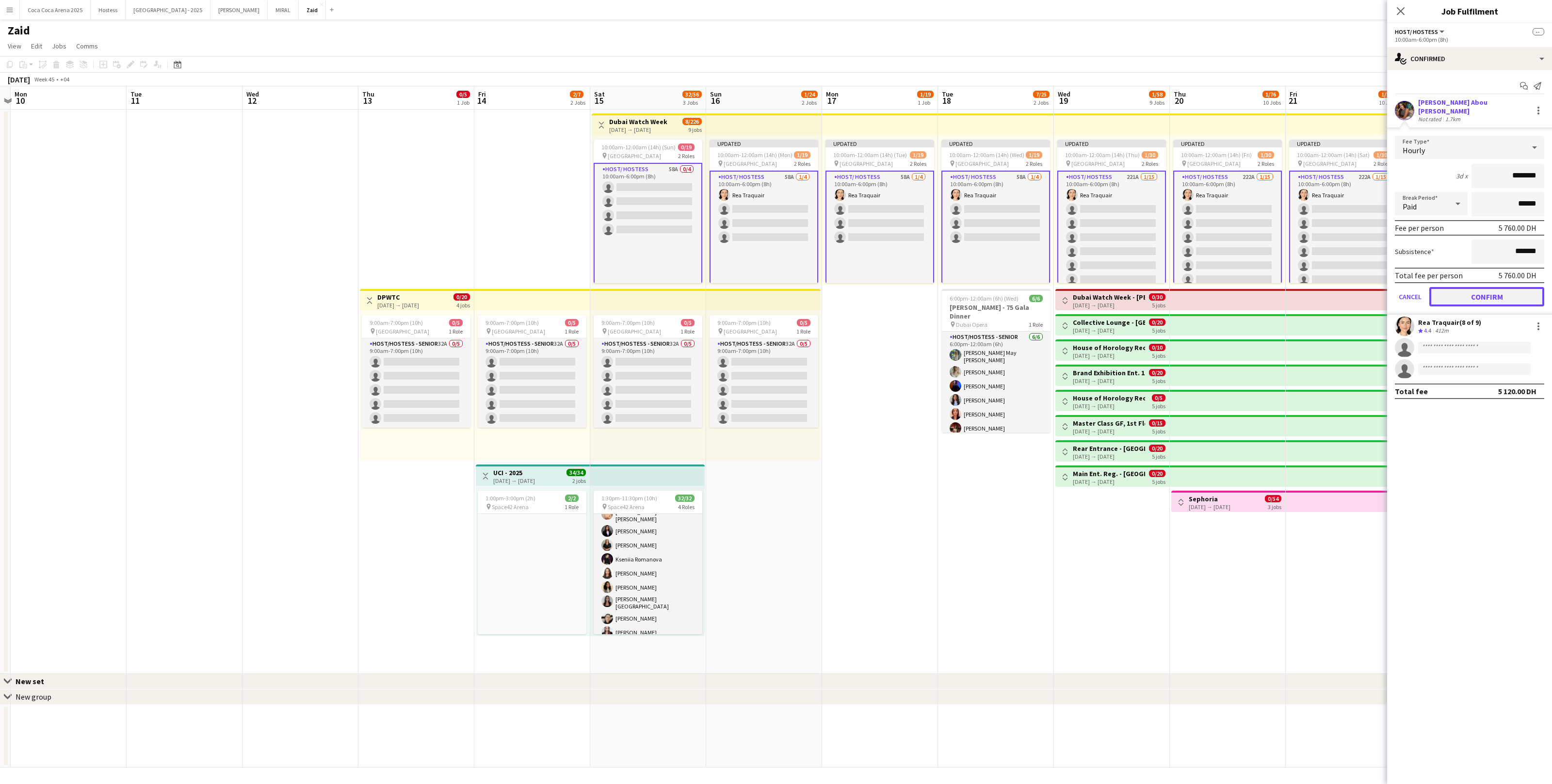
click at [1492, 287] on button "Confirm" at bounding box center [1487, 297] width 115 height 20
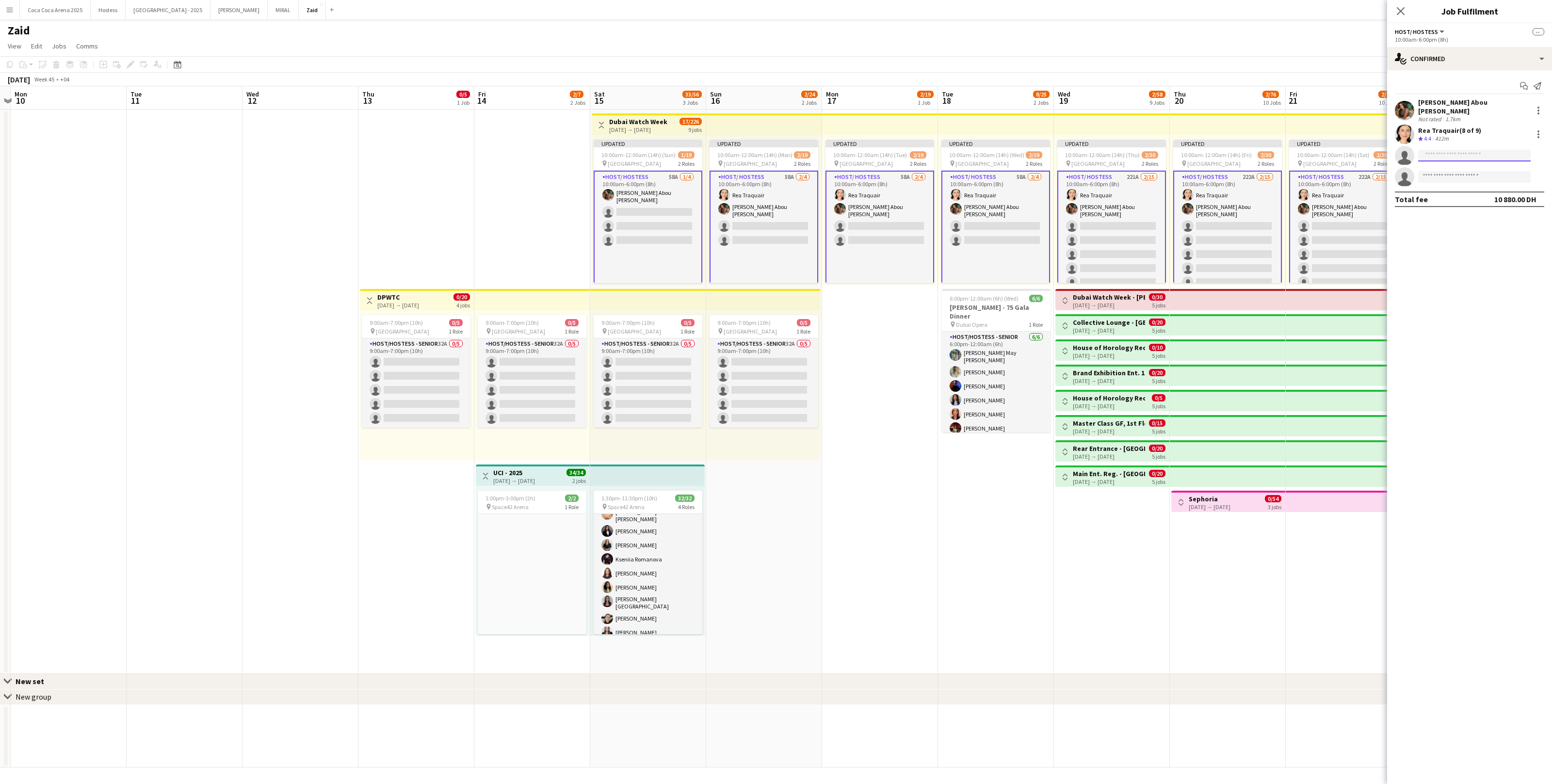
click at [1468, 150] on input at bounding box center [1474, 155] width 113 height 11
type input "**********"
click at [1493, 178] on span "+971501034592" at bounding box center [1475, 180] width 97 height 8
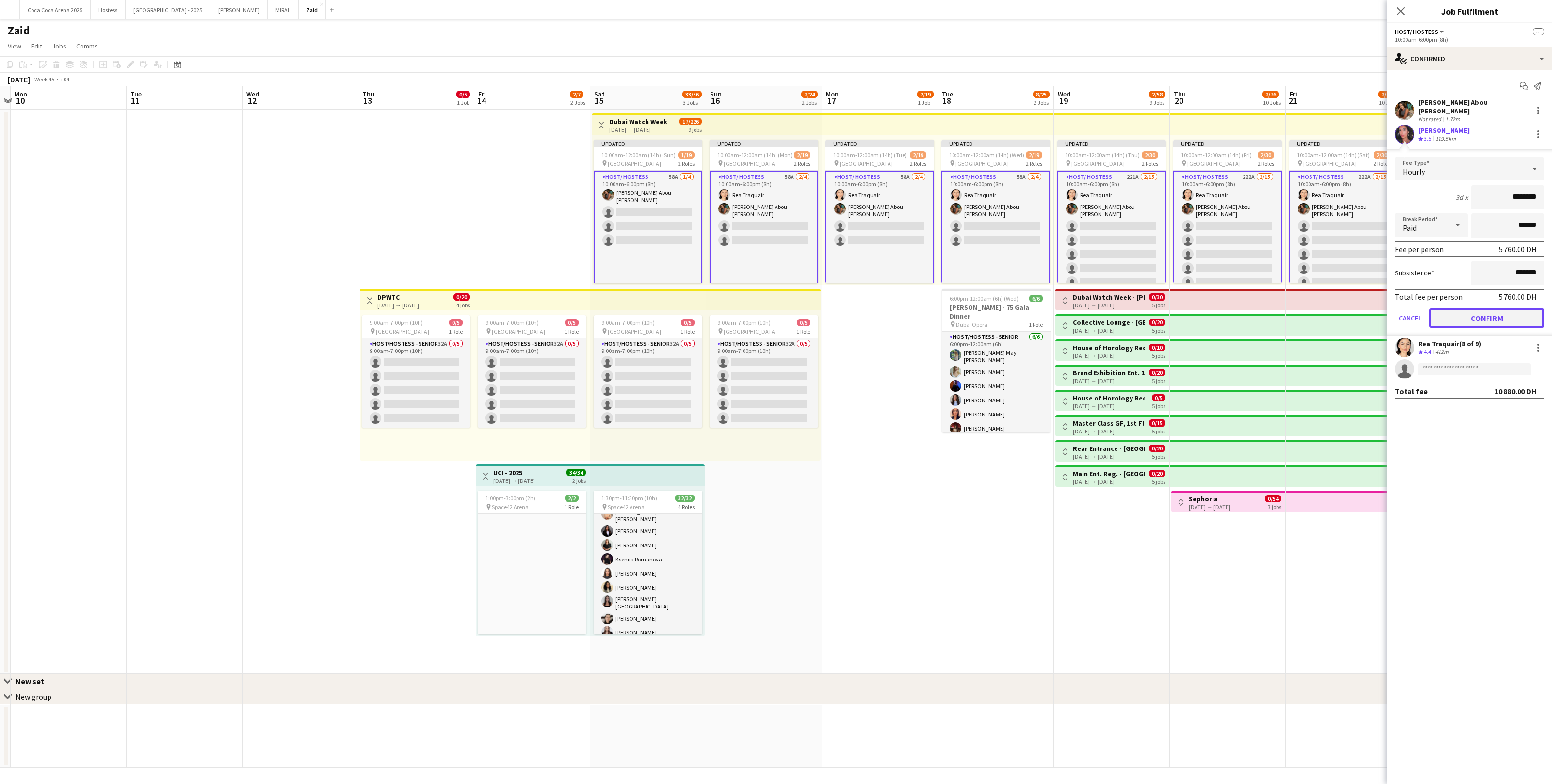
click at [1497, 308] on button "Confirm" at bounding box center [1487, 318] width 115 height 20
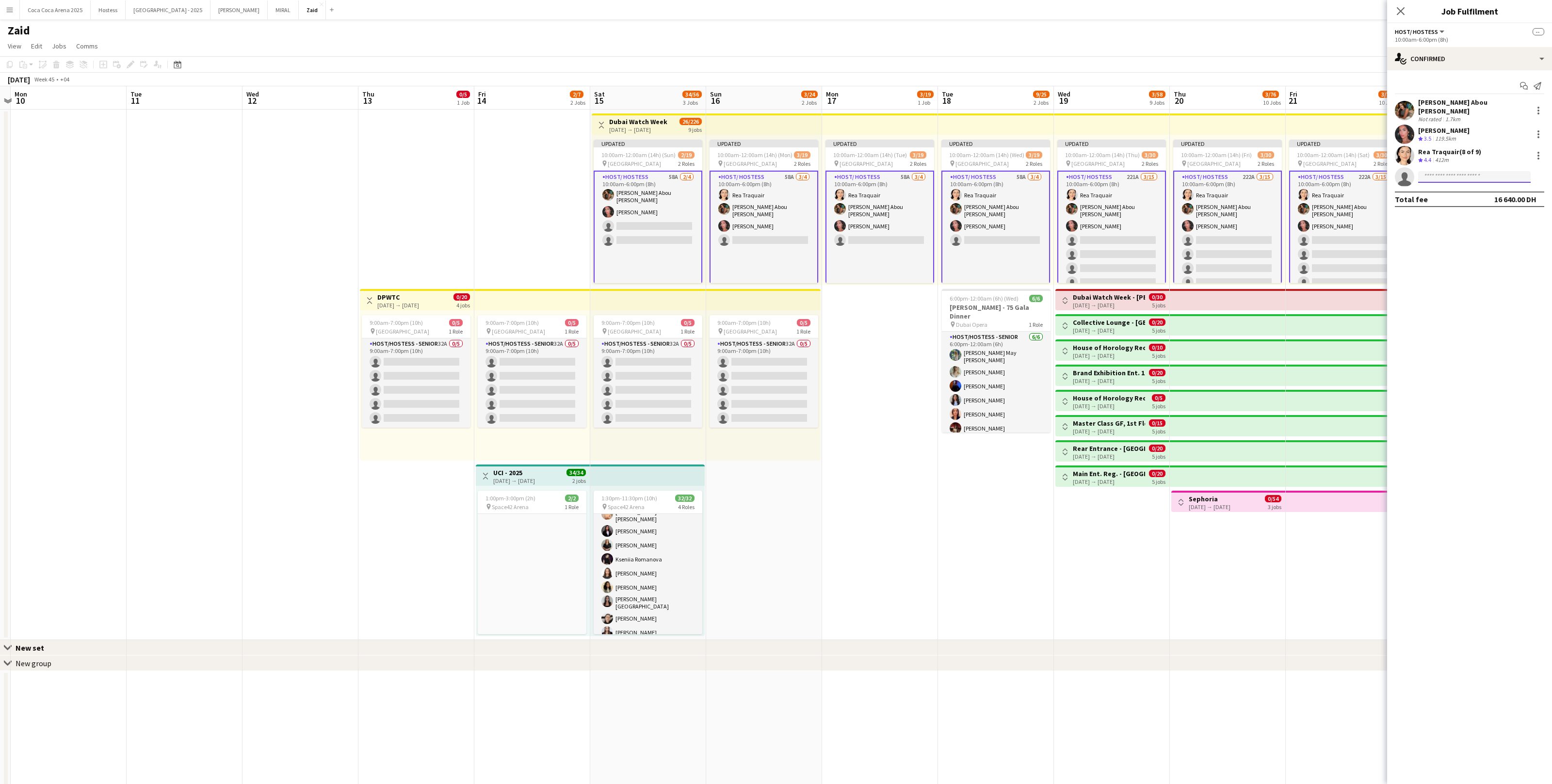
click at [1456, 171] on input at bounding box center [1474, 177] width 113 height 11
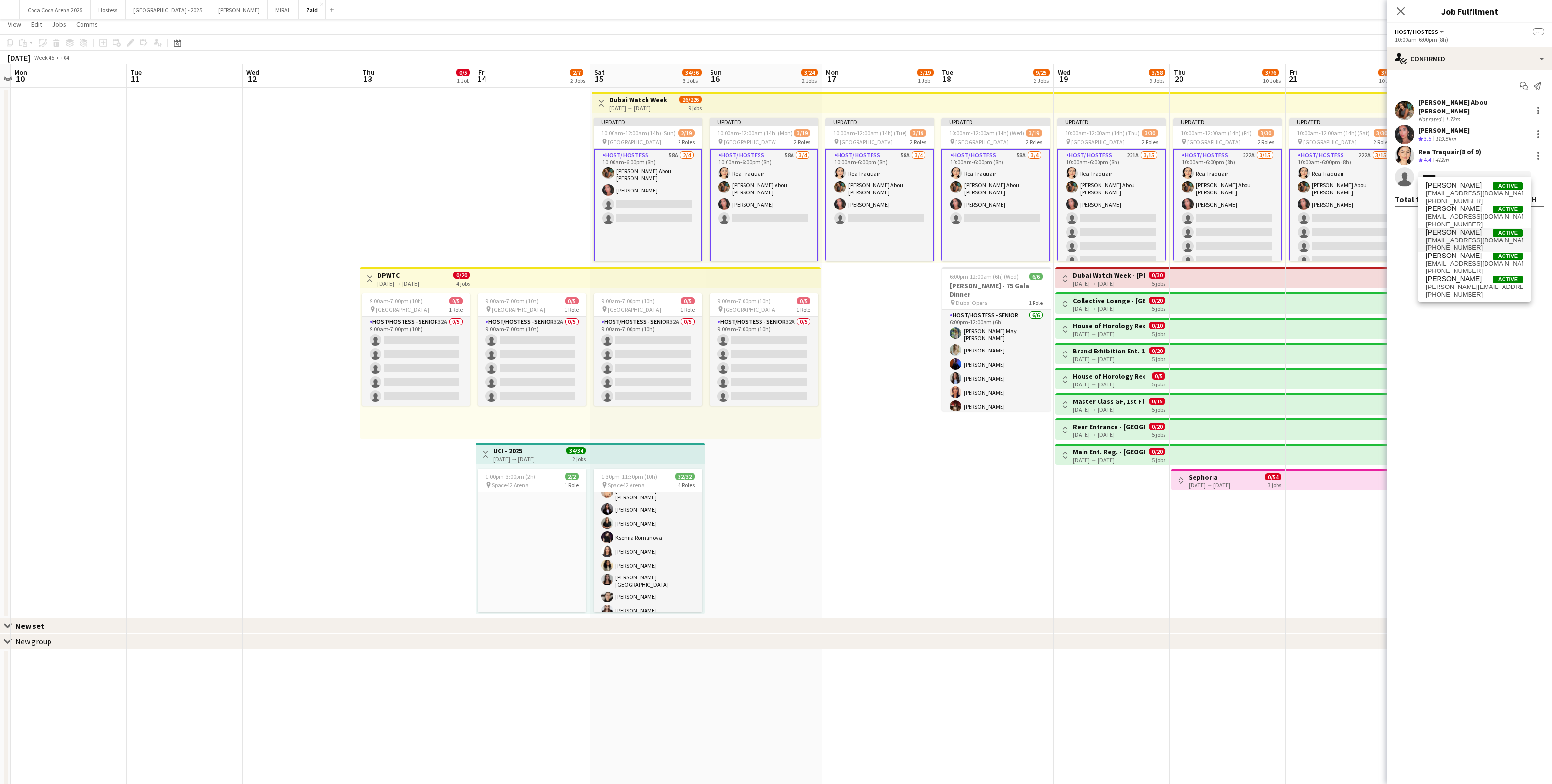
scroll to position [23, 0]
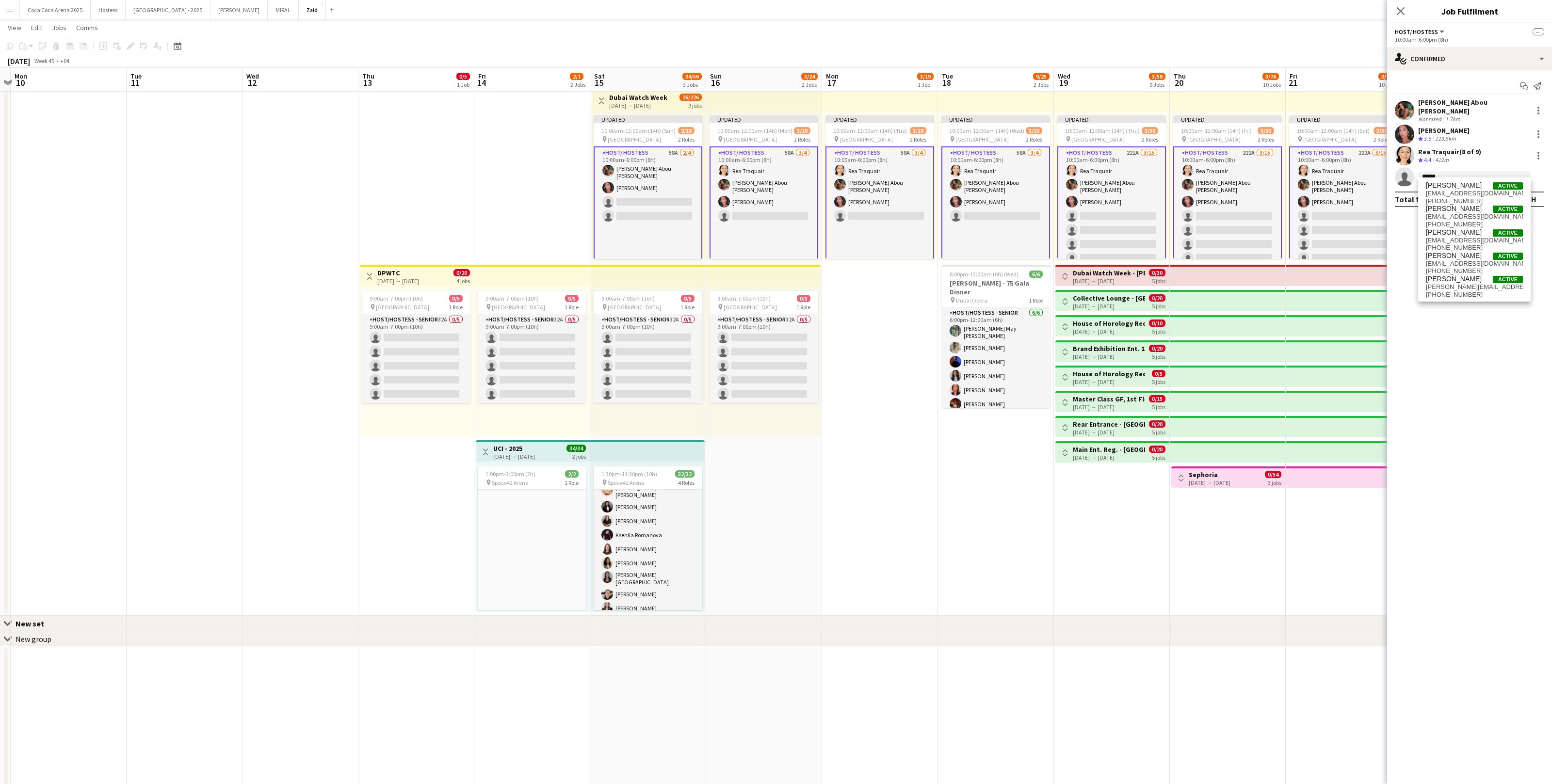
type input "*****"
click at [679, 211] on app-card-role "Host/ Hostess 58A 2/4 10:00am-6:00pm (8h) Angela Abou karam Noura Yassen single…" at bounding box center [648, 261] width 109 height 230
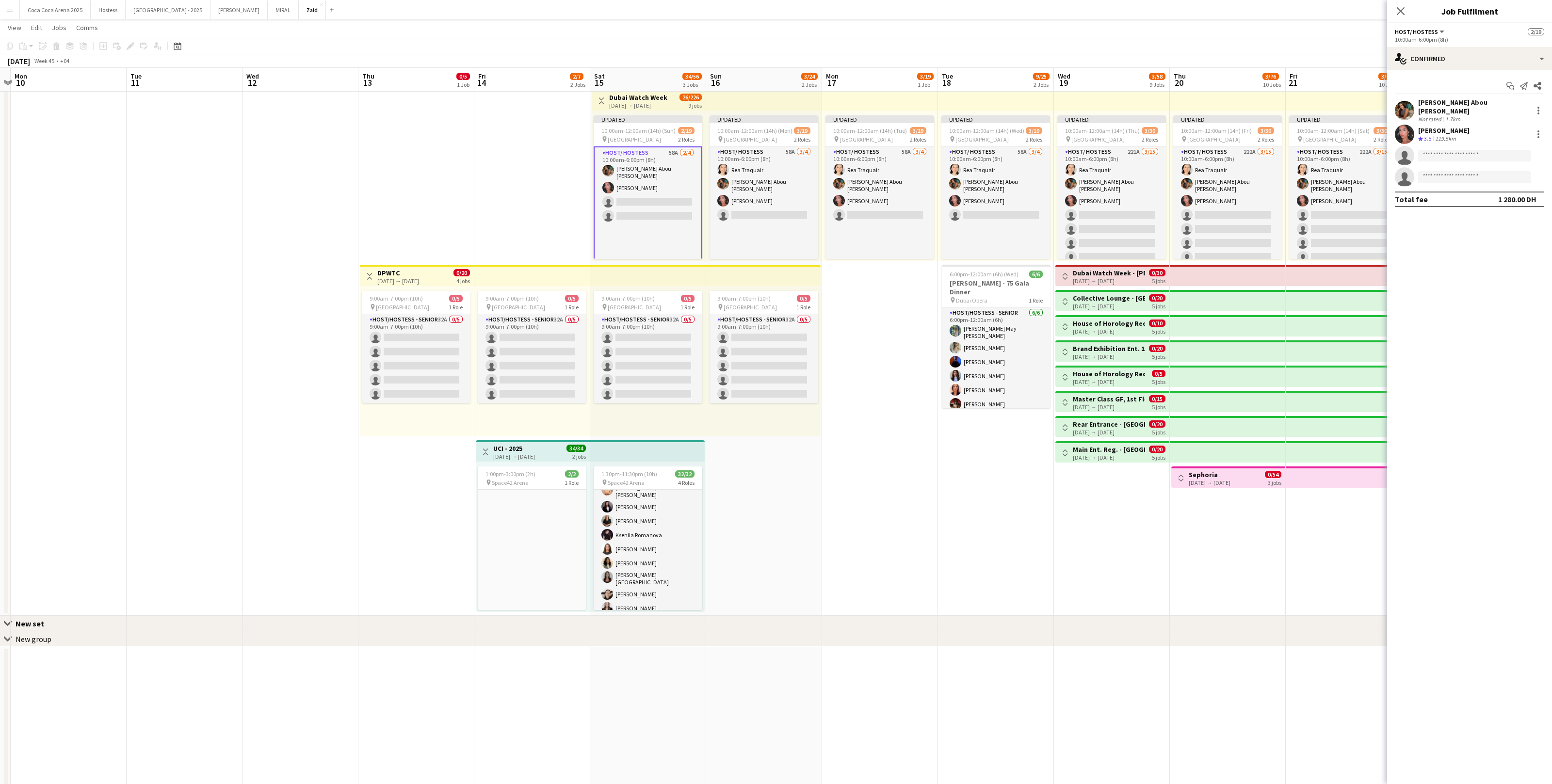
click at [679, 211] on app-card-role "Host/ Hostess 58A 2/4 10:00am-6:00pm (8h) Angela Abou karam Noura Yassen single…" at bounding box center [648, 261] width 109 height 230
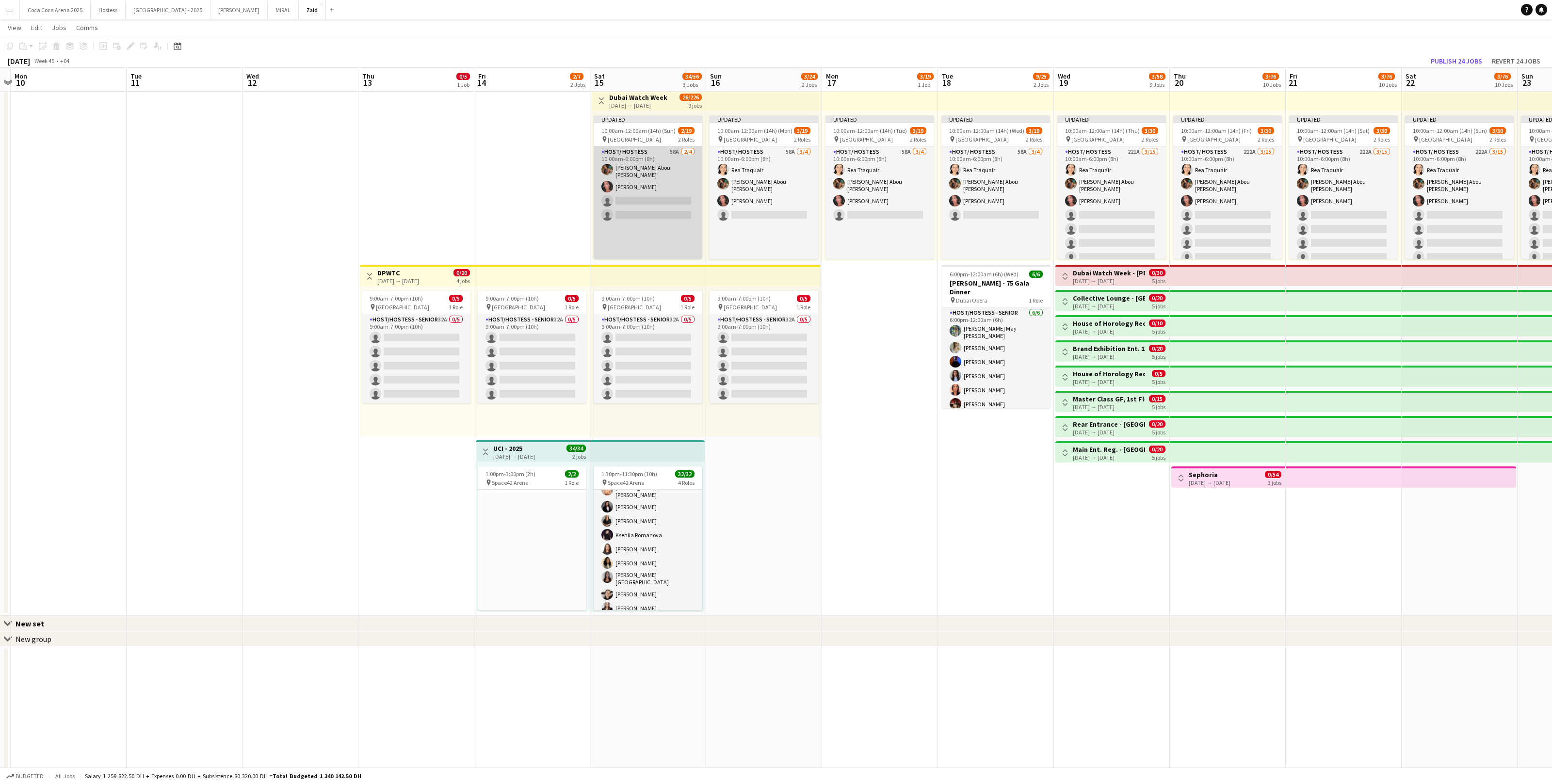
click at [679, 211] on app-card-role "Host/ Hostess 58A 2/4 10:00am-6:00pm (8h) Angela Abou karam Noura Yassen single…" at bounding box center [648, 261] width 109 height 230
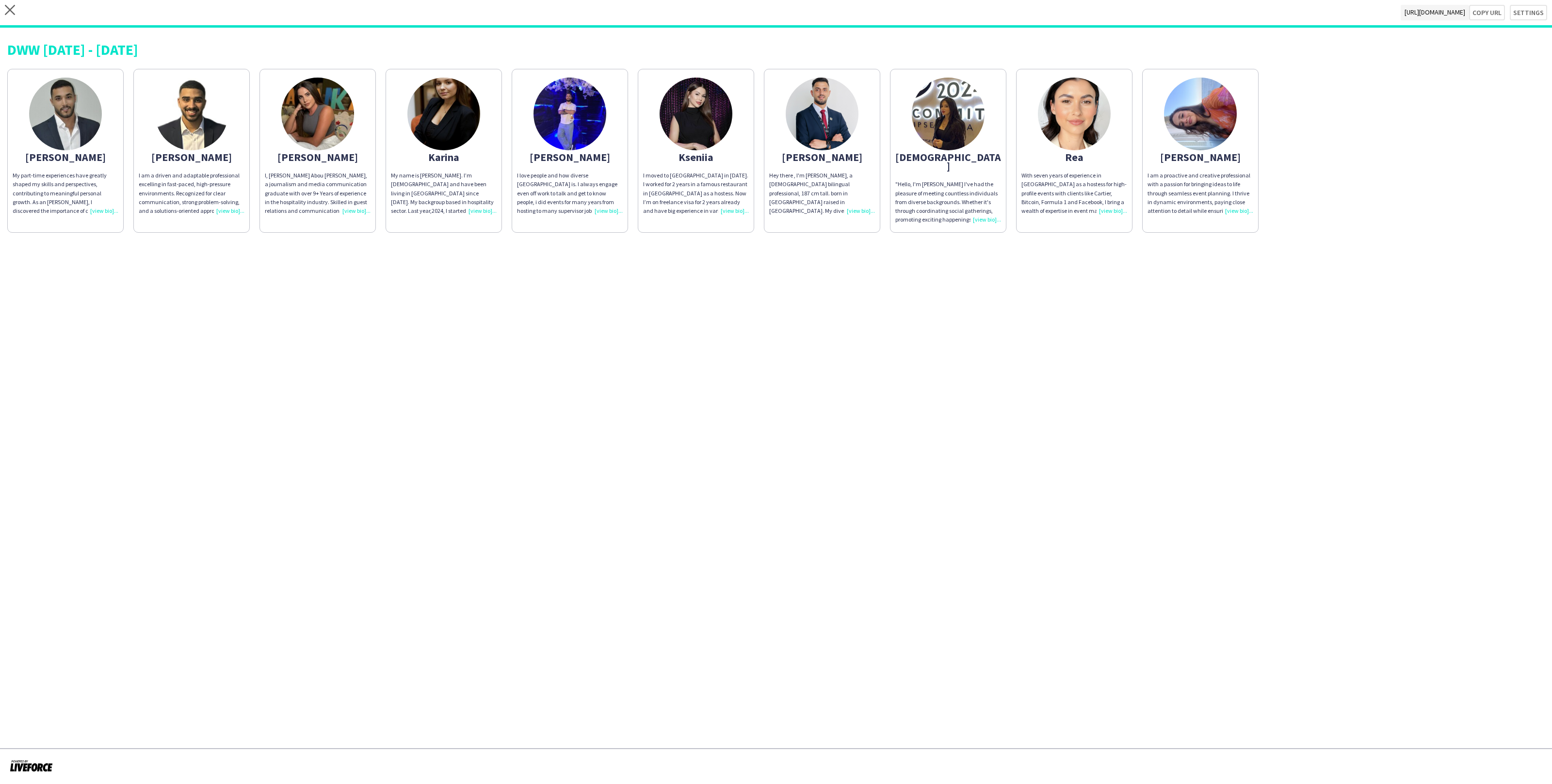
click at [1235, 167] on app-share-pages-crew-card "[PERSON_NAME] I am a proactive and creative professional with a passion for bri…" at bounding box center [1201, 150] width 116 height 164
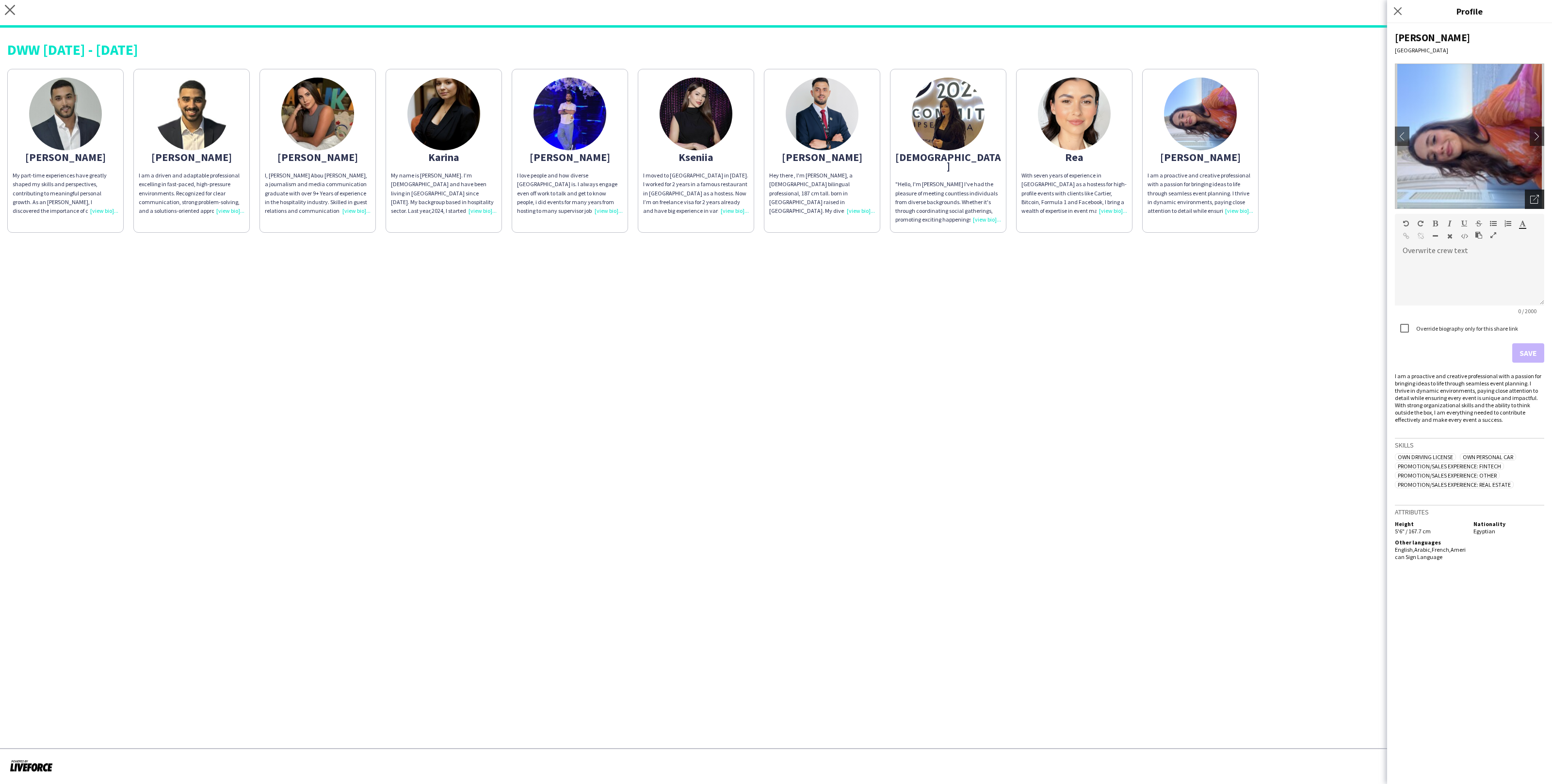
click at [1538, 202] on icon "Open photos pop-in" at bounding box center [1535, 199] width 9 height 9
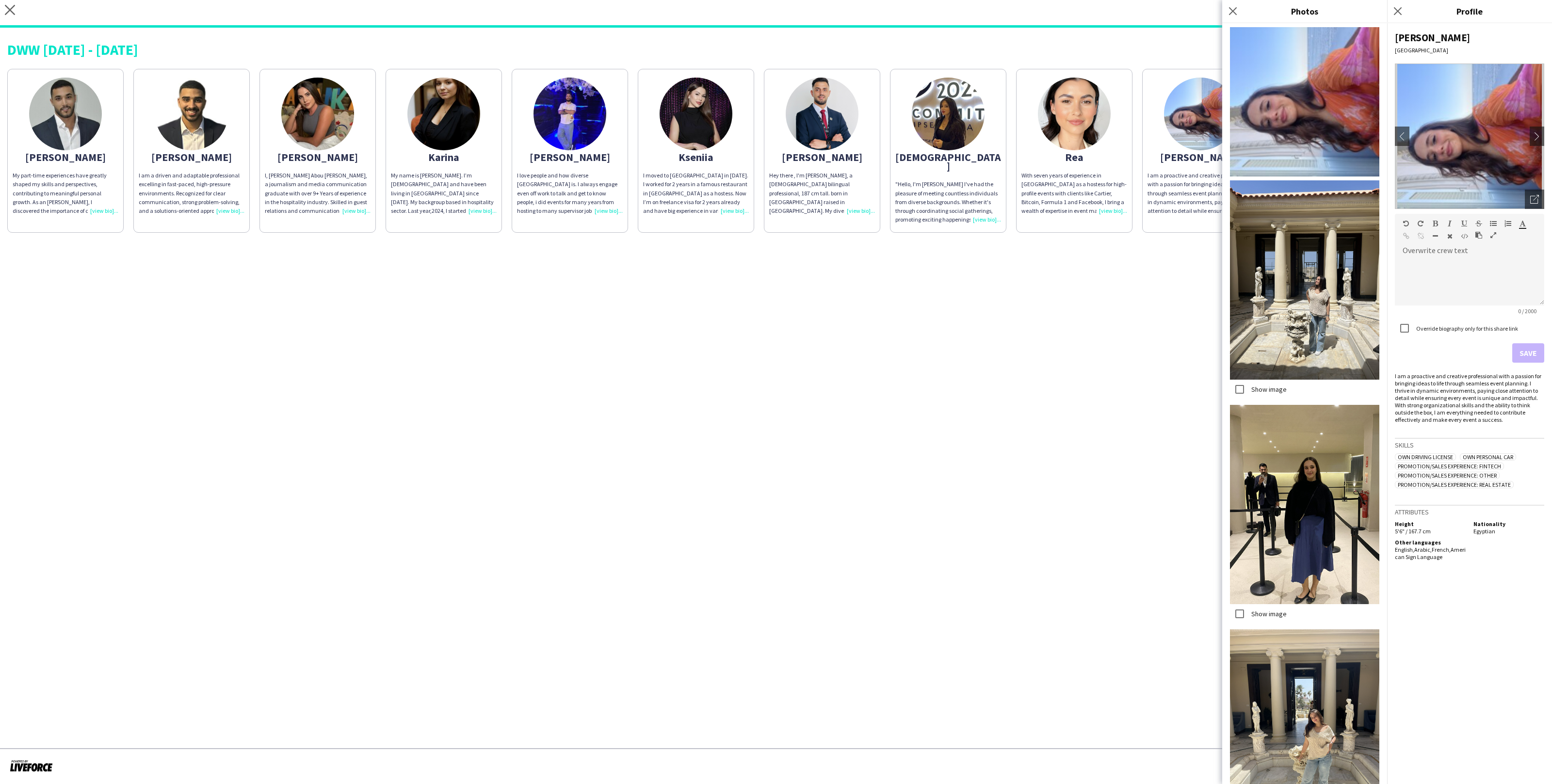
scroll to position [45, 0]
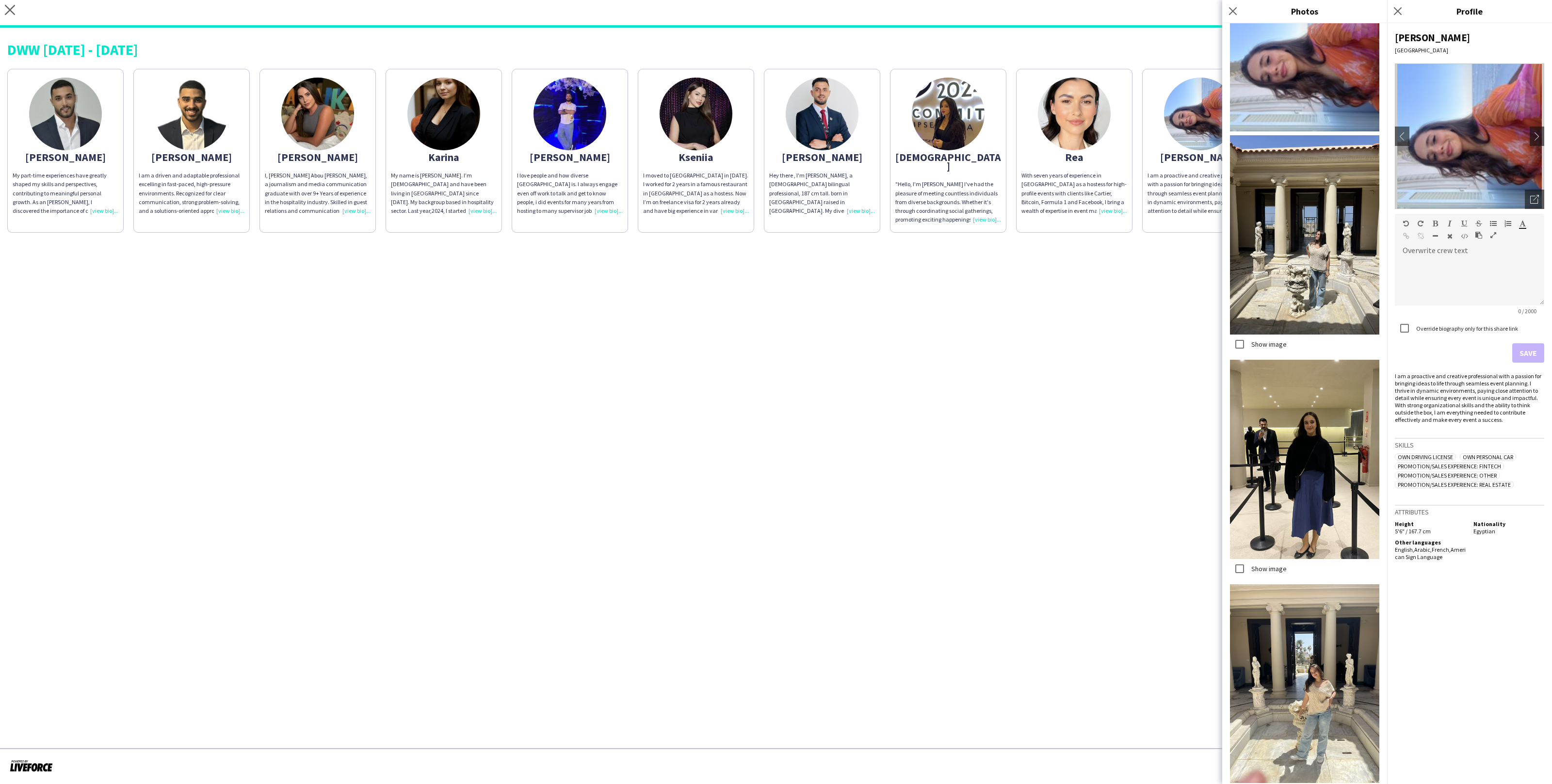
click at [1168, 282] on app-share-pages "close [URL][DOMAIN_NAME] Copy url Settings DWW [DATE] - [DATE] Abdulkader My pa…" at bounding box center [776, 392] width 1552 height 784
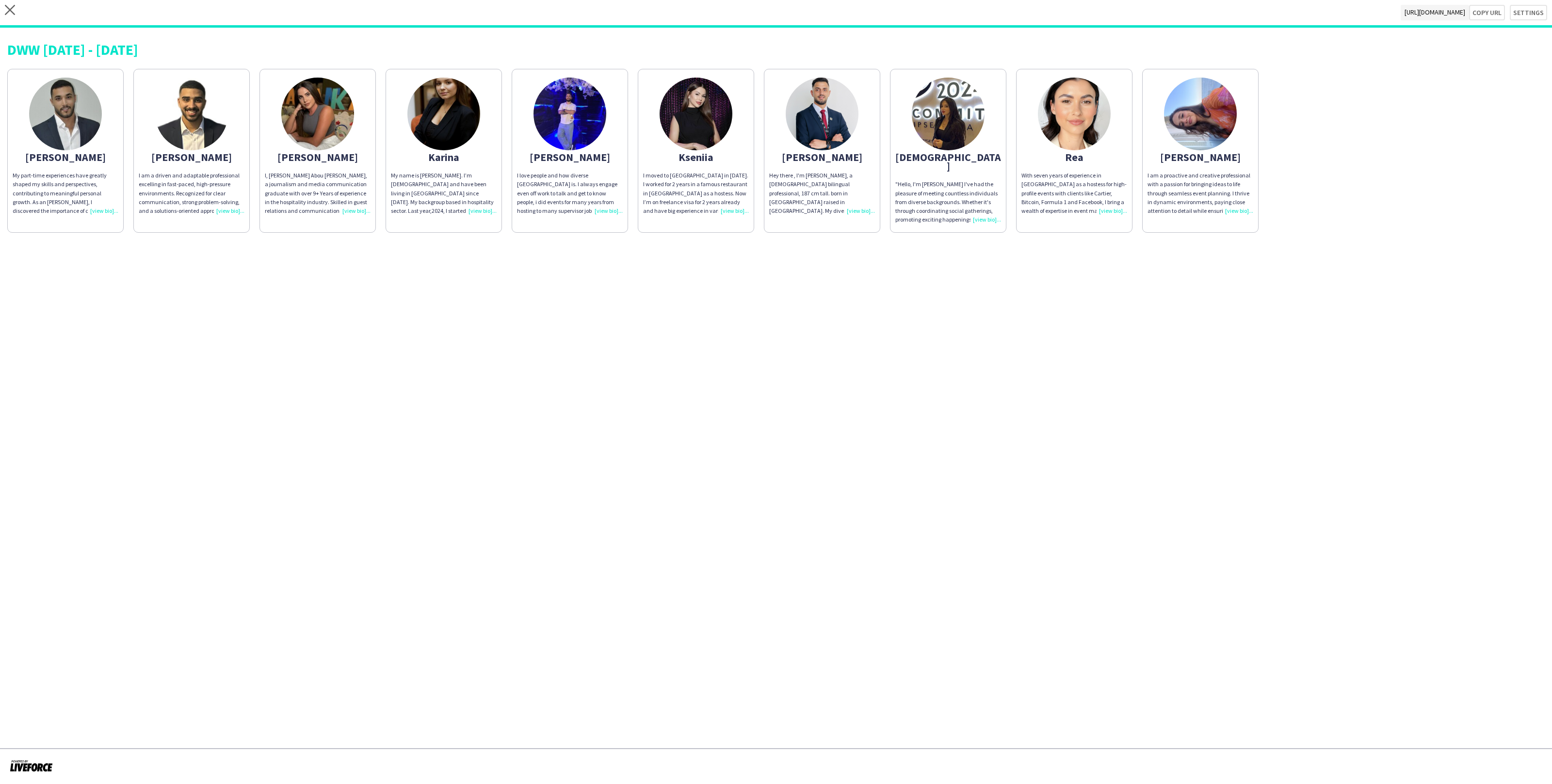
click at [952, 180] on div ""Hello, I'm [PERSON_NAME] I've had the pleasure of meeting countless individual…" at bounding box center [948, 202] width 106 height 44
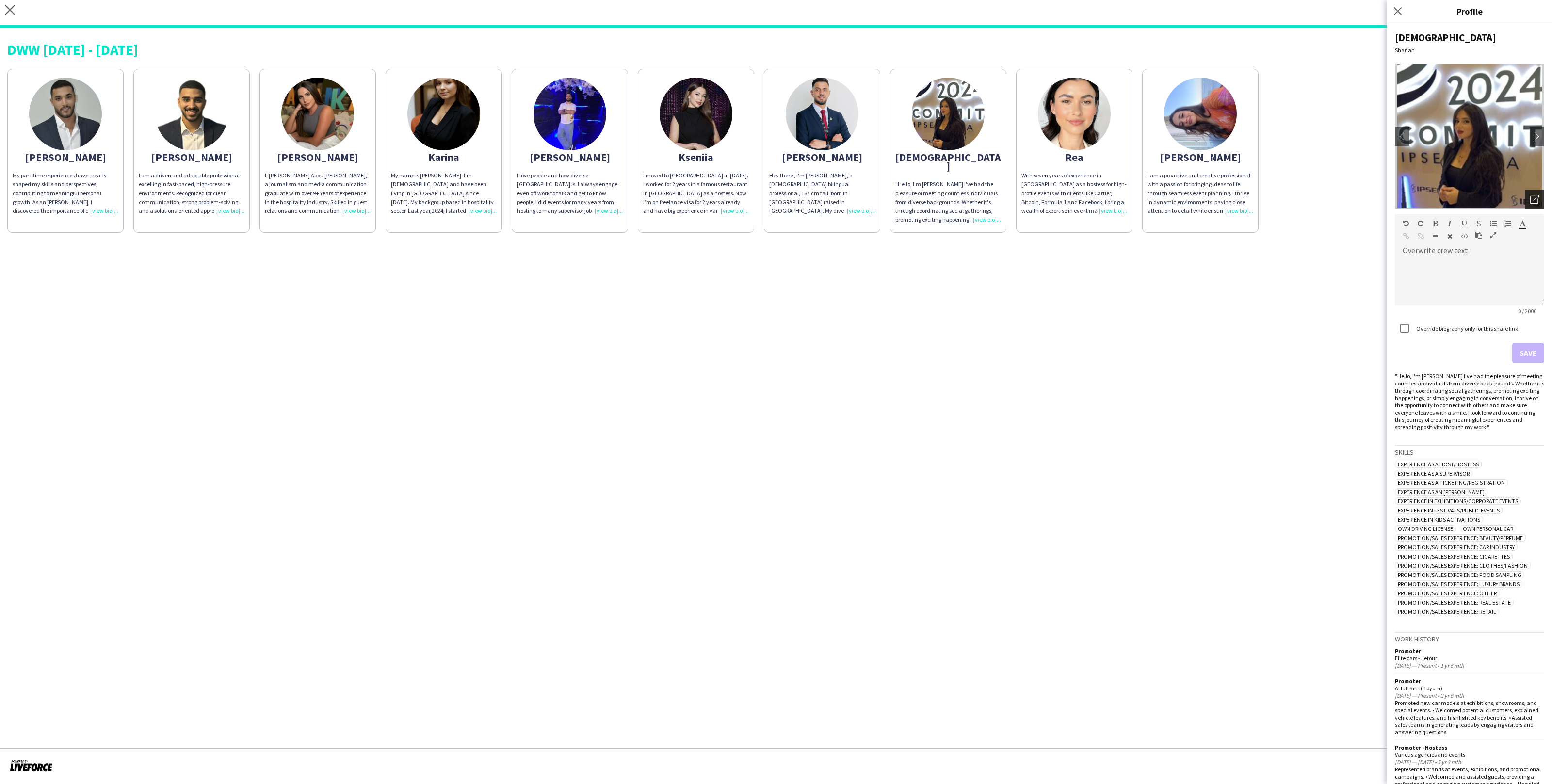
click at [1531, 192] on div "Open photos pop-in" at bounding box center [1535, 199] width 20 height 20
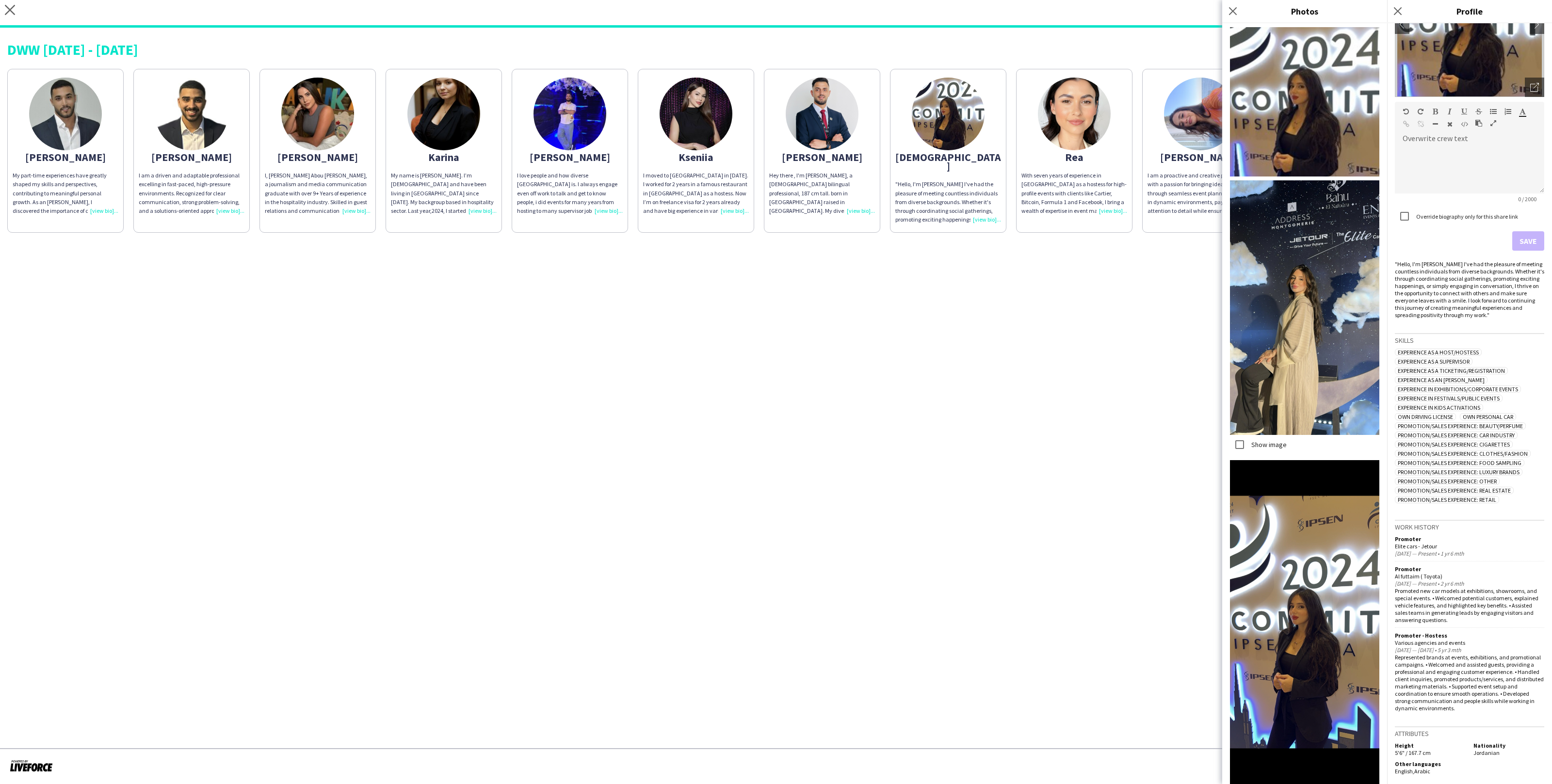
scroll to position [59, 0]
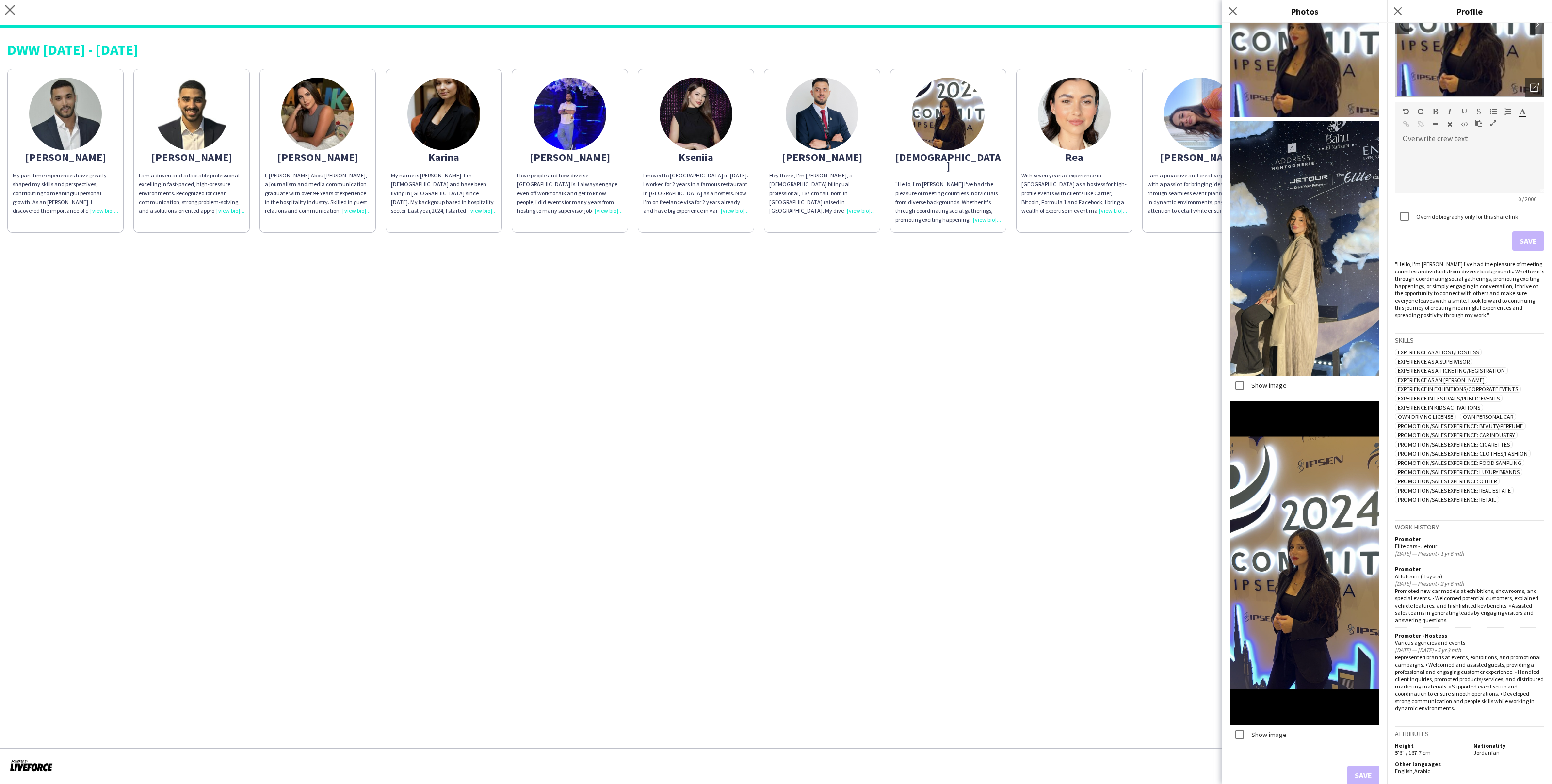
click at [997, 283] on app-share-pages "close [URL][DOMAIN_NAME] Copy url Settings DWW [DATE] - [DATE] Abdulkader My pa…" at bounding box center [776, 392] width 1552 height 784
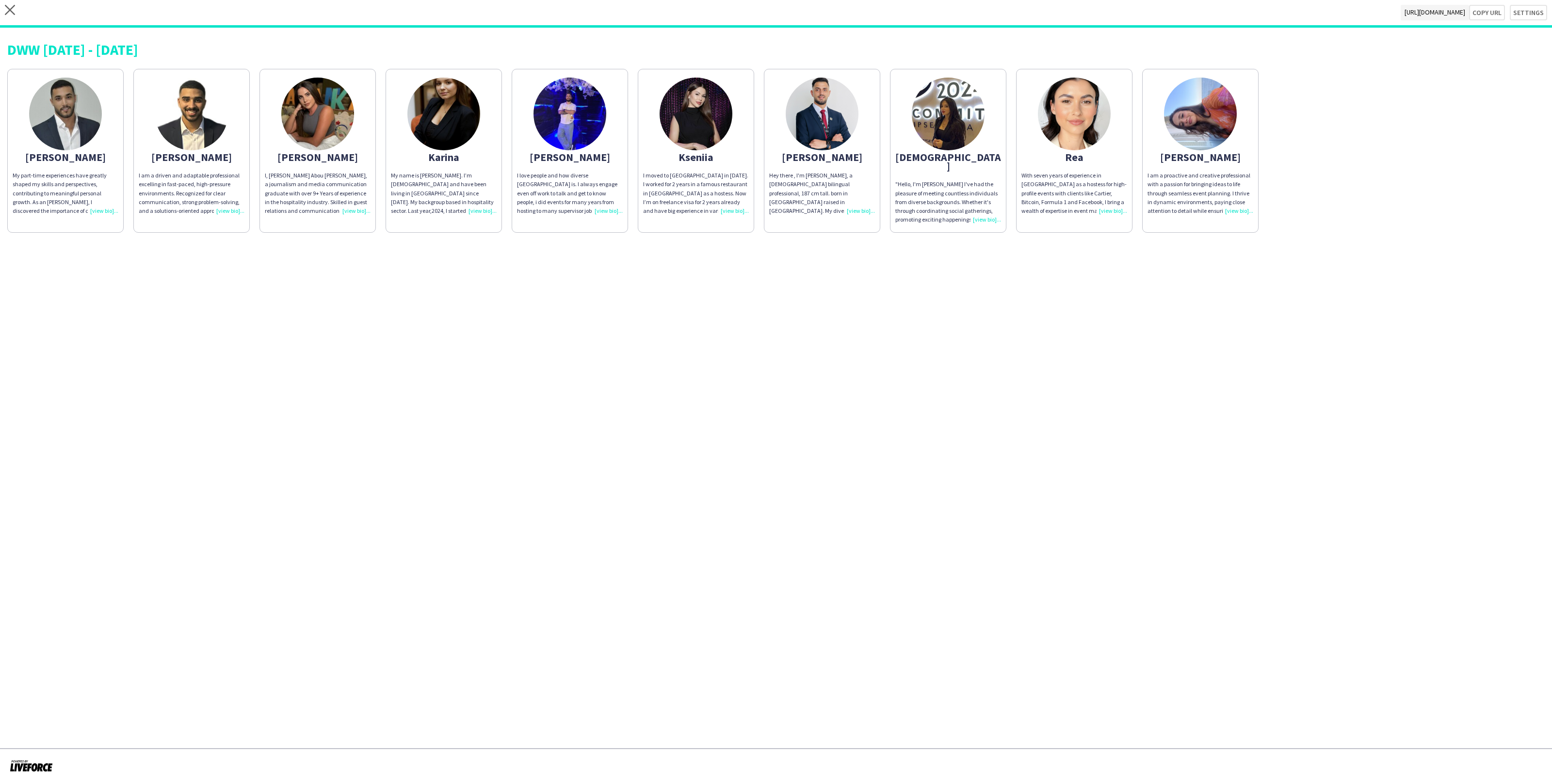
click at [107, 164] on app-share-pages-crew-card "[PERSON_NAME] My part-time experiences have greatly shaped my skills and perspe…" at bounding box center [66, 150] width 116 height 164
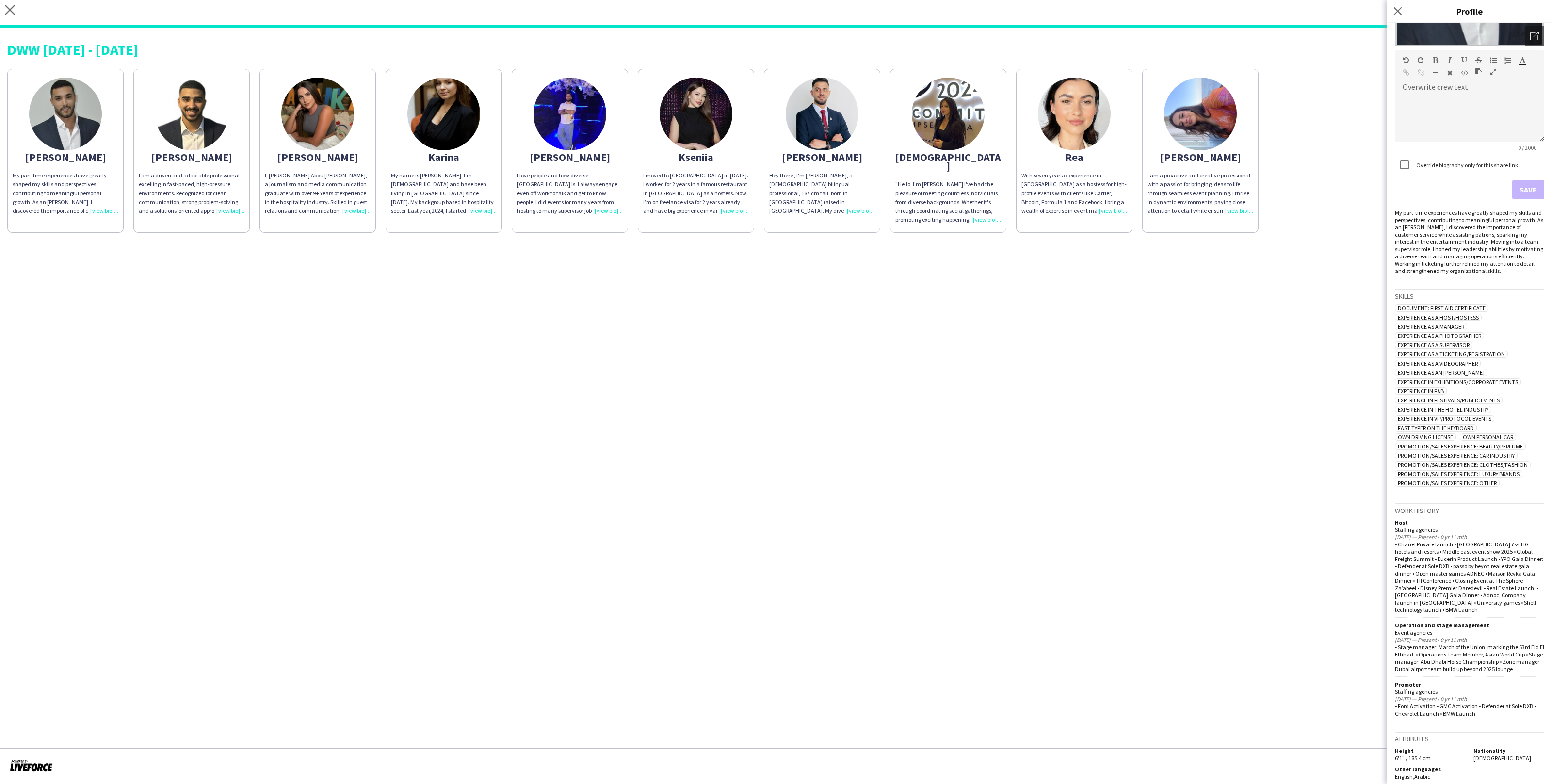
scroll to position [165, 0]
click at [1541, 32] on div "Open photos pop-in" at bounding box center [1535, 34] width 20 height 20
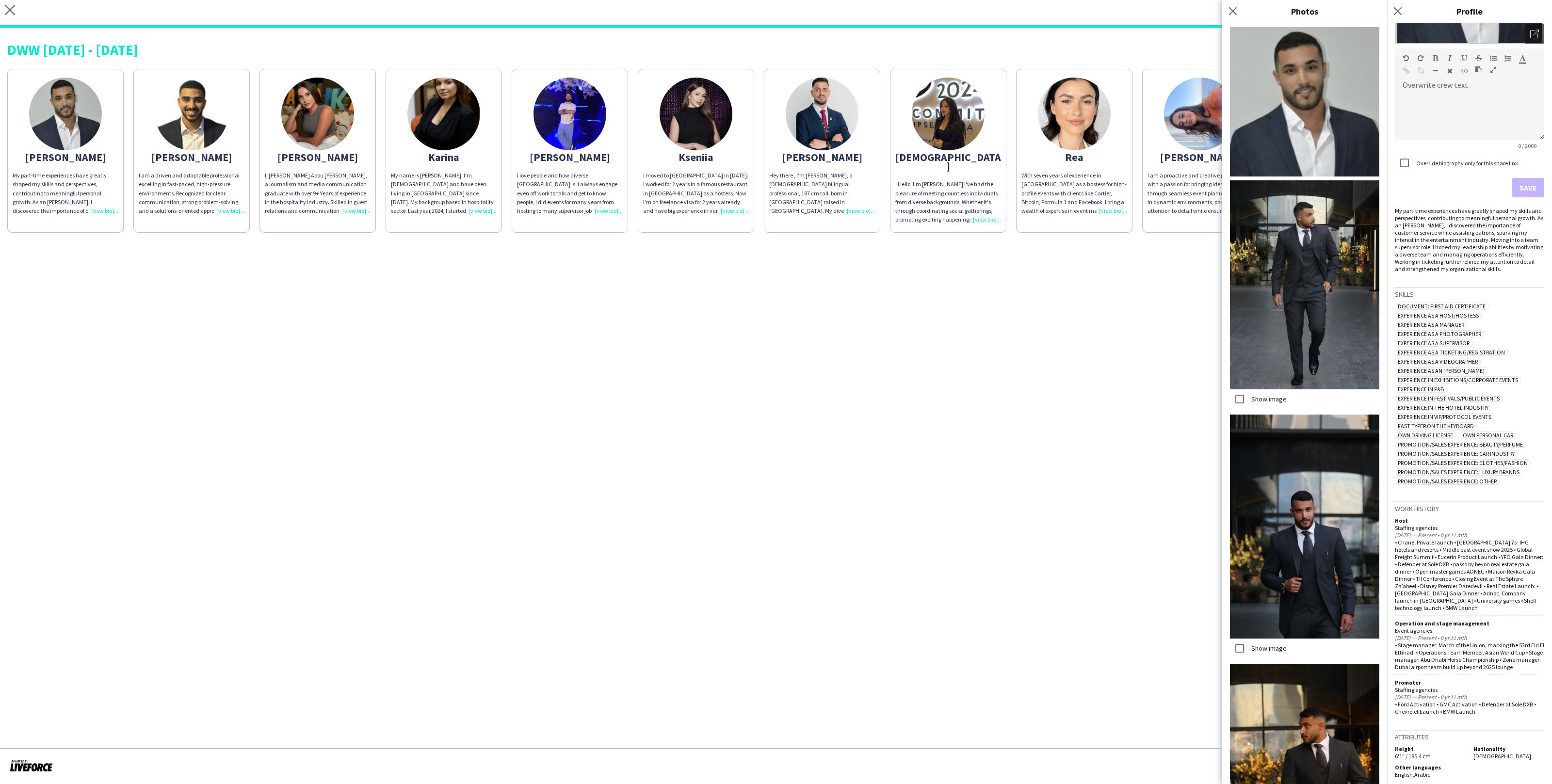
click at [1132, 54] on div "DWW [DATE] - [DATE]" at bounding box center [776, 49] width 1538 height 14
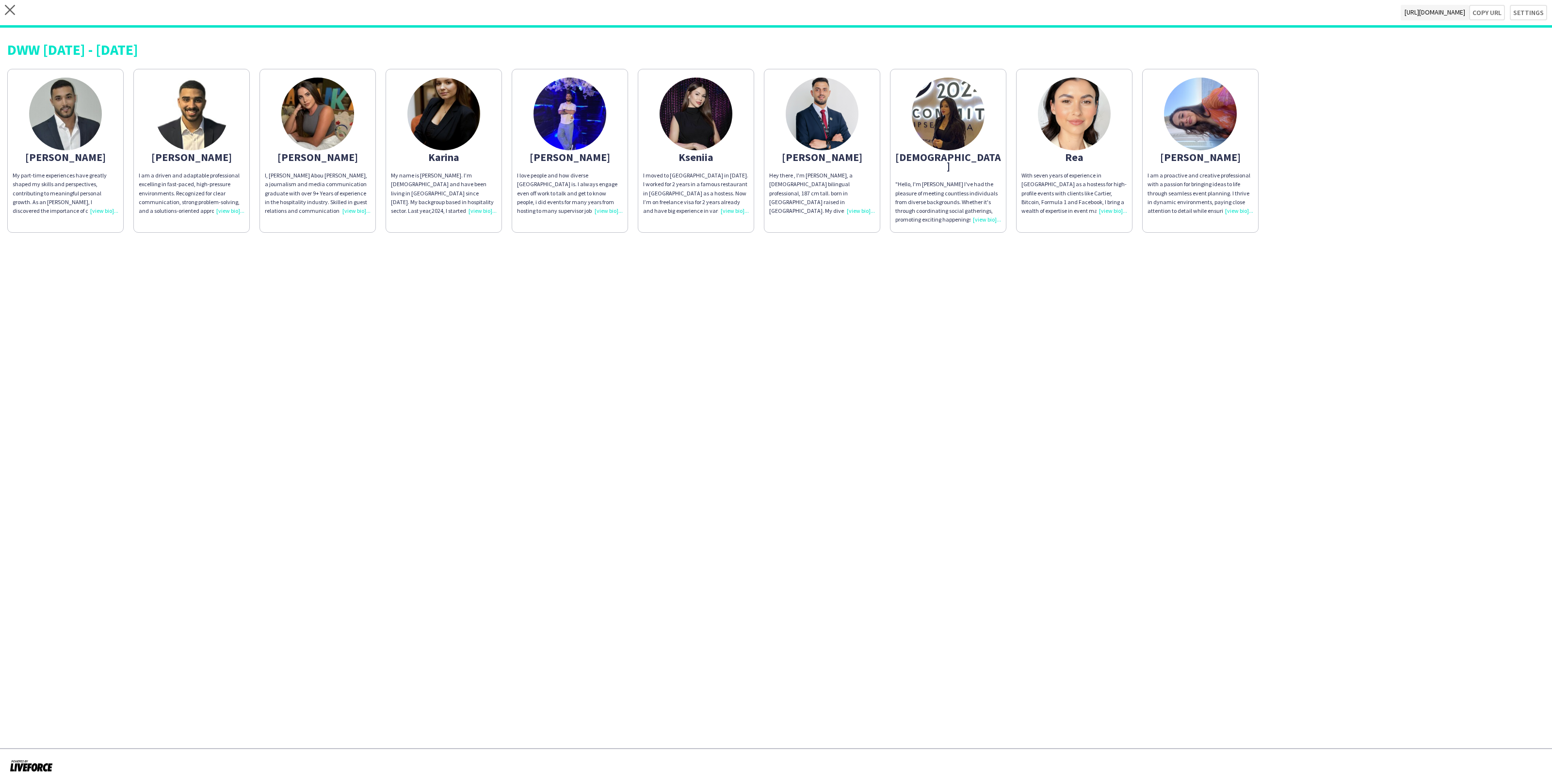
click at [855, 169] on app-share-pages-crew-card "[PERSON_NAME] there , I'm [PERSON_NAME], a [DEMOGRAPHIC_DATA] bilingual profess…" at bounding box center [822, 150] width 116 height 164
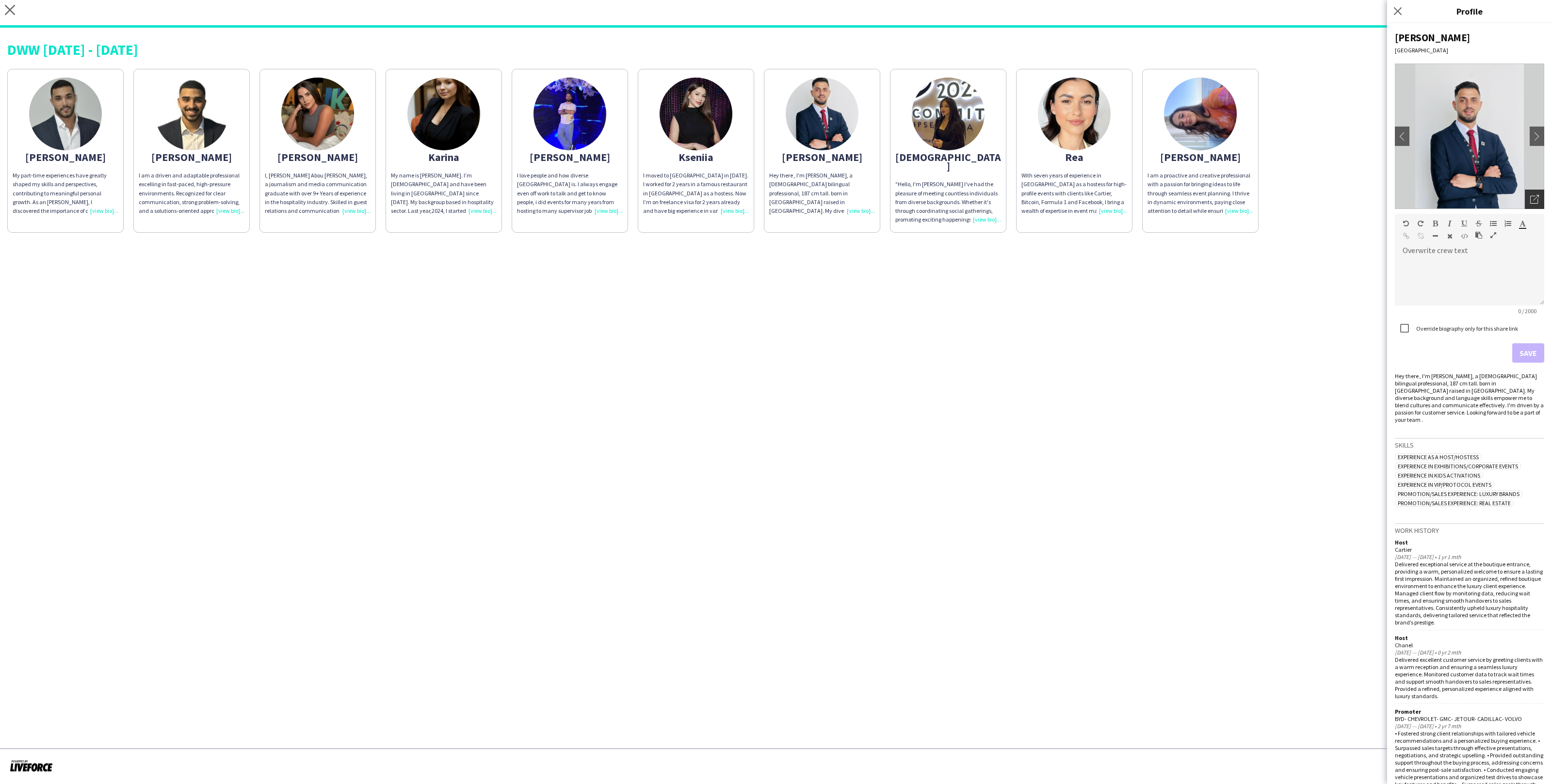
click at [1533, 208] on div "Open photos pop-in" at bounding box center [1535, 199] width 20 height 20
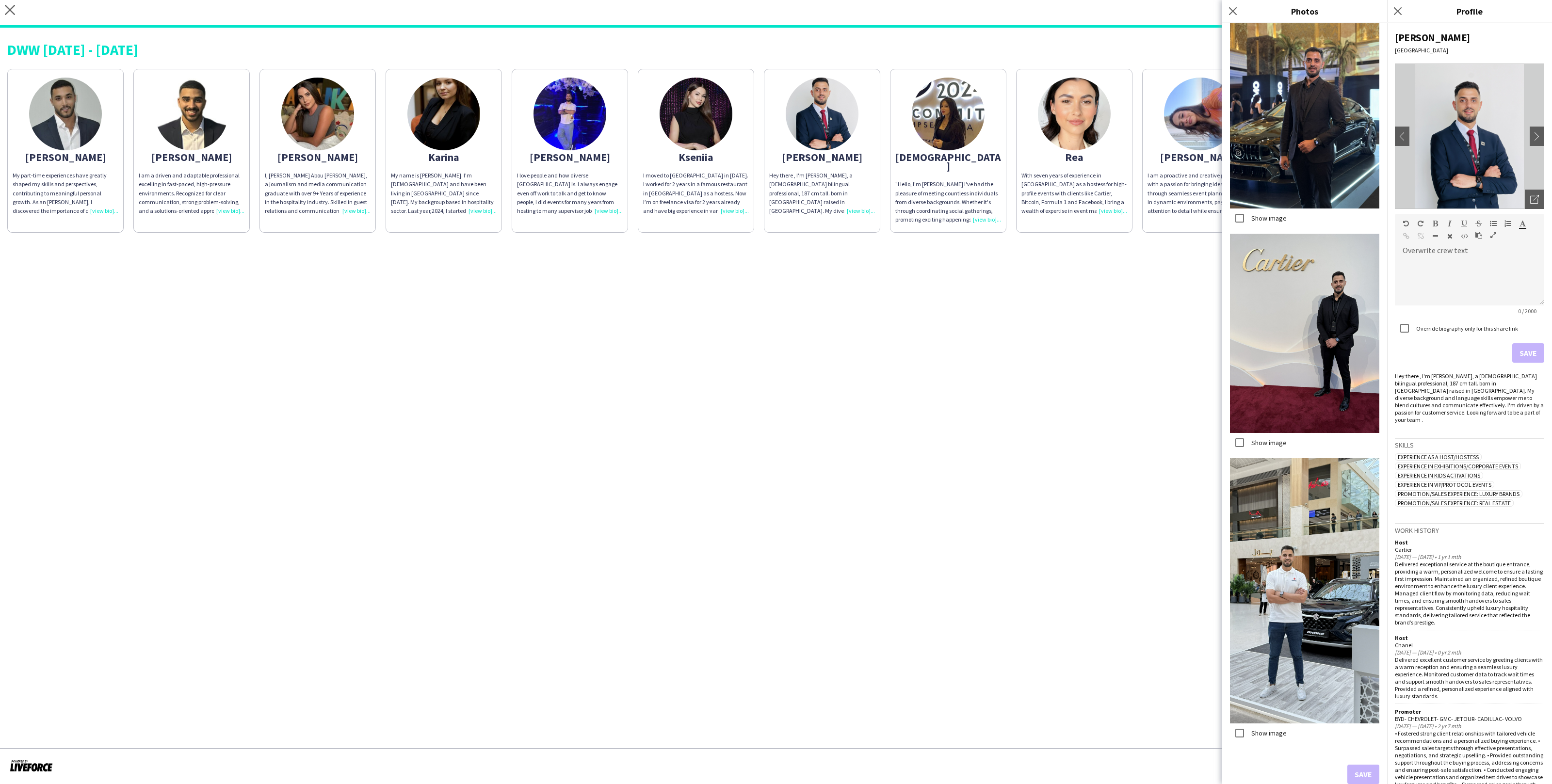
scroll to position [107, 0]
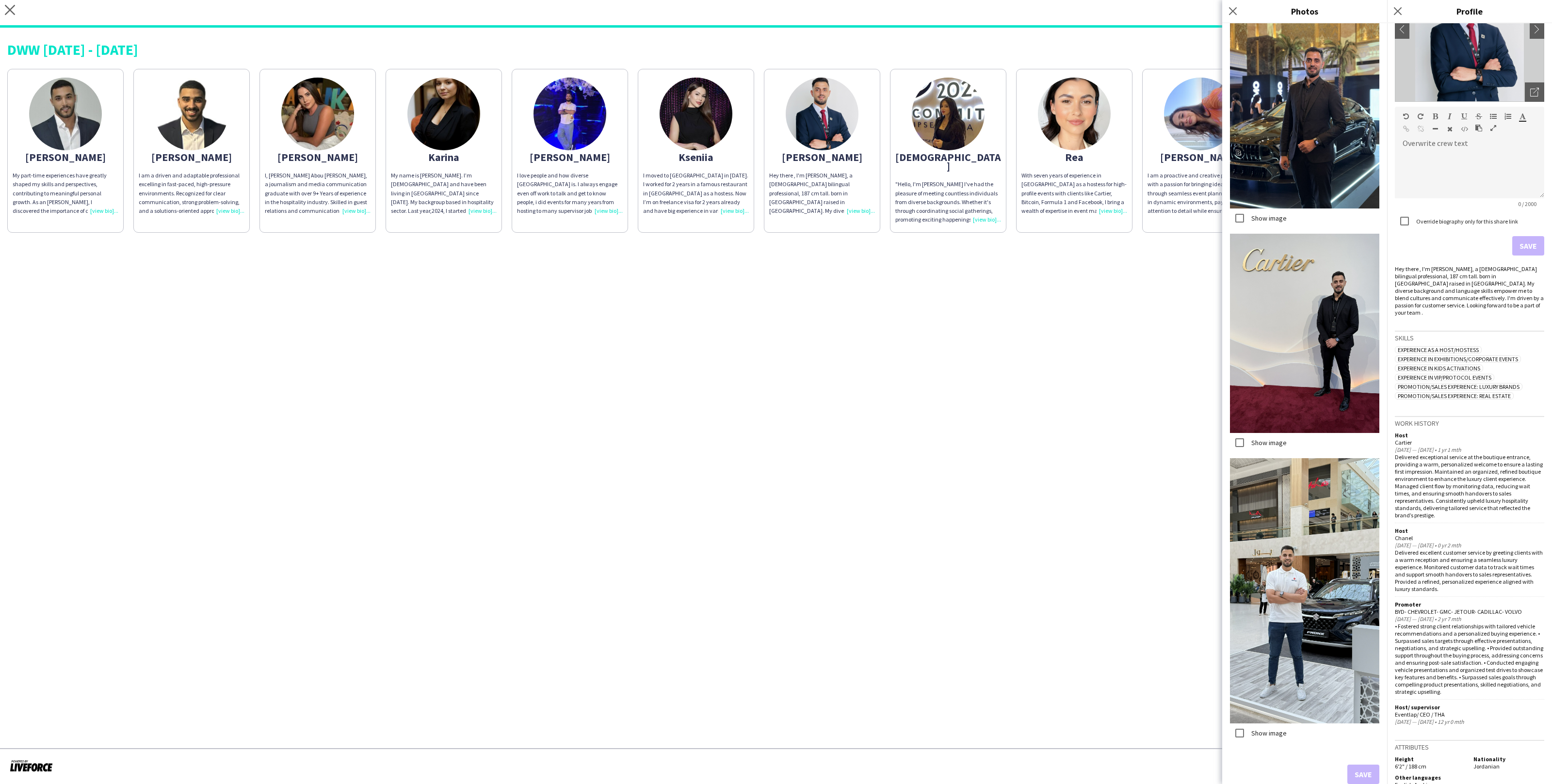
click at [1279, 446] on label "Show image" at bounding box center [1268, 443] width 37 height 9
click at [1000, 96] on app-share-pages-crew-card "[PERSON_NAME] "Hello, I'm [PERSON_NAME] I've had the pleasure of meeting countl…" at bounding box center [948, 150] width 116 height 164
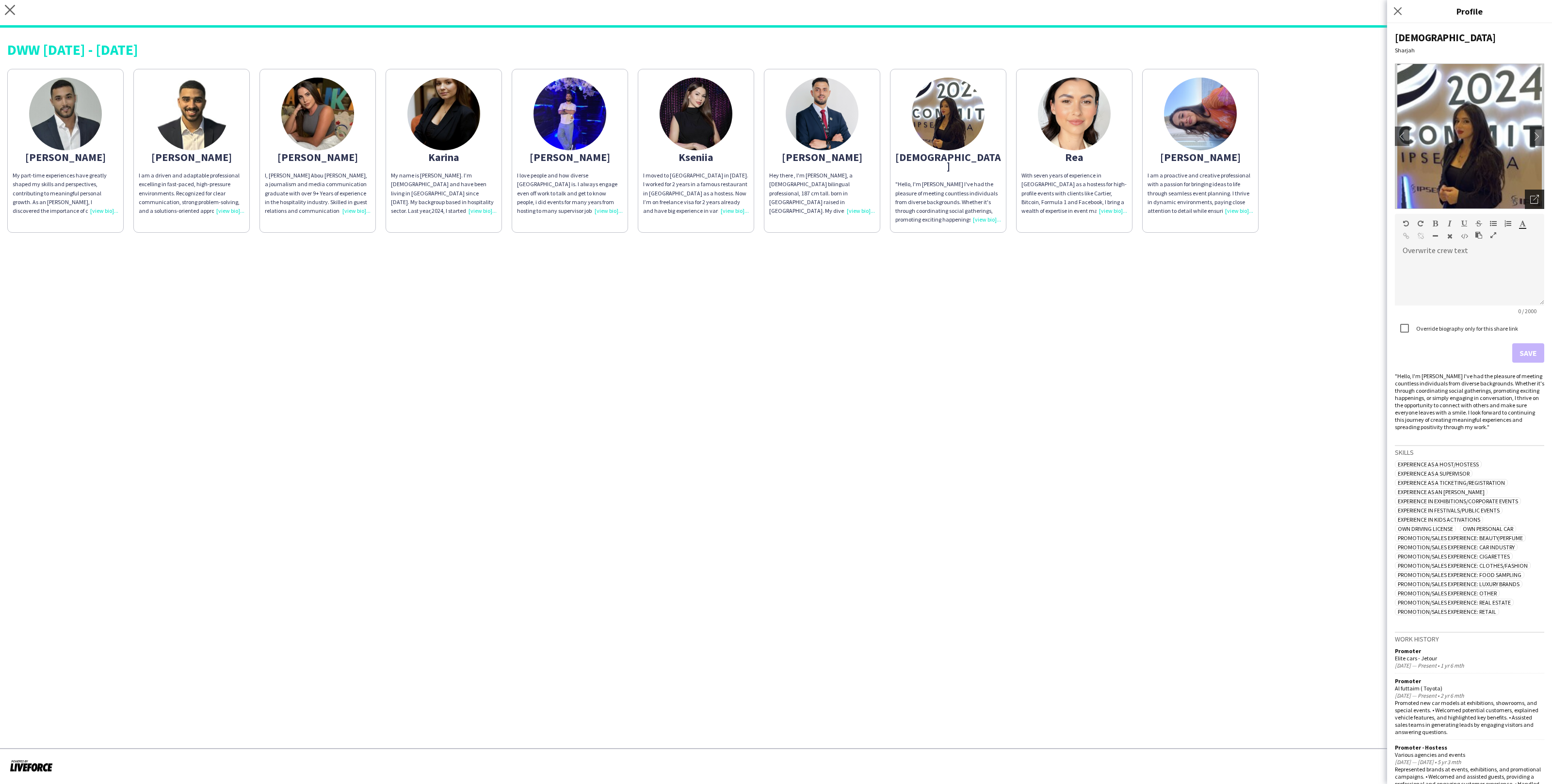
click at [1542, 197] on div "Open photos pop-in" at bounding box center [1535, 199] width 20 height 20
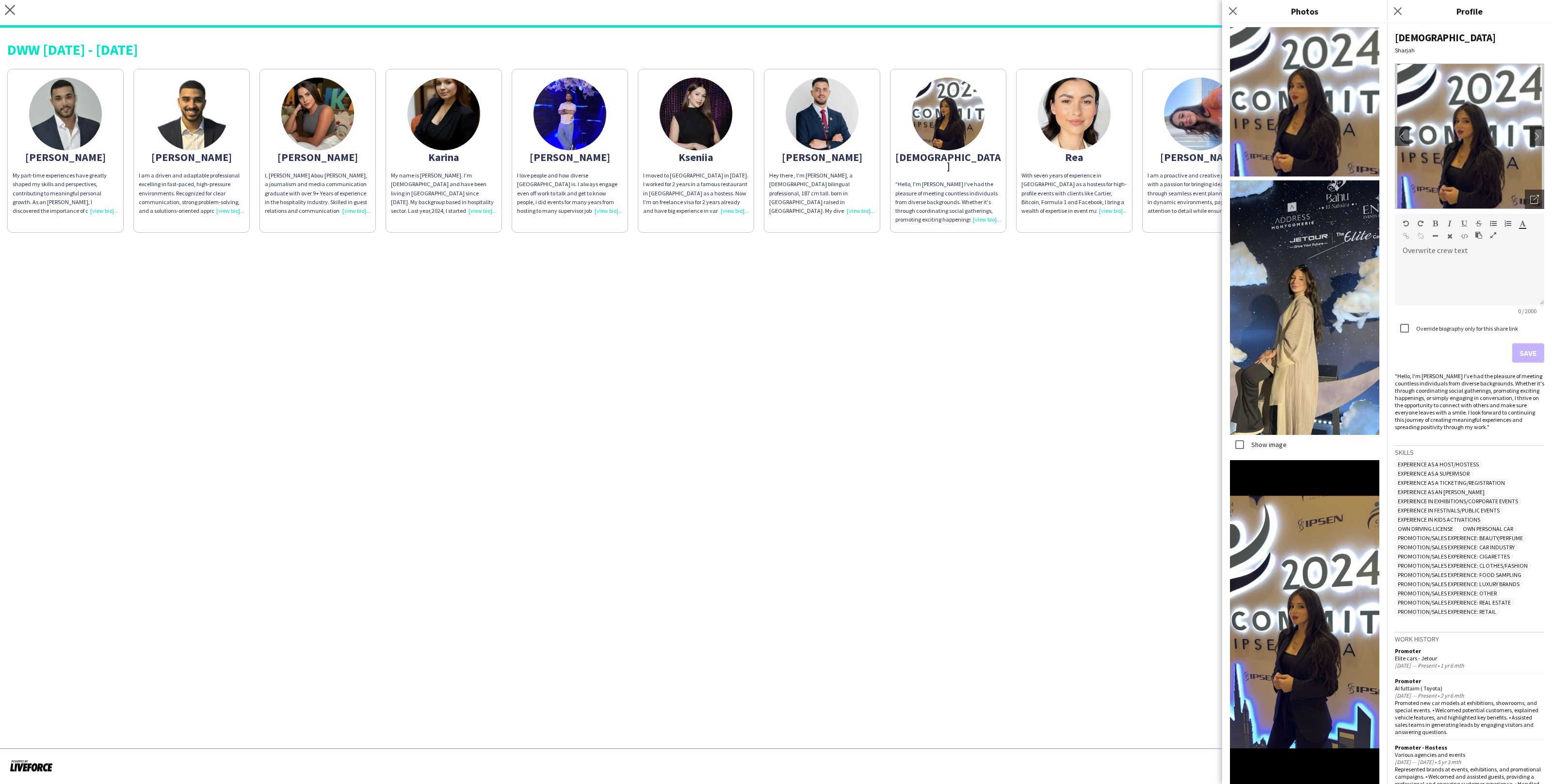
scroll to position [59, 0]
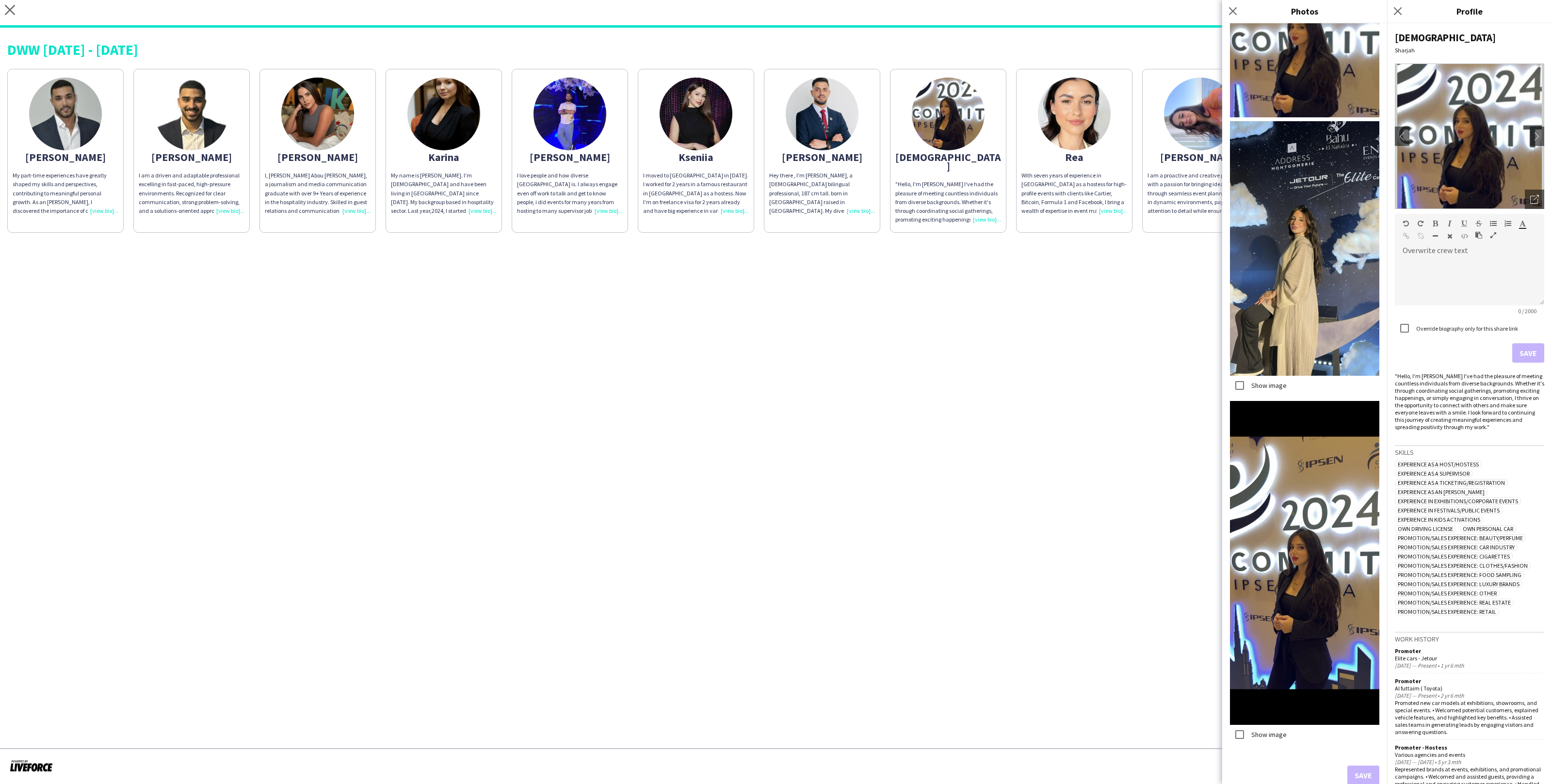
click at [1173, 411] on app-share-pages "close [URL][DOMAIN_NAME] Copy url Settings DWW [DATE] - [DATE] Abdulkader My pa…" at bounding box center [776, 392] width 1552 height 784
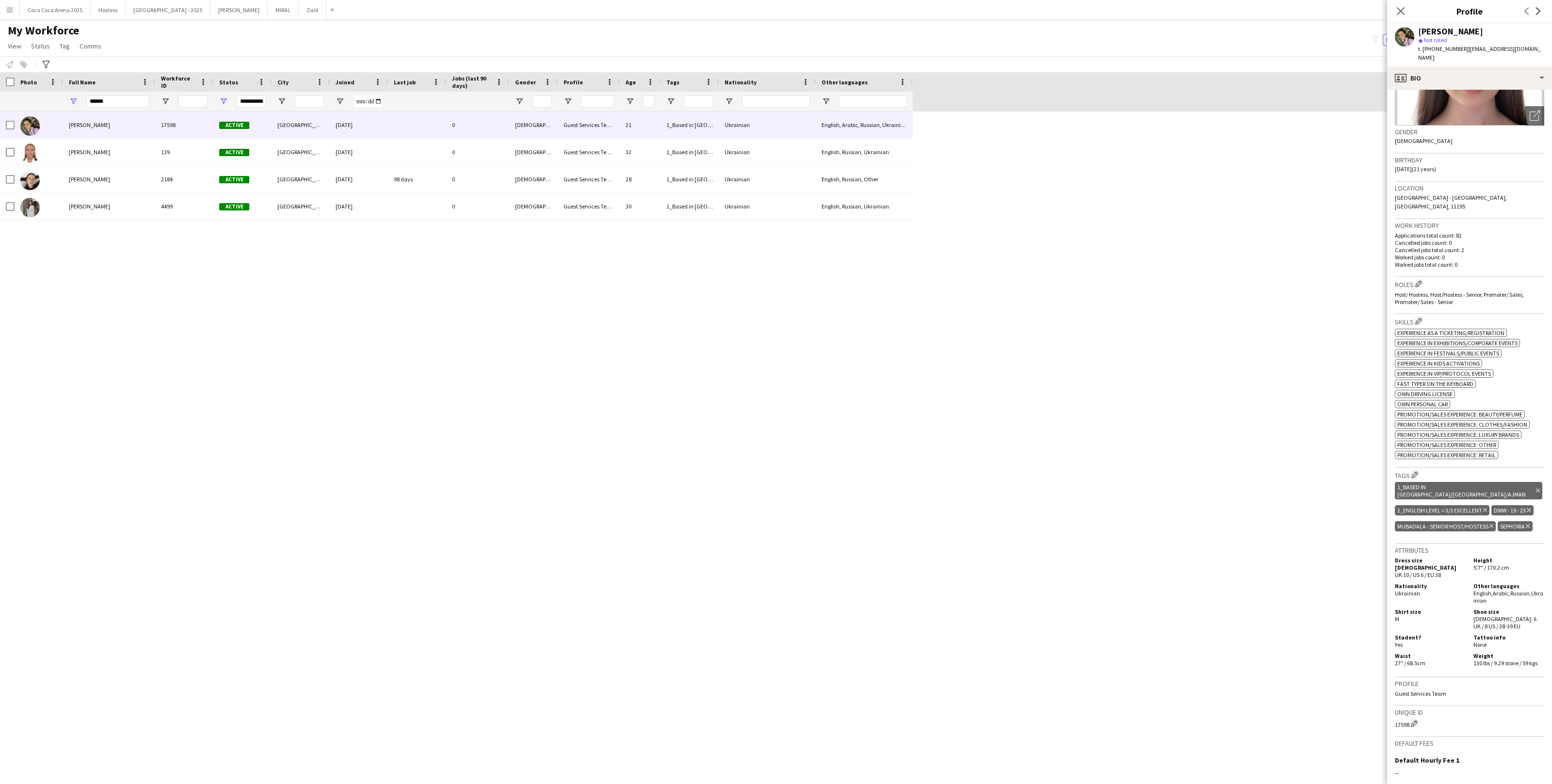
scroll to position [137, 0]
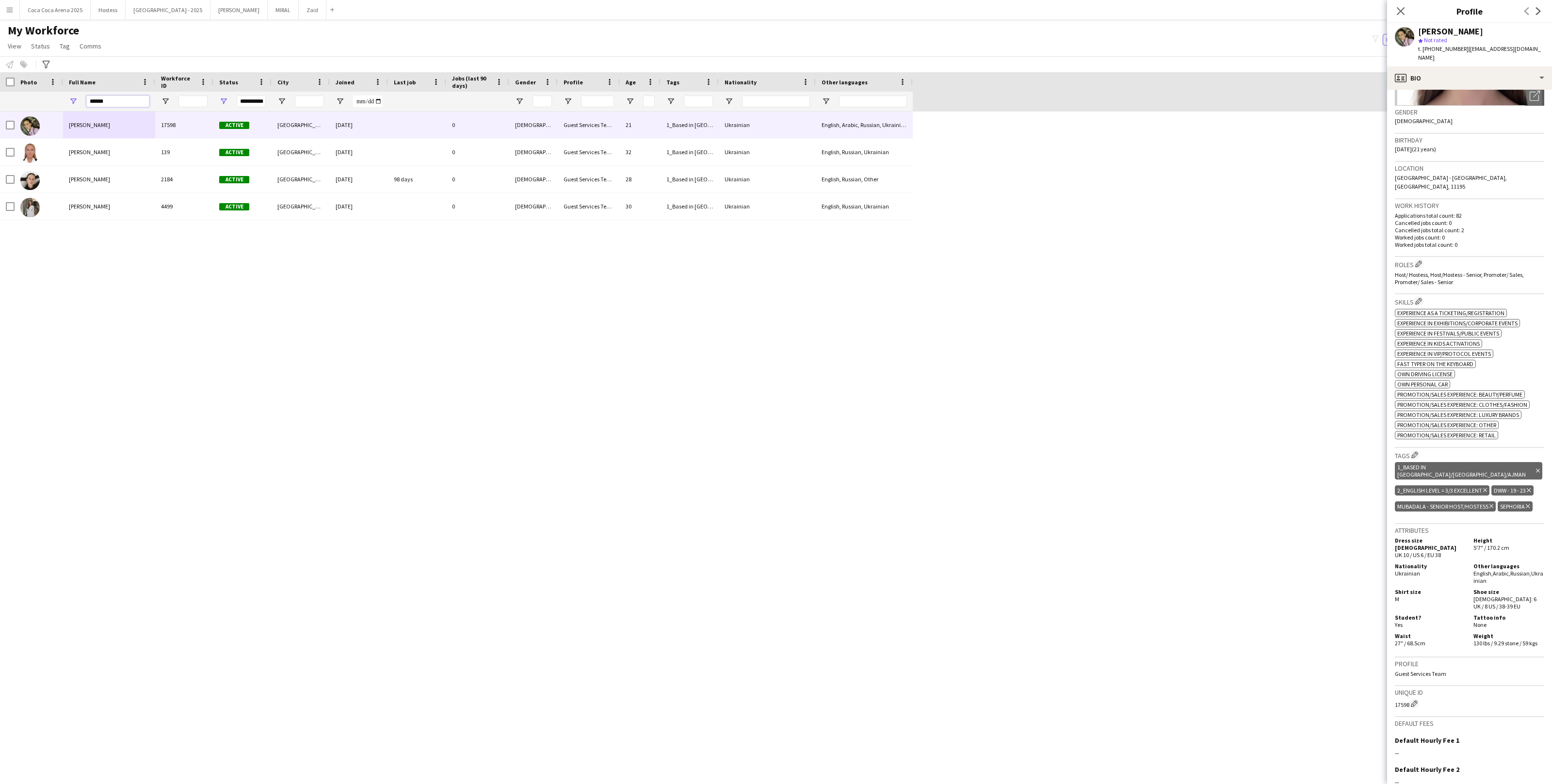
click at [117, 100] on input "******" at bounding box center [117, 100] width 63 height 11
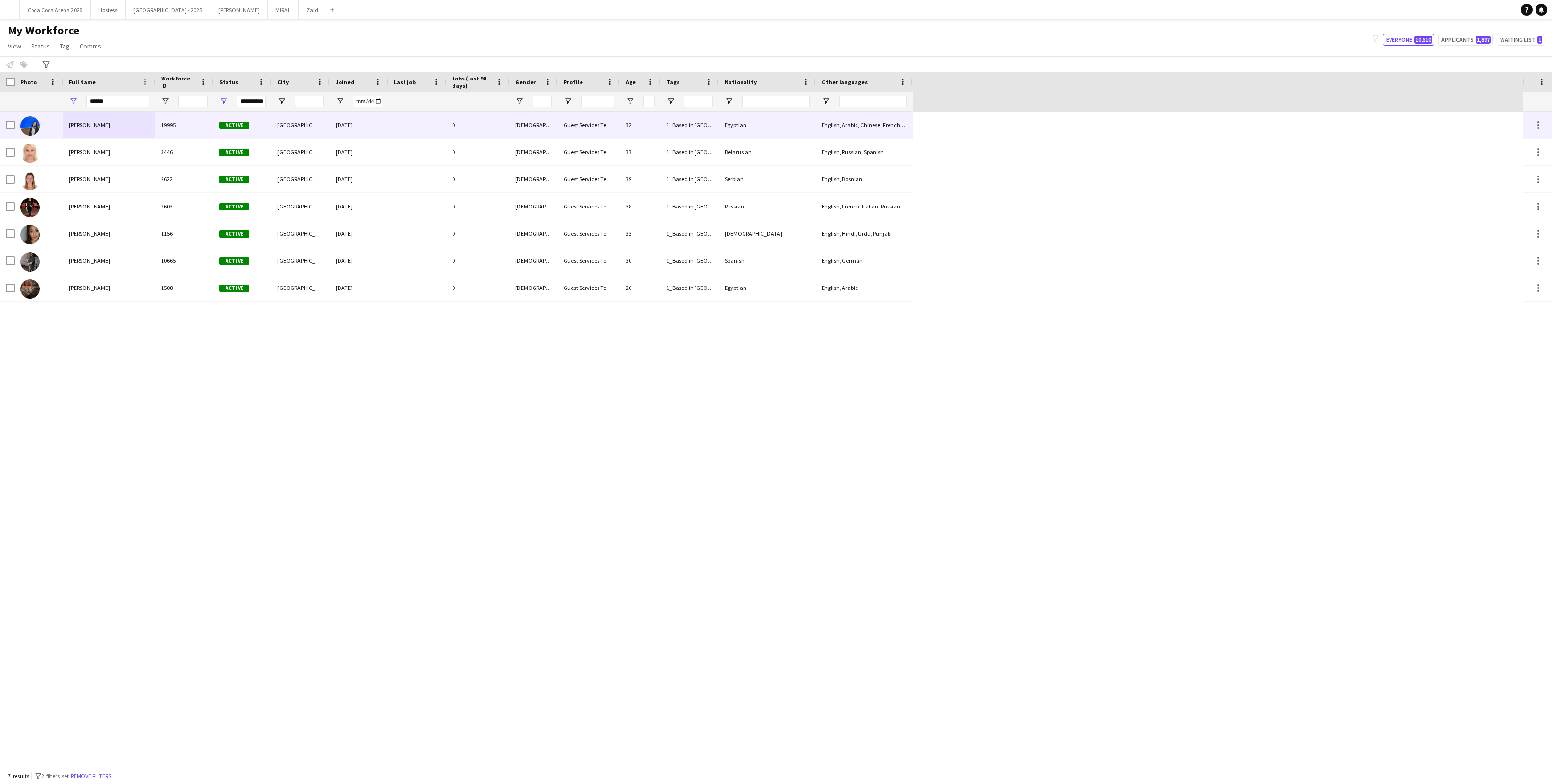
click at [143, 131] on div "[PERSON_NAME]" at bounding box center [109, 125] width 92 height 26
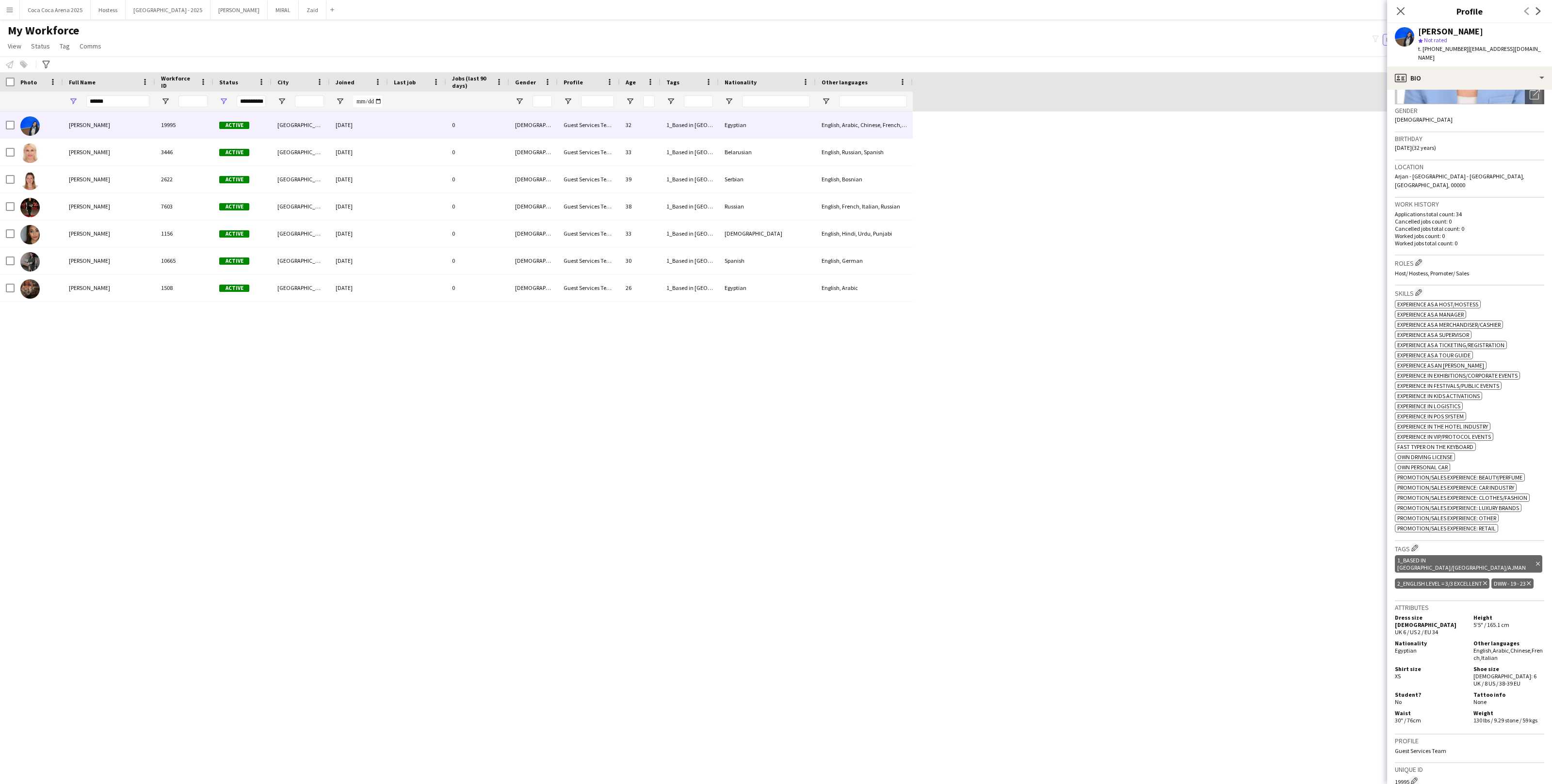
scroll to position [161, 0]
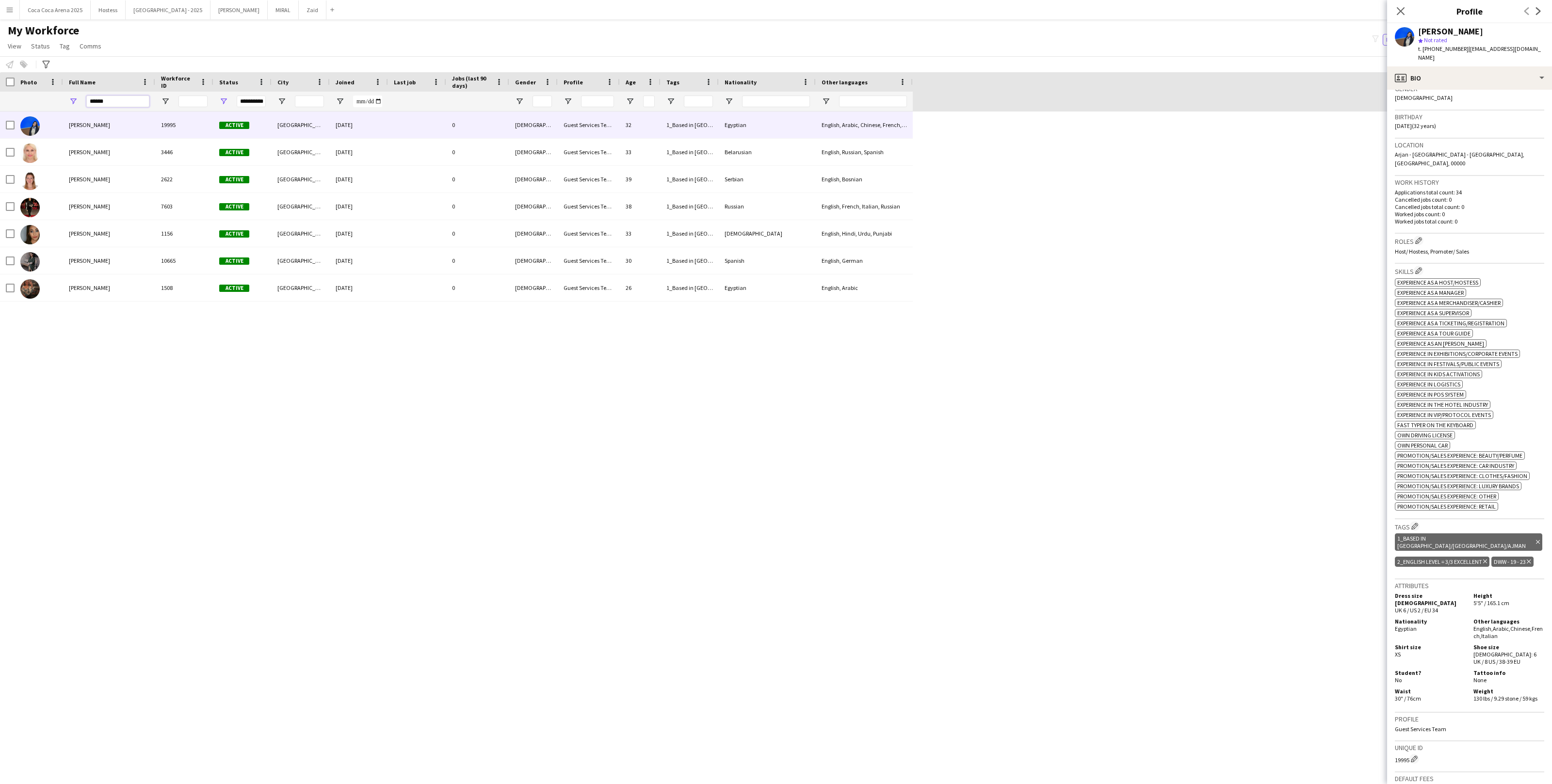
click at [100, 98] on input "******" at bounding box center [117, 100] width 63 height 11
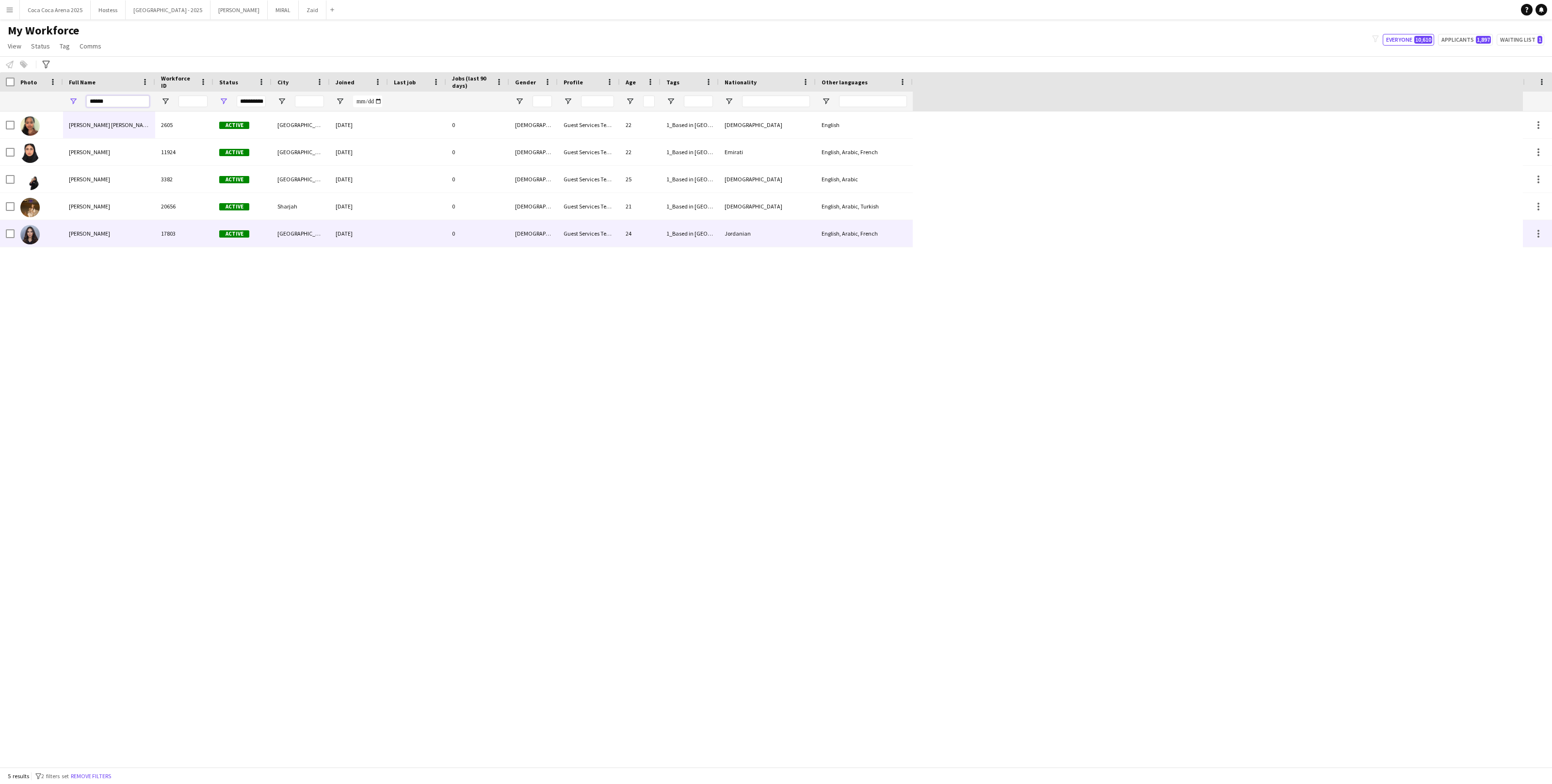
type input "******"
click at [154, 224] on div "[PERSON_NAME]" at bounding box center [109, 233] width 92 height 26
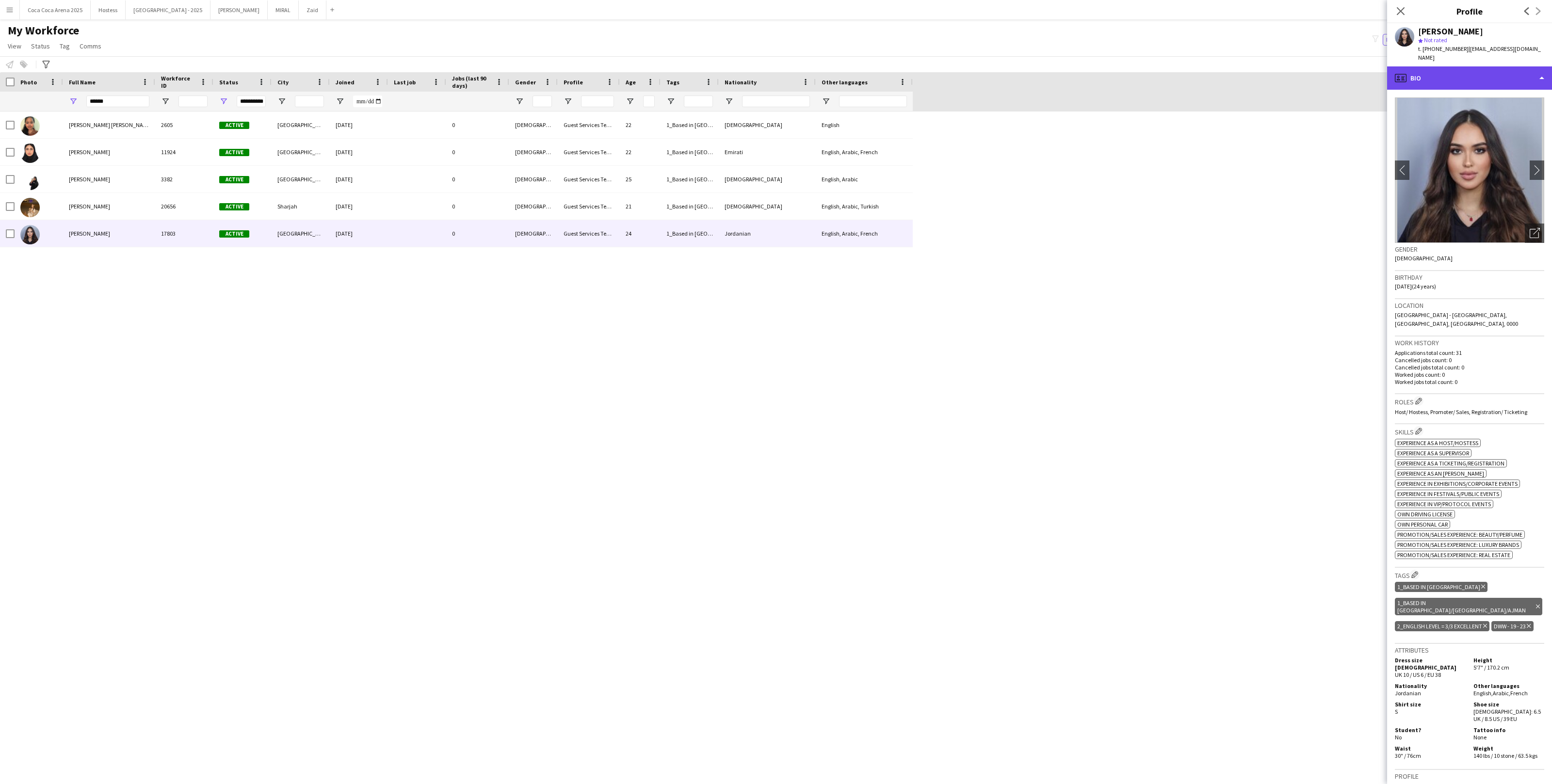
click at [1523, 79] on div "profile Bio" at bounding box center [1470, 78] width 165 height 23
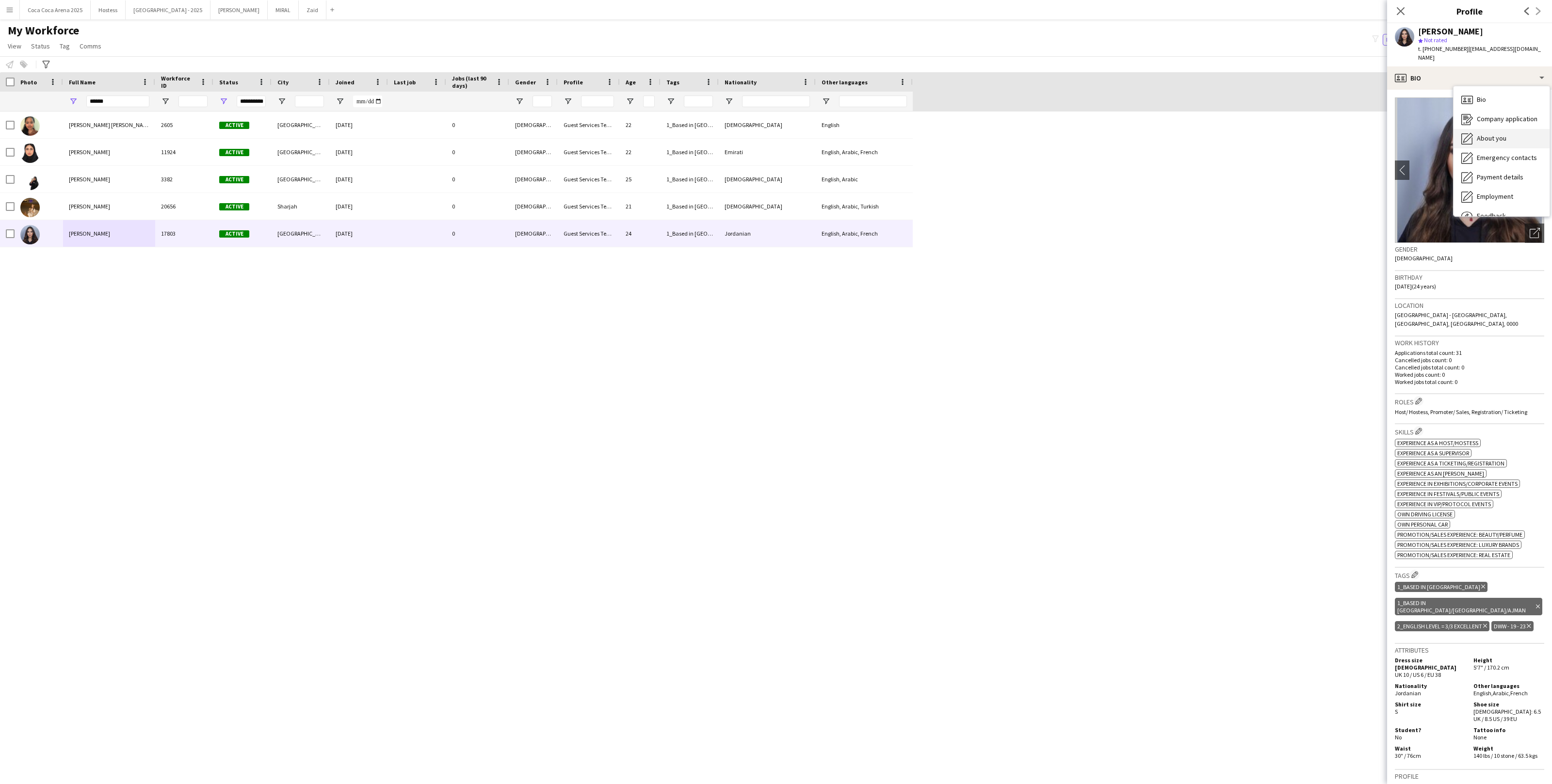
click at [1506, 134] on span "About you" at bounding box center [1492, 138] width 29 height 9
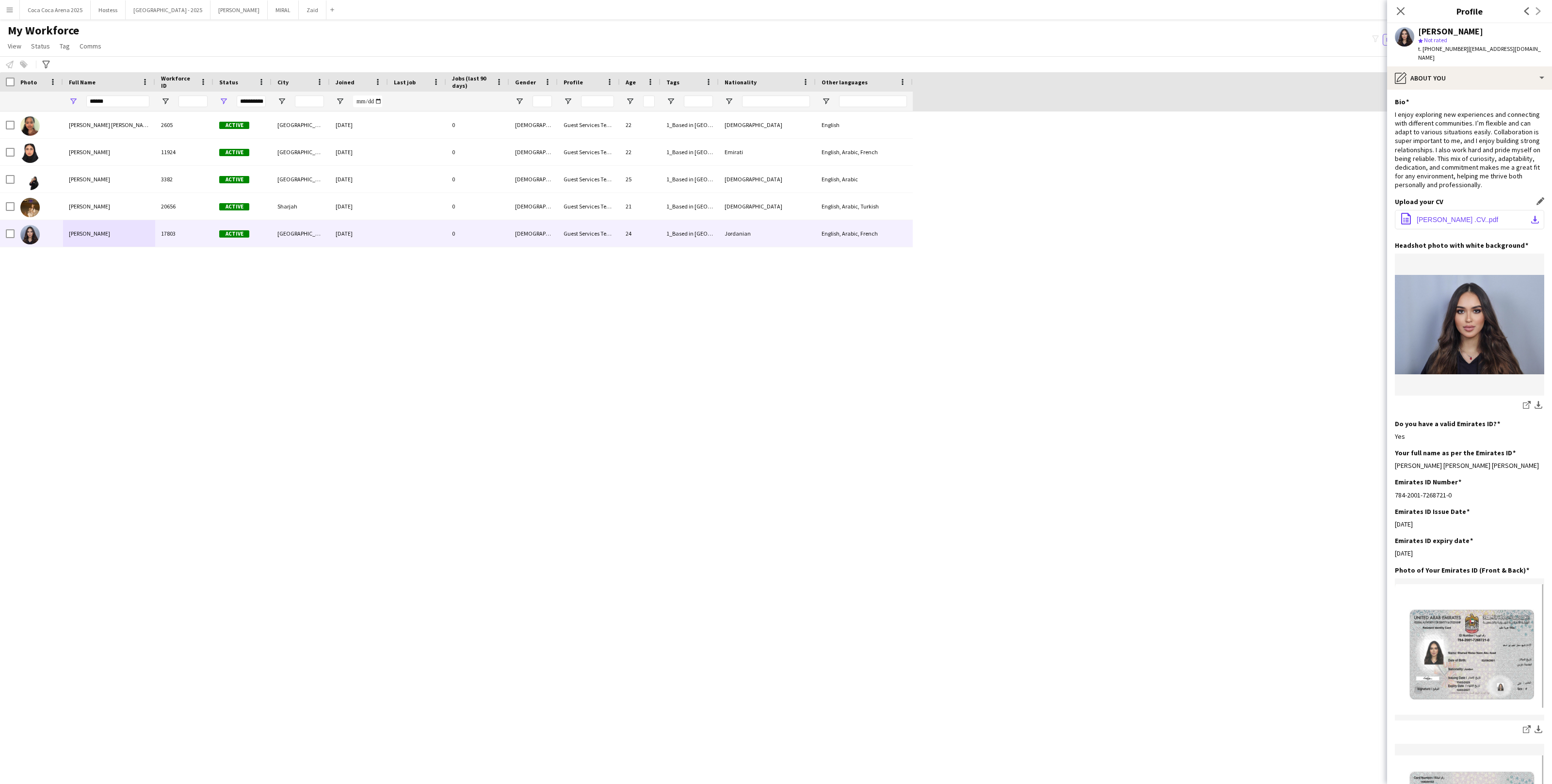
click at [1460, 216] on span "Shahed Mutaz .CV..pdf" at bounding box center [1458, 220] width 82 height 8
